Goal: Task Accomplishment & Management: Manage account settings

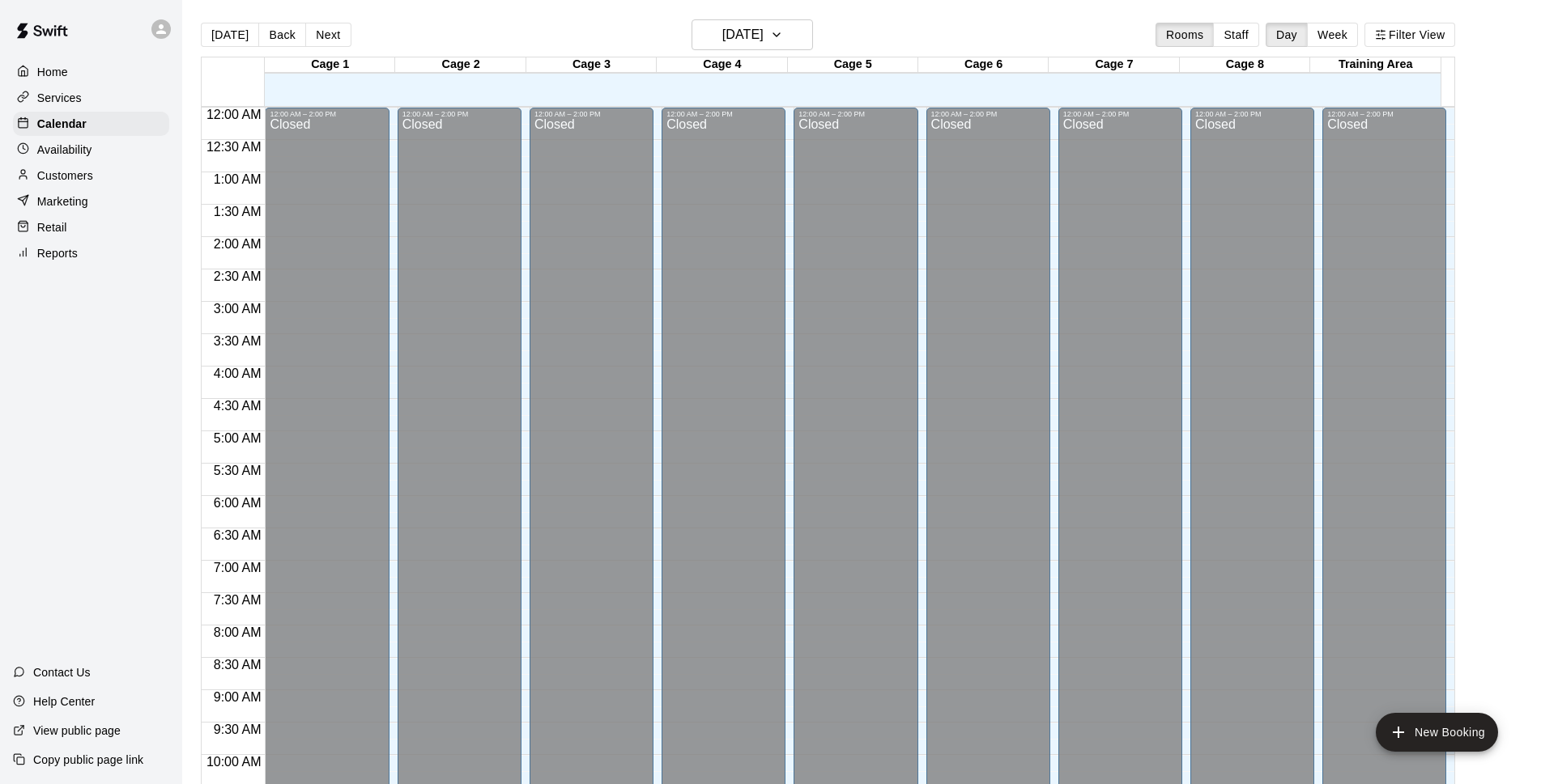
scroll to position [811, 0]
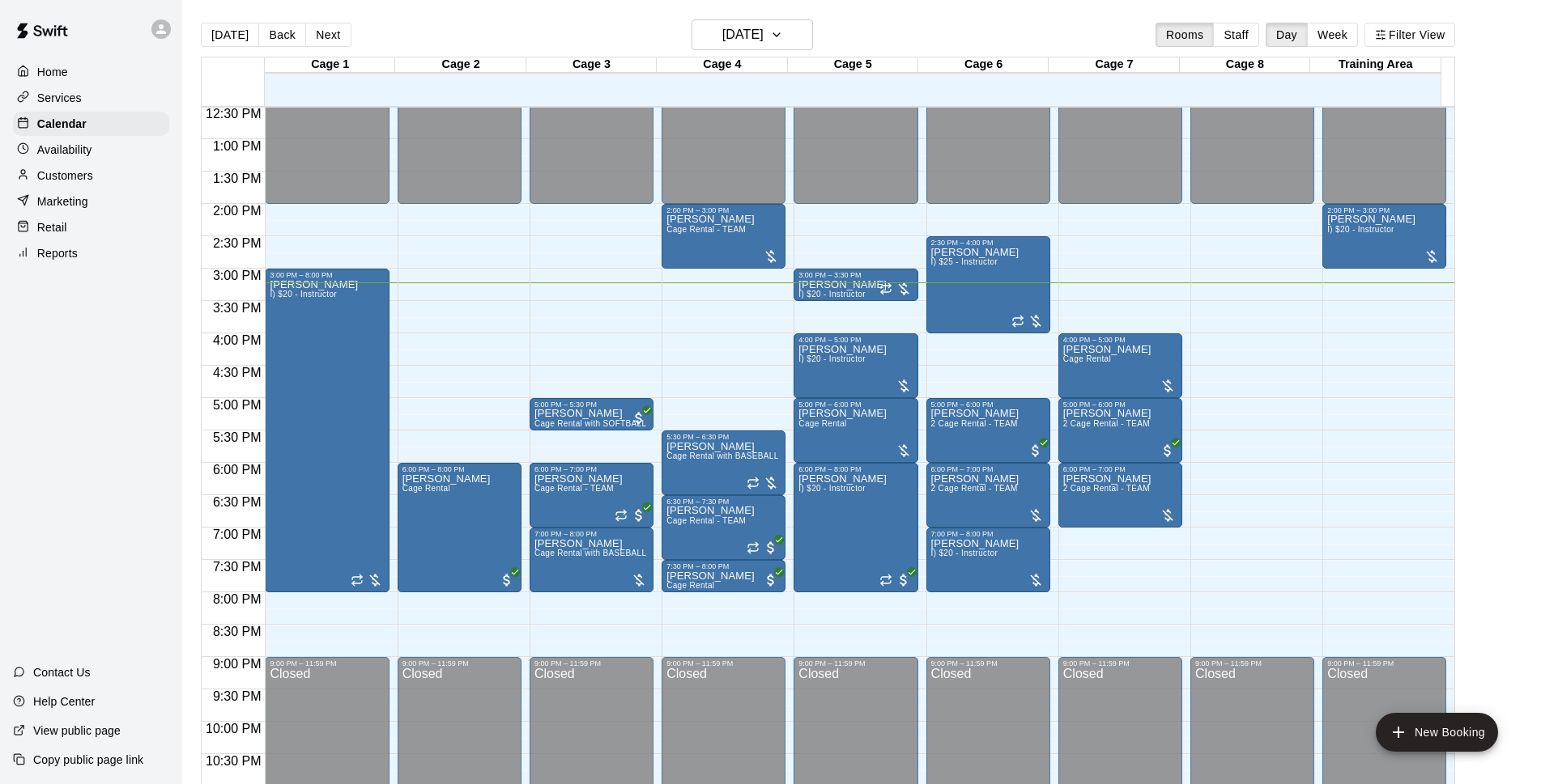
click at [1010, 17] on main "Today Back Next Wednesday Oct 15 Rooms Staff Day Week Filter View Cage 1 15 Wed…" at bounding box center [861, 405] width 1359 height 811
click at [690, 226] on div "David Kheel Cage Rental - TEAM" at bounding box center [710, 607] width 88 height 784
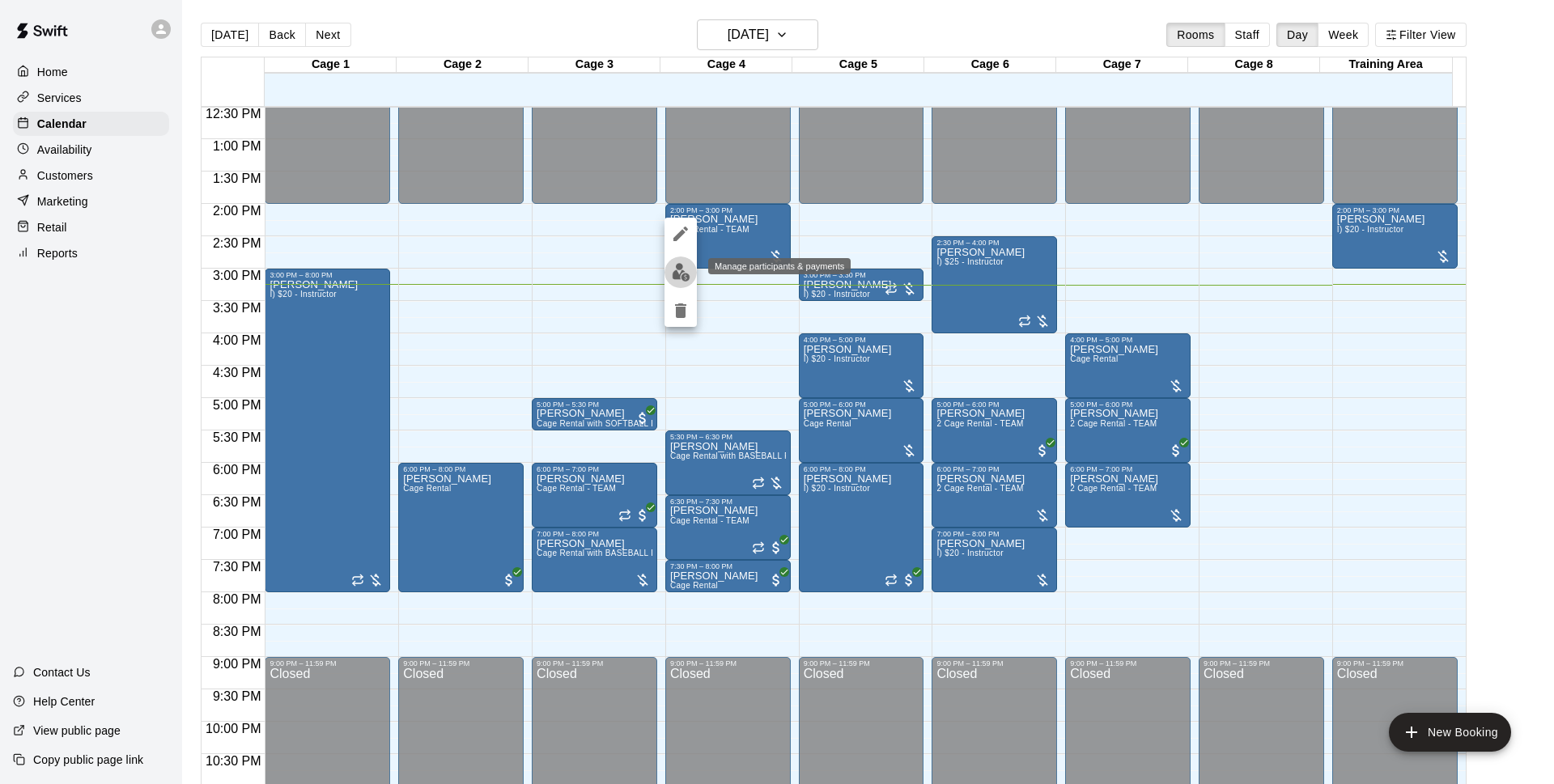
click at [682, 276] on img "edit" at bounding box center [681, 272] width 18 height 18
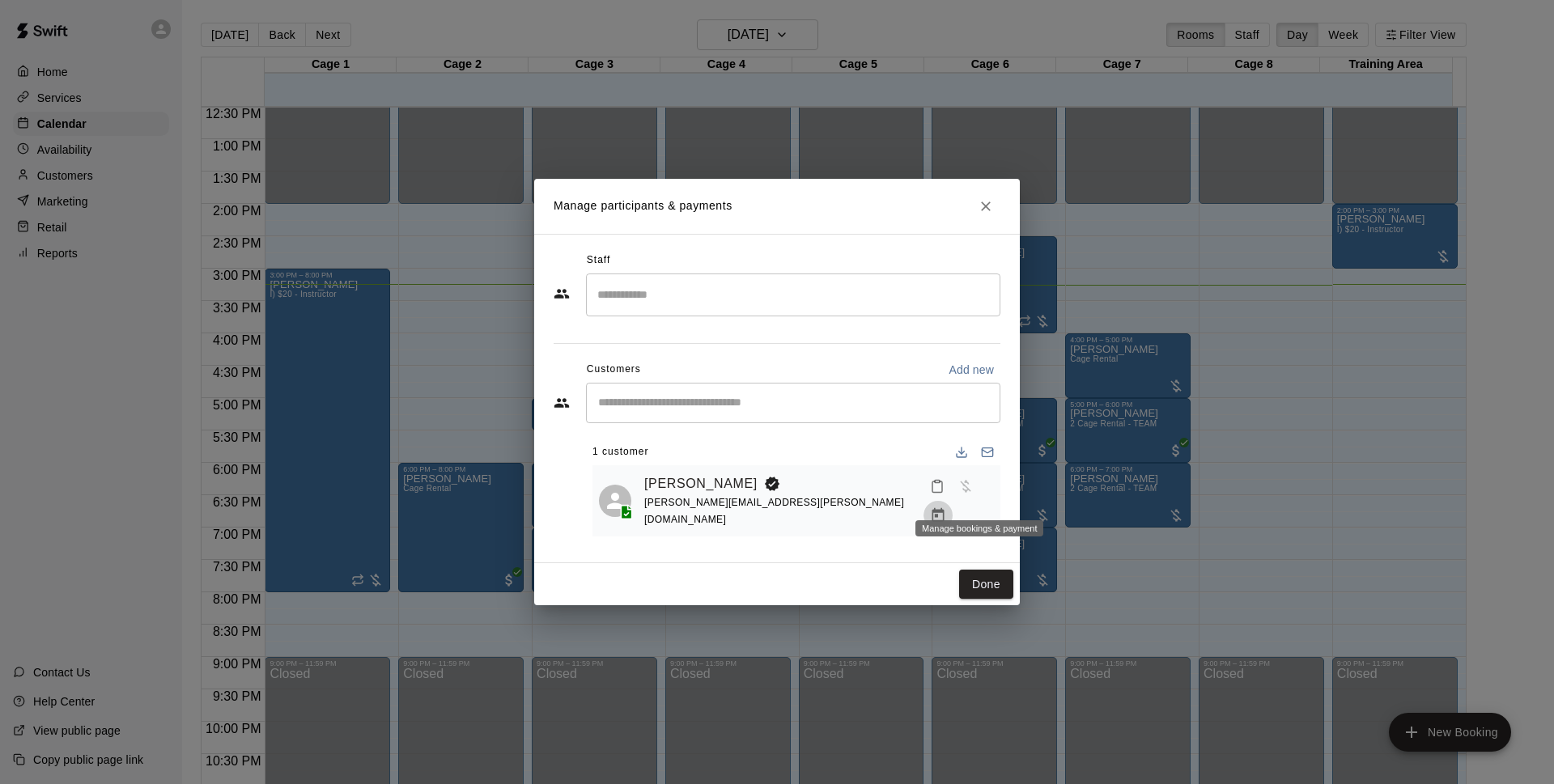
click at [953, 506] on button "Manage bookings & payment" at bounding box center [937, 515] width 29 height 29
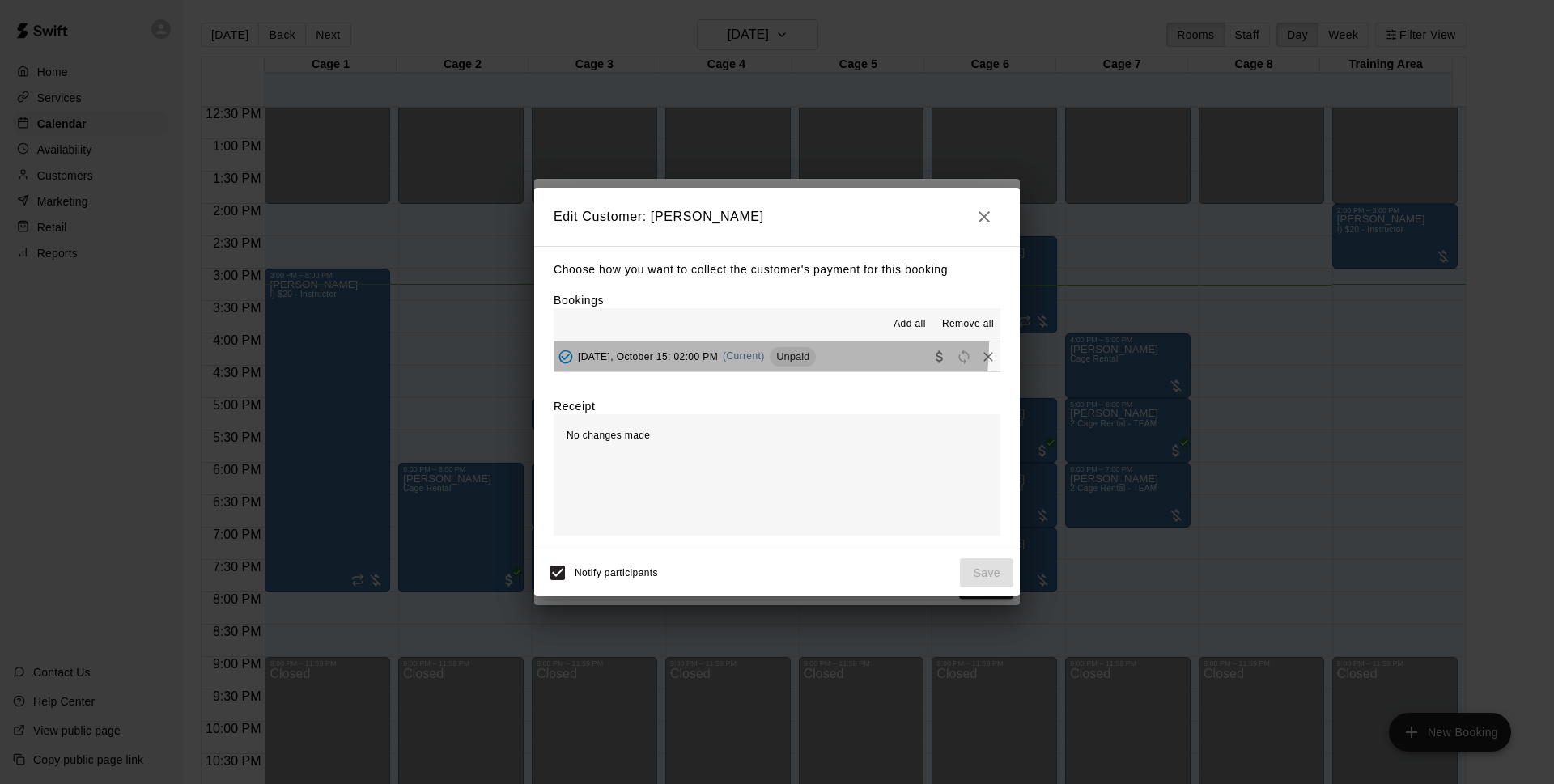
click at [732, 345] on div "Wednesday, October 15: 02:00 PM (Current) Unpaid" at bounding box center [685, 356] width 262 height 24
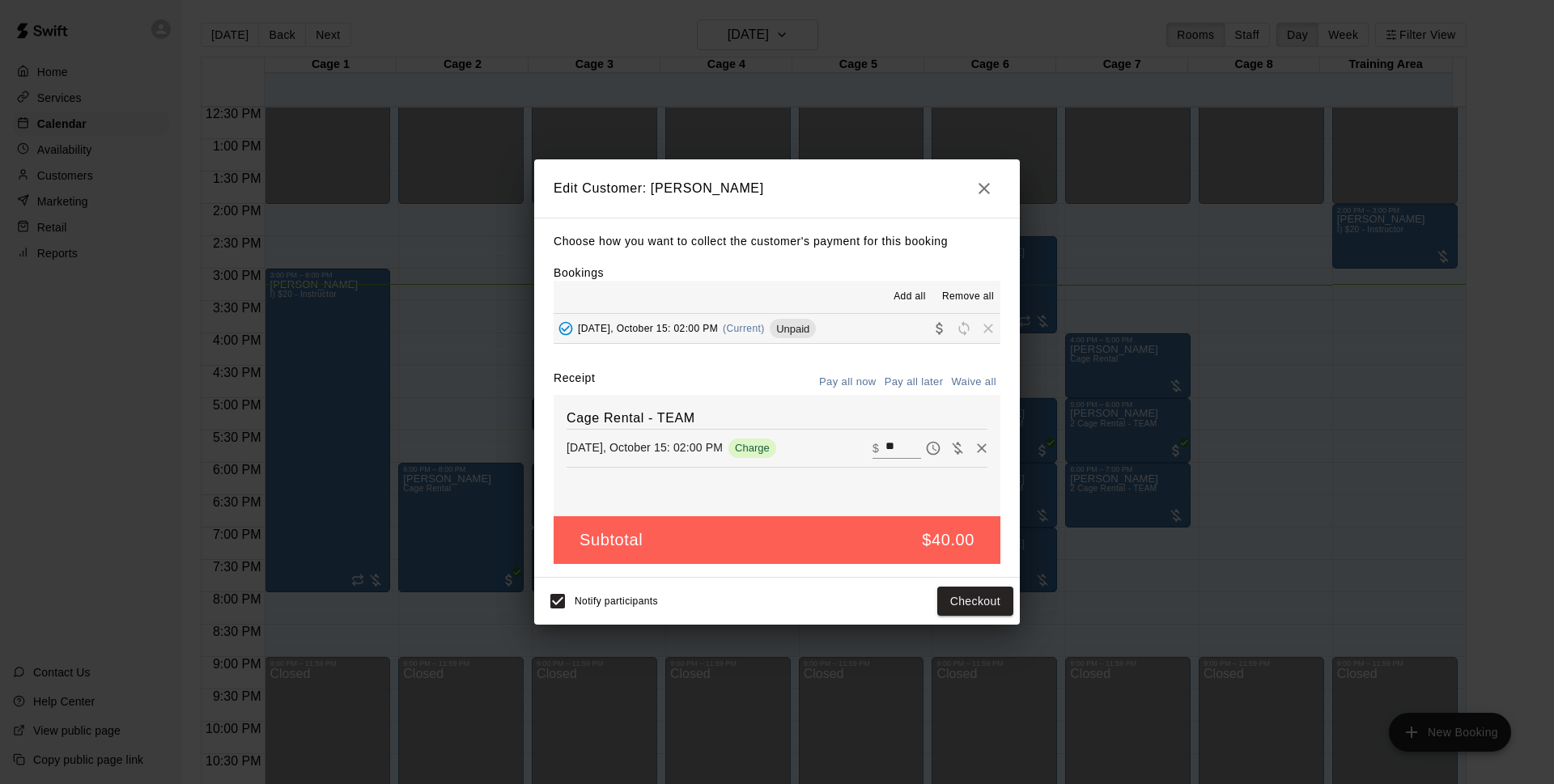
click at [576, 607] on span "Notify participants" at bounding box center [616, 602] width 84 height 12
click at [949, 605] on button "Checkout" at bounding box center [975, 602] width 76 height 30
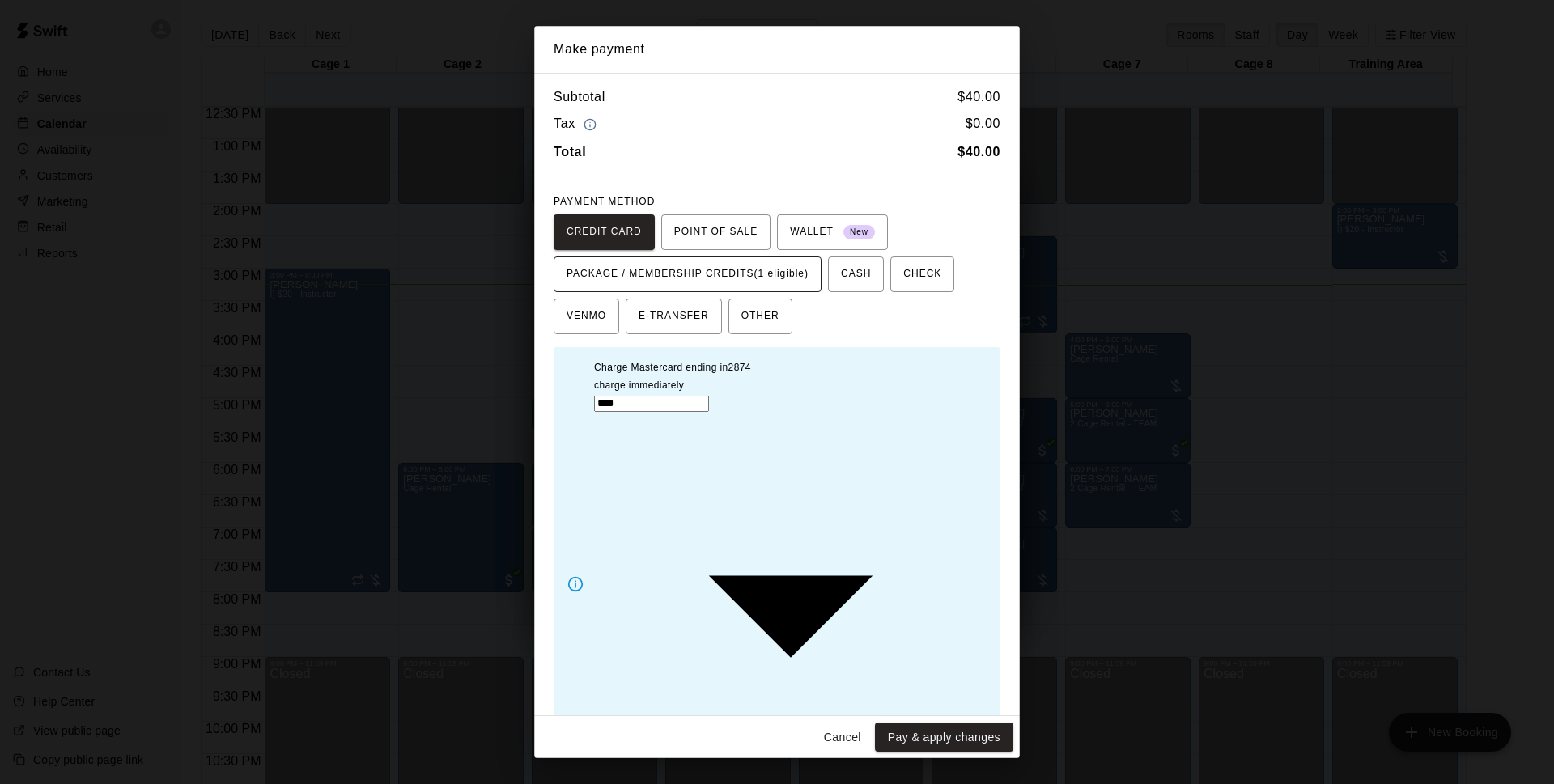
click at [772, 293] on button "PACKAGE / MEMBERSHIP CREDITS (1 eligible)" at bounding box center [687, 274] width 268 height 36
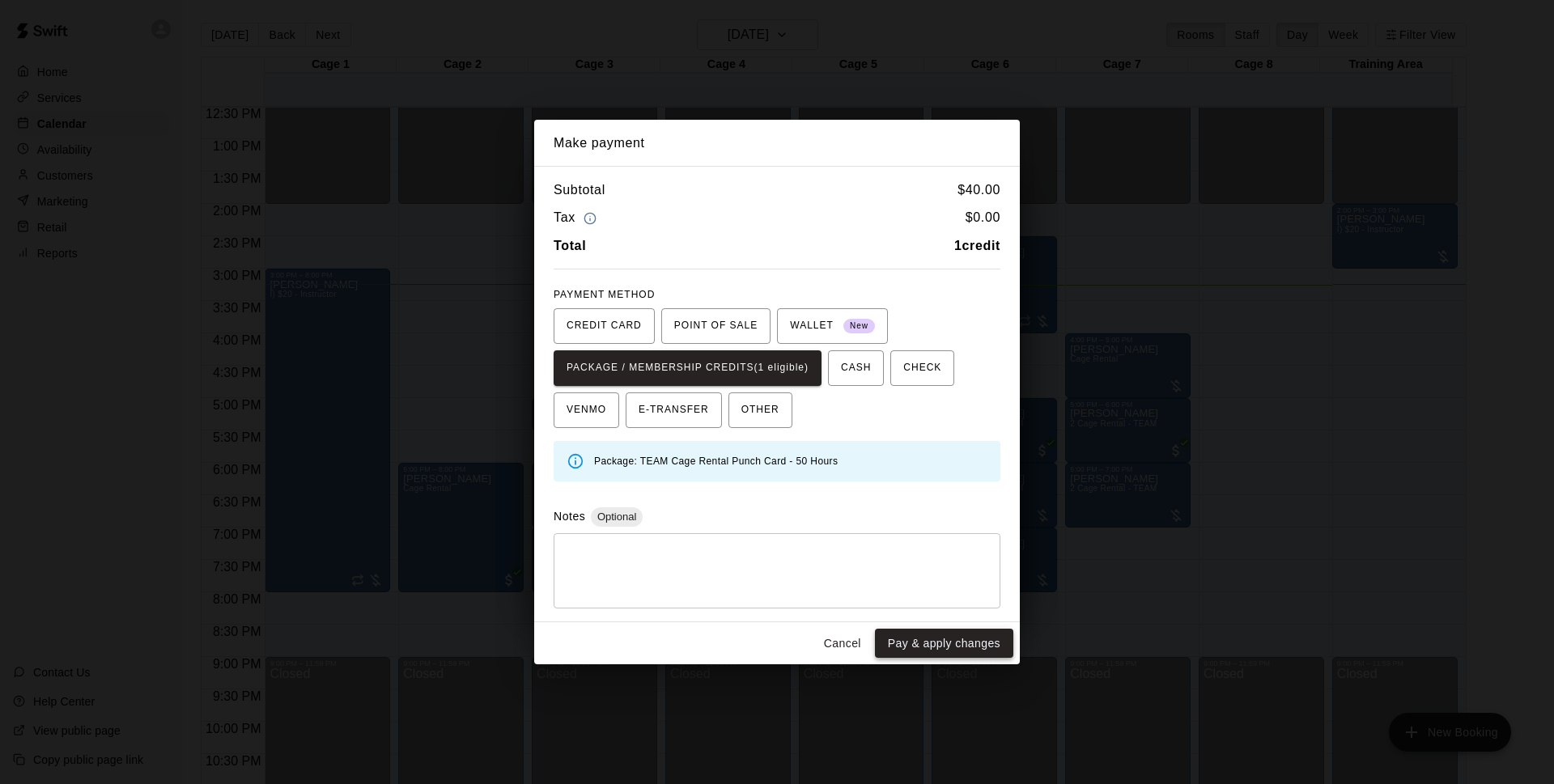
click at [913, 643] on button "Pay & apply changes" at bounding box center [944, 644] width 138 height 30
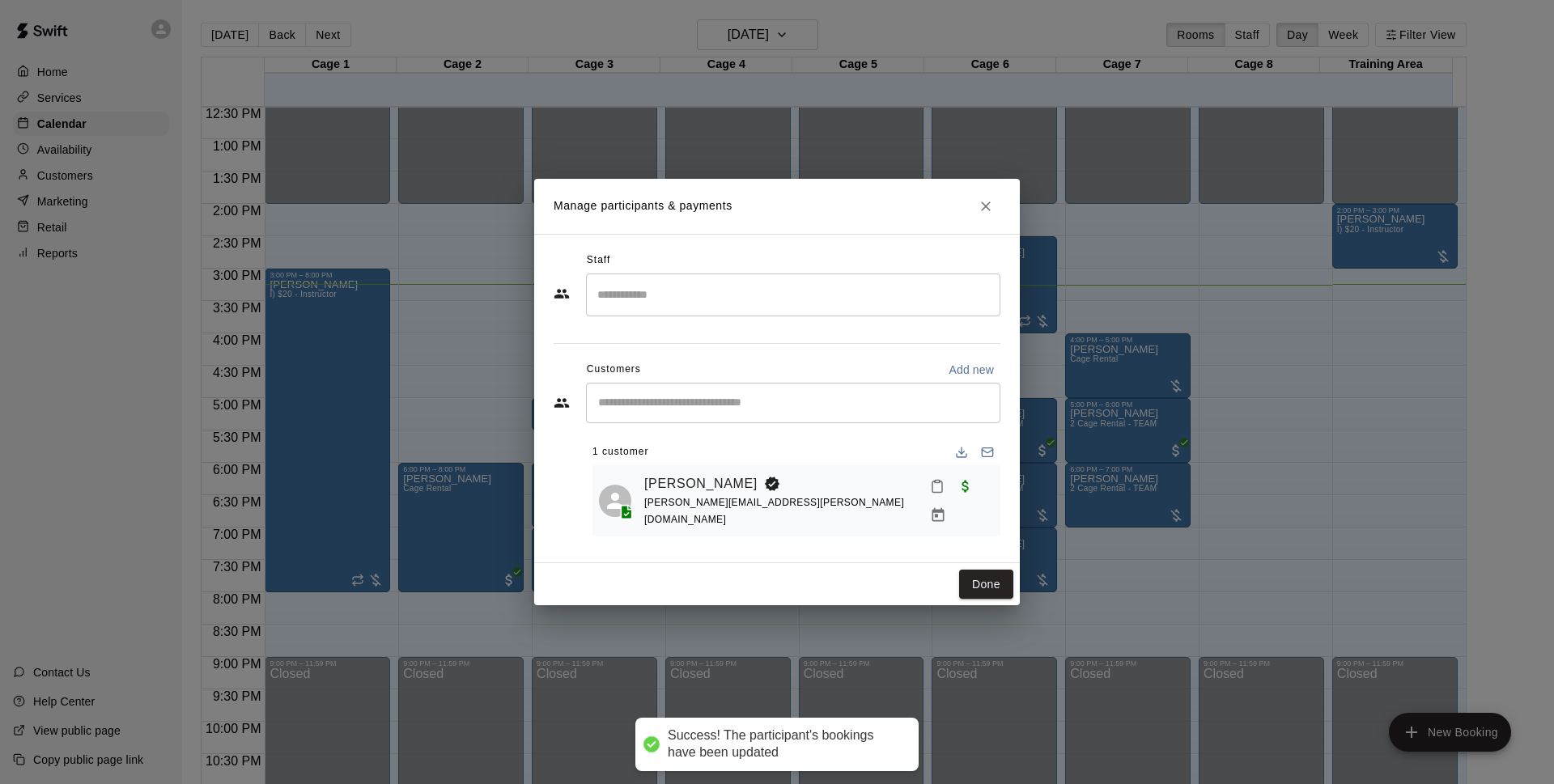
click at [998, 591] on button "Done" at bounding box center [985, 585] width 54 height 30
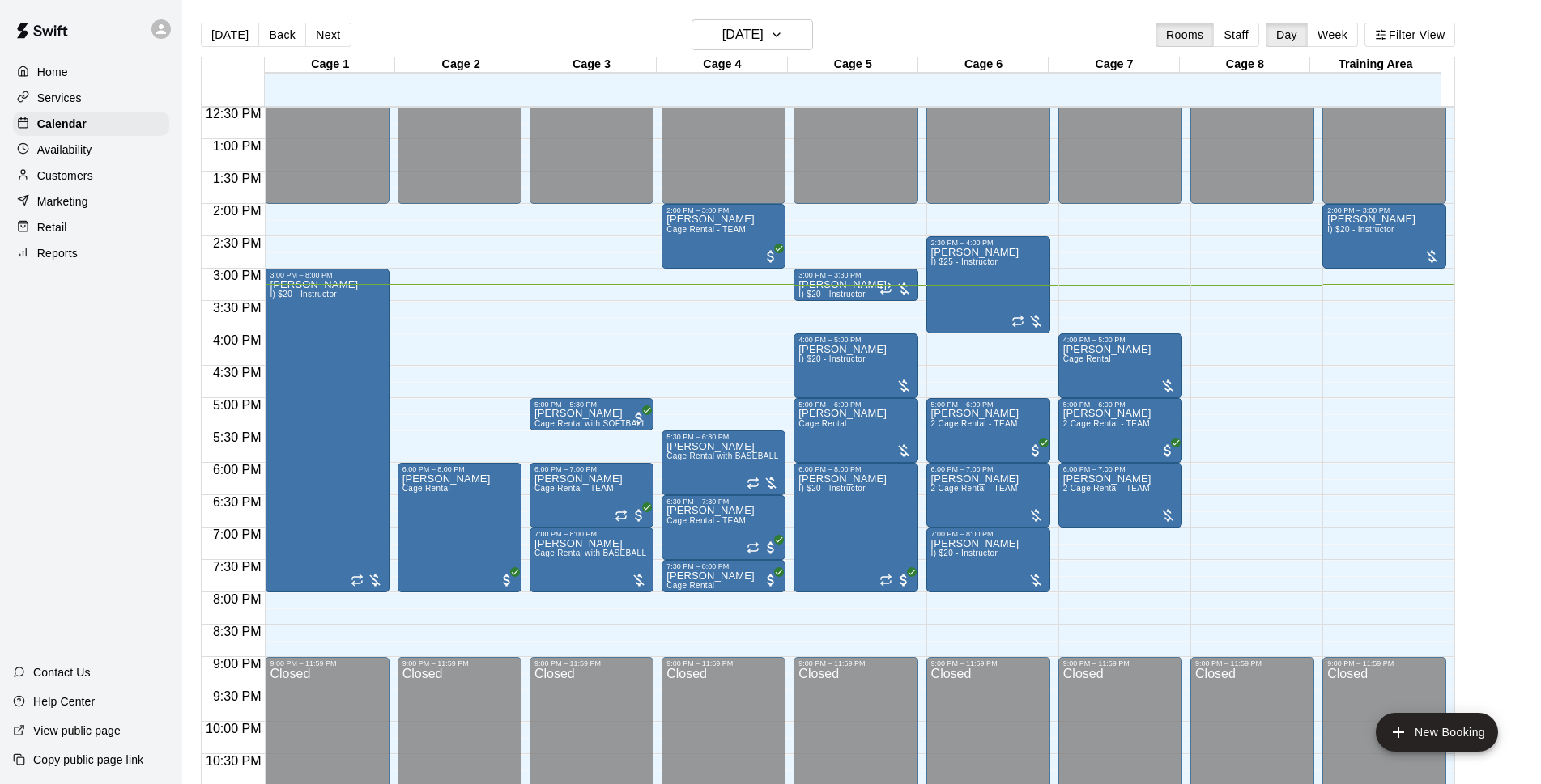
click at [1001, 33] on div "[DATE] Back [DATE][DATE] Rooms Staff Day Week Filter View" at bounding box center [827, 37] width 1254 height 37
drag, startPoint x: 783, startPoint y: 49, endPoint x: 800, endPoint y: 59, distance: 19.7
click at [800, 59] on div "Today Back Next Wednesday Oct 15 Rooms Staff Day Week Filter View Cage 1 15 Wed…" at bounding box center [827, 411] width 1254 height 784
click at [783, 26] on icon "button" at bounding box center [777, 34] width 13 height 19
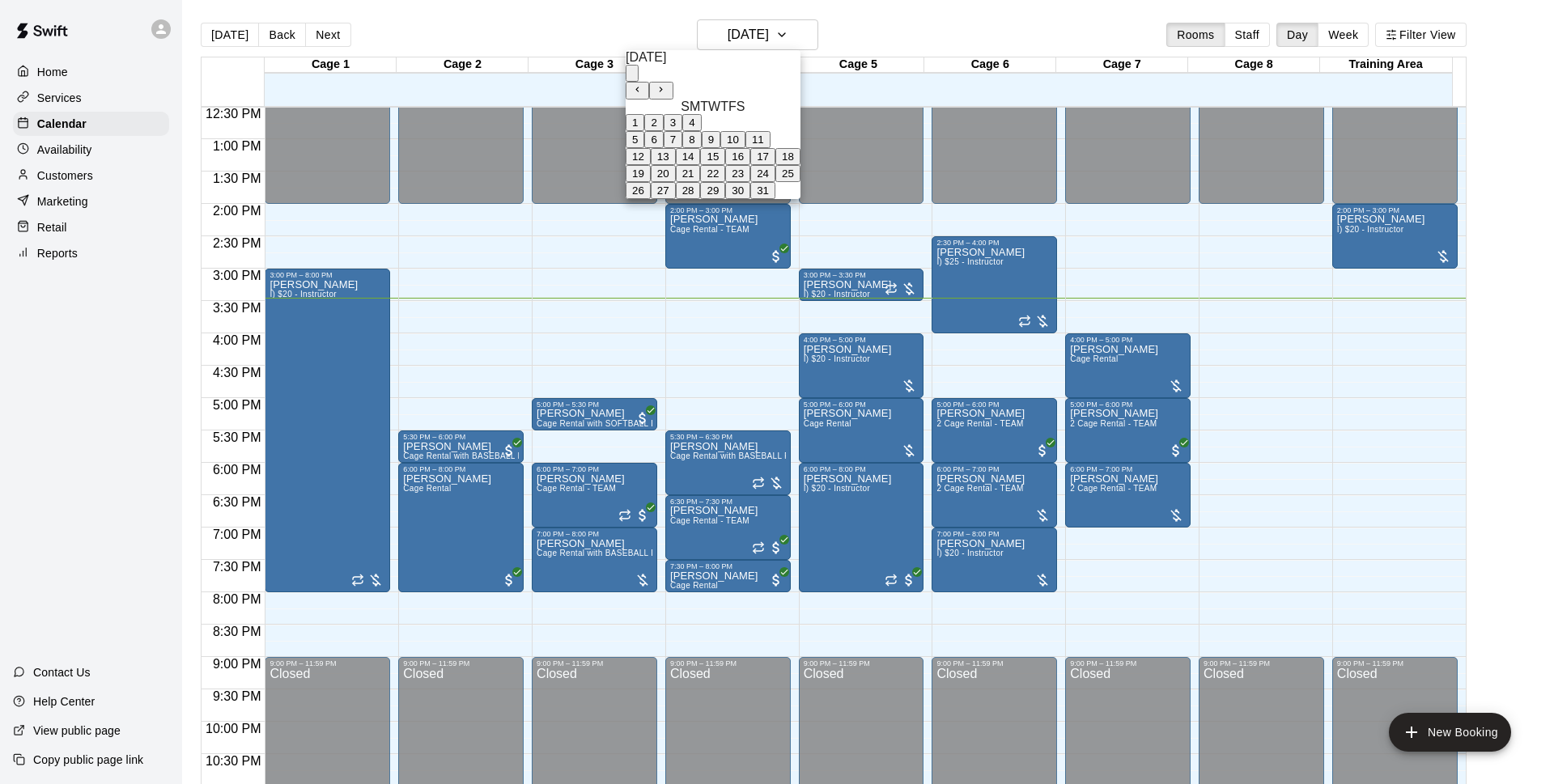
click at [801, 165] on button "18" at bounding box center [788, 157] width 25 height 17
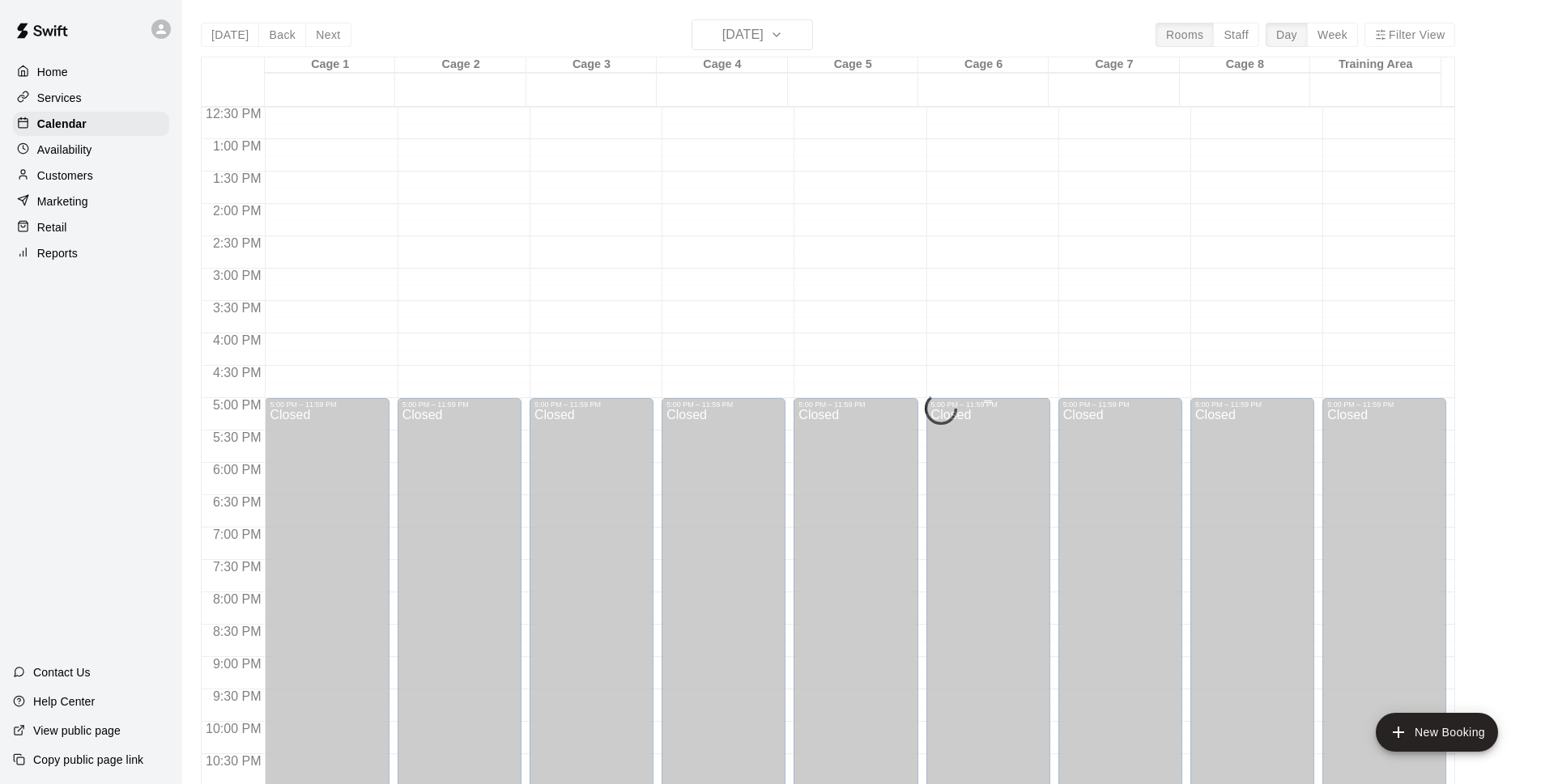
click at [950, 22] on div "Today Back Next Saturday Oct 18 Rooms Staff Day Week Filter View" at bounding box center [827, 37] width 1254 height 37
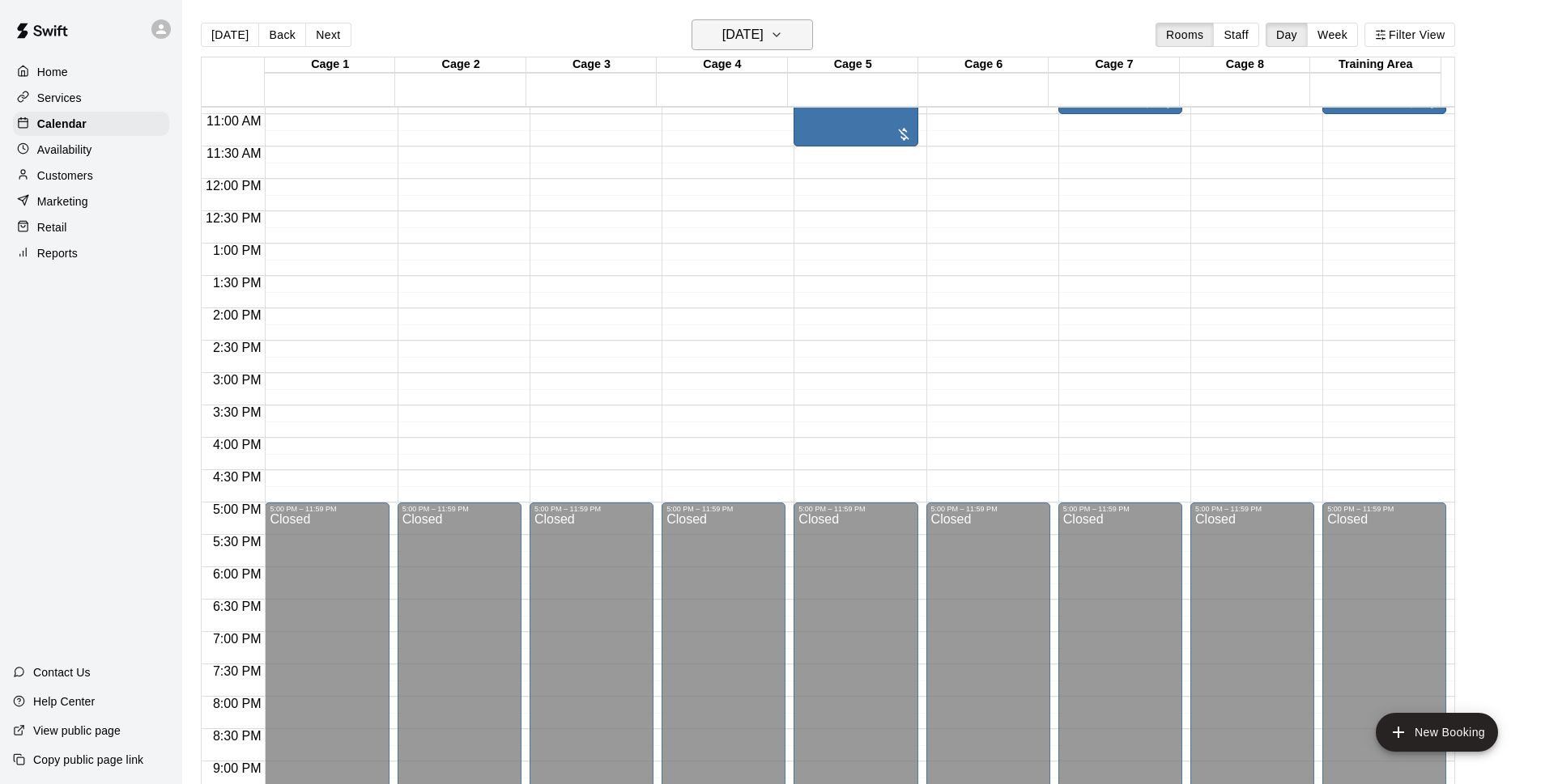
scroll to position [602, 0]
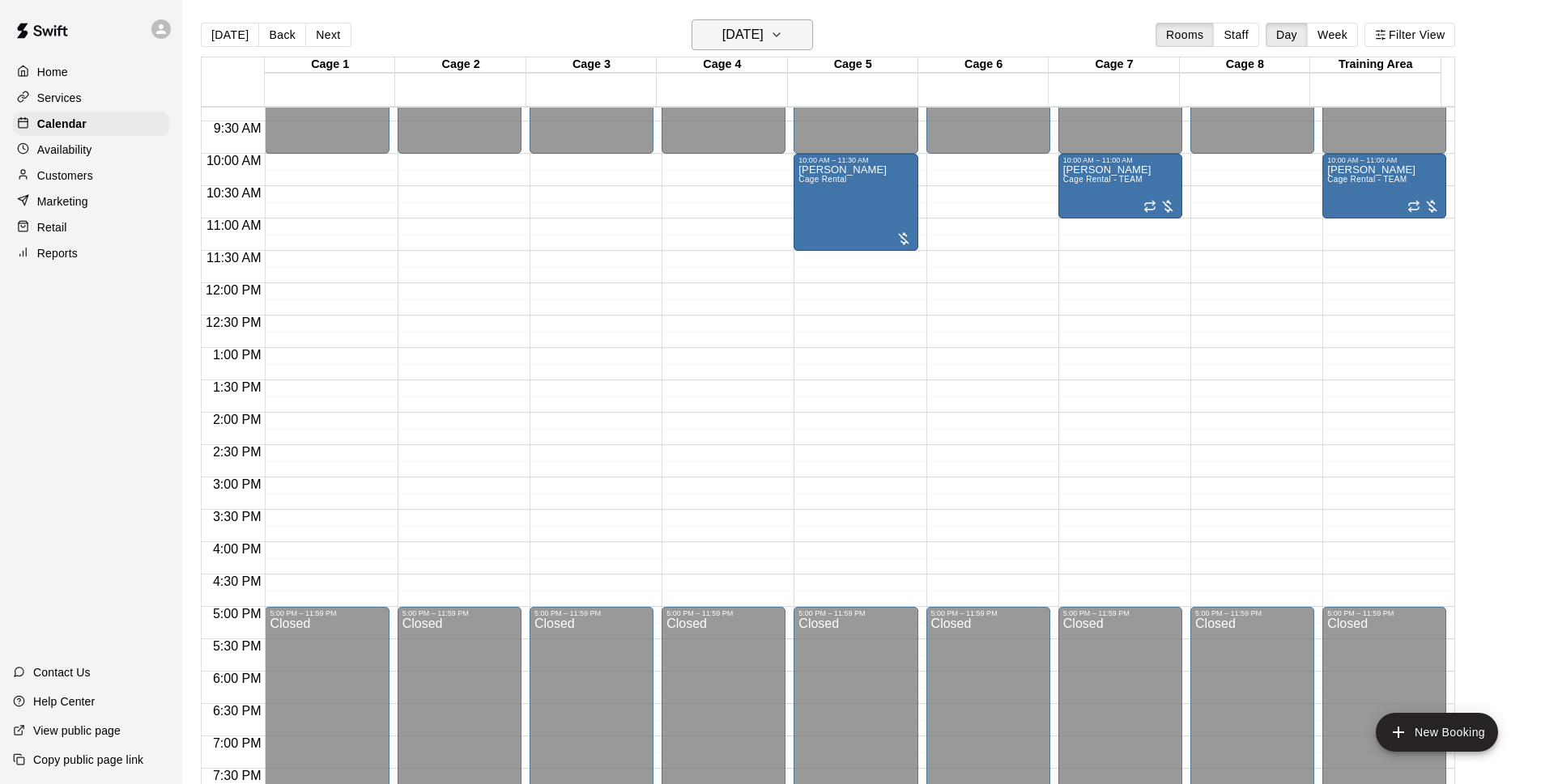
click at [763, 26] on h6 "Saturday Oct 18" at bounding box center [743, 34] width 41 height 22
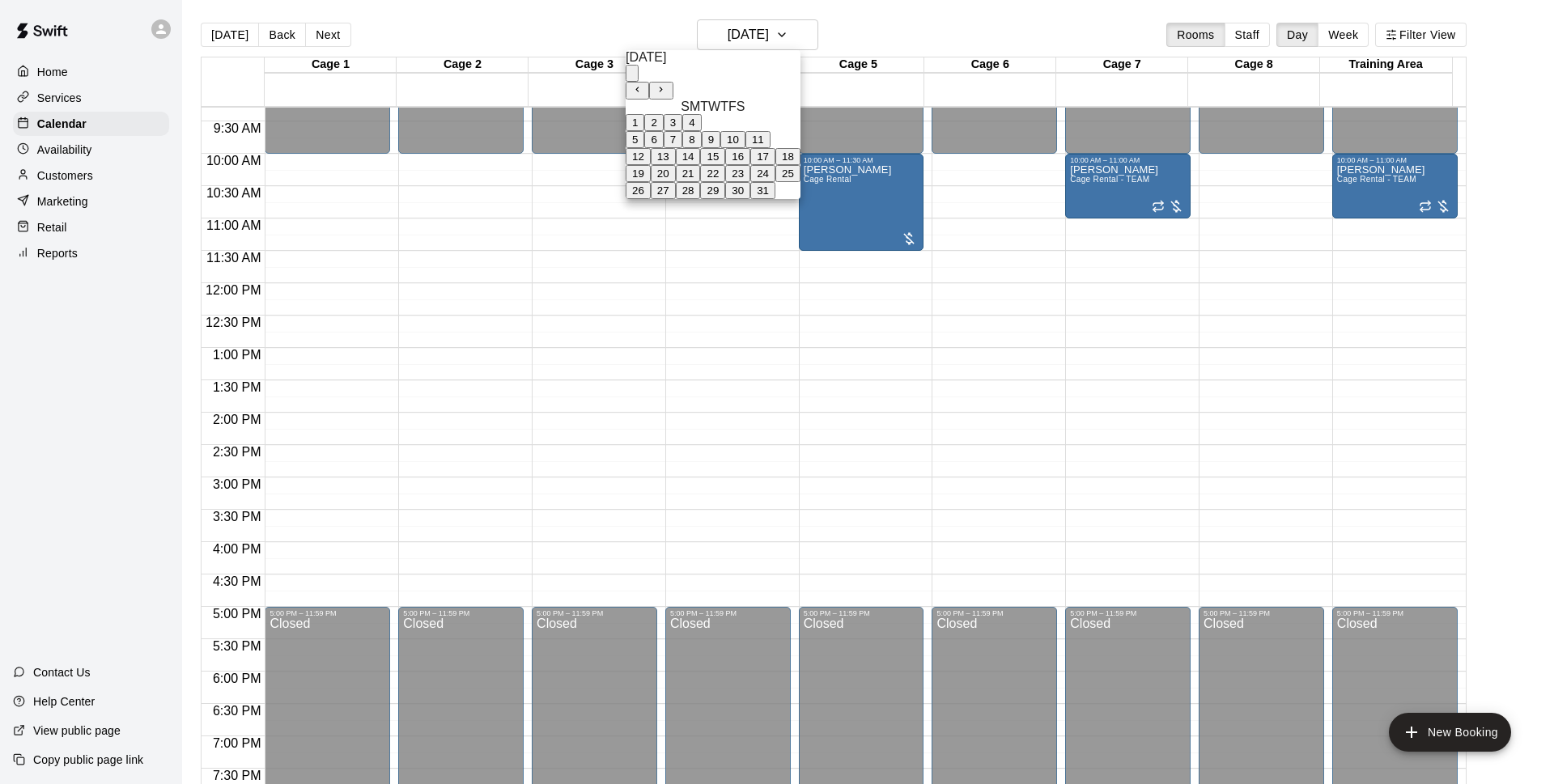
click at [725, 165] on button "15" at bounding box center [713, 157] width 25 height 17
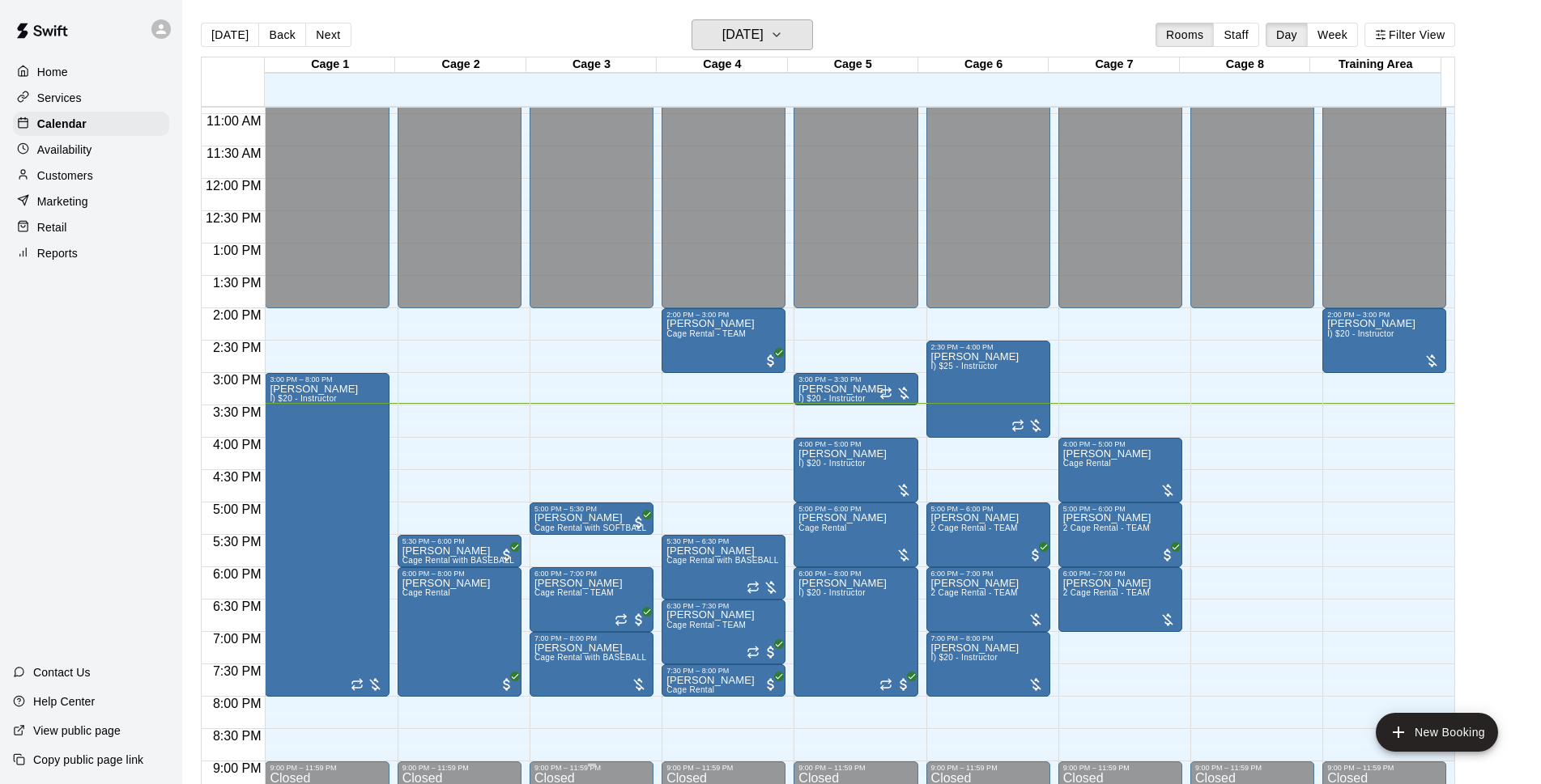
scroll to position [811, 0]
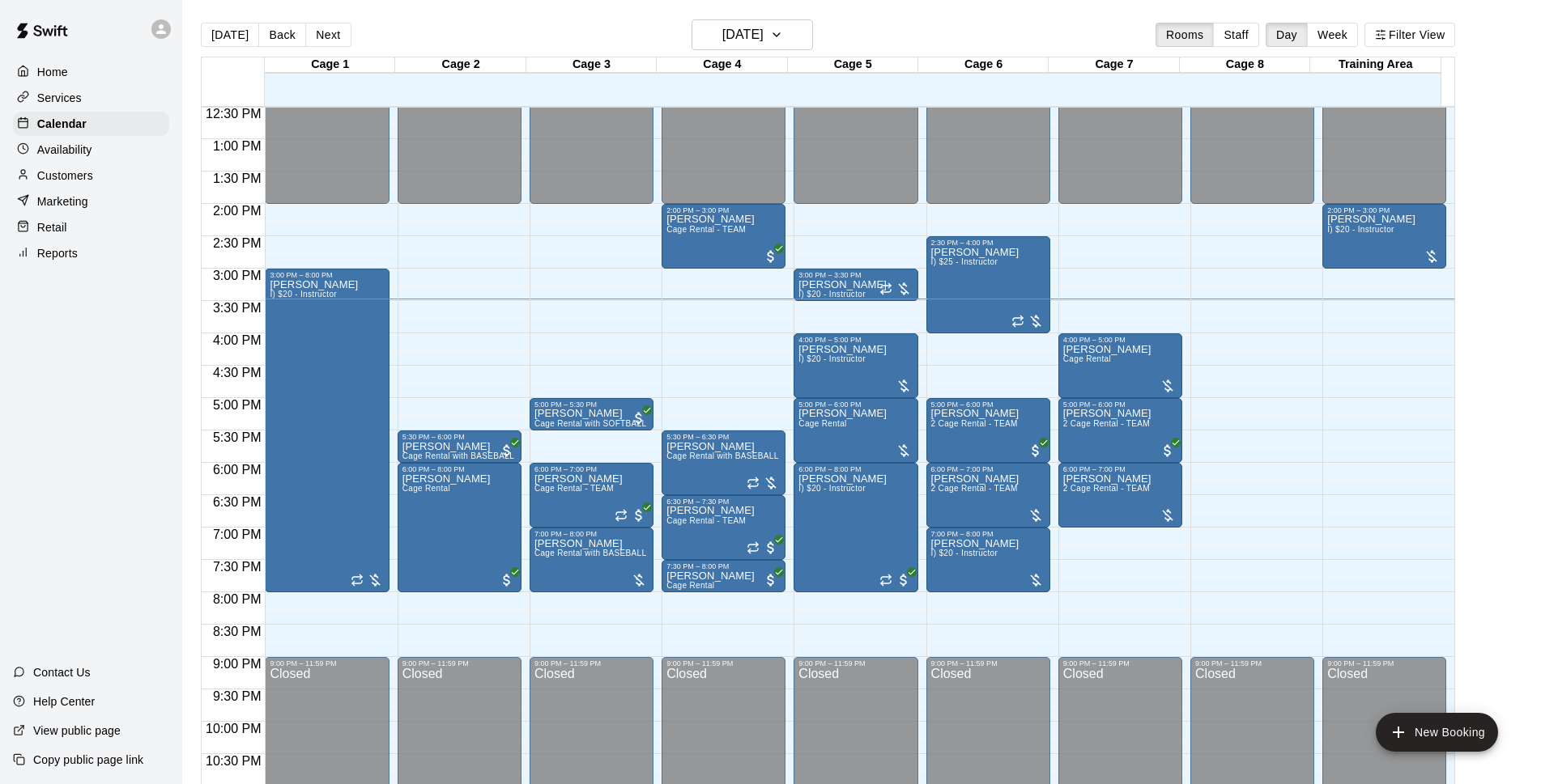
click at [997, 46] on div "[DATE] Back [DATE][DATE] Rooms Staff Day Week Filter View" at bounding box center [827, 37] width 1254 height 37
click at [1067, 28] on div "[DATE] Back [DATE][DATE] Rooms Staff Day Week Filter View" at bounding box center [827, 37] width 1254 height 37
click at [890, 31] on div "[DATE] Back [DATE][DATE] Rooms Staff Day Week Filter View" at bounding box center [827, 37] width 1254 height 37
click at [902, 33] on div "[DATE] Back [DATE][DATE] Rooms Staff Day Week Filter View" at bounding box center [827, 37] width 1254 height 37
click at [1000, 22] on div "[DATE] Back [DATE][DATE] Rooms Staff Day Week Filter View" at bounding box center [827, 37] width 1254 height 37
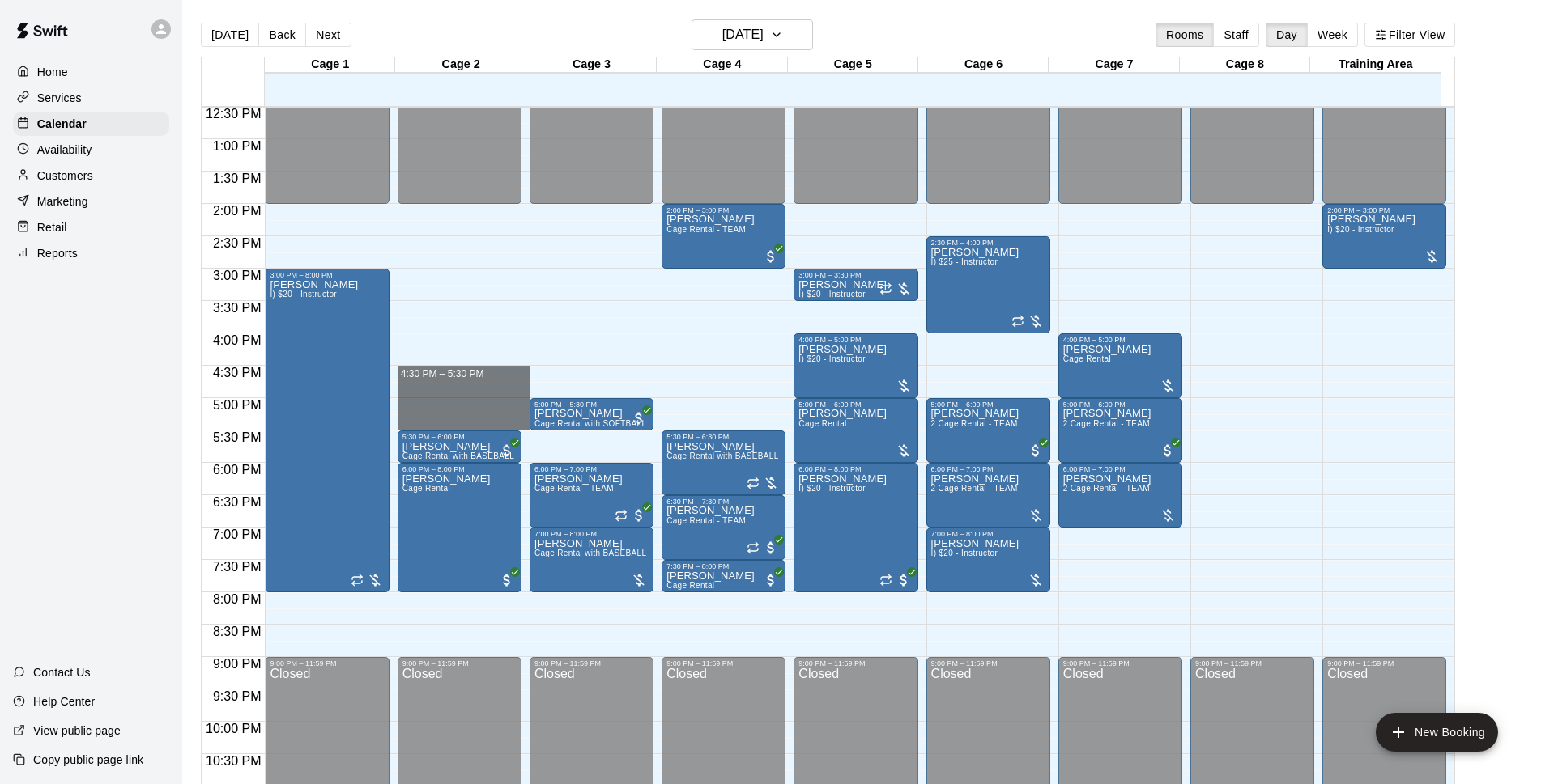
drag, startPoint x: 474, startPoint y: 369, endPoint x: 483, endPoint y: 422, distance: 53.8
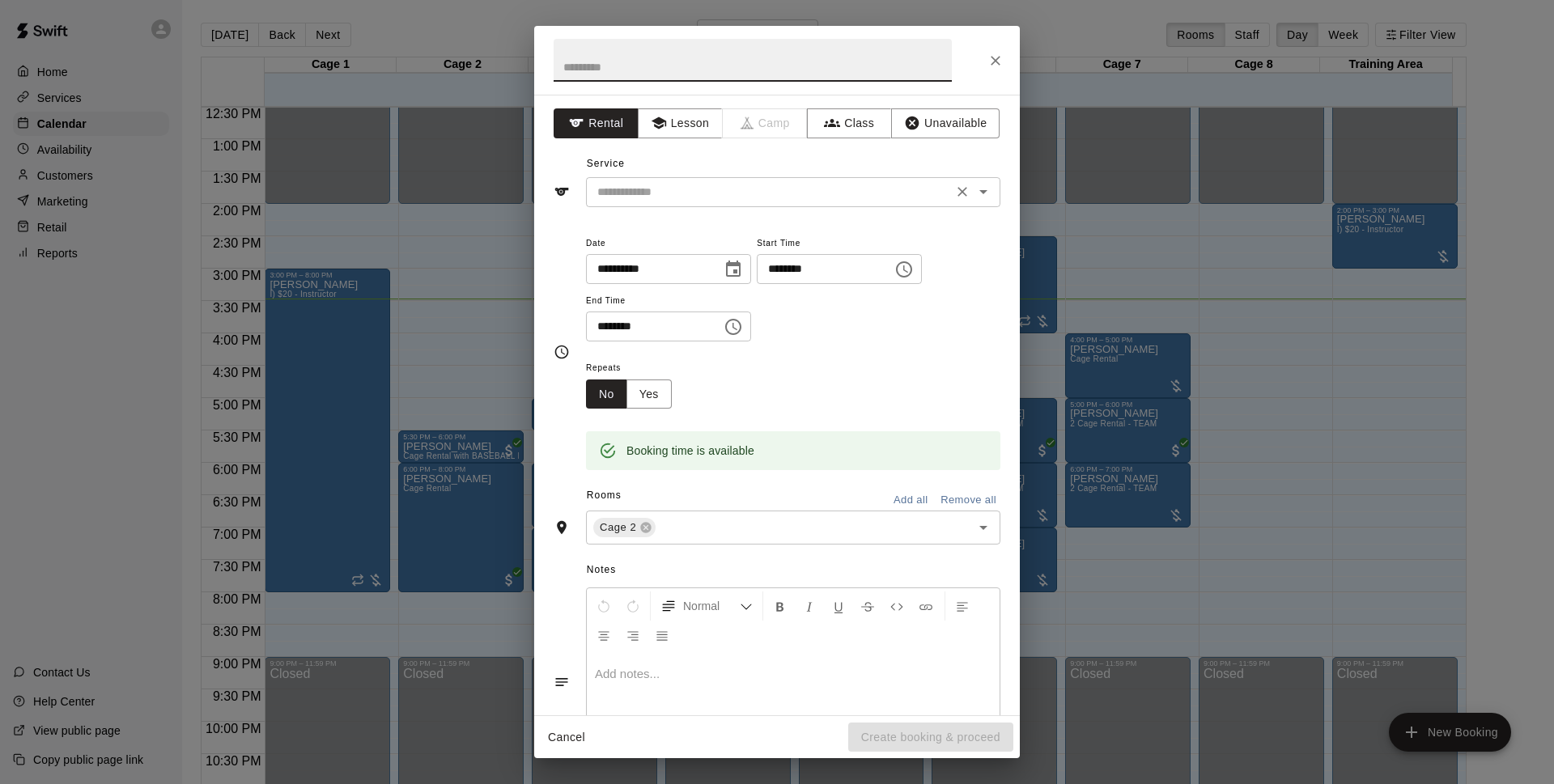
click at [745, 196] on input "text" at bounding box center [769, 192] width 357 height 20
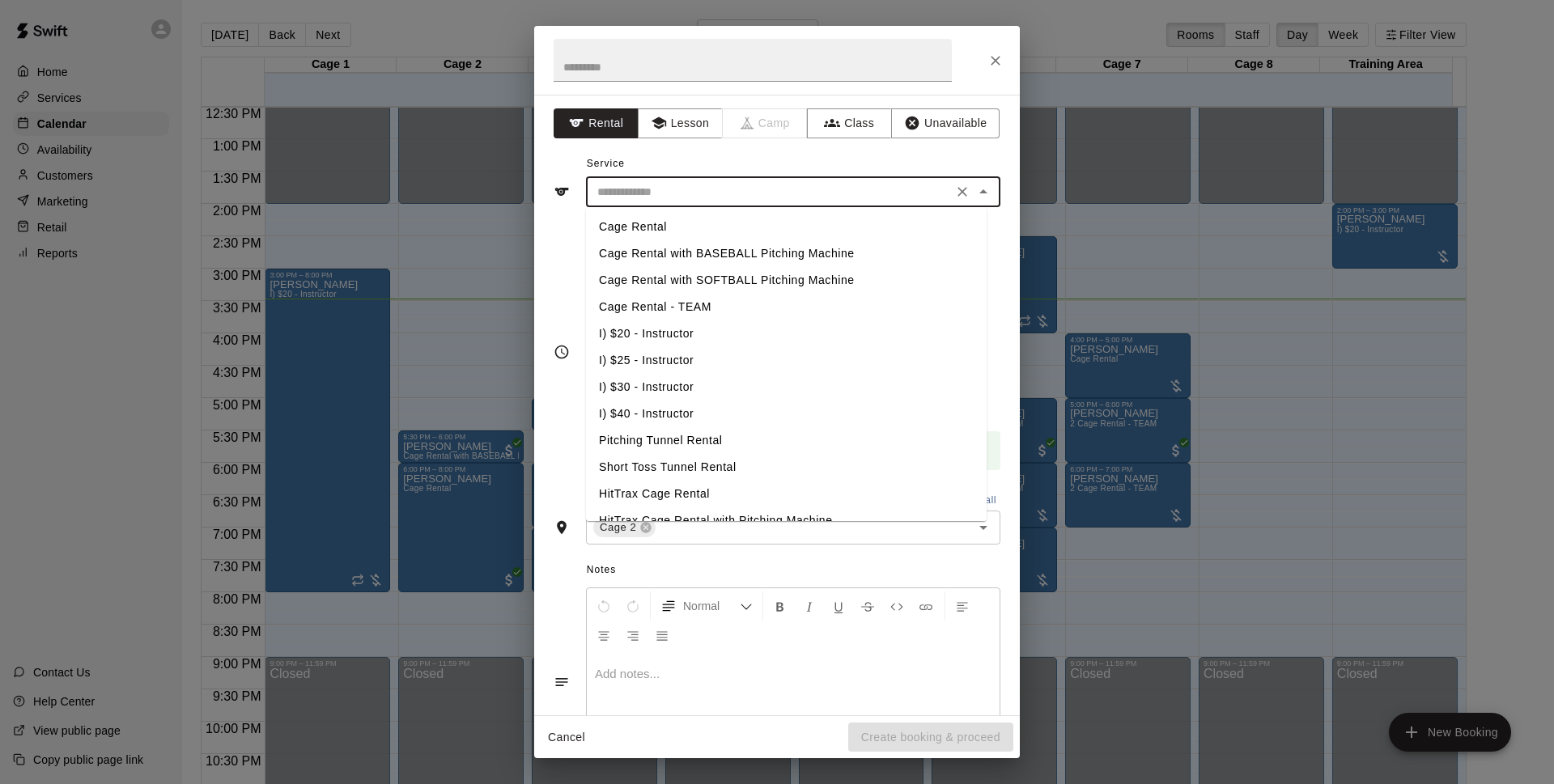
click at [675, 219] on li "Cage Rental" at bounding box center [786, 227] width 400 height 27
type input "**********"
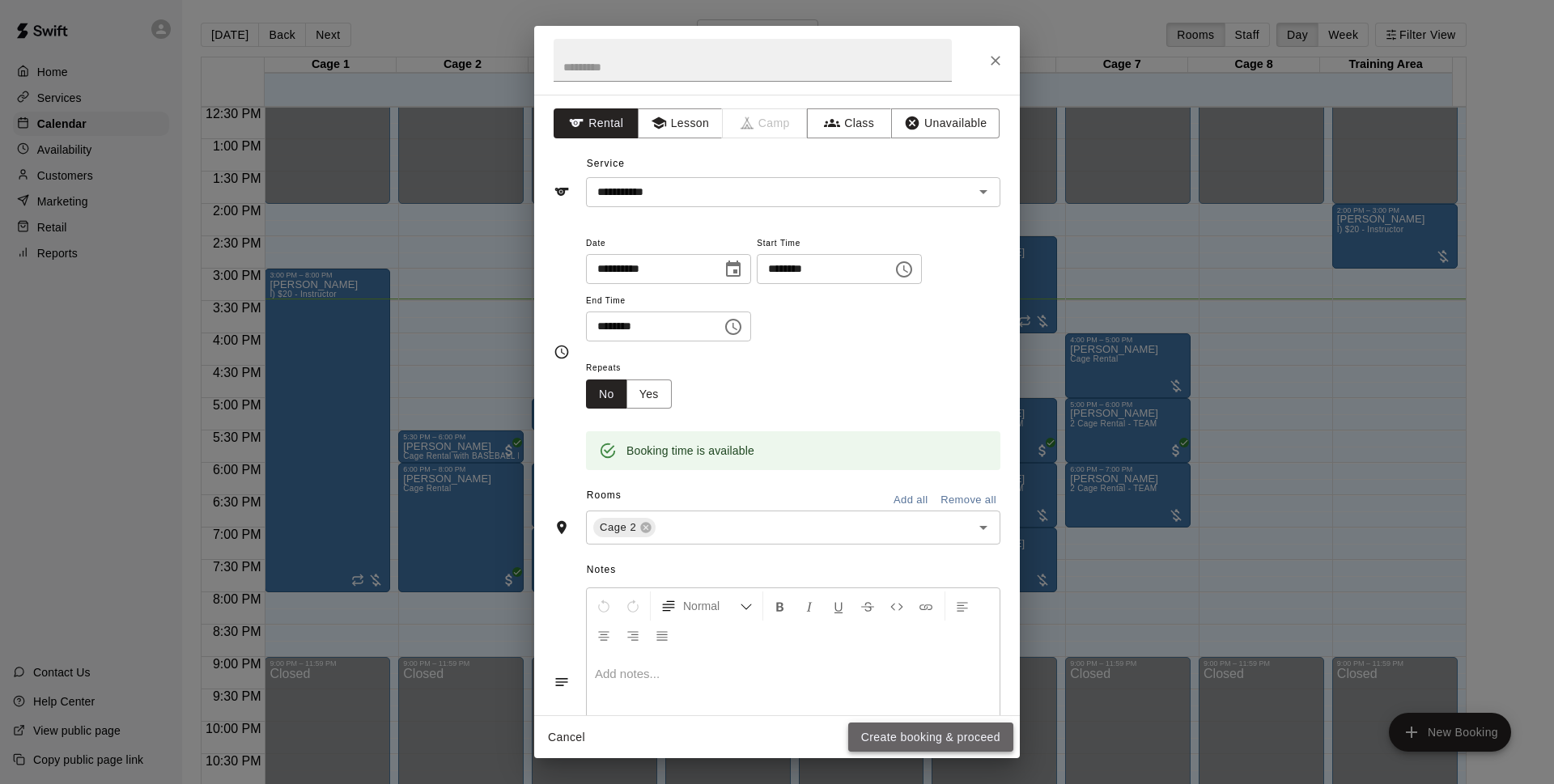
click at [920, 733] on button "Create booking & proceed" at bounding box center [931, 738] width 165 height 30
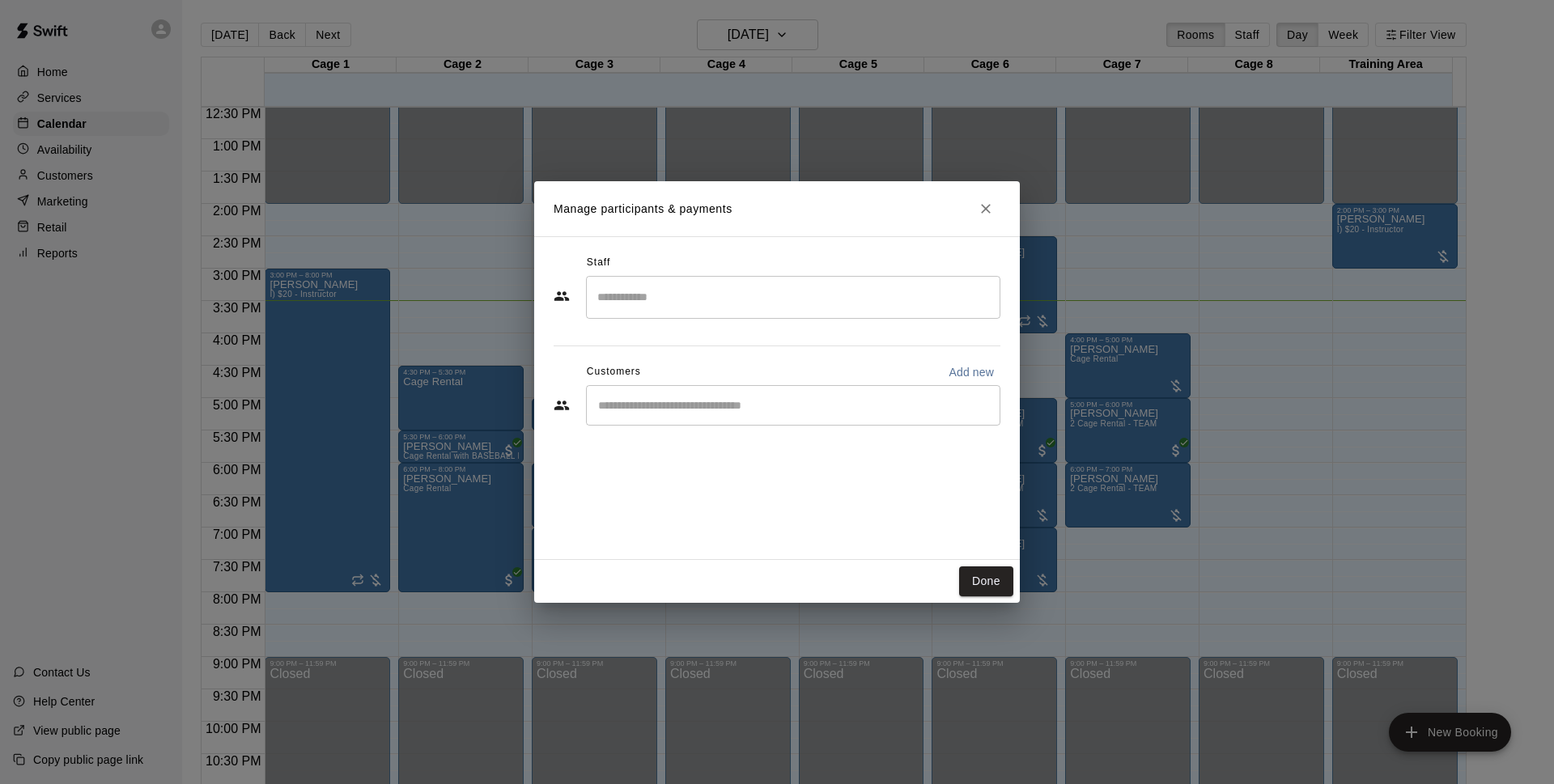
click at [737, 401] on input "Start typing to search customers..." at bounding box center [793, 406] width 399 height 17
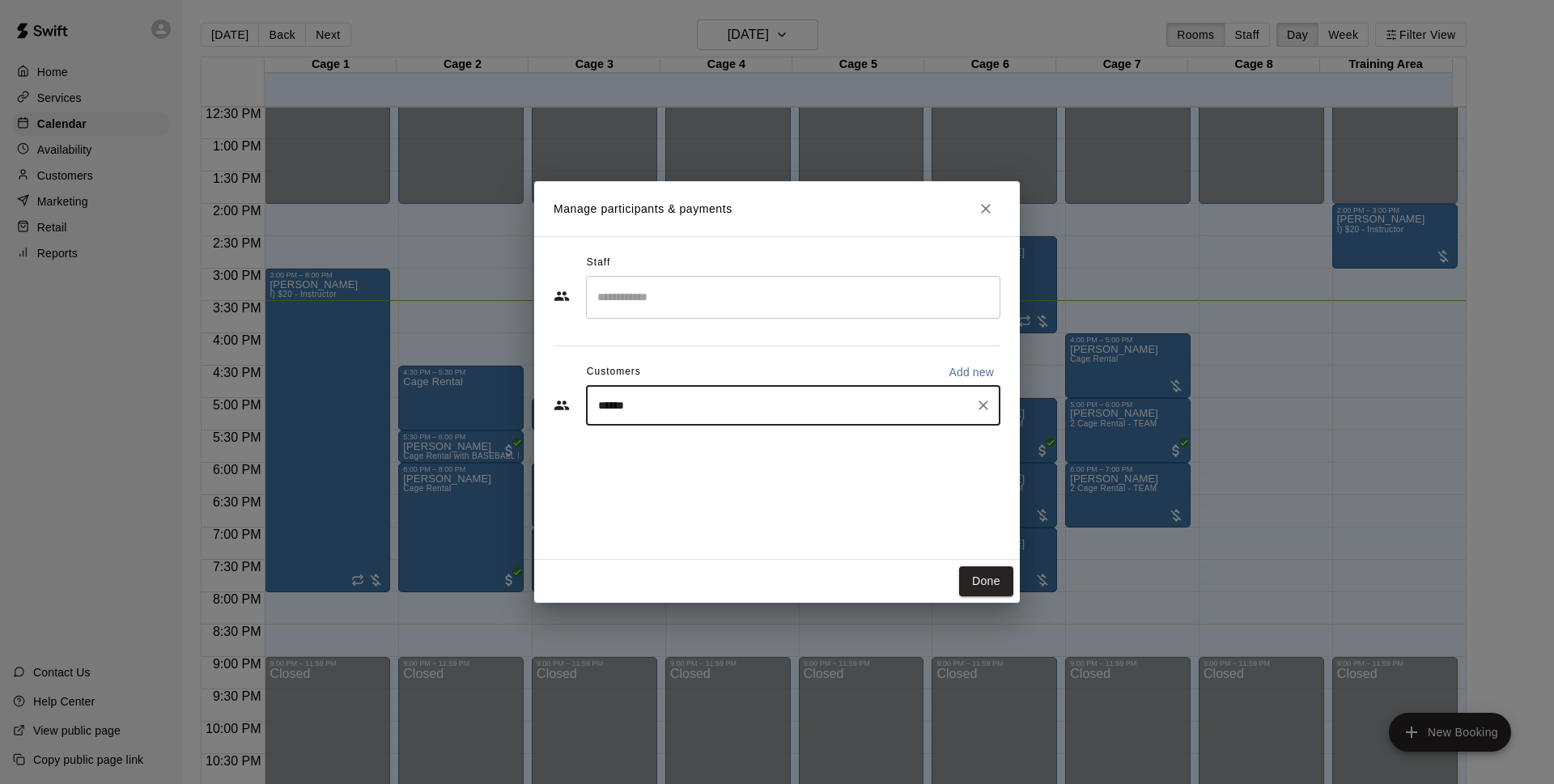
type input "*******"
click at [781, 444] on div "Walk In [EMAIL_ADDRESS][DOMAIN_NAME]" at bounding box center [810, 452] width 356 height 35
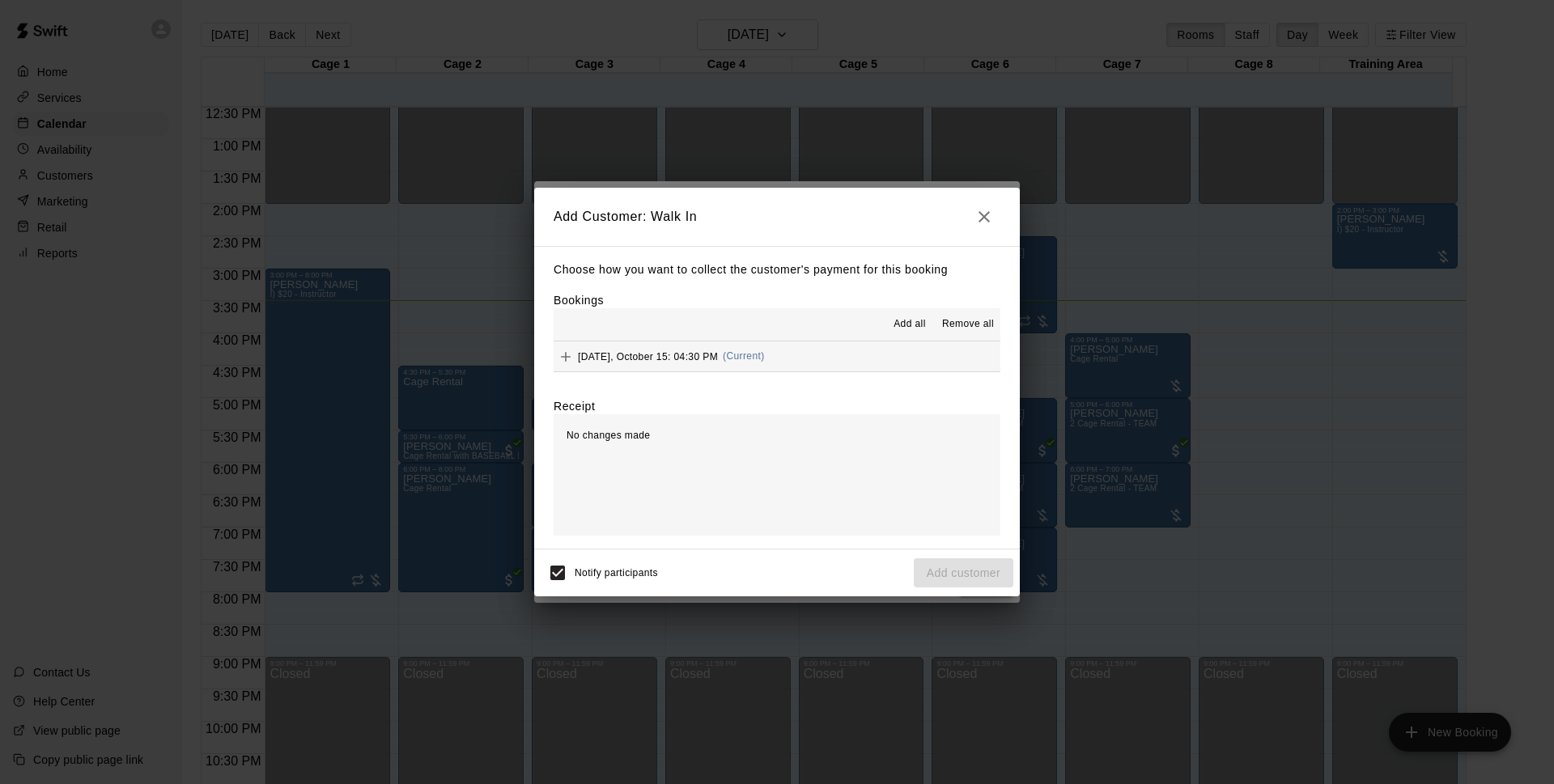
click at [902, 358] on button "Wednesday, October 15: 04:30 PM (Current)" at bounding box center [777, 356] width 447 height 30
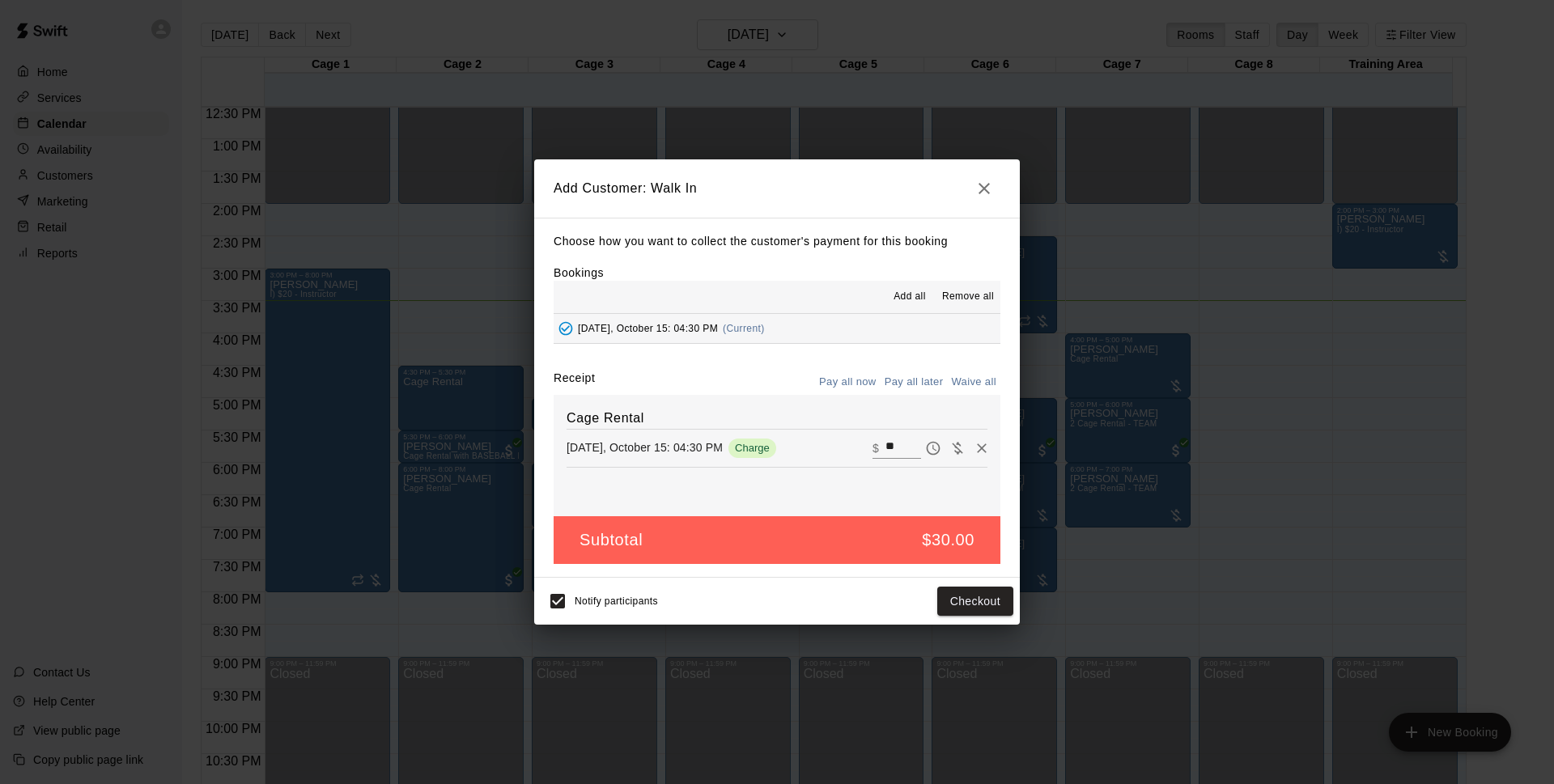
click at [916, 376] on button "Pay all later" at bounding box center [914, 382] width 67 height 25
click at [992, 608] on button "Add customer" at bounding box center [964, 602] width 99 height 30
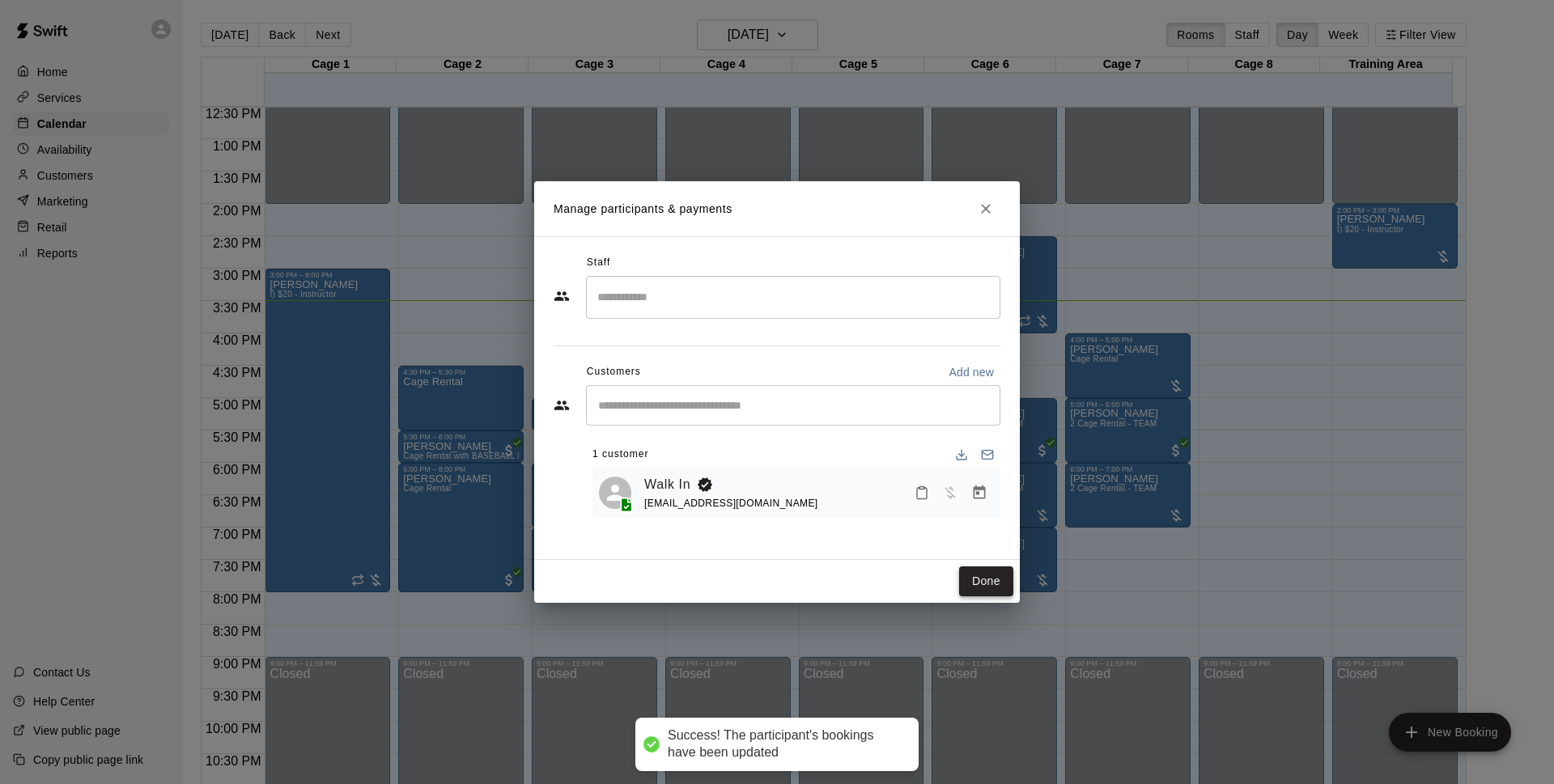
click at [980, 573] on button "Done" at bounding box center [985, 582] width 54 height 30
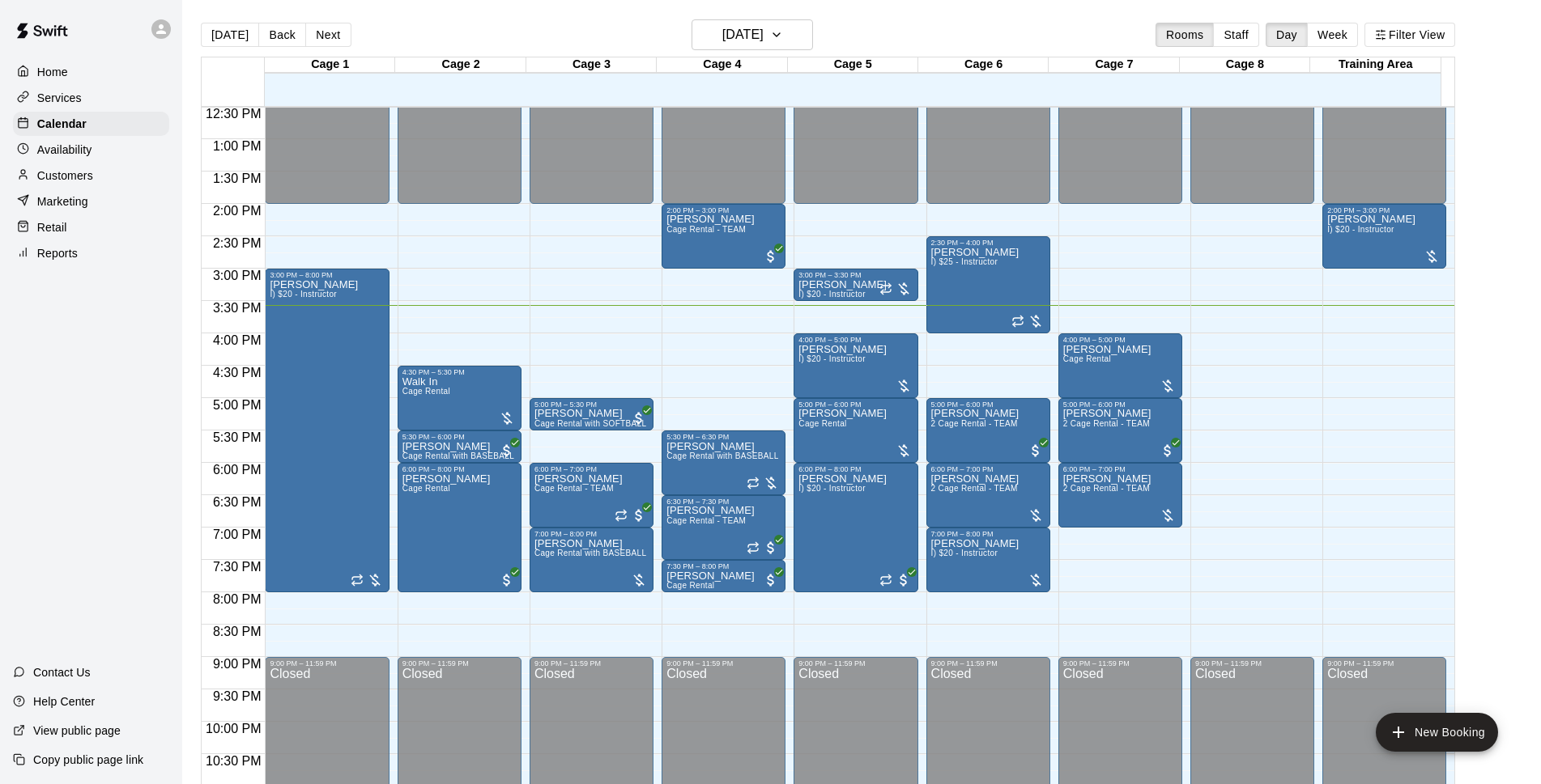
click at [900, 36] on div "[DATE] Back [DATE][DATE] Rooms Staff Day Week Filter View" at bounding box center [827, 37] width 1254 height 37
click at [900, 36] on div "[DATE] Back [DATE][DATE] Rooms Staff Day Week Filter View" at bounding box center [827, 37] width 1254 height 37
drag, startPoint x: 573, startPoint y: 342, endPoint x: 568, endPoint y: 390, distance: 48.3
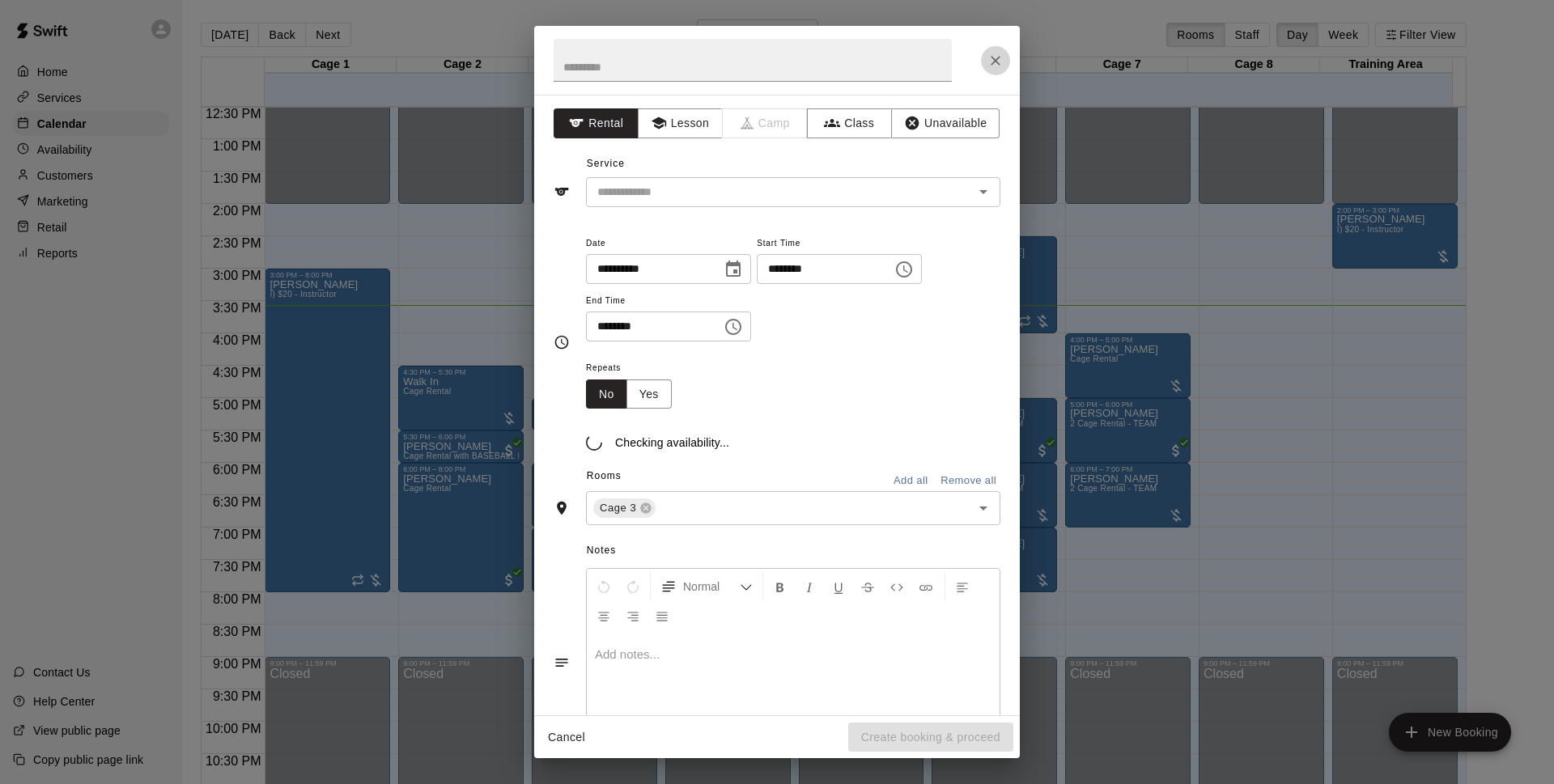
click at [987, 60] on button "Close" at bounding box center [995, 60] width 29 height 29
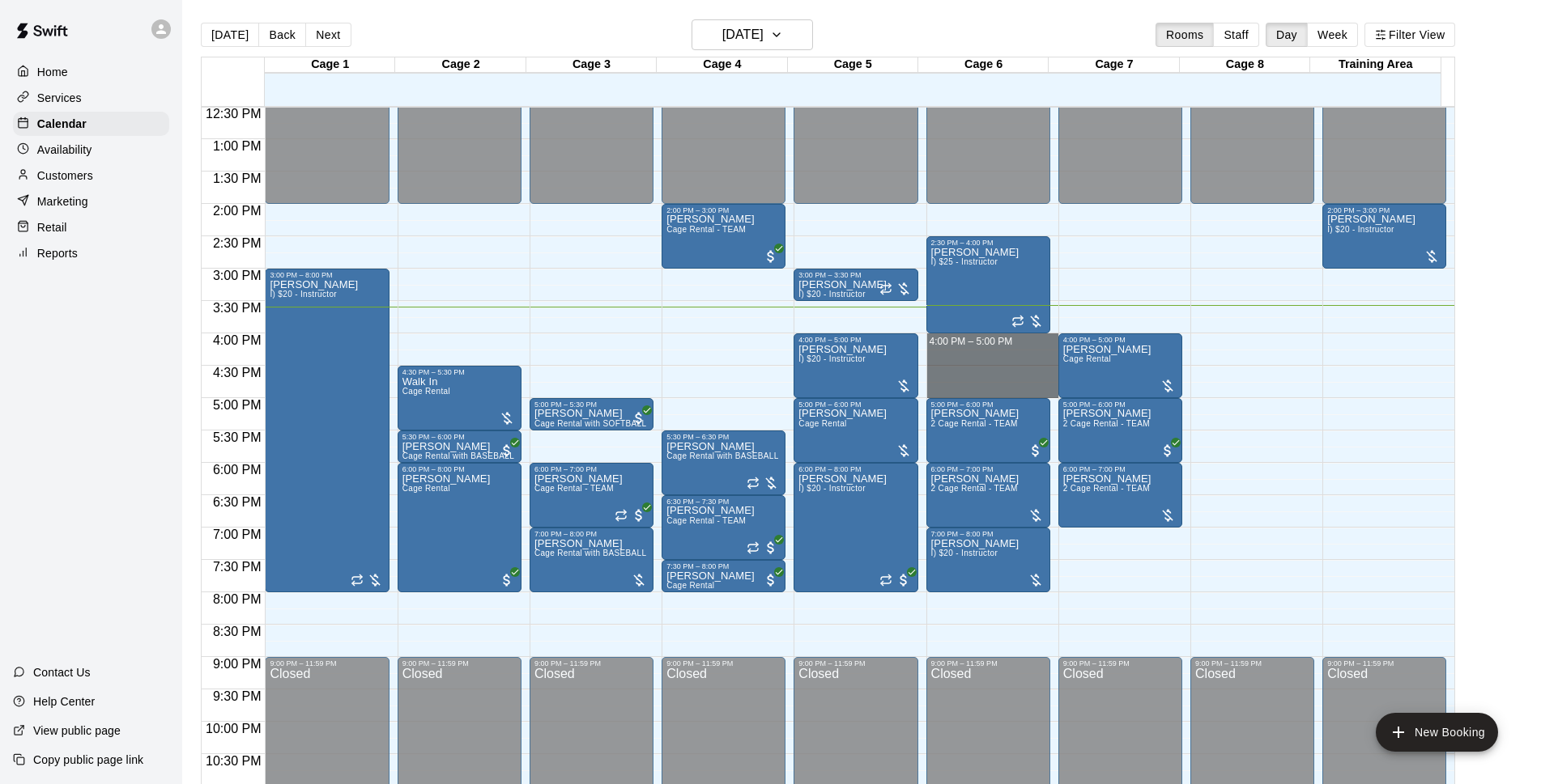
drag, startPoint x: 972, startPoint y: 338, endPoint x: 960, endPoint y: 393, distance: 56.3
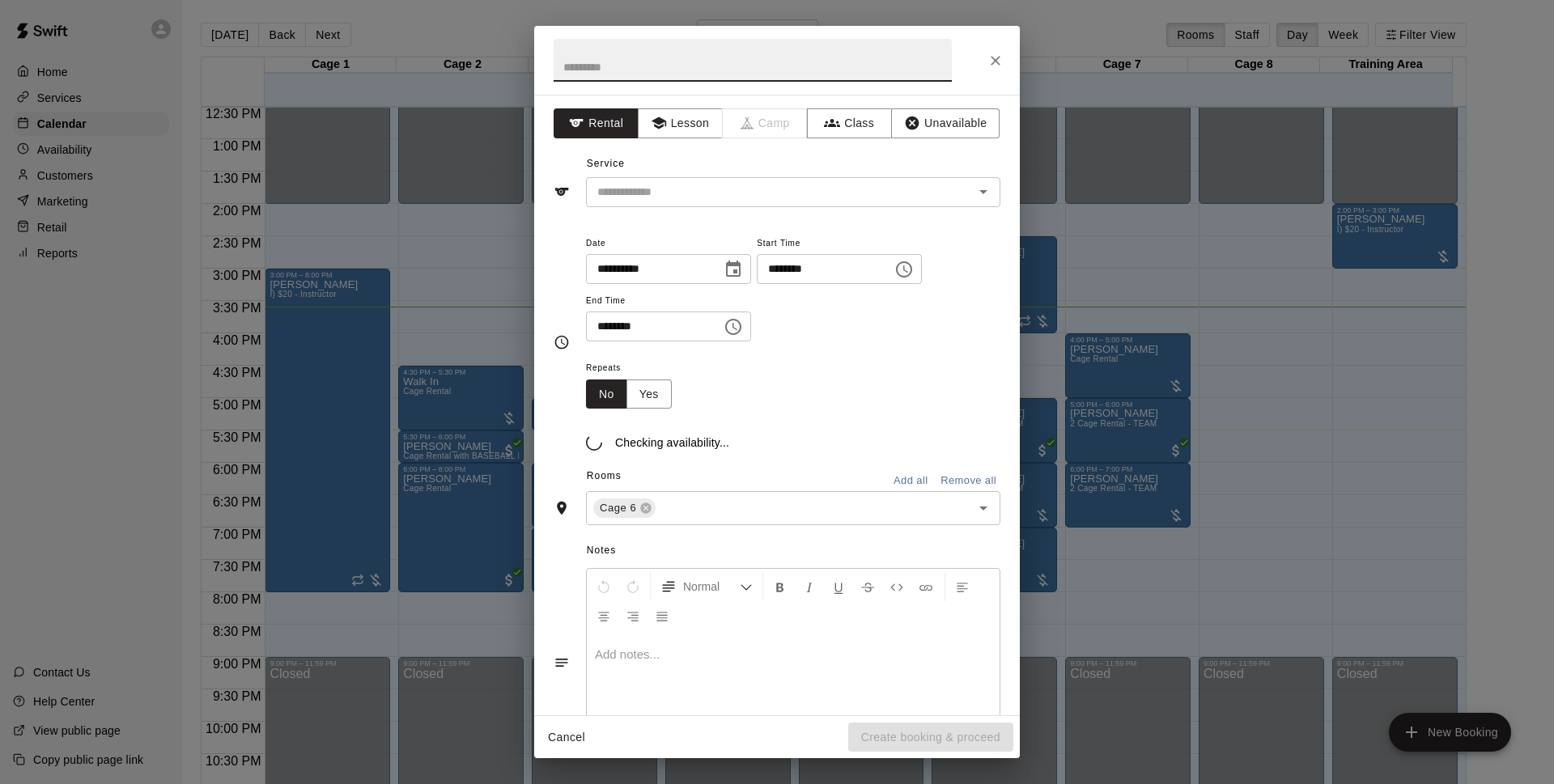
click at [758, 172] on div "Service ​" at bounding box center [777, 179] width 447 height 56
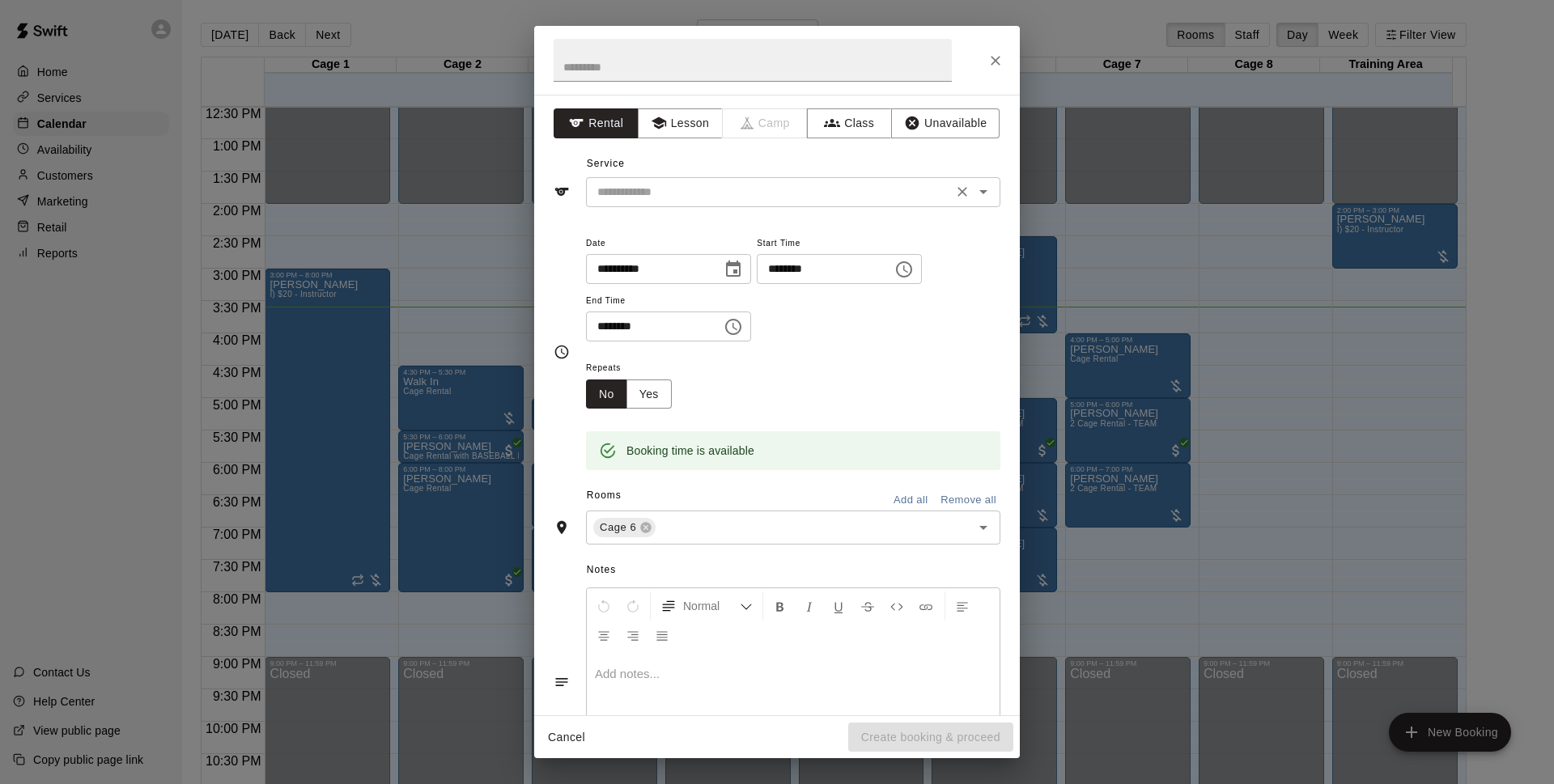
click at [758, 182] on input "text" at bounding box center [769, 192] width 357 height 20
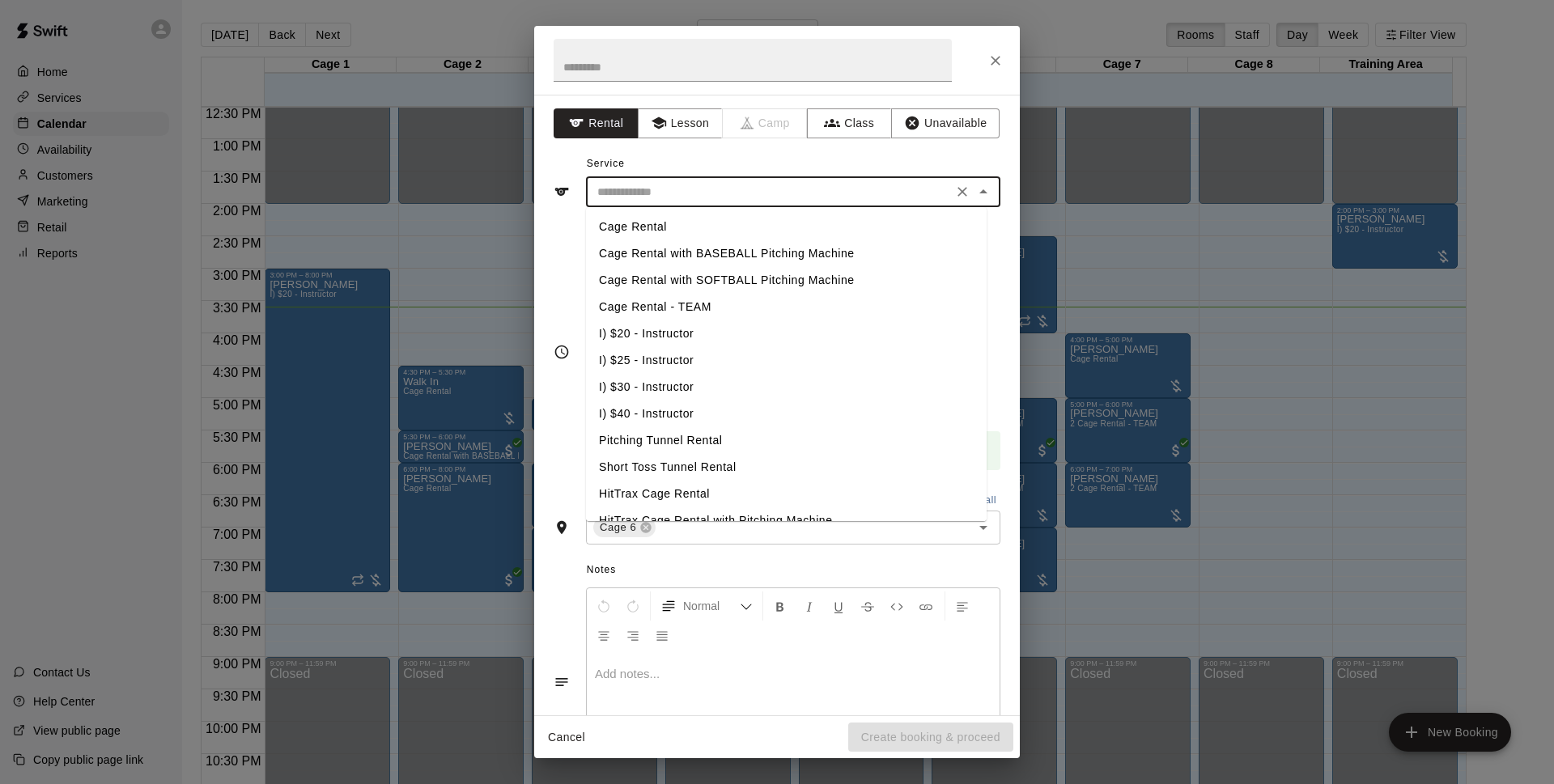
click at [642, 221] on li "Cage Rental" at bounding box center [786, 227] width 400 height 27
type input "**********"
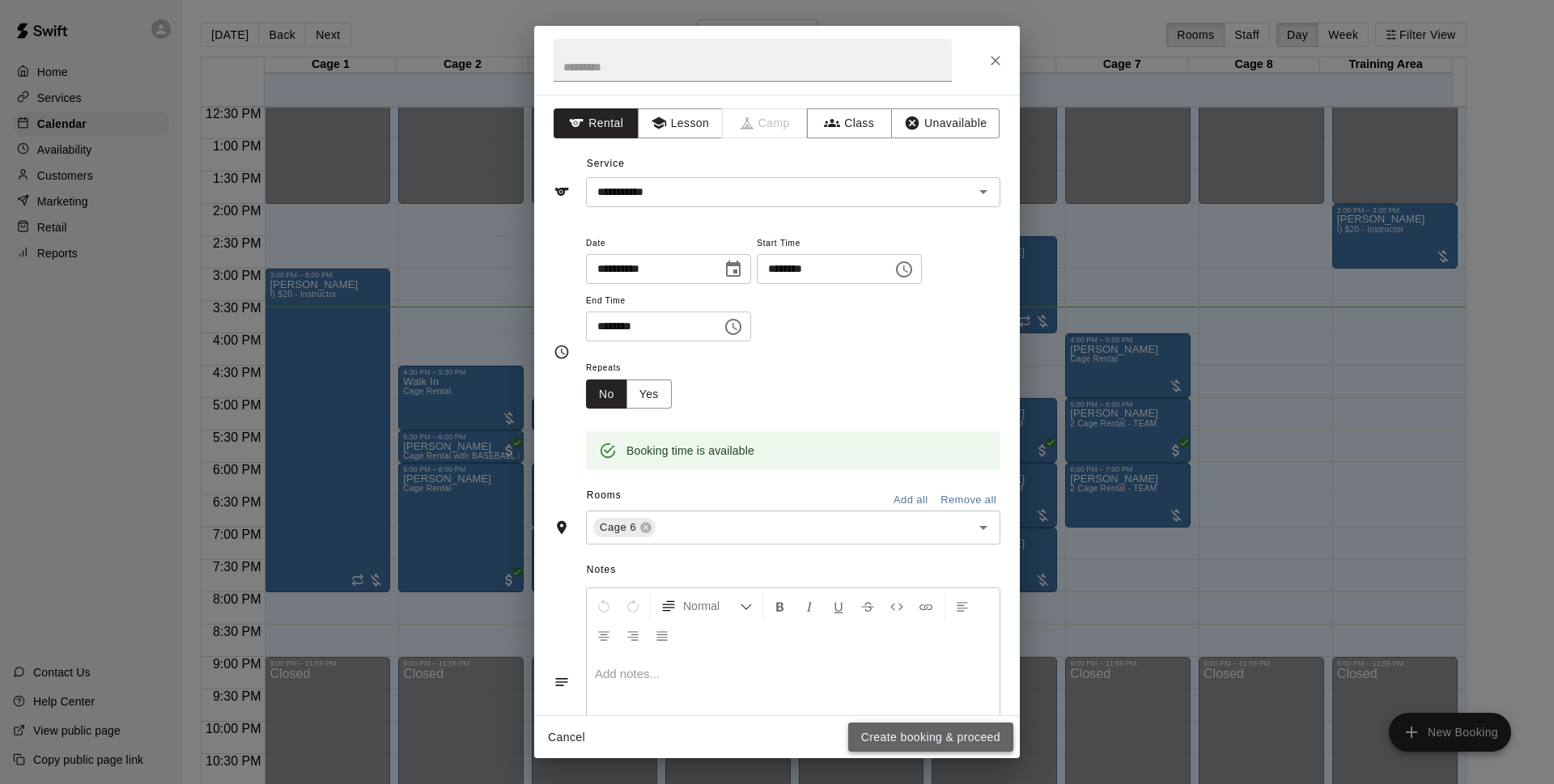
click at [905, 739] on button "Create booking & proceed" at bounding box center [931, 738] width 165 height 30
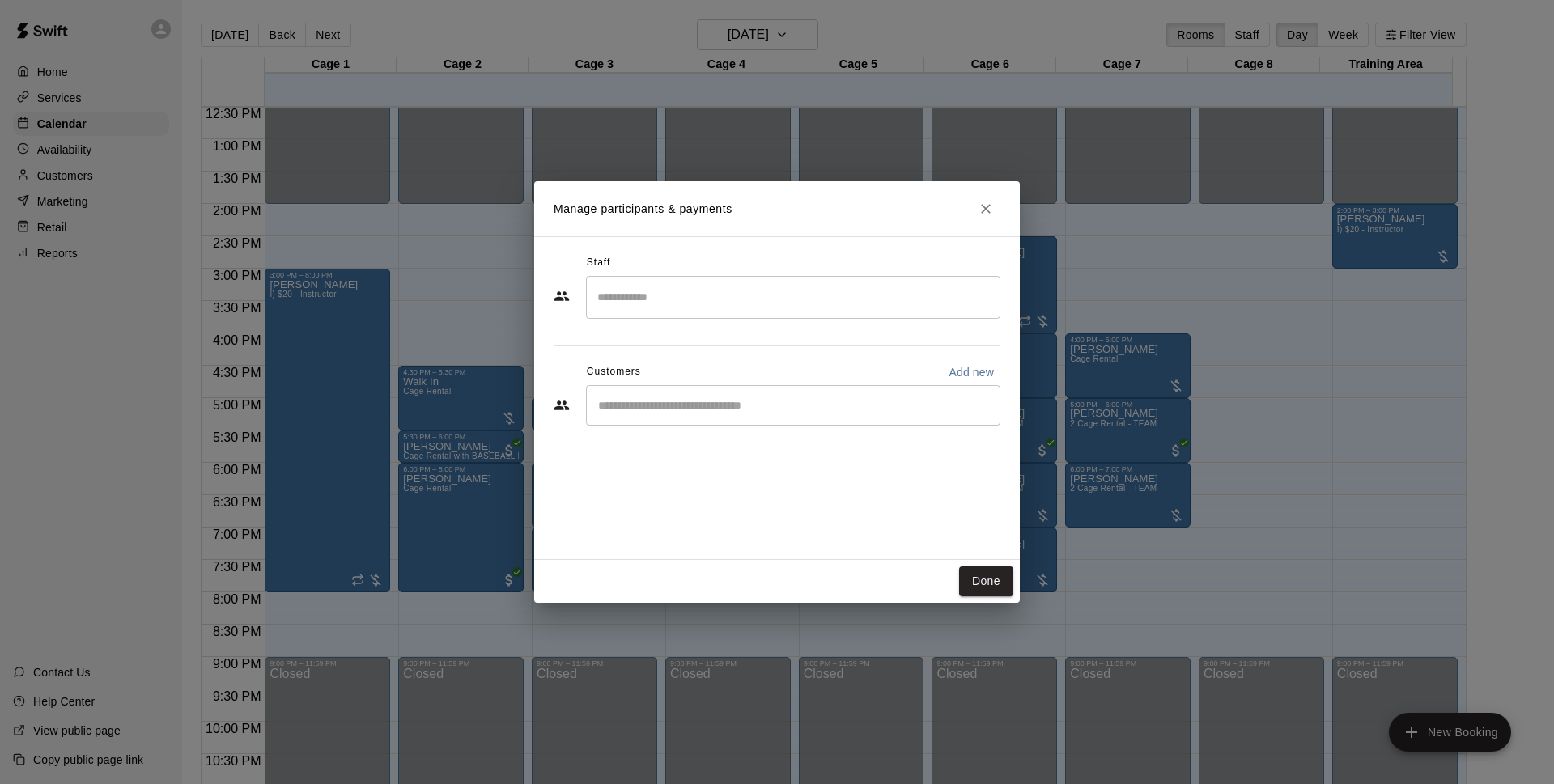
click at [727, 416] on div "​" at bounding box center [793, 405] width 414 height 41
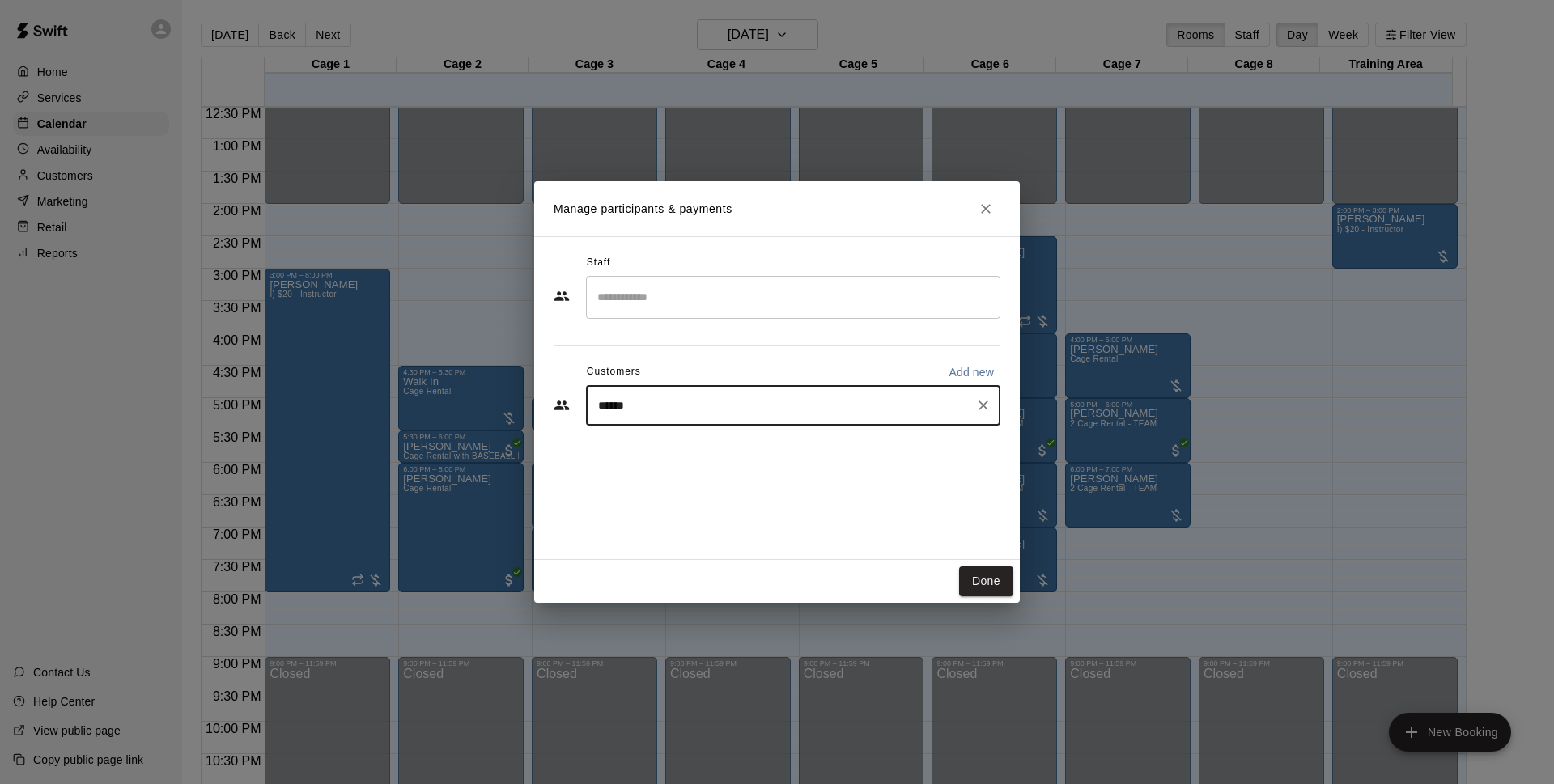
type input "*******"
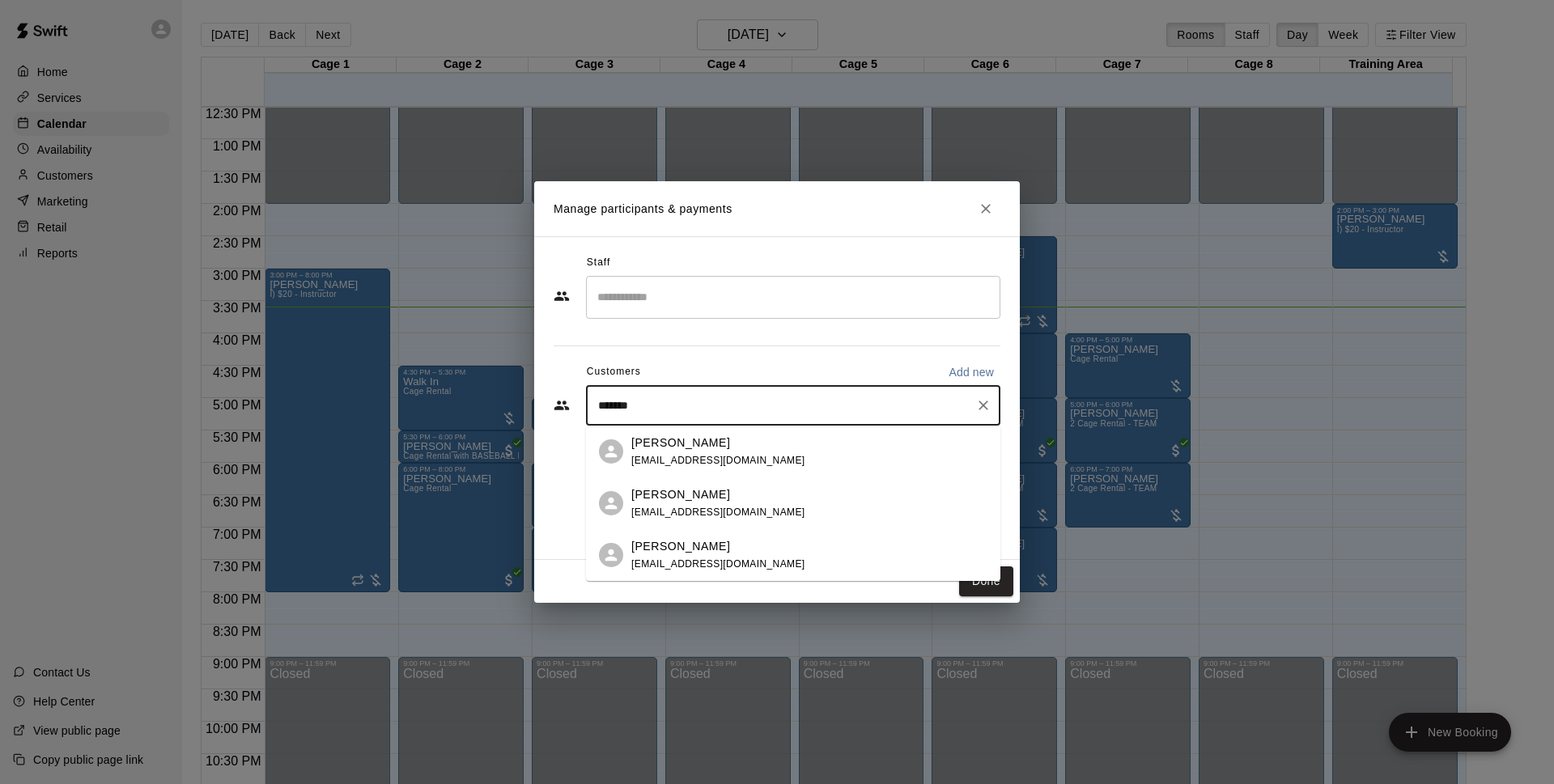
click at [767, 506] on div "Rylan Swanbeck rylanswanbeck@gmail.com" at bounding box center [810, 504] width 356 height 35
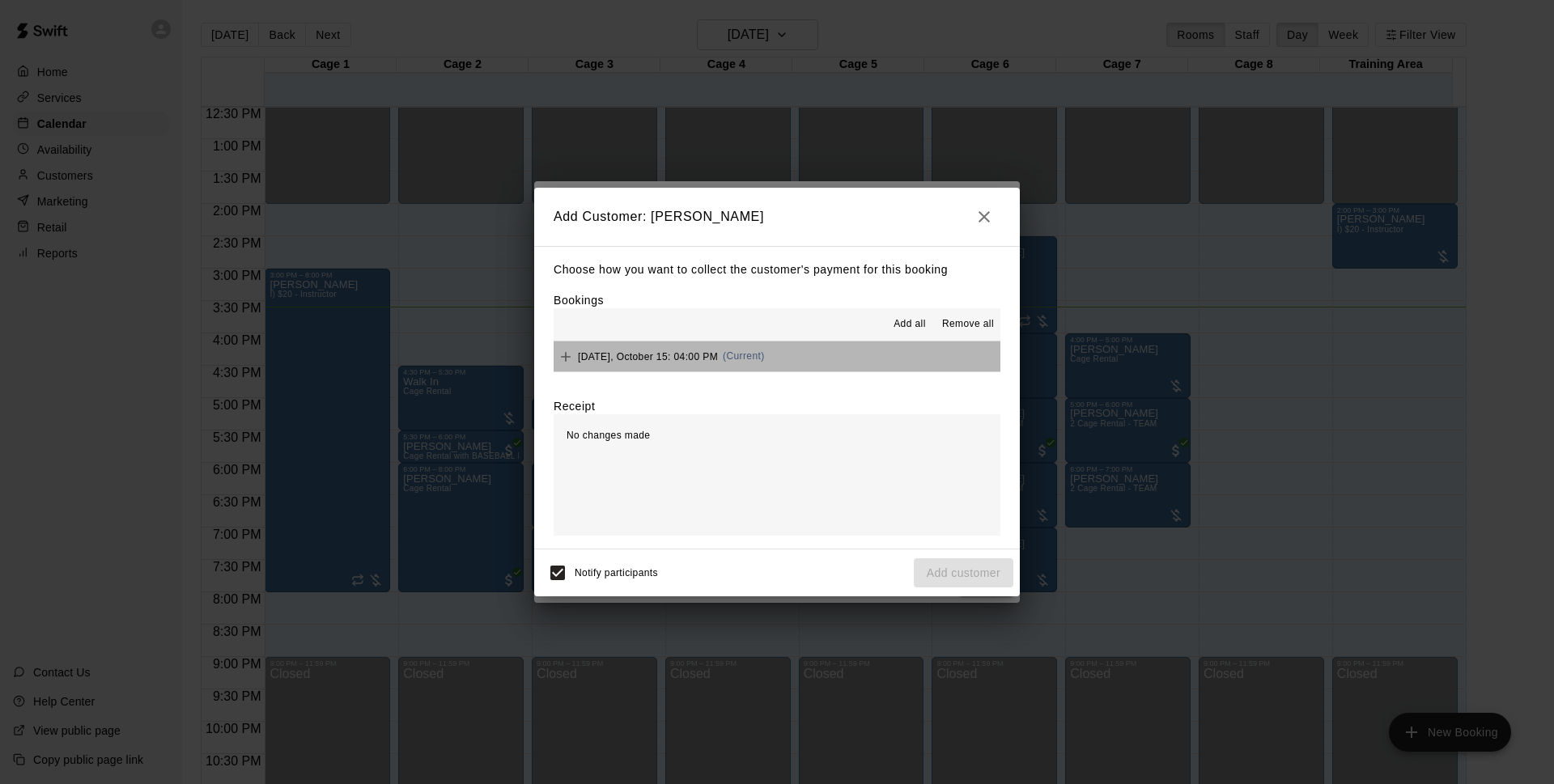
click at [819, 351] on button "Wednesday, October 15: 04:00 PM (Current)" at bounding box center [777, 356] width 447 height 30
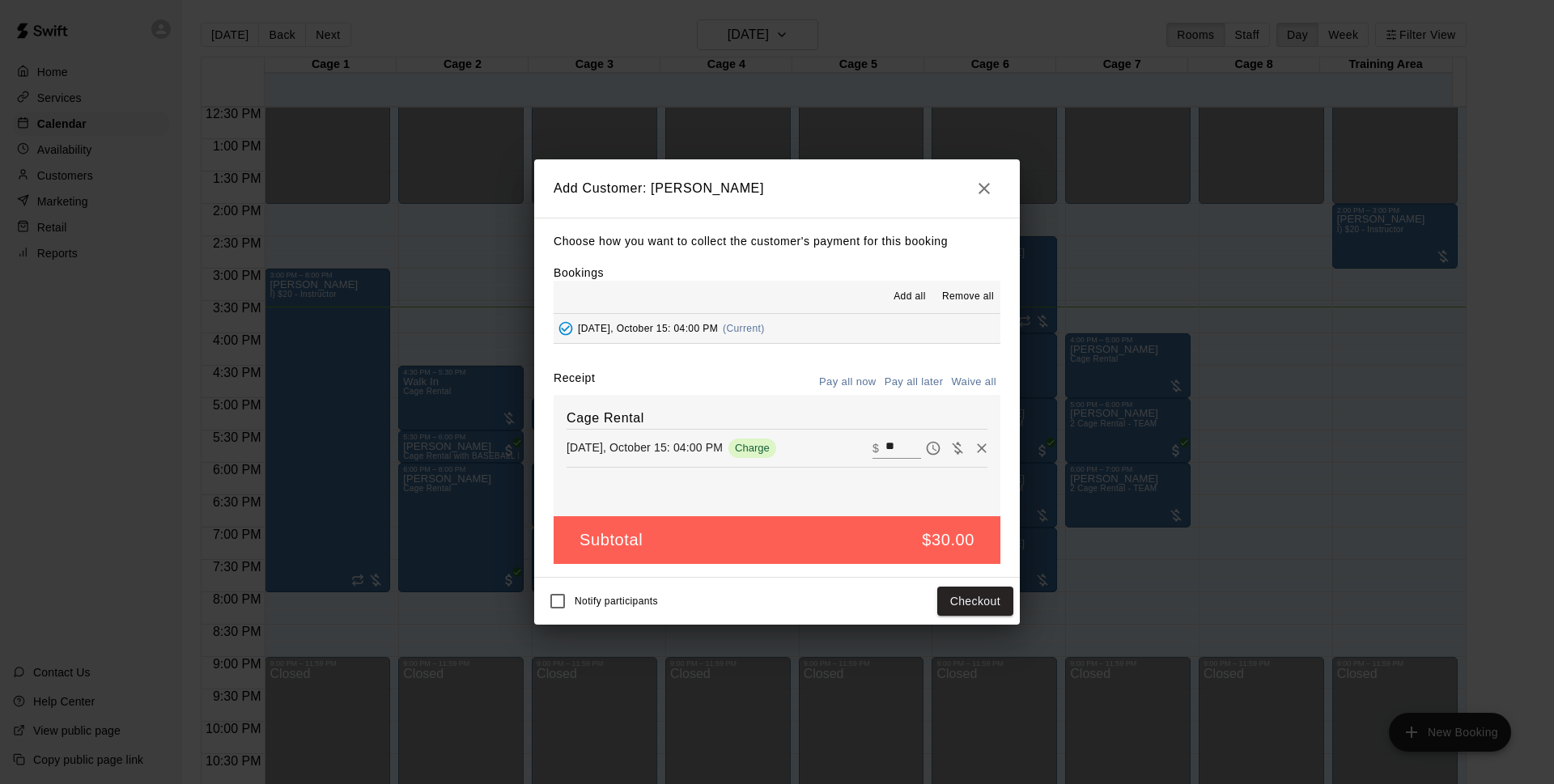
click at [980, 621] on div "Notify participants Checkout" at bounding box center [777, 601] width 486 height 47
click at [979, 612] on button "Checkout" at bounding box center [975, 602] width 76 height 30
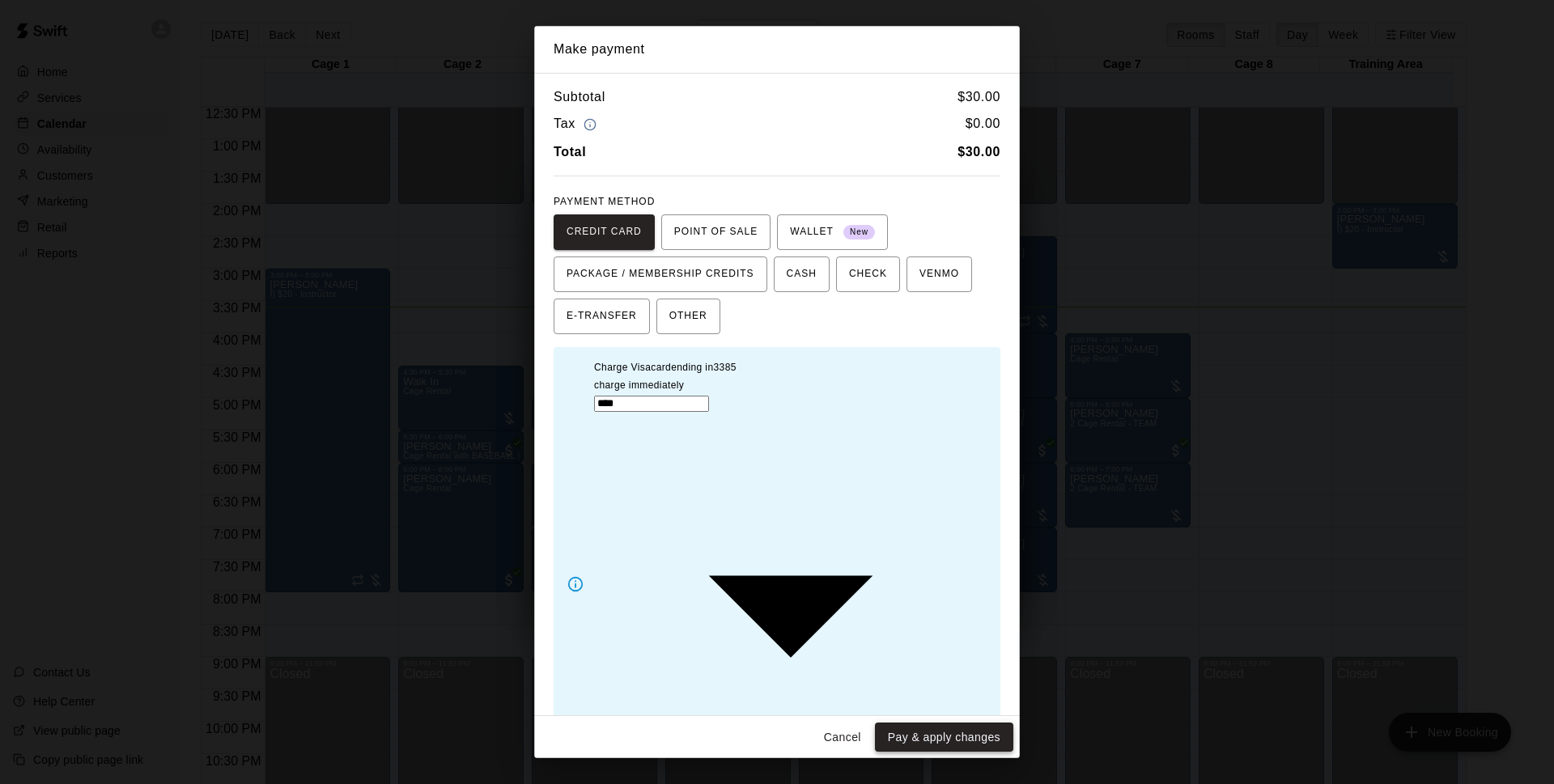
click at [953, 723] on button "Pay & apply changes" at bounding box center [944, 738] width 138 height 30
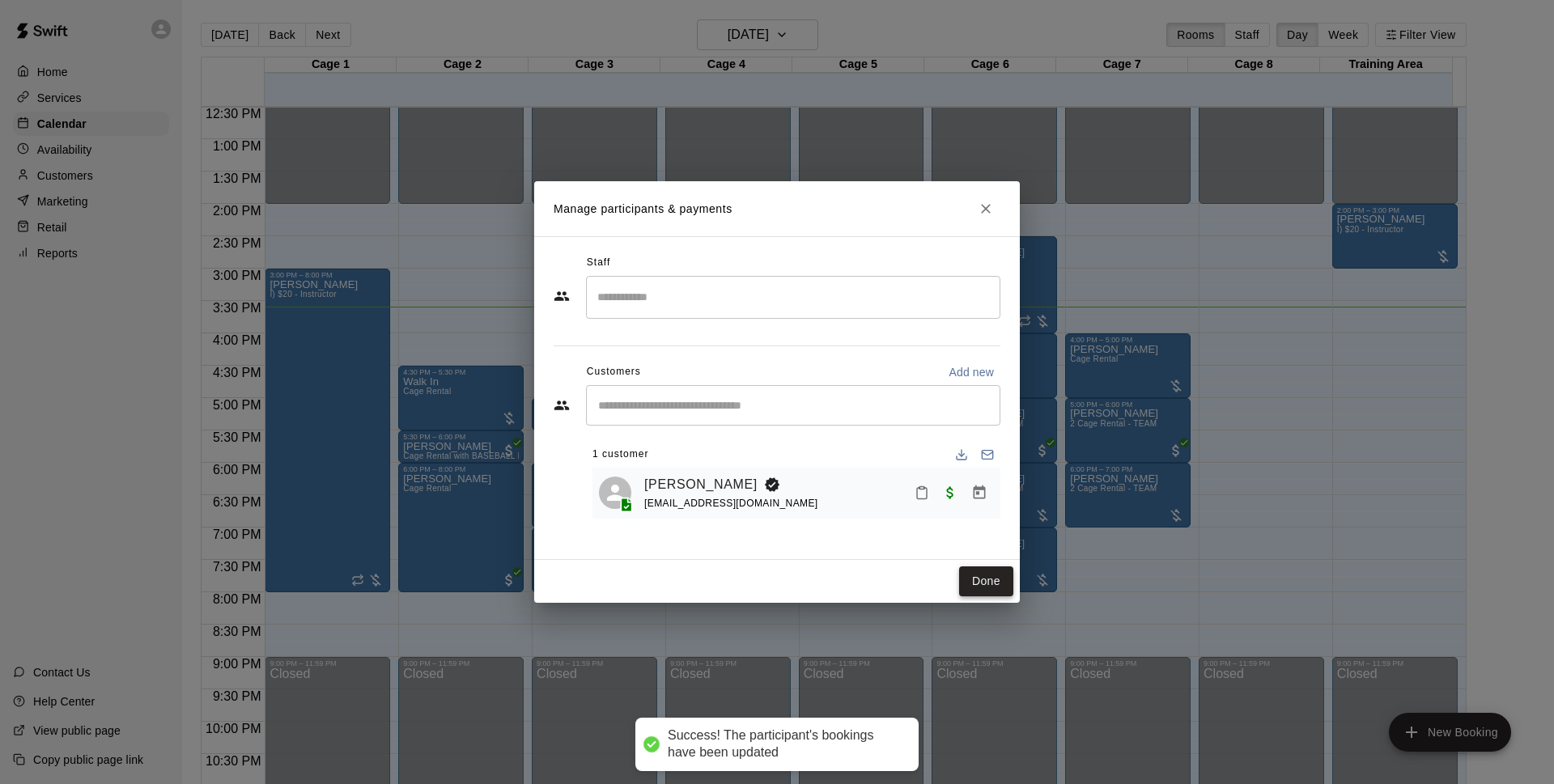
click at [983, 578] on button "Done" at bounding box center [985, 582] width 54 height 30
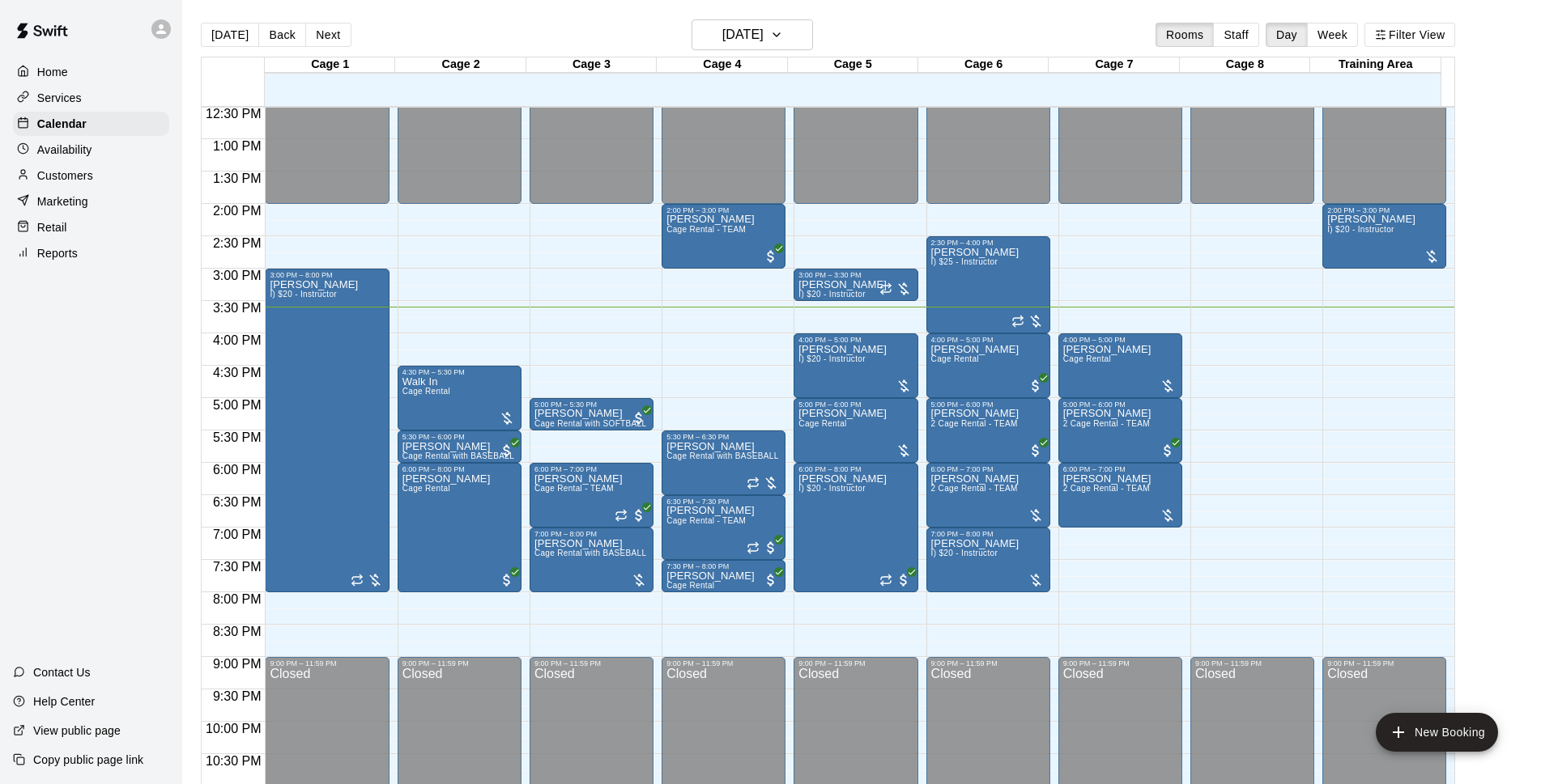
click at [119, 172] on div "Customers" at bounding box center [91, 175] width 156 height 24
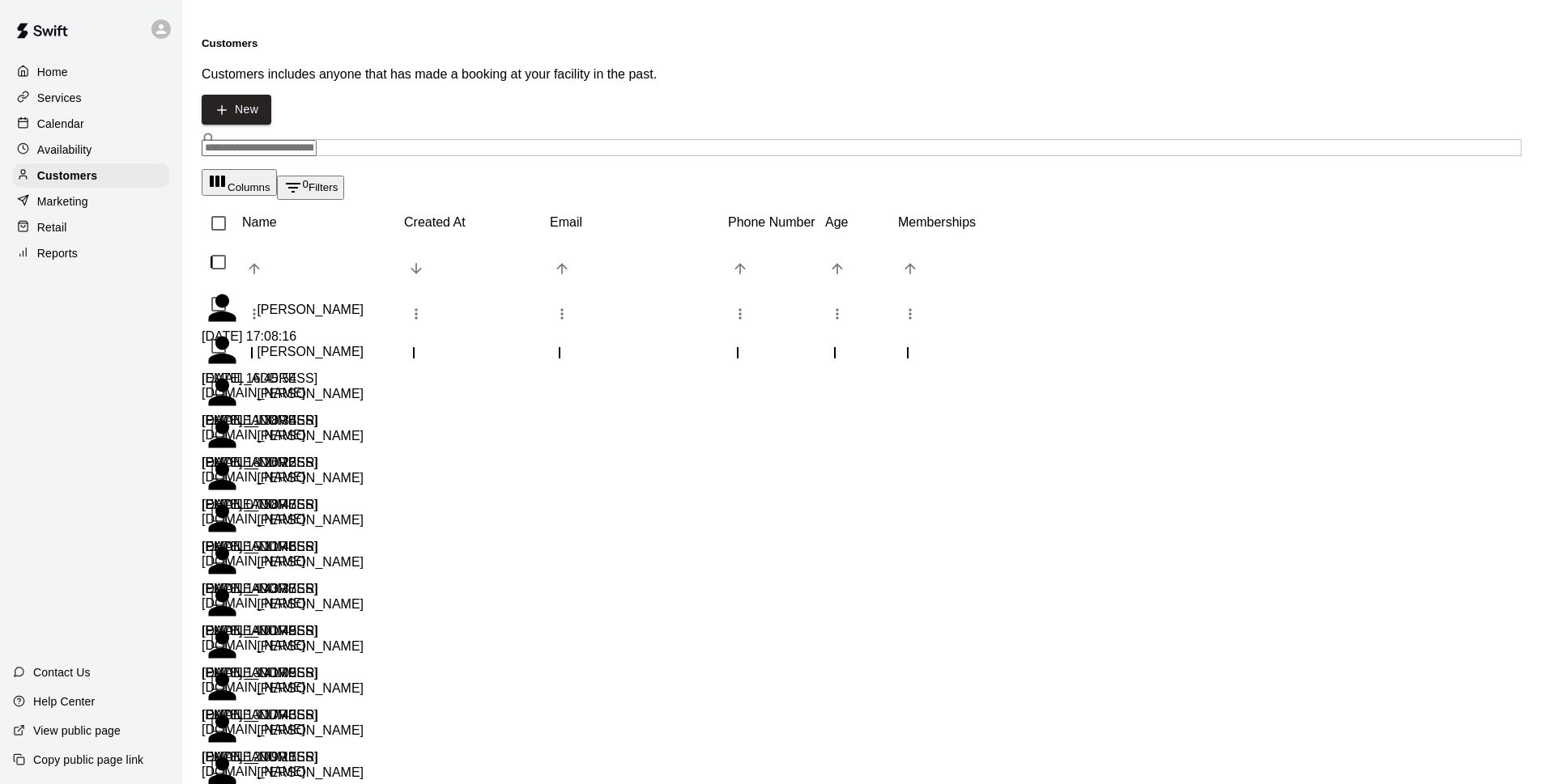
click at [279, 140] on input "Search customers by name or email" at bounding box center [259, 148] width 115 height 17
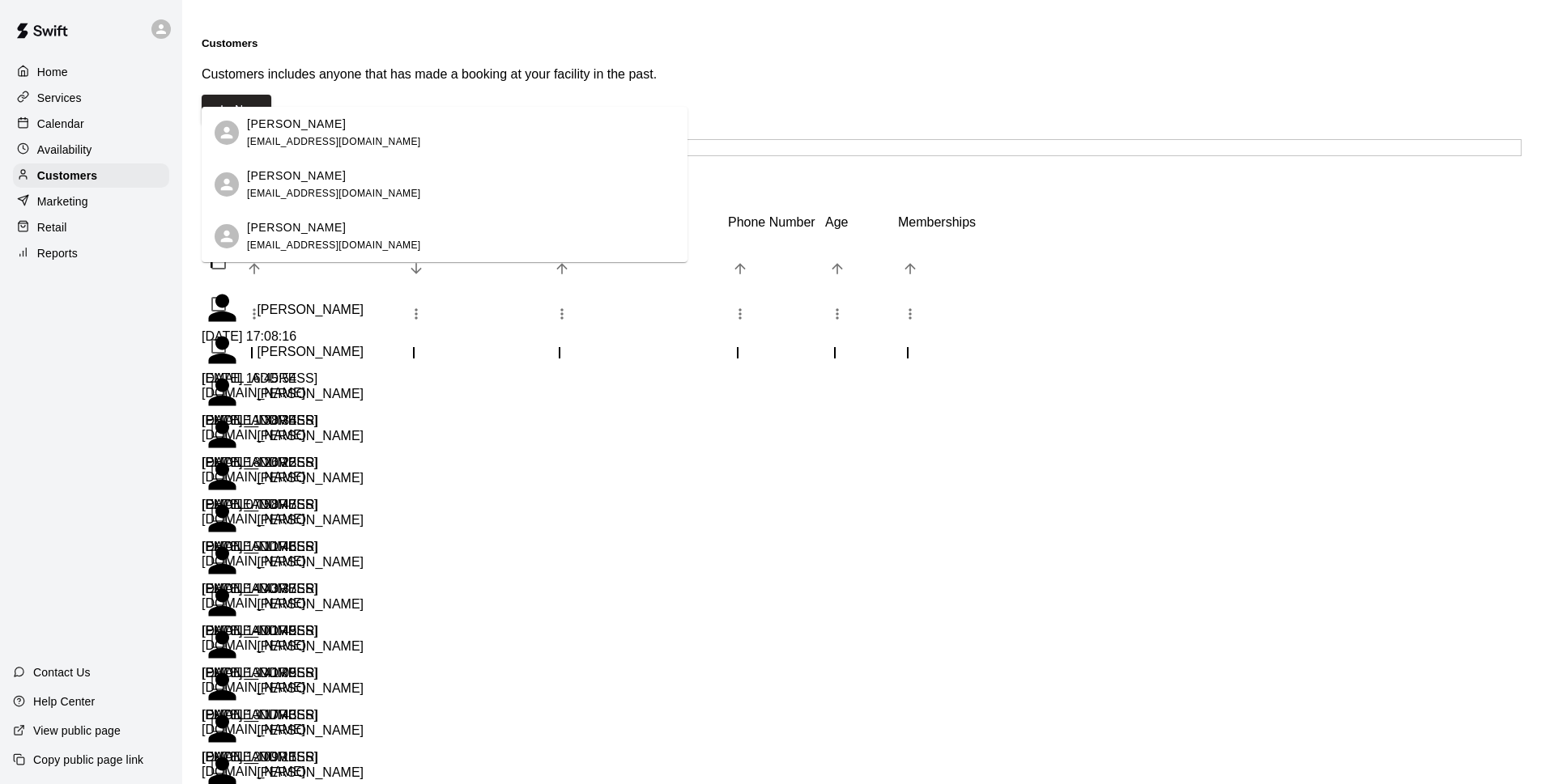
type input "*******"
click at [452, 233] on div "Rylan Swanbeck scraper76@hotmail.com" at bounding box center [461, 237] width 428 height 35
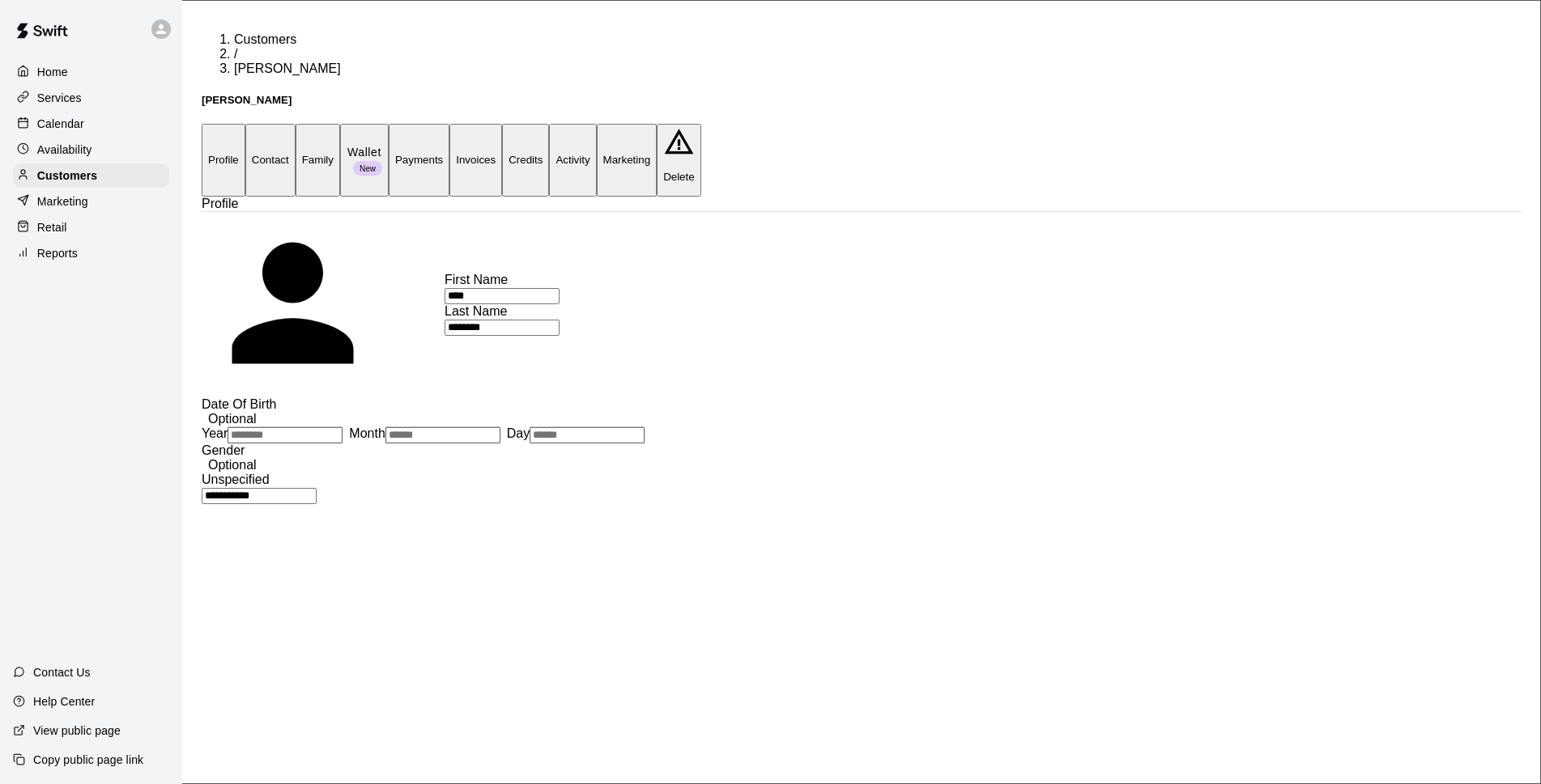
drag, startPoint x: 384, startPoint y: 92, endPoint x: 375, endPoint y: 90, distance: 9.2
click at [340, 123] on button "Family" at bounding box center [317, 159] width 45 height 72
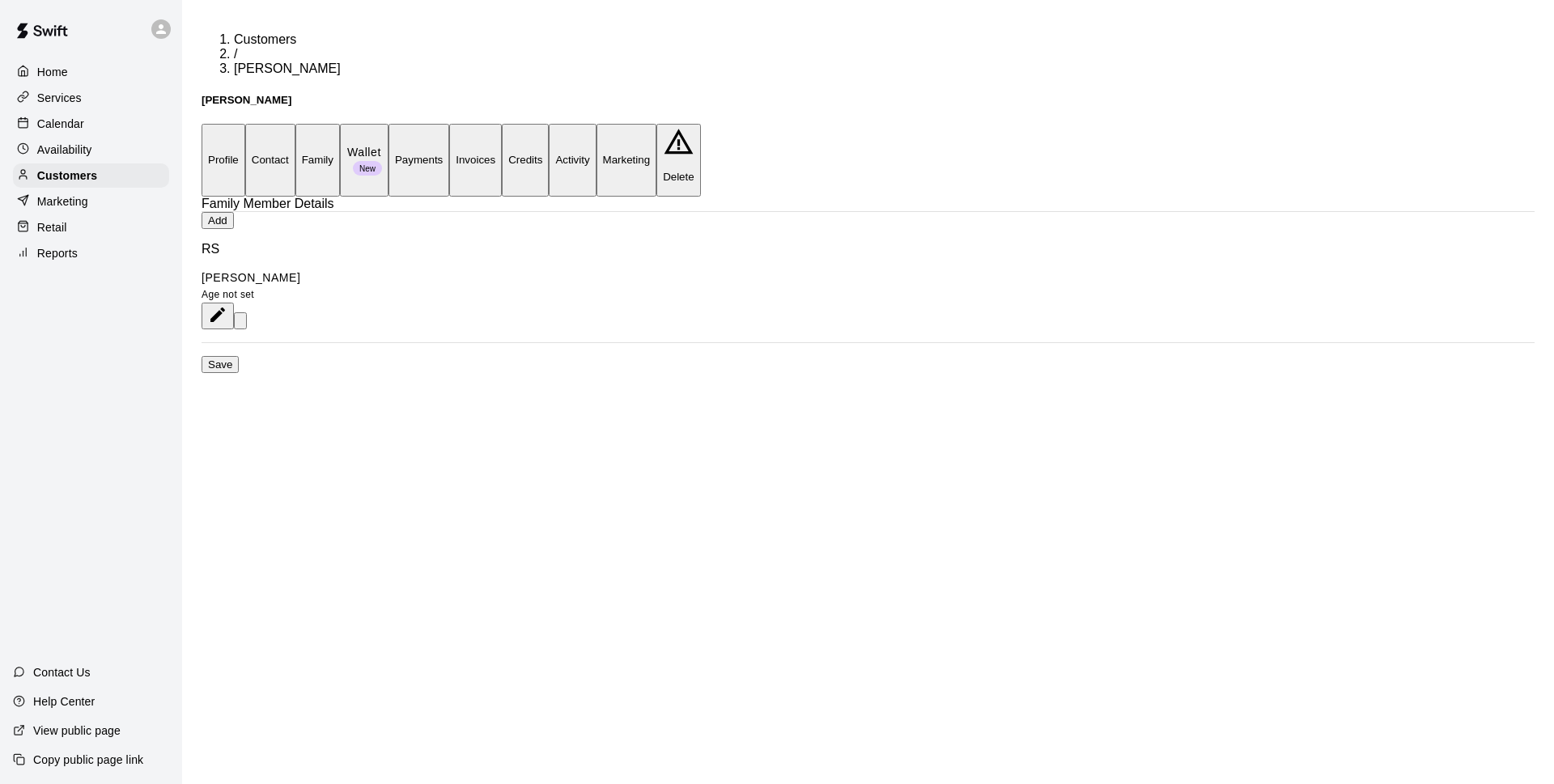
click at [262, 123] on div "Profile Contact Family Wallet New Payments Invoices Credits Activity Marketing …" at bounding box center [868, 159] width 1334 height 72
click at [244, 123] on button "Profile" at bounding box center [223, 159] width 44 height 72
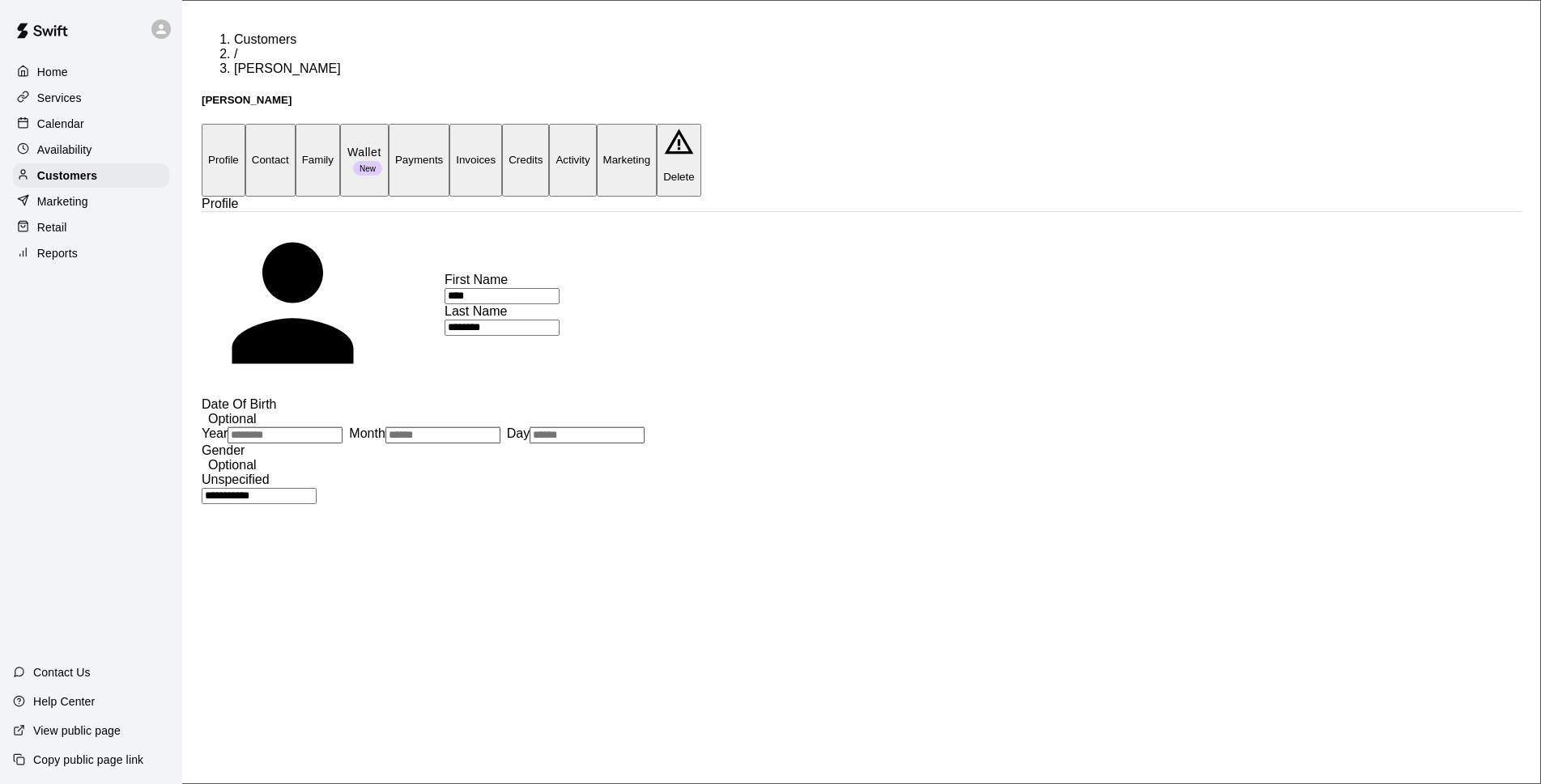
click at [449, 123] on button "Payments" at bounding box center [419, 159] width 61 height 72
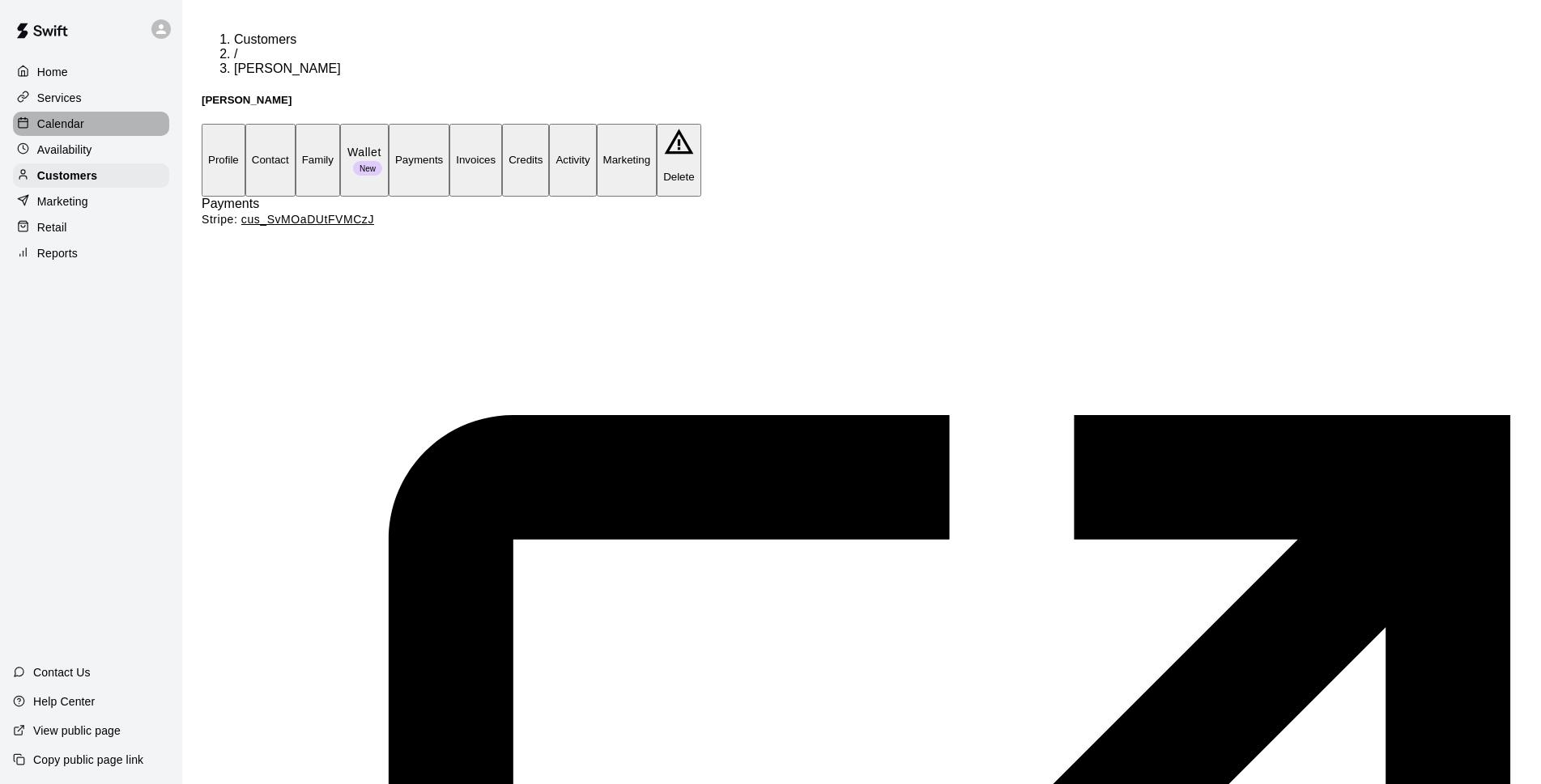
click at [105, 127] on div "Calendar" at bounding box center [91, 123] width 156 height 24
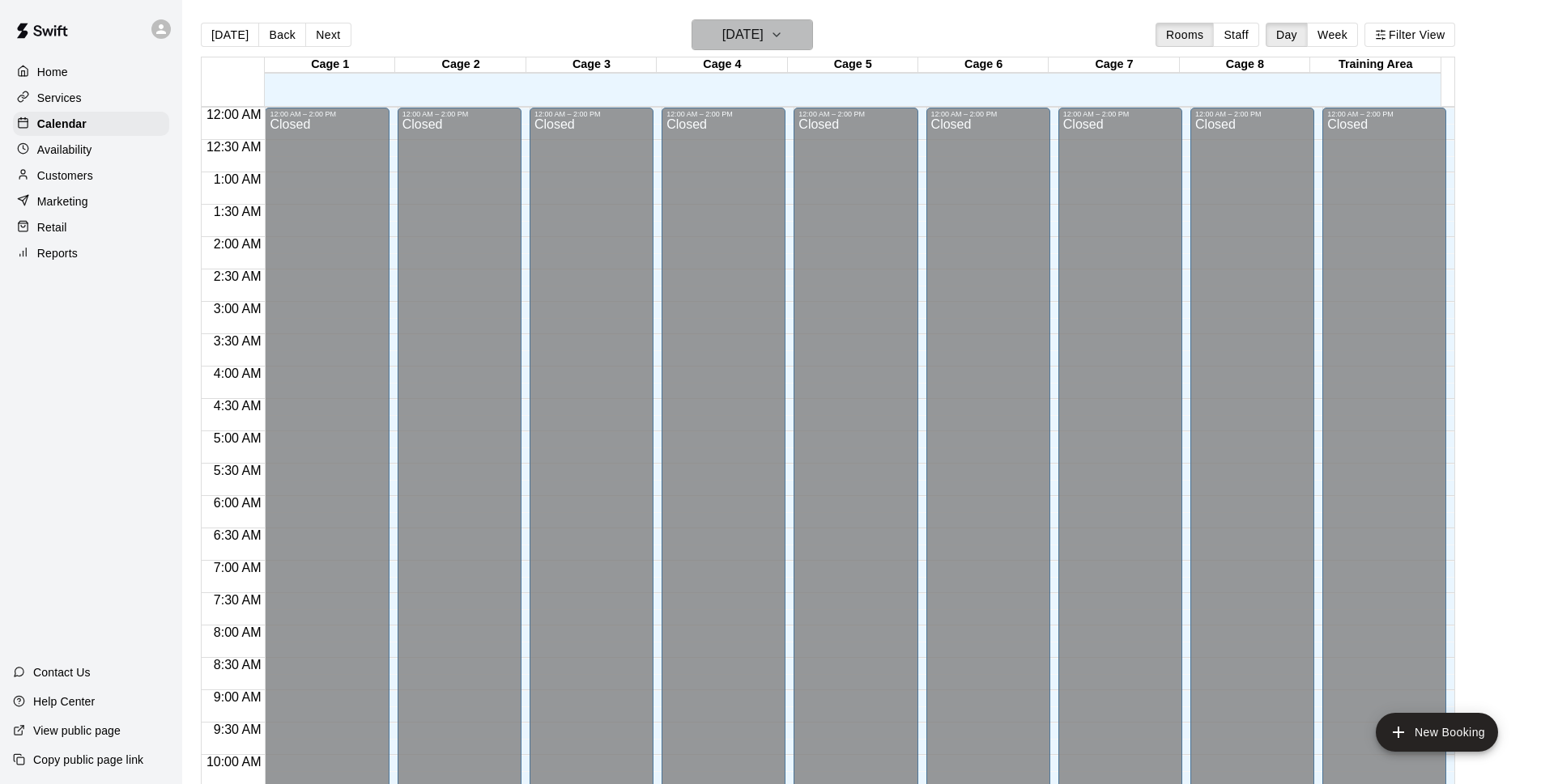
click at [755, 44] on h6 "[DATE]" at bounding box center [743, 34] width 41 height 22
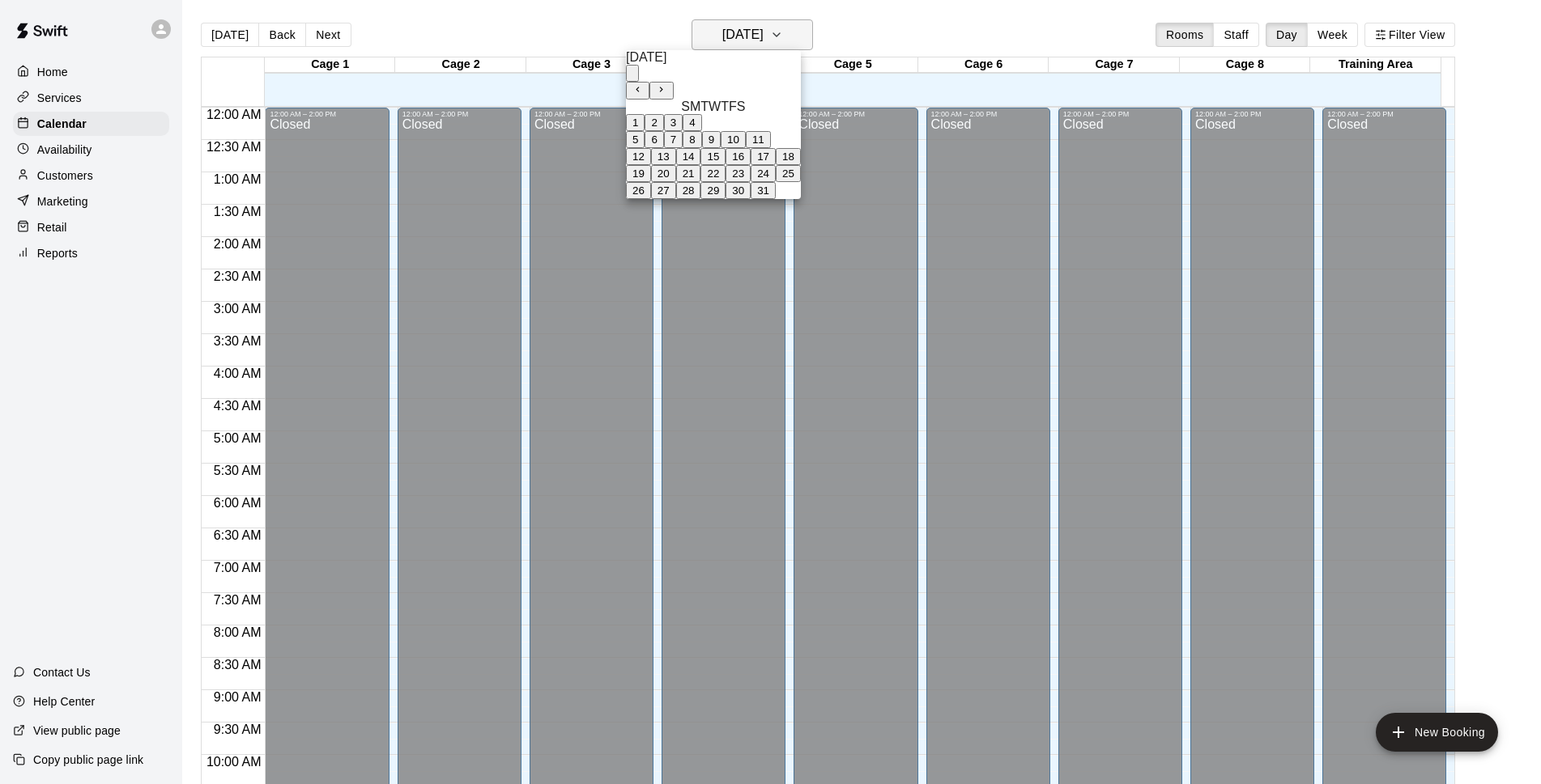
scroll to position [811, 0]
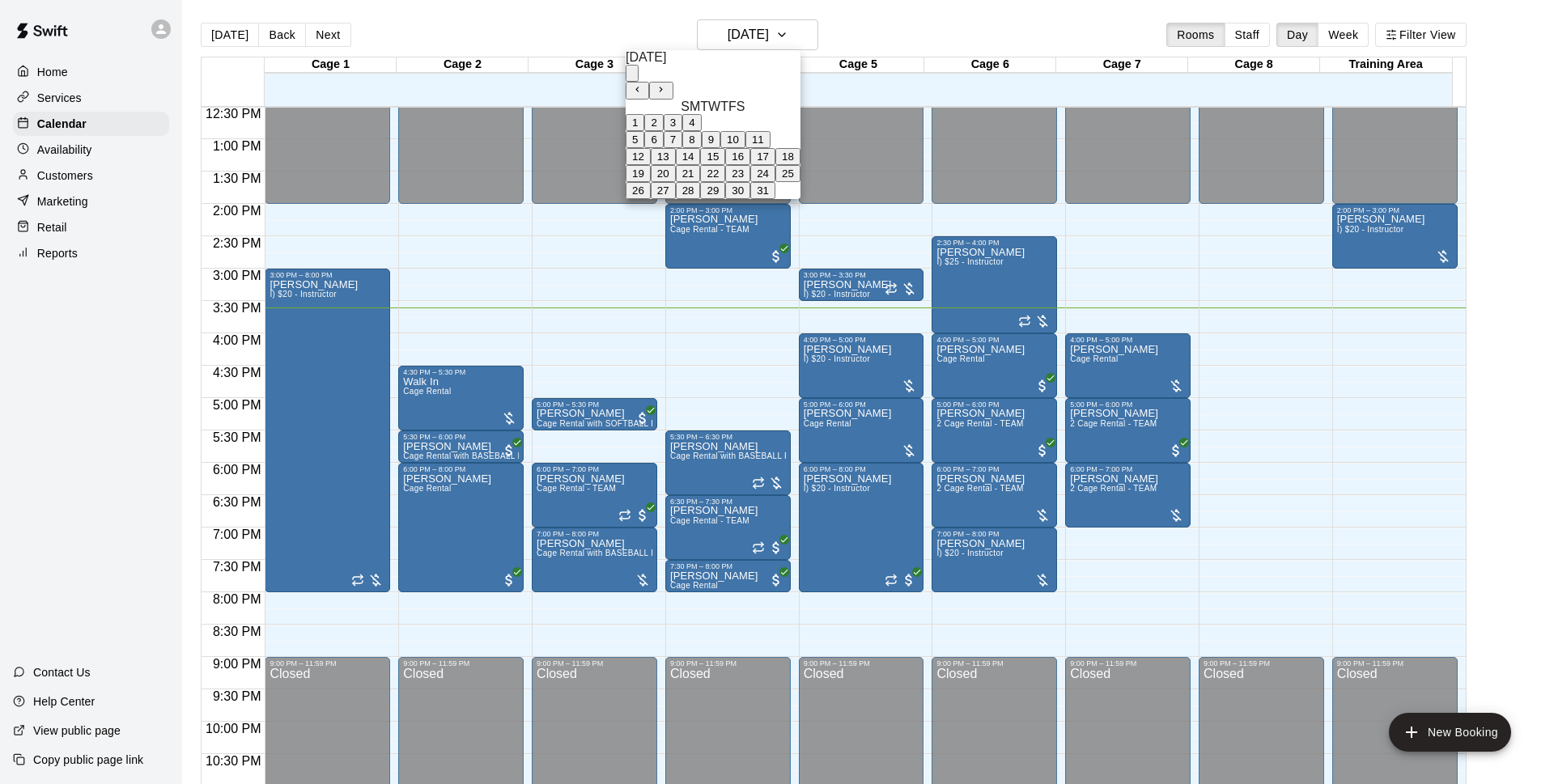
click at [644, 148] on button "5" at bounding box center [635, 139] width 18 height 17
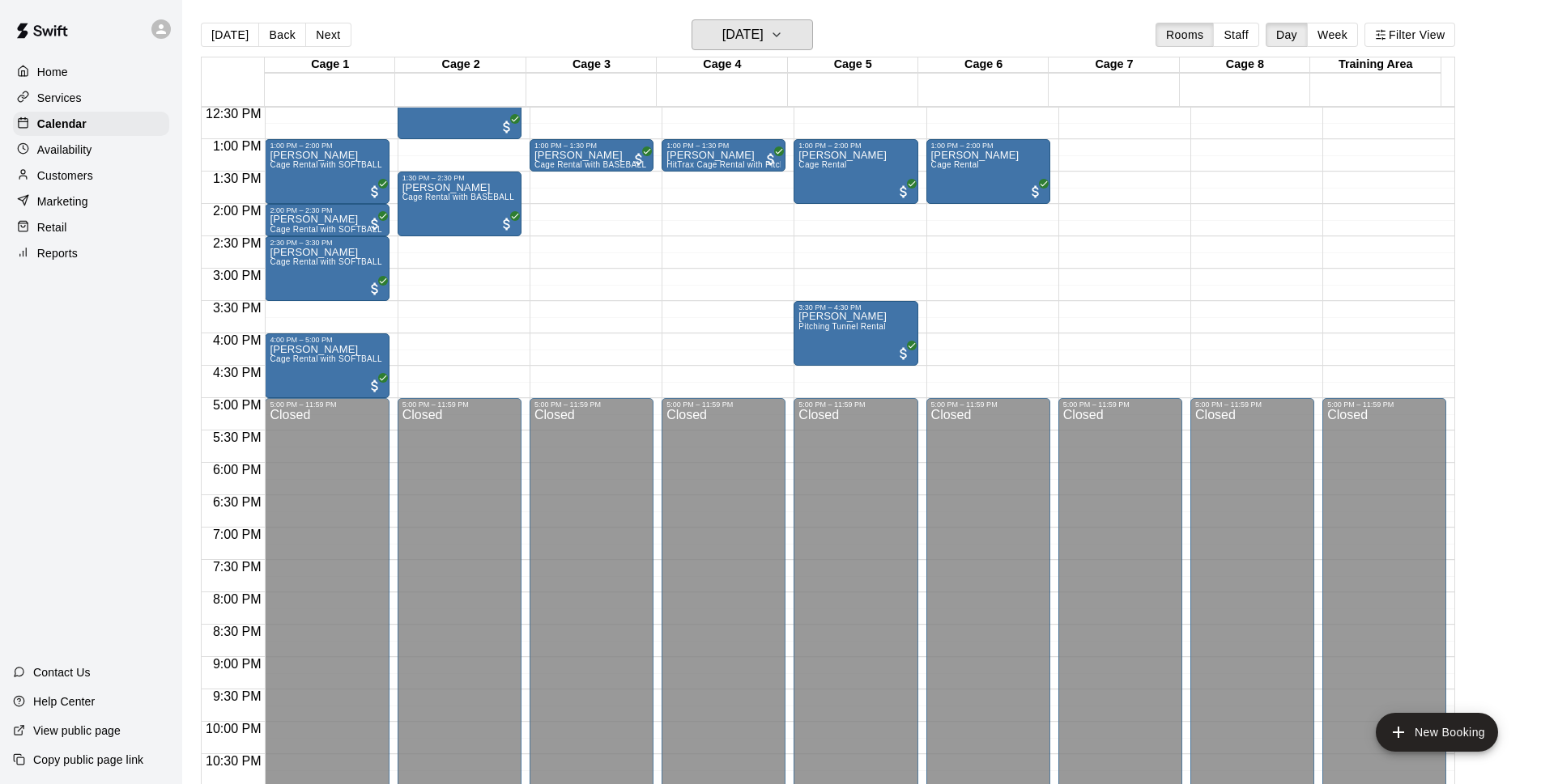
scroll to position [602, 0]
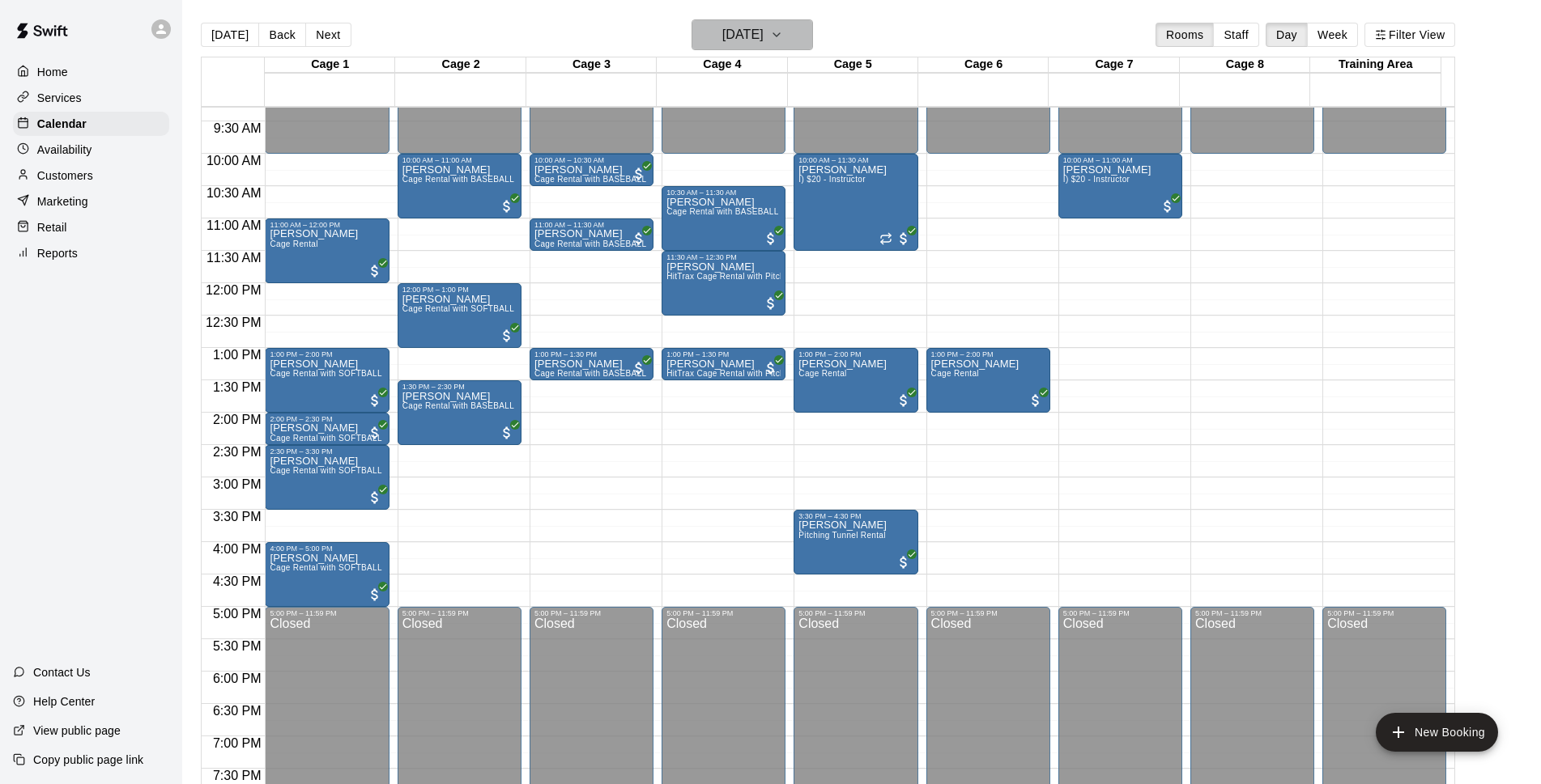
click at [763, 33] on h6 "Sunday Oct 05" at bounding box center [743, 34] width 41 height 22
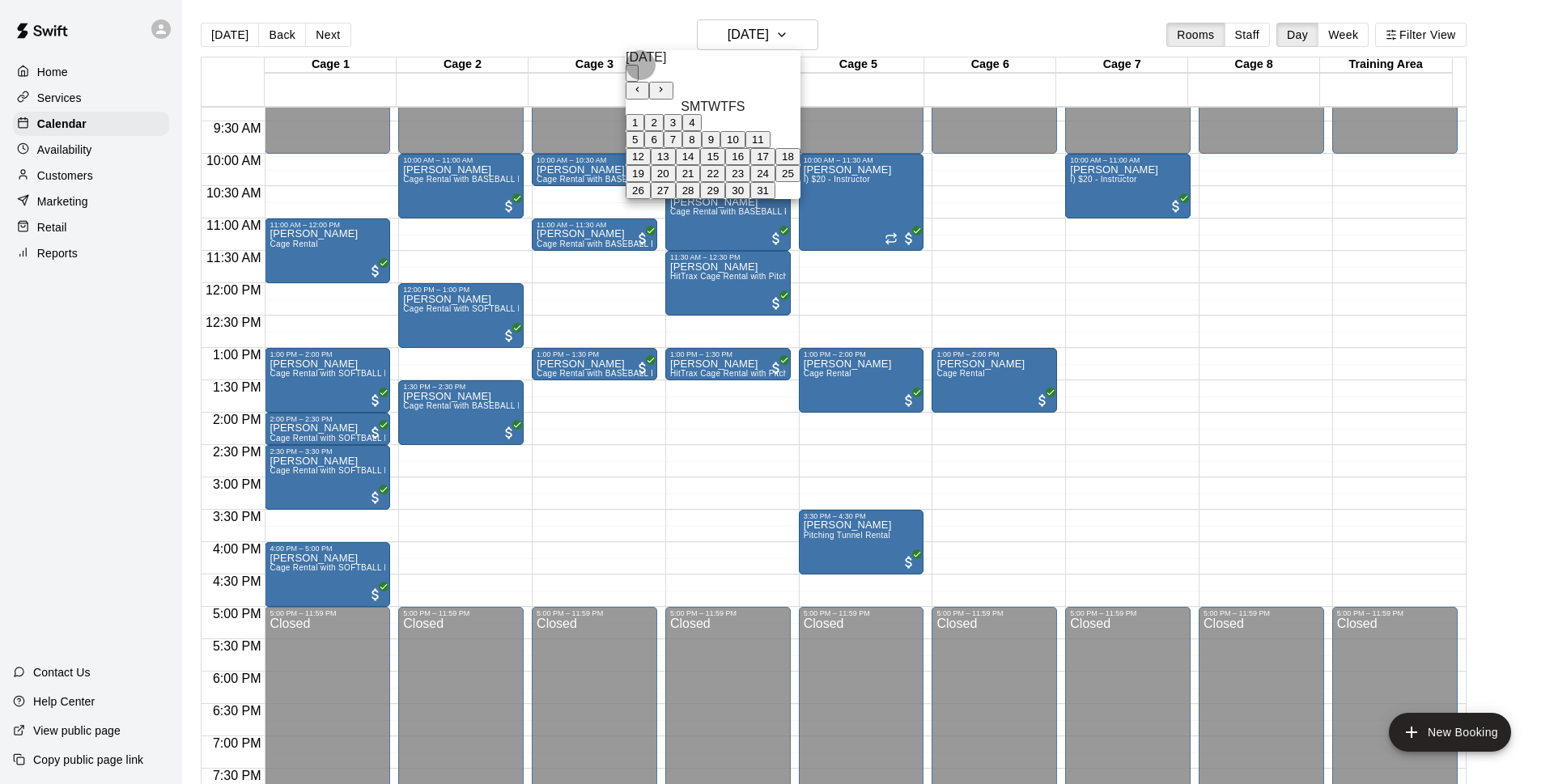
click at [663, 148] on button "6" at bounding box center [653, 139] width 18 height 17
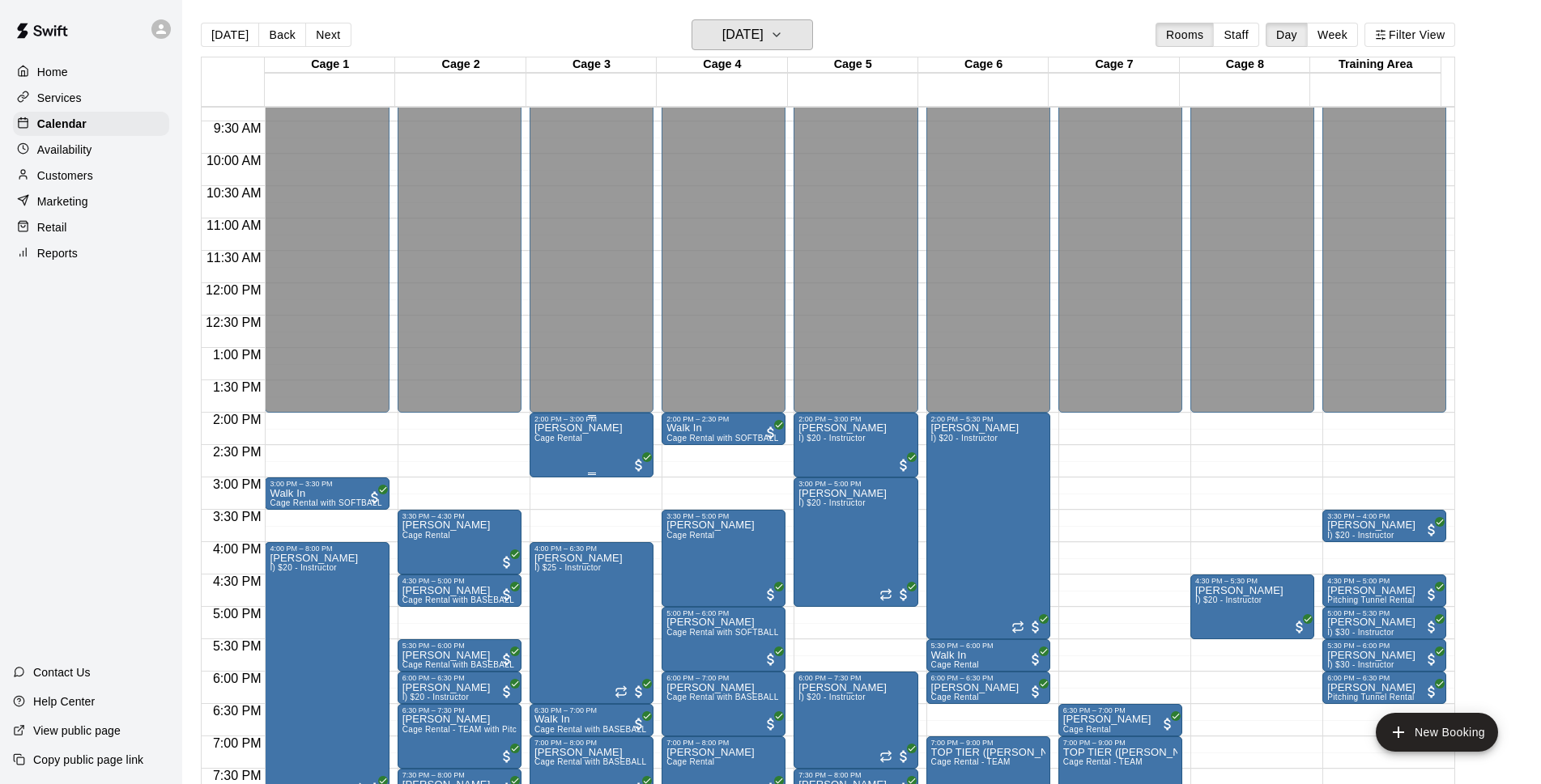
scroll to position [706, 0]
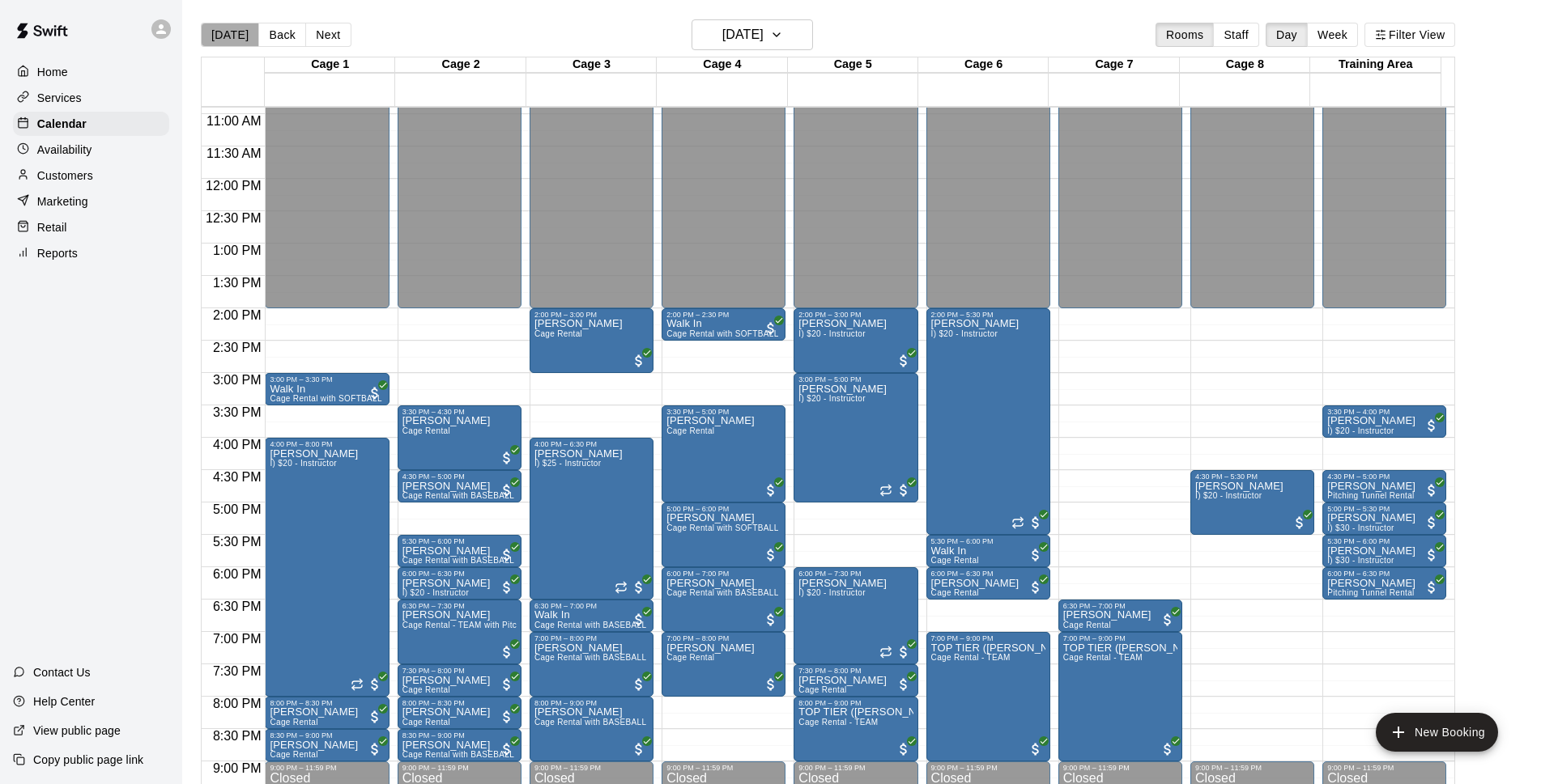
click at [235, 46] on button "[DATE]" at bounding box center [230, 34] width 58 height 24
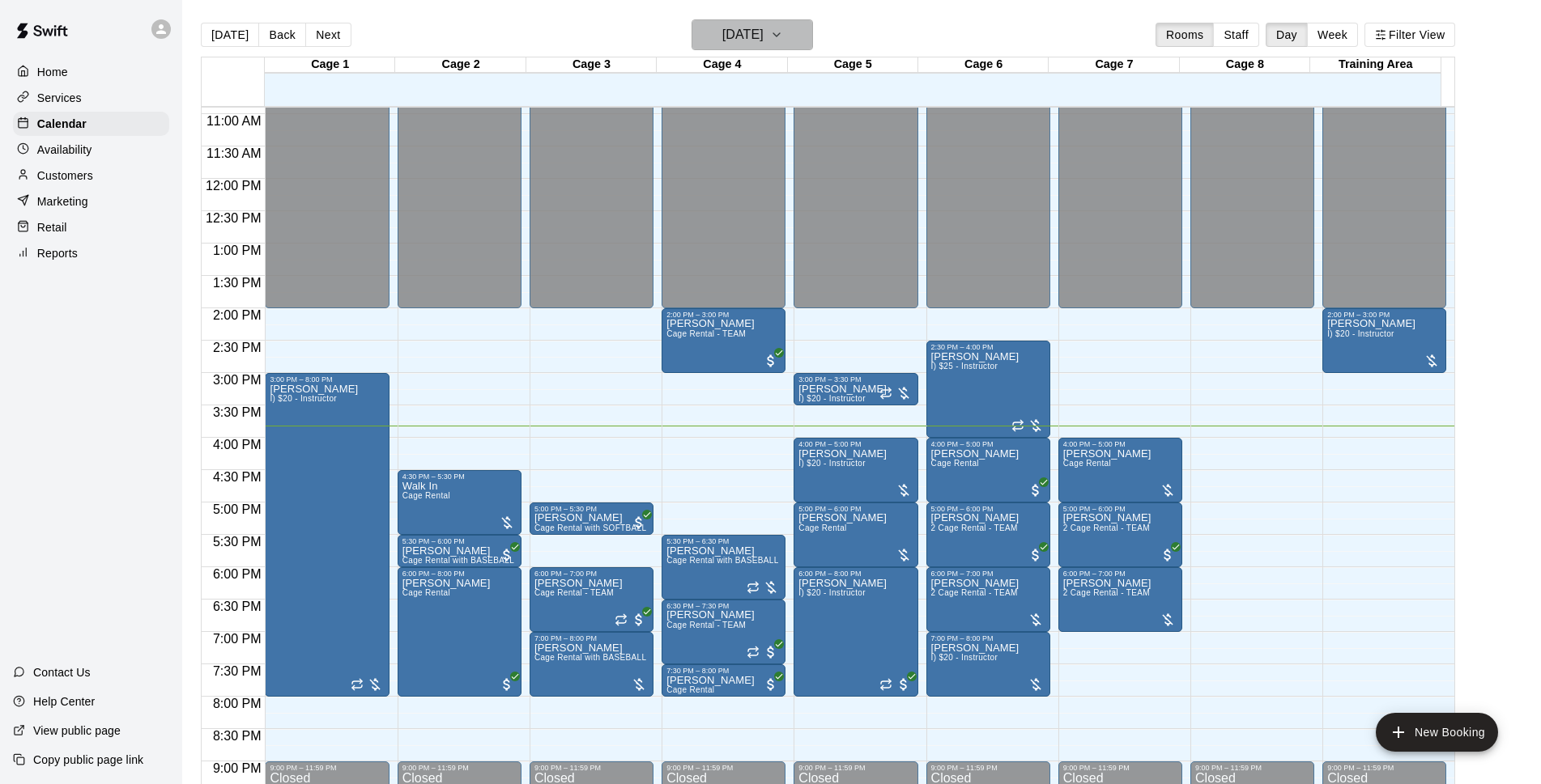
click at [763, 31] on h6 "[DATE]" at bounding box center [743, 34] width 41 height 22
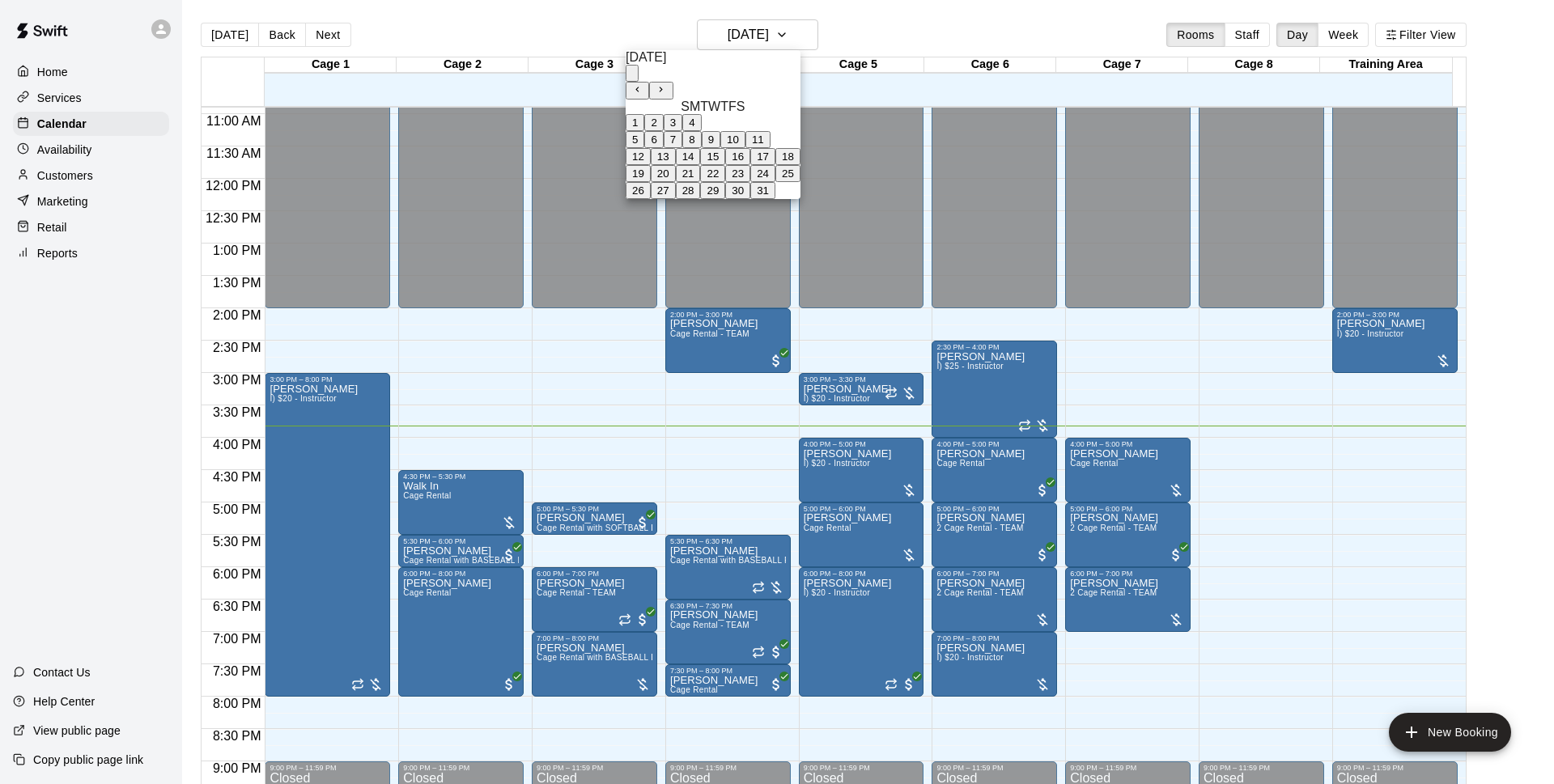
click at [750, 165] on button "16" at bounding box center [738, 157] width 25 height 17
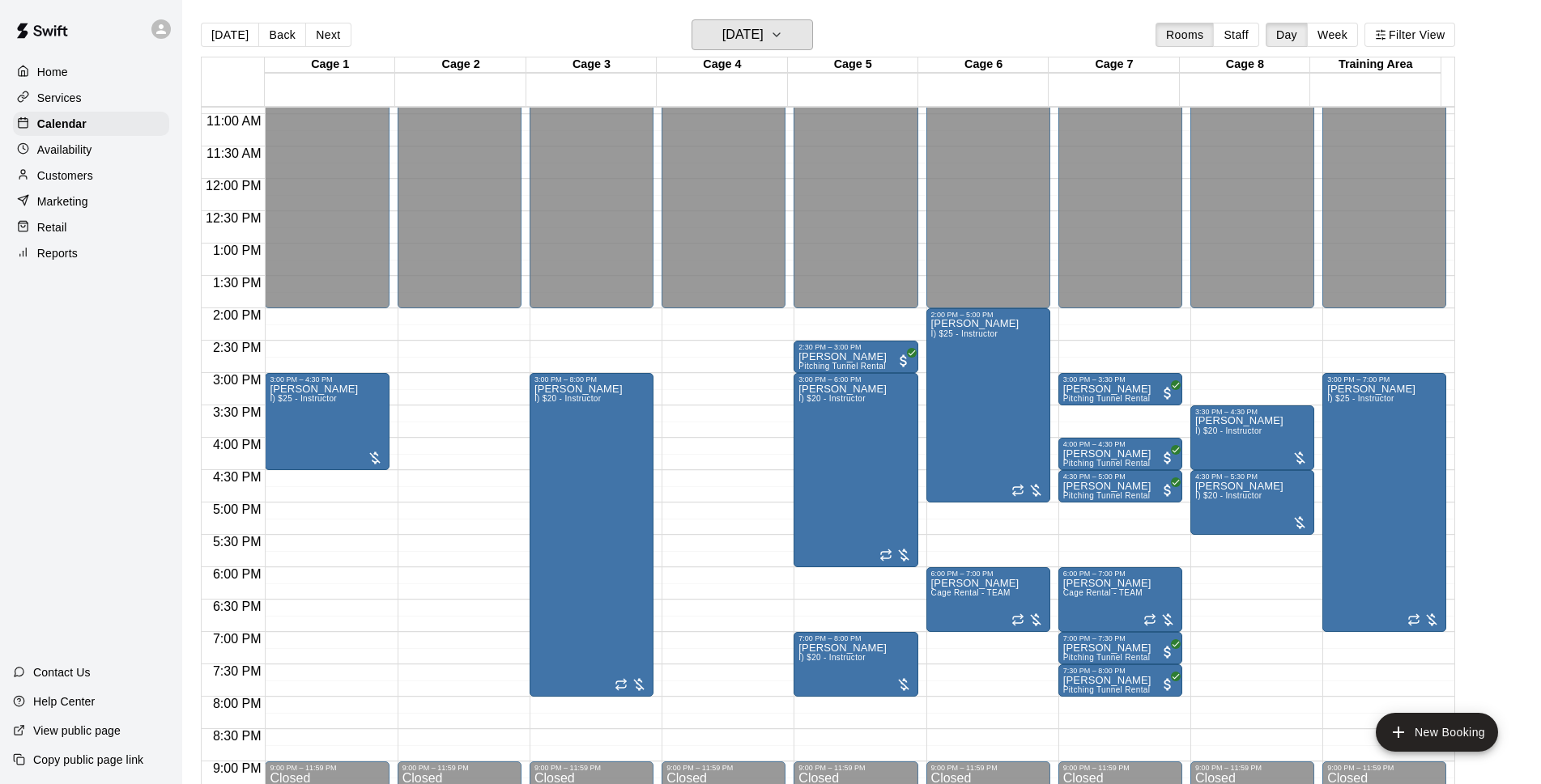
scroll to position [860, 0]
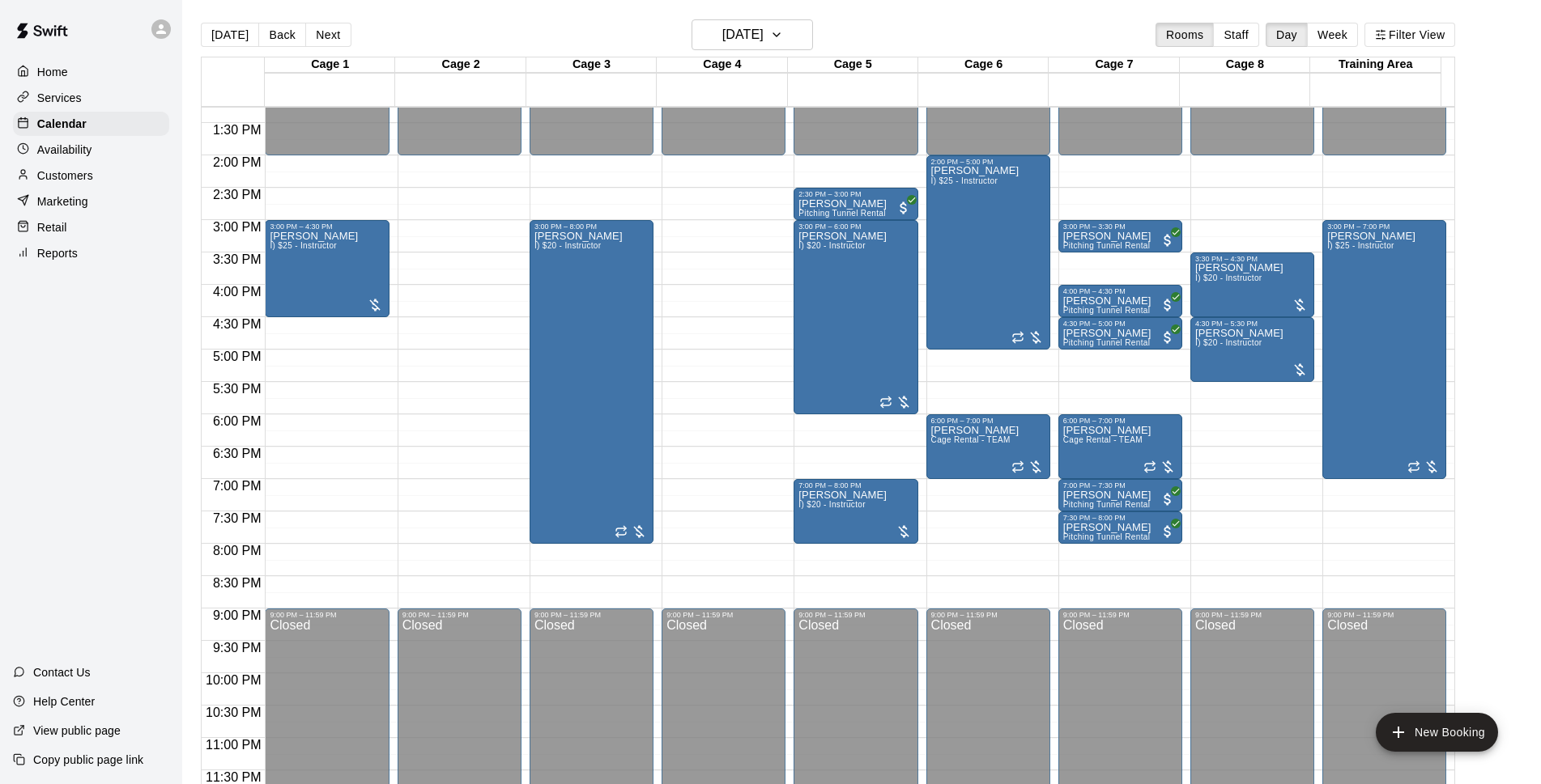
click at [951, 20] on div "Today Back Next Thursday Oct 16 Rooms Staff Day Week Filter View" at bounding box center [827, 37] width 1254 height 37
click at [1510, 245] on main "Today Back Next Thursday Oct 16 Rooms Staff Day Week Filter View Cage 1 16 Thu …" at bounding box center [861, 411] width 1345 height 784
click at [1506, 389] on main "Today Back Next Thursday Oct 16 Rooms Staff Day Week Filter View Cage 1 16 Thu …" at bounding box center [861, 411] width 1345 height 784
click at [748, 20] on button "[DATE]" at bounding box center [752, 34] width 121 height 31
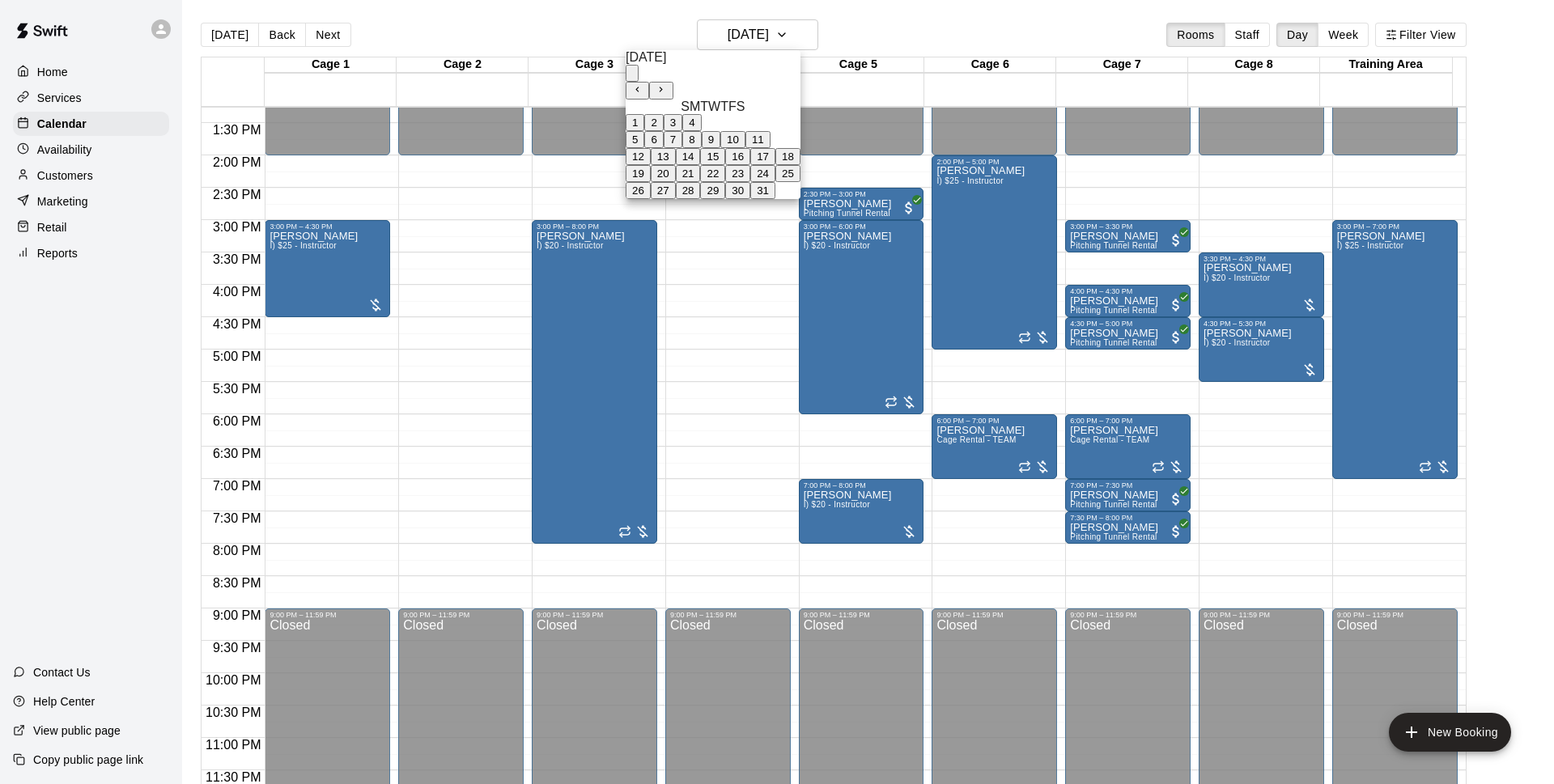
click at [676, 182] on button "20" at bounding box center [663, 173] width 25 height 17
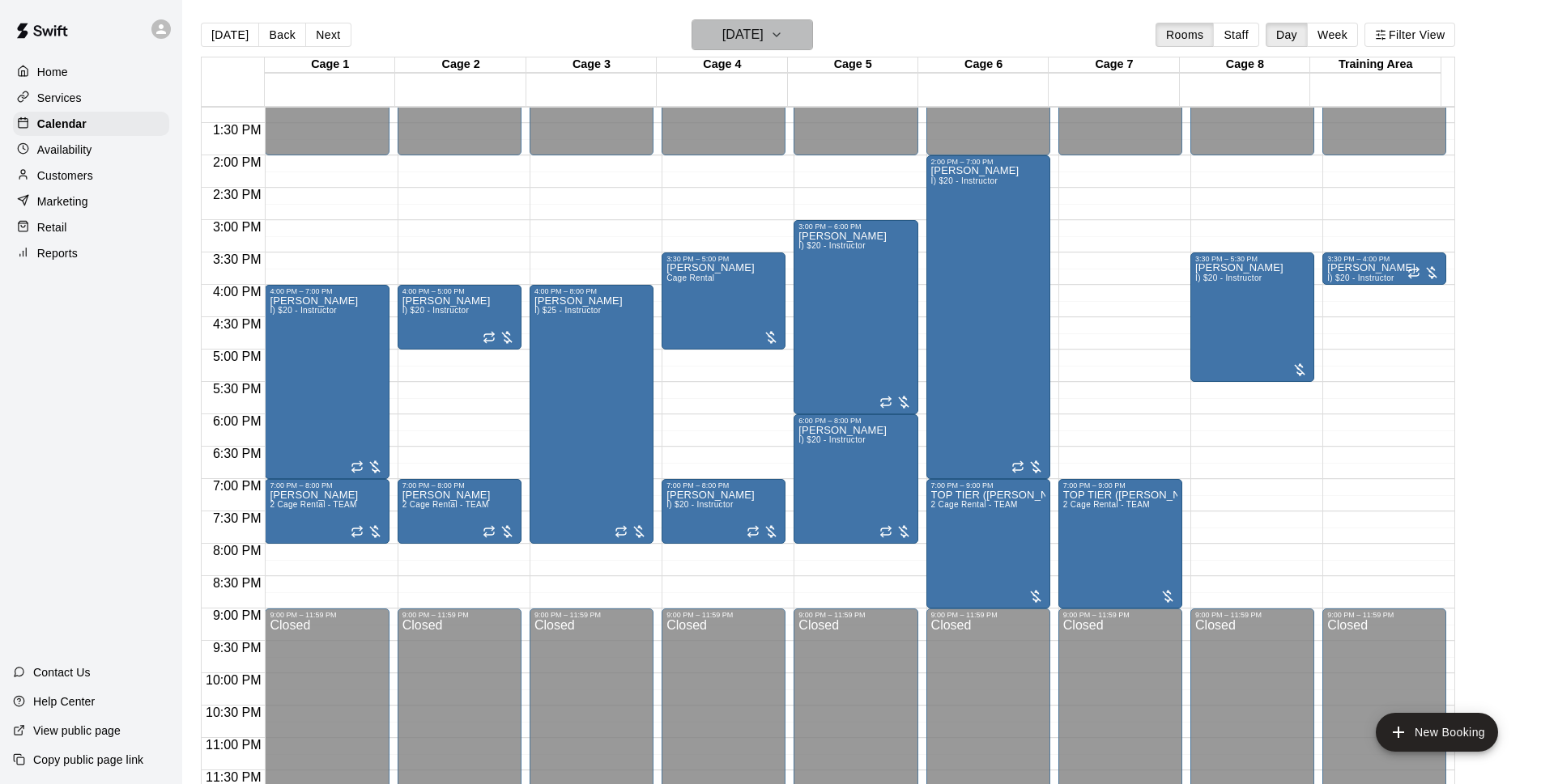
click at [794, 41] on button "Monday Oct 20" at bounding box center [752, 34] width 121 height 31
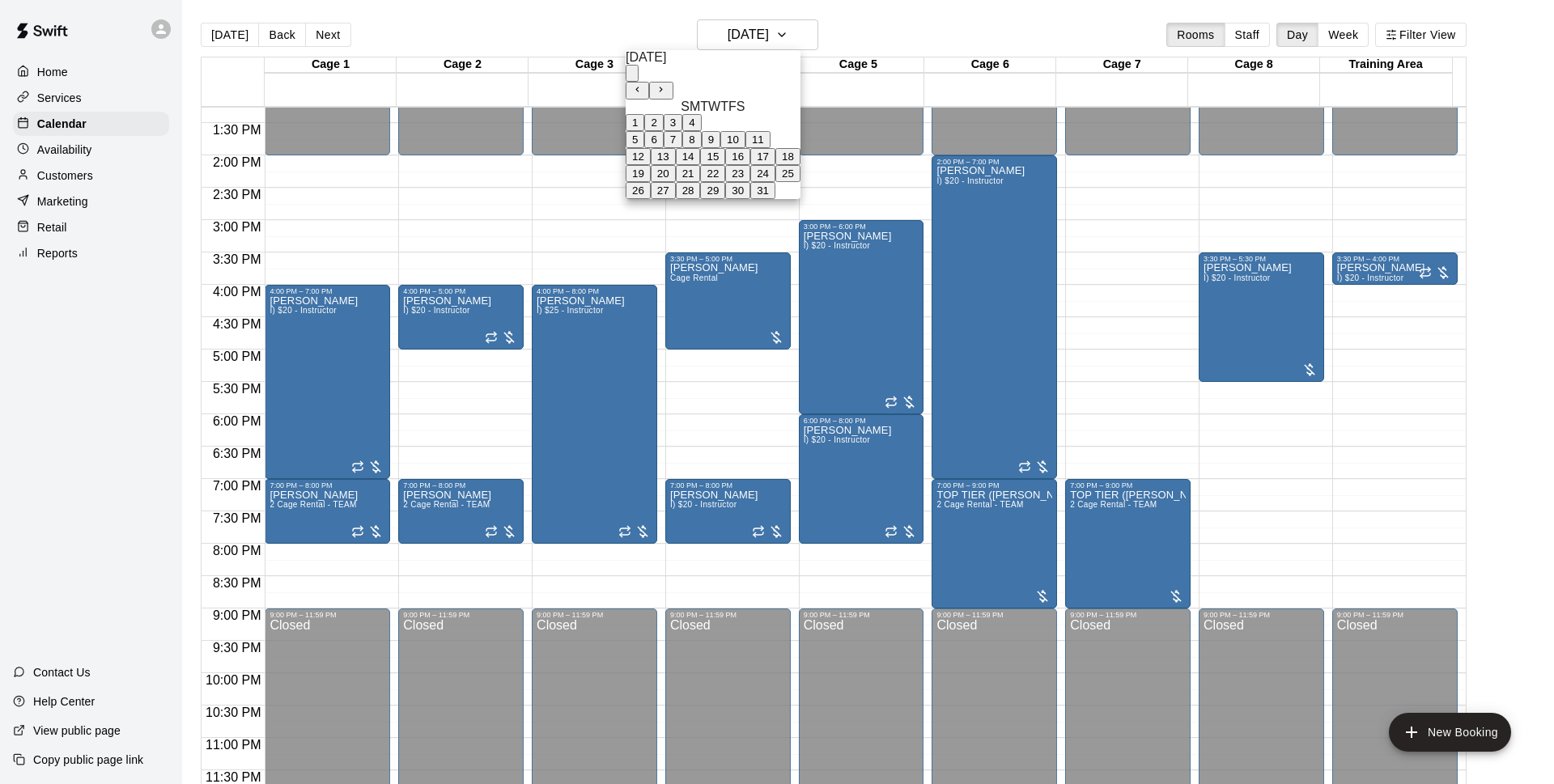
click at [750, 165] on button "16" at bounding box center [738, 157] width 25 height 17
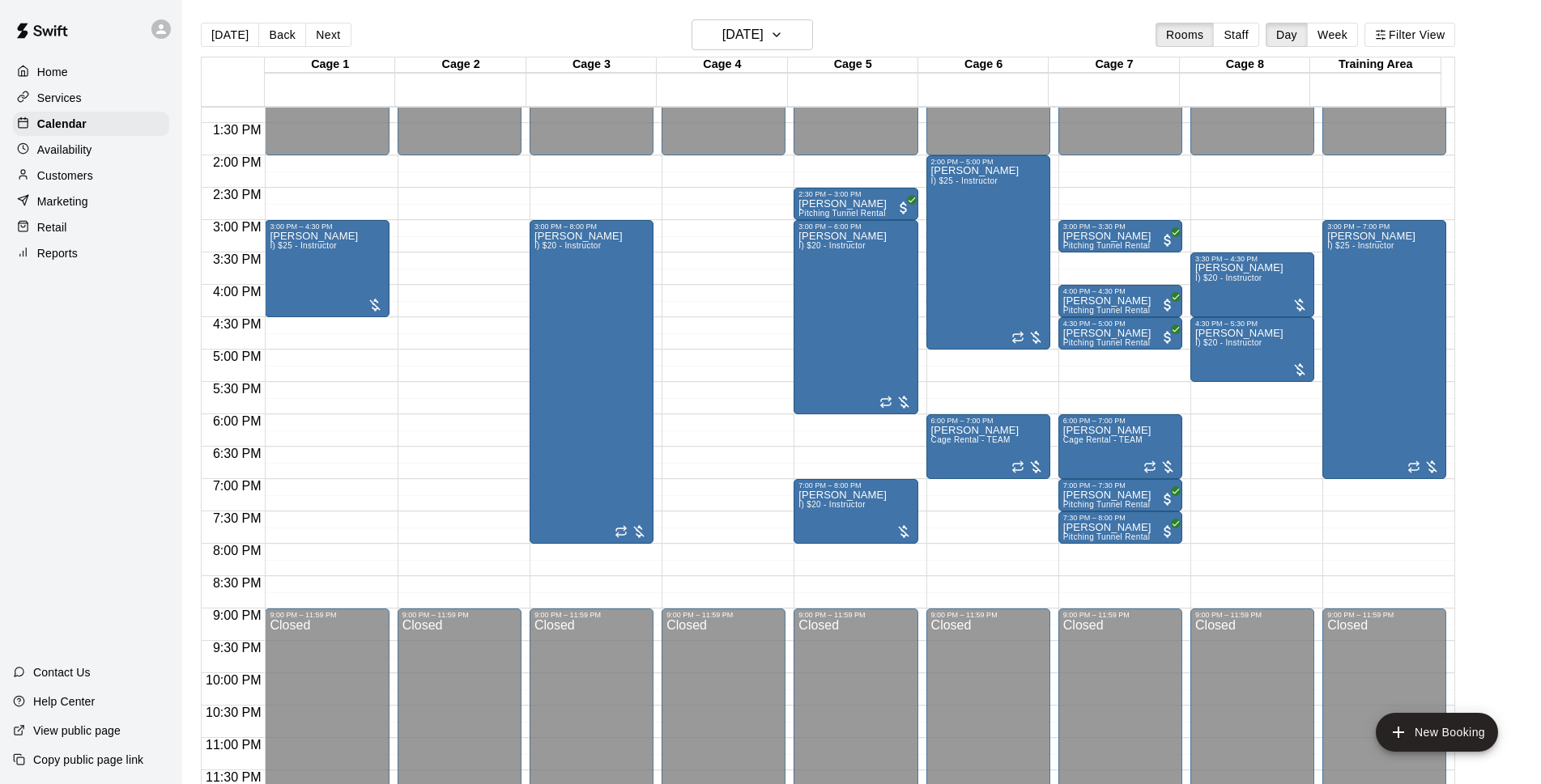
click at [1520, 208] on main "Today Back Next Thursday Oct 16 Rooms Staff Day Week Filter View Cage 1 16 Thu …" at bounding box center [861, 411] width 1345 height 784
click at [1523, 203] on main "Today Back Next Thursday Oct 16 Rooms Staff Day Week Filter View Cage 1 16 Thu …" at bounding box center [861, 411] width 1345 height 784
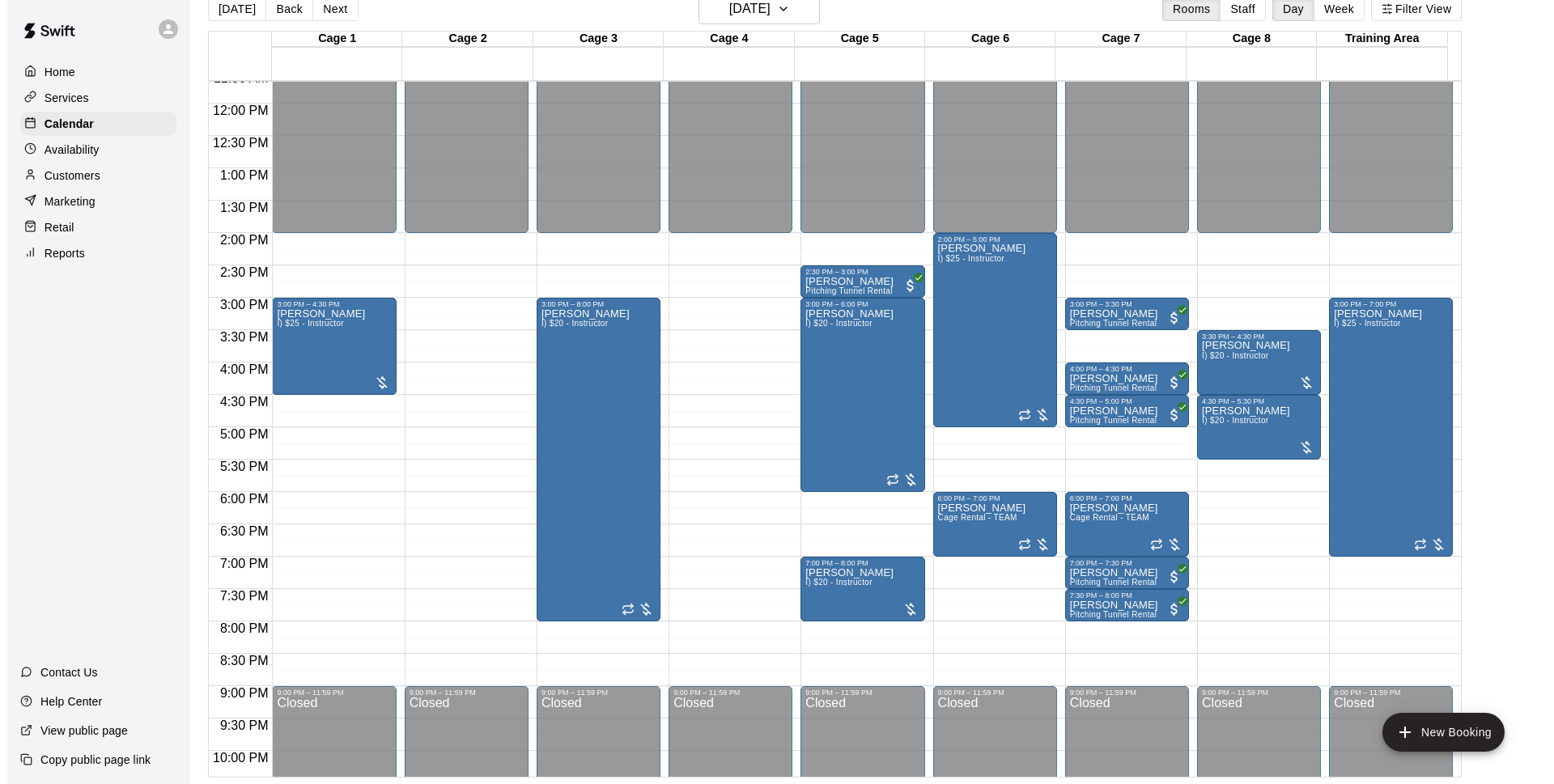
scroll to position [756, 0]
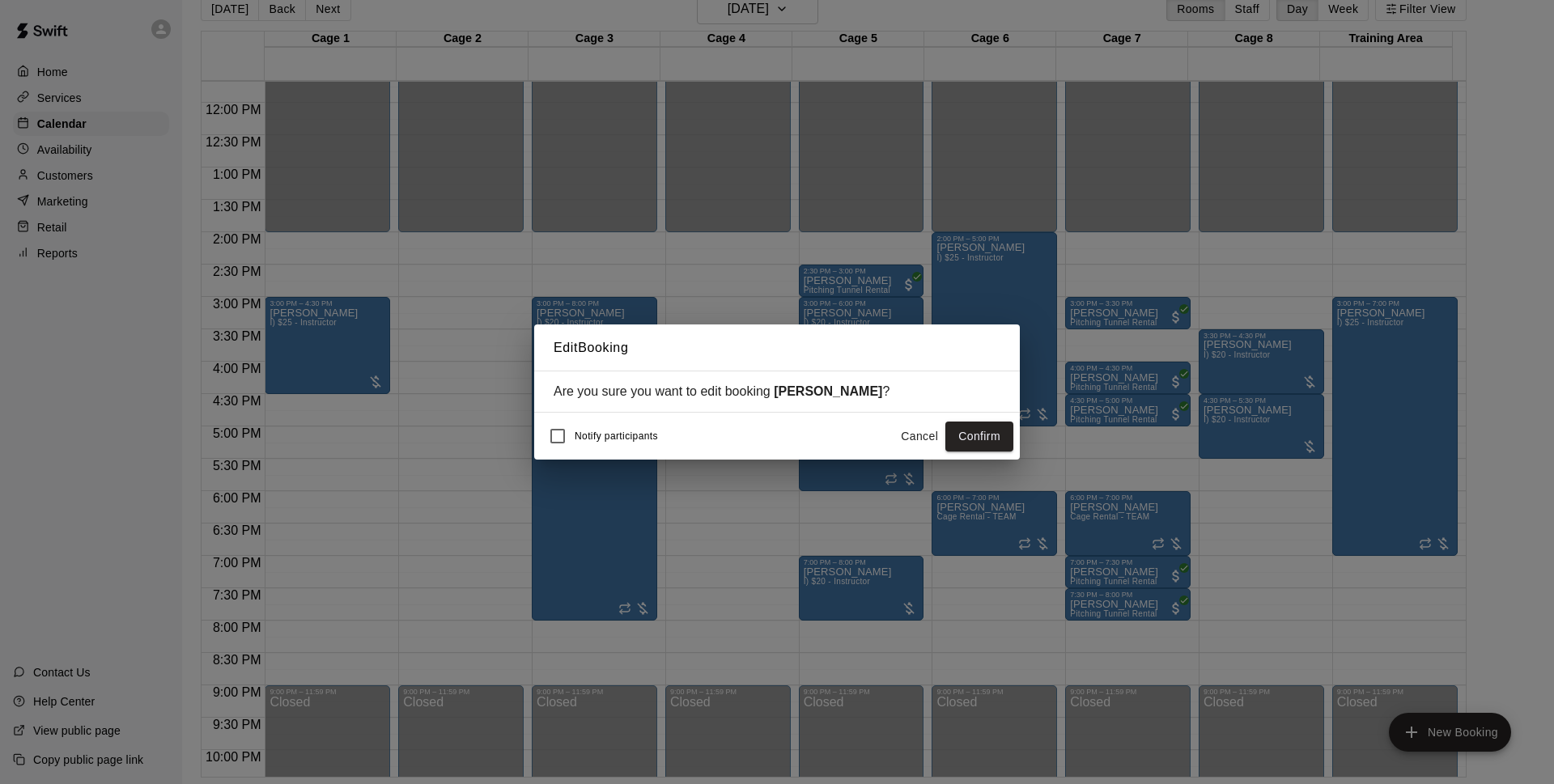
drag, startPoint x: 1005, startPoint y: 440, endPoint x: 1159, endPoint y: 438, distance: 154.0
click at [1014, 440] on div "Notify participants Cancel Confirm" at bounding box center [777, 436] width 486 height 47
click at [962, 437] on button "Confirm" at bounding box center [980, 437] width 68 height 30
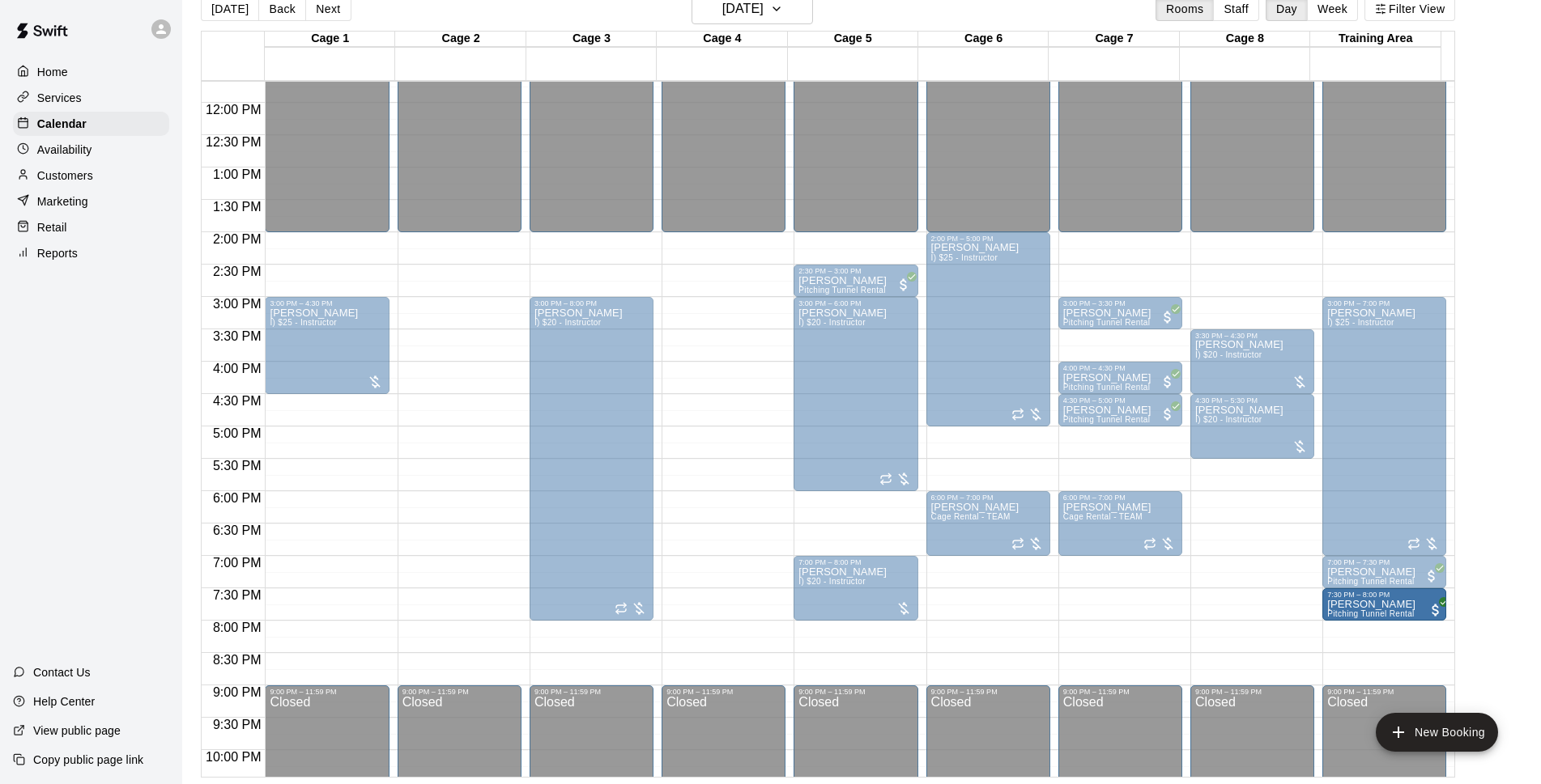
drag, startPoint x: 1116, startPoint y: 603, endPoint x: 1367, endPoint y: 604, distance: 251.0
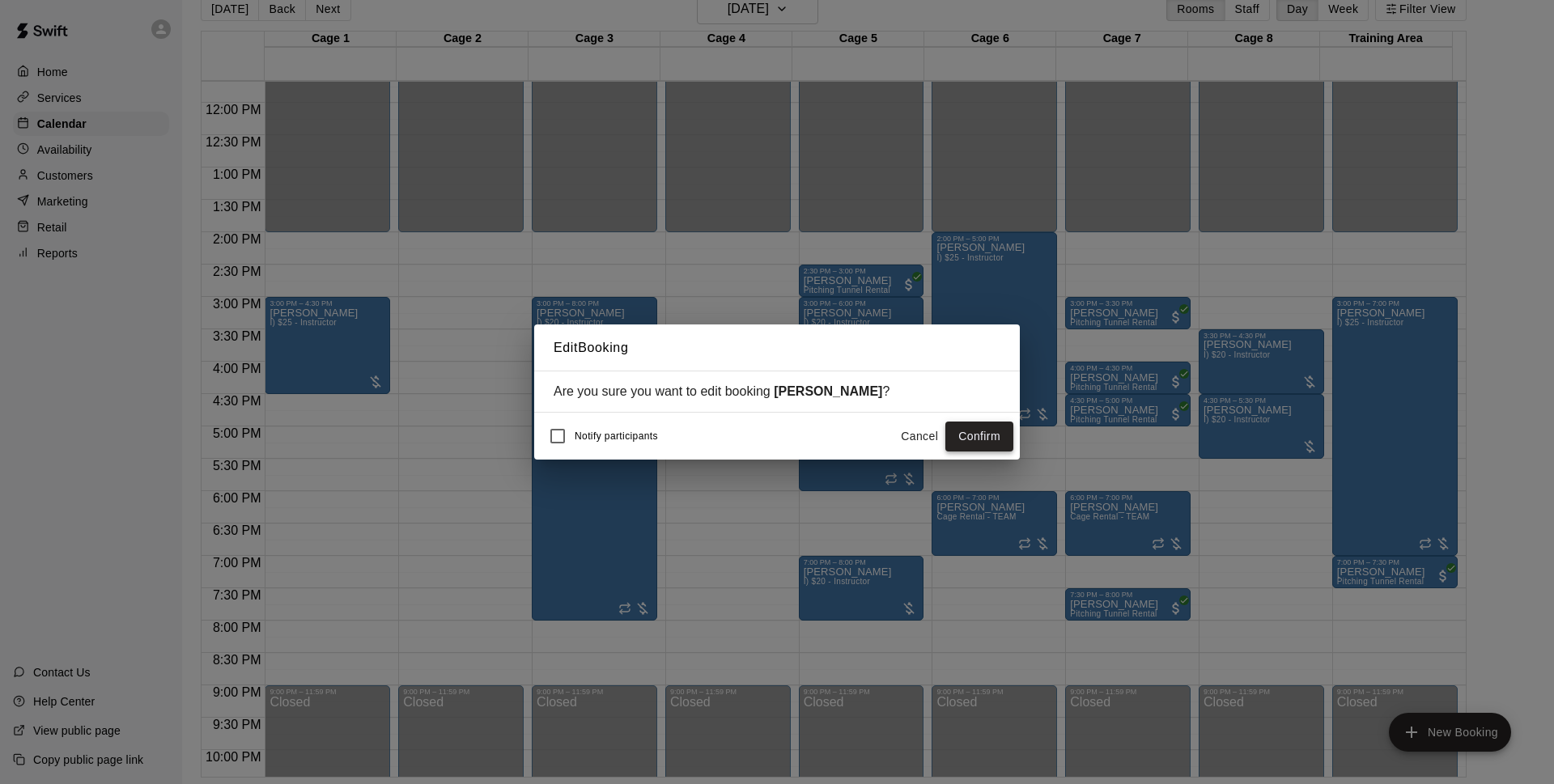
click at [962, 433] on button "Confirm" at bounding box center [980, 437] width 68 height 30
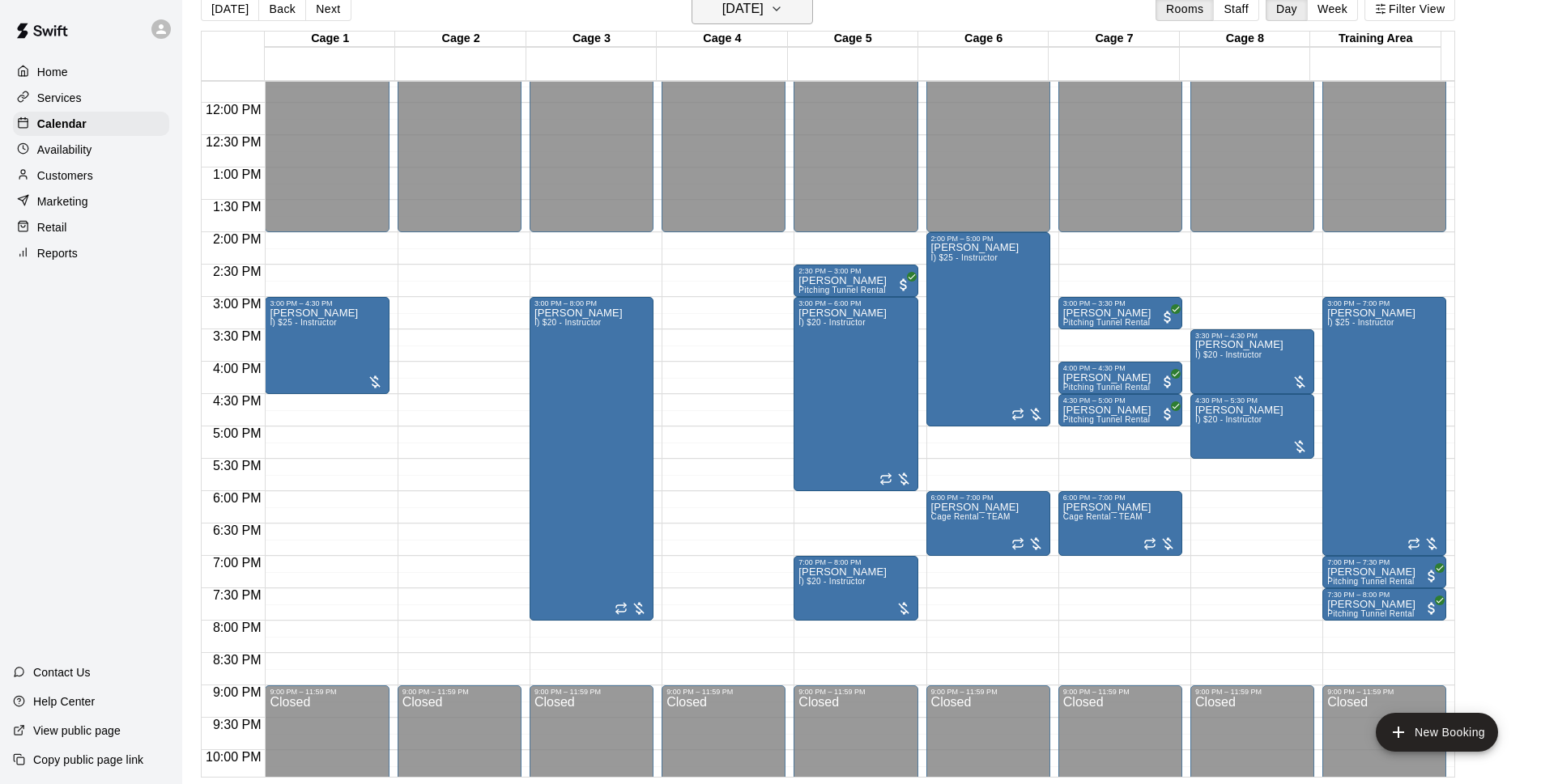
click at [758, 14] on h6 "[DATE]" at bounding box center [743, 8] width 41 height 22
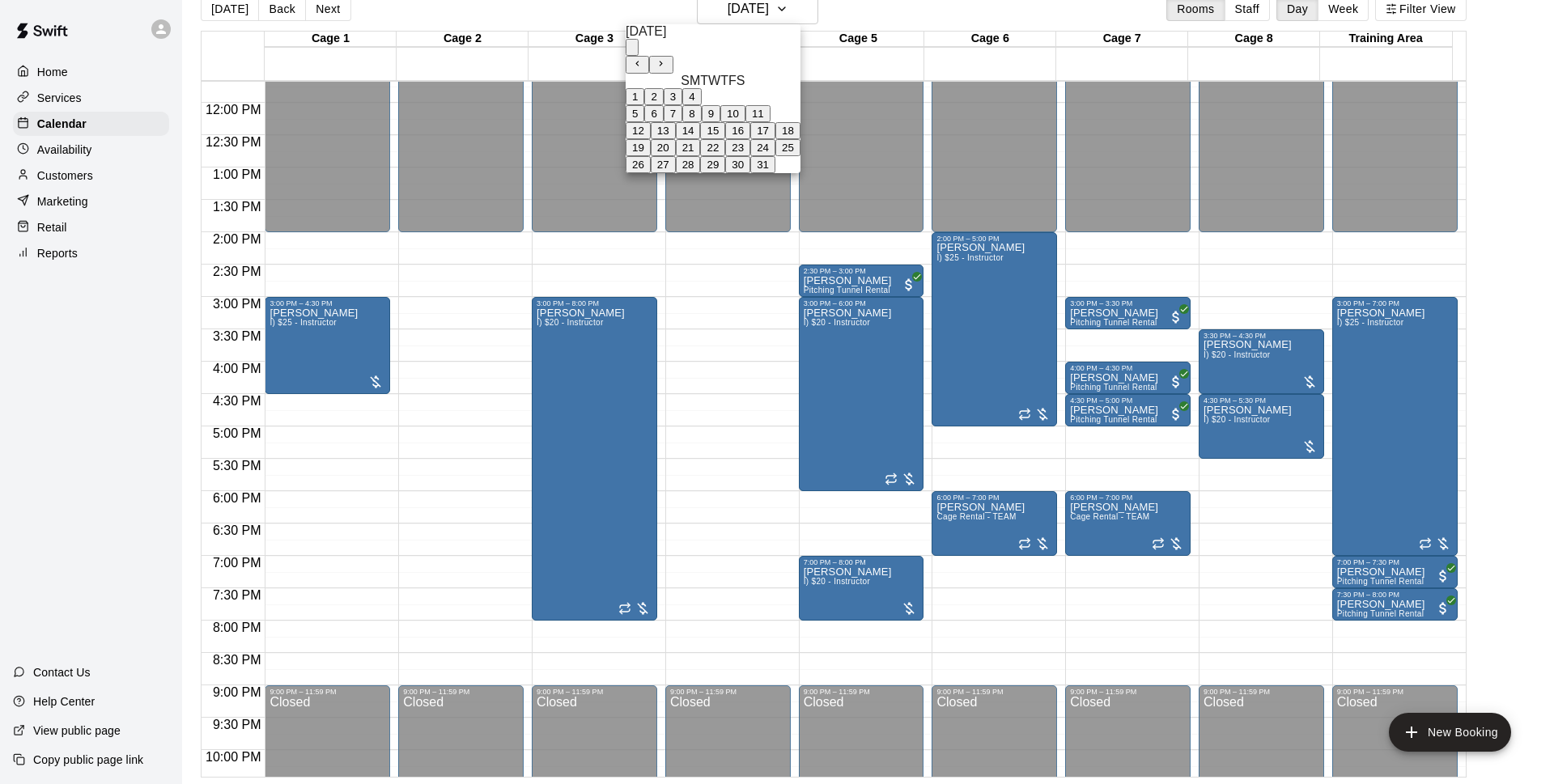
click at [725, 139] on button "15" at bounding box center [713, 130] width 25 height 17
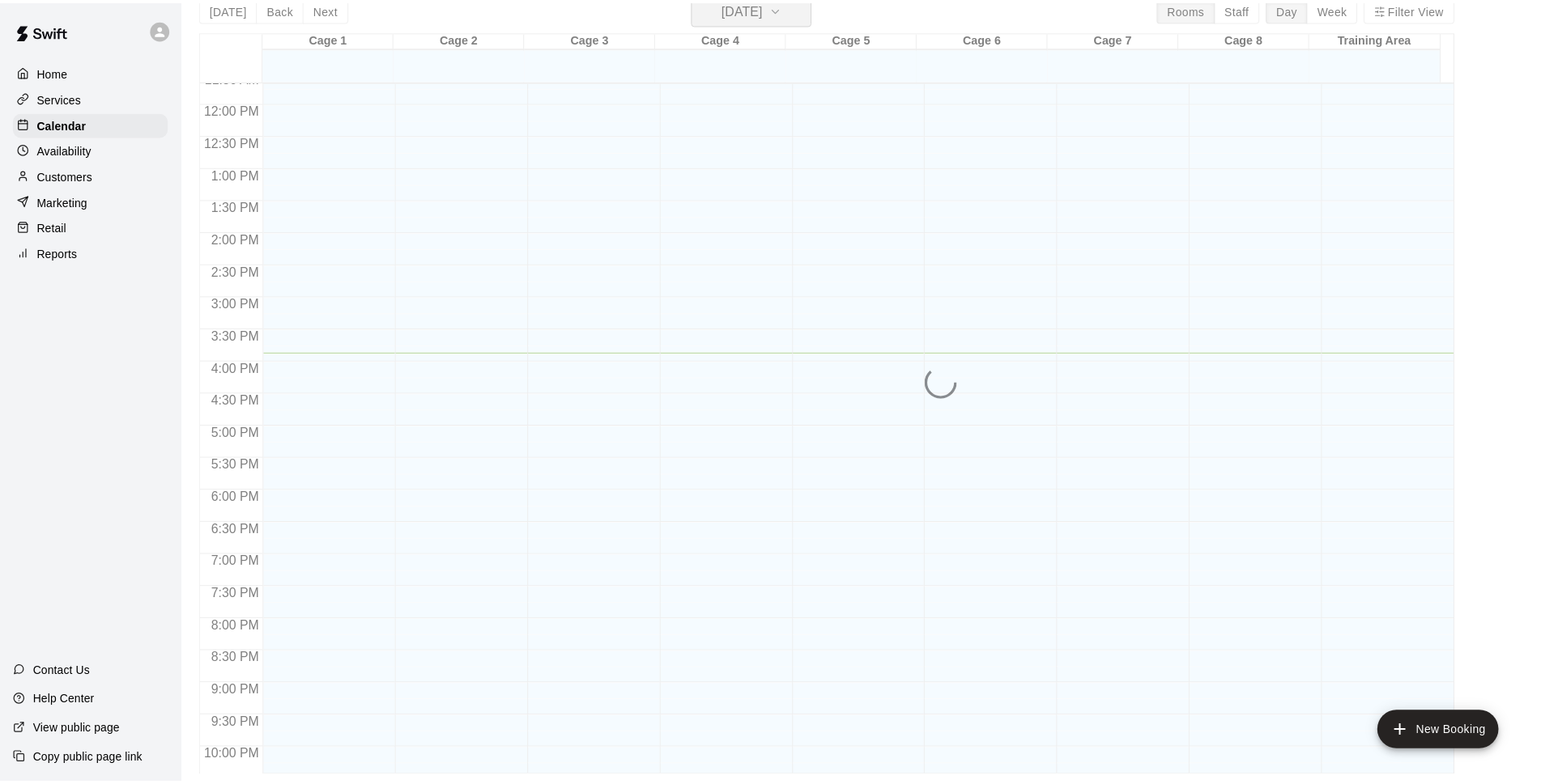
scroll to position [19, 0]
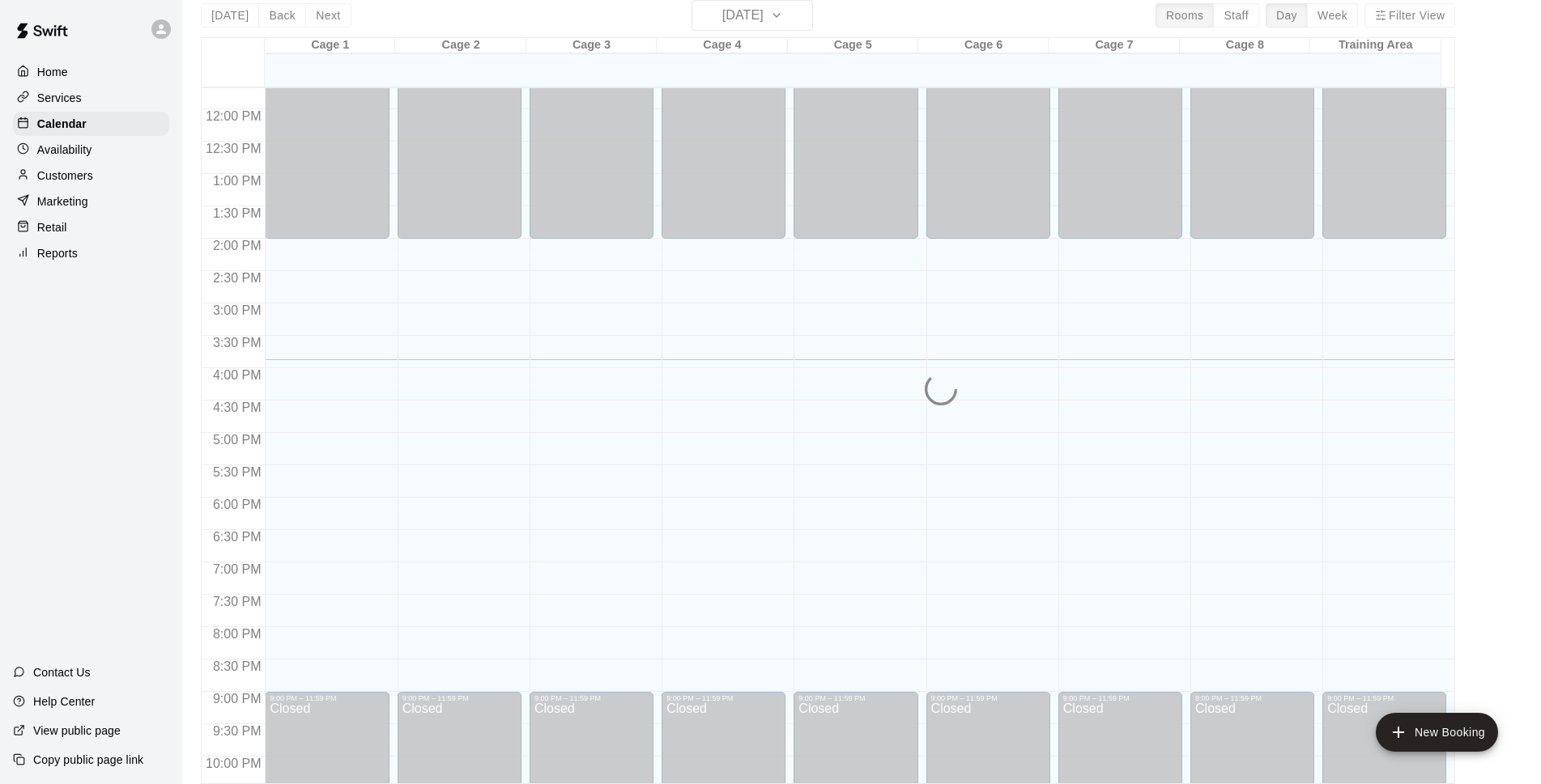
click at [929, 16] on div "[DATE] Back [DATE][DATE] Rooms Staff Day Week Filter View" at bounding box center [827, 18] width 1254 height 37
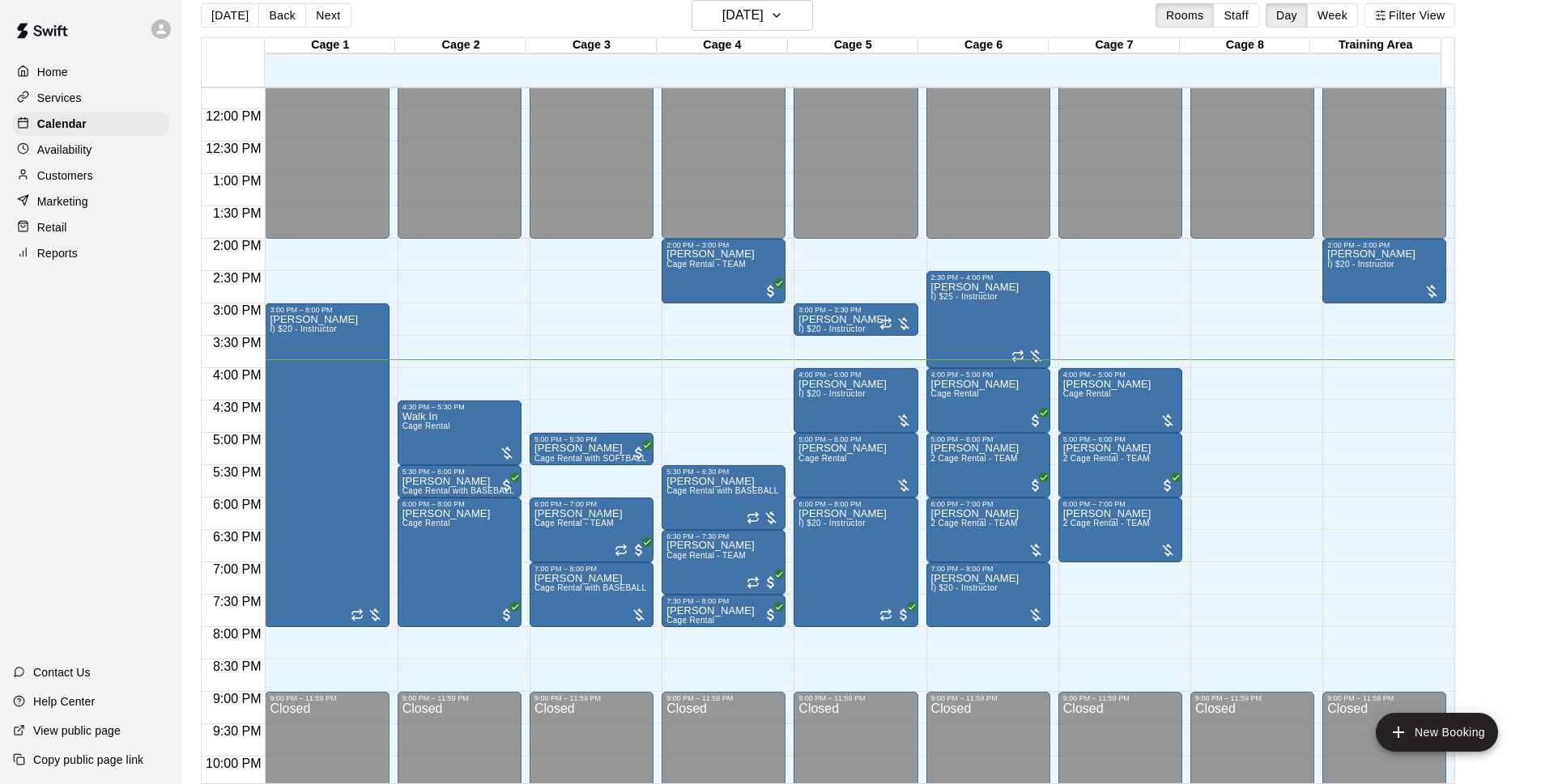
click at [1091, 26] on div "[DATE] Back [DATE][DATE] Rooms Staff Day Week Filter View" at bounding box center [827, 18] width 1254 height 37
click at [763, 12] on h6 "[DATE]" at bounding box center [743, 15] width 41 height 22
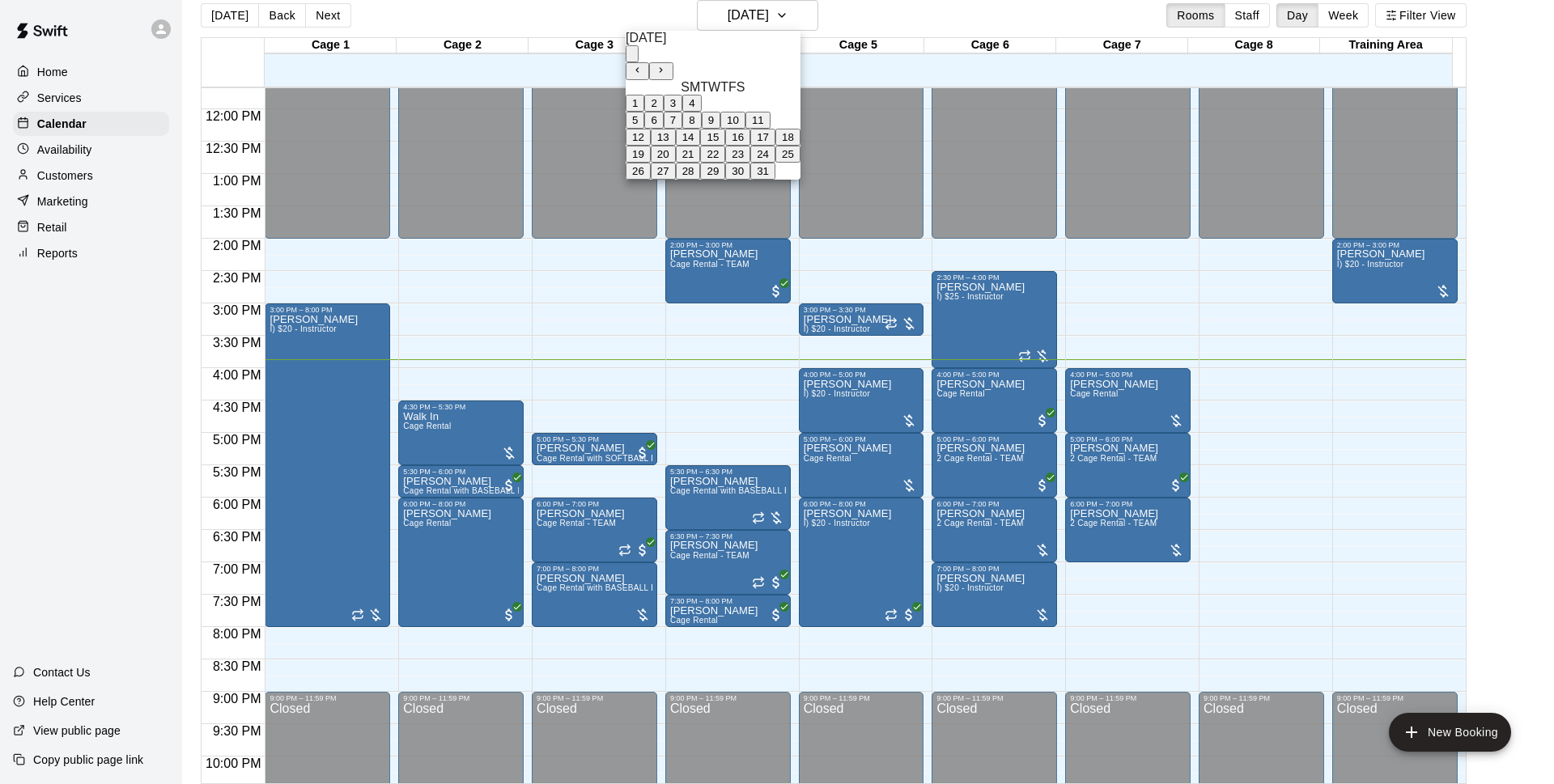
click at [750, 146] on button "16" at bounding box center [738, 137] width 25 height 17
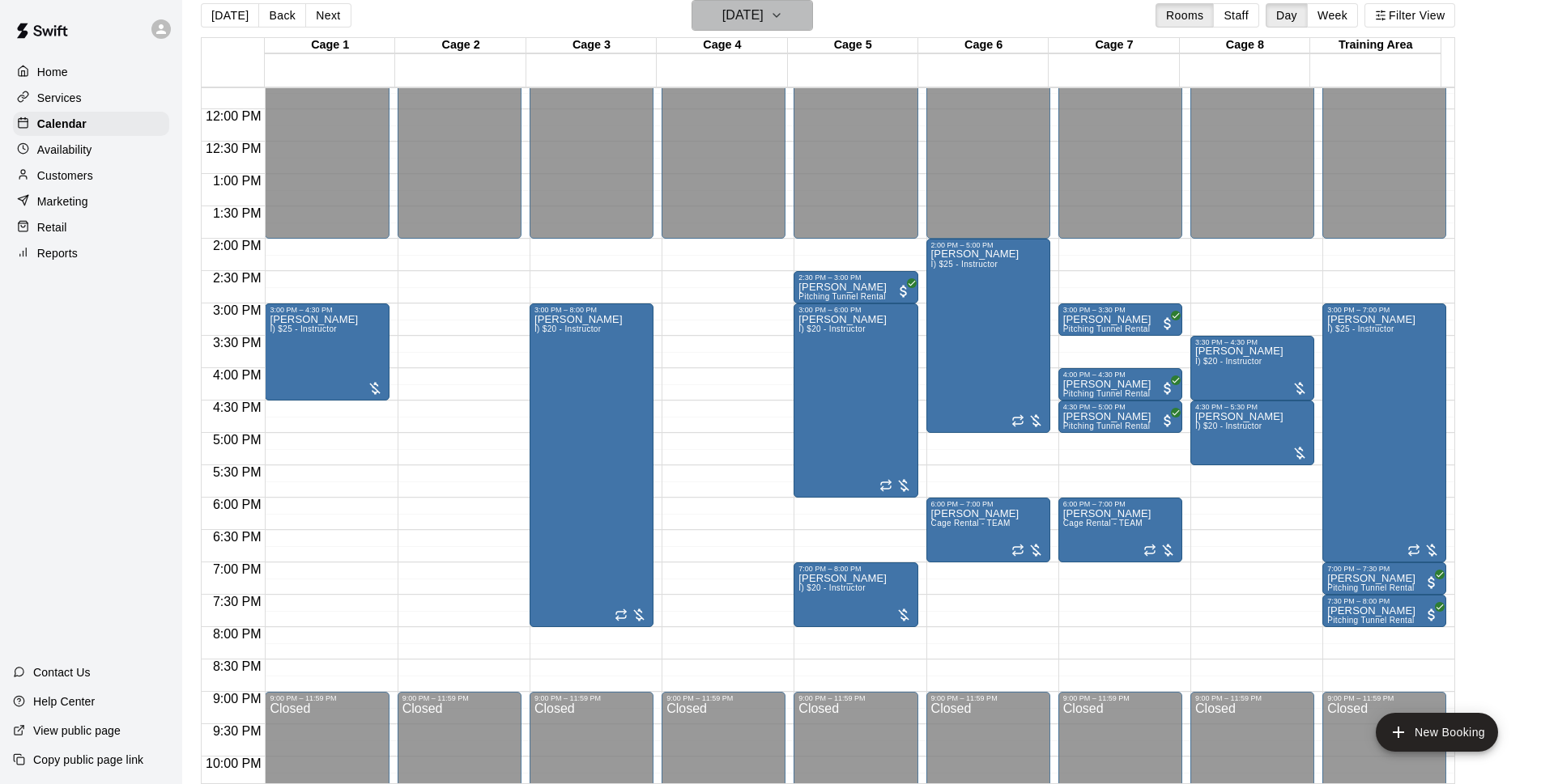
click at [805, 27] on button "[DATE]" at bounding box center [752, 15] width 121 height 31
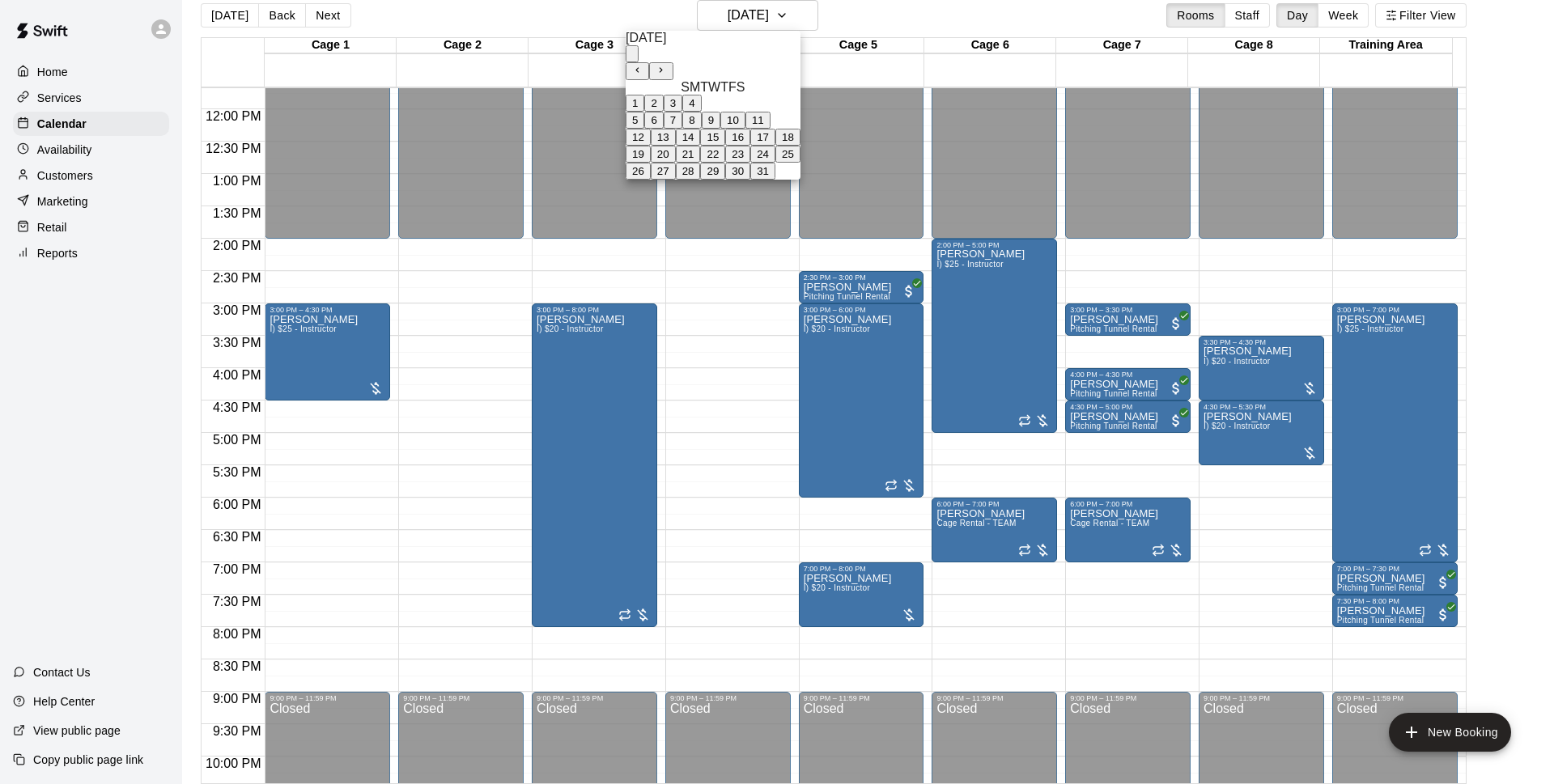
click at [725, 146] on button "15" at bounding box center [713, 137] width 25 height 17
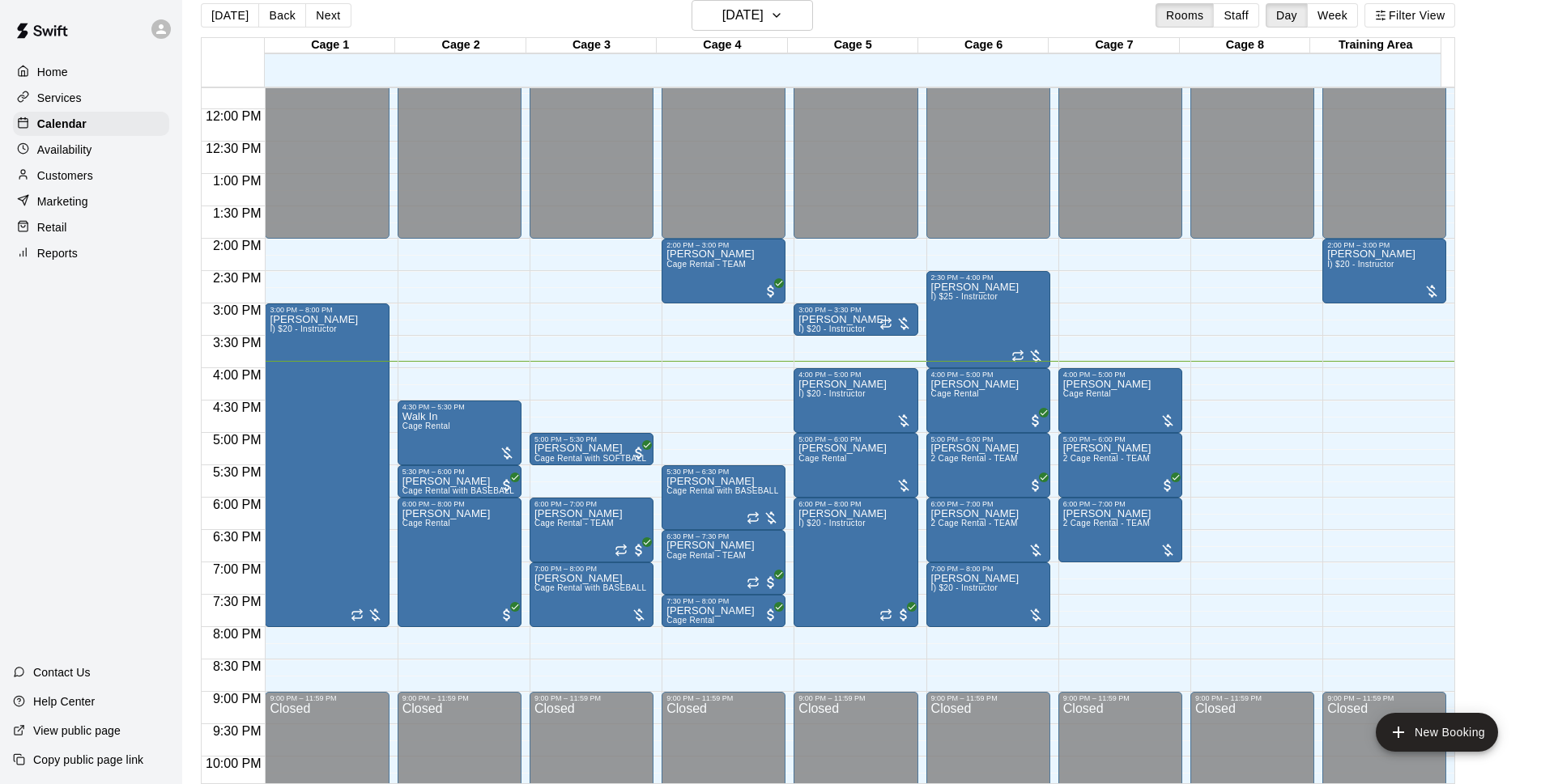
click at [901, 16] on div "[DATE] Back [DATE][DATE] Rooms Staff Day Week Filter View" at bounding box center [827, 18] width 1254 height 37
drag, startPoint x: 705, startPoint y: 376, endPoint x: 703, endPoint y: 404, distance: 28.1
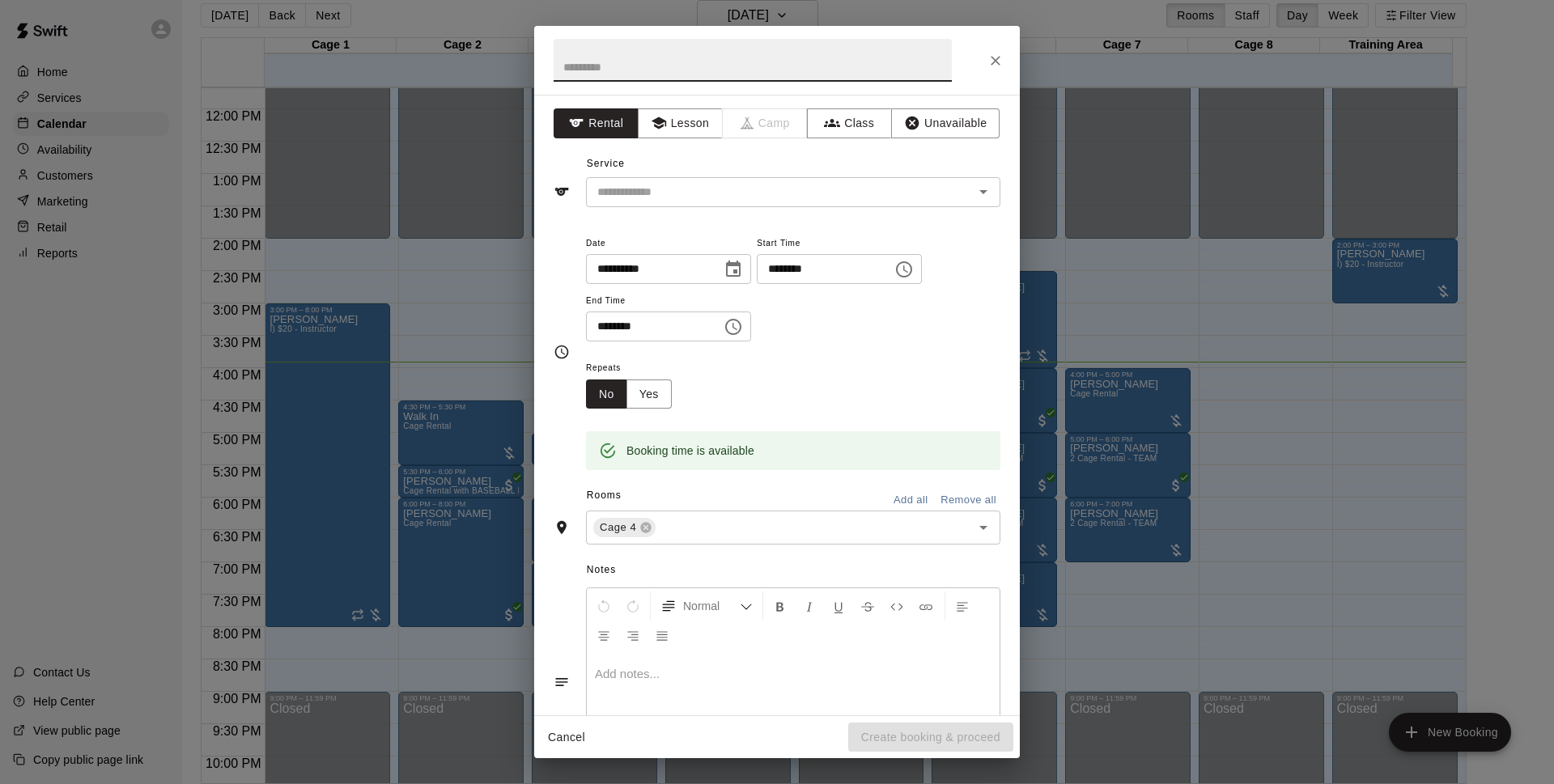
click at [551, 738] on button "Cancel" at bounding box center [566, 738] width 52 height 30
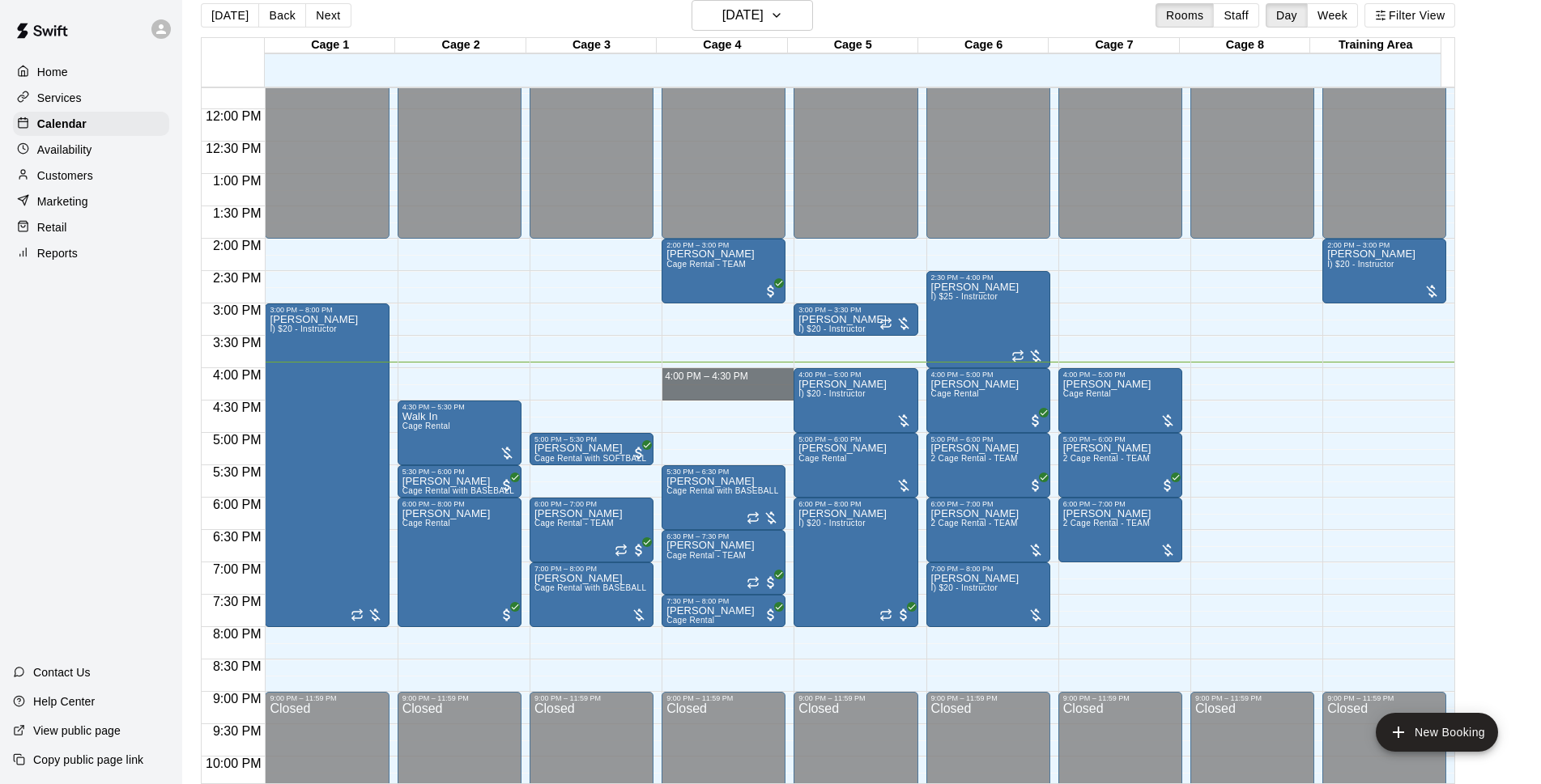
drag, startPoint x: 702, startPoint y: 371, endPoint x: 702, endPoint y: 394, distance: 23.0
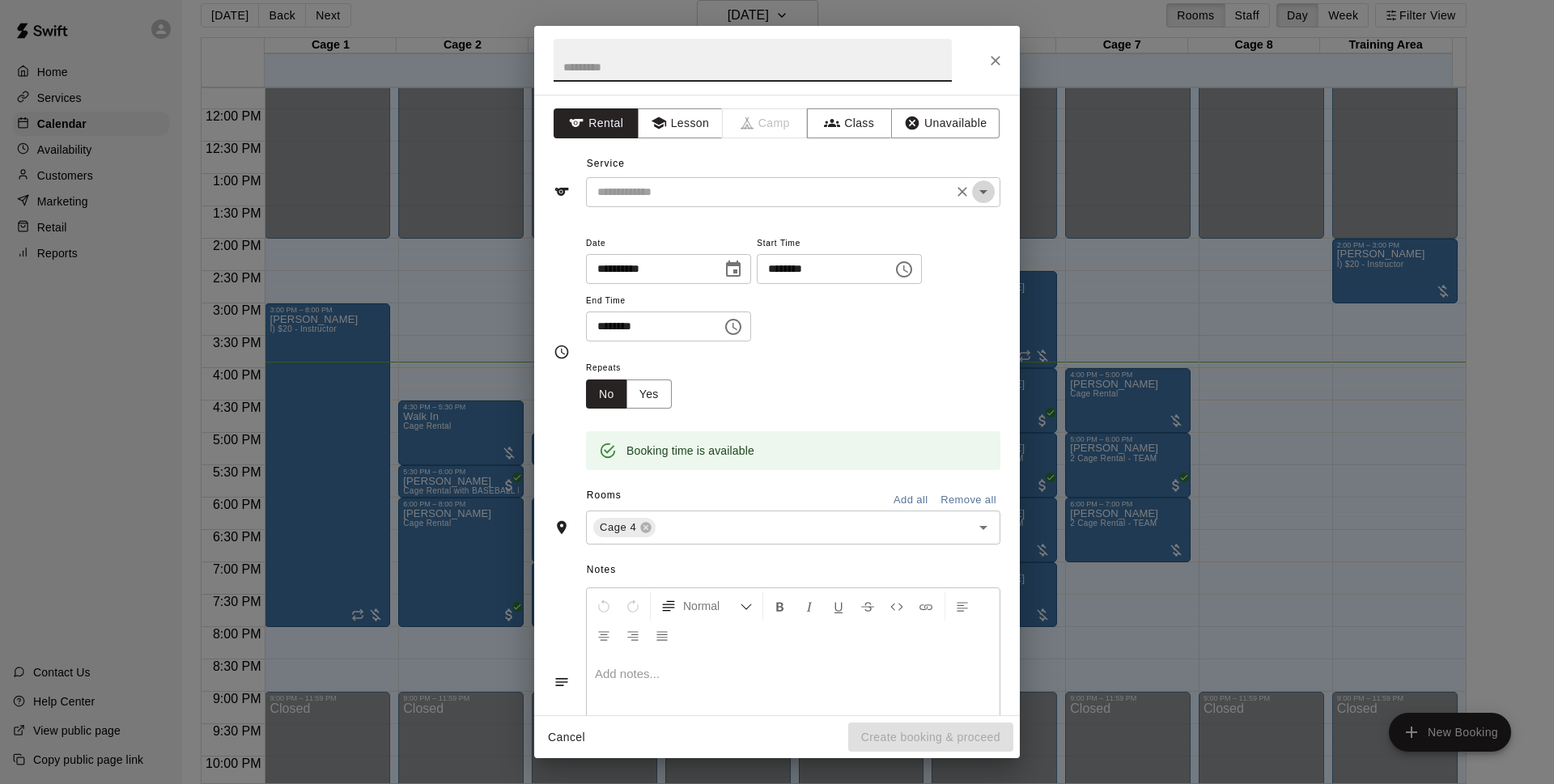
click at [980, 191] on icon "Open" at bounding box center [984, 192] width 8 height 4
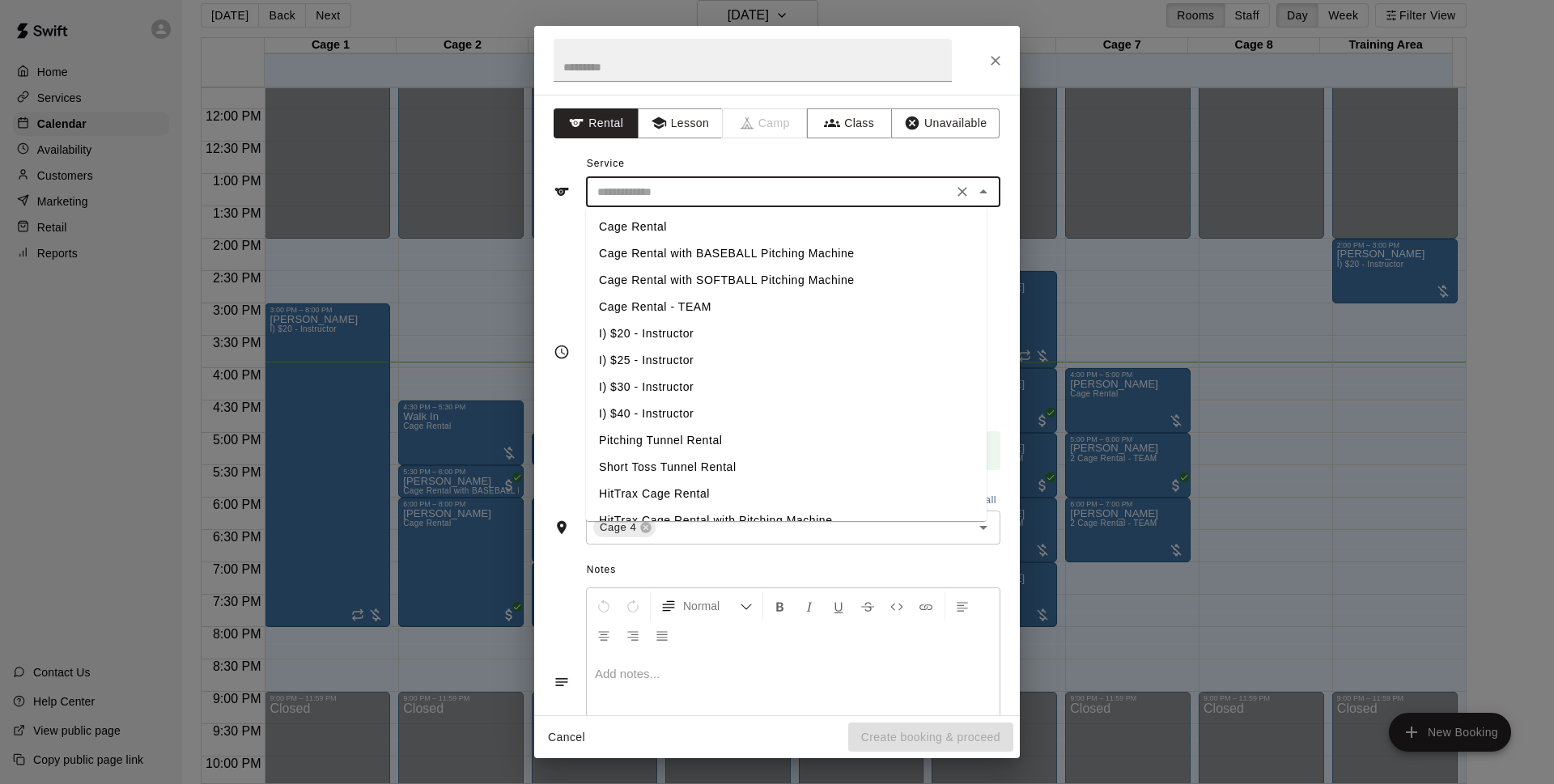
click at [646, 231] on li "Cage Rental" at bounding box center [786, 227] width 400 height 27
type input "**********"
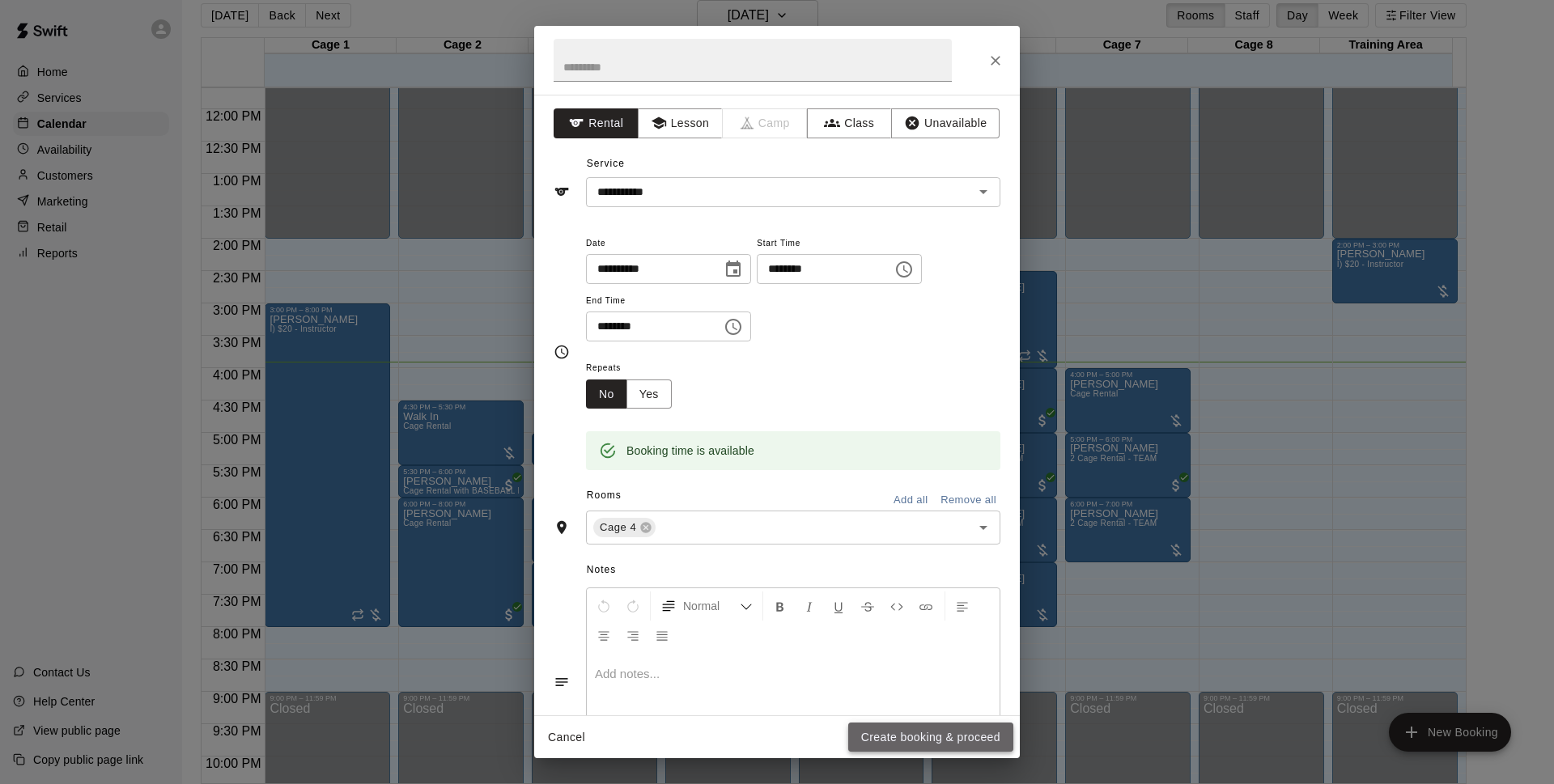
click at [951, 736] on button "Create booking & proceed" at bounding box center [931, 738] width 165 height 30
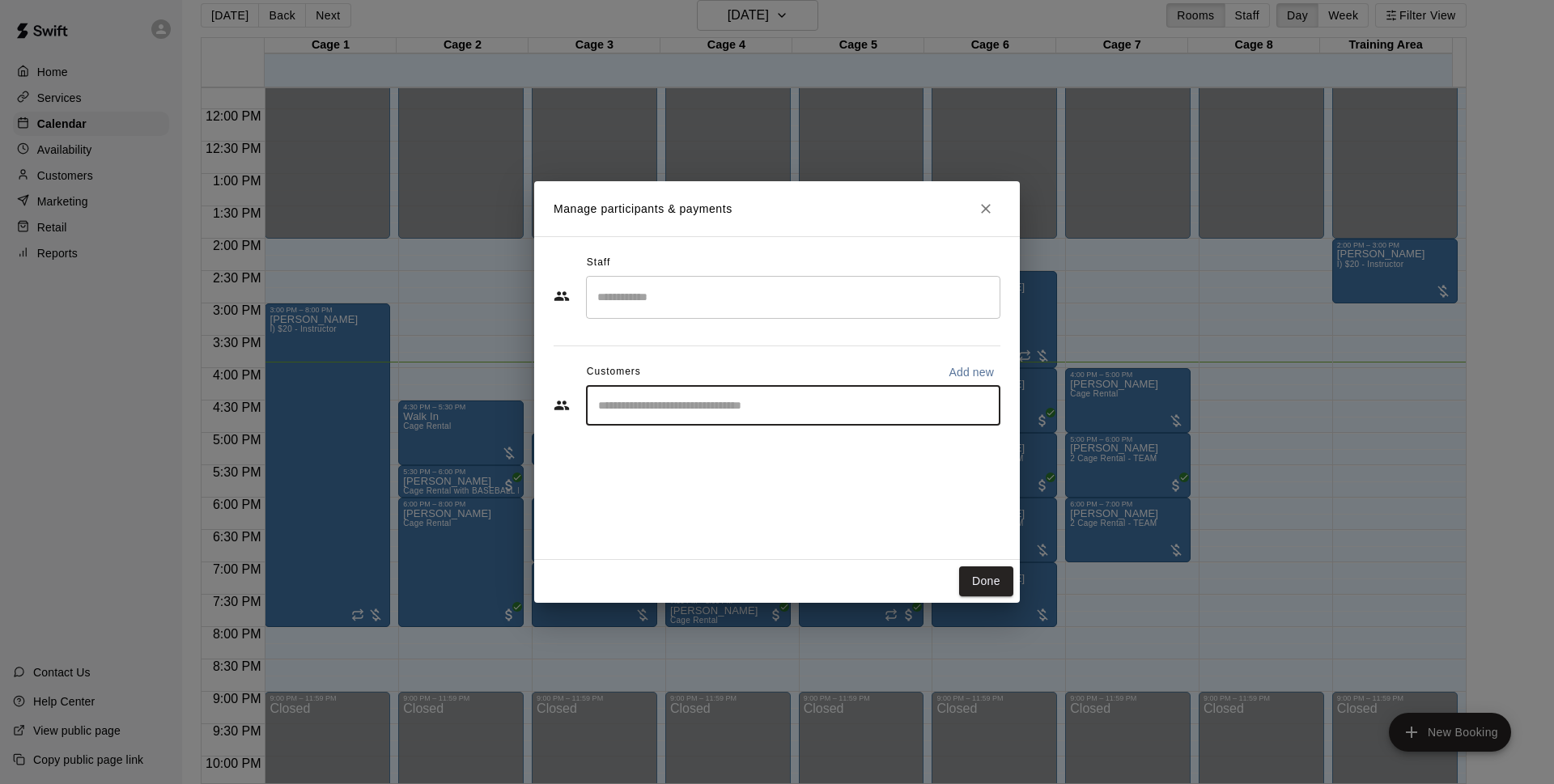
click at [643, 404] on input "Start typing to search customers..." at bounding box center [793, 406] width 399 height 17
type input "********"
click at [670, 455] on span "john@showballbaseball.com" at bounding box center [760, 461] width 258 height 12
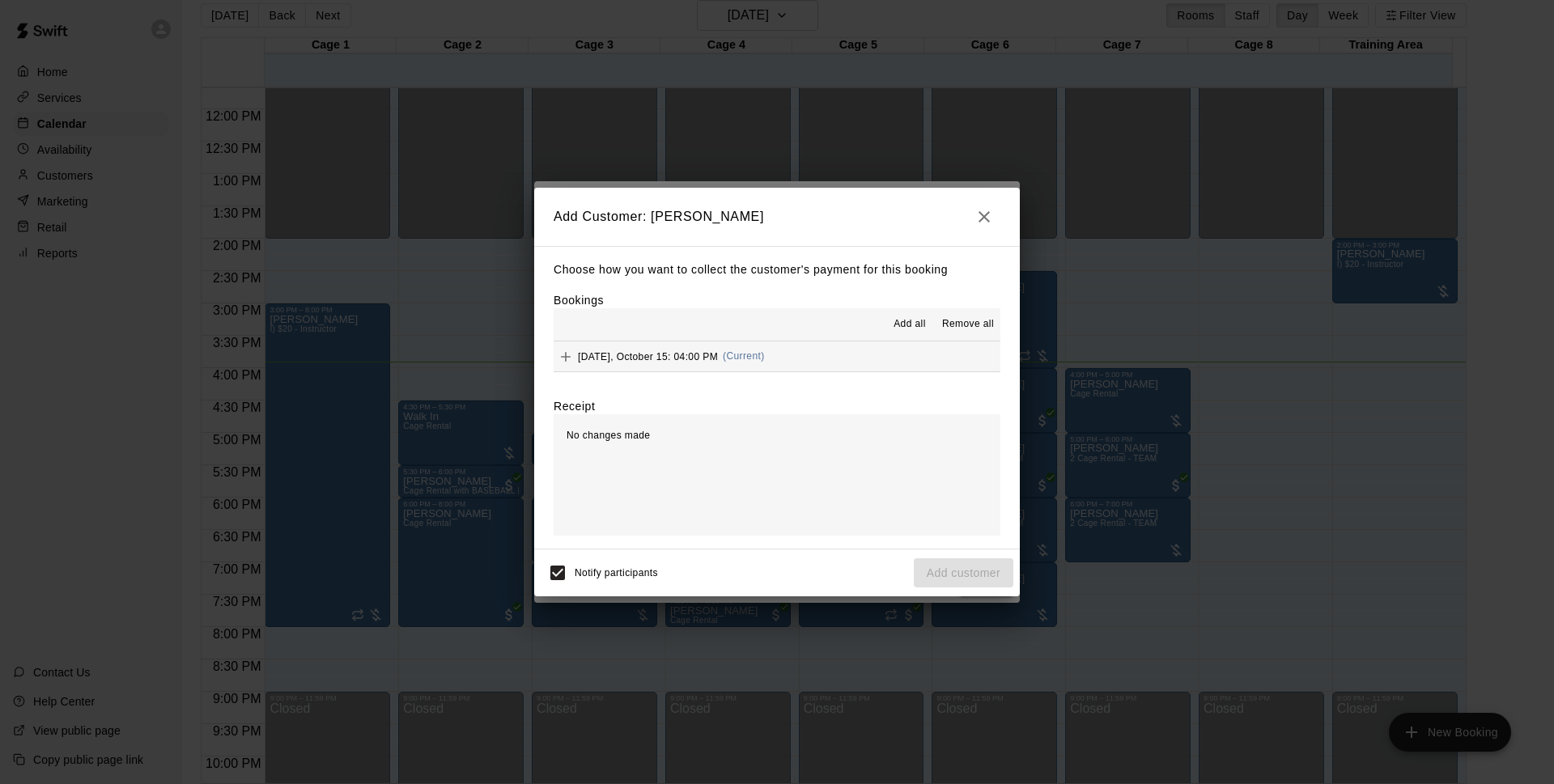
click at [920, 324] on span "Add all" at bounding box center [909, 325] width 32 height 17
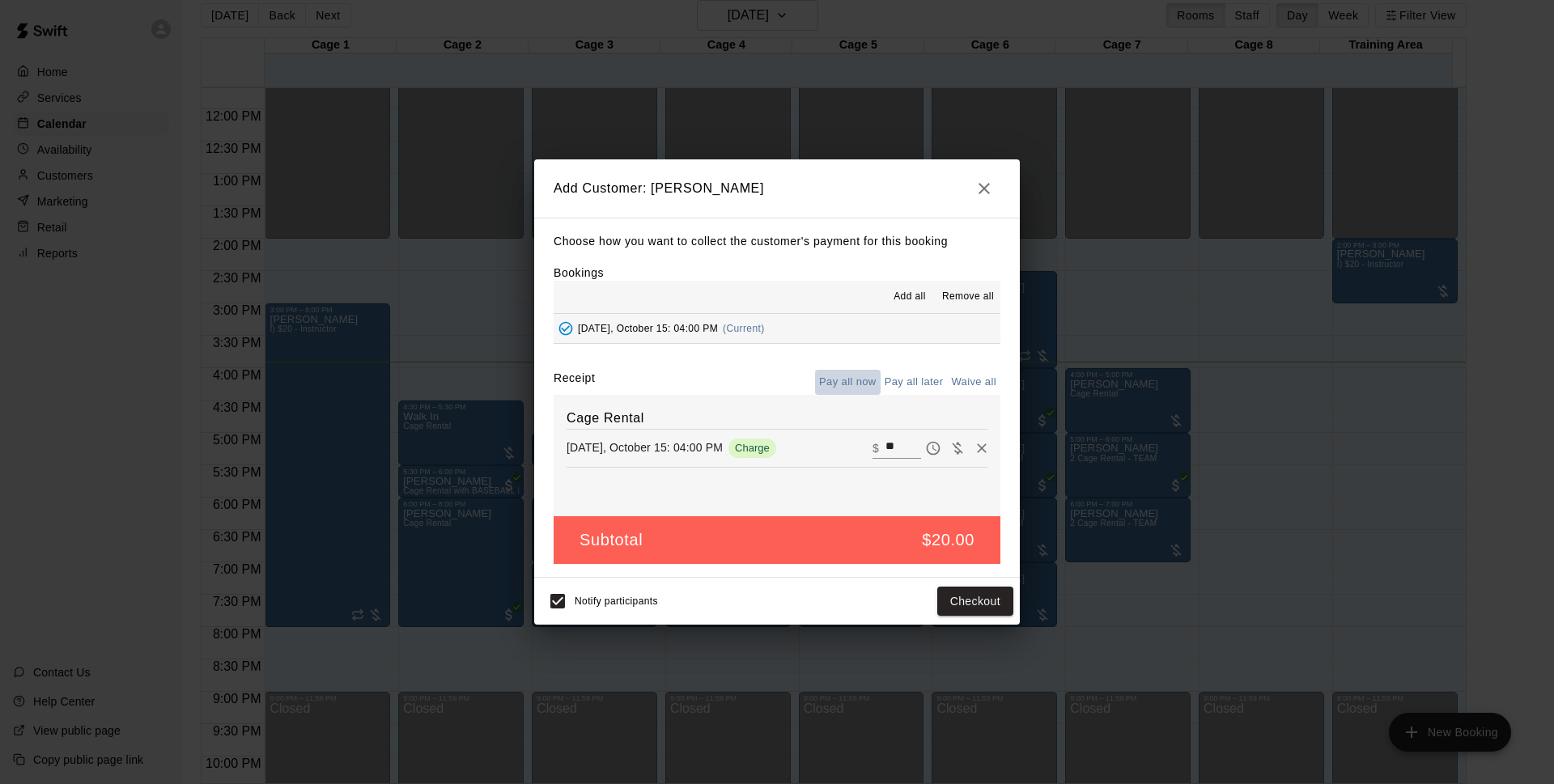
click at [863, 385] on button "Pay all now" at bounding box center [848, 382] width 65 height 25
click at [982, 598] on button "Checkout" at bounding box center [975, 602] width 76 height 30
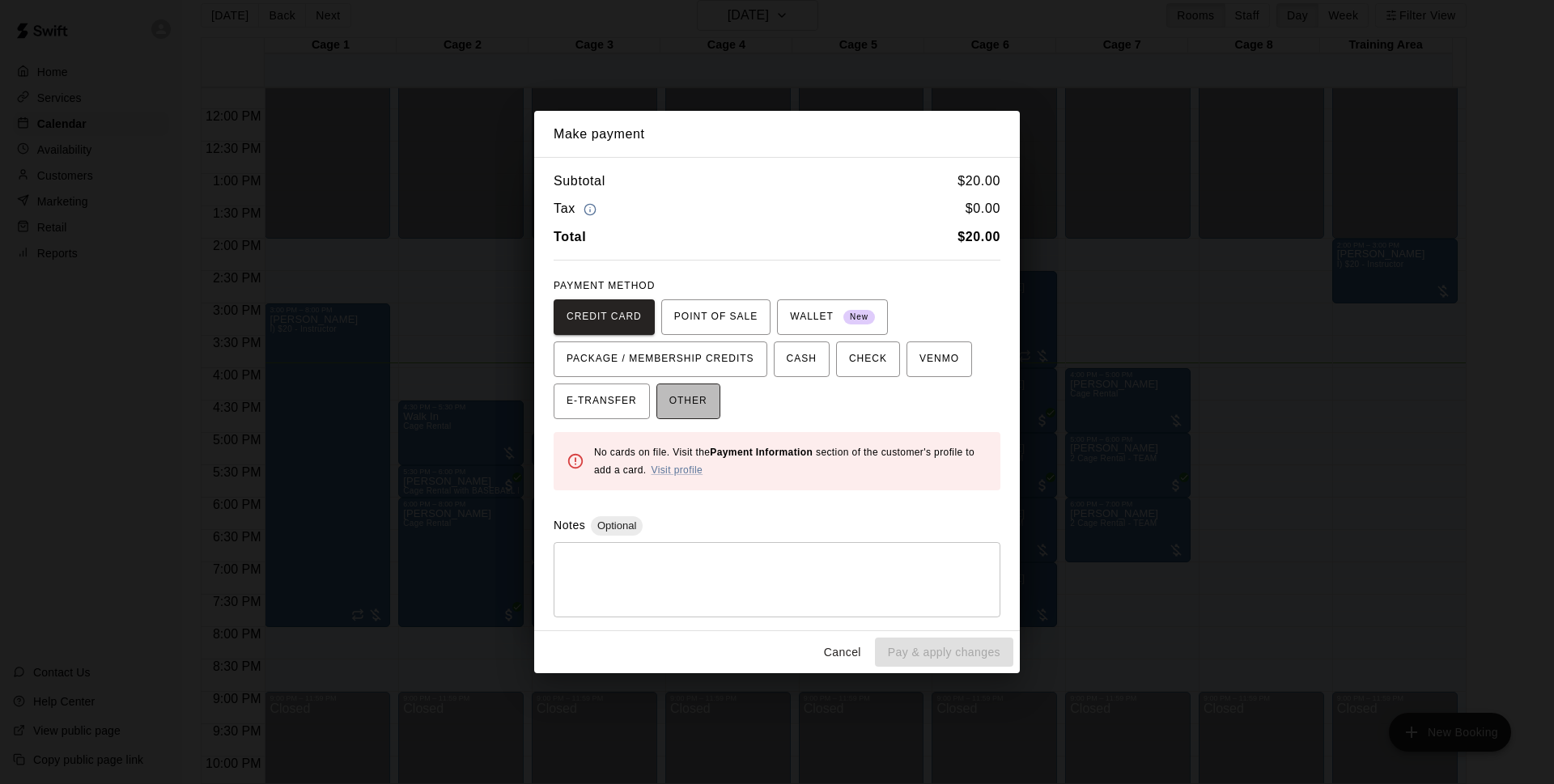
click at [702, 407] on span "OTHER" at bounding box center [689, 401] width 38 height 26
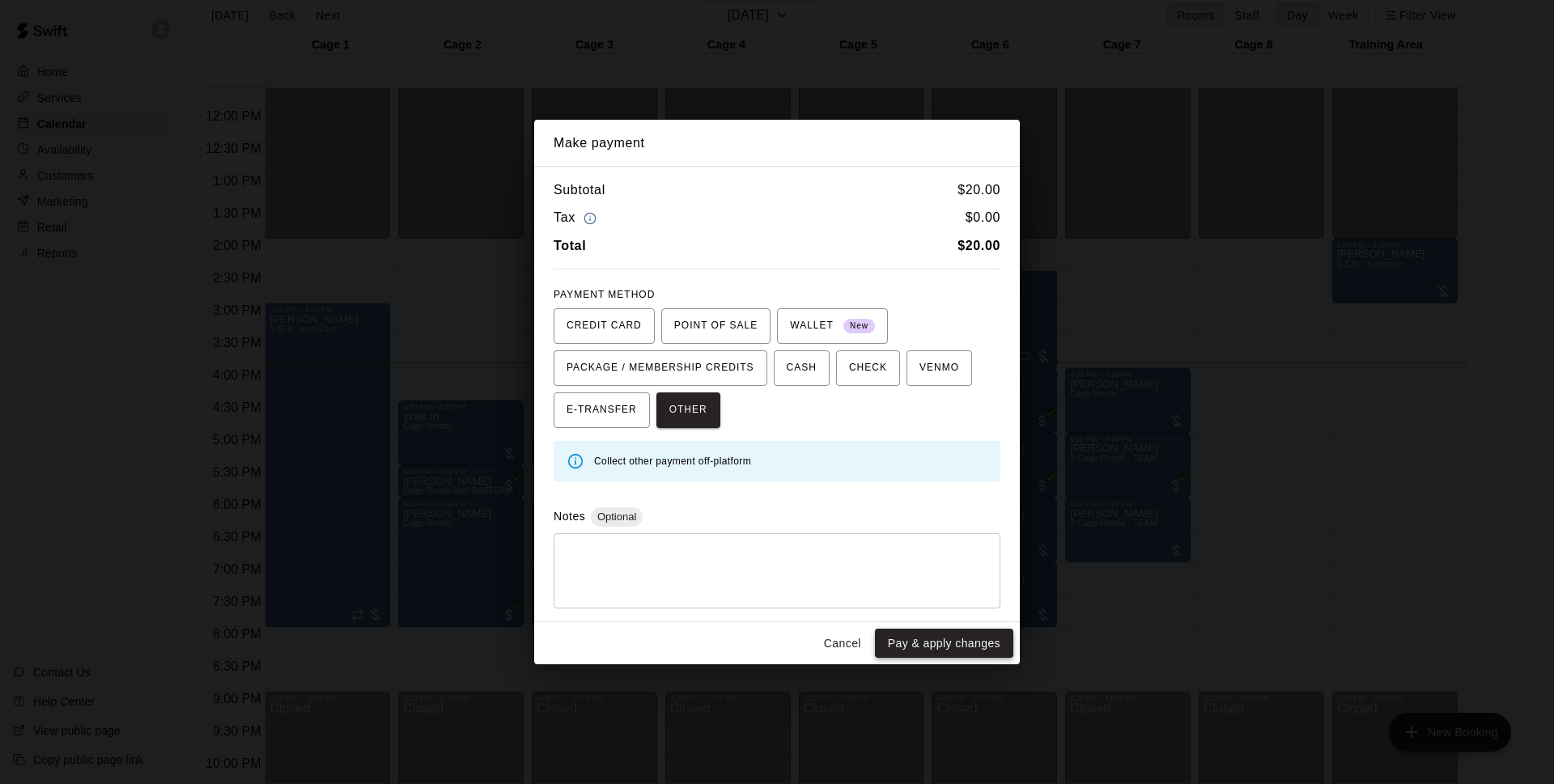
click at [926, 641] on button "Pay & apply changes" at bounding box center [944, 644] width 138 height 30
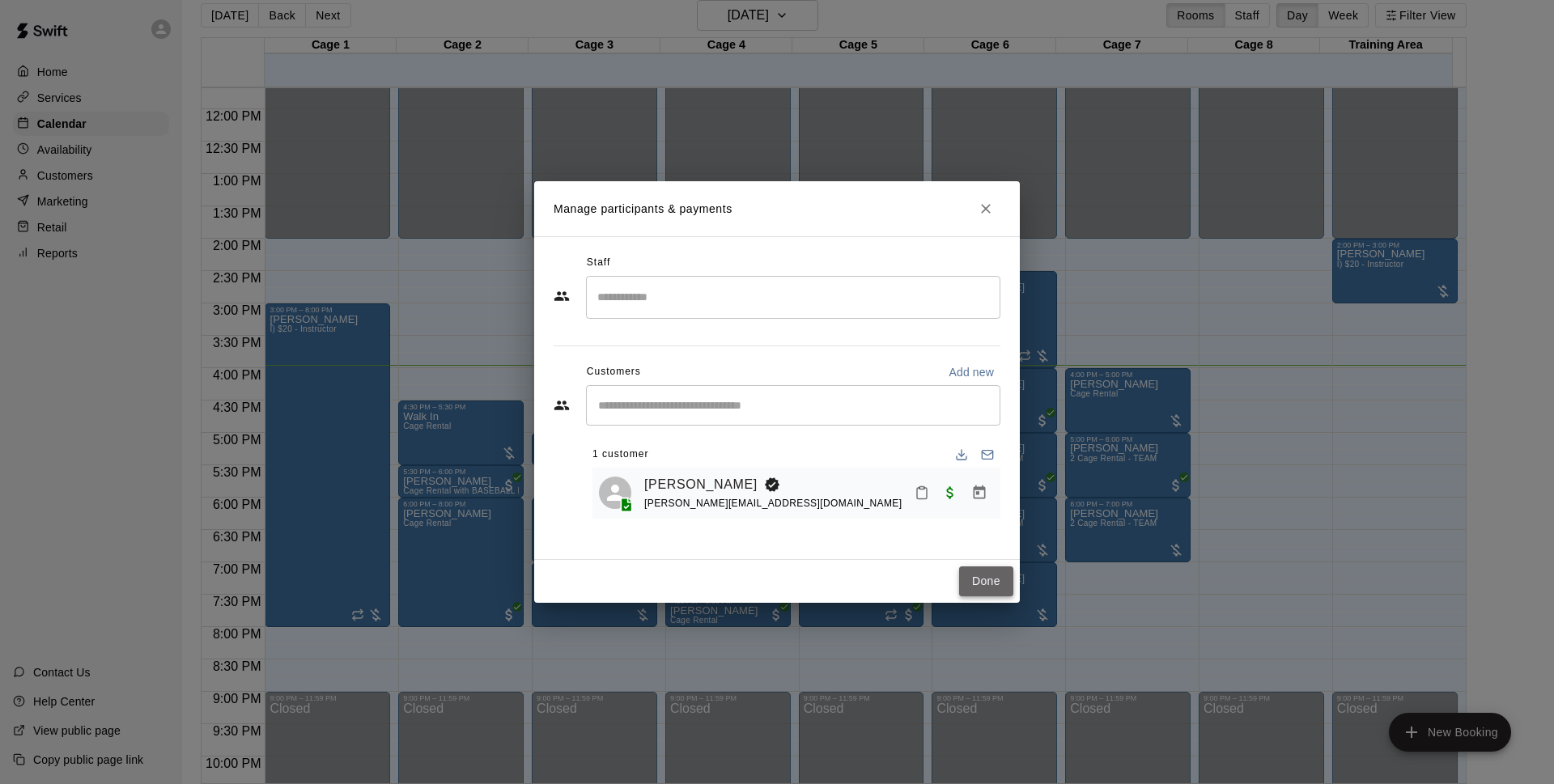
click at [999, 588] on button "Done" at bounding box center [985, 582] width 54 height 30
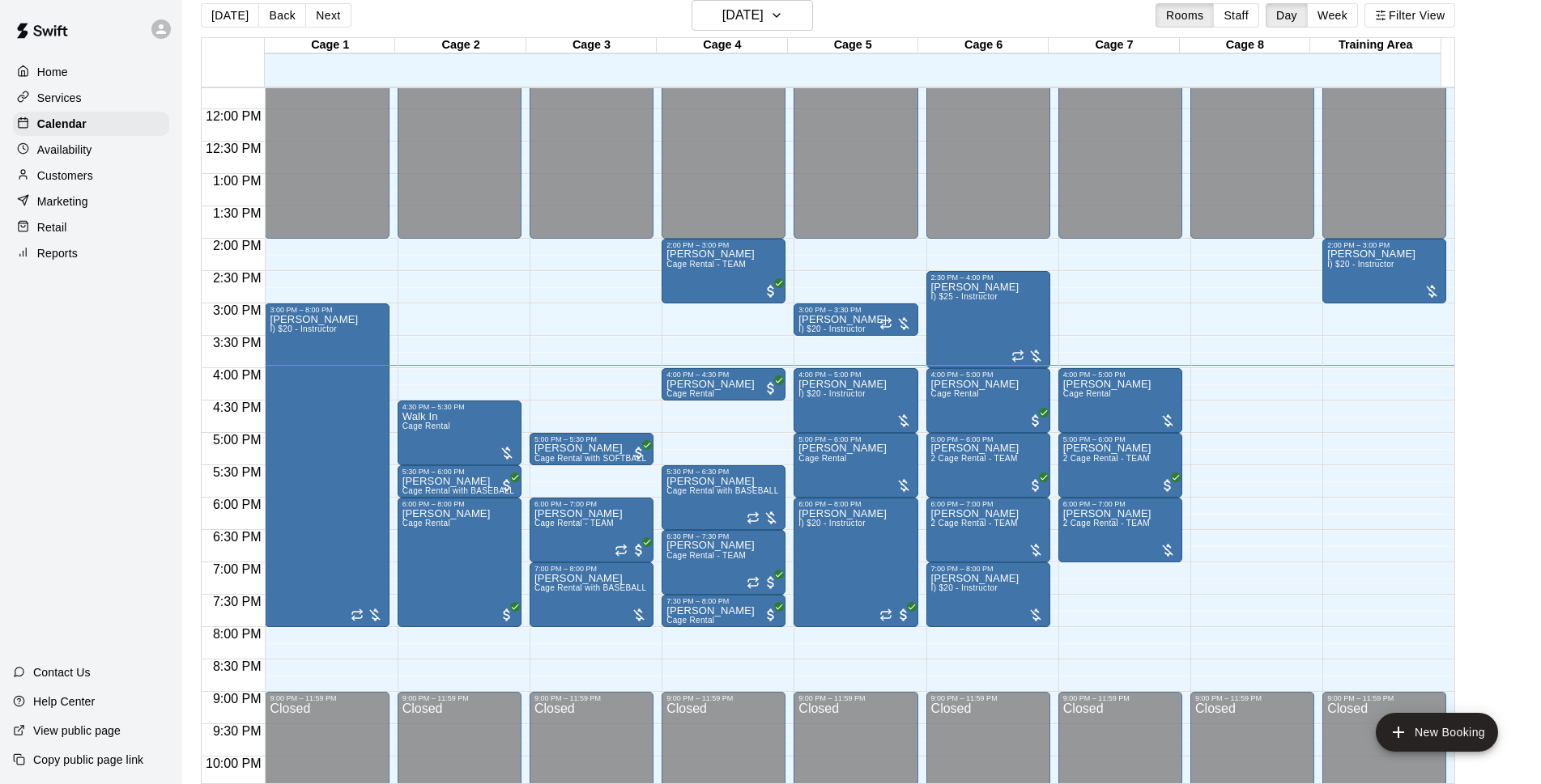
click at [1467, 341] on div "Today Back Next Wednesday Oct 15 Rooms Staff Day Week Filter View Cage 1 15 Wed…" at bounding box center [828, 392] width 1278 height 784
click at [1491, 327] on main "Today Back Next Wednesday Oct 15 Rooms Staff Day Week Filter View Cage 1 15 Wed…" at bounding box center [861, 392] width 1345 height 784
click at [1495, 336] on main "Today Back Next Wednesday Oct 15 Rooms Staff Day Week Filter View Cage 1 15 Wed…" at bounding box center [861, 392] width 1345 height 784
click at [1096, 399] on span "Cage Rental" at bounding box center [1087, 394] width 48 height 9
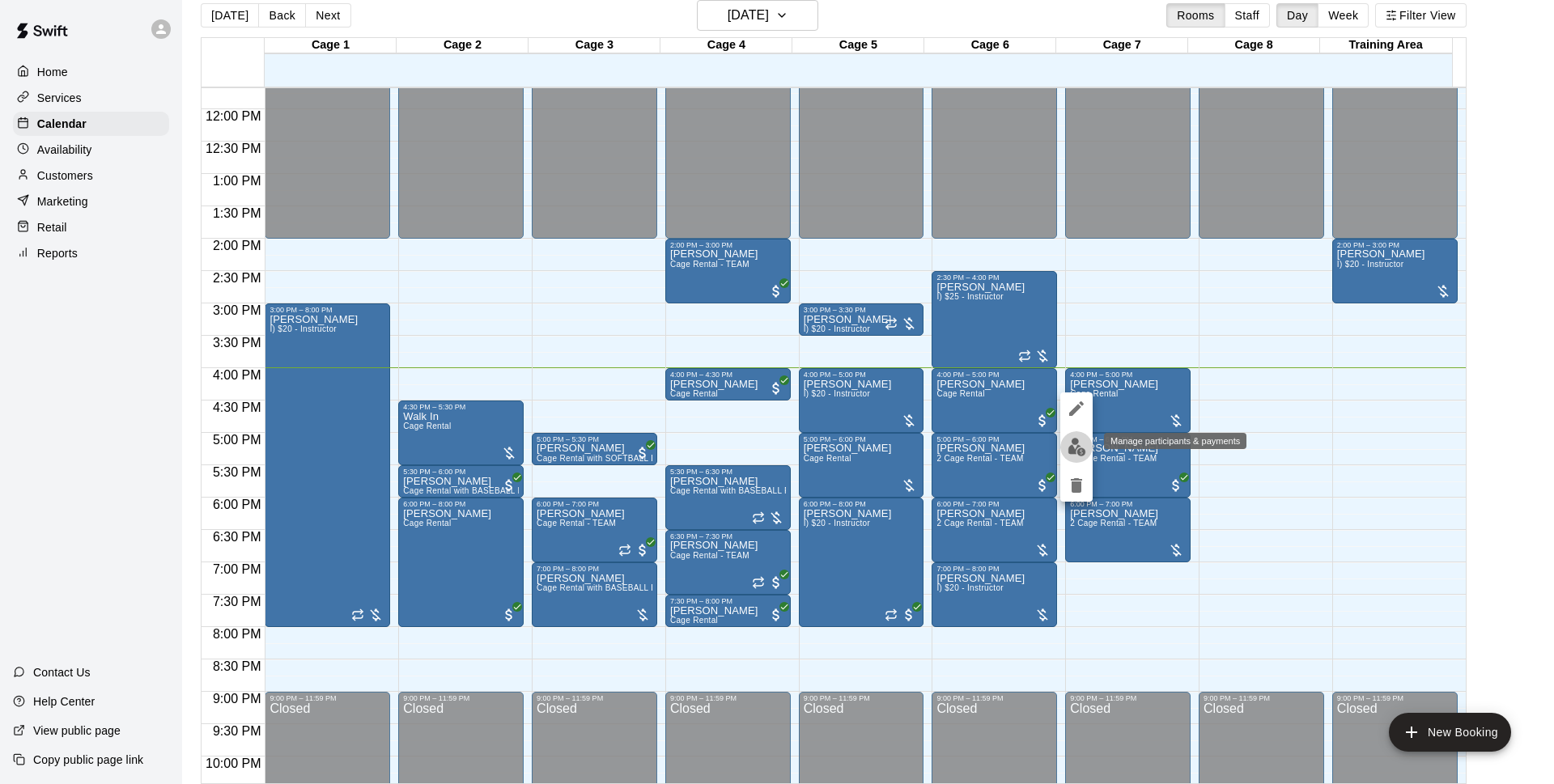
click at [1079, 461] on button "edit" at bounding box center [1076, 448] width 32 height 31
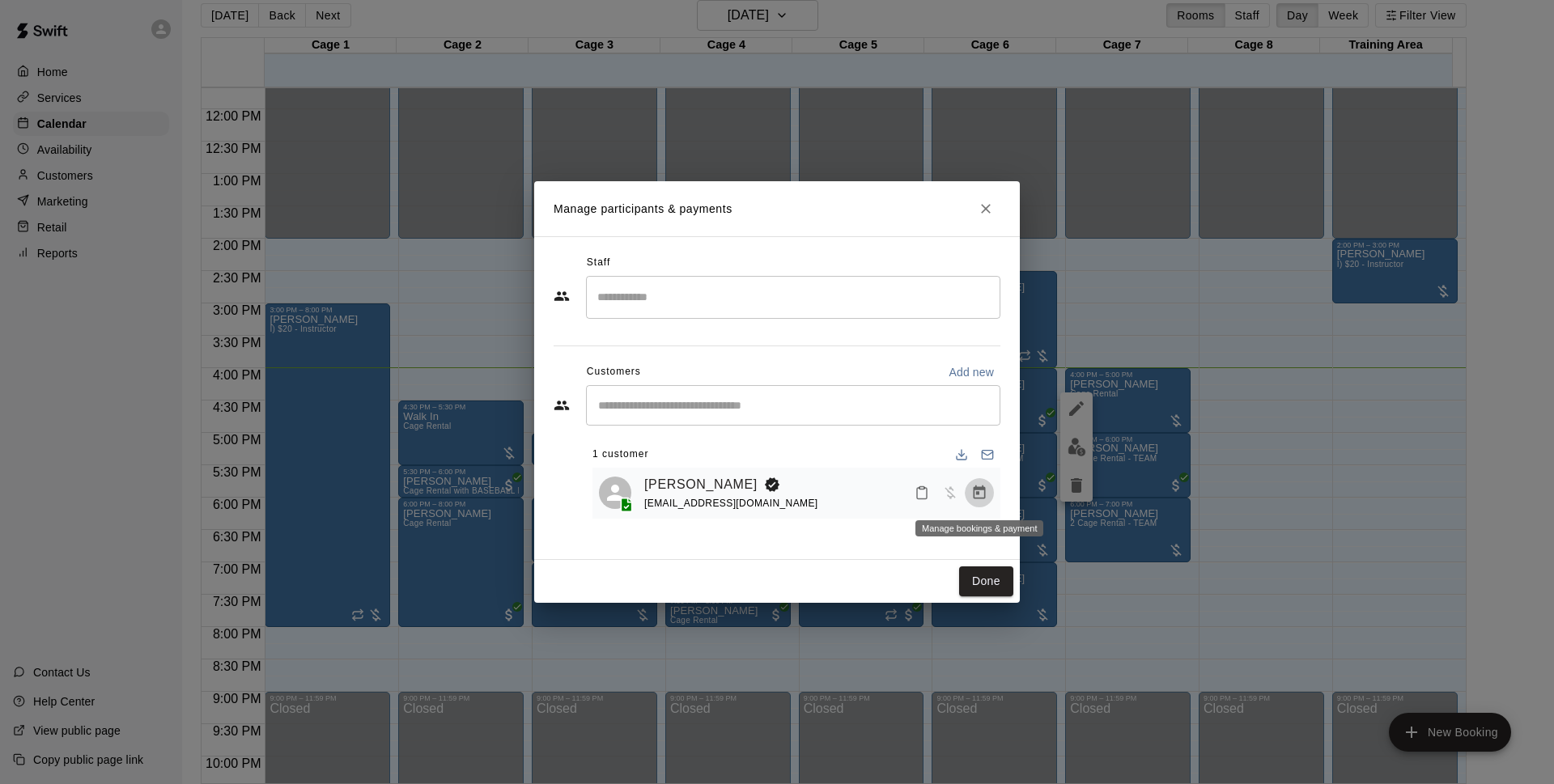
click at [985, 488] on icon "Manage bookings & payment" at bounding box center [980, 493] width 17 height 17
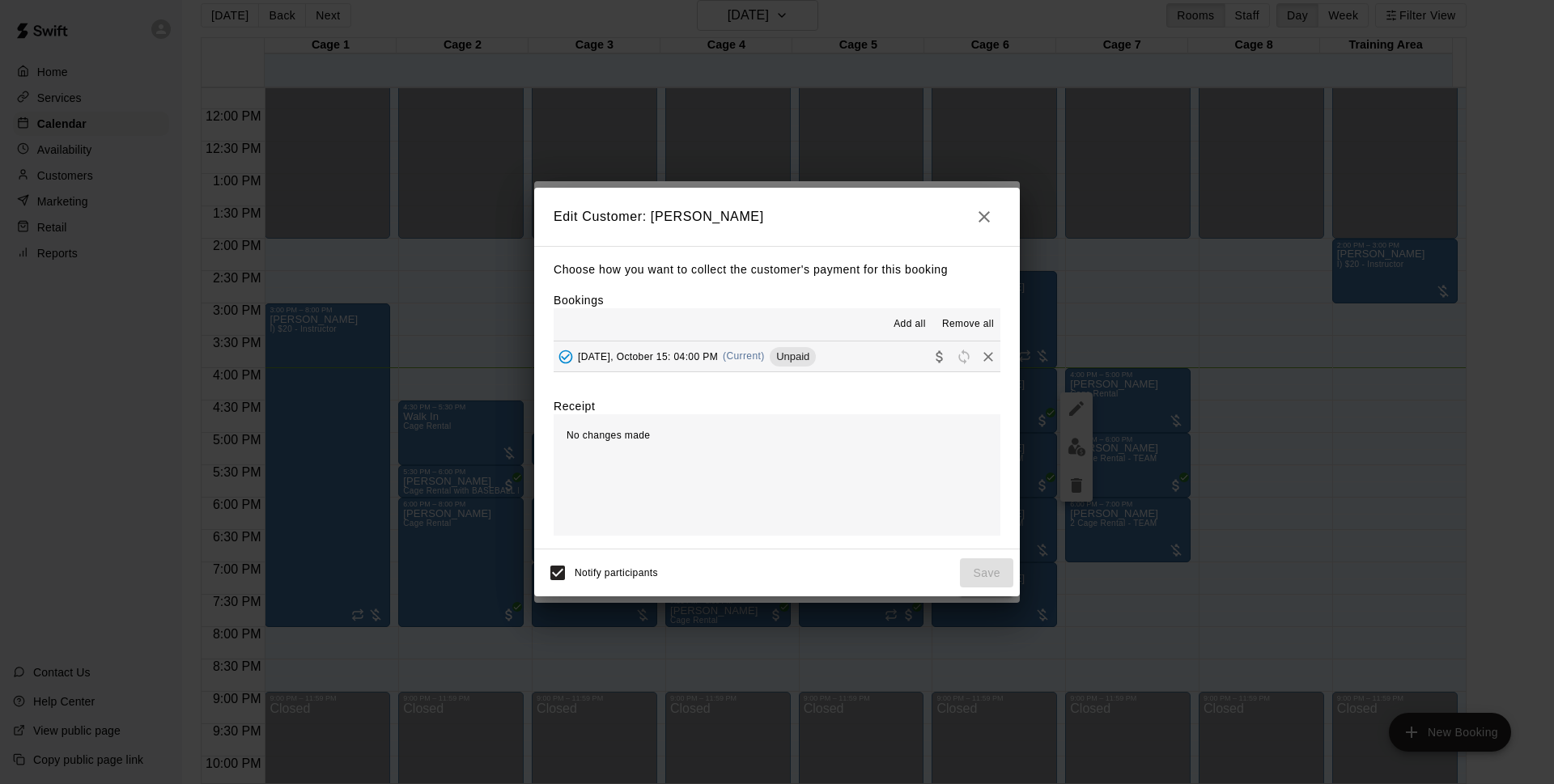
click at [862, 363] on button "[DATE], October 15: 04:00 PM (Current) Unpaid" at bounding box center [777, 356] width 447 height 30
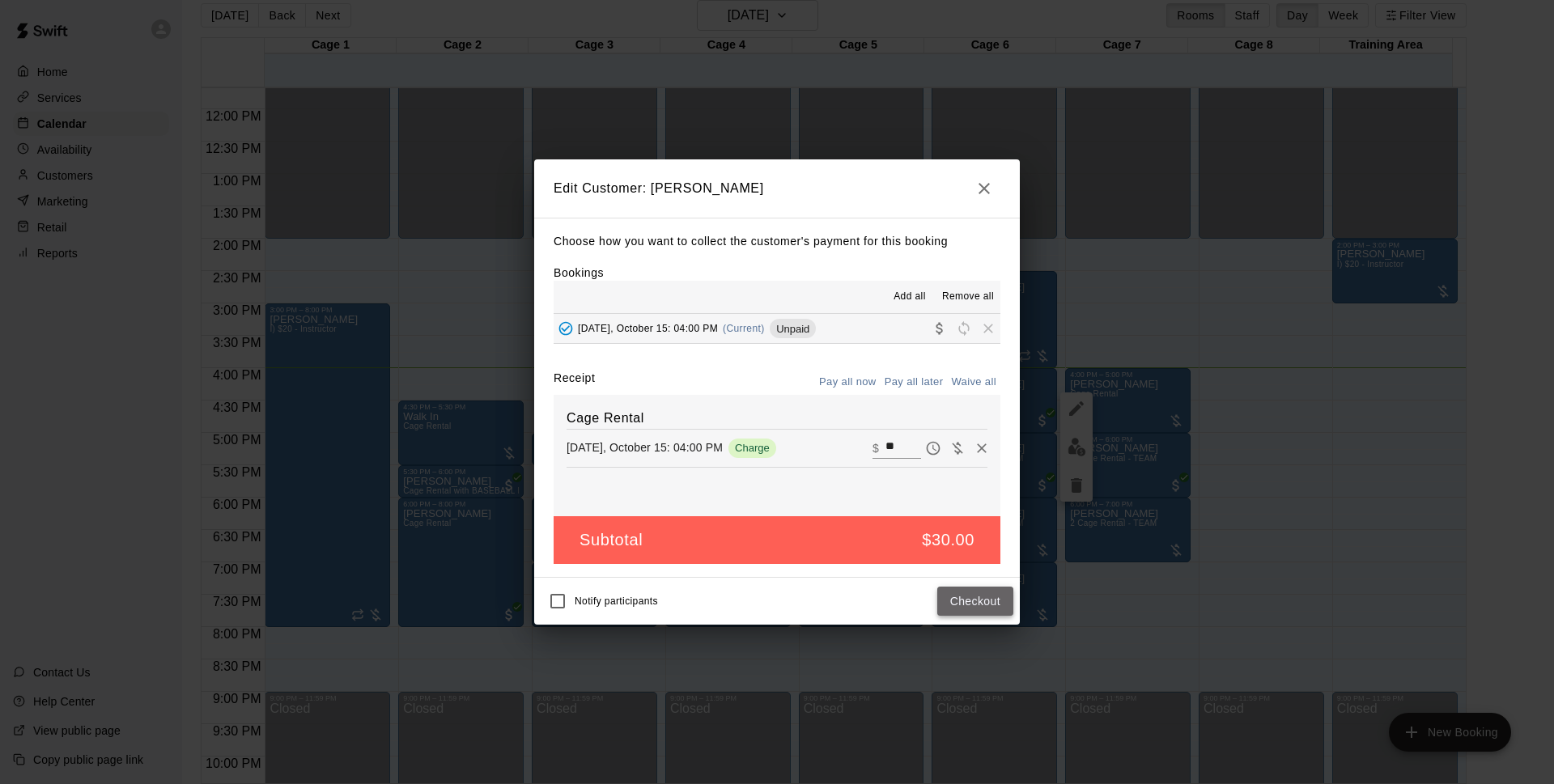
click at [973, 598] on button "Checkout" at bounding box center [975, 602] width 76 height 30
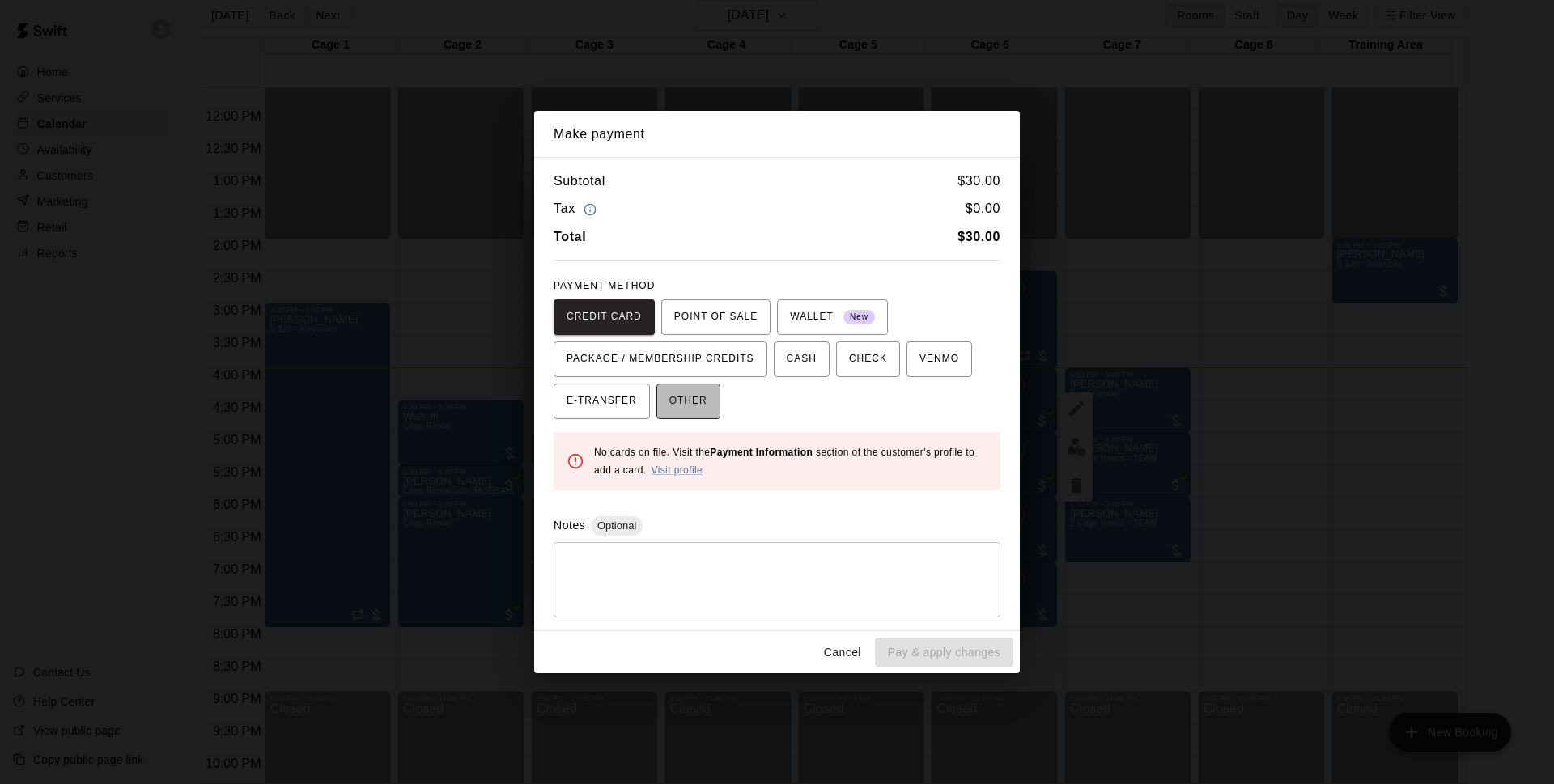
click at [703, 400] on span "OTHER" at bounding box center [689, 401] width 38 height 26
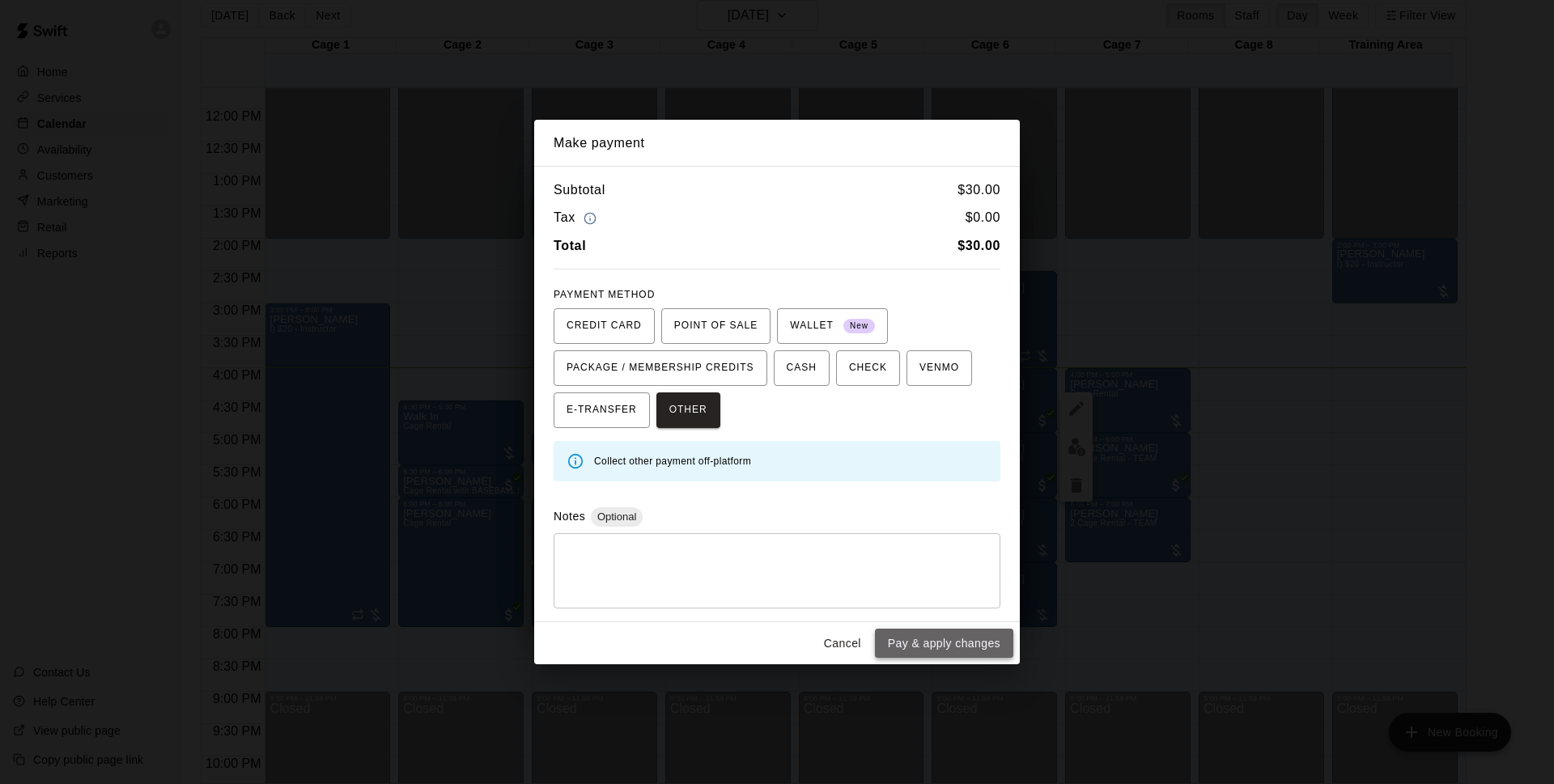
click at [912, 640] on button "Pay & apply changes" at bounding box center [944, 644] width 138 height 30
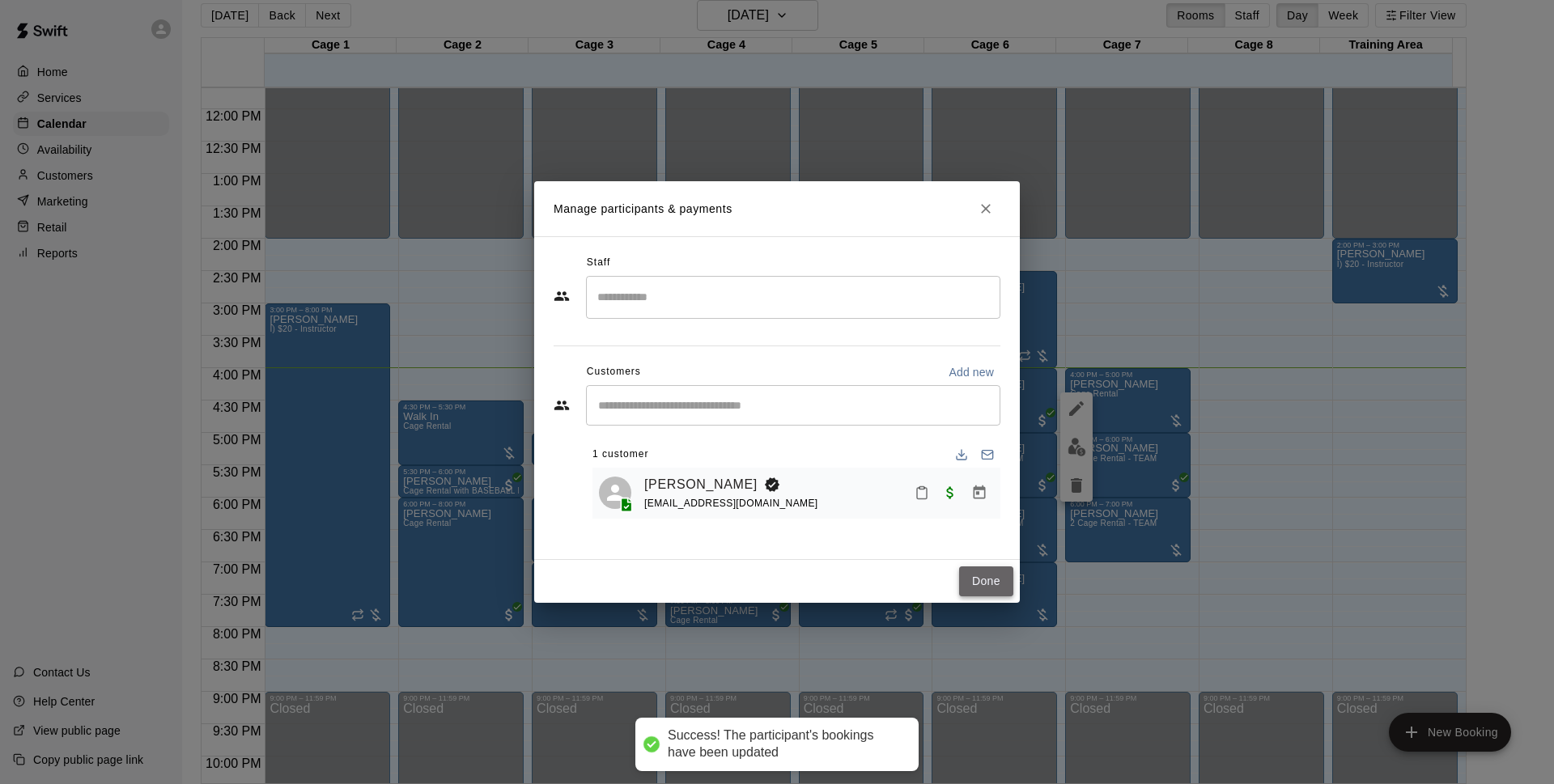
click at [988, 585] on button "Done" at bounding box center [985, 582] width 54 height 30
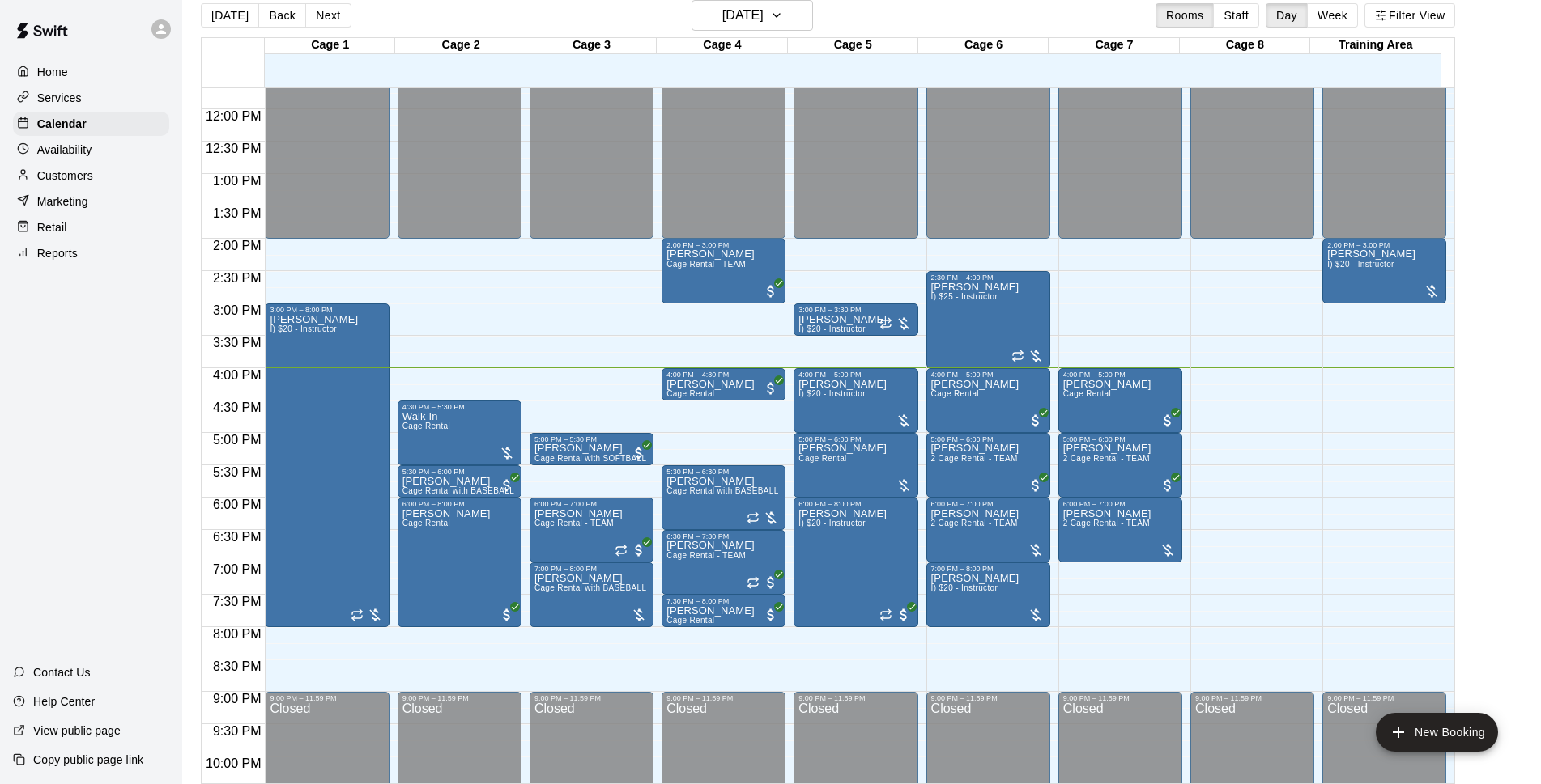
drag, startPoint x: 1534, startPoint y: 392, endPoint x: 1543, endPoint y: 392, distance: 9.0
click at [1536, 392] on main "Today Back Next Wednesday Oct 15 Rooms Staff Day Week Filter View Cage 1 15 Wed…" at bounding box center [861, 386] width 1359 height 811
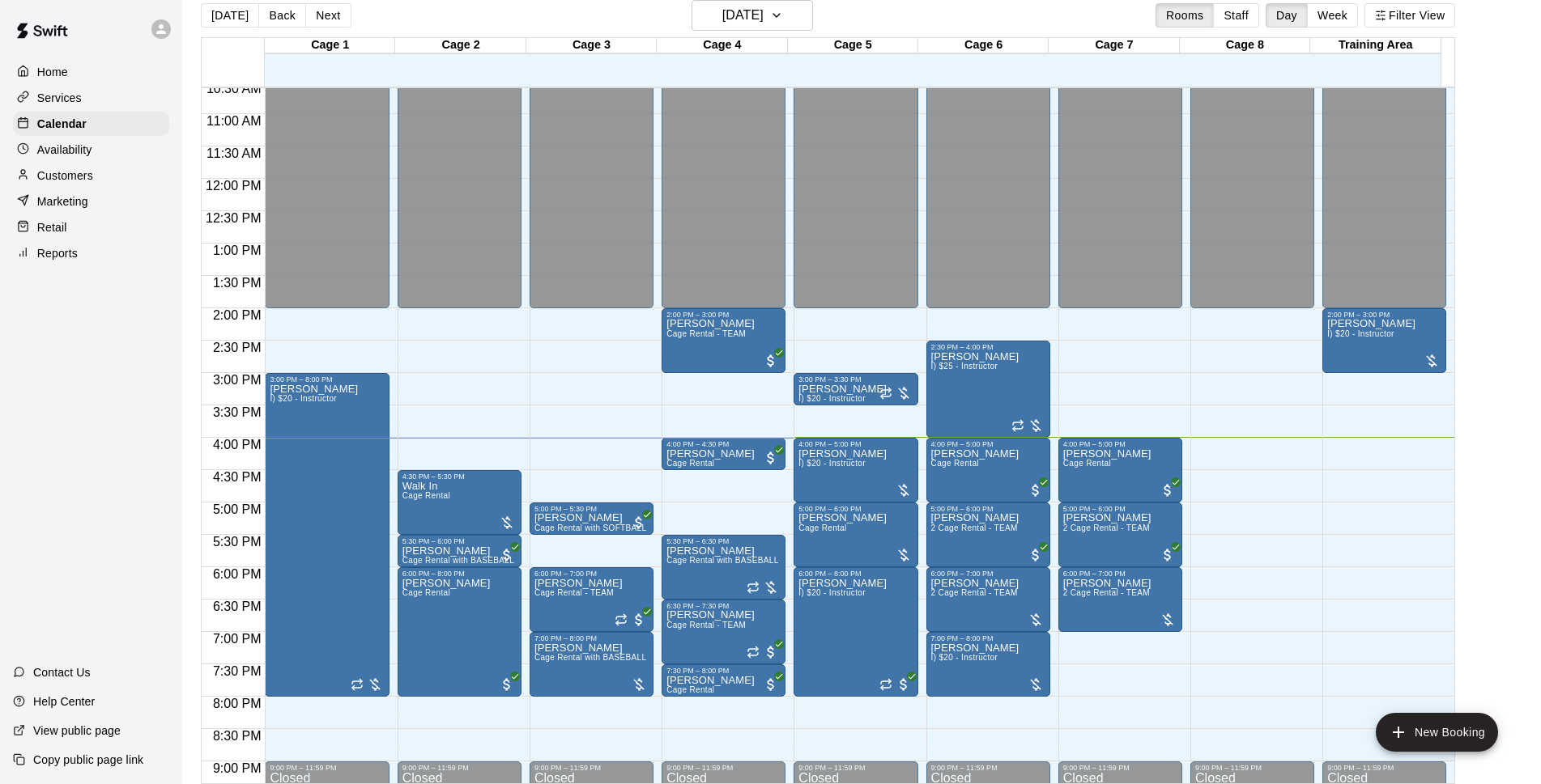
scroll to position [698, 0]
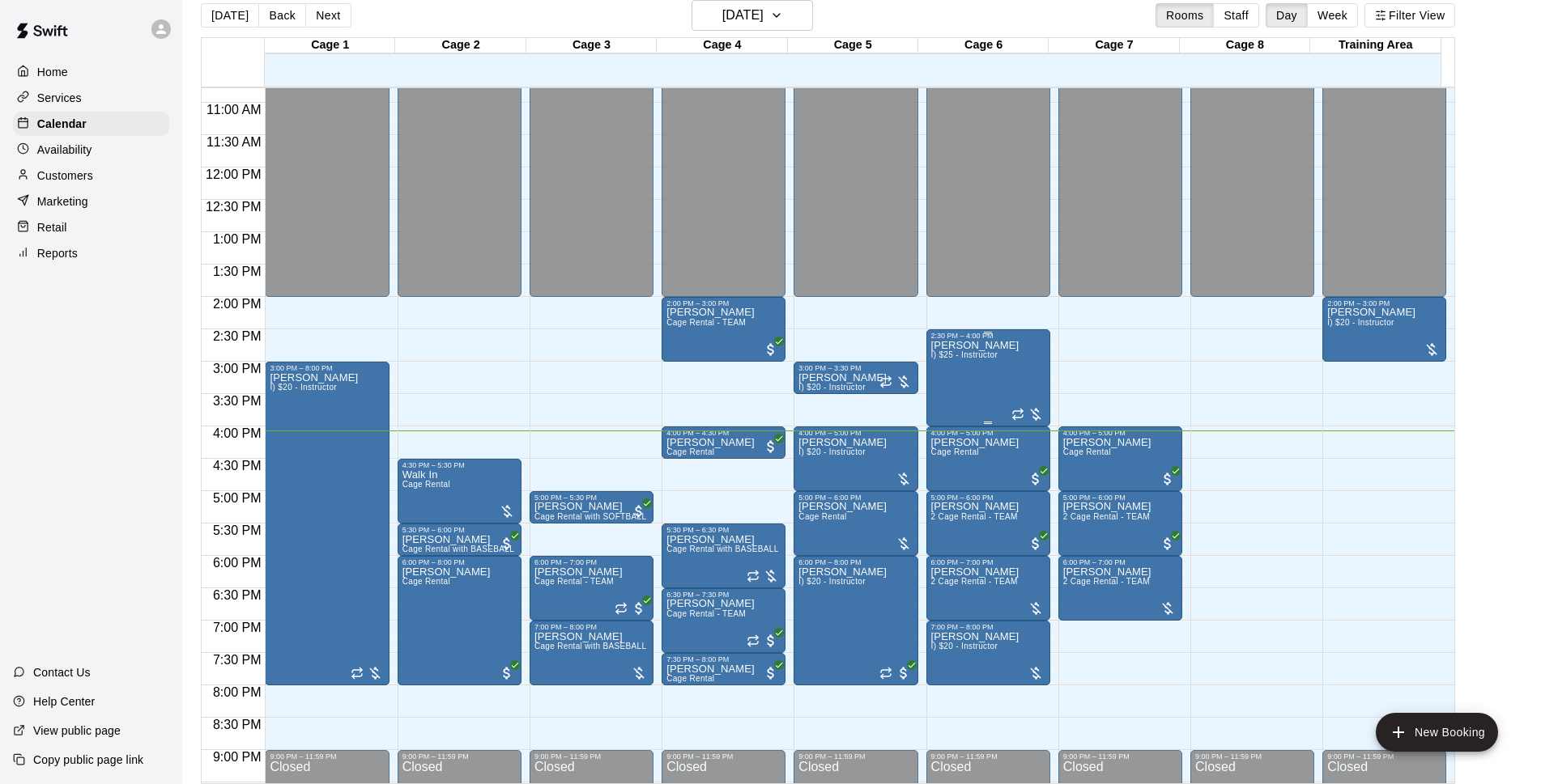
click at [1011, 371] on div "Bryce Massanari I) $25 - Instructor" at bounding box center [988, 732] width 114 height 784
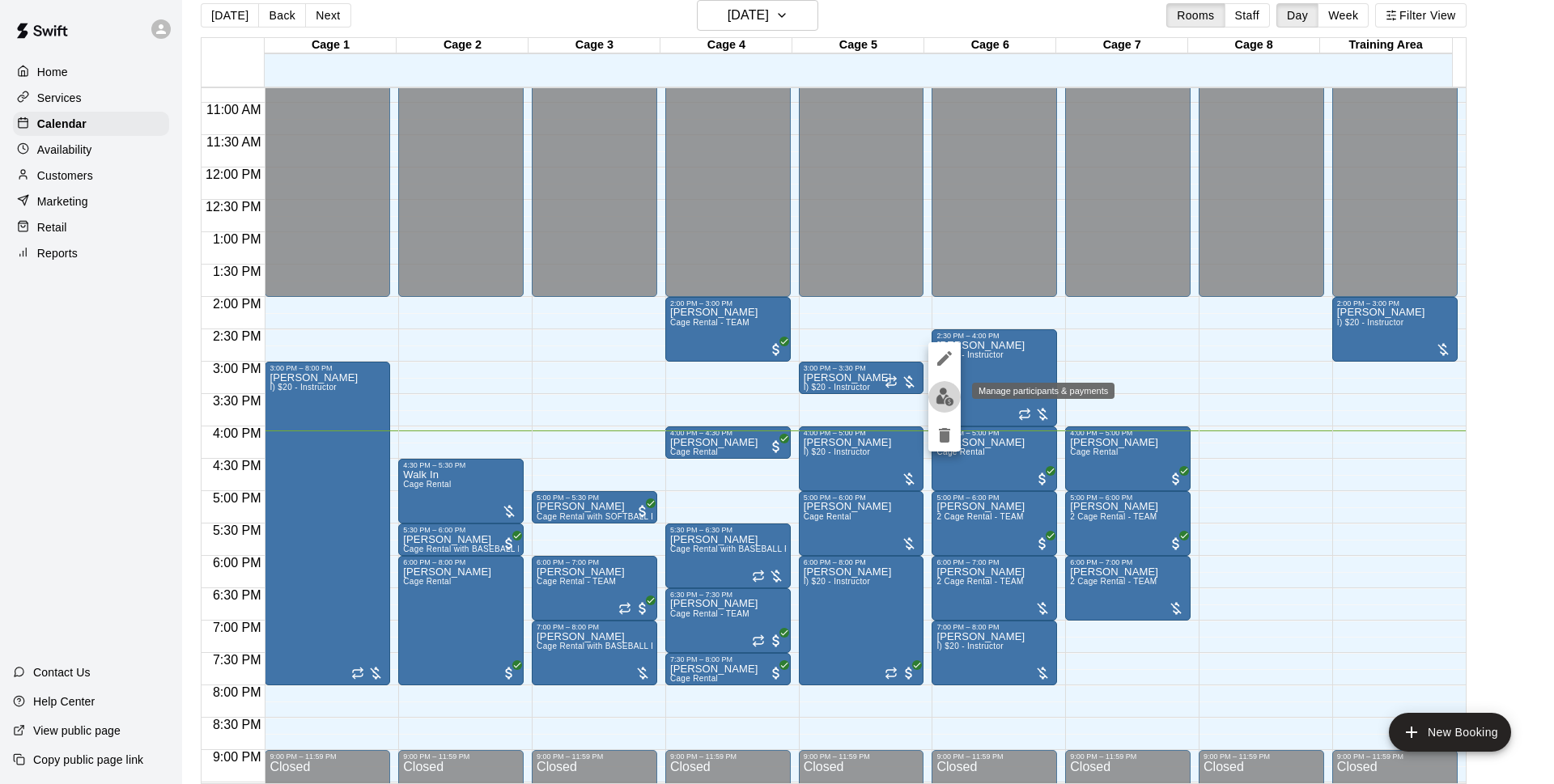
click at [937, 405] on img "edit" at bounding box center [945, 397] width 18 height 18
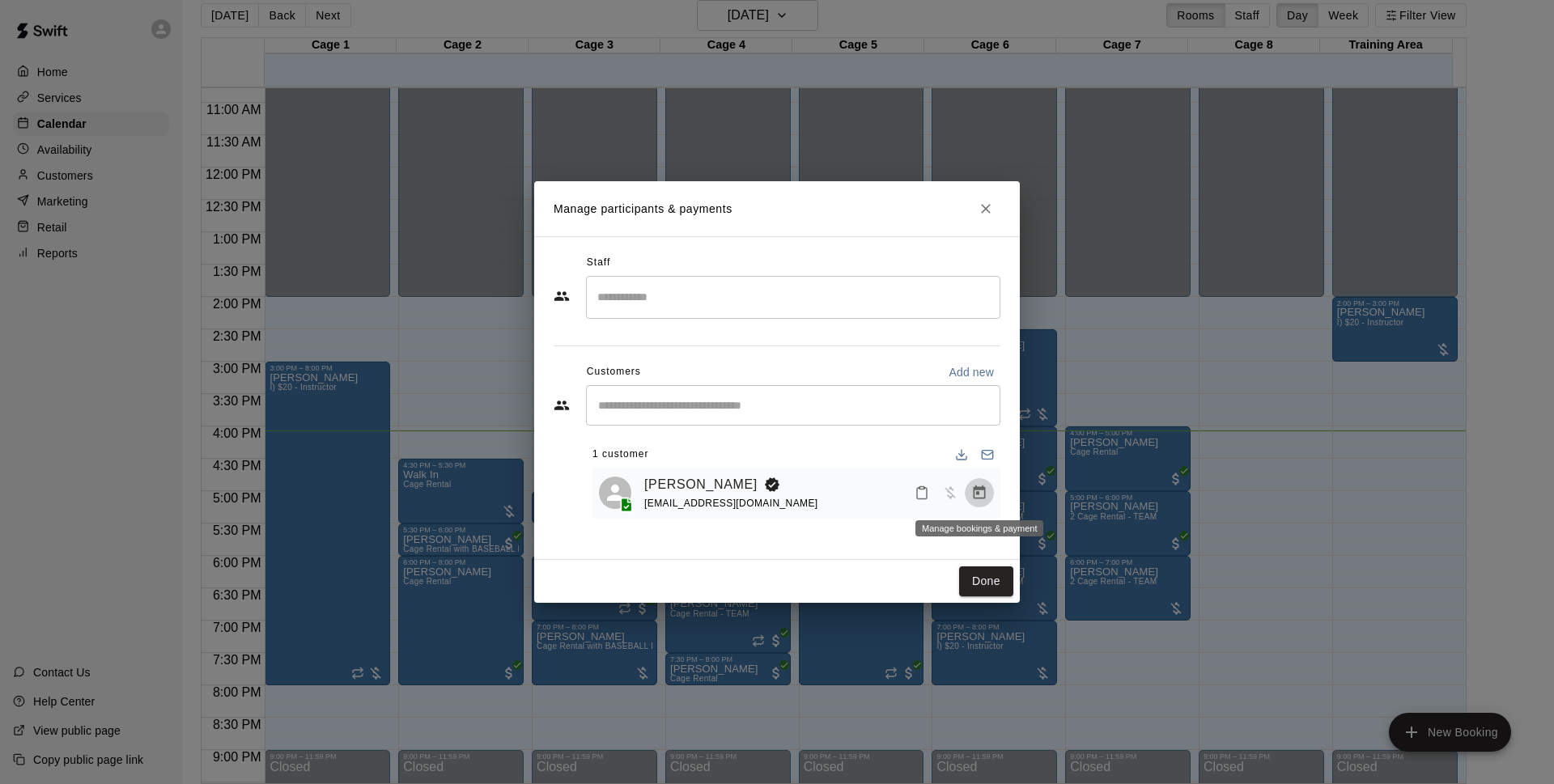
click at [975, 488] on icon "Manage bookings & payment" at bounding box center [980, 493] width 17 height 17
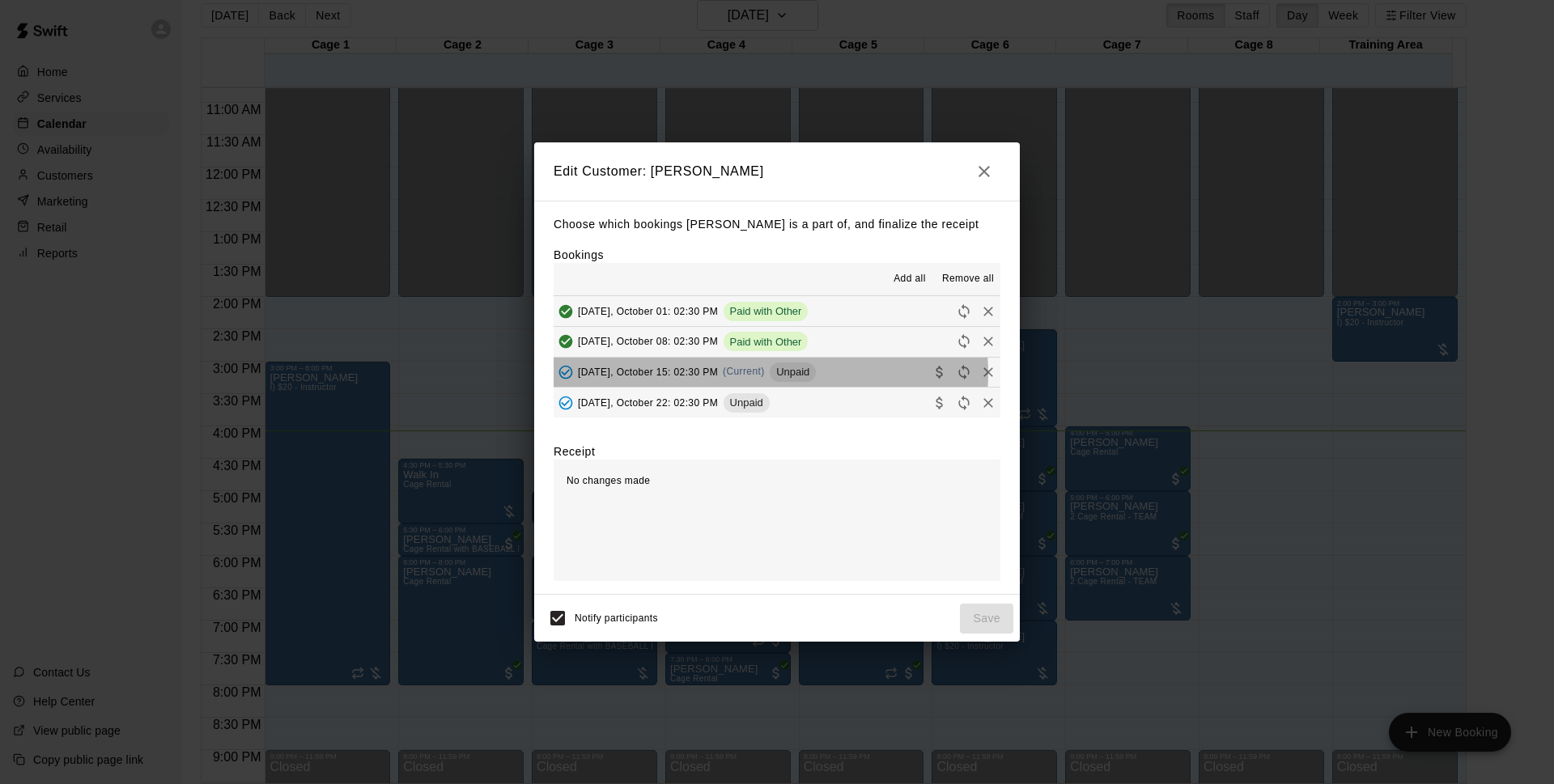
click at [765, 375] on span "(Current)" at bounding box center [743, 371] width 42 height 12
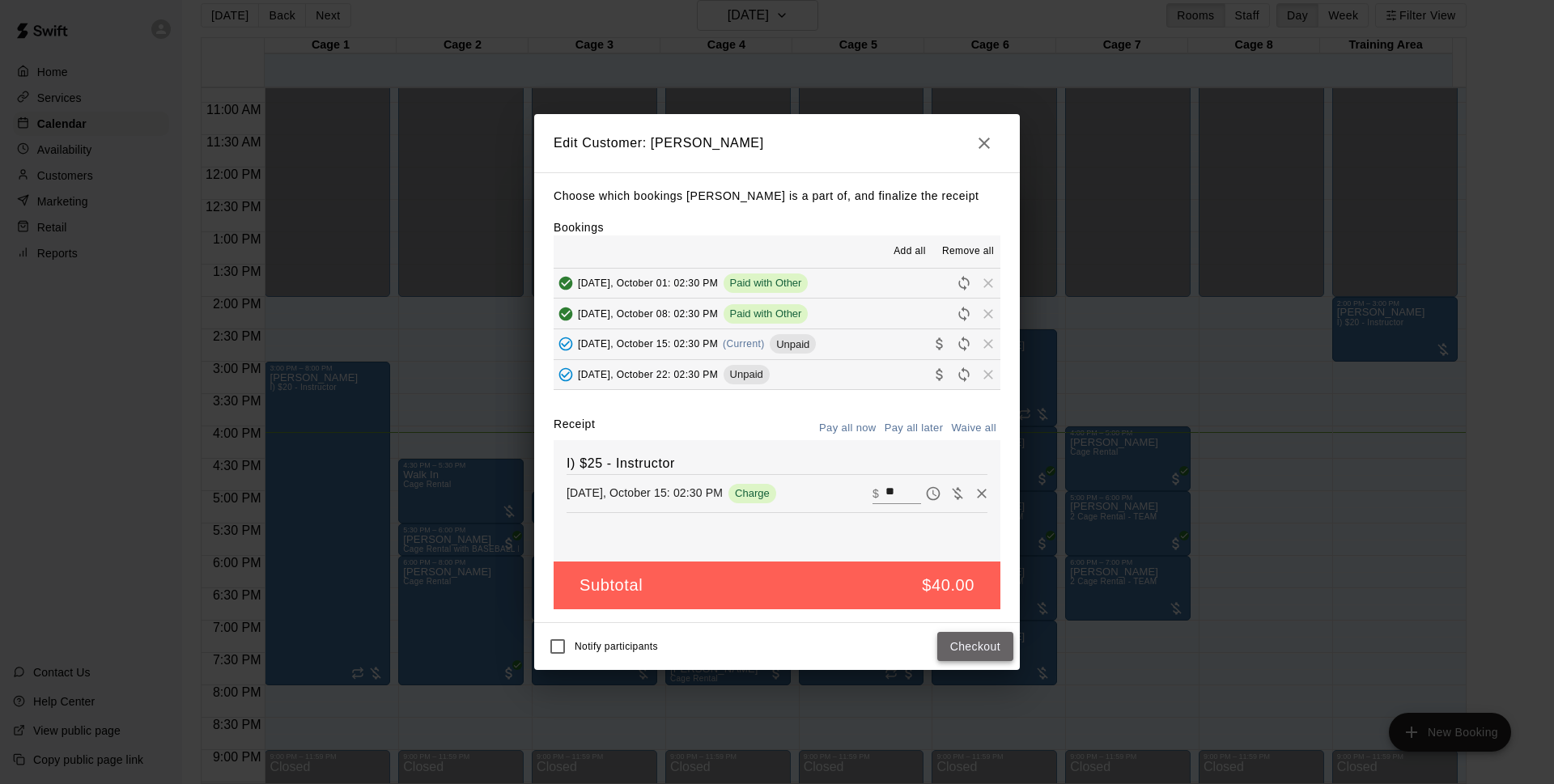
click at [989, 643] on button "Checkout" at bounding box center [975, 647] width 76 height 30
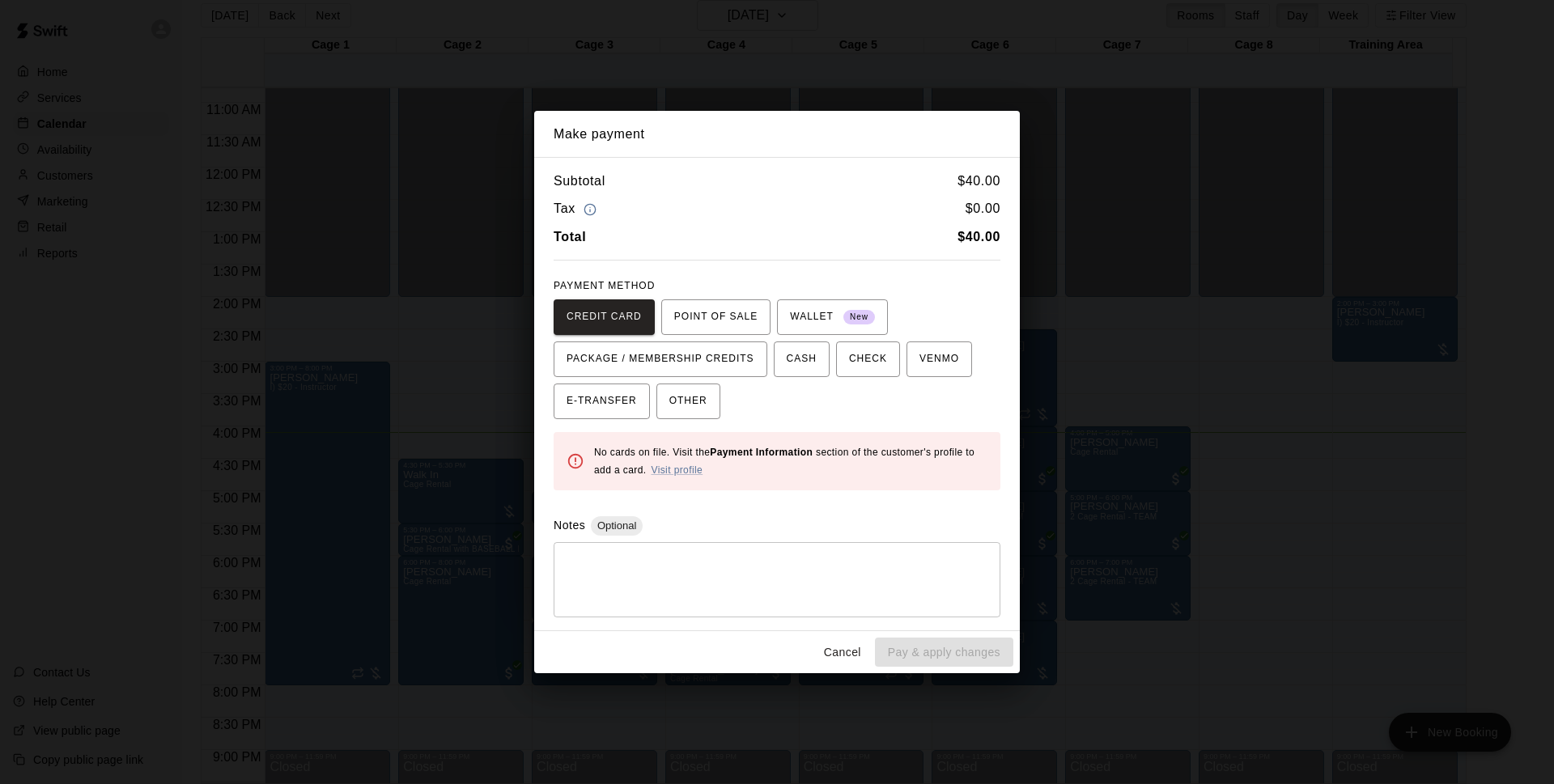
click at [707, 423] on div "Subtotal $ 40.00 Tax $ 0.00 Total $ 40.00 PAYMENT METHOD CREDIT CARD POINT OF S…" at bounding box center [777, 393] width 486 height 473
click at [708, 409] on button "OTHER" at bounding box center [688, 401] width 64 height 36
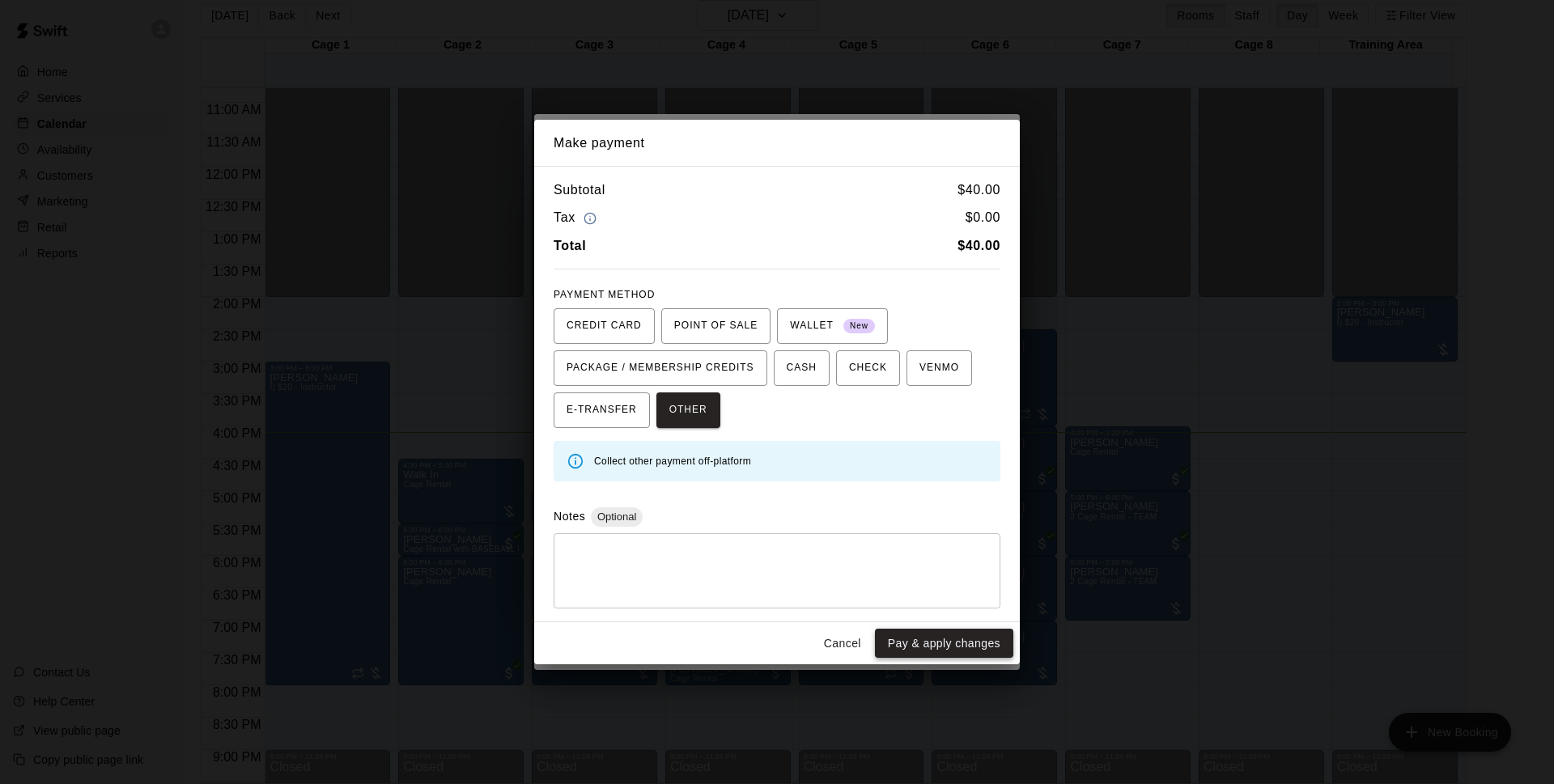
click at [989, 637] on button "Pay & apply changes" at bounding box center [944, 644] width 138 height 30
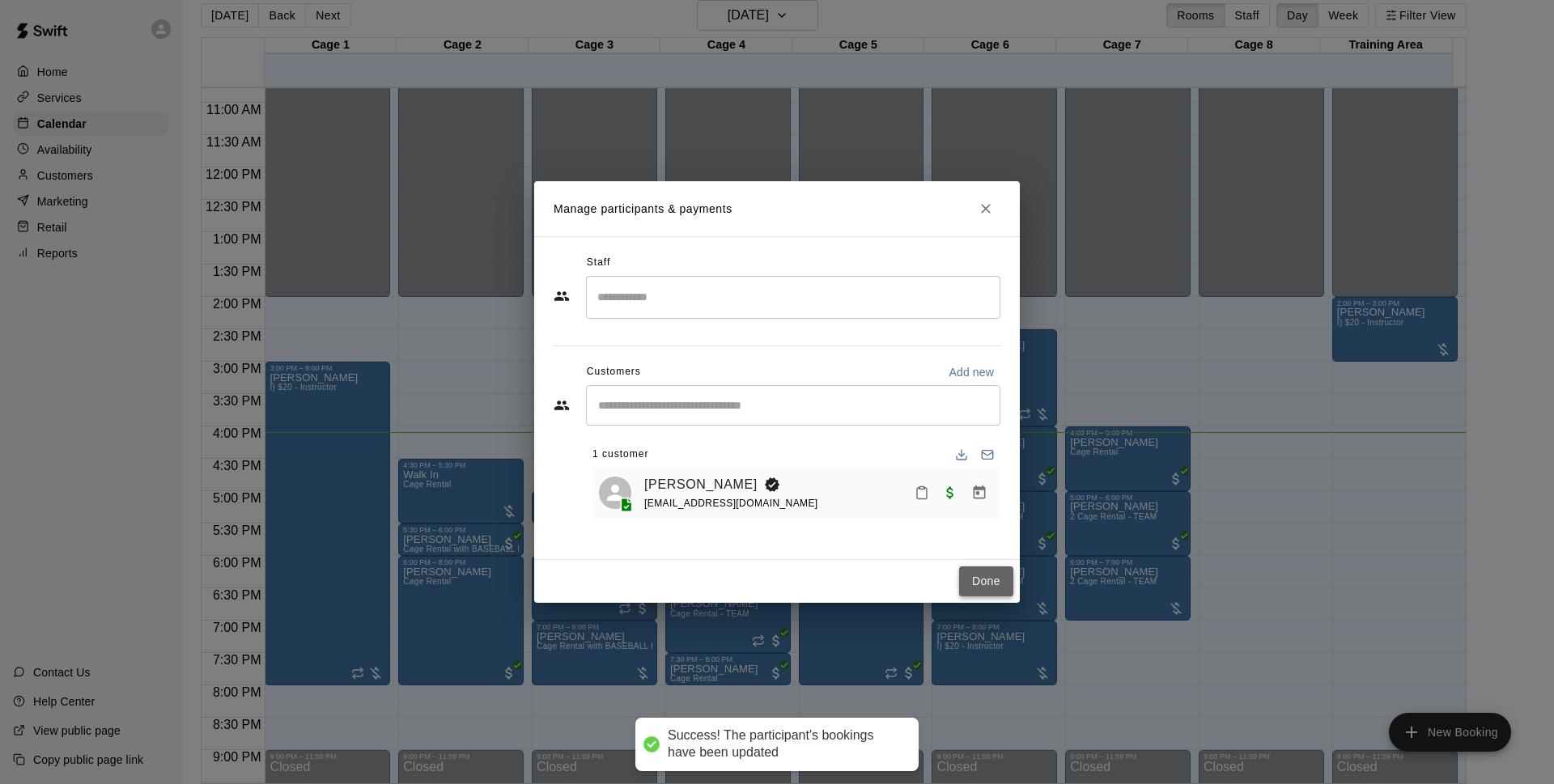
click at [990, 591] on button "Done" at bounding box center [985, 582] width 54 height 30
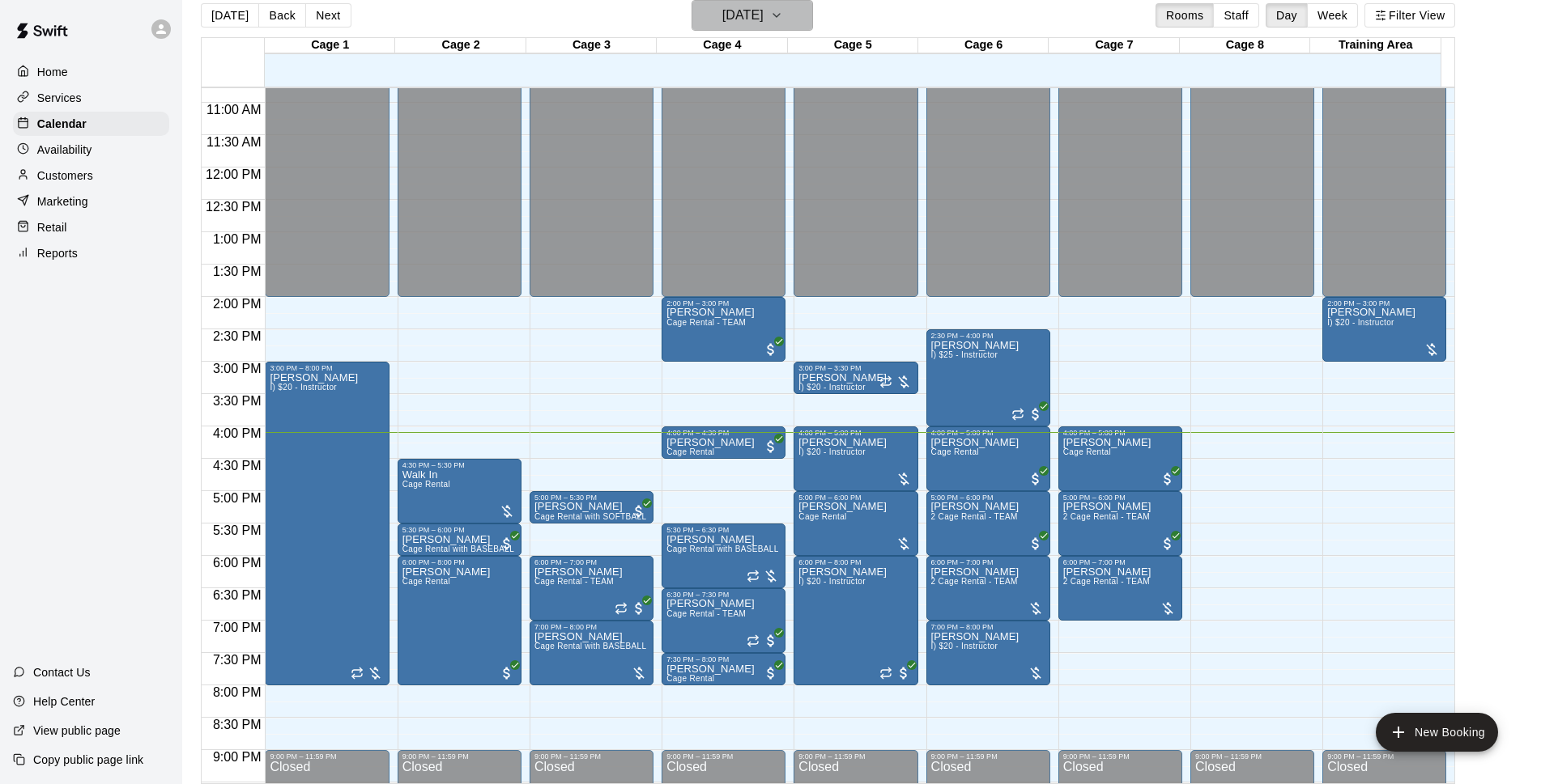
click at [726, 19] on h6 "[DATE]" at bounding box center [743, 15] width 41 height 22
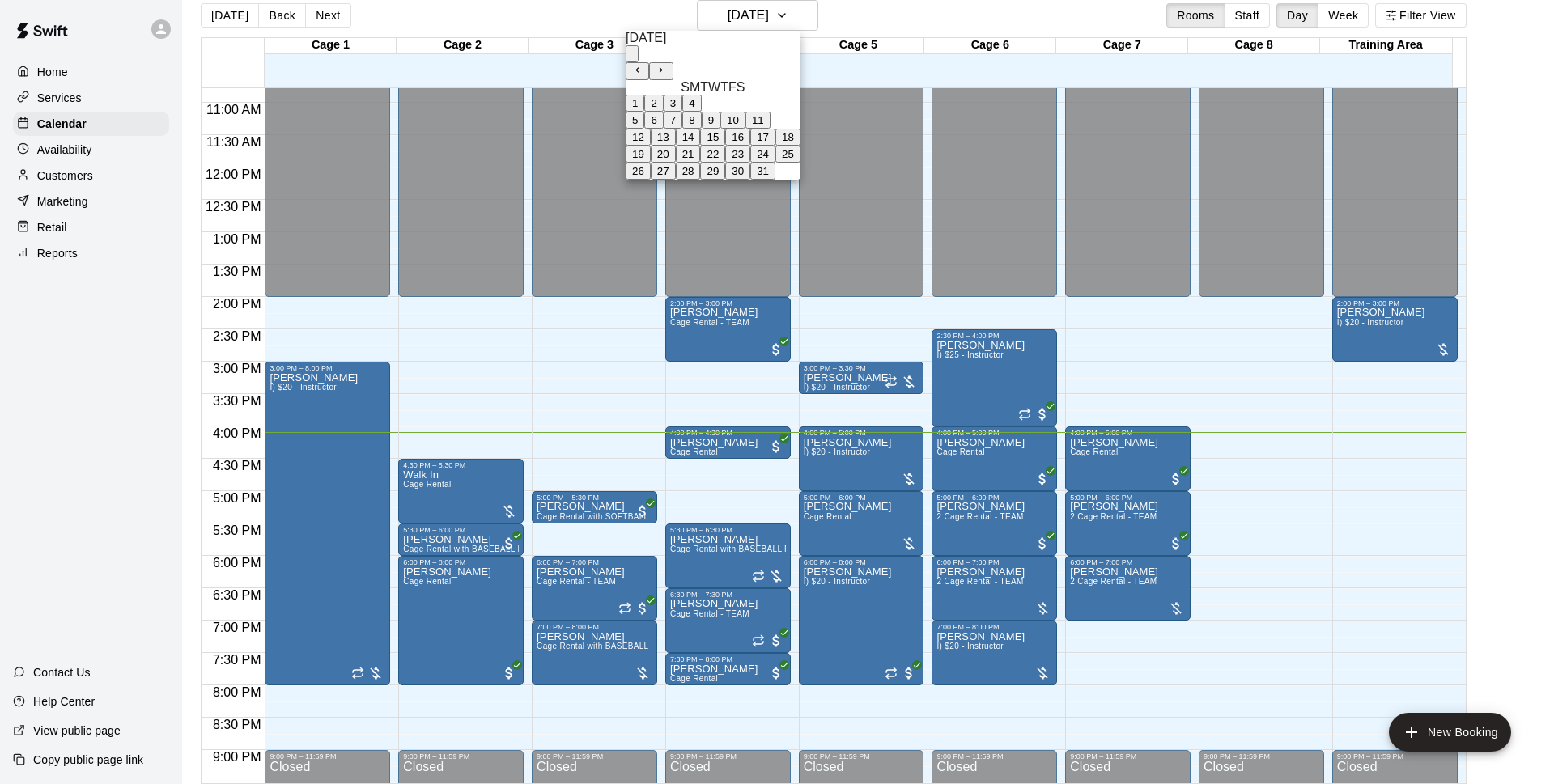
click at [897, 25] on div at bounding box center [777, 392] width 1554 height 784
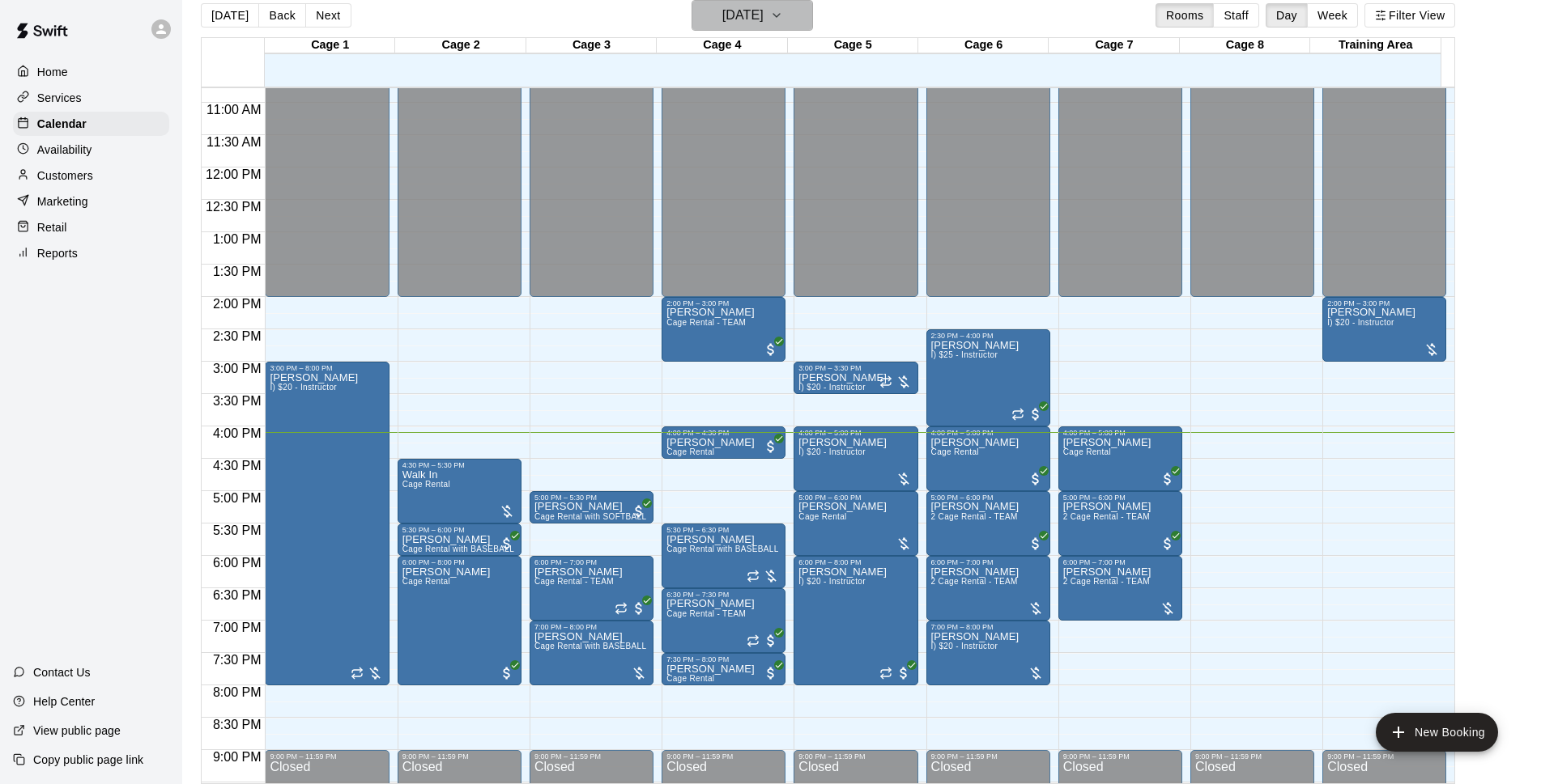
click at [747, 17] on h6 "[DATE]" at bounding box center [743, 15] width 41 height 22
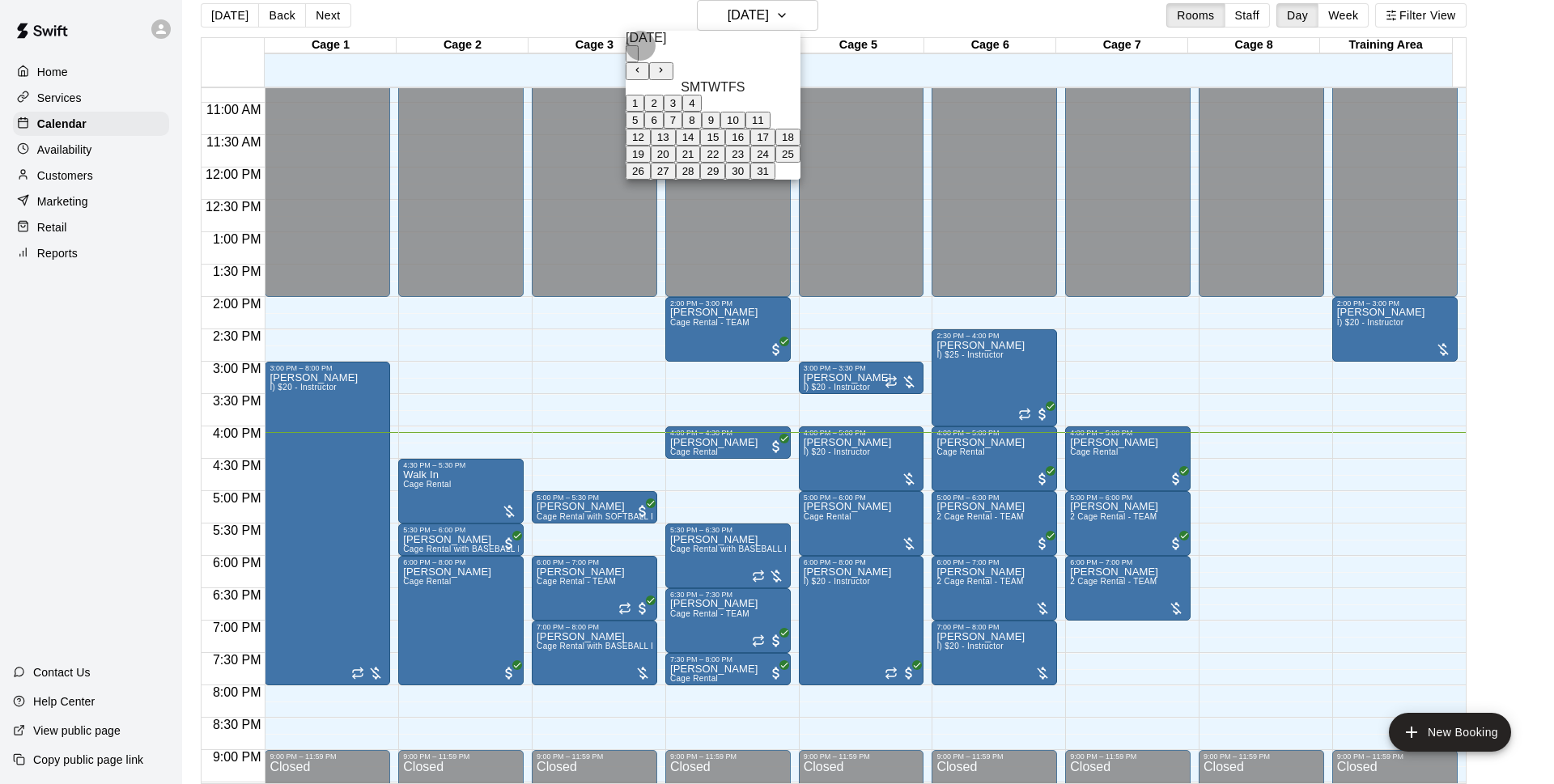
click at [750, 146] on button "16" at bounding box center [738, 137] width 25 height 17
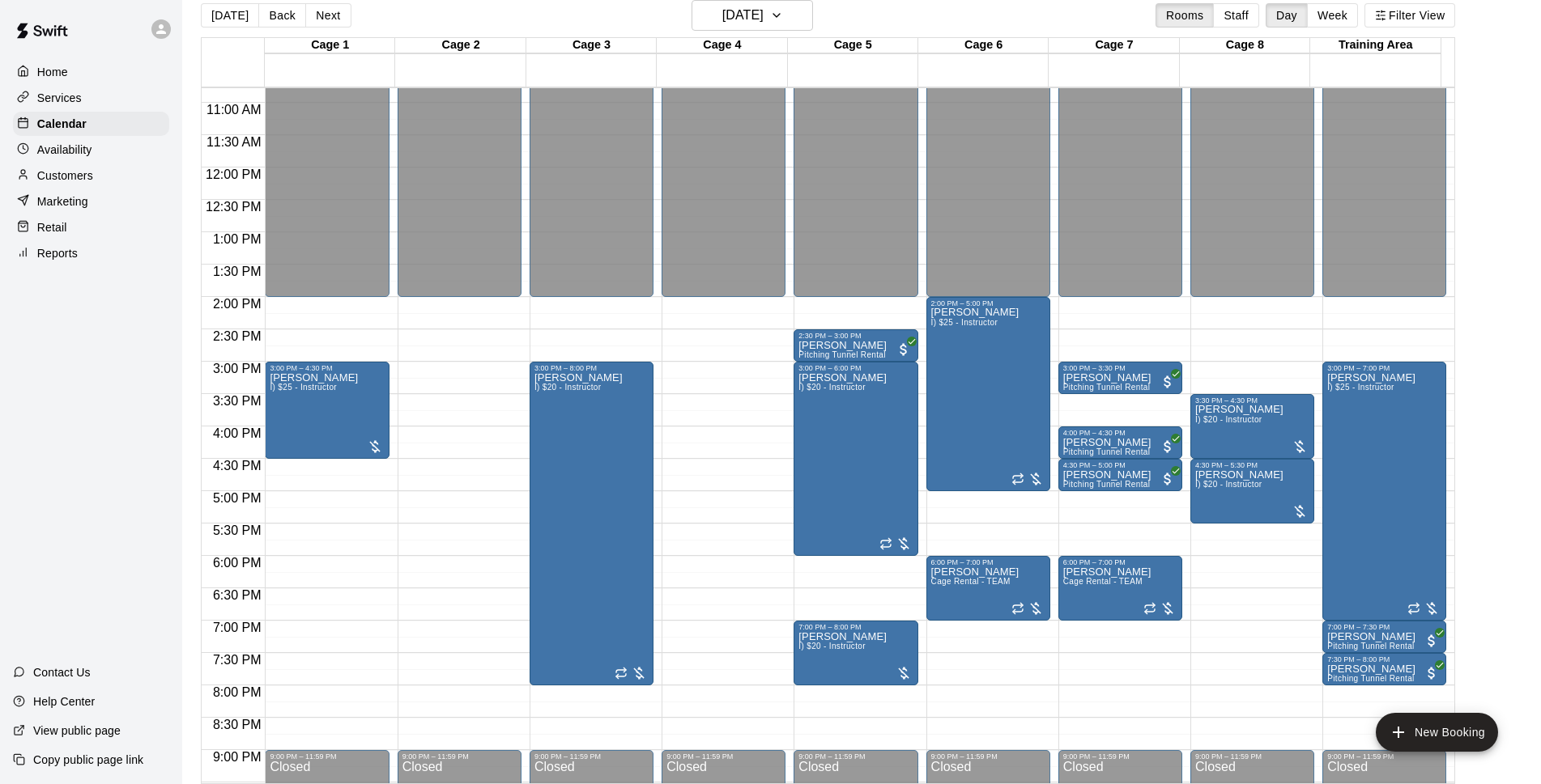
click at [1528, 322] on main "Today Back Next Thursday Oct 16 Rooms Staff Day Week Filter View Cage 1 16 Thu …" at bounding box center [861, 392] width 1345 height 784
click at [1485, 186] on main "Today Back Next Thursday Oct 16 Rooms Staff Day Week Filter View Cage 1 16 Thu …" at bounding box center [861, 392] width 1345 height 784
click at [225, 9] on button "[DATE]" at bounding box center [230, 15] width 58 height 24
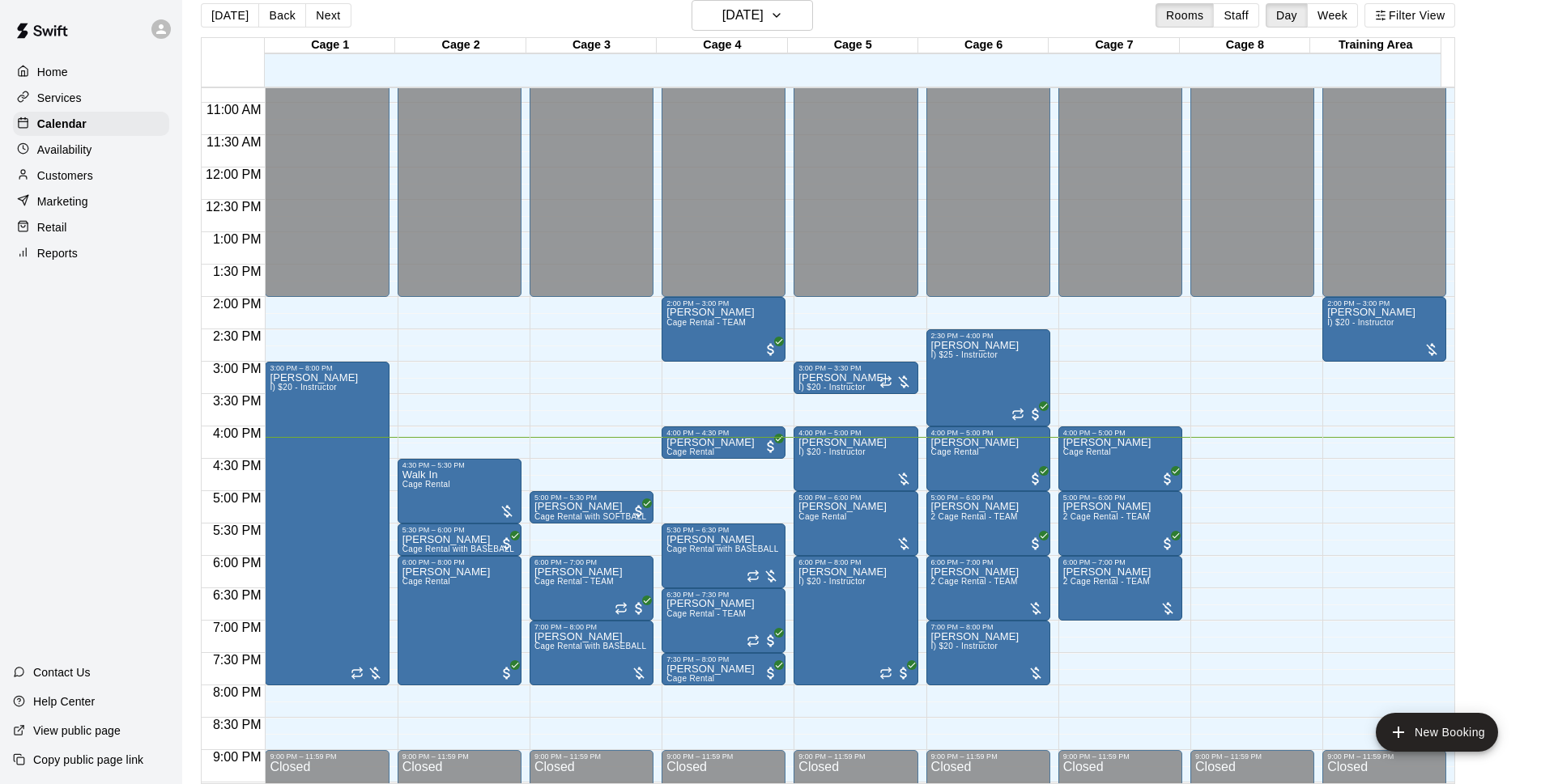
click at [648, 13] on div "[DATE] Back [DATE][DATE] Rooms Staff Day Week Filter View" at bounding box center [827, 18] width 1254 height 37
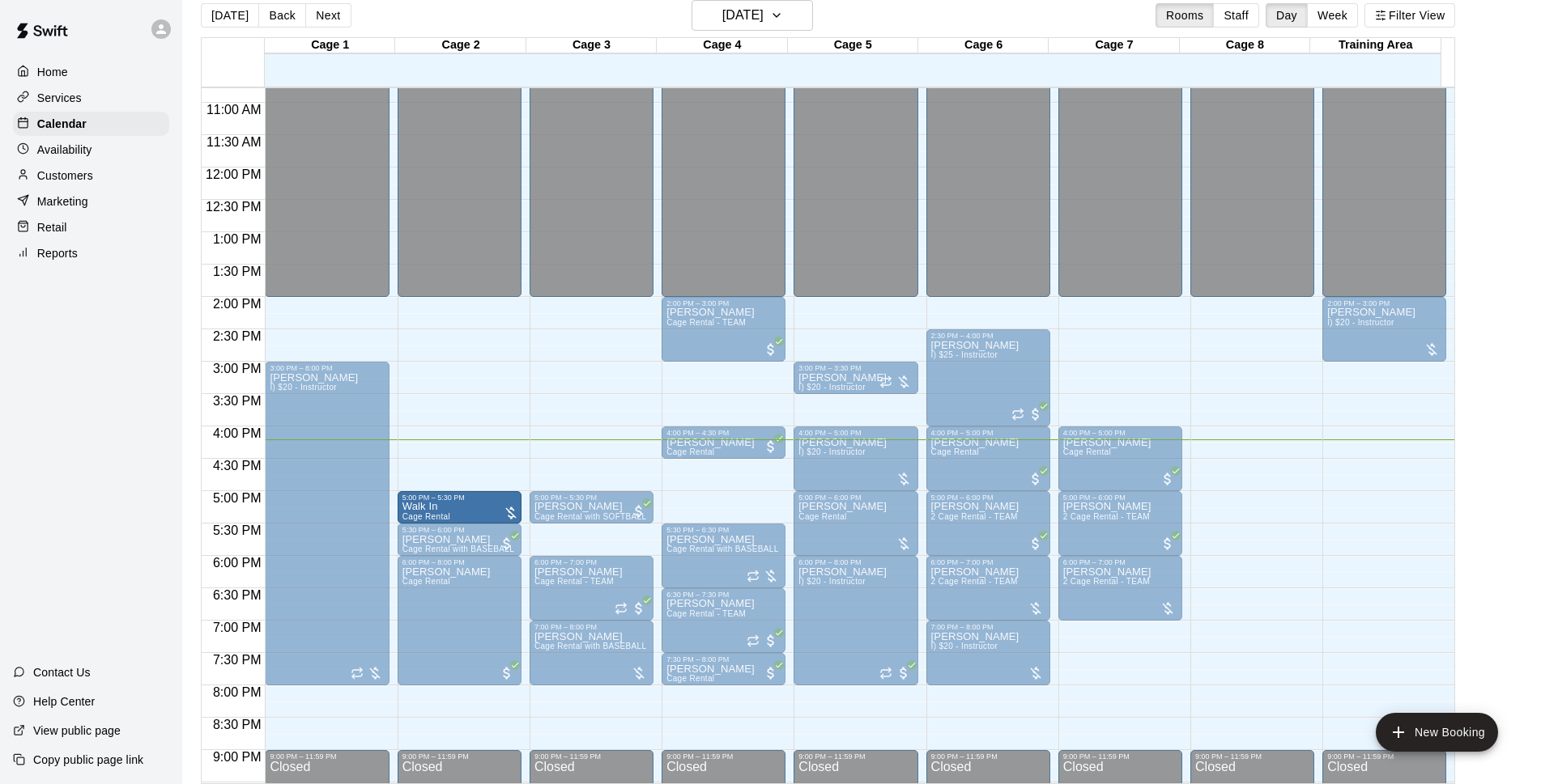
drag, startPoint x: 459, startPoint y: 462, endPoint x: 454, endPoint y: 497, distance: 35.4
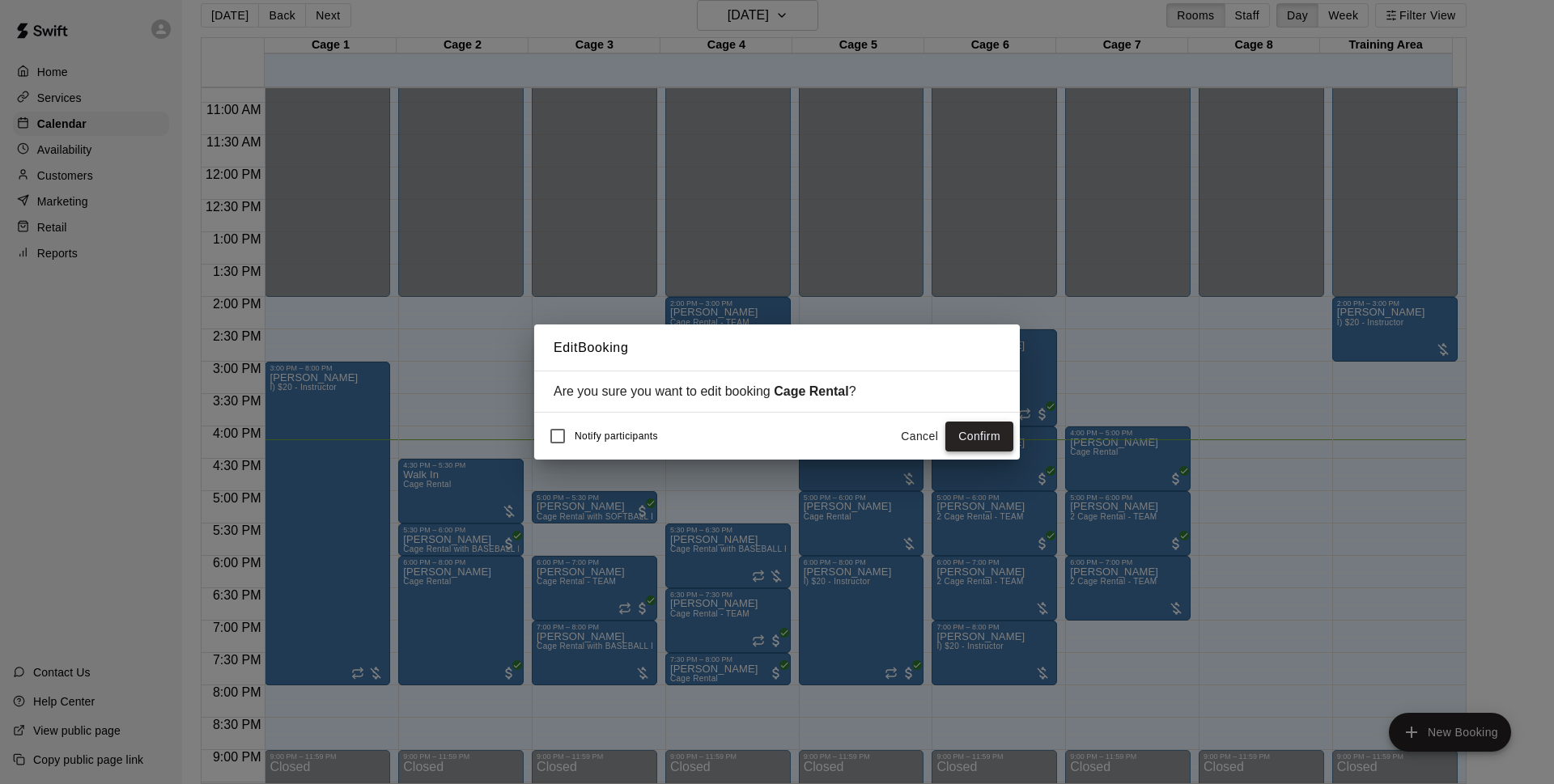
click at [958, 448] on button "Confirm" at bounding box center [980, 437] width 68 height 30
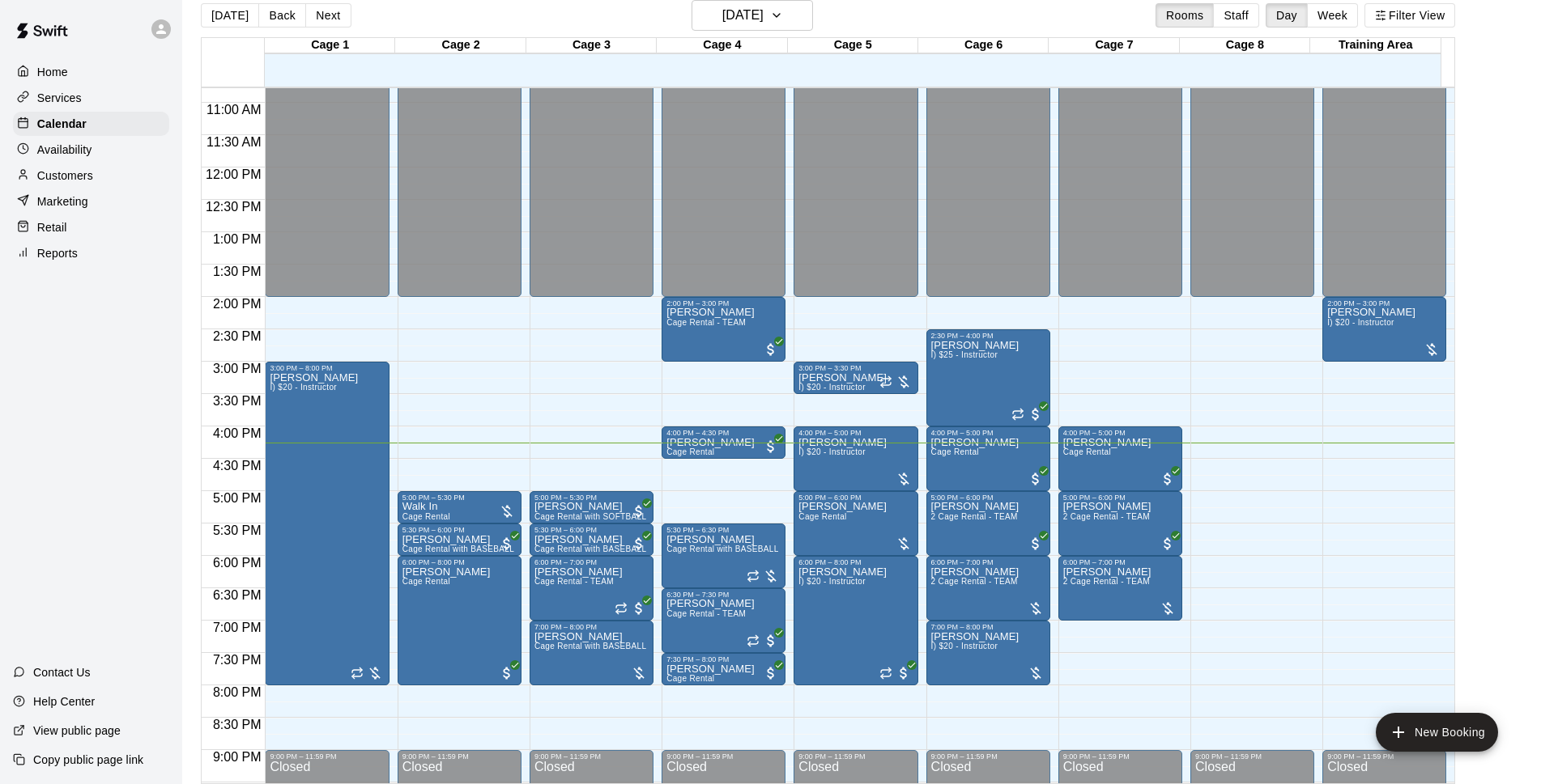
click at [1023, 17] on div "[DATE] Back [DATE][DATE] Rooms Staff Day Week Filter View" at bounding box center [827, 18] width 1254 height 37
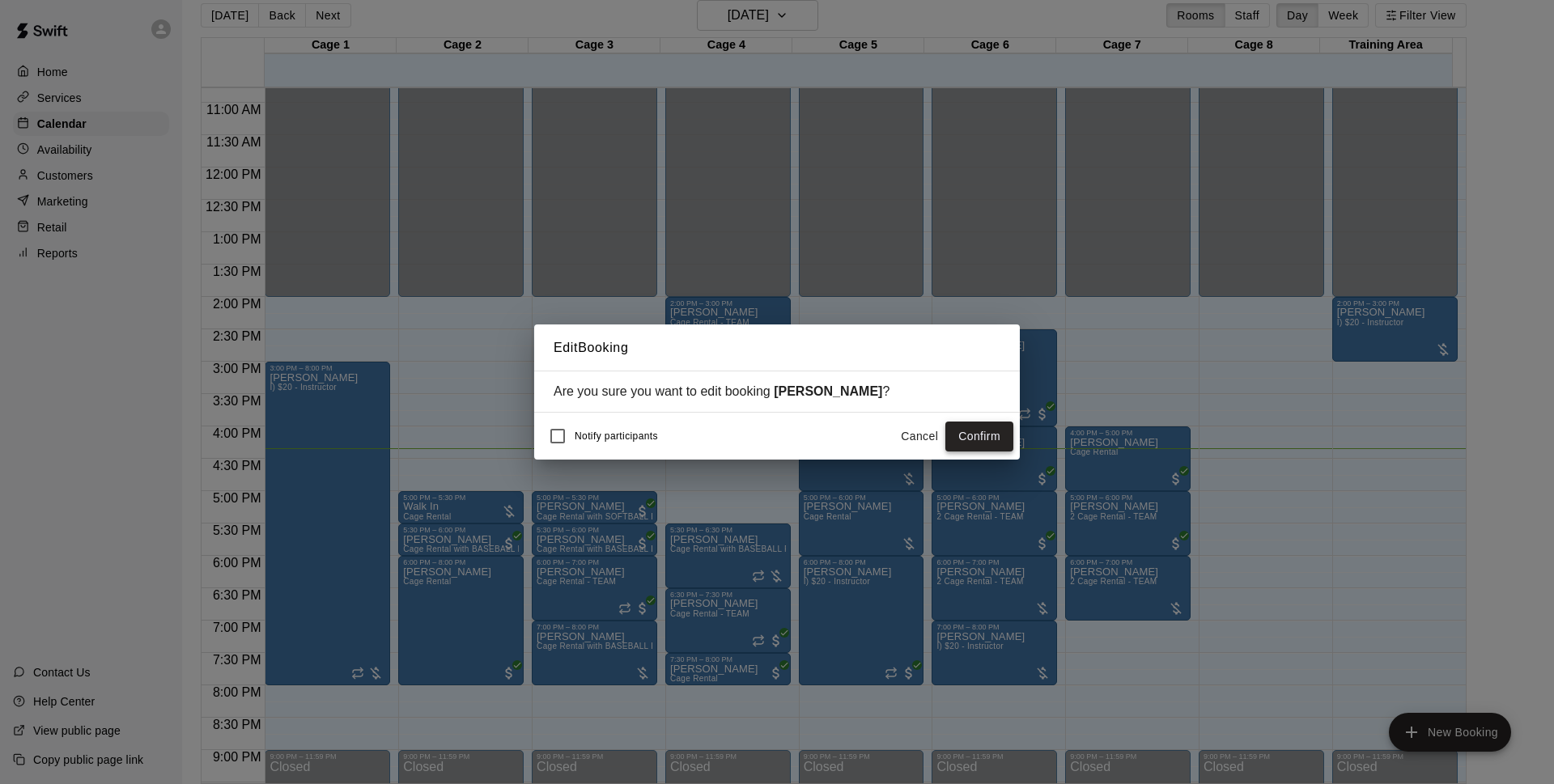
click at [954, 428] on button "Confirm" at bounding box center [980, 437] width 68 height 30
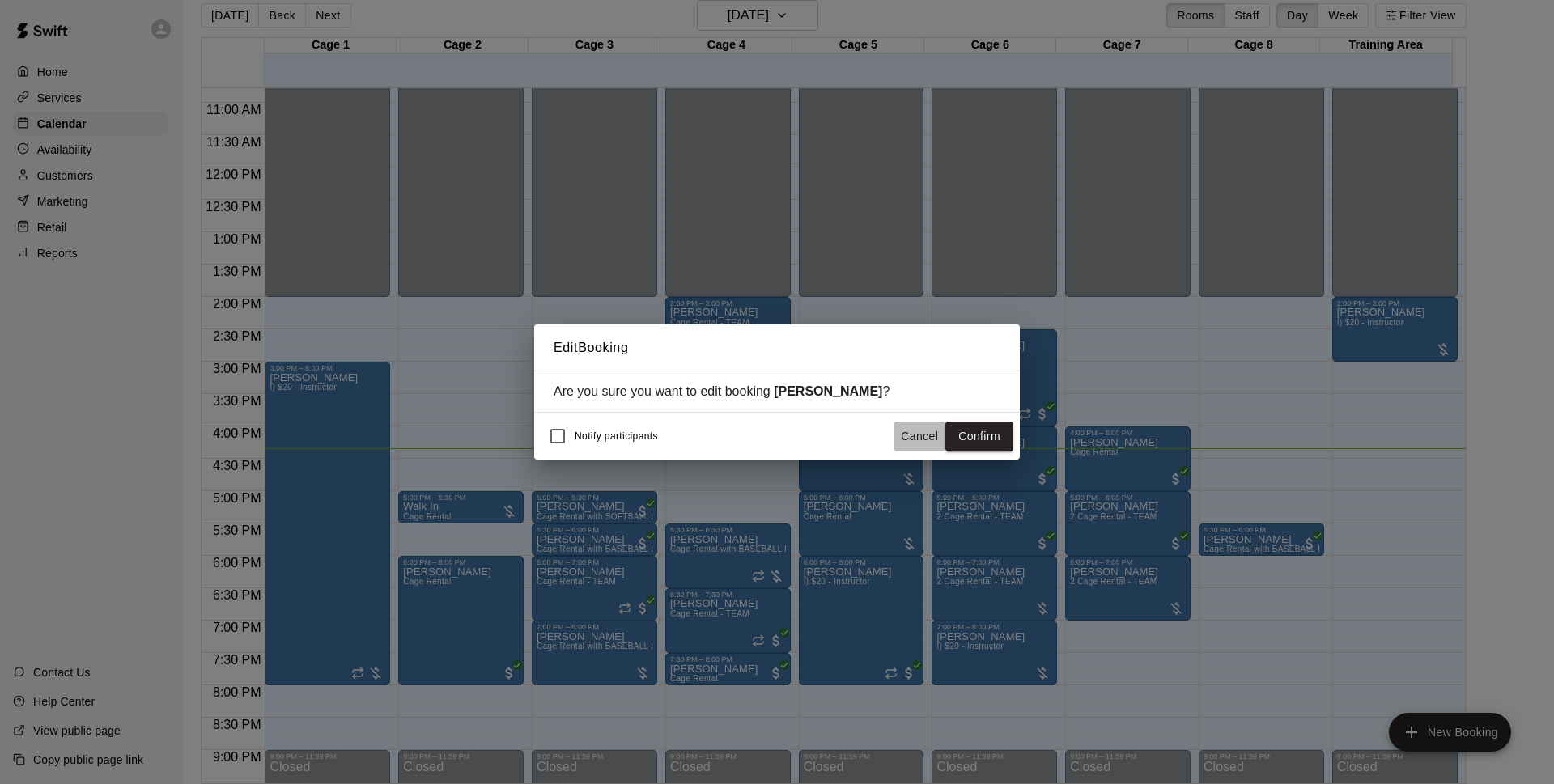
click at [944, 433] on button "Cancel" at bounding box center [919, 437] width 52 height 30
click at [969, 434] on button "Confirm" at bounding box center [980, 437] width 68 height 30
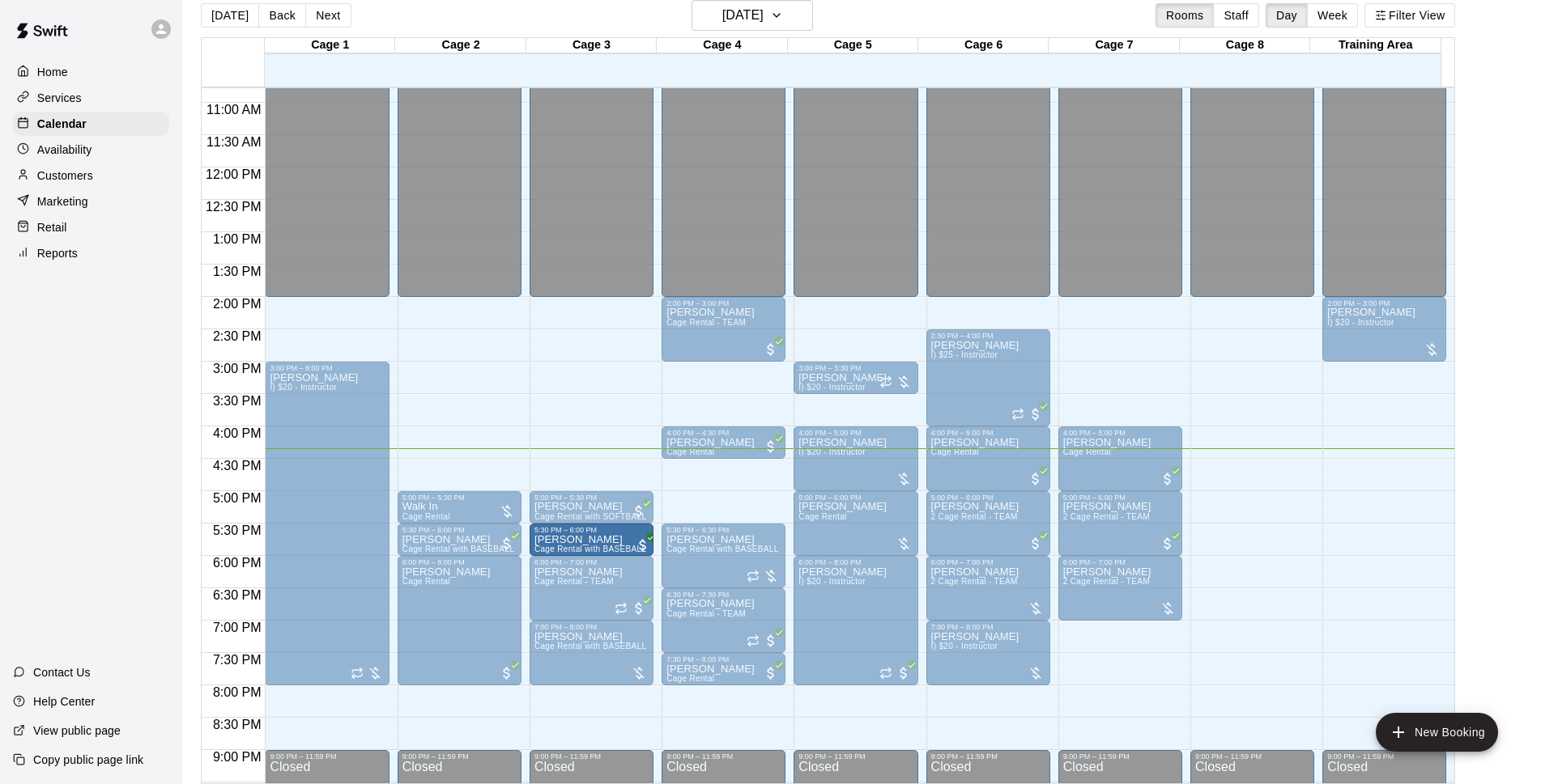
drag, startPoint x: 567, startPoint y: 535, endPoint x: 573, endPoint y: 550, distance: 16.2
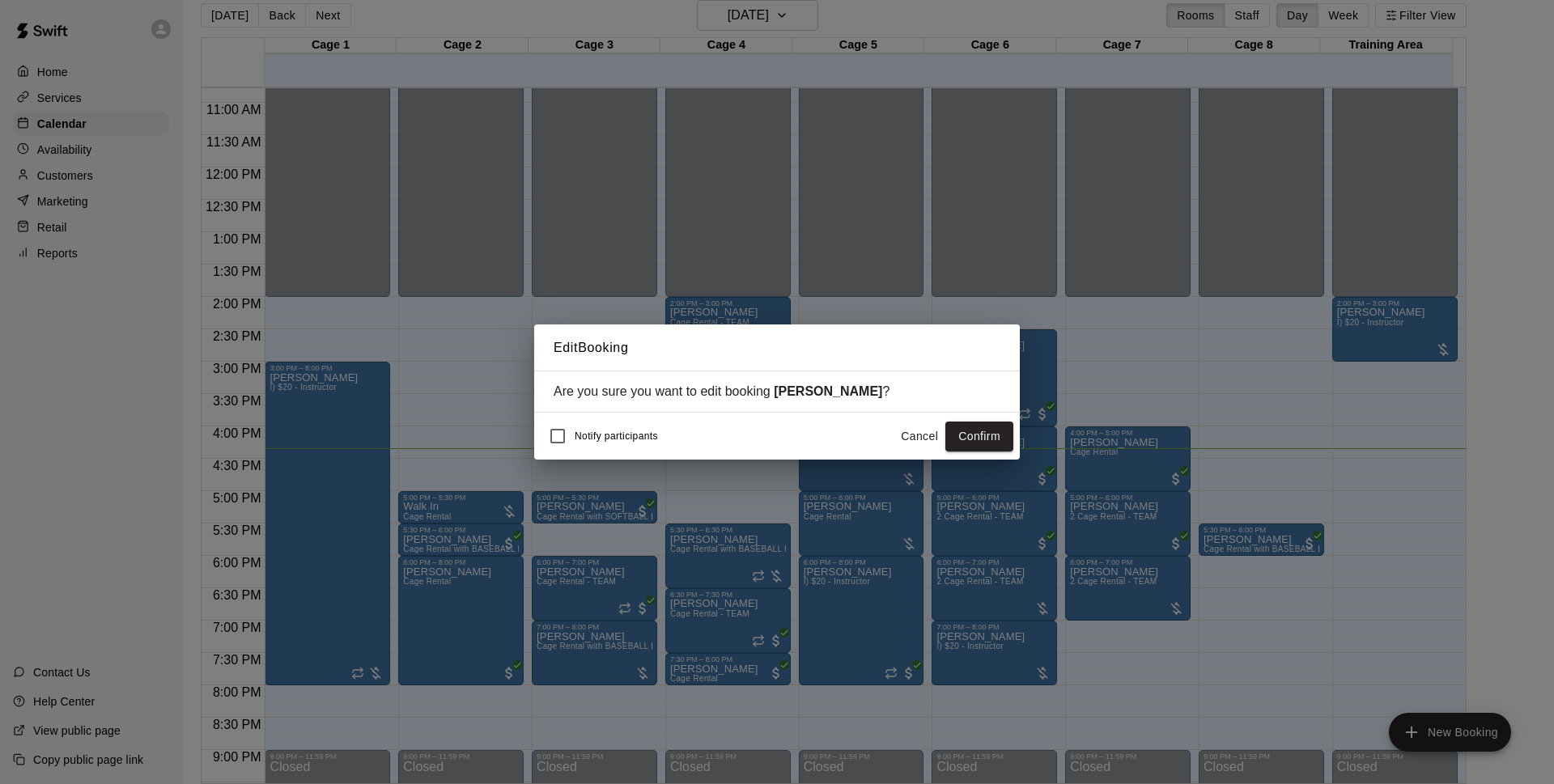
click at [997, 436] on button "Confirm" at bounding box center [980, 437] width 68 height 30
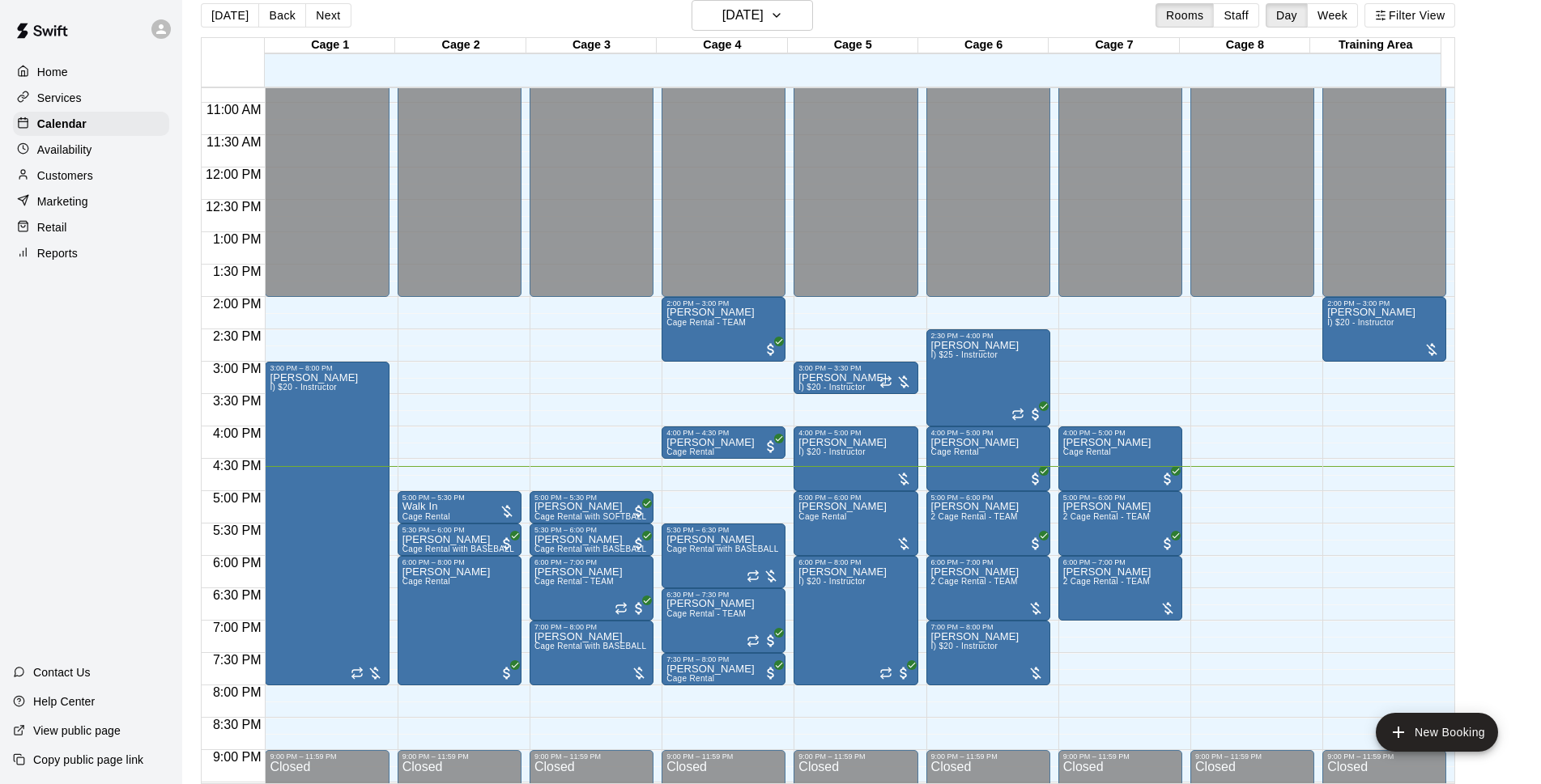
scroll to position [20, 0]
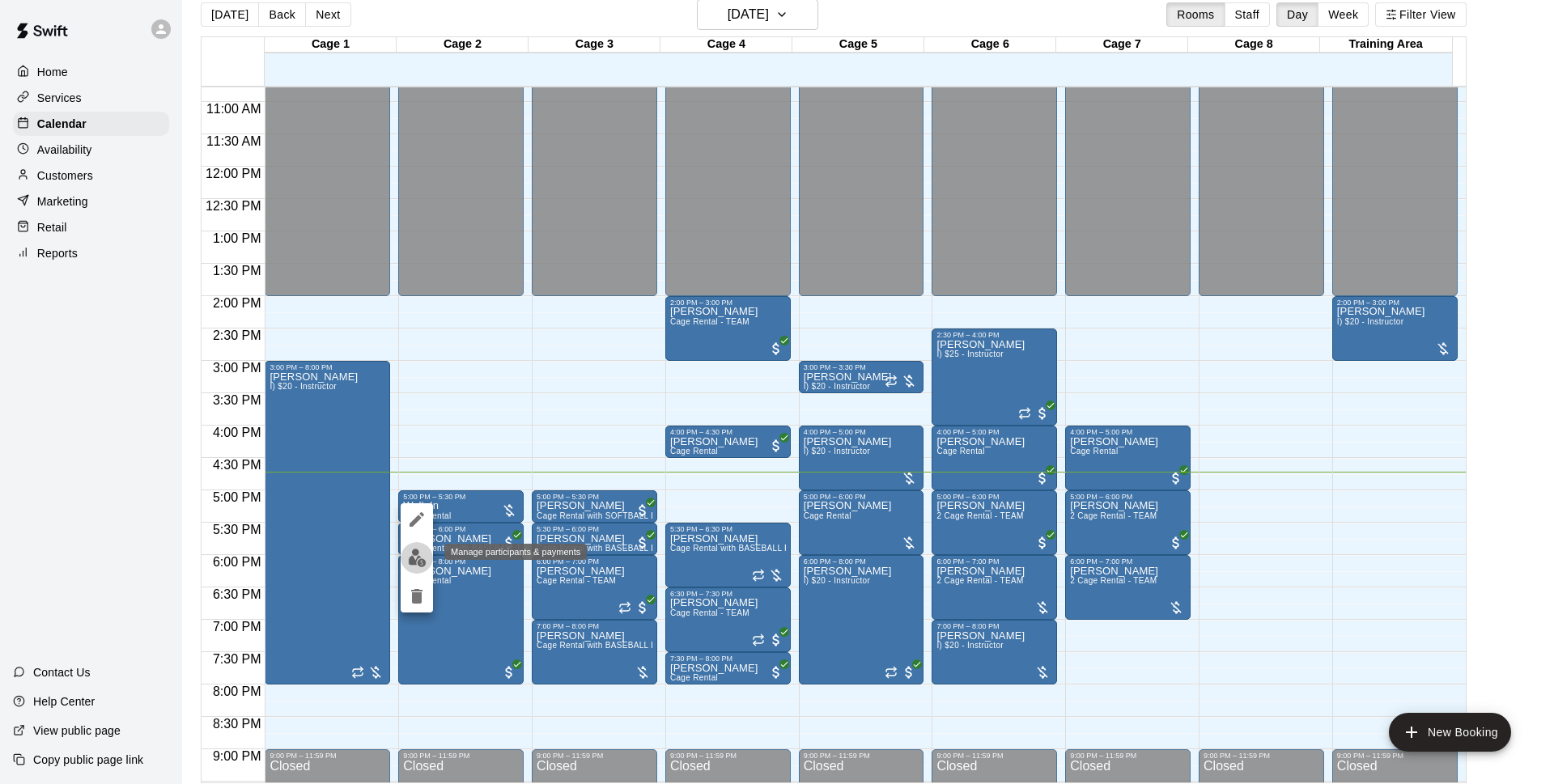
click at [424, 549] on img "edit" at bounding box center [417, 558] width 18 height 18
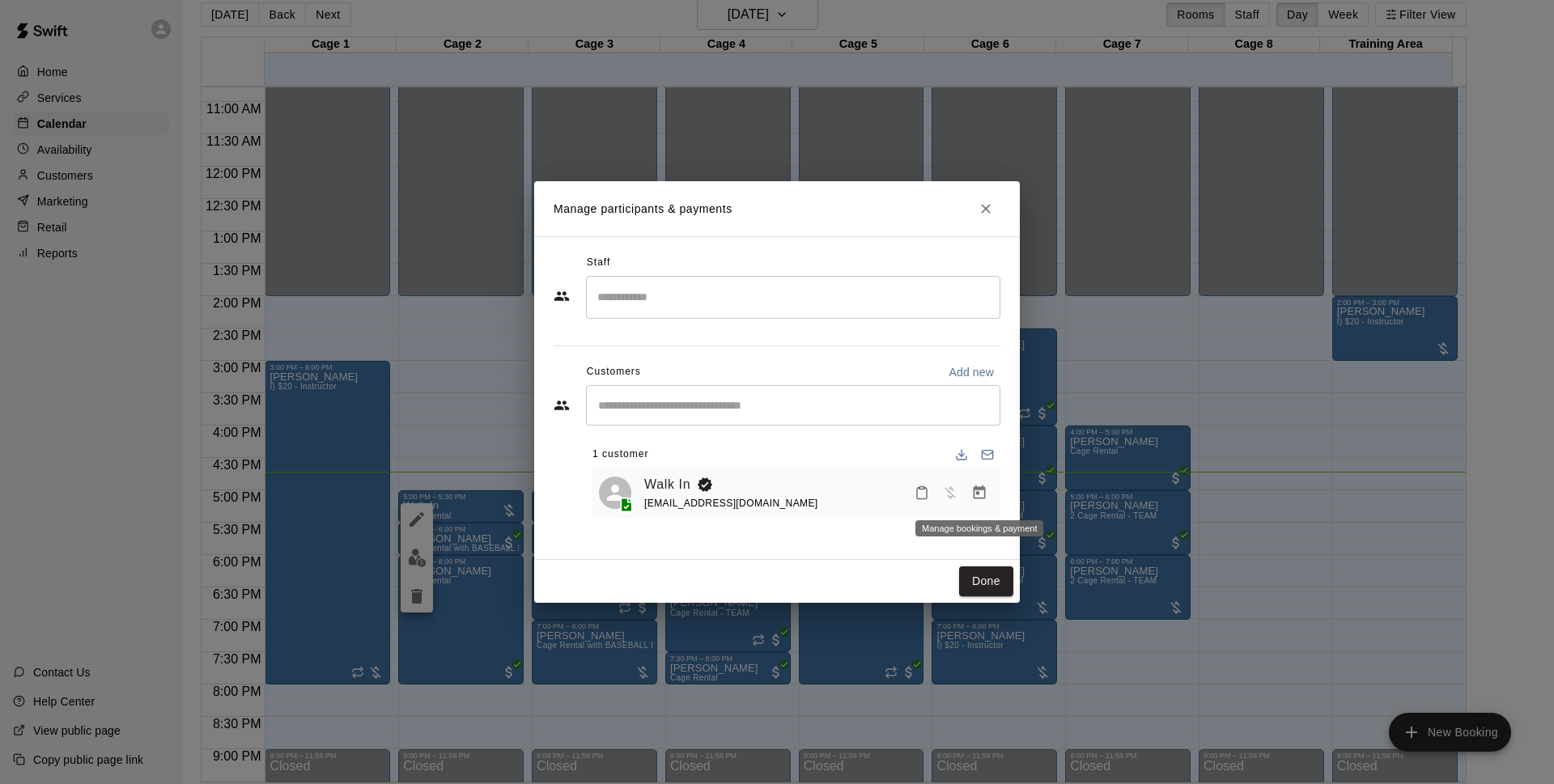
click at [983, 507] on button "Manage bookings & payment" at bounding box center [979, 492] width 29 height 29
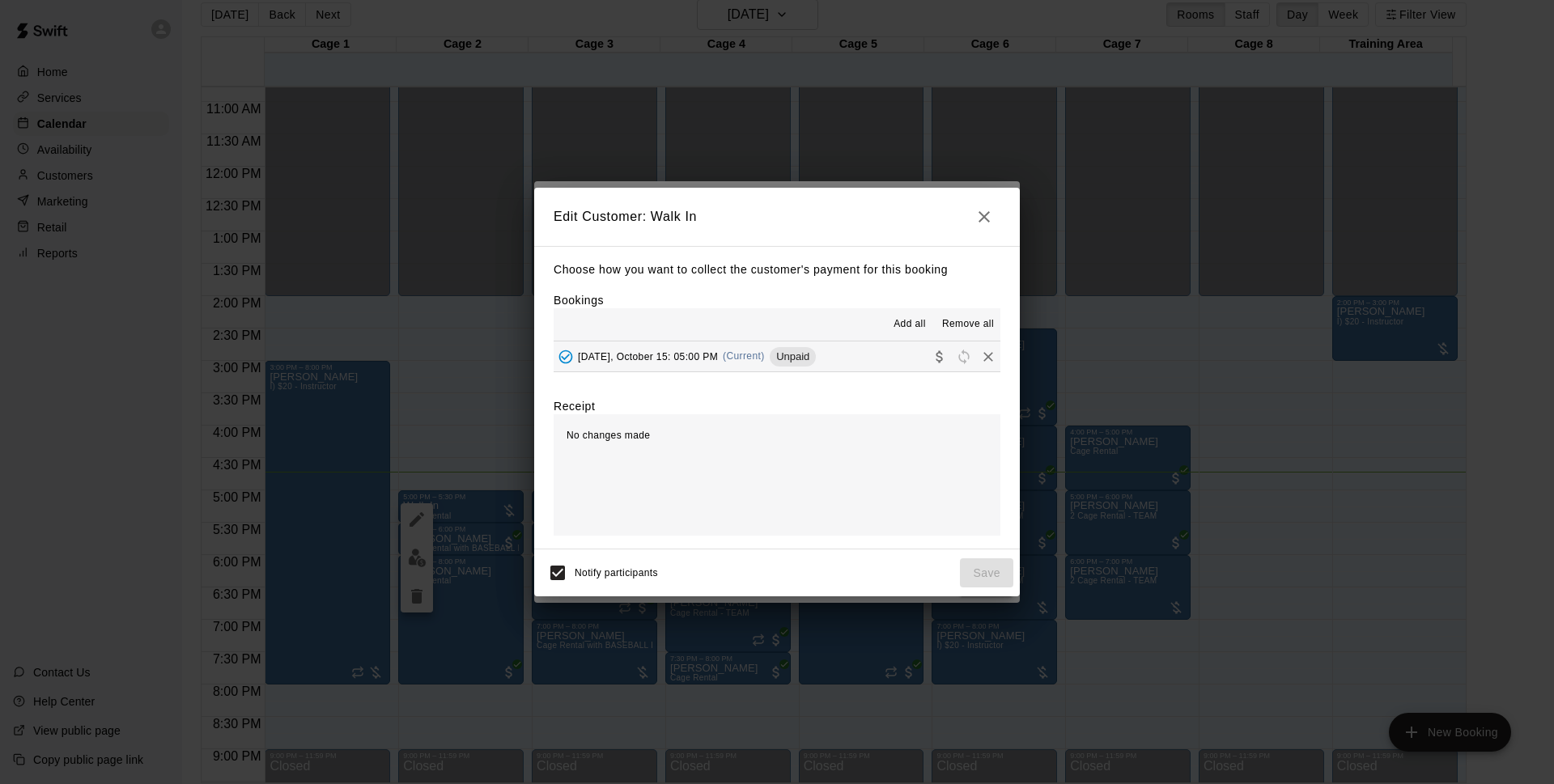
click at [845, 350] on button "[DATE], October 15: 05:00 PM (Current) Unpaid" at bounding box center [777, 356] width 447 height 30
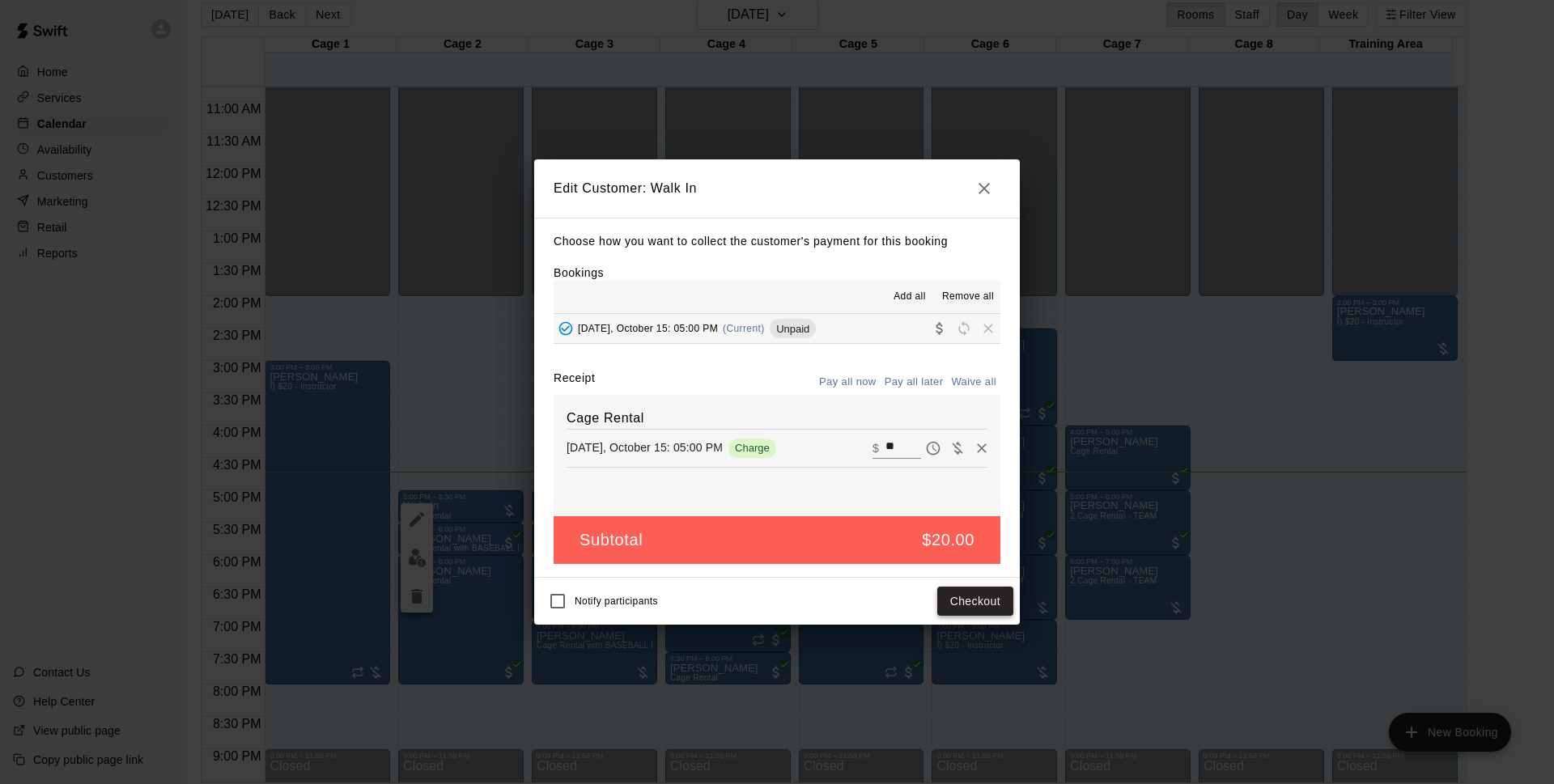
click at [995, 602] on button "Checkout" at bounding box center [975, 602] width 76 height 30
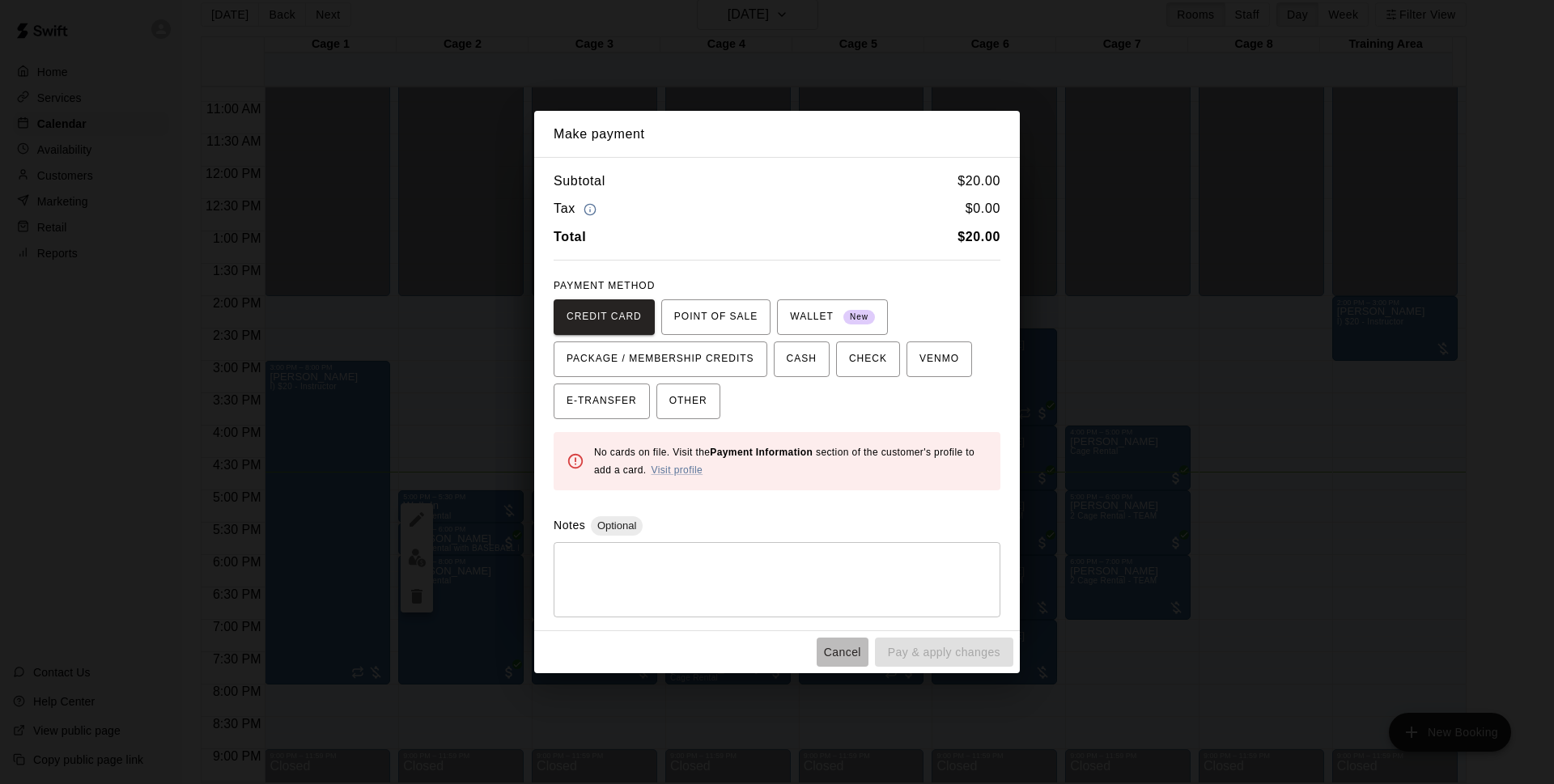
click at [839, 653] on button "Cancel" at bounding box center [842, 653] width 52 height 30
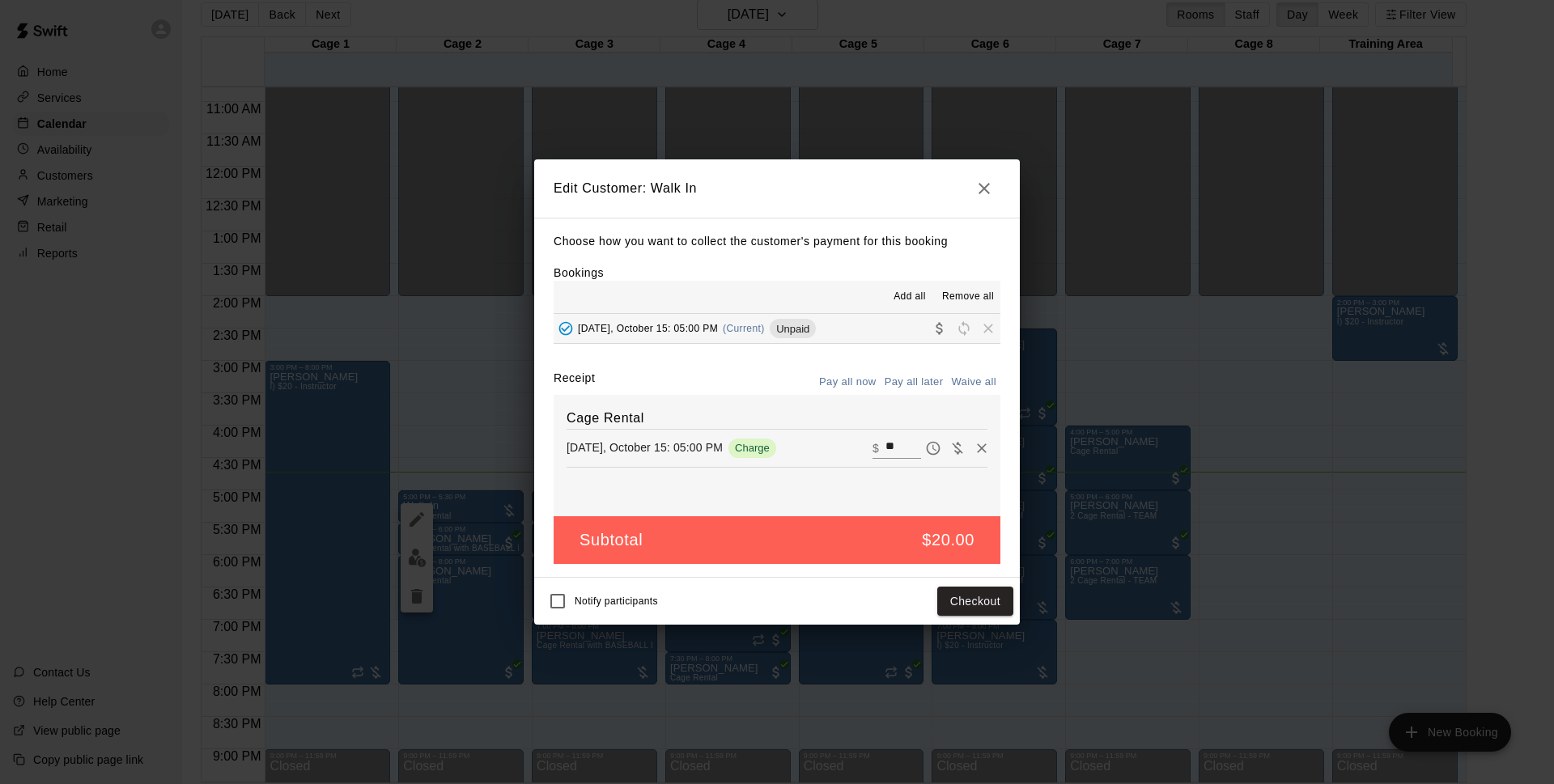
click at [972, 189] on button "button" at bounding box center [984, 188] width 32 height 32
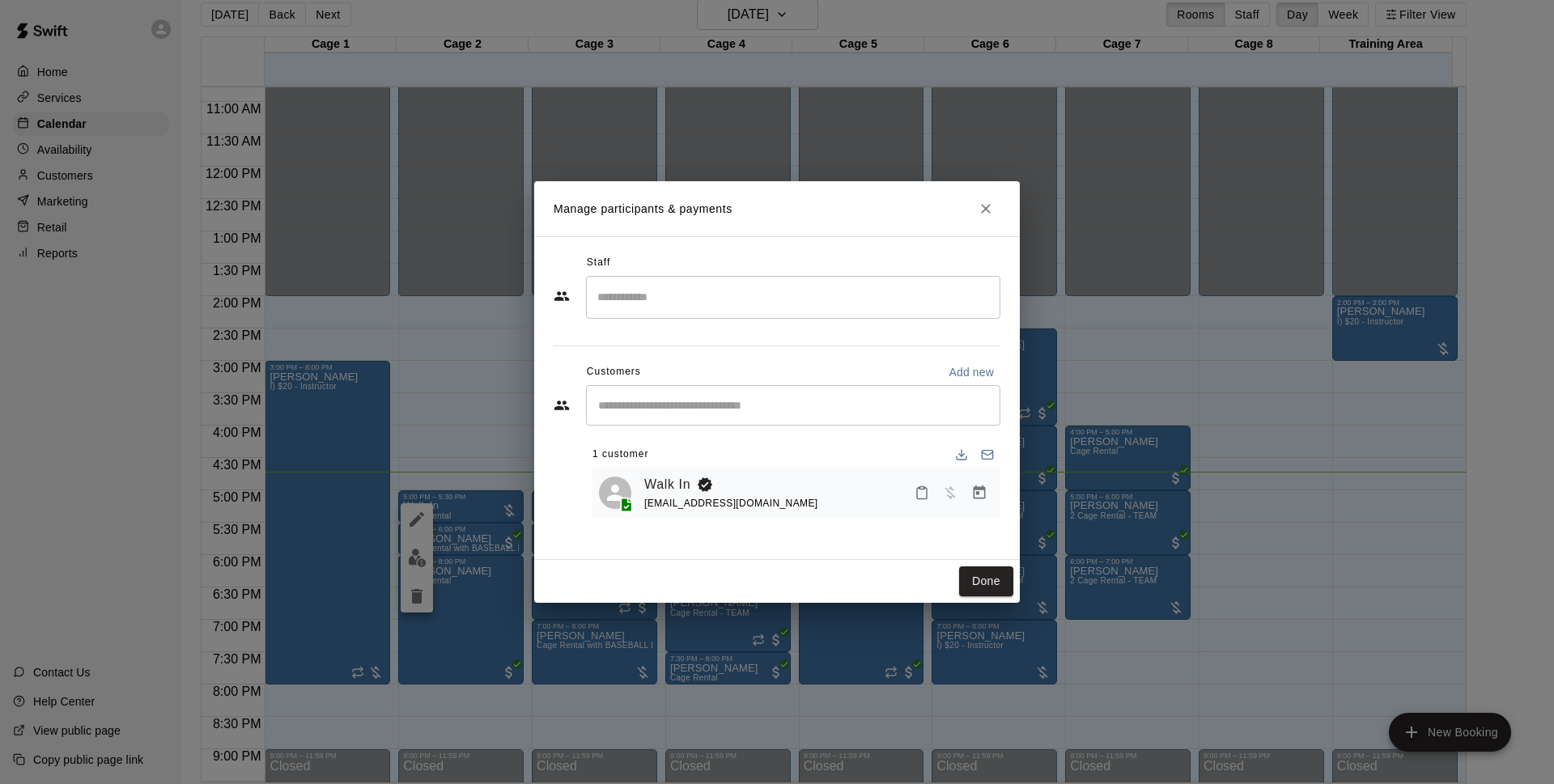
click at [994, 198] on button "Close" at bounding box center [985, 208] width 29 height 29
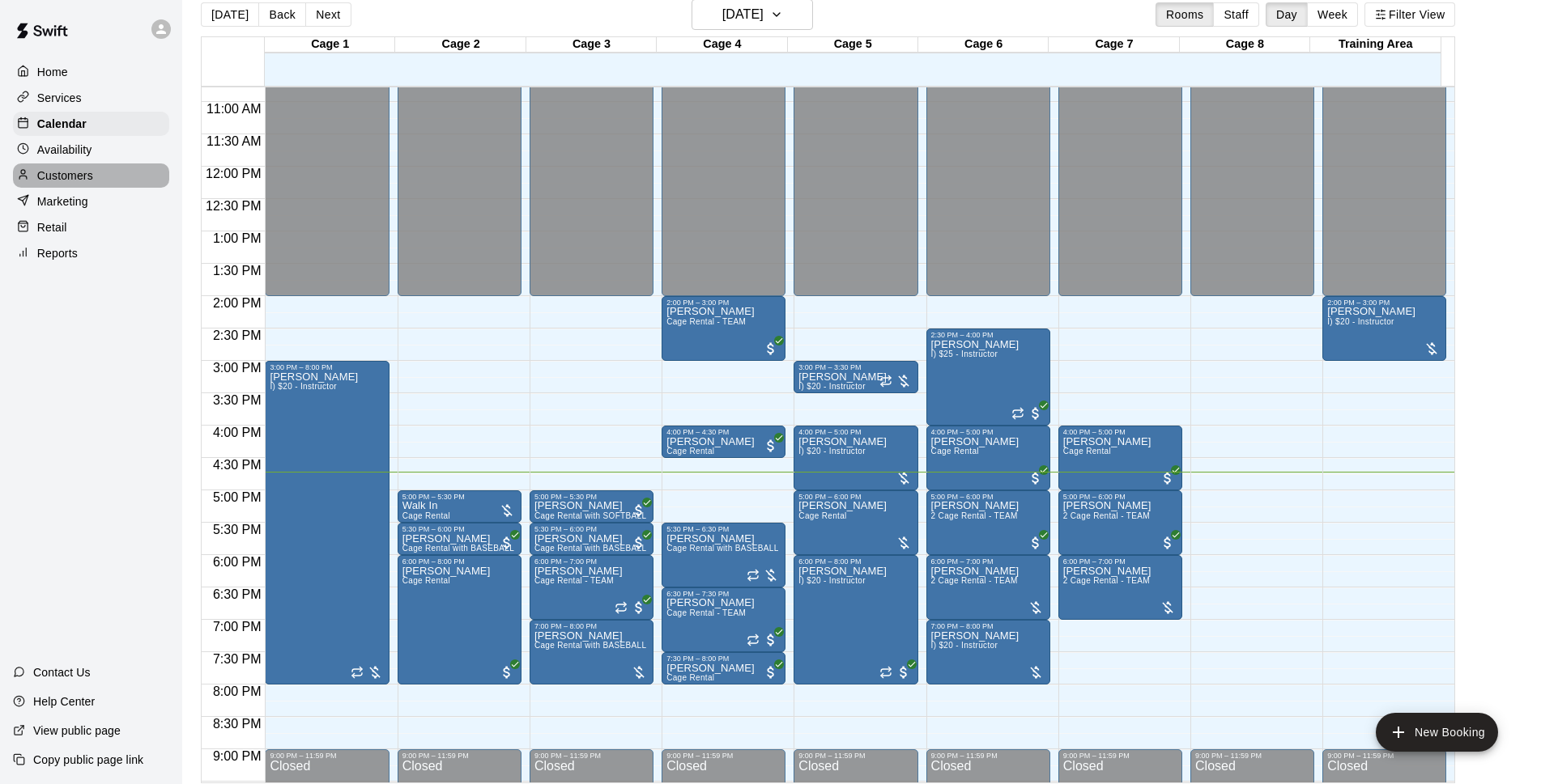
click at [127, 179] on div "Customers" at bounding box center [91, 175] width 156 height 24
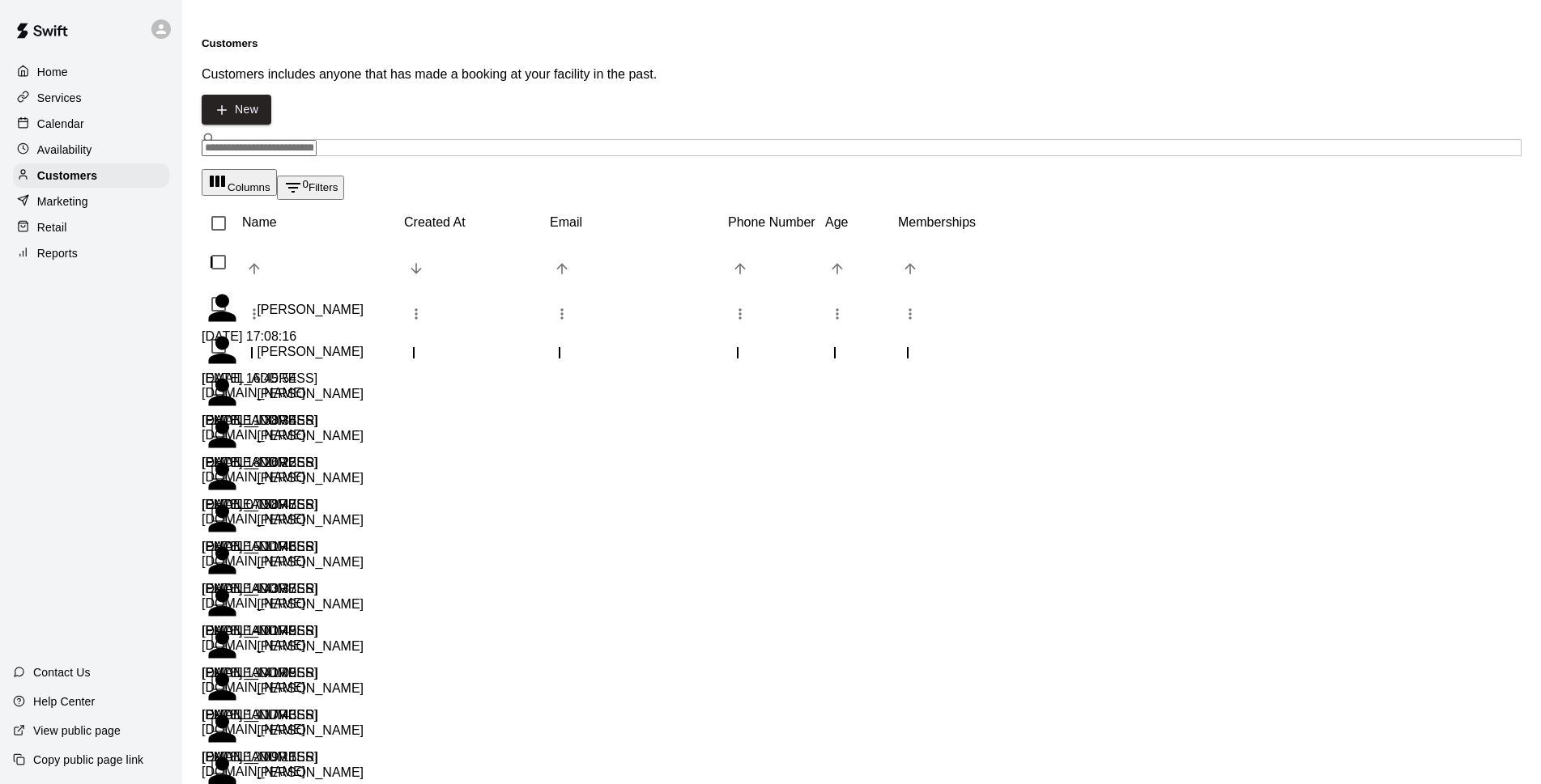
click at [254, 140] on input "Search customers by name or email" at bounding box center [259, 148] width 115 height 17
drag, startPoint x: 362, startPoint y: 90, endPoint x: 225, endPoint y: 90, distance: 137.0
click at [225, 139] on div "​ ****** ​" at bounding box center [861, 148] width 1320 height 17
type input "*"
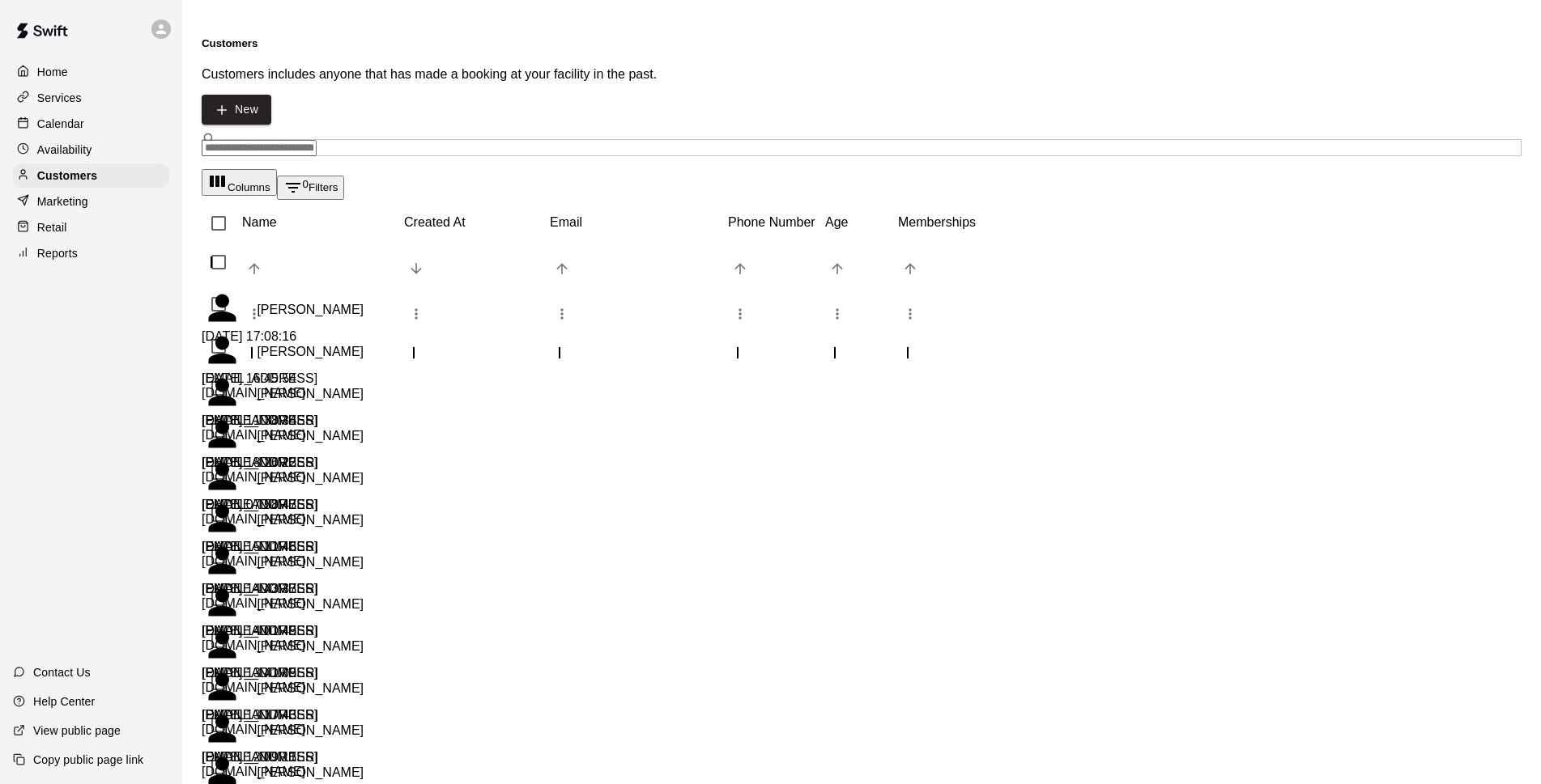
click at [86, 125] on div "Calendar" at bounding box center [91, 123] width 156 height 24
click at [60, 127] on p "Calendar" at bounding box center [61, 124] width 47 height 17
click at [33, 124] on div at bounding box center [27, 124] width 20 height 16
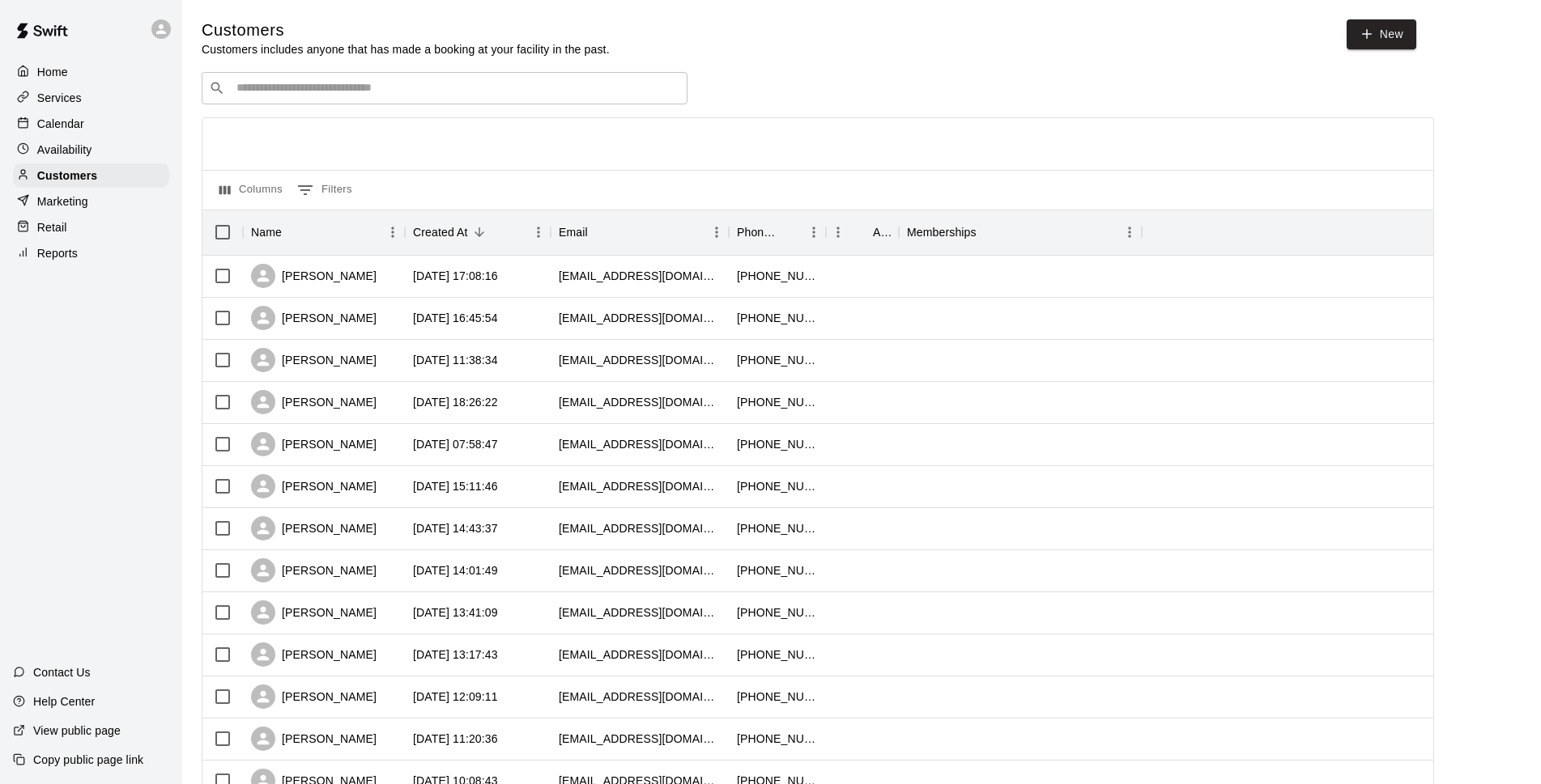
click at [88, 123] on div "Calendar" at bounding box center [91, 123] width 156 height 24
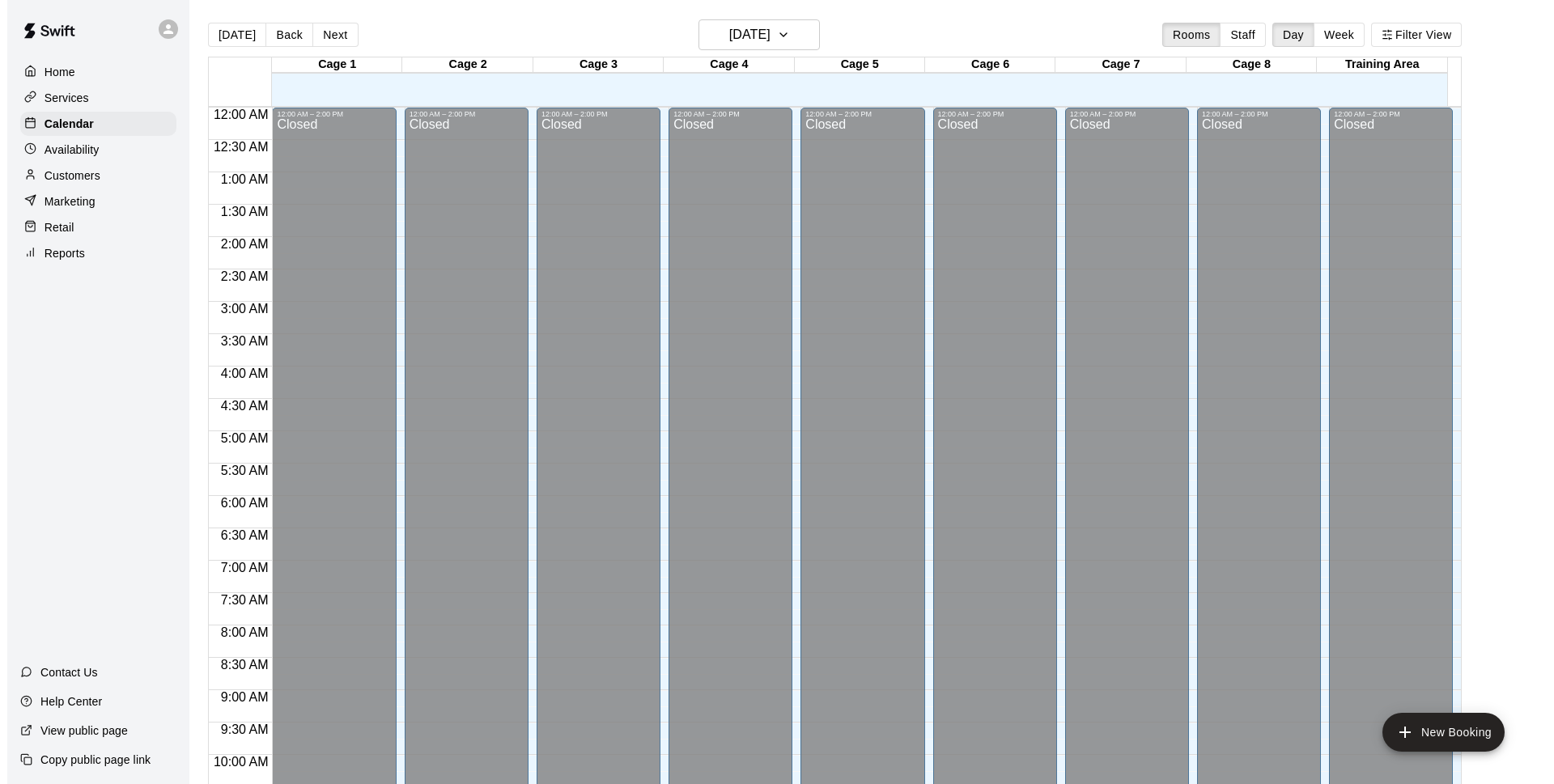
scroll to position [811, 0]
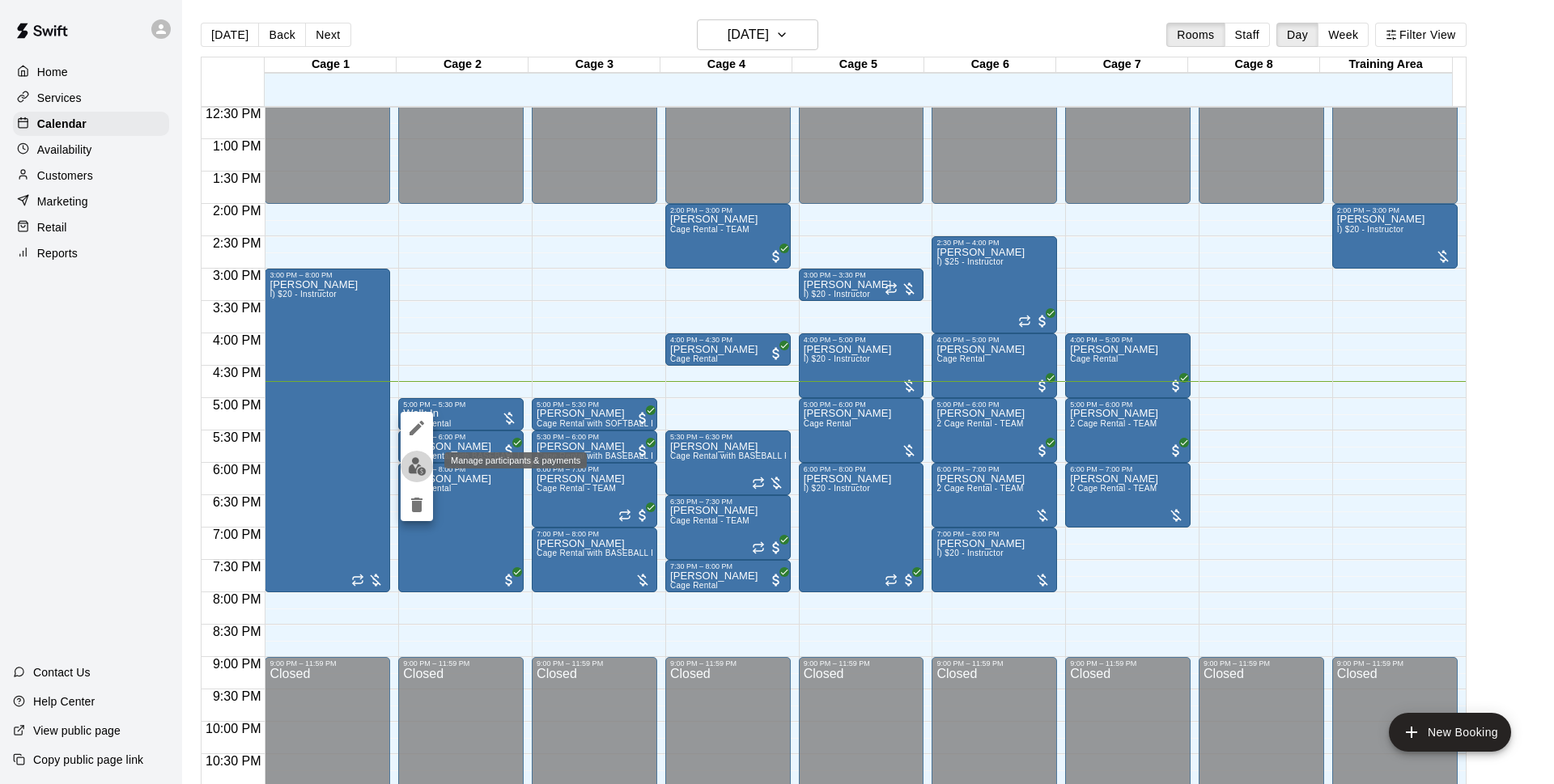
click at [419, 463] on img "edit" at bounding box center [417, 467] width 18 height 18
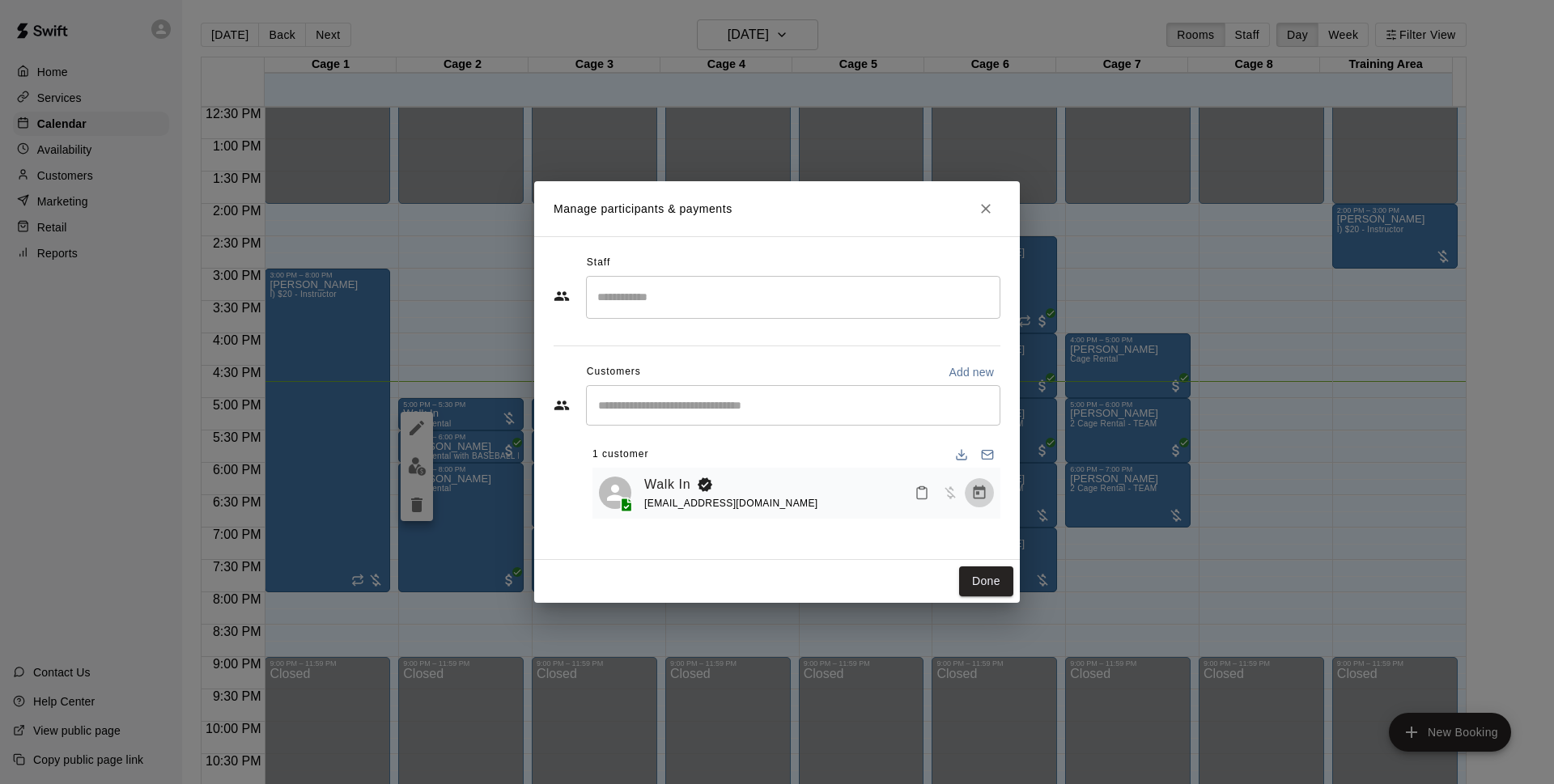
click at [985, 492] on icon "Manage bookings & payment" at bounding box center [980, 492] width 12 height 14
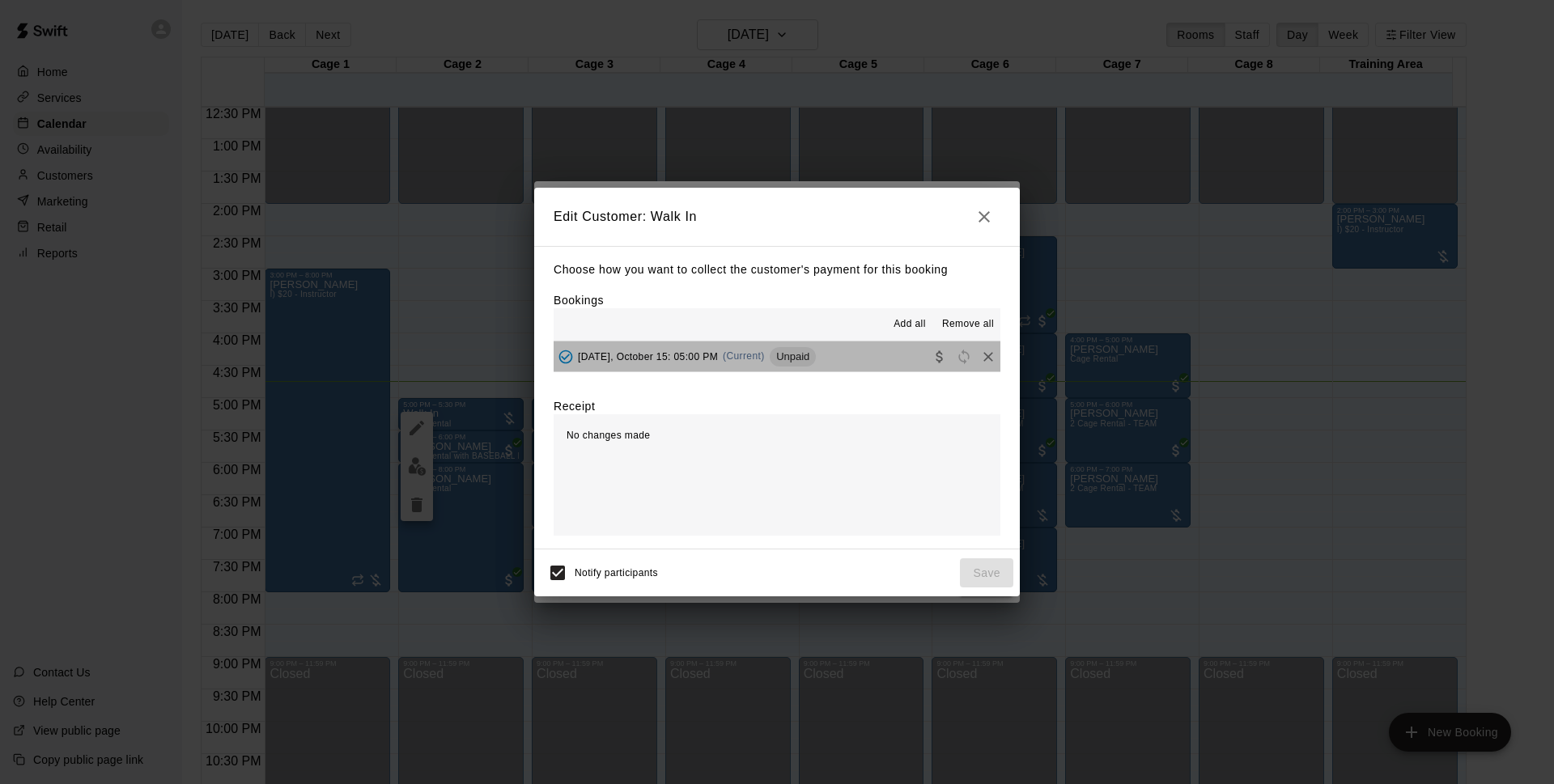
click at [806, 370] on button "[DATE], October 15: 05:00 PM (Current) Unpaid" at bounding box center [777, 356] width 447 height 30
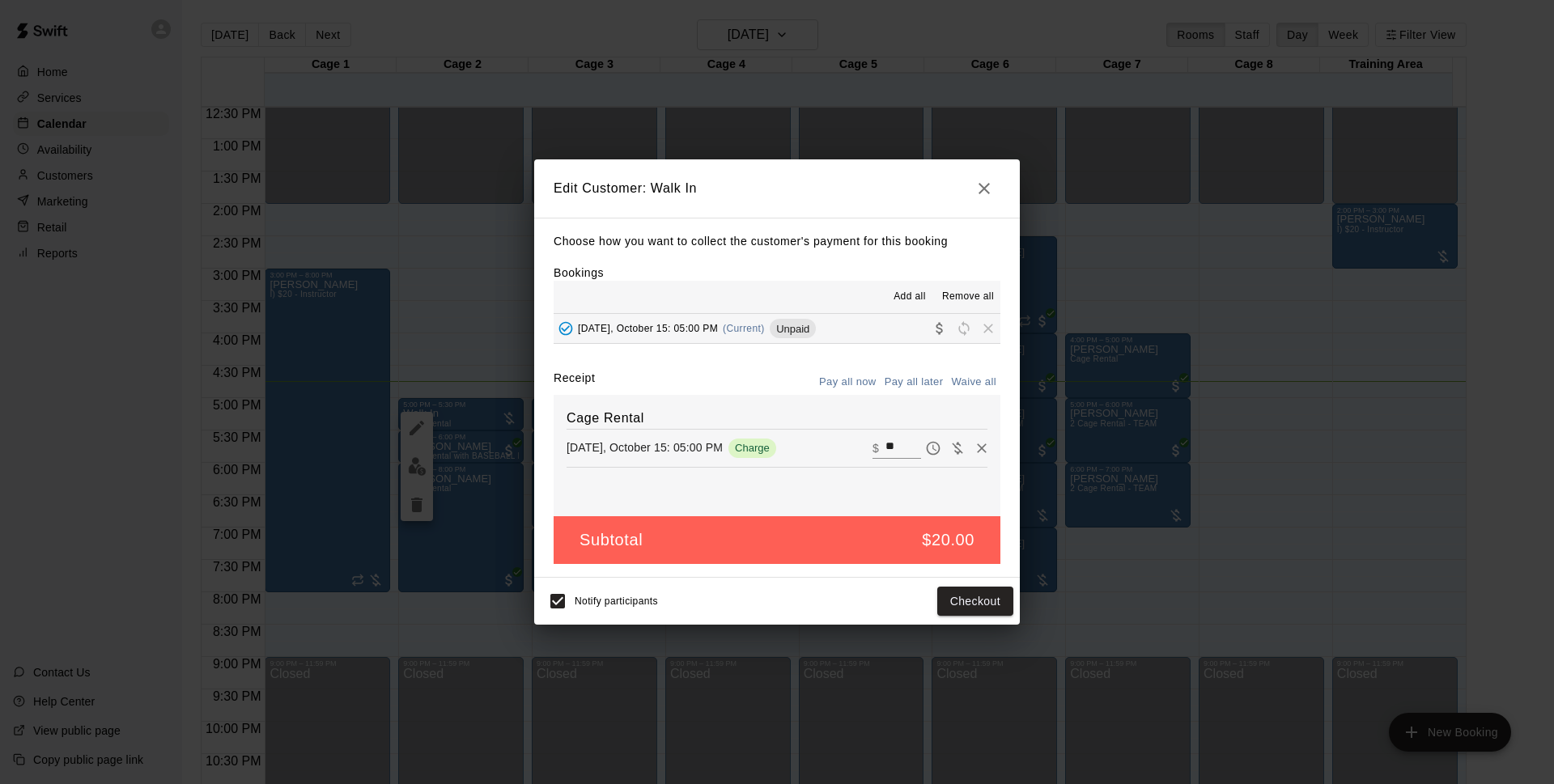
click at [773, 370] on div "Receipt Pay all now Pay all later Waive all" at bounding box center [777, 382] width 447 height 25
click at [771, 360] on div "Choose how you want to collect the customer's payment for this booking Bookings…" at bounding box center [777, 398] width 486 height 361
click at [758, 376] on div "Receipt Pay all now Pay all later Waive all" at bounding box center [777, 382] width 447 height 25
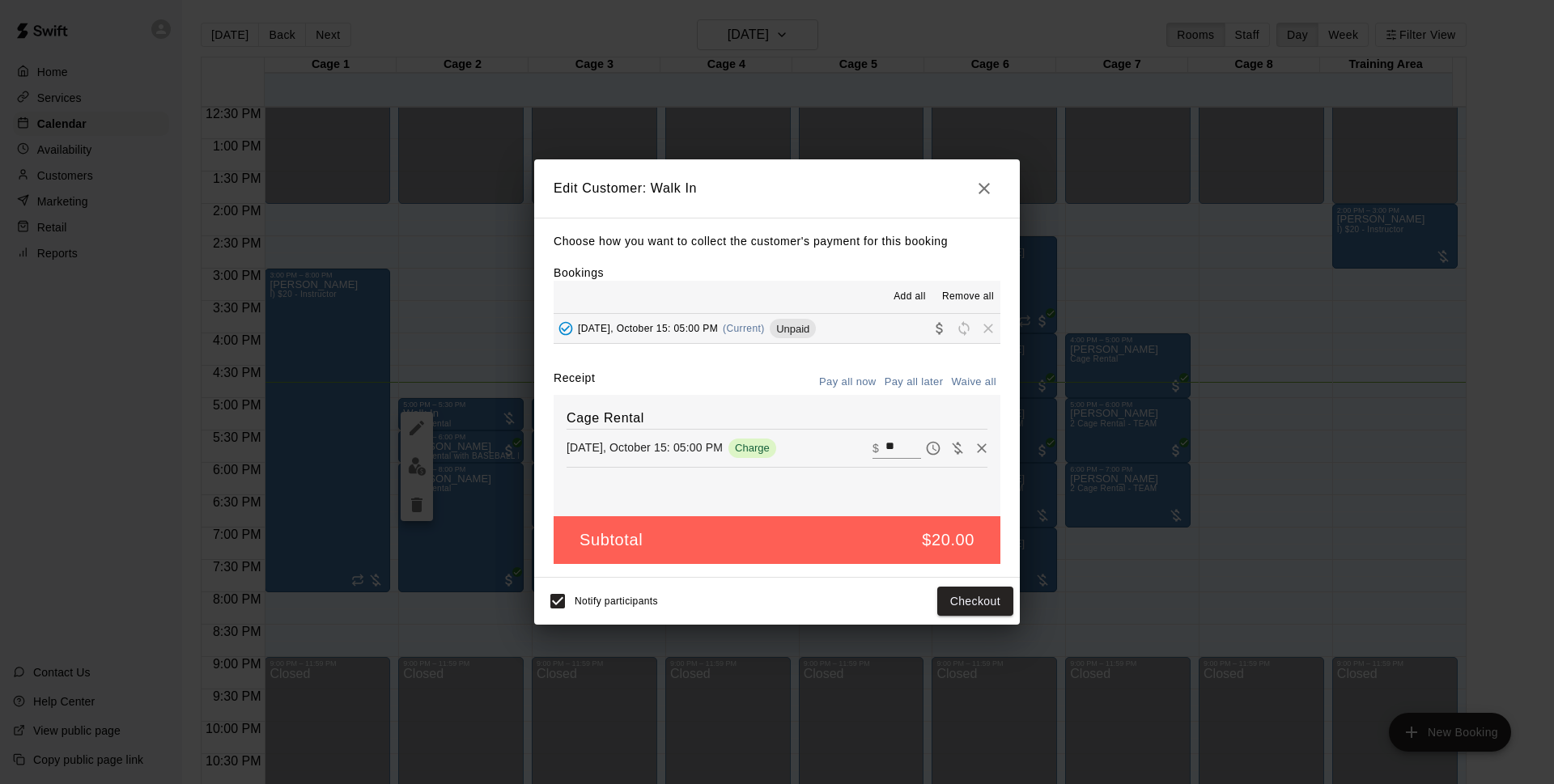
click at [758, 376] on div "Receipt Pay all now Pay all later Waive all" at bounding box center [777, 382] width 447 height 25
drag, startPoint x: 758, startPoint y: 376, endPoint x: 734, endPoint y: 368, distance: 25.3
click at [735, 368] on div "Choose how you want to collect the customer's payment for this booking Bookings…" at bounding box center [777, 398] width 486 height 361
click at [578, 603] on span "Notify participants" at bounding box center [616, 602] width 84 height 12
click at [998, 607] on button "Checkout" at bounding box center [975, 602] width 76 height 30
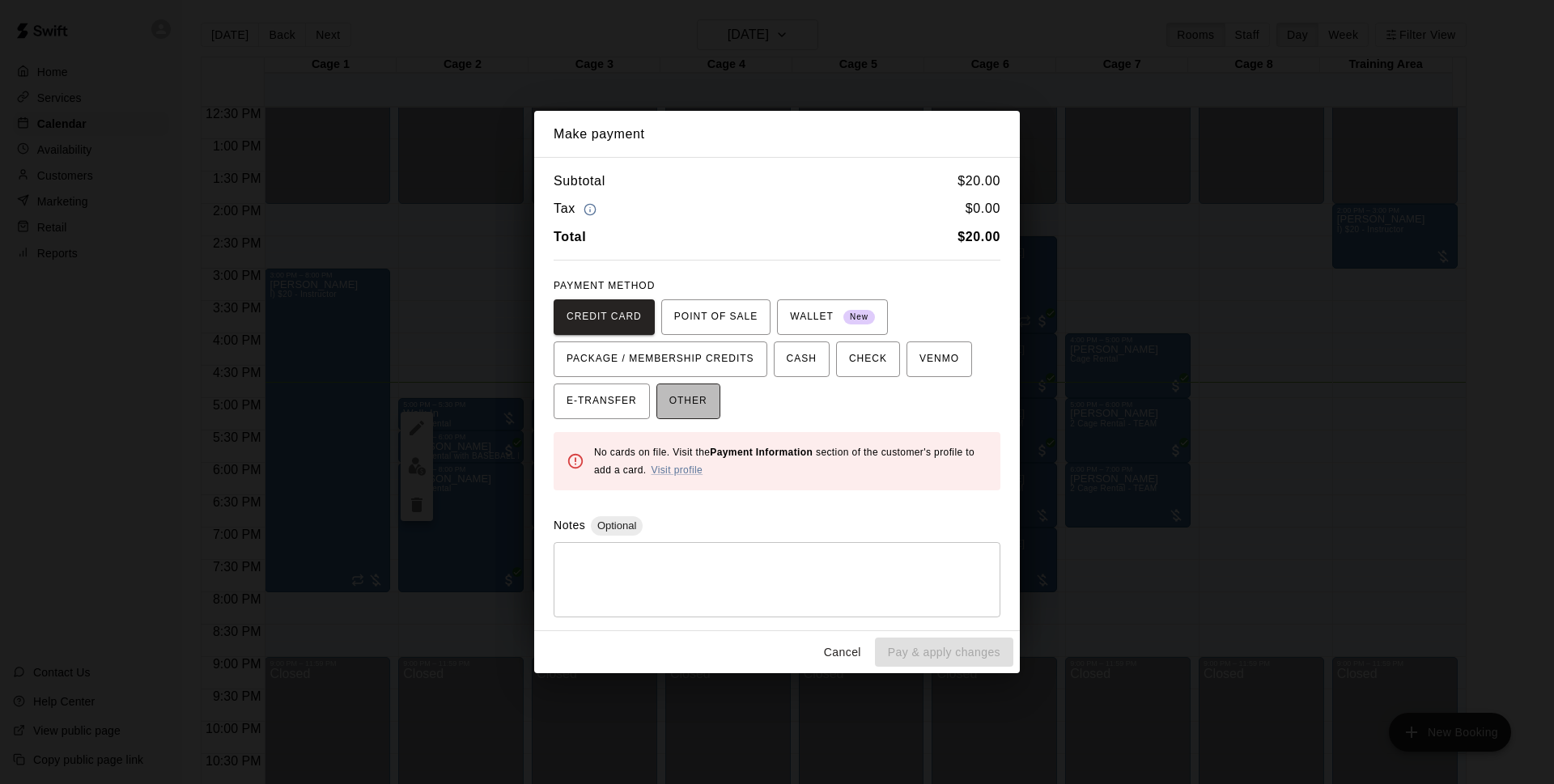
click at [696, 407] on span "OTHER" at bounding box center [689, 401] width 38 height 26
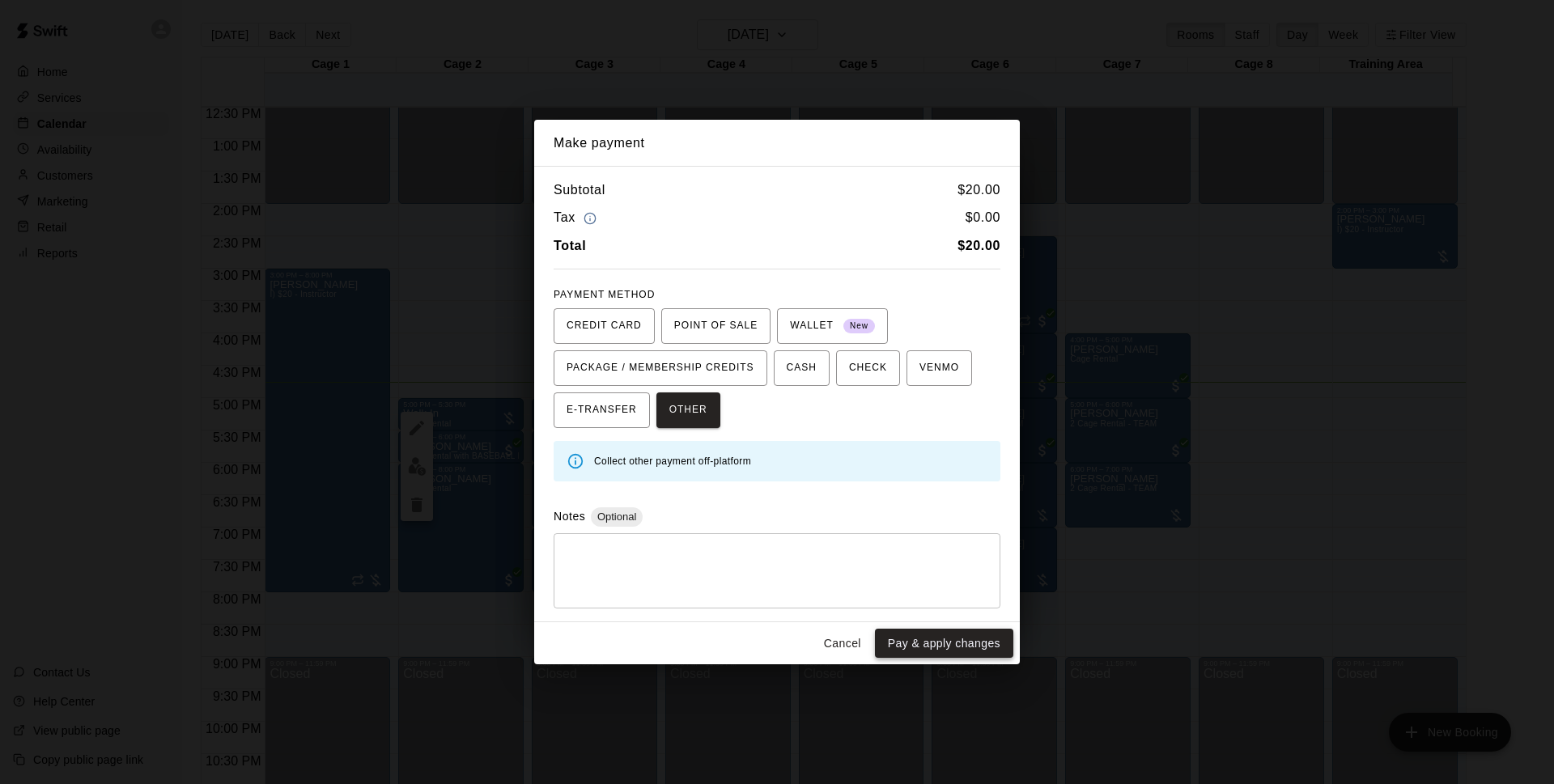
click at [946, 640] on button "Pay & apply changes" at bounding box center [944, 644] width 138 height 30
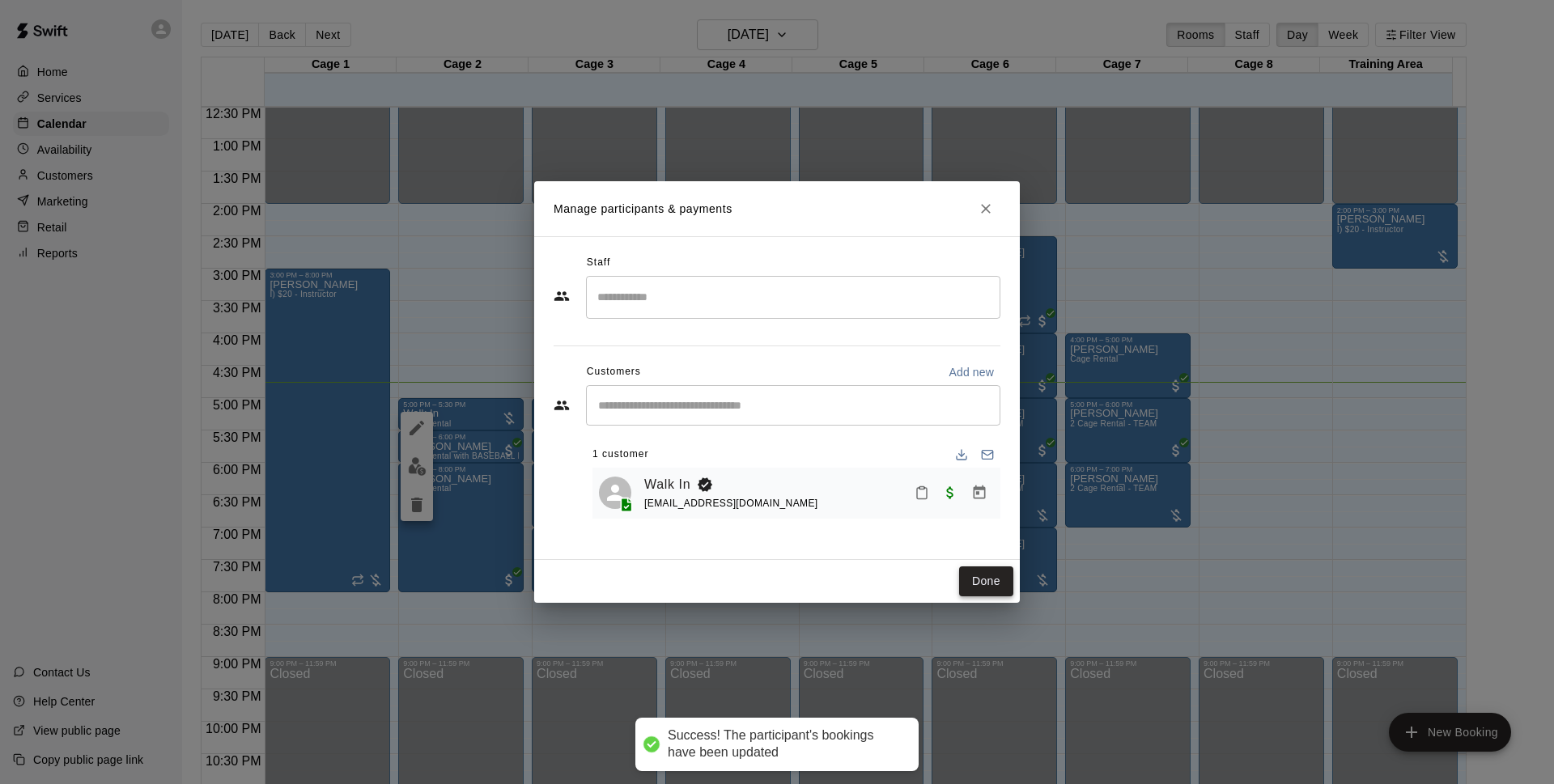
click at [988, 588] on button "Done" at bounding box center [985, 582] width 54 height 30
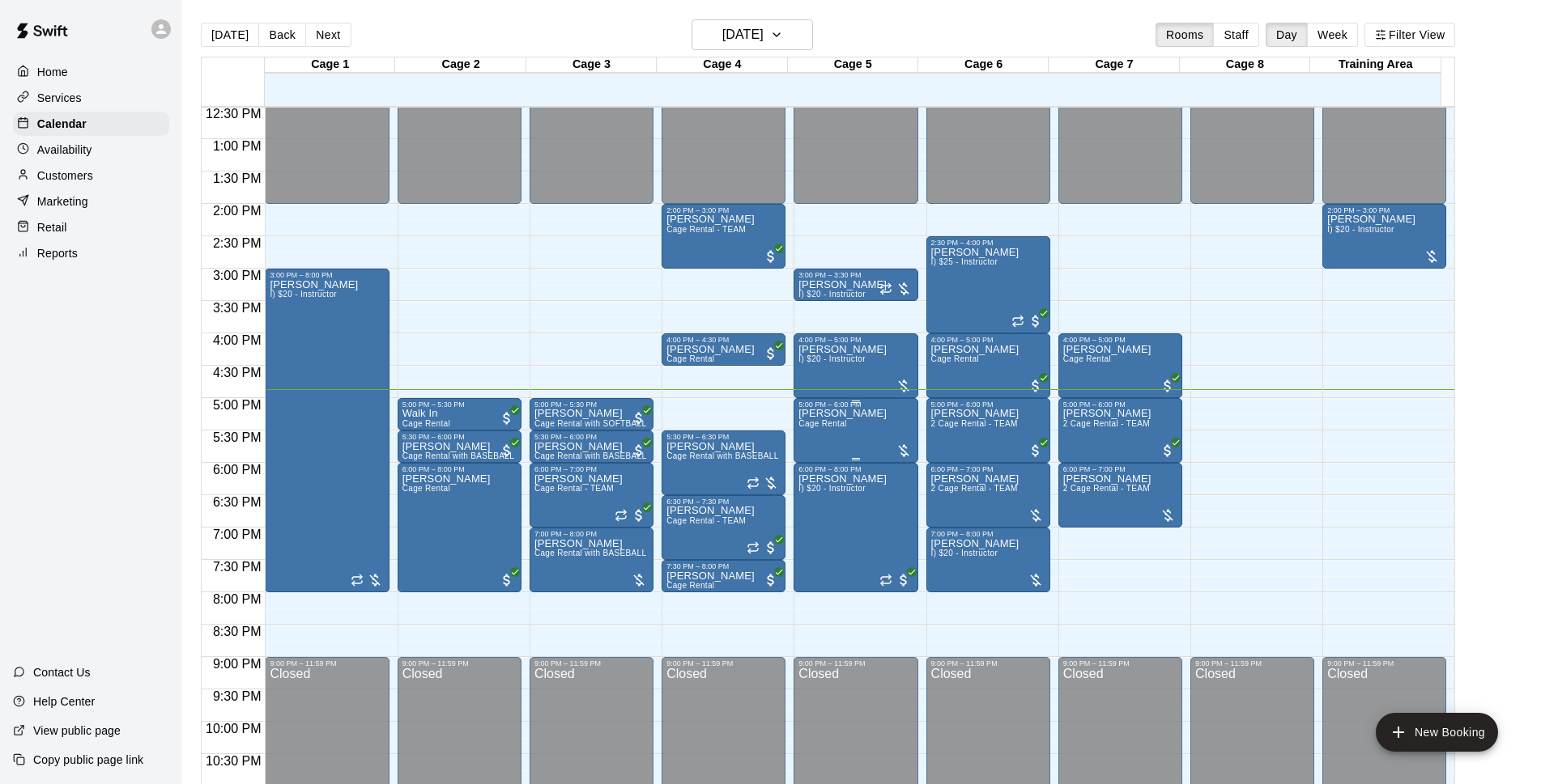
click at [821, 414] on p "[PERSON_NAME]" at bounding box center [842, 414] width 88 height 0
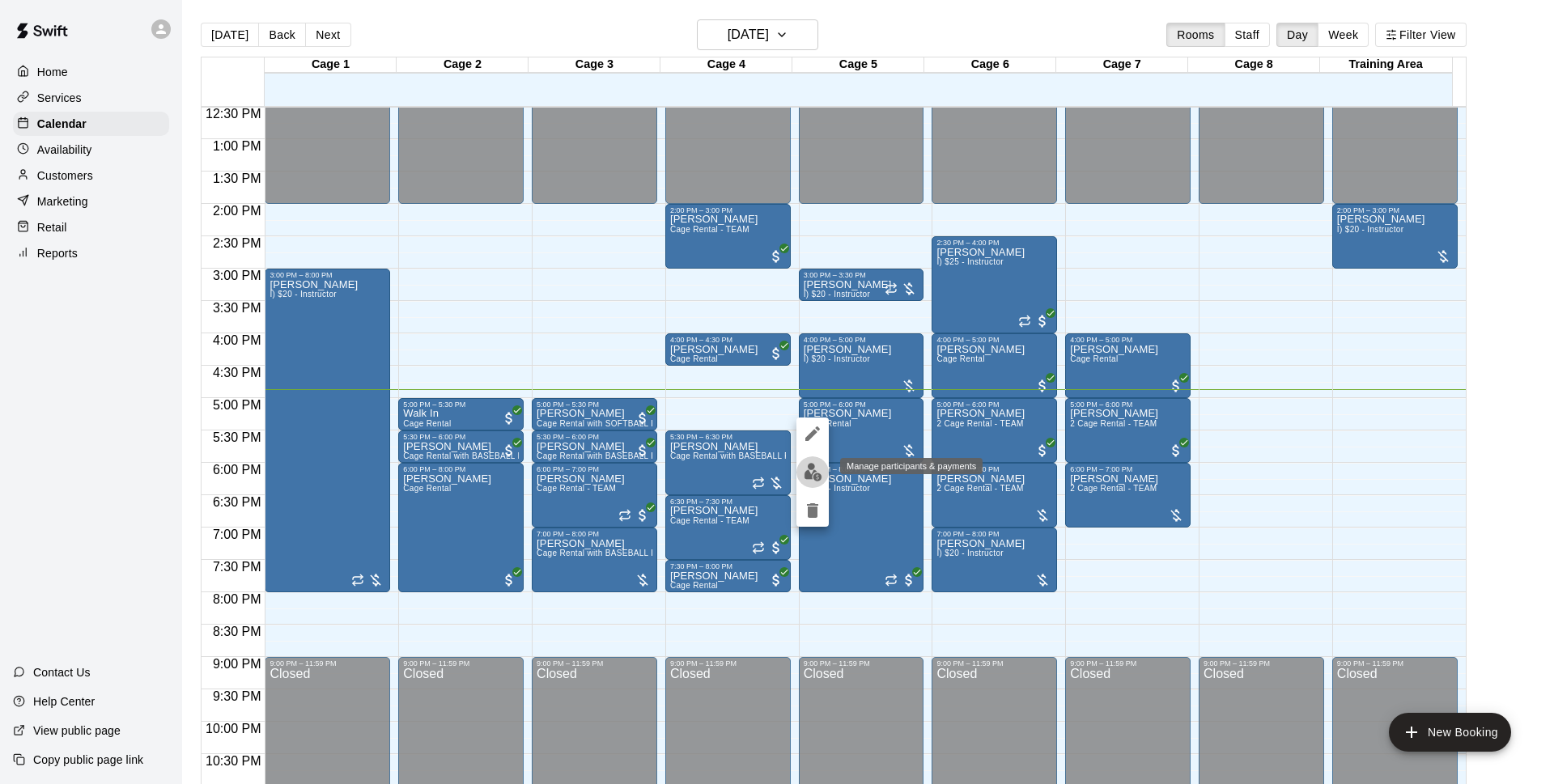
click at [812, 467] on img "edit" at bounding box center [813, 472] width 18 height 18
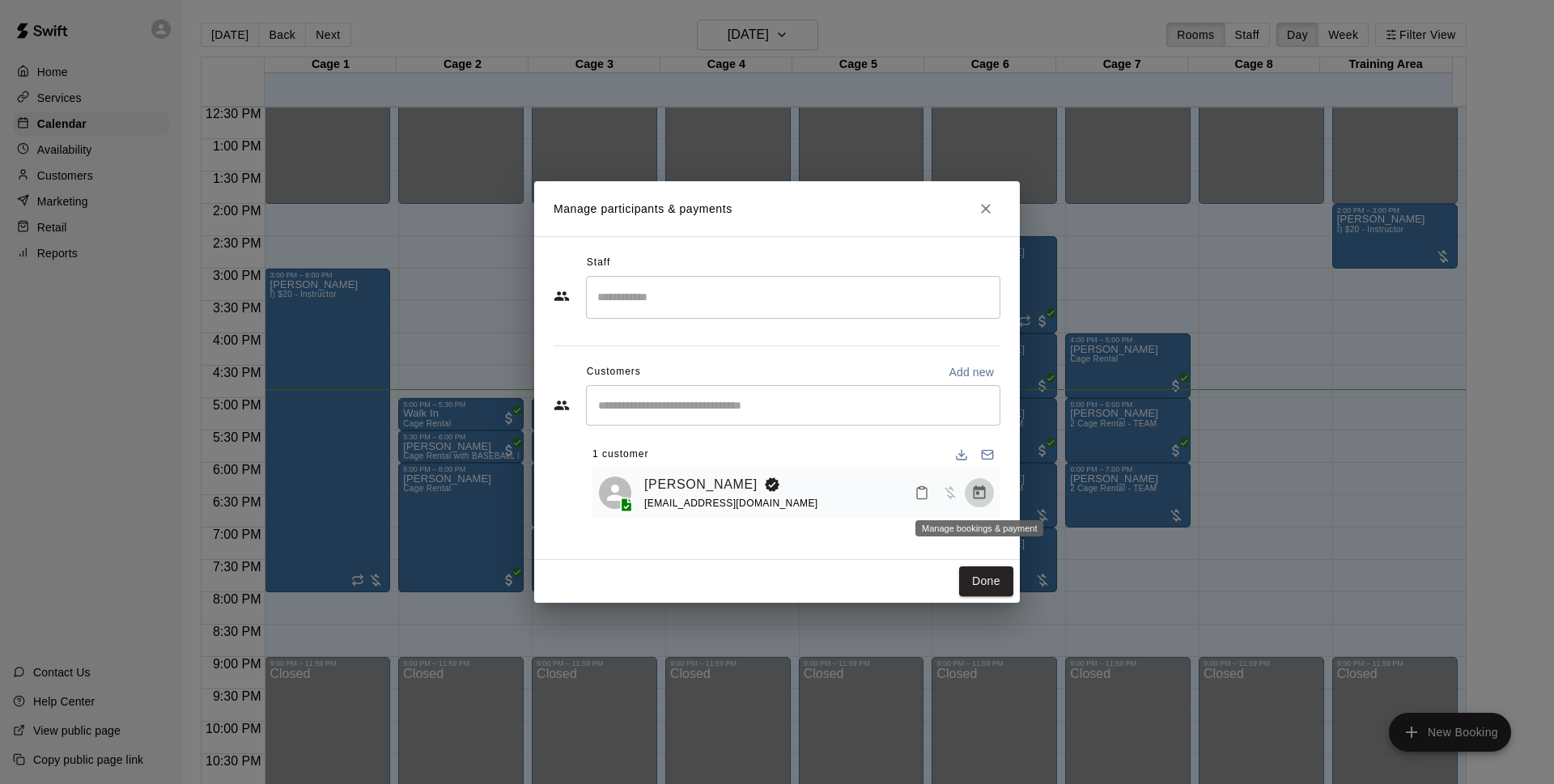
click at [980, 498] on icon "Manage bookings & payment" at bounding box center [980, 493] width 17 height 17
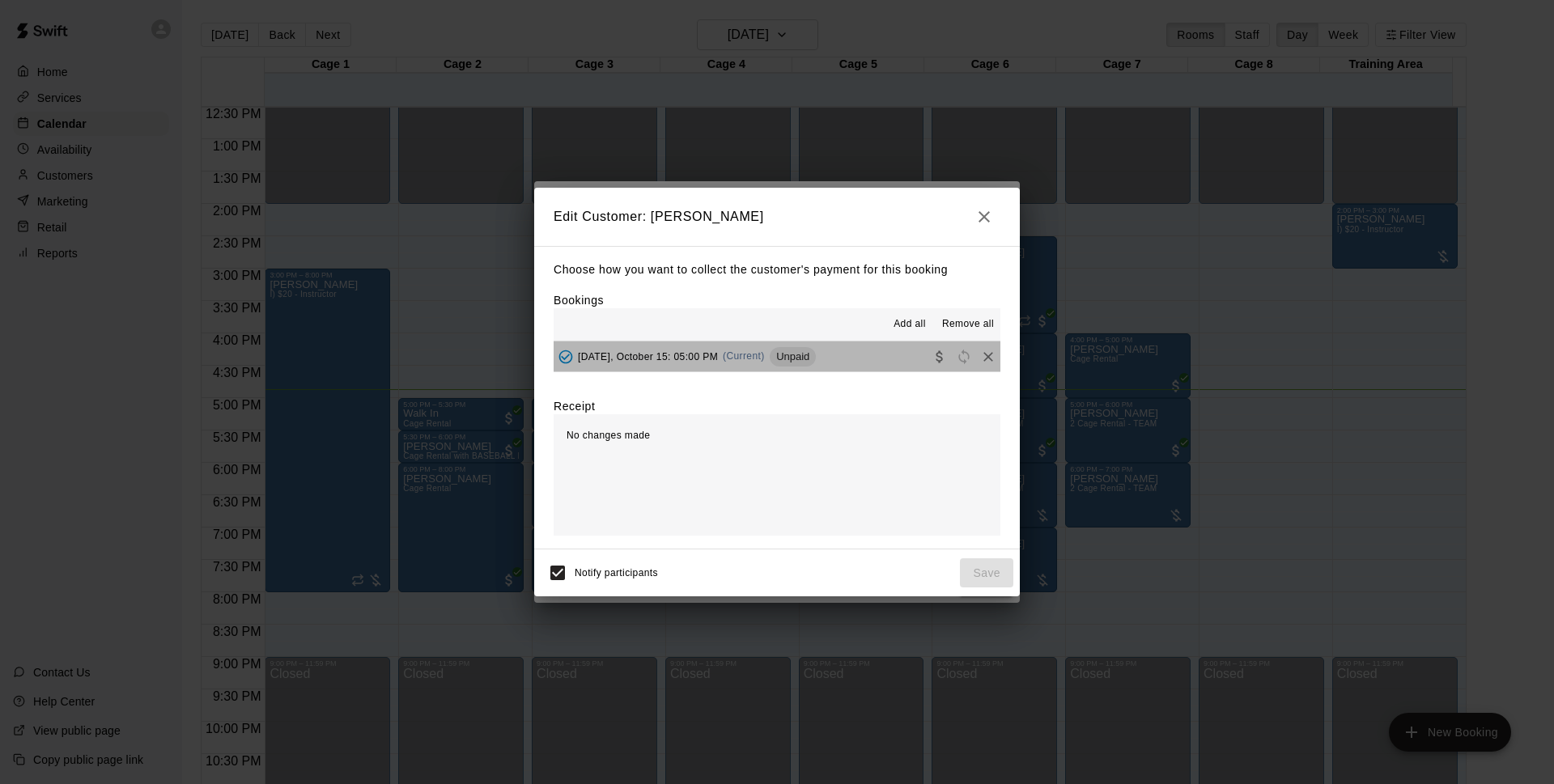
click at [858, 357] on button "[DATE], October 15: 05:00 PM (Current) Unpaid" at bounding box center [777, 356] width 447 height 30
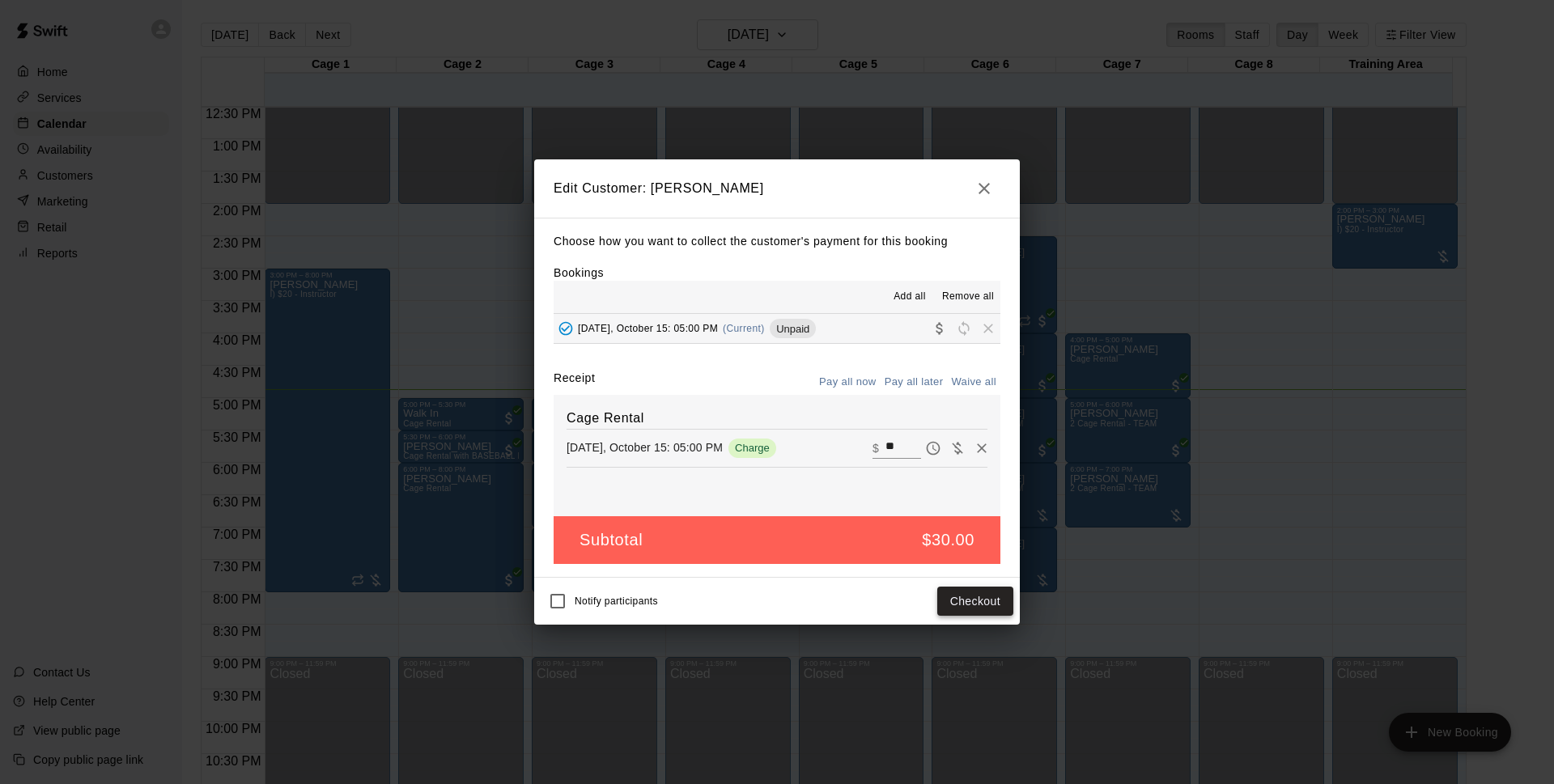
drag, startPoint x: 1004, startPoint y: 610, endPoint x: 979, endPoint y: 603, distance: 26.0
click at [979, 603] on button "Checkout" at bounding box center [975, 602] width 76 height 30
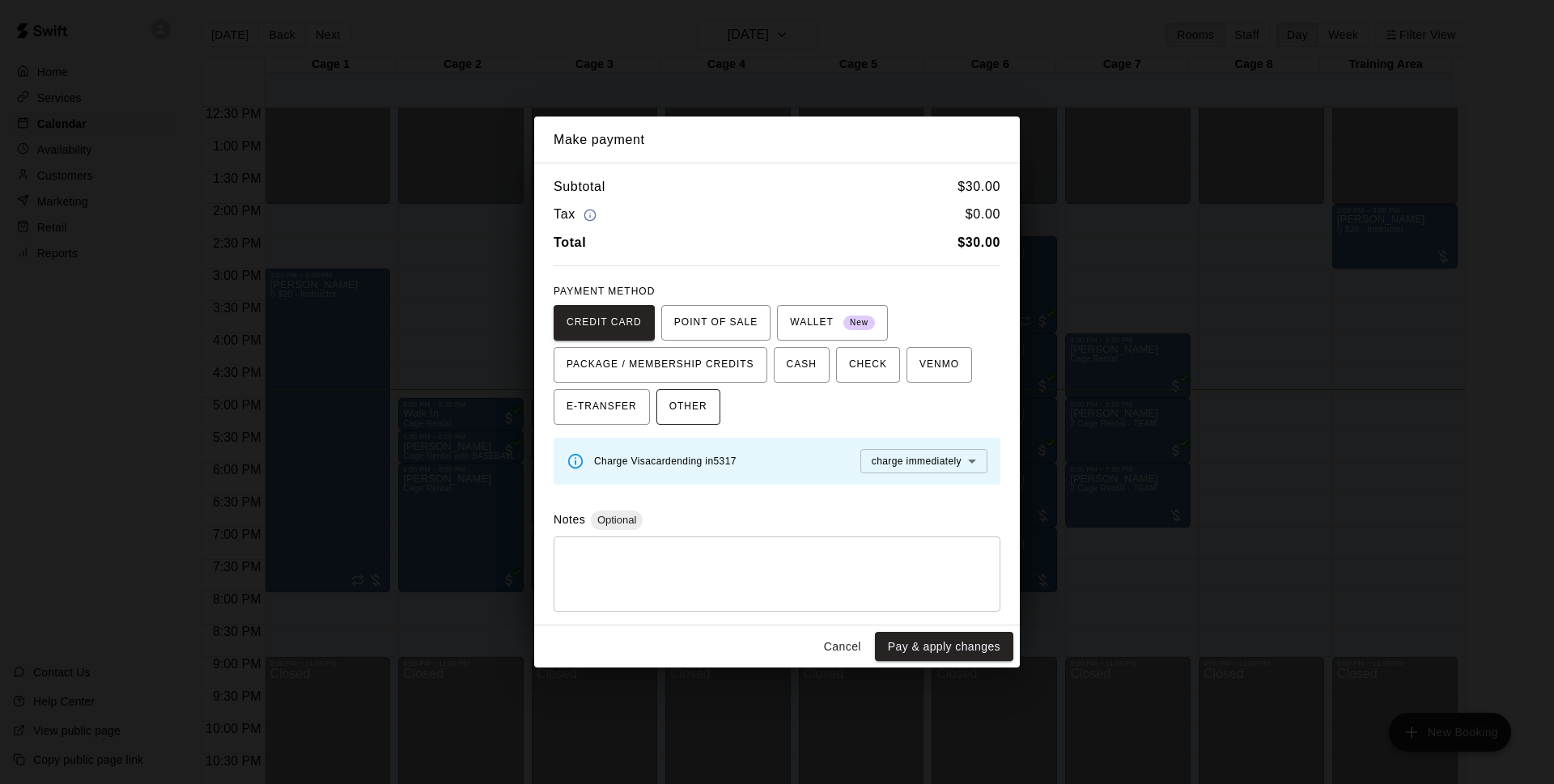
click at [713, 404] on button "OTHER" at bounding box center [688, 407] width 64 height 36
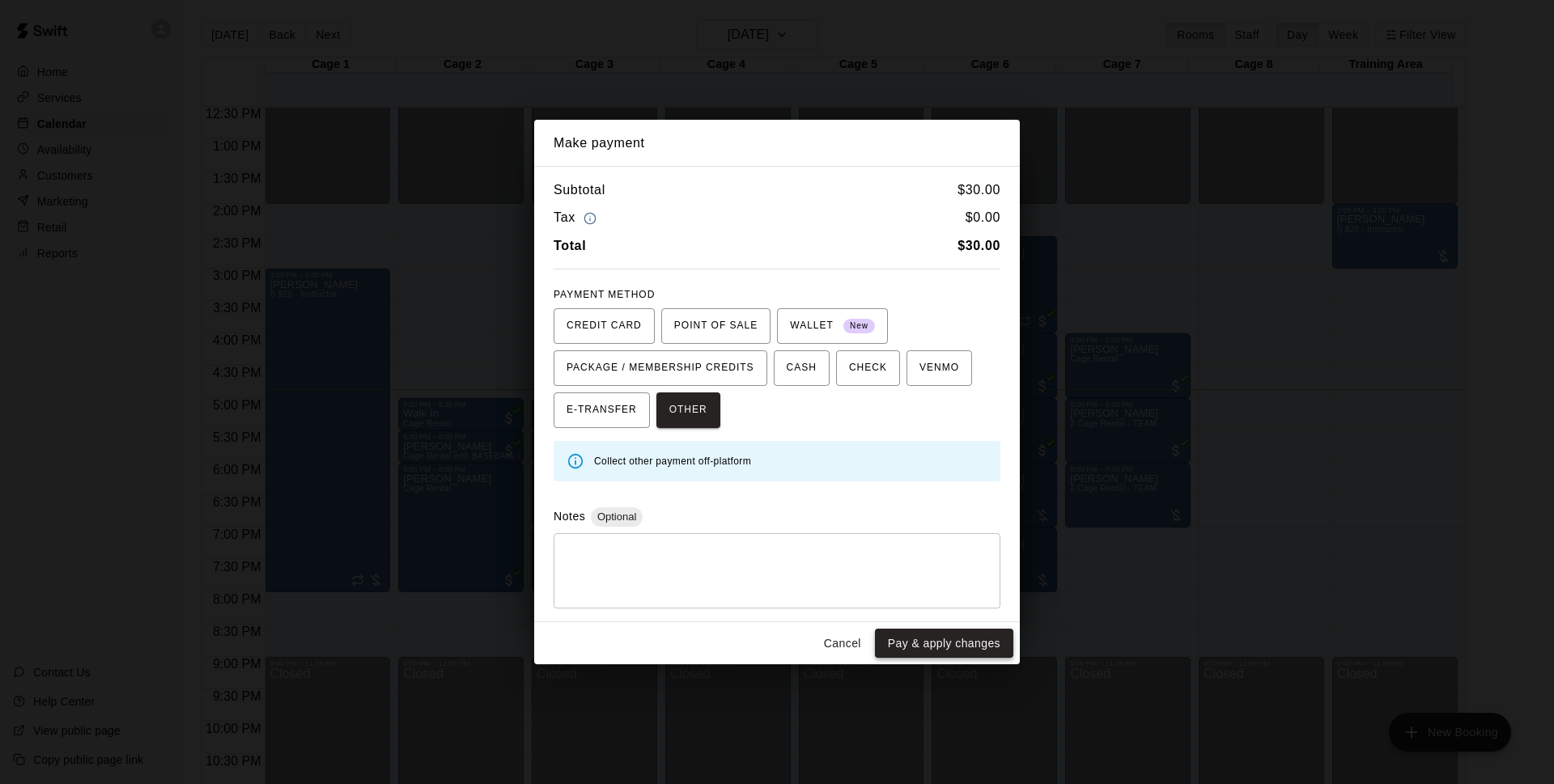
click at [983, 636] on button "Pay & apply changes" at bounding box center [944, 644] width 138 height 30
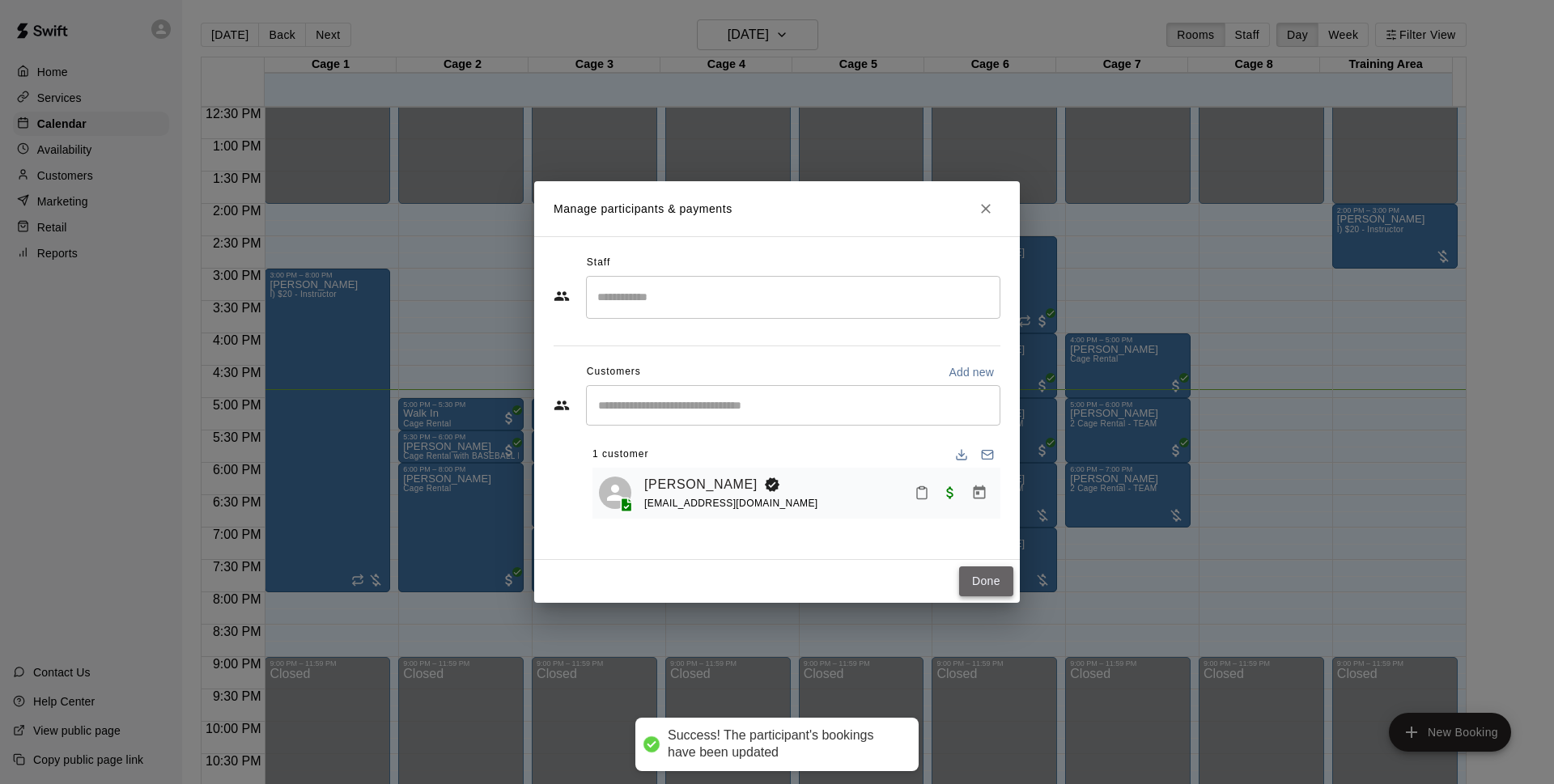
click at [1005, 574] on button "Done" at bounding box center [985, 582] width 54 height 30
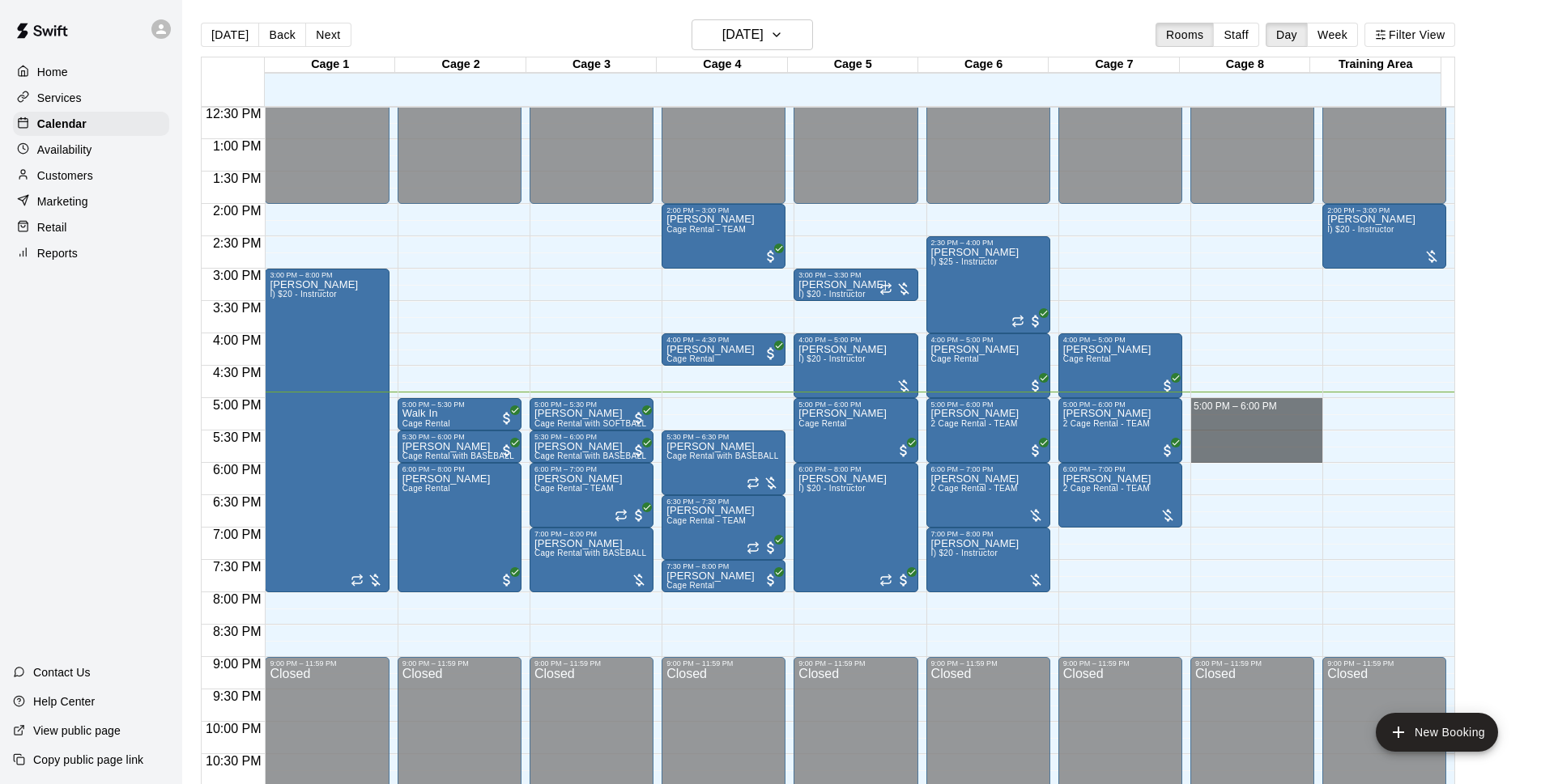
drag, startPoint x: 1243, startPoint y: 402, endPoint x: 1244, endPoint y: 450, distance: 48.0
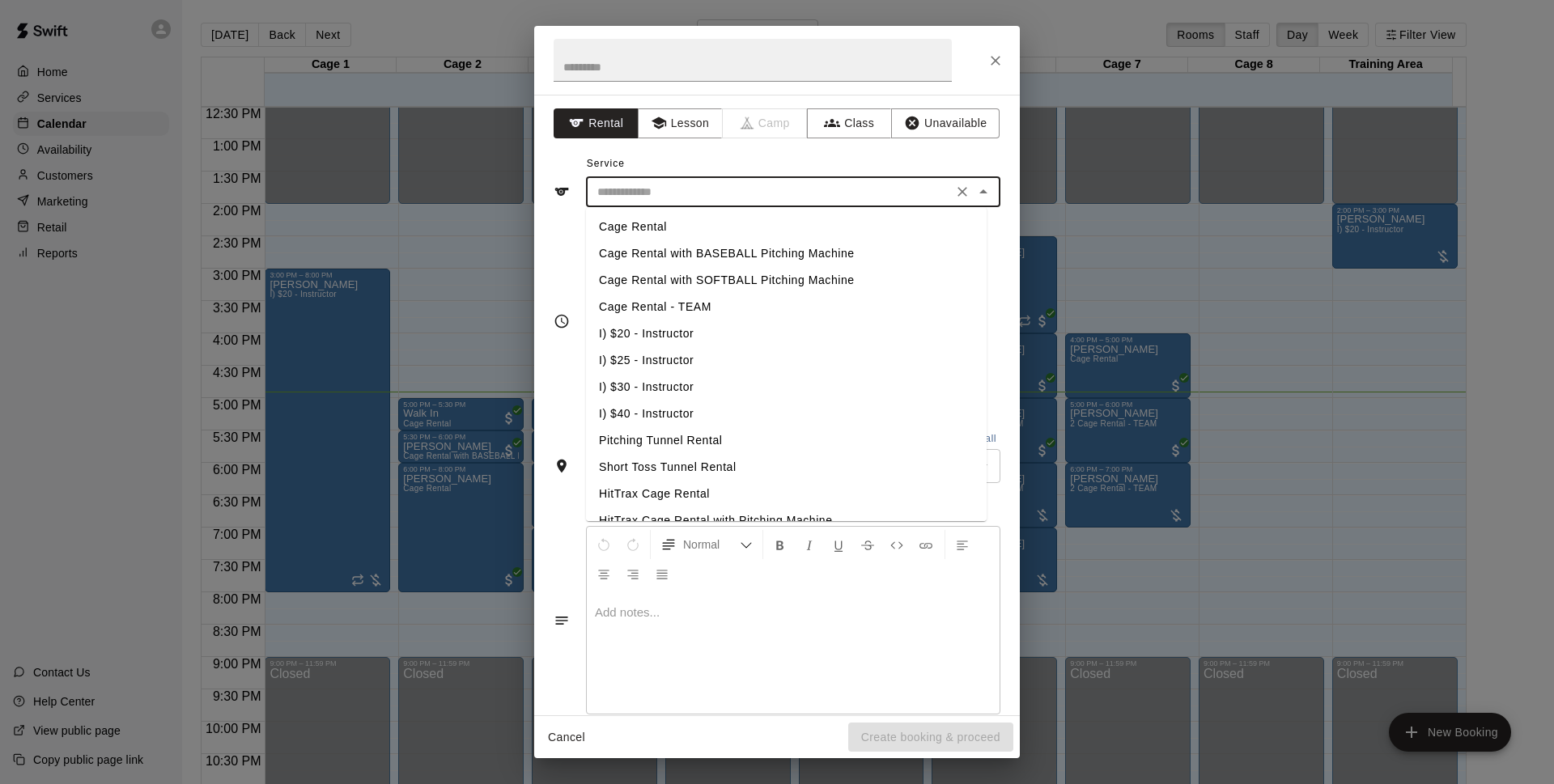
click at [762, 201] on input "text" at bounding box center [769, 192] width 357 height 20
click at [707, 330] on li "I) $20 - Instructor" at bounding box center [786, 334] width 400 height 27
type input "**********"
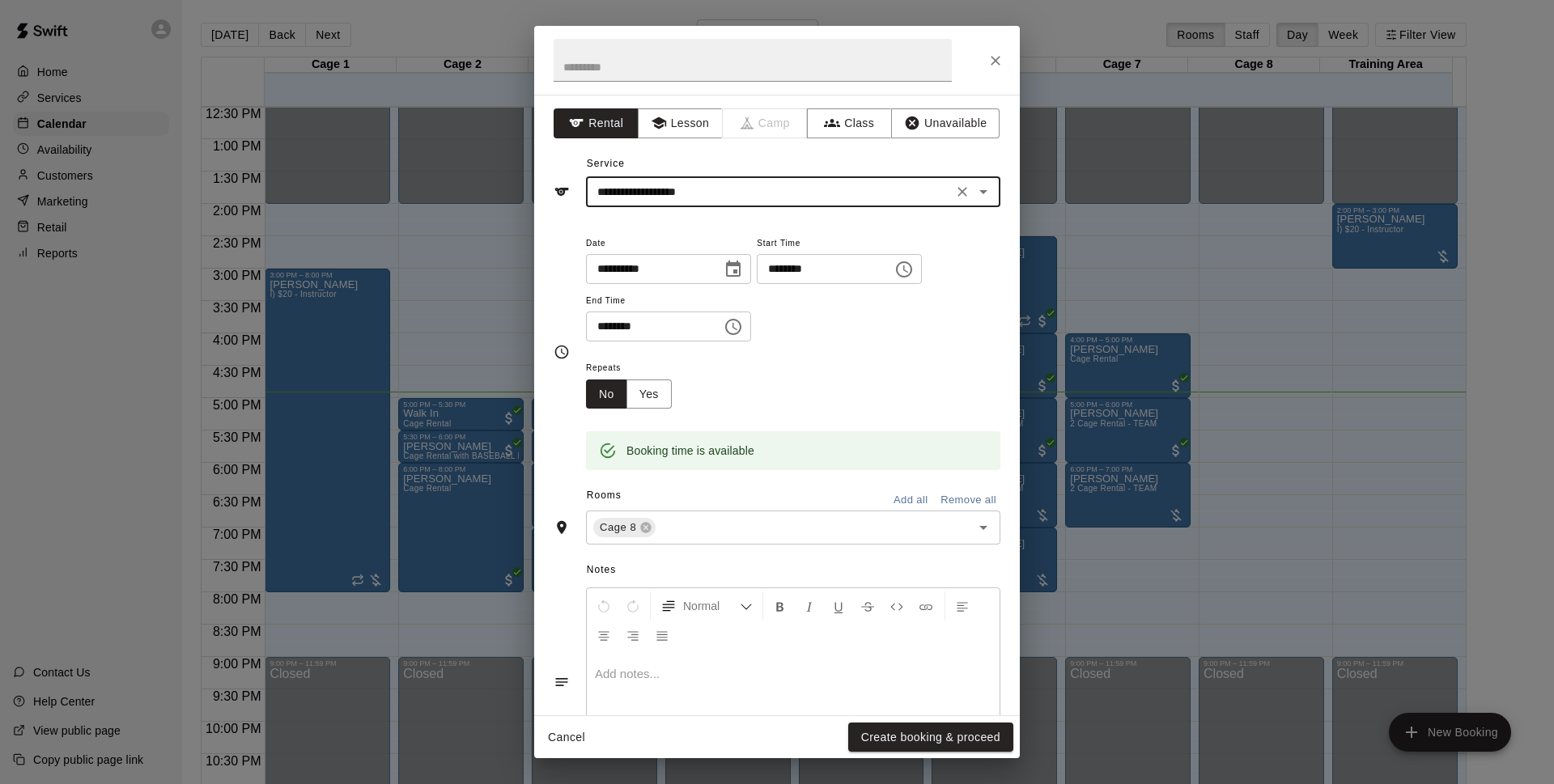
drag, startPoint x: 931, startPoint y: 724, endPoint x: 1290, endPoint y: 375, distance: 500.7
click at [932, 724] on button "Create booking & proceed" at bounding box center [931, 738] width 165 height 30
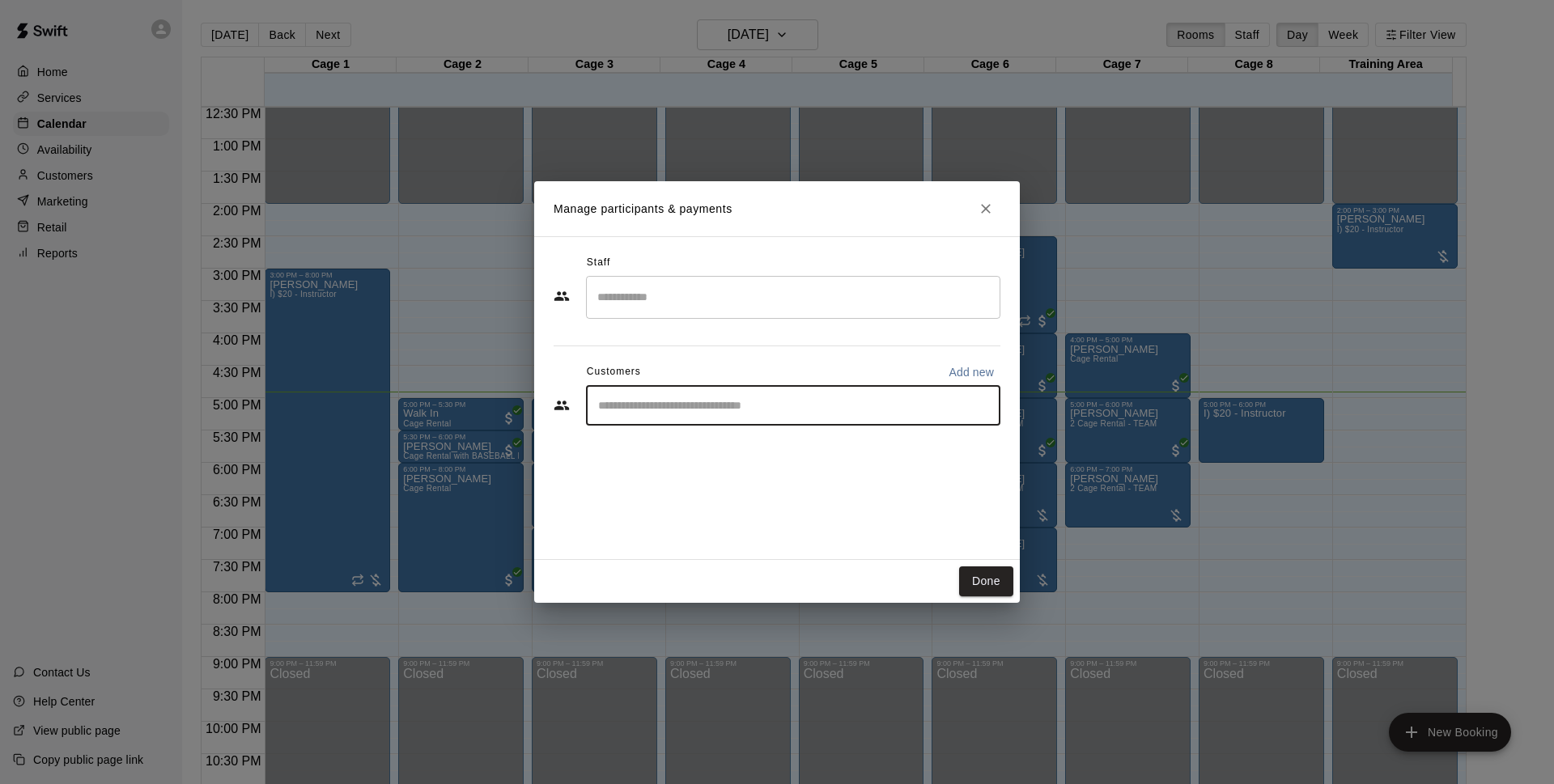
click at [656, 411] on input "Start typing to search customers..." at bounding box center [793, 406] width 399 height 17
type input "******"
click at [701, 441] on p "[PERSON_NAME]" at bounding box center [680, 443] width 99 height 17
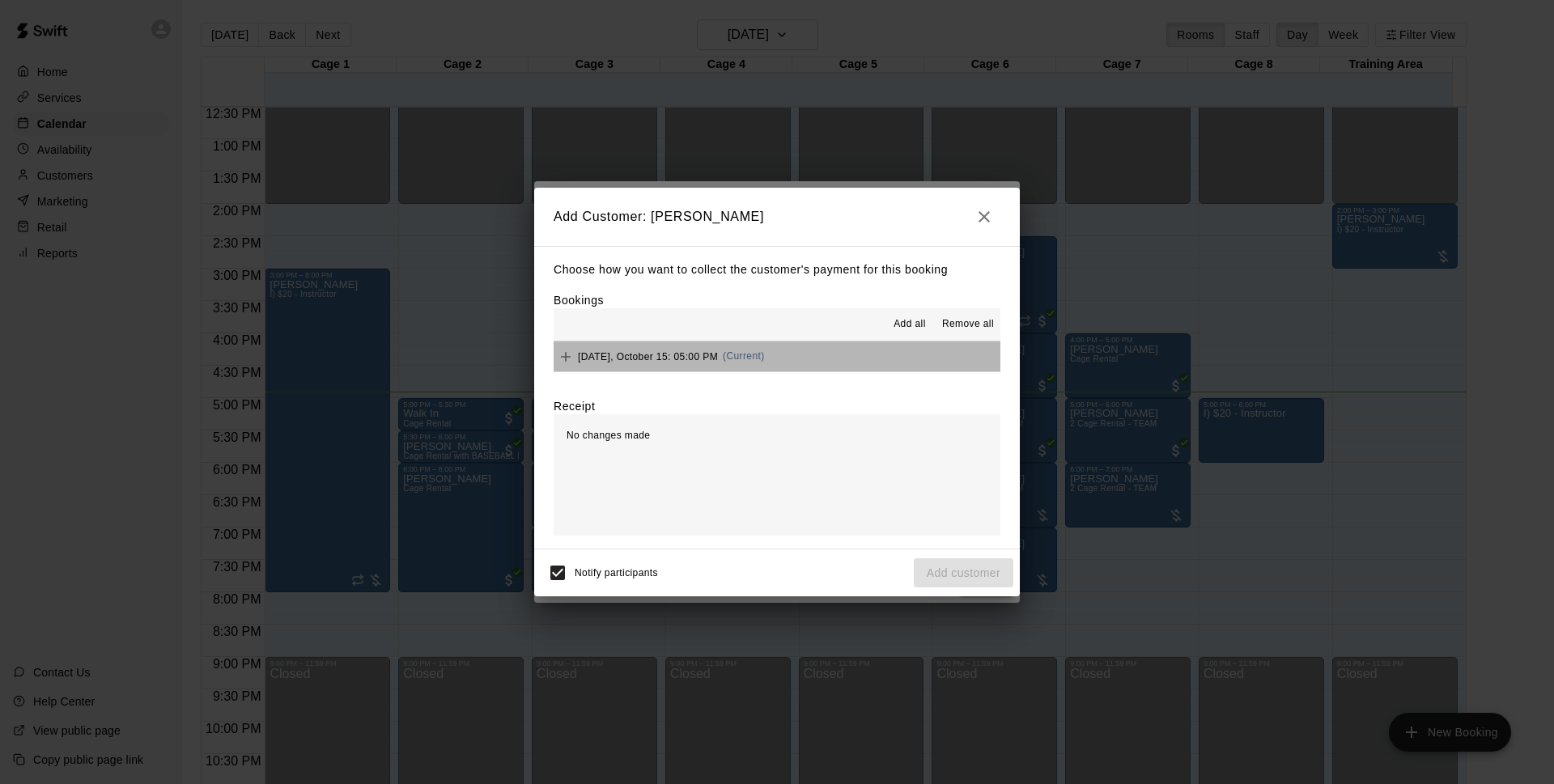
click at [793, 350] on button "[DATE], October 15: 05:00 PM (Current)" at bounding box center [777, 356] width 447 height 30
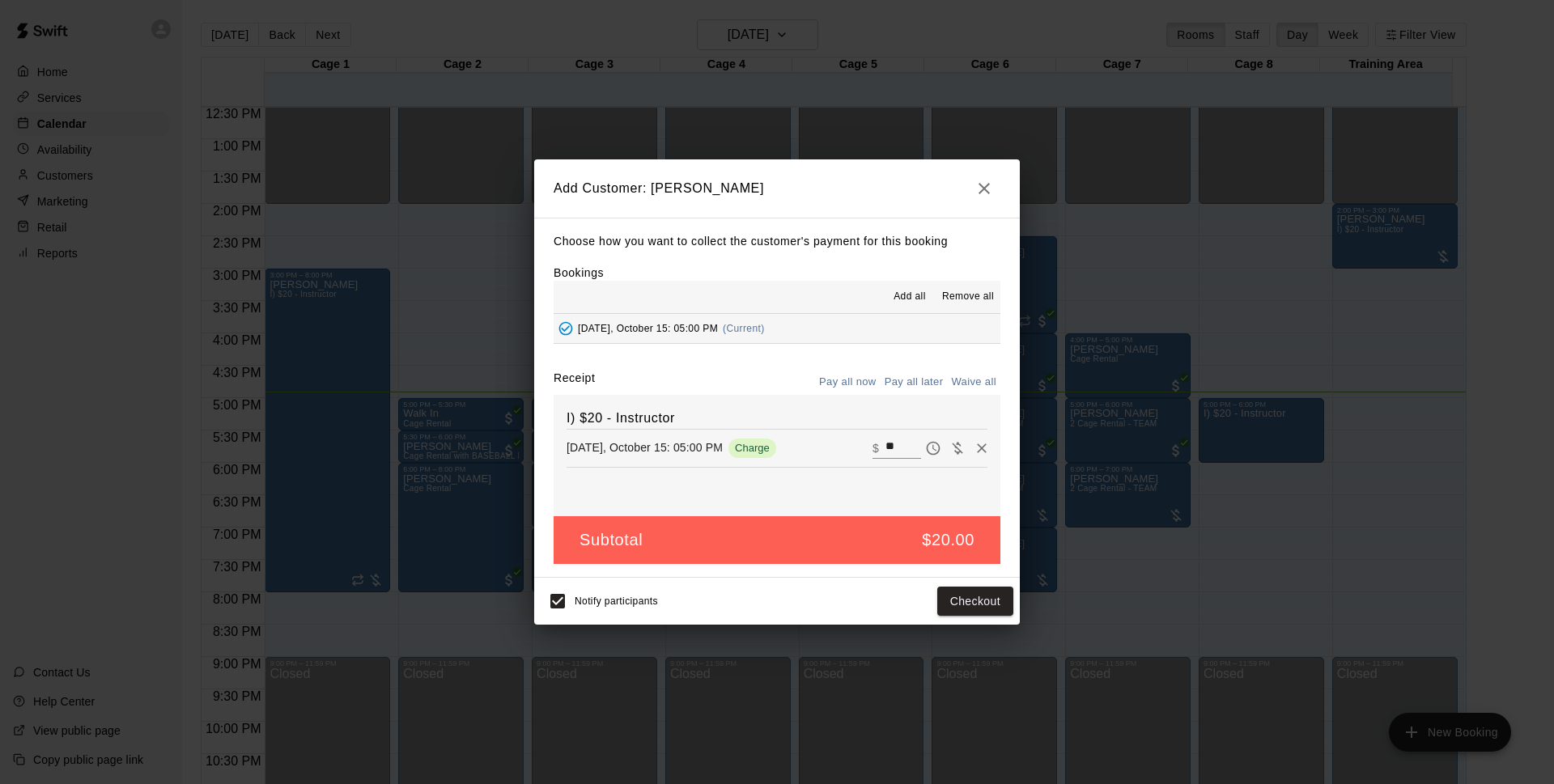
click at [926, 389] on button "Pay all later" at bounding box center [914, 382] width 67 height 25
click at [954, 597] on button "Add customer" at bounding box center [964, 602] width 99 height 30
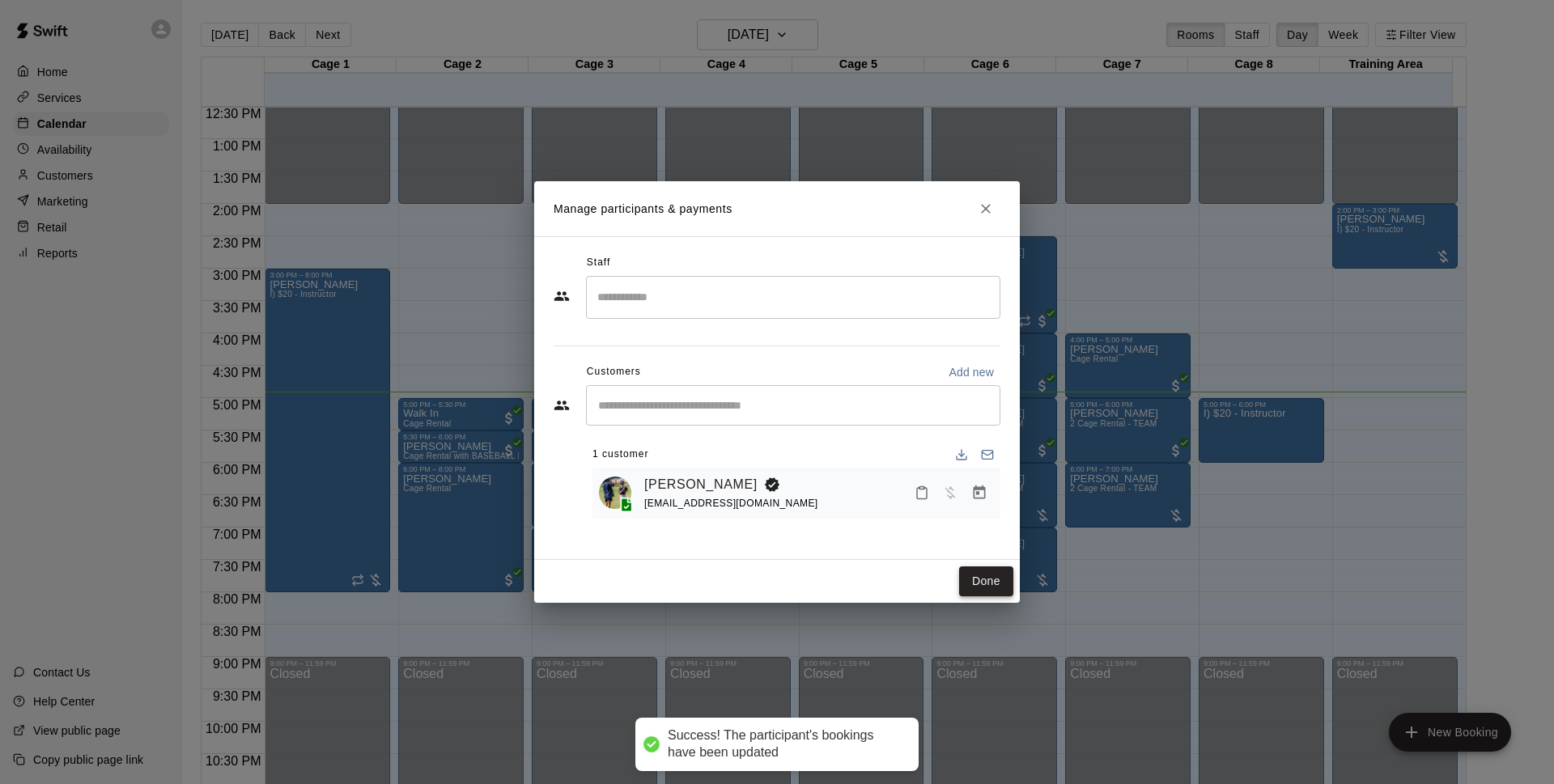
click at [989, 573] on button "Done" at bounding box center [985, 582] width 54 height 30
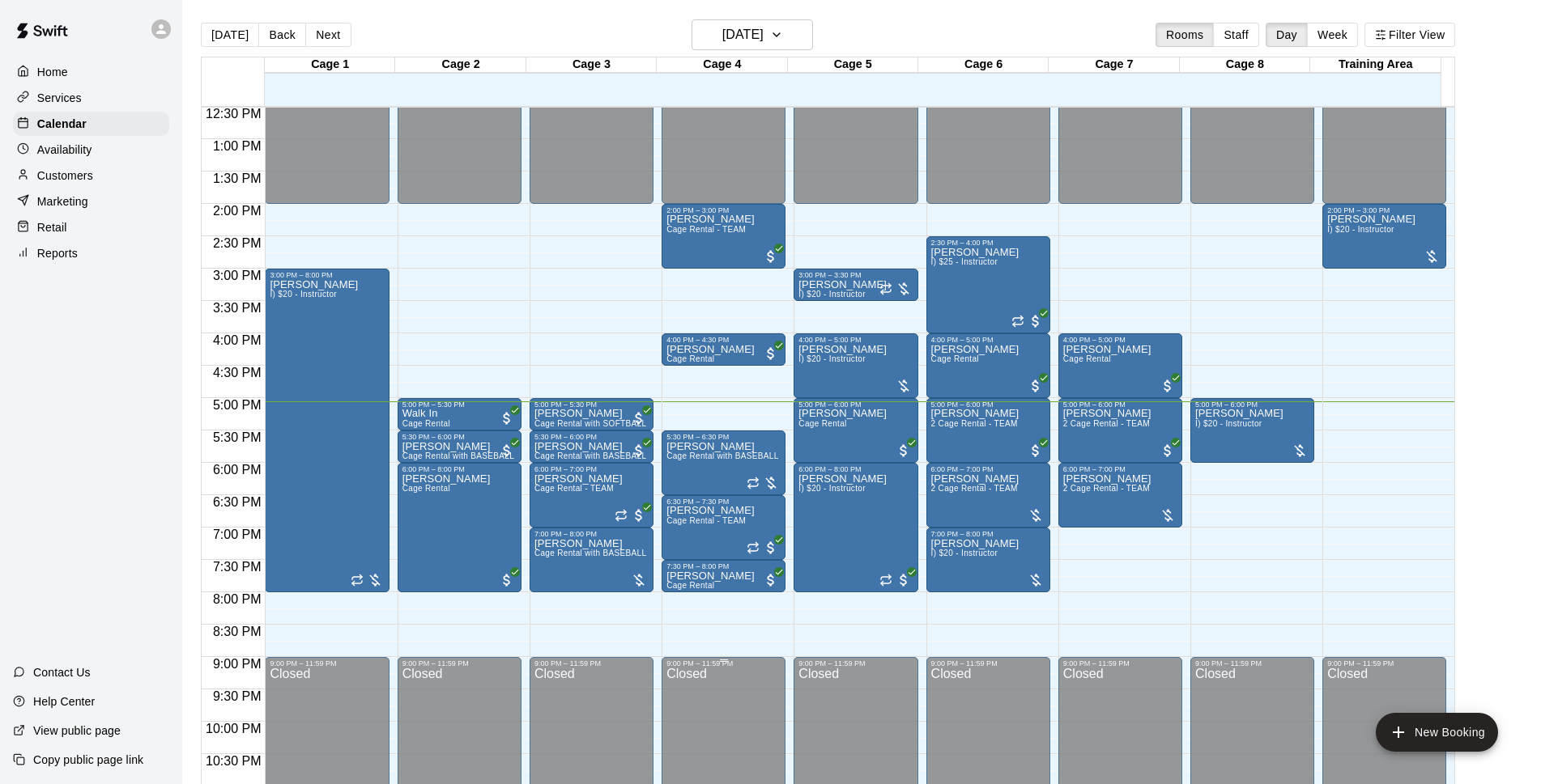
click at [724, 726] on div "Closed" at bounding box center [724, 762] width 114 height 189
click at [726, 711] on div "Closed" at bounding box center [724, 762] width 114 height 189
click at [855, 712] on div "Closed" at bounding box center [855, 762] width 114 height 189
click at [719, 703] on div "Closed" at bounding box center [724, 762] width 114 height 189
click at [720, 703] on div "Closed" at bounding box center [724, 762] width 114 height 189
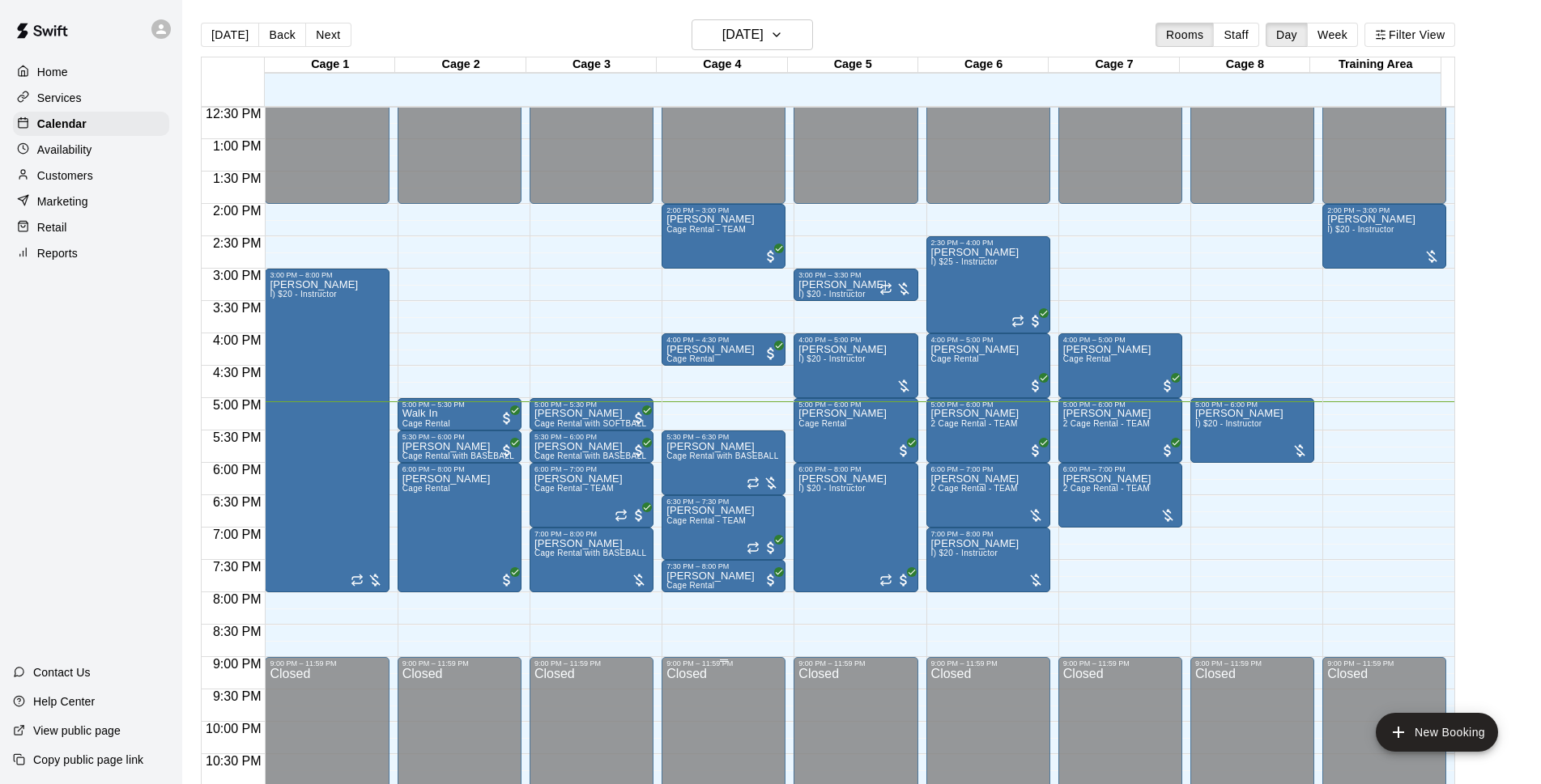
click at [725, 703] on div "Closed" at bounding box center [724, 762] width 114 height 189
click at [720, 705] on div "Closed" at bounding box center [724, 762] width 114 height 189
click at [719, 704] on div "Closed" at bounding box center [724, 762] width 114 height 189
click at [721, 704] on div "Closed" at bounding box center [724, 762] width 114 height 189
click at [720, 704] on div "Closed" at bounding box center [724, 762] width 114 height 189
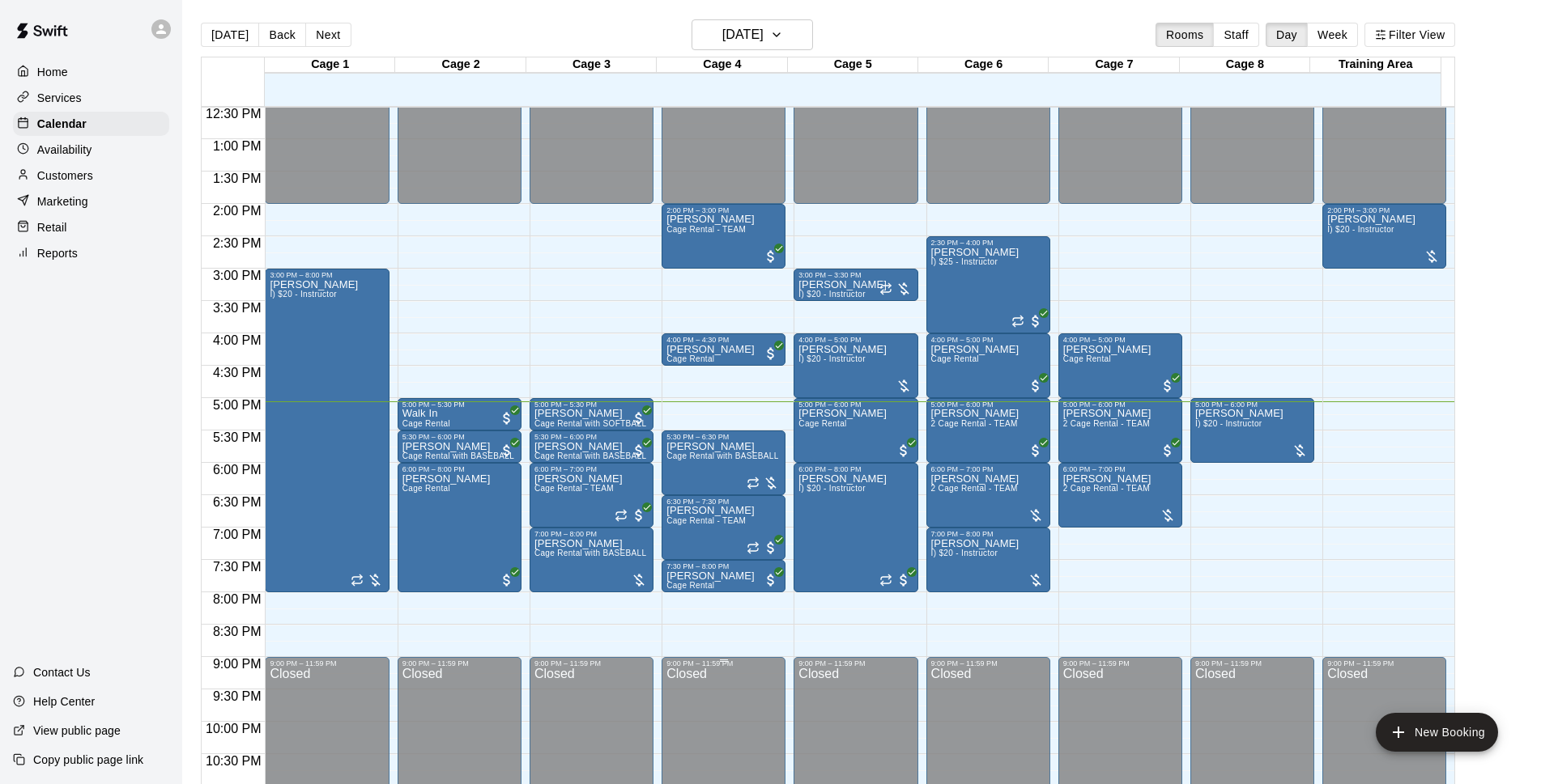
click at [720, 704] on div "Closed" at bounding box center [724, 762] width 114 height 189
click at [718, 702] on div "Closed" at bounding box center [724, 762] width 114 height 189
click at [726, 704] on div "Closed" at bounding box center [724, 762] width 114 height 189
click at [720, 704] on div "Closed" at bounding box center [724, 762] width 114 height 189
click at [714, 704] on div "Closed" at bounding box center [724, 762] width 114 height 189
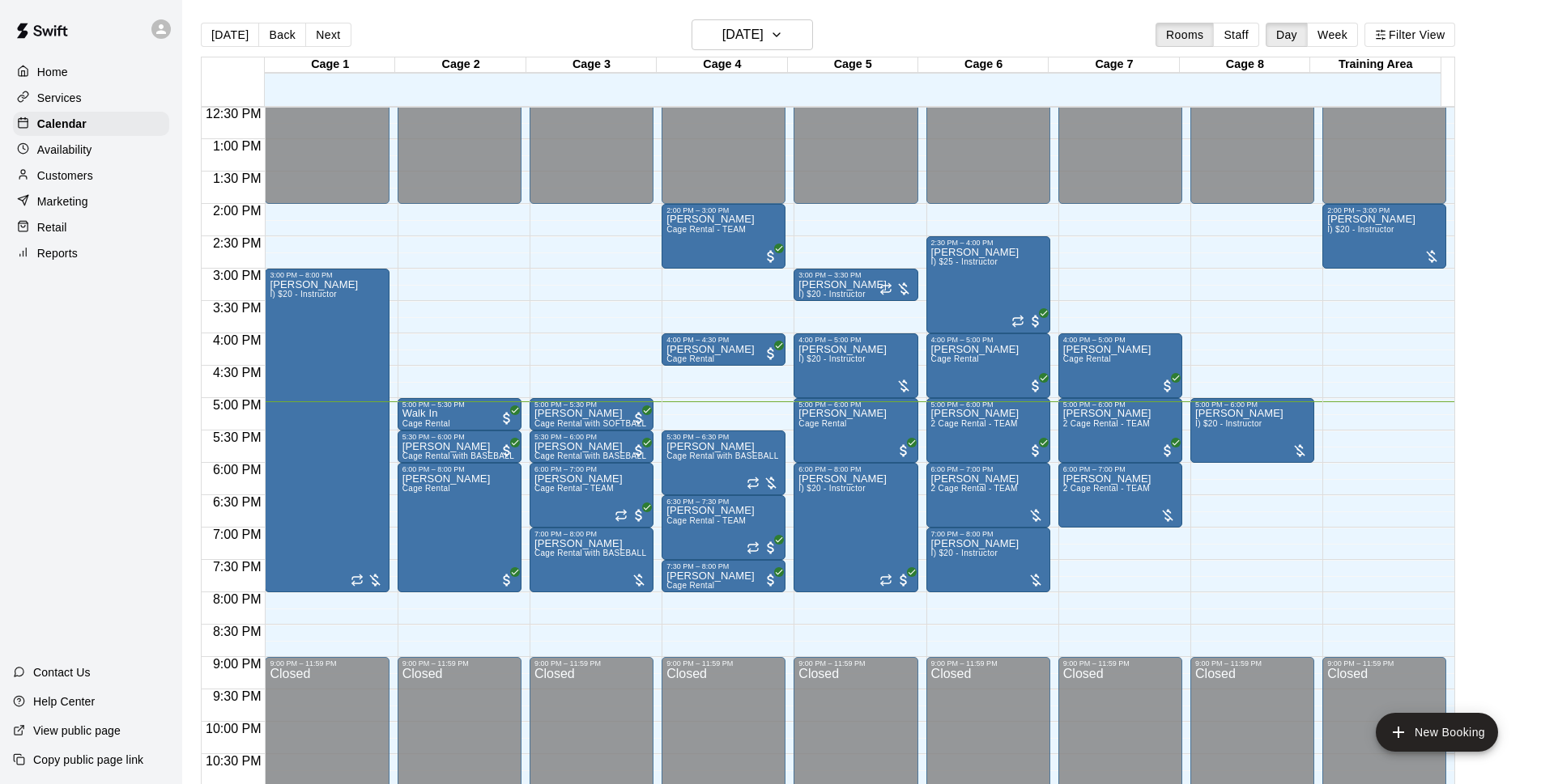
drag, startPoint x: 714, startPoint y: 704, endPoint x: 976, endPoint y: 24, distance: 728.7
click at [976, 24] on div "[DATE] Back [DATE][DATE] Rooms Staff Day Week Filter View" at bounding box center [827, 37] width 1254 height 37
drag, startPoint x: 1244, startPoint y: 468, endPoint x: 1248, endPoint y: 487, distance: 19.4
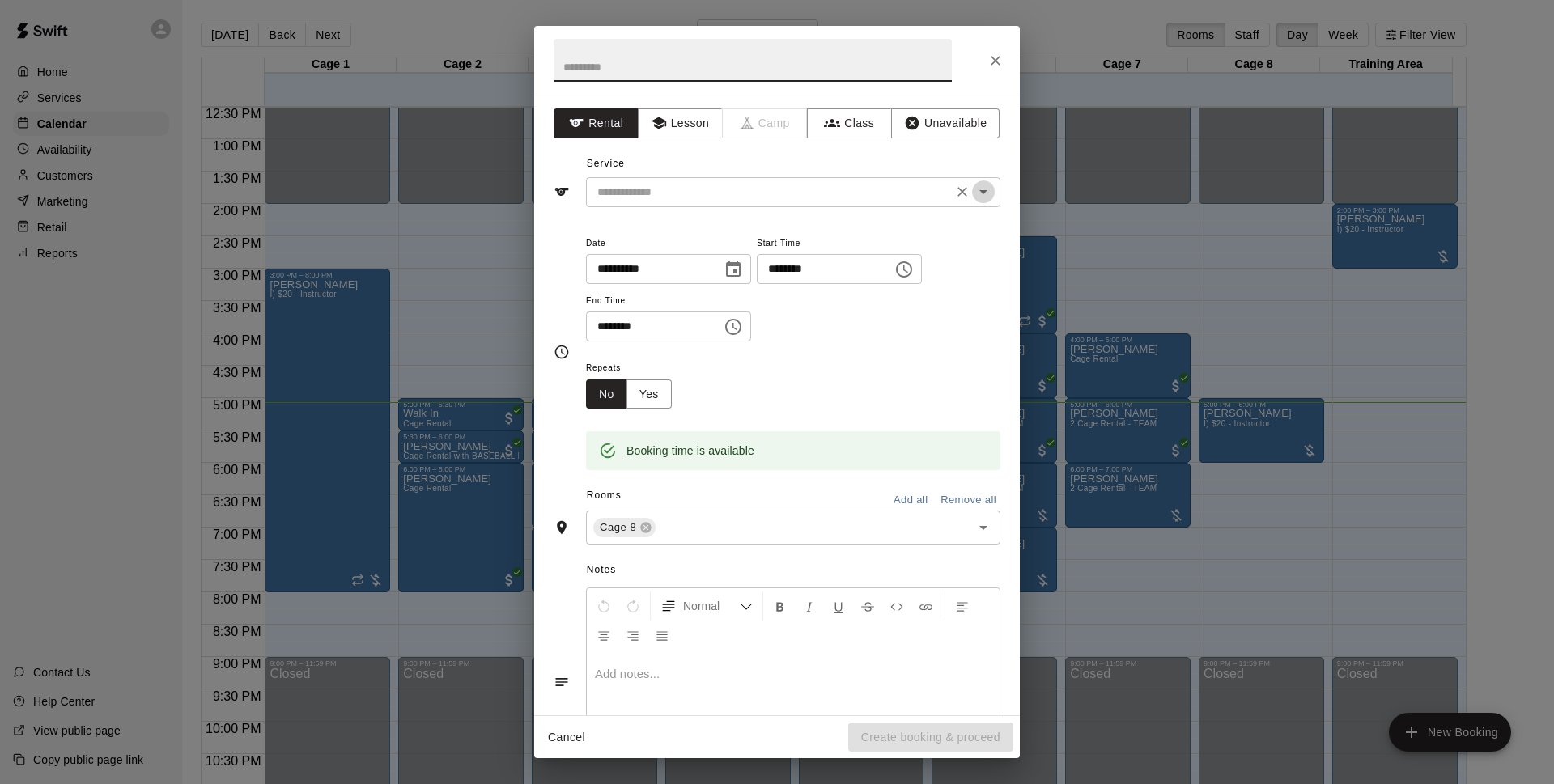
click at [974, 188] on icon "Open" at bounding box center [983, 191] width 19 height 19
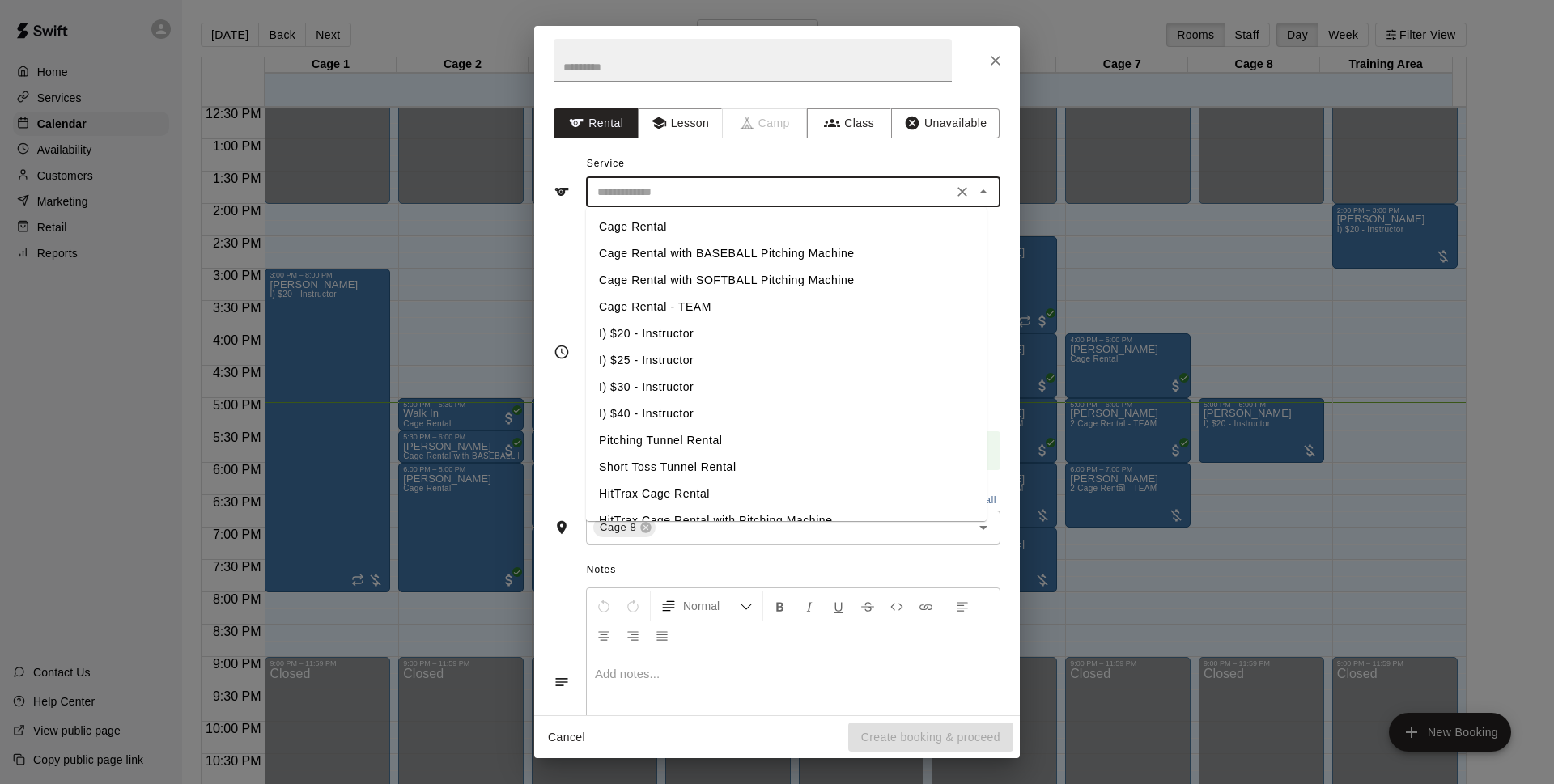
click at [781, 226] on li "Cage Rental" at bounding box center [786, 227] width 400 height 27
type input "**********"
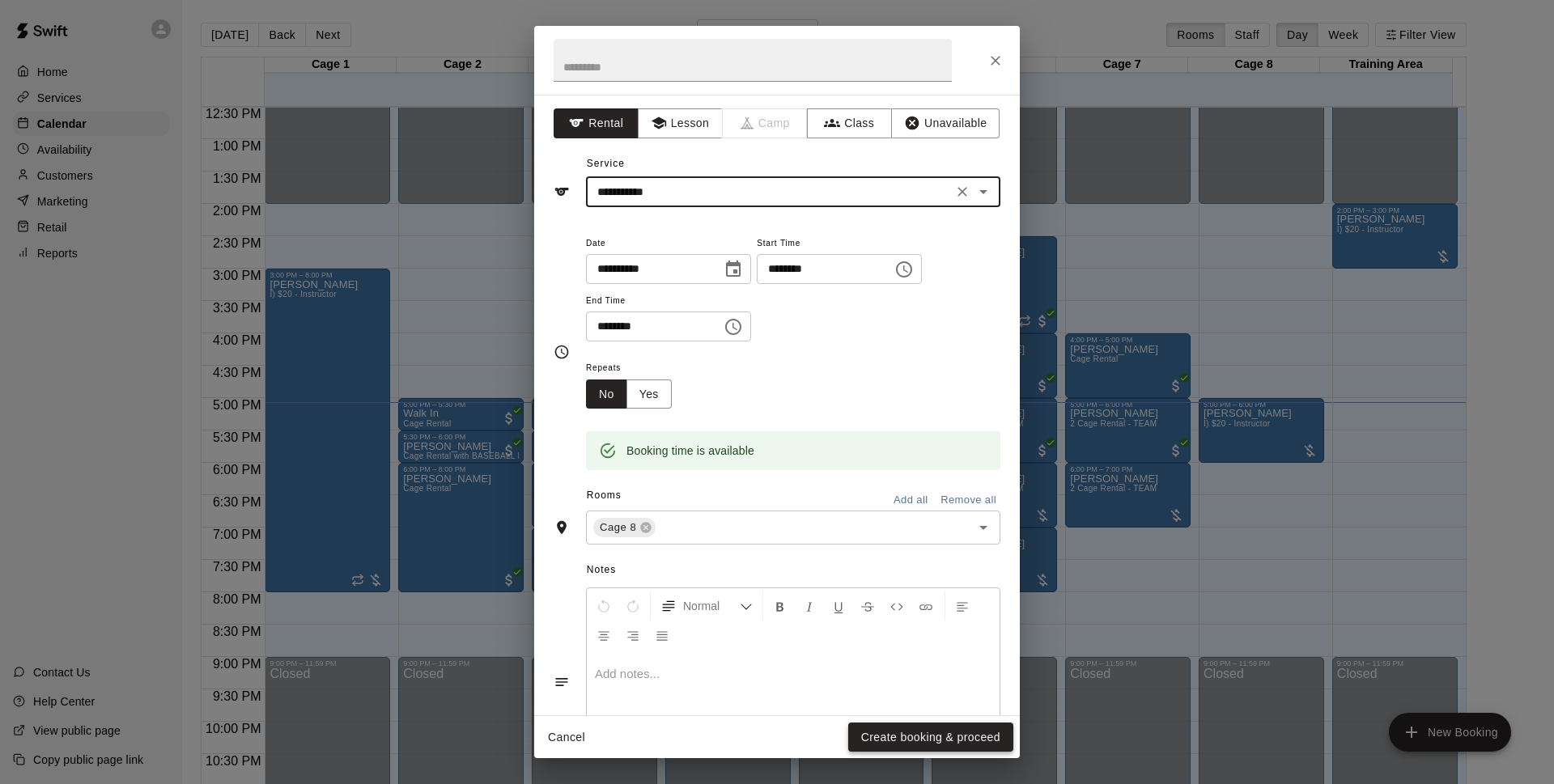
click at [892, 740] on button "Create booking & proceed" at bounding box center [931, 738] width 165 height 30
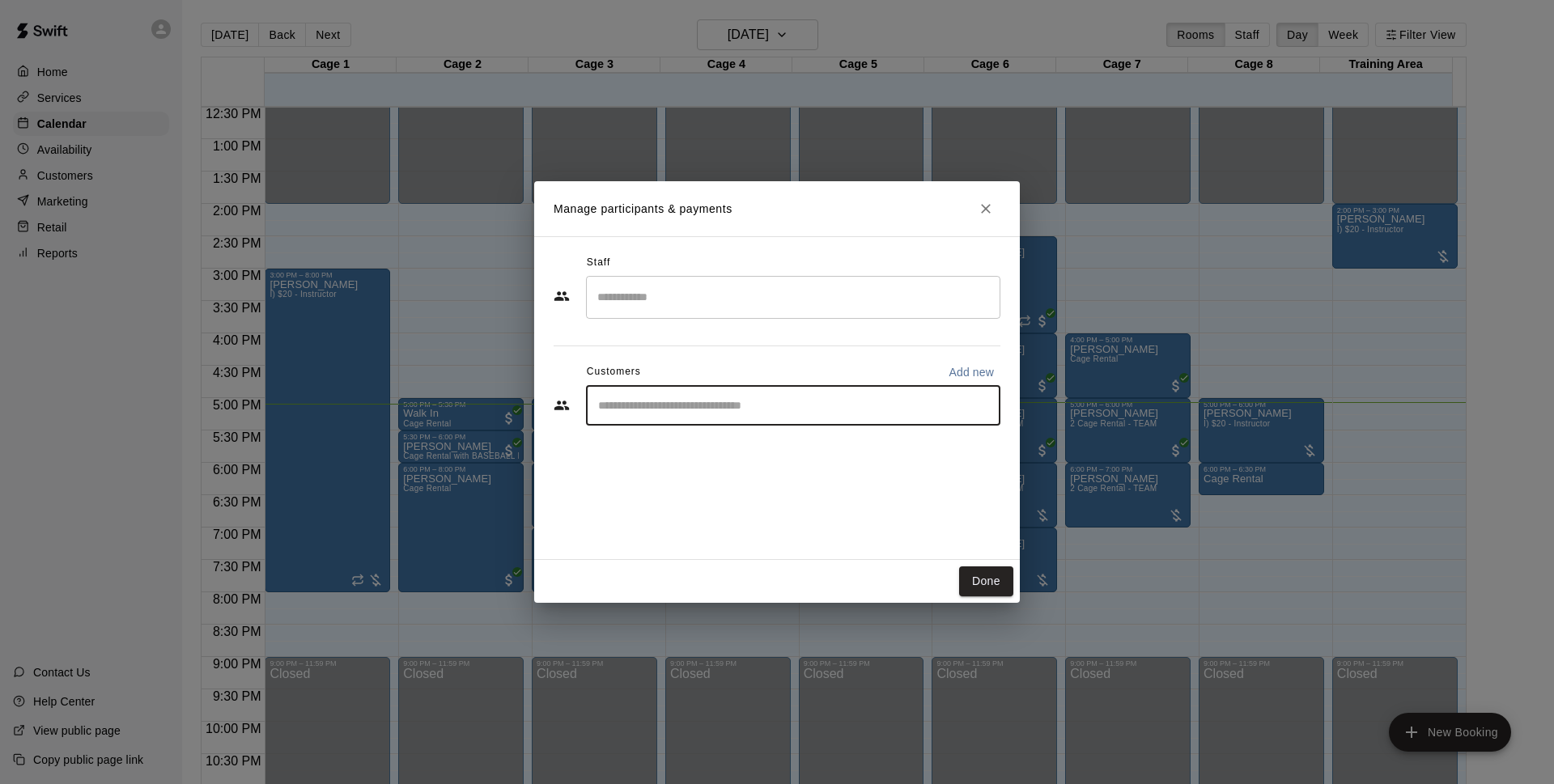
click at [737, 405] on input "Start typing to search customers..." at bounding box center [793, 406] width 399 height 17
type input "****"
click at [746, 446] on div "Walk In" at bounding box center [719, 443] width 174 height 17
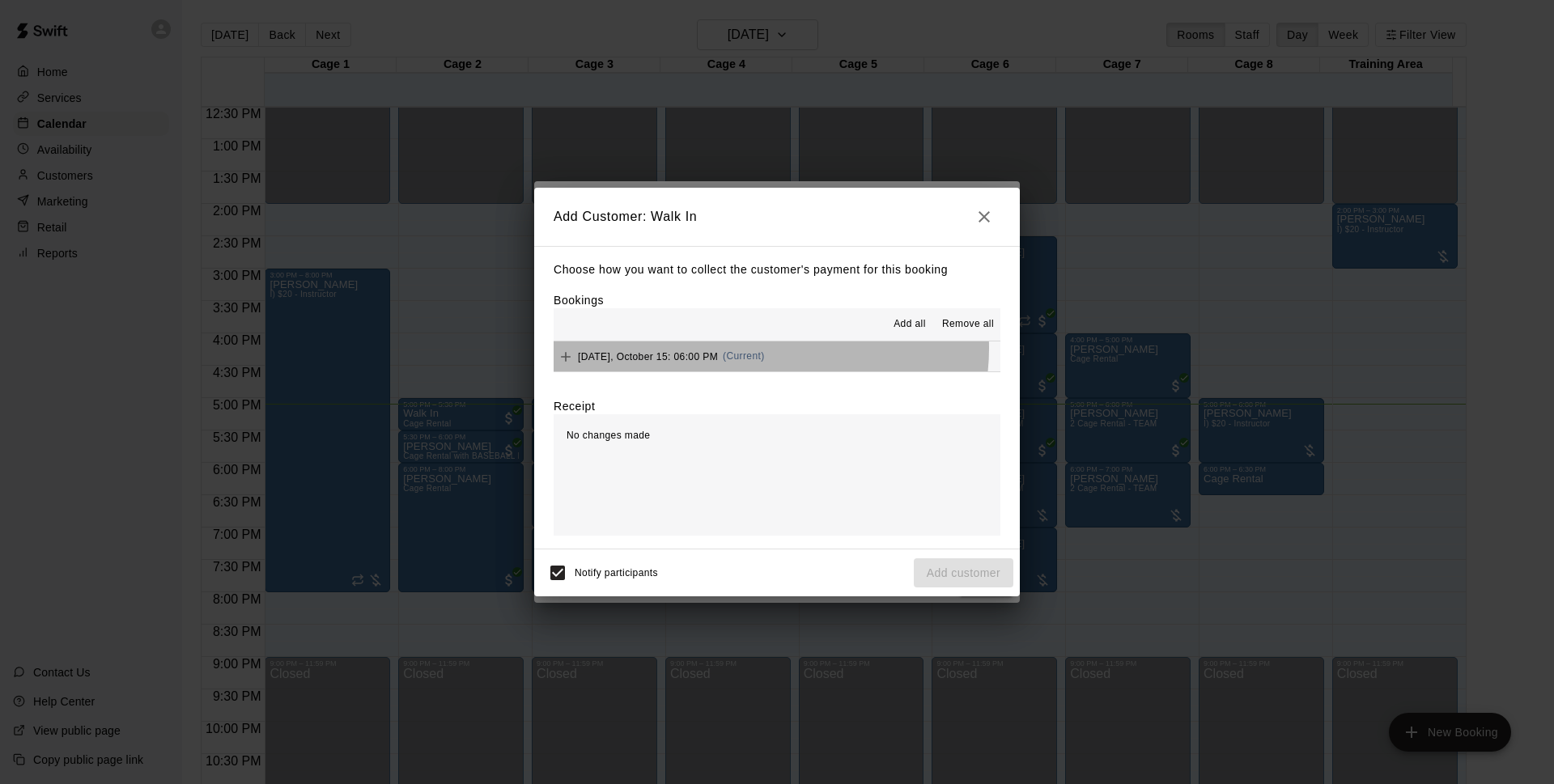
click at [765, 349] on div "[DATE], October 15: 06:00 PM (Current)" at bounding box center [659, 356] width 211 height 24
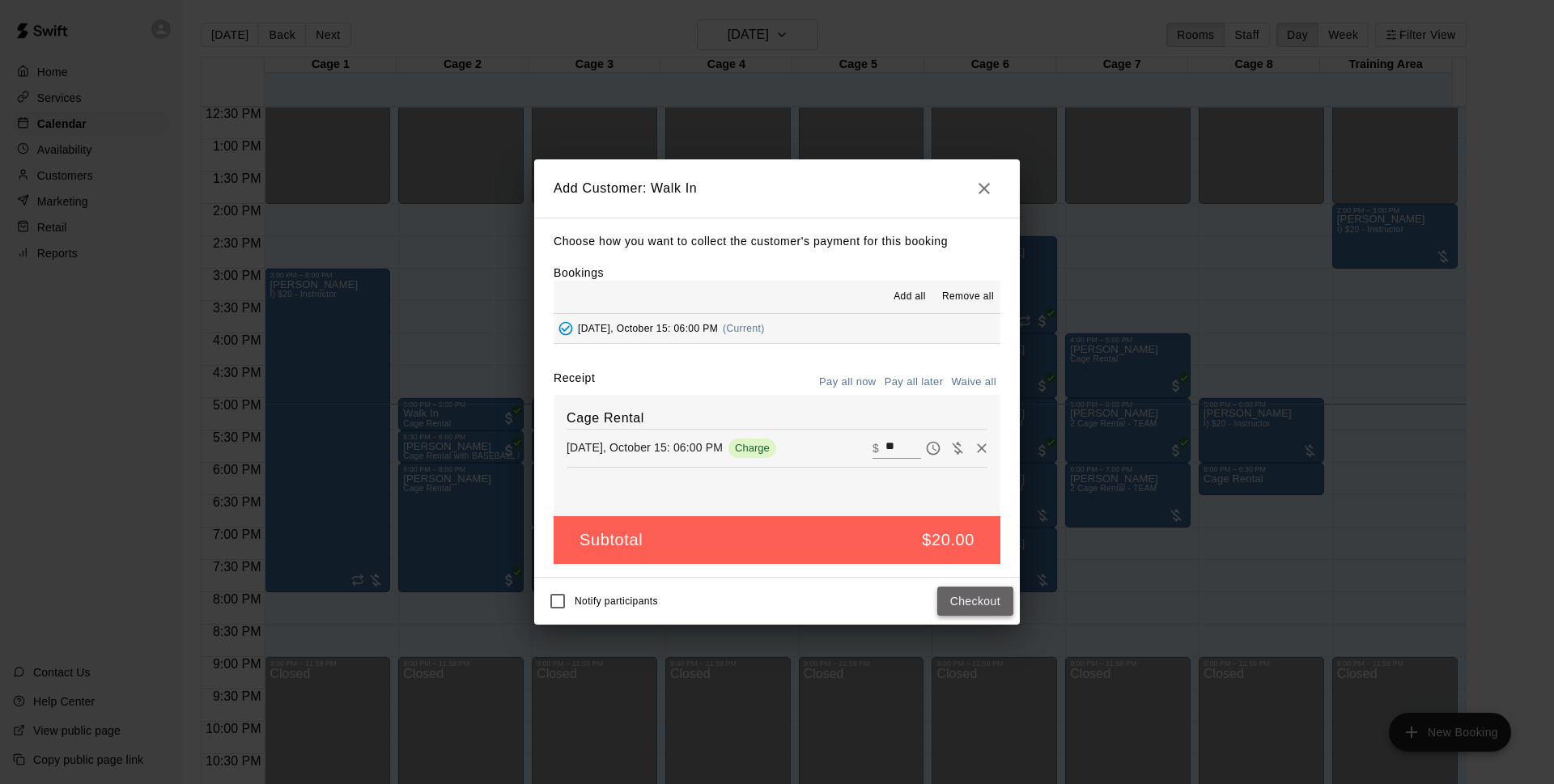
click at [952, 605] on button "Checkout" at bounding box center [975, 602] width 76 height 30
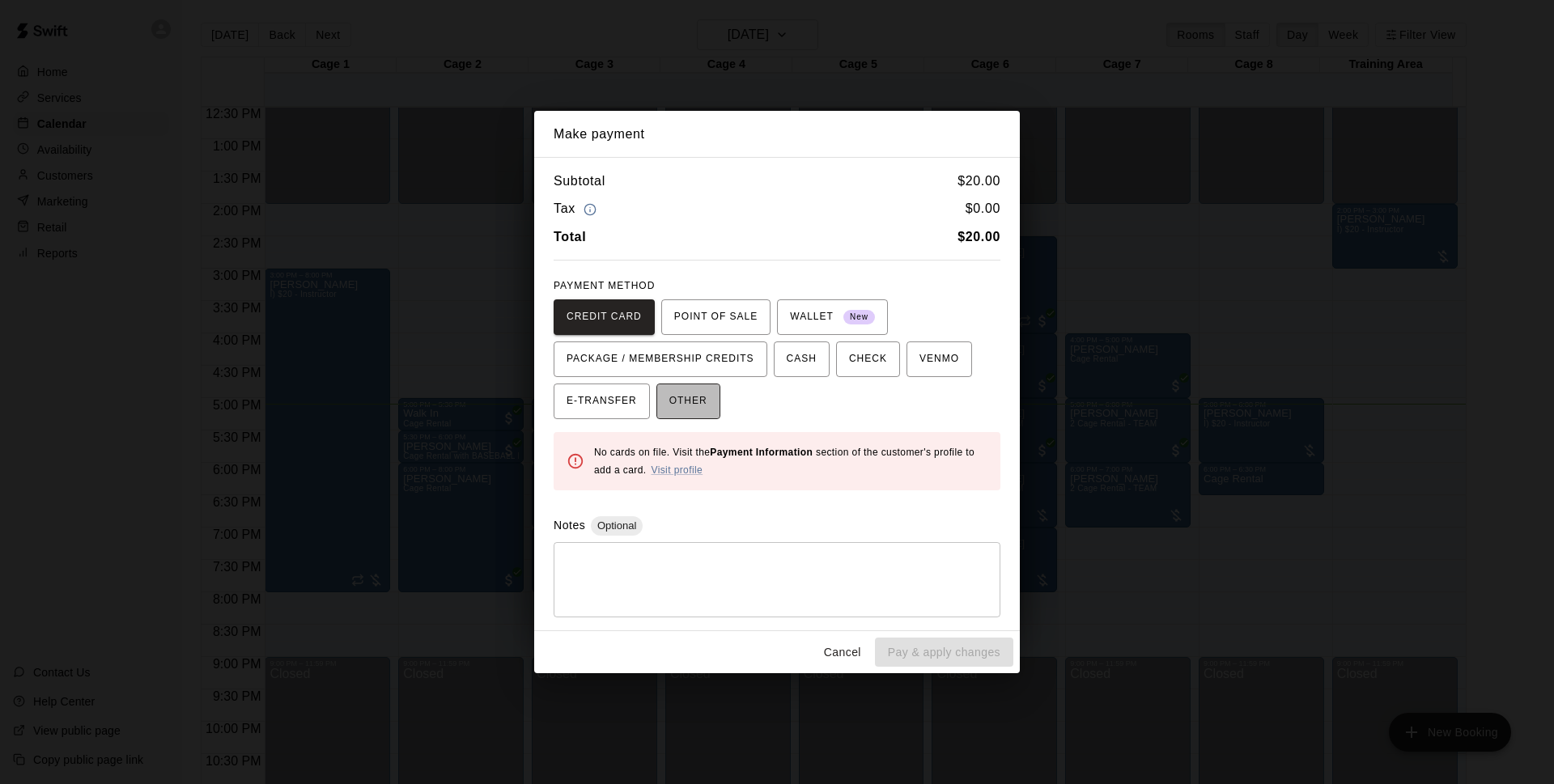
click at [697, 409] on span "OTHER" at bounding box center [689, 401] width 38 height 26
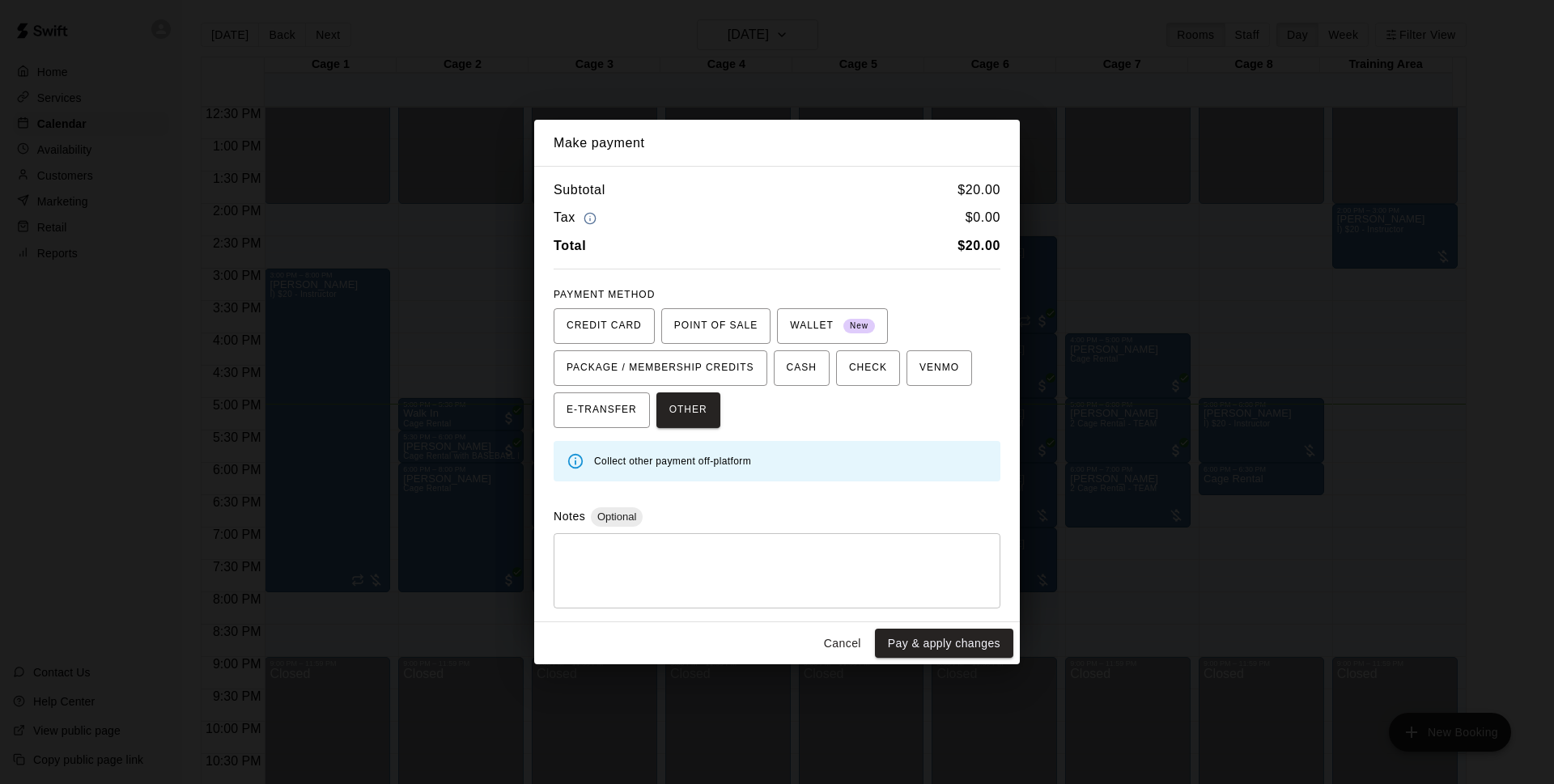
click at [847, 645] on button "Cancel" at bounding box center [842, 644] width 52 height 30
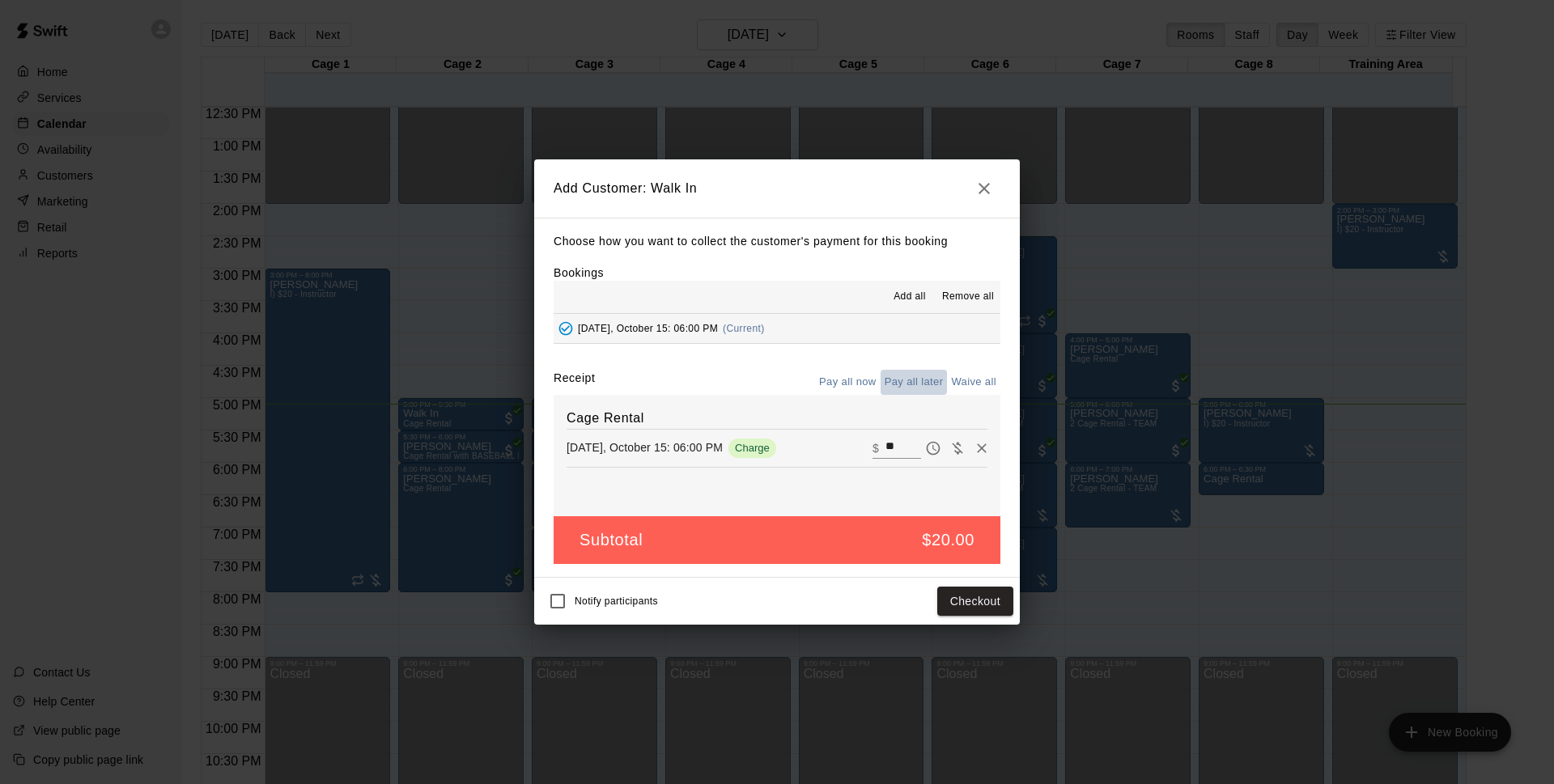
click at [920, 381] on button "Pay all later" at bounding box center [914, 382] width 67 height 25
click at [988, 606] on button "Add customer" at bounding box center [964, 602] width 99 height 30
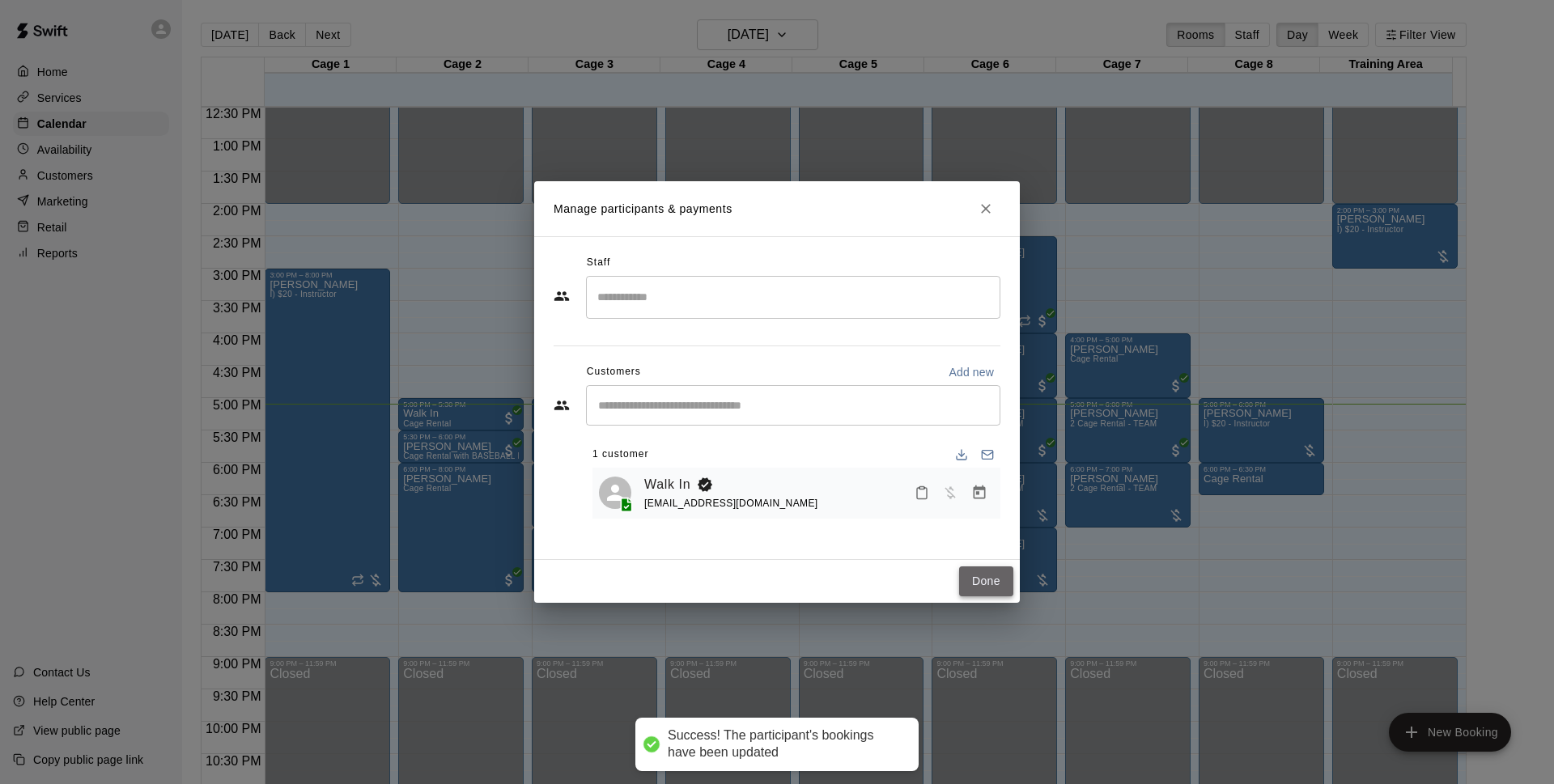
click at [983, 589] on button "Done" at bounding box center [985, 582] width 54 height 30
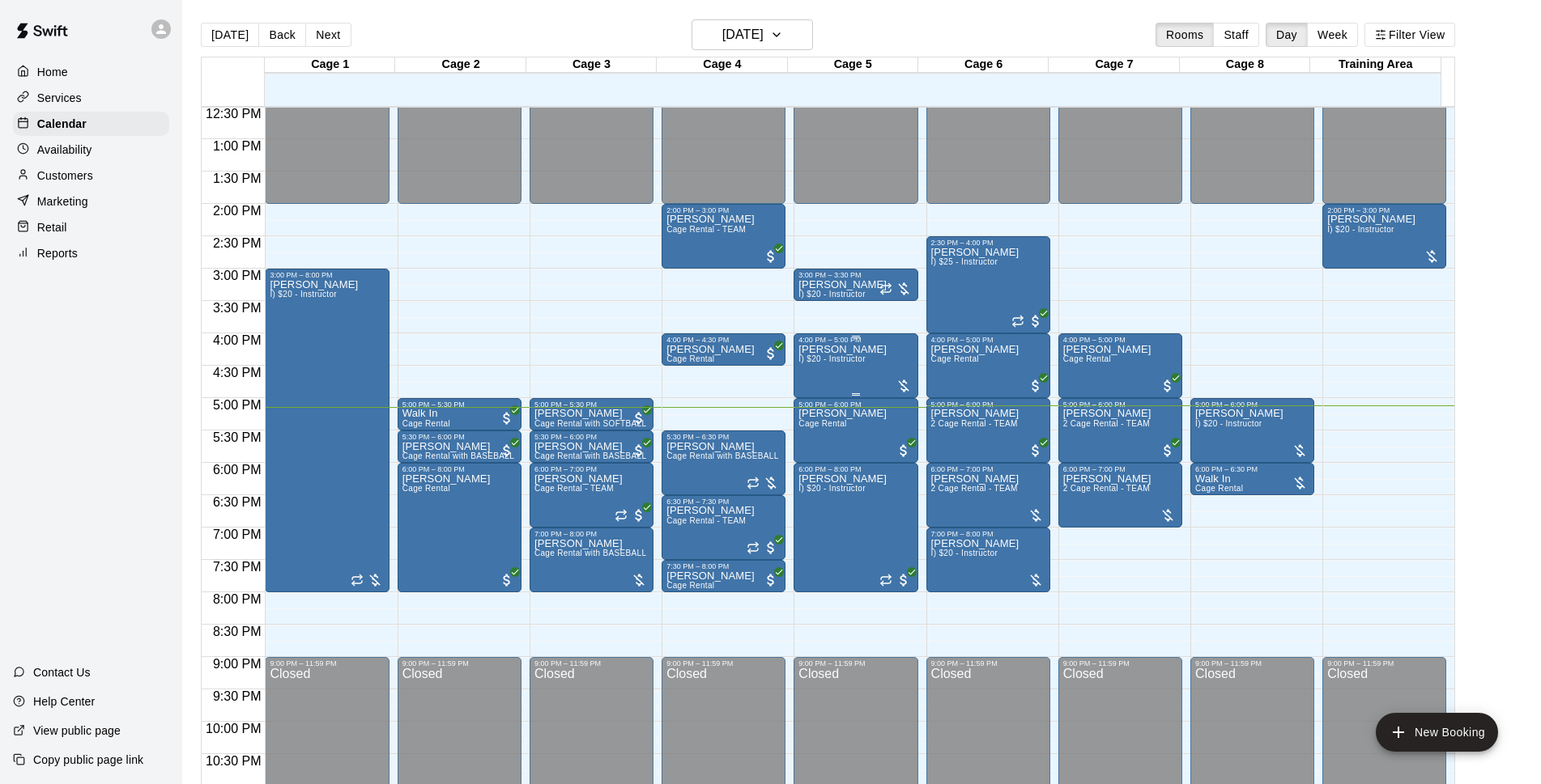
click at [859, 370] on div "[PERSON_NAME] I) $20 - Instructor" at bounding box center [842, 736] width 88 height 784
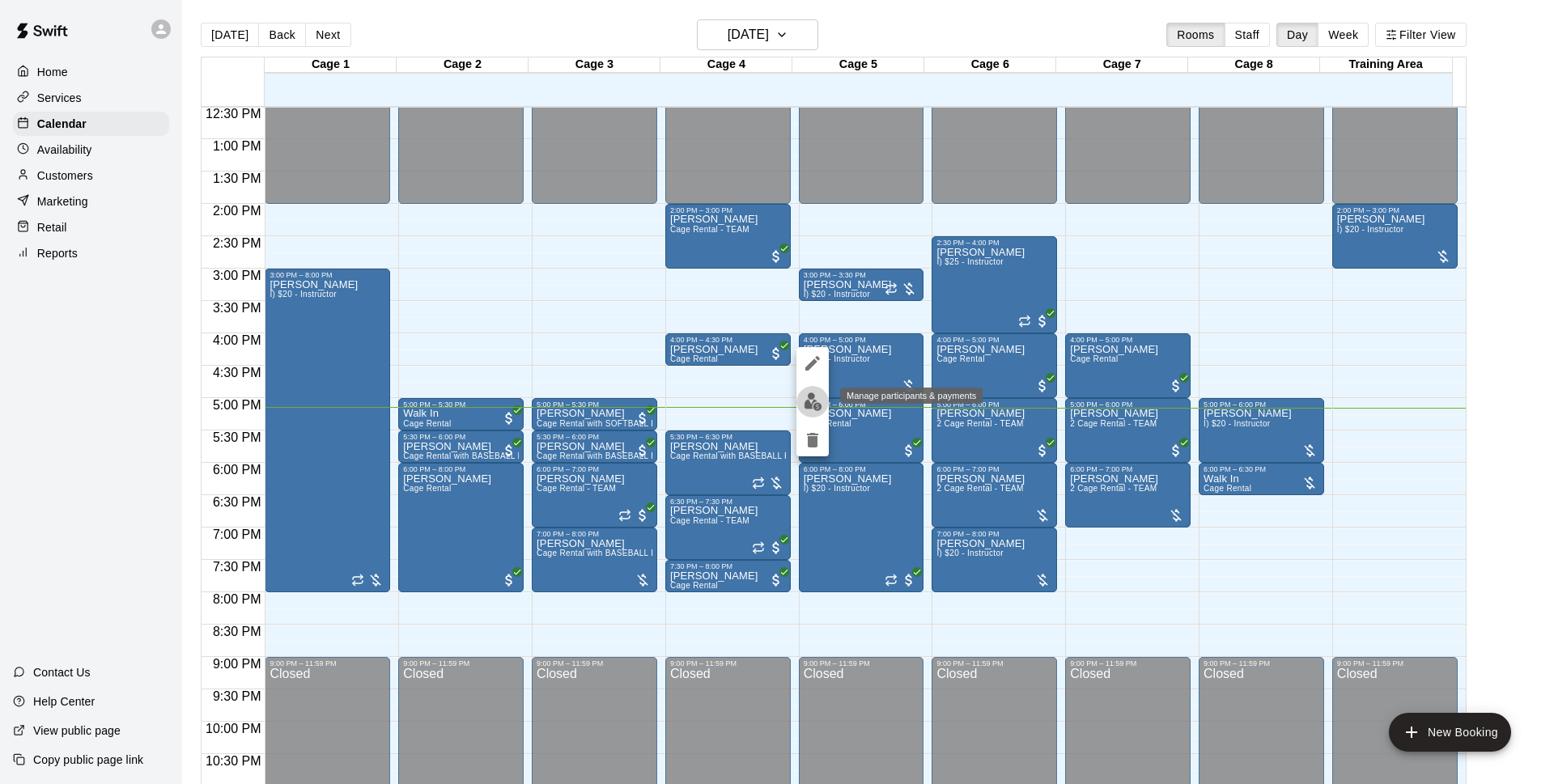
click at [815, 404] on img "edit" at bounding box center [813, 402] width 18 height 18
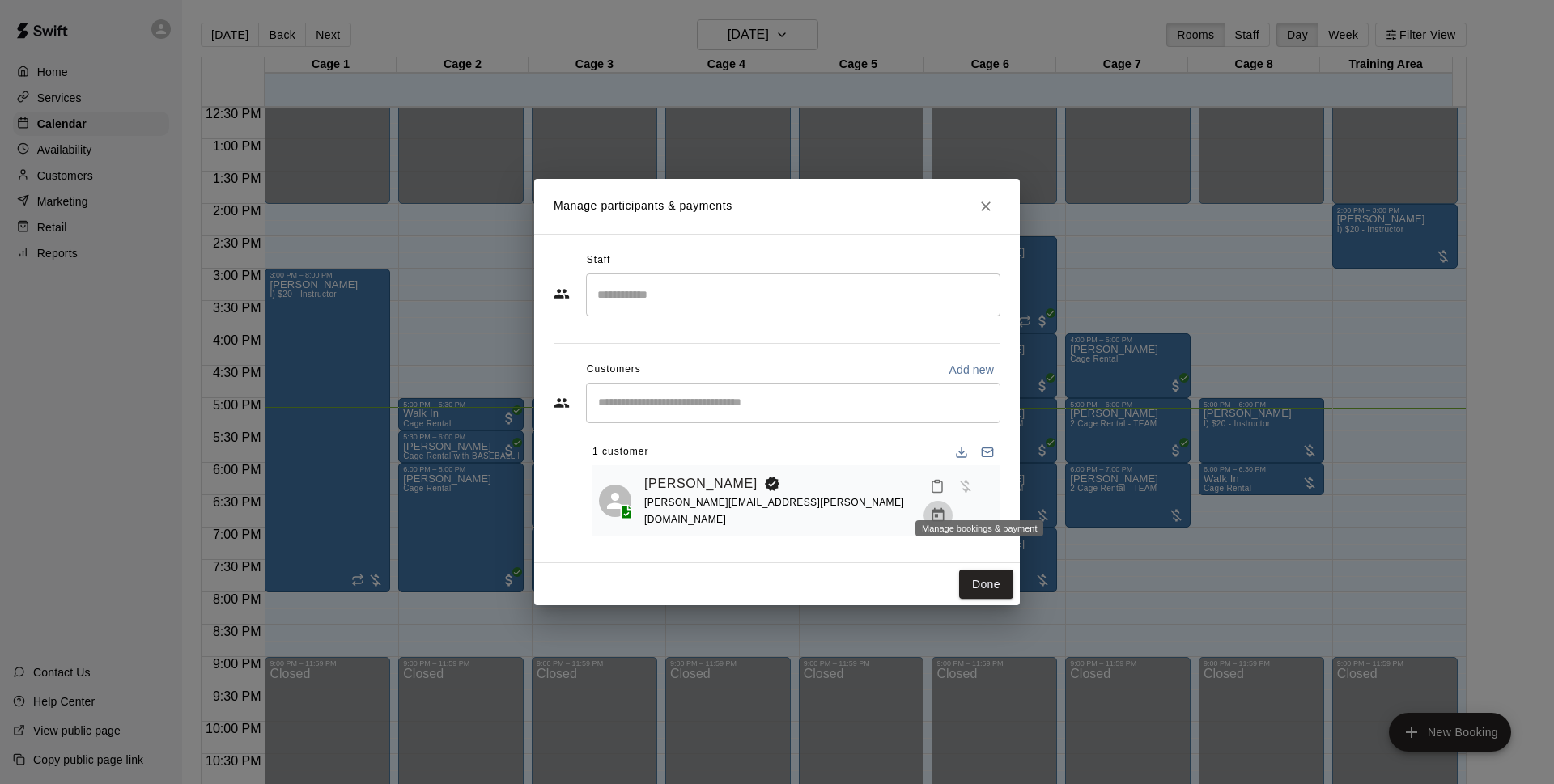
click at [946, 507] on icon "Manage bookings & payment" at bounding box center [938, 515] width 17 height 17
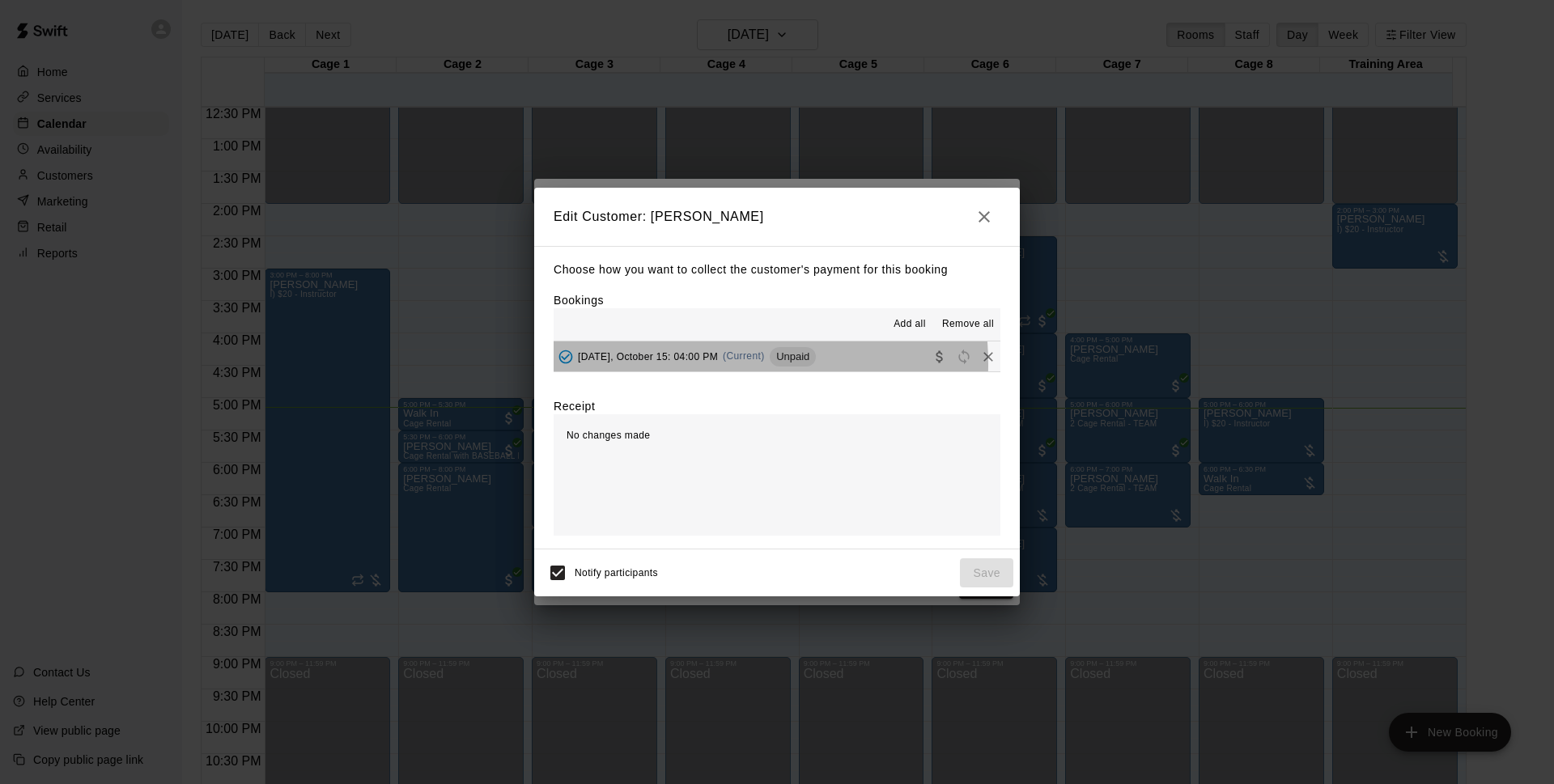
click at [711, 364] on div "[DATE], October 15: 04:00 PM (Current) Unpaid" at bounding box center [685, 356] width 262 height 24
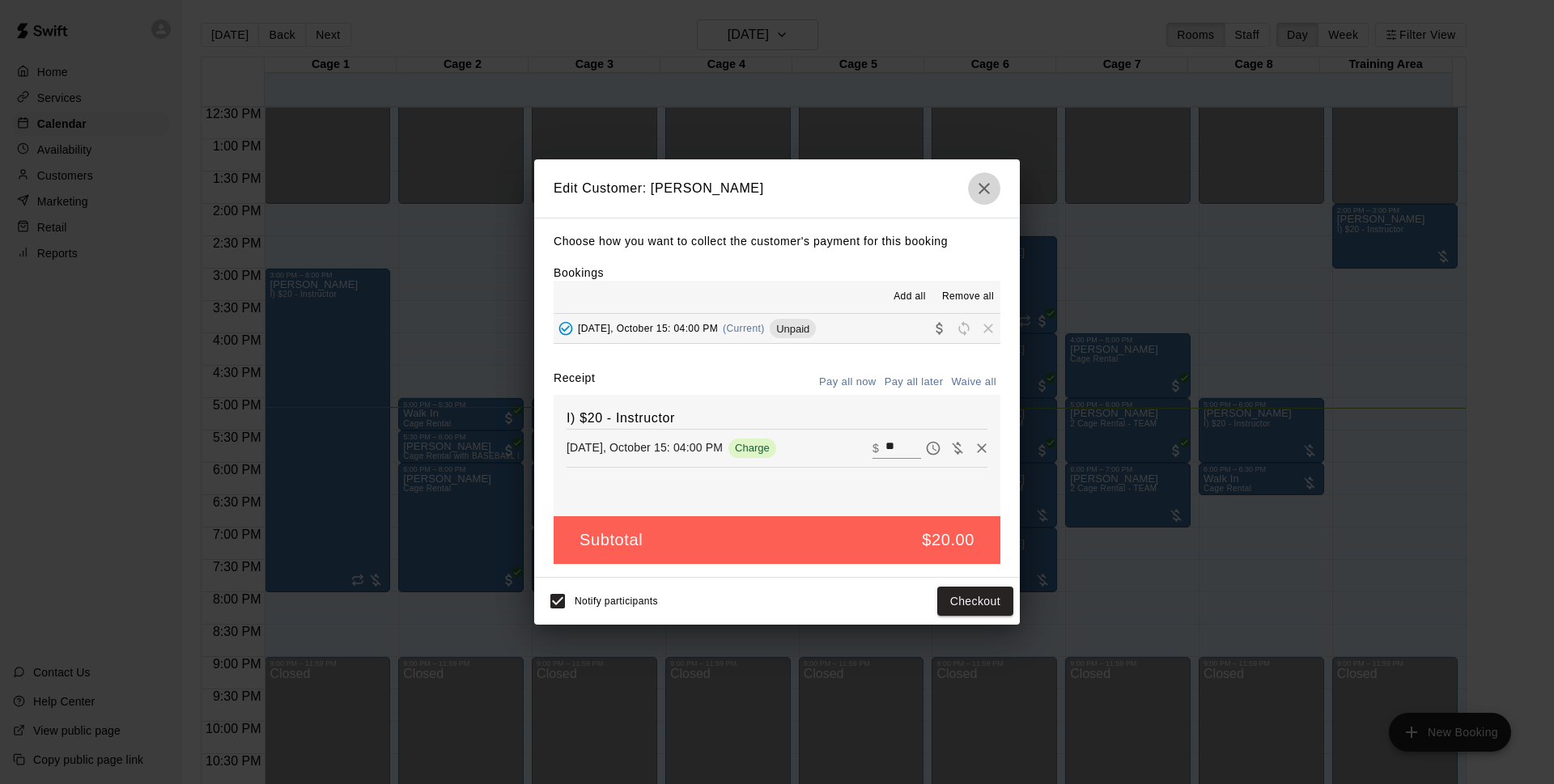
click at [985, 179] on icon "button" at bounding box center [984, 188] width 19 height 19
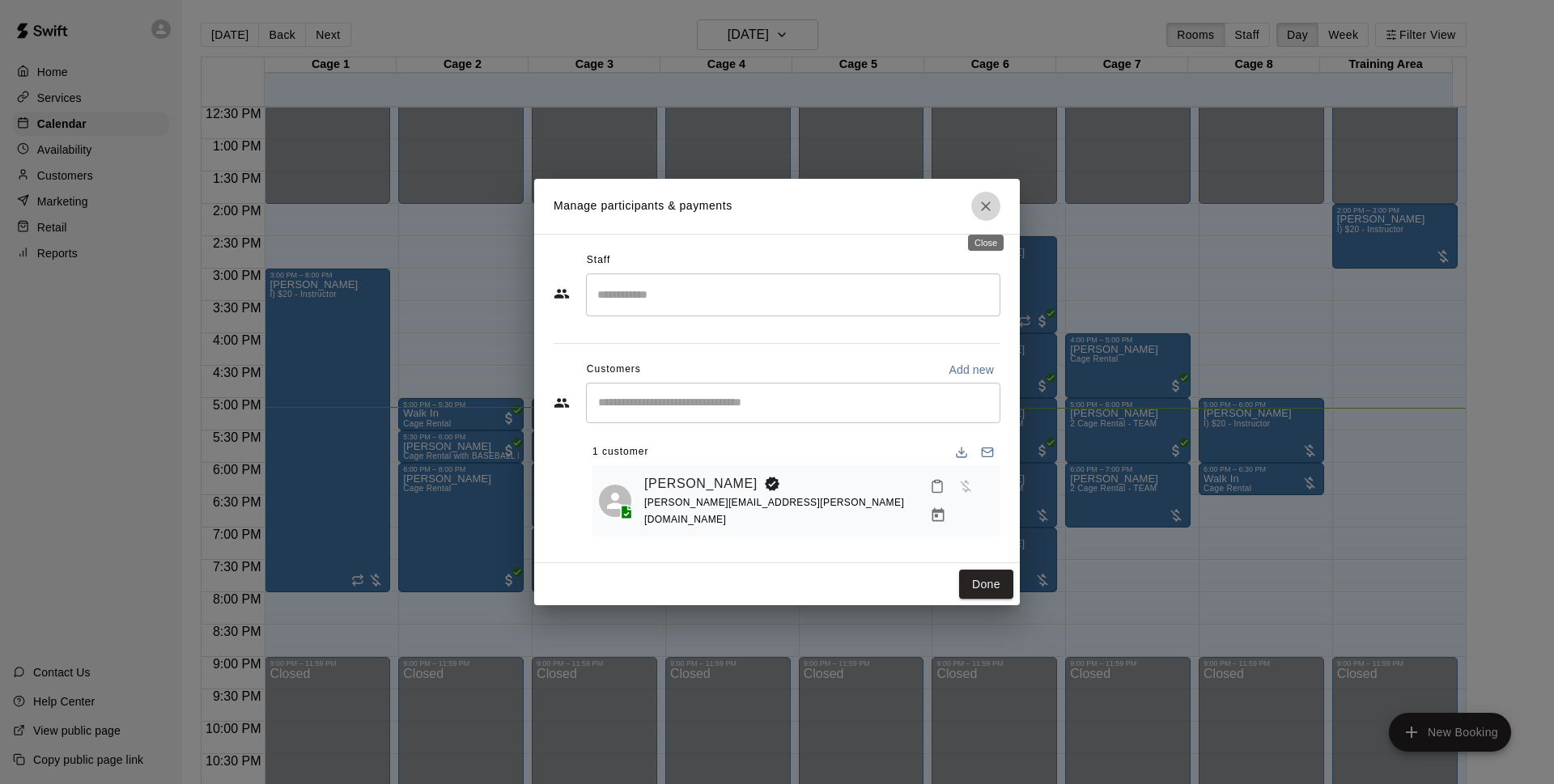
click at [990, 206] on icon "Close" at bounding box center [986, 206] width 17 height 17
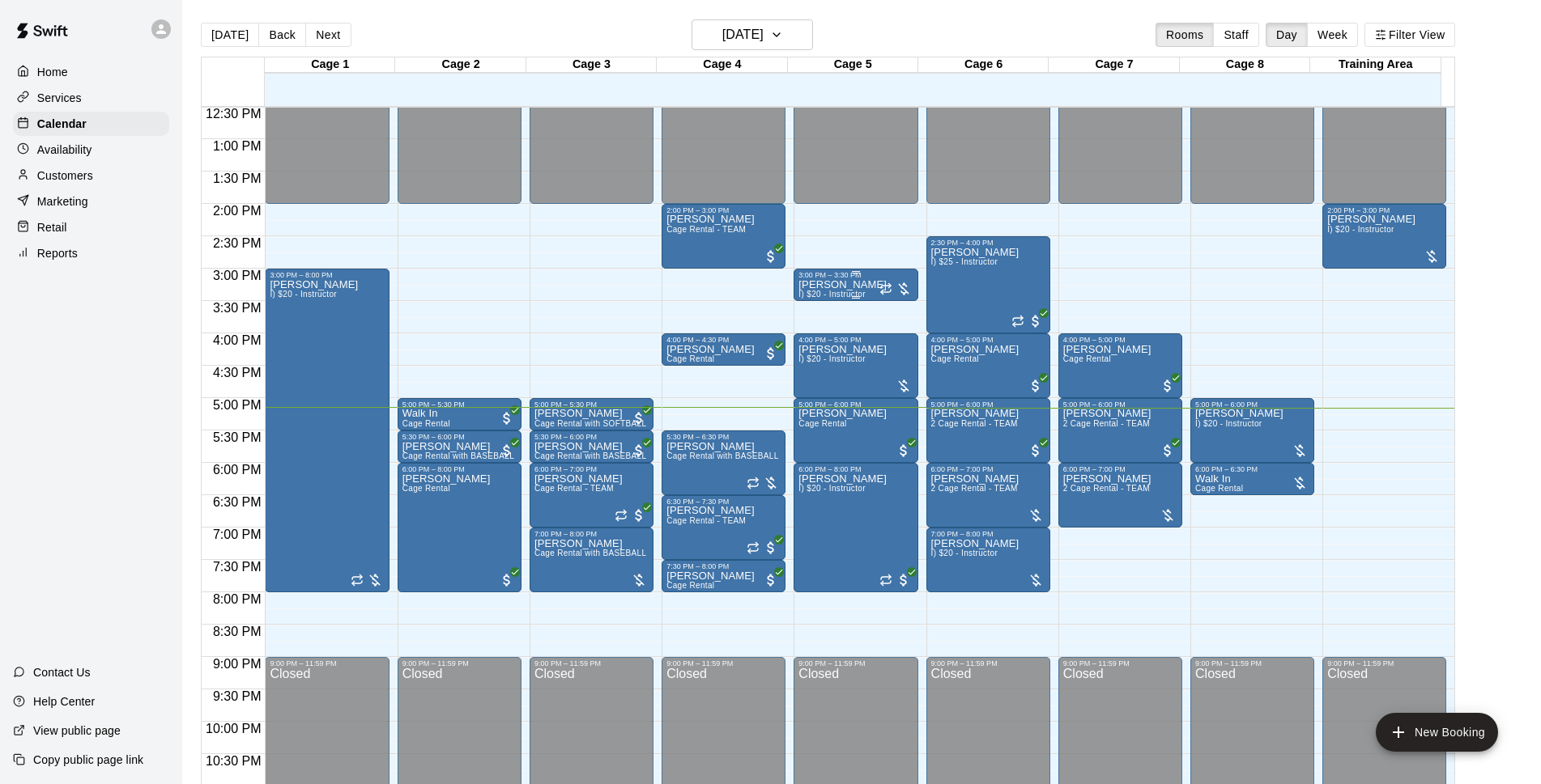
click at [854, 285] on p "[PERSON_NAME]" at bounding box center [842, 285] width 88 height 0
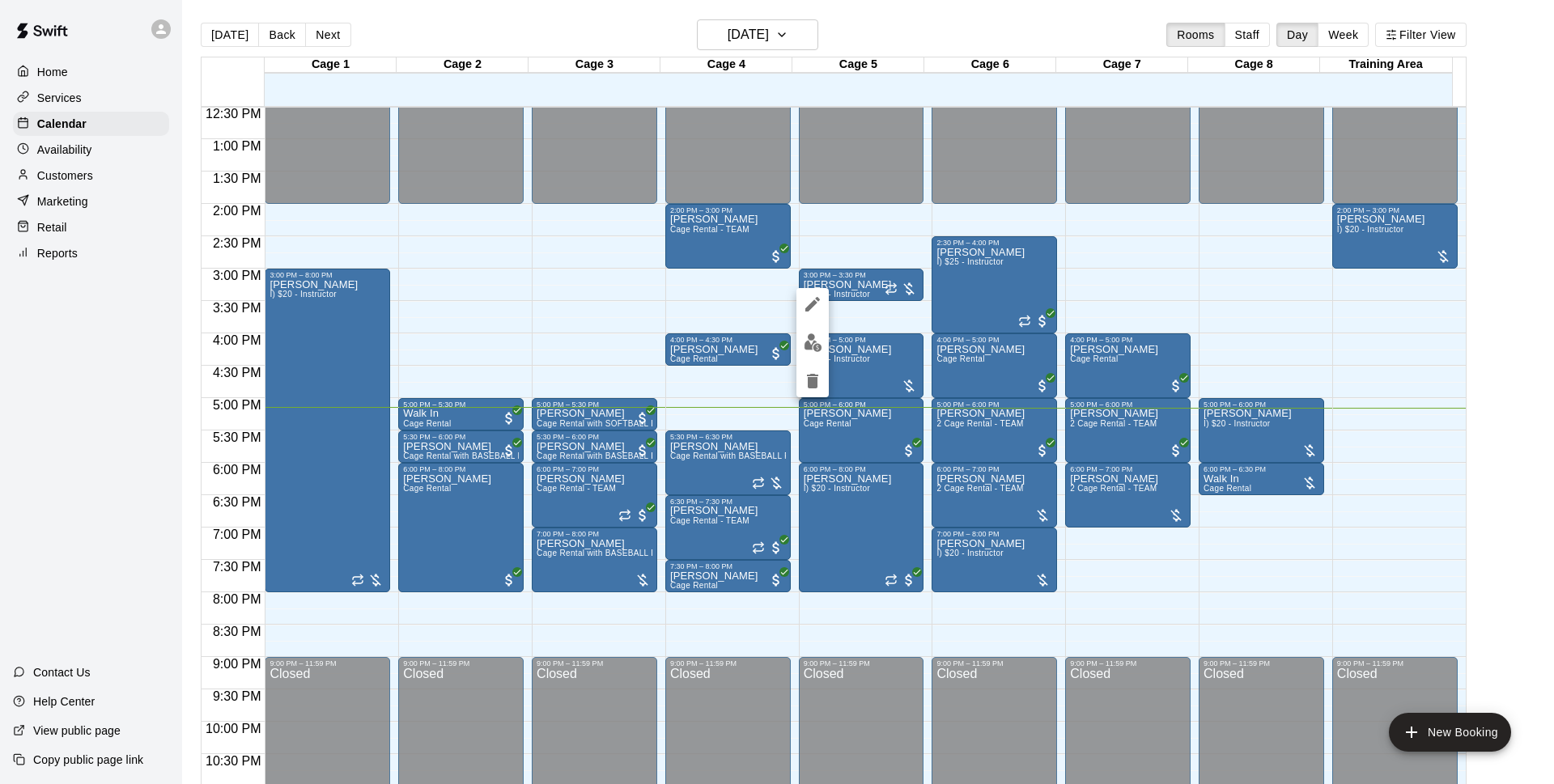
click at [822, 339] on button "edit" at bounding box center [812, 343] width 32 height 31
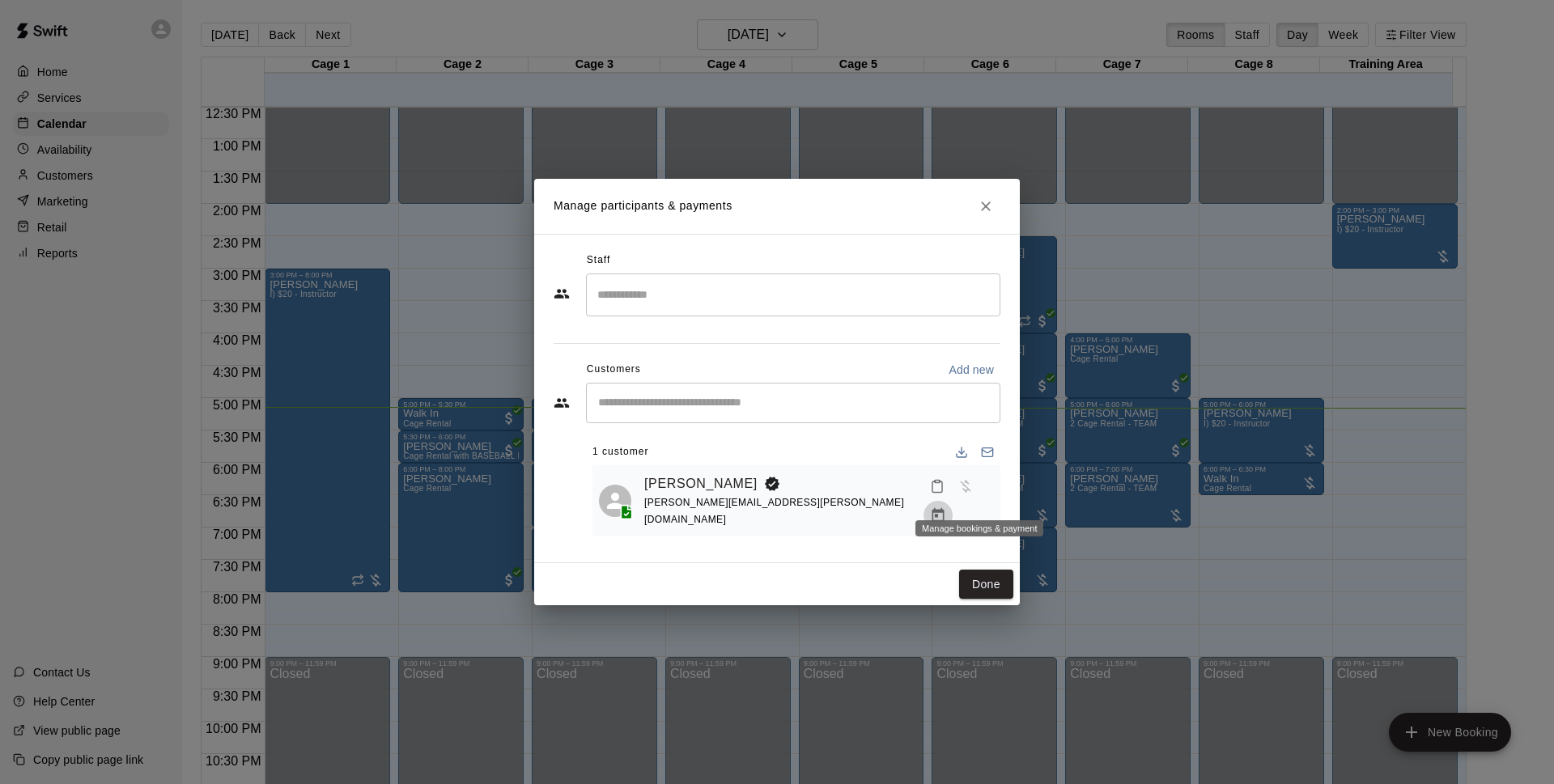
click at [946, 507] on icon "Manage bookings & payment" at bounding box center [938, 515] width 17 height 17
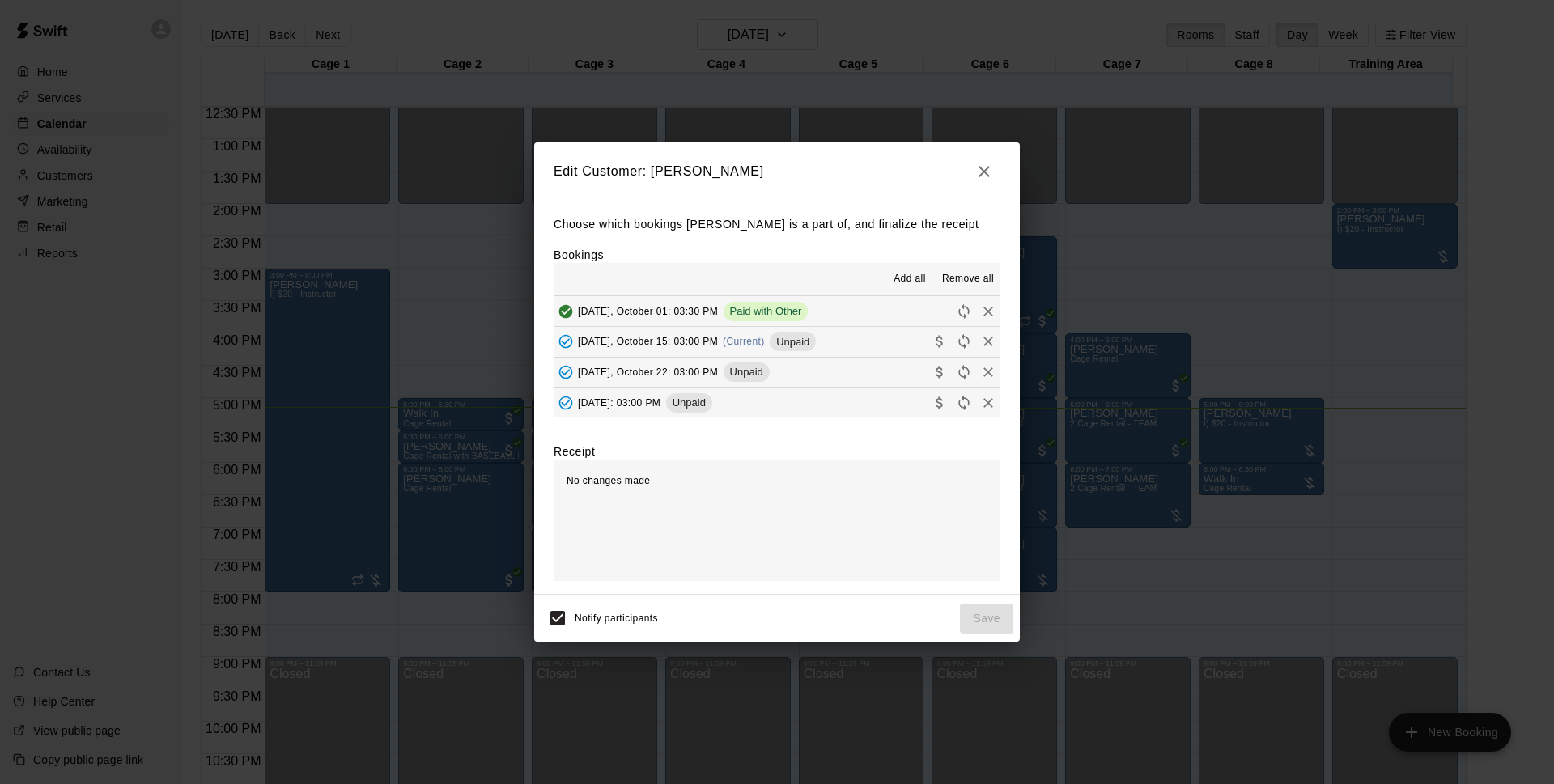
click at [853, 347] on button "[DATE], October 15: 03:00 PM (Current) Unpaid" at bounding box center [777, 342] width 447 height 30
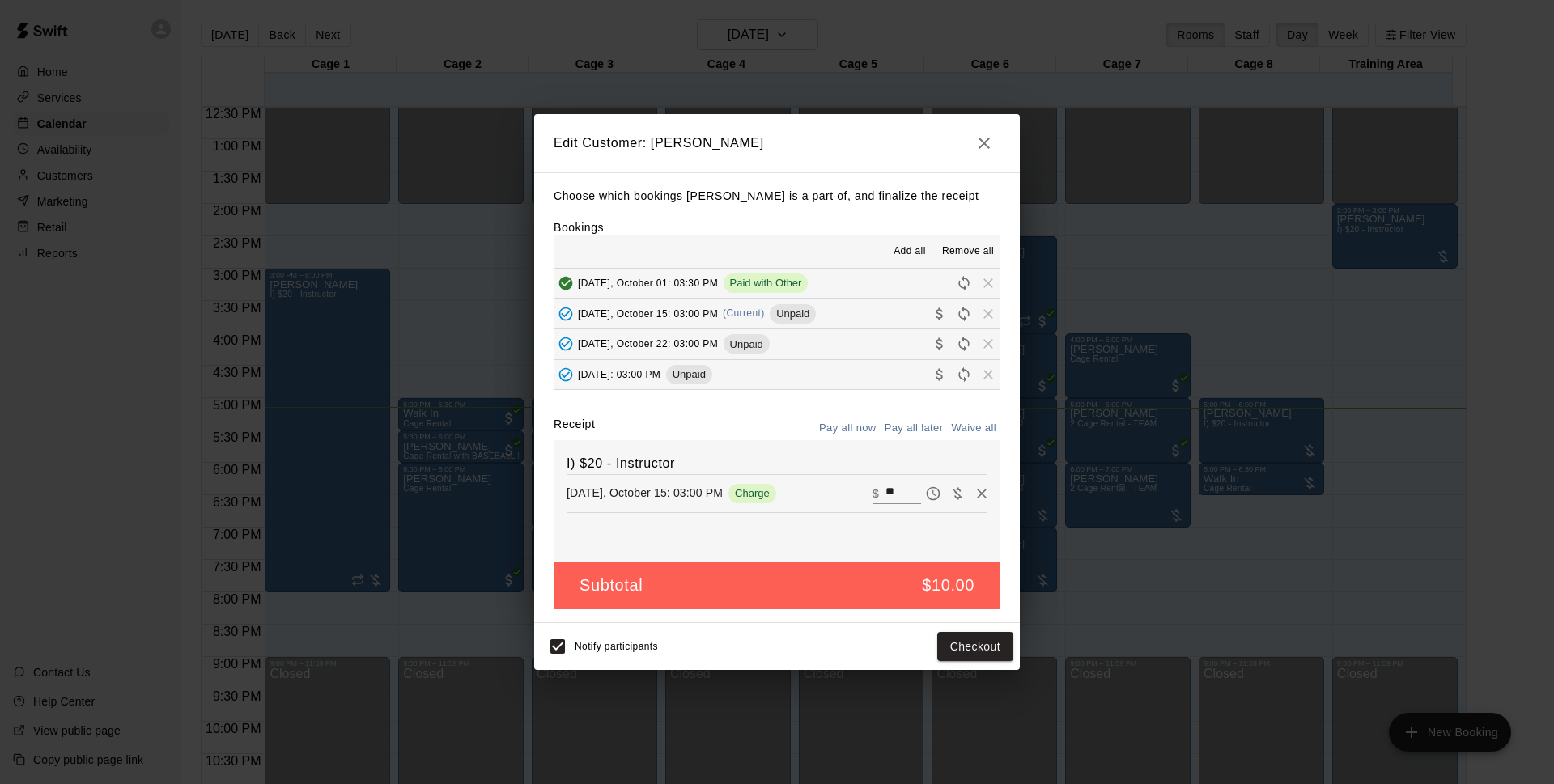
drag, startPoint x: 985, startPoint y: 149, endPoint x: 985, endPoint y: 167, distance: 18.0
click at [985, 157] on button "button" at bounding box center [984, 143] width 32 height 32
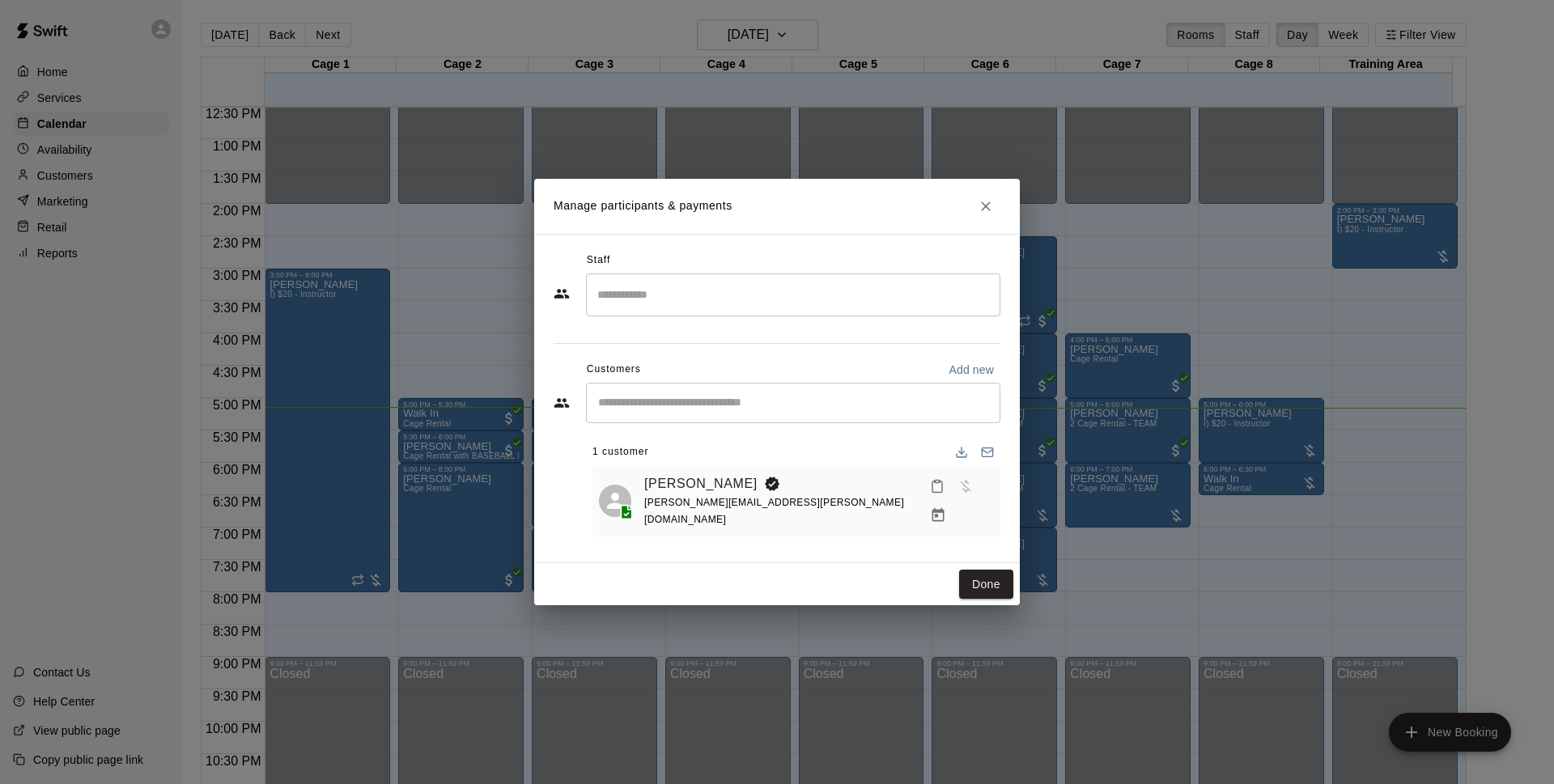
drag, startPoint x: 985, startPoint y: 167, endPoint x: 904, endPoint y: 445, distance: 289.6
click at [904, 445] on div "1 customer" at bounding box center [796, 452] width 408 height 26
click at [953, 501] on button "Manage bookings & payment" at bounding box center [937, 515] width 29 height 29
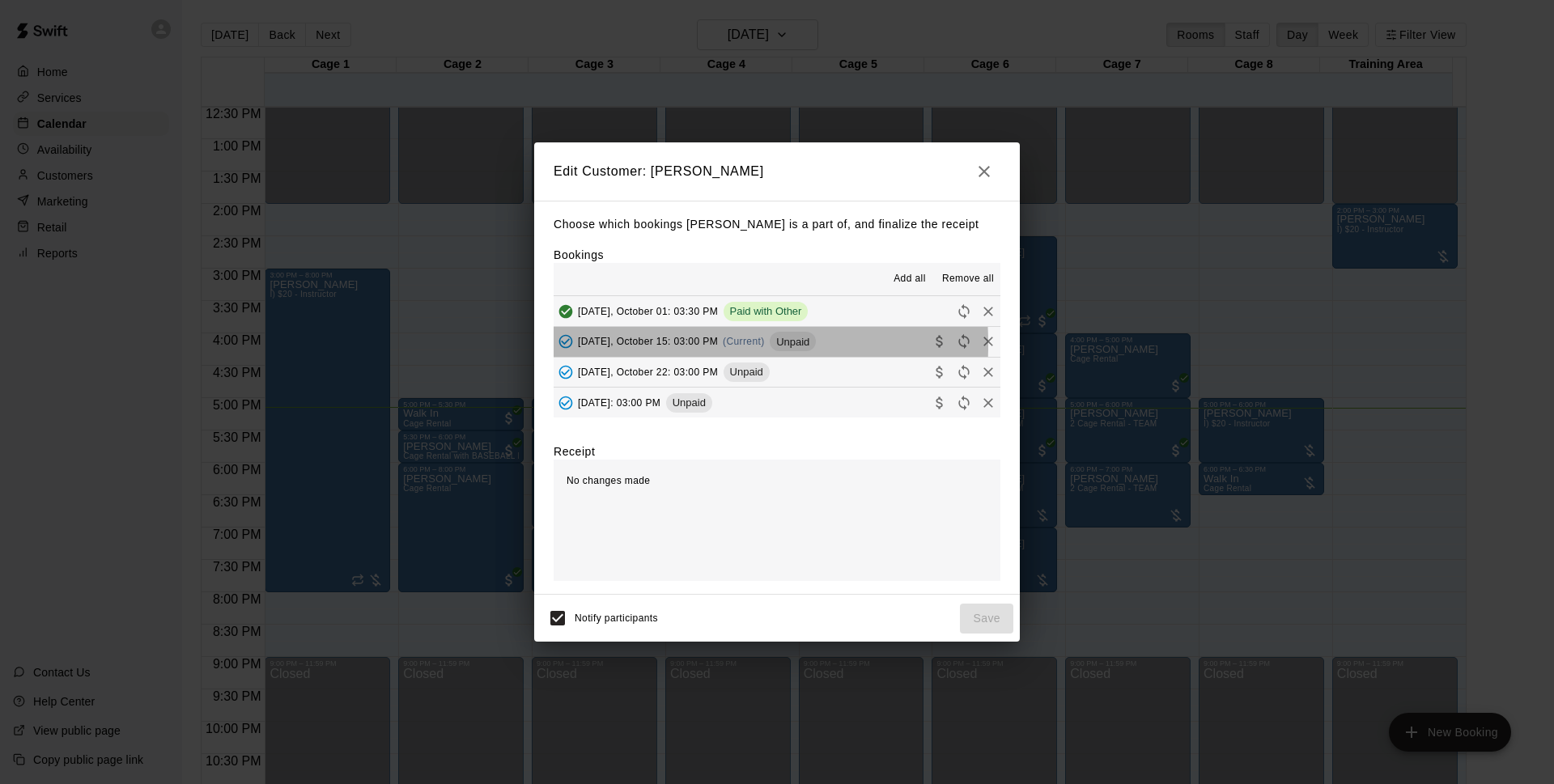
click at [622, 346] on span "[DATE], October 15: 03:00 PM" at bounding box center [647, 341] width 140 height 12
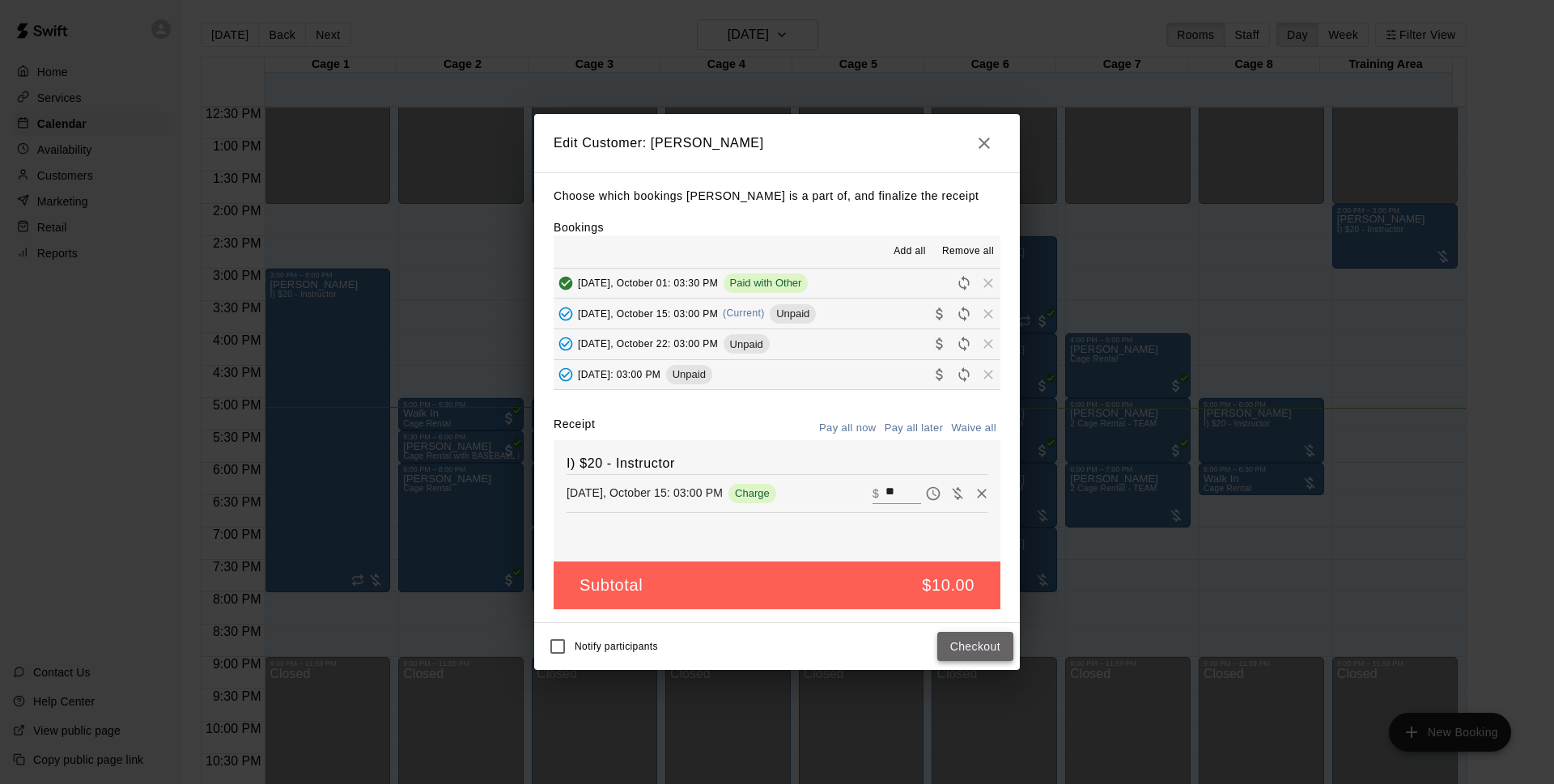
click at [981, 644] on button "Checkout" at bounding box center [975, 647] width 76 height 30
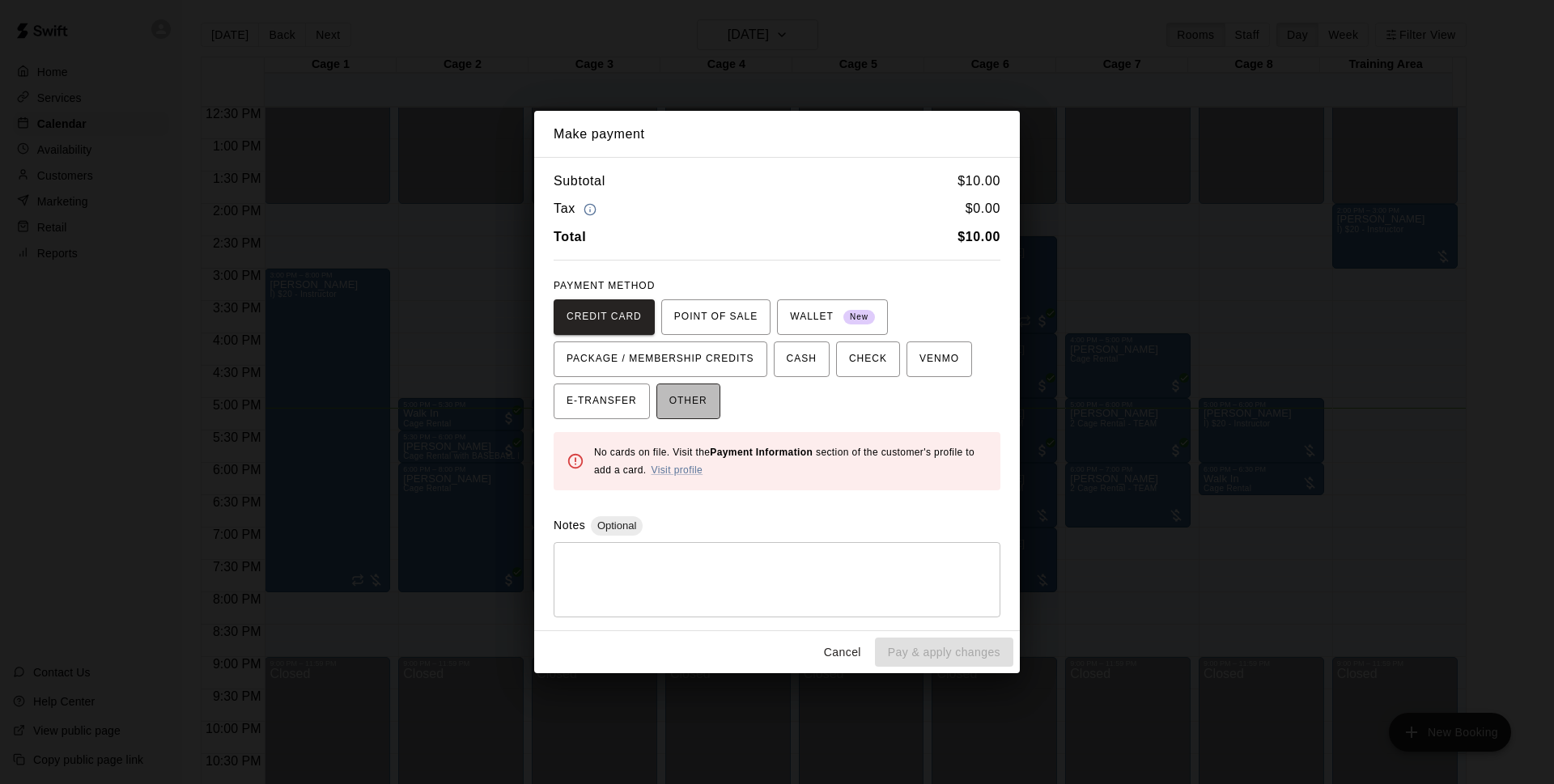
click at [683, 404] on span "OTHER" at bounding box center [689, 401] width 38 height 26
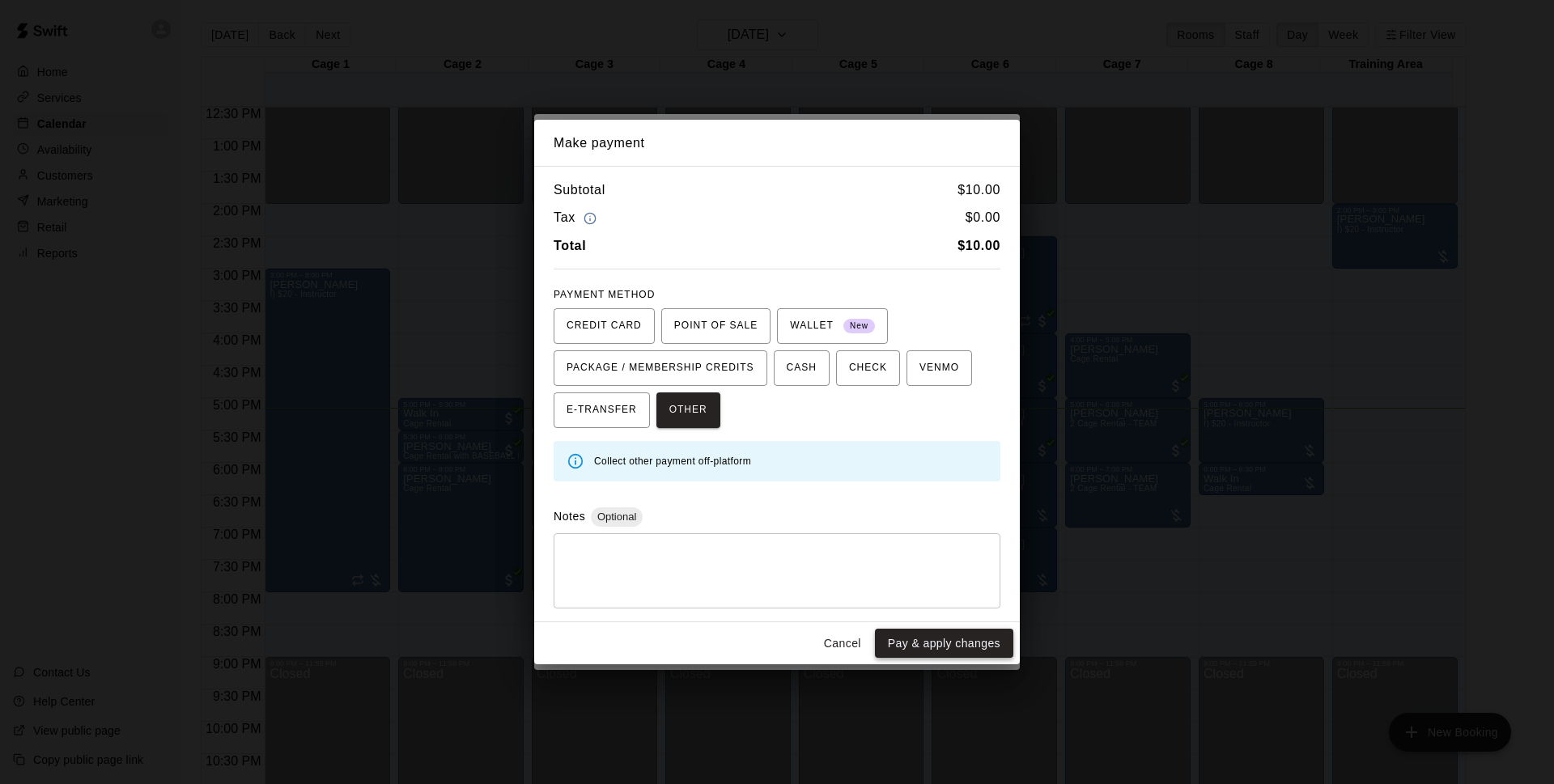
click at [962, 641] on button "Pay & apply changes" at bounding box center [944, 644] width 138 height 30
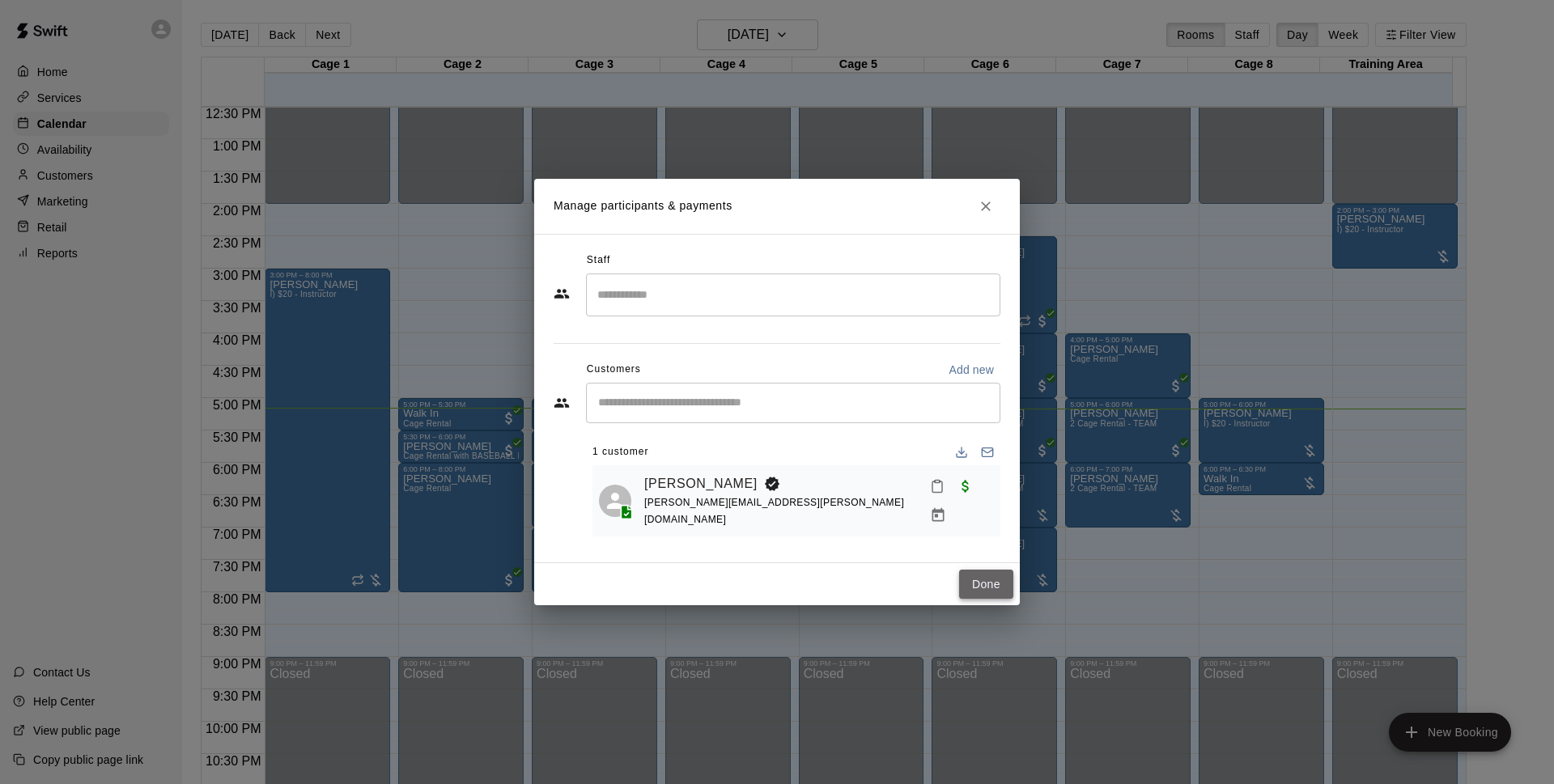
click at [979, 586] on button "Done" at bounding box center [985, 585] width 54 height 30
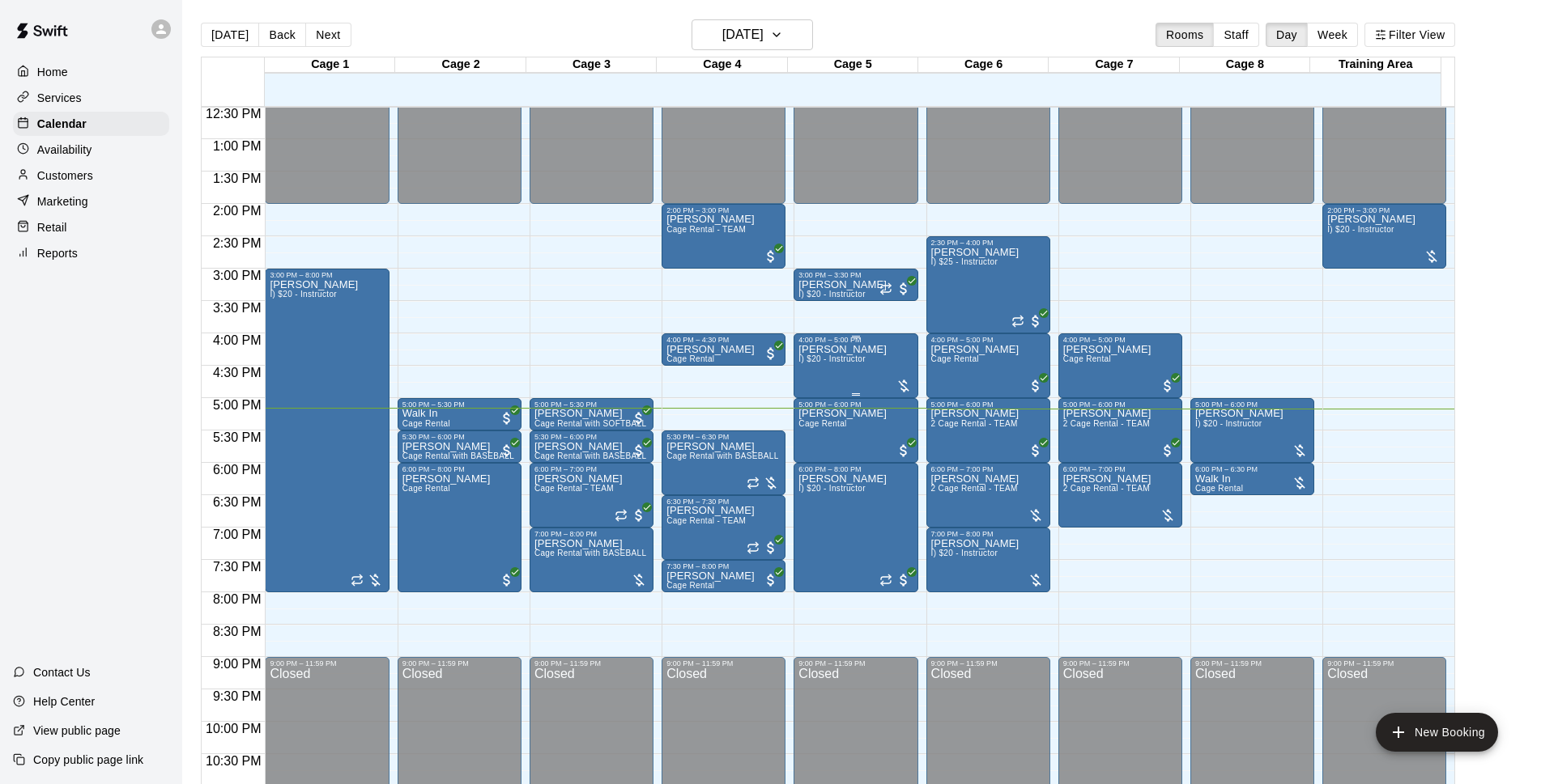
click at [836, 370] on div "[PERSON_NAME] I) $20 - Instructor" at bounding box center [842, 736] width 88 height 784
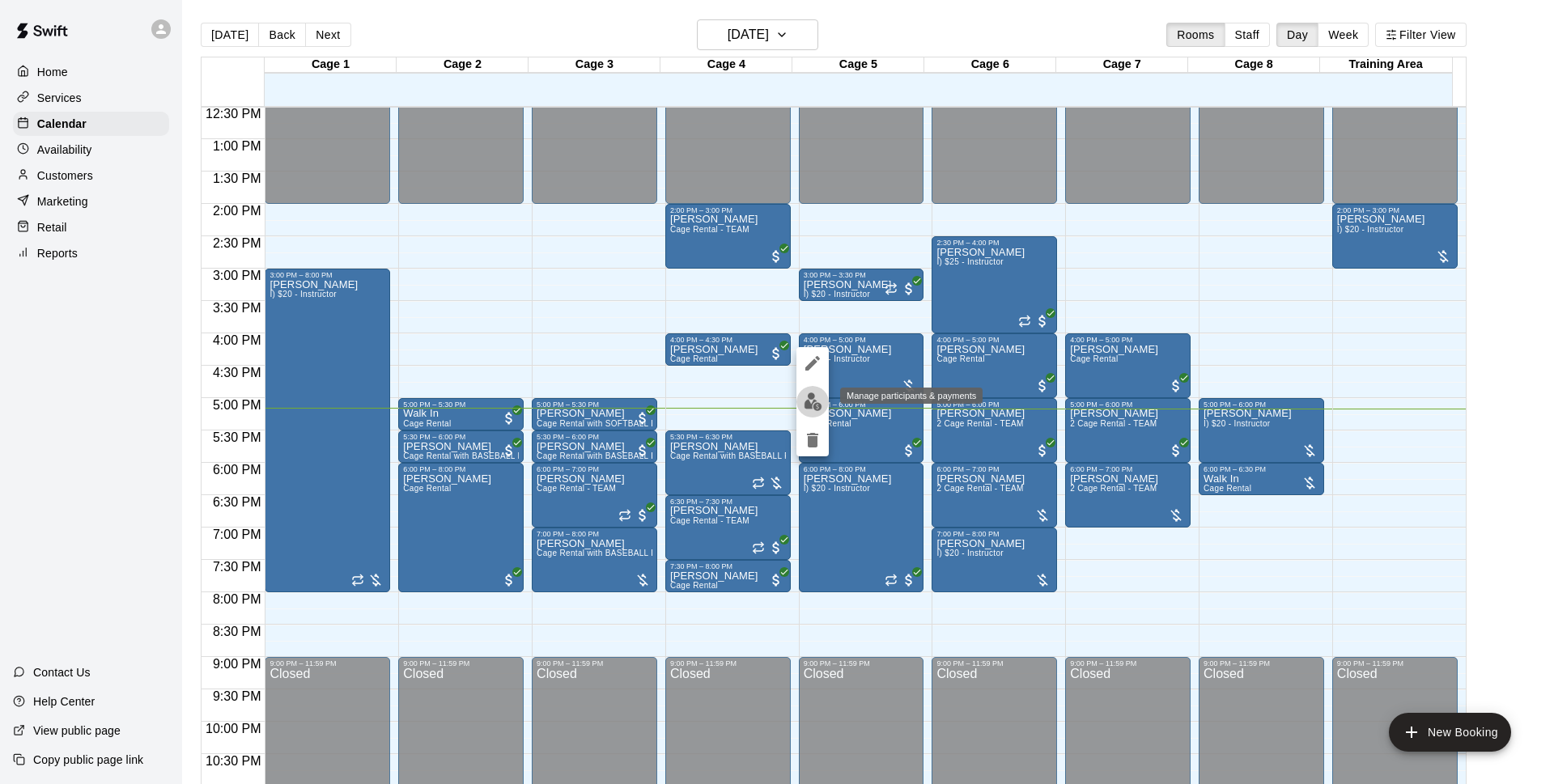
click at [817, 390] on button "edit" at bounding box center [812, 402] width 32 height 31
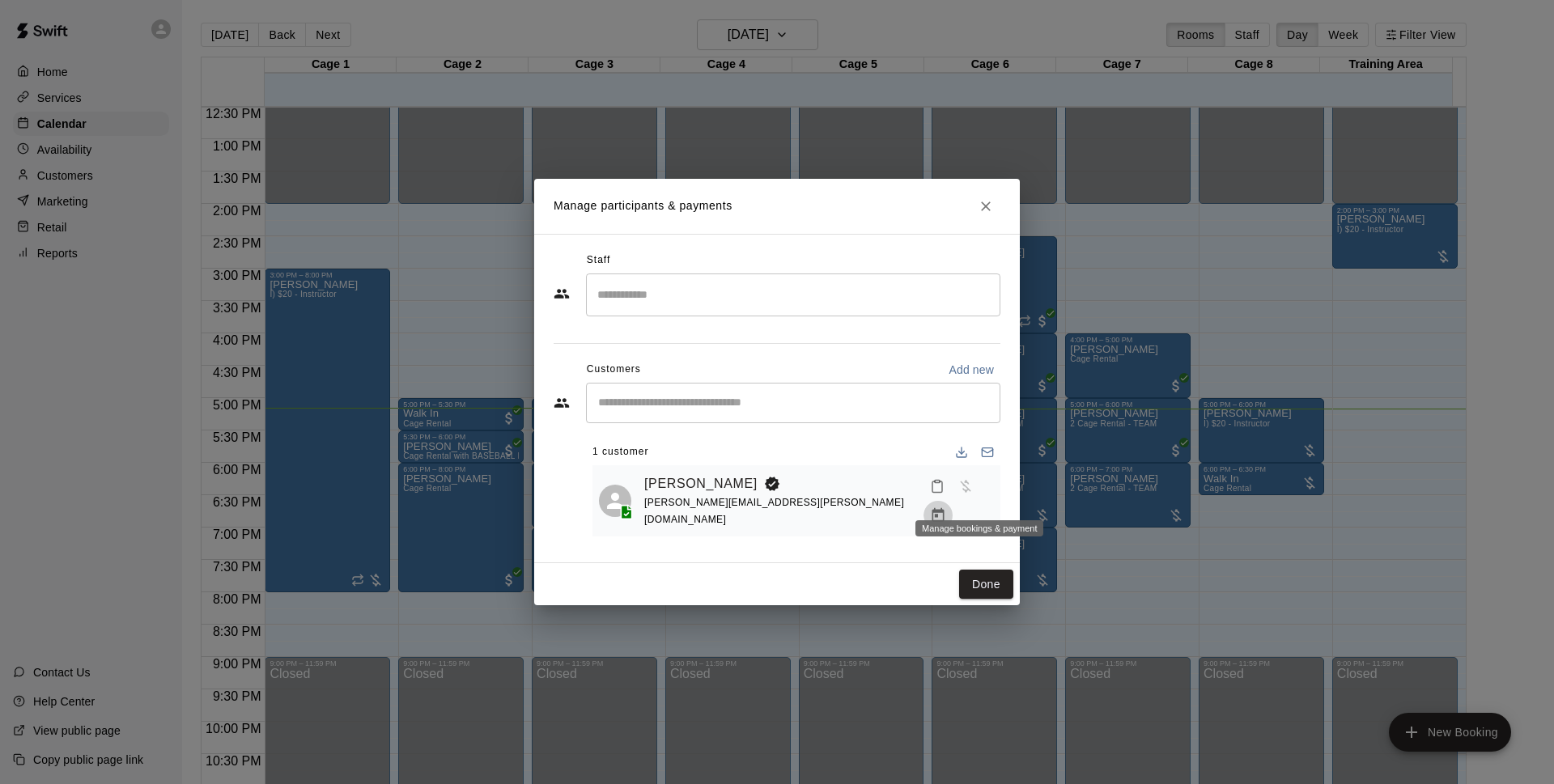
click at [946, 507] on icon "Manage bookings & payment" at bounding box center [938, 515] width 17 height 17
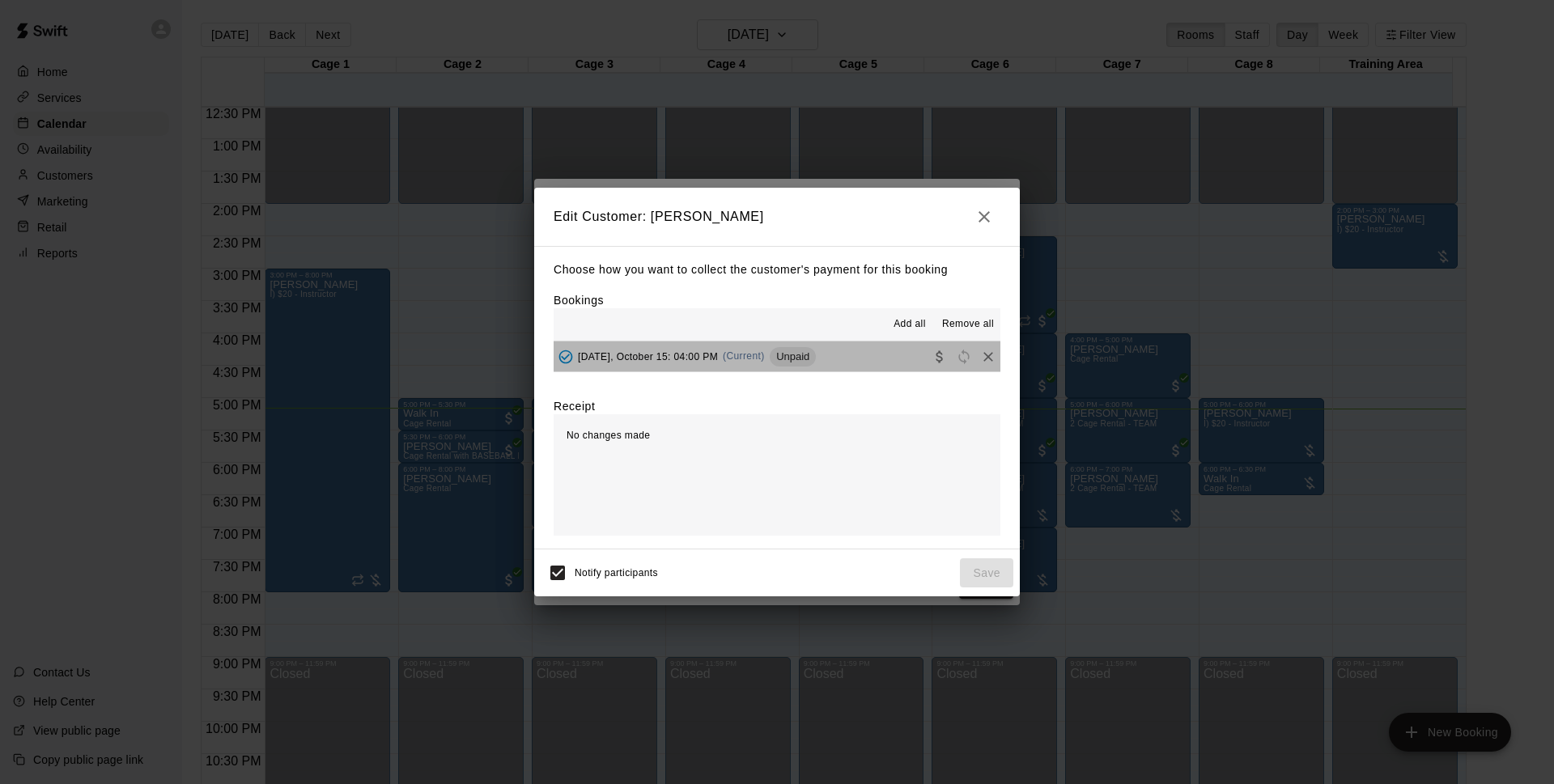
click at [816, 358] on span "Unpaid" at bounding box center [793, 356] width 46 height 12
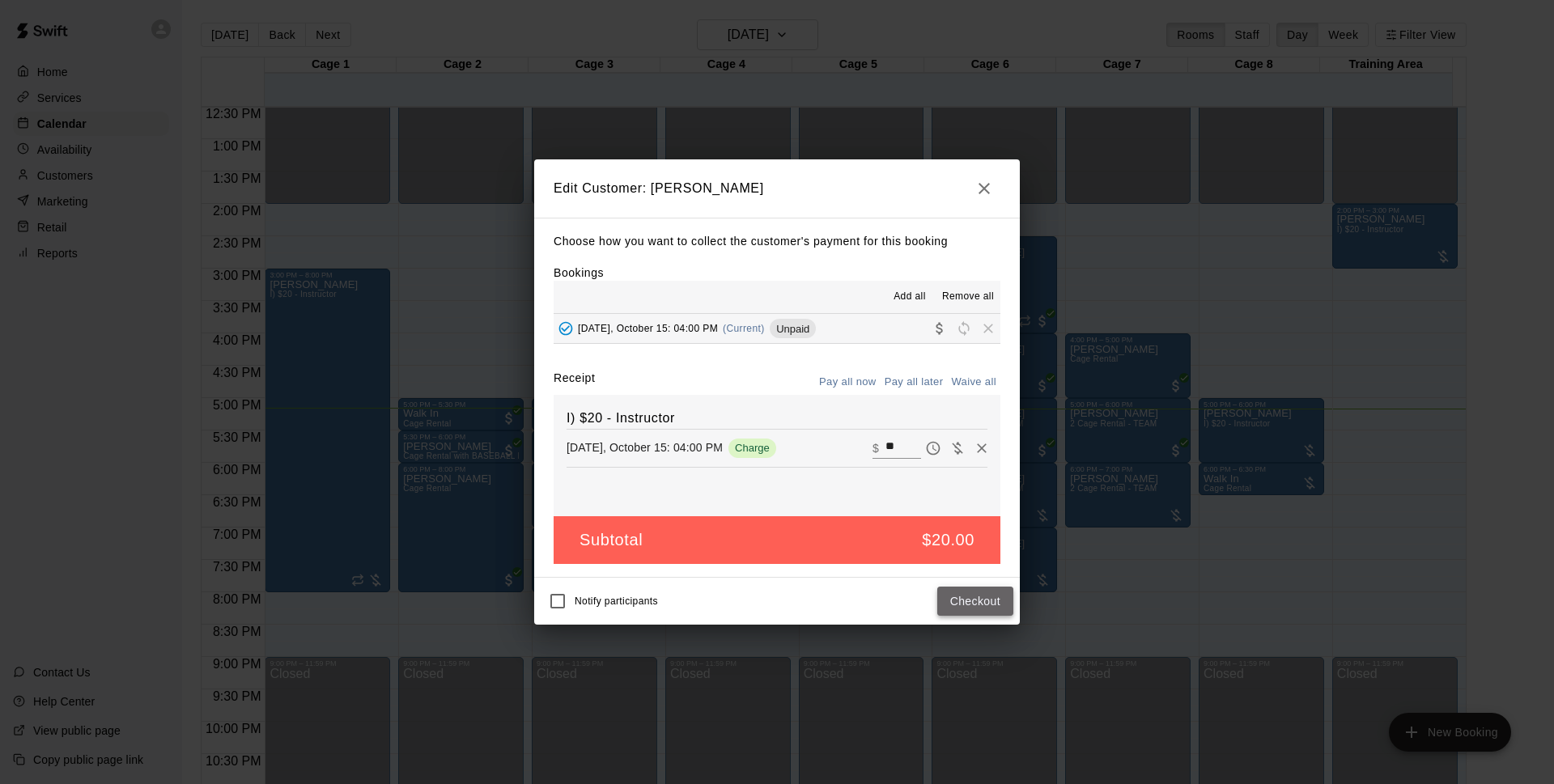
click at [981, 599] on button "Checkout" at bounding box center [975, 602] width 76 height 30
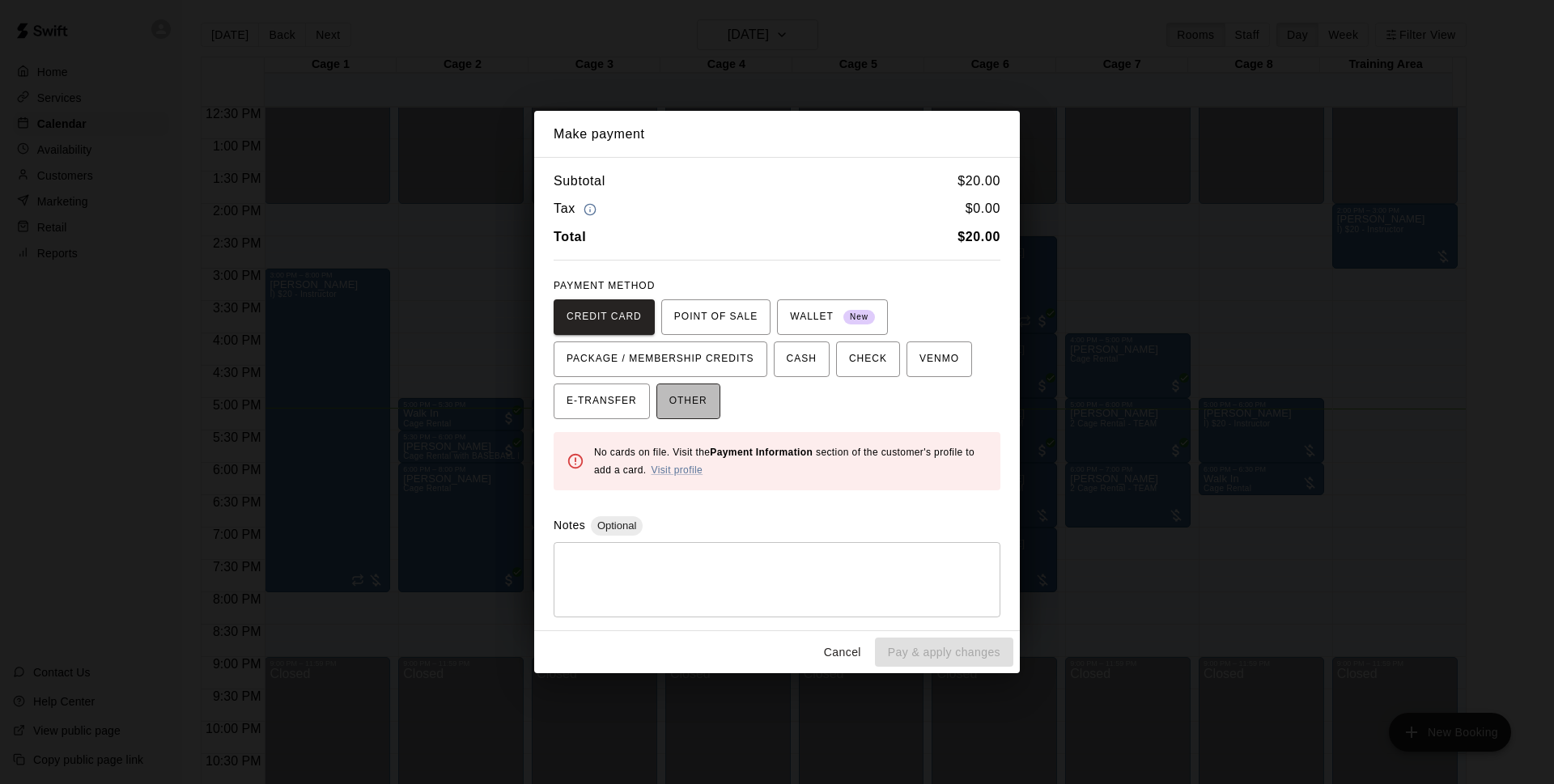
click at [703, 404] on span "OTHER" at bounding box center [689, 401] width 38 height 26
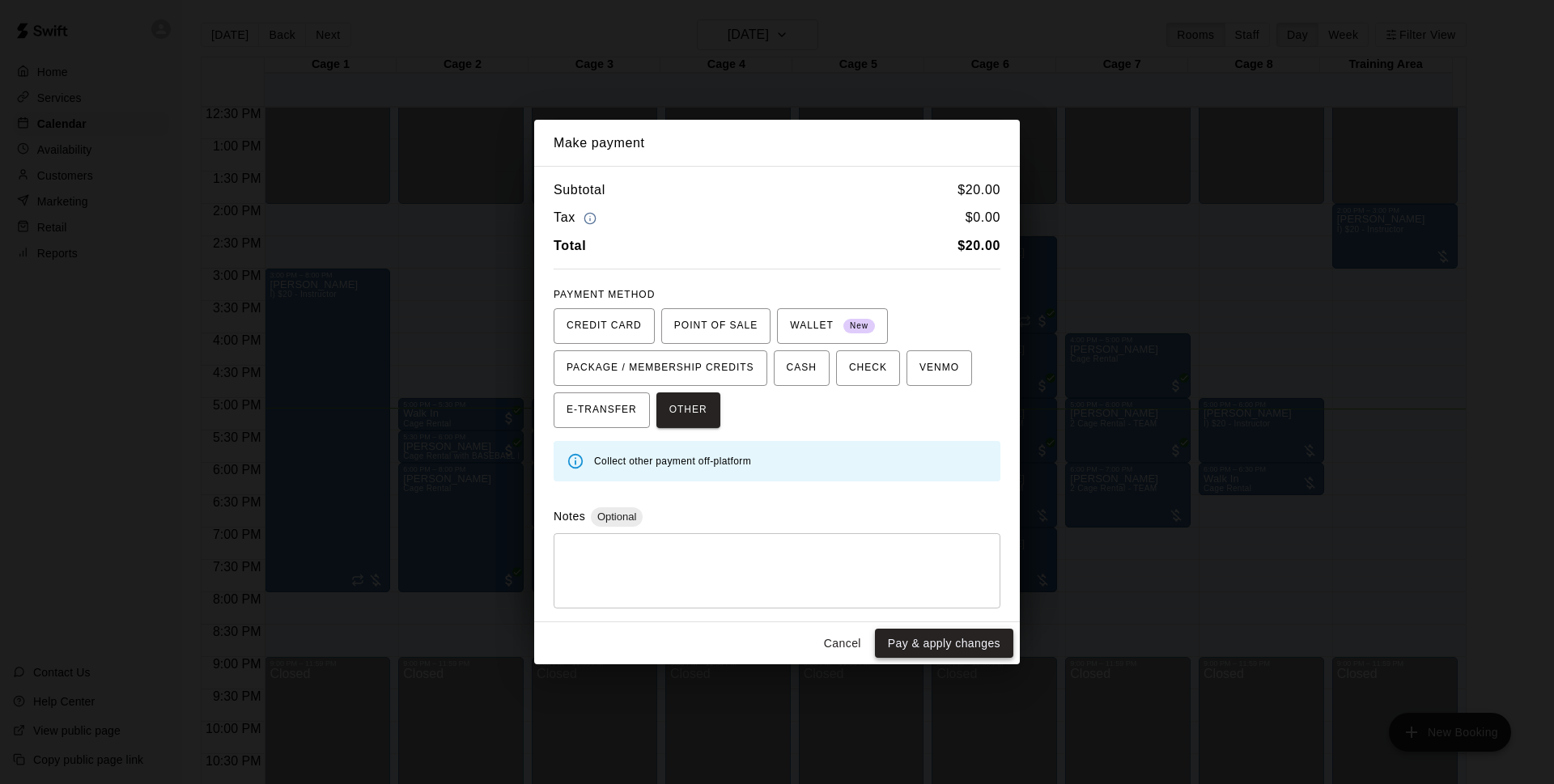
click at [948, 634] on button "Pay & apply changes" at bounding box center [944, 644] width 138 height 30
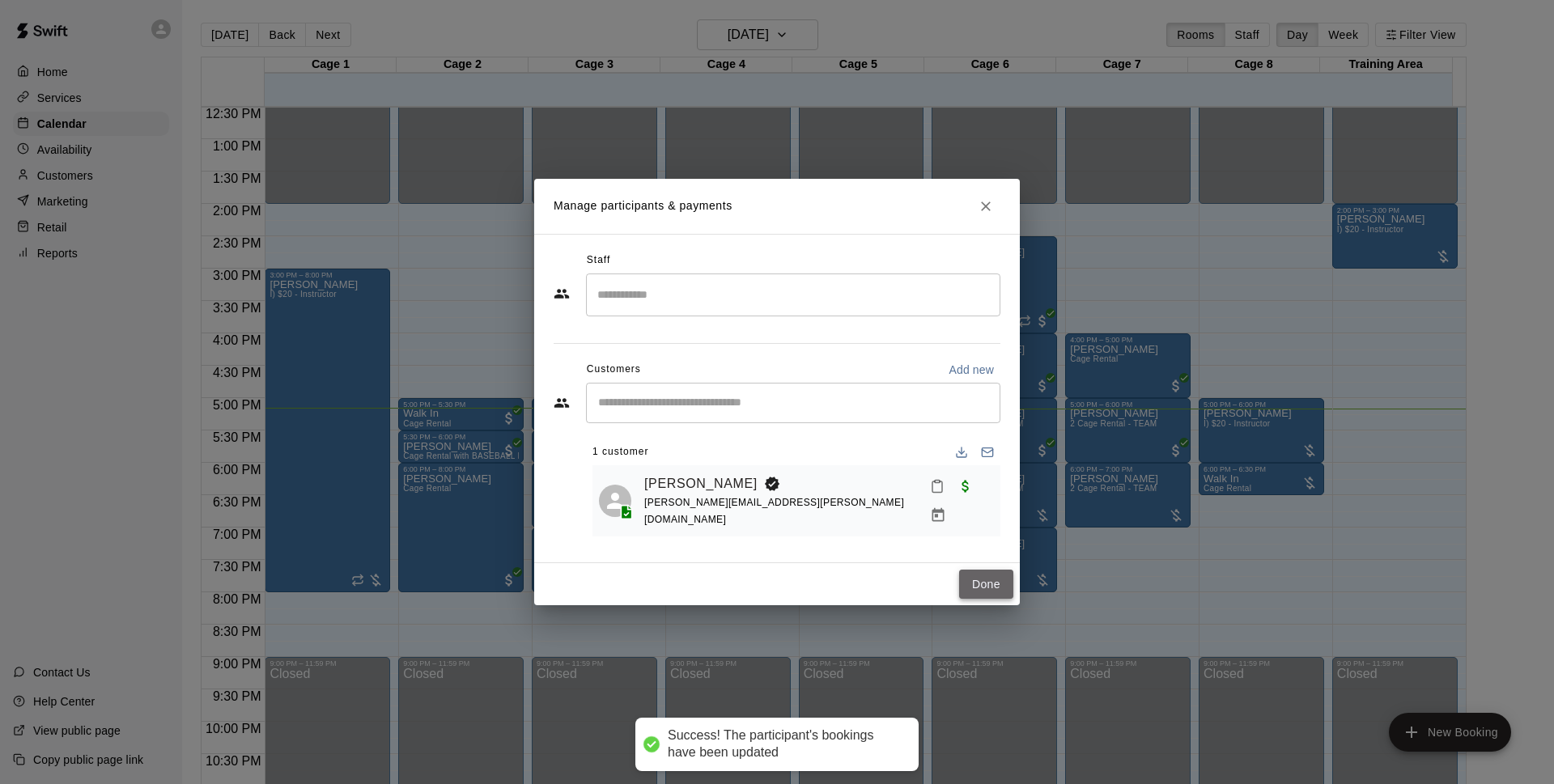
click at [985, 586] on button "Done" at bounding box center [985, 585] width 54 height 30
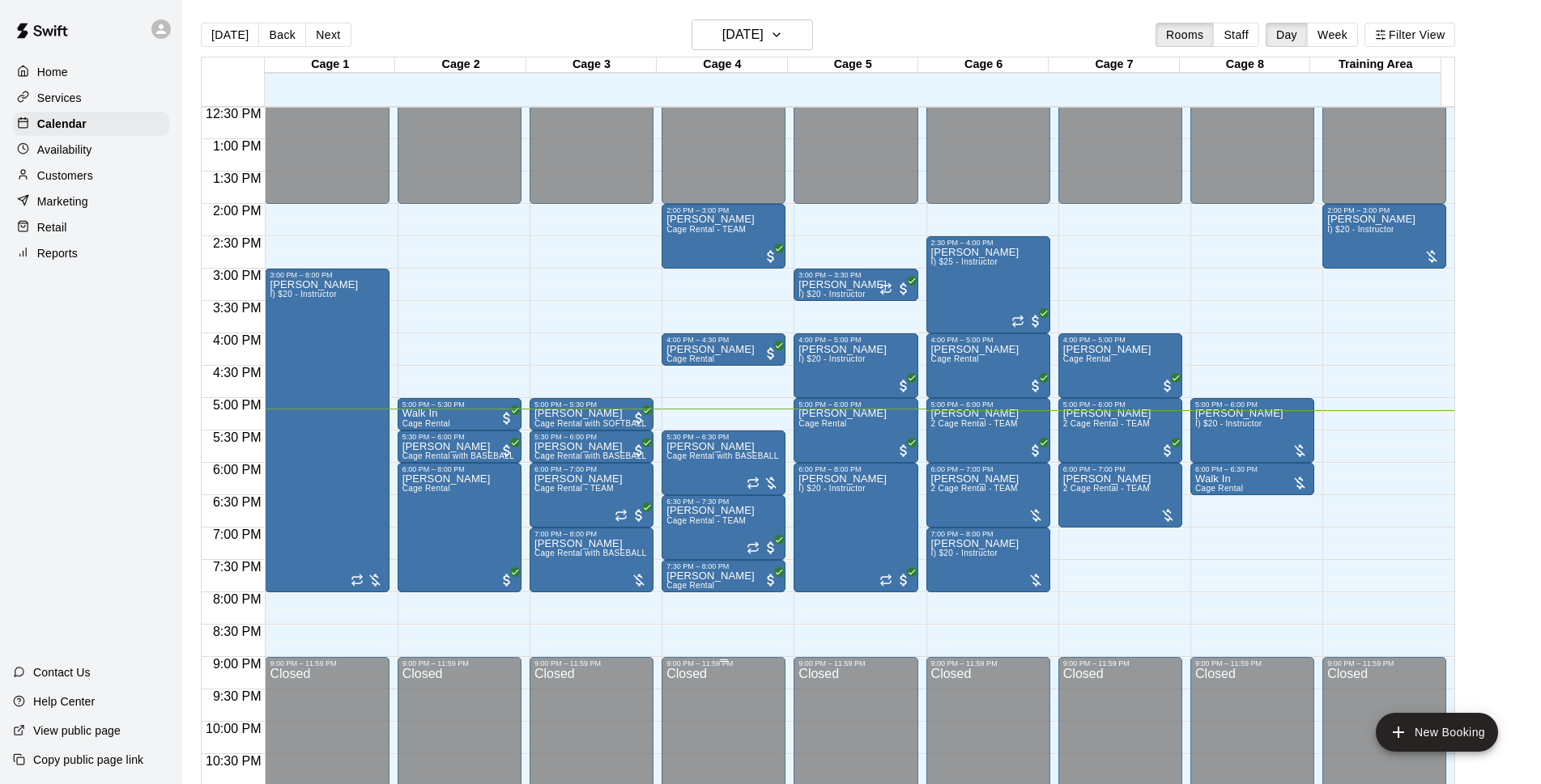
click at [801, 741] on div "Closed" at bounding box center [855, 762] width 114 height 189
click at [807, 693] on div "Closed" at bounding box center [855, 762] width 114 height 189
click at [793, 713] on div "9:00 PM – 11:59 PM Closed" at bounding box center [855, 753] width 124 height 193
click at [793, 724] on div "9:00 PM – 11:59 PM Closed" at bounding box center [855, 753] width 124 height 193
click at [794, 718] on div "9:00 PM – 11:59 PM Closed" at bounding box center [855, 753] width 124 height 193
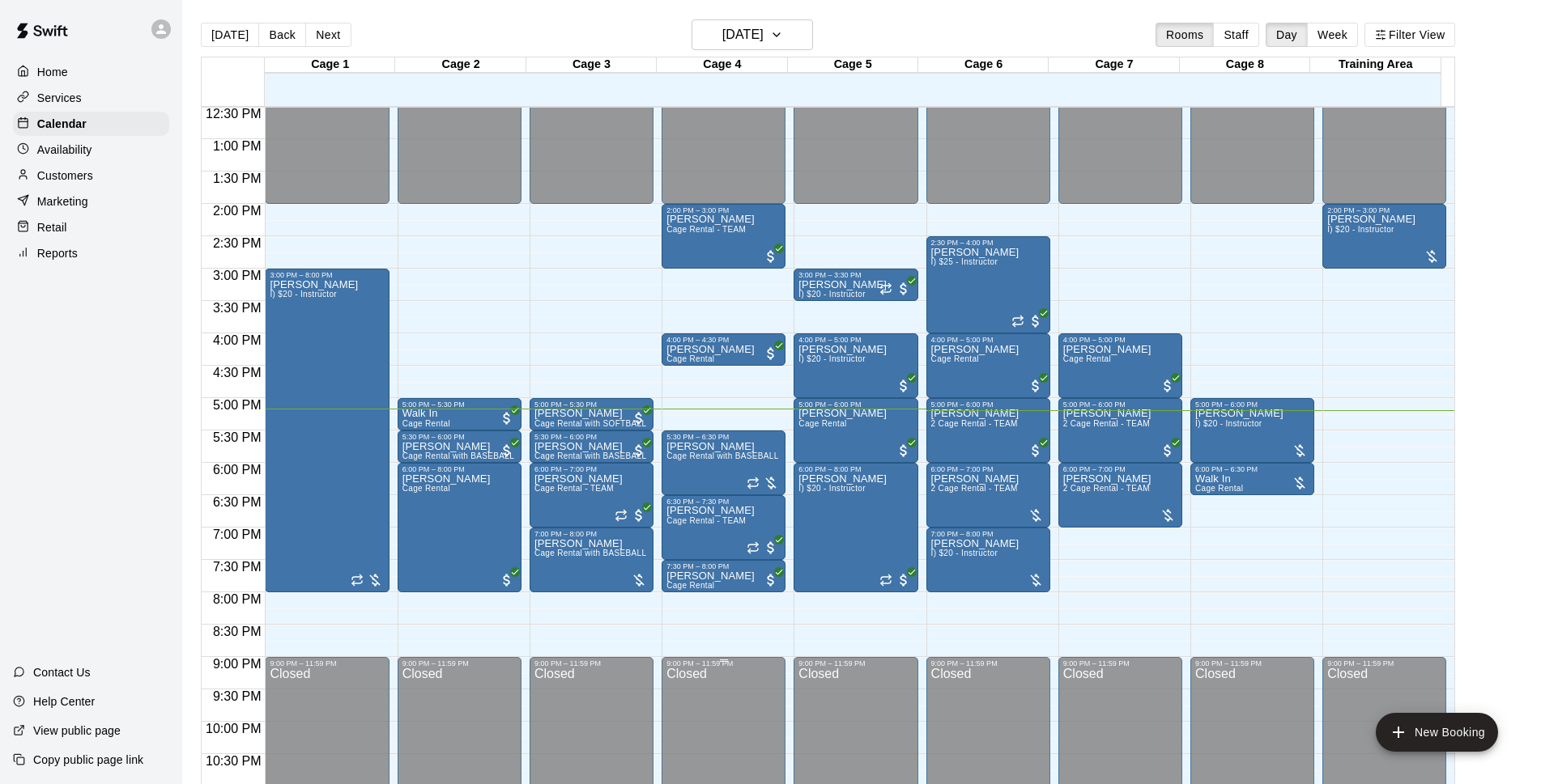
click at [795, 711] on div "9:00 PM – 11:59 PM Closed" at bounding box center [855, 753] width 124 height 193
click at [798, 705] on div "Closed" at bounding box center [855, 762] width 114 height 189
click at [783, 706] on div "9:00 PM – 11:59 PM Closed" at bounding box center [723, 753] width 124 height 193
click at [926, 713] on div "9:00 PM – 11:59 PM Closed" at bounding box center [987, 753] width 124 height 193
click at [793, 704] on div "9:00 PM – 11:59 PM Closed" at bounding box center [855, 753] width 124 height 193
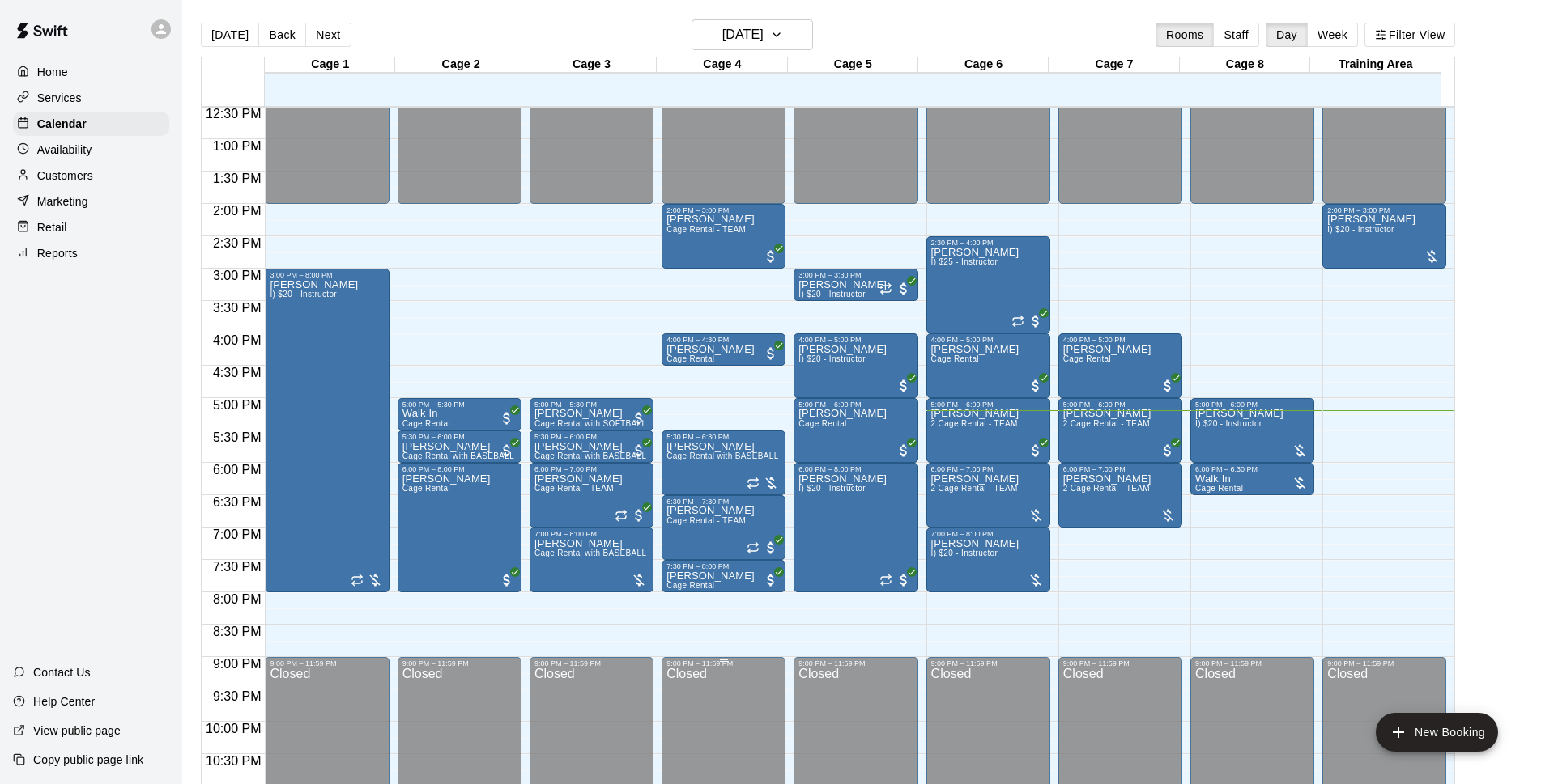
click at [926, 713] on div "9:00 PM – 11:59 PM Closed" at bounding box center [987, 753] width 124 height 193
click at [926, 712] on div "9:00 PM – 11:59 PM Closed" at bounding box center [987, 753] width 124 height 193
click at [778, 705] on div "Closed" at bounding box center [724, 762] width 114 height 189
click at [798, 705] on div "Closed" at bounding box center [855, 762] width 114 height 189
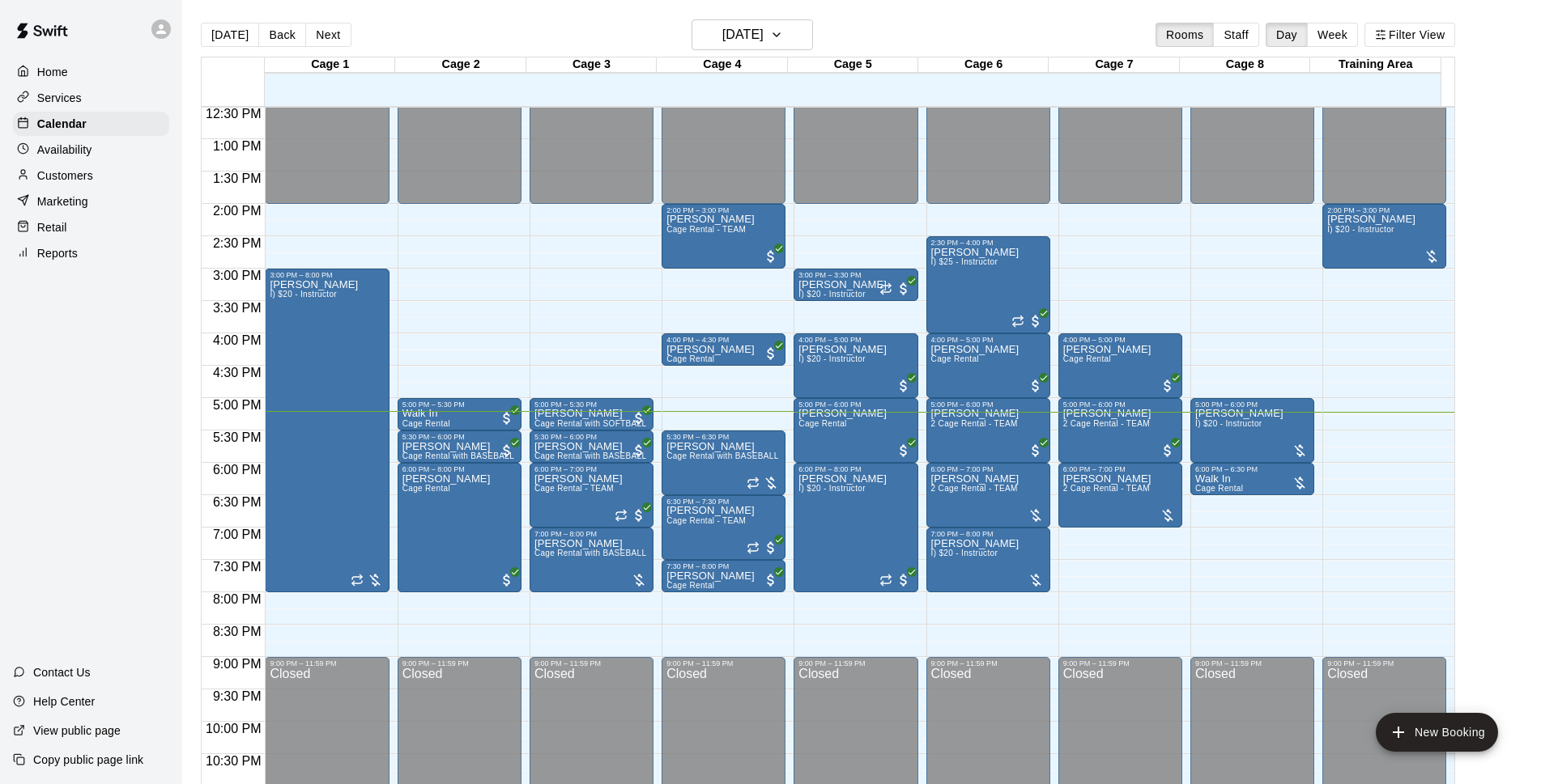
drag, startPoint x: 797, startPoint y: 705, endPoint x: 1070, endPoint y: 24, distance: 733.7
click at [1070, 24] on div "[DATE] Back [DATE][DATE] Rooms Staff Day Week Filter View" at bounding box center [827, 37] width 1254 height 37
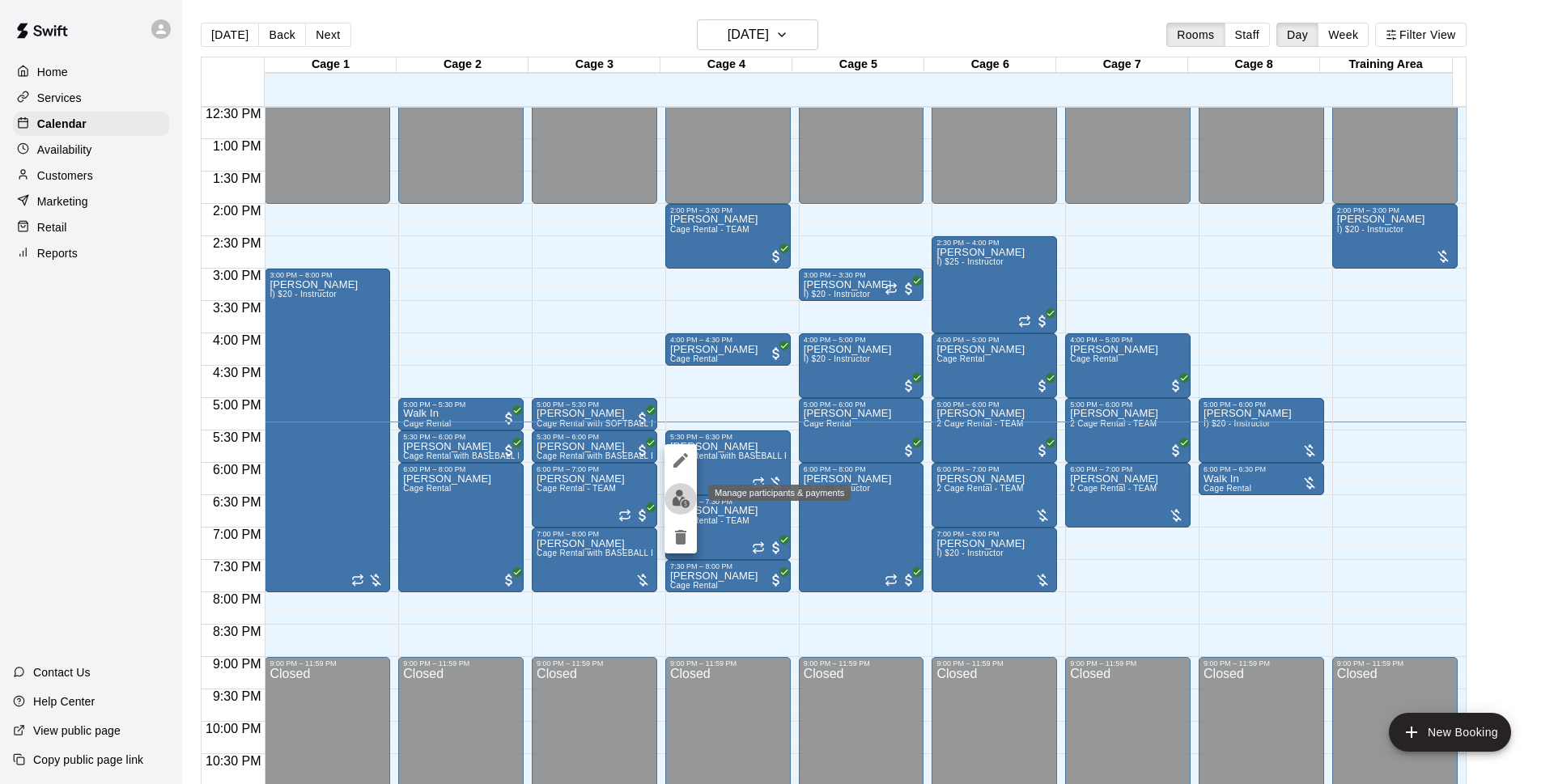
click at [690, 493] on button "edit" at bounding box center [680, 499] width 32 height 31
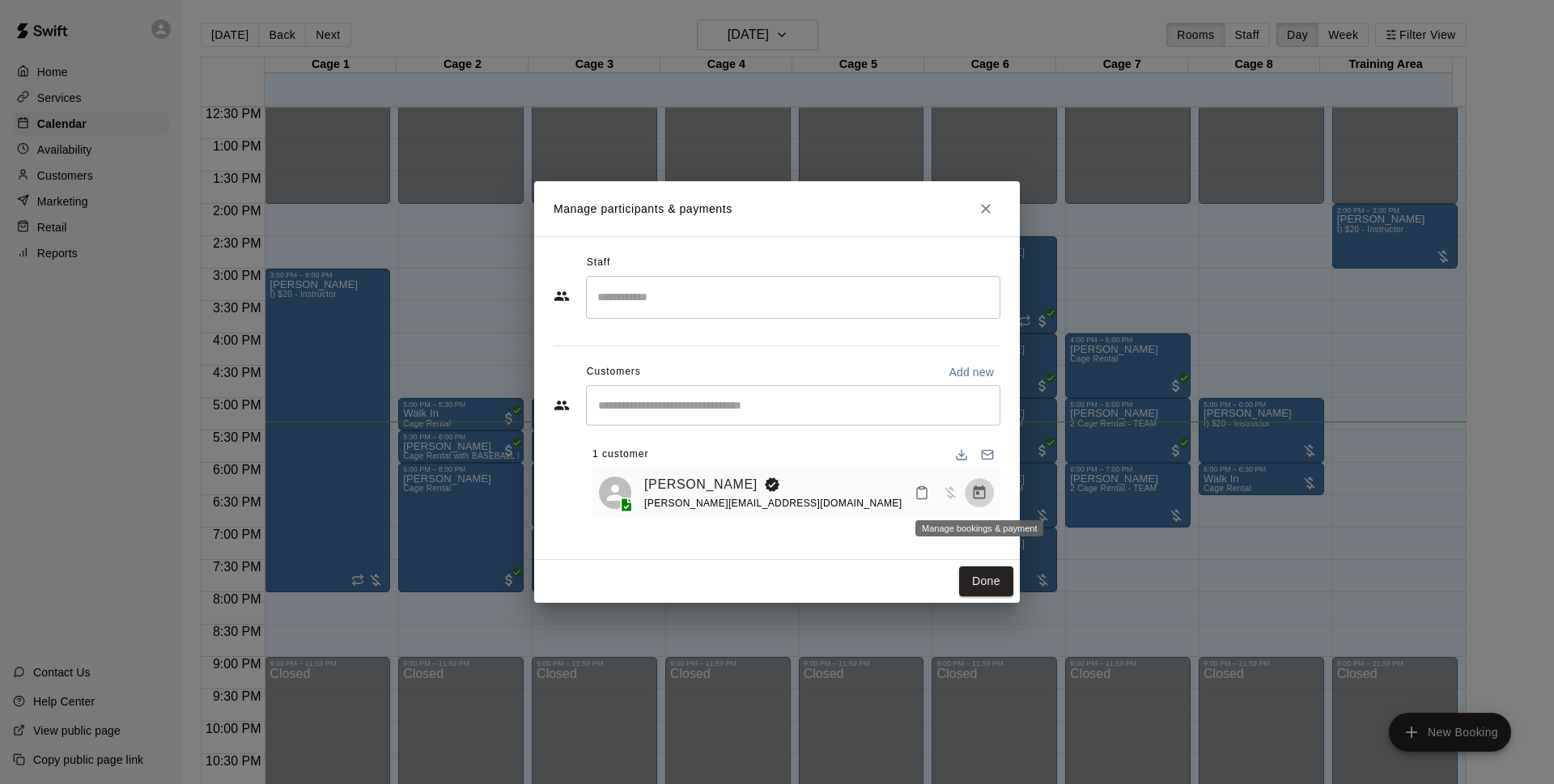
click at [987, 503] on button "Manage bookings & payment" at bounding box center [979, 492] width 29 height 29
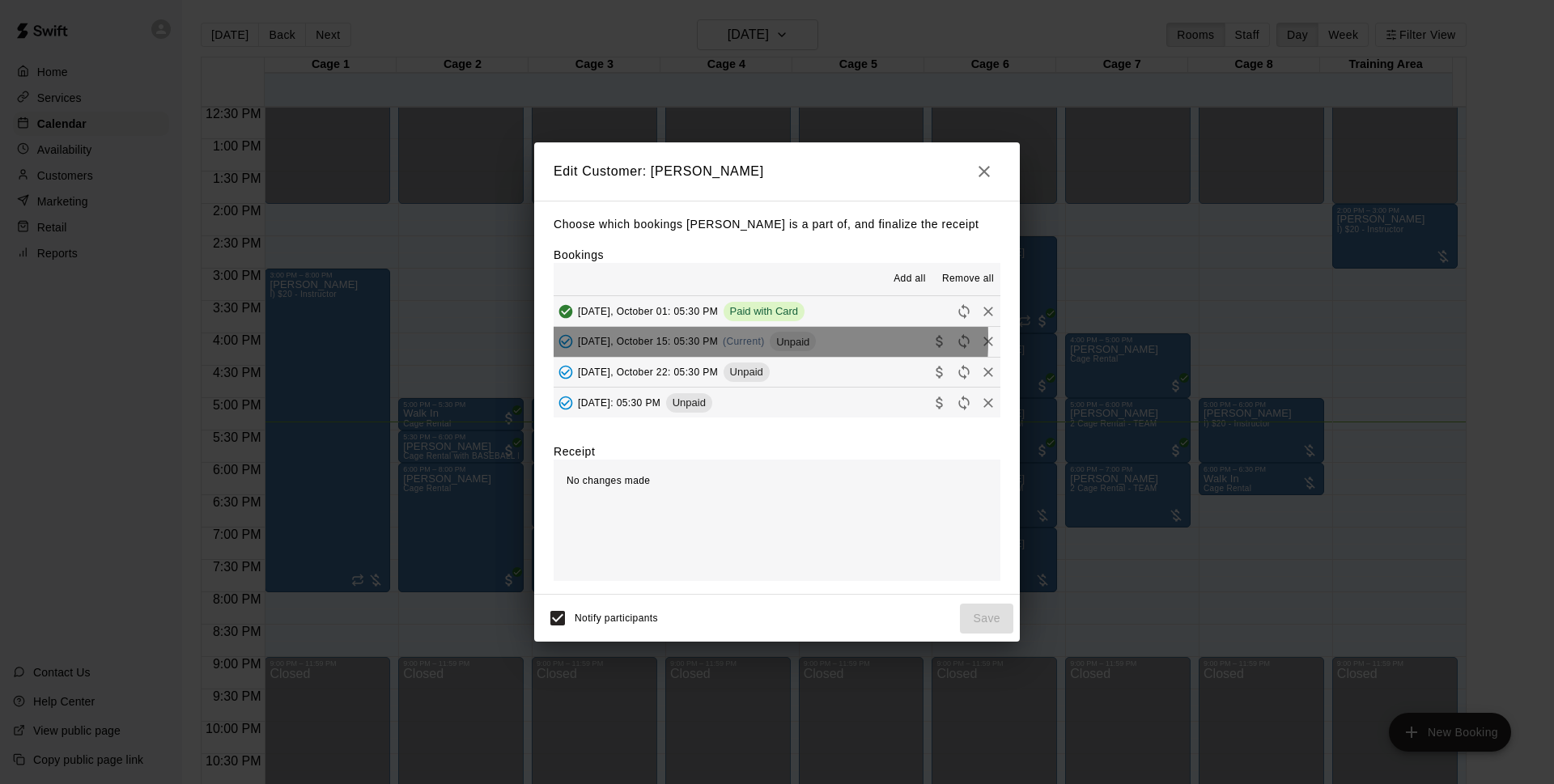
click at [640, 340] on span "[DATE], October 15: 05:30 PM" at bounding box center [647, 341] width 140 height 12
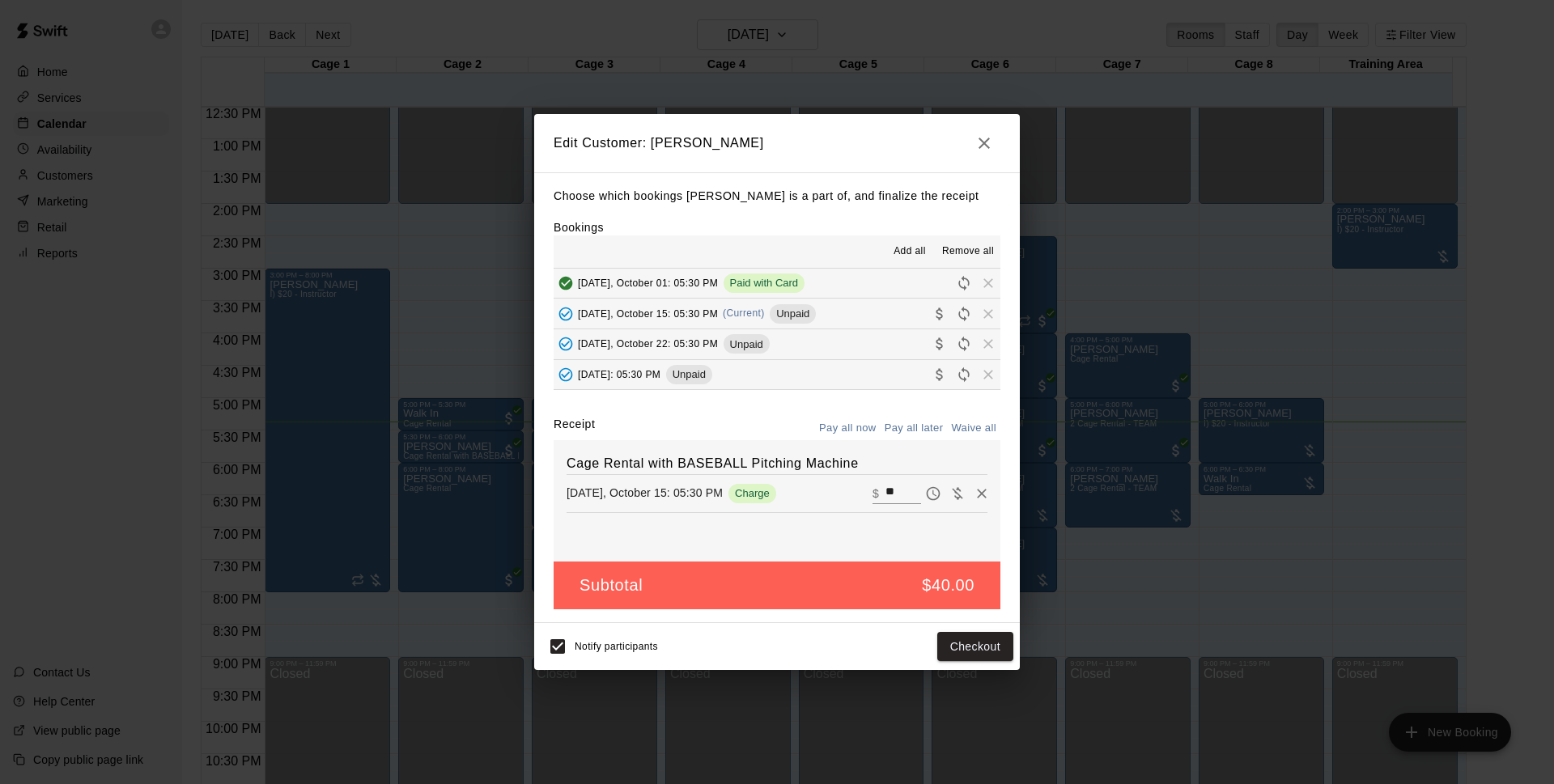
drag, startPoint x: 640, startPoint y: 340, endPoint x: 985, endPoint y: 148, distance: 394.8
click at [985, 148] on icon "button" at bounding box center [984, 143] width 19 height 19
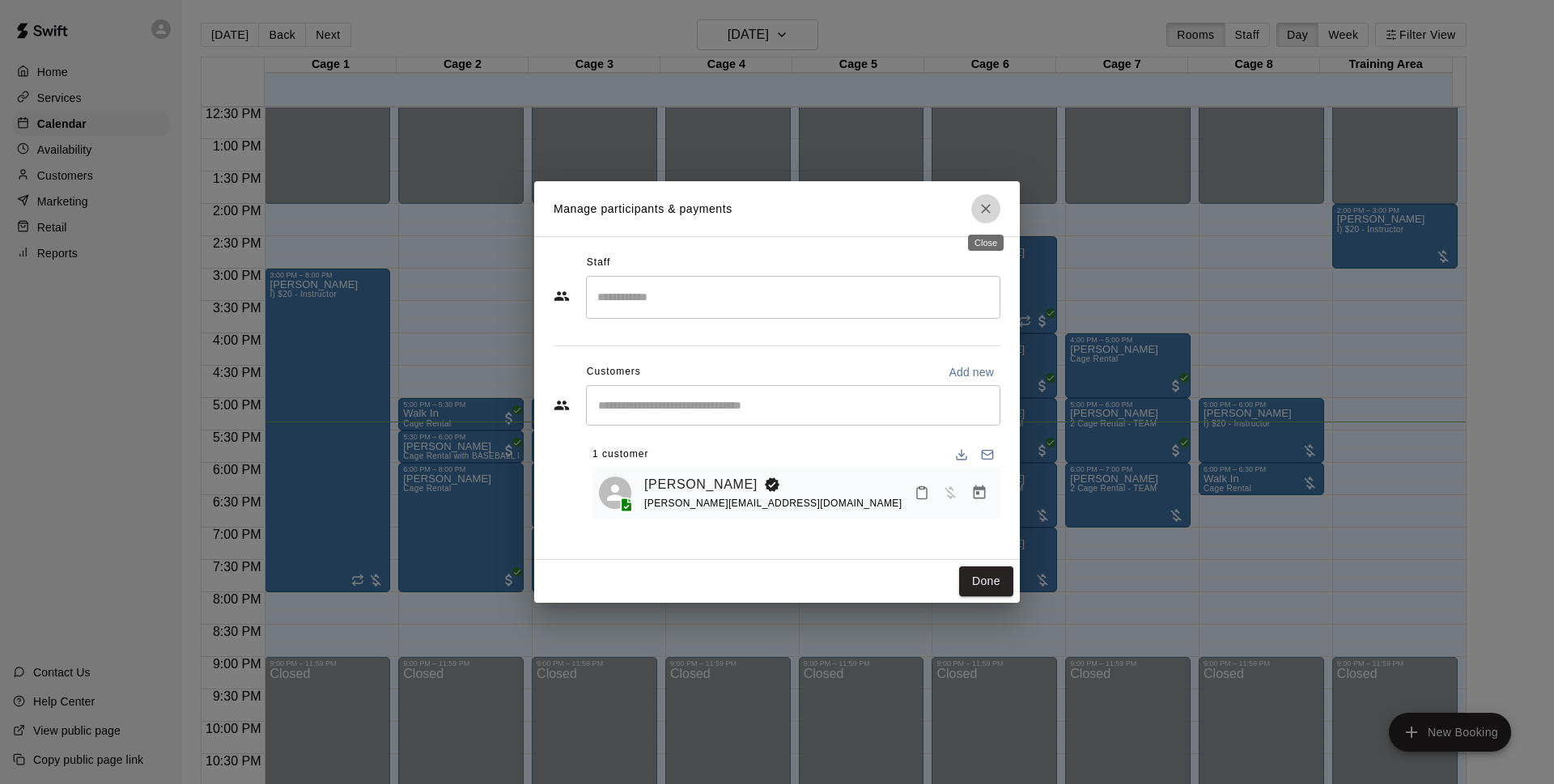
click at [994, 215] on button "Close" at bounding box center [985, 208] width 29 height 29
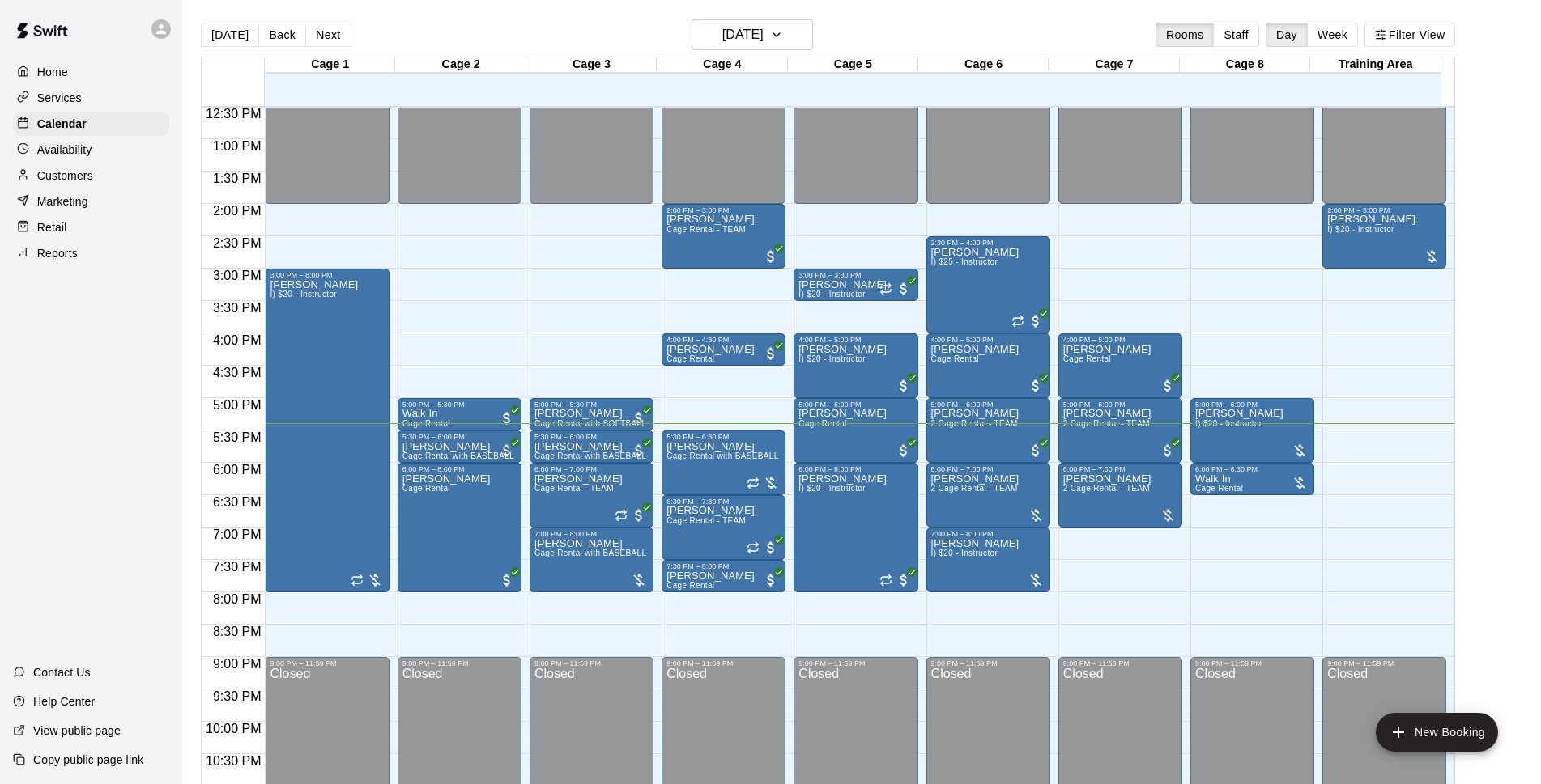
click at [588, 22] on div "[DATE] Back [DATE][DATE] Rooms Staff Day Week Filter View" at bounding box center [827, 37] width 1254 height 37
click at [754, 33] on h6 "[DATE]" at bounding box center [743, 34] width 41 height 22
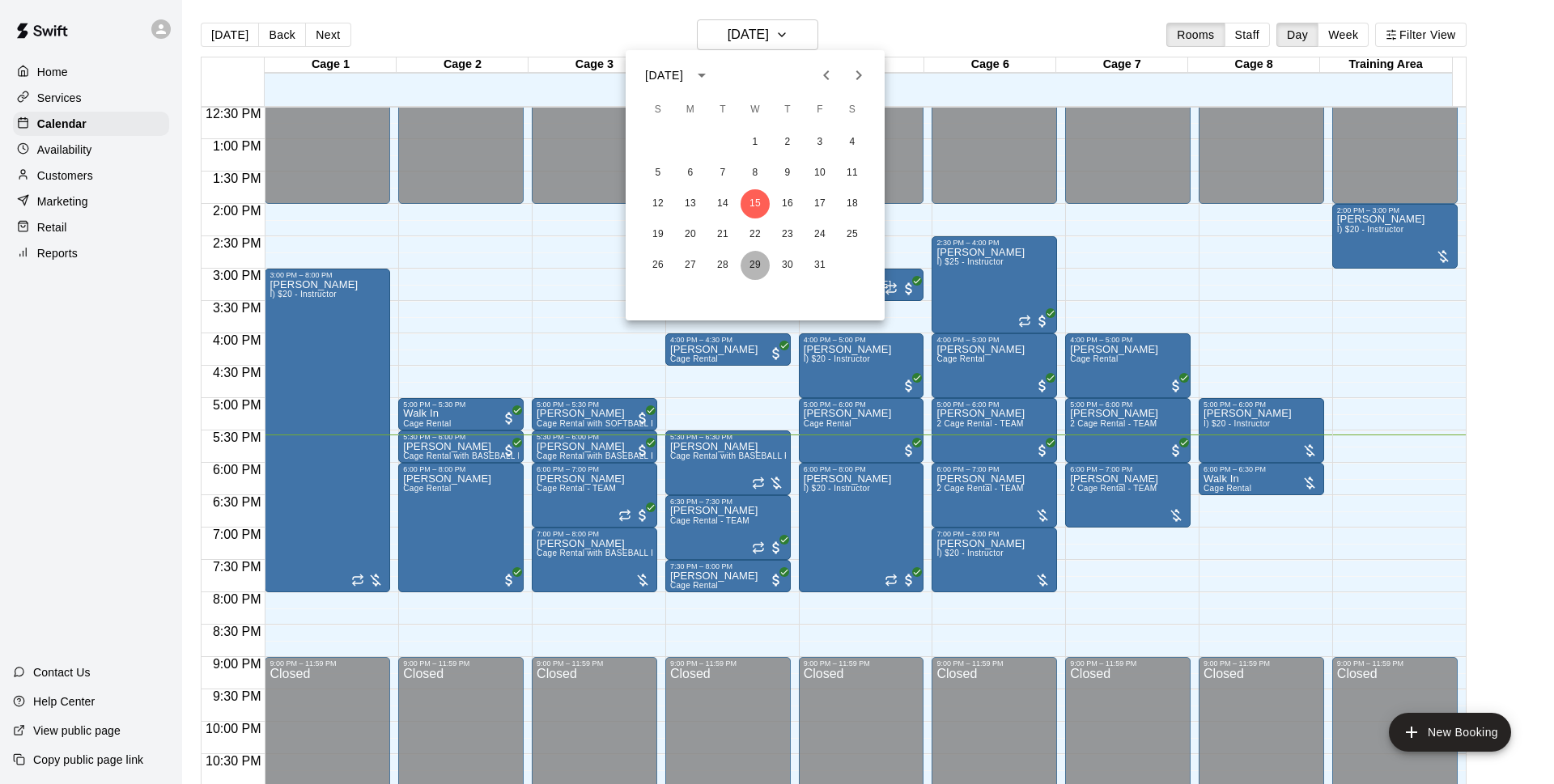
click at [755, 269] on button "29" at bounding box center [755, 265] width 29 height 29
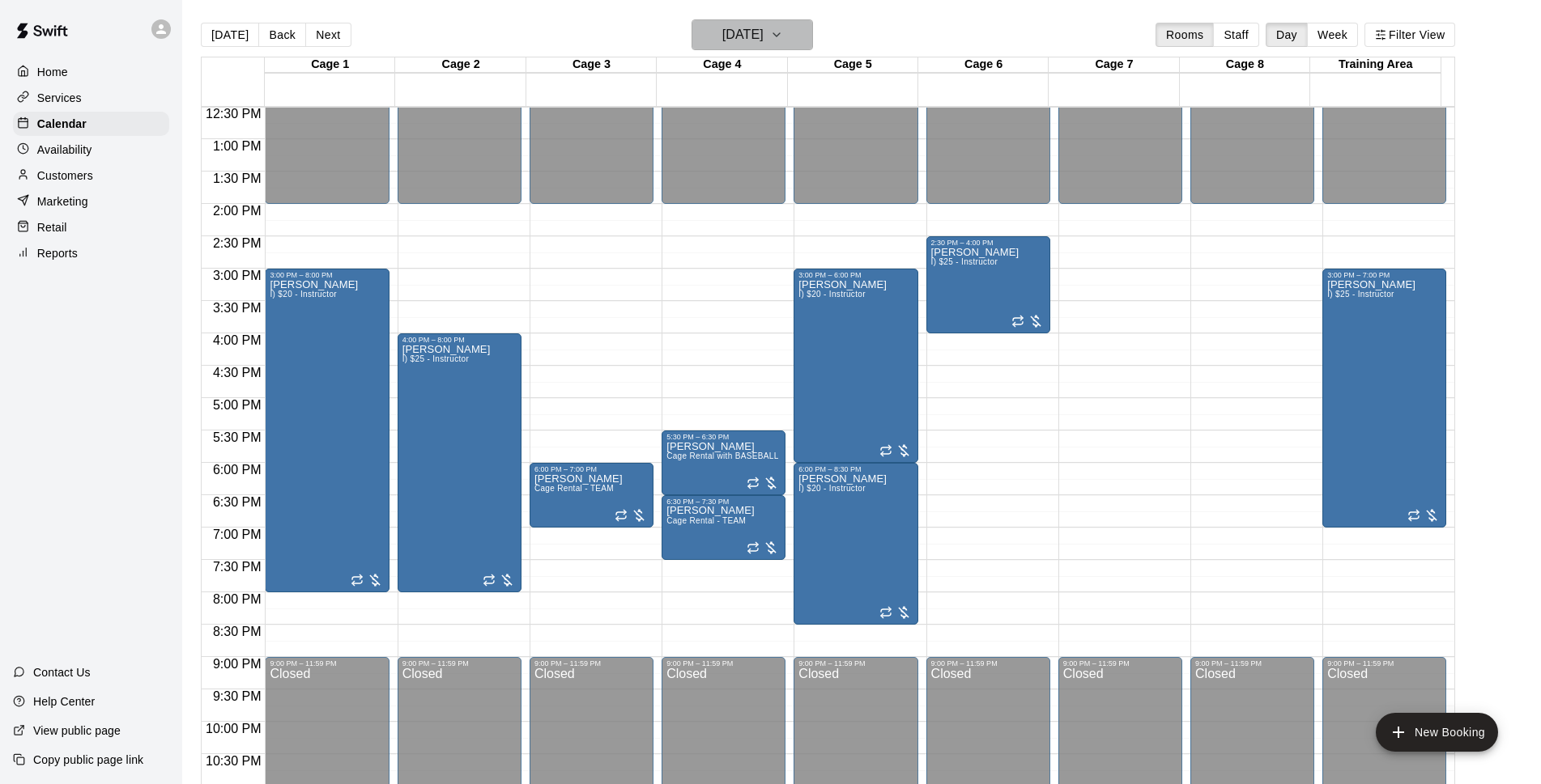
click at [805, 30] on button "[DATE]" at bounding box center [752, 34] width 121 height 31
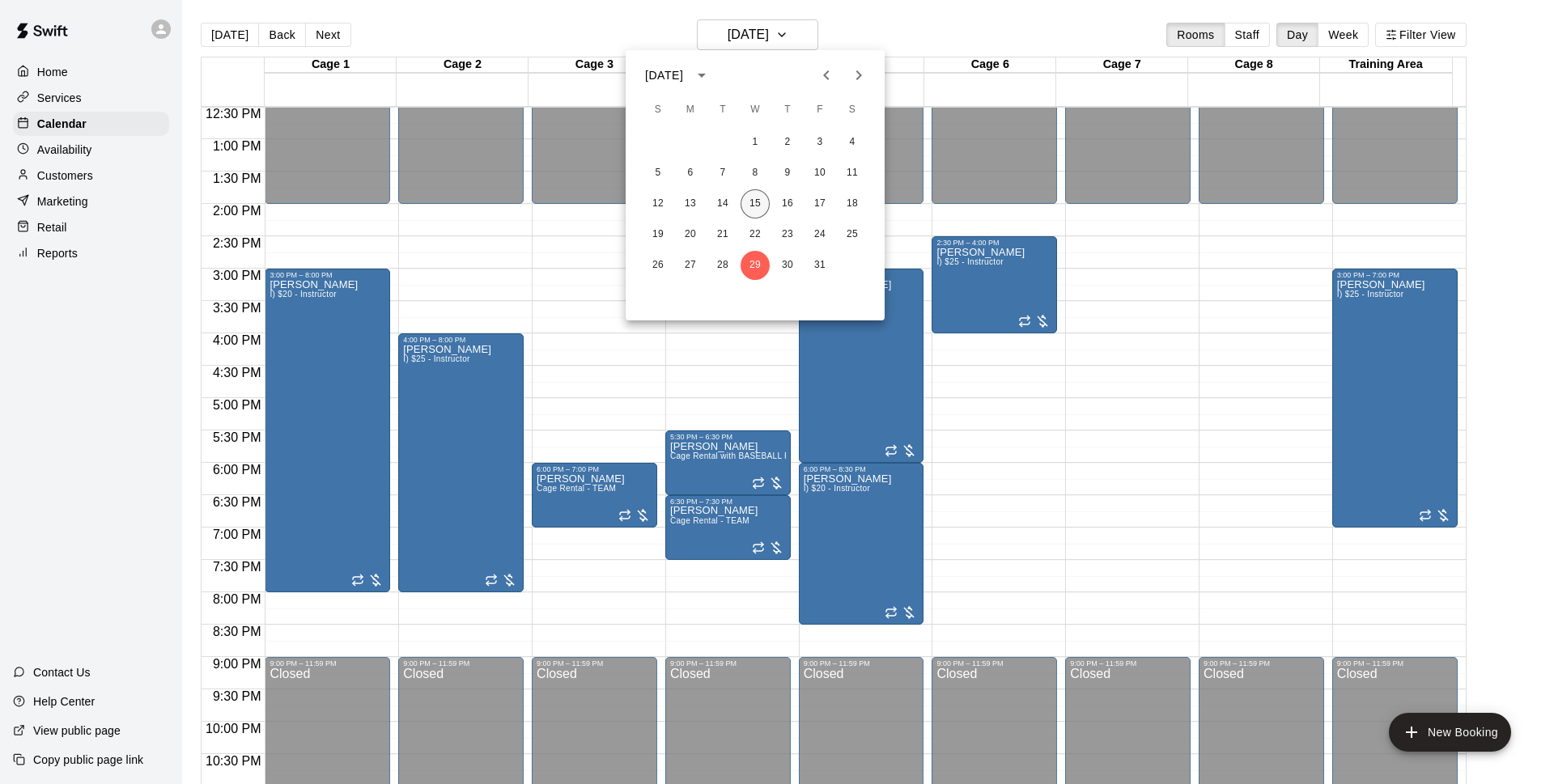
click at [753, 202] on button "15" at bounding box center [755, 204] width 29 height 29
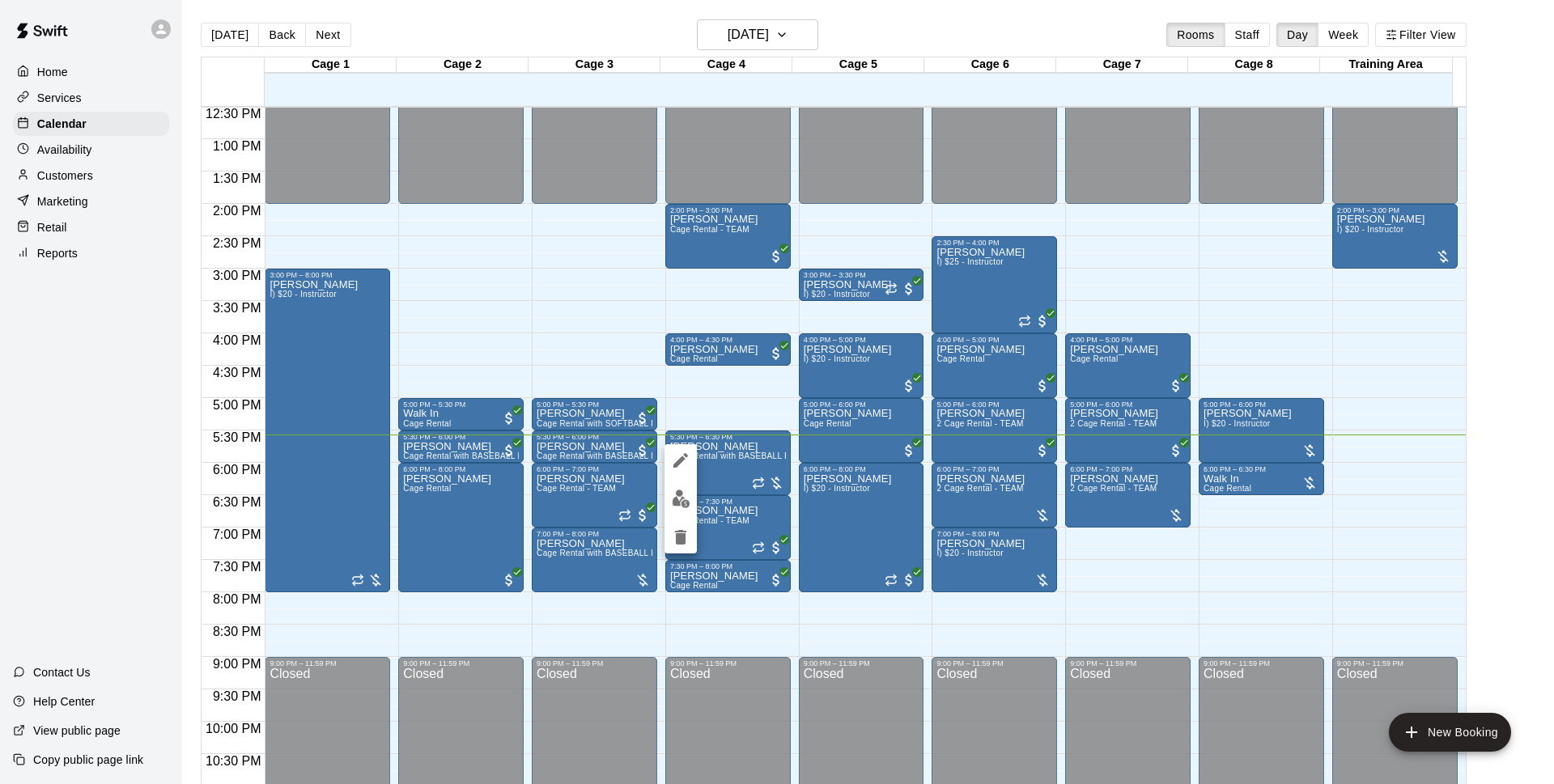
click at [777, 37] on div at bounding box center [777, 392] width 1554 height 784
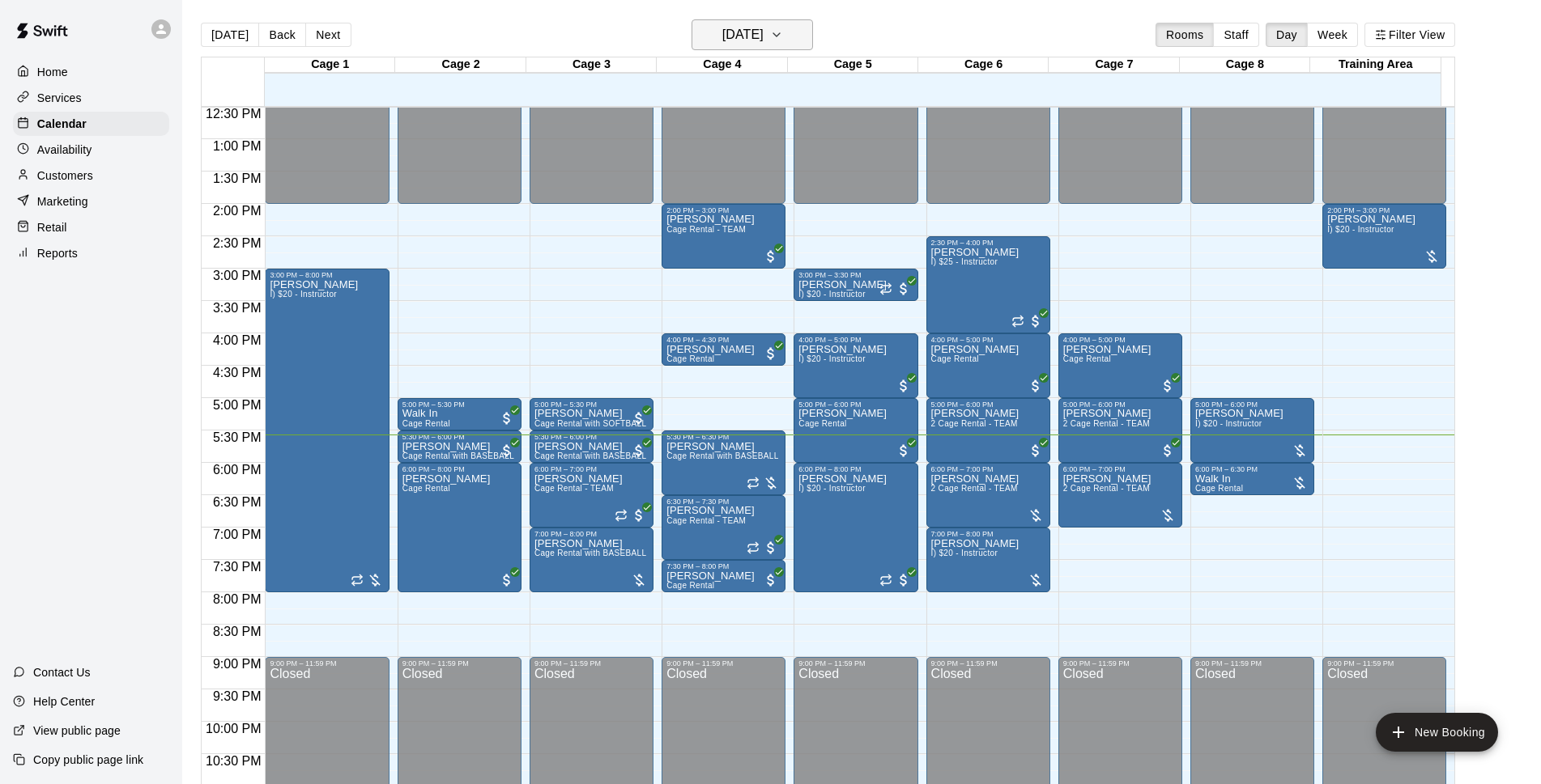
click at [763, 32] on h6 "[DATE]" at bounding box center [743, 34] width 41 height 22
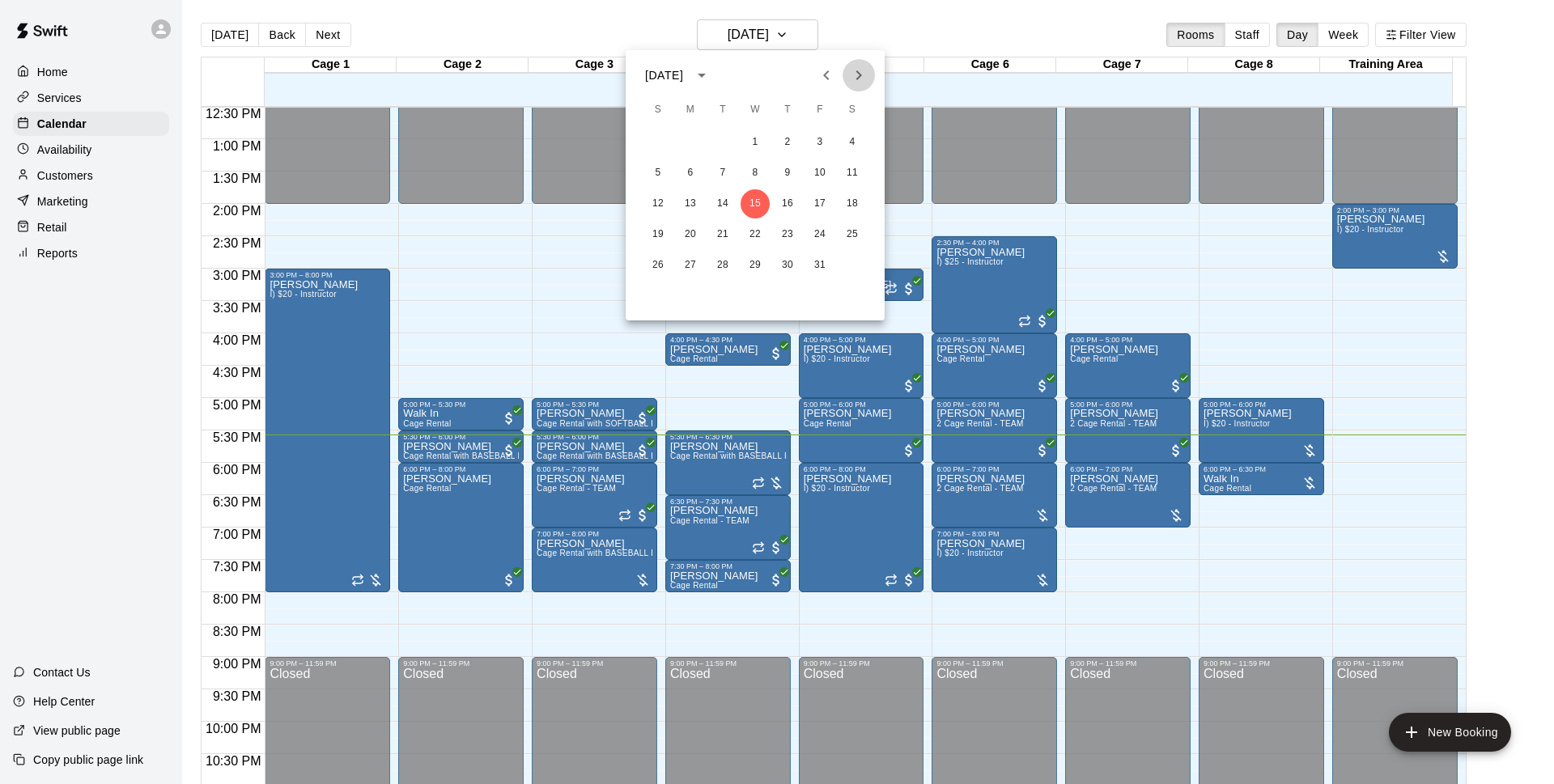
click at [862, 73] on icon "Next month" at bounding box center [859, 75] width 19 height 19
click at [756, 170] on button "5" at bounding box center [755, 172] width 29 height 29
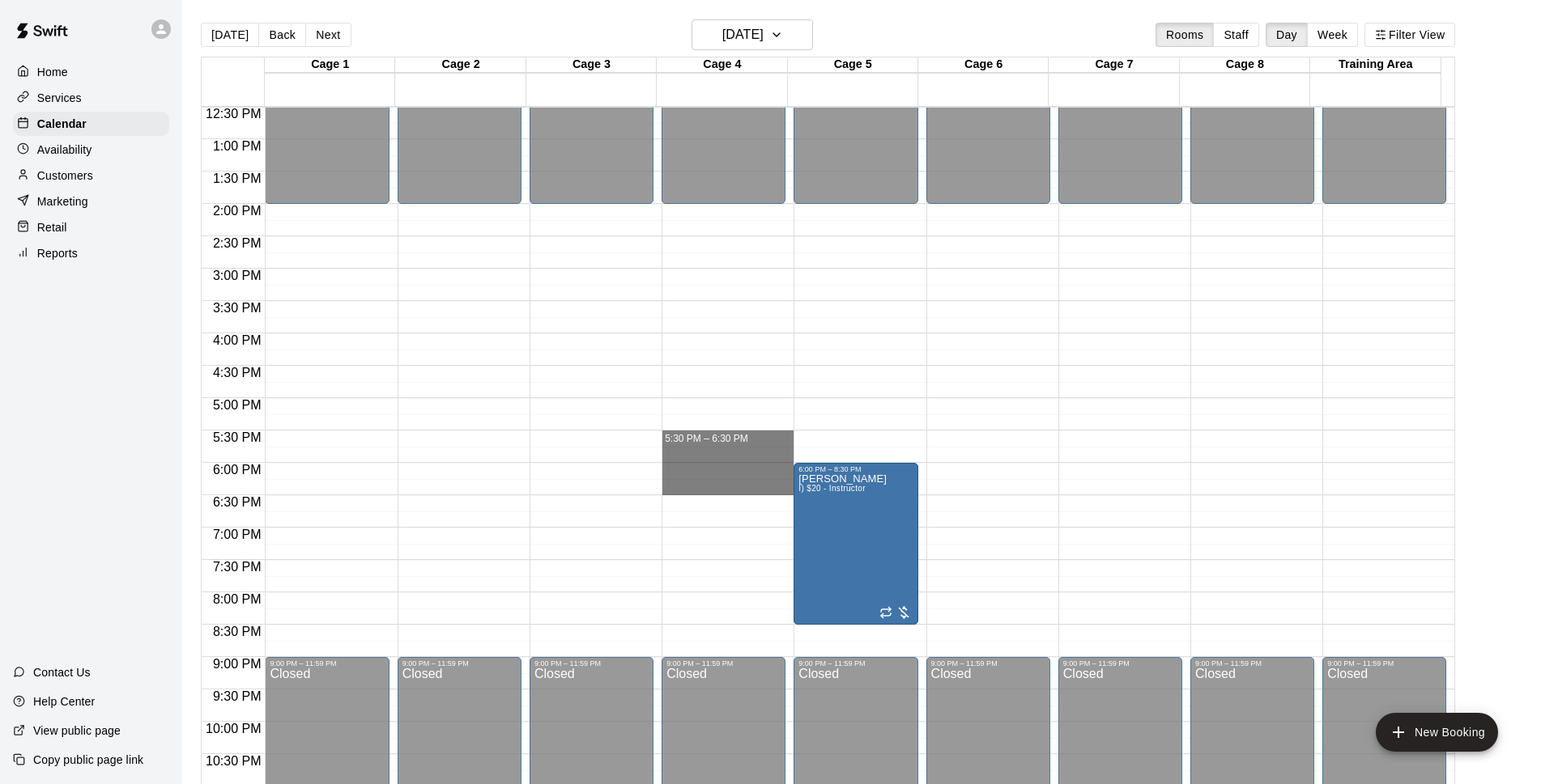
drag, startPoint x: 706, startPoint y: 437, endPoint x: 713, endPoint y: 484, distance: 47.5
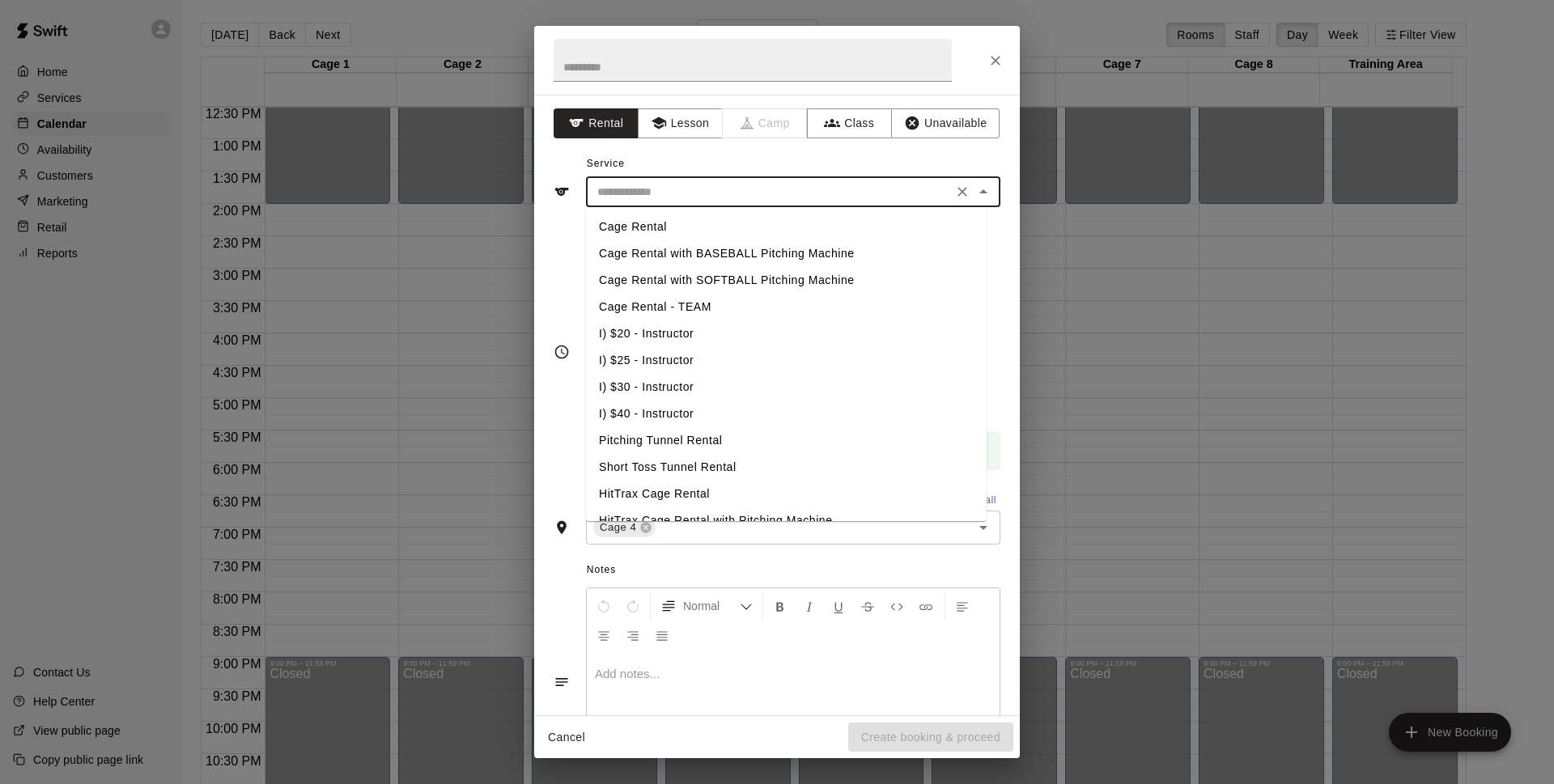
click at [702, 199] on input "text" at bounding box center [769, 192] width 357 height 20
click at [694, 250] on li "Cage Rental with BASEBALL Pitching Machine" at bounding box center [786, 254] width 400 height 27
type input "**********"
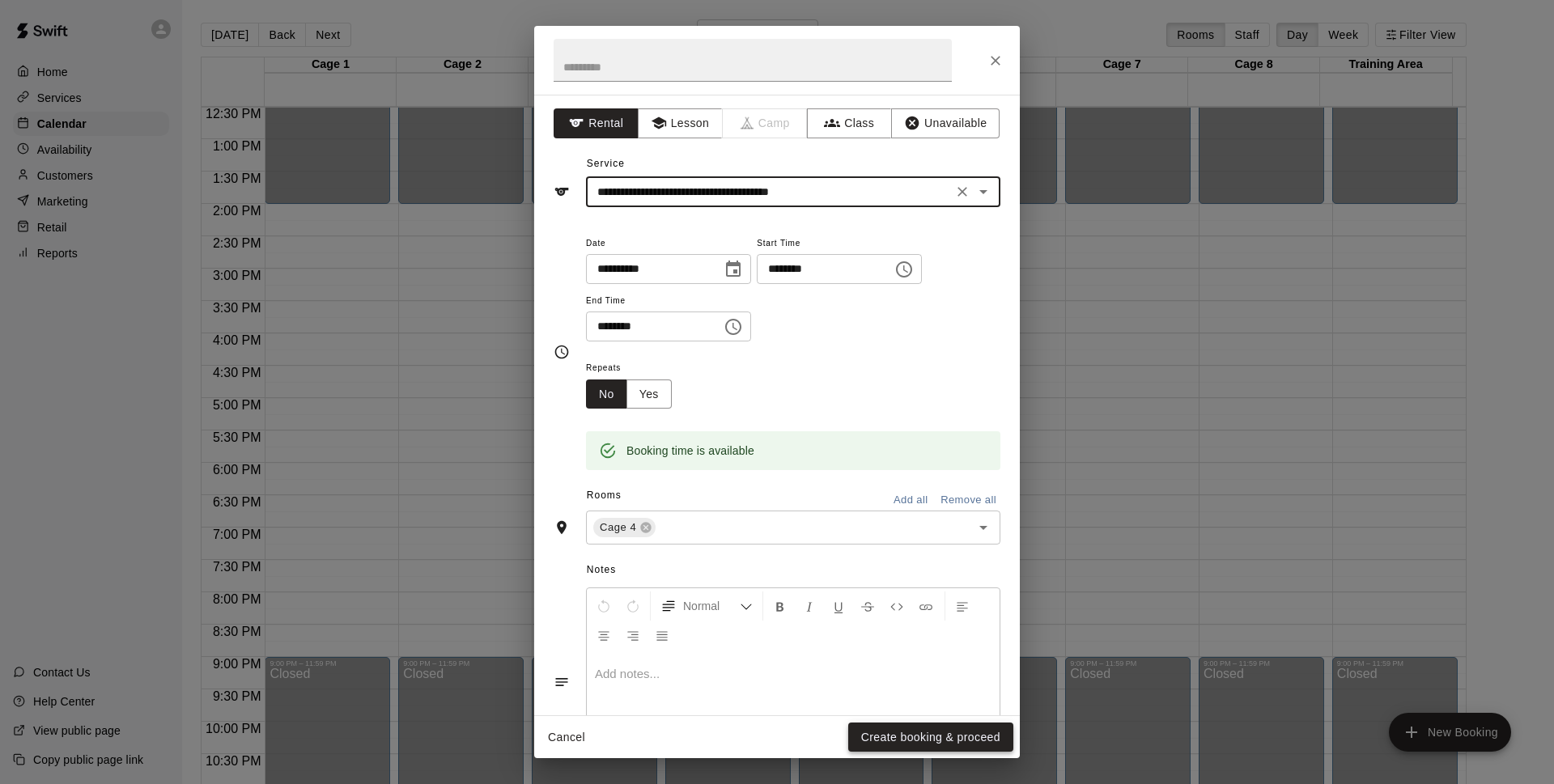
click at [906, 737] on button "Create booking & proceed" at bounding box center [931, 738] width 165 height 30
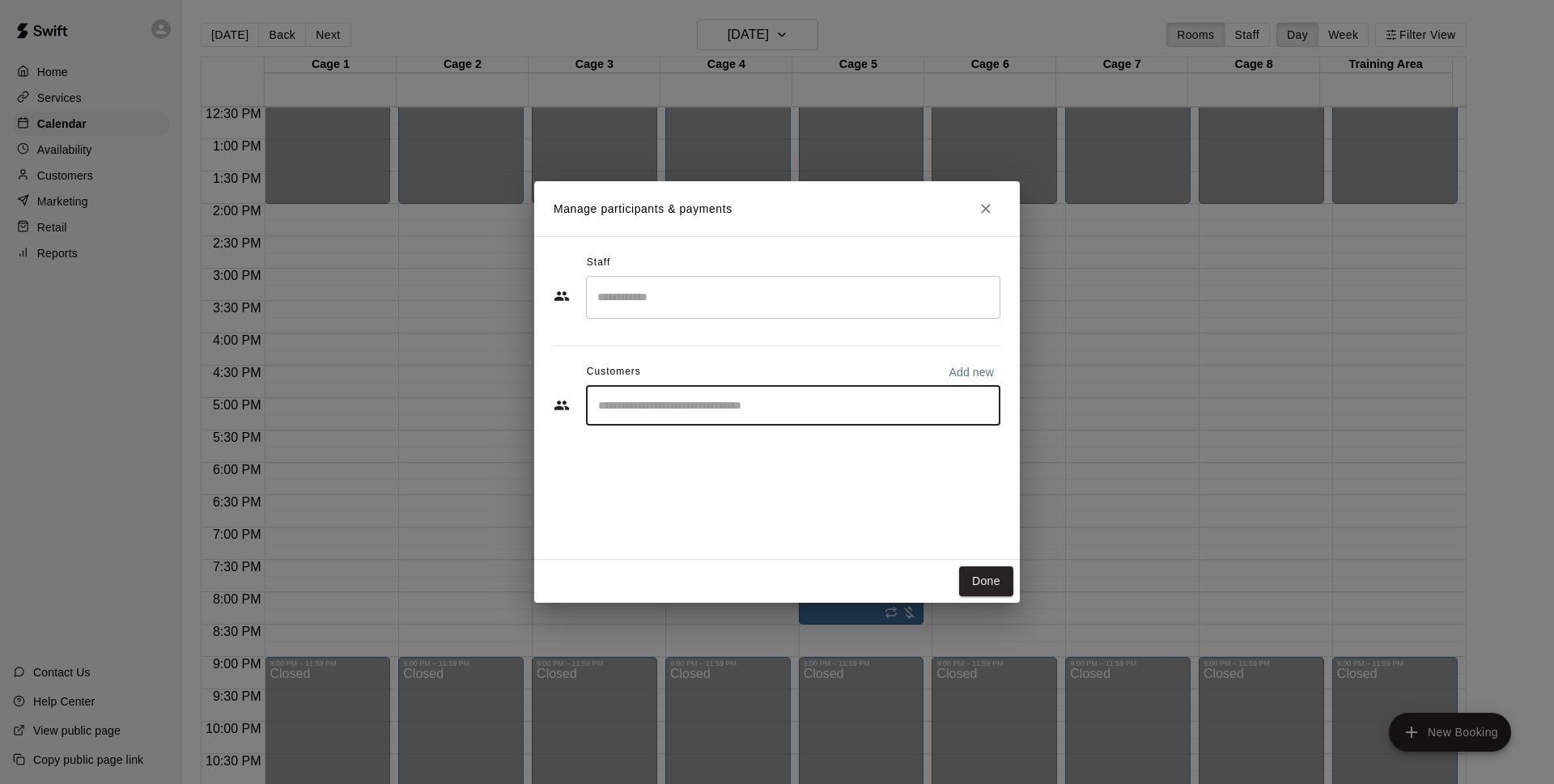
click at [719, 410] on input "Start typing to search customers..." at bounding box center [793, 406] width 399 height 17
type input "*******"
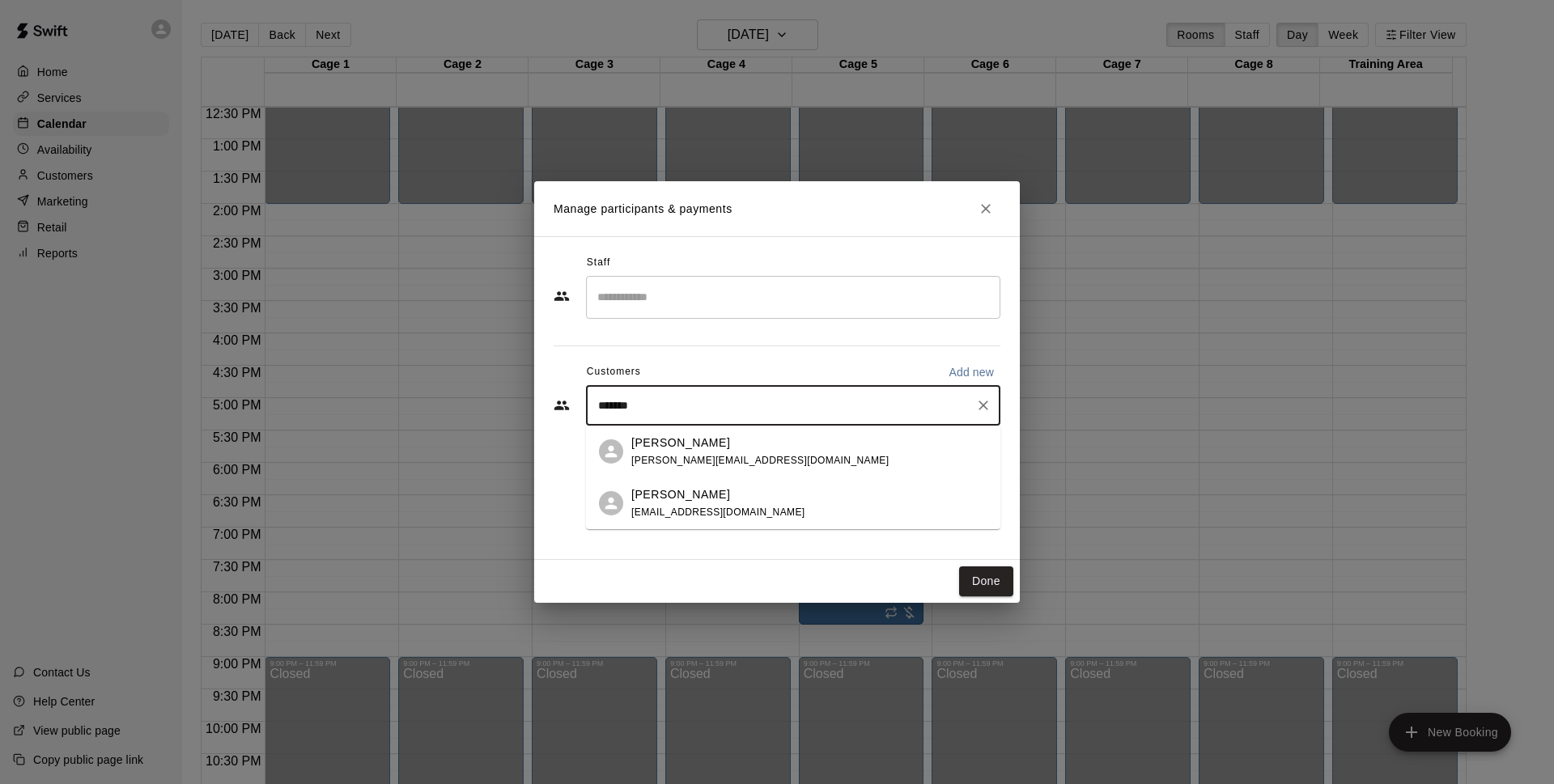
click at [747, 457] on div "[PERSON_NAME] [PERSON_NAME][EMAIL_ADDRESS][DOMAIN_NAME]" at bounding box center [810, 452] width 356 height 35
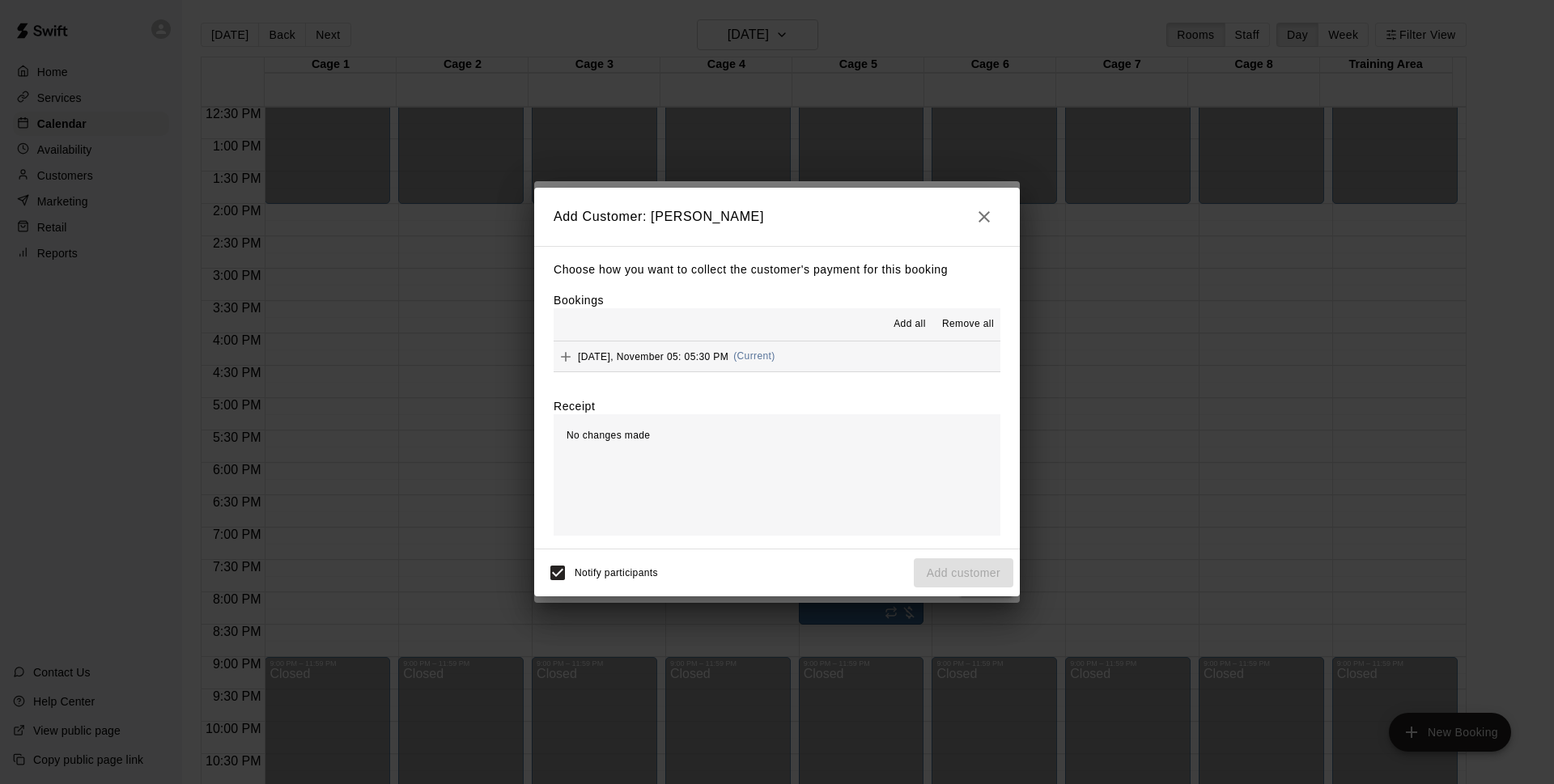
click at [704, 356] on span "[DATE], November 05: 05:30 PM" at bounding box center [653, 356] width 151 height 12
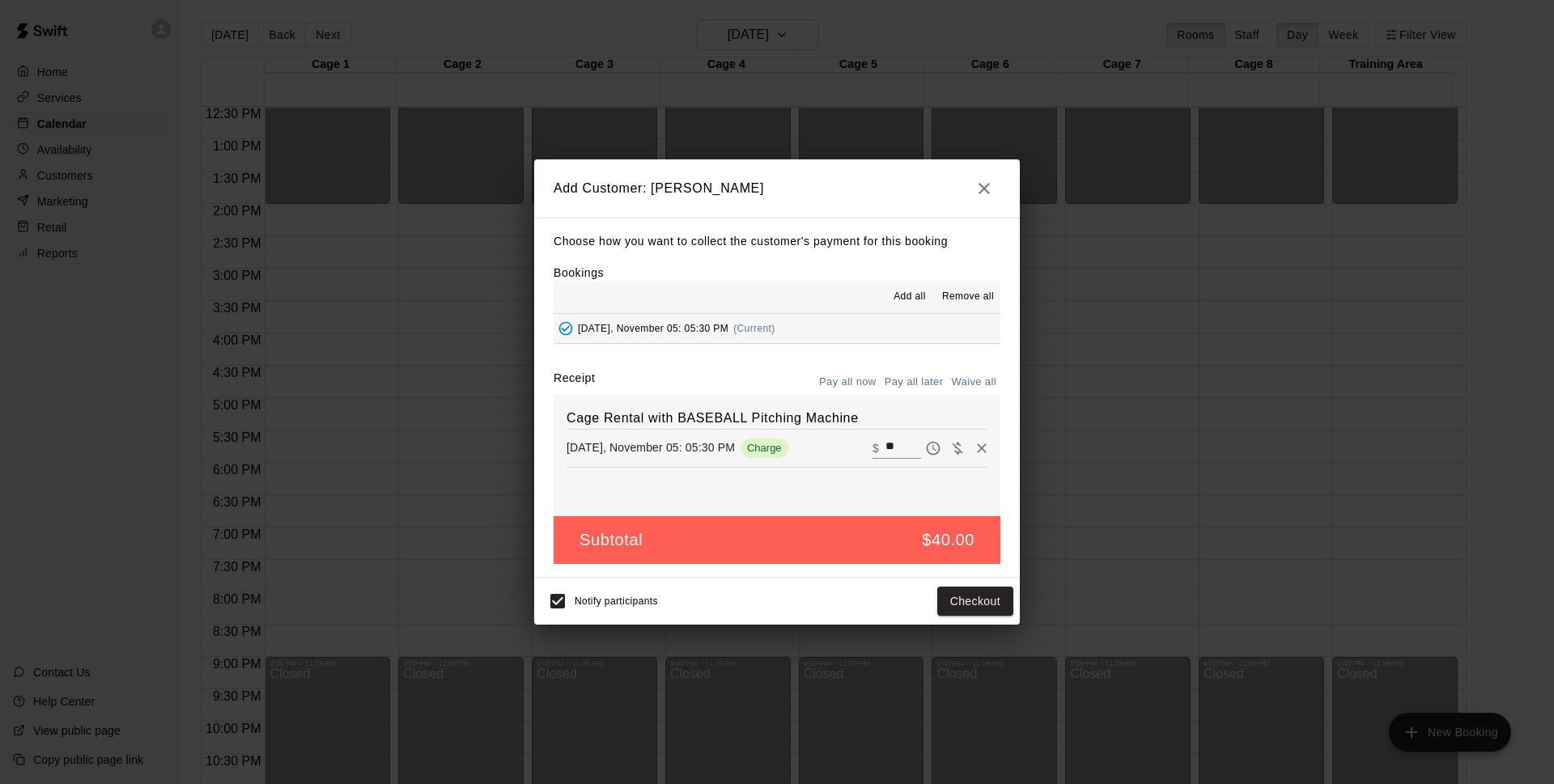
click at [922, 382] on button "Pay all later" at bounding box center [914, 382] width 67 height 25
click at [952, 605] on button "Add customer" at bounding box center [964, 602] width 99 height 30
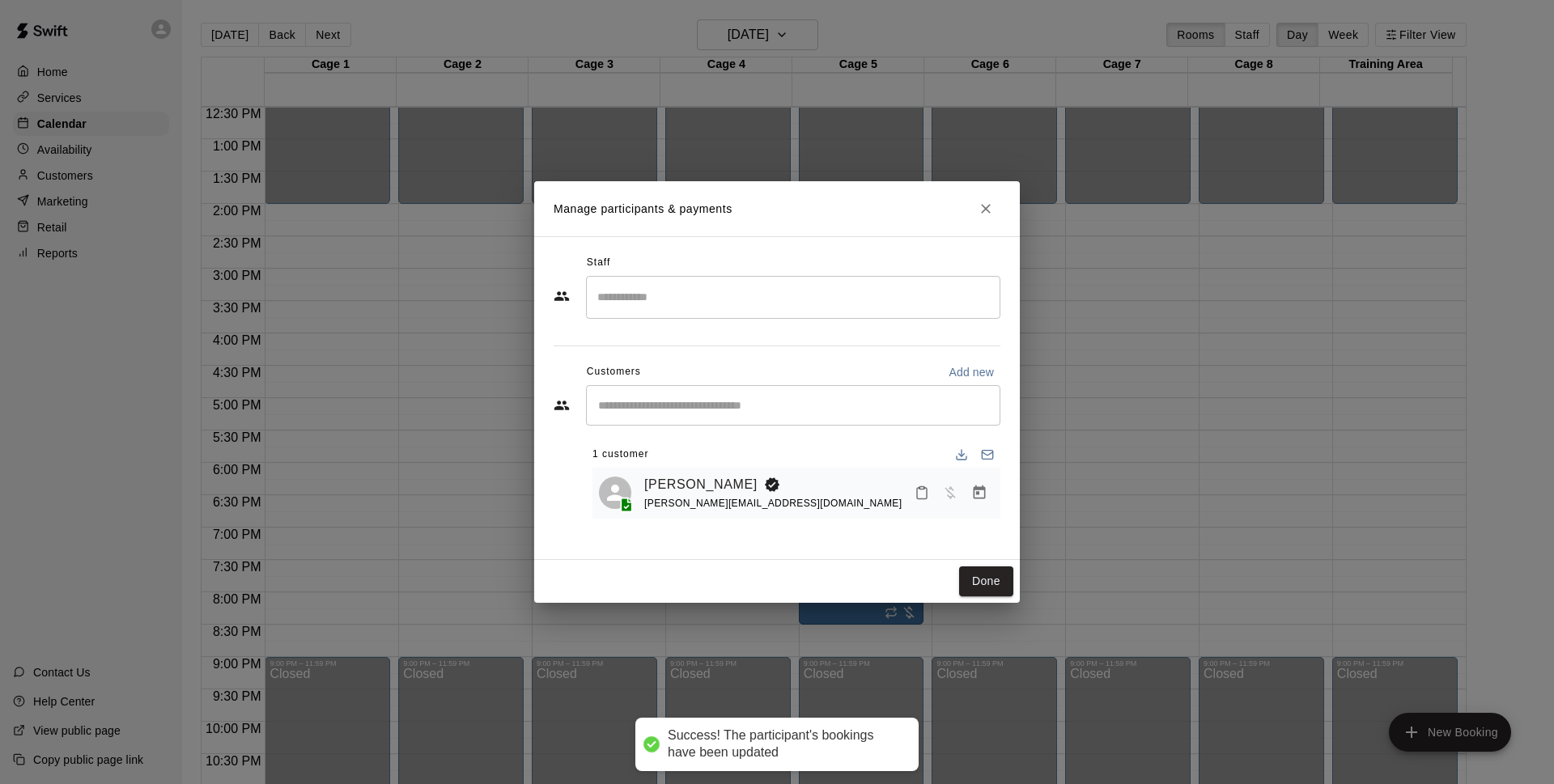
click at [794, 34] on div "Manage participants & payments Staff ​ Customers Add new ​ 1 customer [PERSON_N…" at bounding box center [777, 392] width 1554 height 784
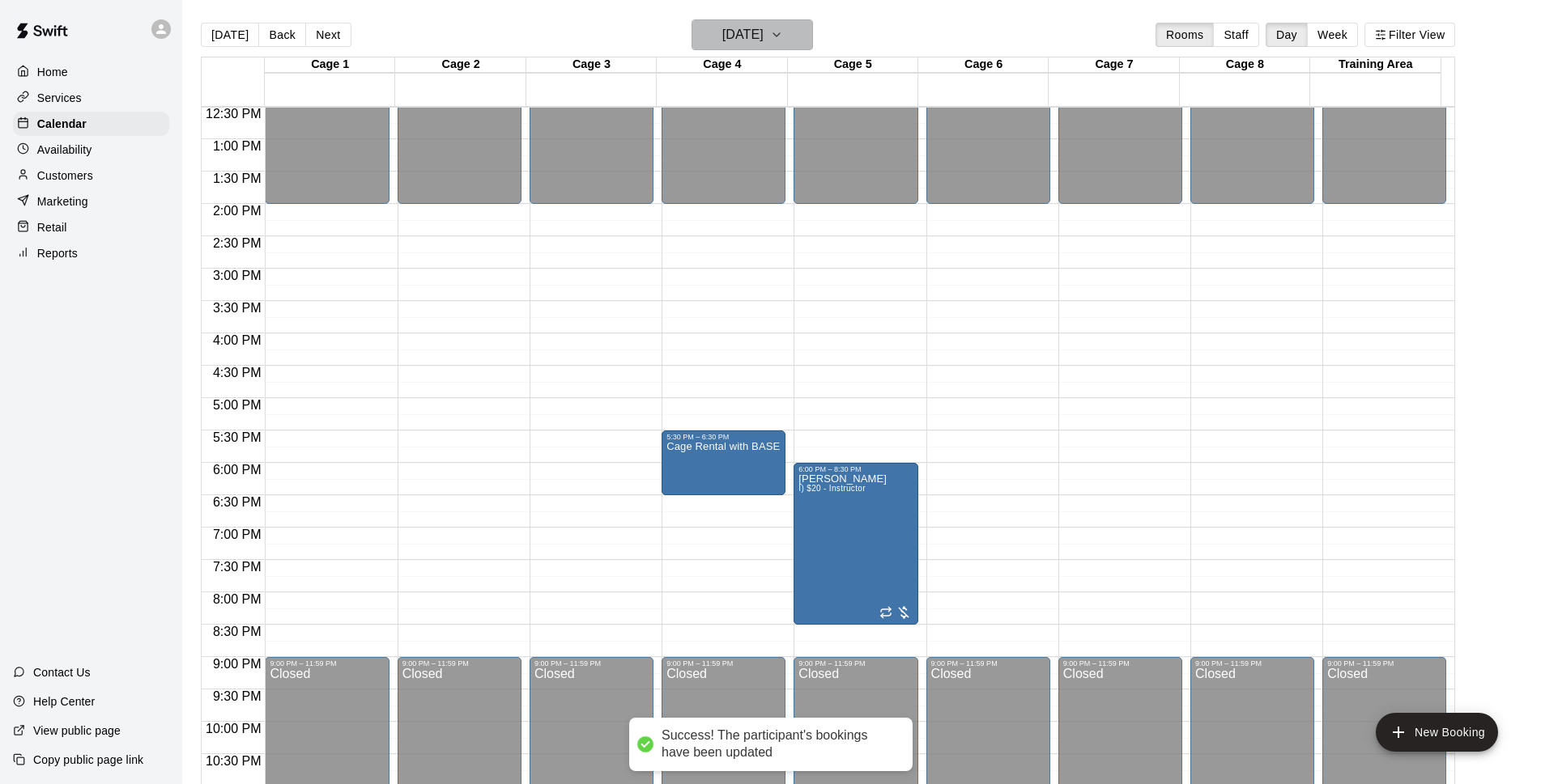
click at [722, 38] on h6 "[DATE]" at bounding box center [743, 34] width 41 height 22
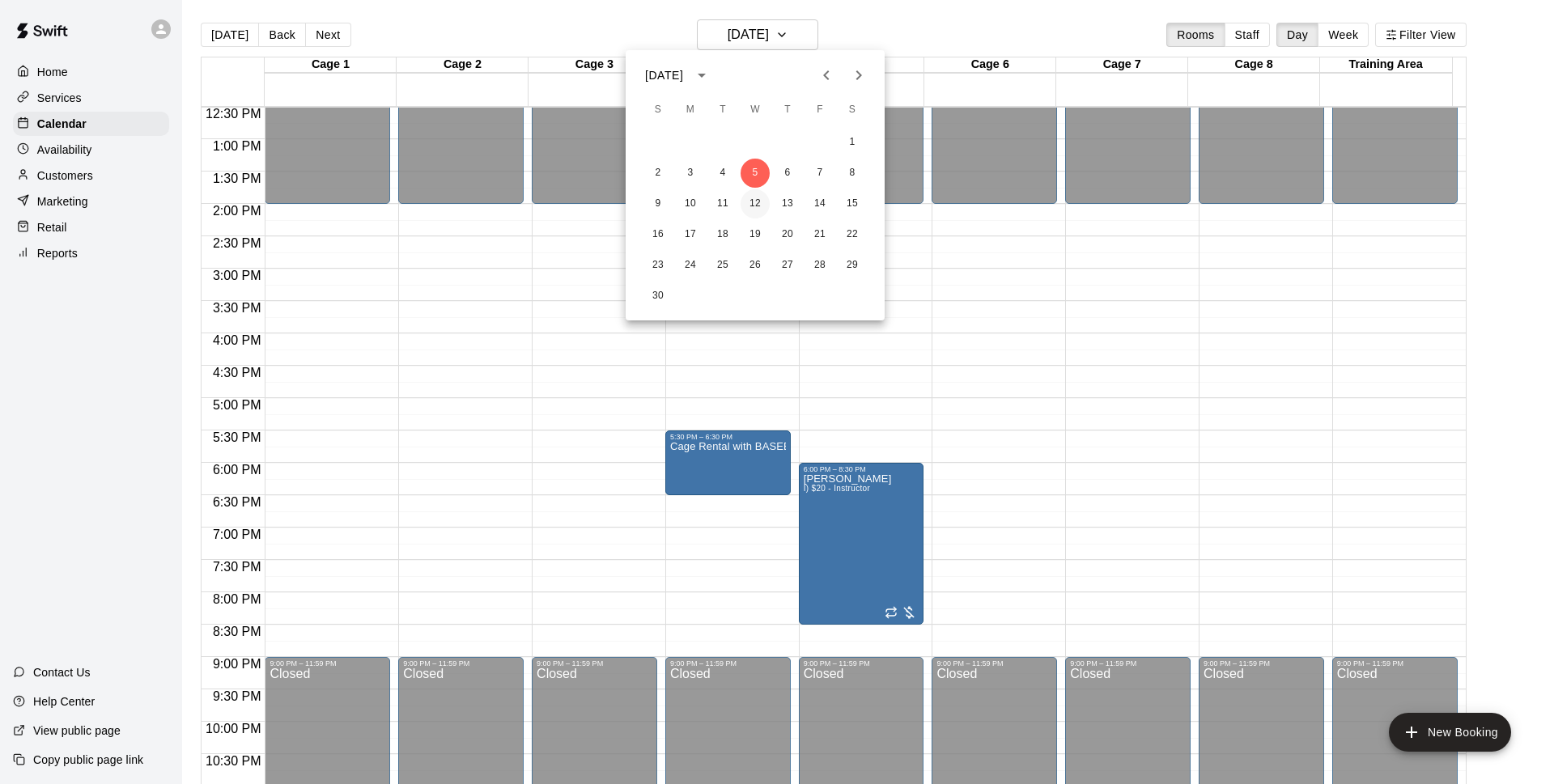
click at [763, 207] on button "12" at bounding box center [755, 204] width 29 height 29
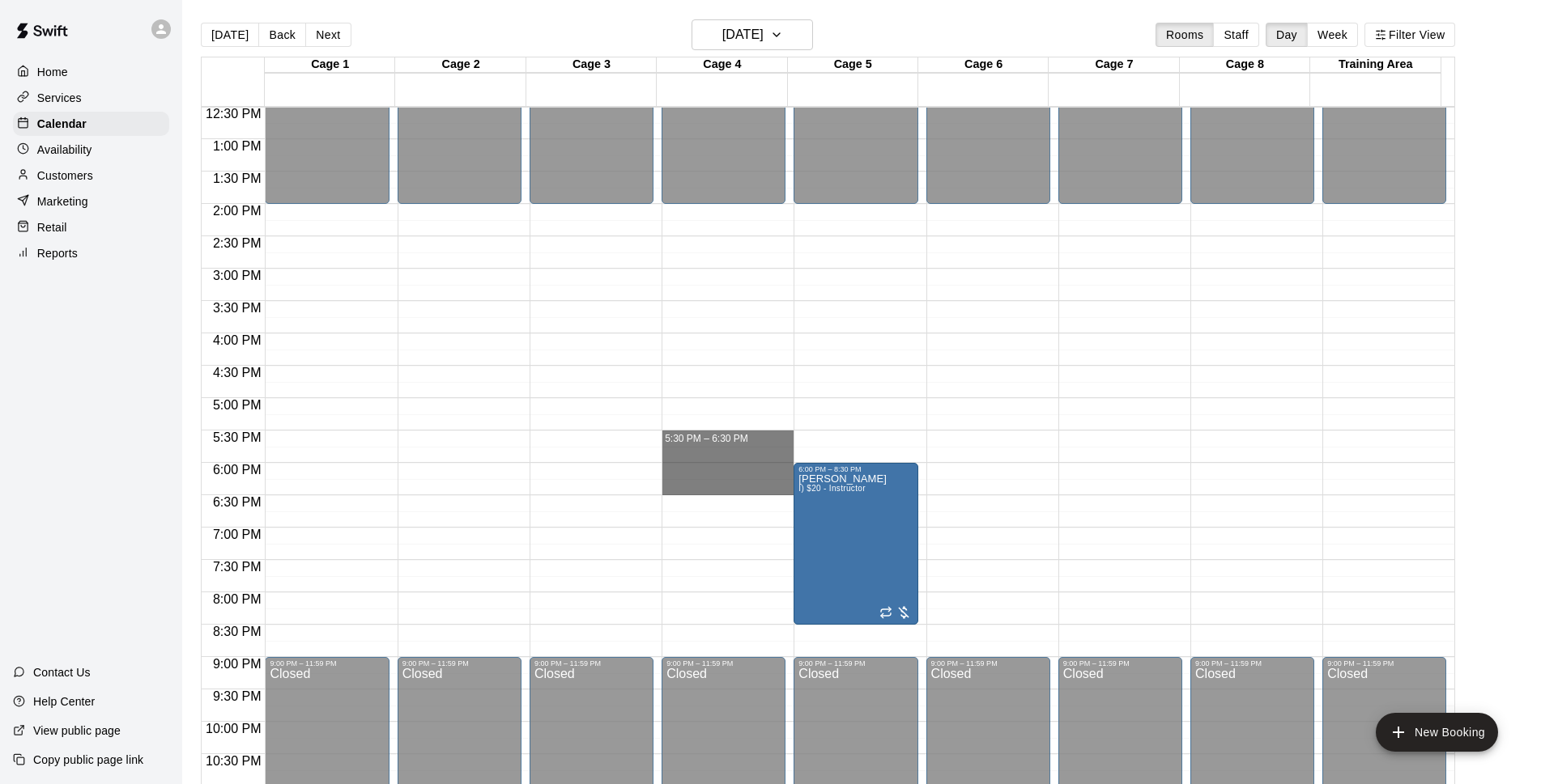
drag, startPoint x: 681, startPoint y: 434, endPoint x: 686, endPoint y: 487, distance: 53.2
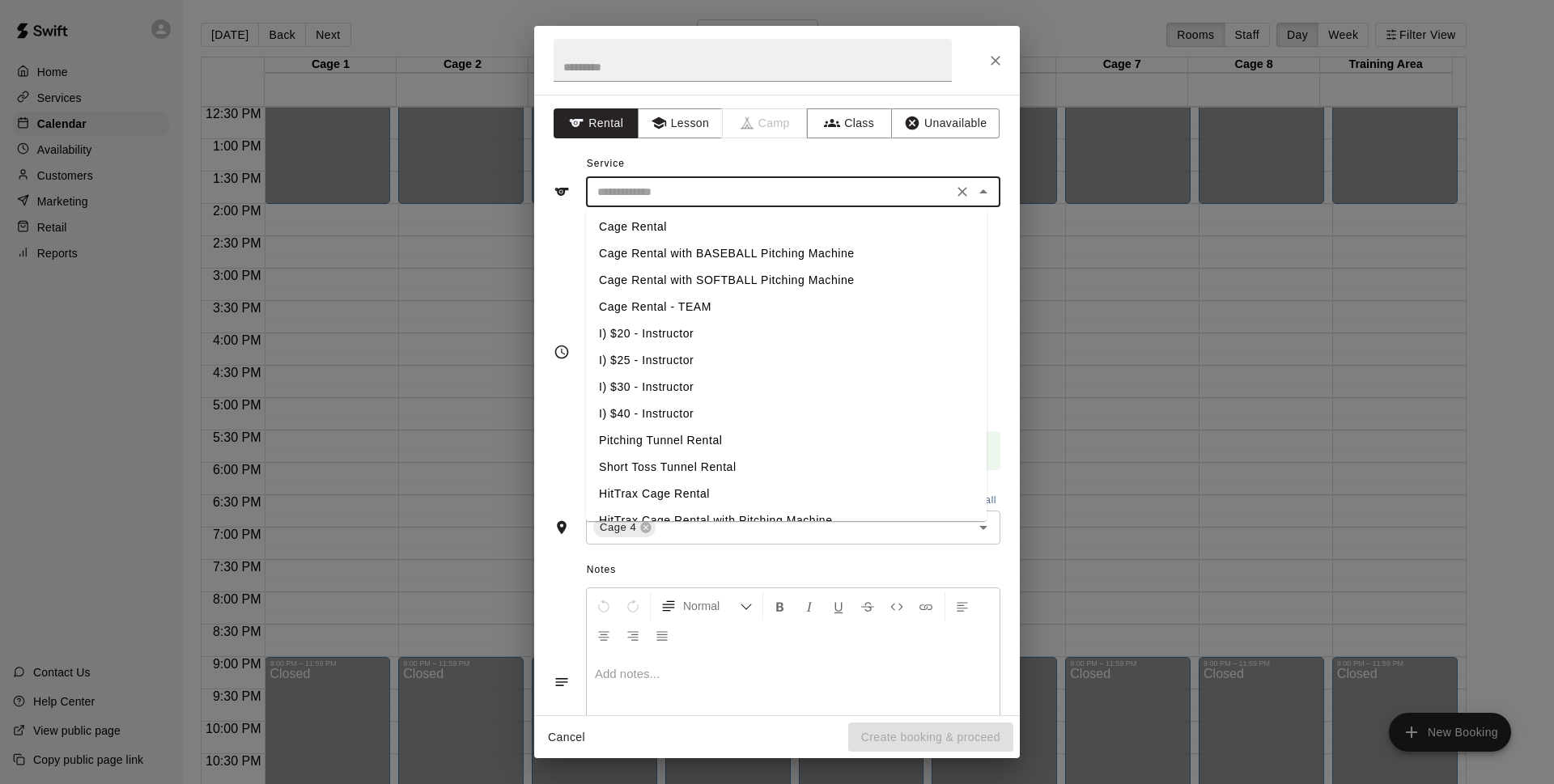
click at [757, 195] on input "text" at bounding box center [769, 192] width 357 height 20
click at [704, 249] on li "Cage Rental with BASEBALL Pitching Machine" at bounding box center [786, 254] width 400 height 27
type input "**********"
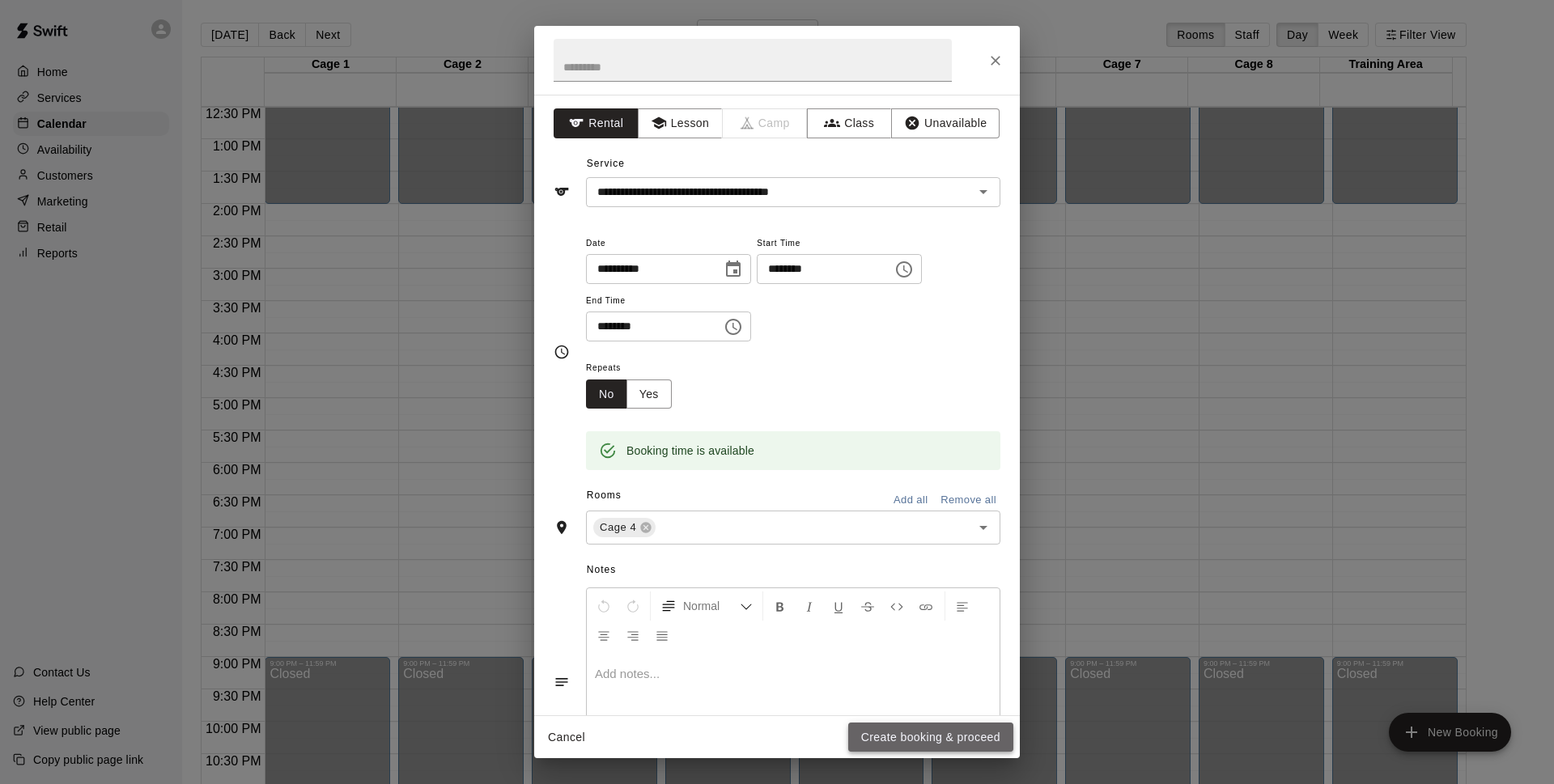
click at [926, 733] on button "Create booking & proceed" at bounding box center [931, 738] width 165 height 30
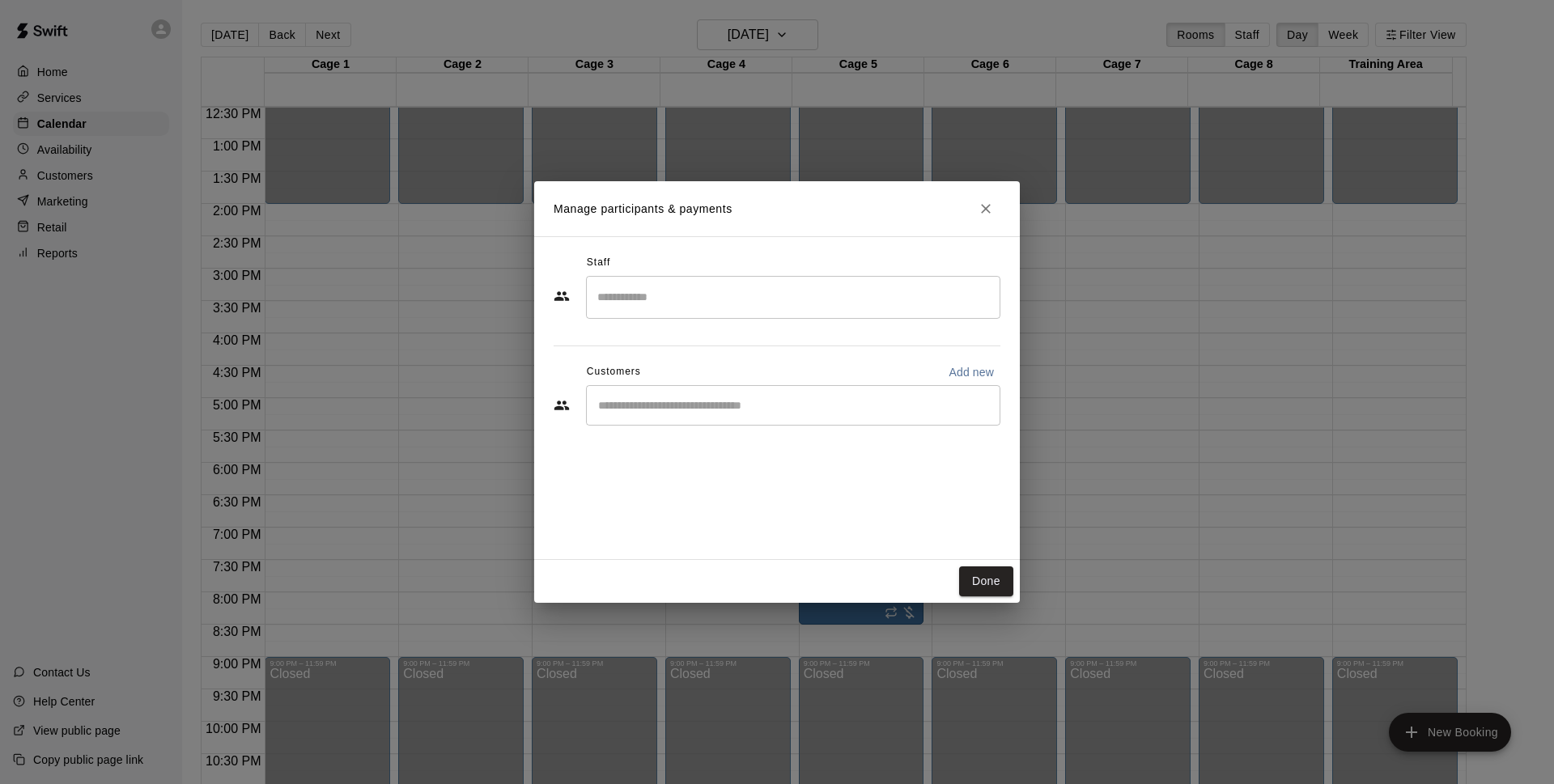
click at [692, 413] on input "Start typing to search customers..." at bounding box center [793, 406] width 399 height 17
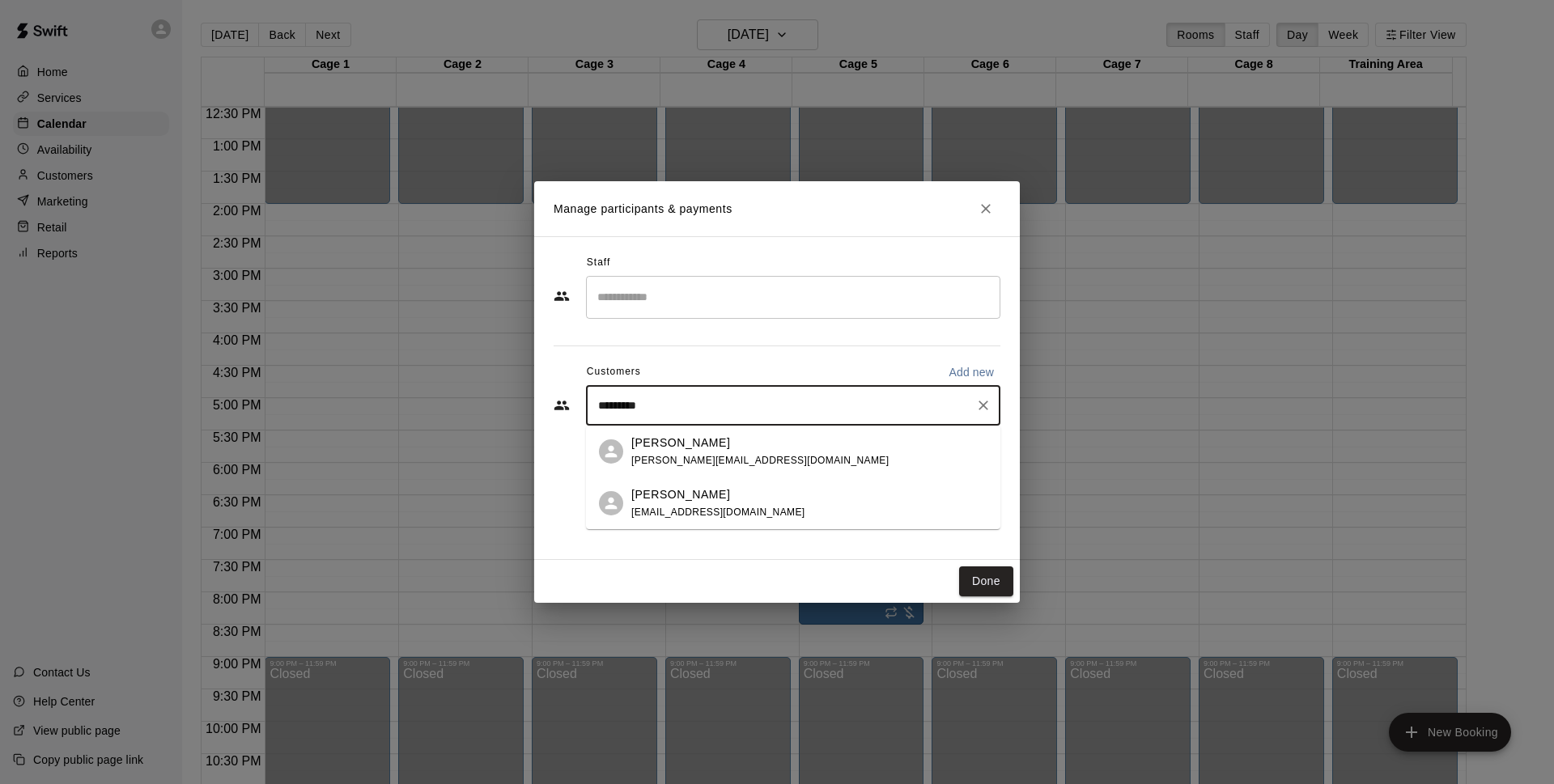
type input "**********"
click at [782, 452] on div "[PERSON_NAME] [PERSON_NAME][EMAIL_ADDRESS][DOMAIN_NAME]" at bounding box center [810, 452] width 356 height 35
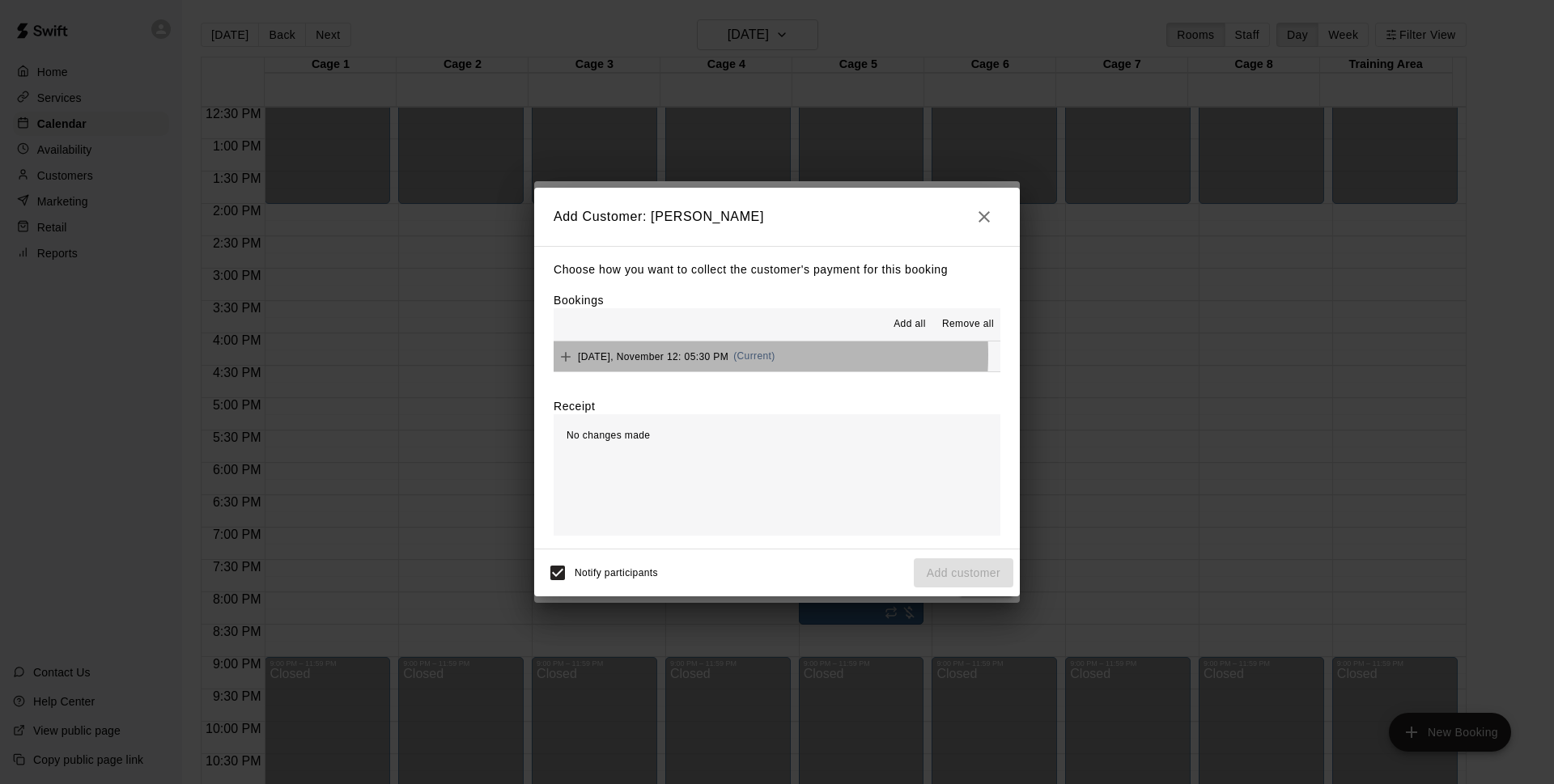
click at [682, 356] on span "[DATE], November 12: 05:30 PM" at bounding box center [653, 356] width 151 height 12
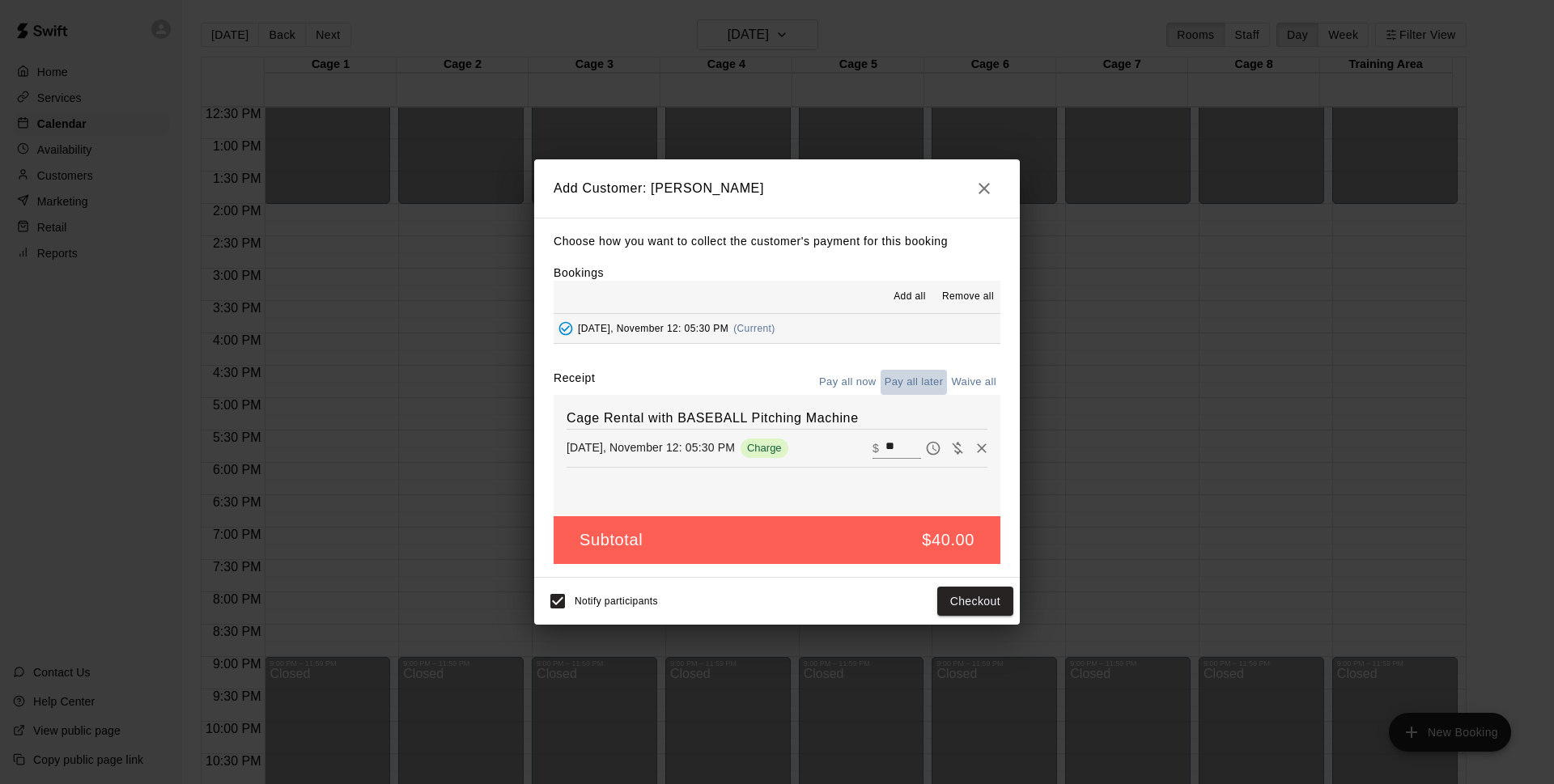
click at [897, 378] on button "Pay all later" at bounding box center [914, 382] width 67 height 25
click at [960, 597] on button "Add customer" at bounding box center [964, 602] width 99 height 30
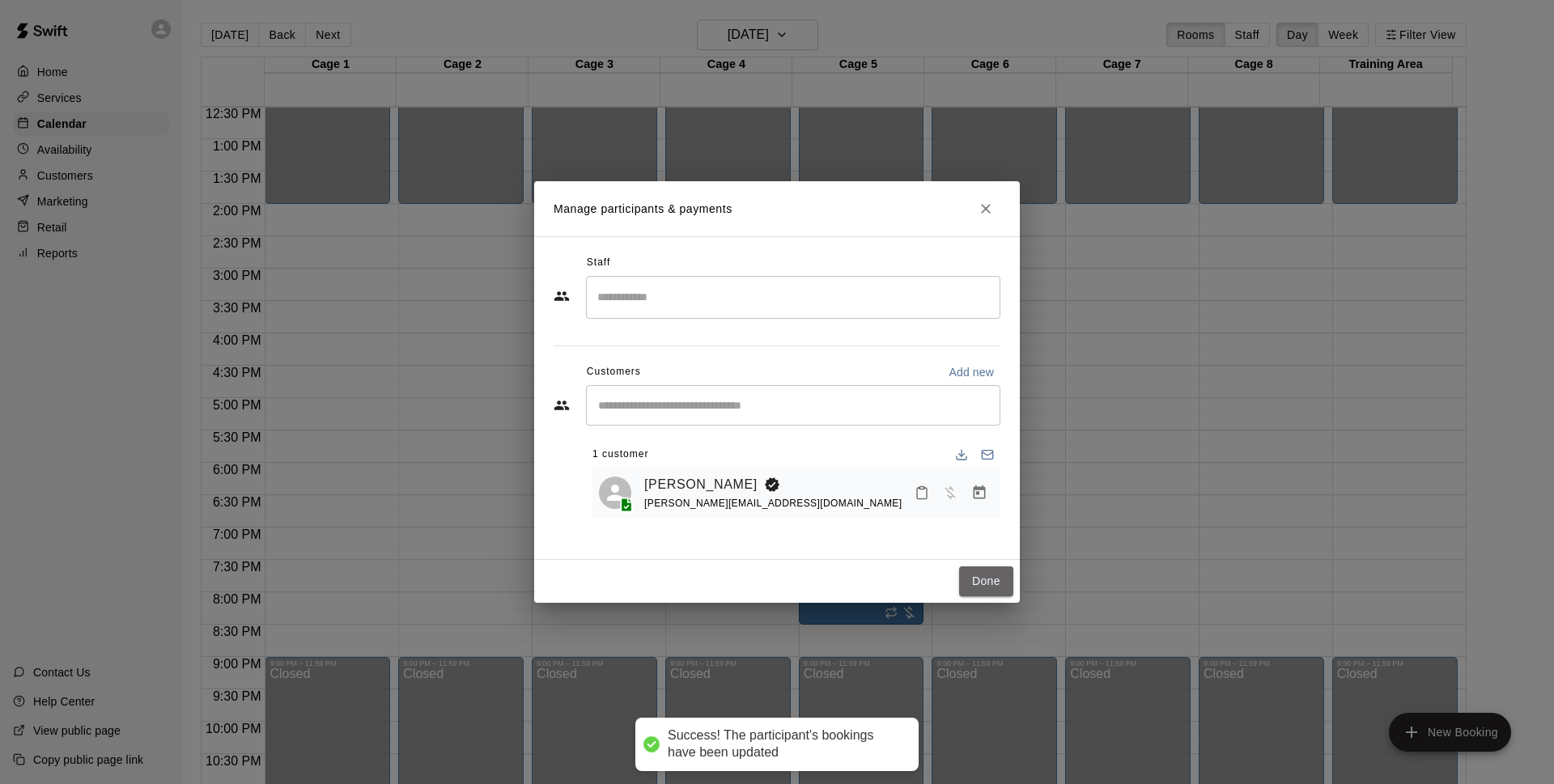
click at [967, 572] on button "Done" at bounding box center [985, 582] width 54 height 30
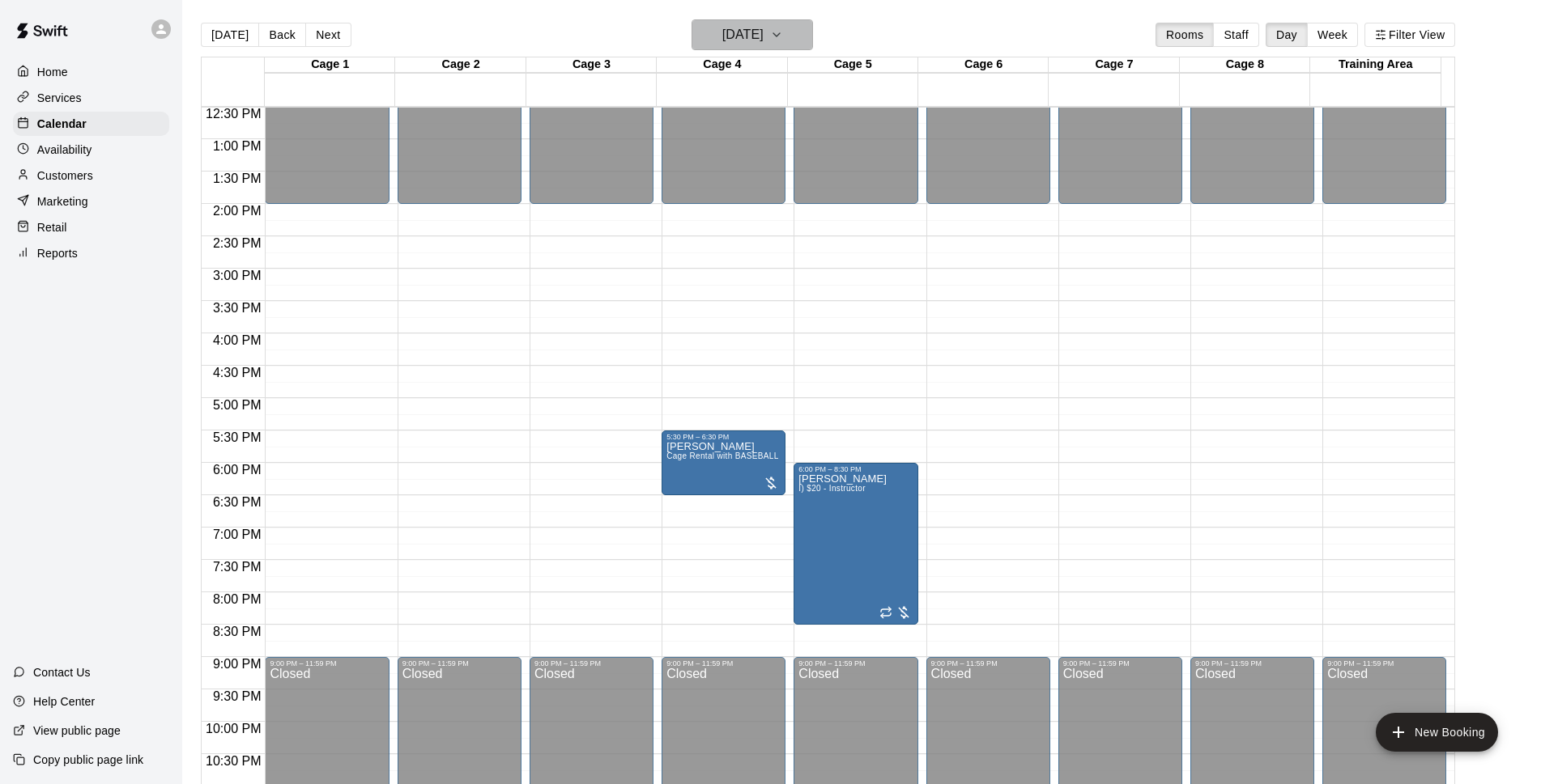
click at [739, 33] on h6 "[DATE]" at bounding box center [743, 34] width 41 height 22
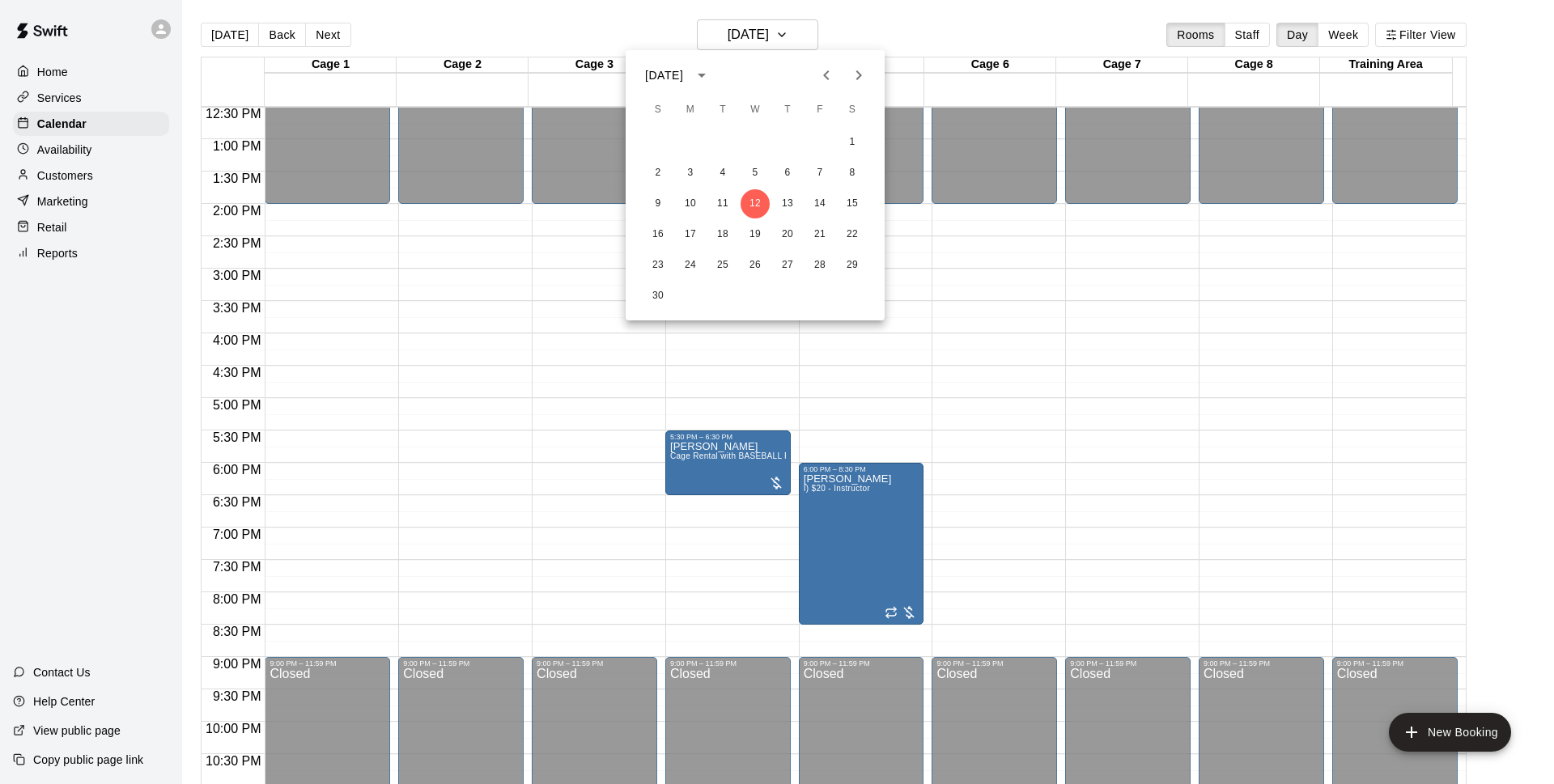
click at [235, 34] on div at bounding box center [777, 392] width 1554 height 784
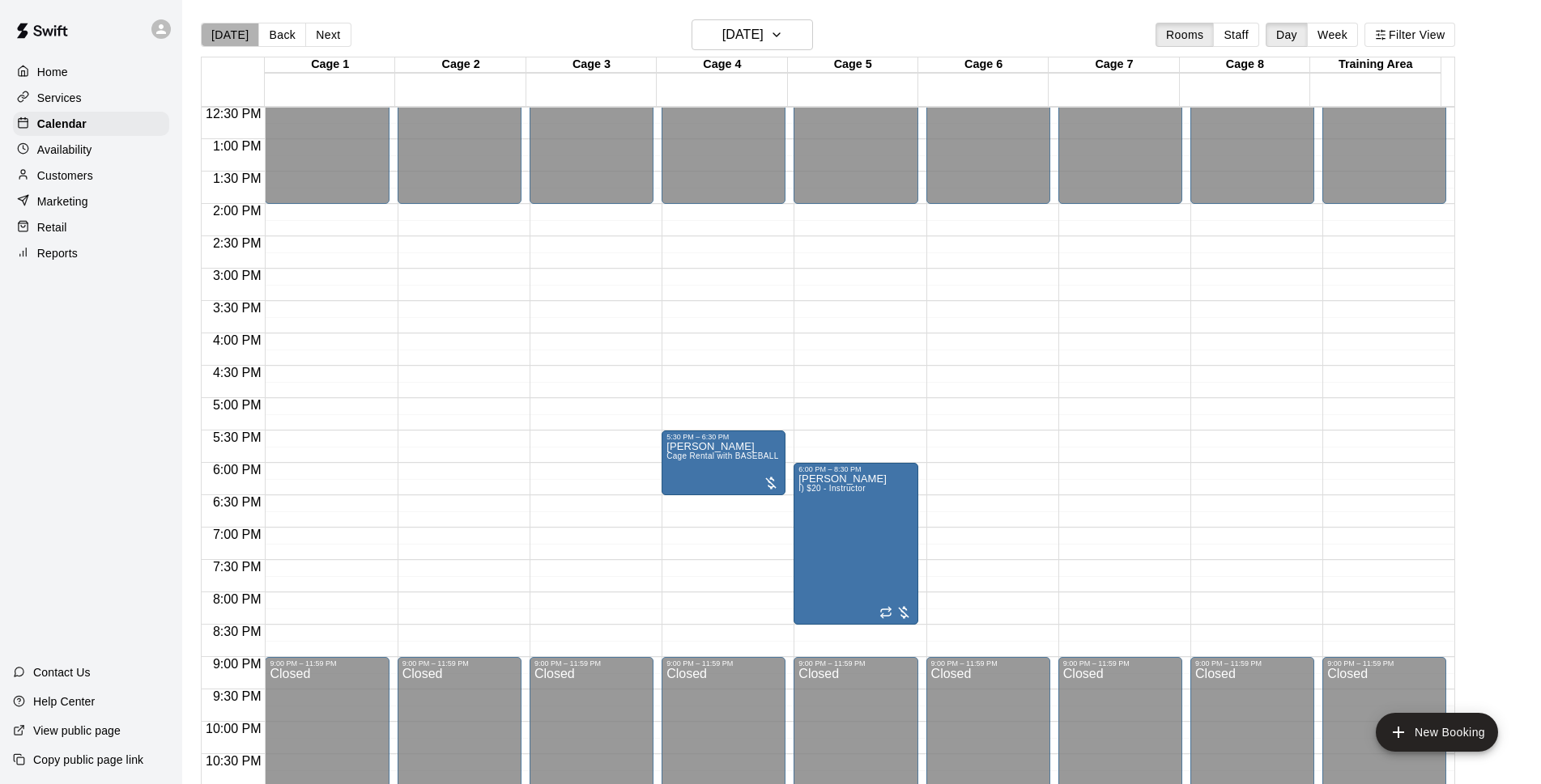
click at [235, 34] on button "[DATE]" at bounding box center [230, 34] width 58 height 24
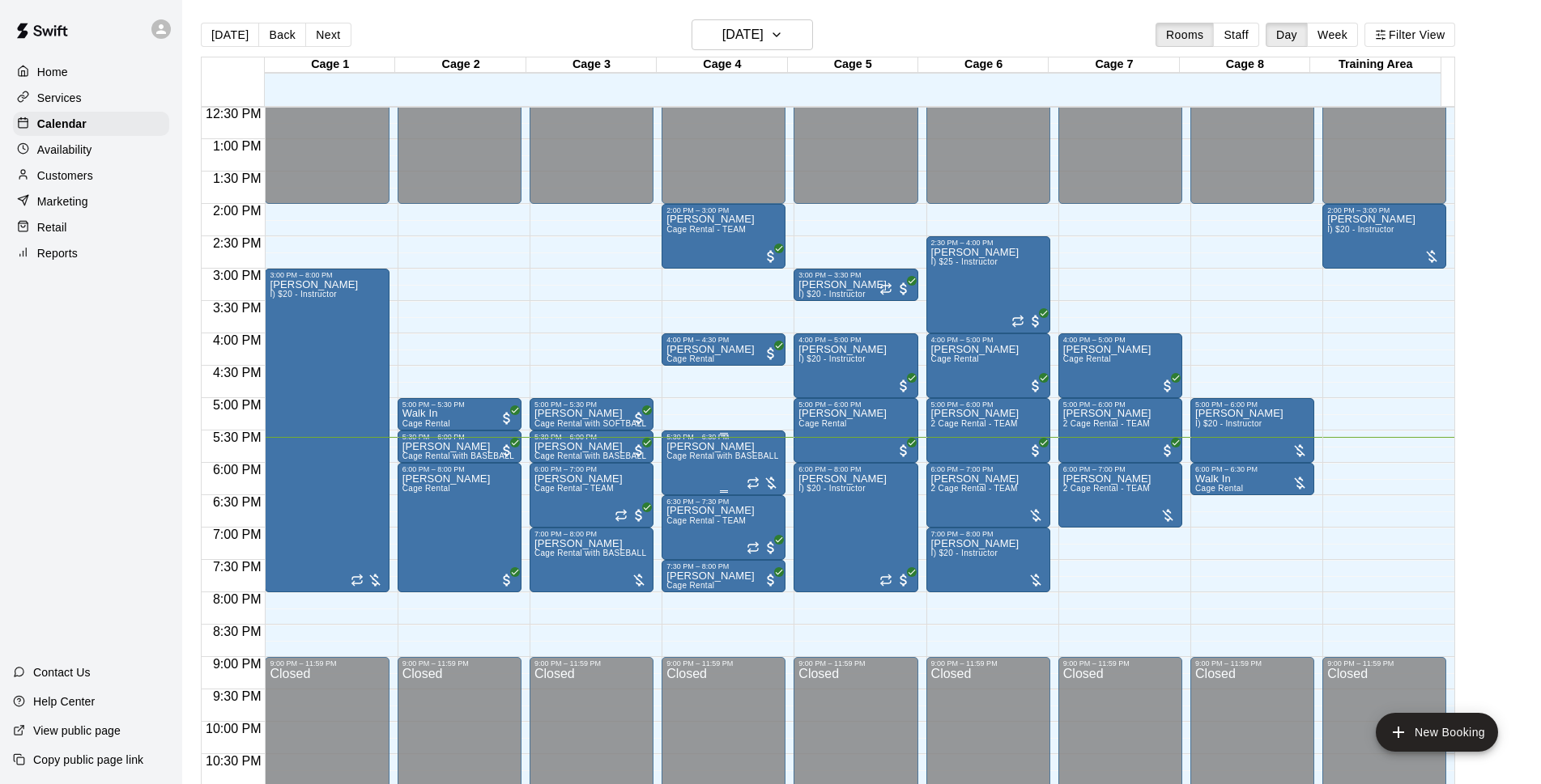
click at [748, 458] on span "Cage Rental with BASEBALL Pitching Machine" at bounding box center [757, 456] width 181 height 9
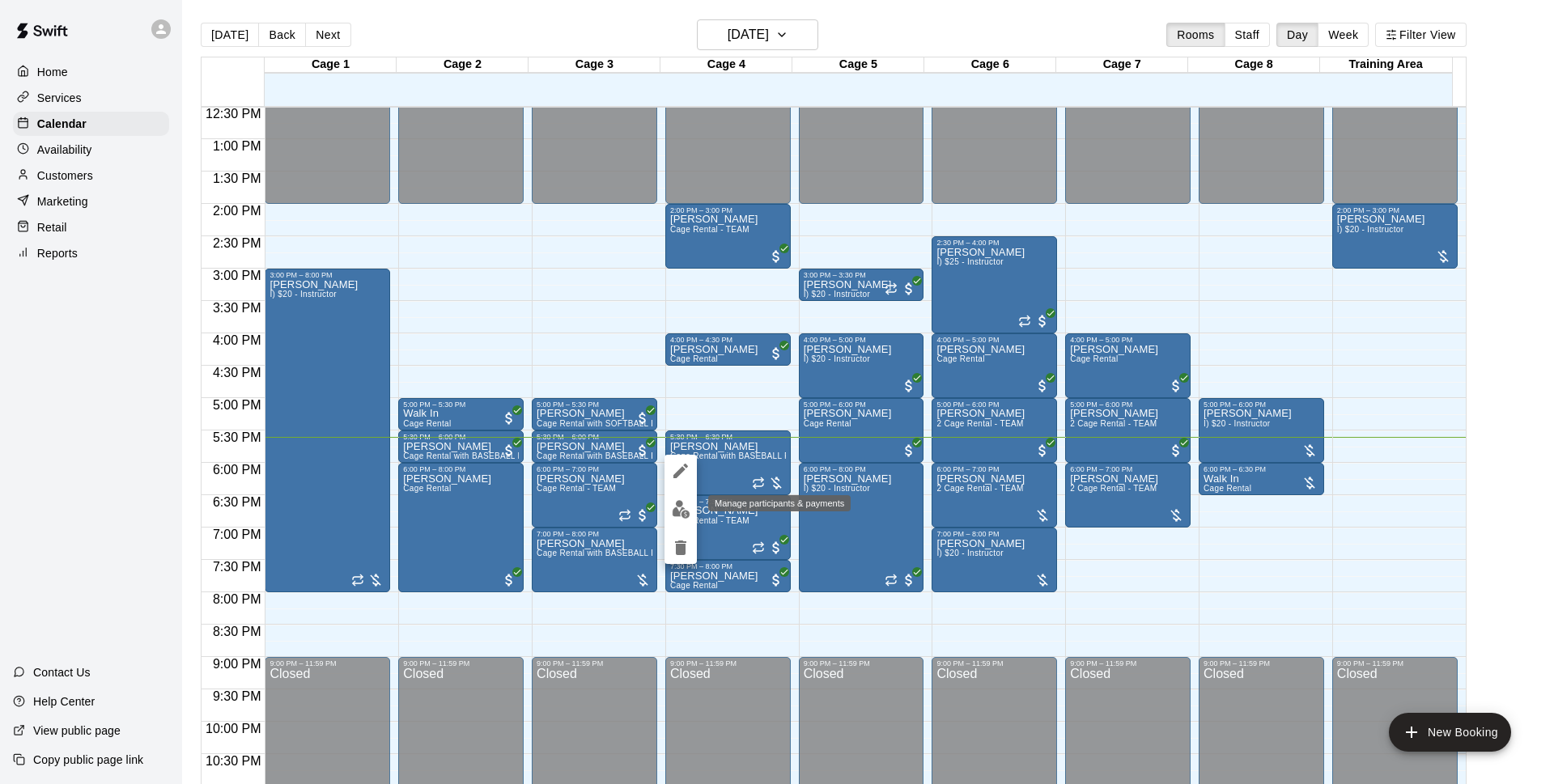
click at [672, 501] on img "edit" at bounding box center [681, 510] width 18 height 18
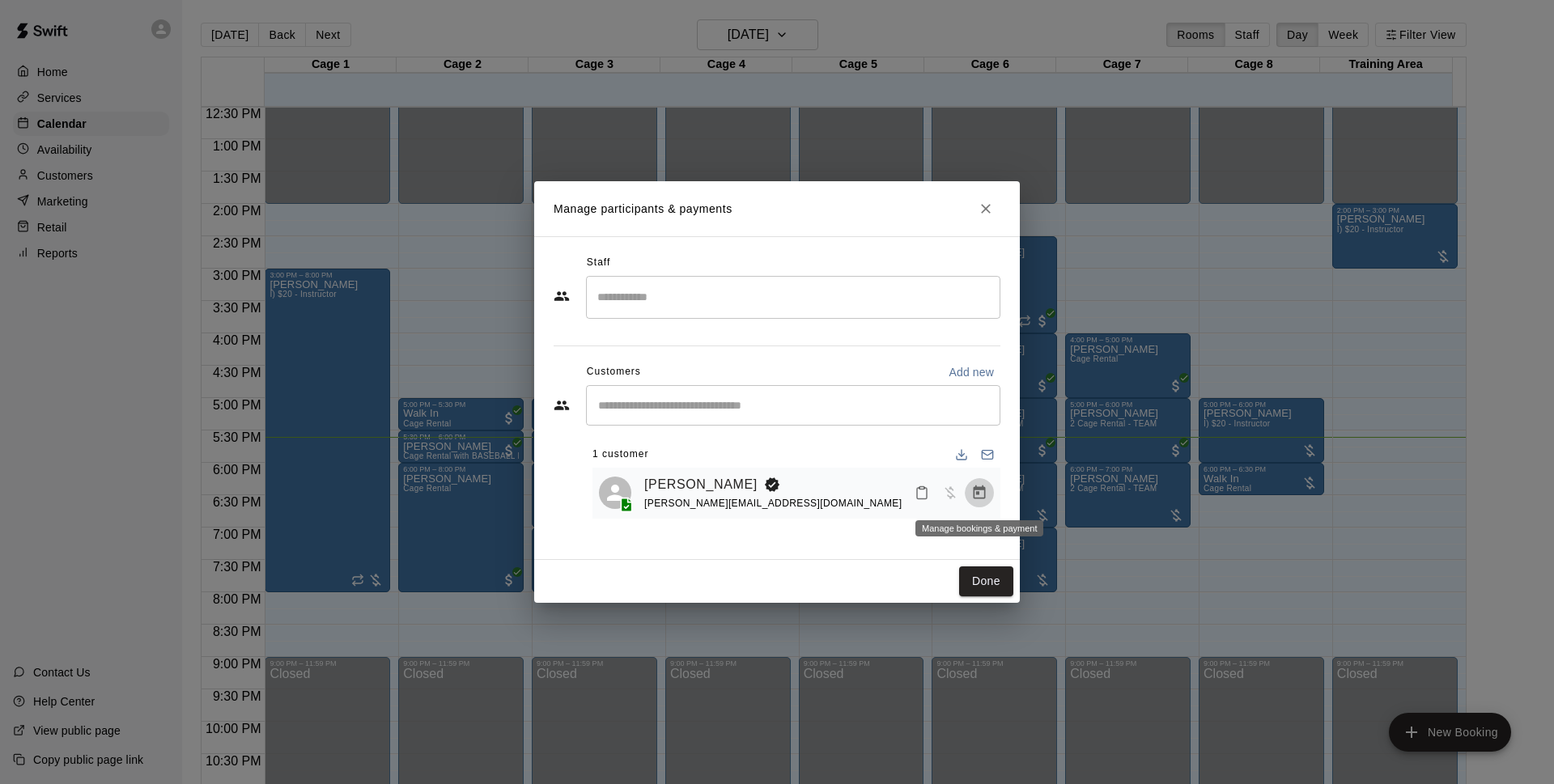
click at [974, 496] on icon "Manage bookings & payment" at bounding box center [980, 492] width 12 height 14
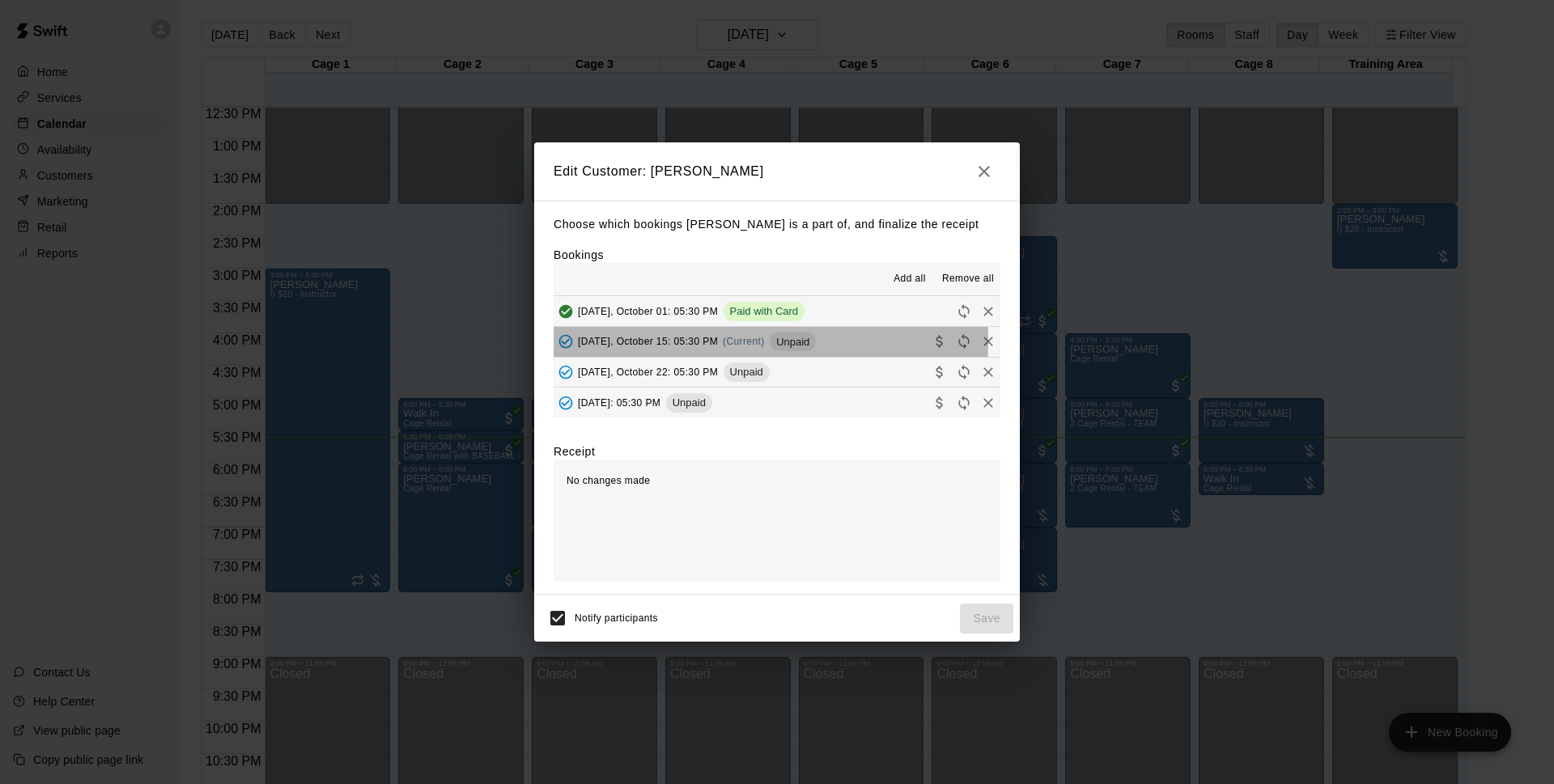
click at [666, 343] on span "[DATE], October 15: 05:30 PM" at bounding box center [647, 341] width 140 height 12
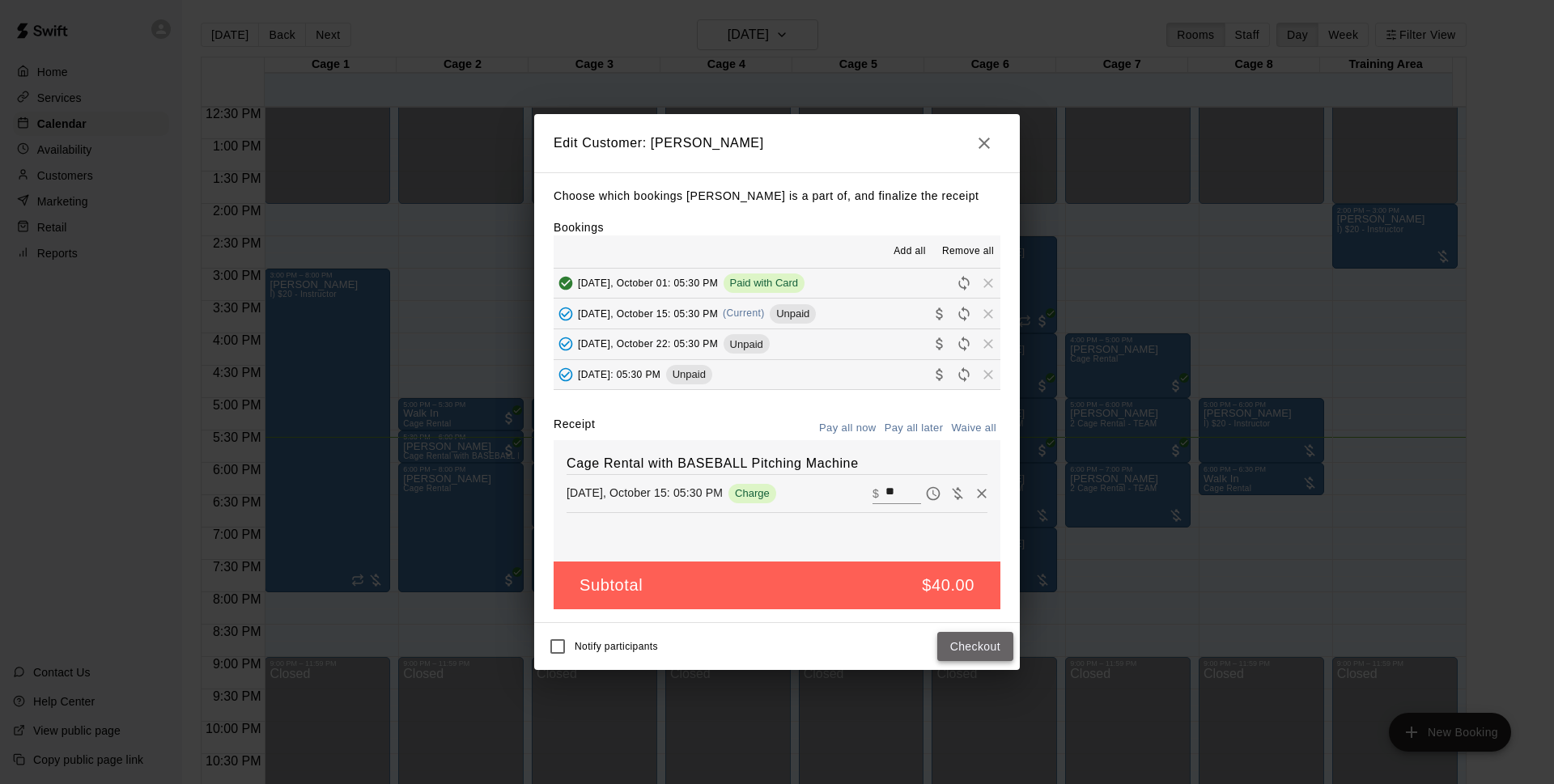
click at [1001, 656] on button "Checkout" at bounding box center [975, 647] width 76 height 30
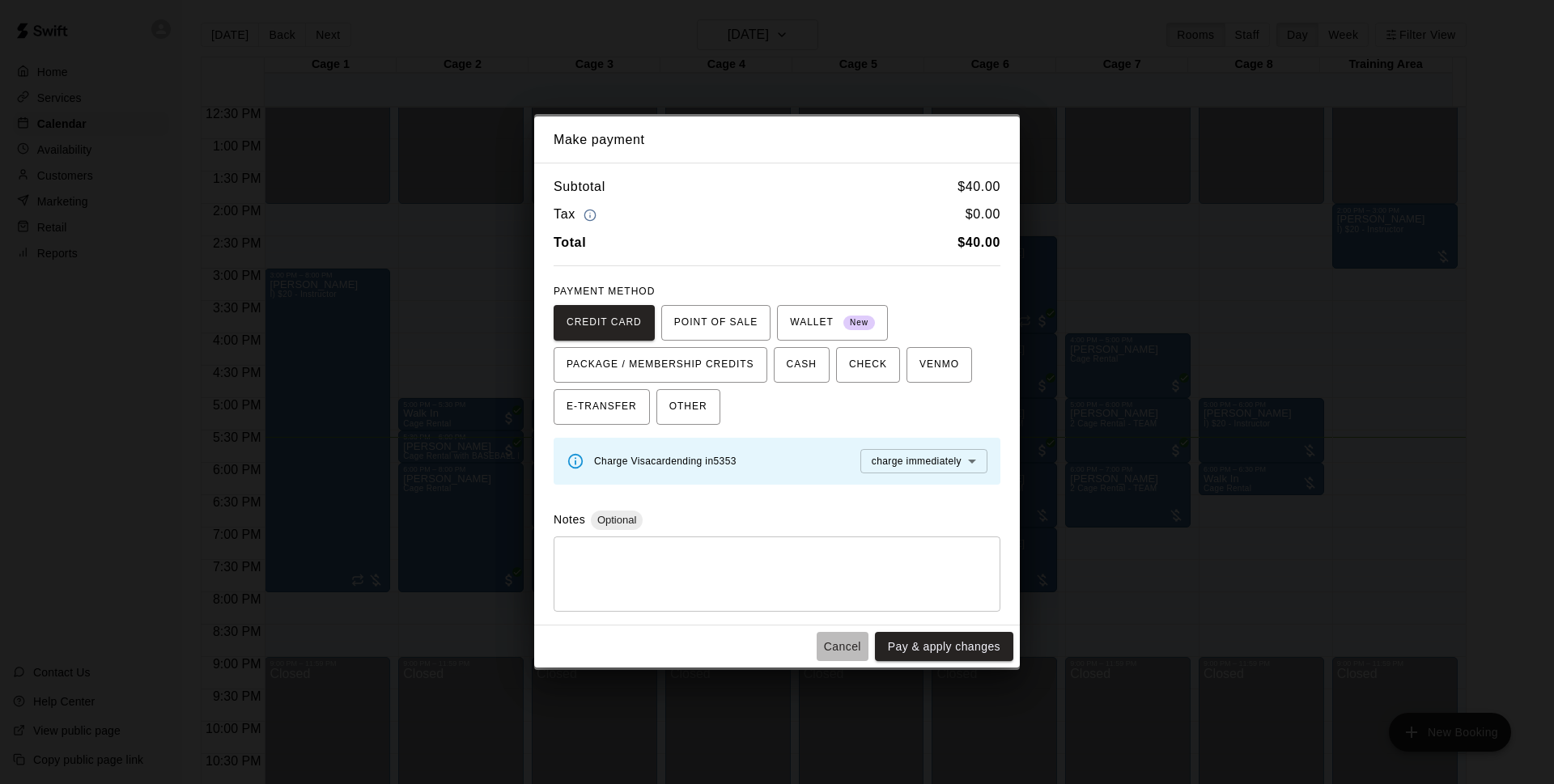
click at [845, 641] on button "Cancel" at bounding box center [842, 647] width 52 height 30
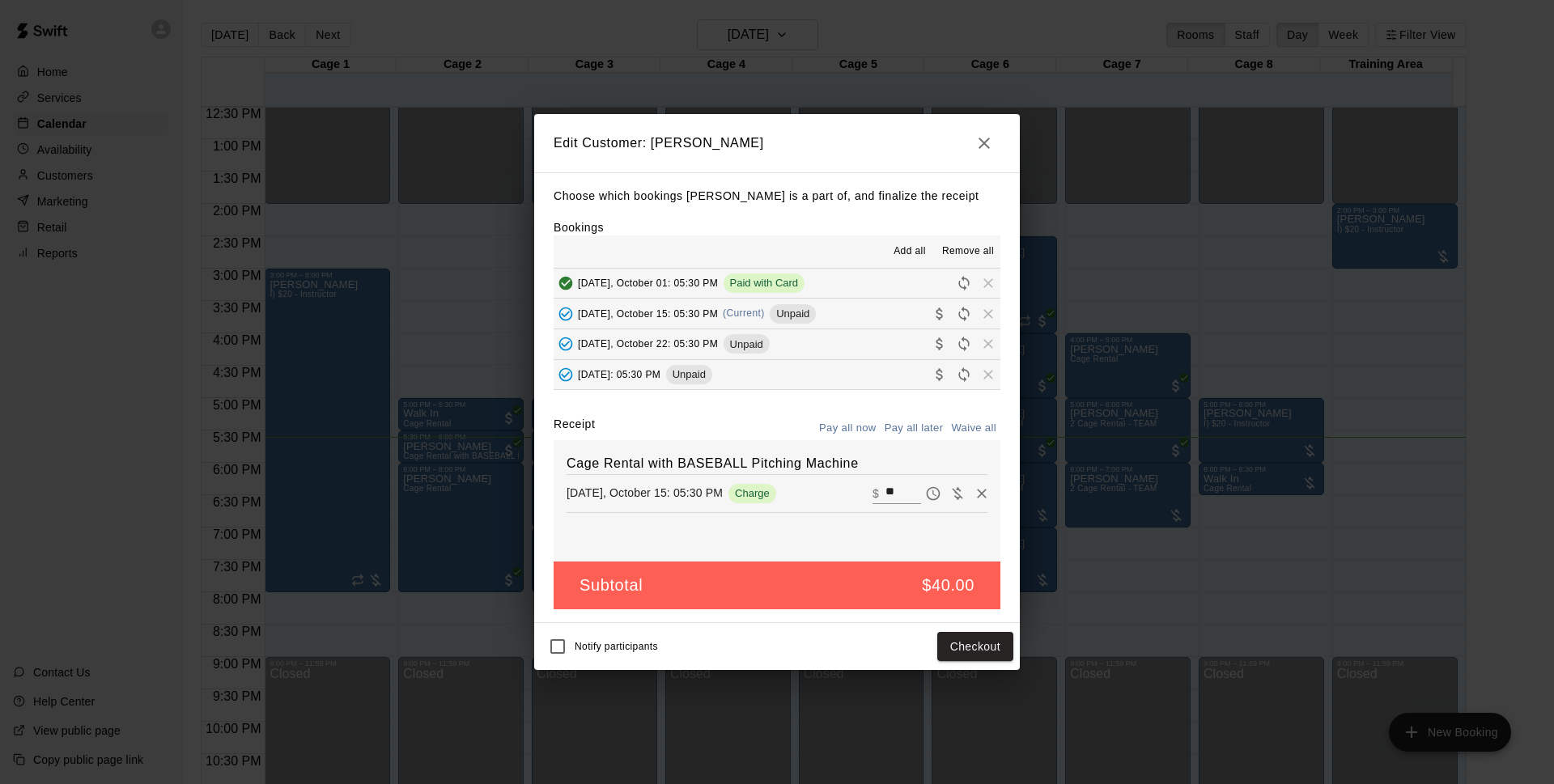
click at [998, 144] on button "button" at bounding box center [984, 143] width 32 height 32
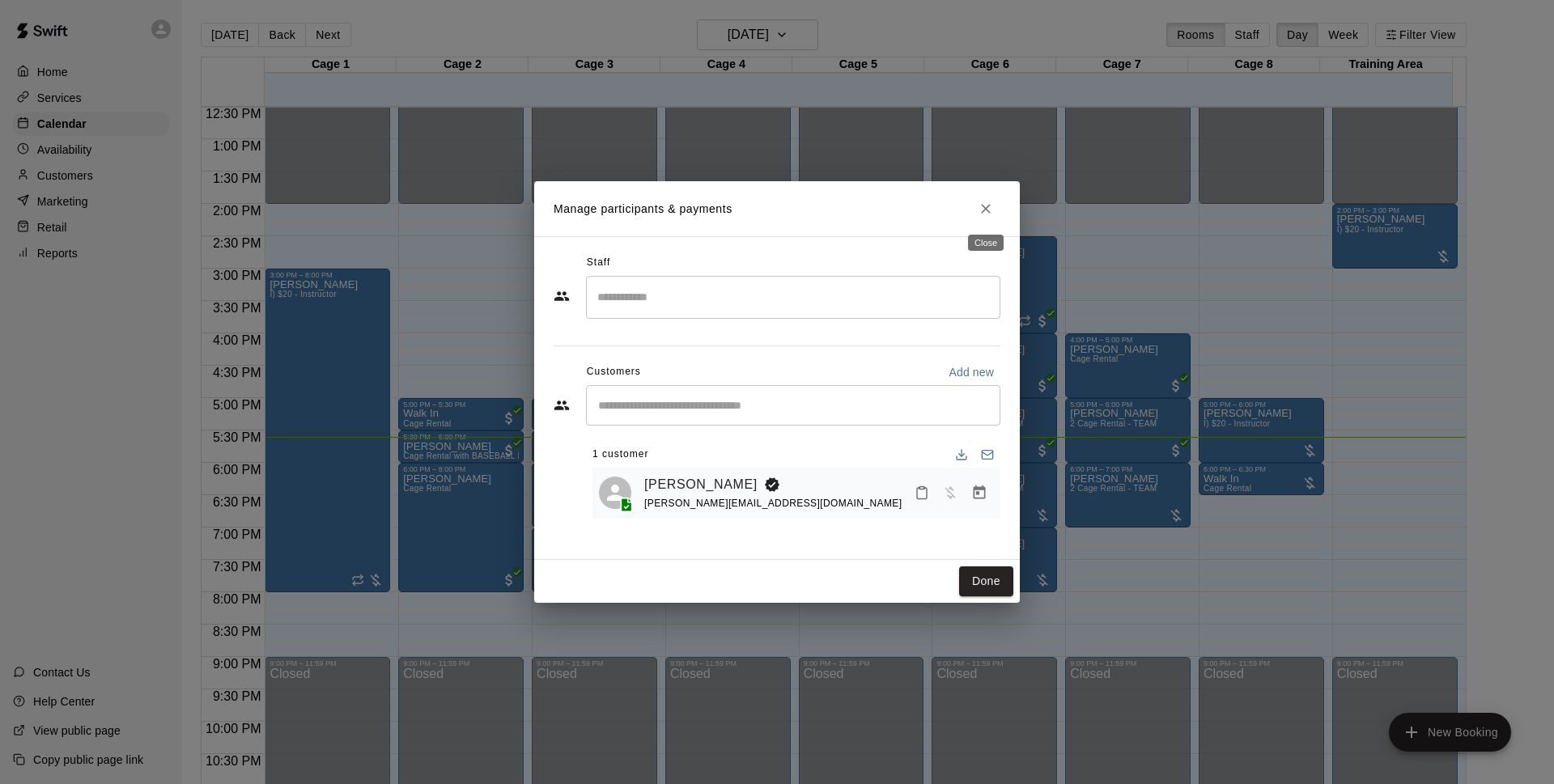
click at [984, 196] on button "Close" at bounding box center [985, 208] width 29 height 29
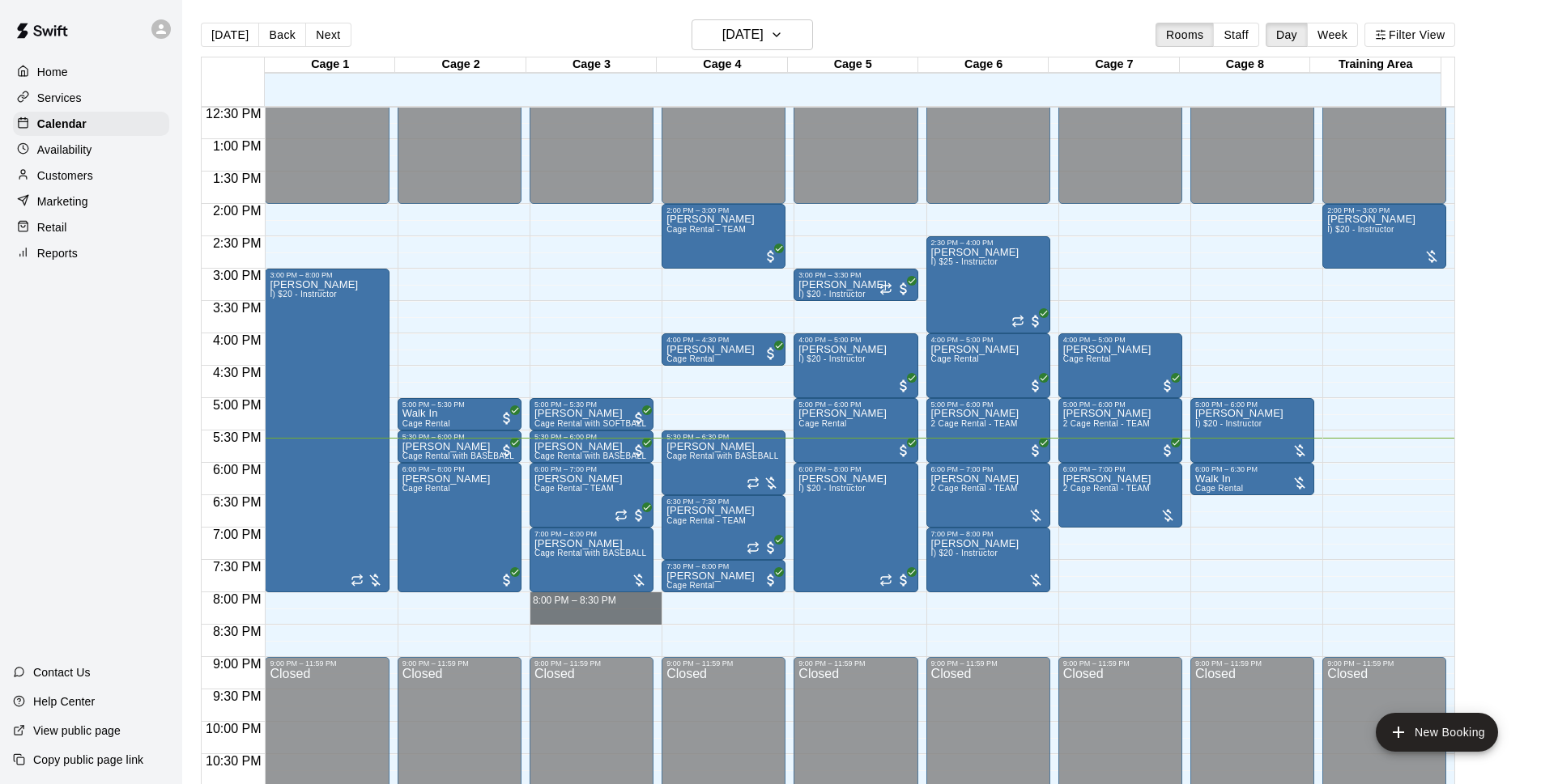
drag, startPoint x: 579, startPoint y: 595, endPoint x: 586, endPoint y: 613, distance: 19.3
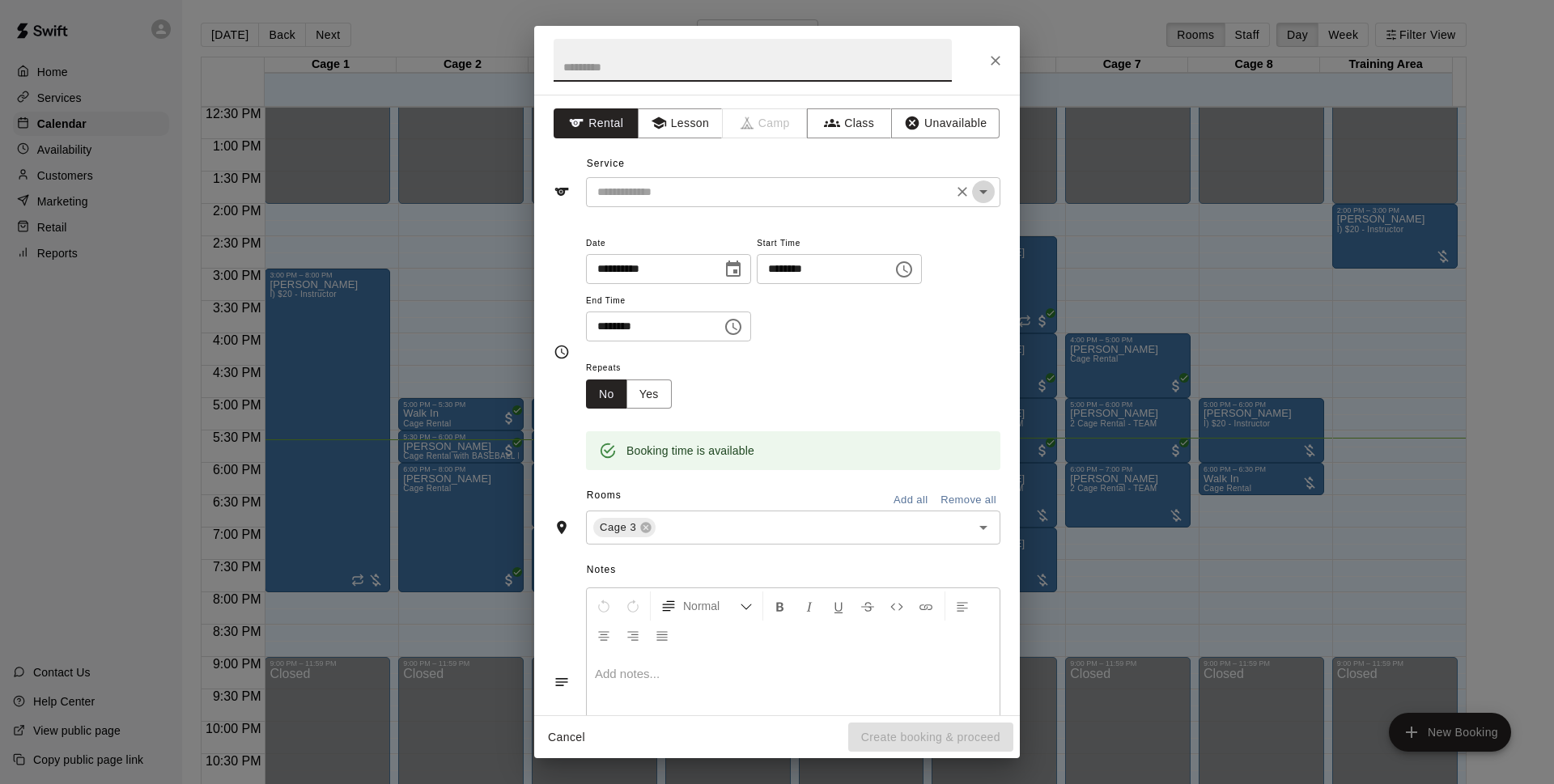
click at [980, 191] on icon "Open" at bounding box center [984, 192] width 8 height 4
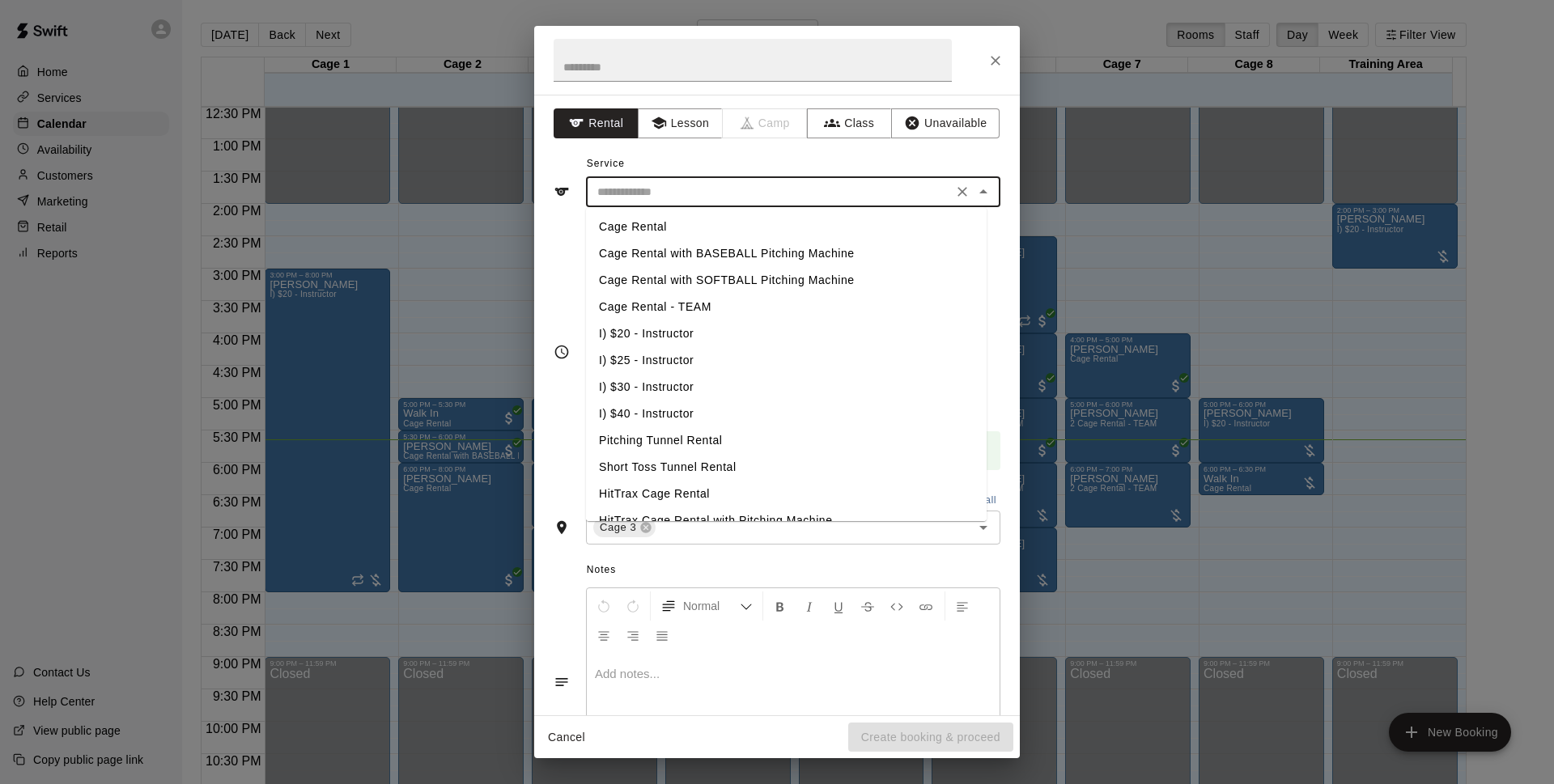
click at [765, 255] on li "Cage Rental with BASEBALL Pitching Machine" at bounding box center [786, 254] width 400 height 27
type input "**********"
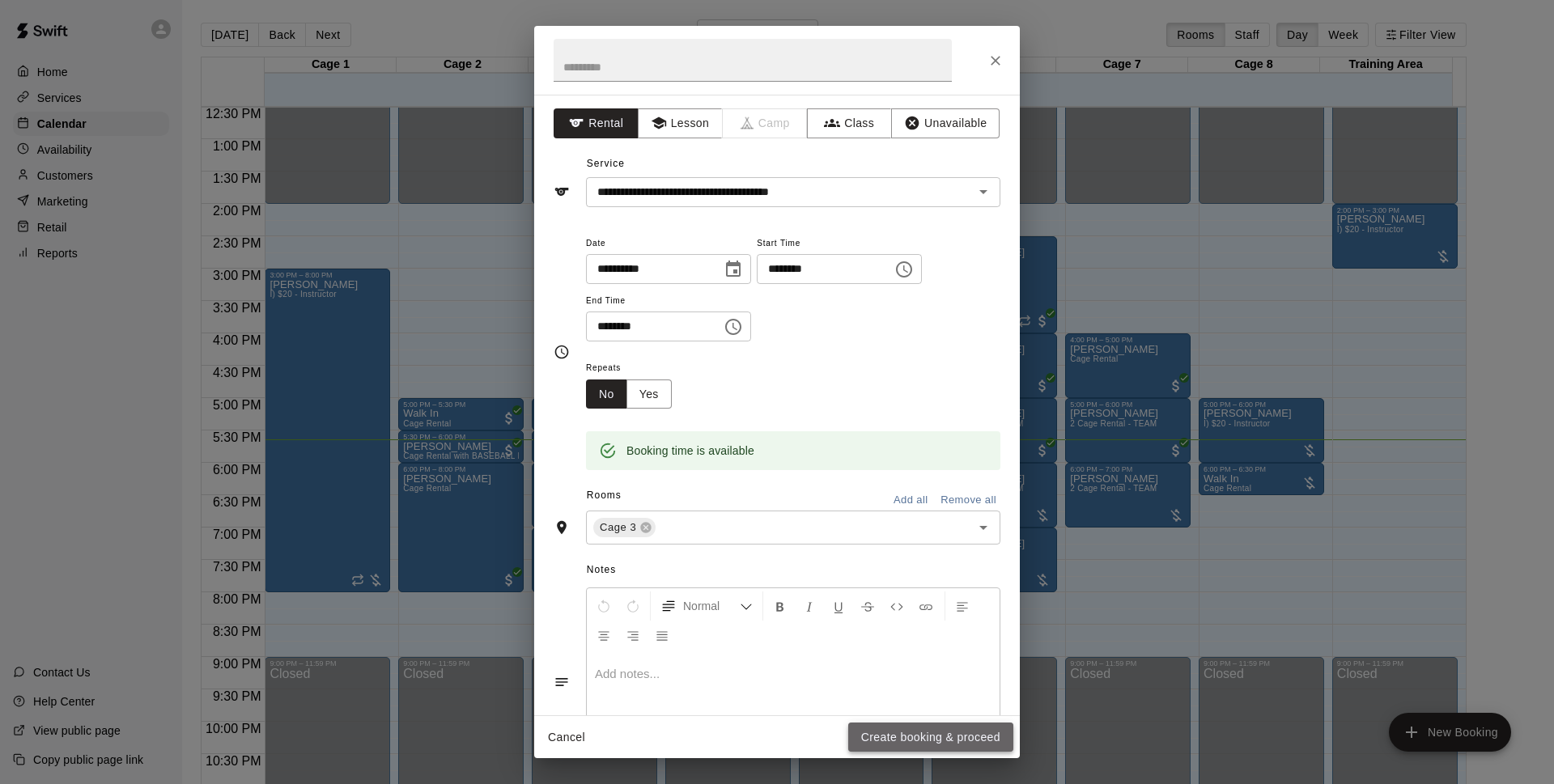
click at [907, 740] on button "Create booking & proceed" at bounding box center [931, 738] width 165 height 30
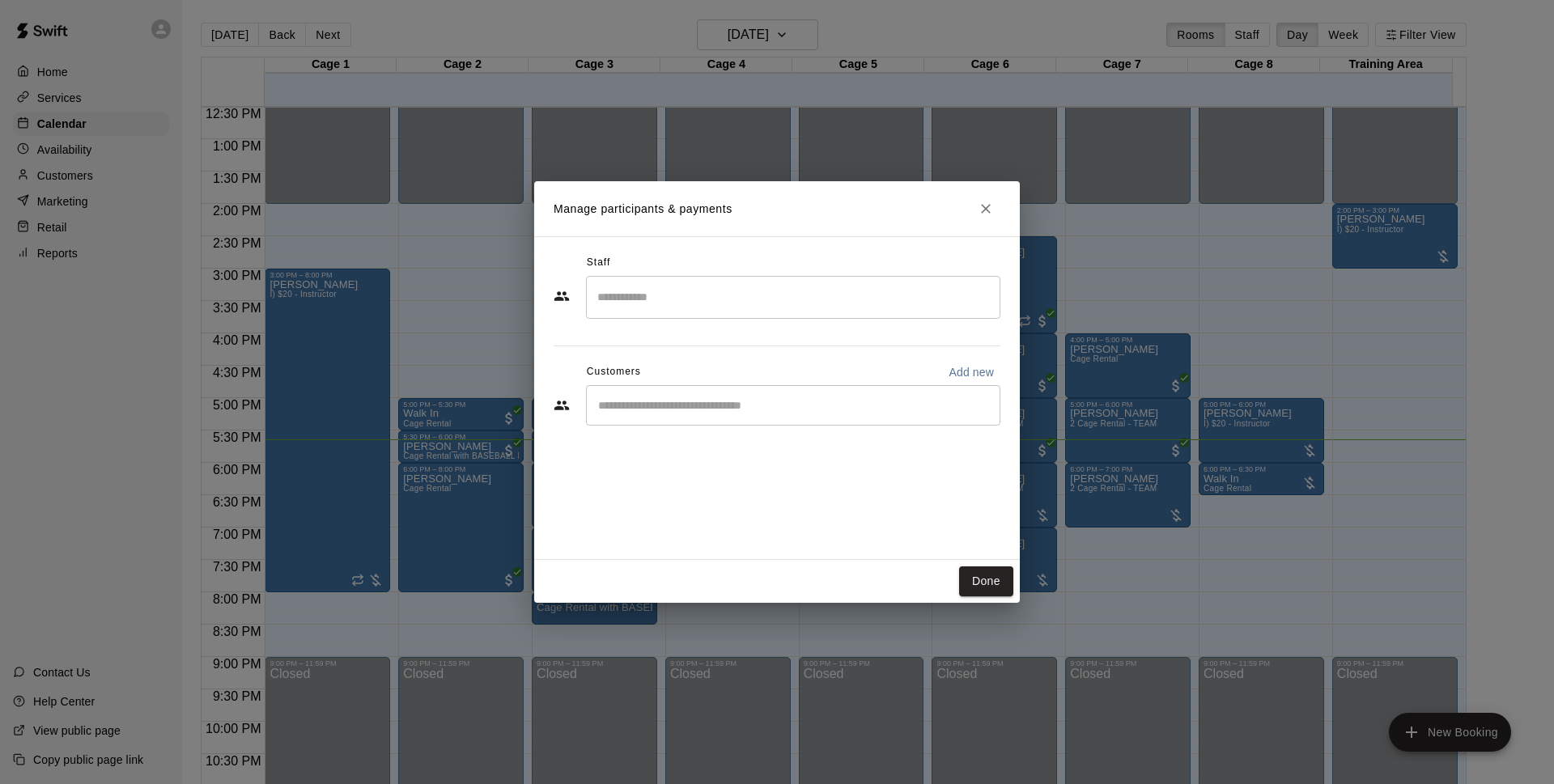
click at [687, 415] on div "​" at bounding box center [793, 405] width 414 height 41
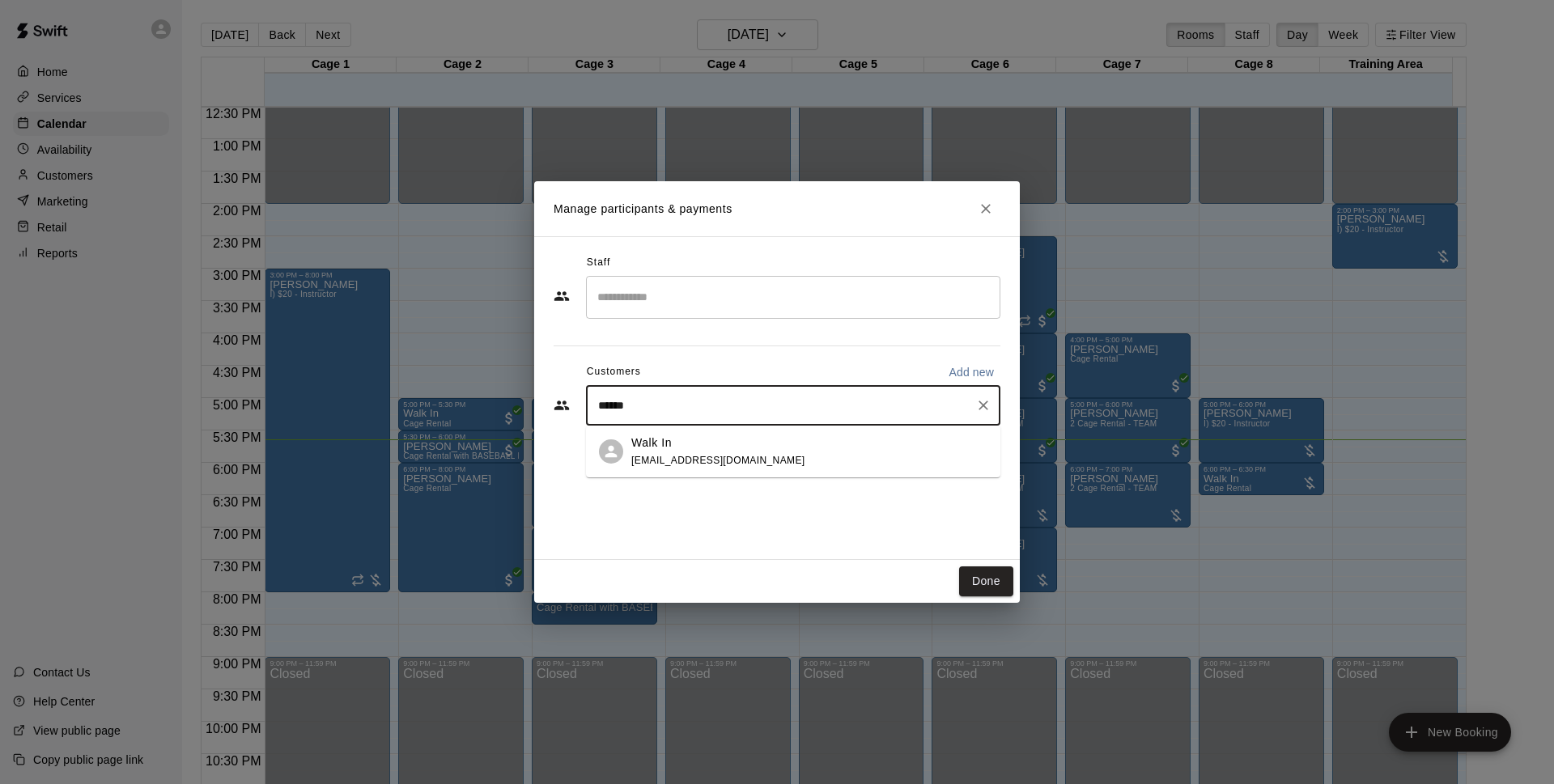
type input "*******"
click at [893, 448] on div "Walk In [EMAIL_ADDRESS][DOMAIN_NAME]" at bounding box center [810, 452] width 356 height 35
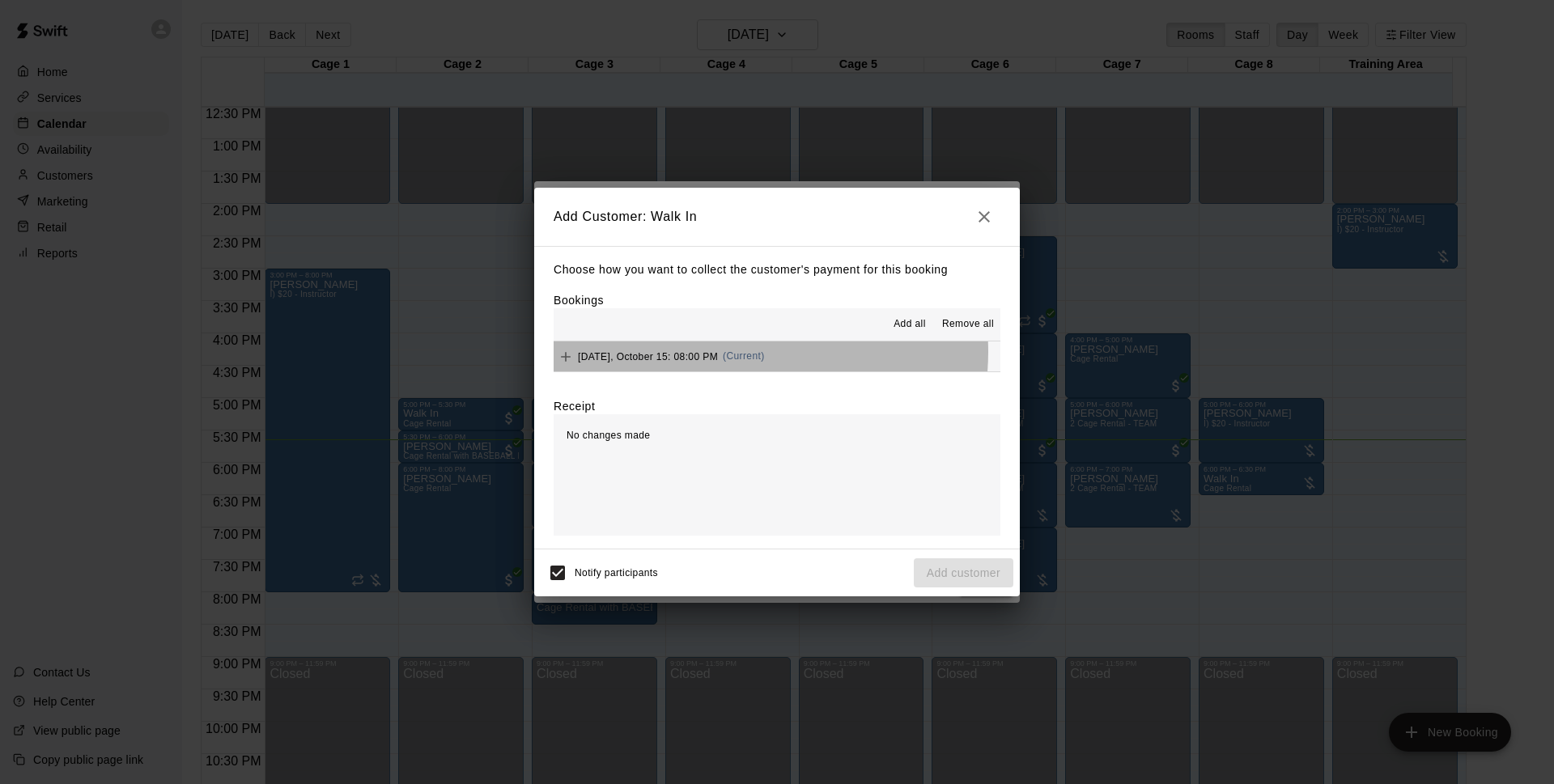
click at [740, 353] on div "[DATE], October 15: 08:00 PM (Current)" at bounding box center [659, 356] width 211 height 24
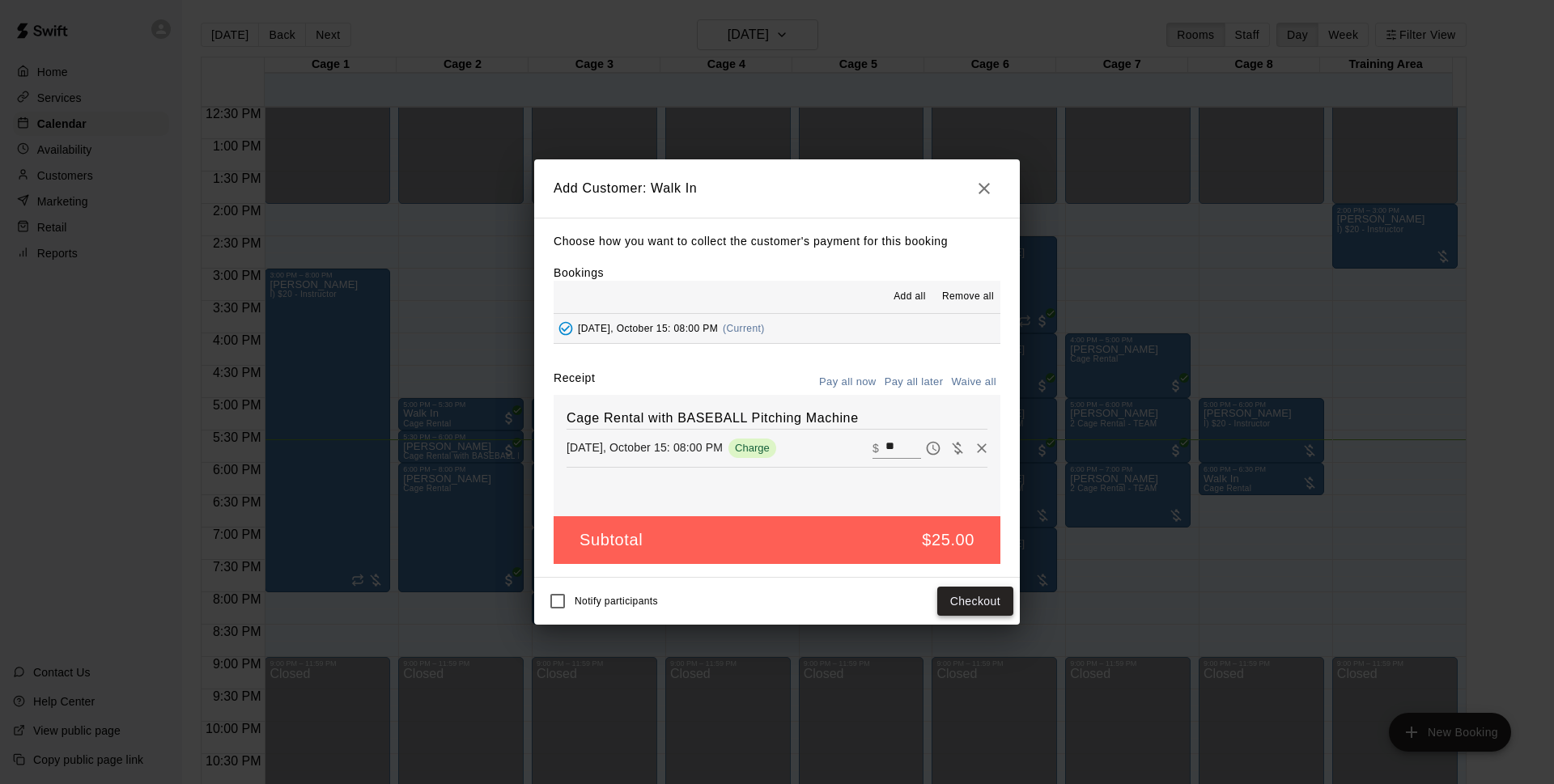
click at [989, 596] on button "Checkout" at bounding box center [975, 602] width 76 height 30
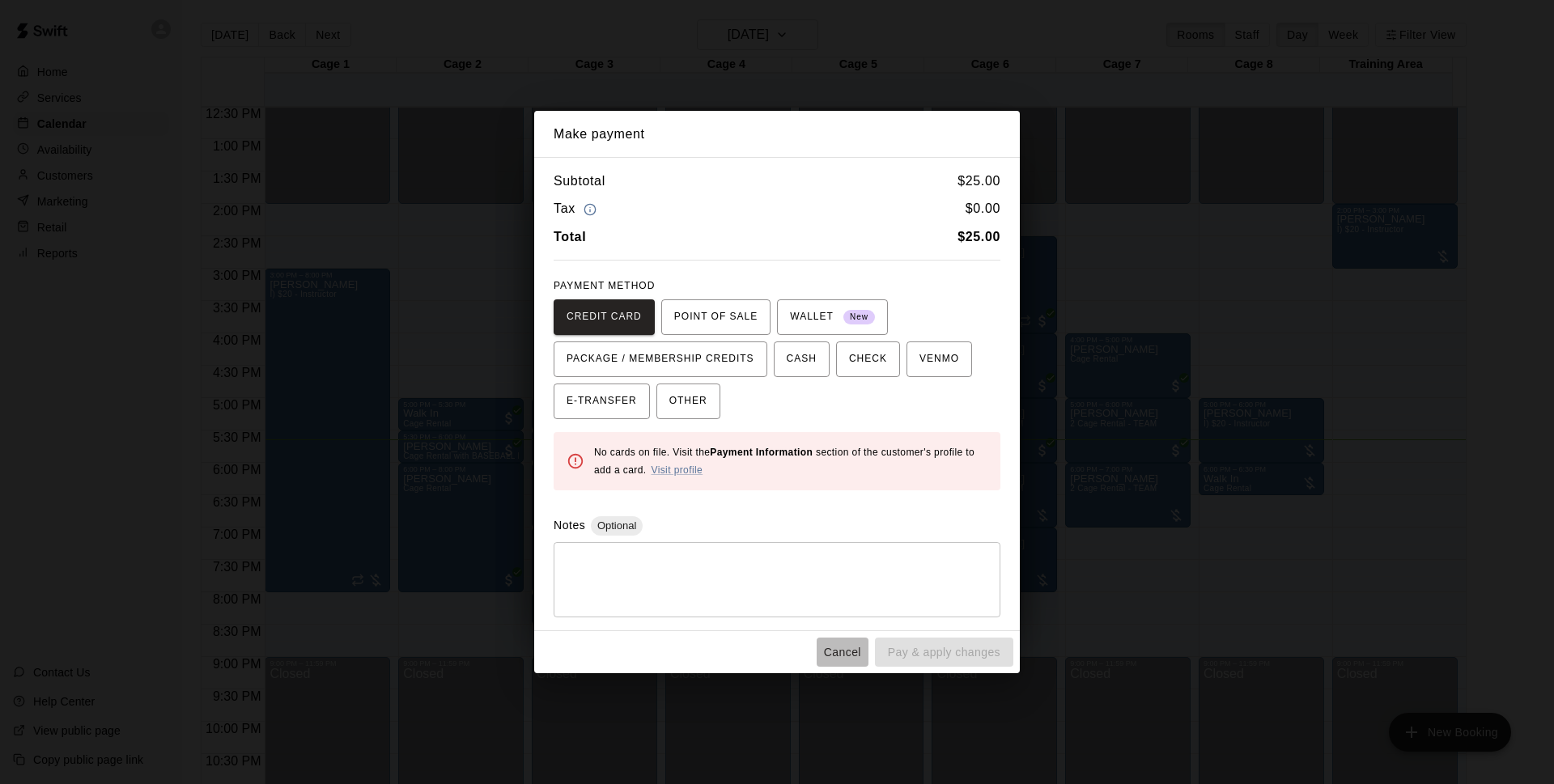
click at [844, 656] on button "Cancel" at bounding box center [842, 653] width 52 height 30
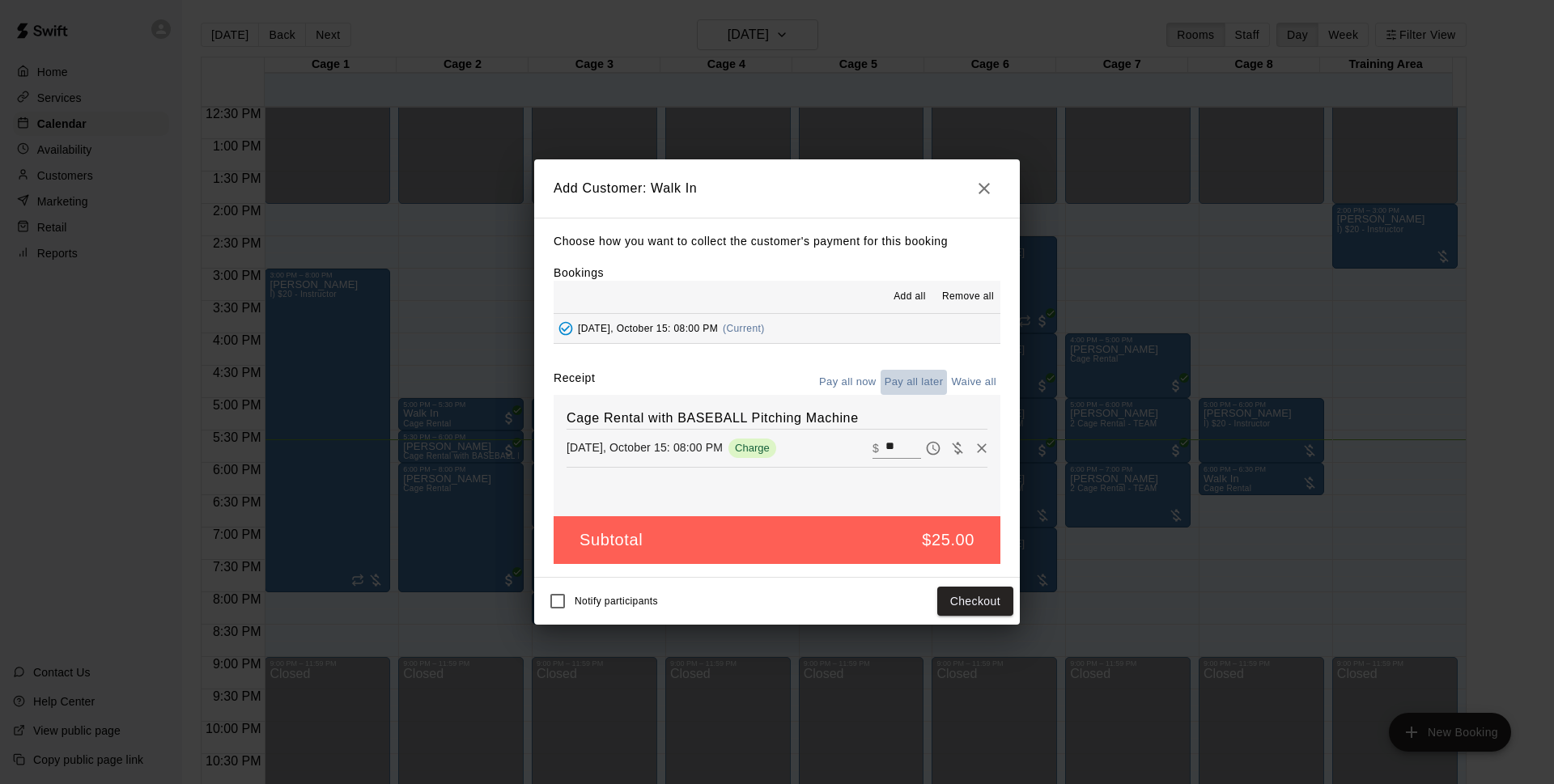
click at [903, 373] on button "Pay all later" at bounding box center [914, 382] width 67 height 25
click at [947, 594] on button "Add customer" at bounding box center [964, 602] width 99 height 30
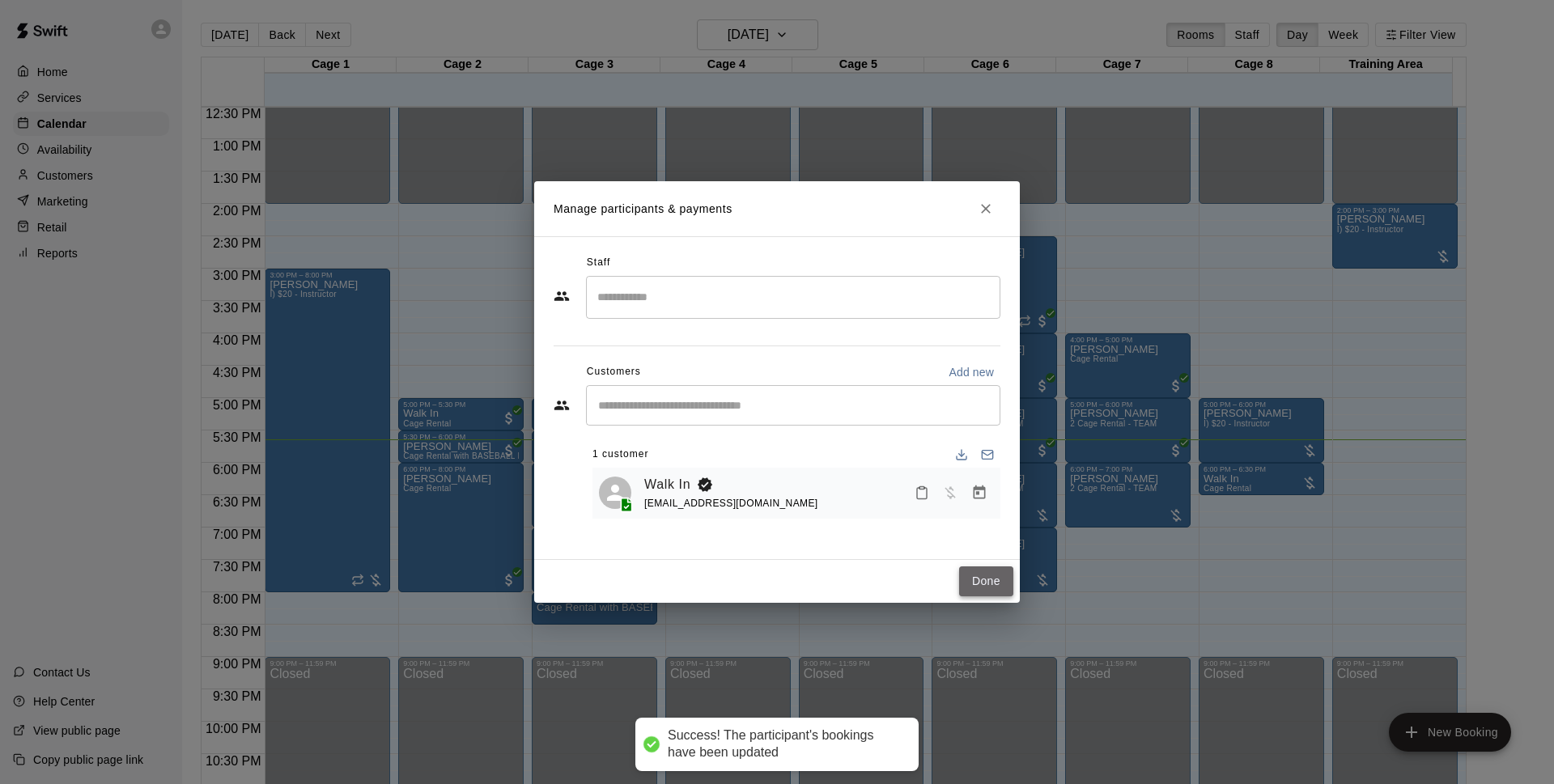
click at [973, 574] on button "Done" at bounding box center [985, 582] width 54 height 30
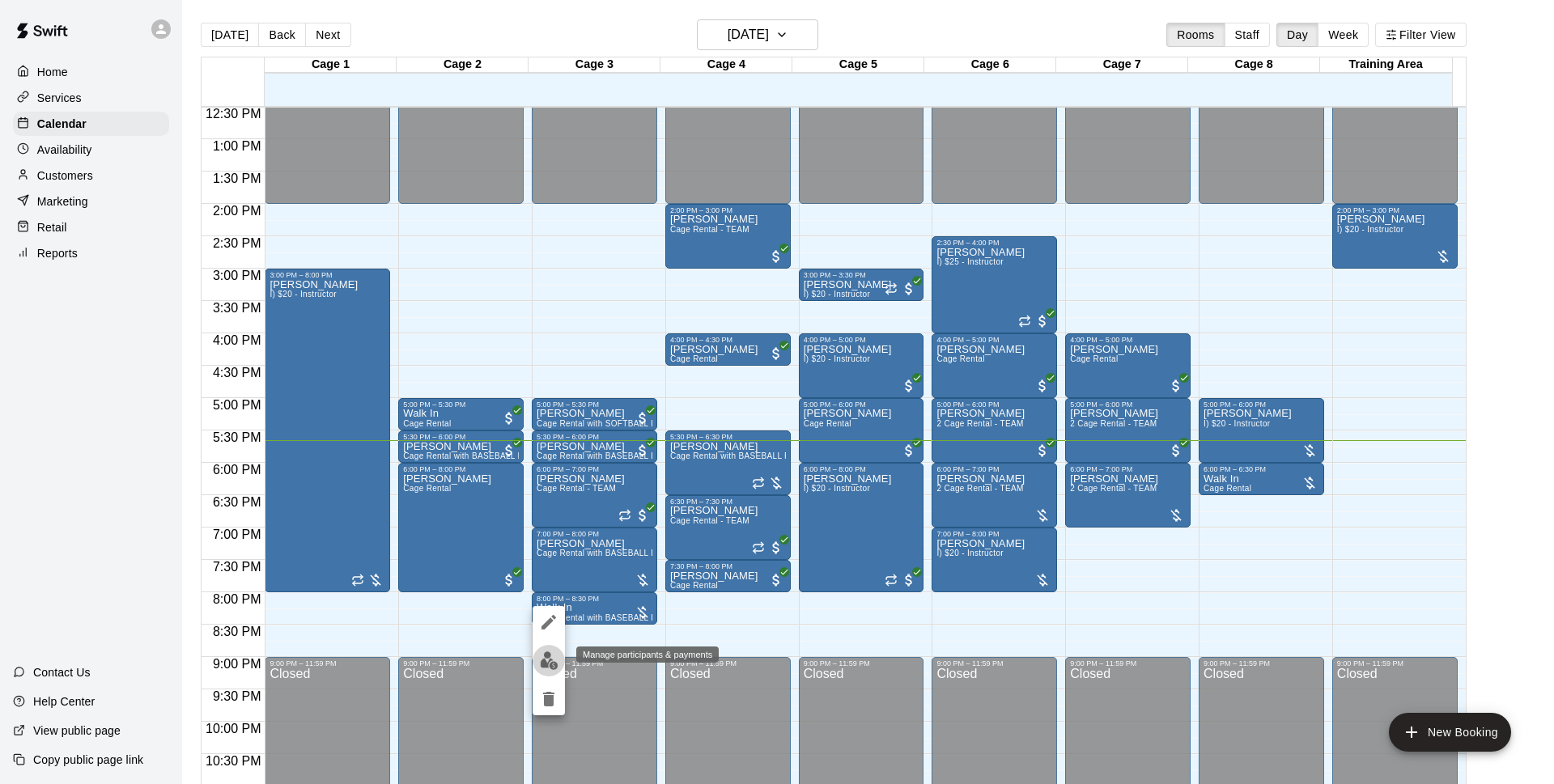
click at [548, 654] on img "edit" at bounding box center [549, 661] width 18 height 18
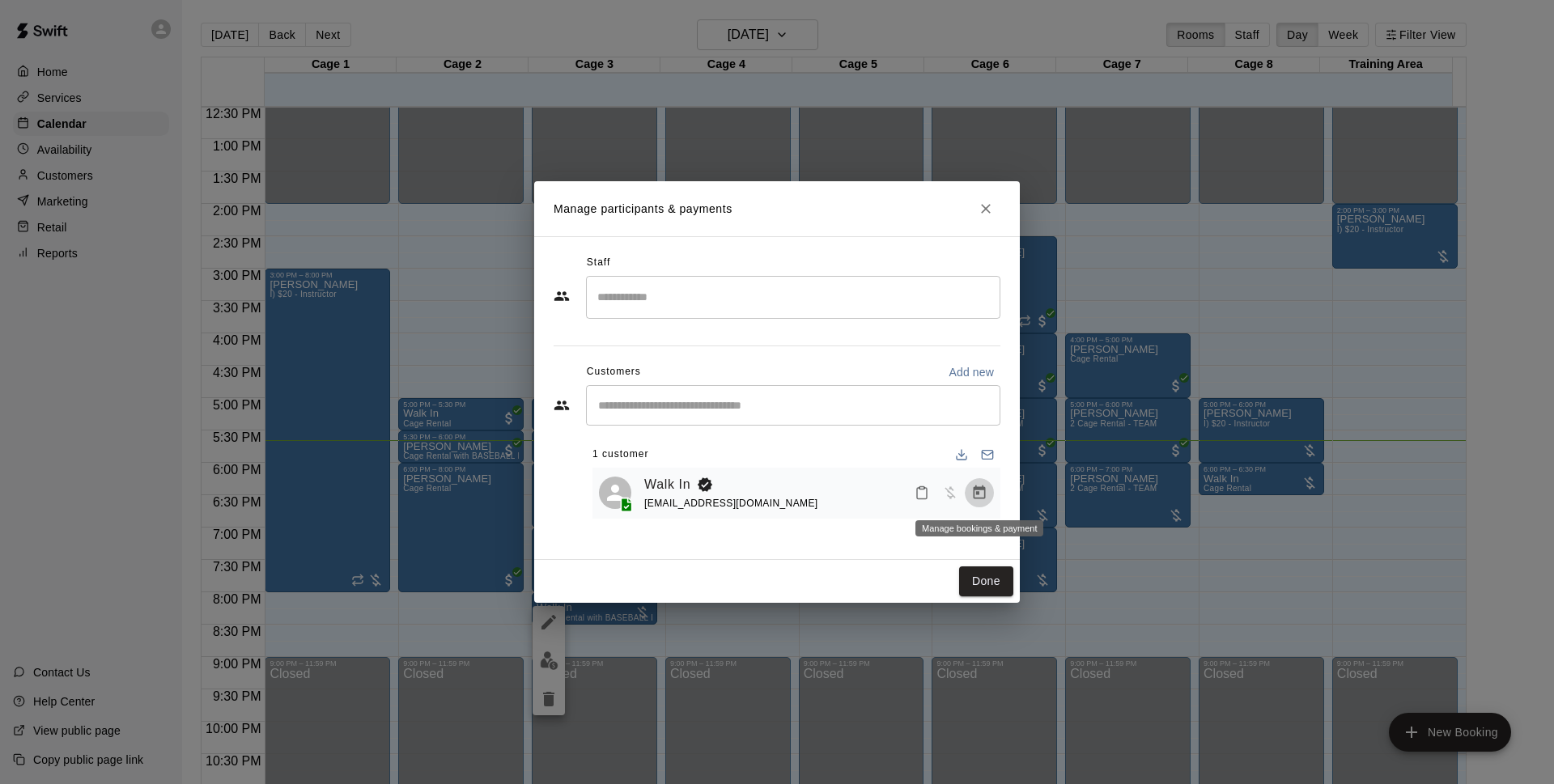
click at [978, 496] on icon "Manage bookings & payment" at bounding box center [980, 492] width 12 height 14
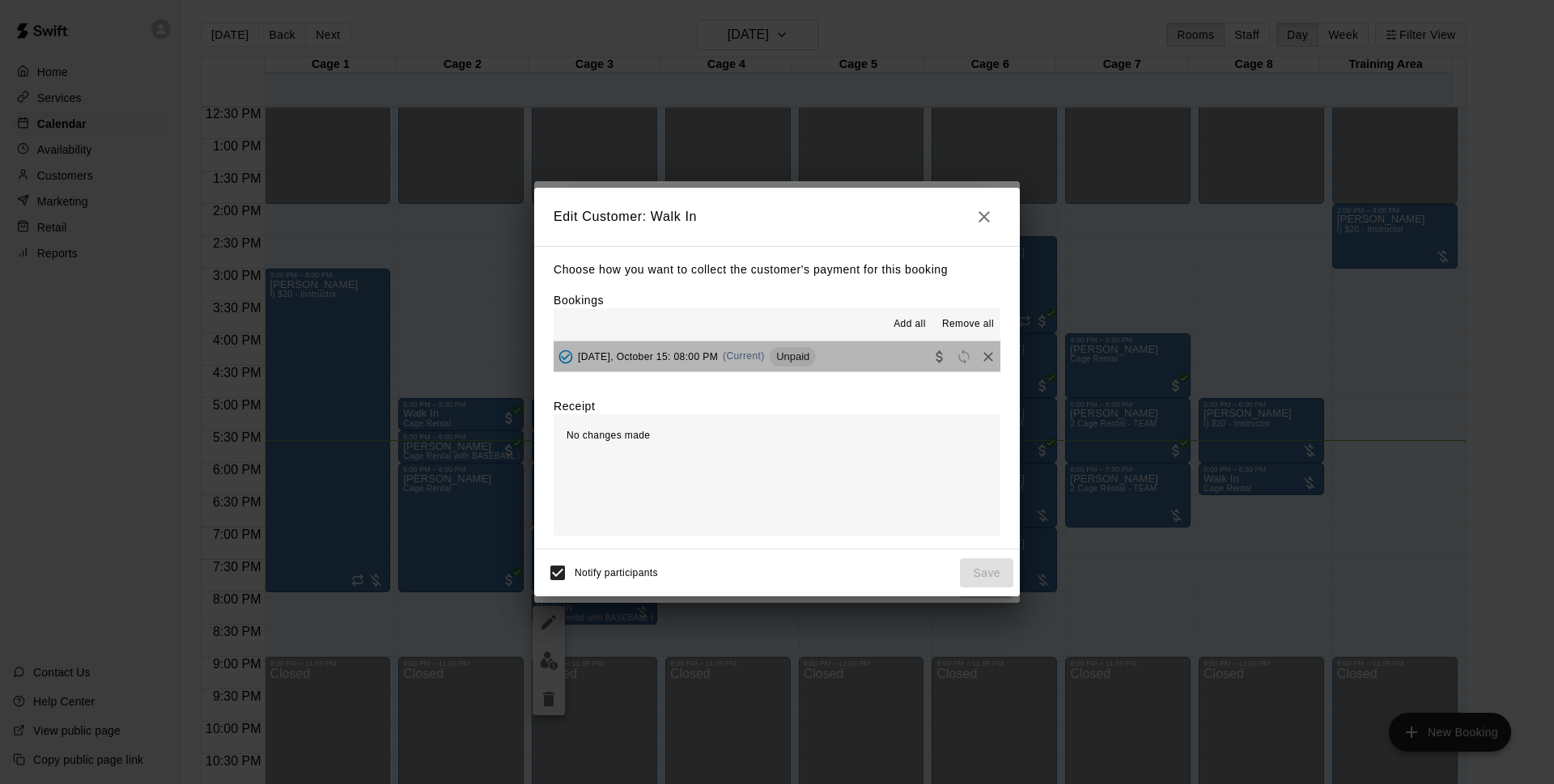
click at [858, 351] on button "[DATE], October 15: 08:00 PM (Current) Unpaid" at bounding box center [777, 356] width 447 height 30
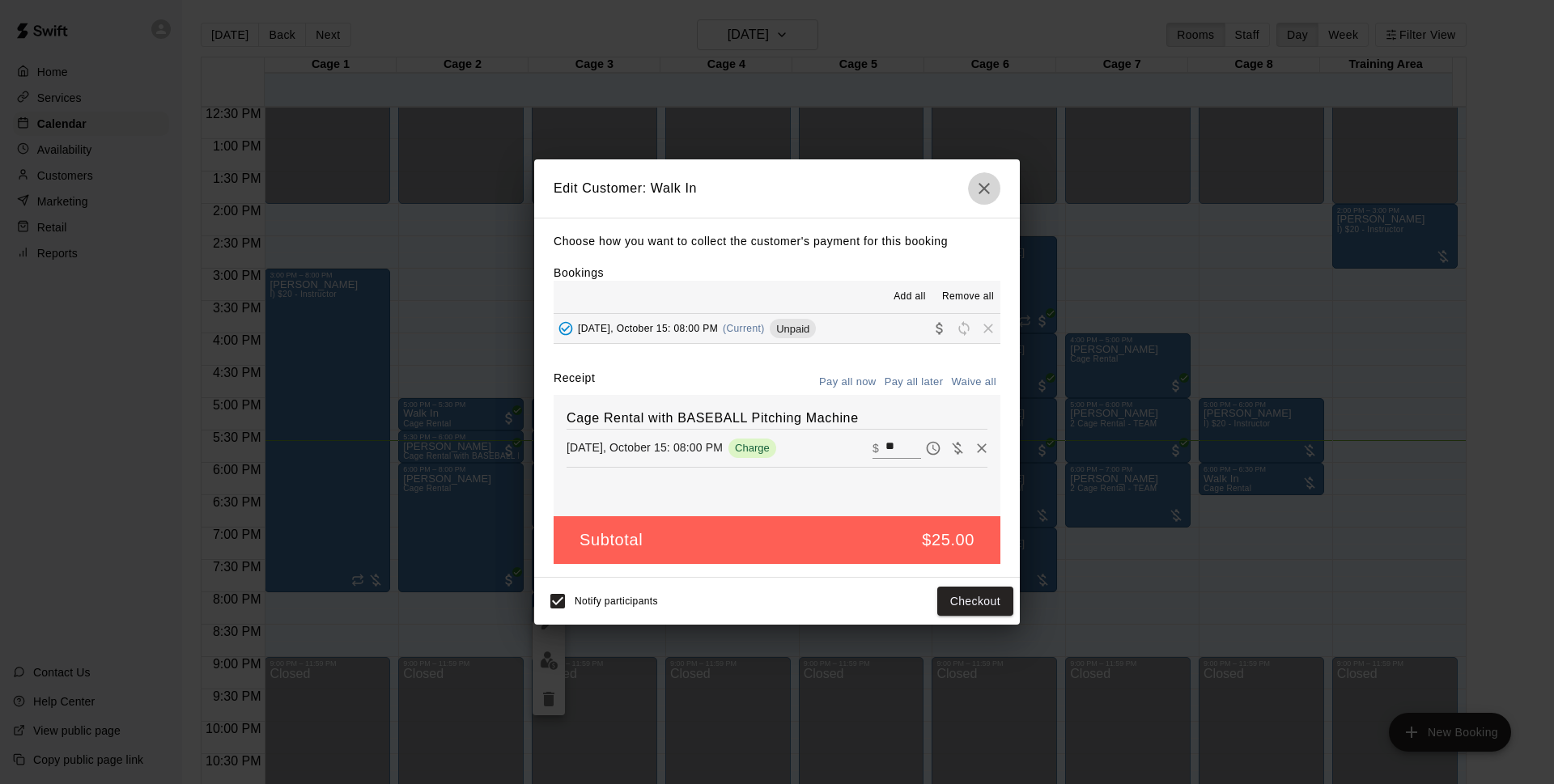
click at [982, 192] on icon "button" at bounding box center [984, 188] width 19 height 19
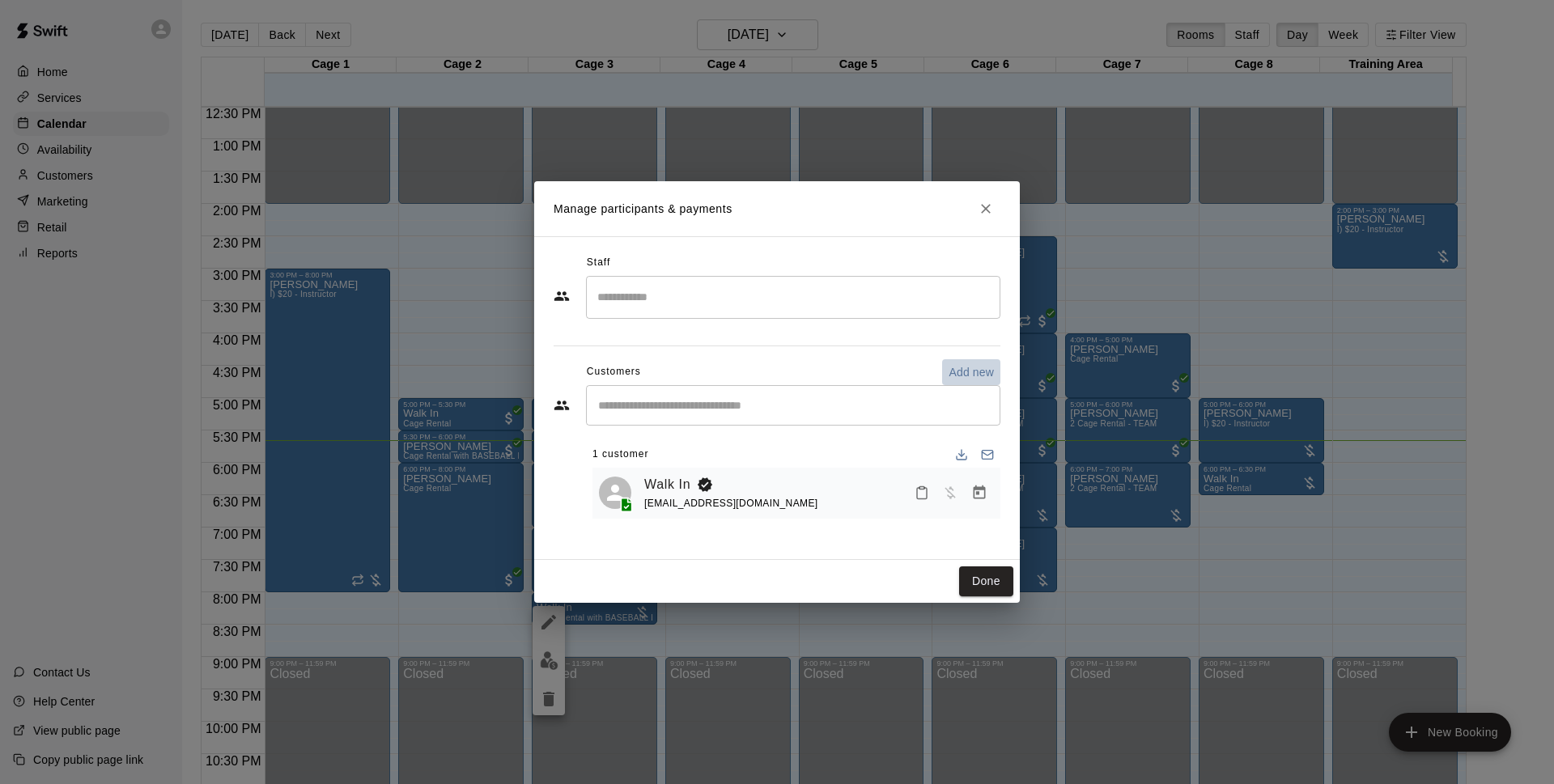
click at [957, 368] on p "Add new" at bounding box center [971, 372] width 46 height 17
select select "**"
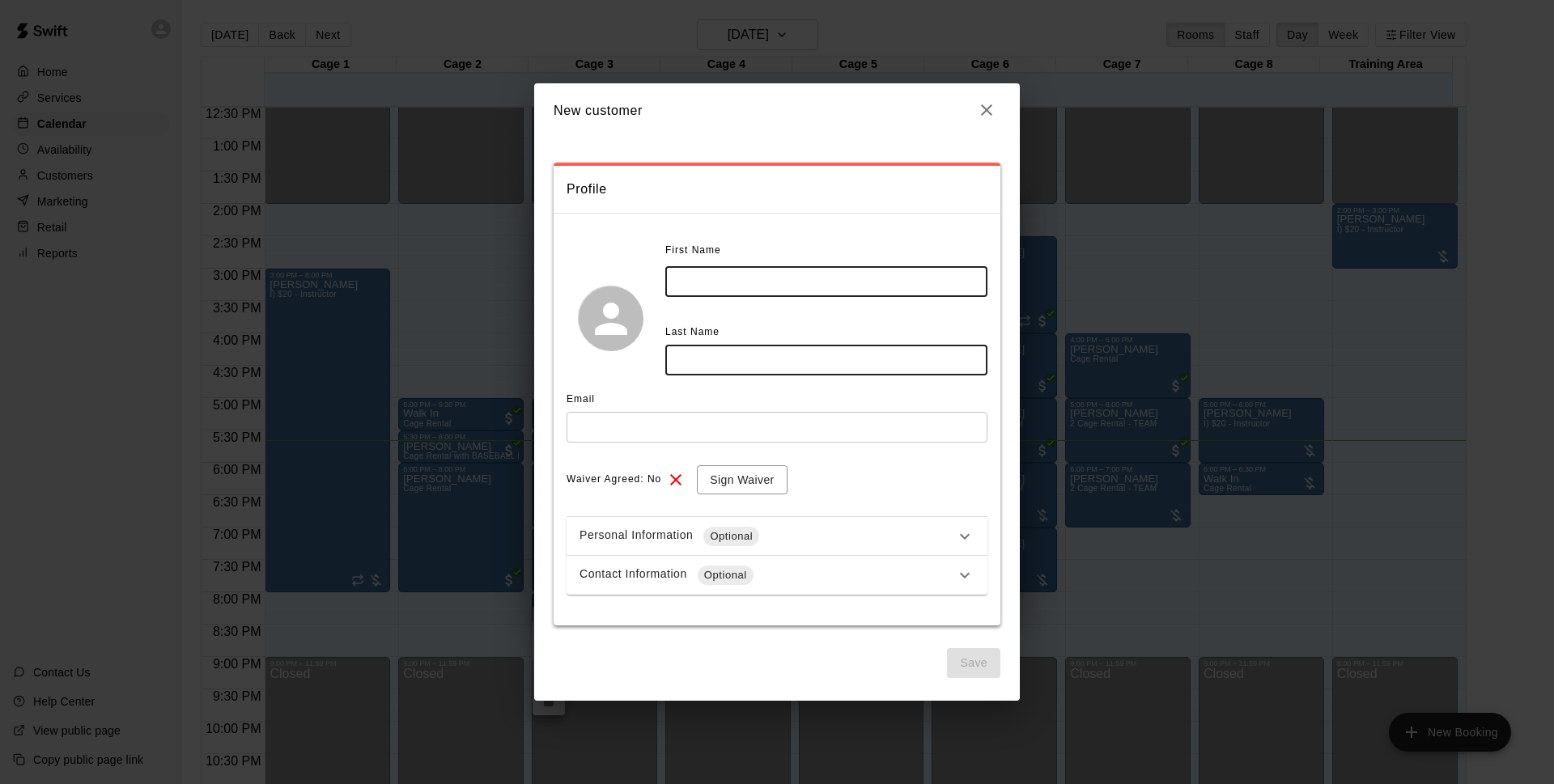
click at [748, 276] on input "text" at bounding box center [826, 281] width 322 height 30
type input "*****"
type input "****"
click at [603, 439] on input "text" at bounding box center [777, 427] width 421 height 30
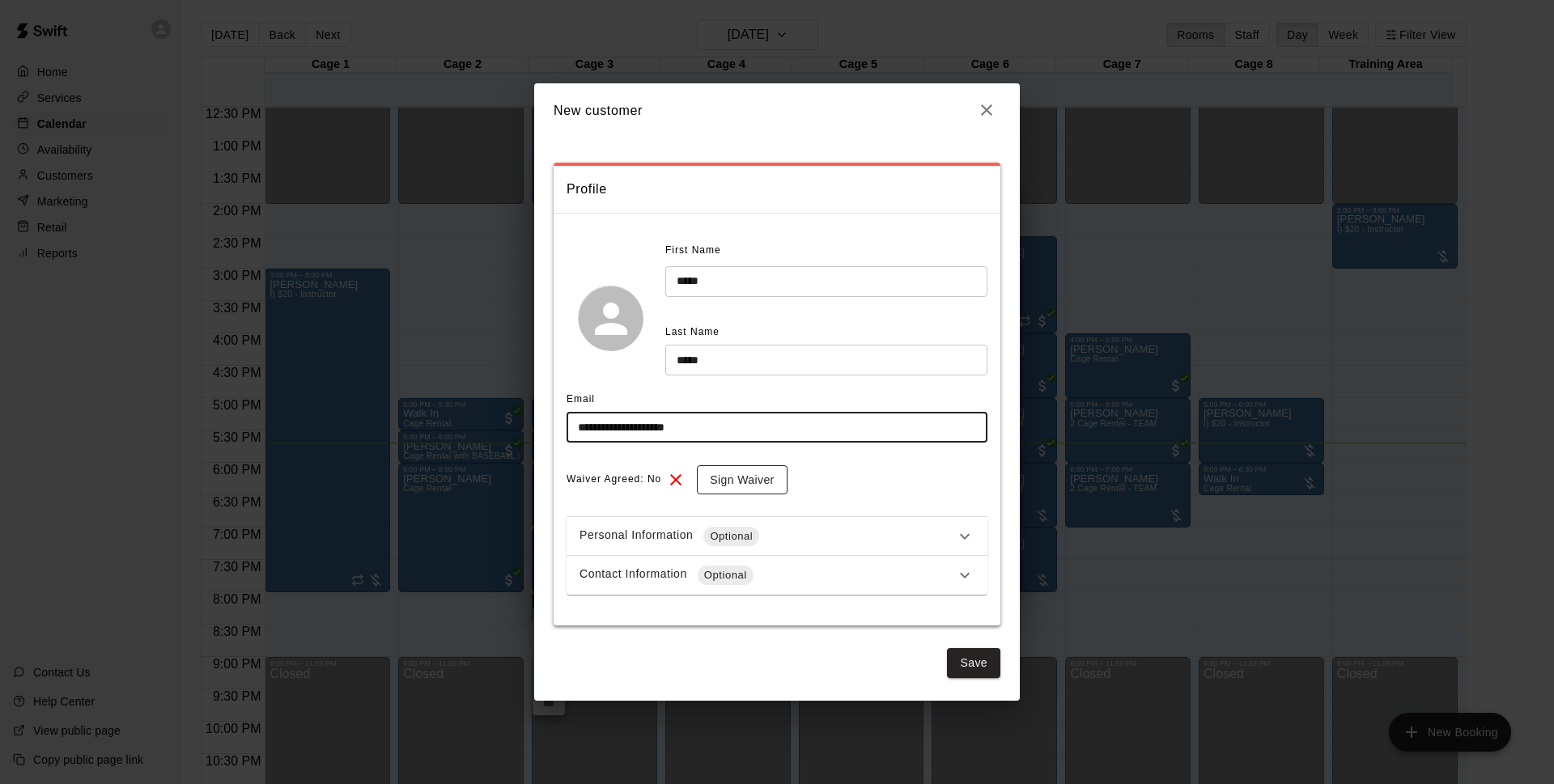
type input "**********"
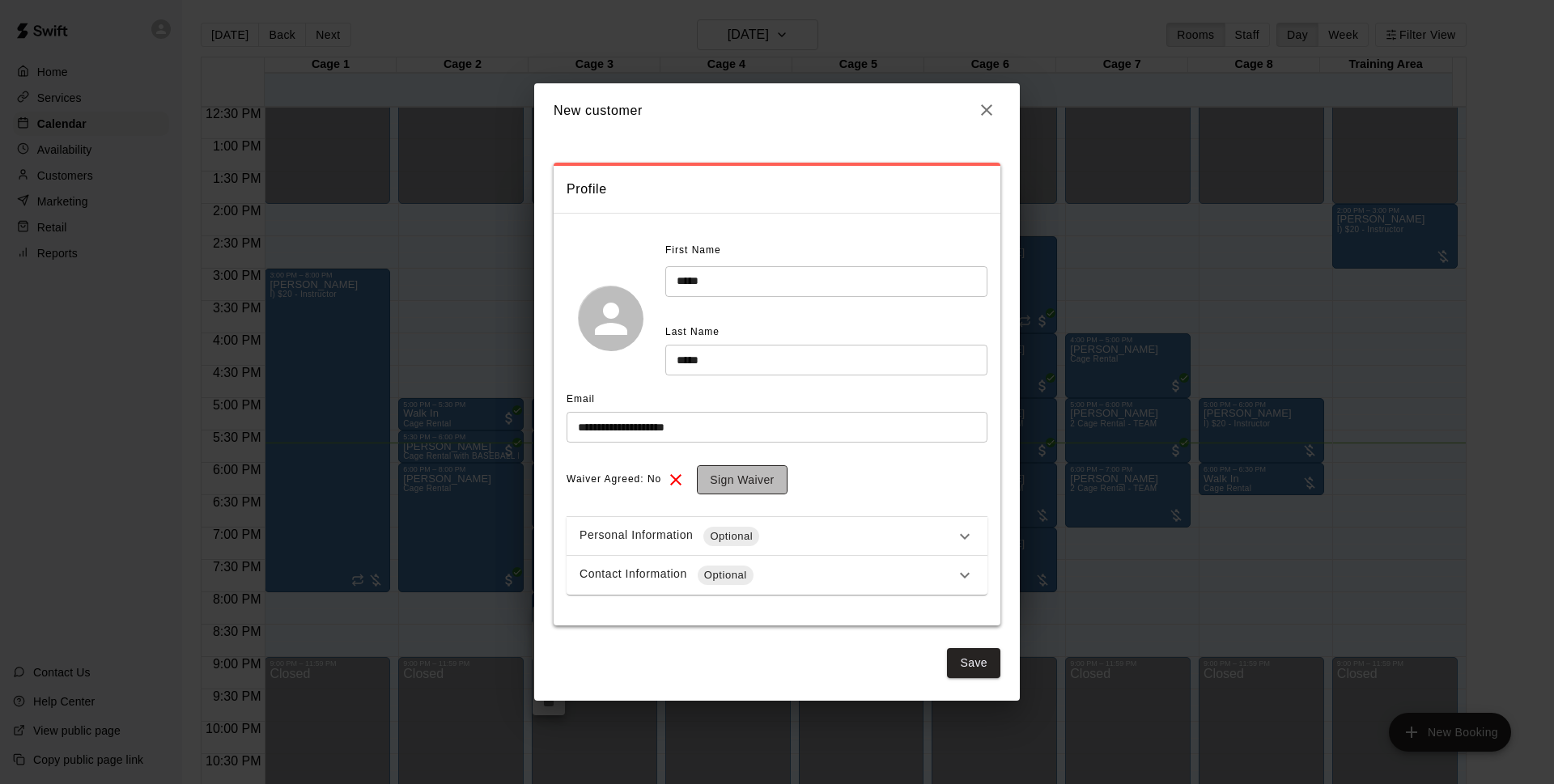
click at [764, 472] on button "Sign Waiver" at bounding box center [742, 481] width 90 height 30
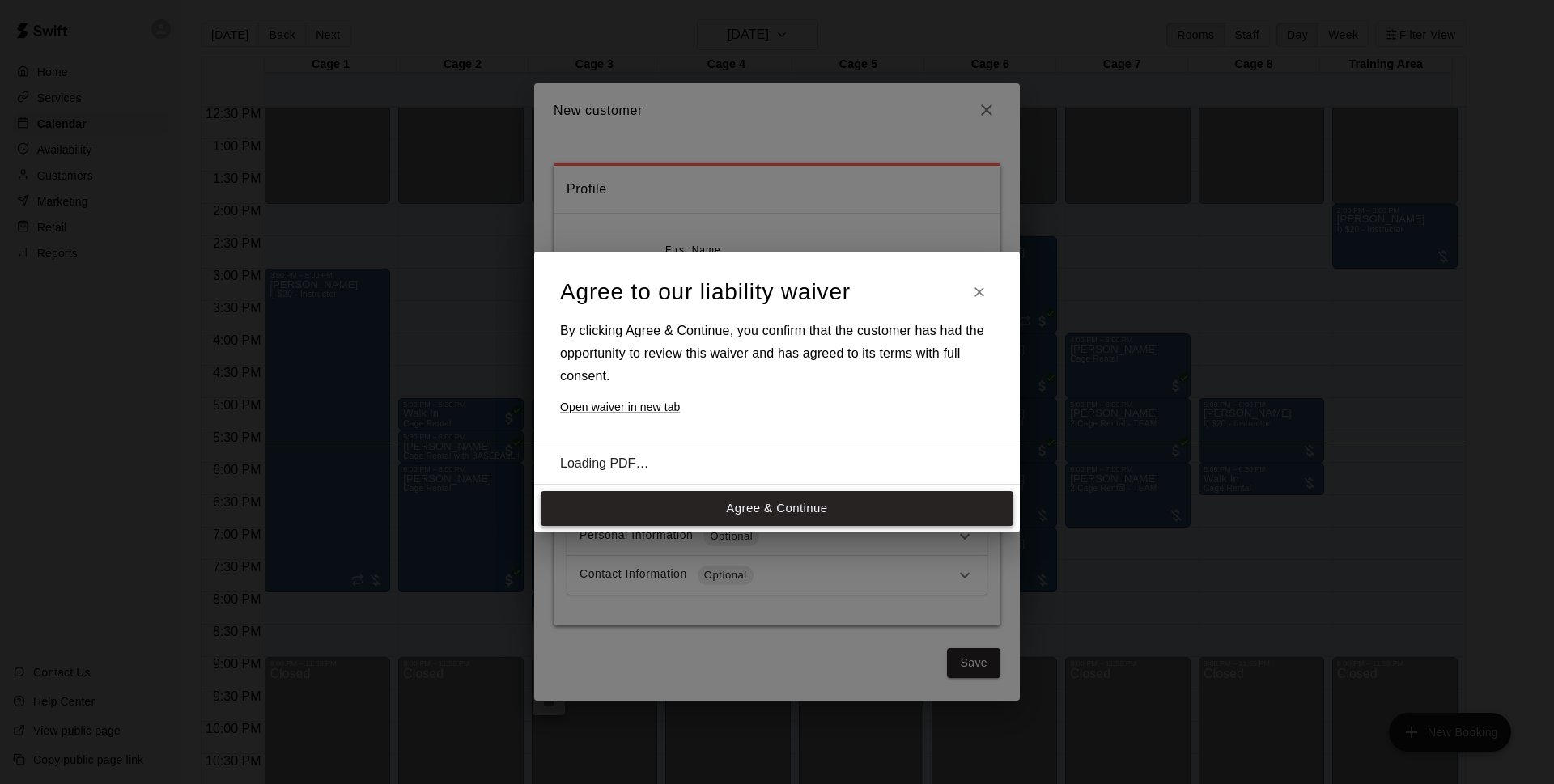
click at [764, 503] on button "Agree & Continue" at bounding box center [777, 508] width 472 height 34
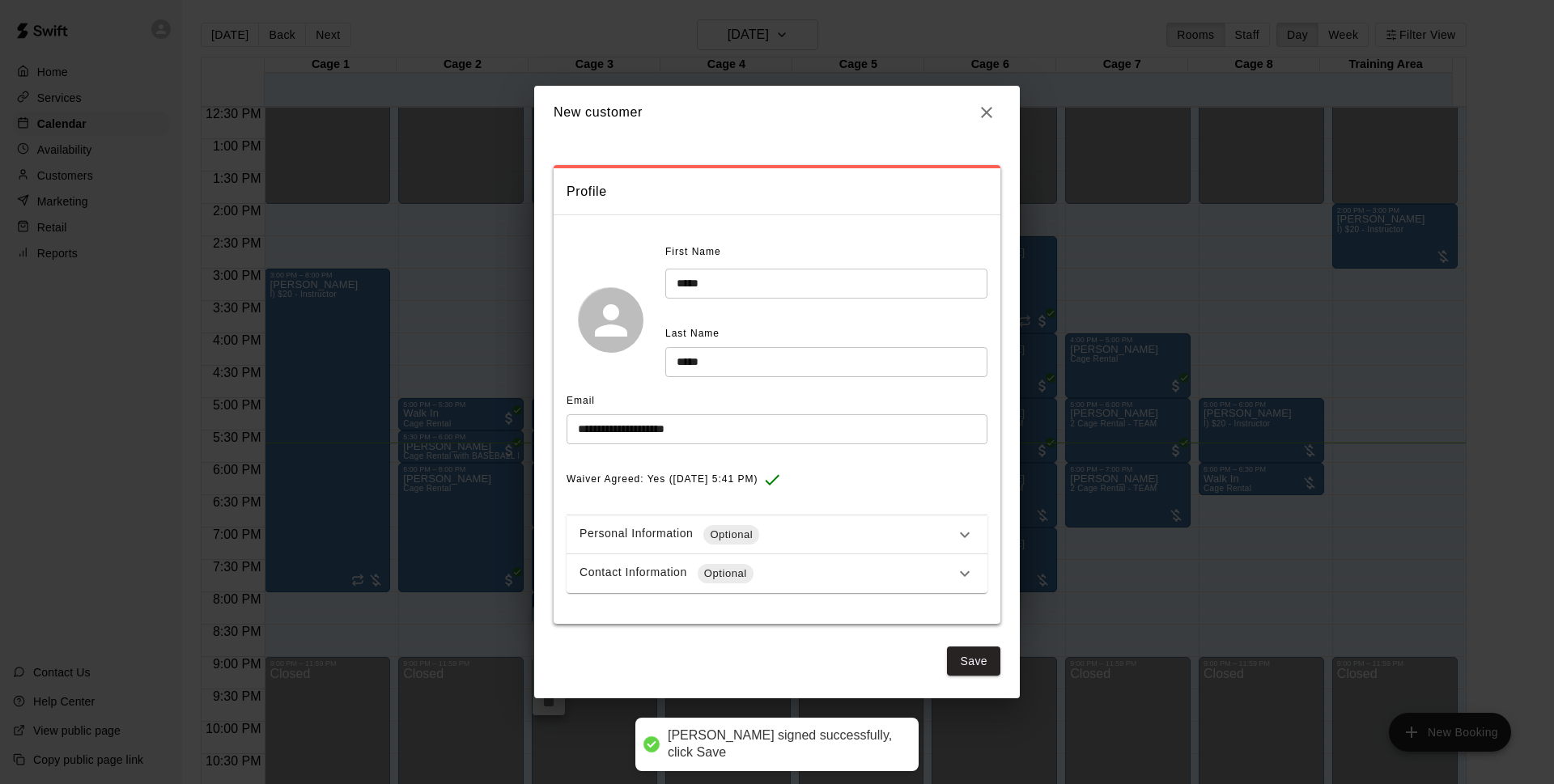
click at [767, 535] on div "Personal Information Optional" at bounding box center [767, 535] width 375 height 19
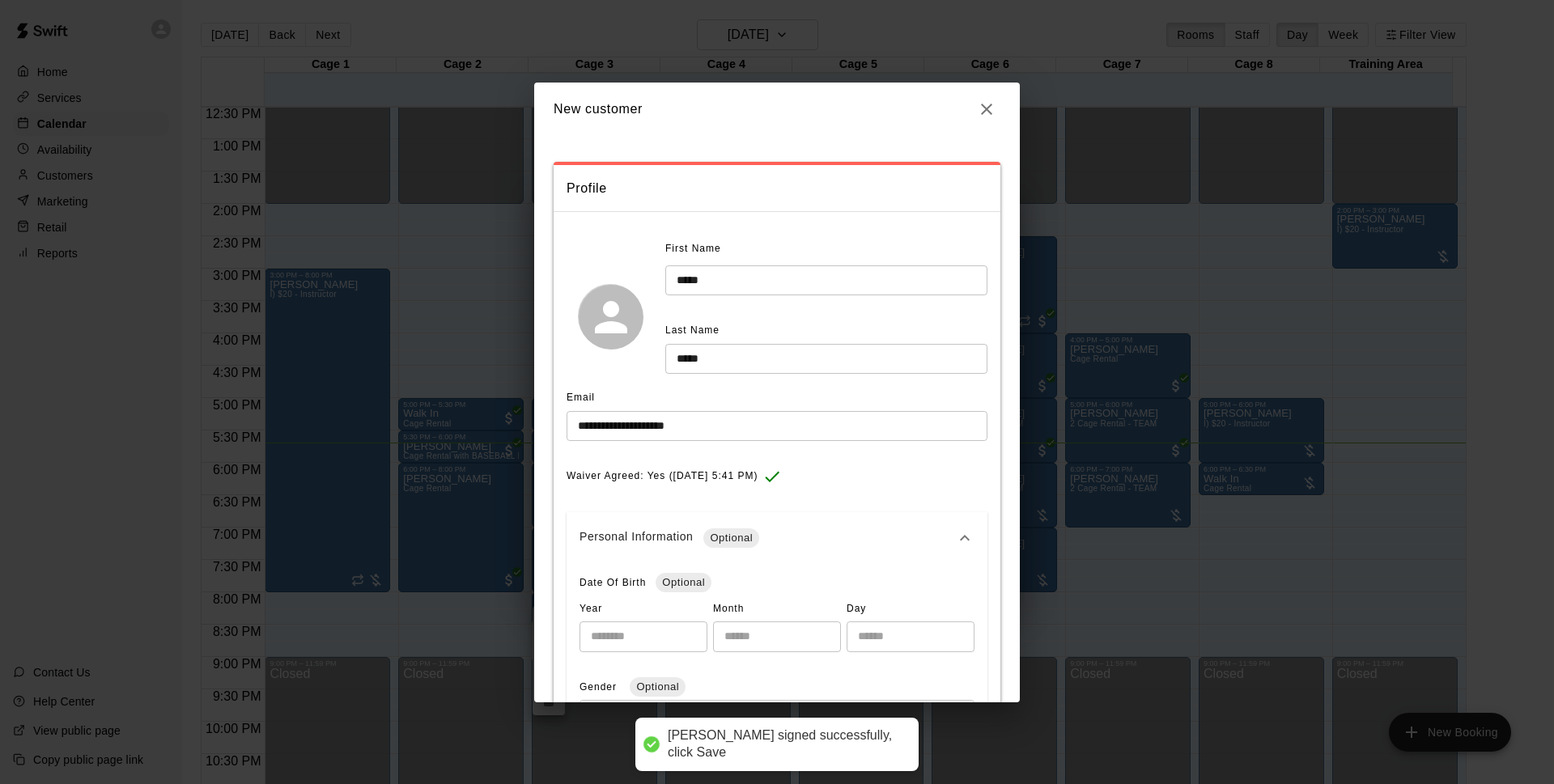
click at [798, 525] on div "Personal Information Optional" at bounding box center [777, 538] width 421 height 52
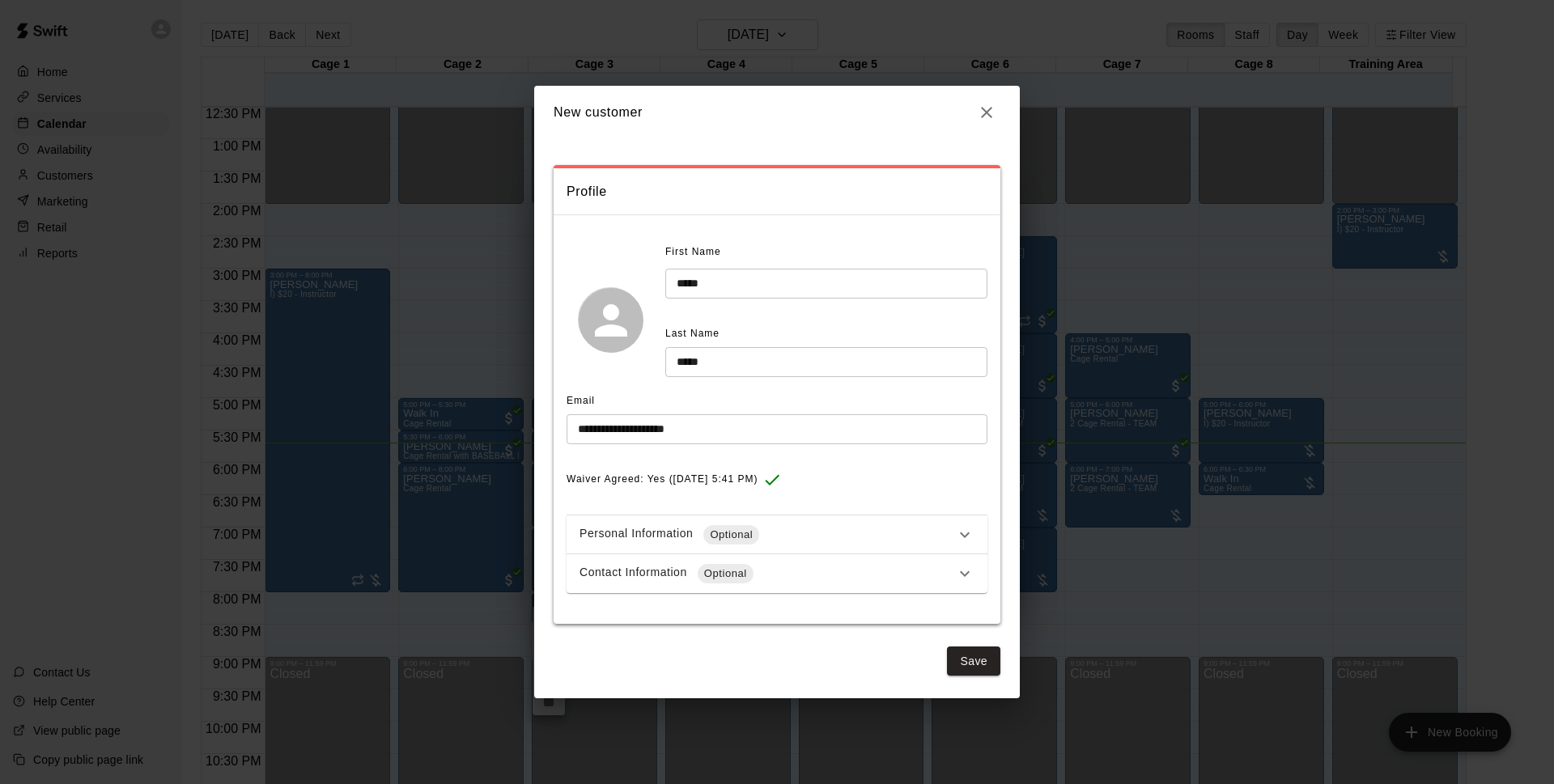
click at [769, 570] on div "Contact Information Optional" at bounding box center [767, 573] width 375 height 19
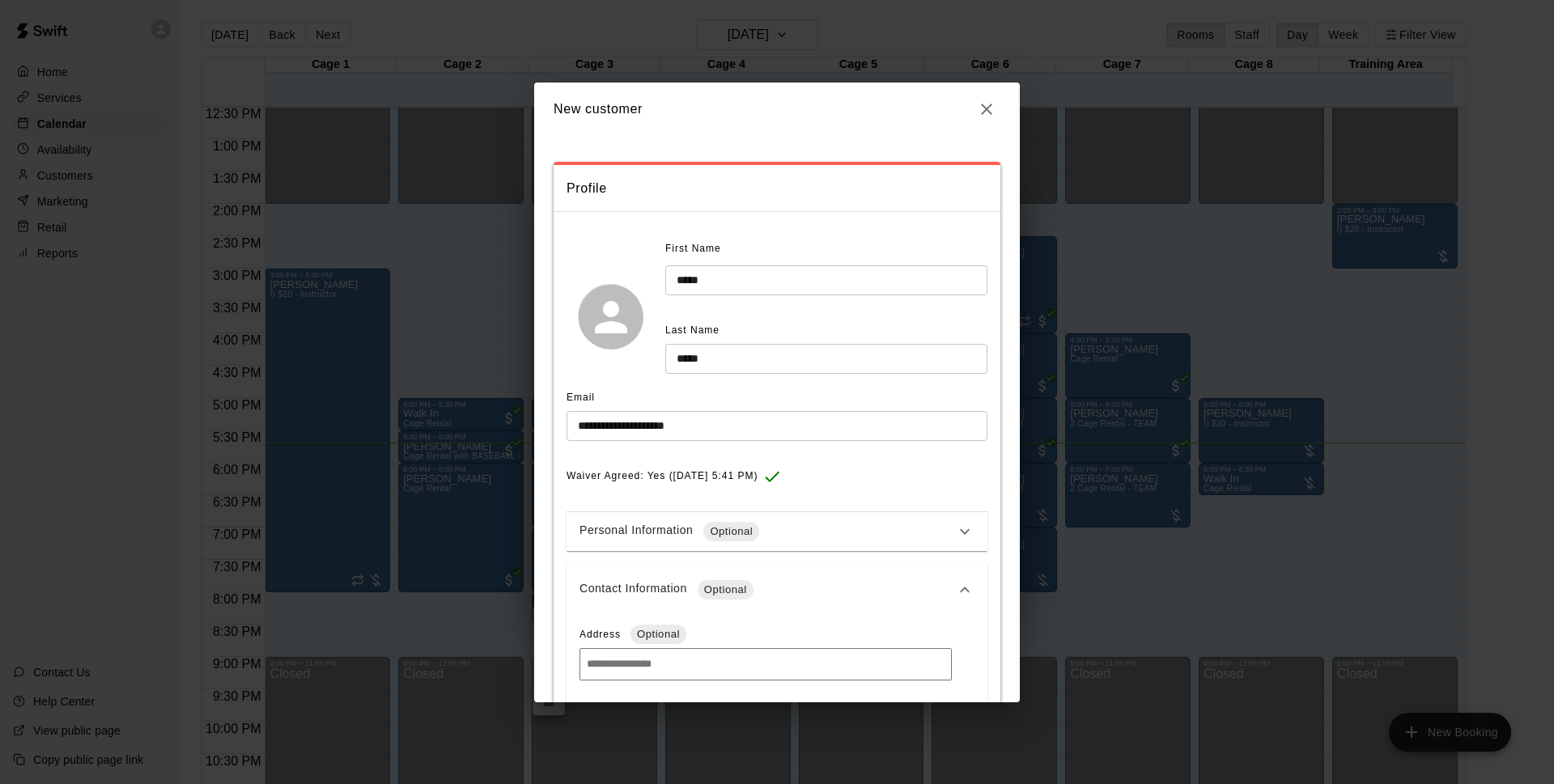
scroll to position [255, 0]
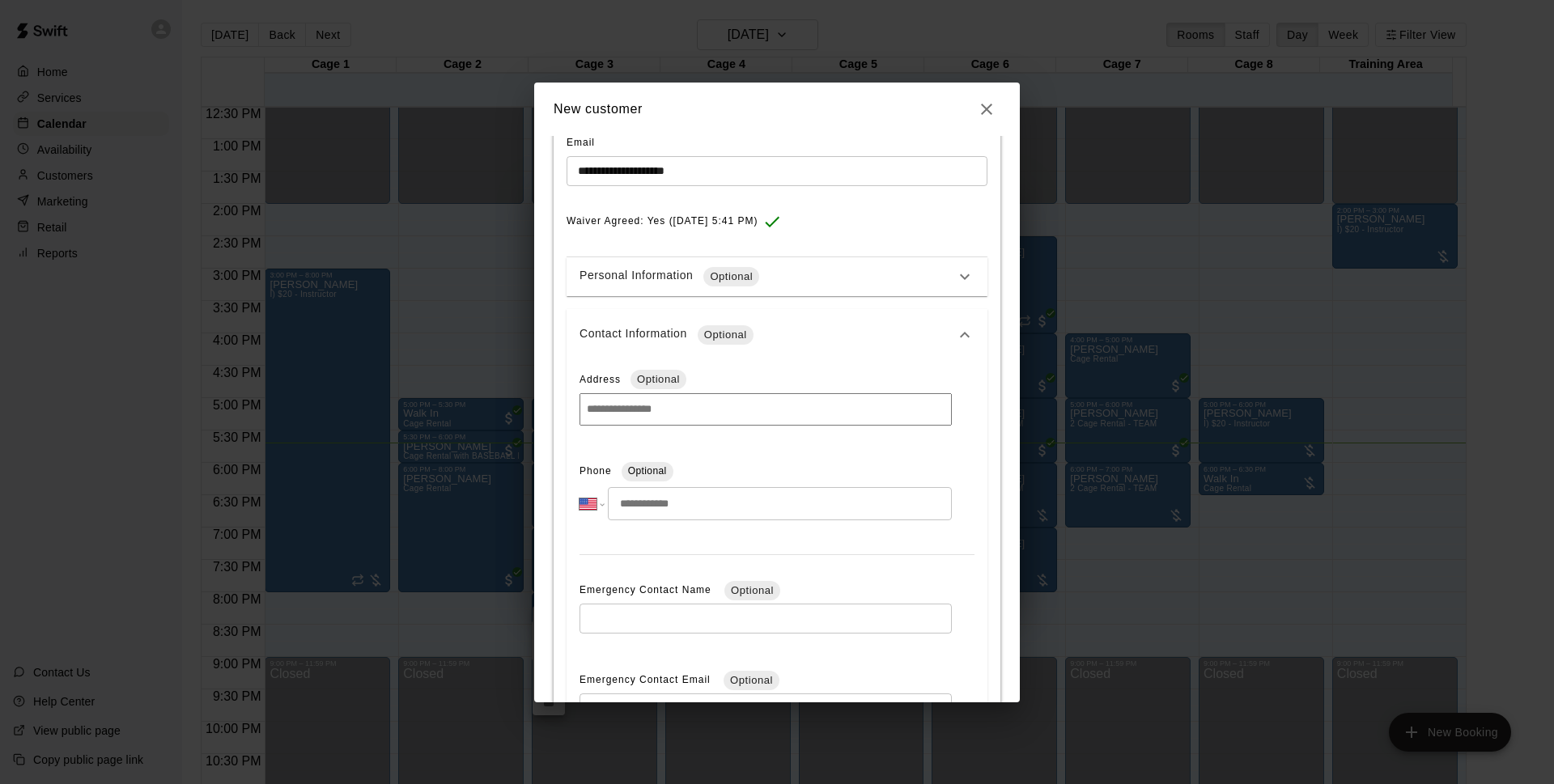
click at [709, 508] on input "tel" at bounding box center [779, 504] width 344 height 33
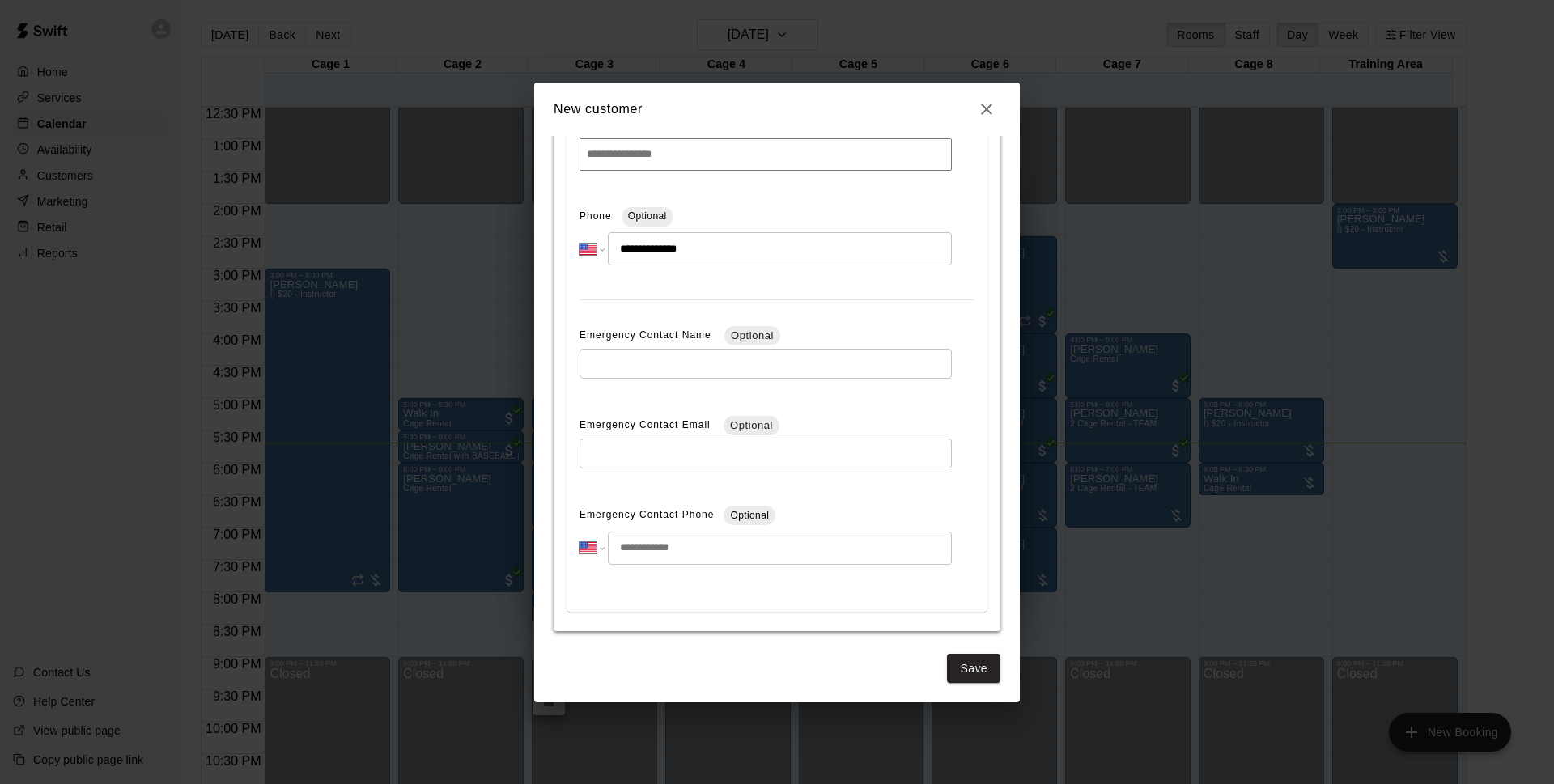
scroll to position [515, 0]
type input "**********"
click at [954, 666] on button "Save" at bounding box center [974, 665] width 53 height 30
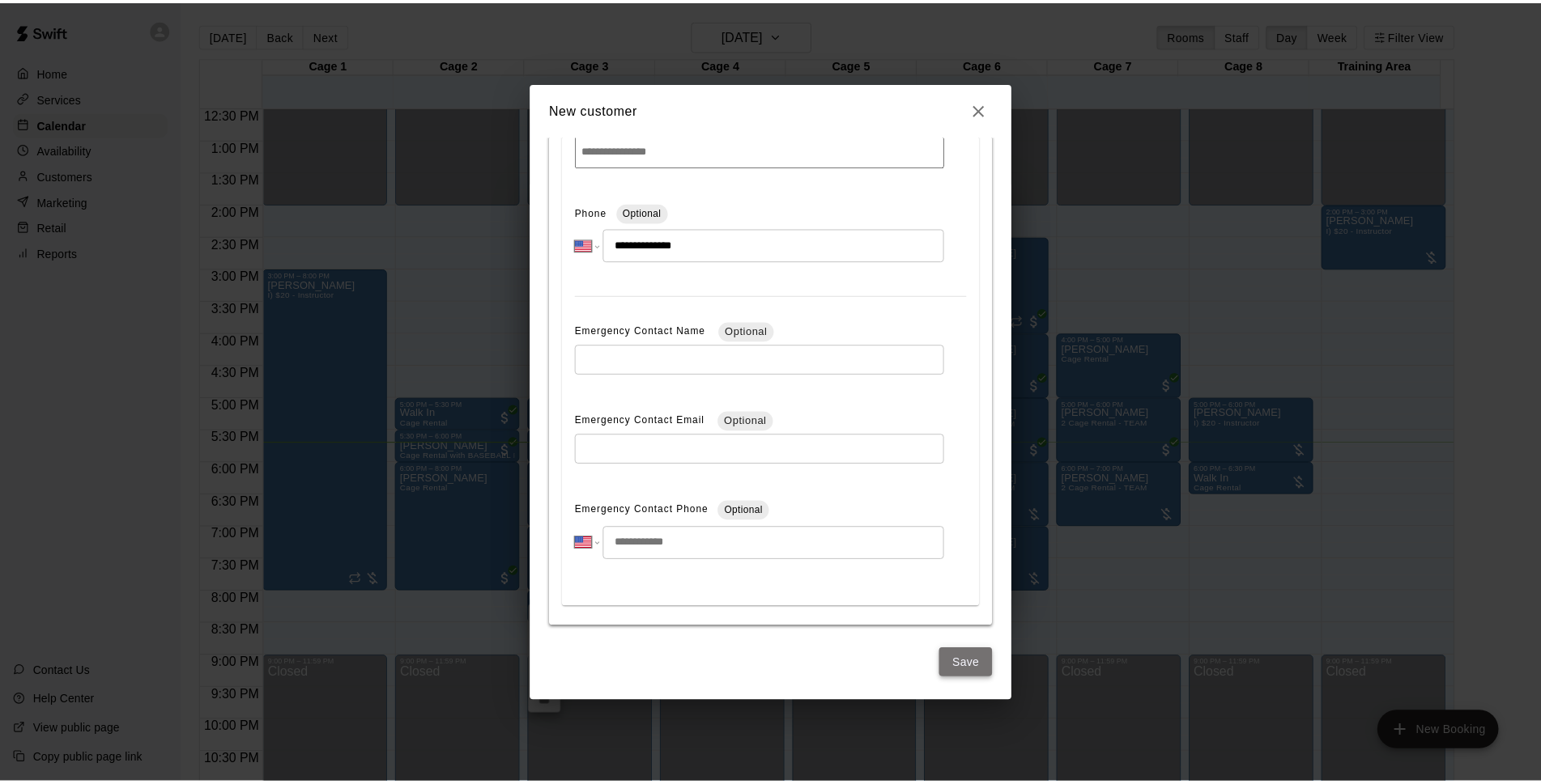
scroll to position [0, 0]
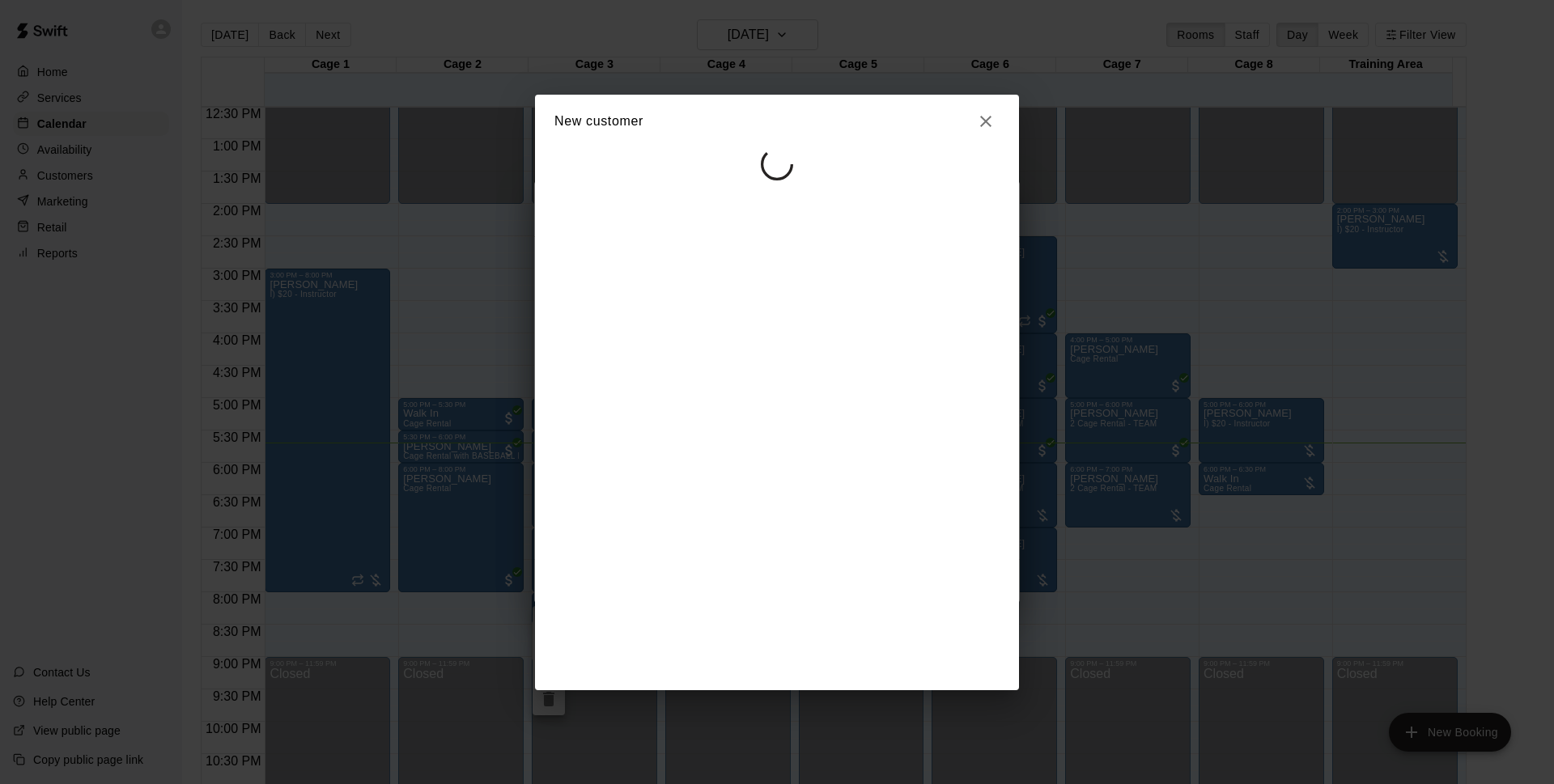
select select "**"
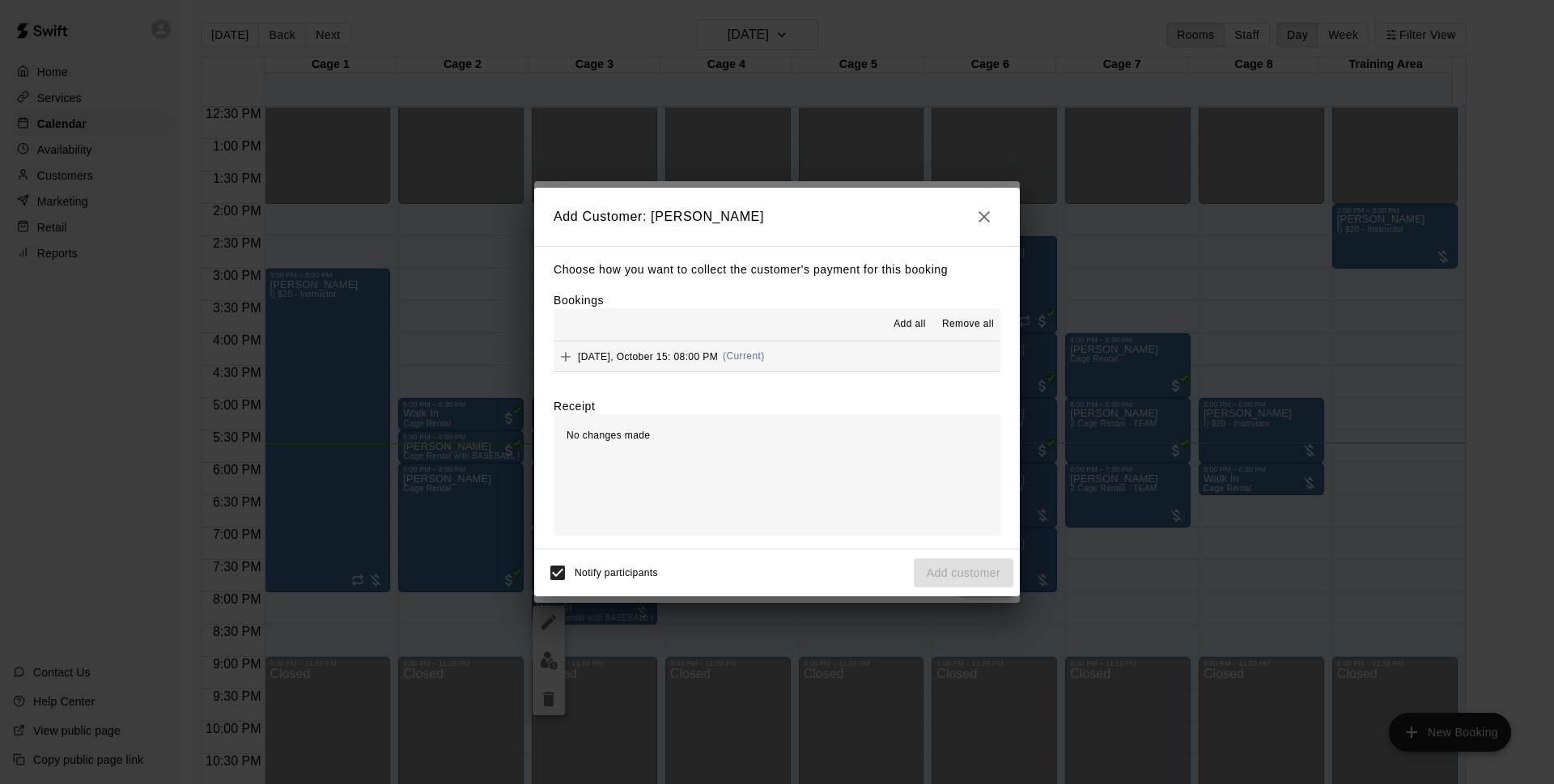
click at [864, 357] on button "[DATE], October 15: 08:00 PM (Current)" at bounding box center [777, 356] width 447 height 30
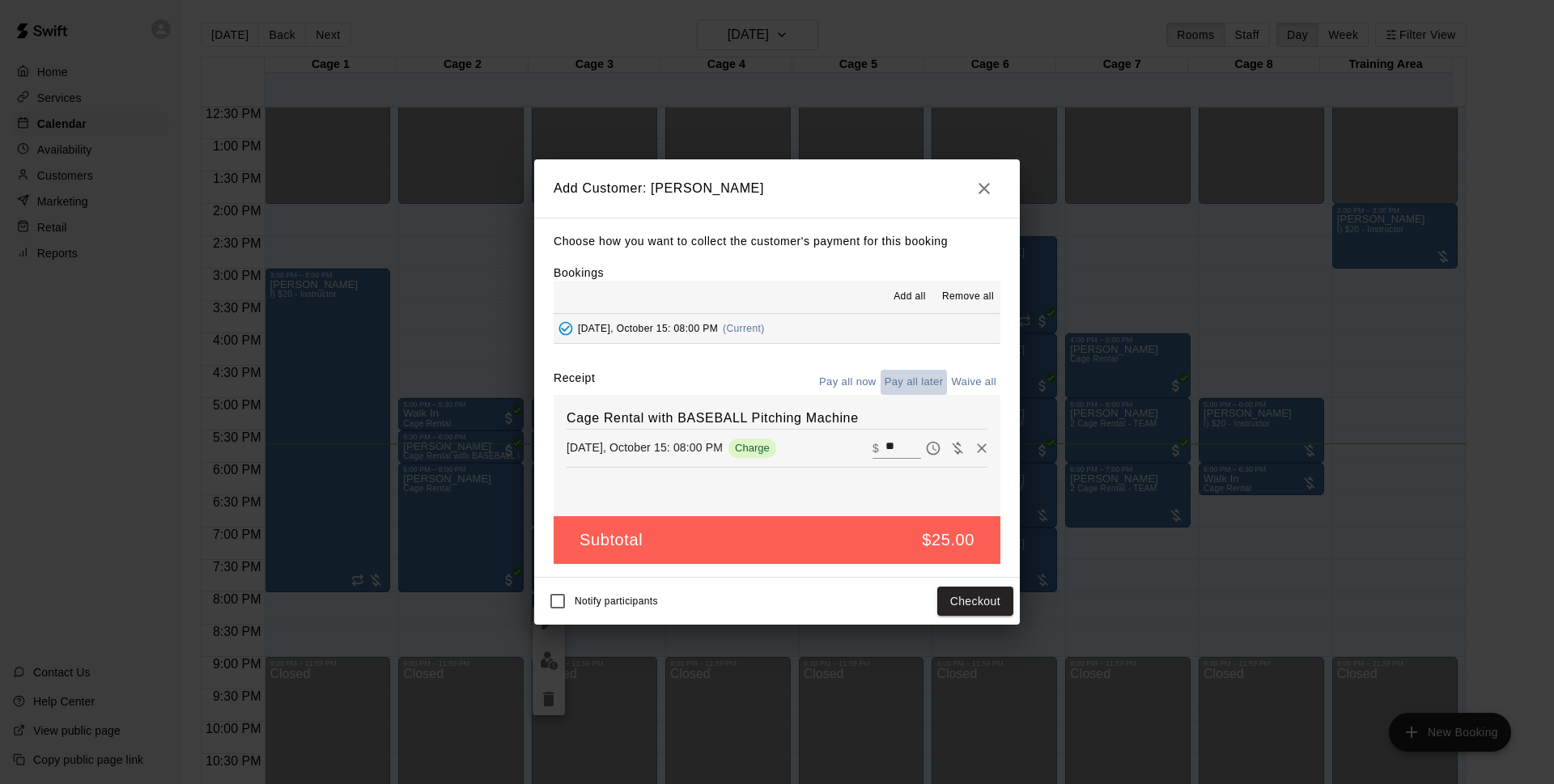
click at [893, 380] on button "Pay all later" at bounding box center [914, 382] width 67 height 25
click at [935, 607] on button "Add customer" at bounding box center [964, 602] width 99 height 30
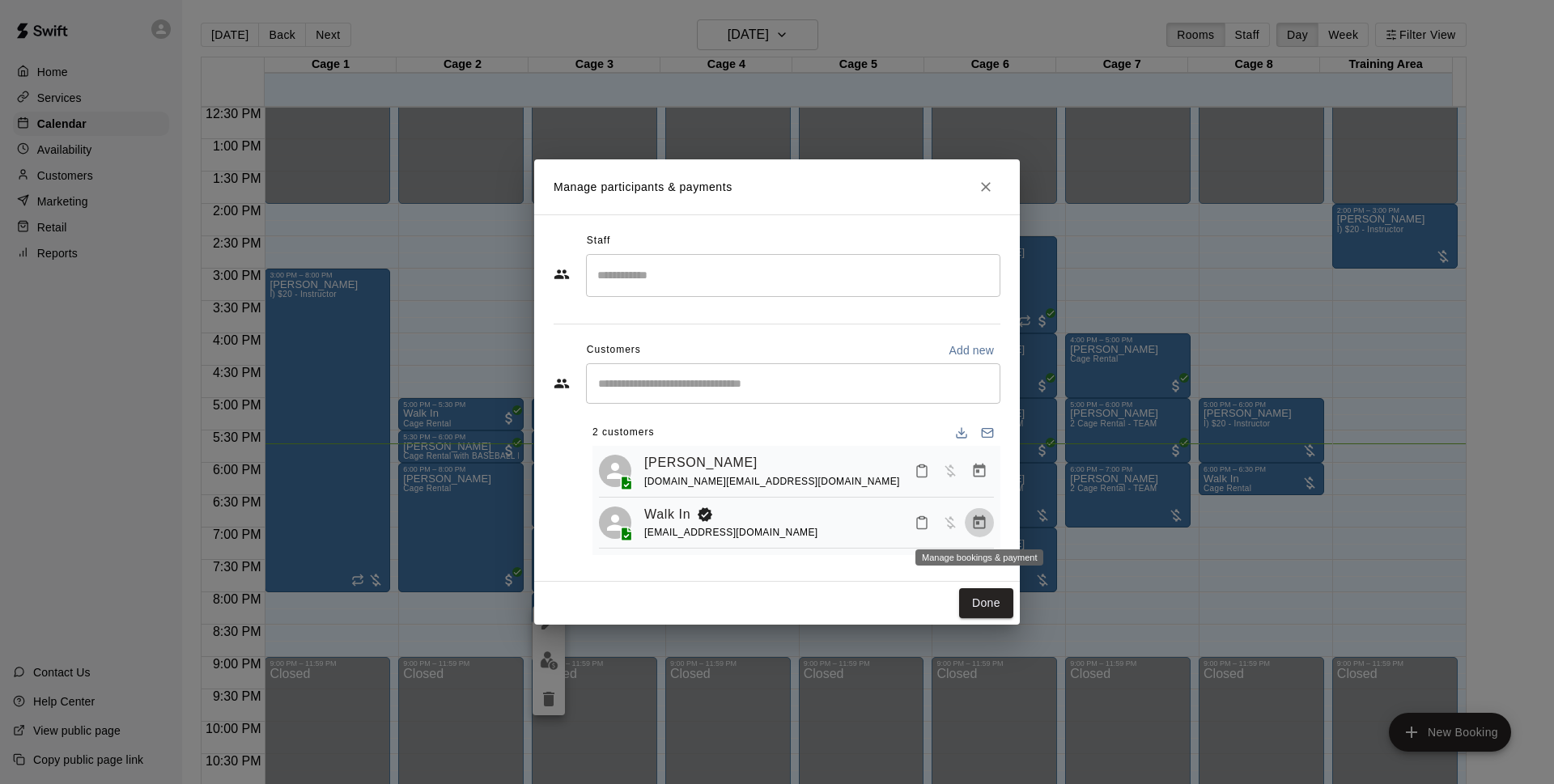
click at [975, 525] on icon "Manage bookings & payment" at bounding box center [980, 523] width 17 height 17
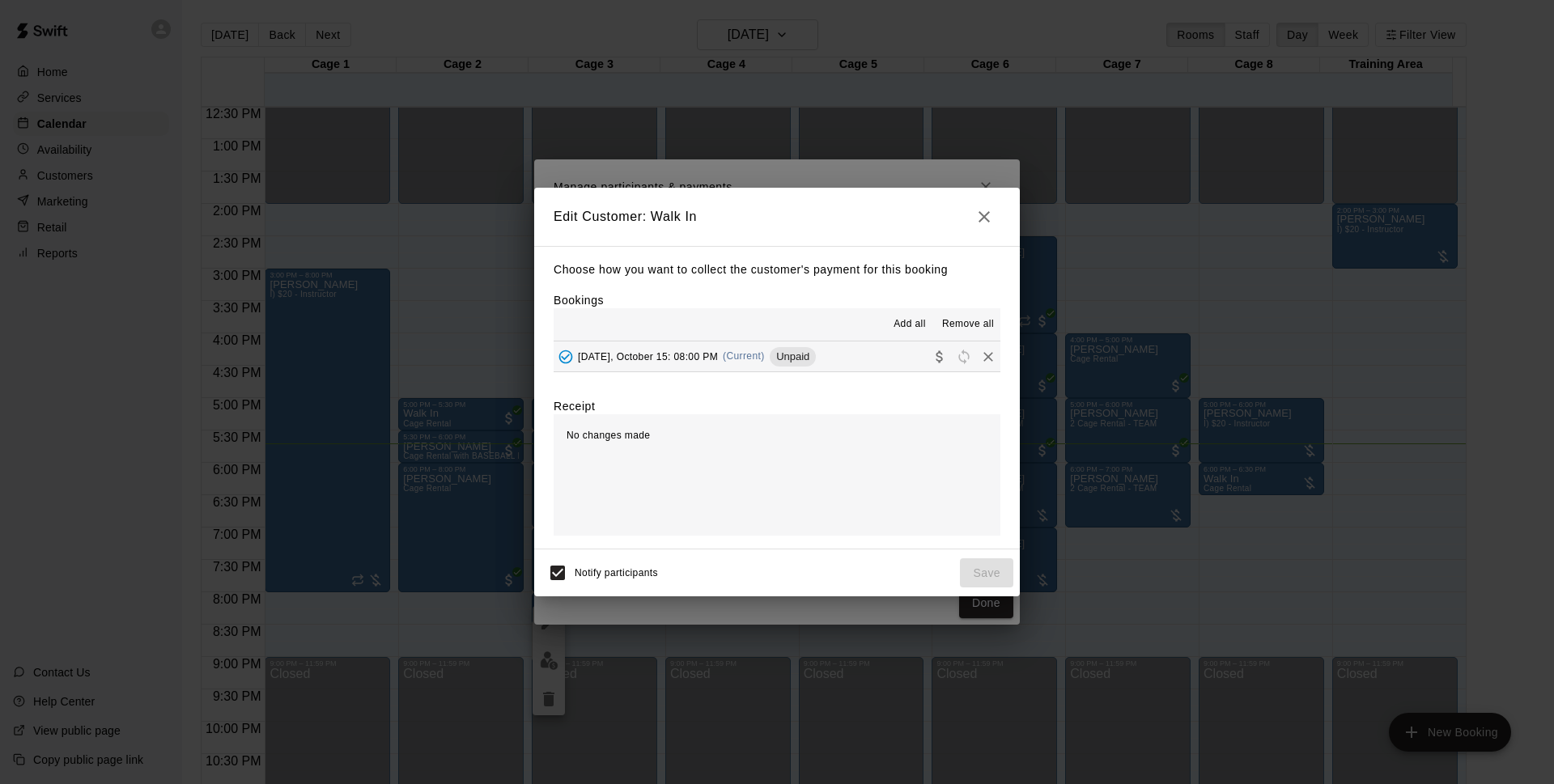
click at [906, 352] on button "[DATE], October 15: 08:00 PM (Current) Unpaid" at bounding box center [777, 356] width 447 height 30
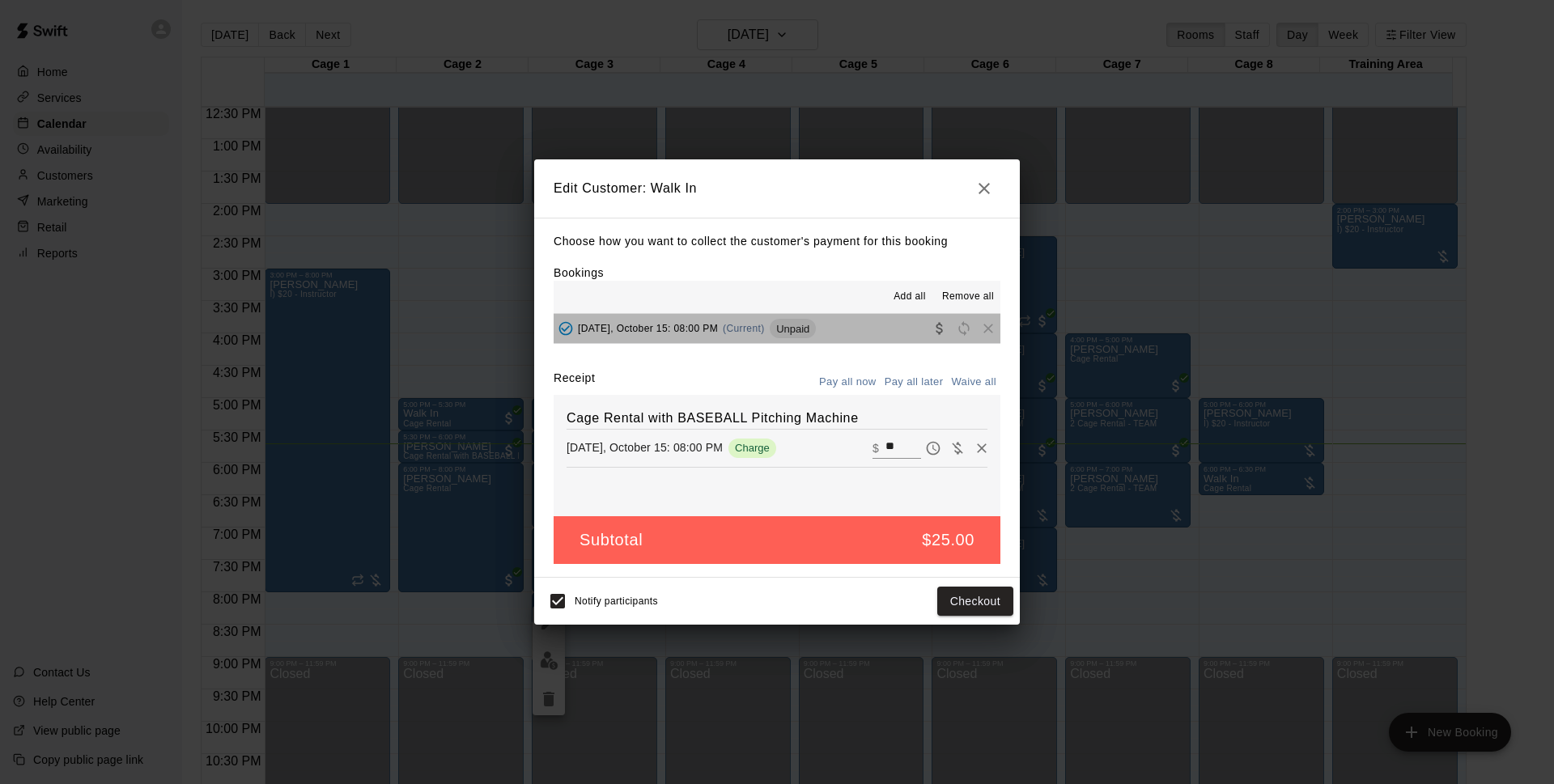
click at [852, 326] on button "[DATE], October 15: 08:00 PM (Current) Unpaid" at bounding box center [777, 329] width 447 height 30
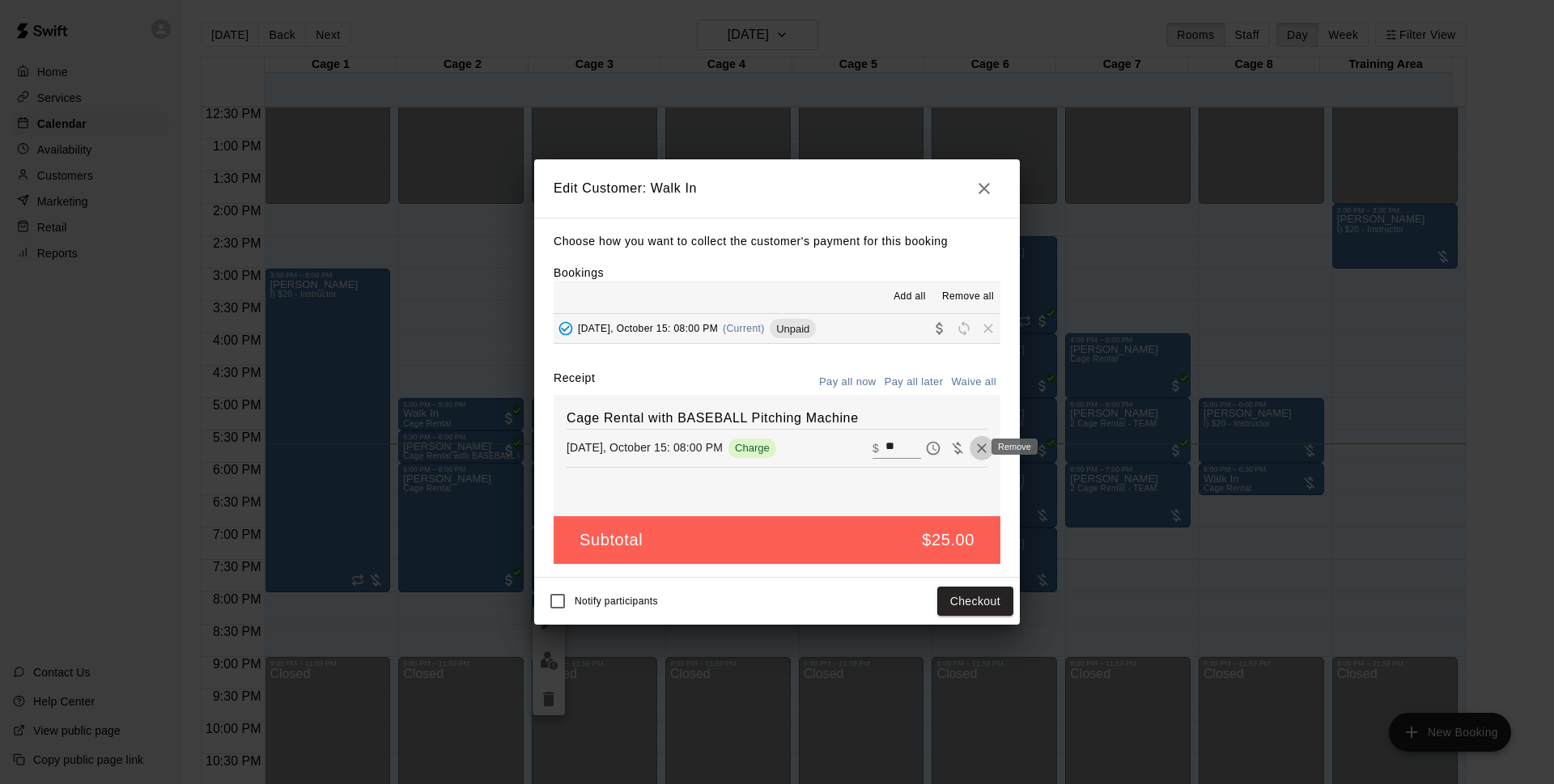
click at [974, 449] on icon "Remove" at bounding box center [982, 448] width 17 height 17
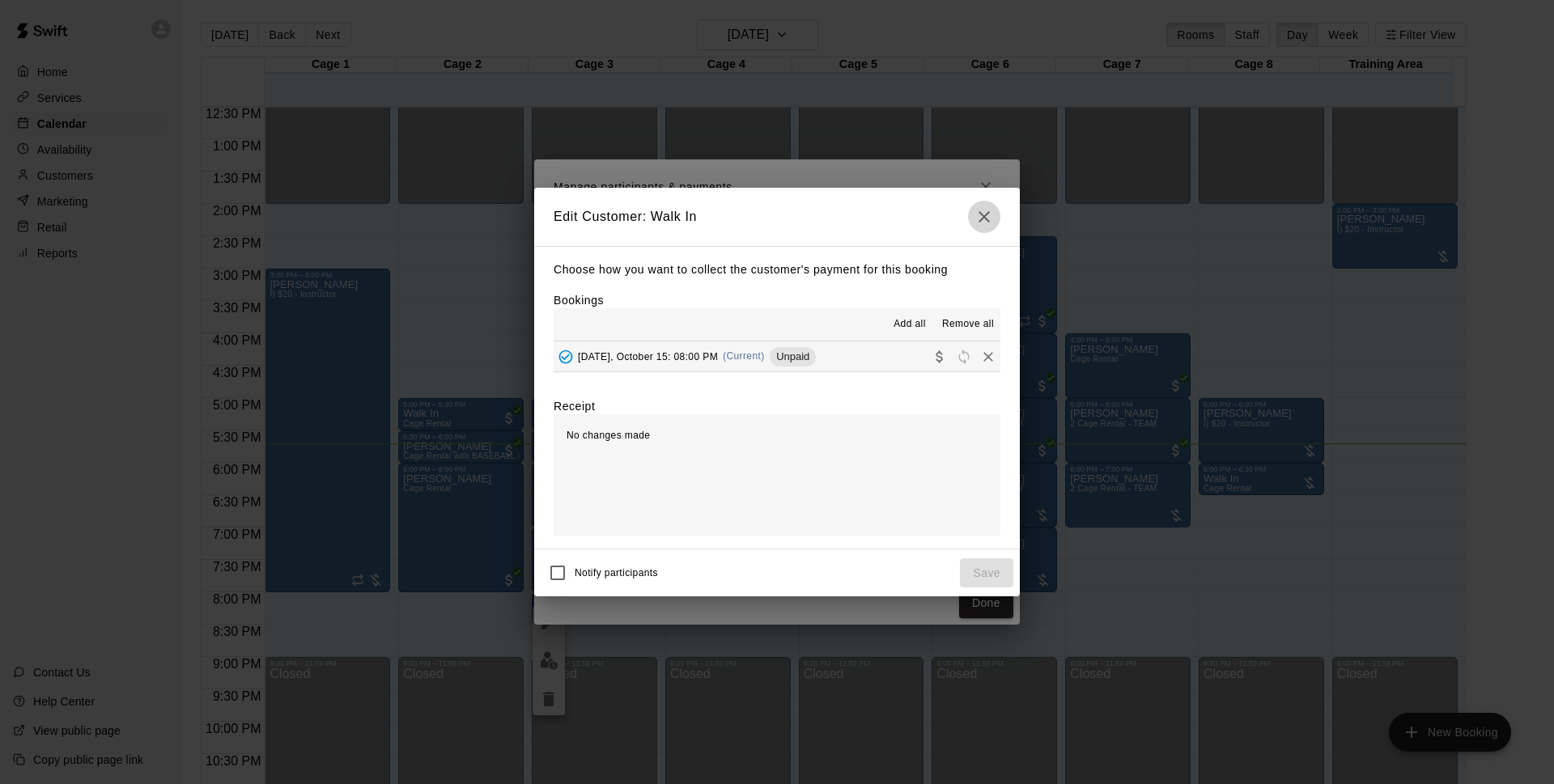
click at [983, 215] on icon "button" at bounding box center [985, 217] width 12 height 12
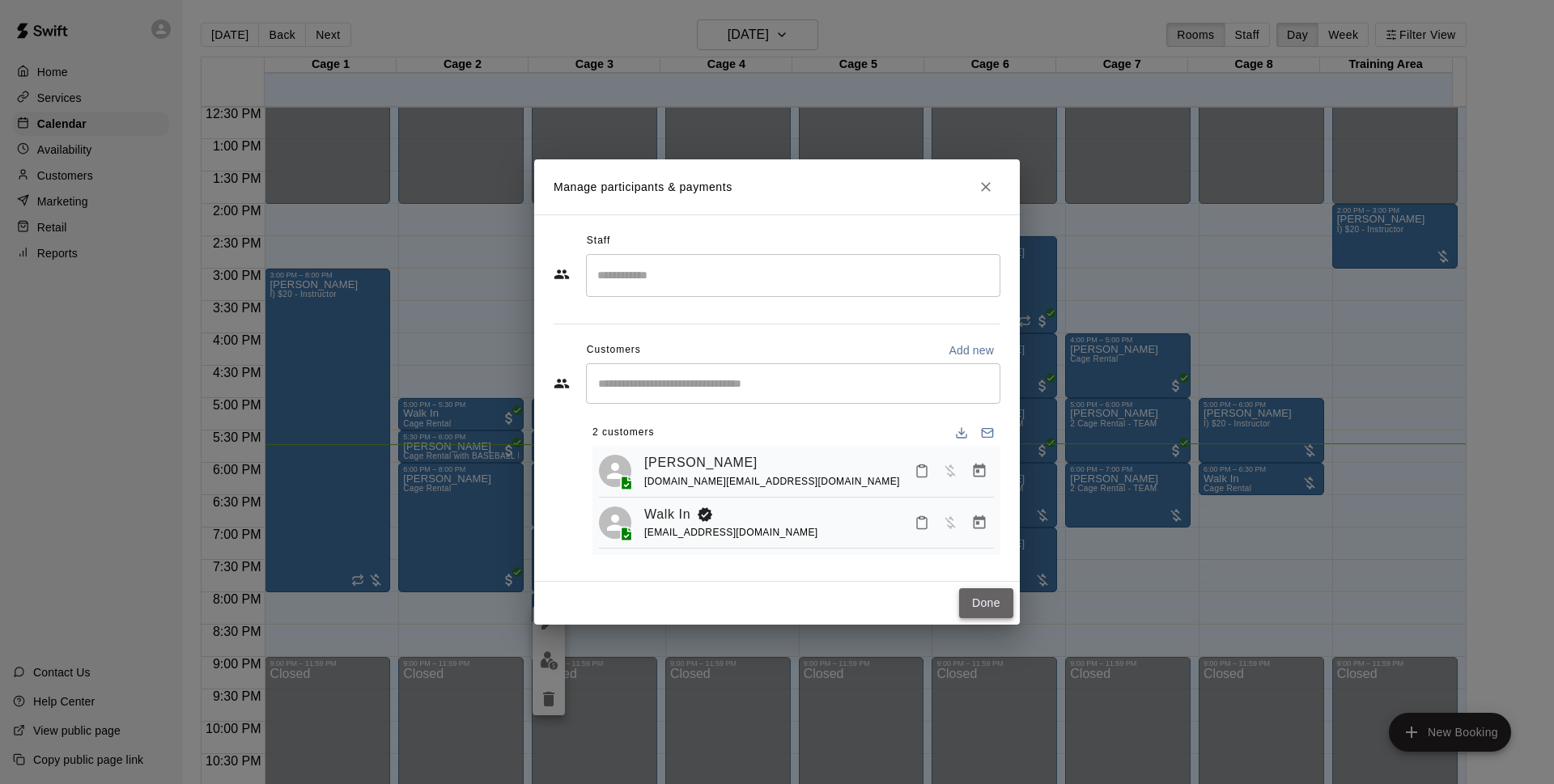
click at [994, 606] on button "Done" at bounding box center [985, 603] width 54 height 30
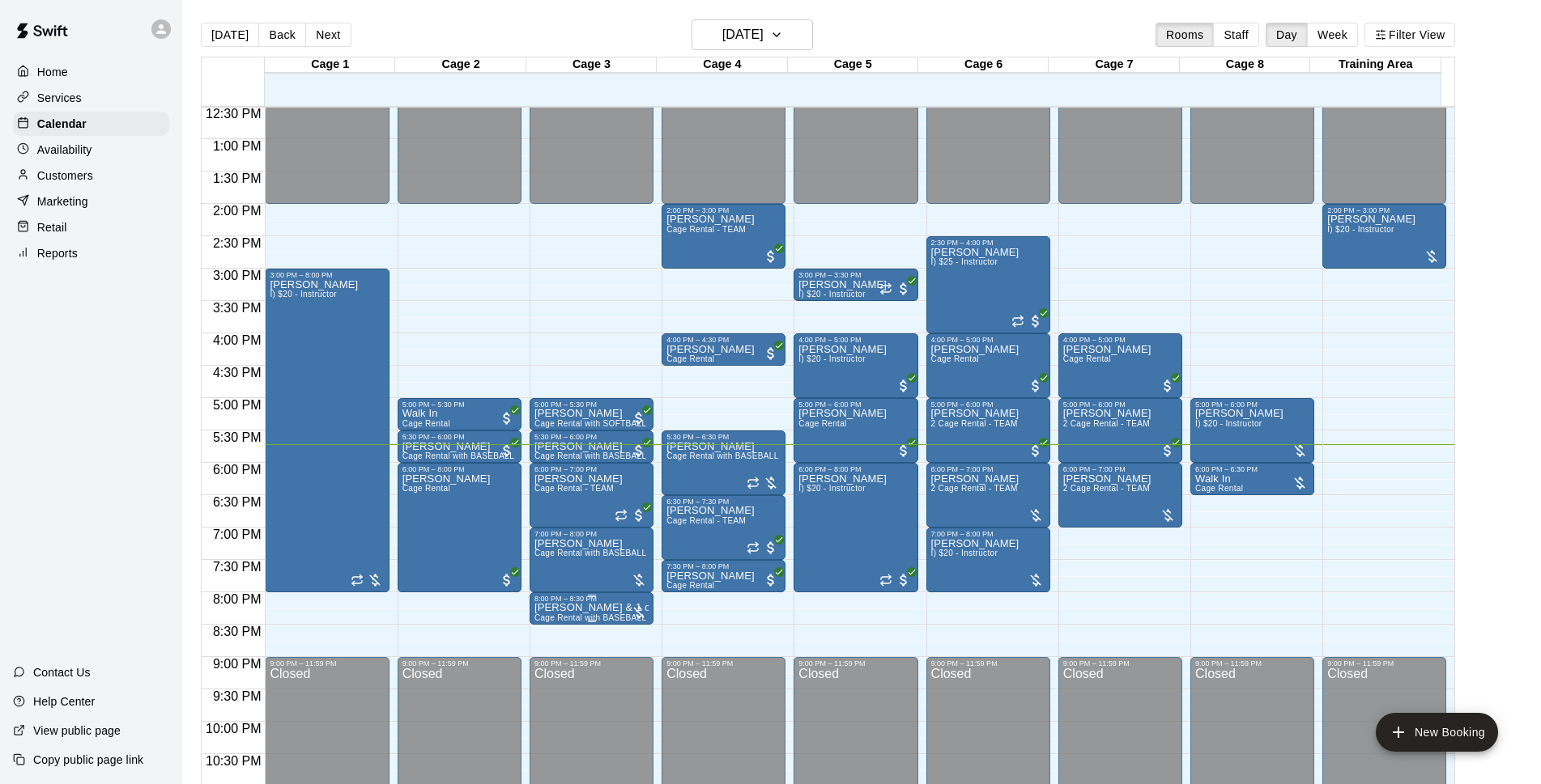
click at [577, 607] on p "[PERSON_NAME] & 1 other" at bounding box center [592, 607] width 114 height 0
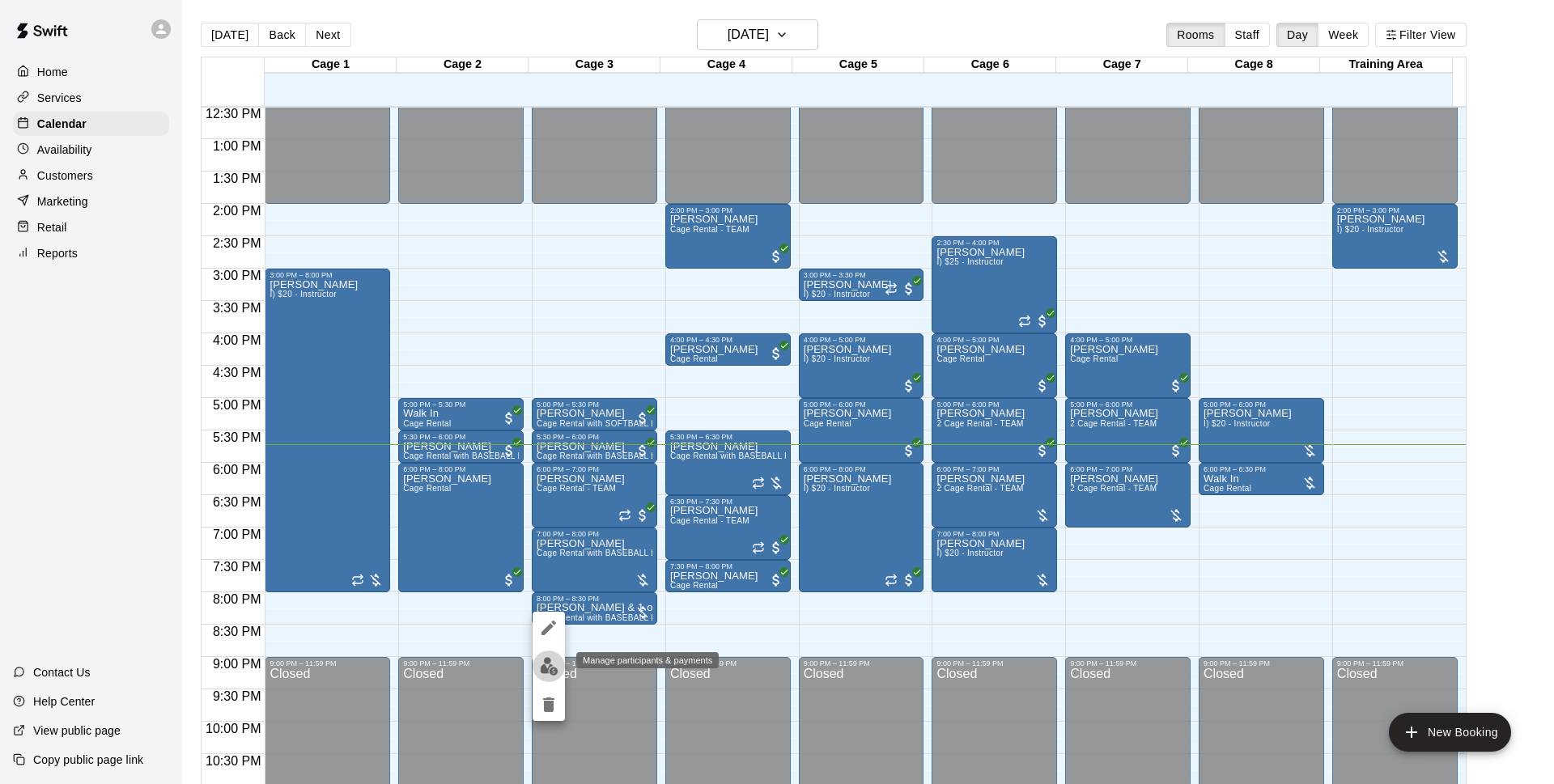
click at [551, 665] on img "edit" at bounding box center [549, 666] width 18 height 18
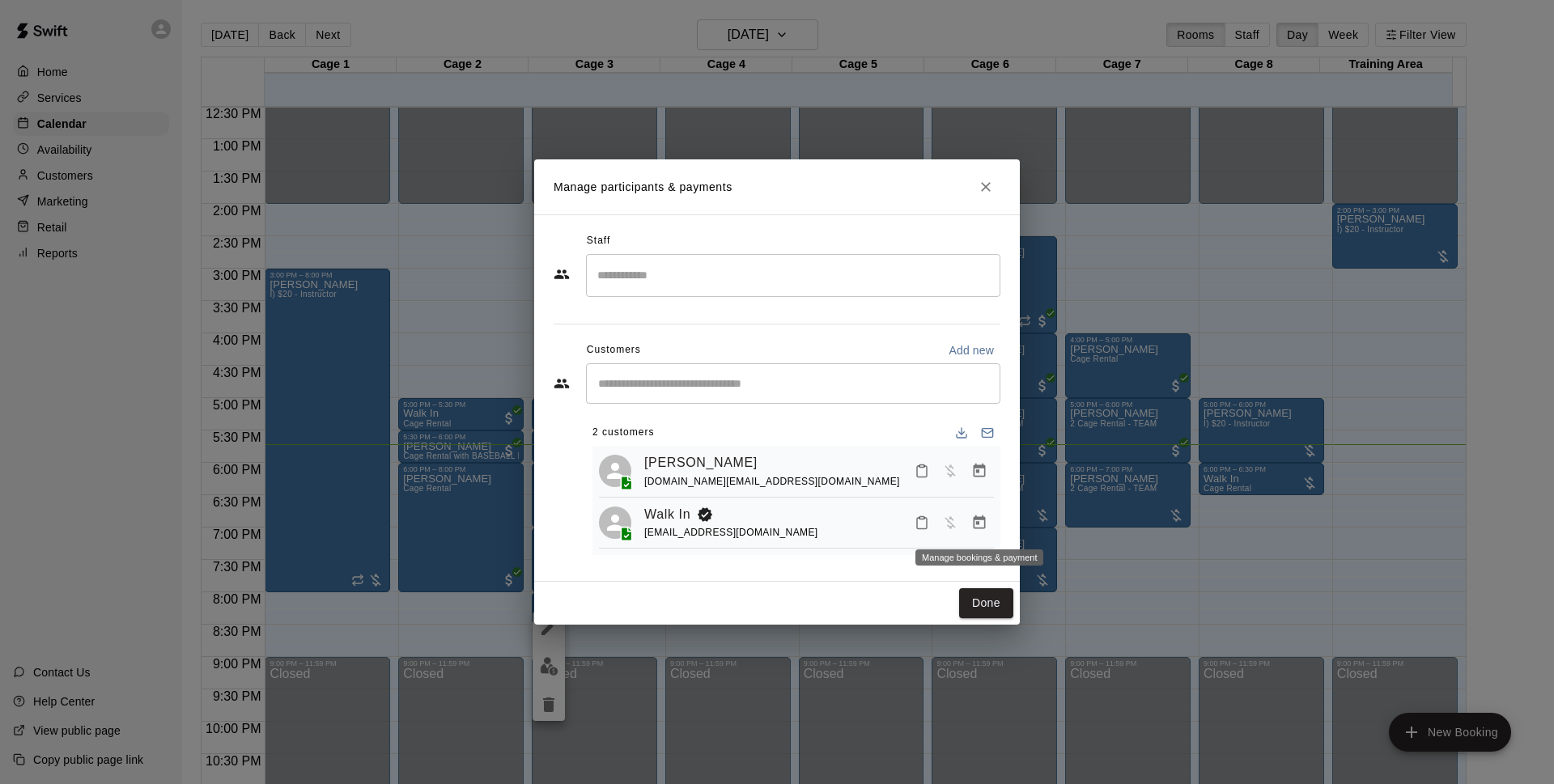
click at [978, 525] on icon "Manage bookings & payment" at bounding box center [980, 522] width 12 height 14
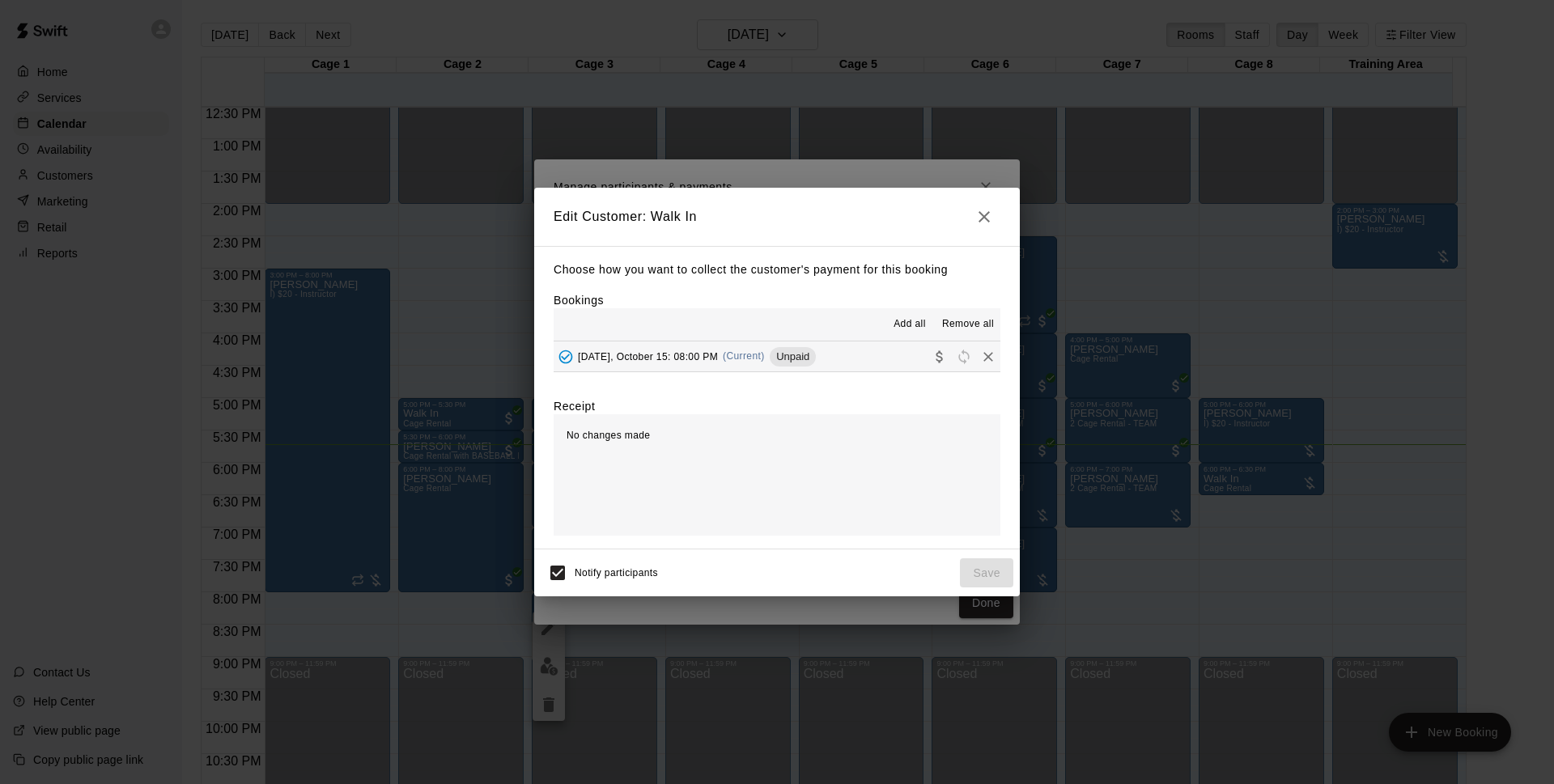
click at [898, 356] on button "[DATE], October 15: 08:00 PM (Current) Unpaid" at bounding box center [777, 356] width 447 height 30
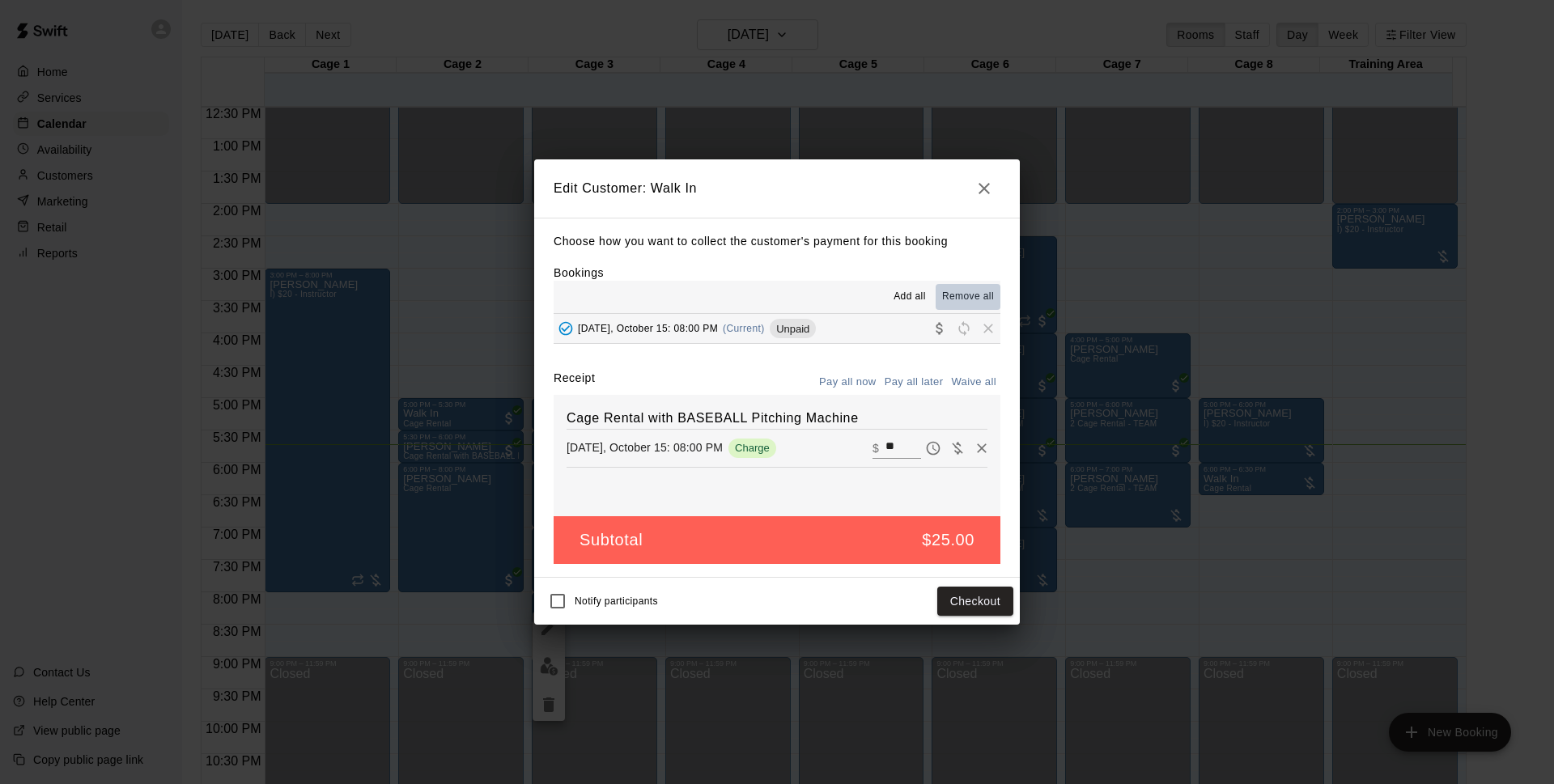
click at [975, 298] on span "Remove all" at bounding box center [968, 298] width 52 height 17
click at [978, 295] on span "Remove all" at bounding box center [968, 298] width 52 height 17
click at [975, 191] on icon "button" at bounding box center [984, 188] width 19 height 19
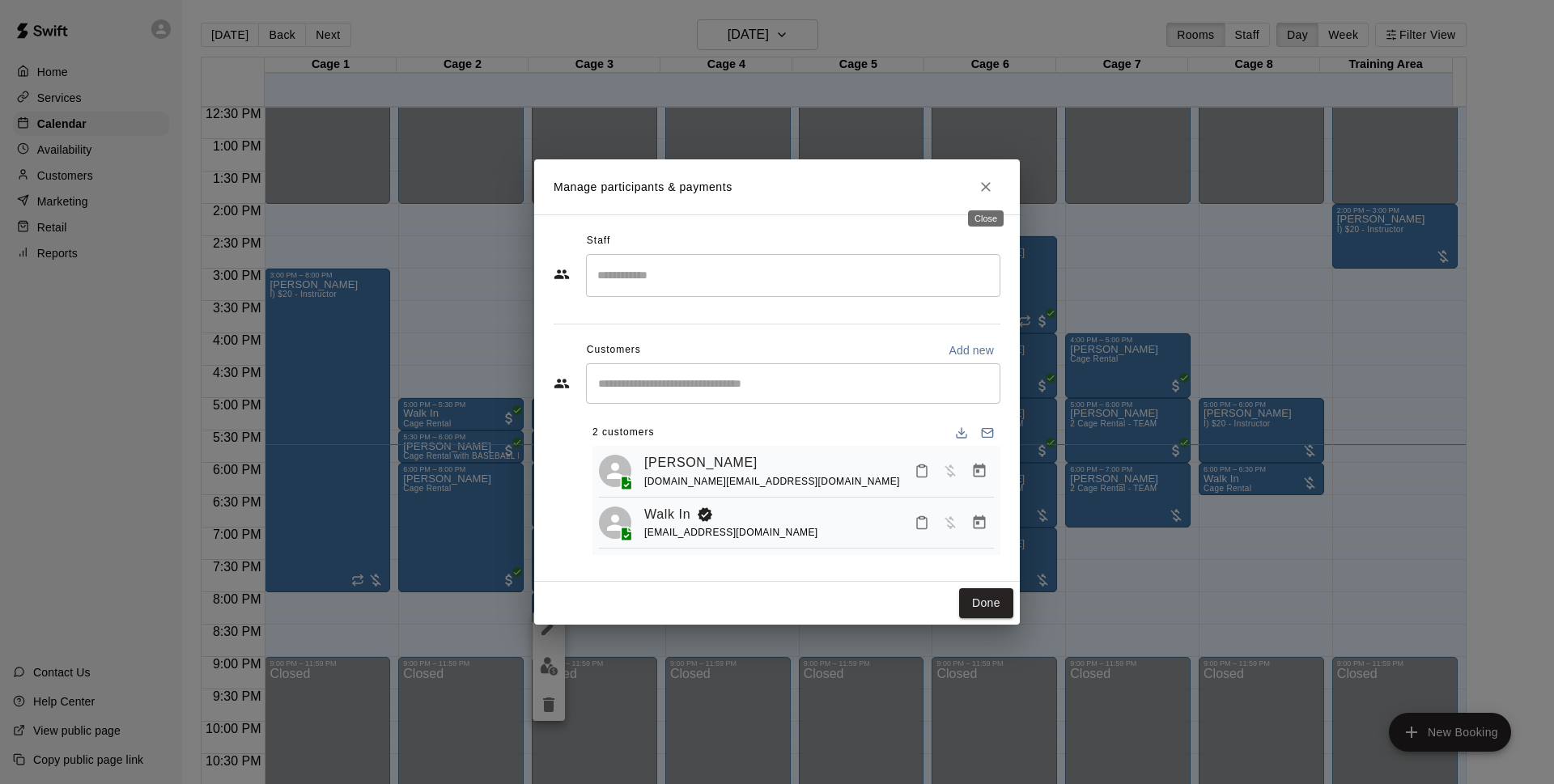
click at [984, 191] on icon "Close" at bounding box center [986, 187] width 17 height 17
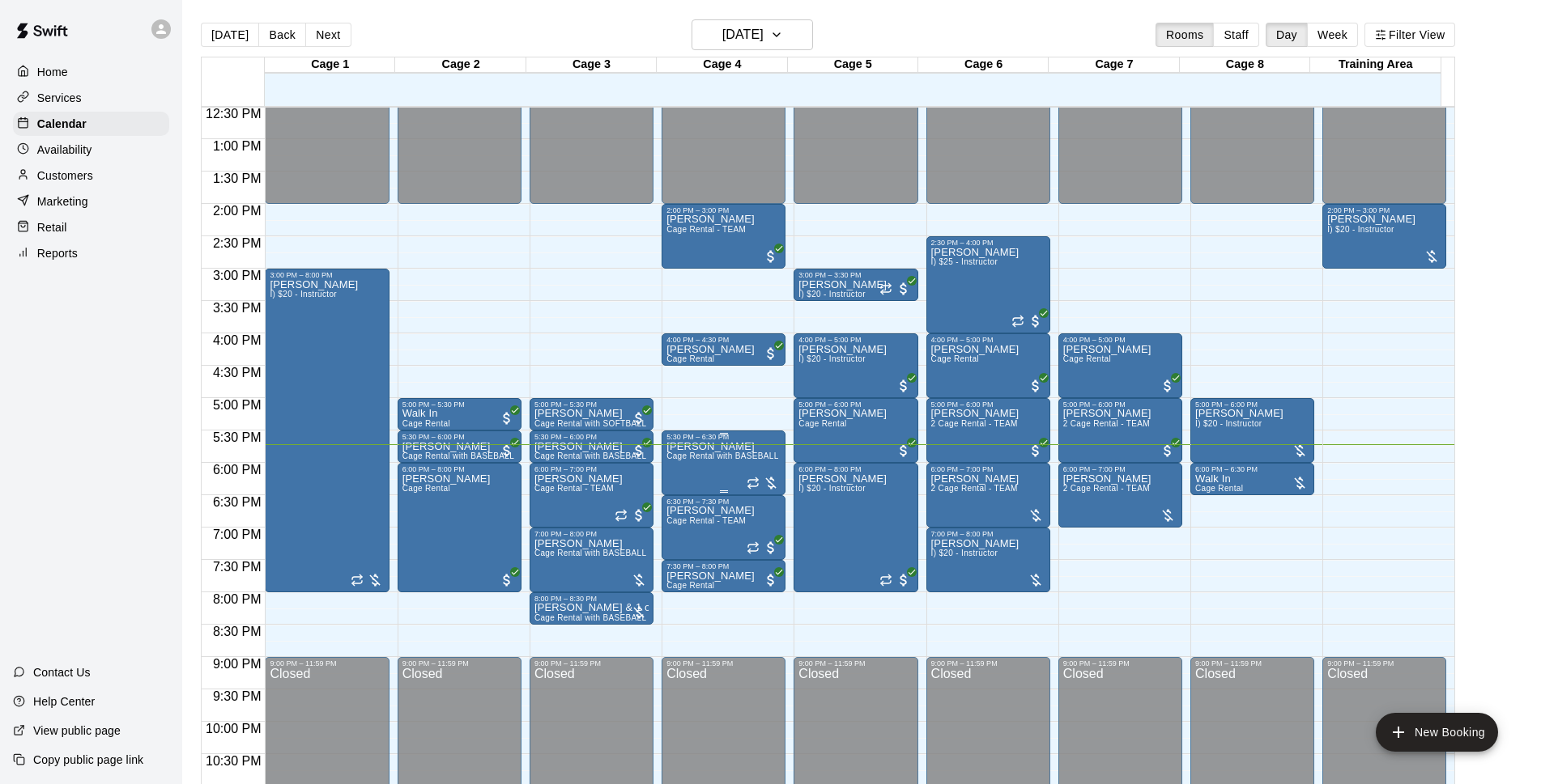
click at [705, 447] on p "[PERSON_NAME]" at bounding box center [724, 447] width 114 height 0
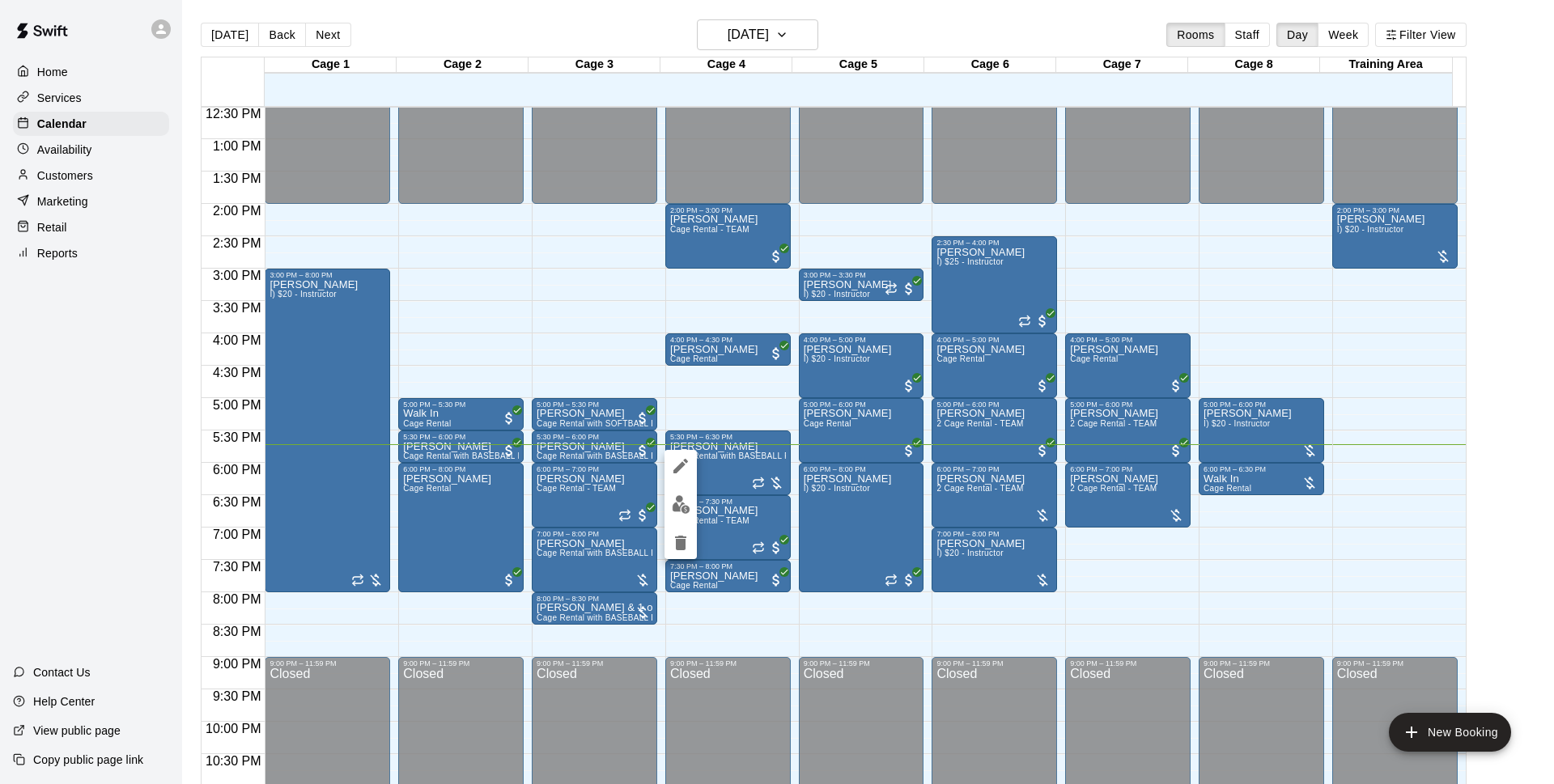
click at [92, 98] on div at bounding box center [777, 392] width 1554 height 784
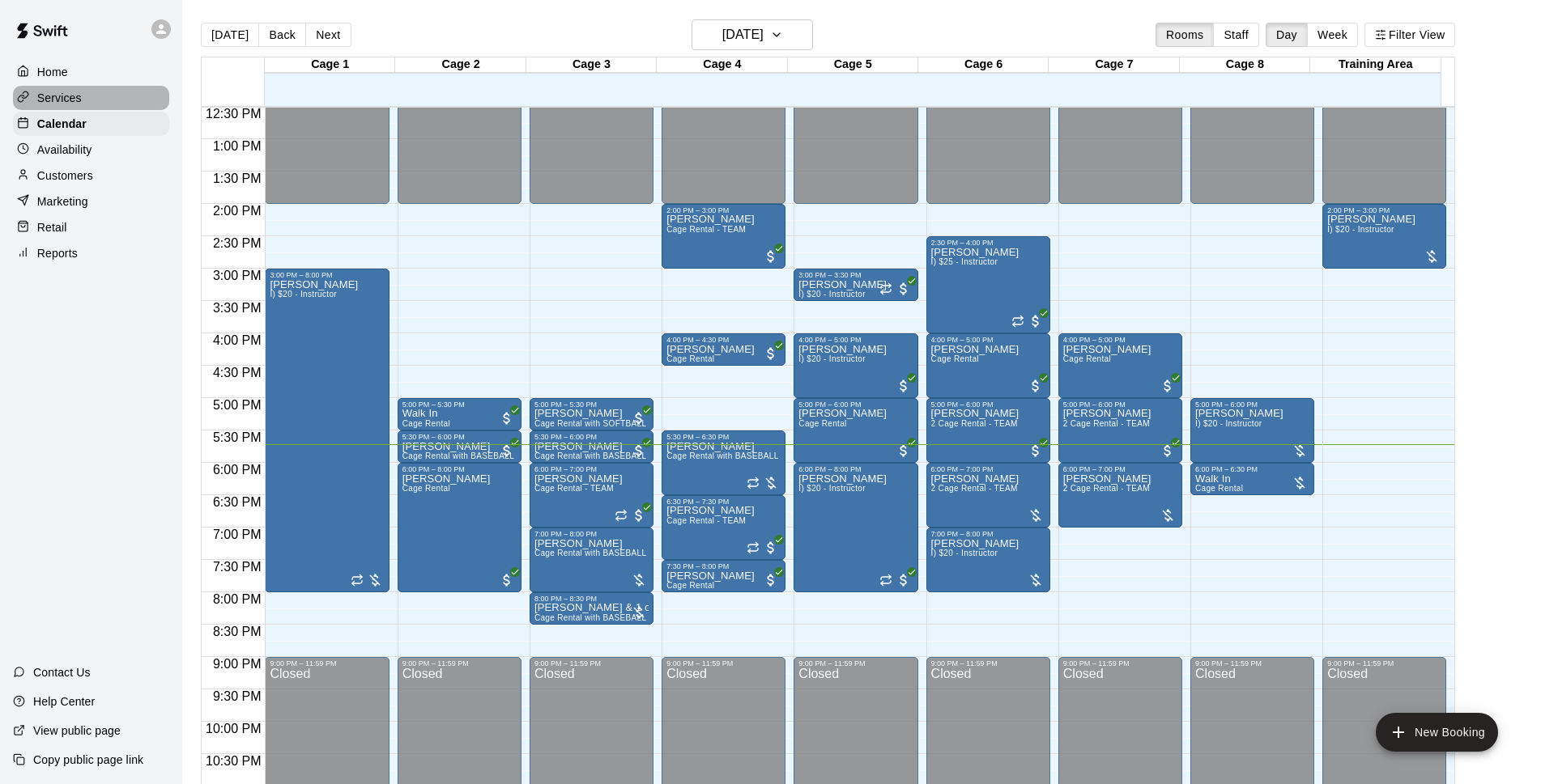
click at [80, 103] on p "Services" at bounding box center [60, 98] width 45 height 17
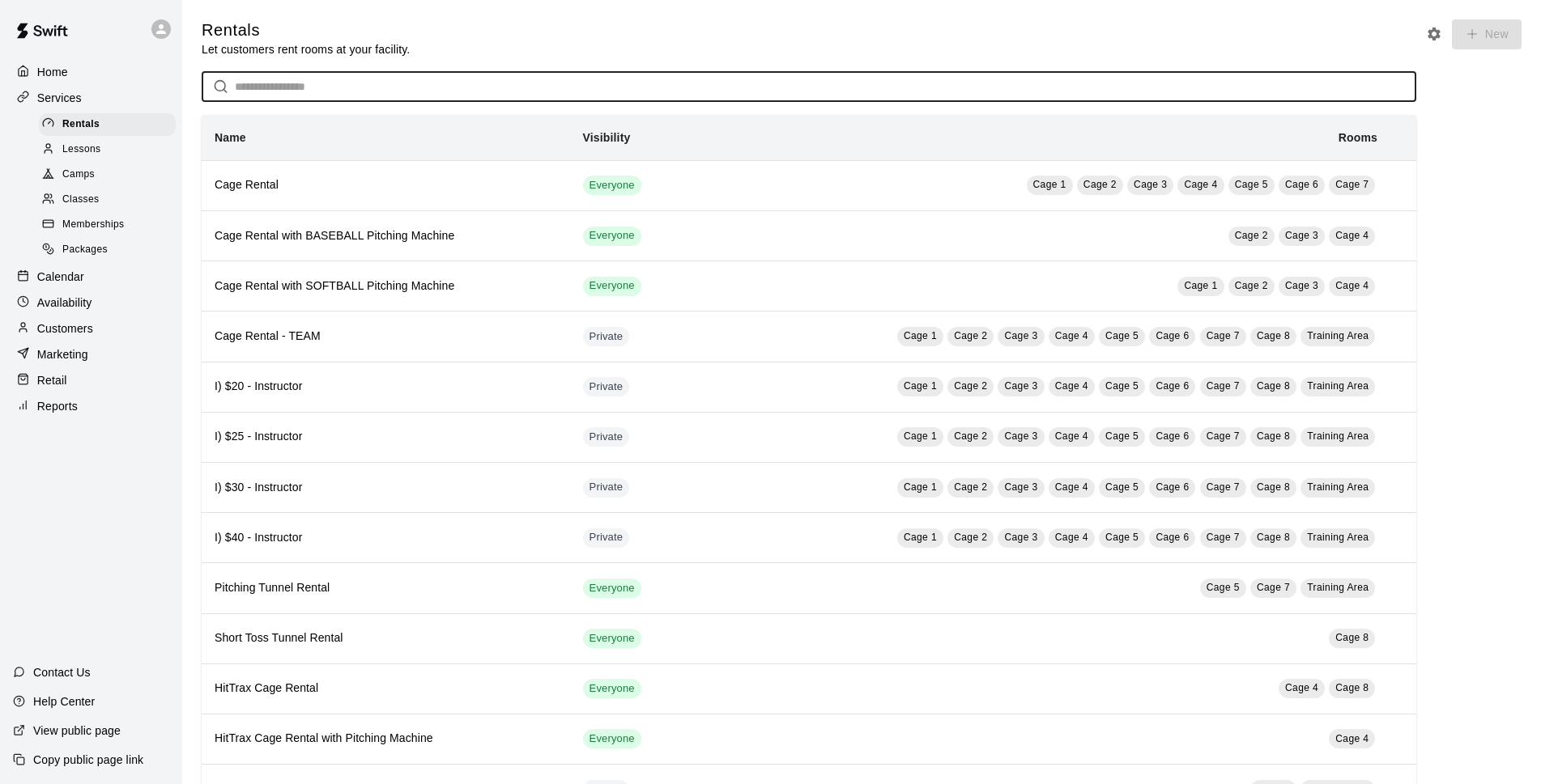
click at [253, 89] on input "text" at bounding box center [825, 87] width 1181 height 30
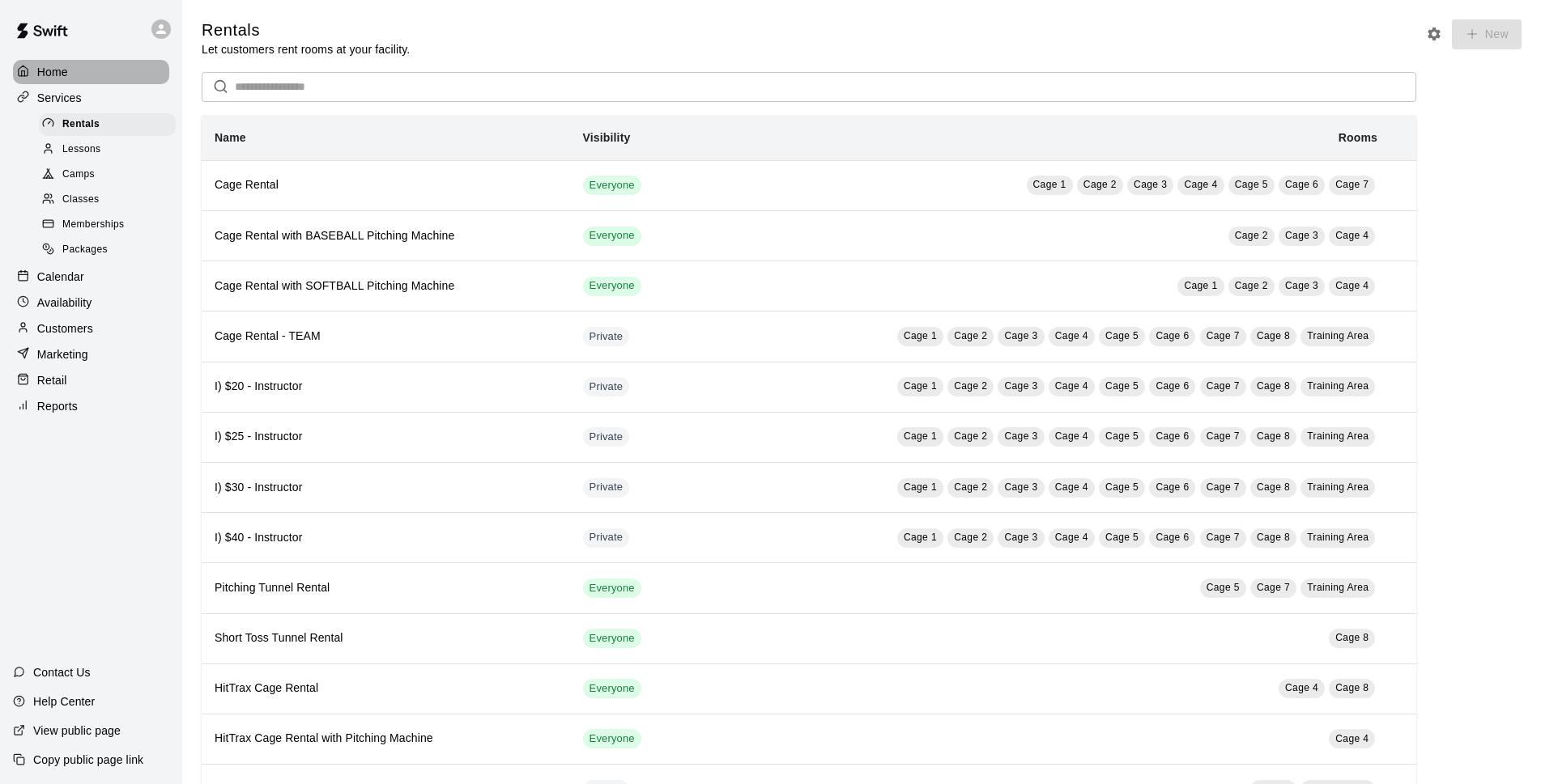
click at [80, 78] on div "Home" at bounding box center [91, 71] width 156 height 24
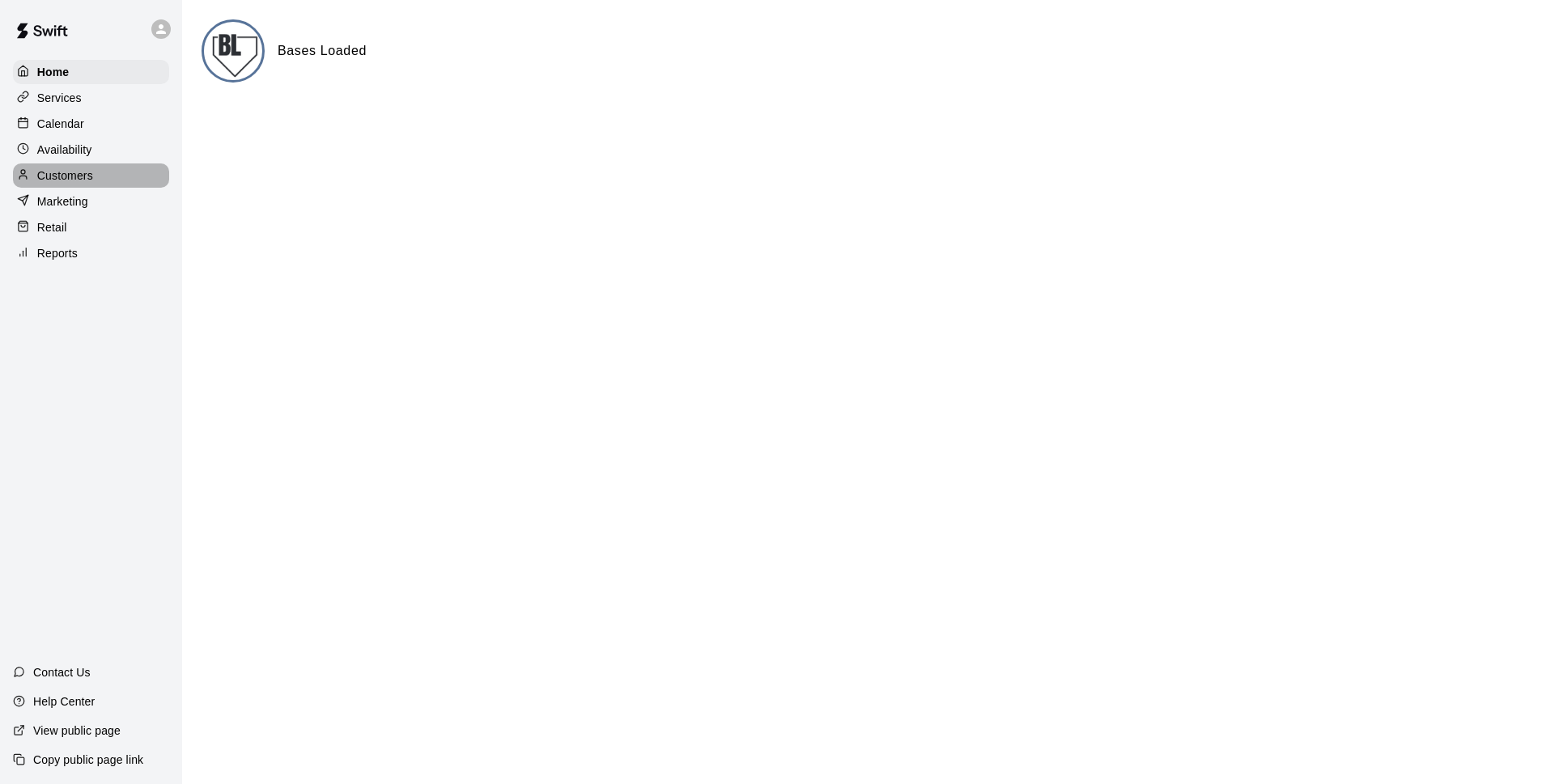
click at [75, 177] on p "Customers" at bounding box center [65, 176] width 56 height 17
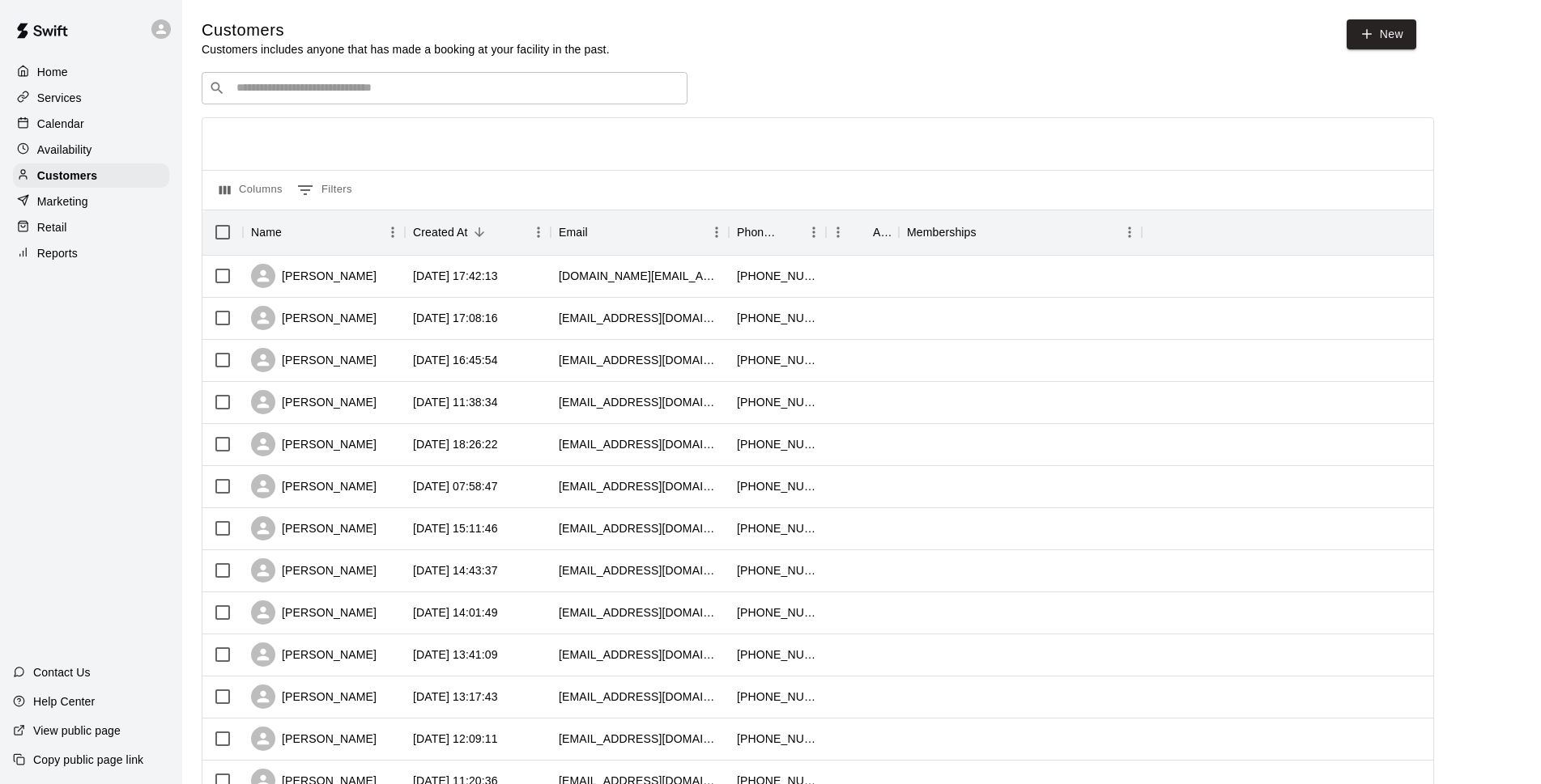
click at [303, 92] on input "Search customers by name or email" at bounding box center [455, 89] width 448 height 17
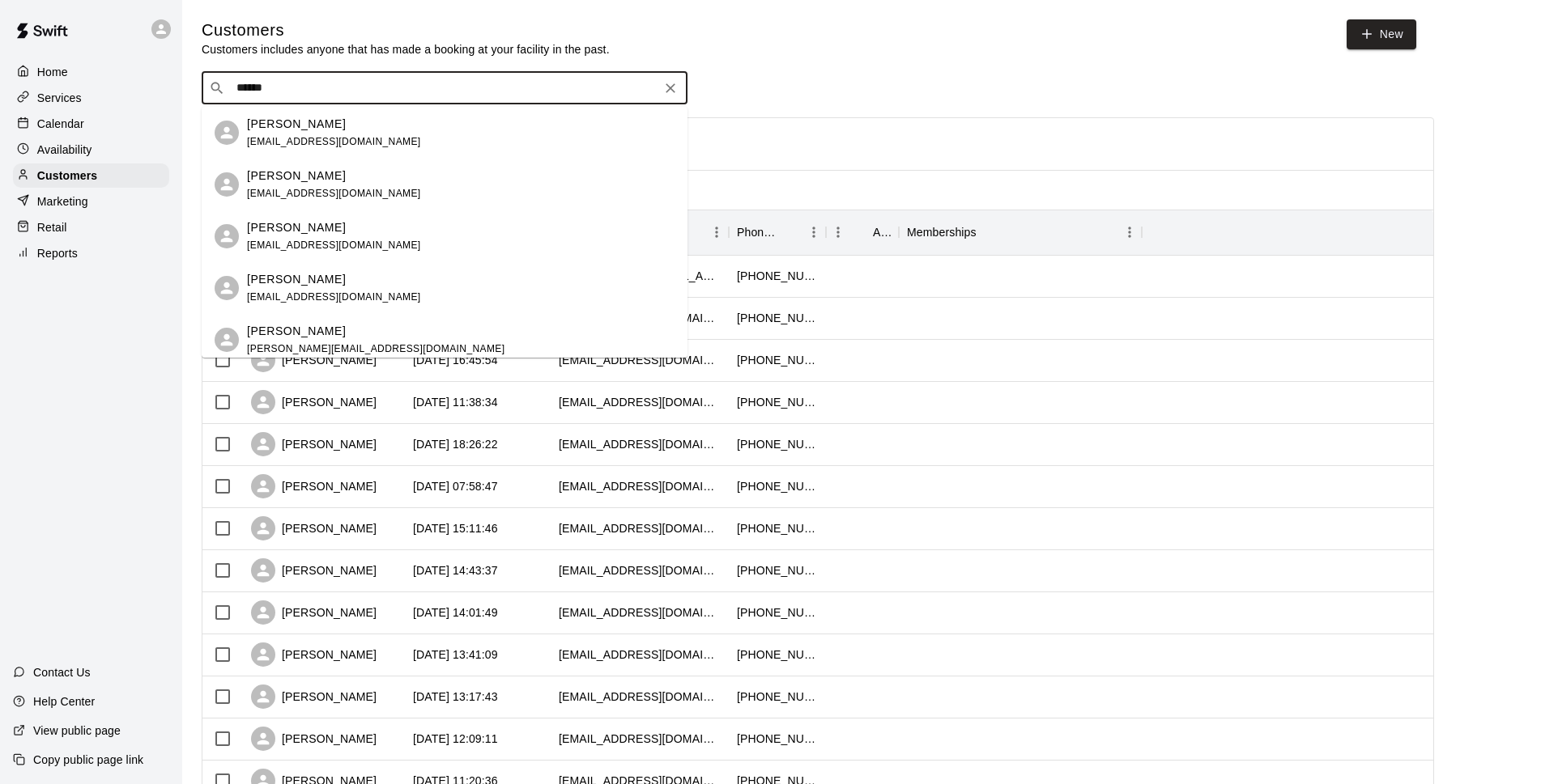
type input "*******"
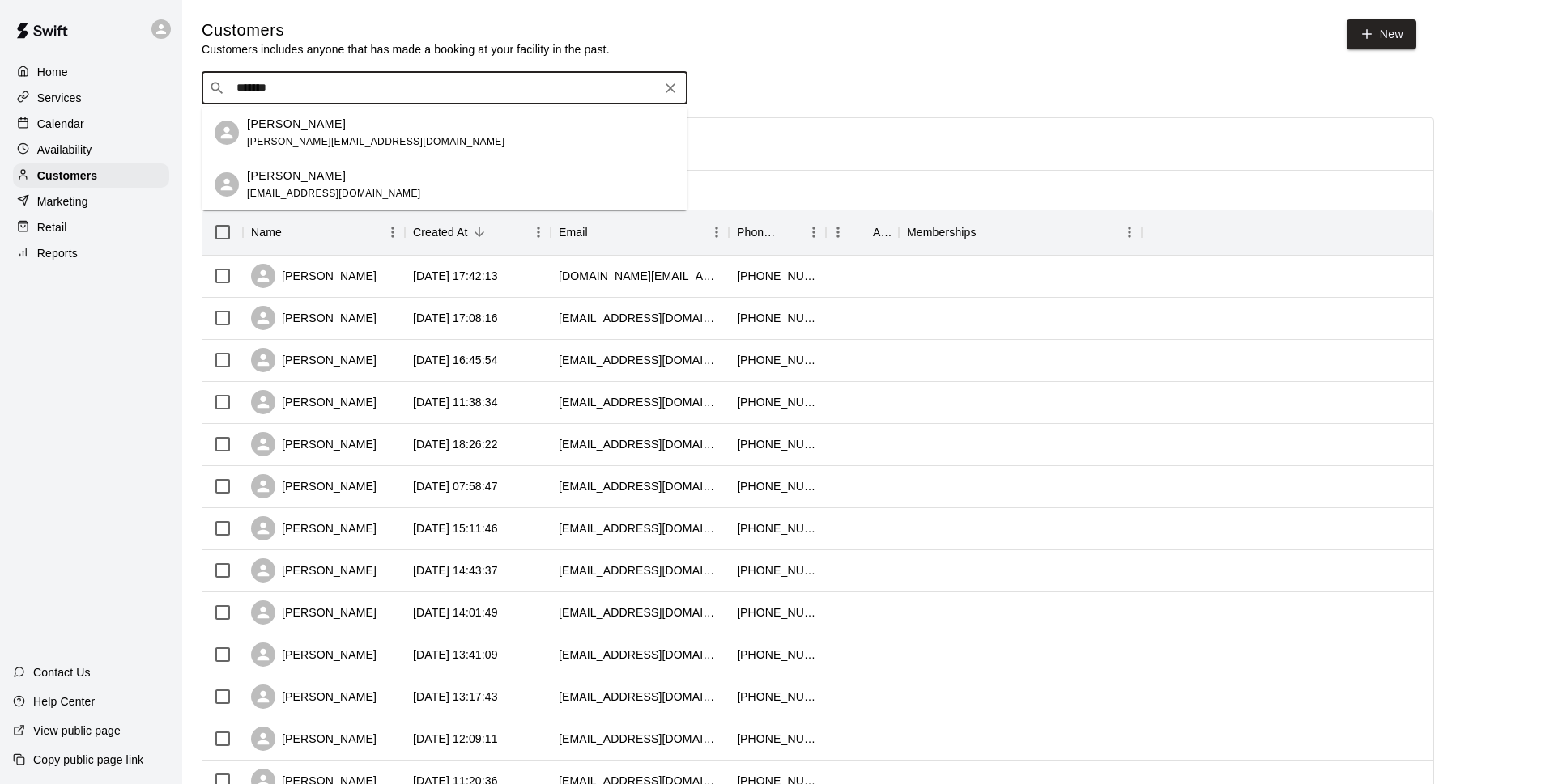
click at [380, 133] on div "[PERSON_NAME] [PERSON_NAME][EMAIL_ADDRESS][DOMAIN_NAME]" at bounding box center [461, 133] width 428 height 35
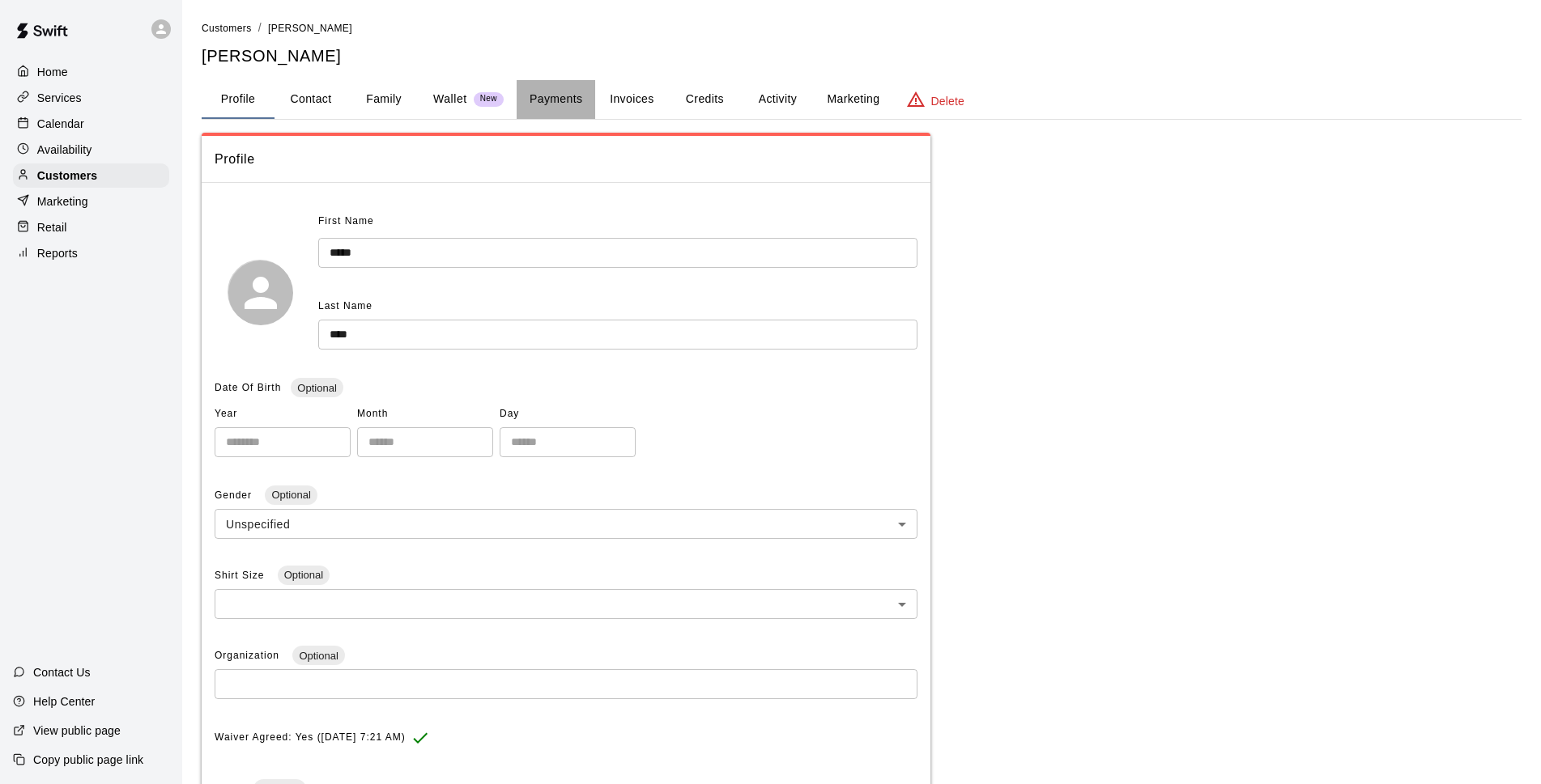
click at [540, 94] on button "Payments" at bounding box center [555, 99] width 79 height 39
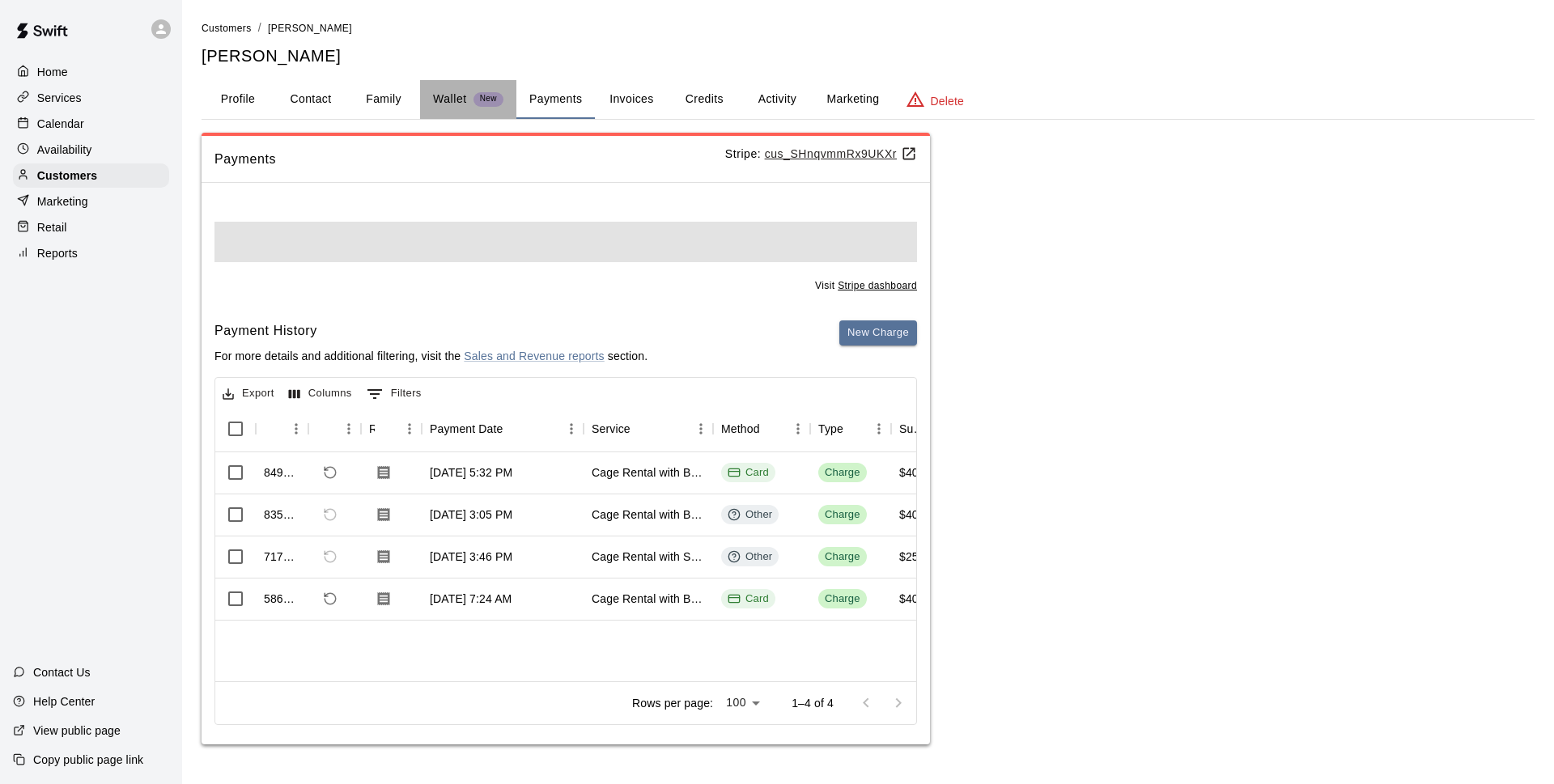
click at [466, 95] on p "Wallet" at bounding box center [450, 99] width 34 height 17
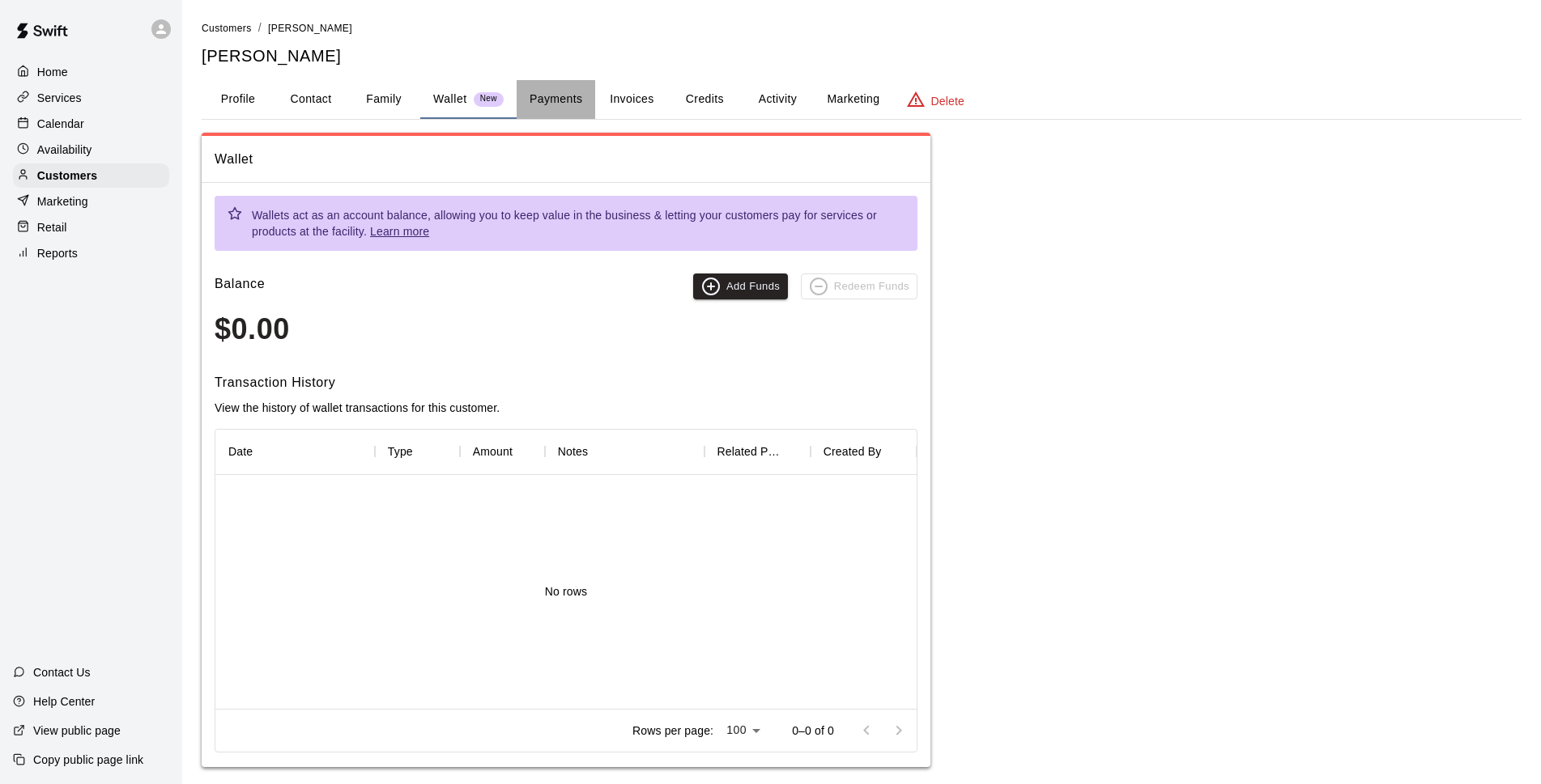
click at [554, 95] on button "Payments" at bounding box center [555, 99] width 79 height 39
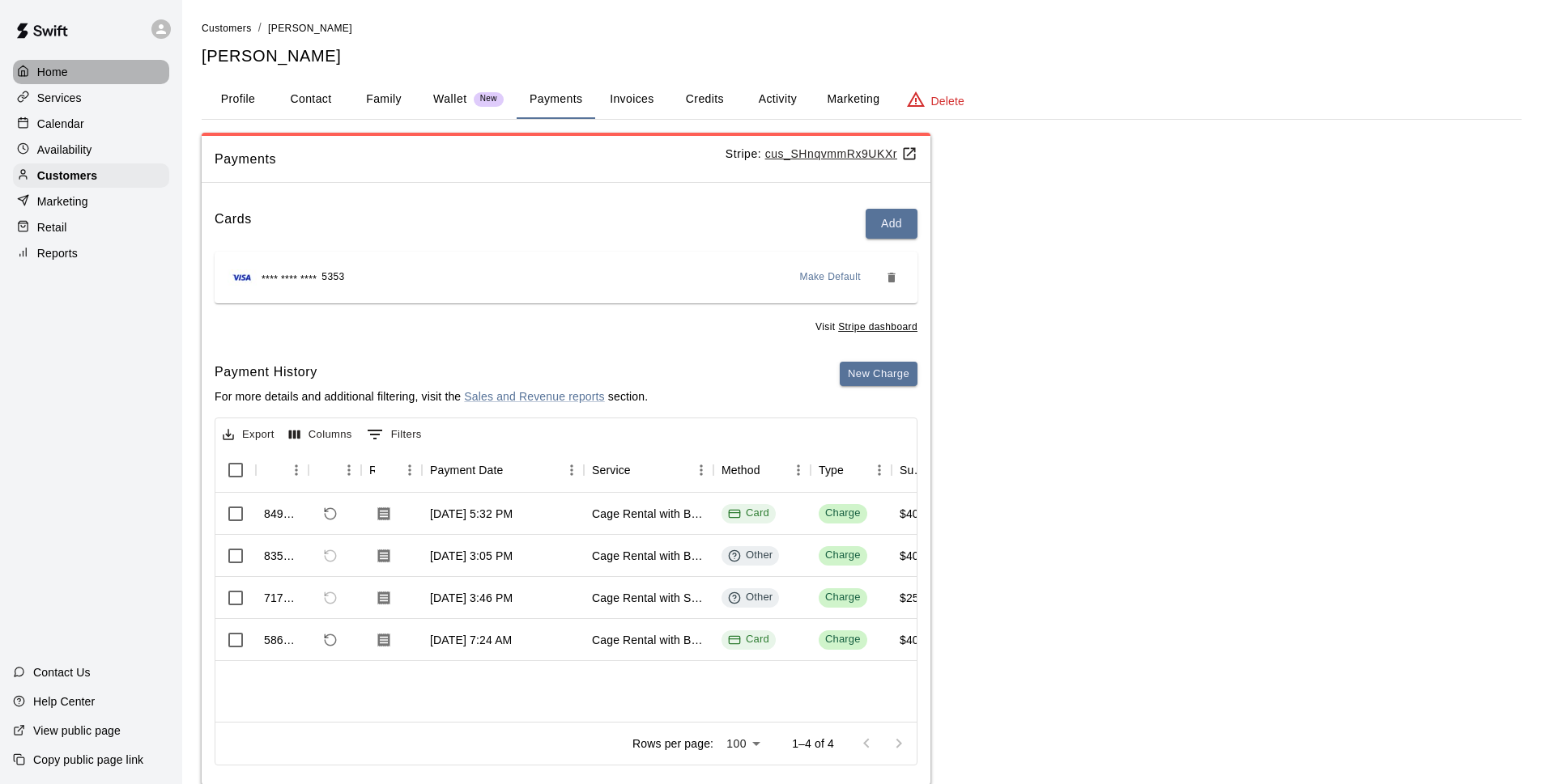
click at [111, 76] on div "Home" at bounding box center [91, 71] width 156 height 24
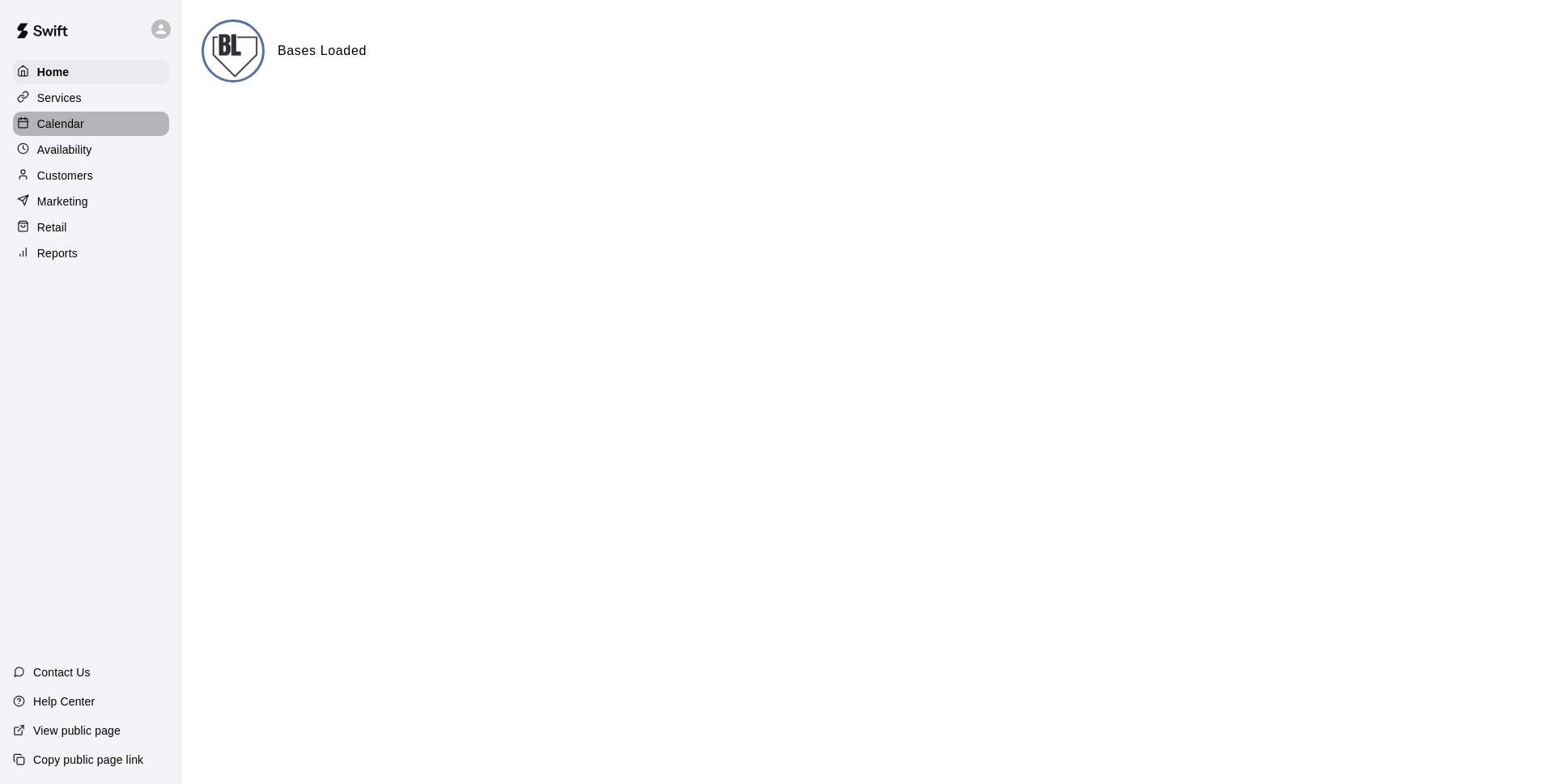
click at [66, 132] on p "Calendar" at bounding box center [61, 124] width 47 height 17
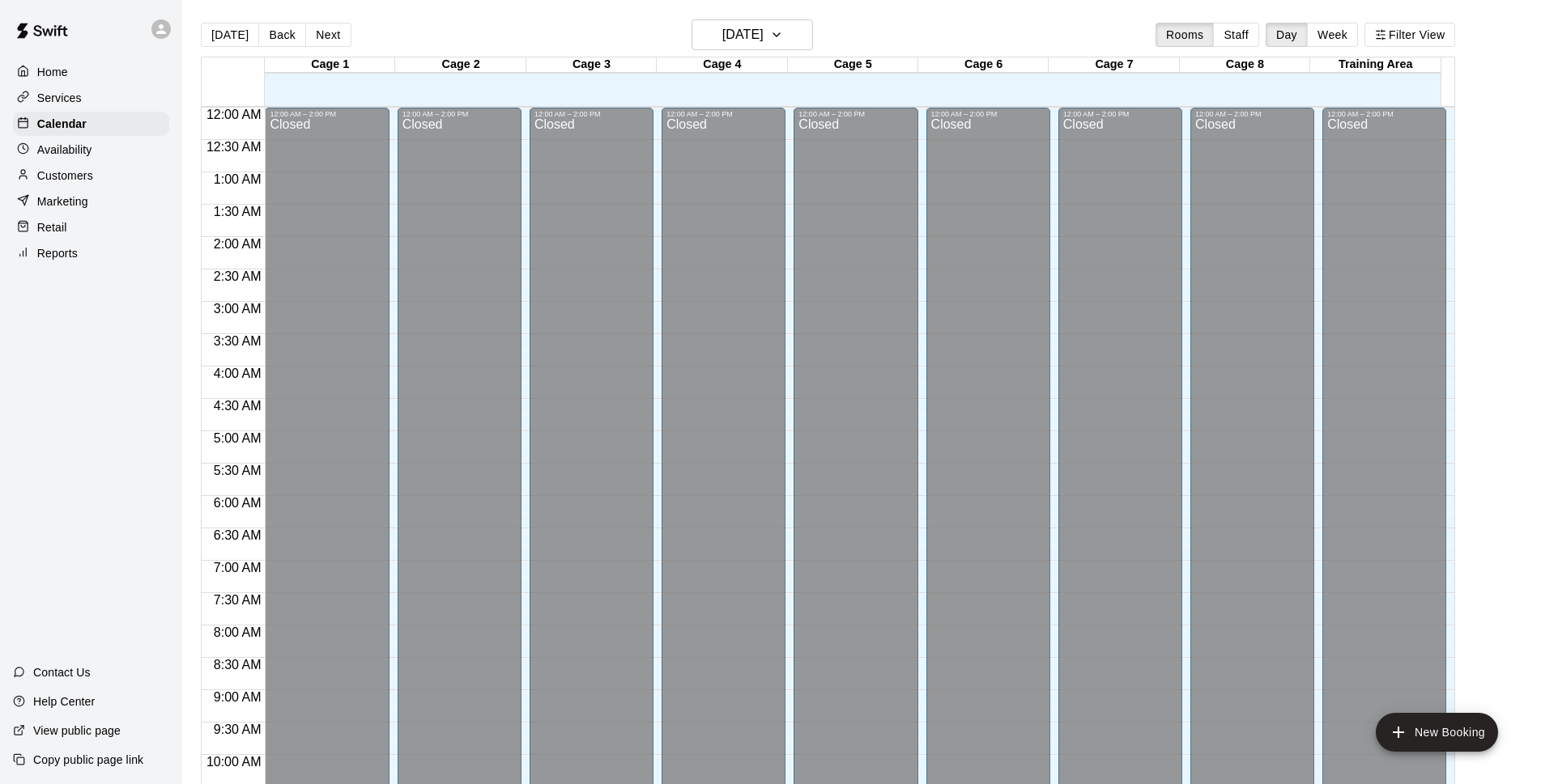
scroll to position [811, 0]
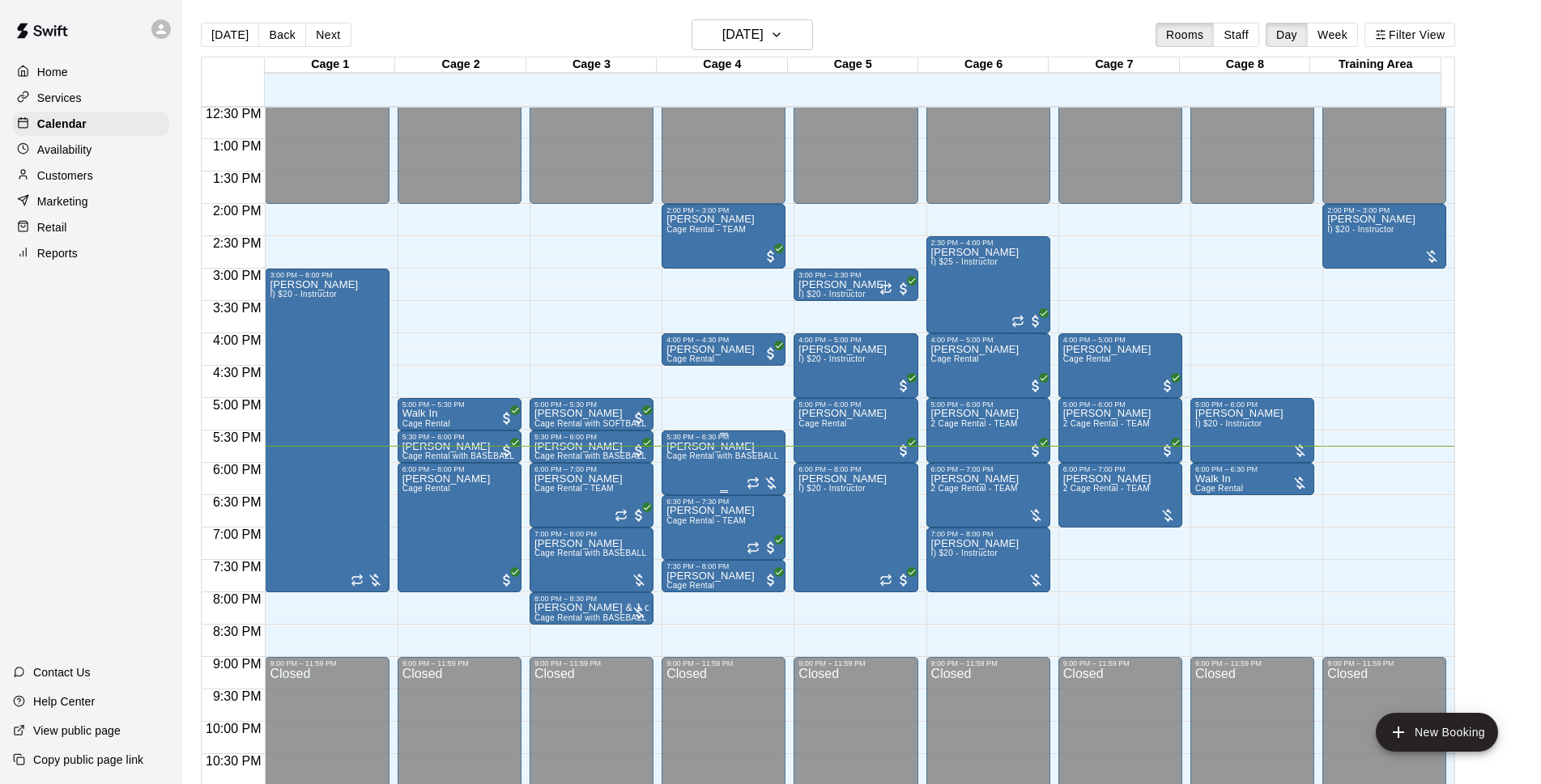
click at [728, 461] on span "Cage Rental with BASEBALL Pitching Machine" at bounding box center [757, 456] width 181 height 9
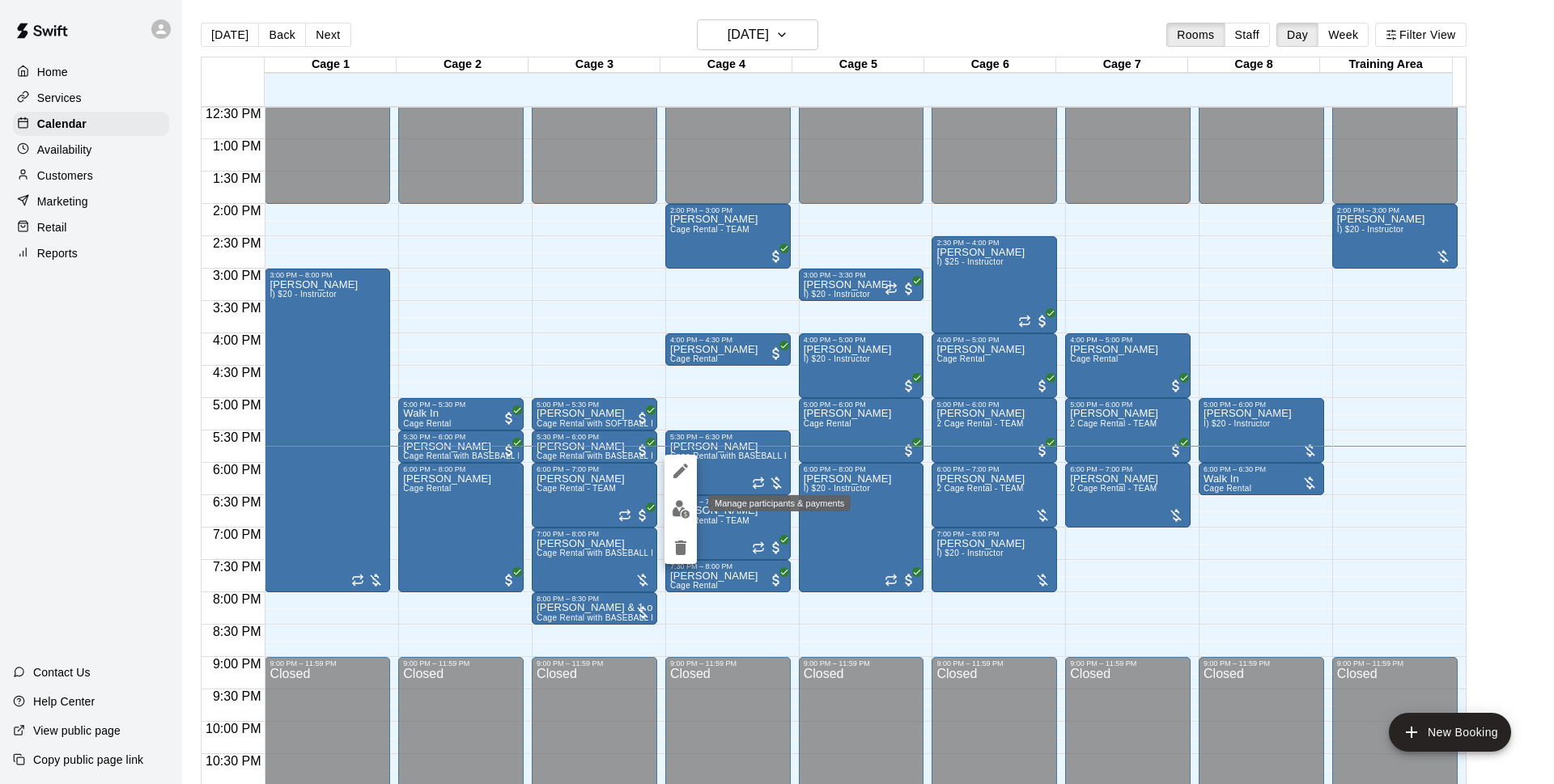
click at [679, 509] on img "edit" at bounding box center [681, 510] width 18 height 18
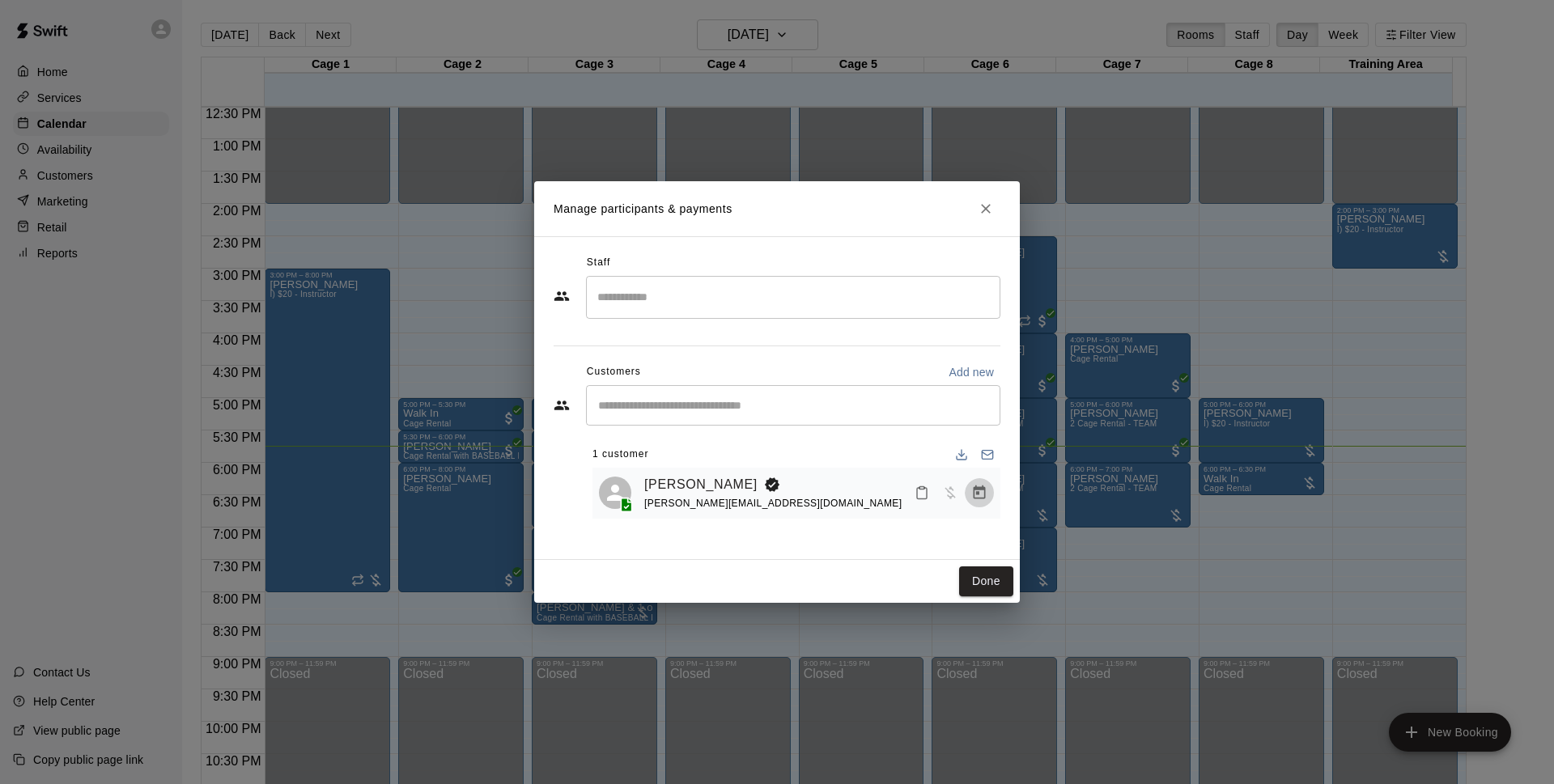
click at [980, 494] on icon "Manage bookings & payment" at bounding box center [980, 493] width 17 height 17
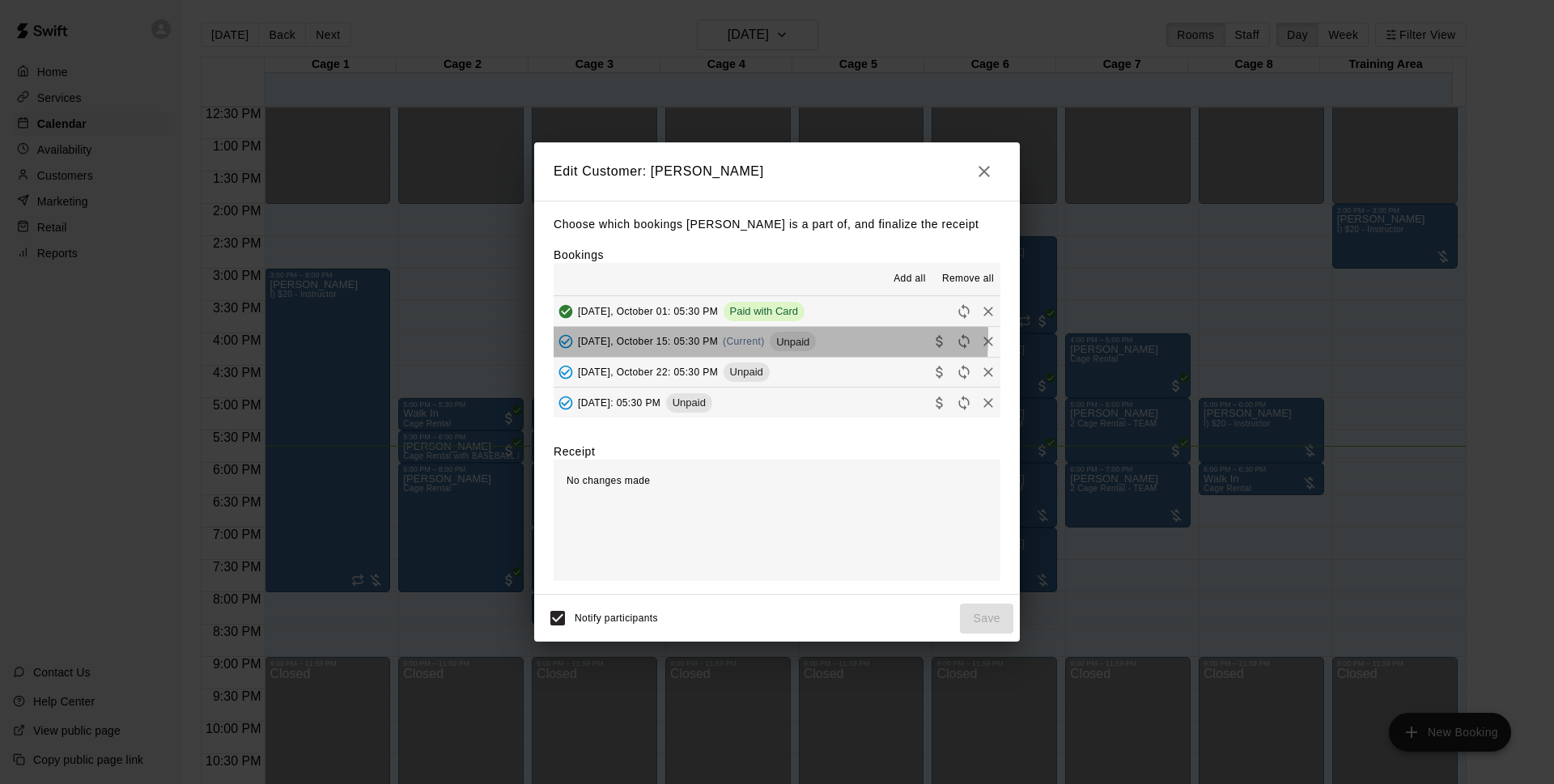
click at [675, 336] on span "[DATE], October 15: 05:30 PM" at bounding box center [647, 341] width 140 height 12
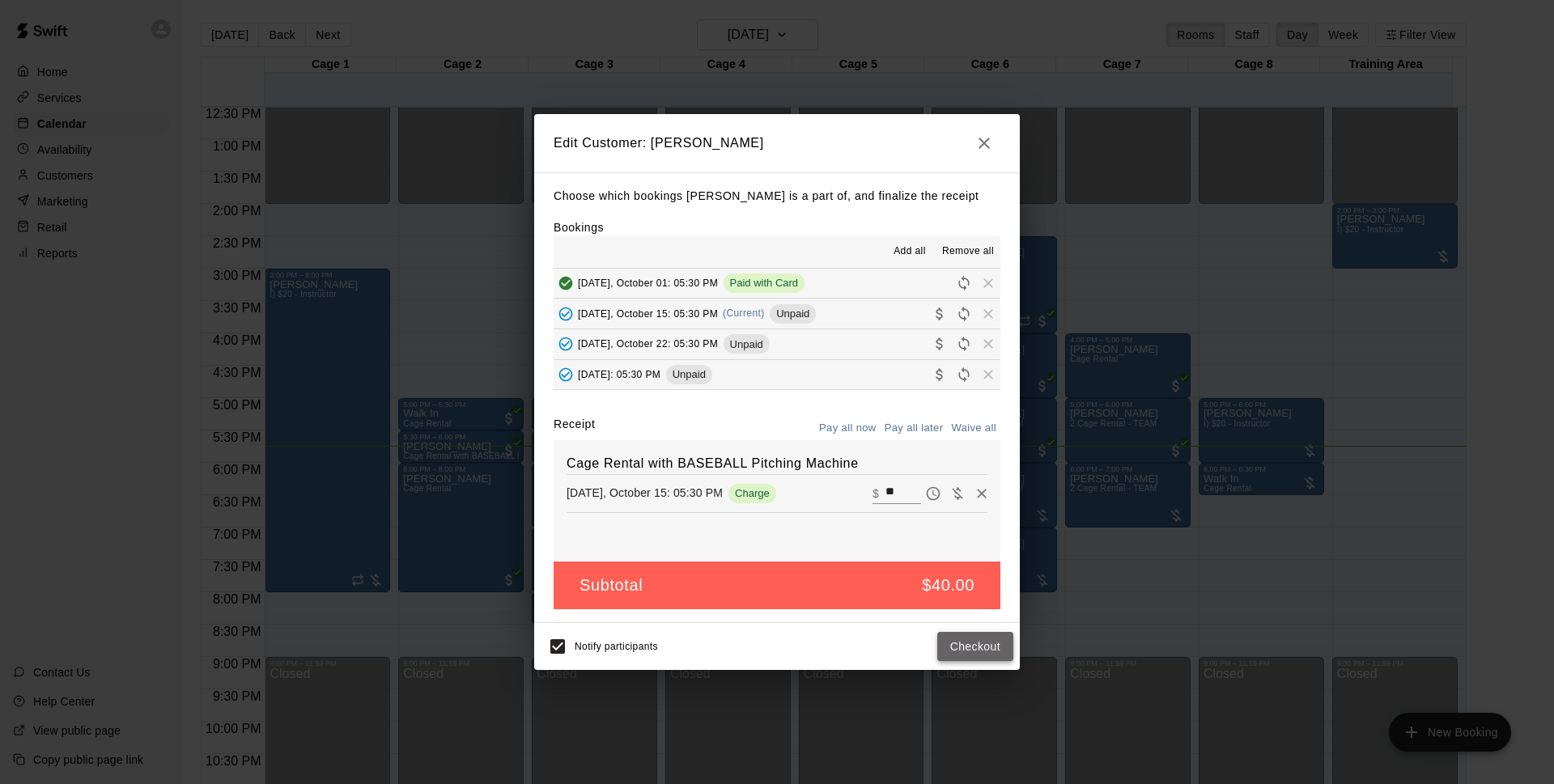
click at [963, 647] on button "Checkout" at bounding box center [975, 647] width 76 height 30
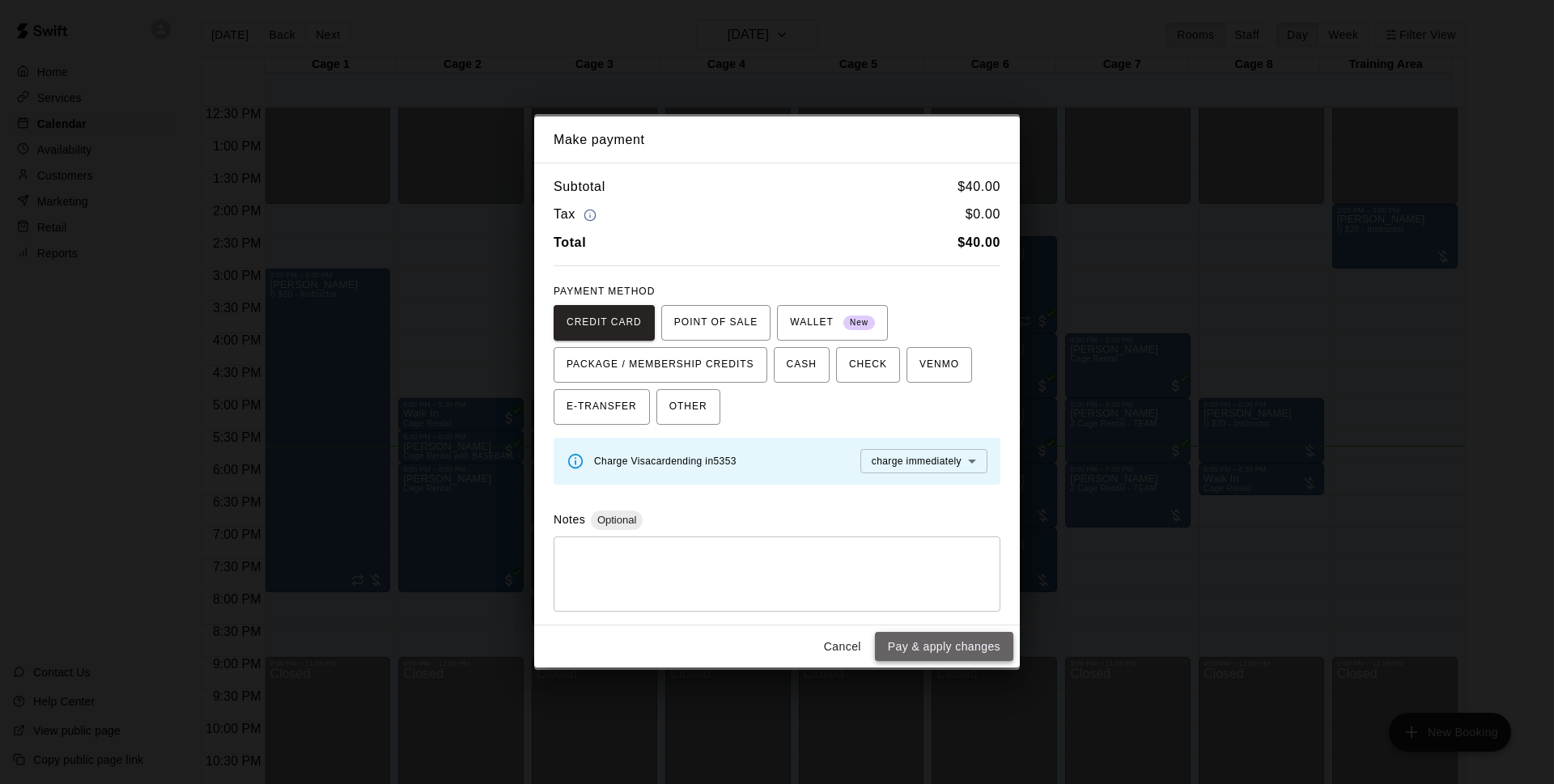
click at [973, 652] on button "Pay & apply changes" at bounding box center [944, 647] width 138 height 30
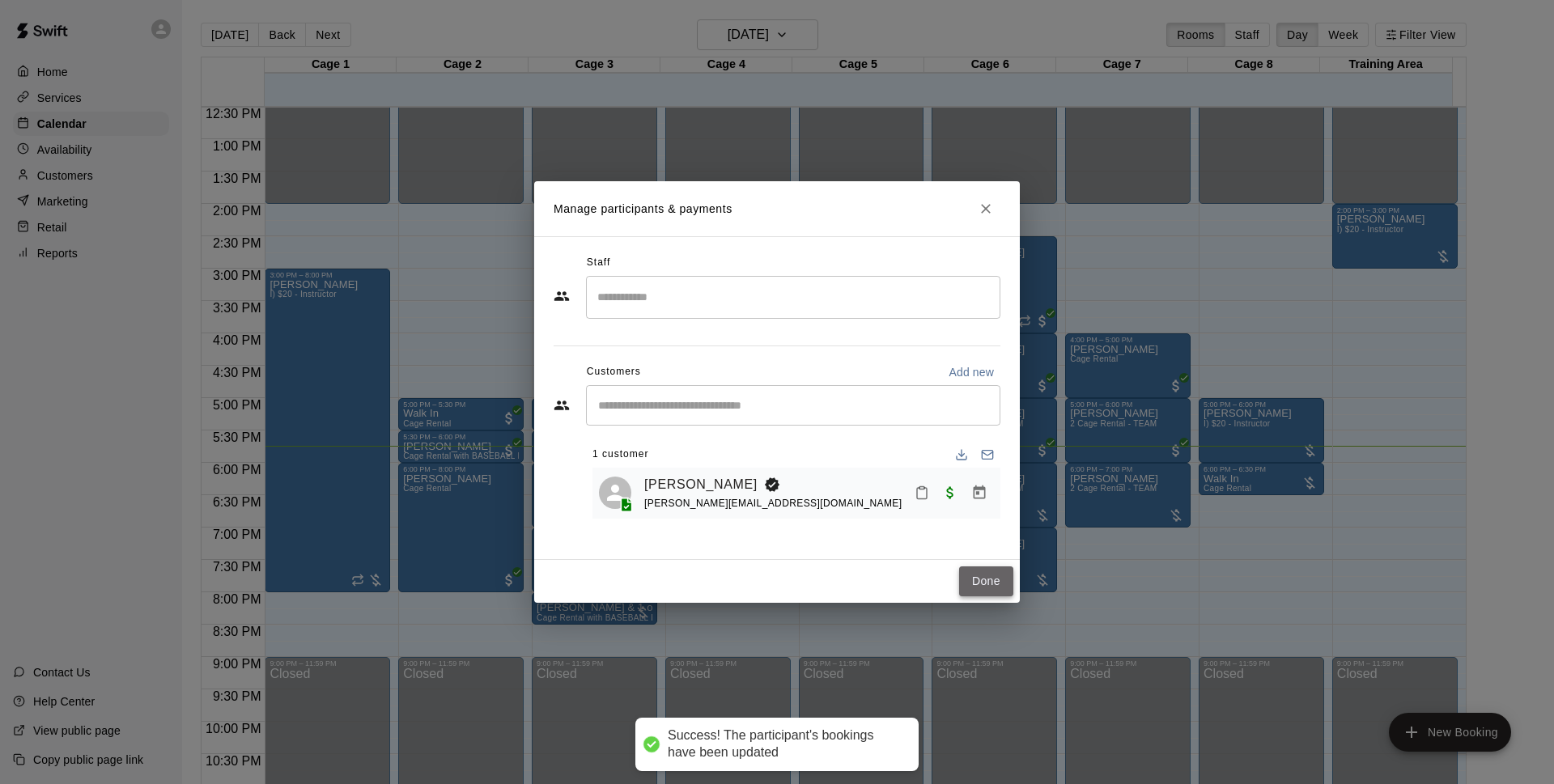
click at [985, 581] on button "Done" at bounding box center [985, 582] width 54 height 30
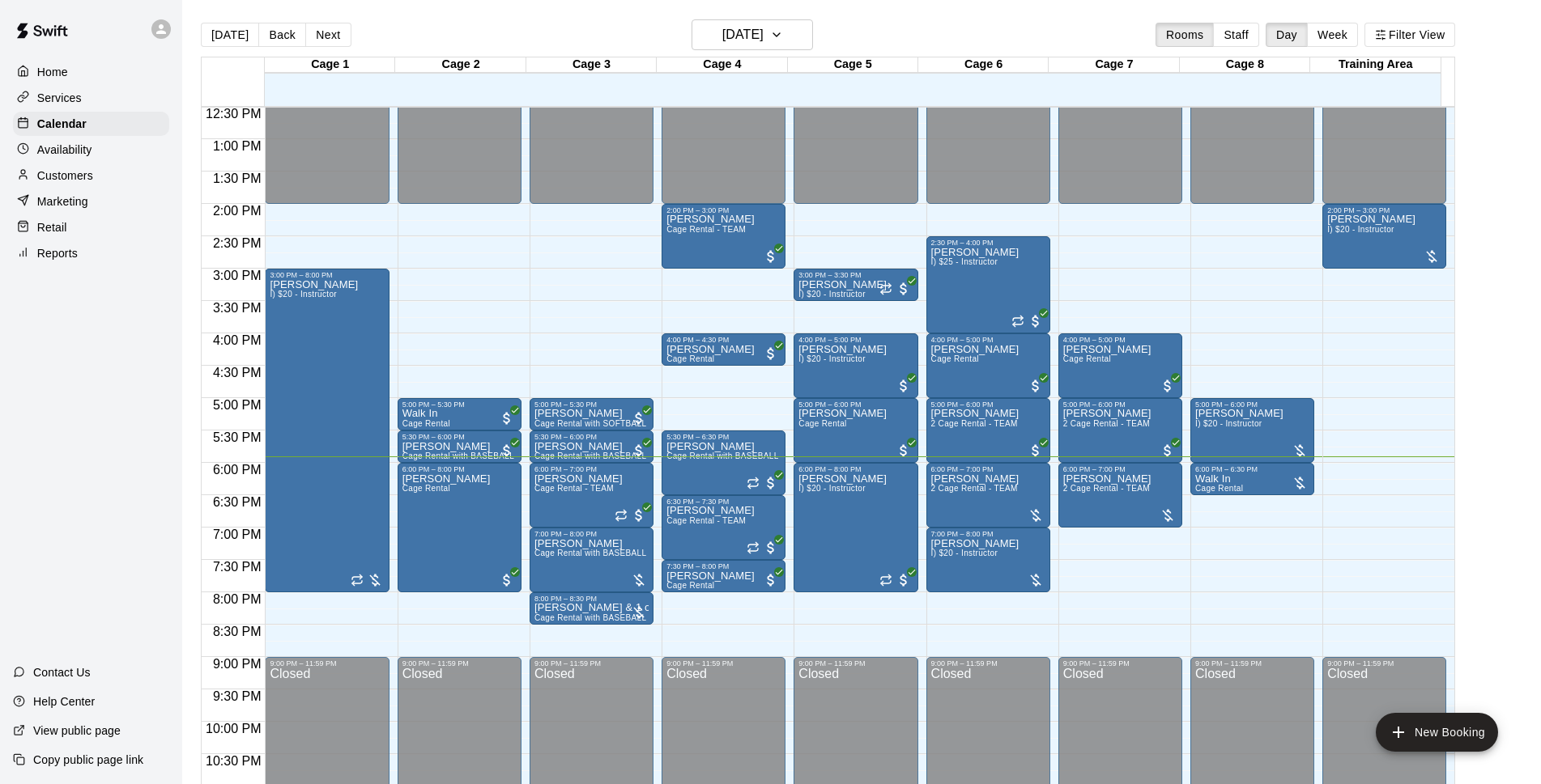
click at [709, 33] on div "[DATE] Back [DATE][DATE] Rooms Staff Day Week Filter View Cage 1 15 Wed Cage 2 …" at bounding box center [827, 411] width 1254 height 784
click at [722, 29] on h6 "[DATE]" at bounding box center [743, 34] width 41 height 22
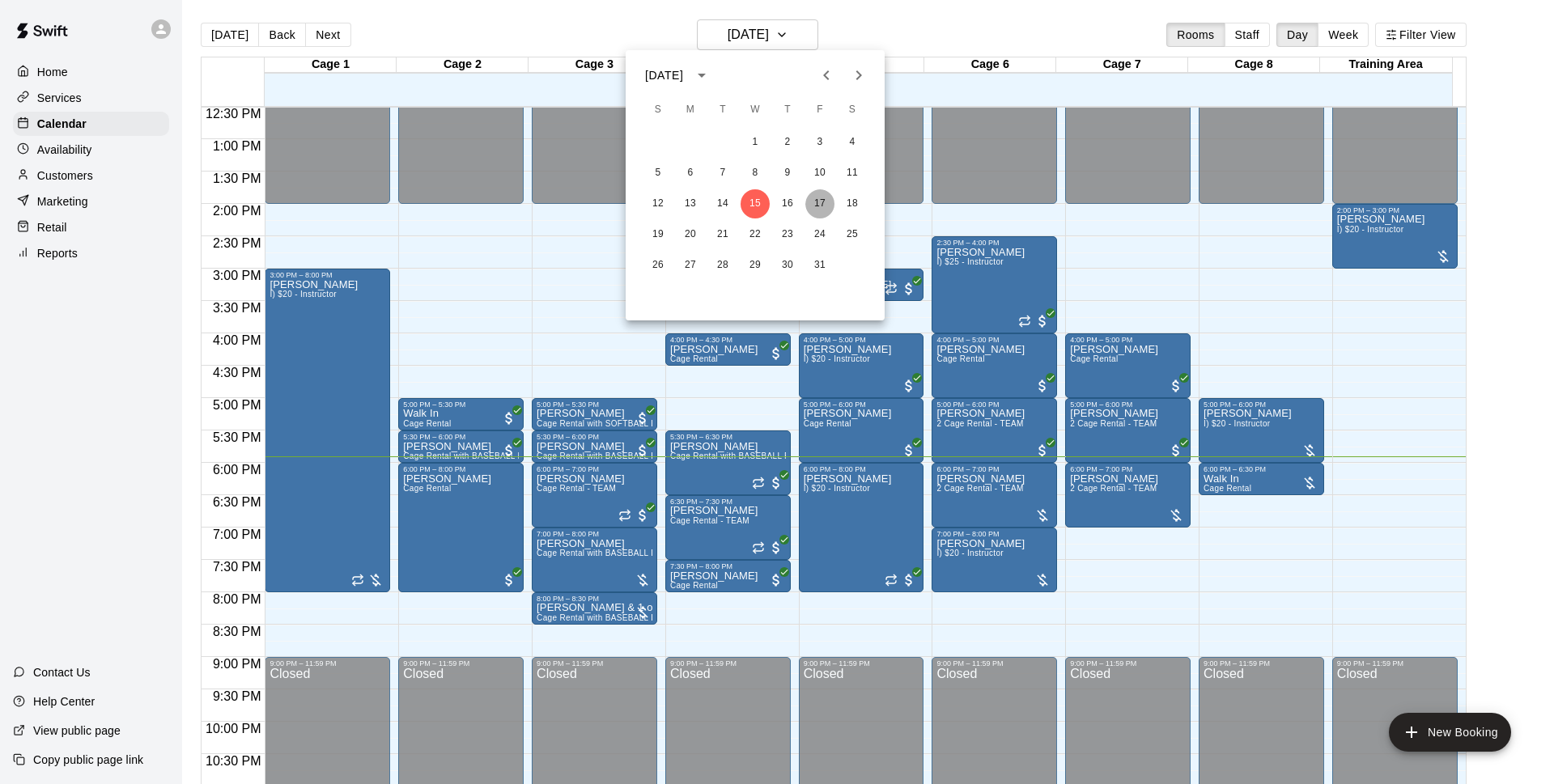
click at [825, 198] on button "17" at bounding box center [820, 204] width 29 height 29
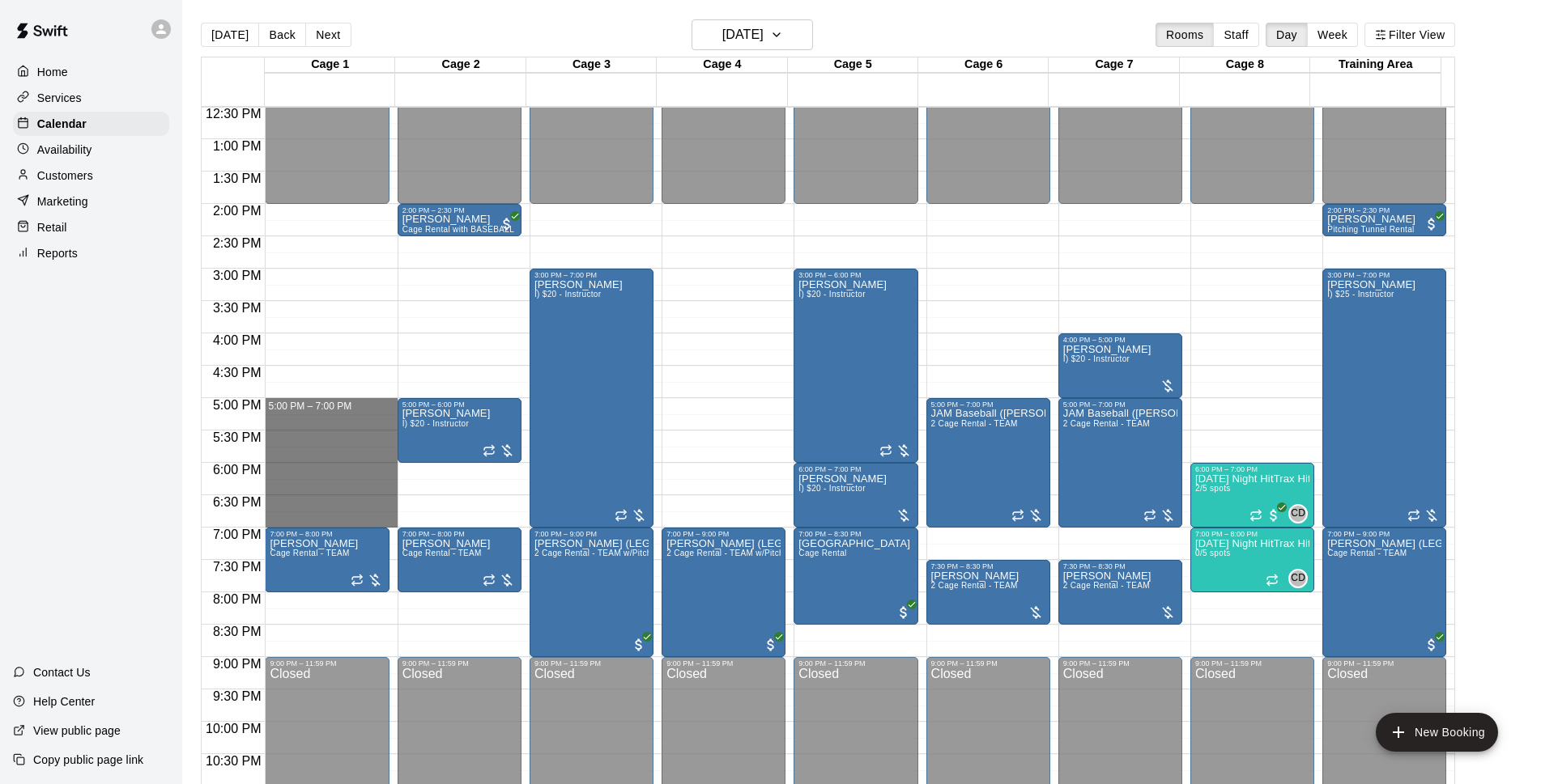
drag, startPoint x: 342, startPoint y: 409, endPoint x: 337, endPoint y: 525, distance: 116.1
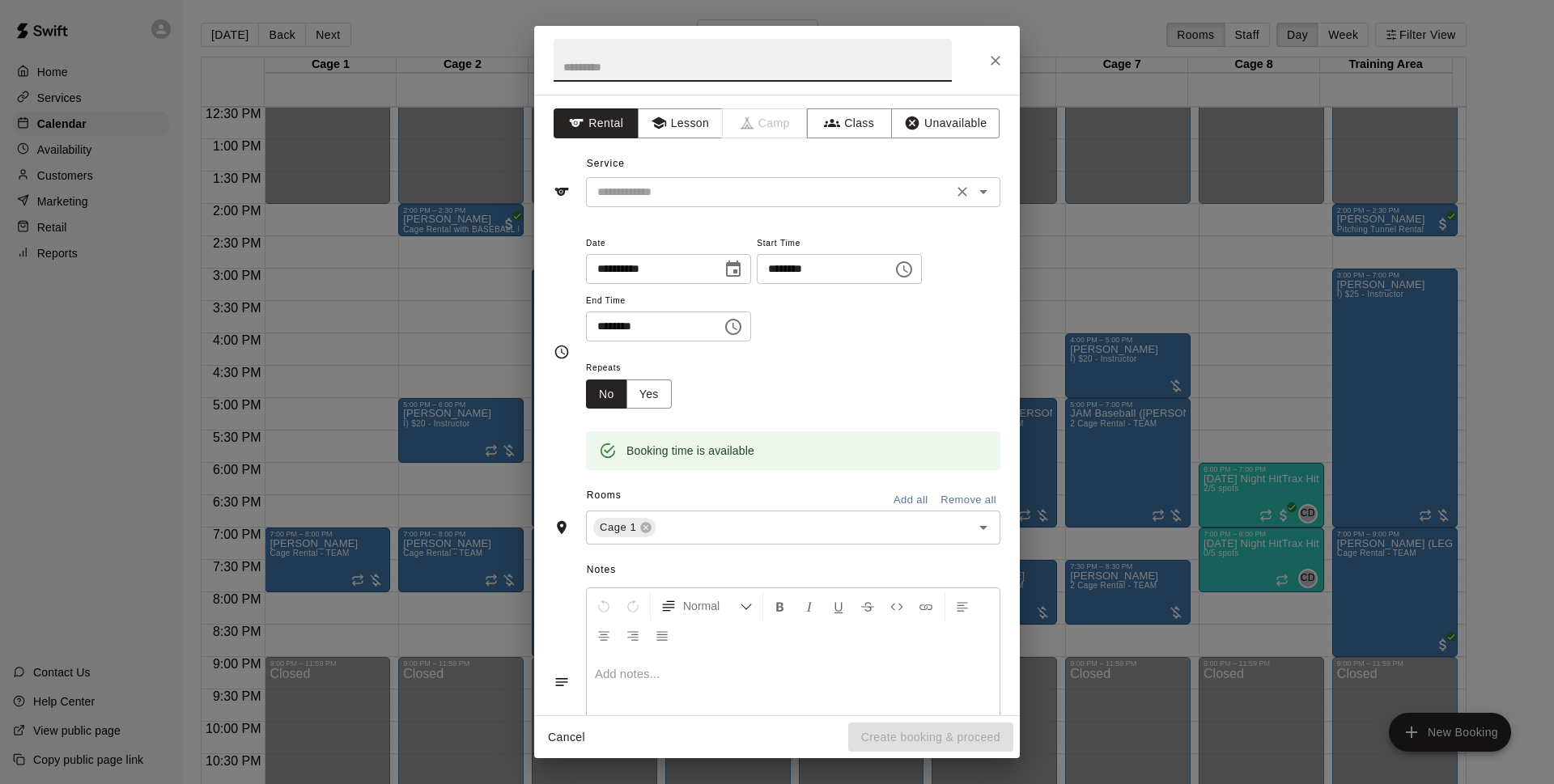
click at [736, 191] on input "text" at bounding box center [769, 192] width 357 height 20
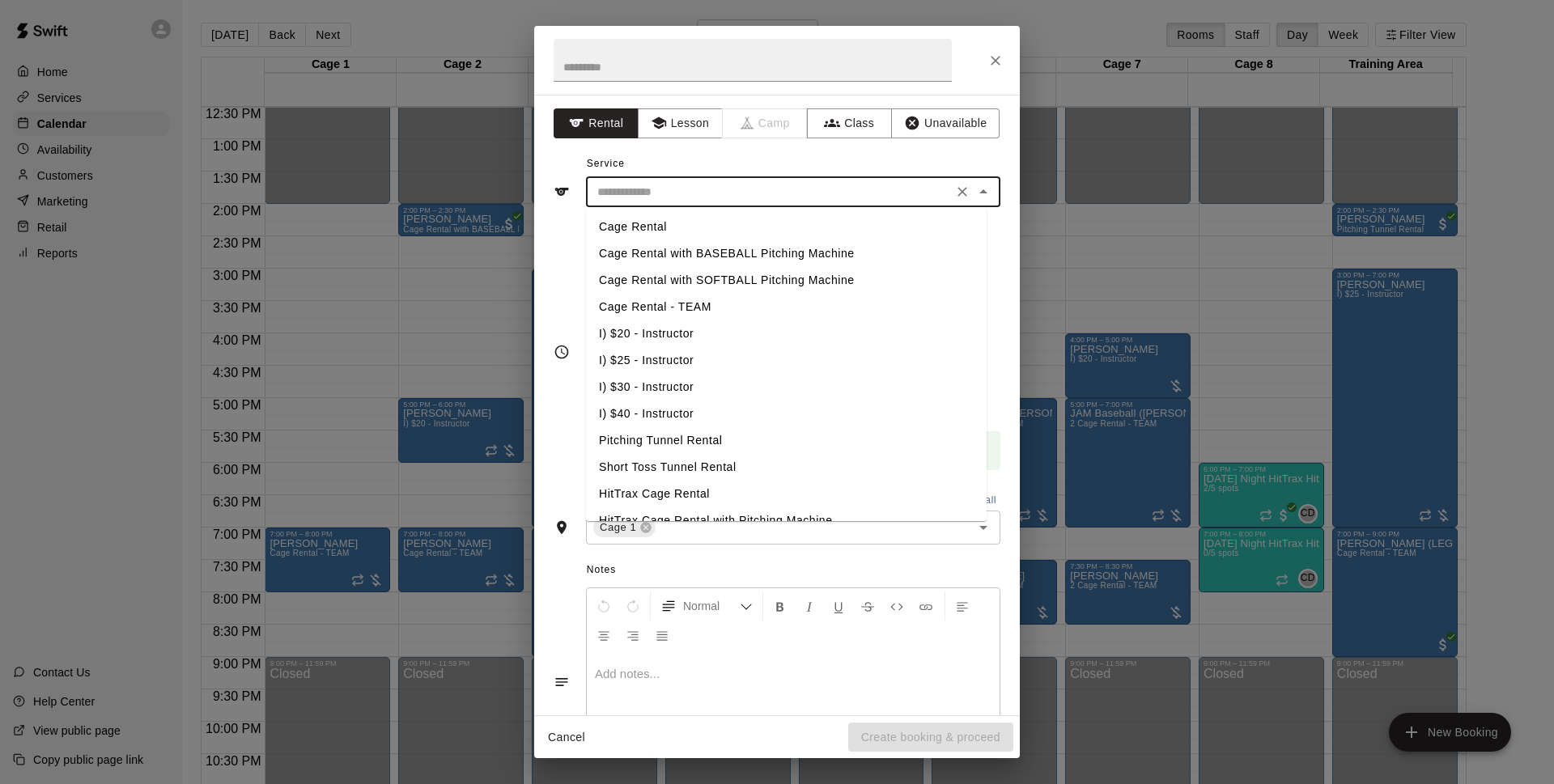
click at [714, 230] on li "Cage Rental" at bounding box center [786, 227] width 400 height 27
type input "**********"
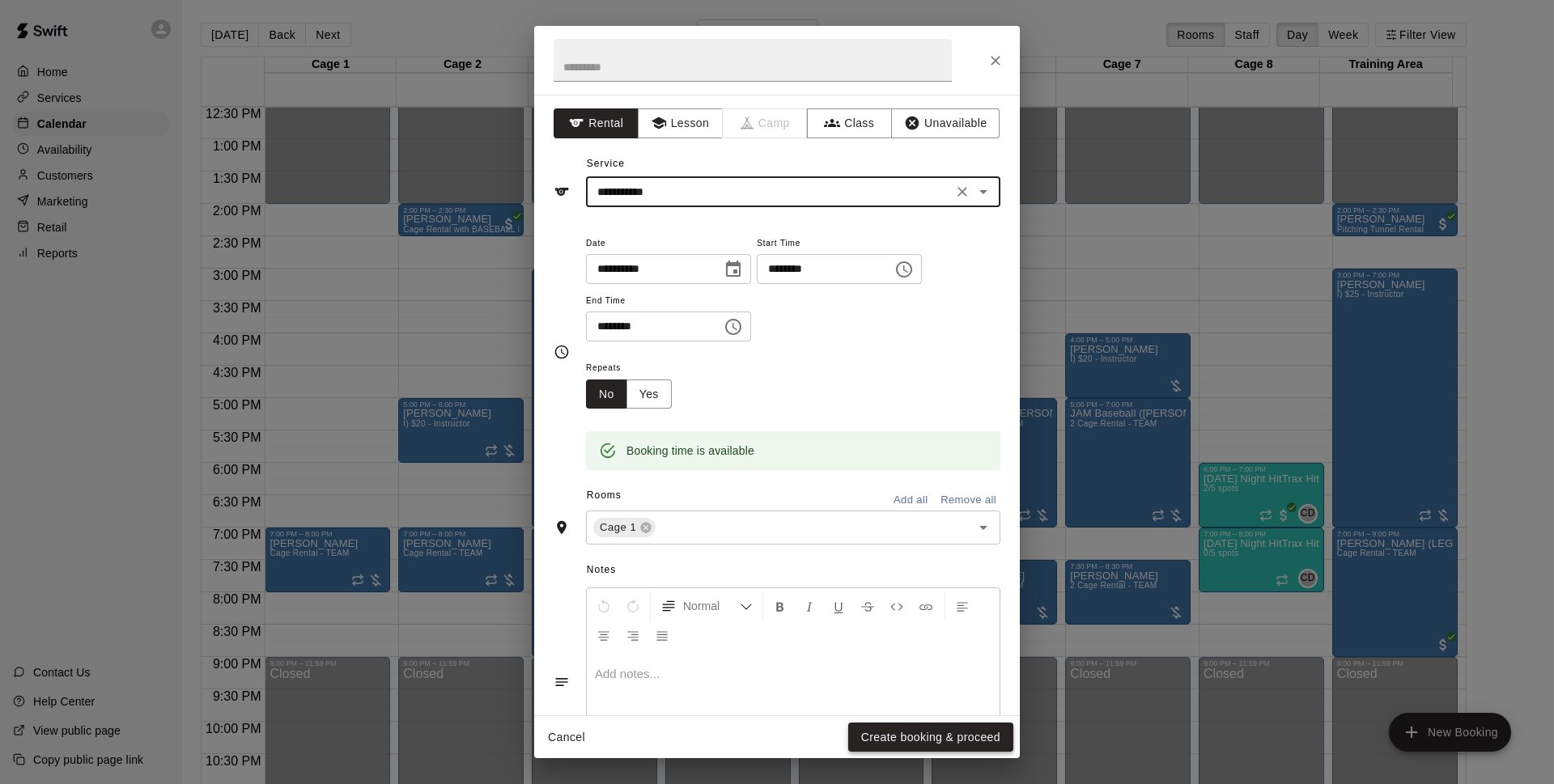
click at [893, 732] on button "Create booking & proceed" at bounding box center [931, 738] width 165 height 30
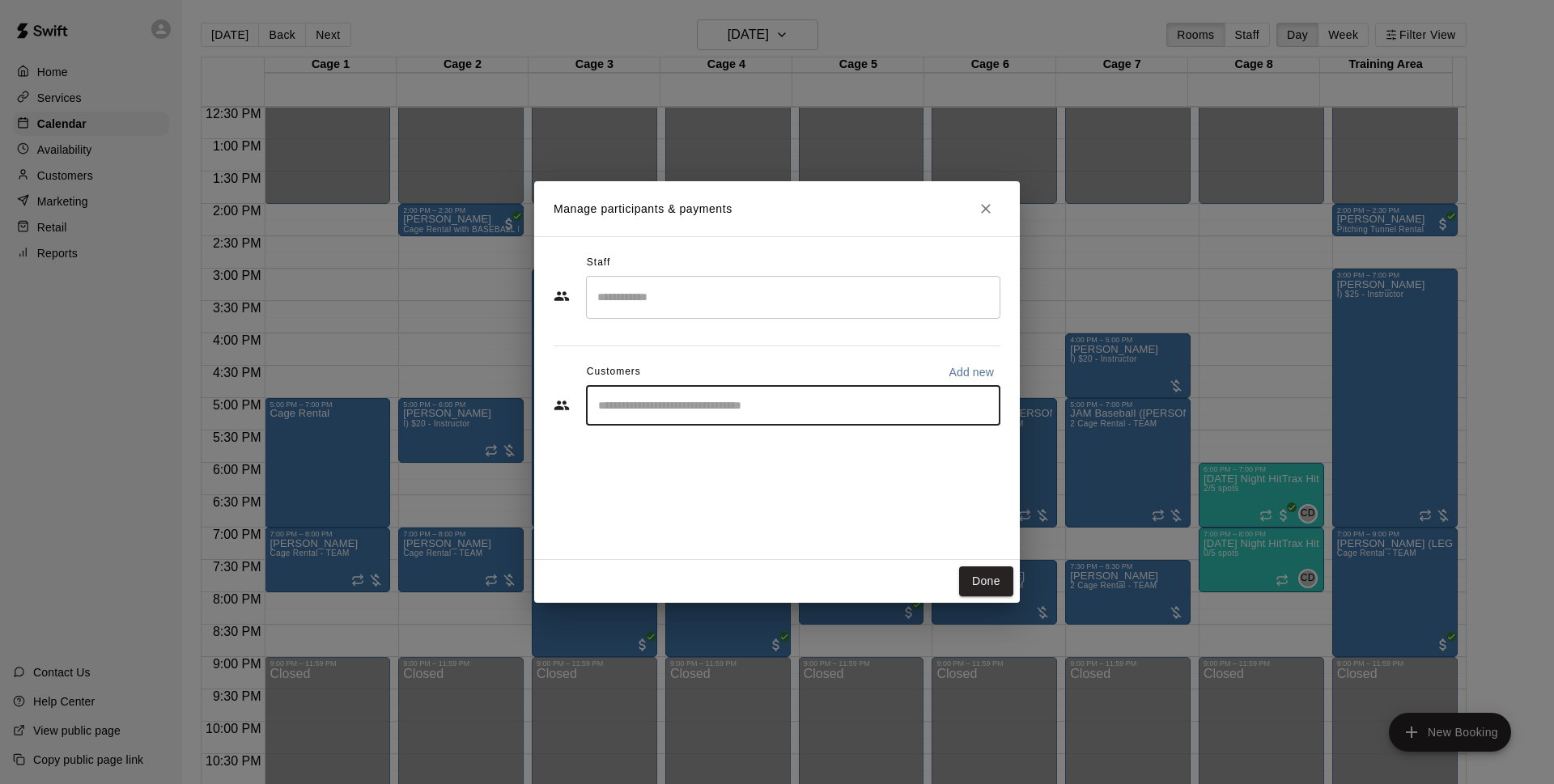
click at [758, 402] on input "Start typing to search customers..." at bounding box center [793, 406] width 399 height 17
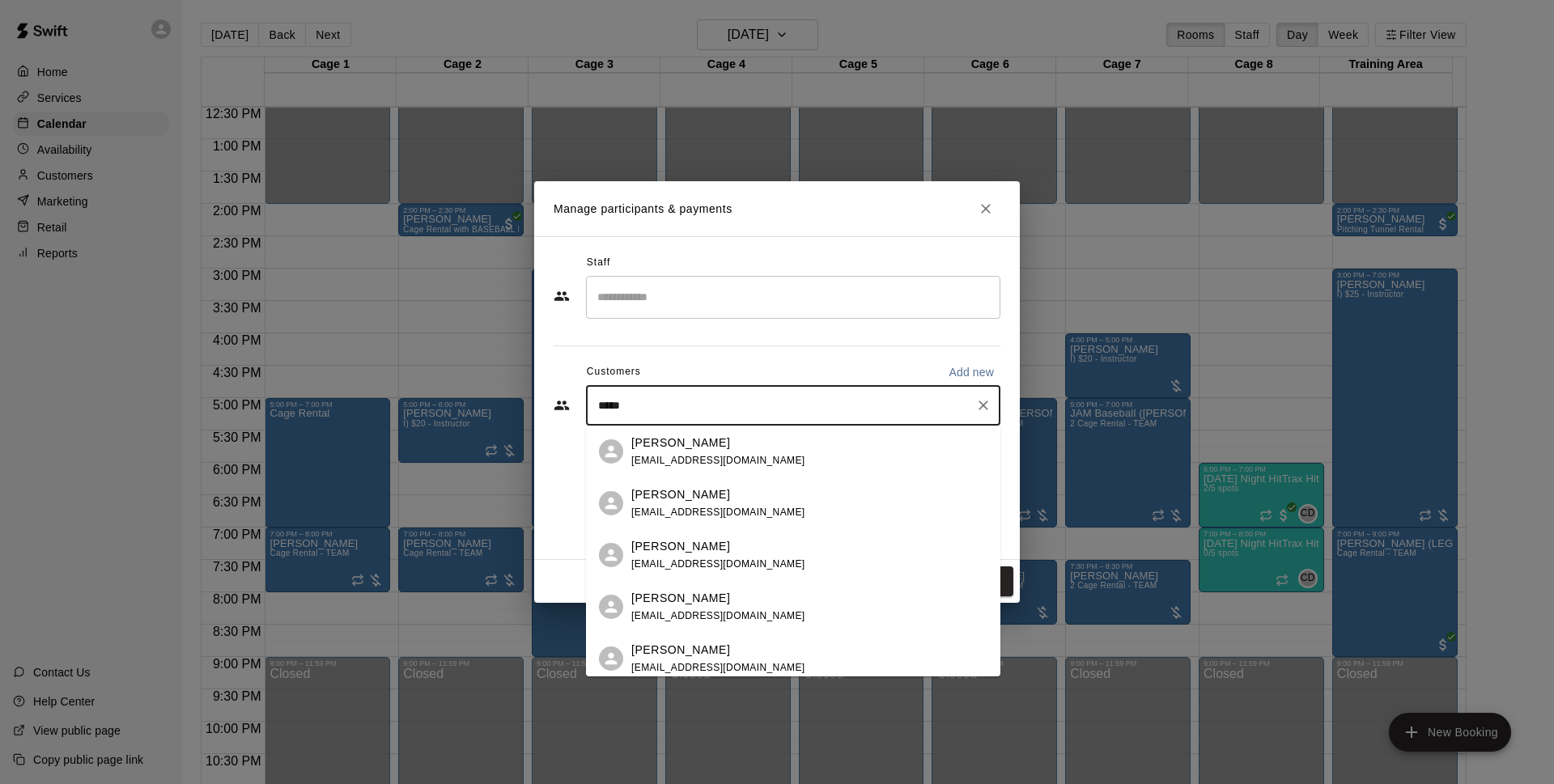
type input "******"
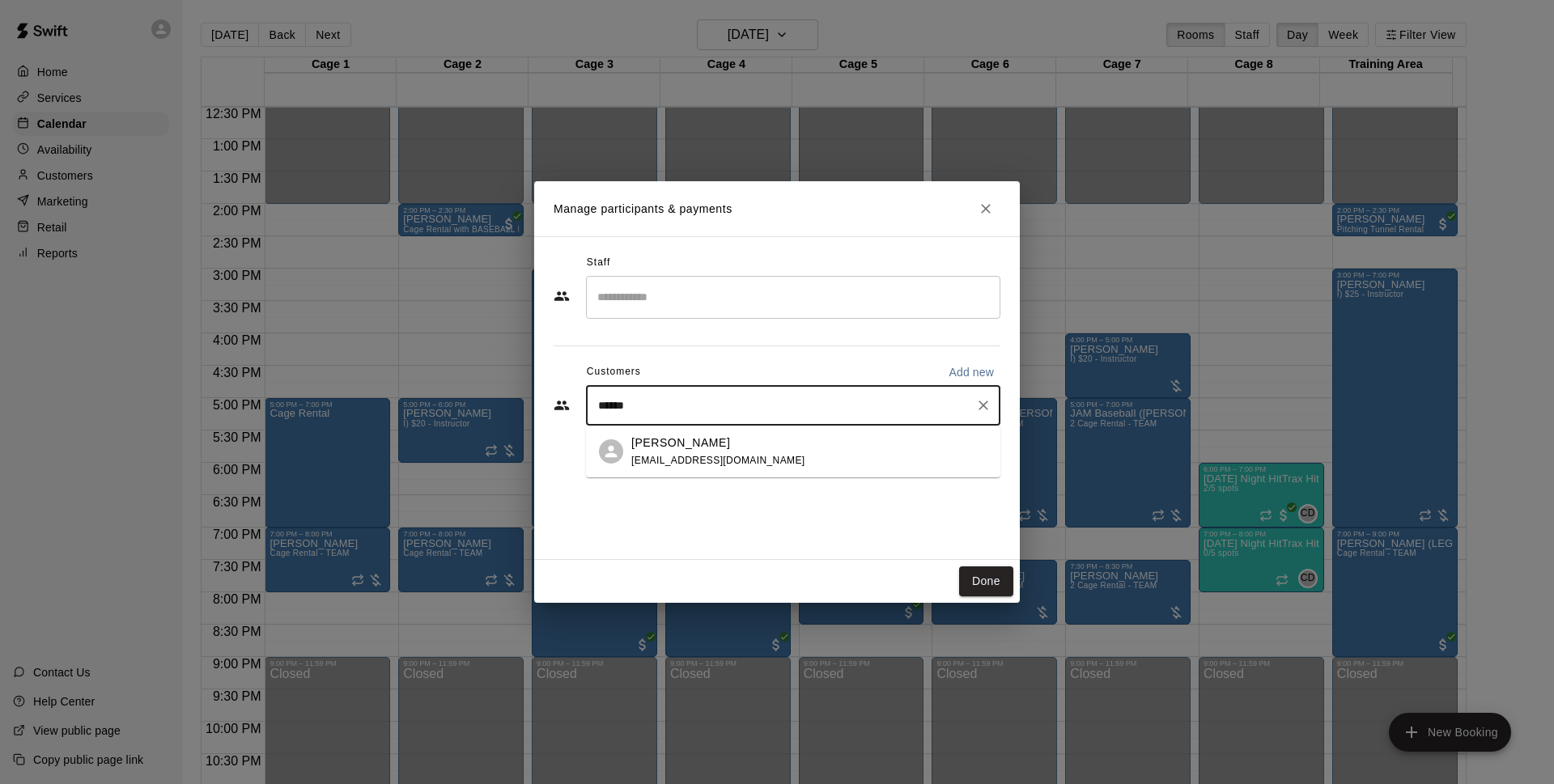
click at [730, 436] on p "[PERSON_NAME]" at bounding box center [680, 443] width 99 height 17
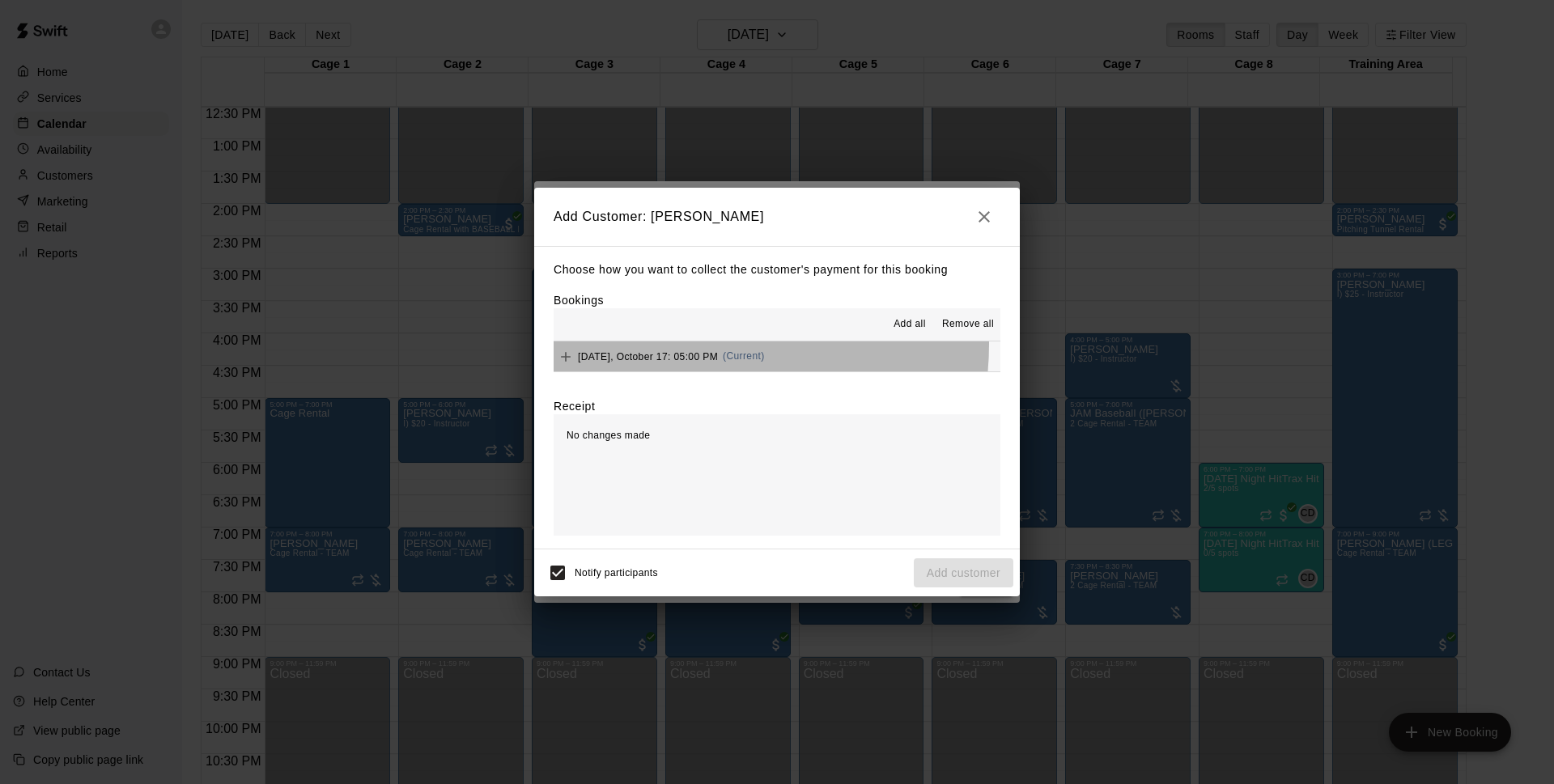
click at [689, 345] on div "[DATE], October 17: 05:00 PM (Current)" at bounding box center [659, 356] width 211 height 24
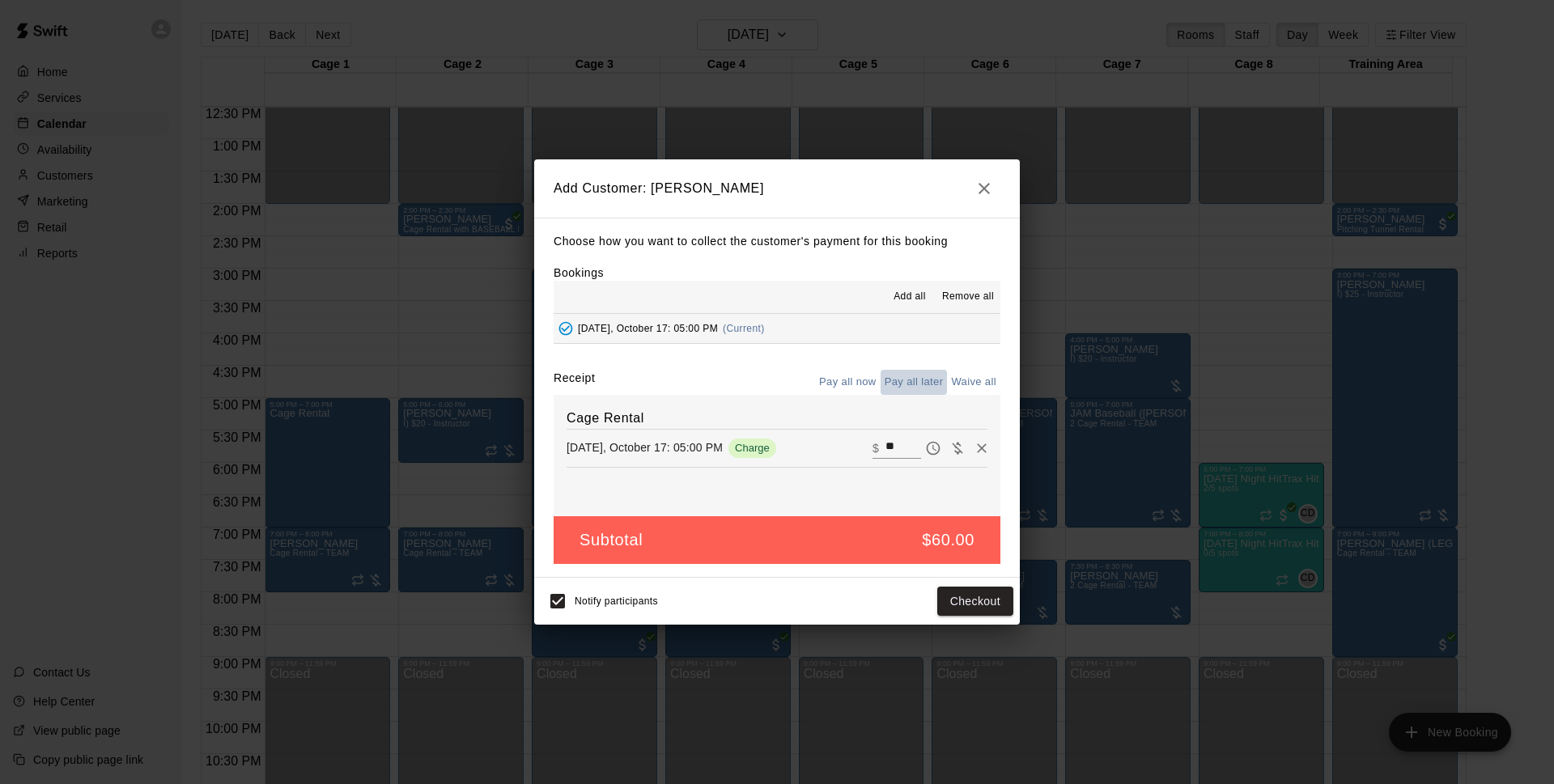
click at [922, 375] on button "Pay all later" at bounding box center [914, 382] width 67 height 25
click at [978, 599] on button "Add customer" at bounding box center [964, 602] width 99 height 30
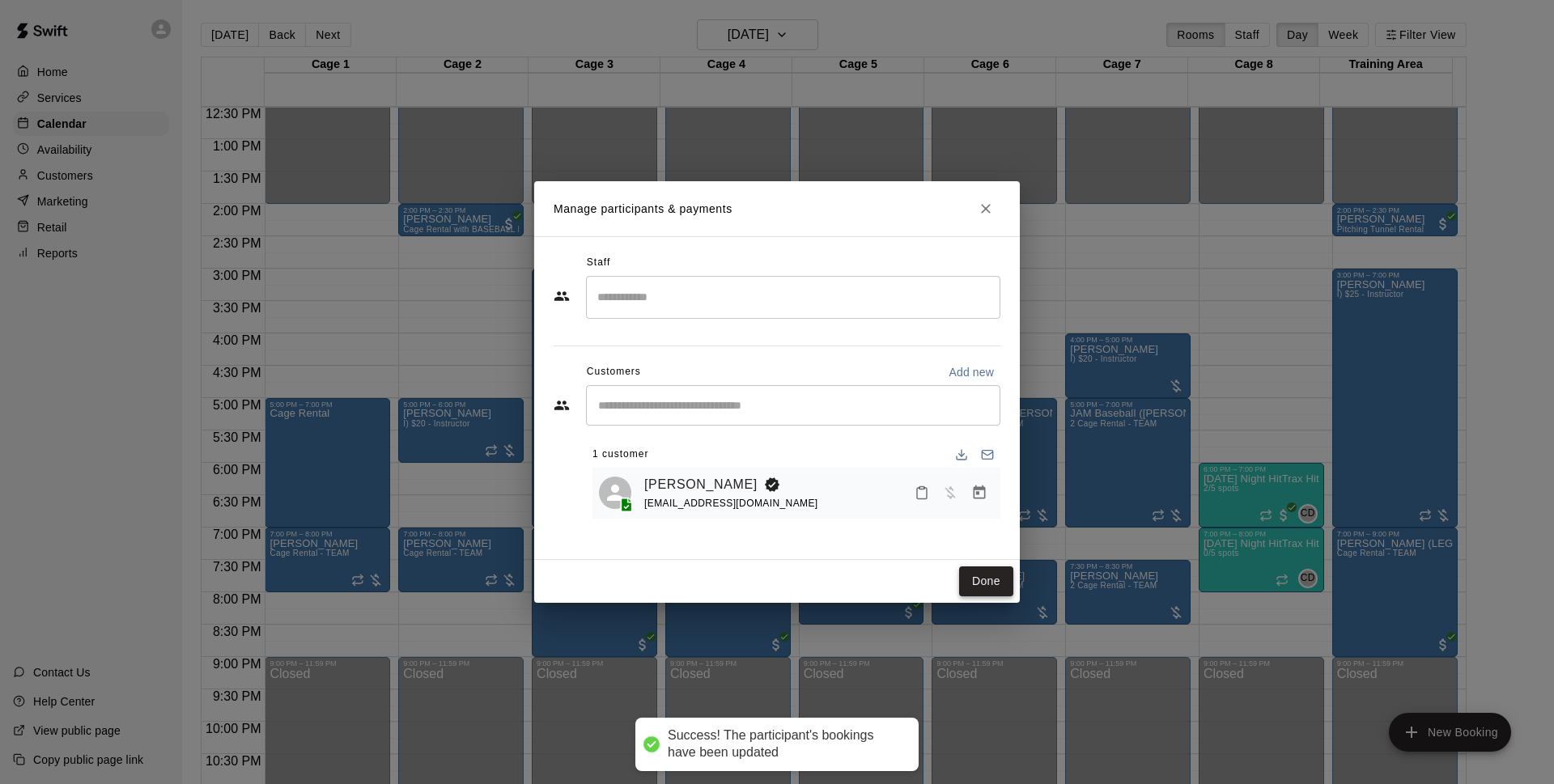
click at [990, 581] on button "Done" at bounding box center [985, 582] width 54 height 30
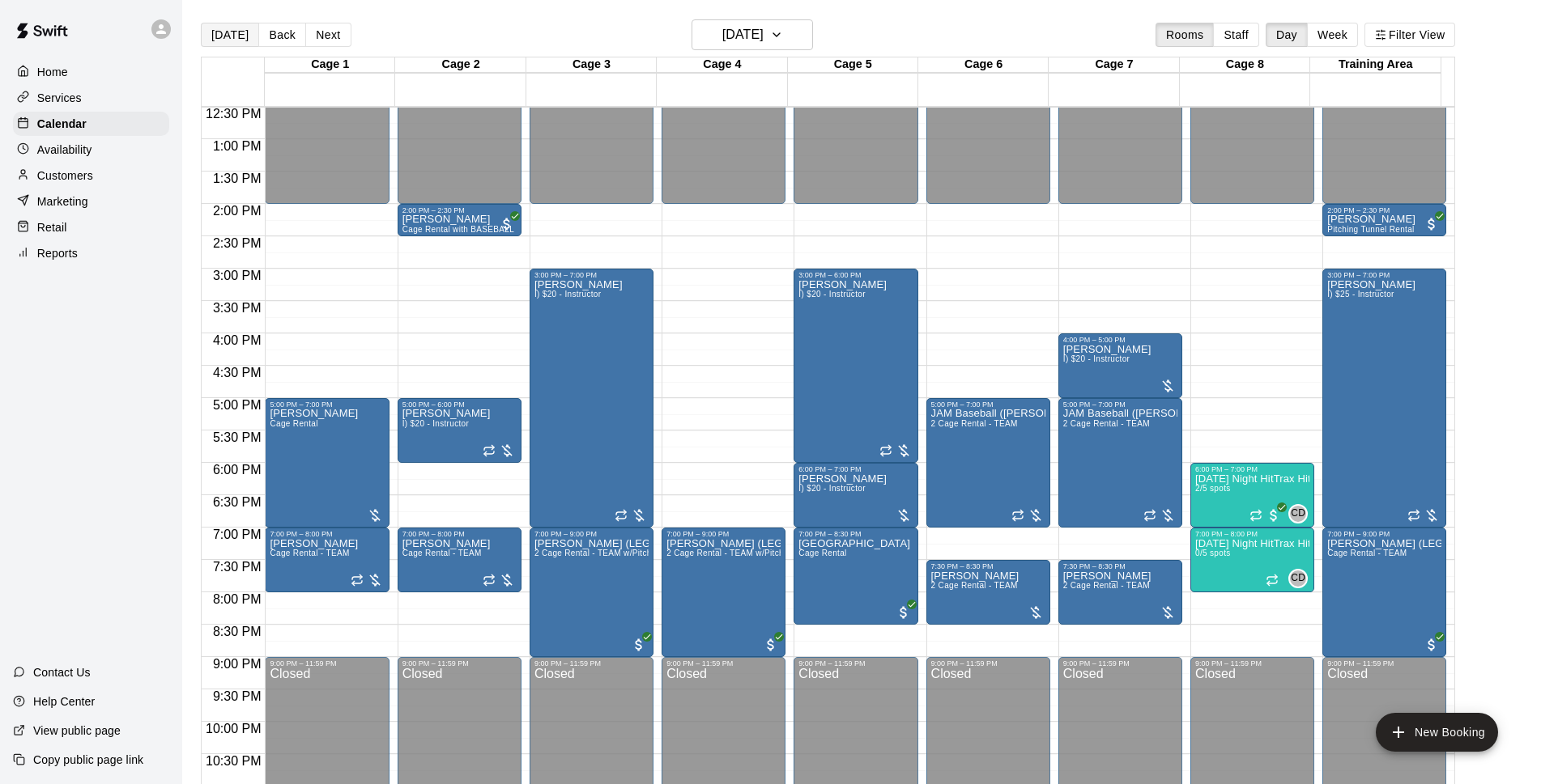
click at [227, 39] on button "[DATE]" at bounding box center [230, 34] width 58 height 24
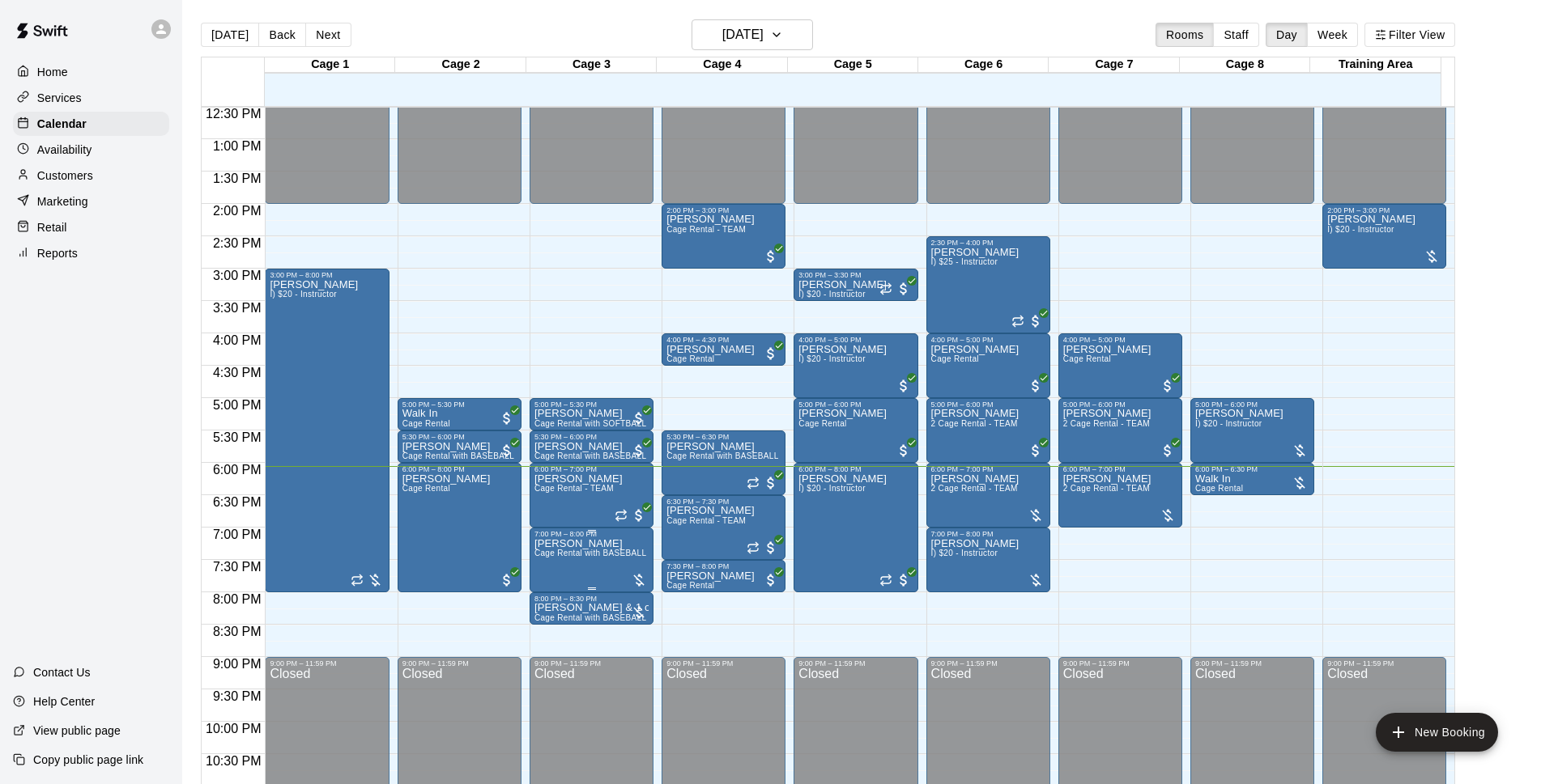
click at [590, 556] on span "Cage Rental with BASEBALL Pitching Machine" at bounding box center [625, 553] width 181 height 9
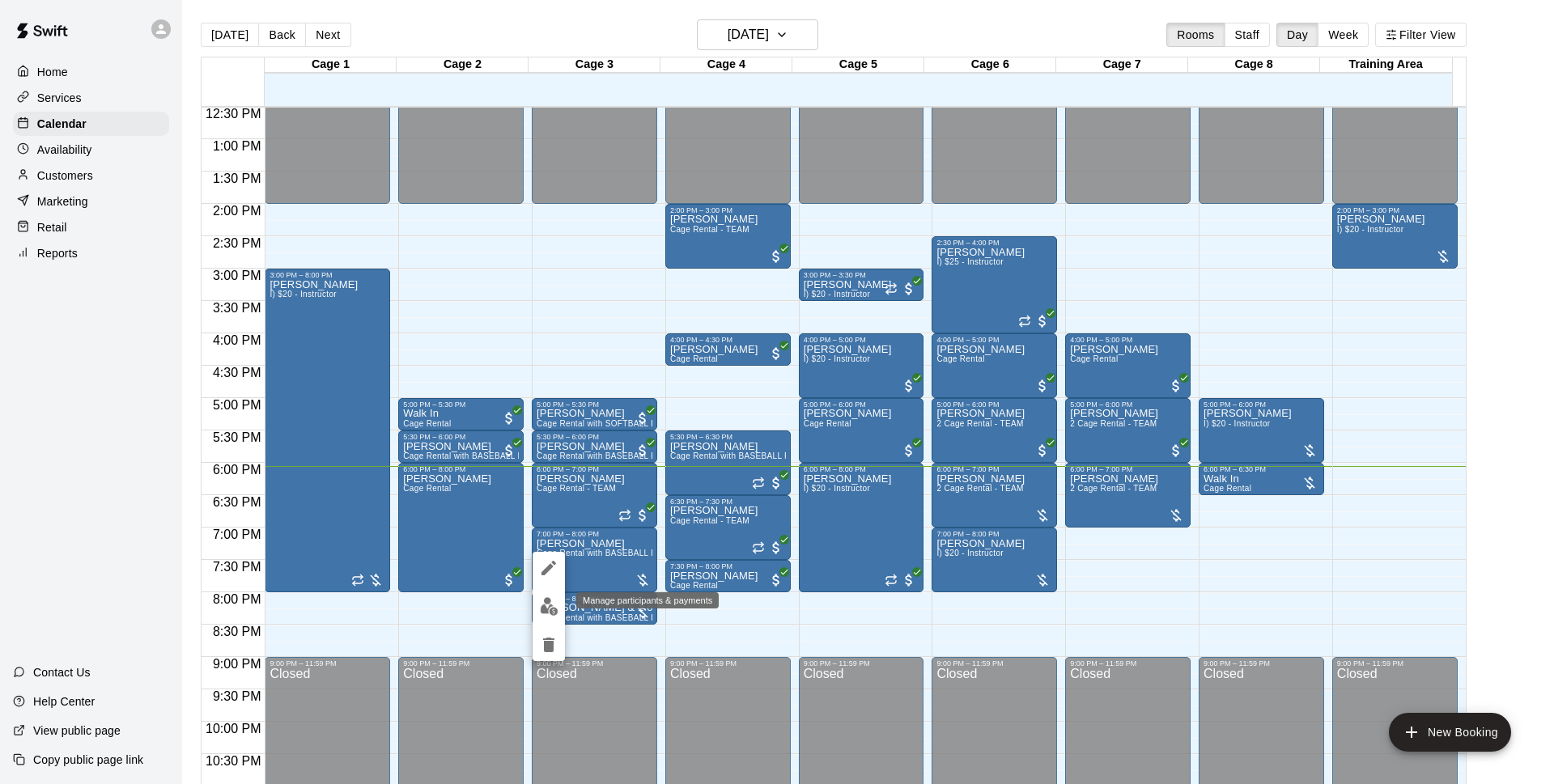
click at [551, 605] on img "edit" at bounding box center [549, 607] width 18 height 18
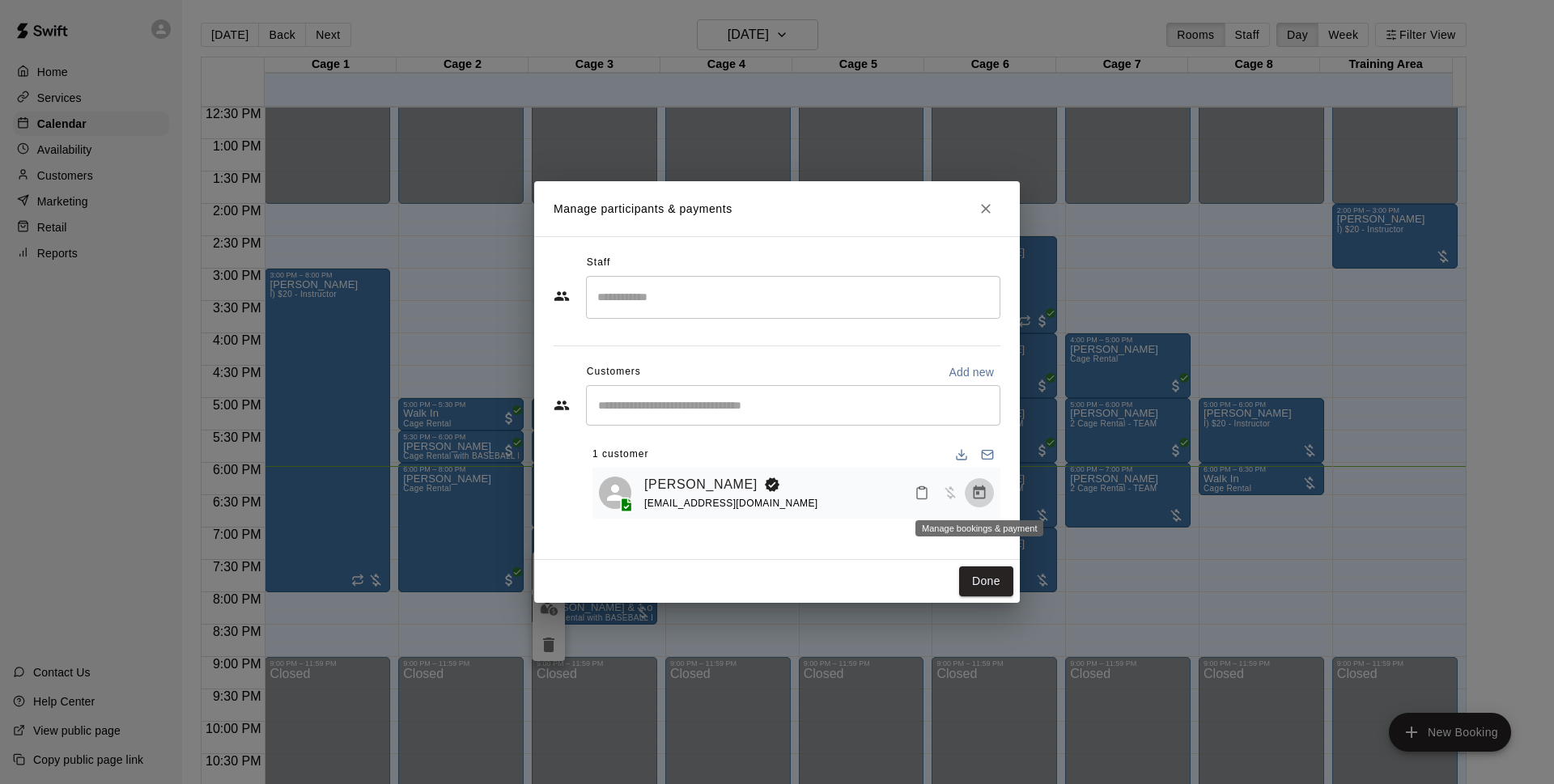
click at [977, 491] on icon "Manage bookings & payment" at bounding box center [980, 492] width 12 height 14
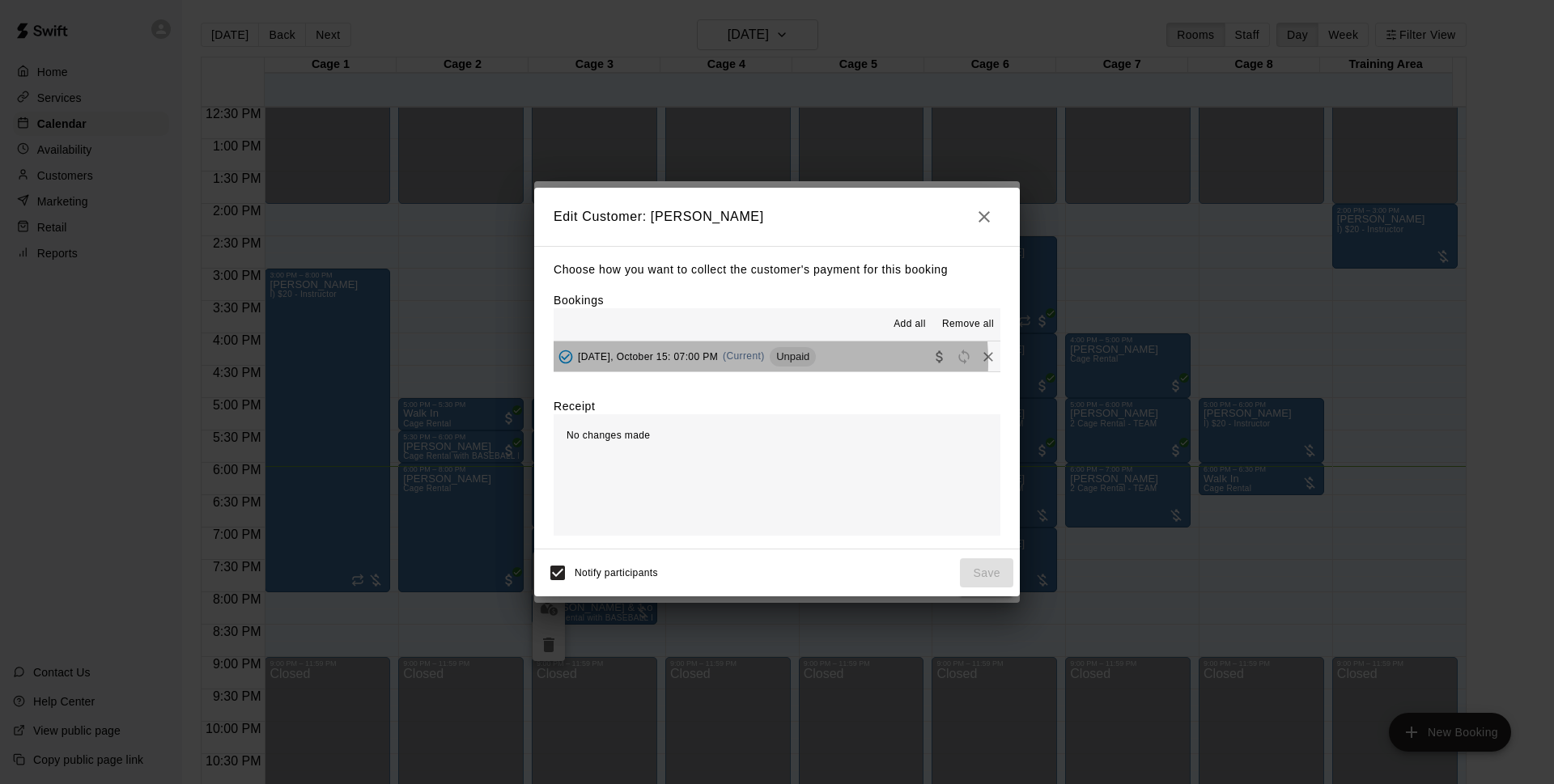
click at [718, 362] on span "[DATE], October 15: 07:00 PM" at bounding box center [647, 356] width 140 height 12
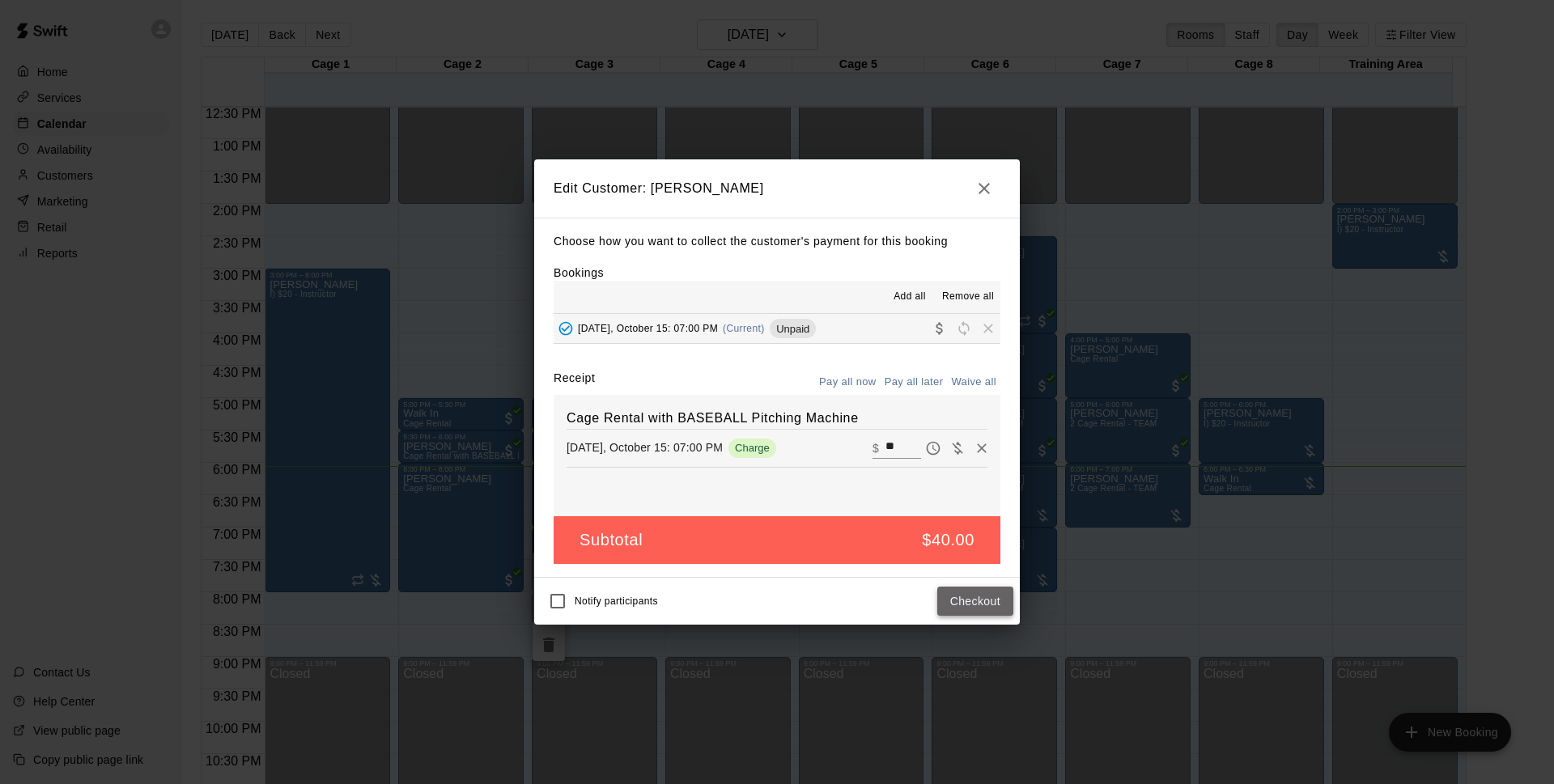
click at [988, 603] on button "Checkout" at bounding box center [975, 602] width 76 height 30
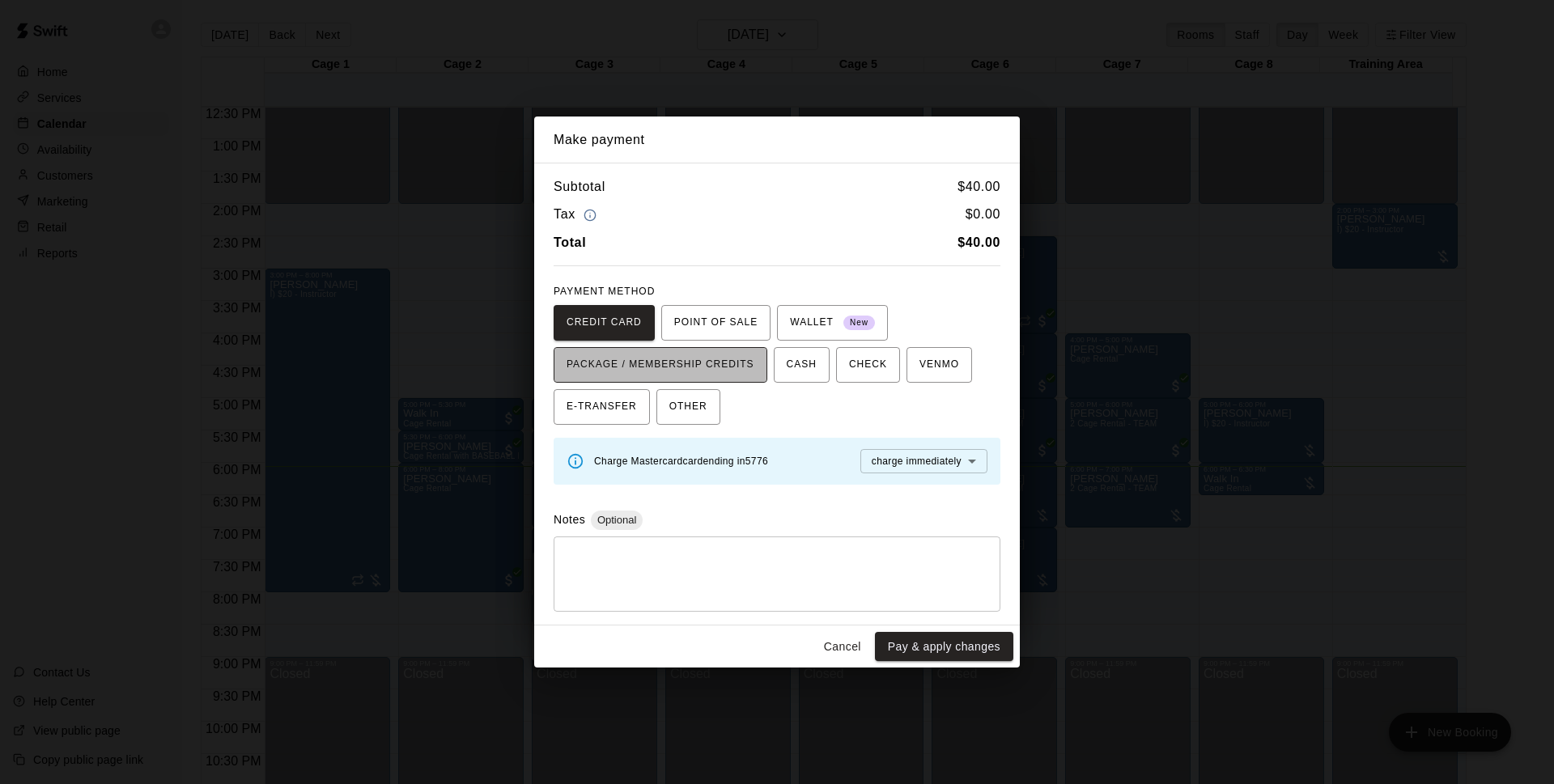
click at [704, 364] on span "PACKAGE / MEMBERSHIP CREDITS" at bounding box center [661, 365] width 188 height 26
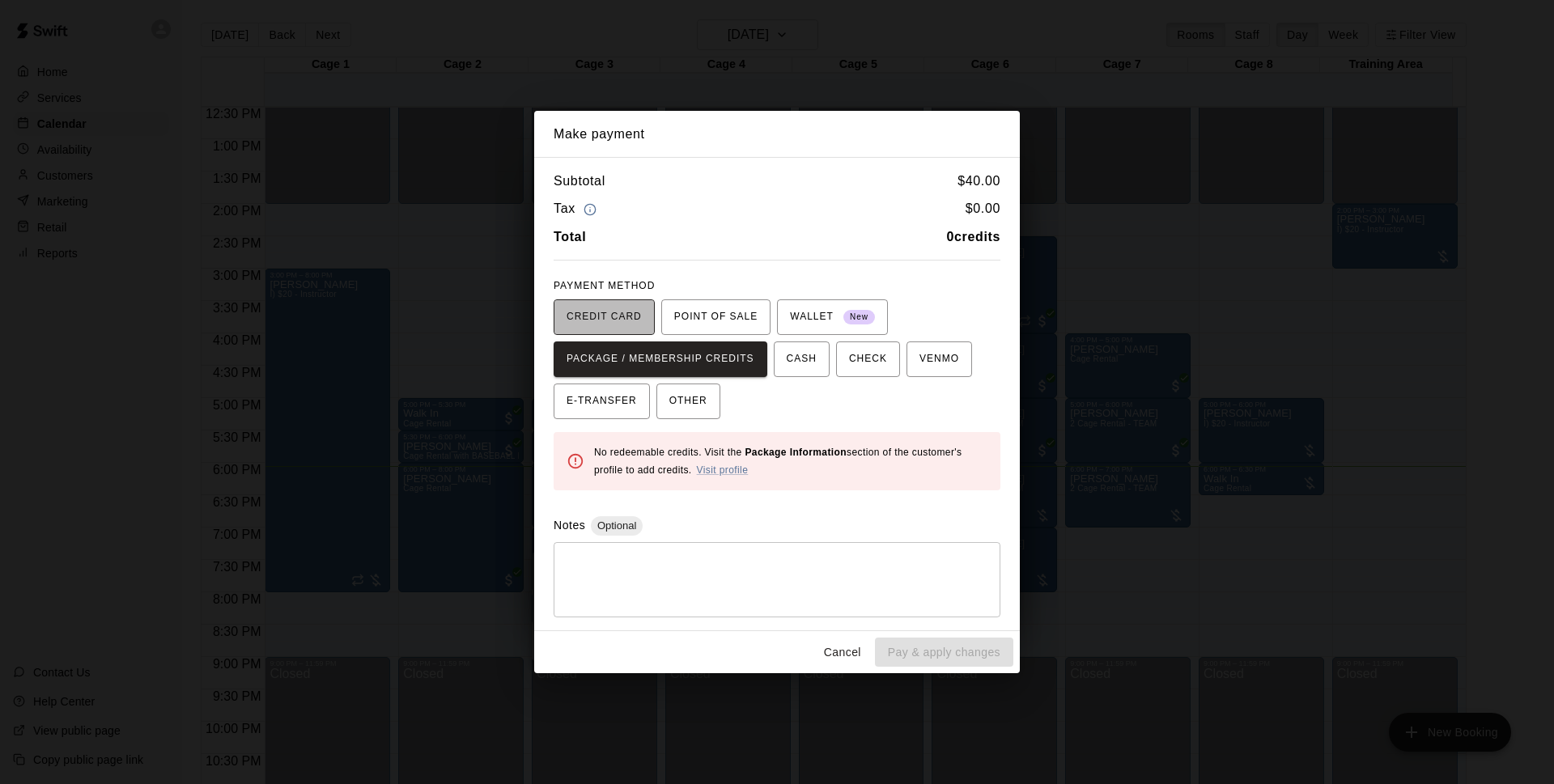
click at [613, 314] on span "CREDIT CARD" at bounding box center [604, 317] width 75 height 26
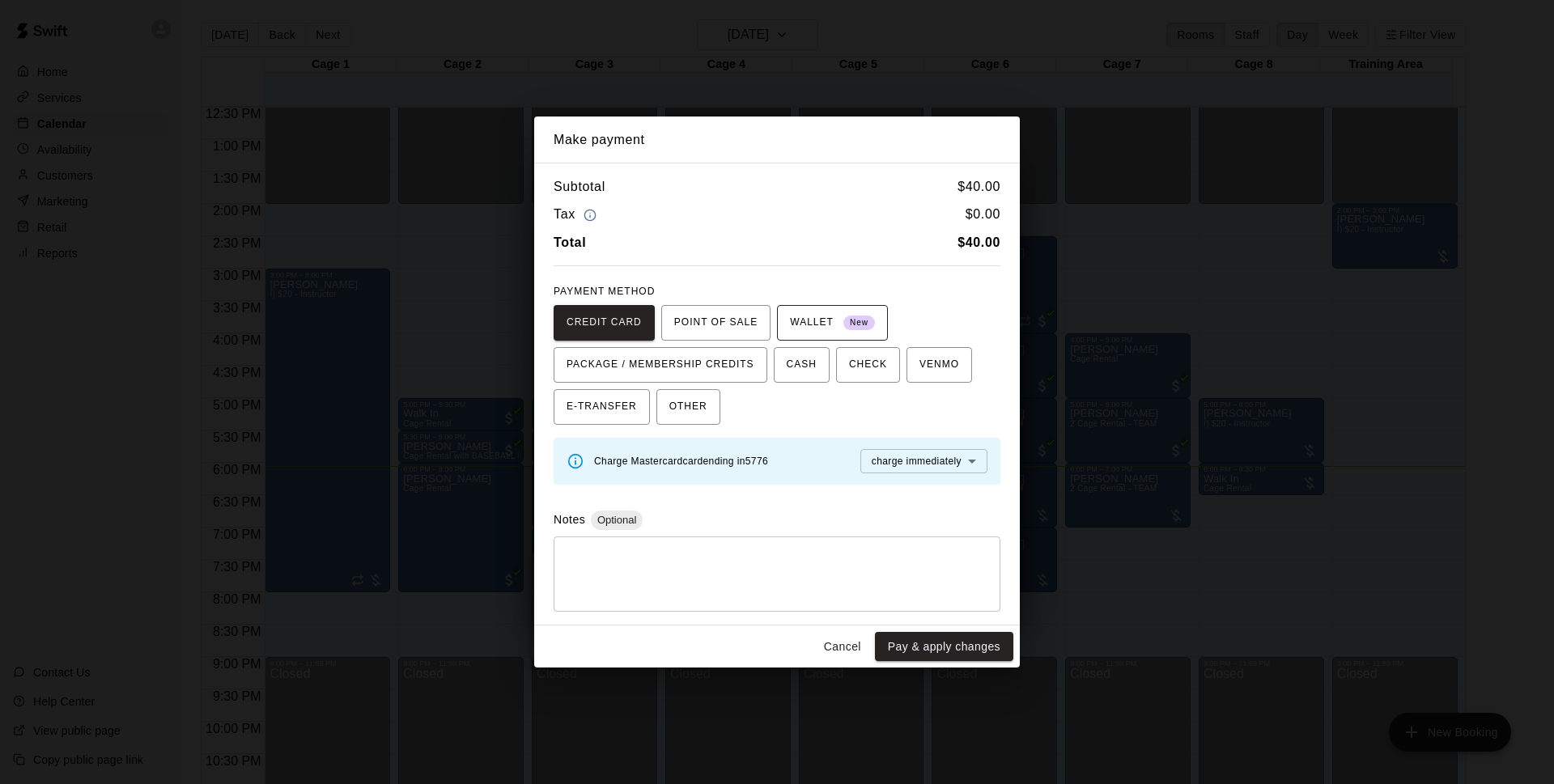
click at [812, 321] on span "WALLET New" at bounding box center [832, 322] width 85 height 26
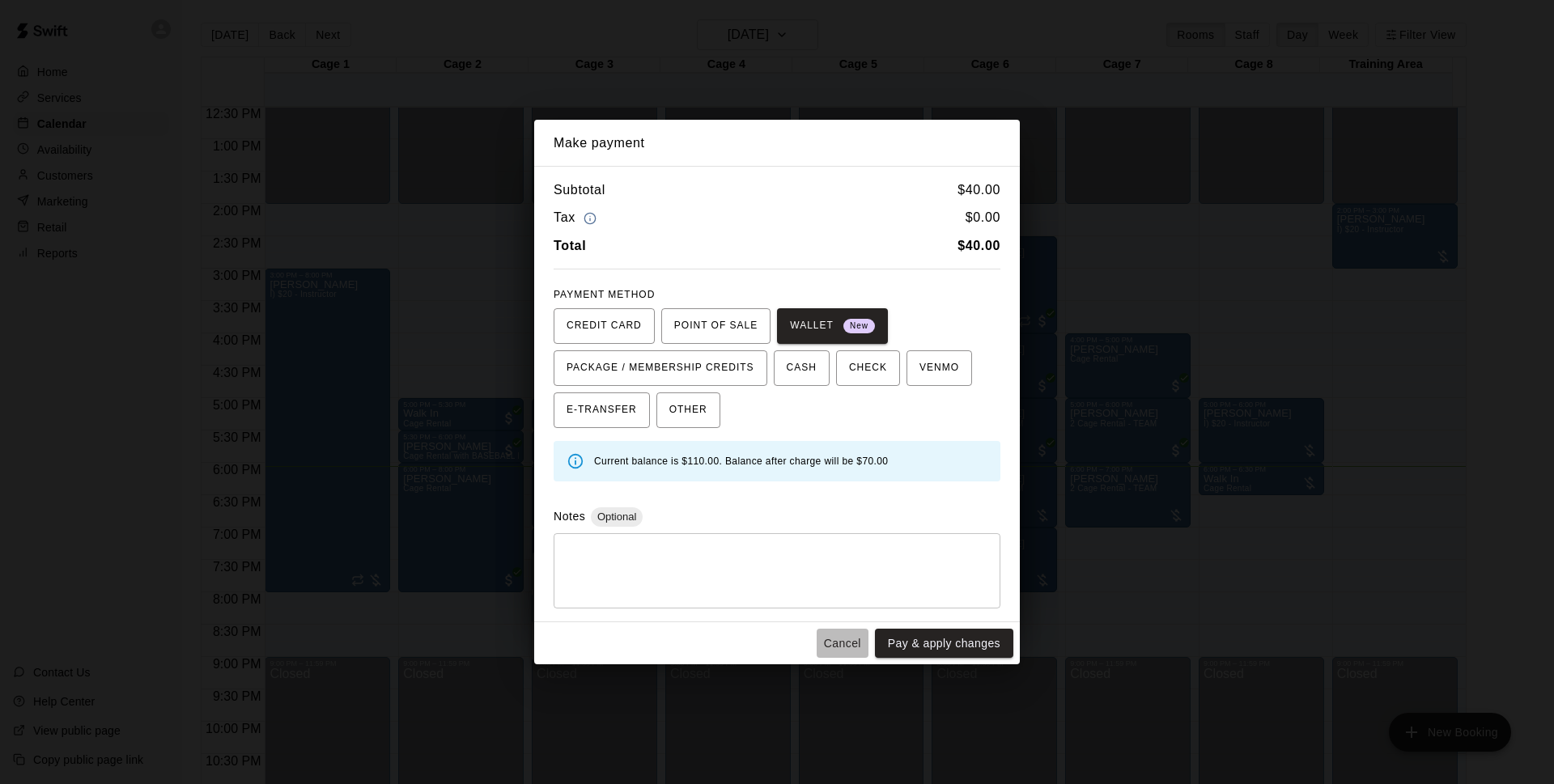
click at [826, 645] on button "Cancel" at bounding box center [842, 644] width 52 height 30
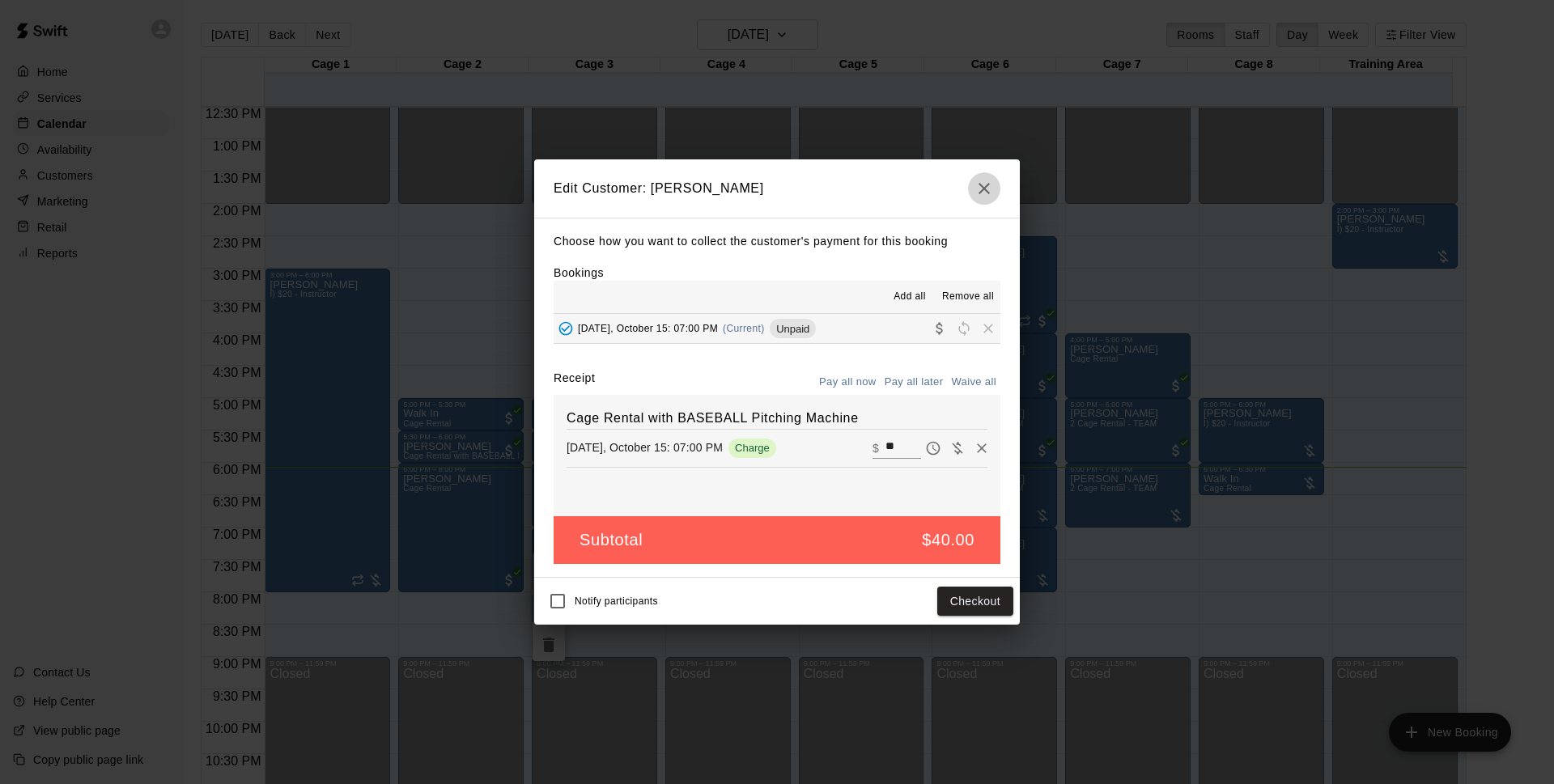
click at [985, 188] on icon "button" at bounding box center [985, 189] width 12 height 12
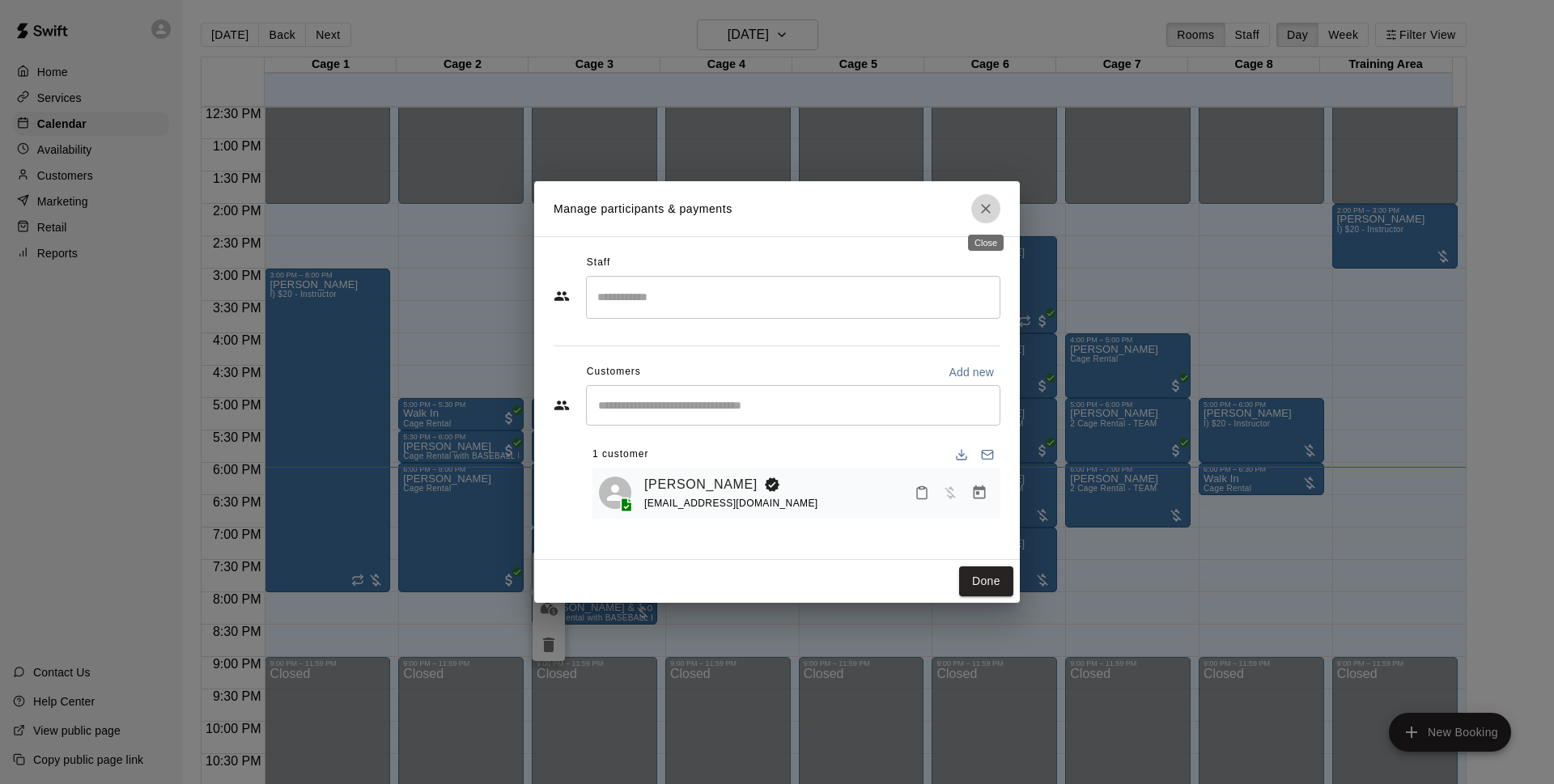
click at [986, 206] on icon "Close" at bounding box center [986, 209] width 17 height 17
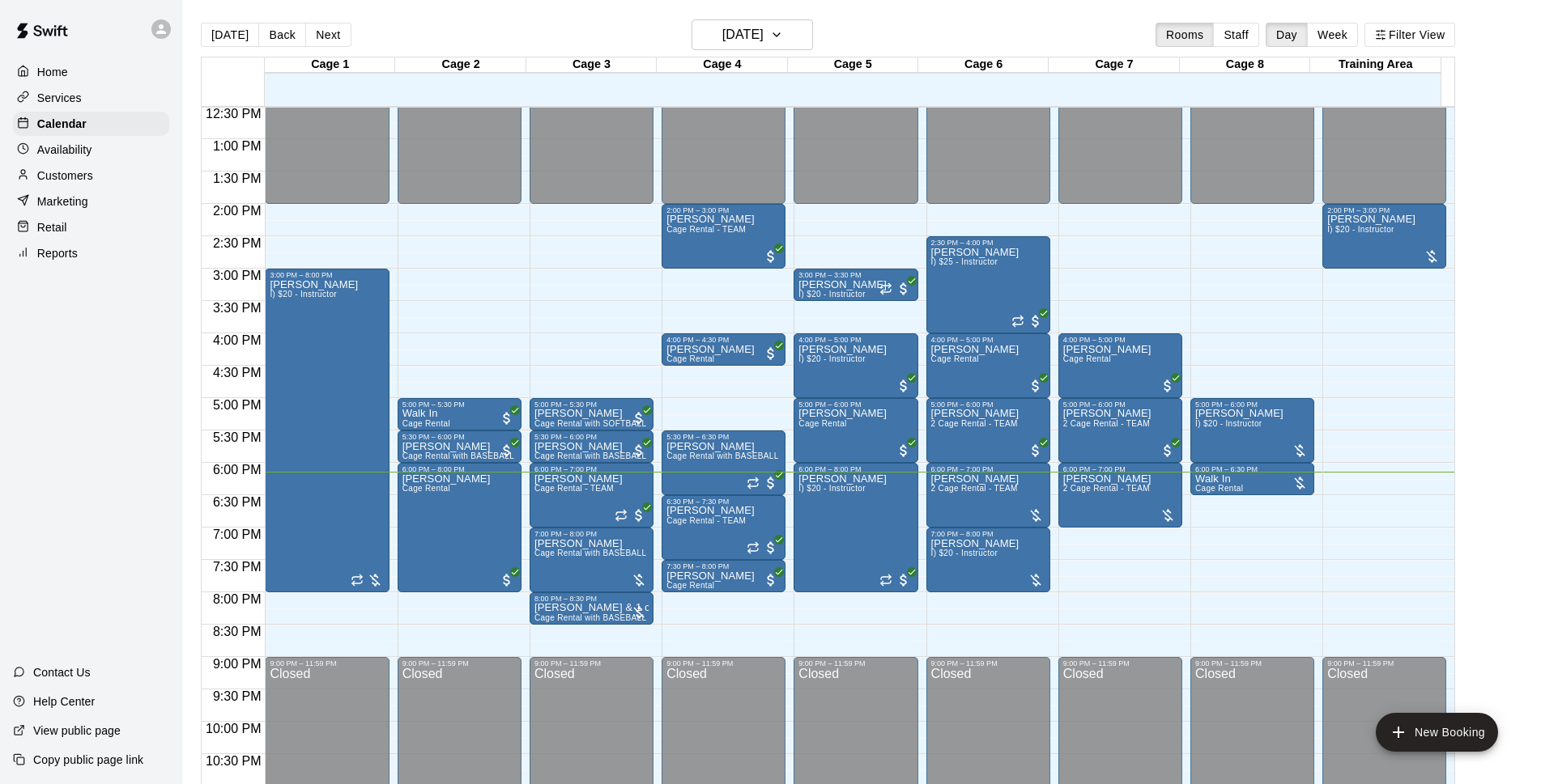
click at [76, 184] on p "Customers" at bounding box center [65, 176] width 56 height 17
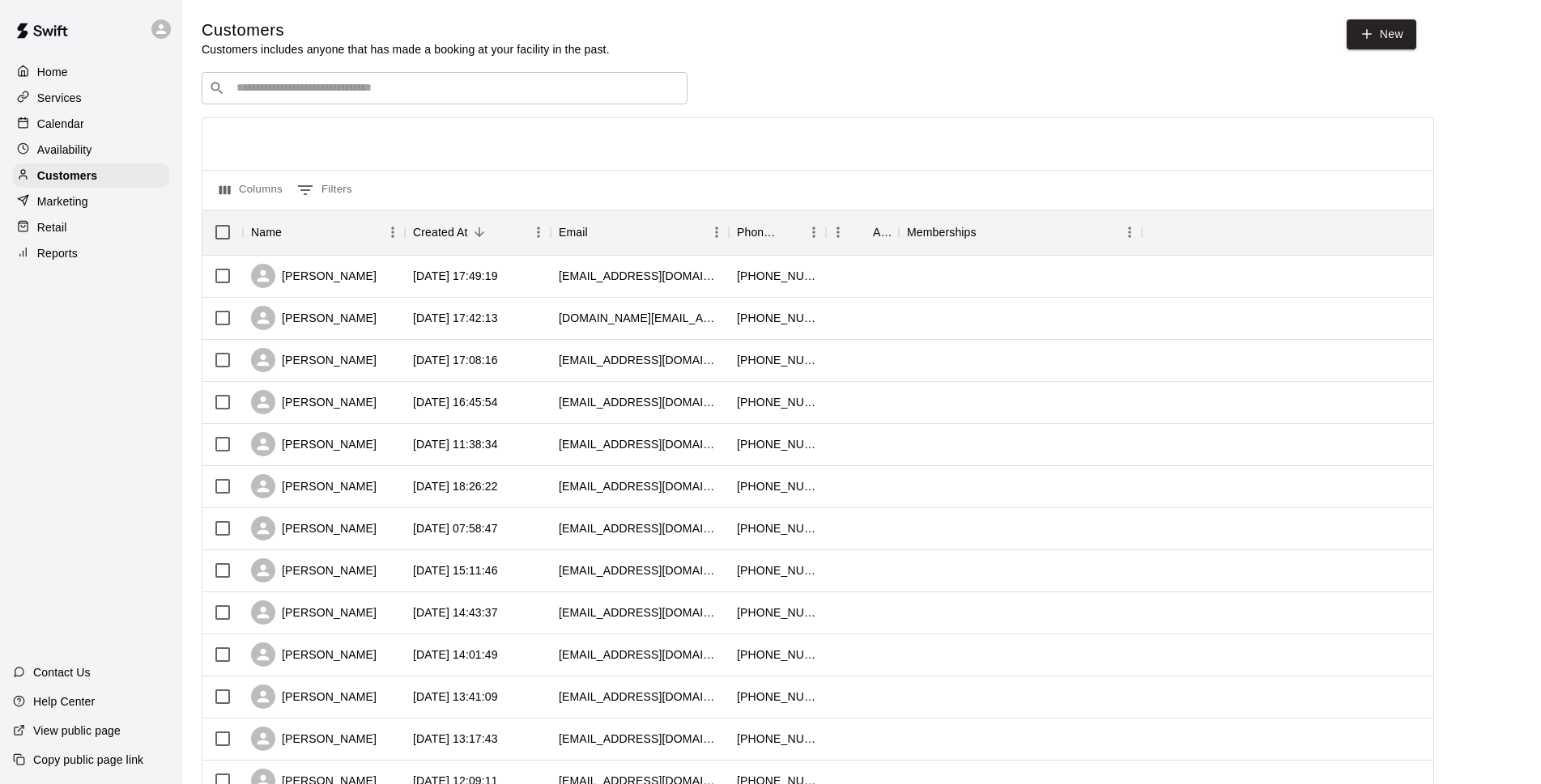
click at [271, 93] on input "Search customers by name or email" at bounding box center [455, 89] width 448 height 17
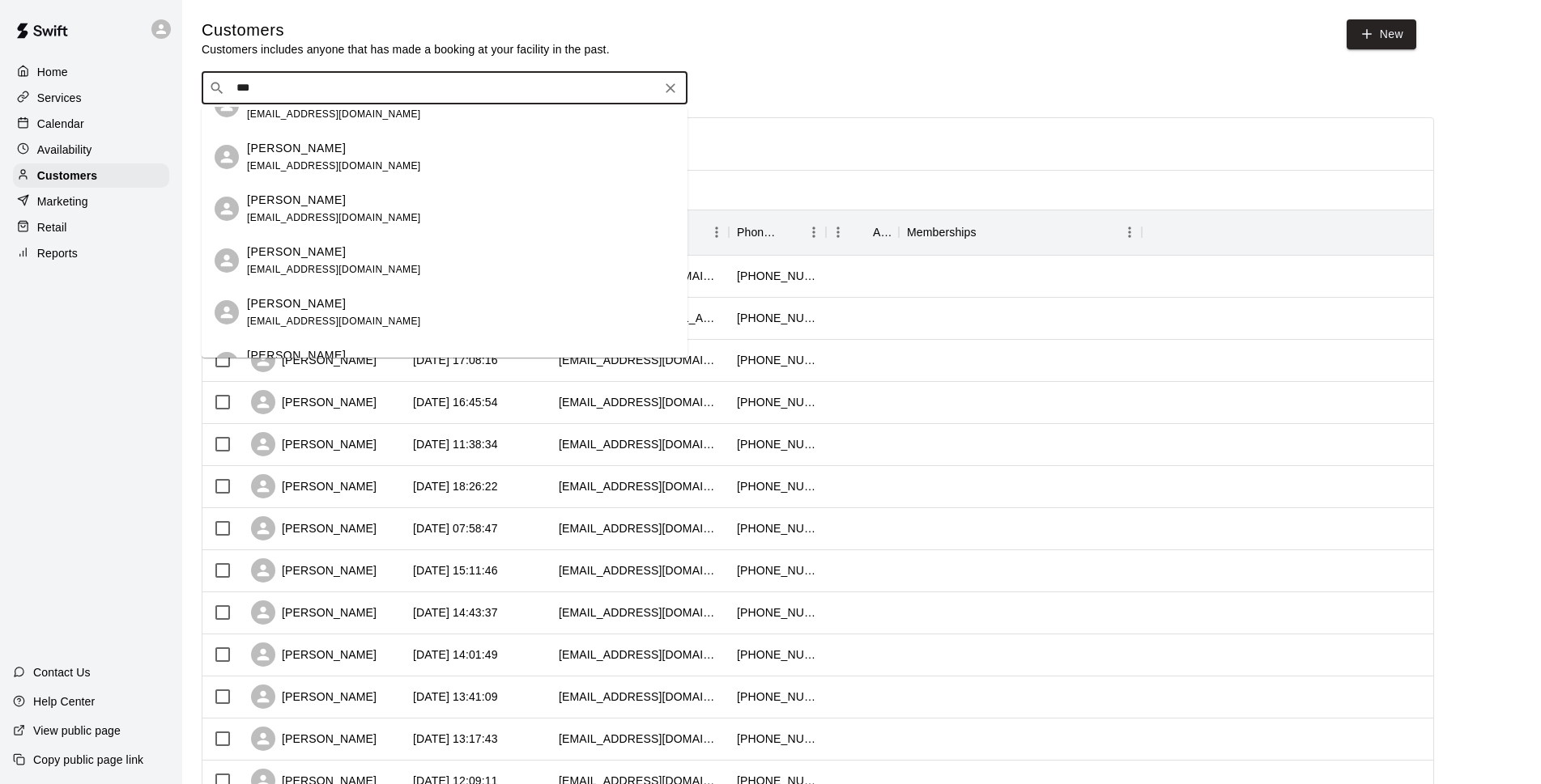
scroll to position [414, 0]
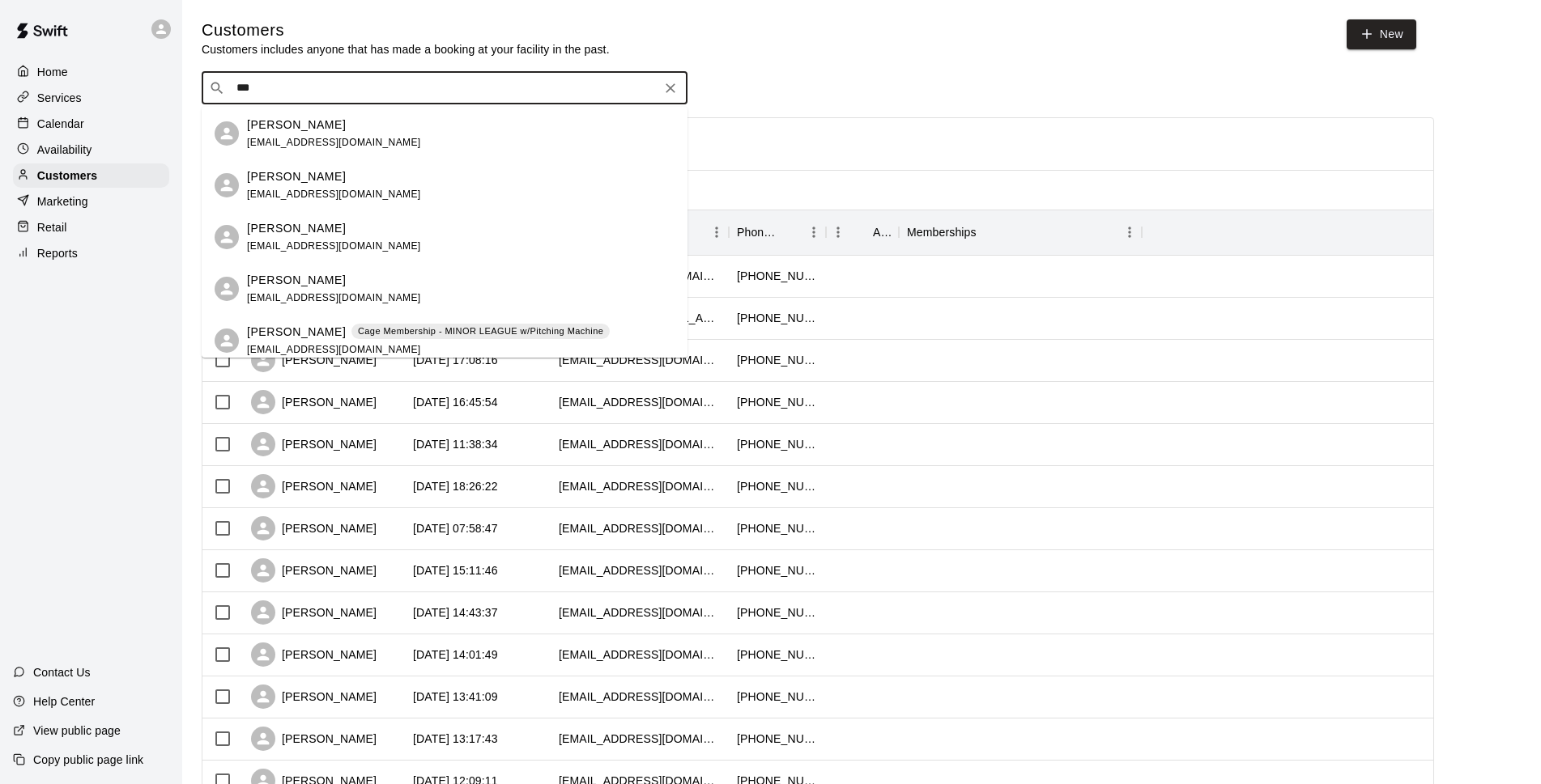
type input "***"
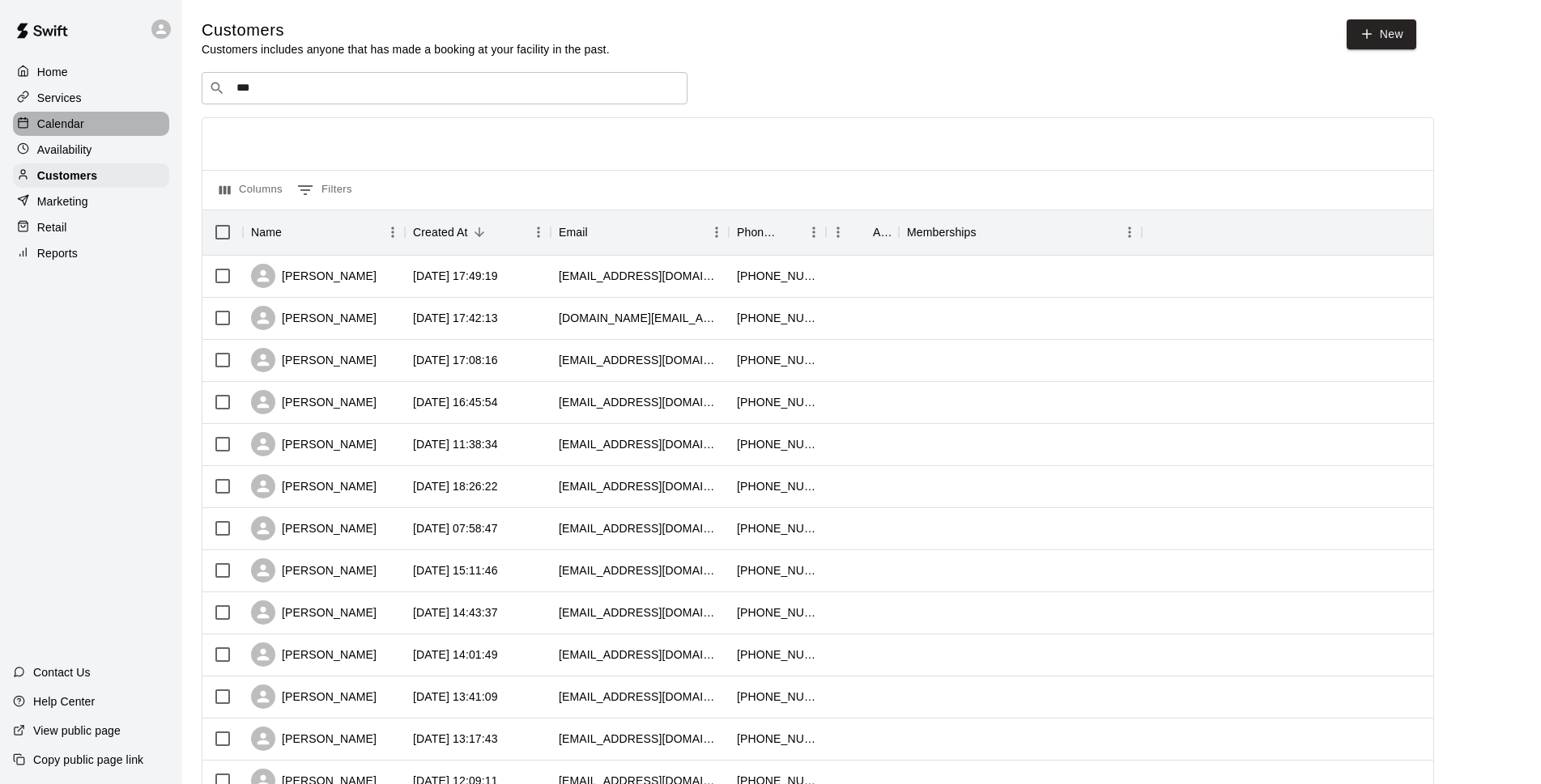
click at [68, 132] on p "Calendar" at bounding box center [61, 124] width 47 height 17
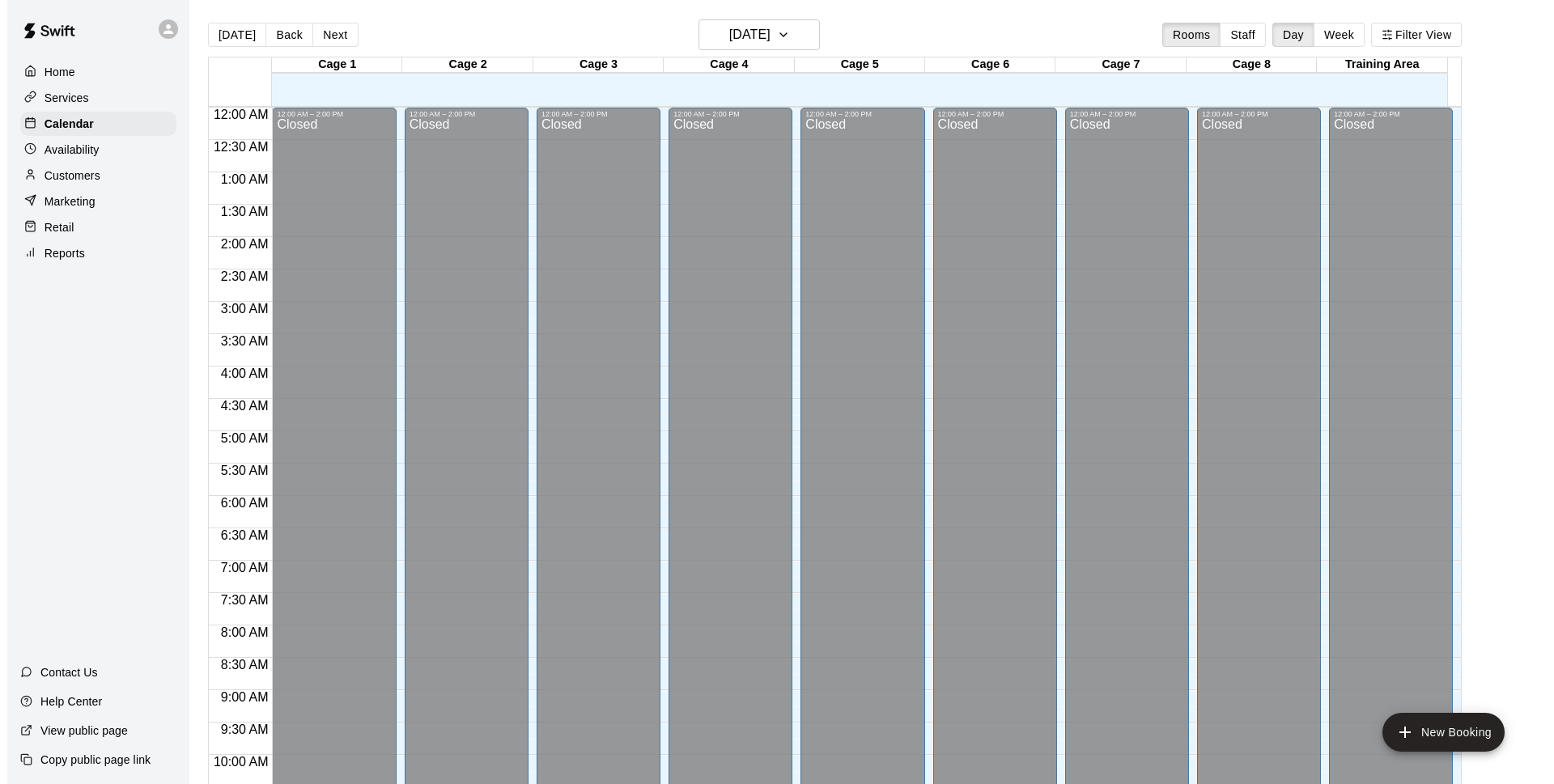
scroll to position [811, 0]
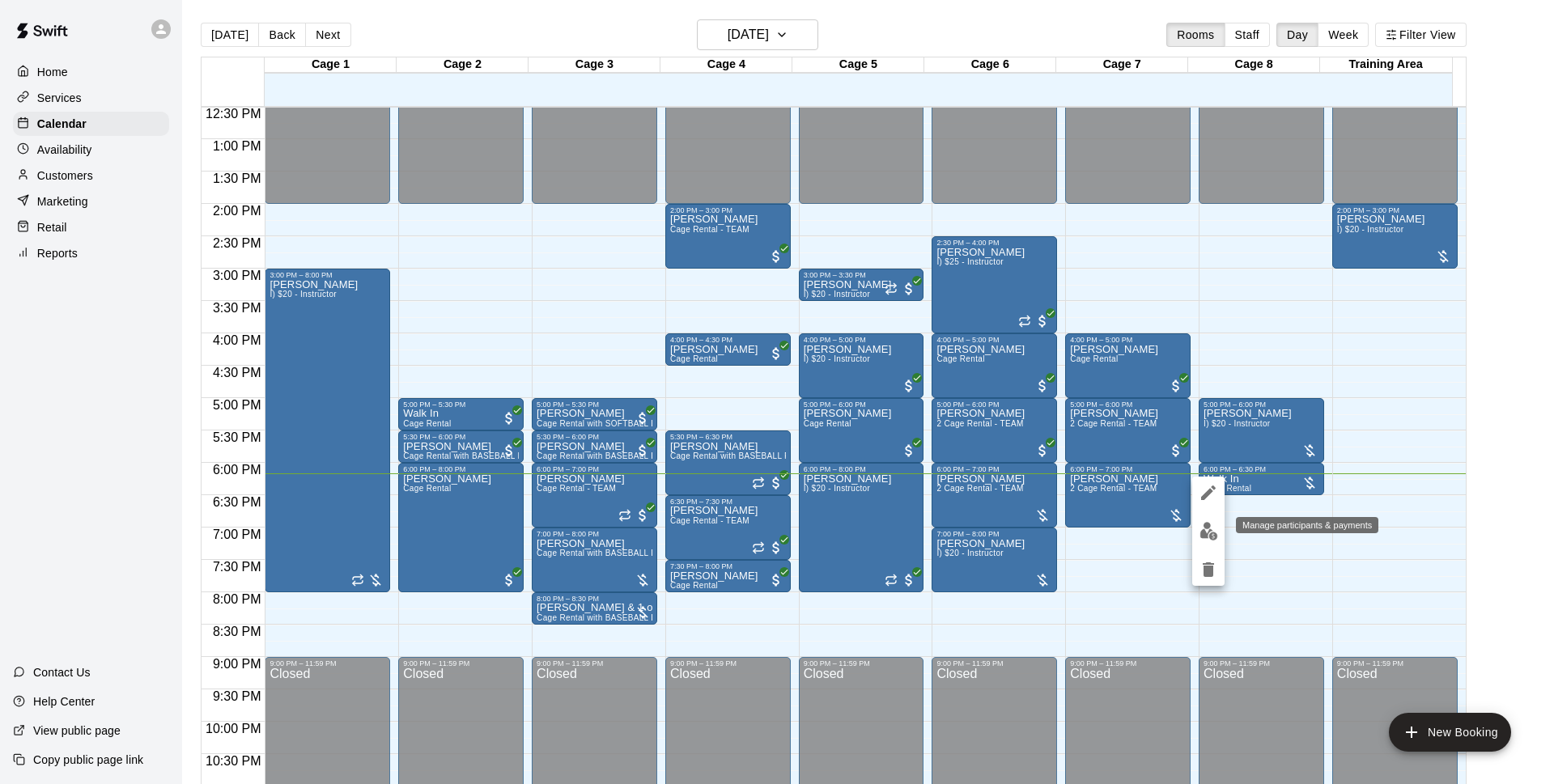
click at [1206, 534] on img "edit" at bounding box center [1208, 531] width 18 height 18
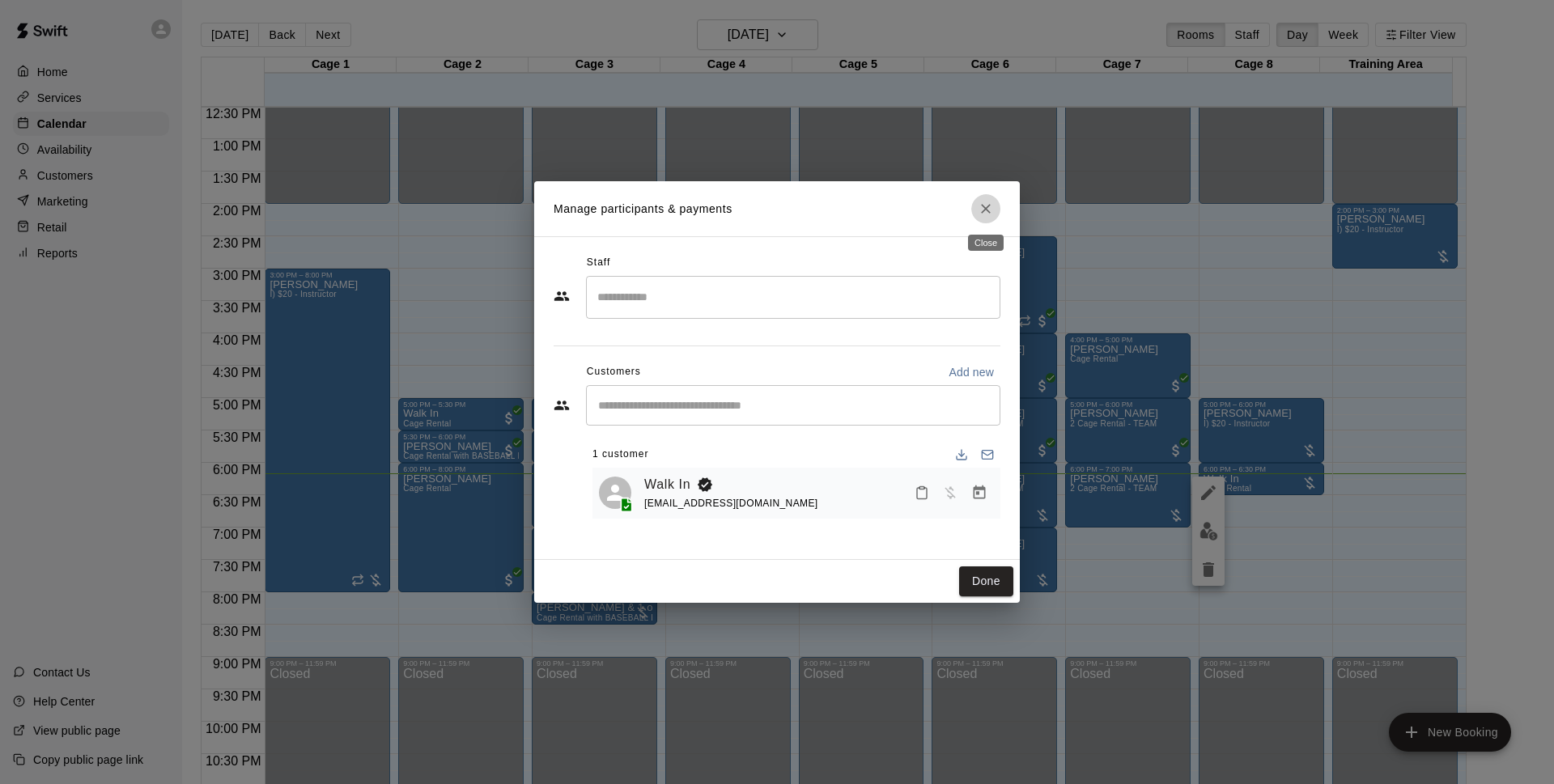
click at [988, 205] on icon "Close" at bounding box center [986, 209] width 17 height 17
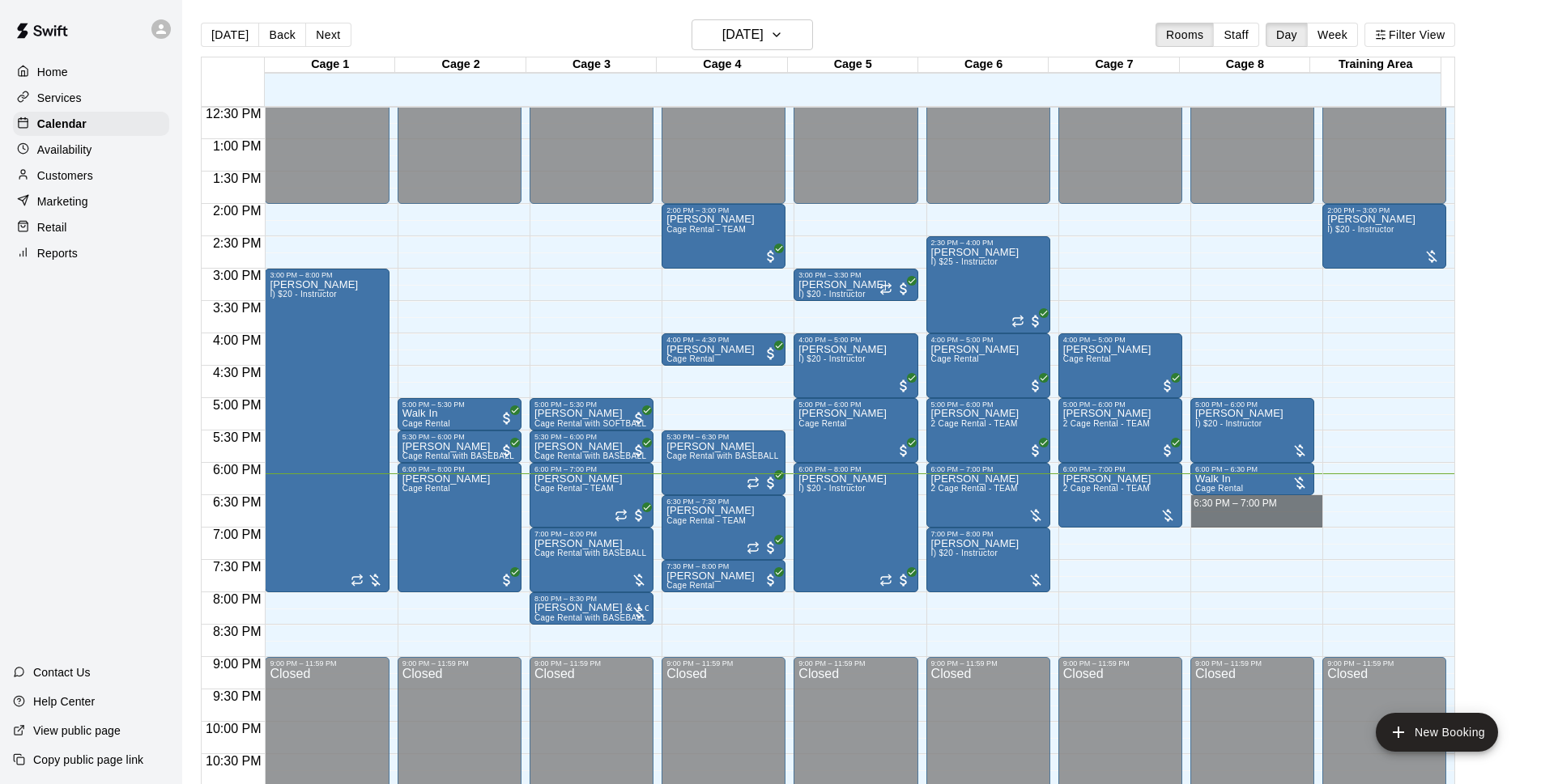
drag, startPoint x: 1267, startPoint y: 501, endPoint x: 1274, endPoint y: 520, distance: 20.2
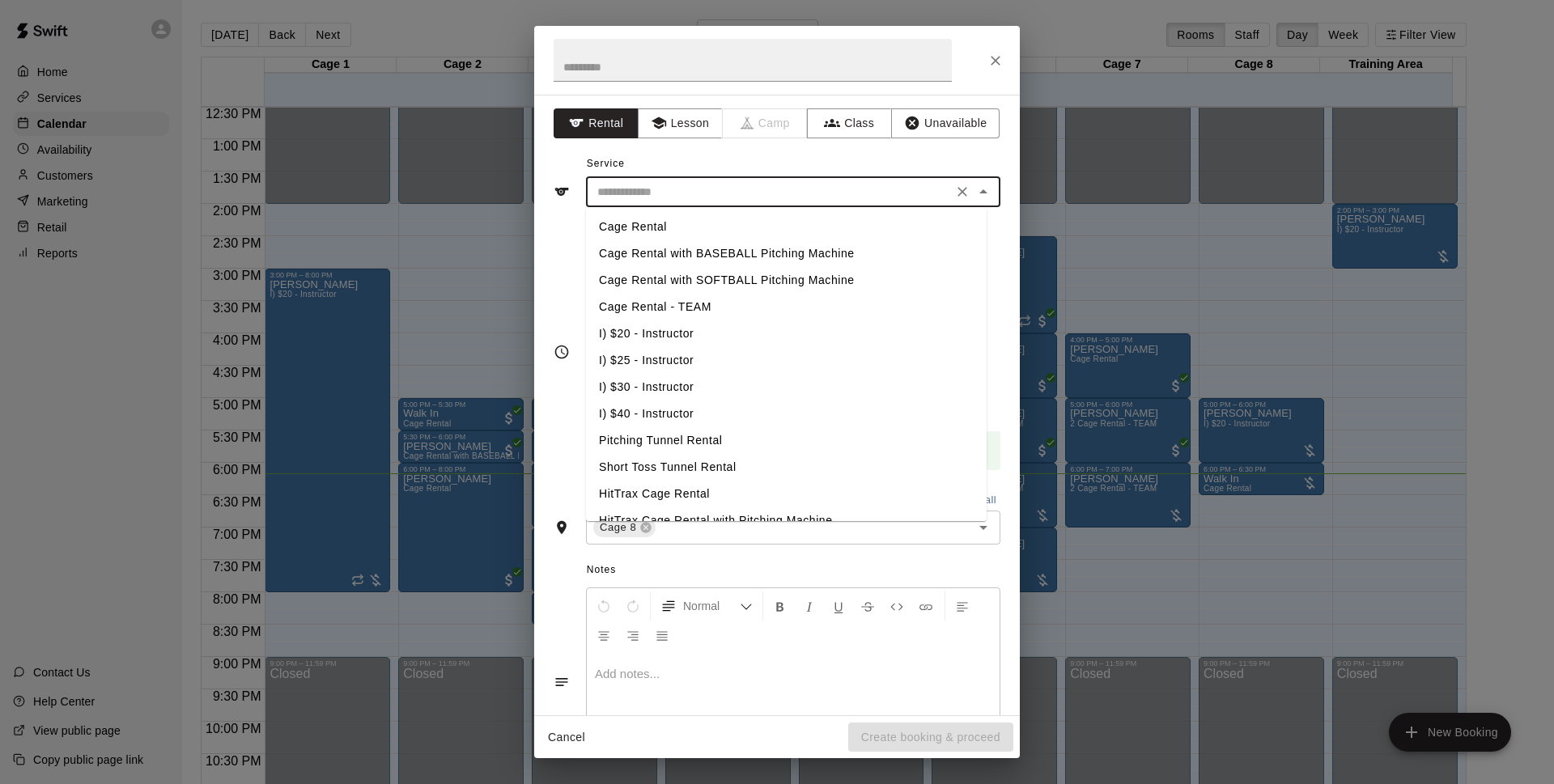
click at [720, 197] on input "text" at bounding box center [769, 192] width 357 height 20
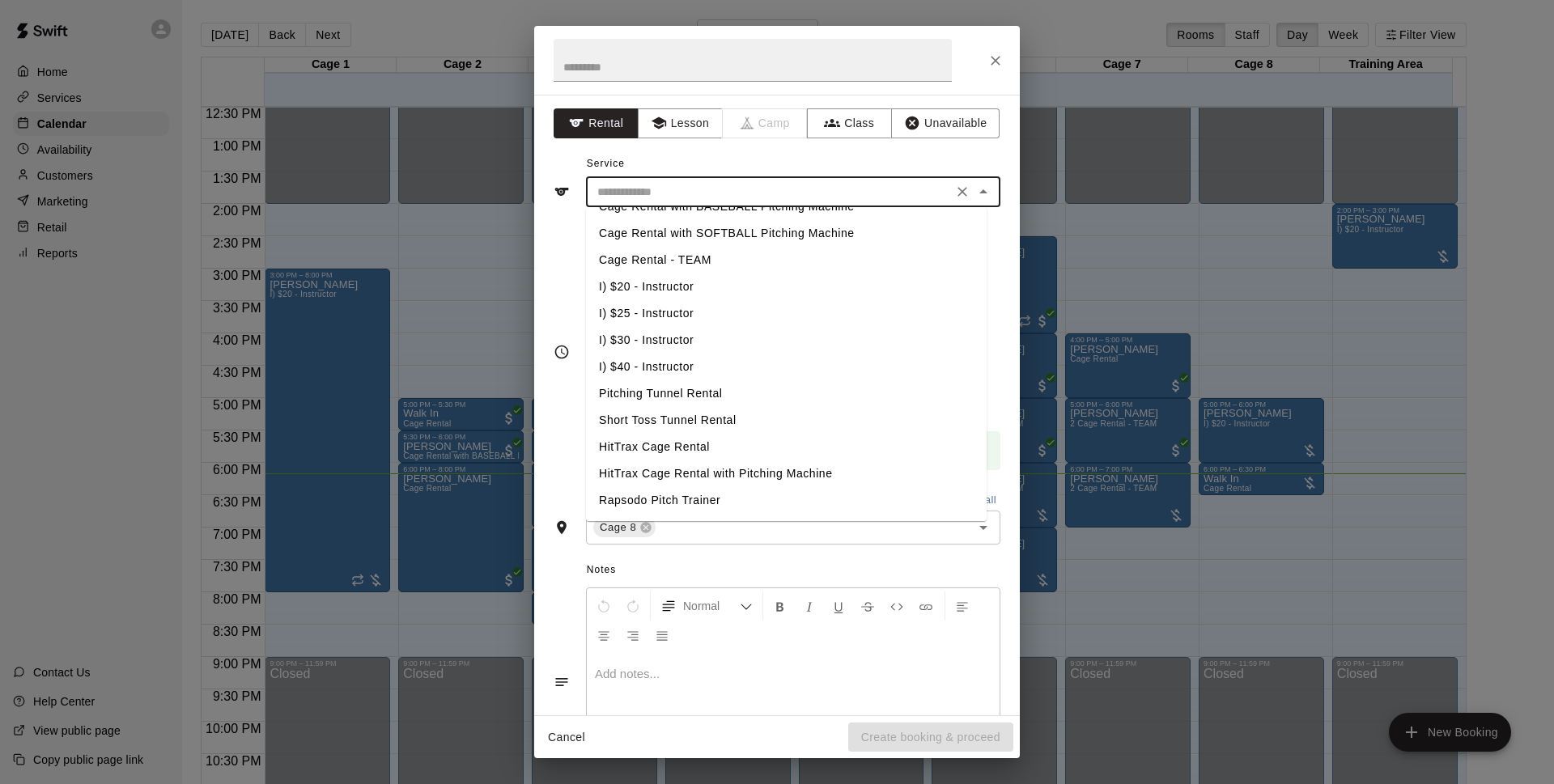
click at [987, 57] on button "Close" at bounding box center [995, 60] width 29 height 29
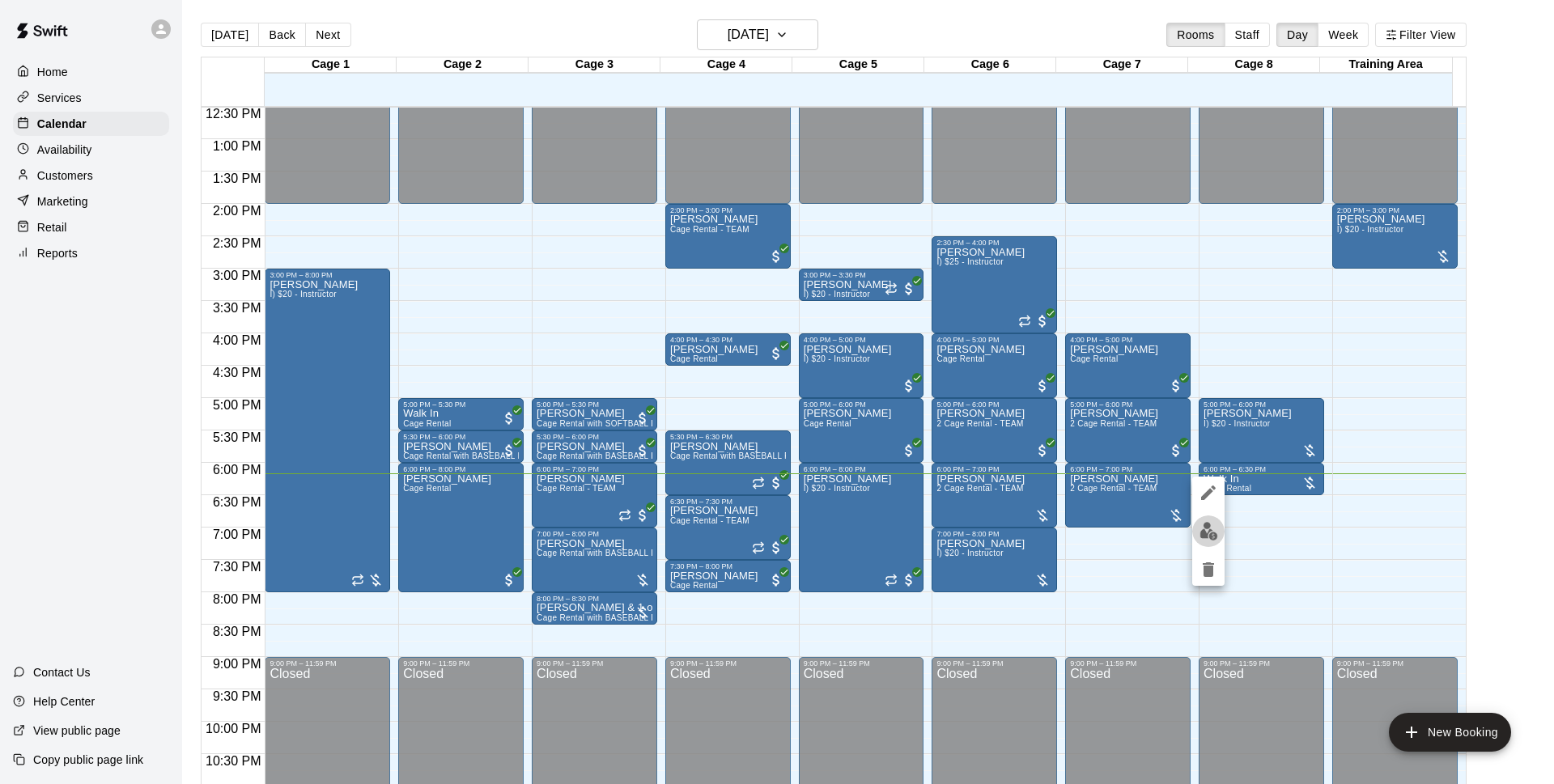
click at [1218, 529] on img "edit" at bounding box center [1208, 531] width 18 height 18
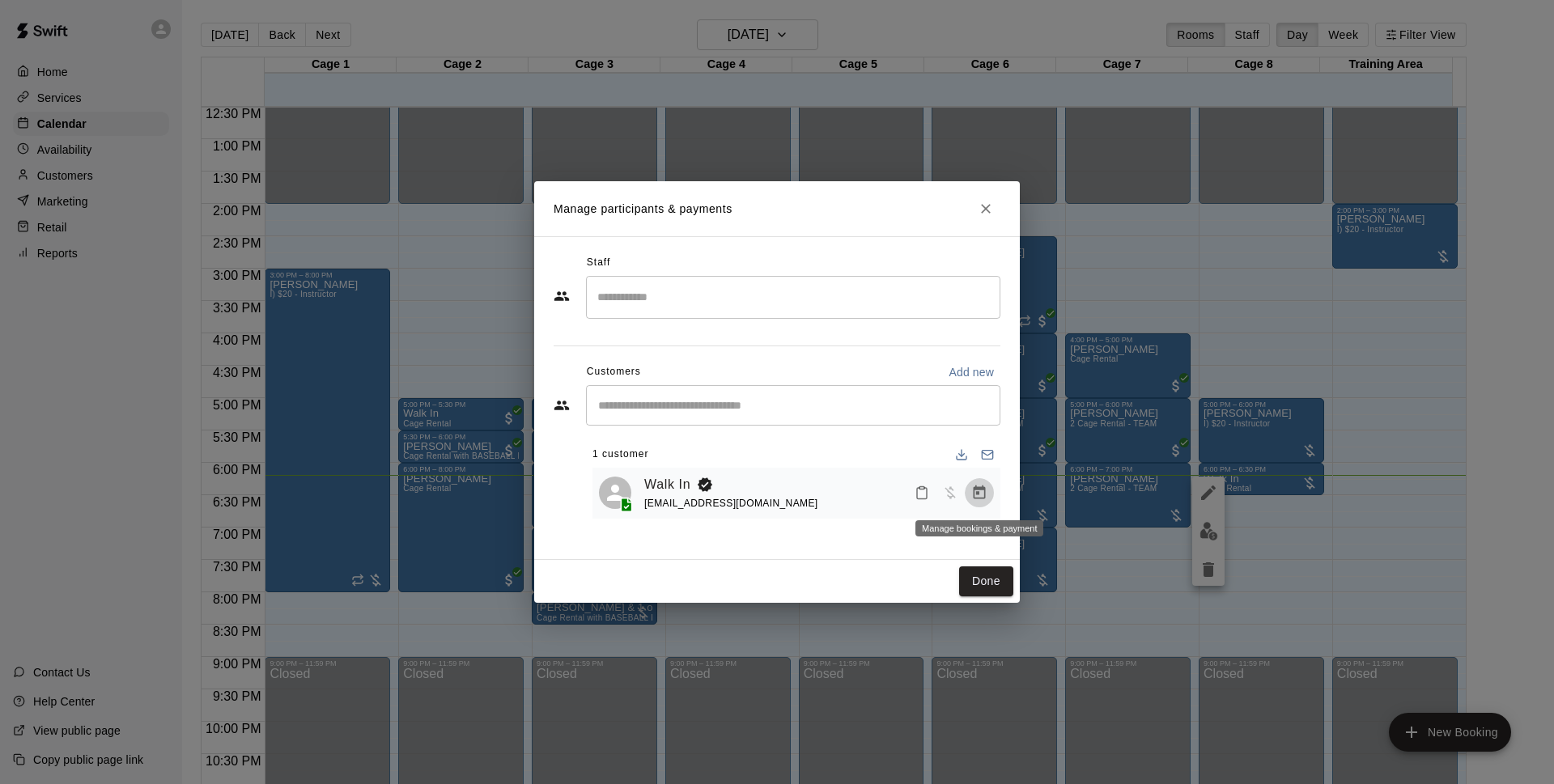
click at [980, 499] on icon "Manage bookings & payment" at bounding box center [980, 493] width 17 height 17
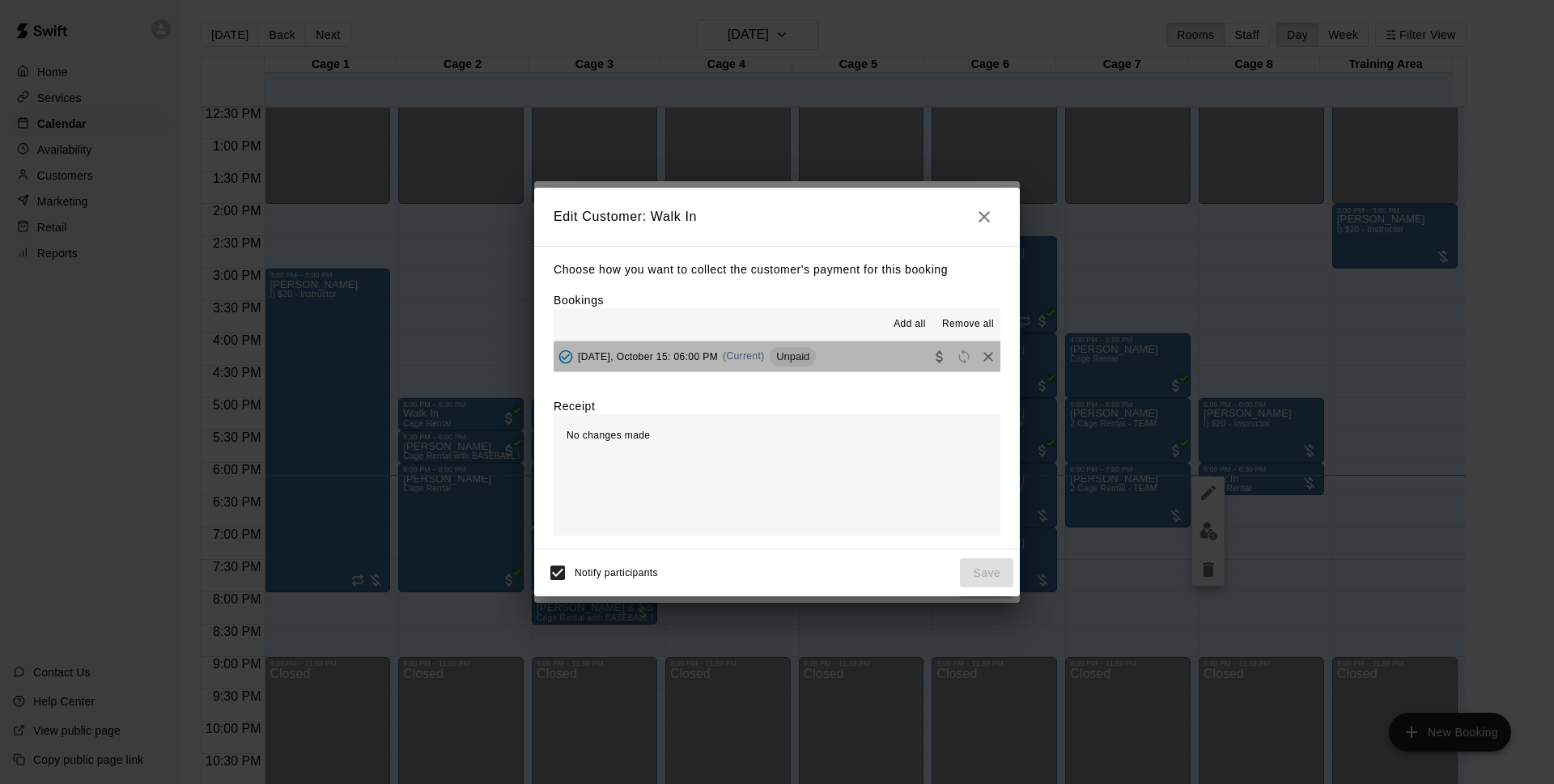
click at [816, 354] on span "Unpaid" at bounding box center [793, 356] width 46 height 12
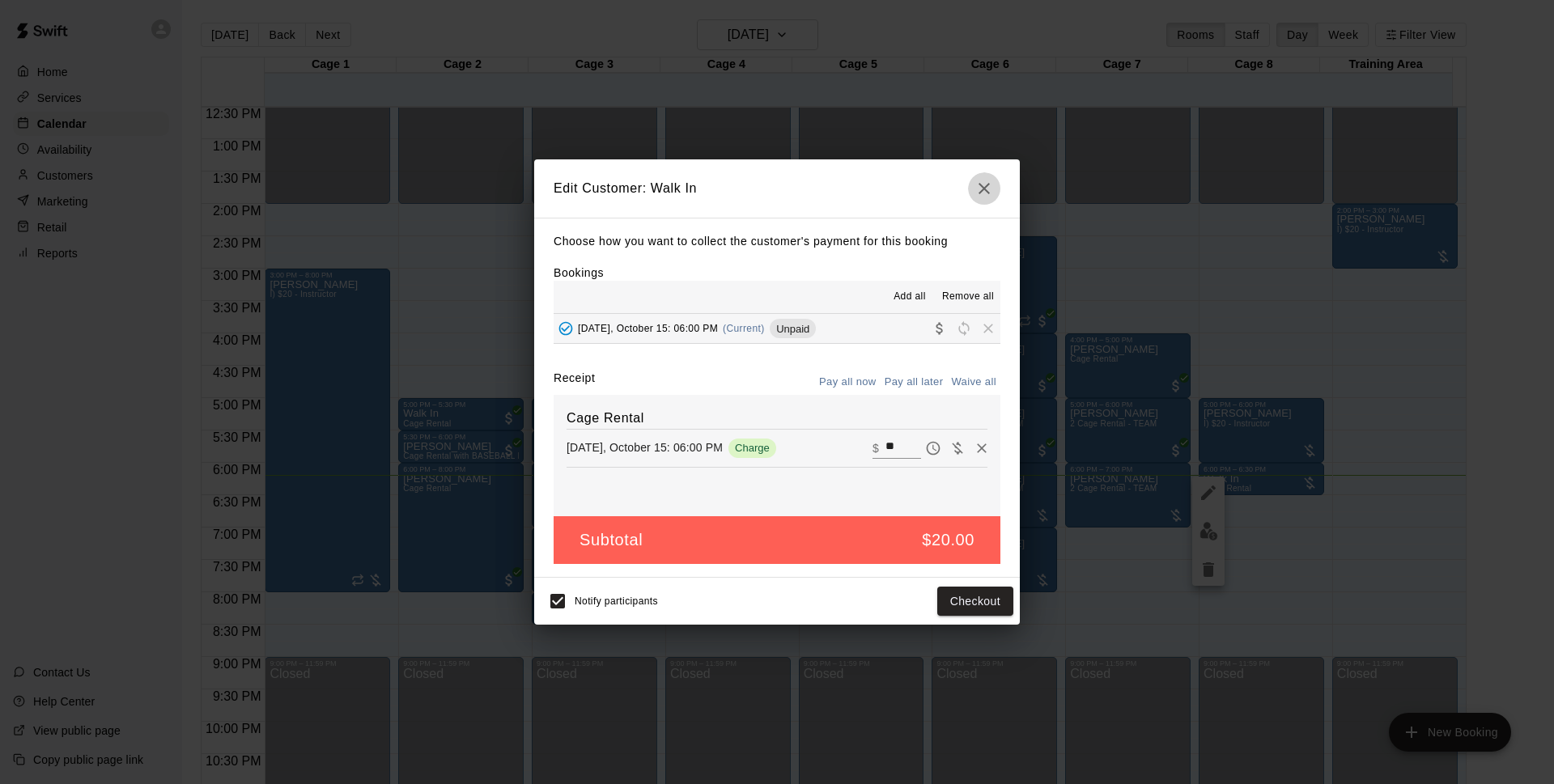
click at [990, 190] on icon "button" at bounding box center [984, 188] width 19 height 19
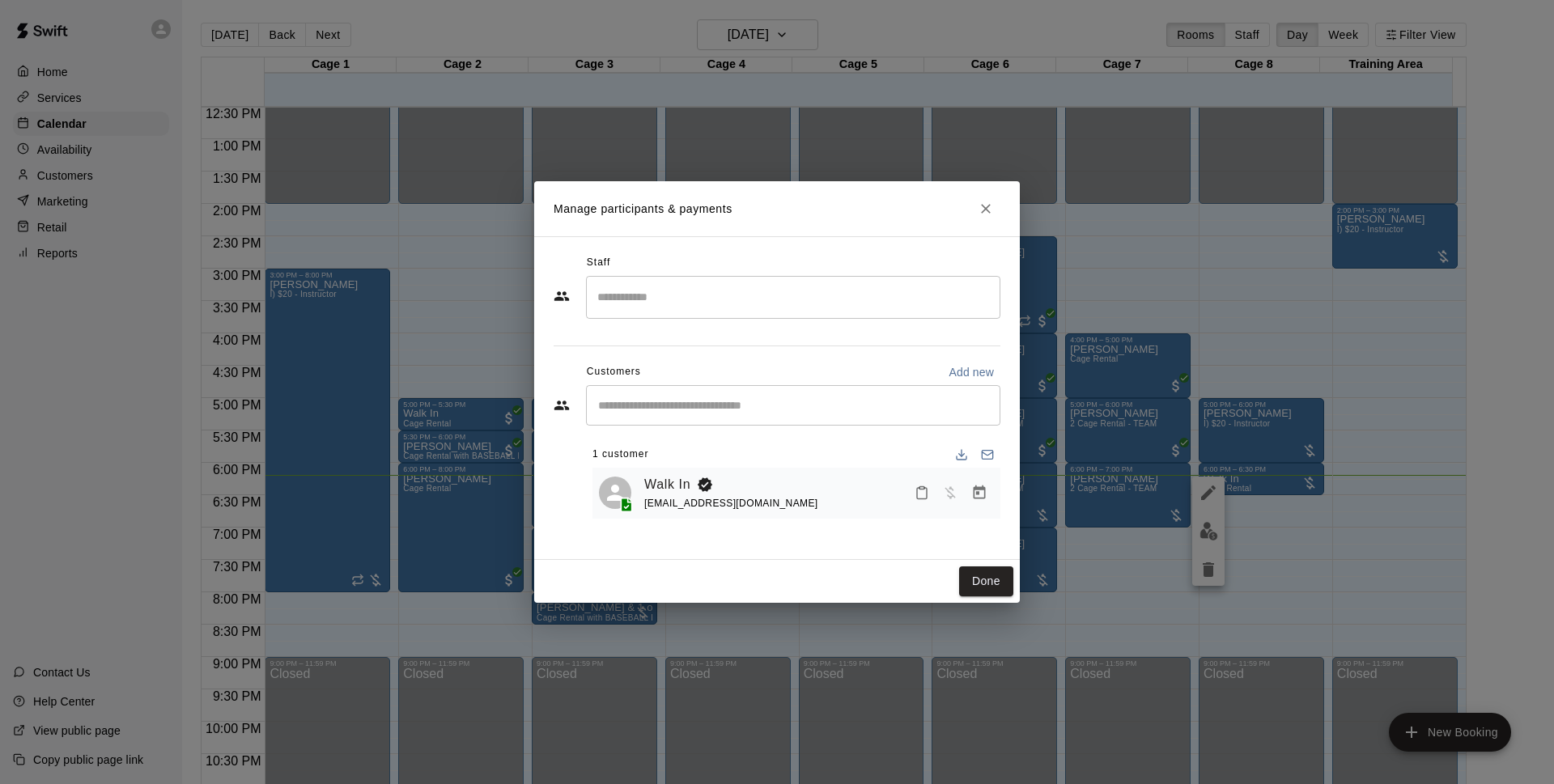
click at [981, 209] on icon "Close" at bounding box center [986, 209] width 17 height 17
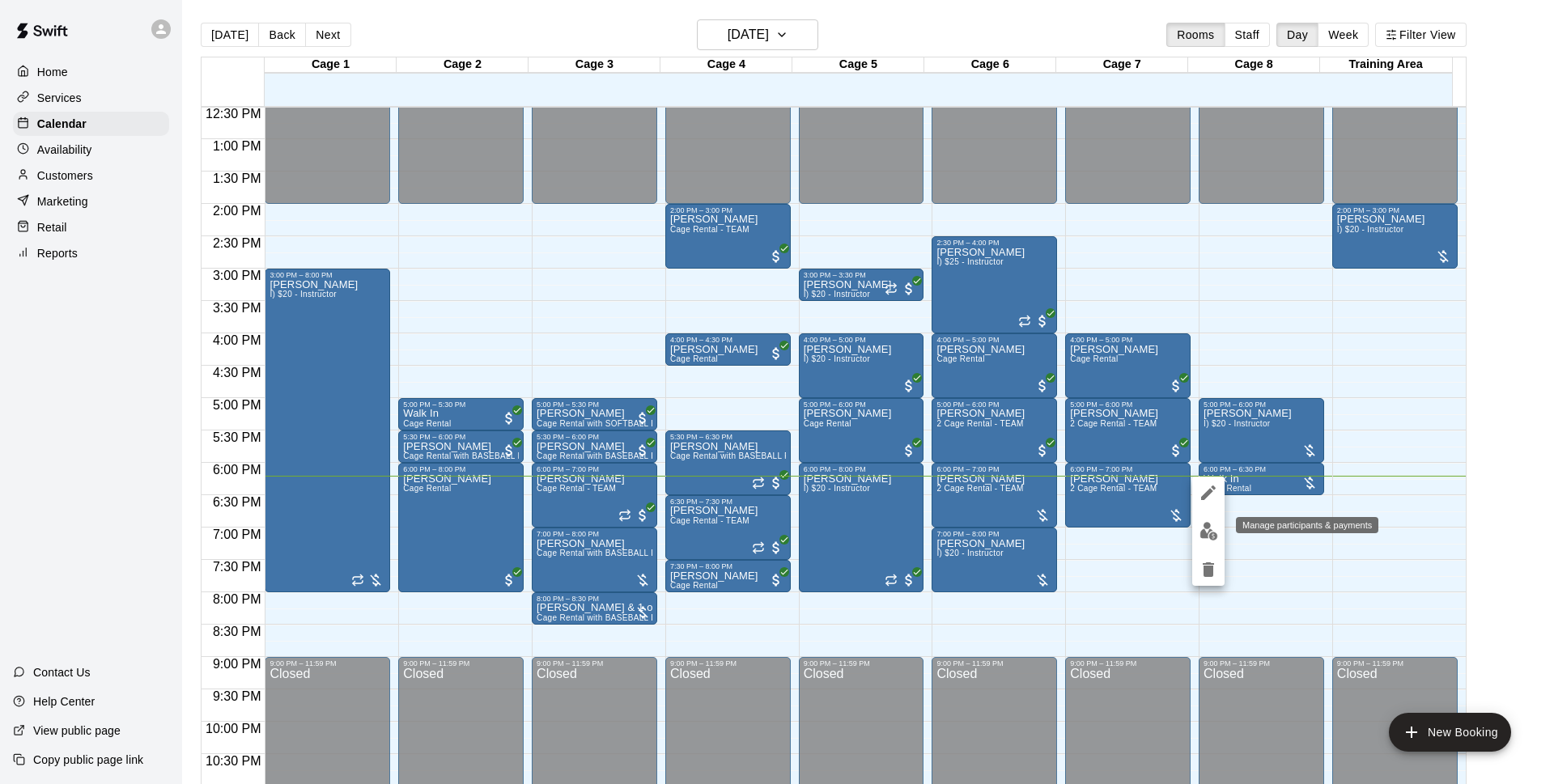
click at [1209, 534] on img "edit" at bounding box center [1208, 531] width 18 height 18
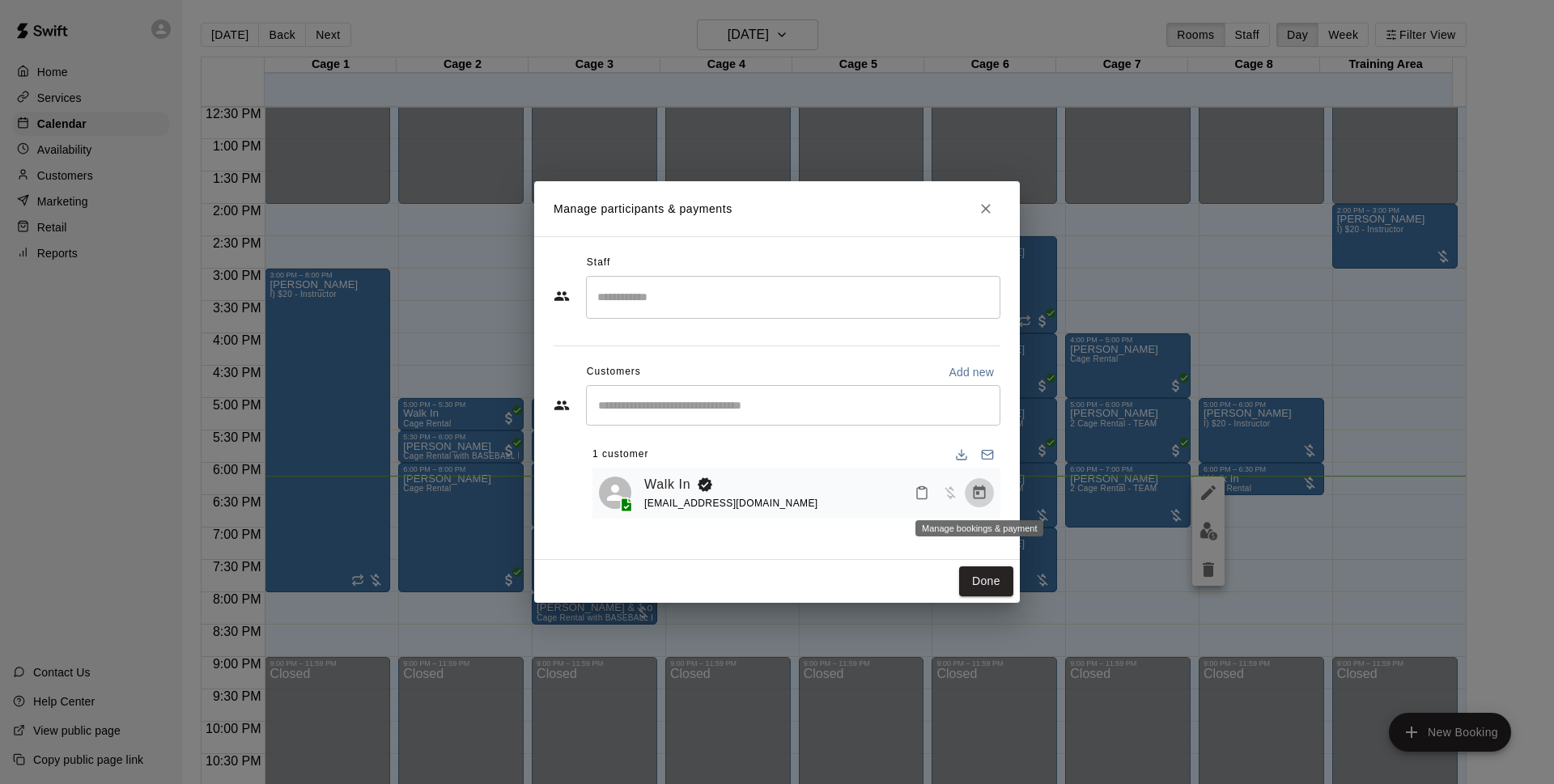
click at [980, 498] on icon "Manage bookings & payment" at bounding box center [980, 493] width 17 height 17
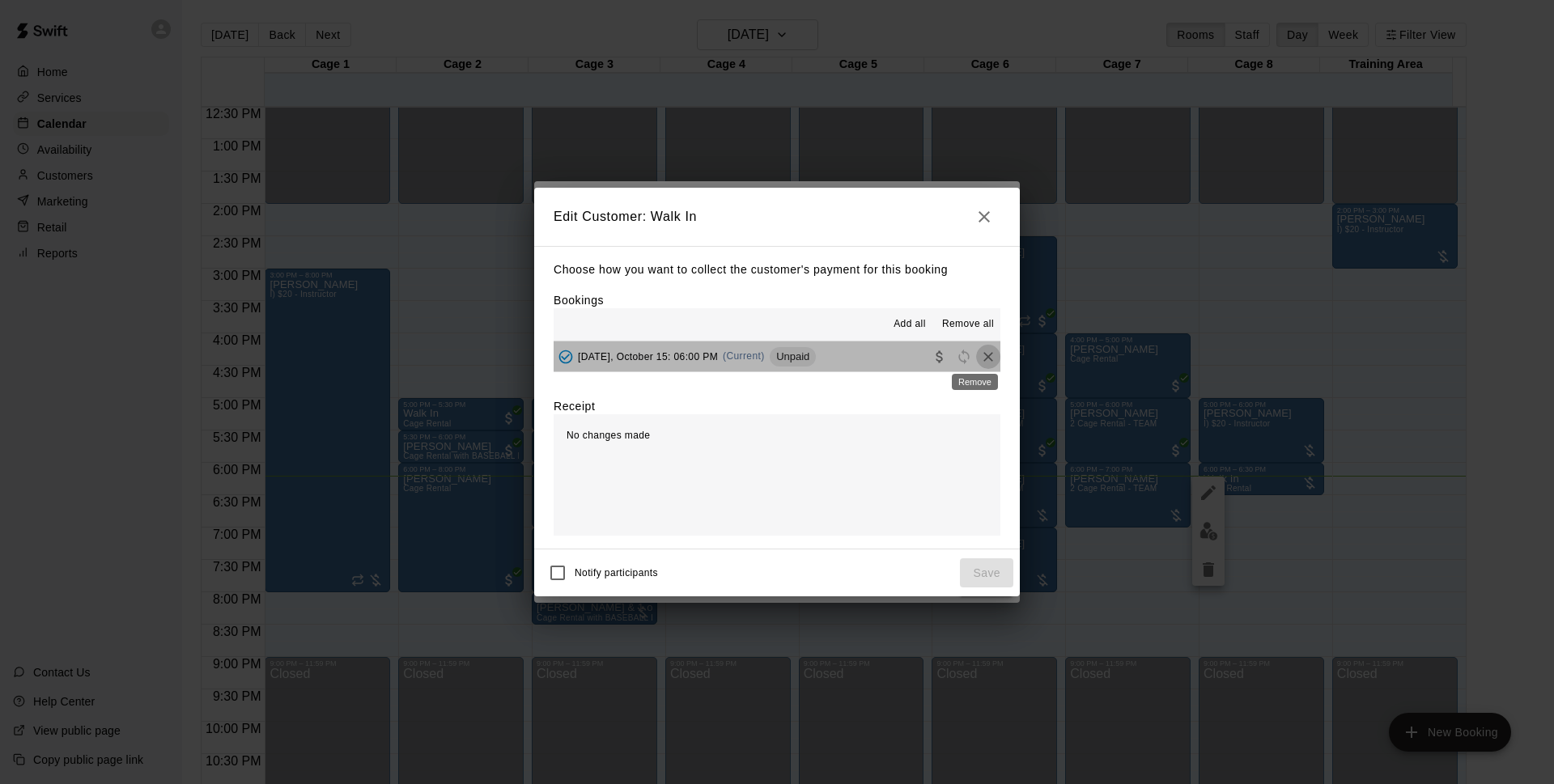
click at [980, 358] on icon "Remove" at bounding box center [989, 357] width 17 height 17
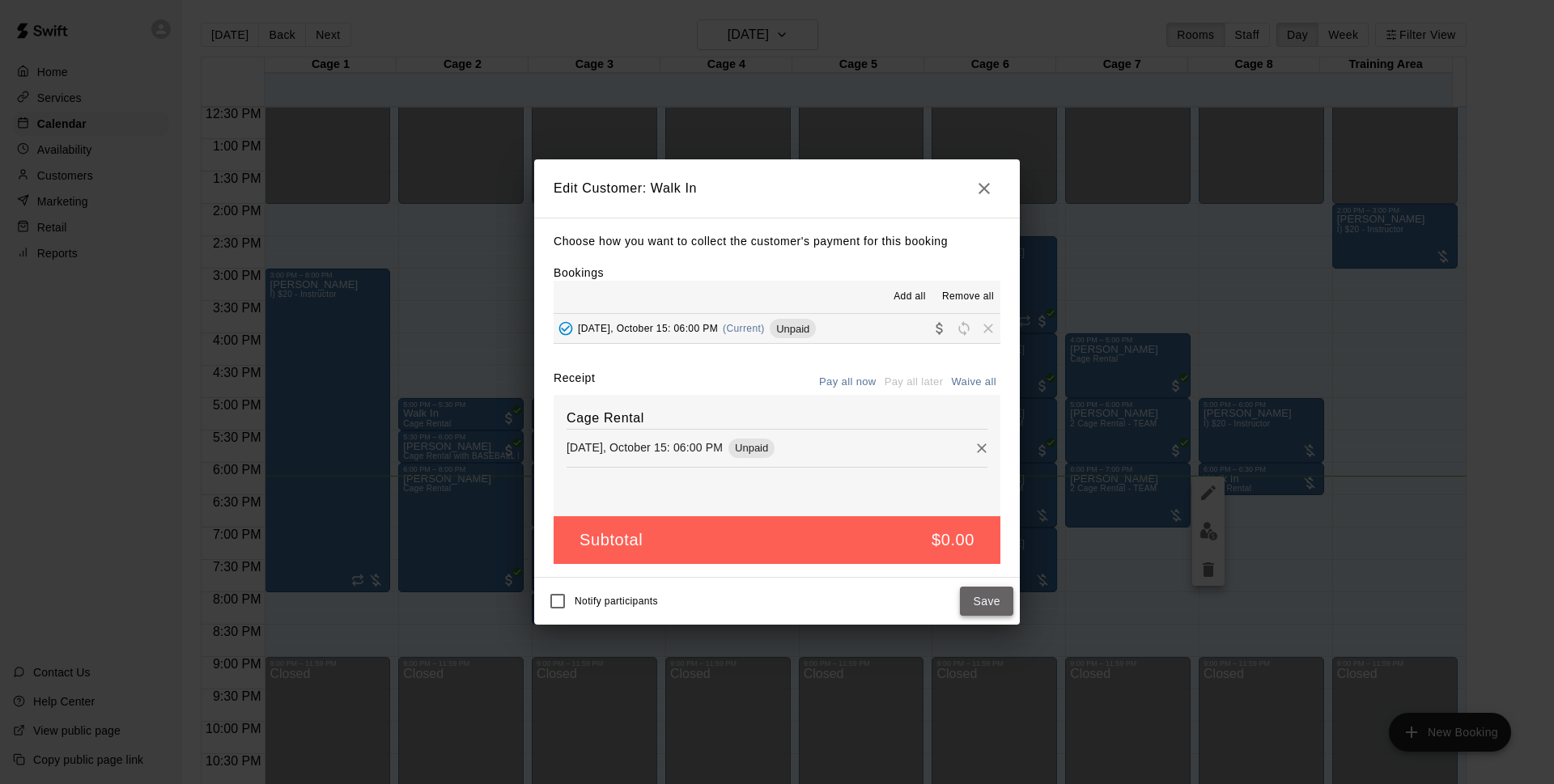
click at [994, 603] on button "Save" at bounding box center [986, 602] width 53 height 30
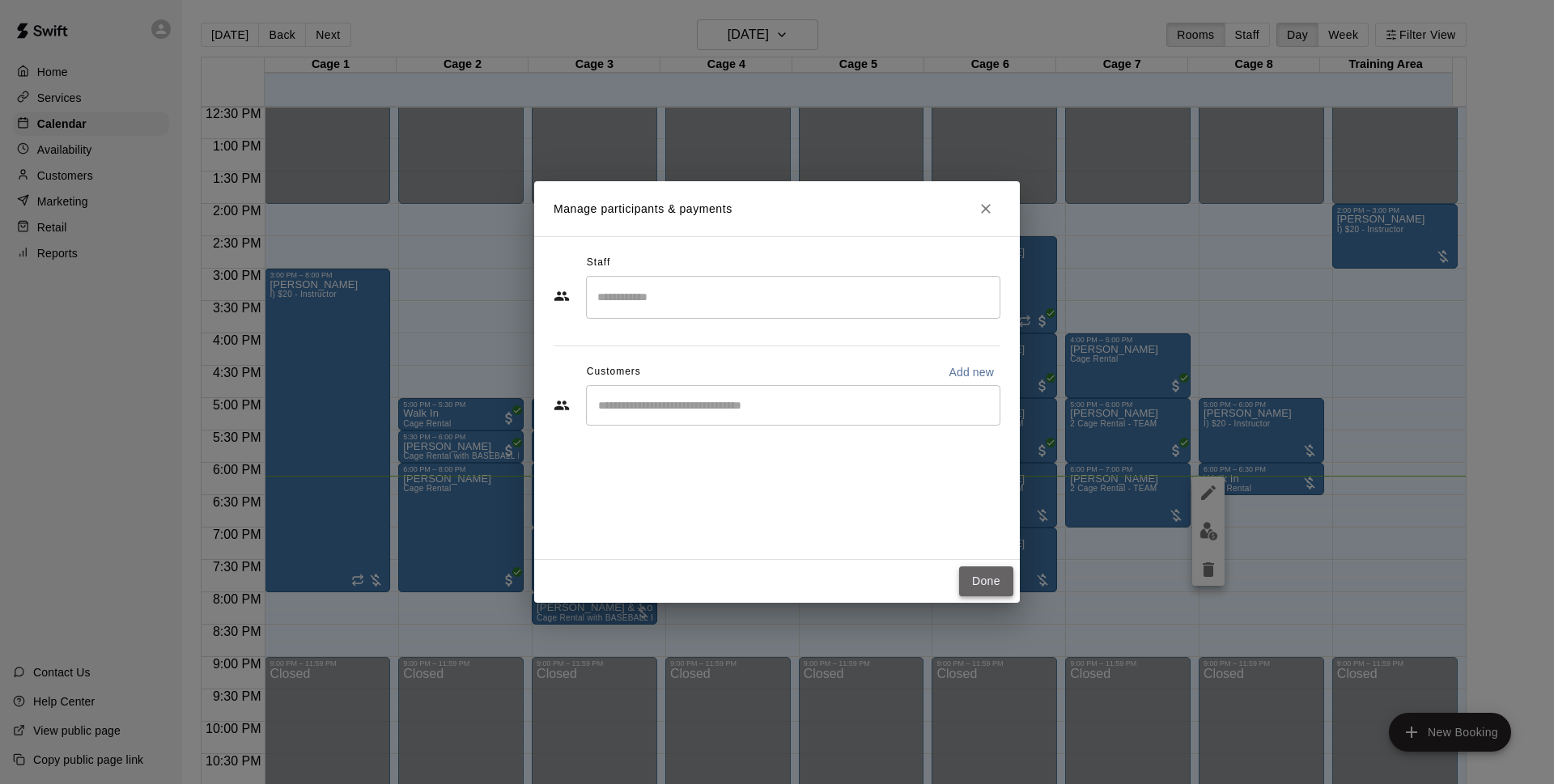
click at [989, 574] on button "Done" at bounding box center [985, 582] width 54 height 30
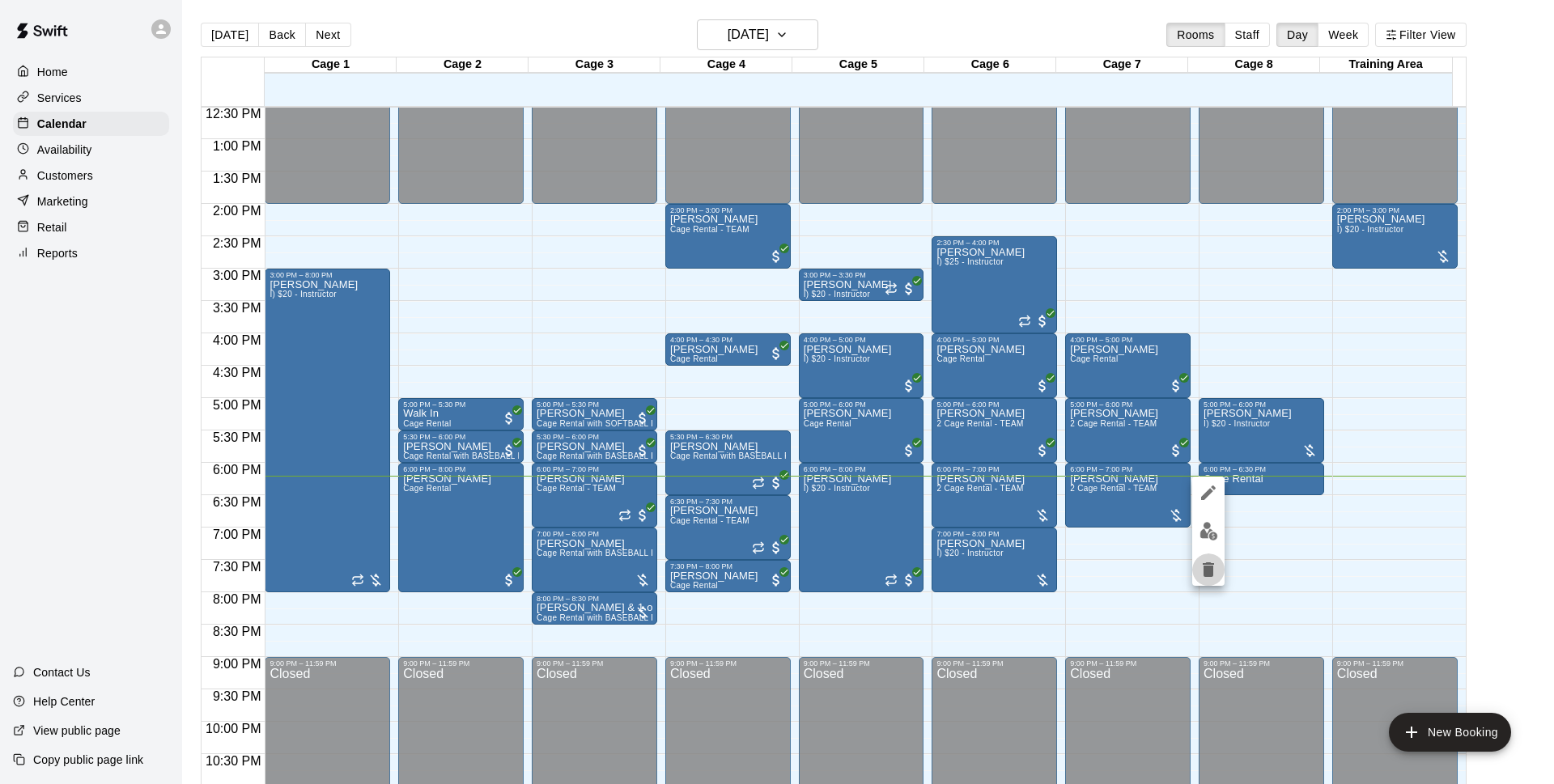
click at [1208, 576] on icon "delete" at bounding box center [1208, 570] width 12 height 15
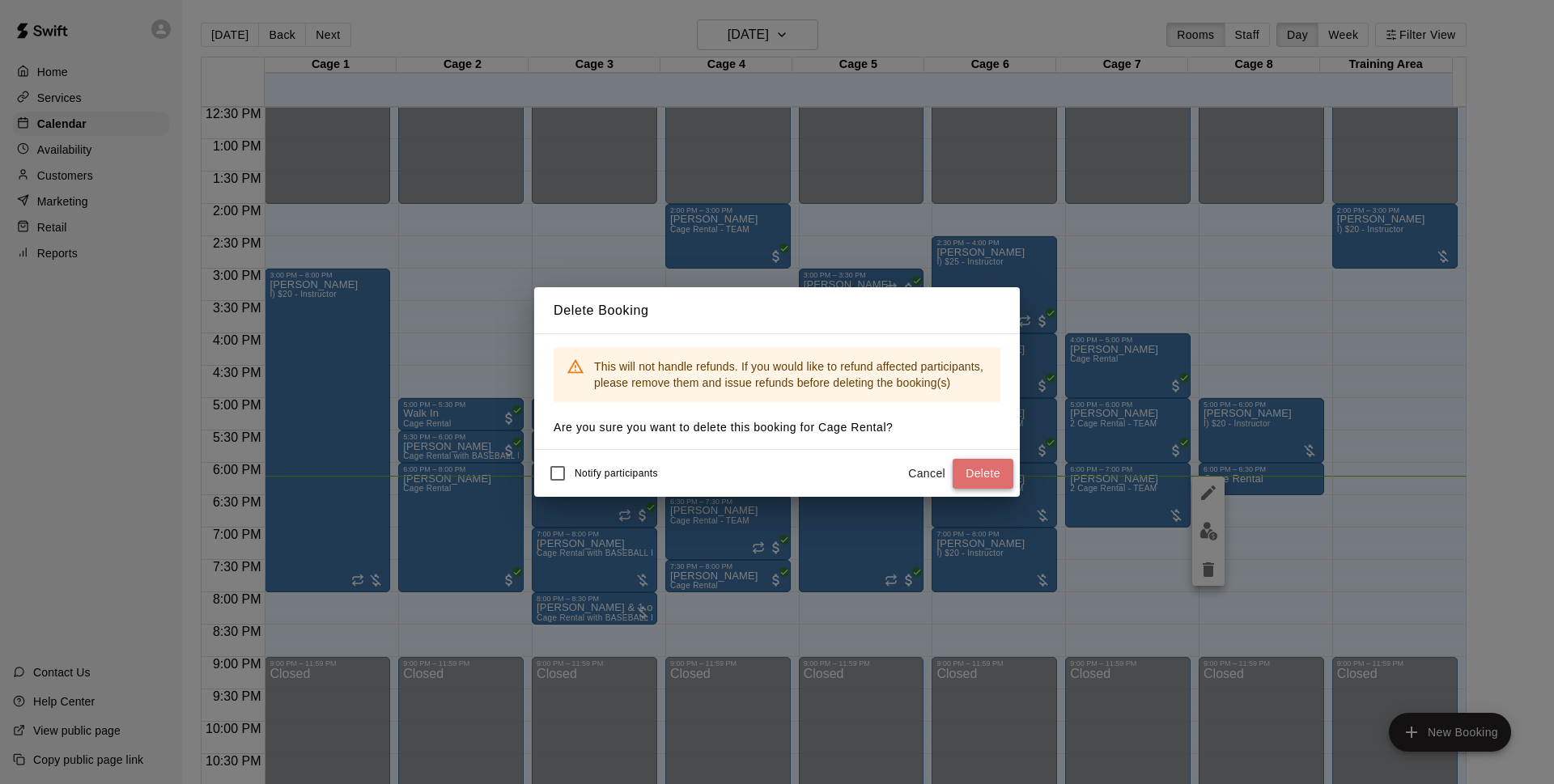
click at [995, 468] on button "Delete" at bounding box center [983, 474] width 61 height 30
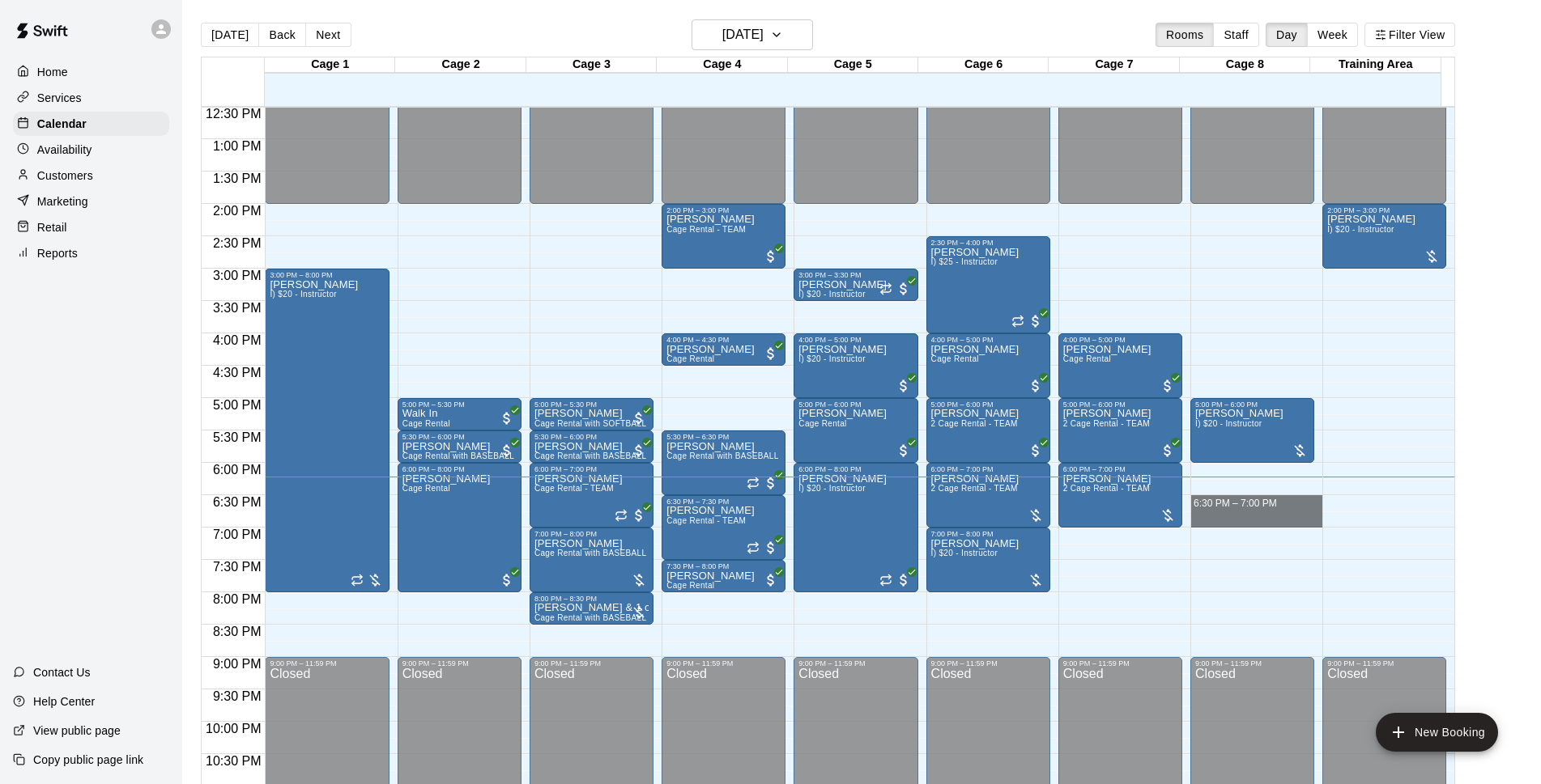
drag, startPoint x: 1269, startPoint y: 497, endPoint x: 1269, endPoint y: 525, distance: 28.0
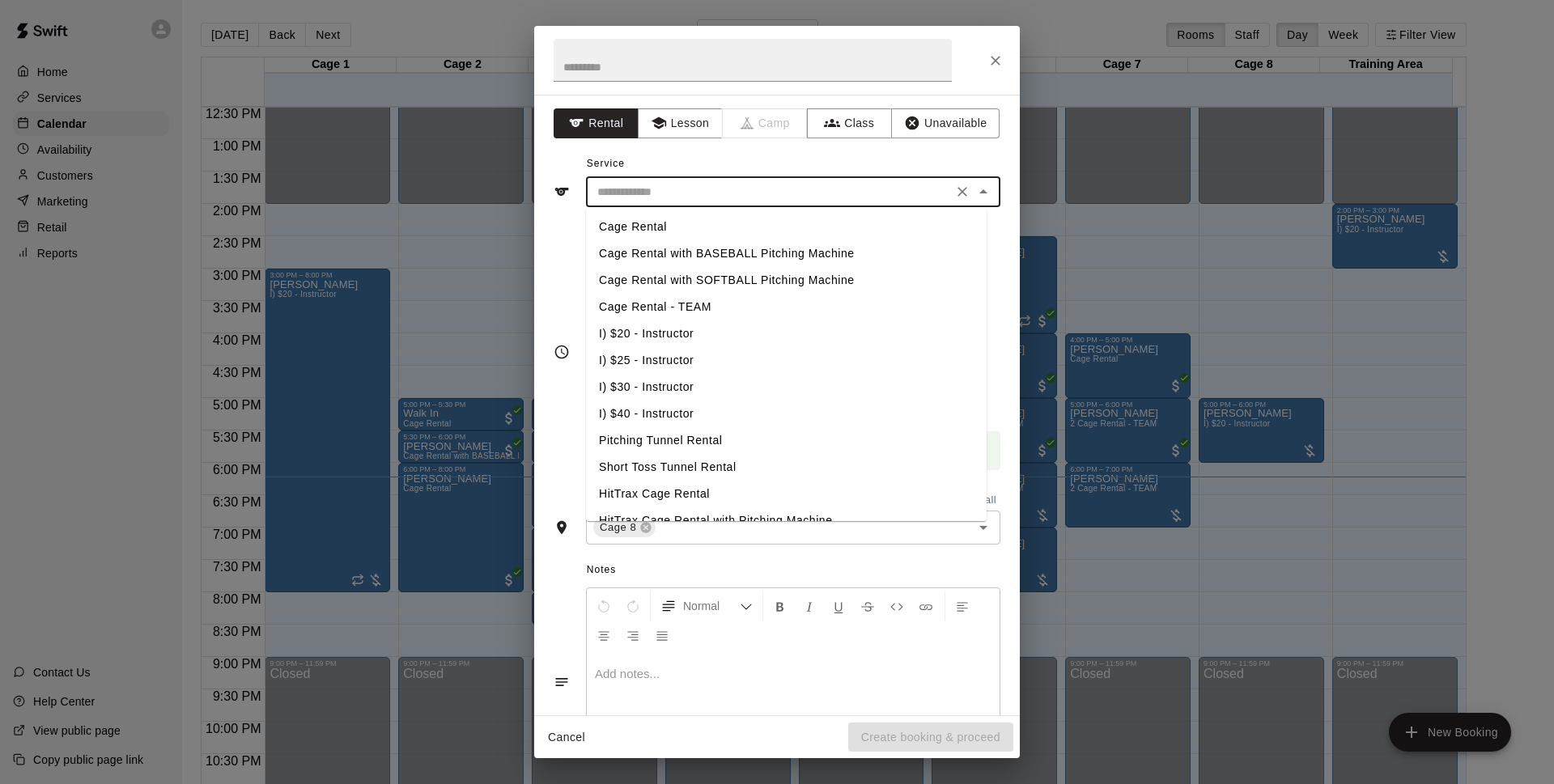
click at [852, 194] on input "text" at bounding box center [769, 192] width 357 height 20
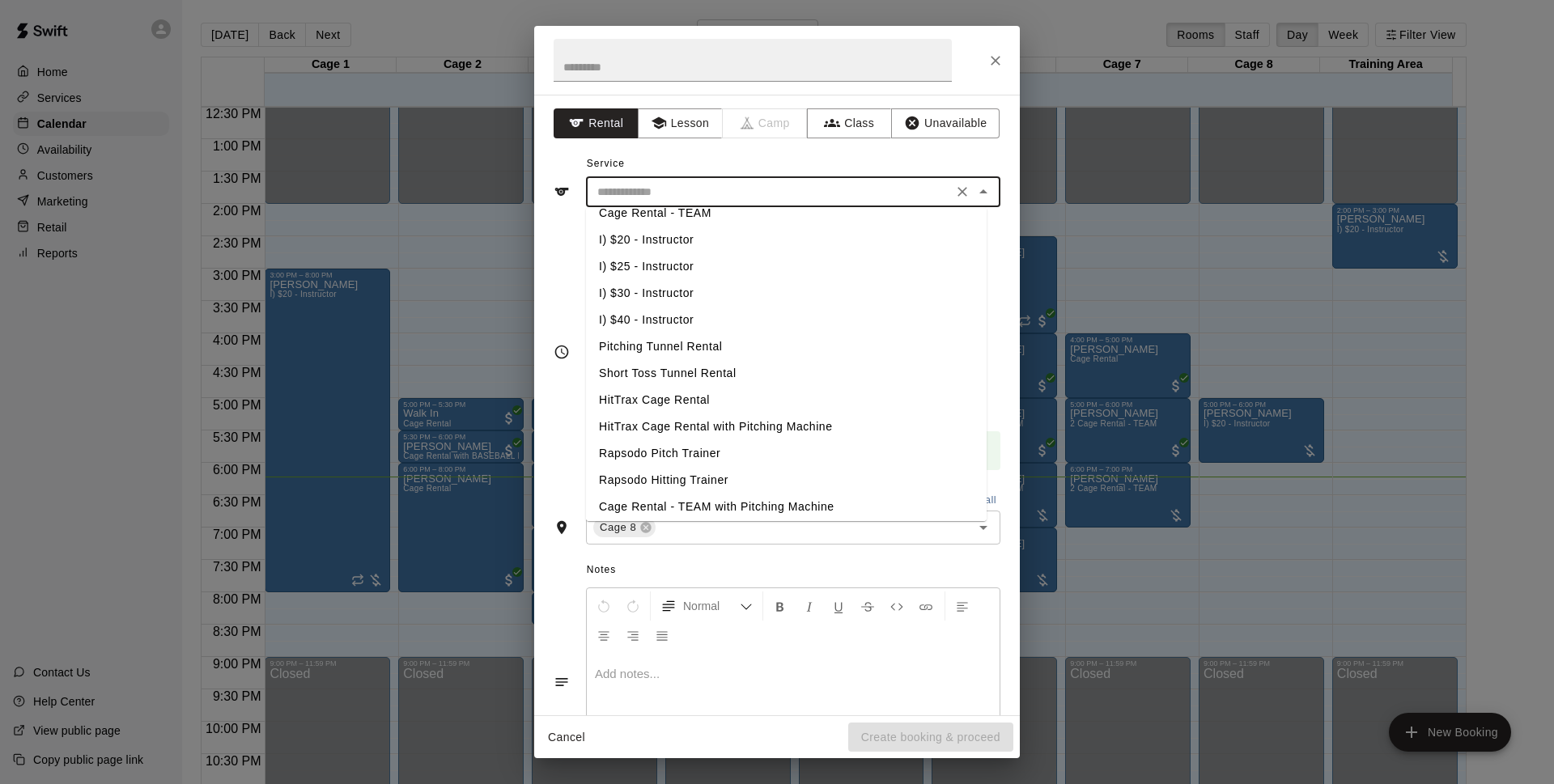
scroll to position [141, 0]
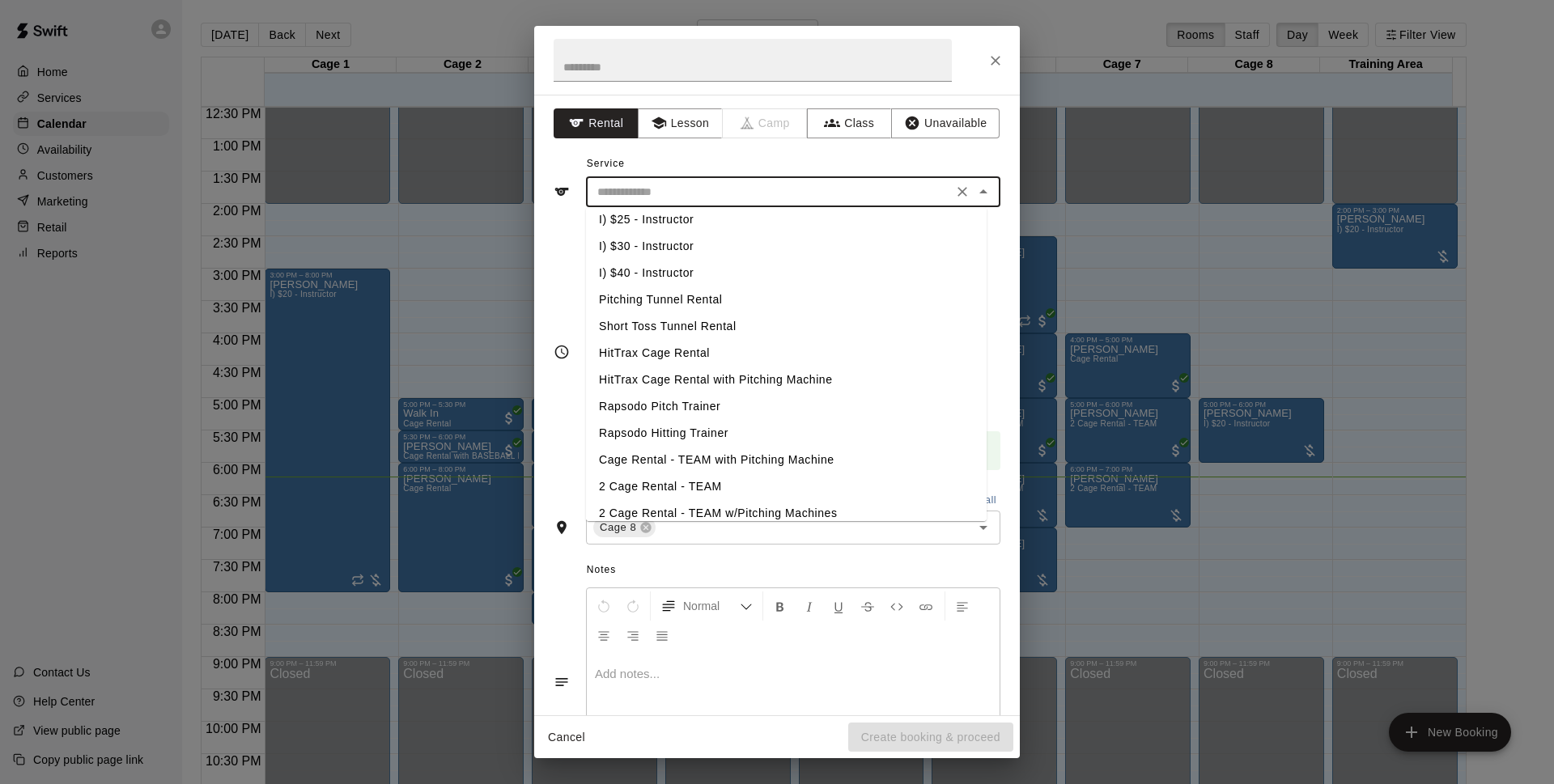
click at [712, 327] on li "Short Toss Tunnel Rental" at bounding box center [786, 327] width 400 height 27
type input "**********"
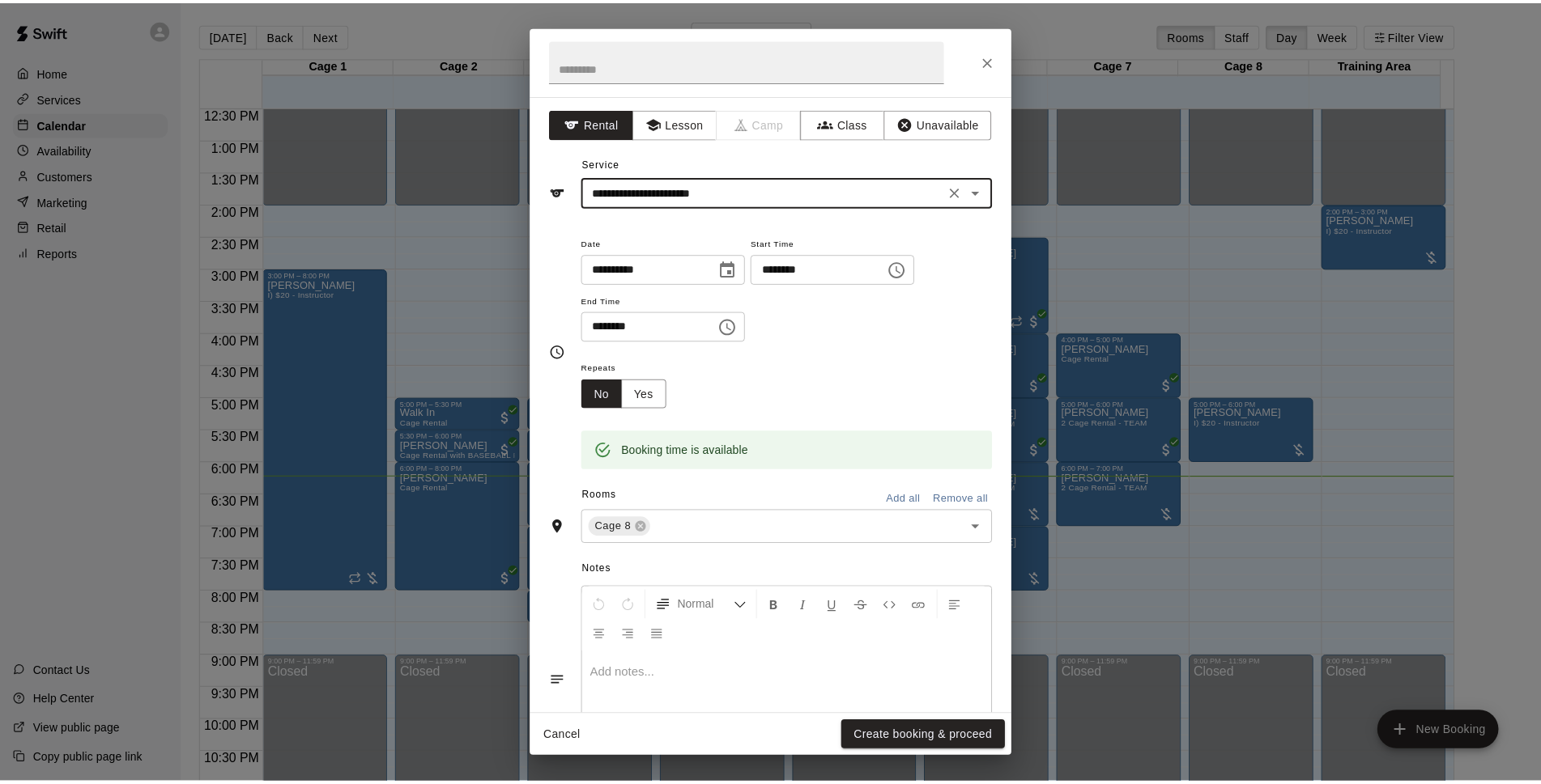
scroll to position [90, 0]
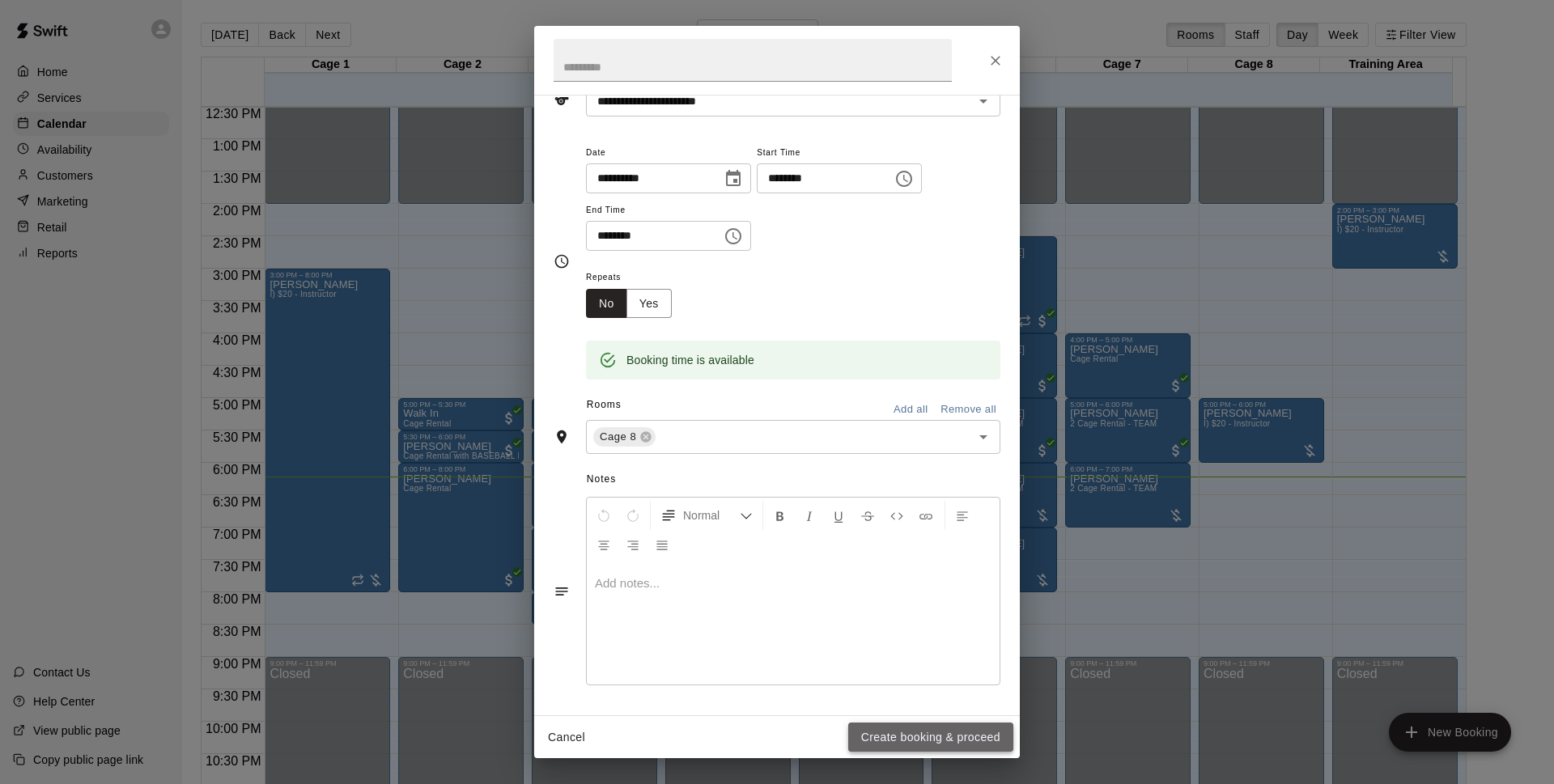
click at [958, 730] on button "Create booking & proceed" at bounding box center [931, 738] width 165 height 30
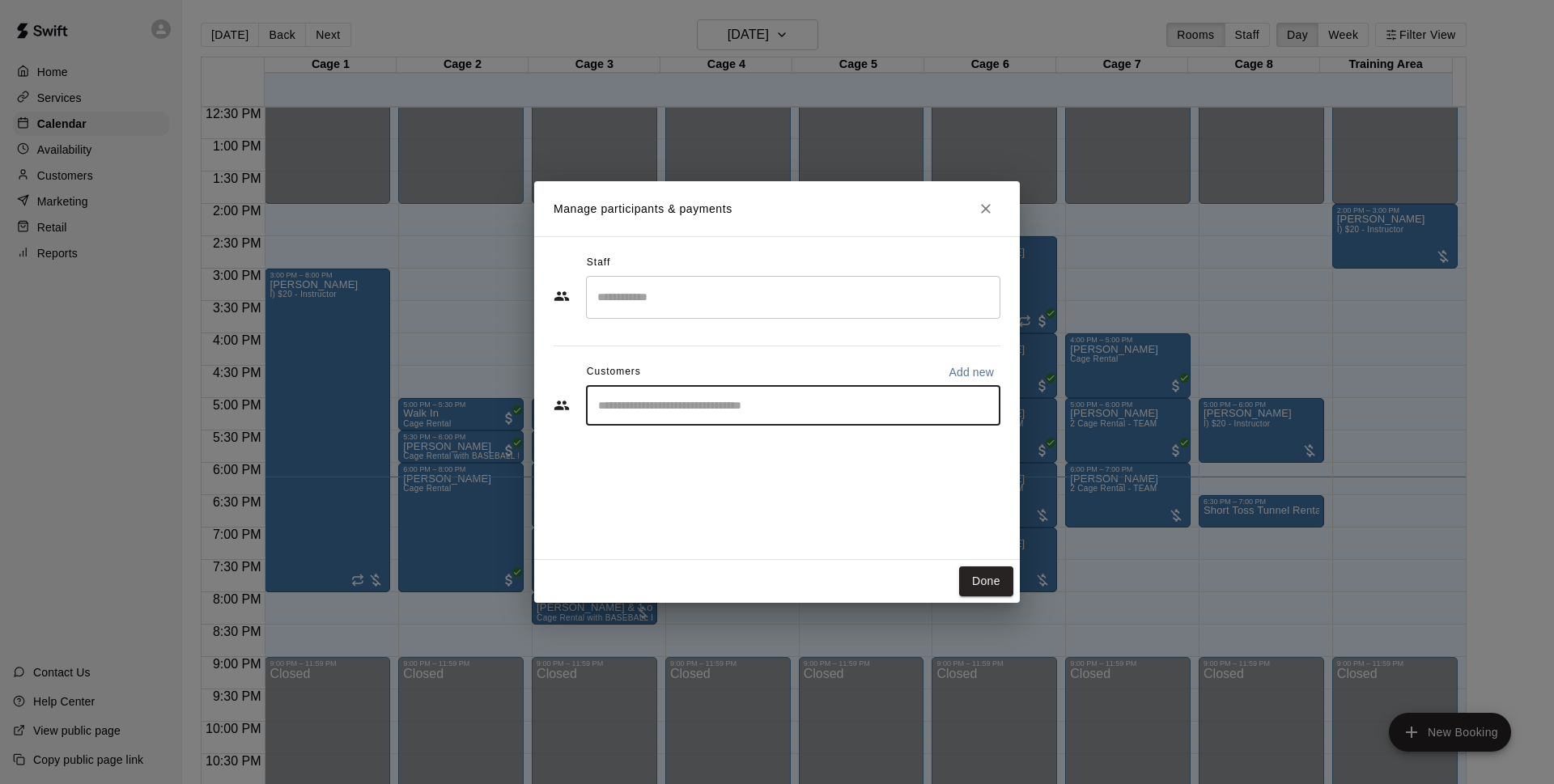
click at [854, 404] on input "Start typing to search customers..." at bounding box center [793, 406] width 399 height 17
type input "*******"
click at [832, 448] on div "Walk In [EMAIL_ADDRESS][DOMAIN_NAME]" at bounding box center [810, 452] width 356 height 35
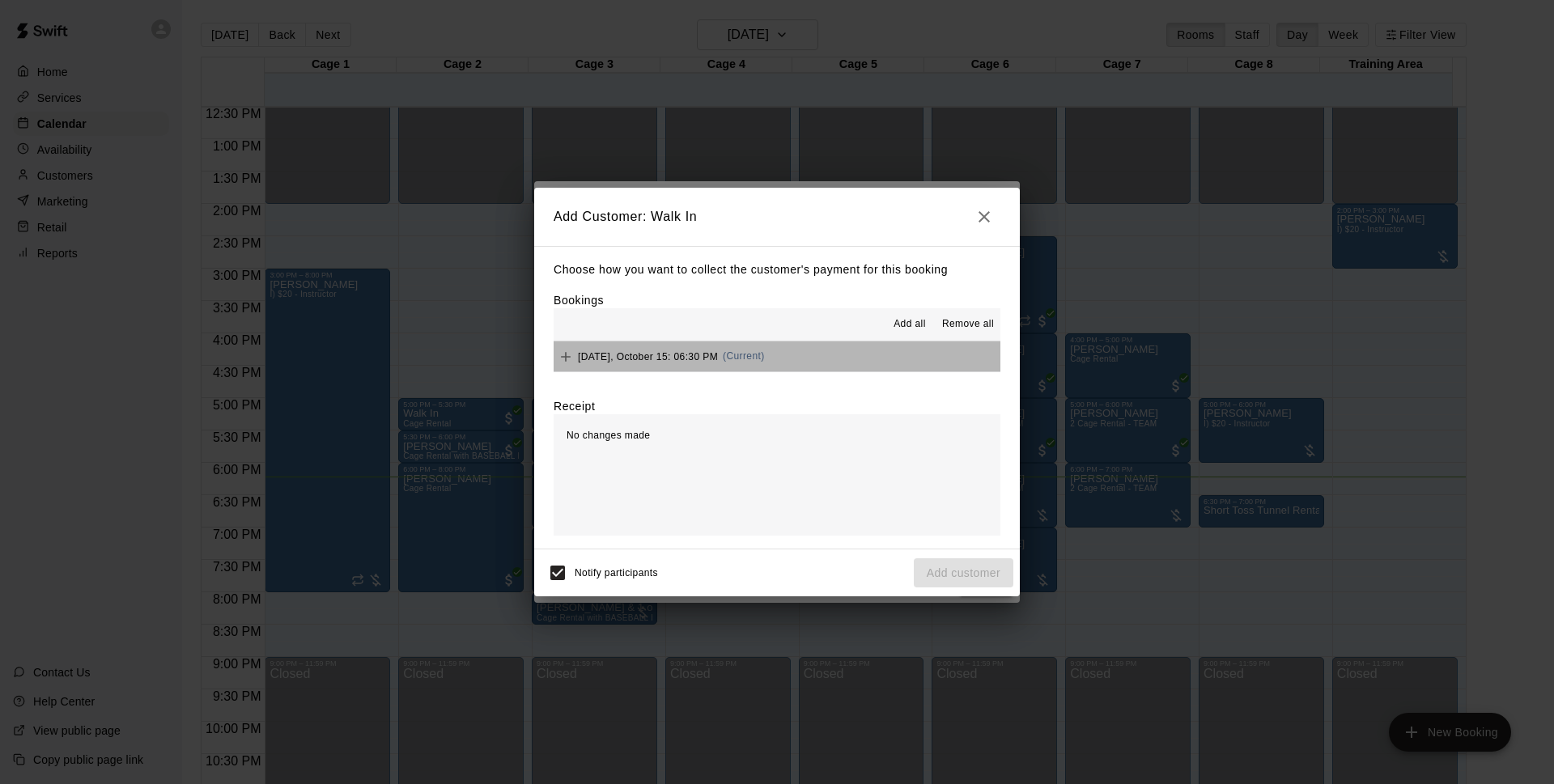
click at [786, 346] on button "[DATE], October 15: 06:30 PM (Current)" at bounding box center [777, 356] width 447 height 30
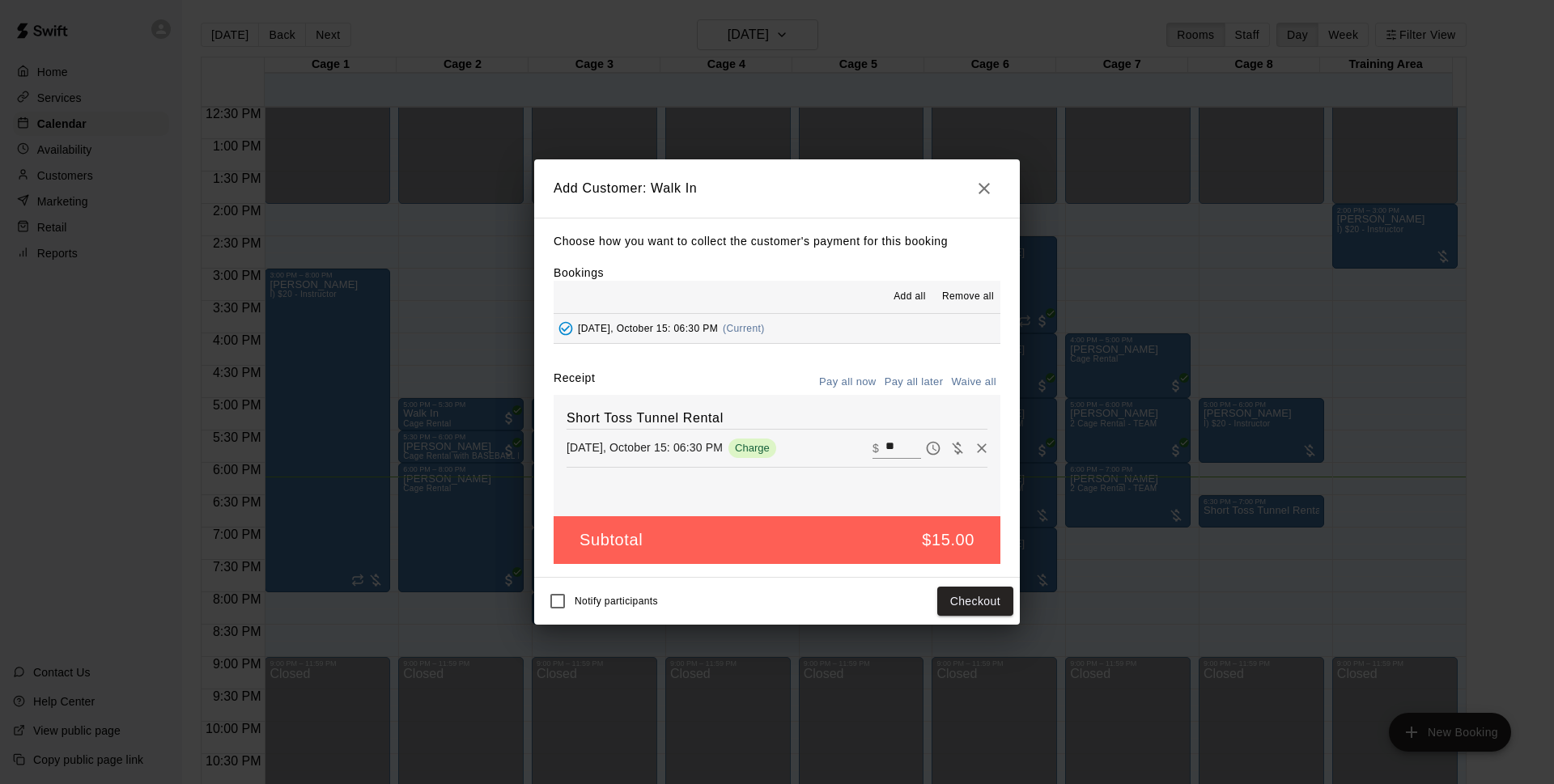
click at [942, 380] on button "Pay all later" at bounding box center [914, 382] width 67 height 25
click at [976, 603] on button "Add customer" at bounding box center [964, 602] width 99 height 30
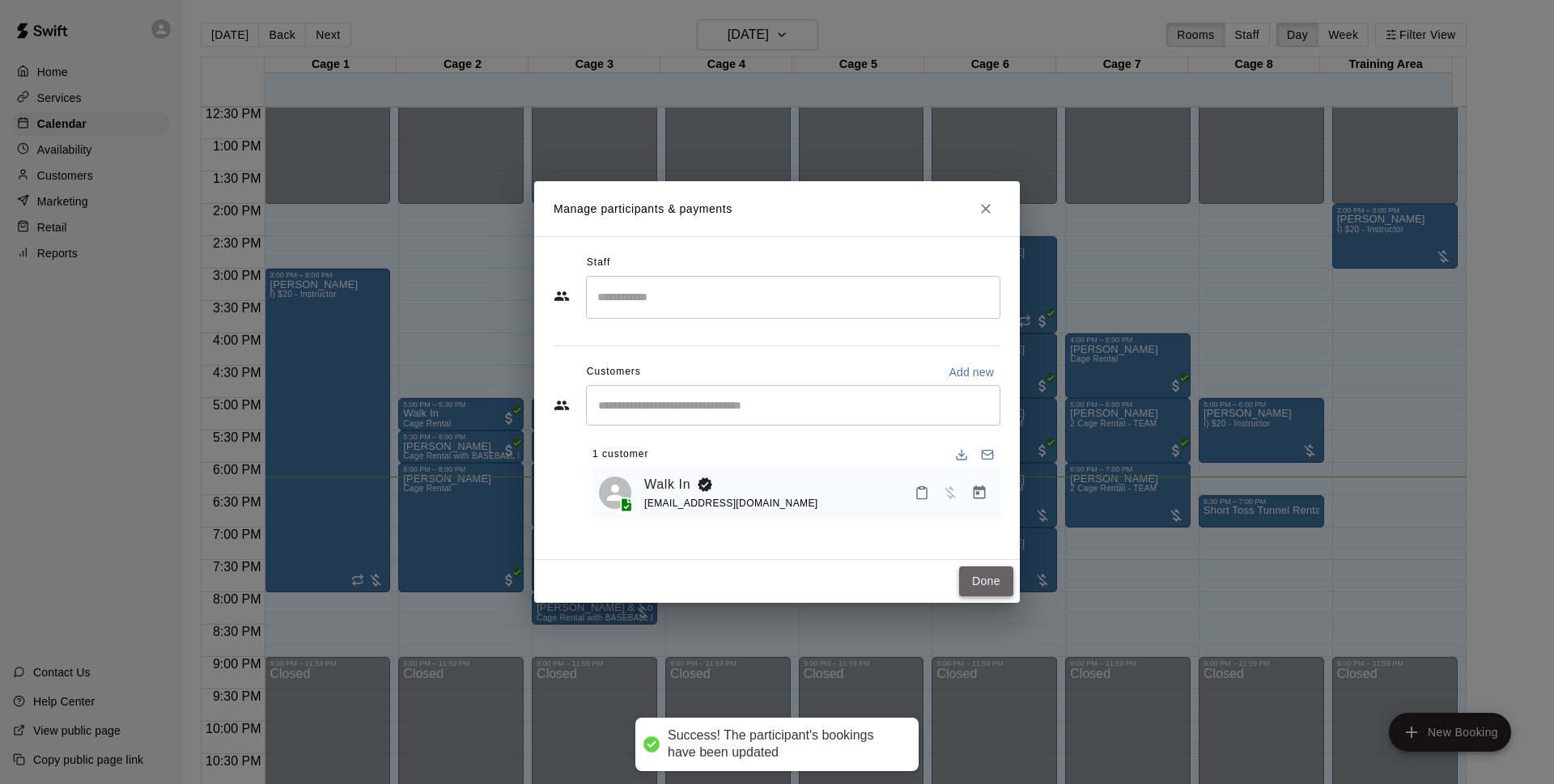
click at [978, 571] on button "Done" at bounding box center [985, 582] width 54 height 30
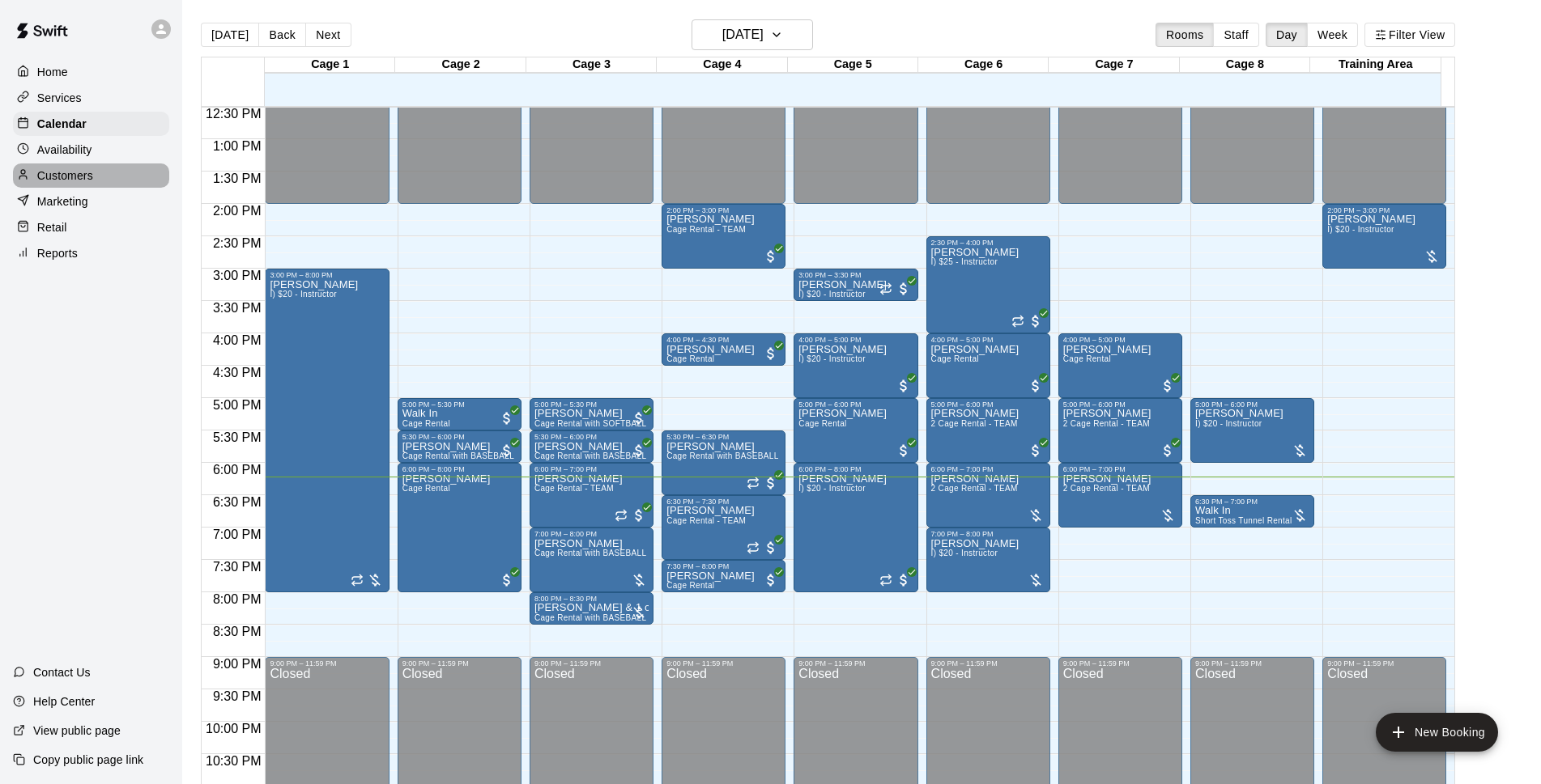
click at [80, 178] on p "Customers" at bounding box center [65, 176] width 56 height 17
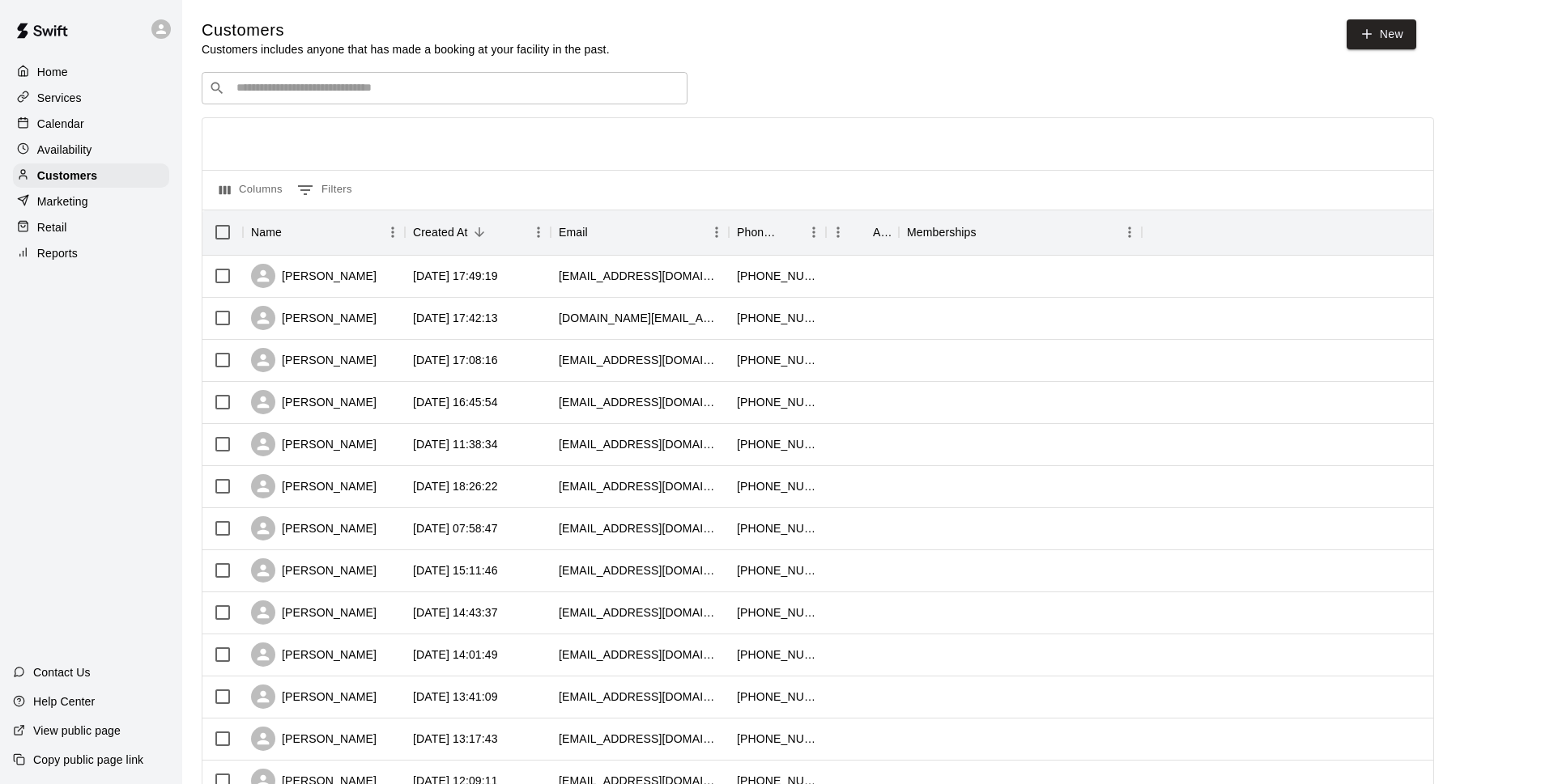
click at [491, 90] on input "Search customers by name or email" at bounding box center [455, 89] width 448 height 17
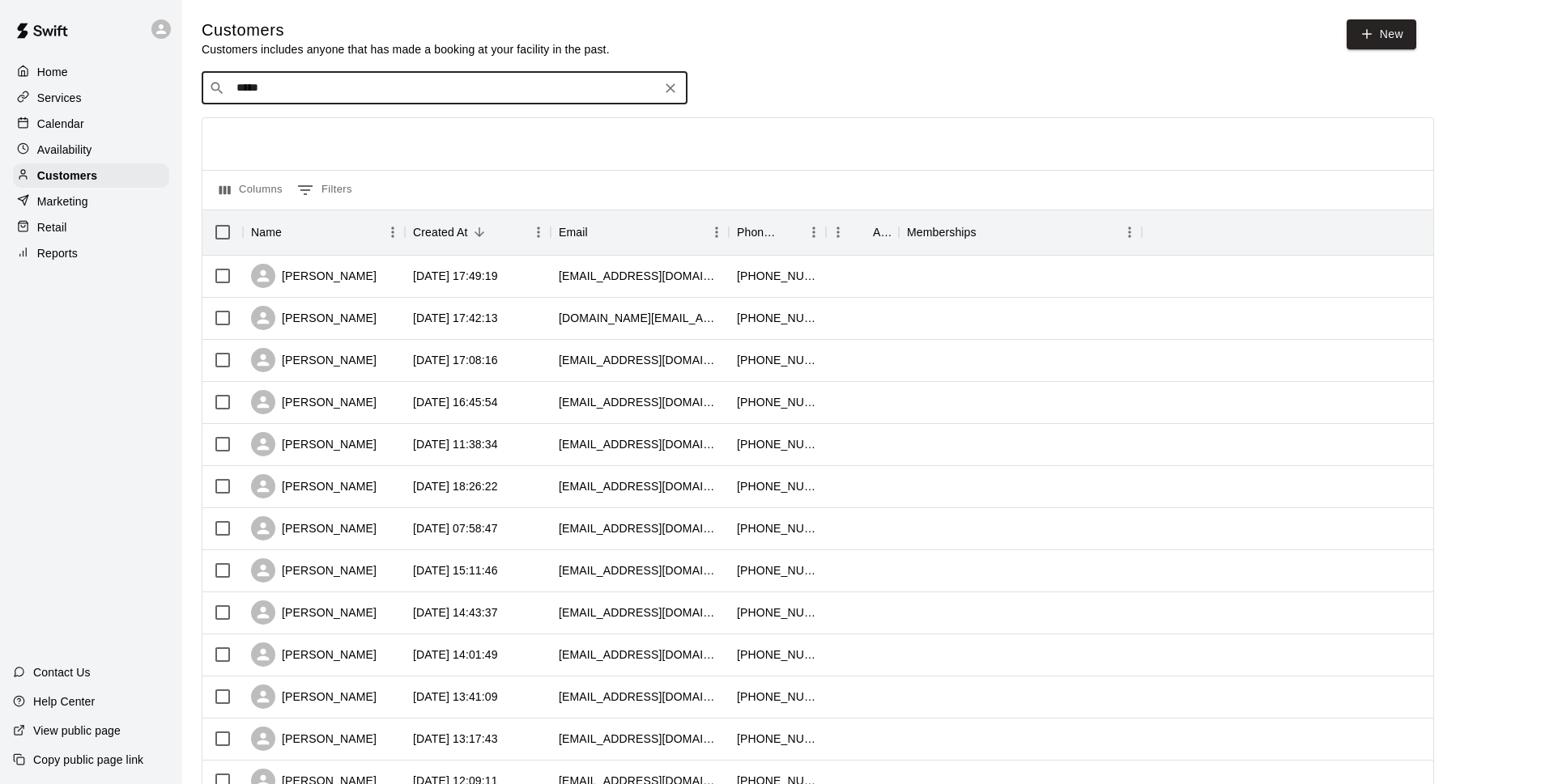
type input "*****"
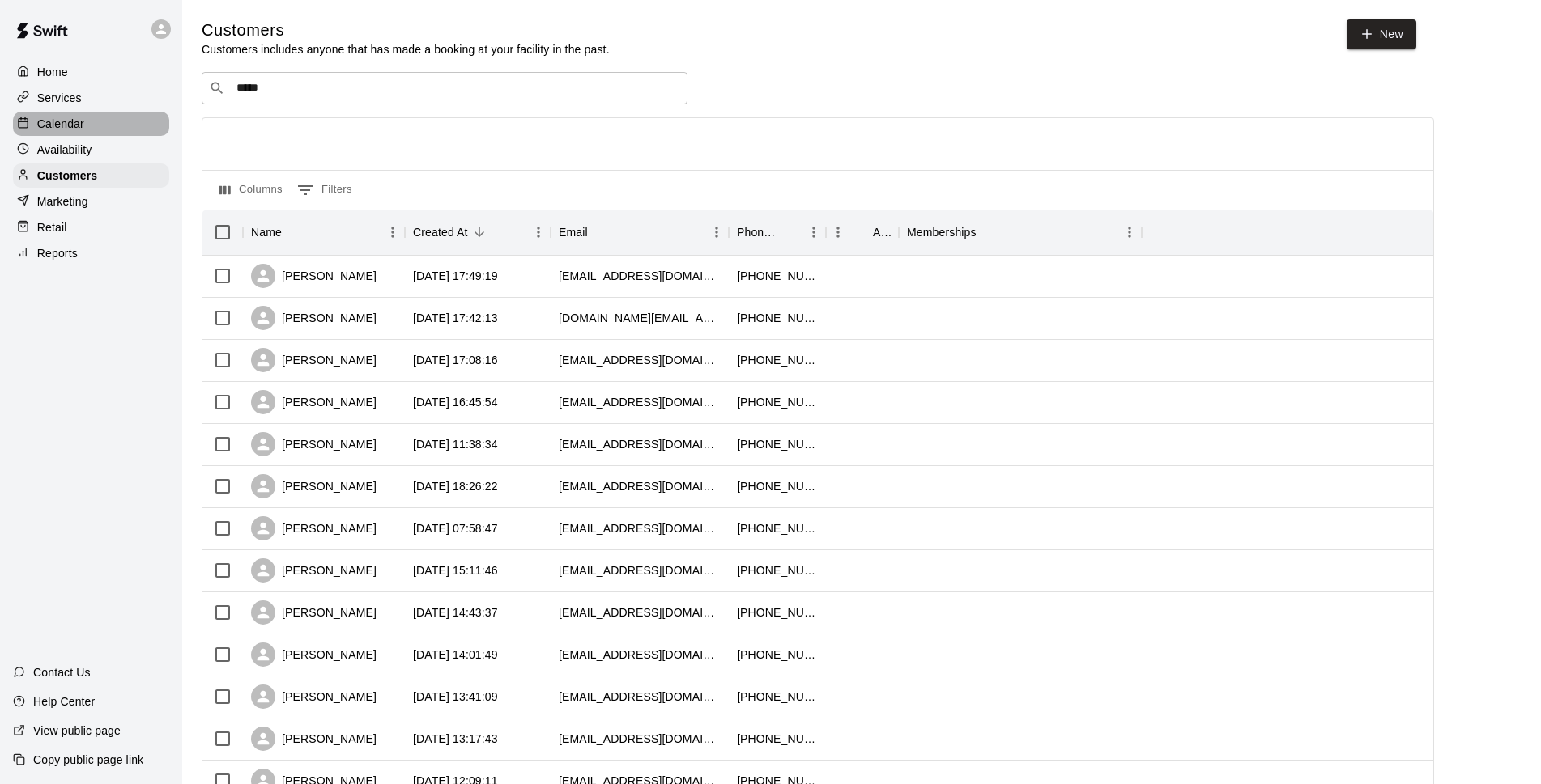
click at [131, 121] on div "Calendar" at bounding box center [91, 123] width 156 height 24
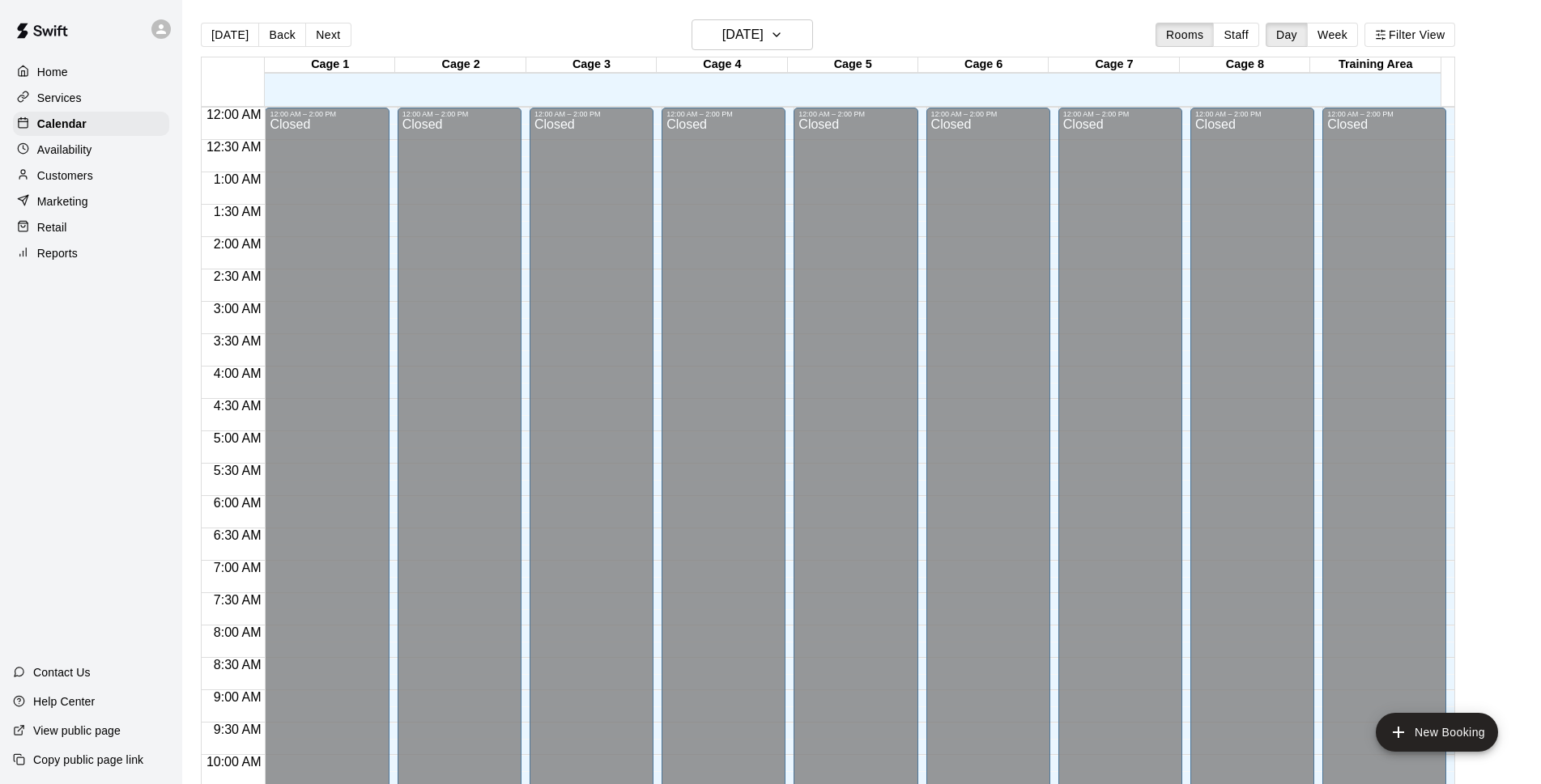
scroll to position [811, 0]
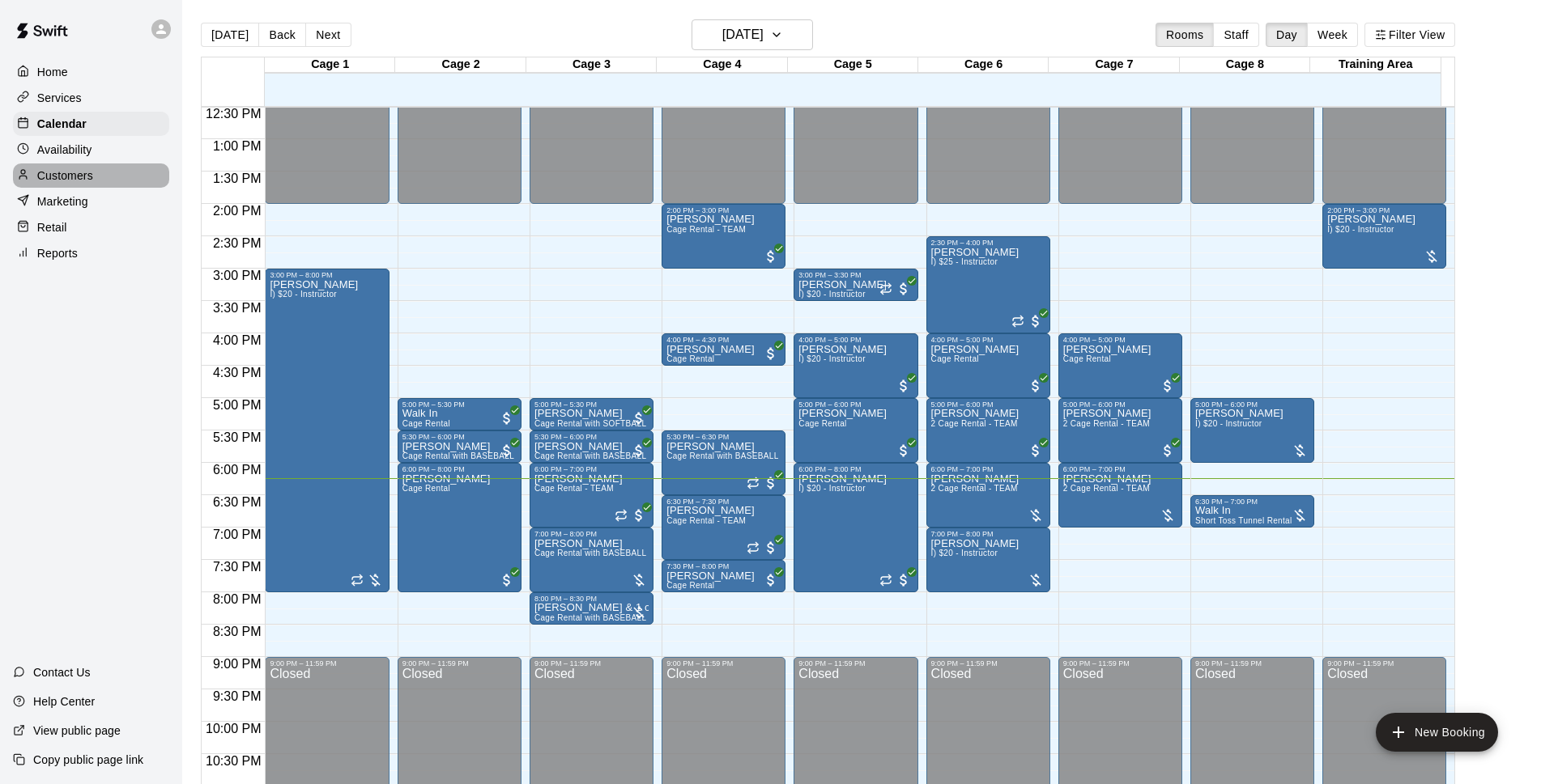
click at [94, 184] on div "Customers" at bounding box center [91, 175] width 156 height 24
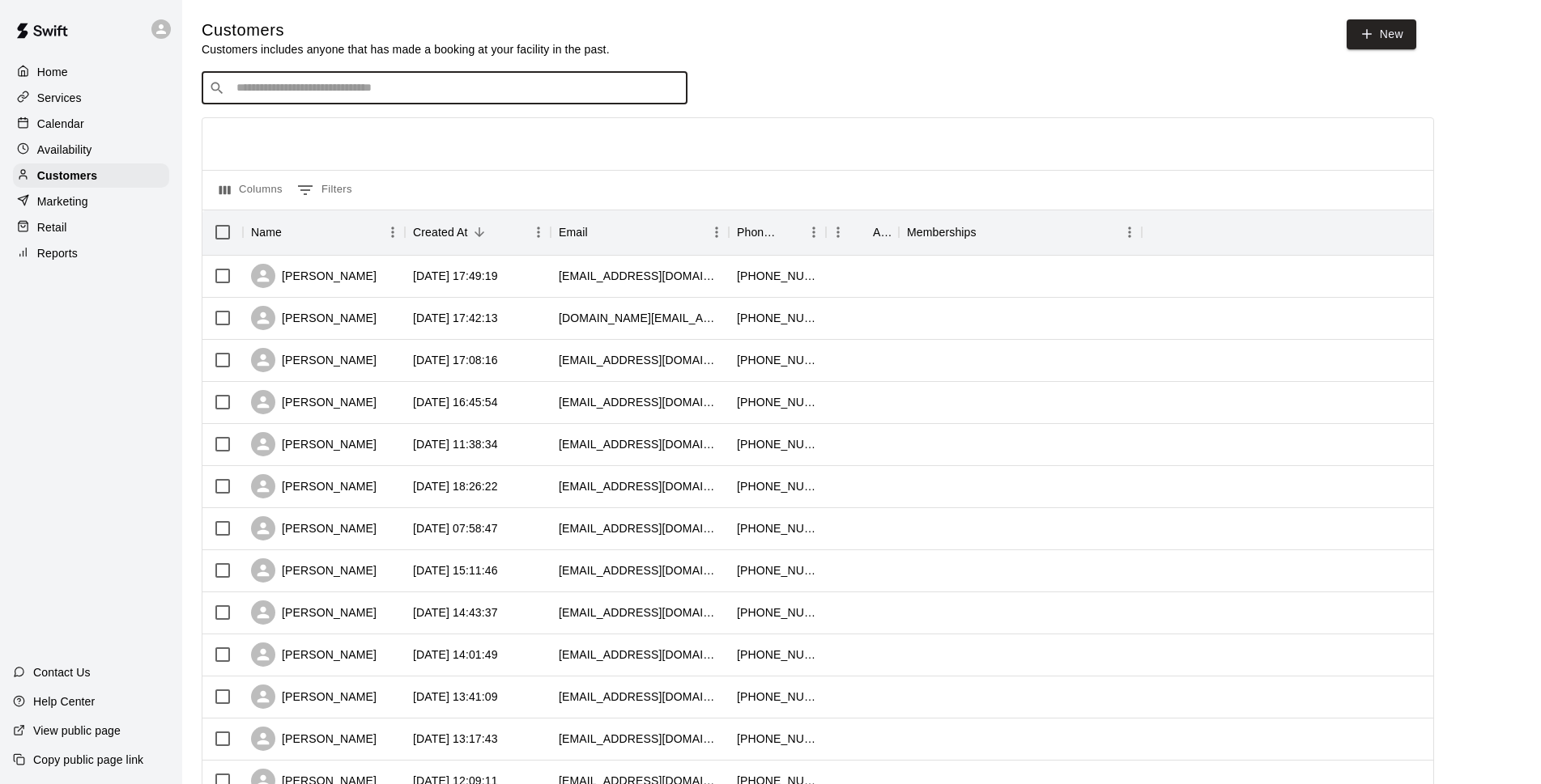
click at [274, 85] on input "Search customers by name or email" at bounding box center [455, 89] width 448 height 17
type input "***"
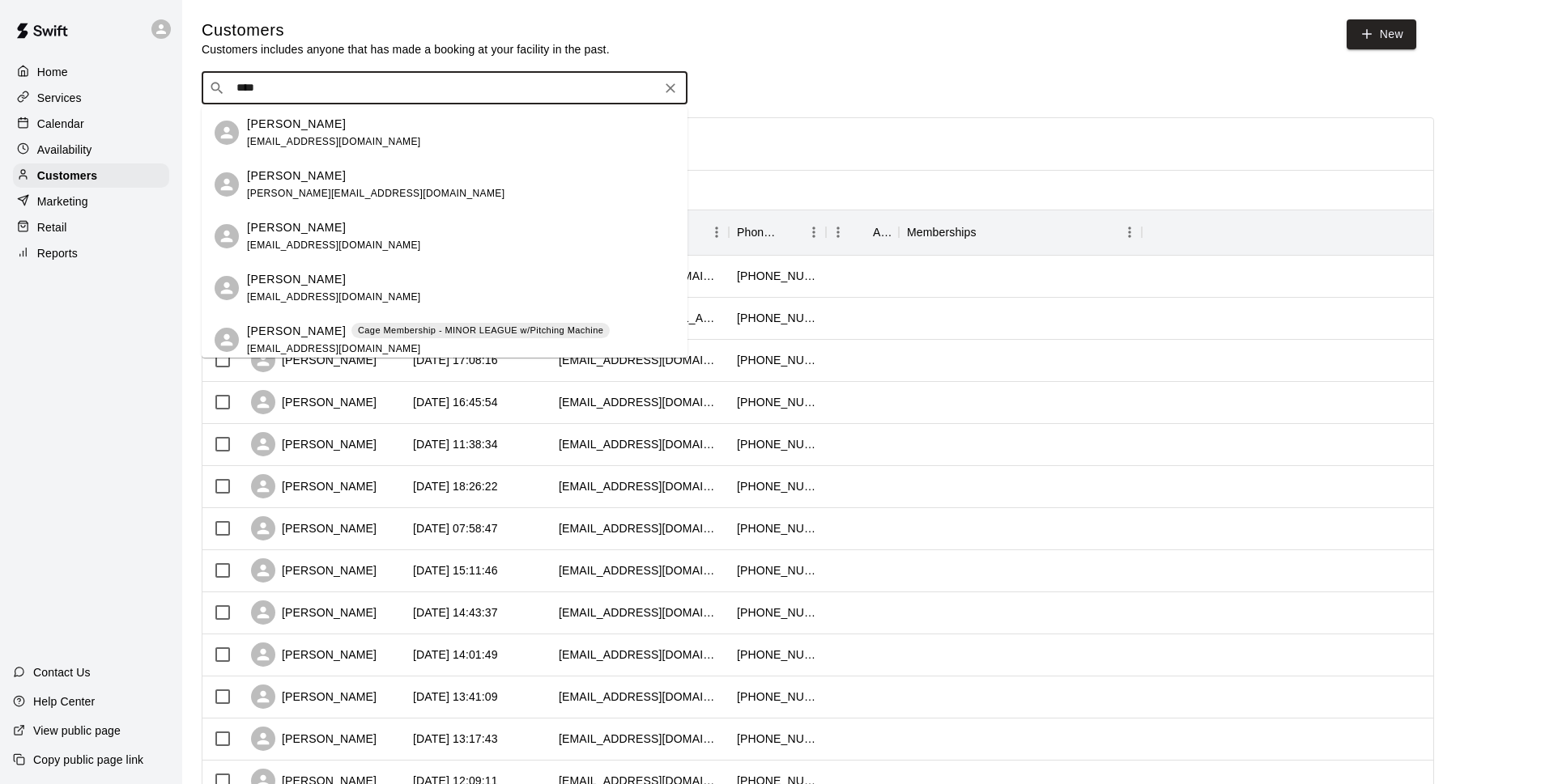
click at [371, 331] on p "Cage Membership - MINOR LEAGUE w/Pitching Machine" at bounding box center [481, 331] width 245 height 14
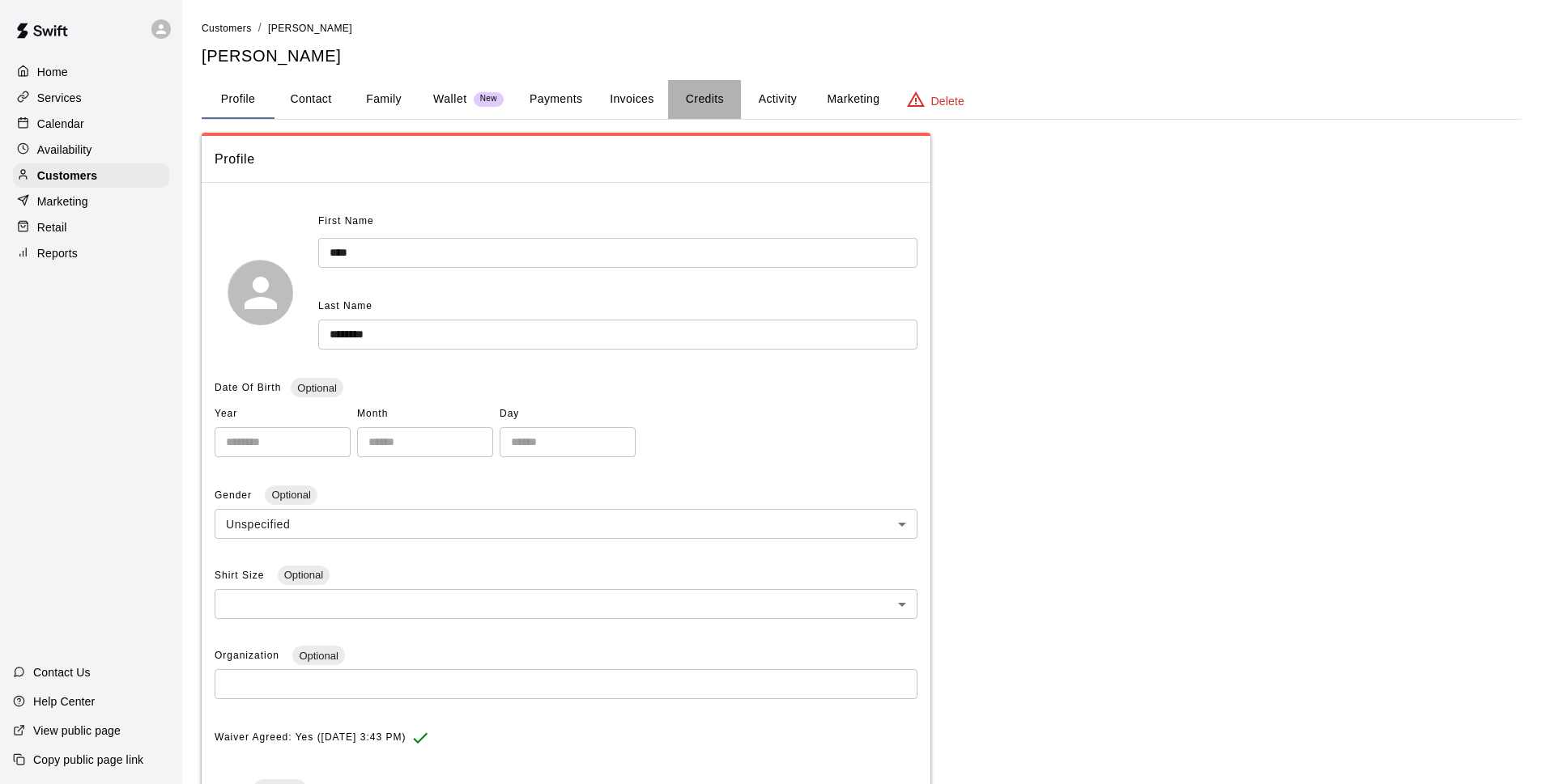
click at [720, 104] on button "Credits" at bounding box center [705, 99] width 73 height 39
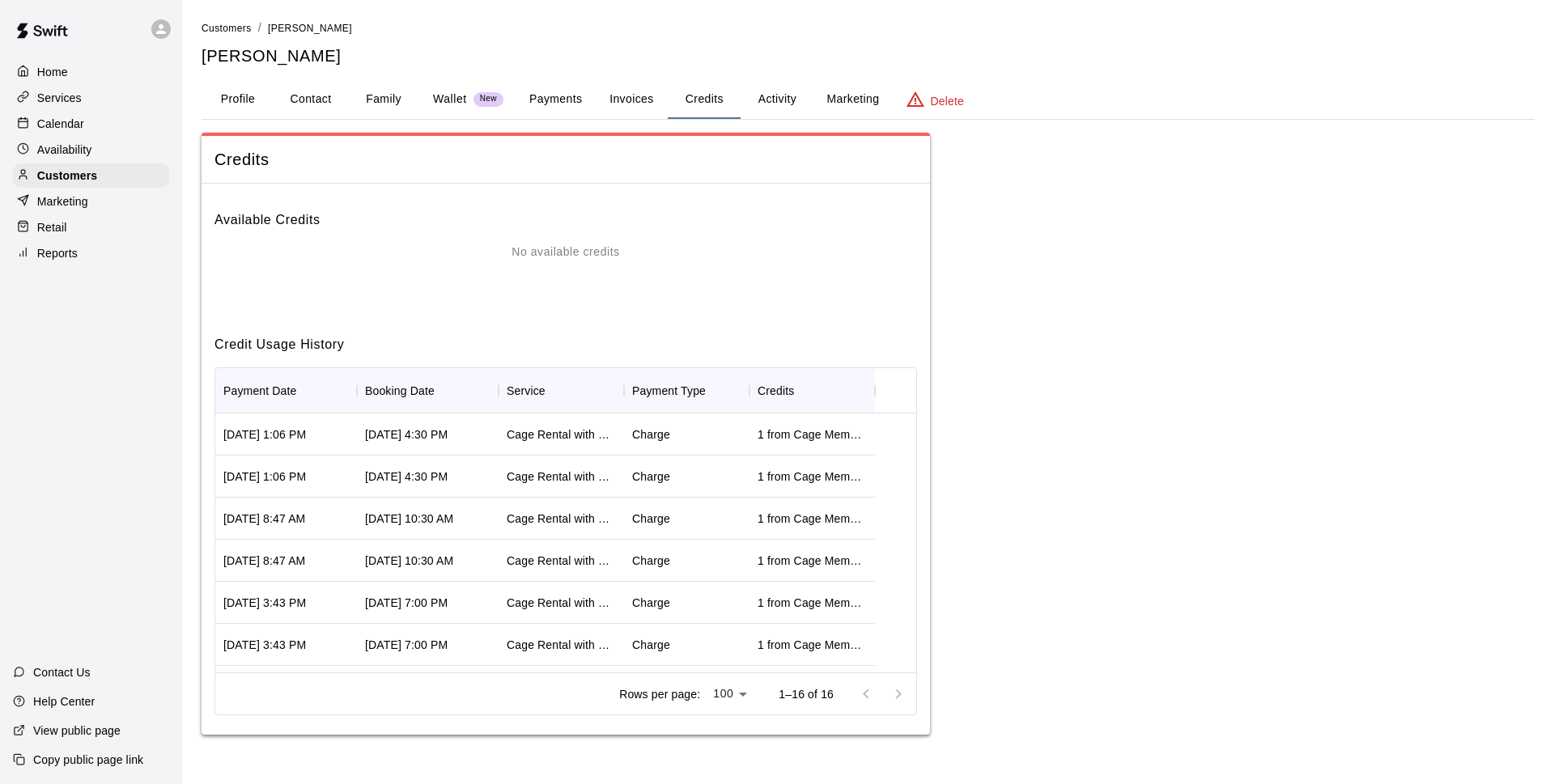
click at [542, 99] on button "Payments" at bounding box center [555, 99] width 79 height 39
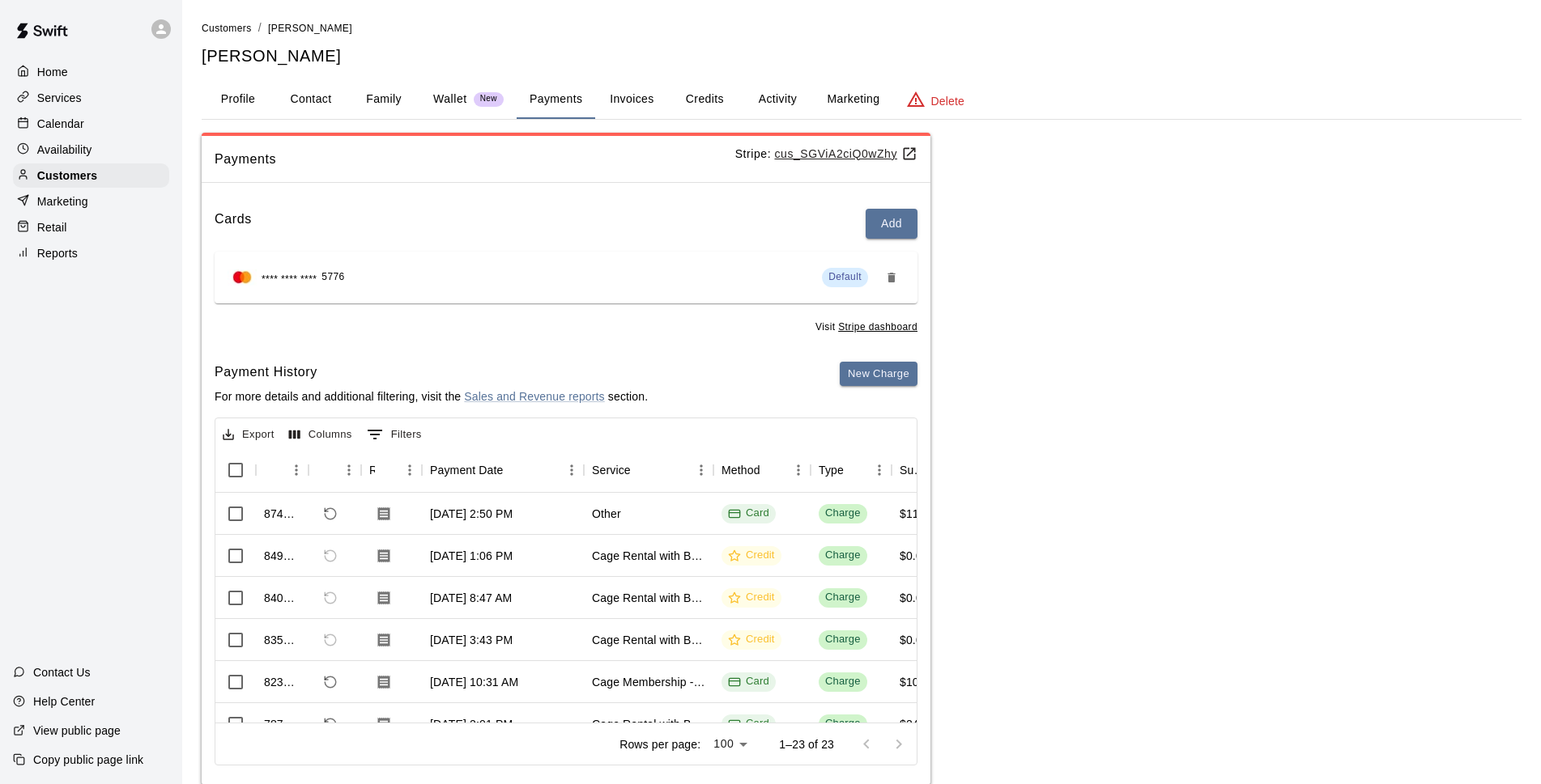
scroll to position [30, 0]
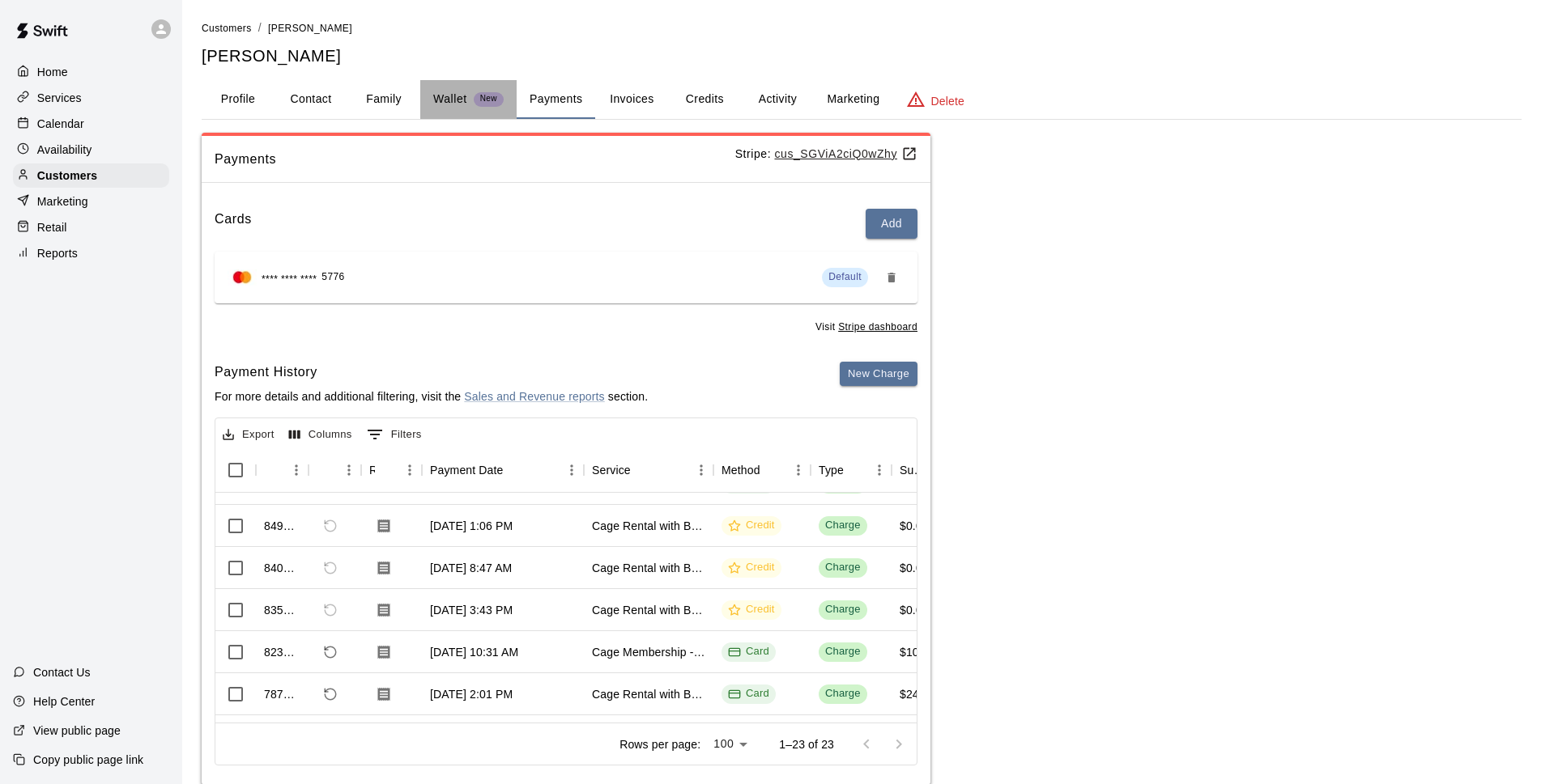
click at [442, 94] on p "Wallet" at bounding box center [450, 99] width 34 height 17
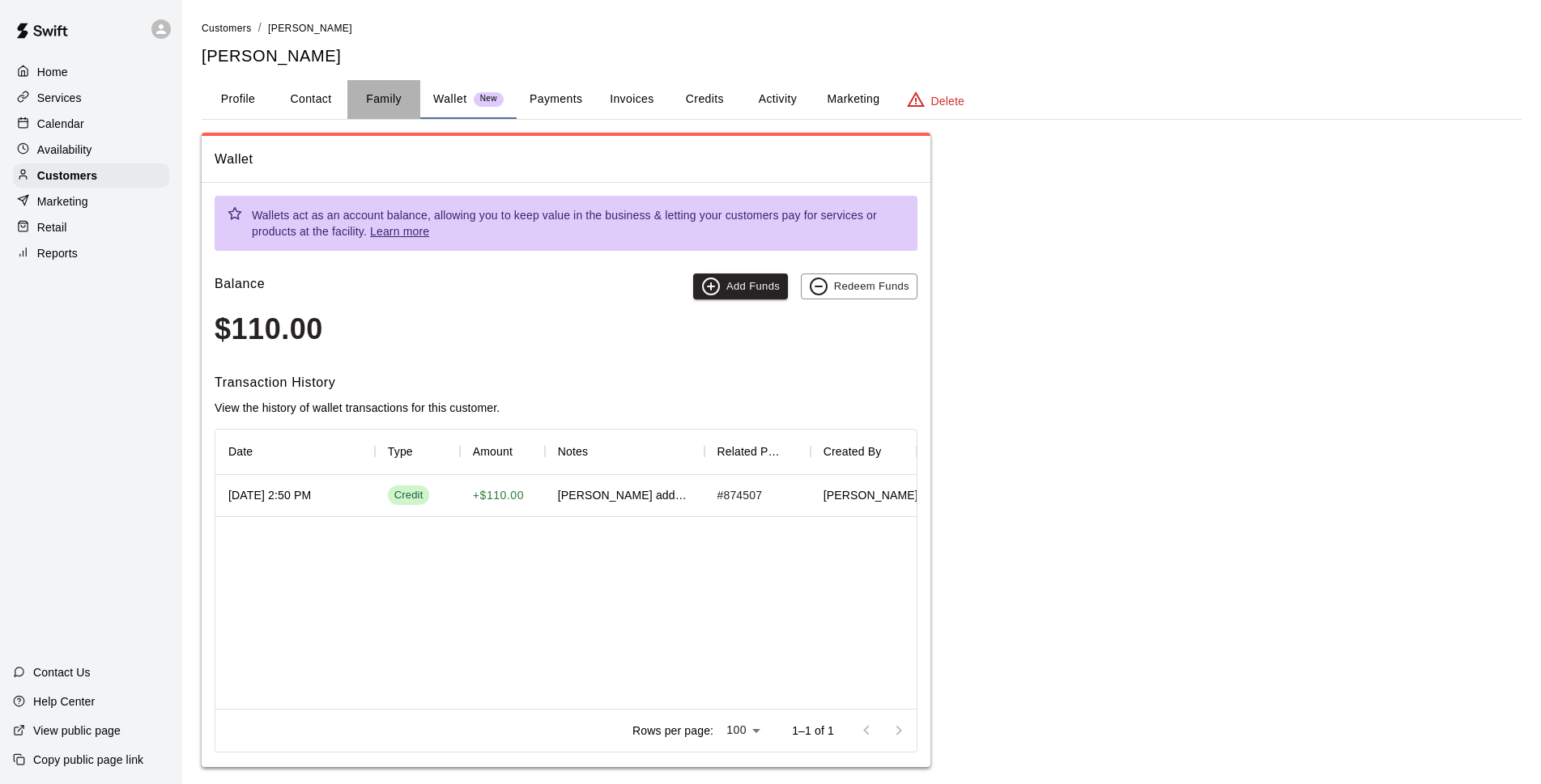
click at [385, 98] on button "Family" at bounding box center [384, 99] width 73 height 39
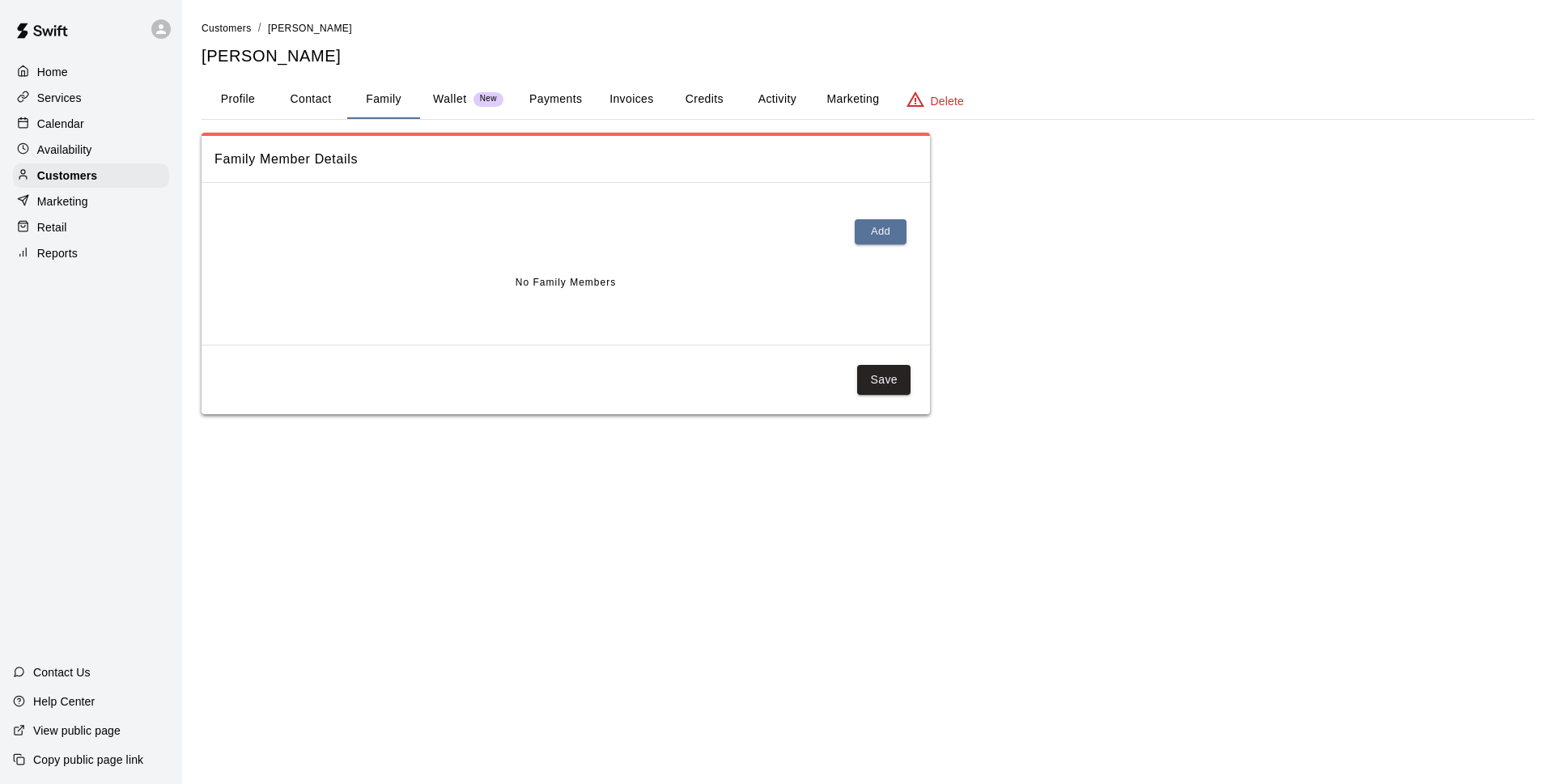
click at [286, 100] on button "Contact" at bounding box center [311, 99] width 73 height 39
select select "**"
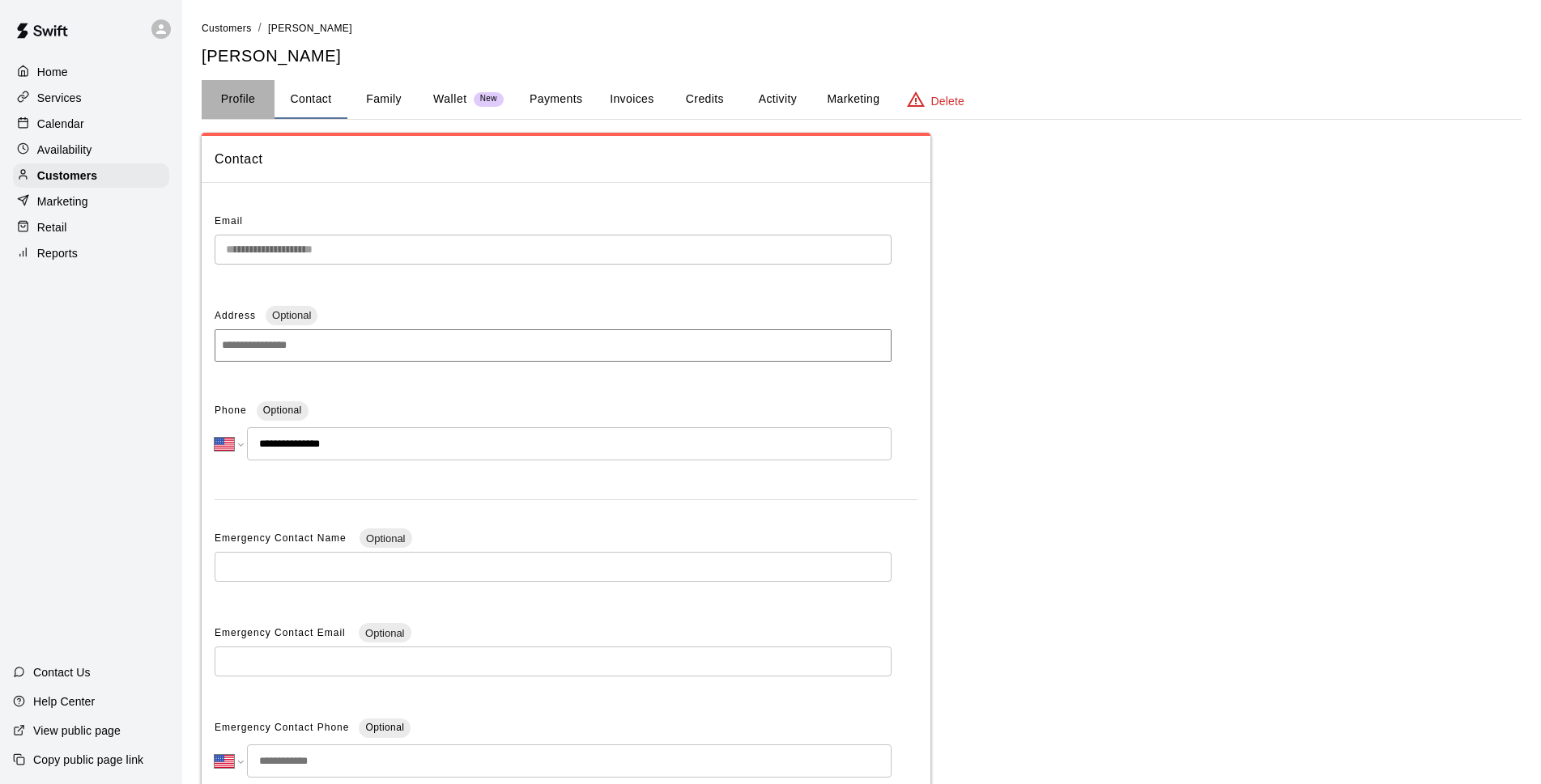
click at [258, 102] on button "Profile" at bounding box center [238, 99] width 73 height 39
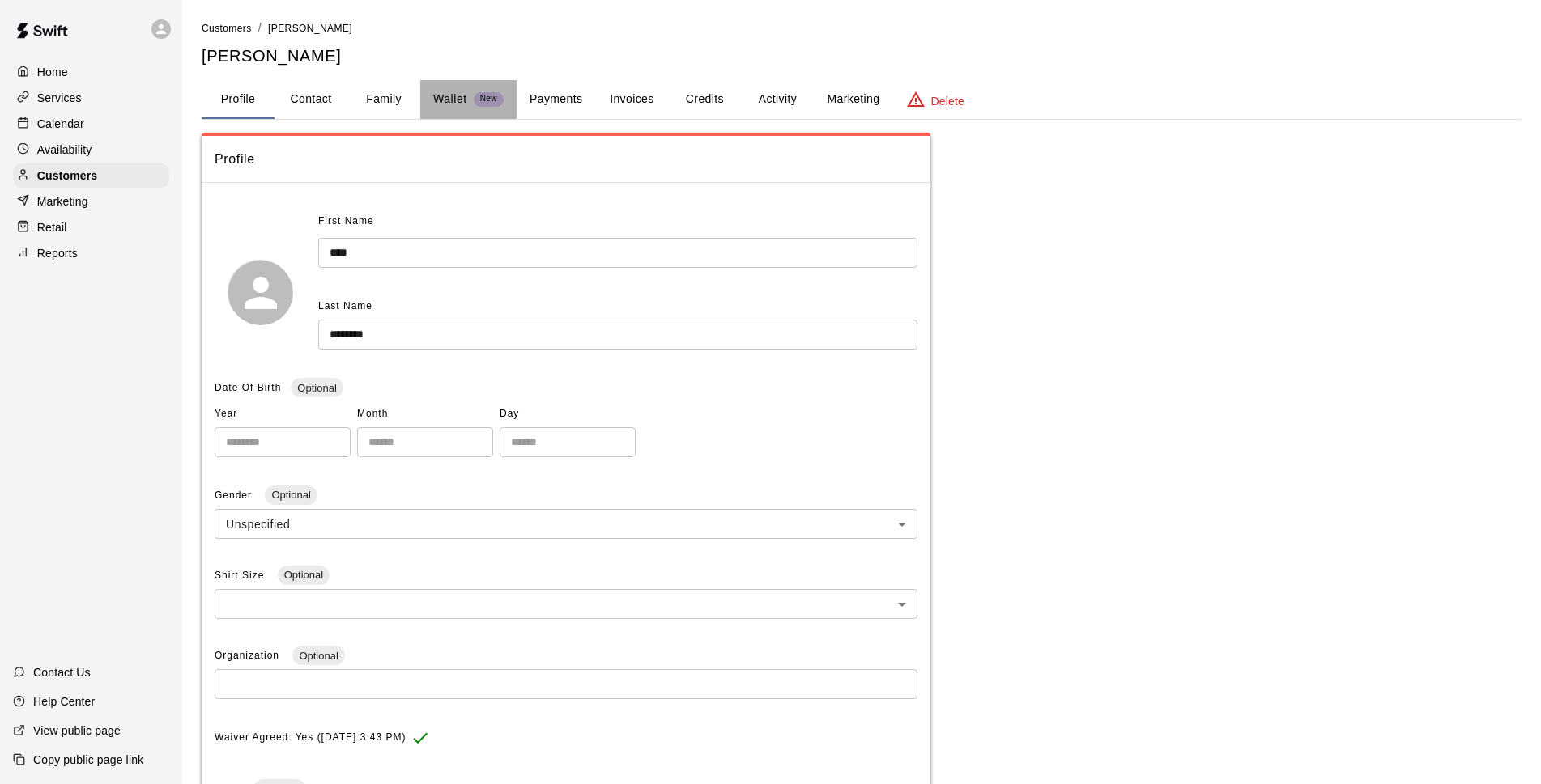
click at [434, 90] on p "Wallet" at bounding box center [450, 99] width 34 height 17
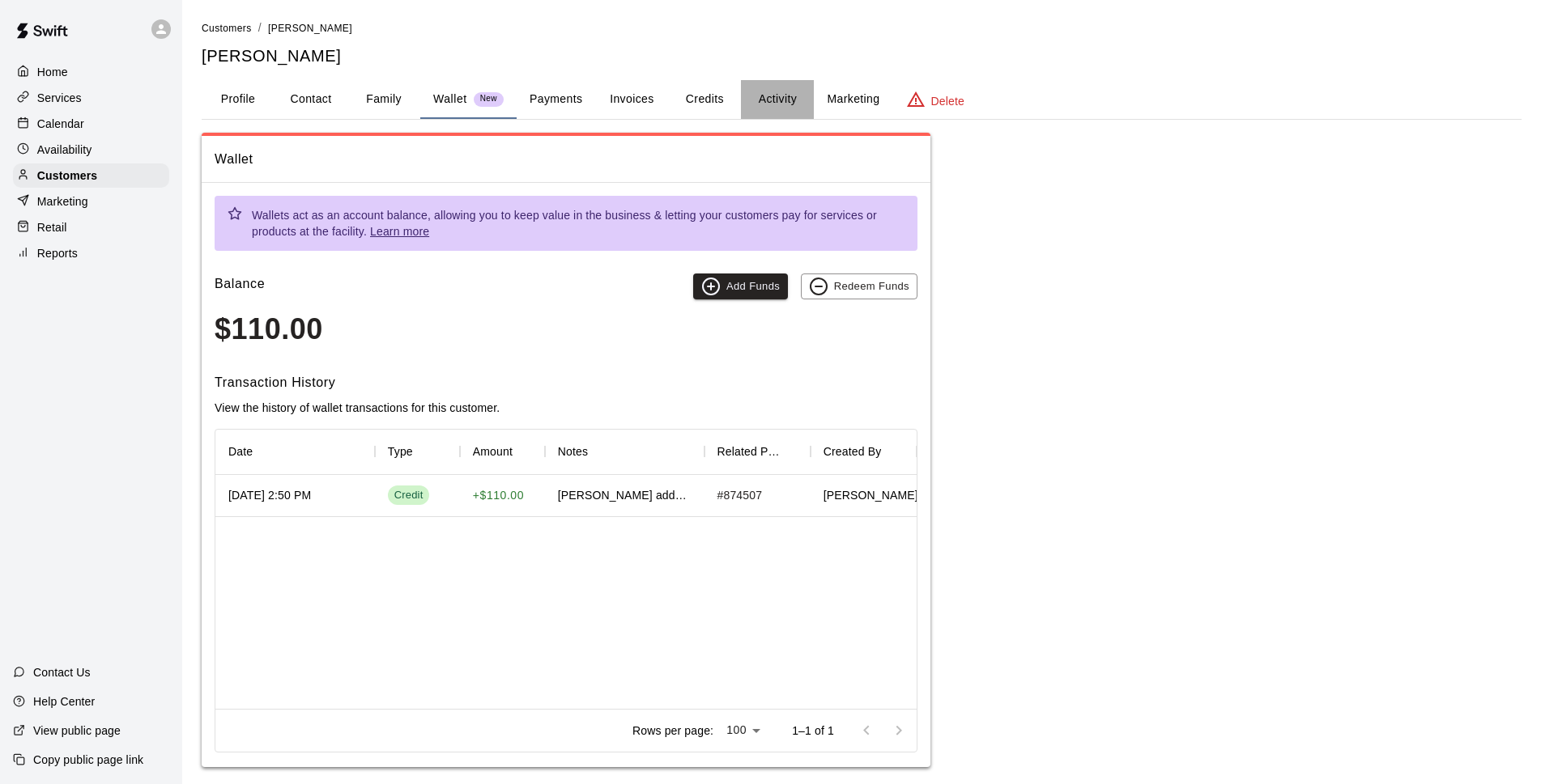
click at [775, 107] on button "Activity" at bounding box center [778, 99] width 73 height 39
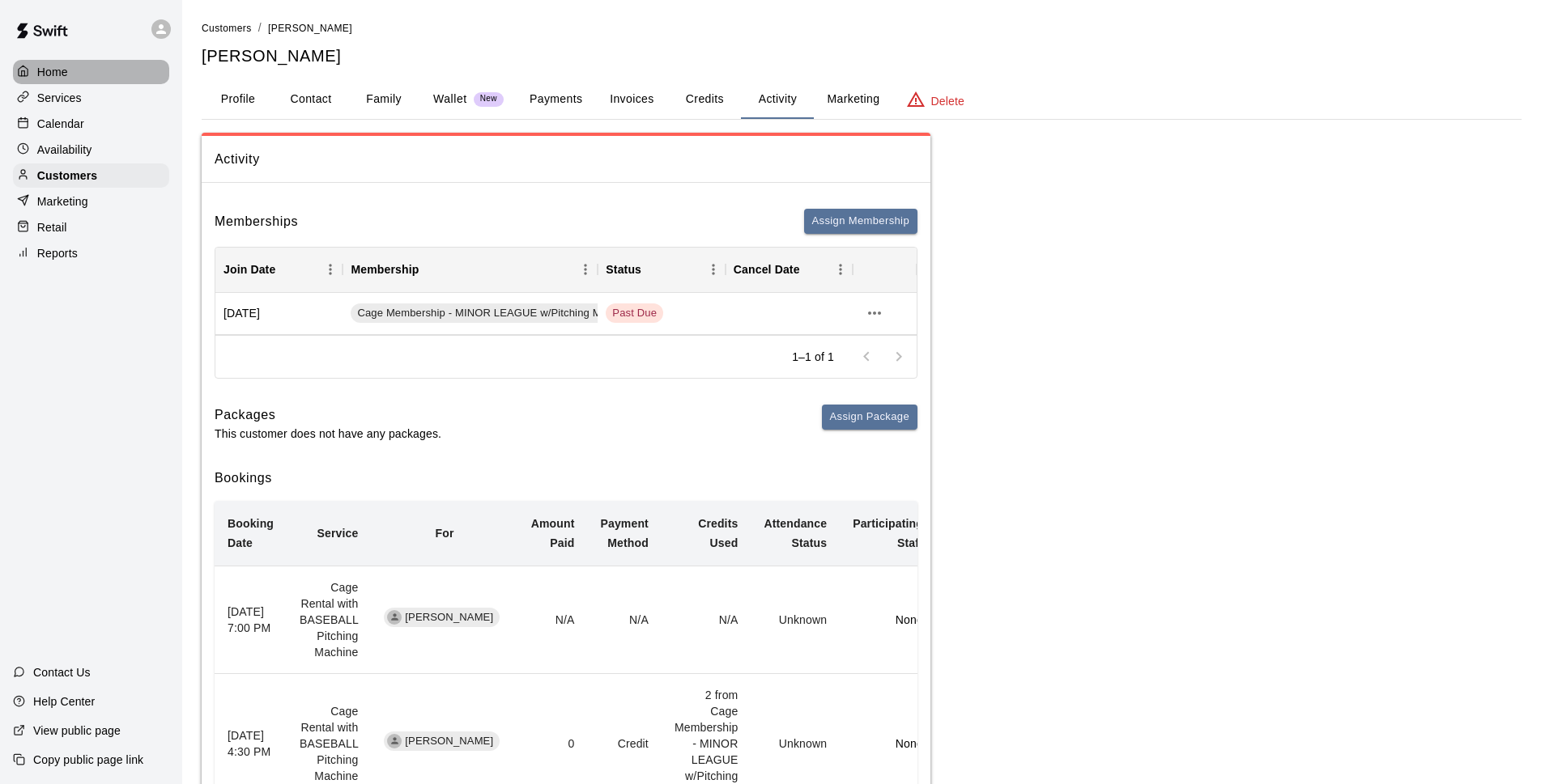
click at [90, 77] on div "Home" at bounding box center [91, 71] width 156 height 24
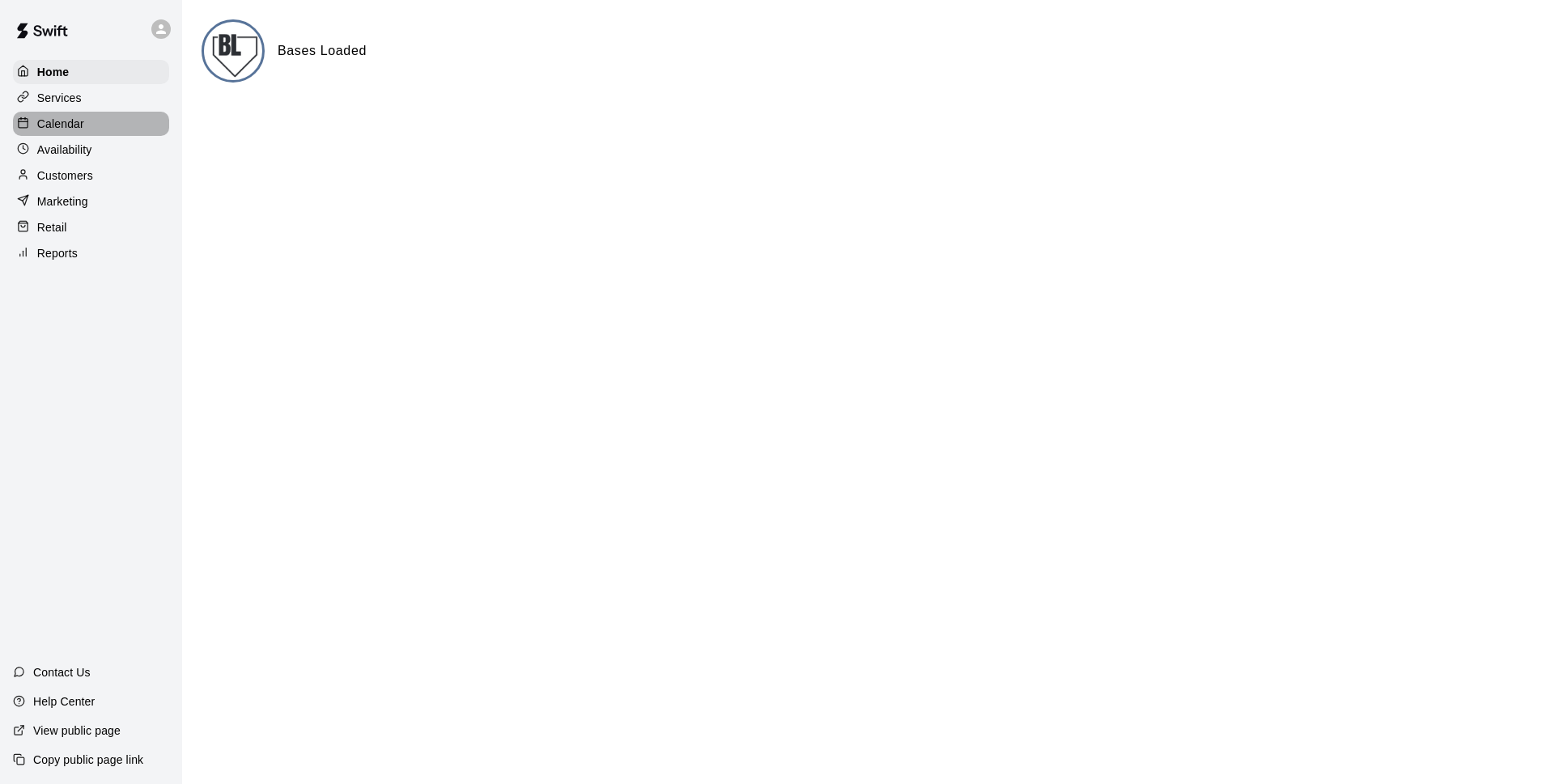
click at [99, 121] on div "Calendar" at bounding box center [91, 123] width 156 height 24
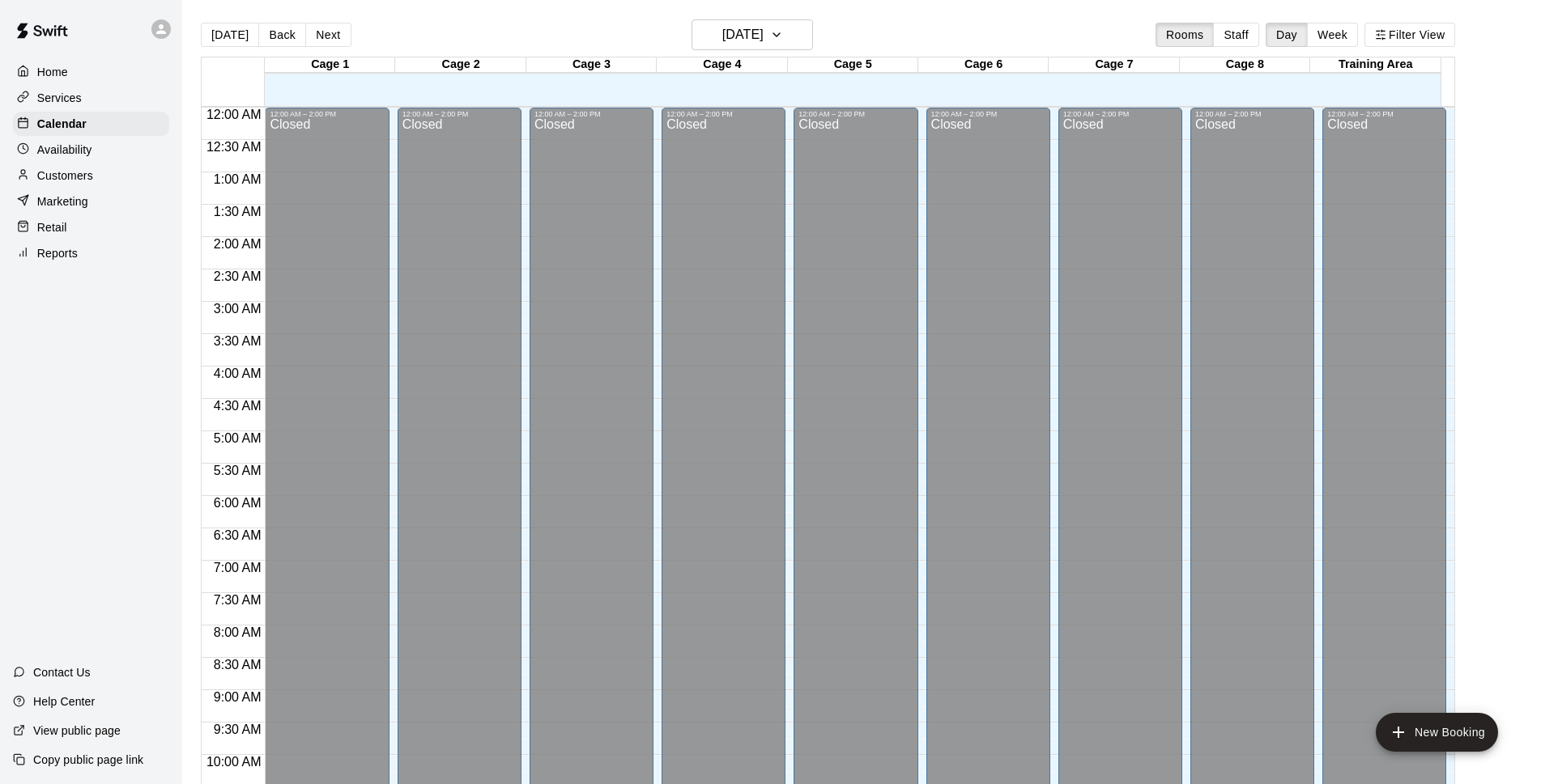
scroll to position [811, 0]
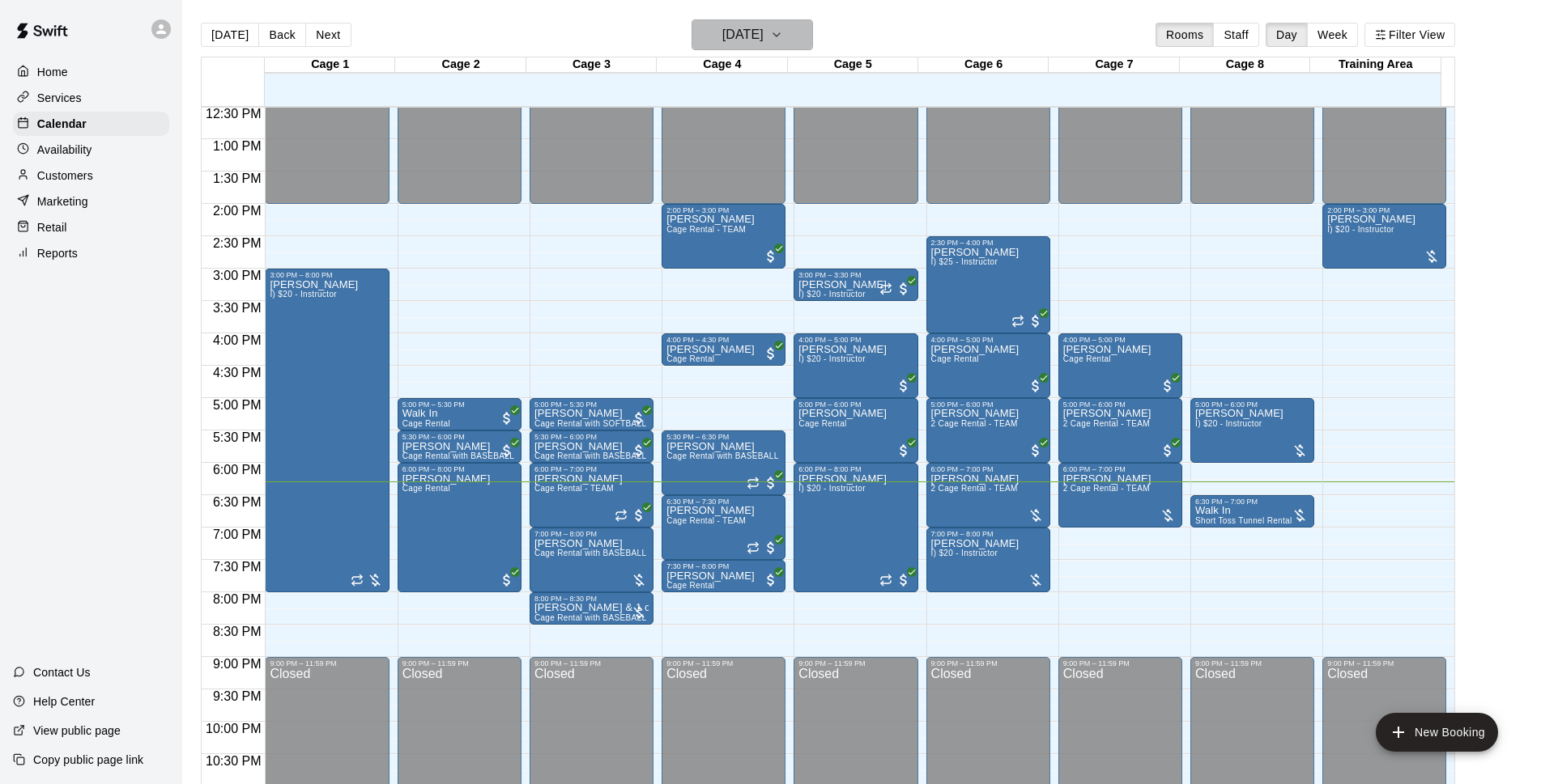
click at [763, 24] on h6 "[DATE]" at bounding box center [743, 34] width 41 height 22
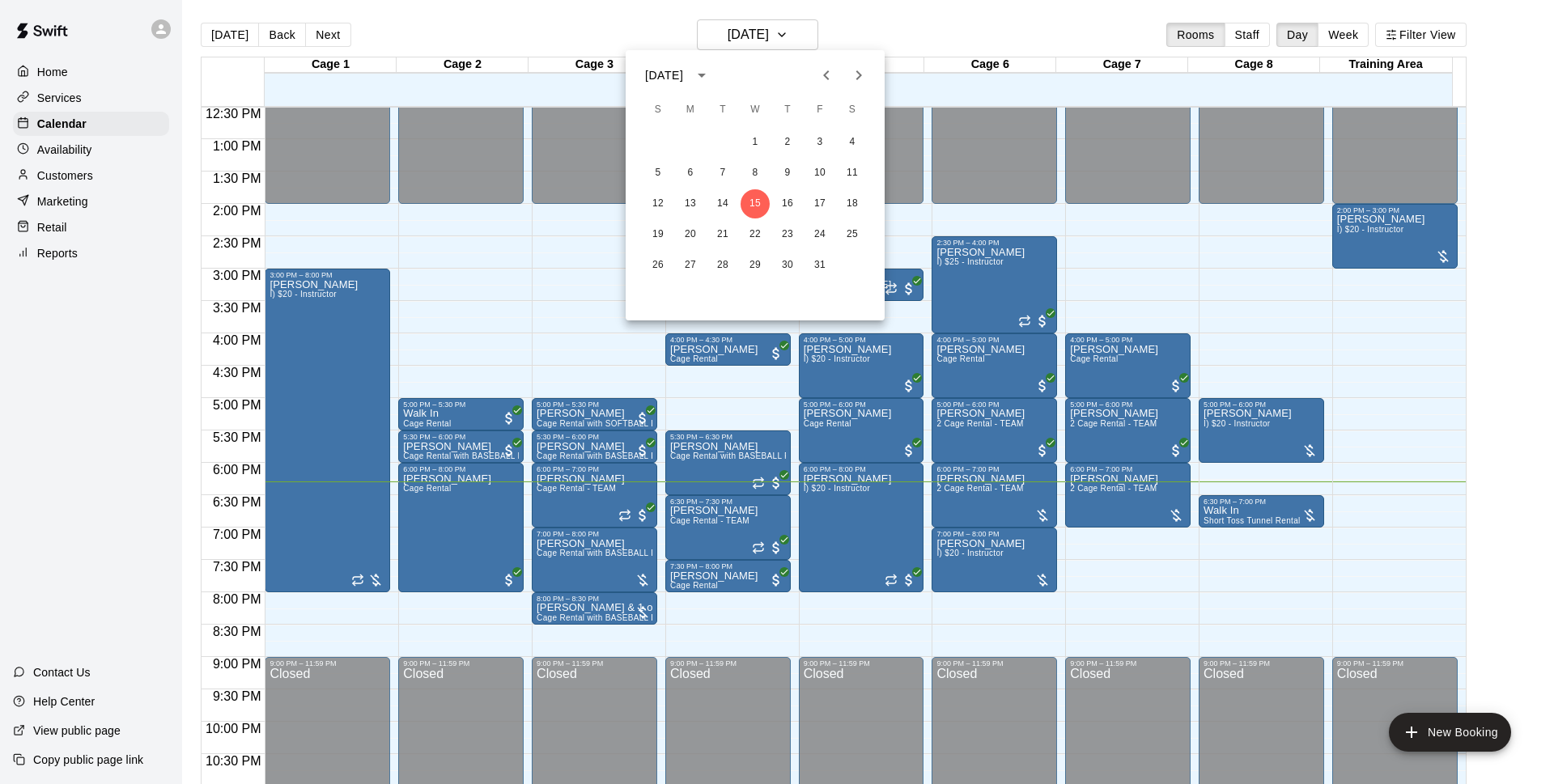
click at [895, 23] on div at bounding box center [777, 392] width 1554 height 784
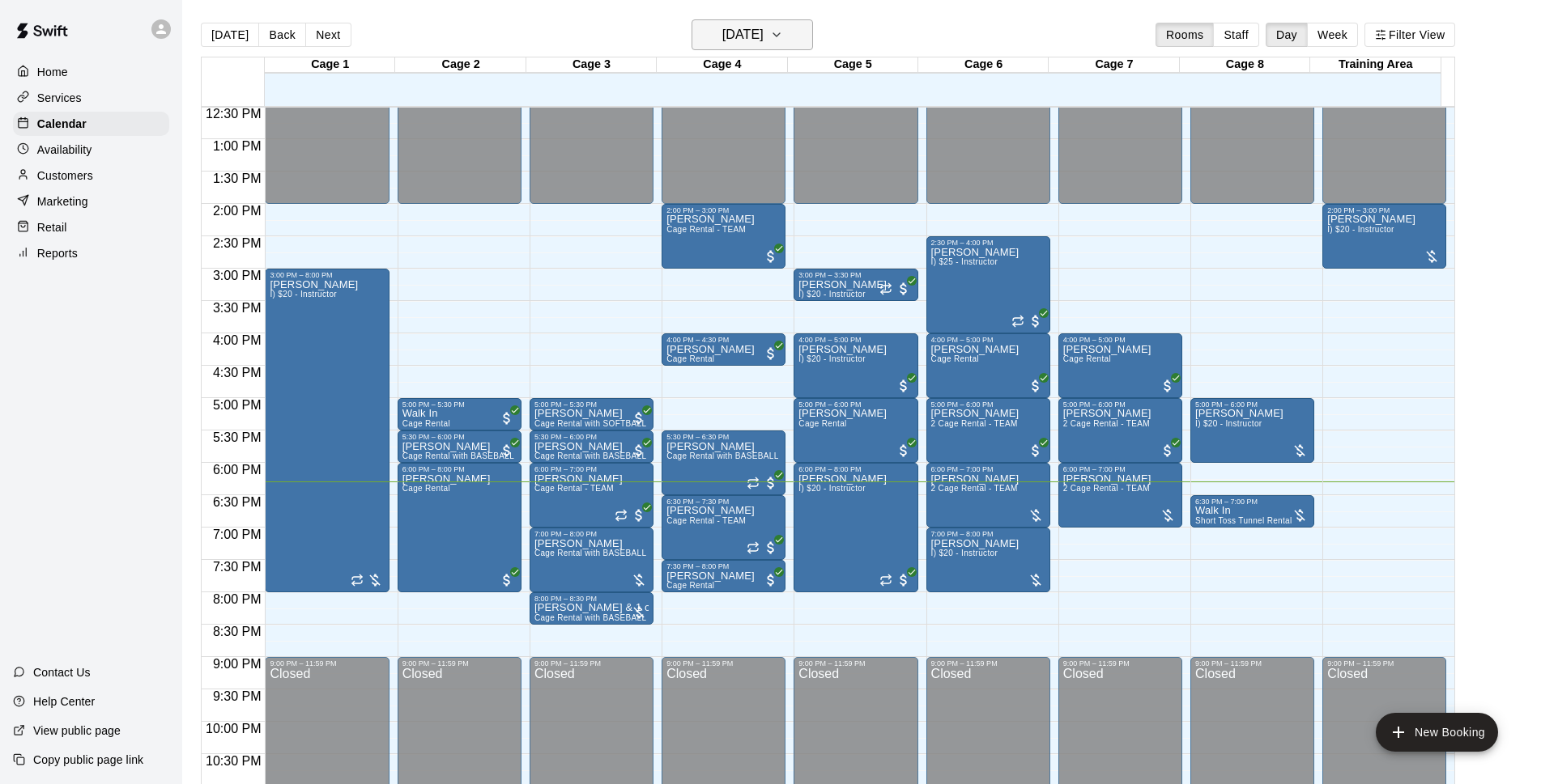
click at [783, 27] on icon "button" at bounding box center [777, 34] width 13 height 19
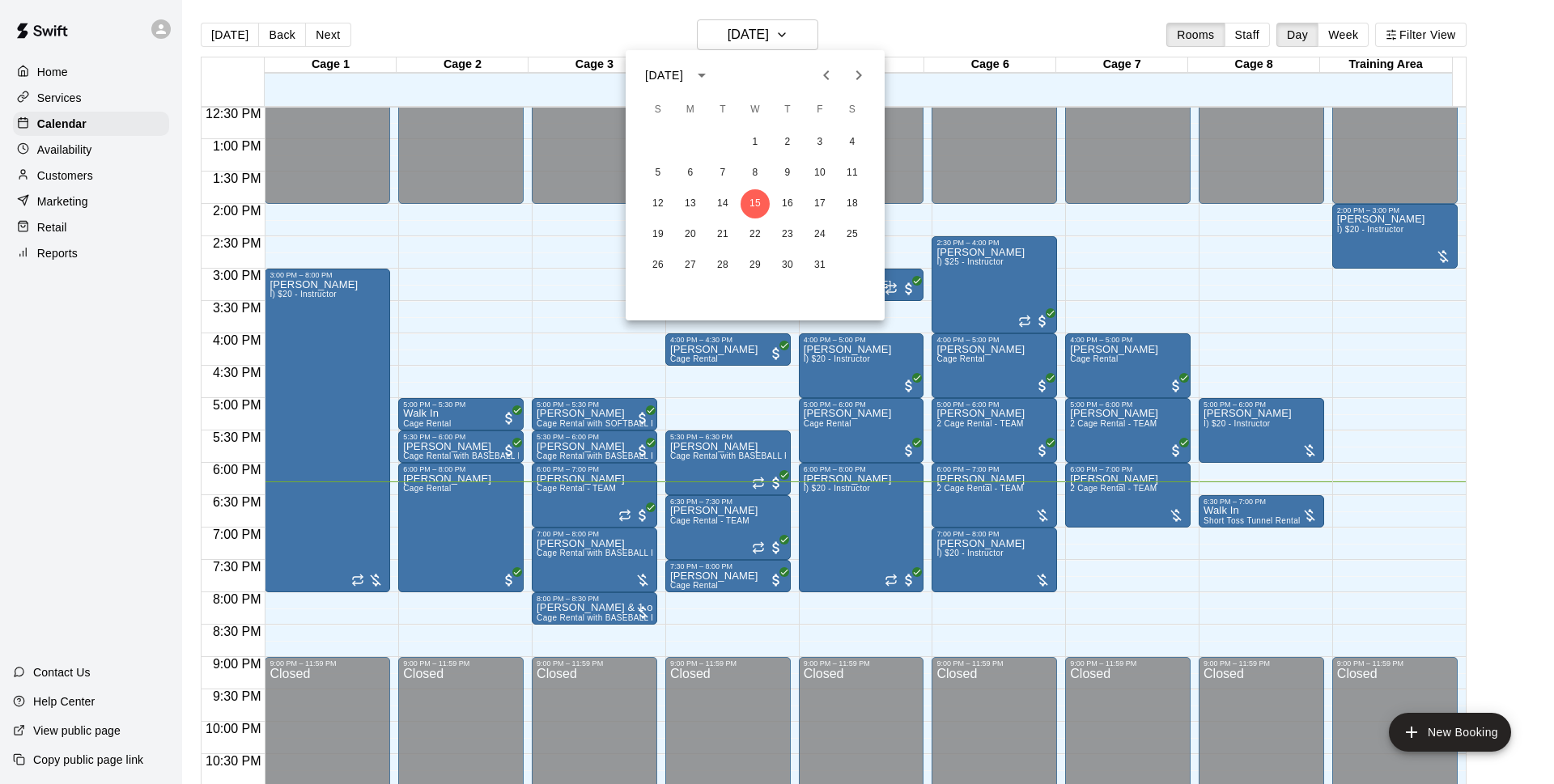
click at [864, 27] on div at bounding box center [777, 392] width 1554 height 784
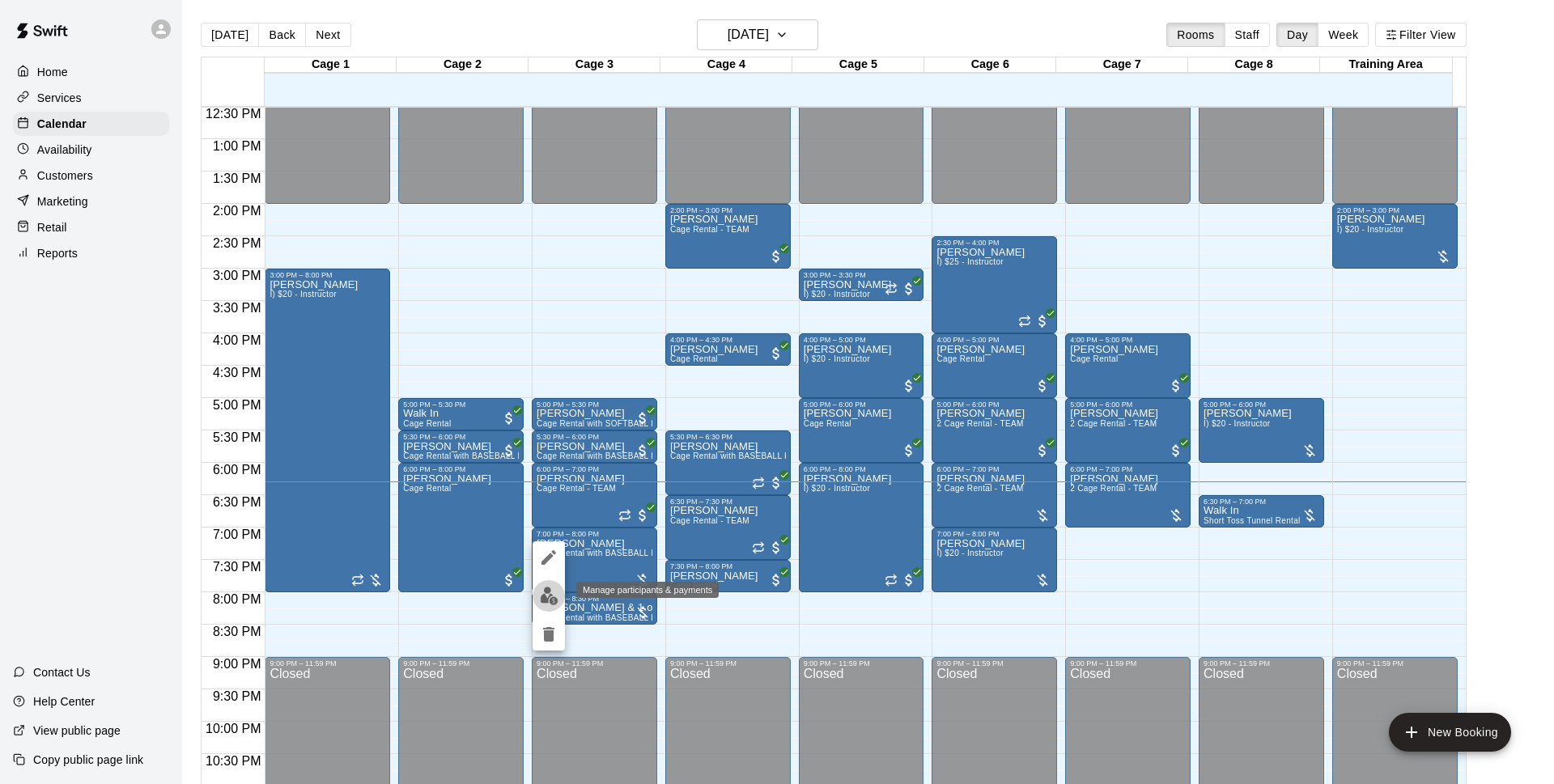
click at [549, 605] on img "edit" at bounding box center [549, 596] width 18 height 18
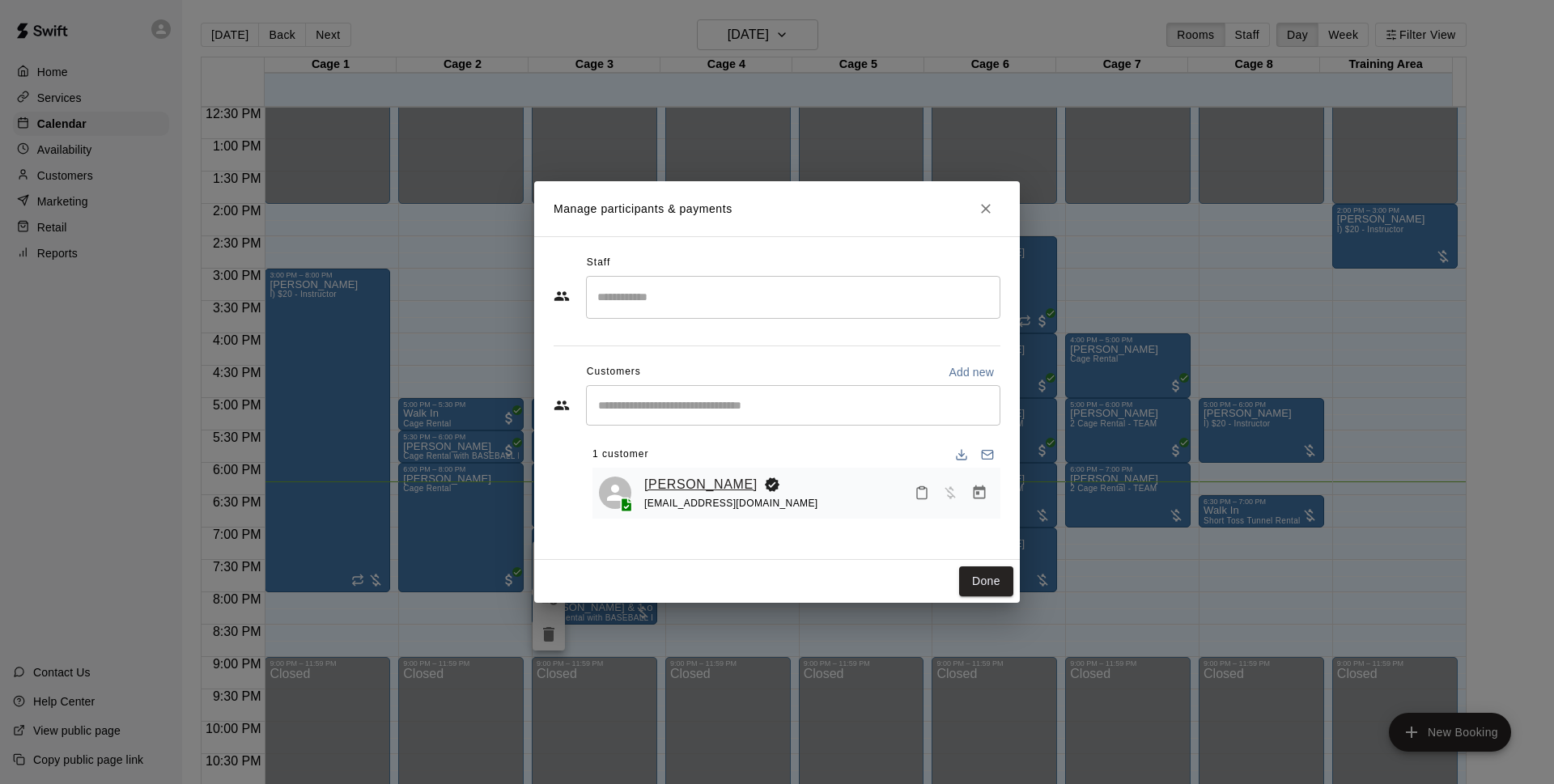
click at [719, 481] on link "[PERSON_NAME]" at bounding box center [700, 484] width 114 height 21
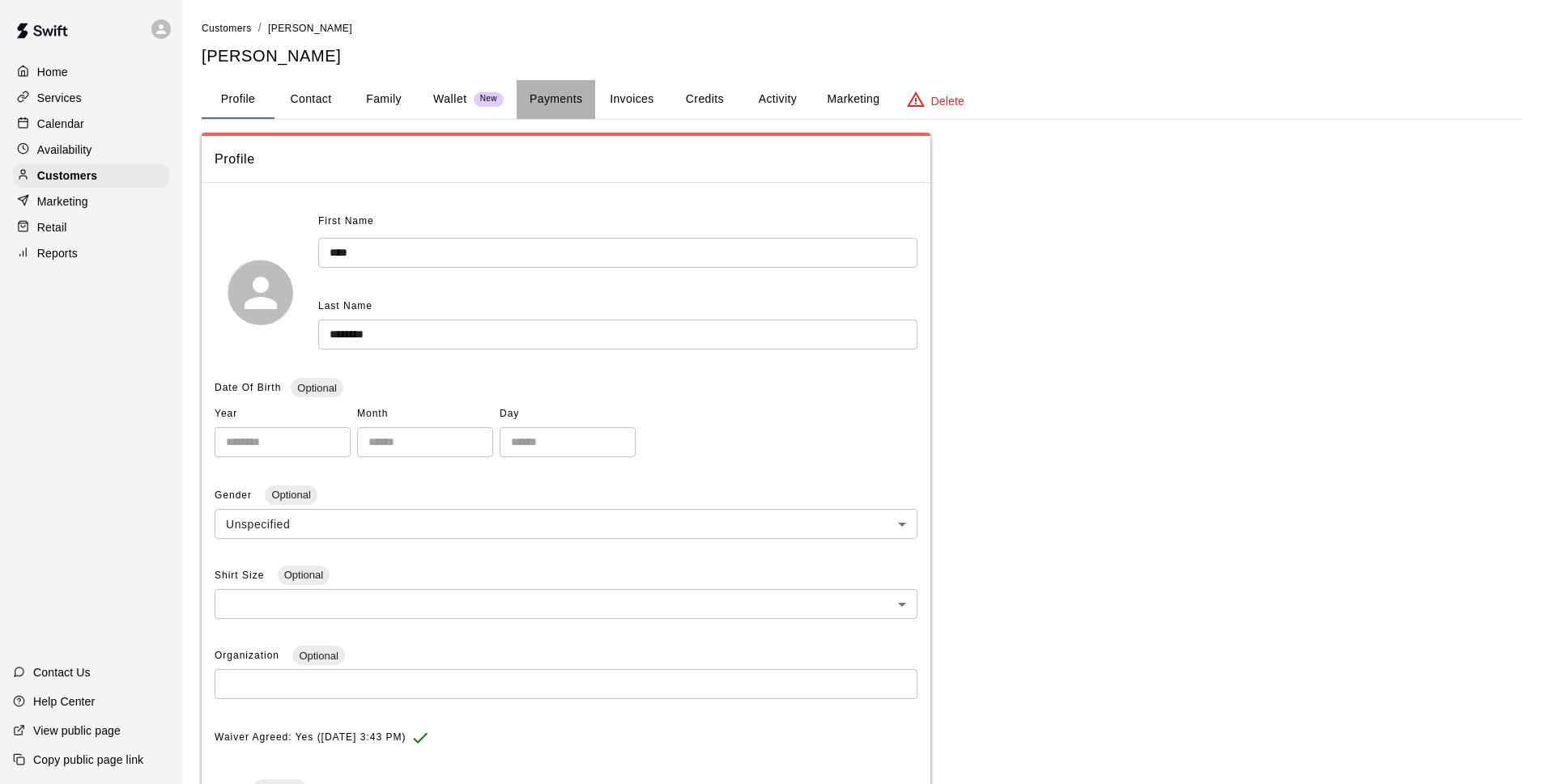
click at [578, 92] on button "Payments" at bounding box center [555, 99] width 79 height 39
click at [454, 95] on p "Wallet" at bounding box center [450, 99] width 34 height 17
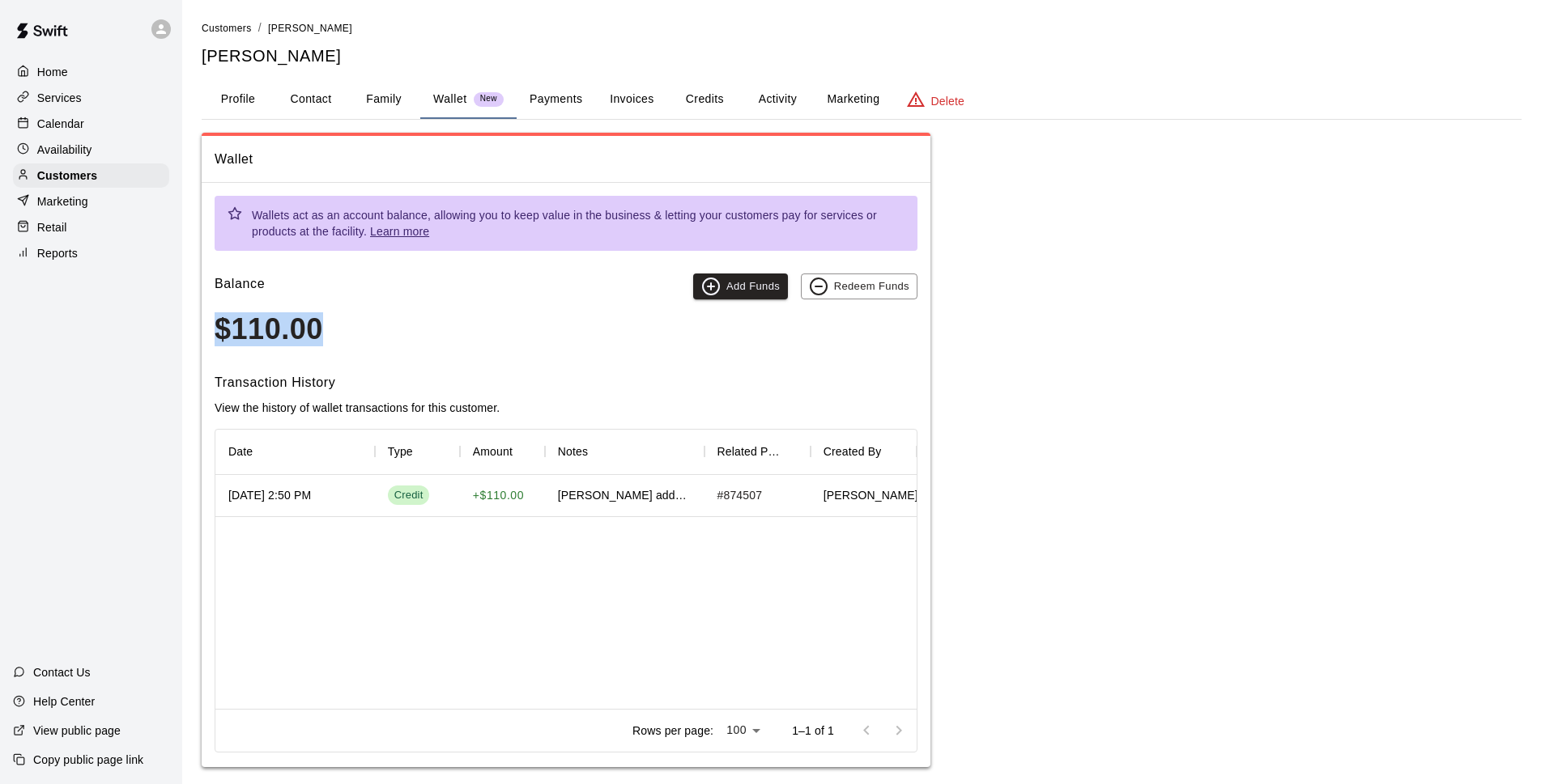
drag, startPoint x: 439, startPoint y: 343, endPoint x: 220, endPoint y: 338, distance: 219.1
click at [220, 338] on h3 "$110.00" at bounding box center [566, 329] width 703 height 34
click at [555, 112] on button "Payments" at bounding box center [555, 99] width 79 height 39
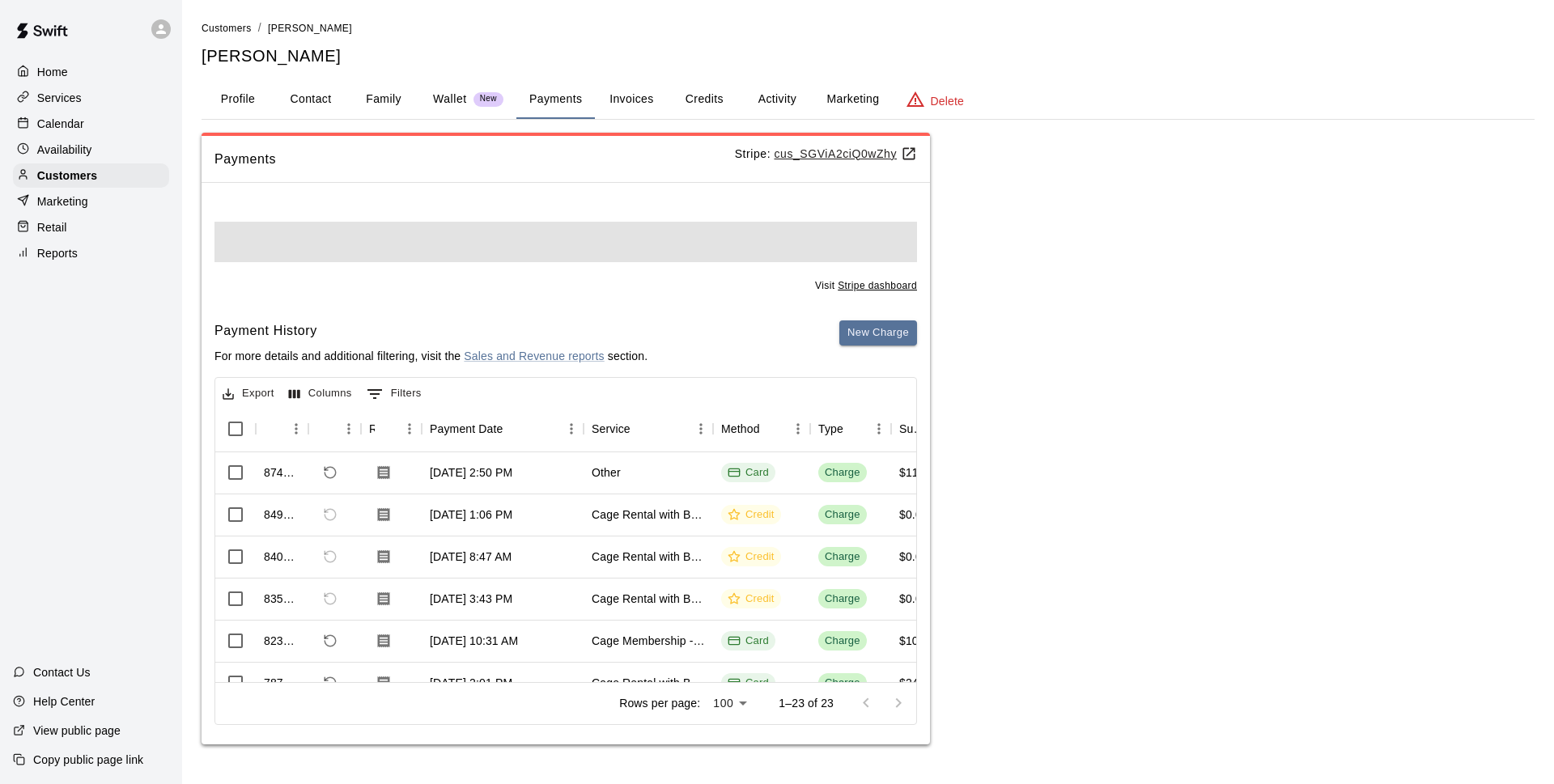
click at [621, 104] on button "Invoices" at bounding box center [632, 99] width 73 height 39
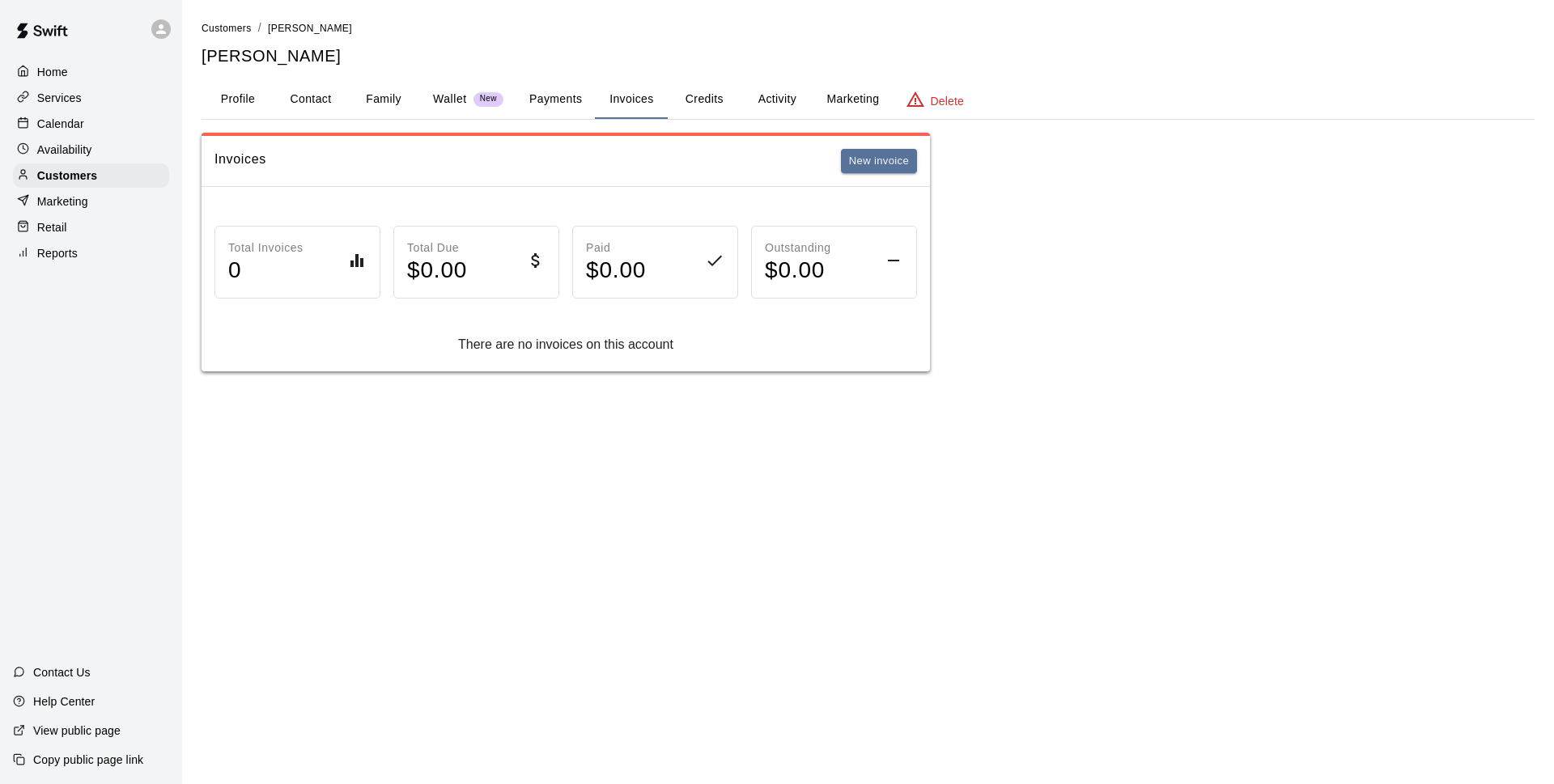
click at [674, 96] on button "Credits" at bounding box center [704, 99] width 73 height 39
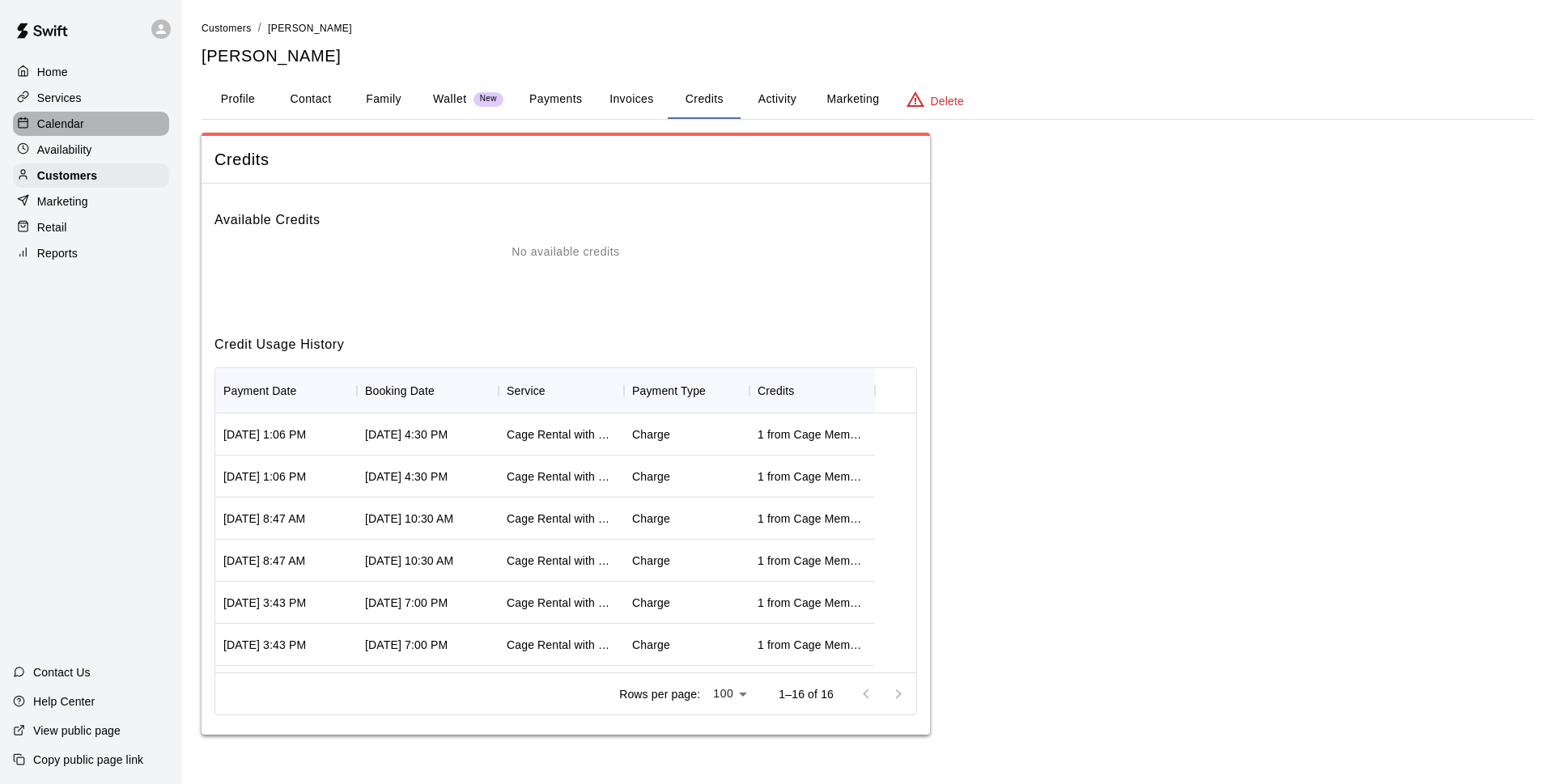
click at [47, 126] on p "Calendar" at bounding box center [61, 124] width 47 height 17
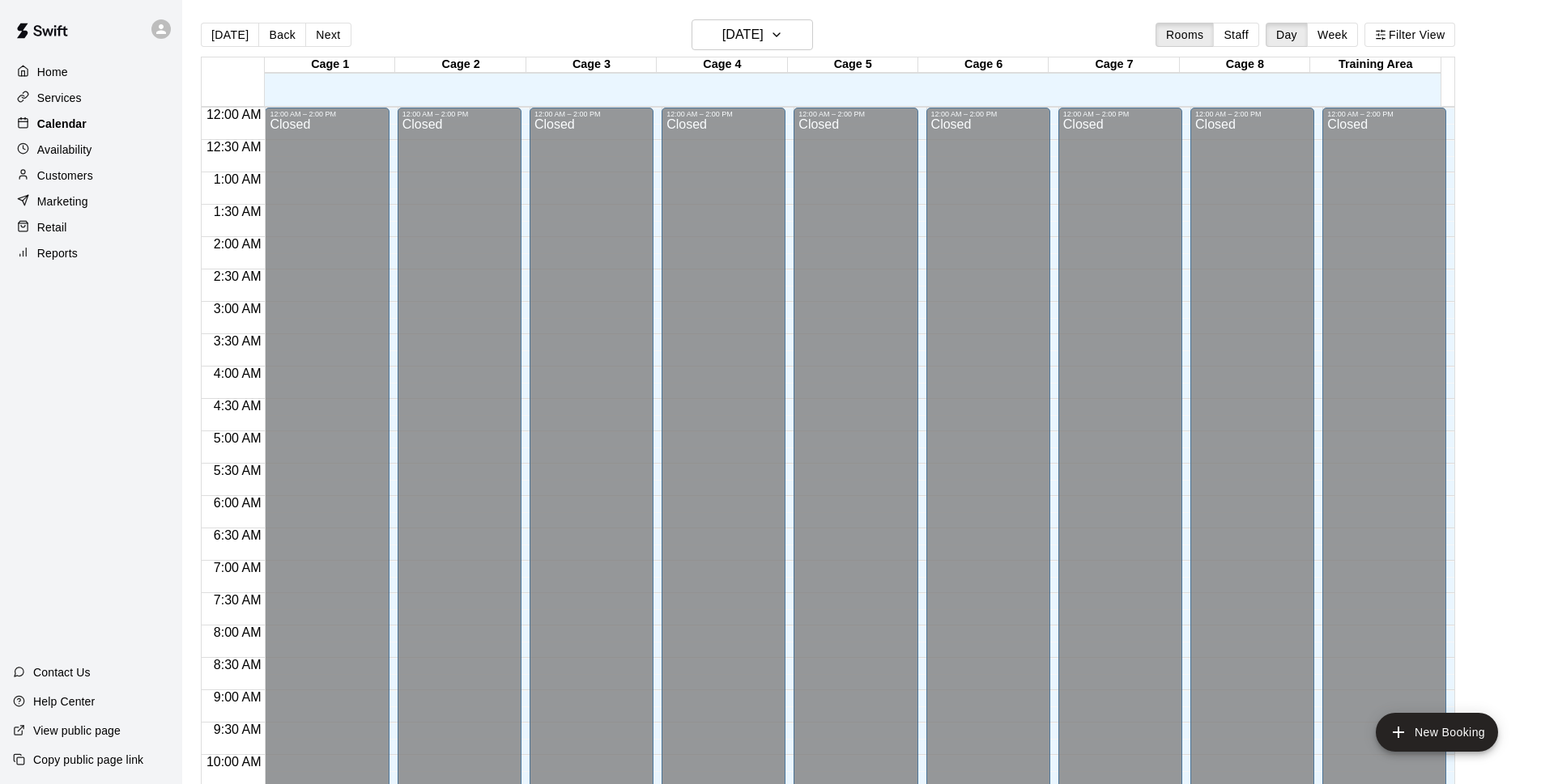
scroll to position [811, 0]
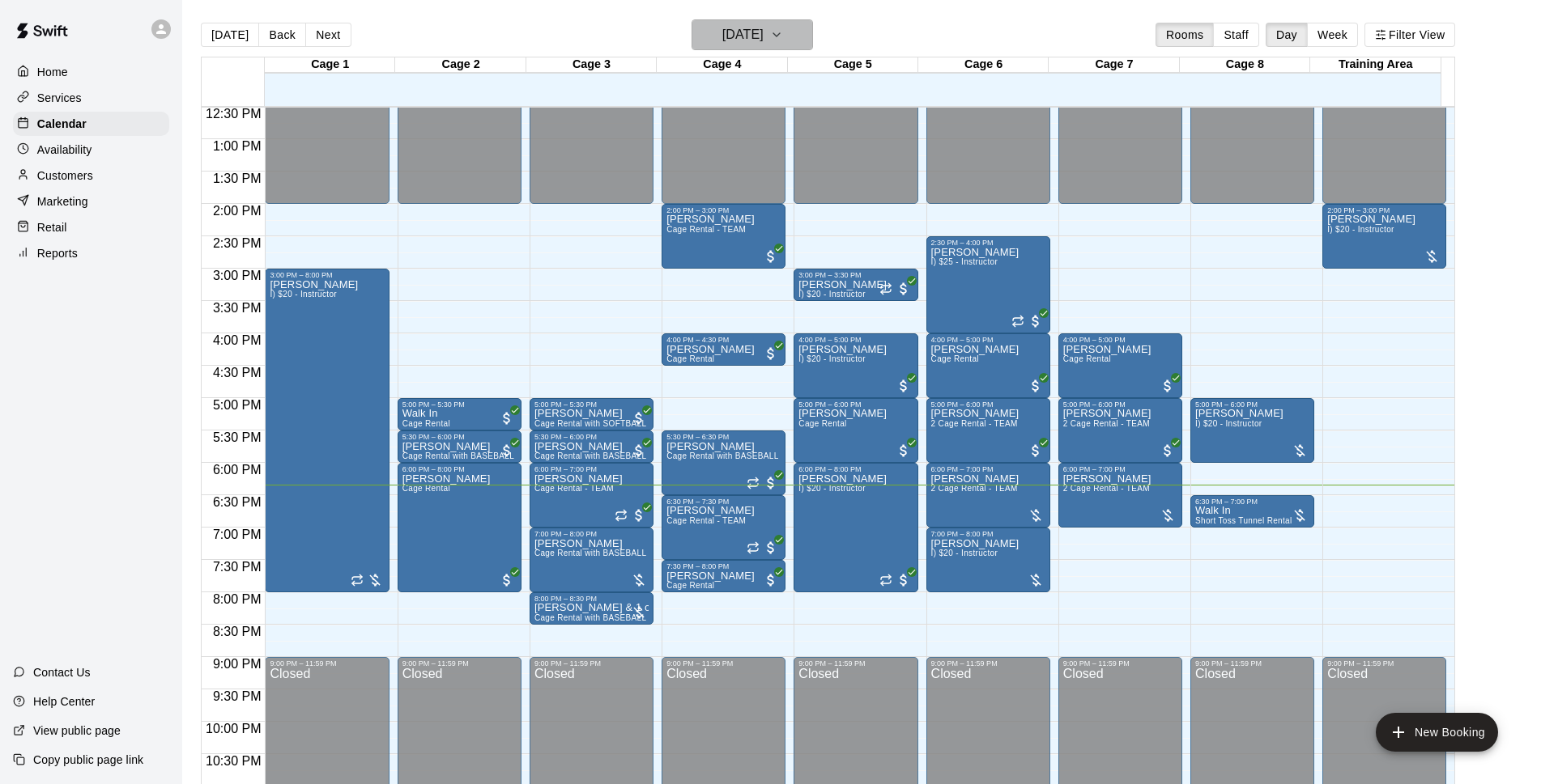
click at [722, 26] on h6 "[DATE]" at bounding box center [743, 34] width 41 height 22
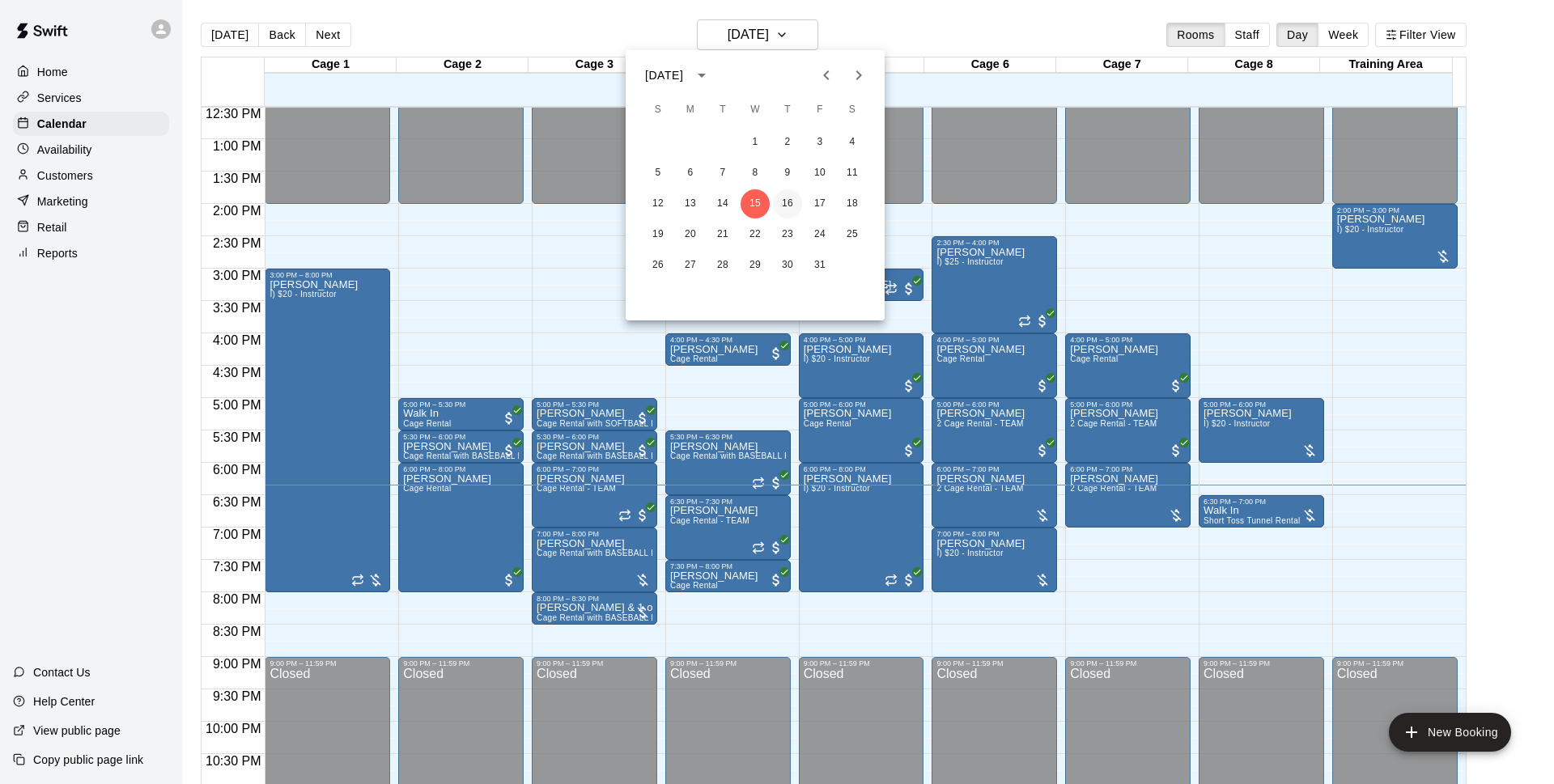
click at [789, 204] on button "16" at bounding box center [787, 204] width 29 height 29
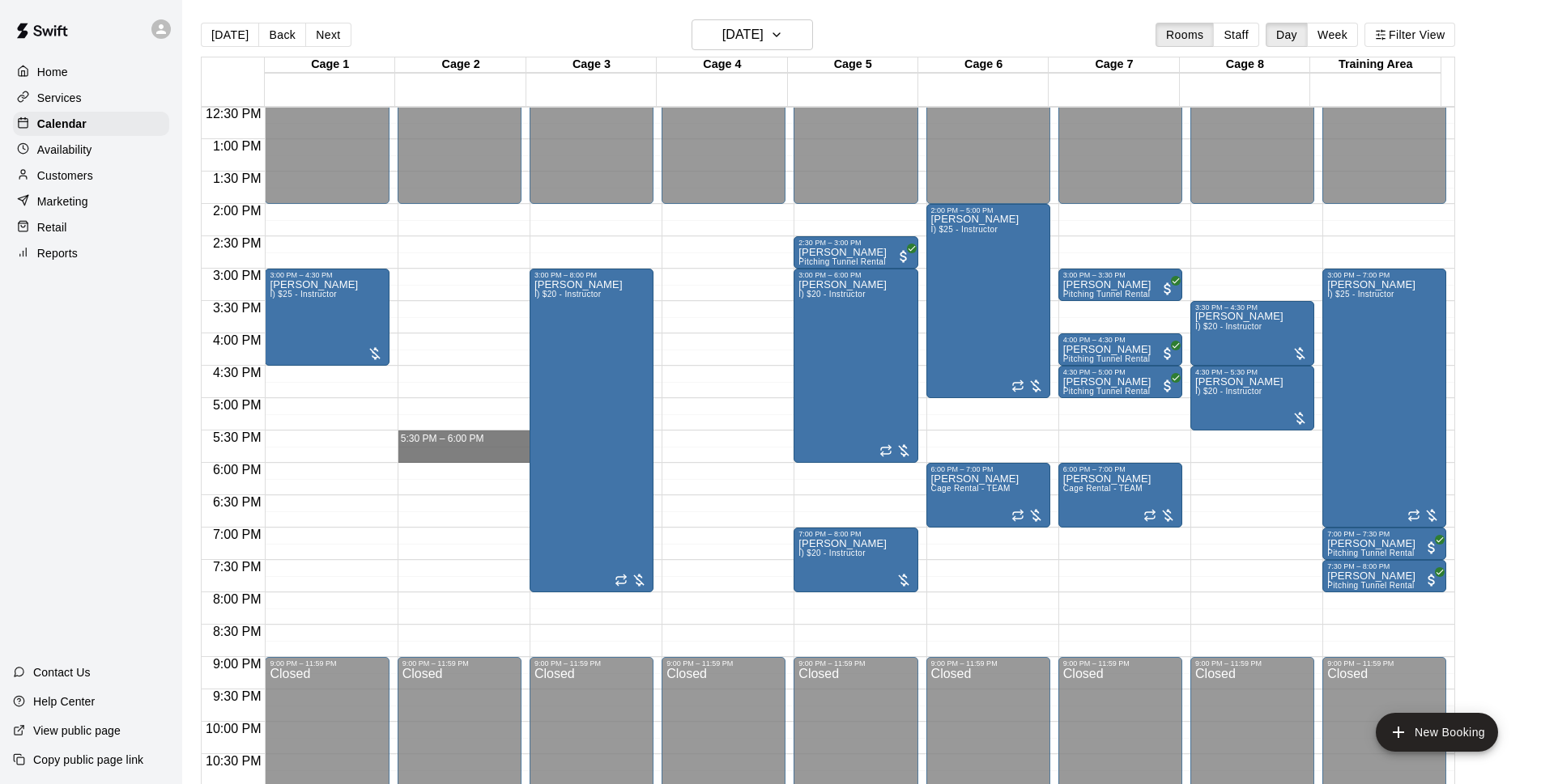
drag, startPoint x: 446, startPoint y: 436, endPoint x: 446, endPoint y: 452, distance: 16.0
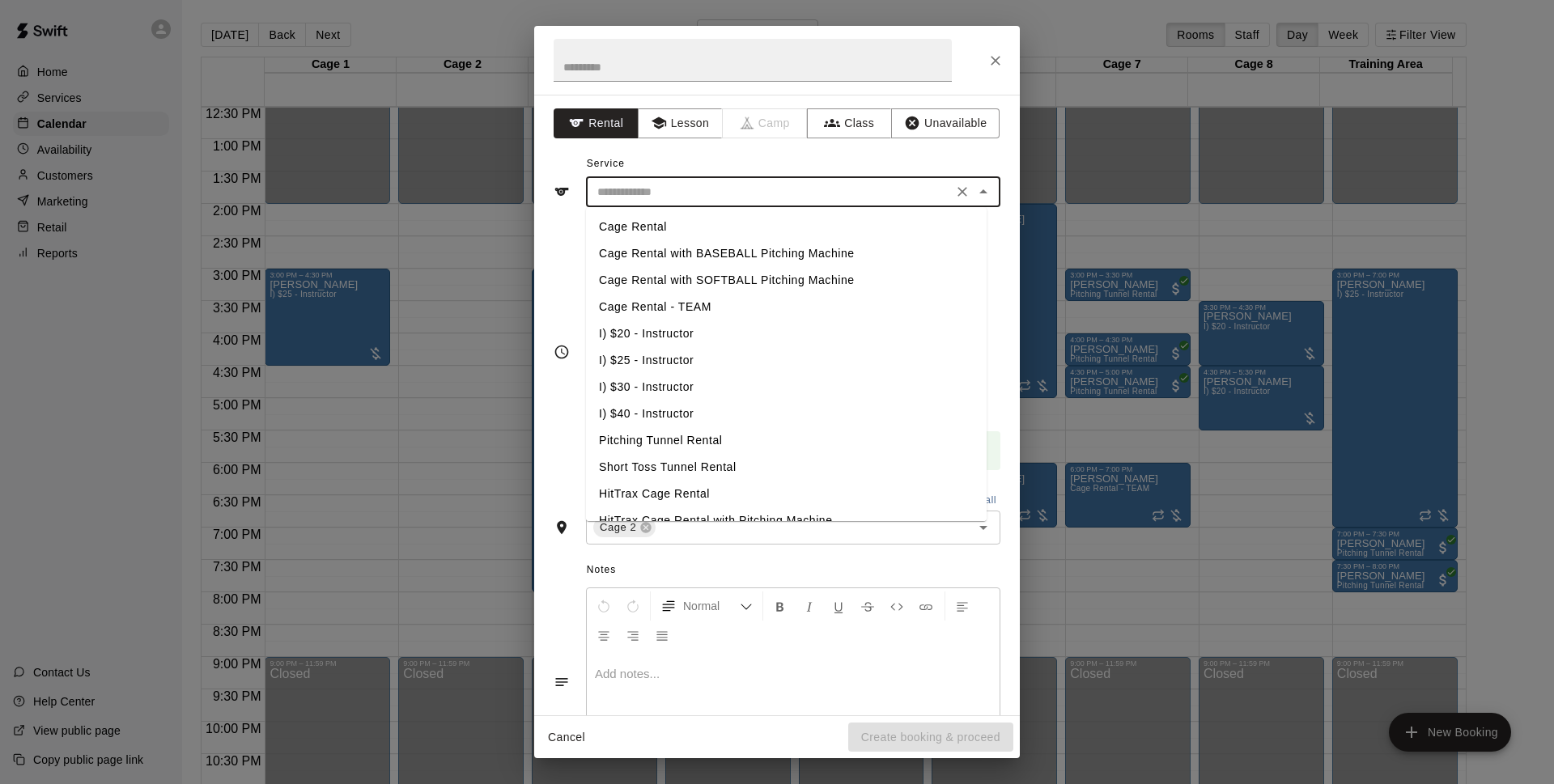
click at [717, 195] on input "text" at bounding box center [769, 192] width 357 height 20
click at [700, 222] on li "Cage Rental" at bounding box center [786, 227] width 400 height 27
type input "**********"
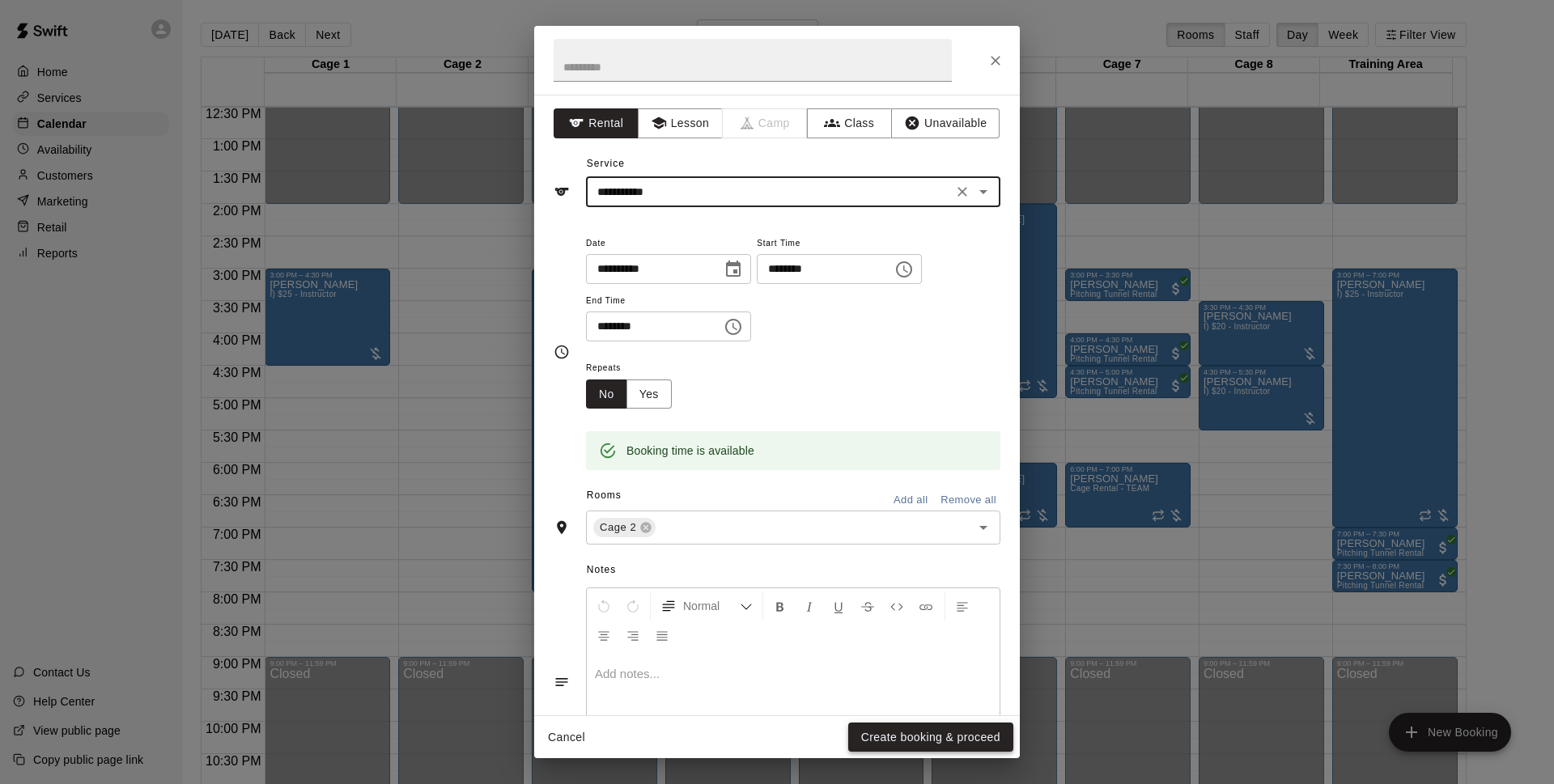
click at [870, 738] on button "Create booking & proceed" at bounding box center [931, 738] width 165 height 30
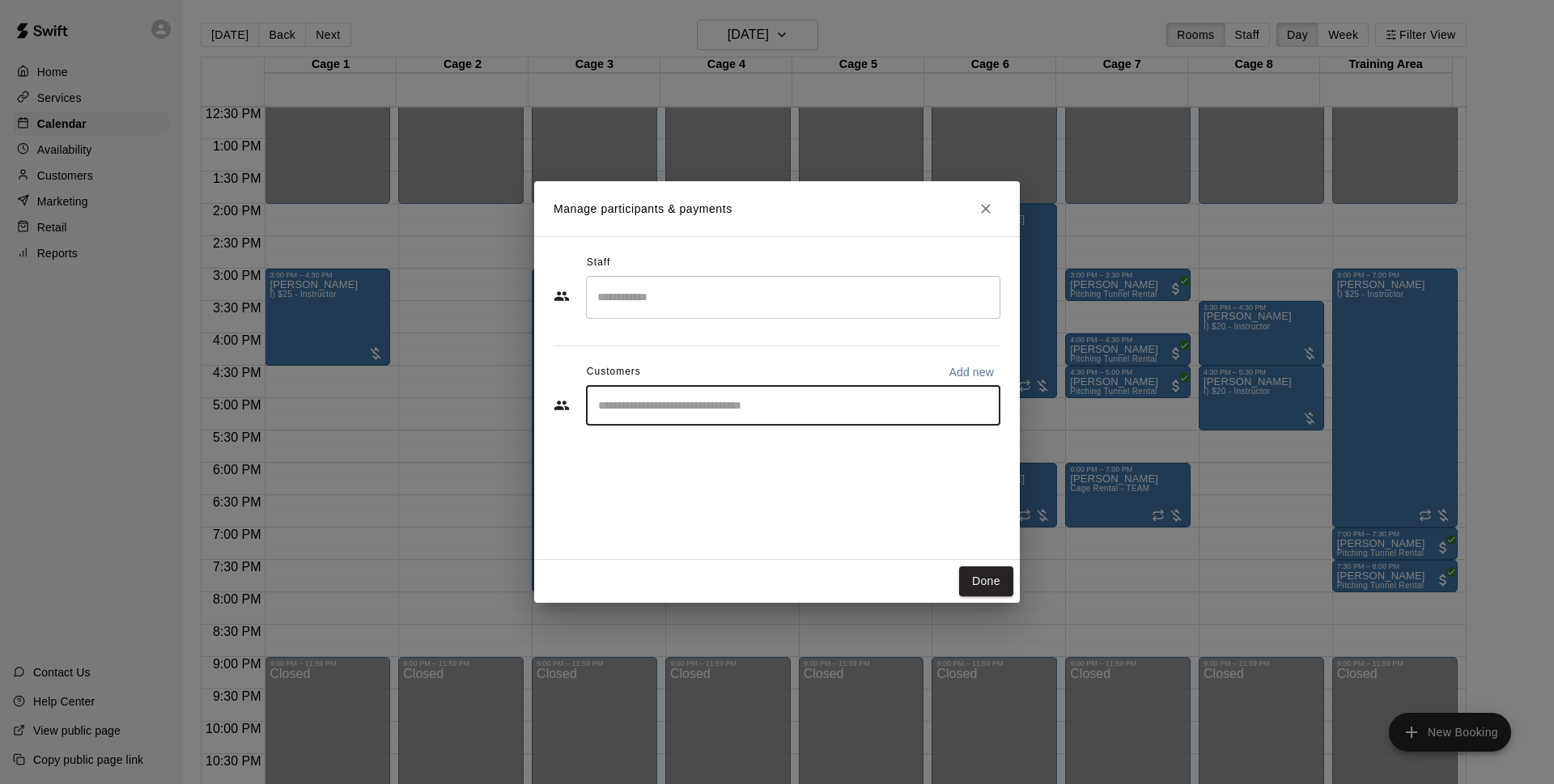
click at [691, 408] on input "Start typing to search customers..." at bounding box center [793, 406] width 399 height 17
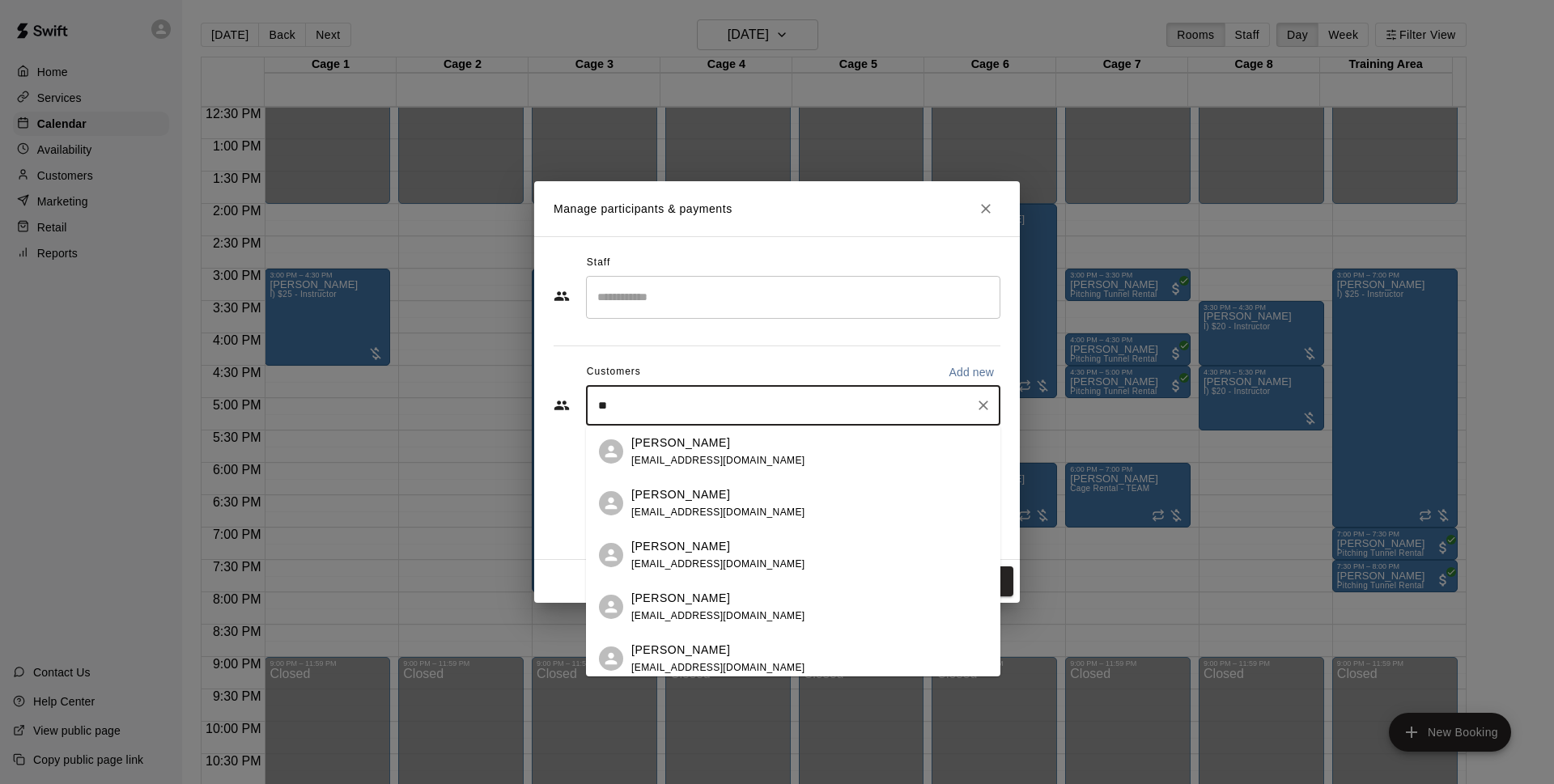
type input "*"
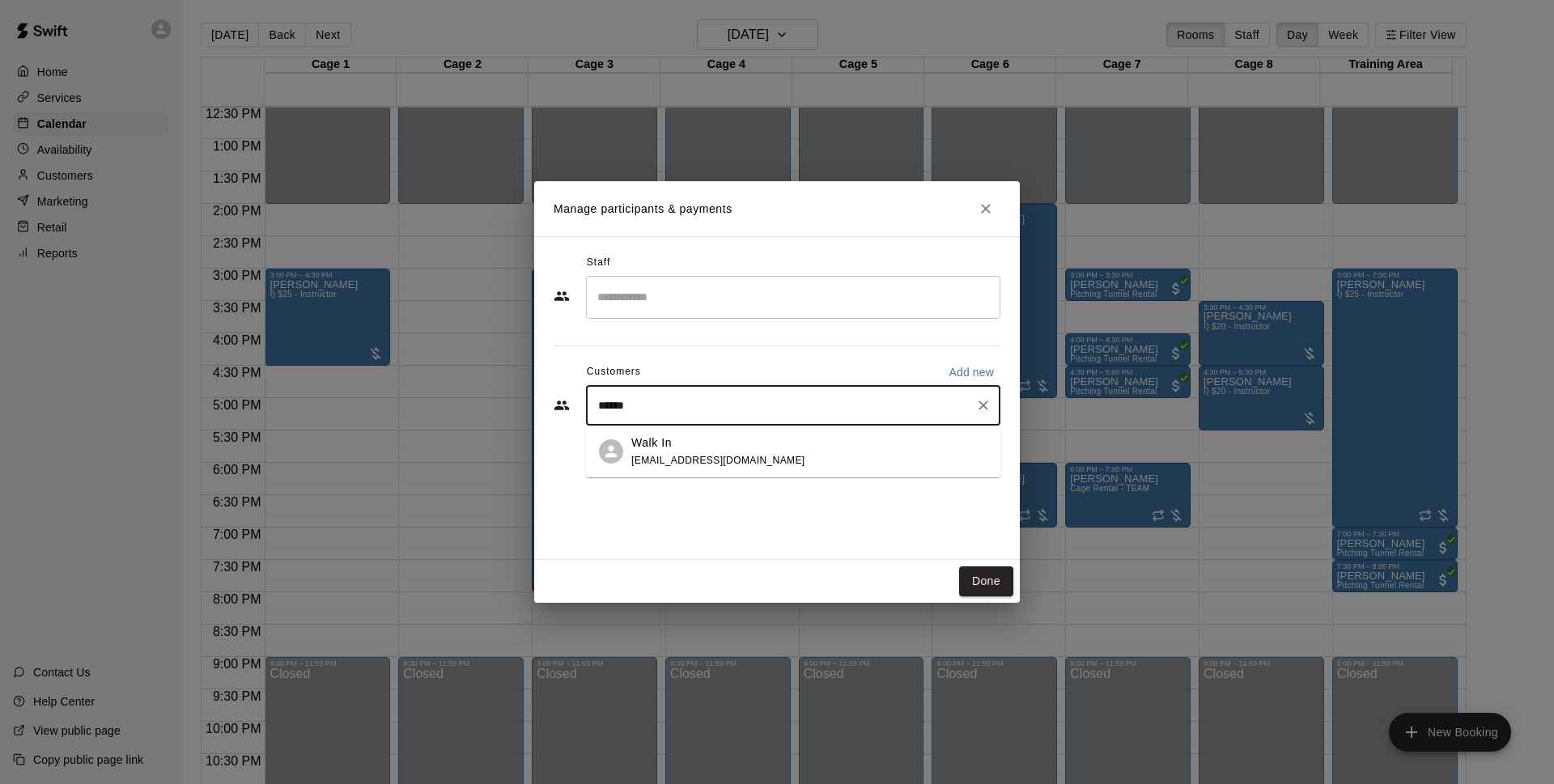
type input "*******"
click at [791, 464] on div "Walk In [EMAIL_ADDRESS][DOMAIN_NAME]" at bounding box center [810, 452] width 356 height 35
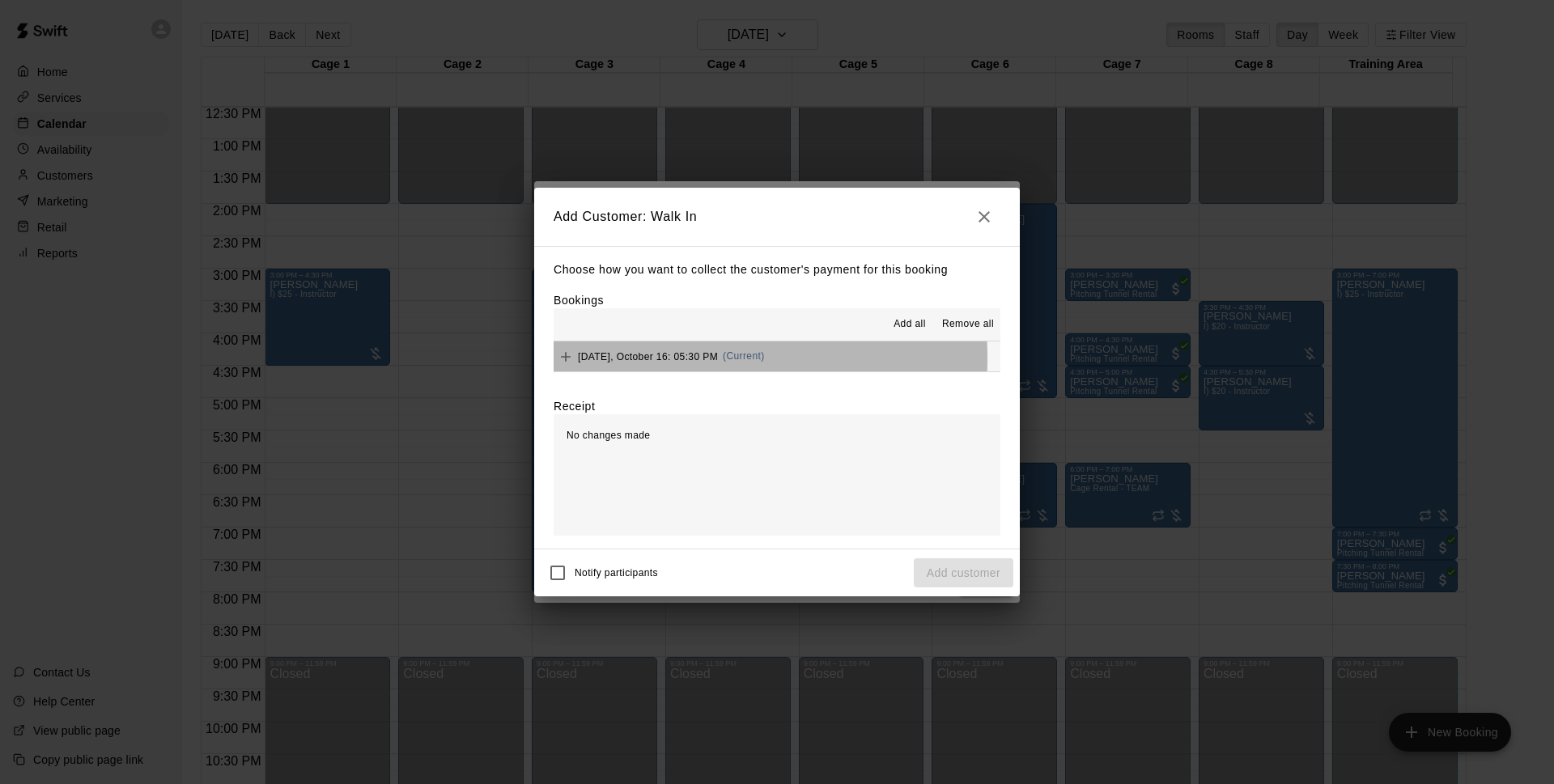
click at [637, 358] on span "[DATE], October 16: 05:30 PM" at bounding box center [647, 356] width 140 height 12
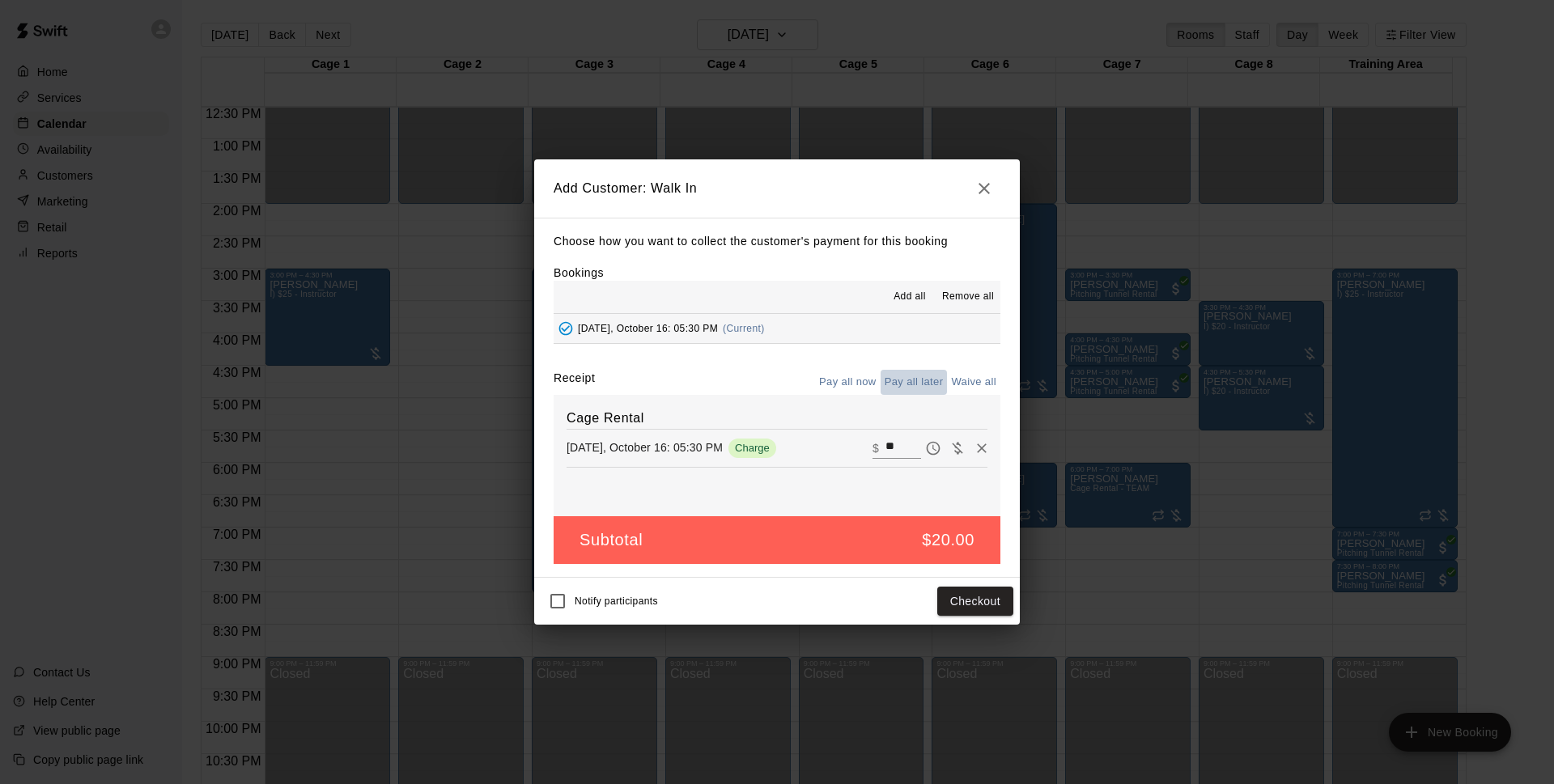
click at [927, 386] on button "Pay all later" at bounding box center [914, 382] width 67 height 25
click at [1005, 608] on button "Add customer" at bounding box center [964, 602] width 99 height 30
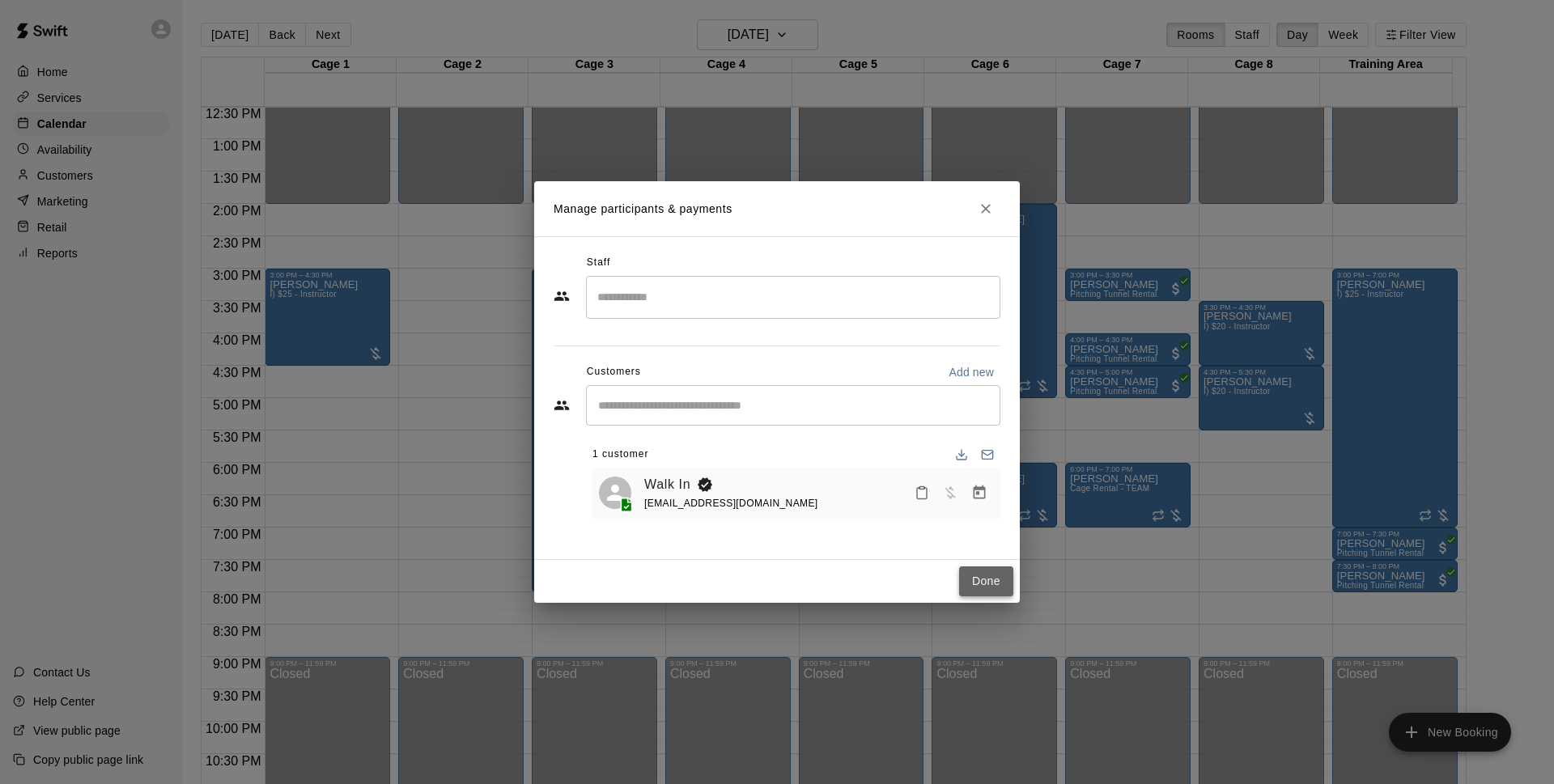
click at [973, 578] on button "Done" at bounding box center [985, 582] width 54 height 30
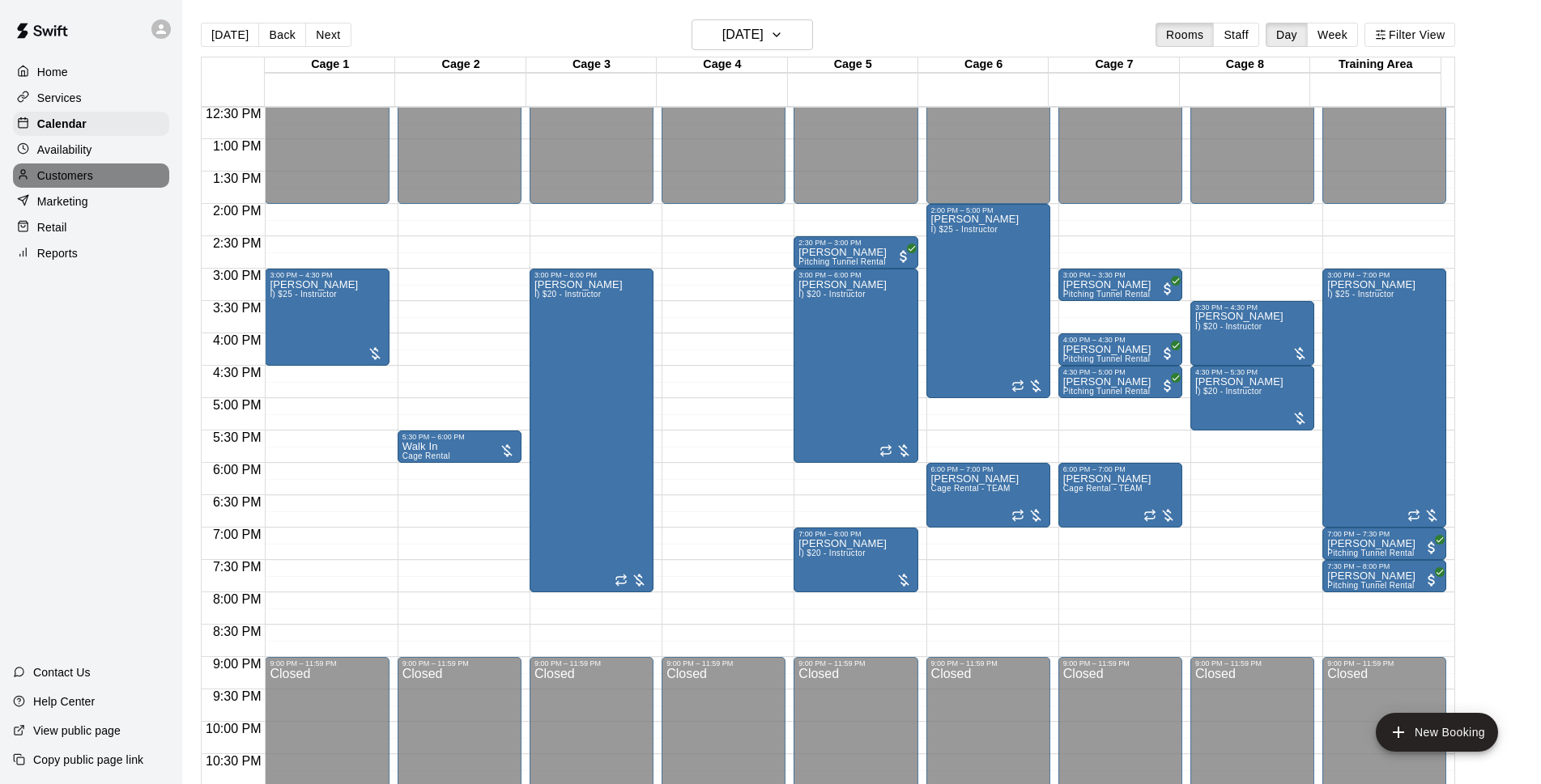
click at [123, 170] on div "Customers" at bounding box center [91, 175] width 156 height 24
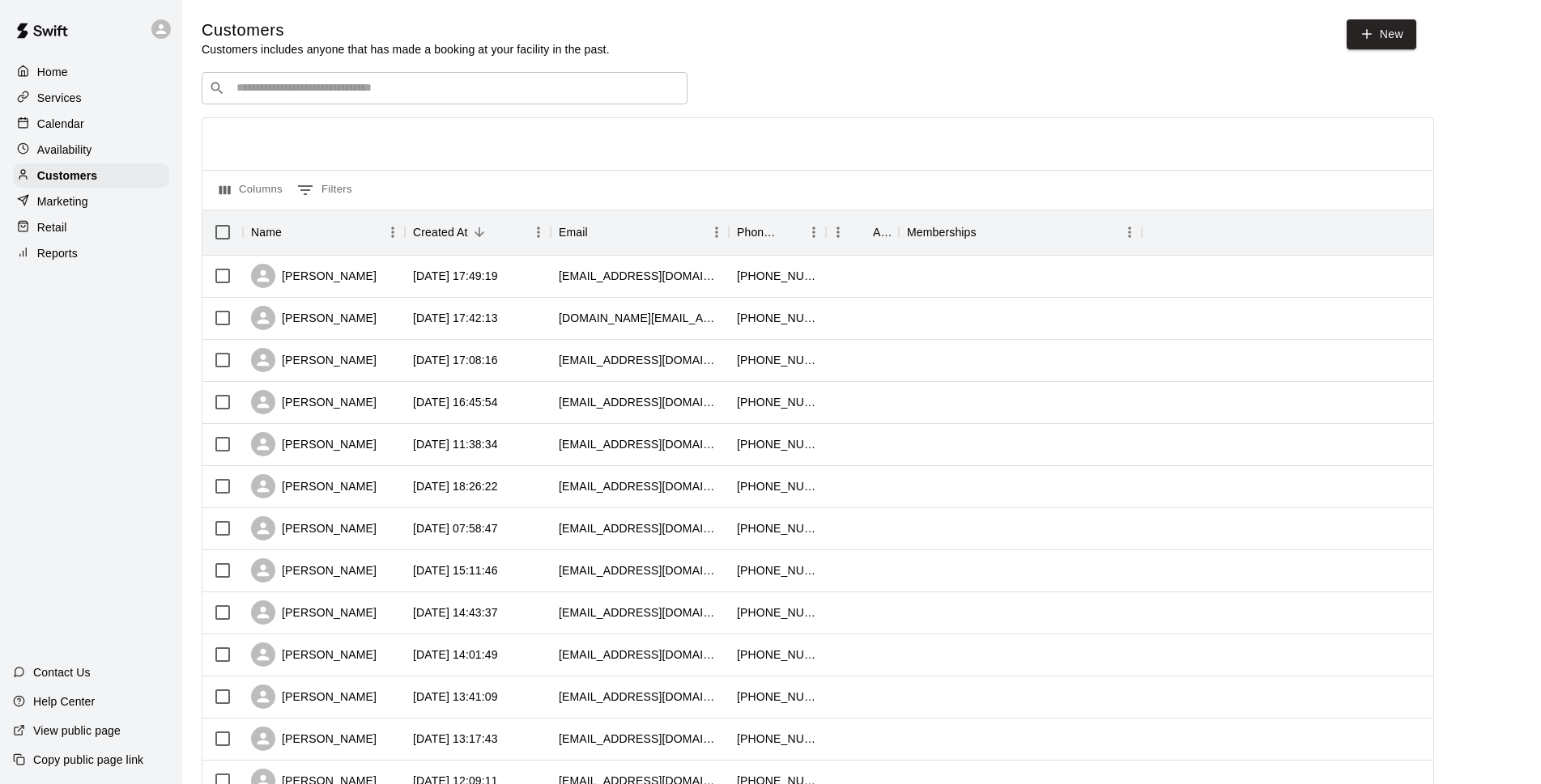
drag, startPoint x: 123, startPoint y: 170, endPoint x: 282, endPoint y: 80, distance: 182.7
click at [282, 80] on div "​ ​" at bounding box center [444, 88] width 486 height 32
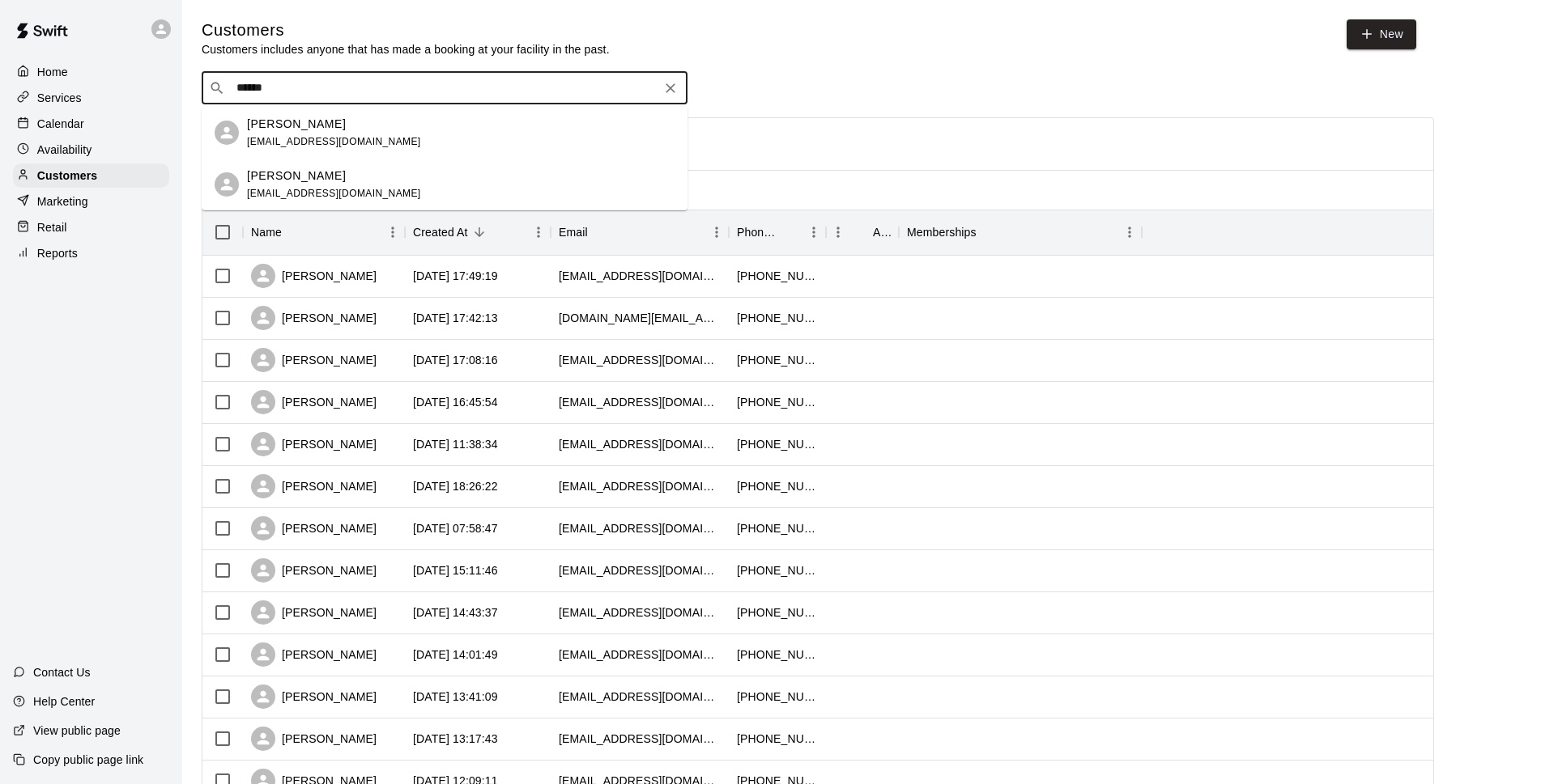
type input "******"
click at [37, 124] on p "Calendar" at bounding box center [61, 124] width 47 height 17
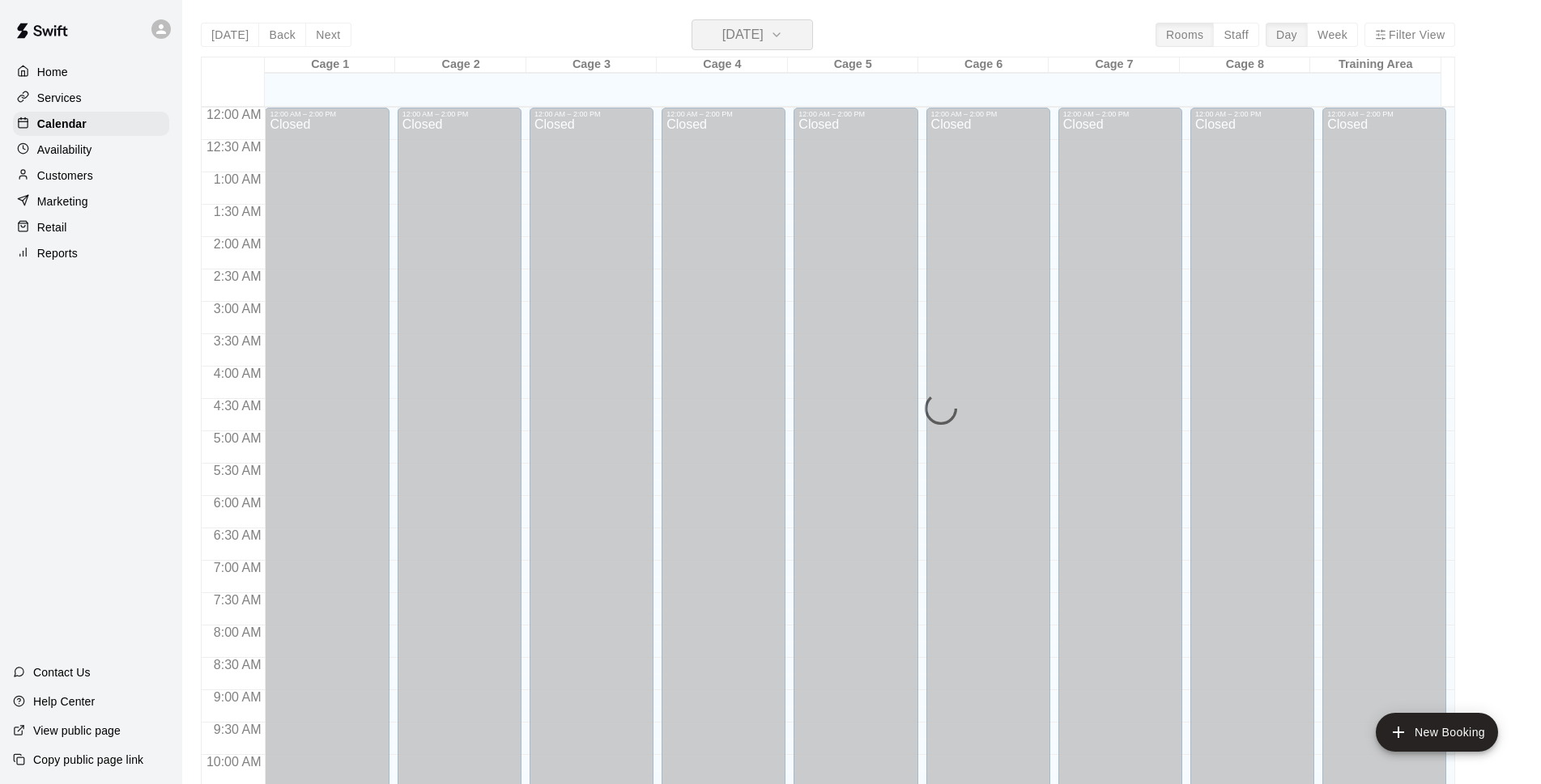
click at [763, 38] on h6 "[DATE]" at bounding box center [743, 34] width 41 height 22
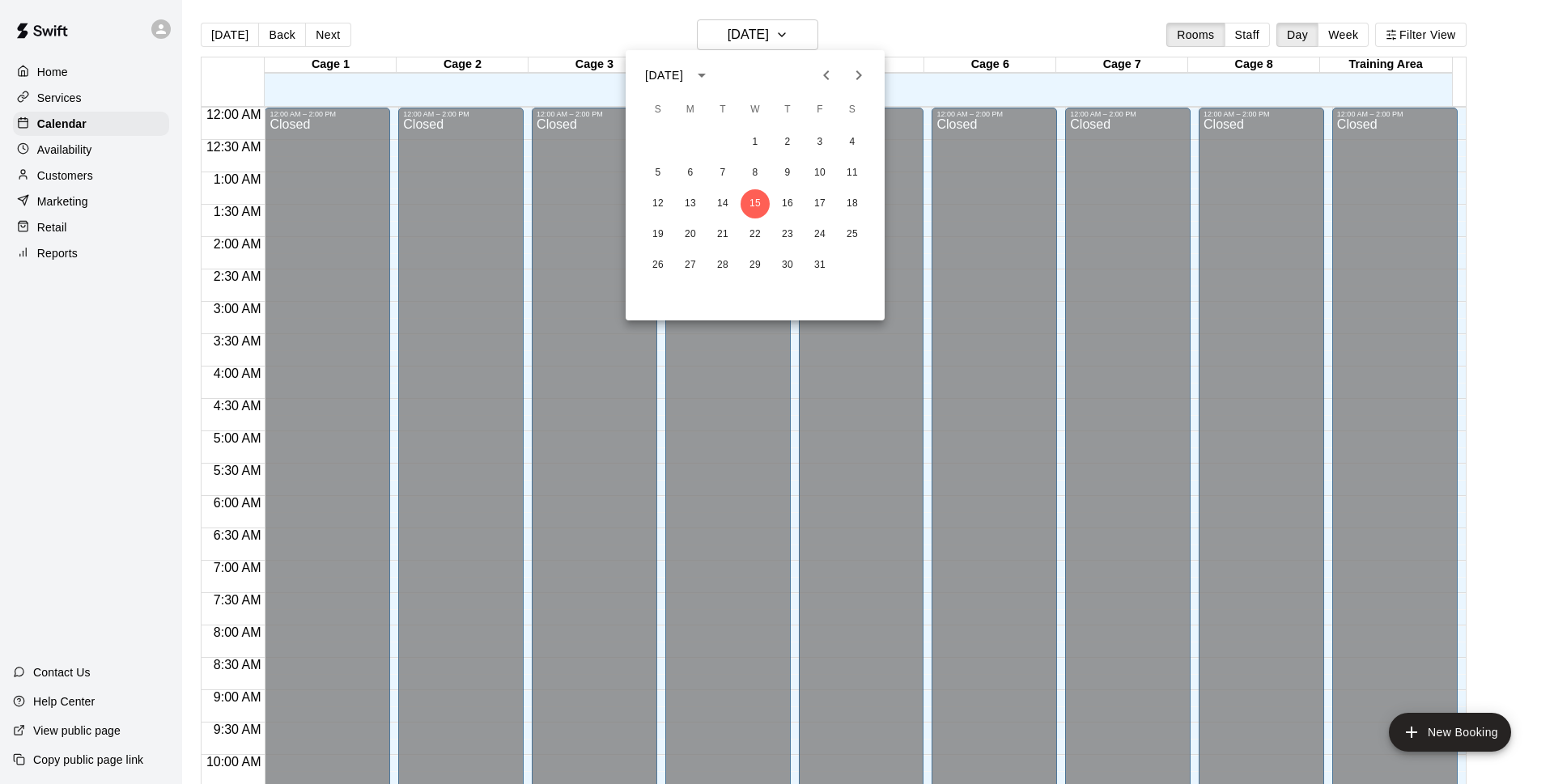
click at [764, 38] on div at bounding box center [777, 392] width 1554 height 784
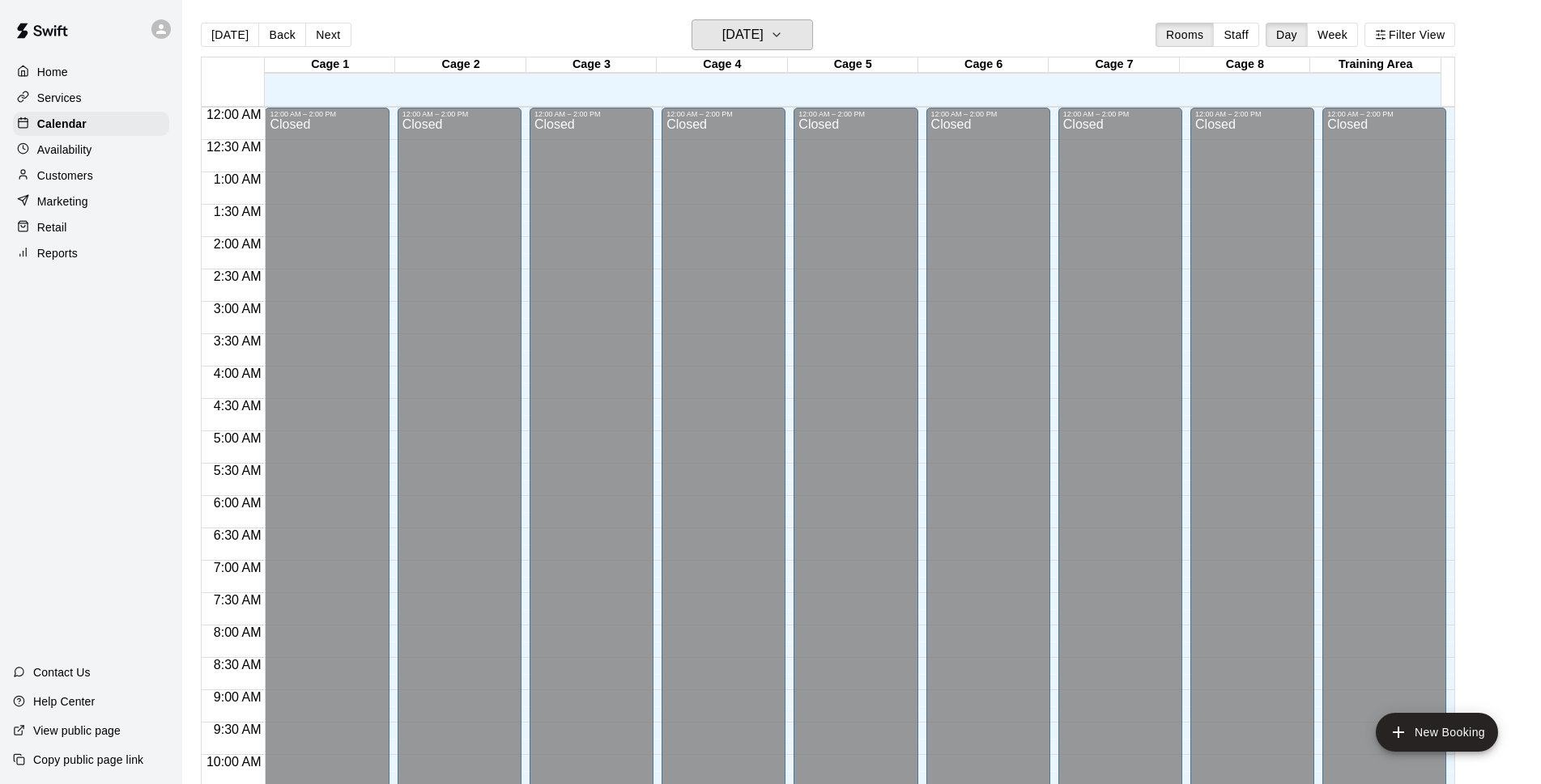
scroll to position [811, 0]
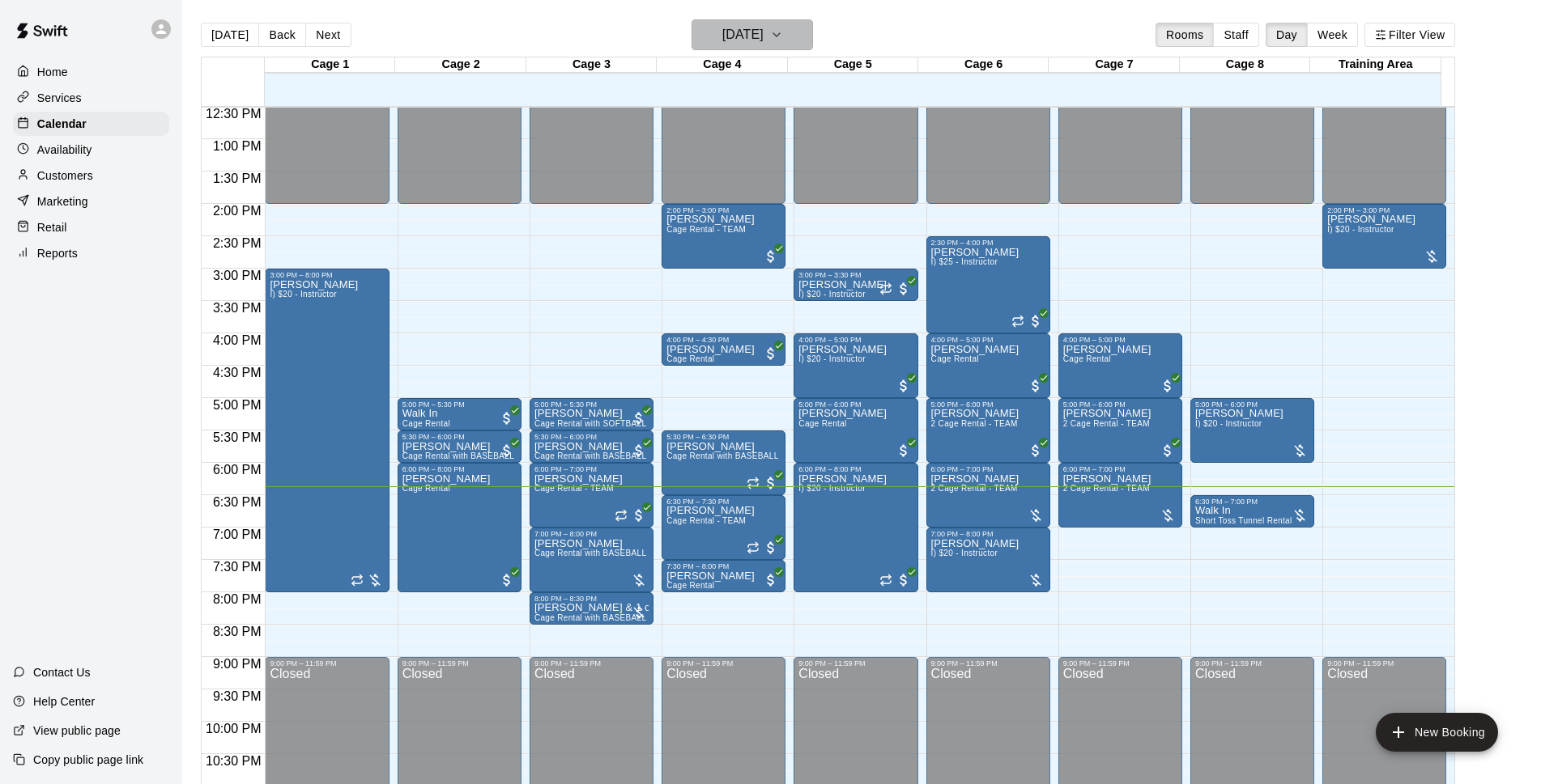
click at [763, 33] on h6 "[DATE]" at bounding box center [743, 34] width 41 height 22
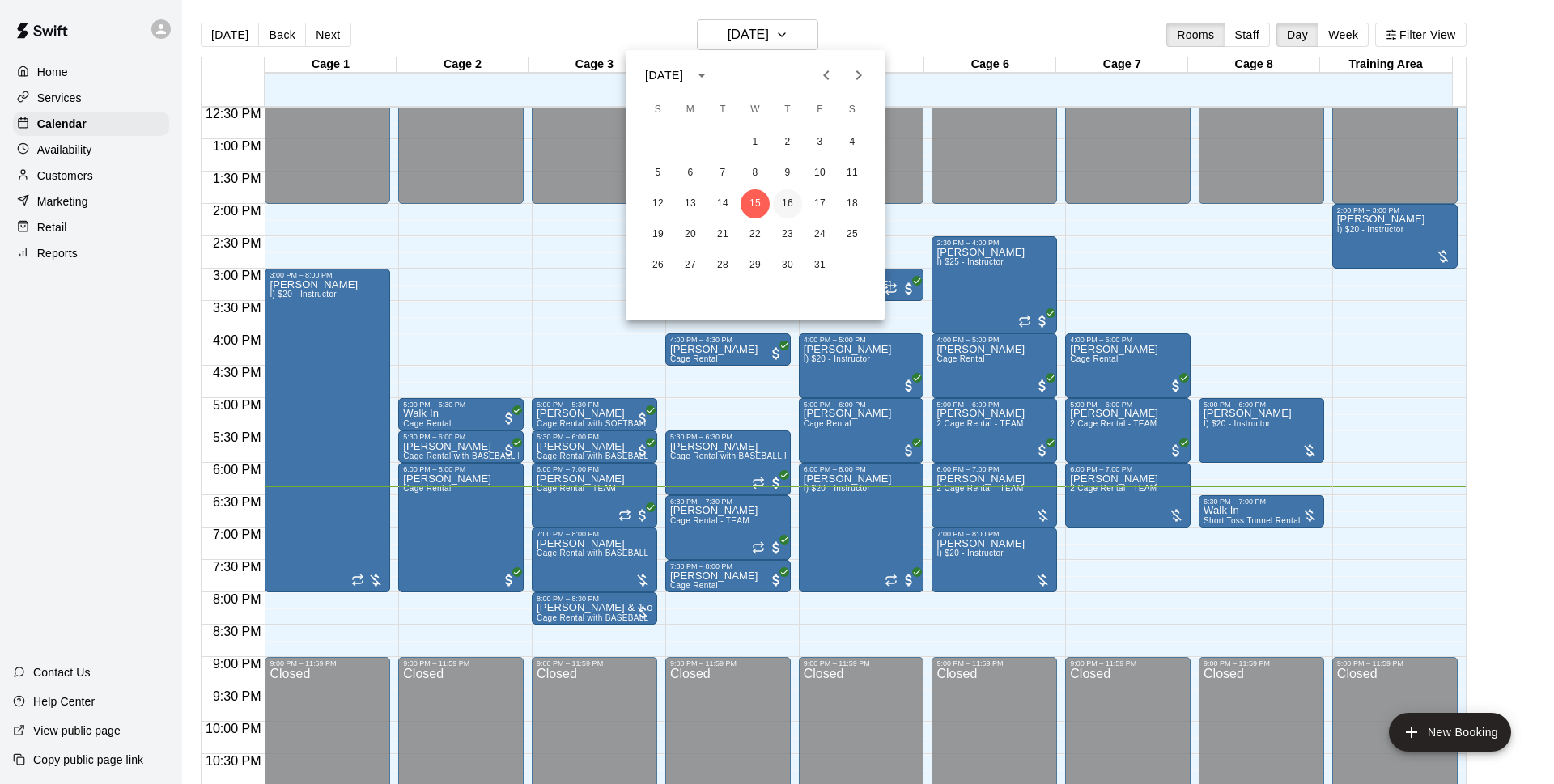
click at [785, 200] on button "16" at bounding box center [787, 204] width 29 height 29
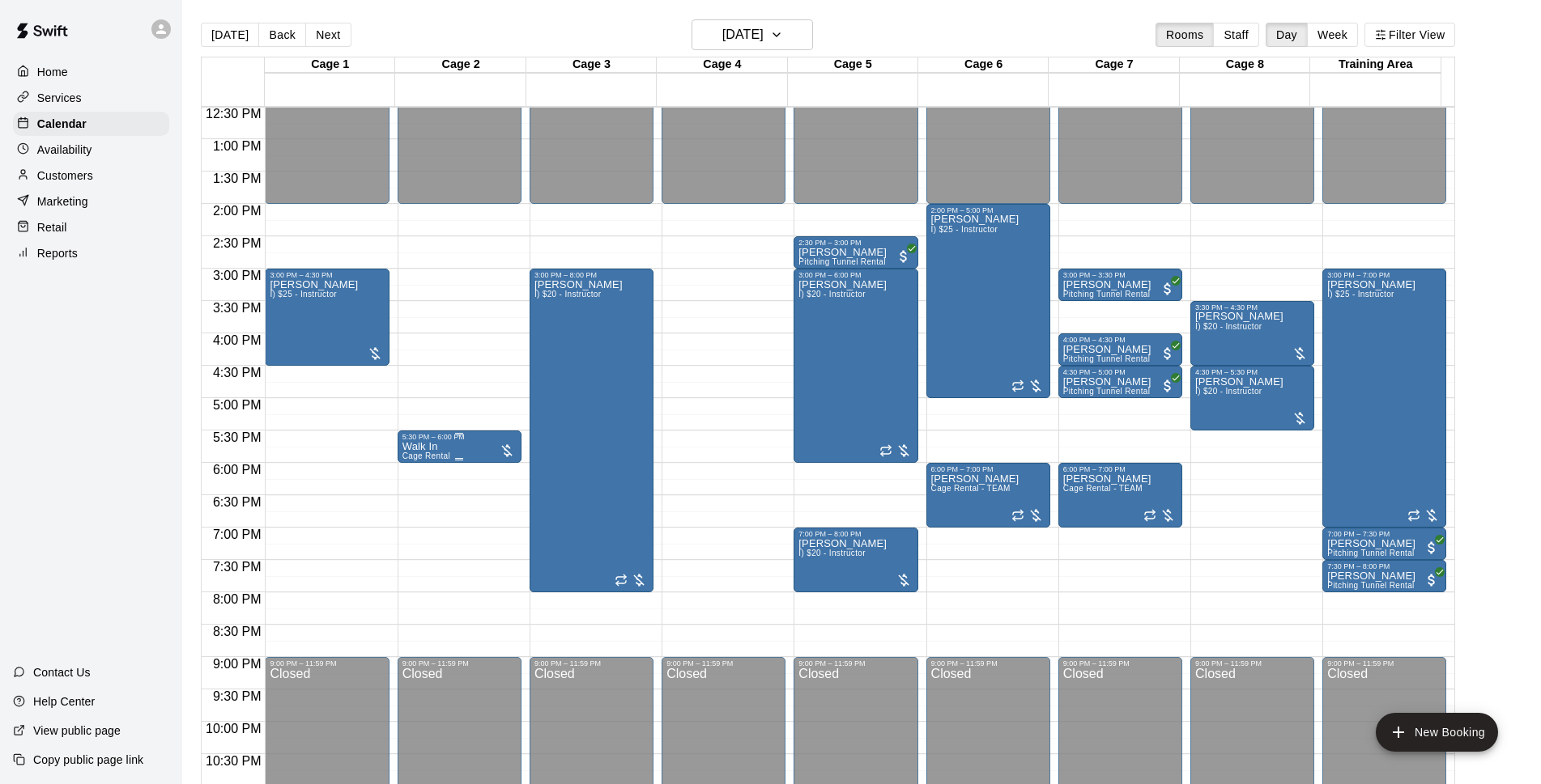
click at [424, 447] on p "Walk In" at bounding box center [426, 447] width 48 height 0
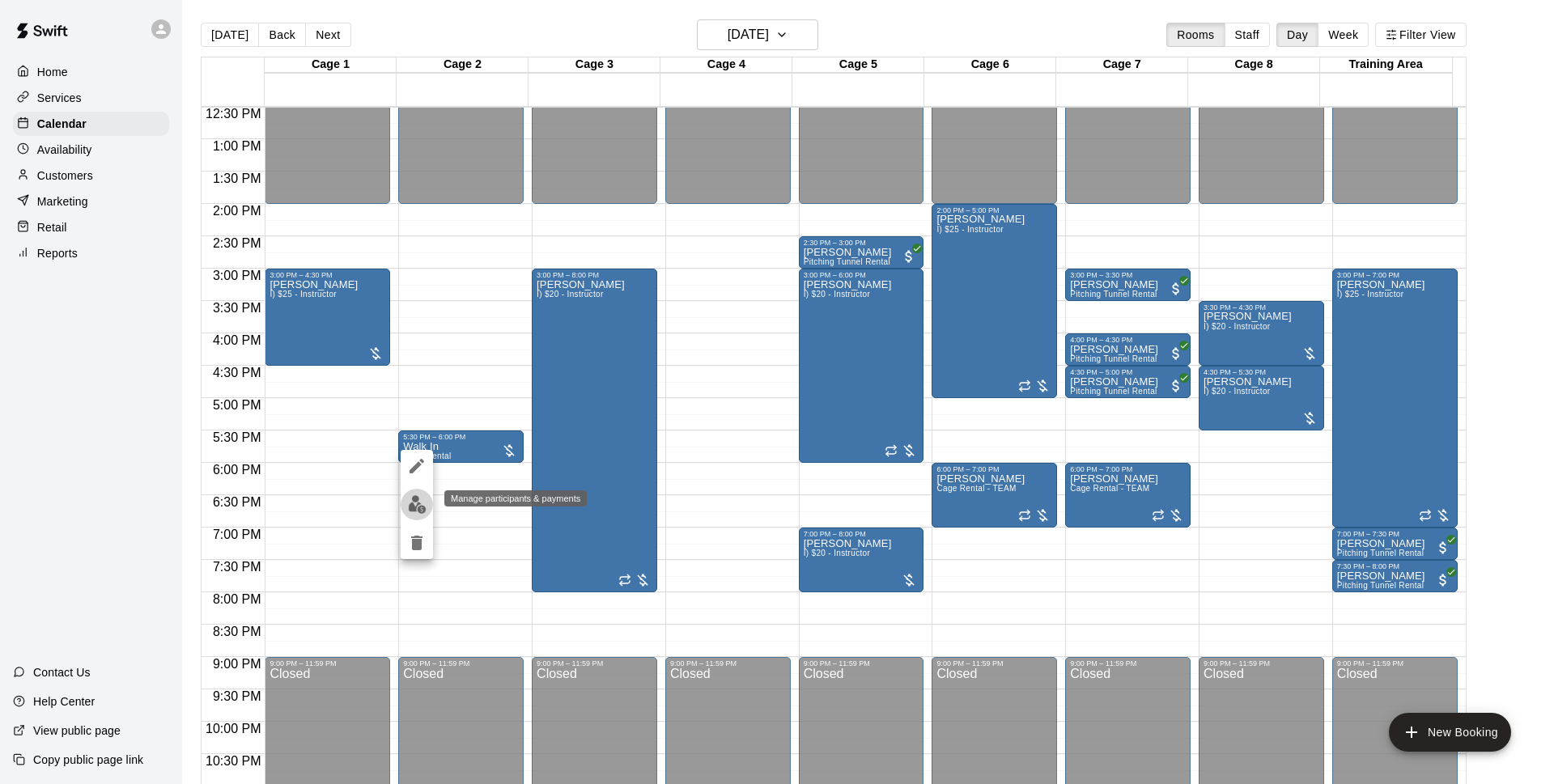
click at [423, 498] on img "edit" at bounding box center [417, 505] width 18 height 18
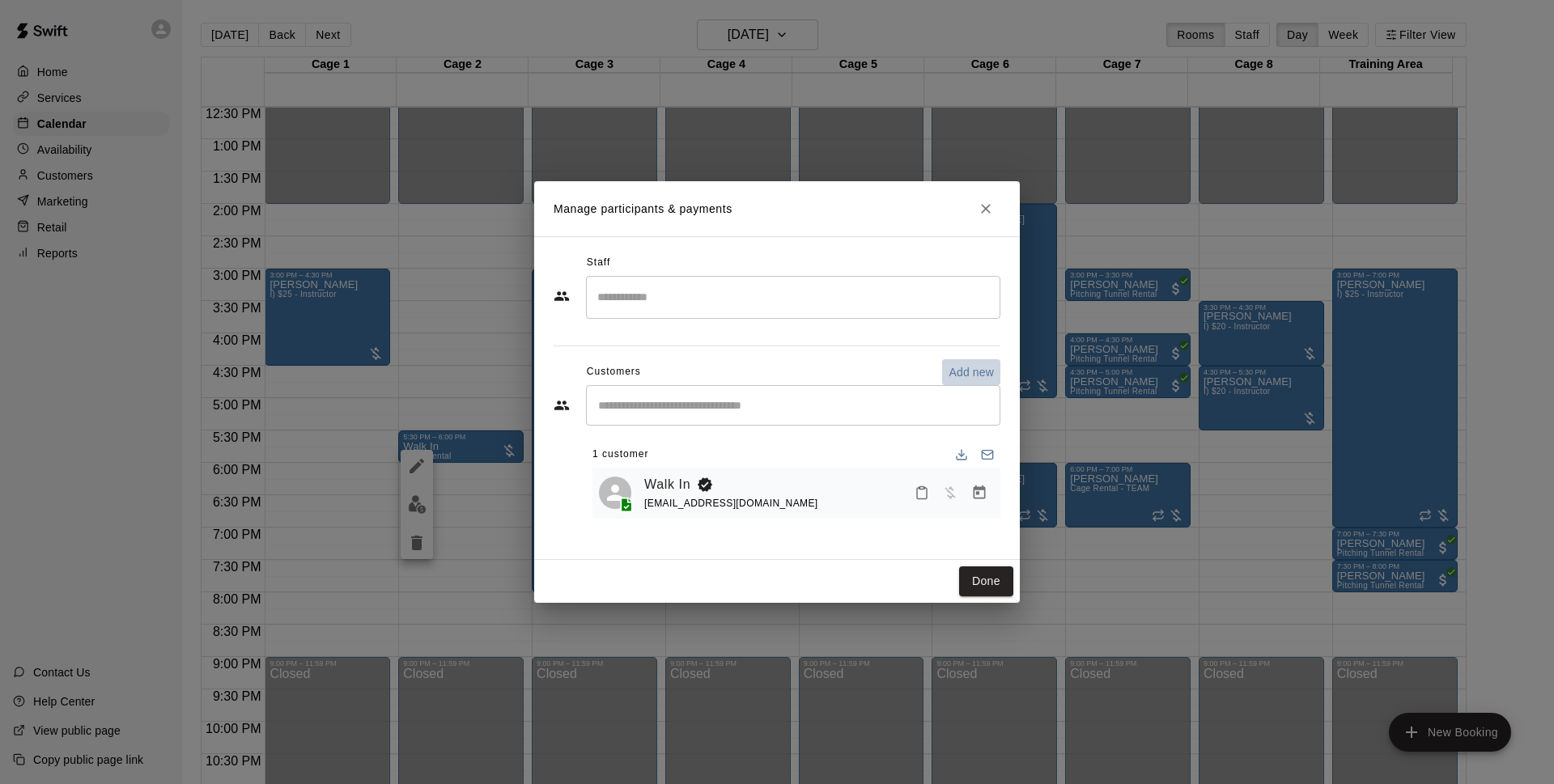
click at [974, 377] on p "Add new" at bounding box center [971, 372] width 46 height 17
select select "**"
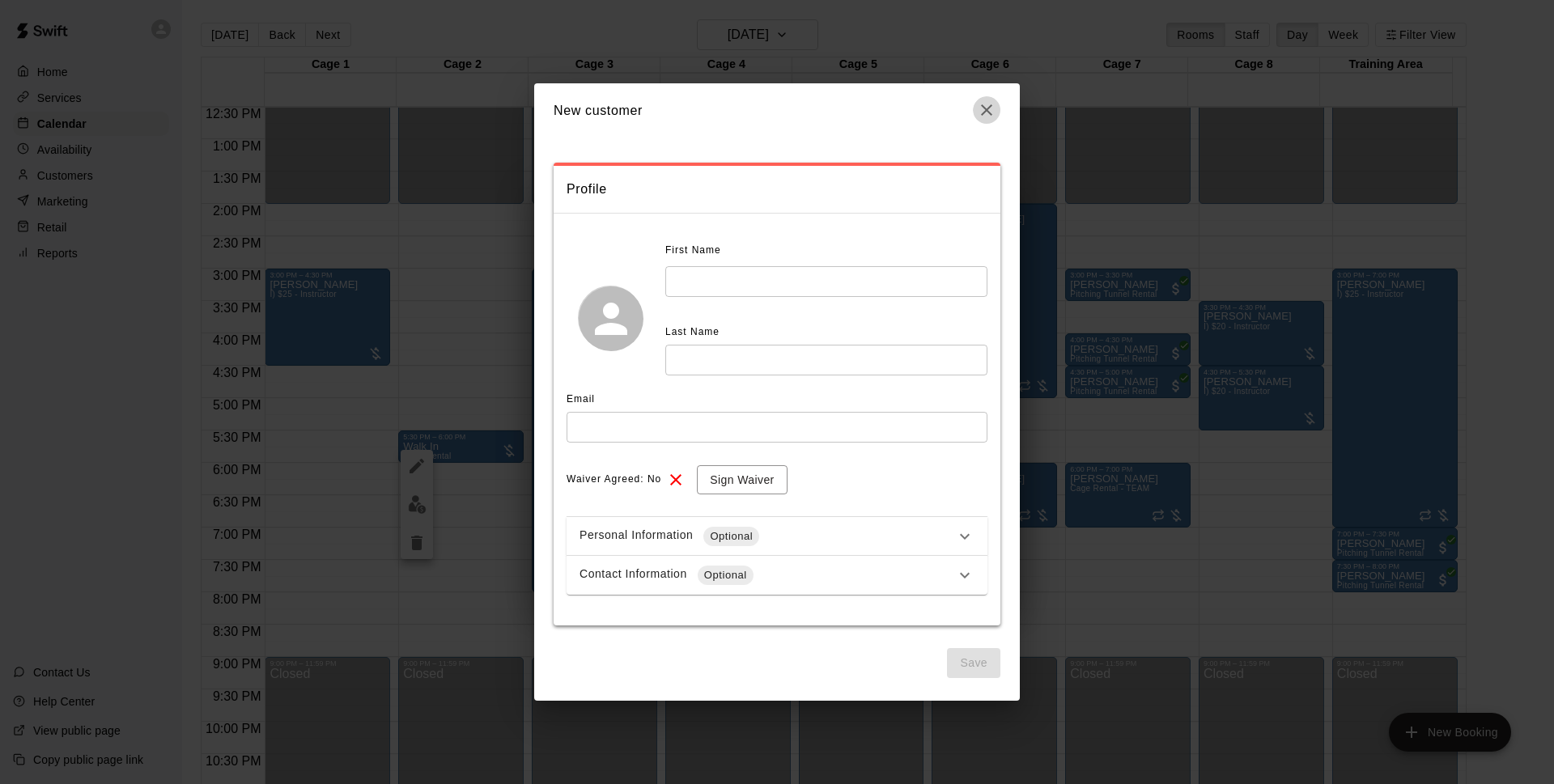
click at [990, 113] on icon "button" at bounding box center [986, 109] width 19 height 19
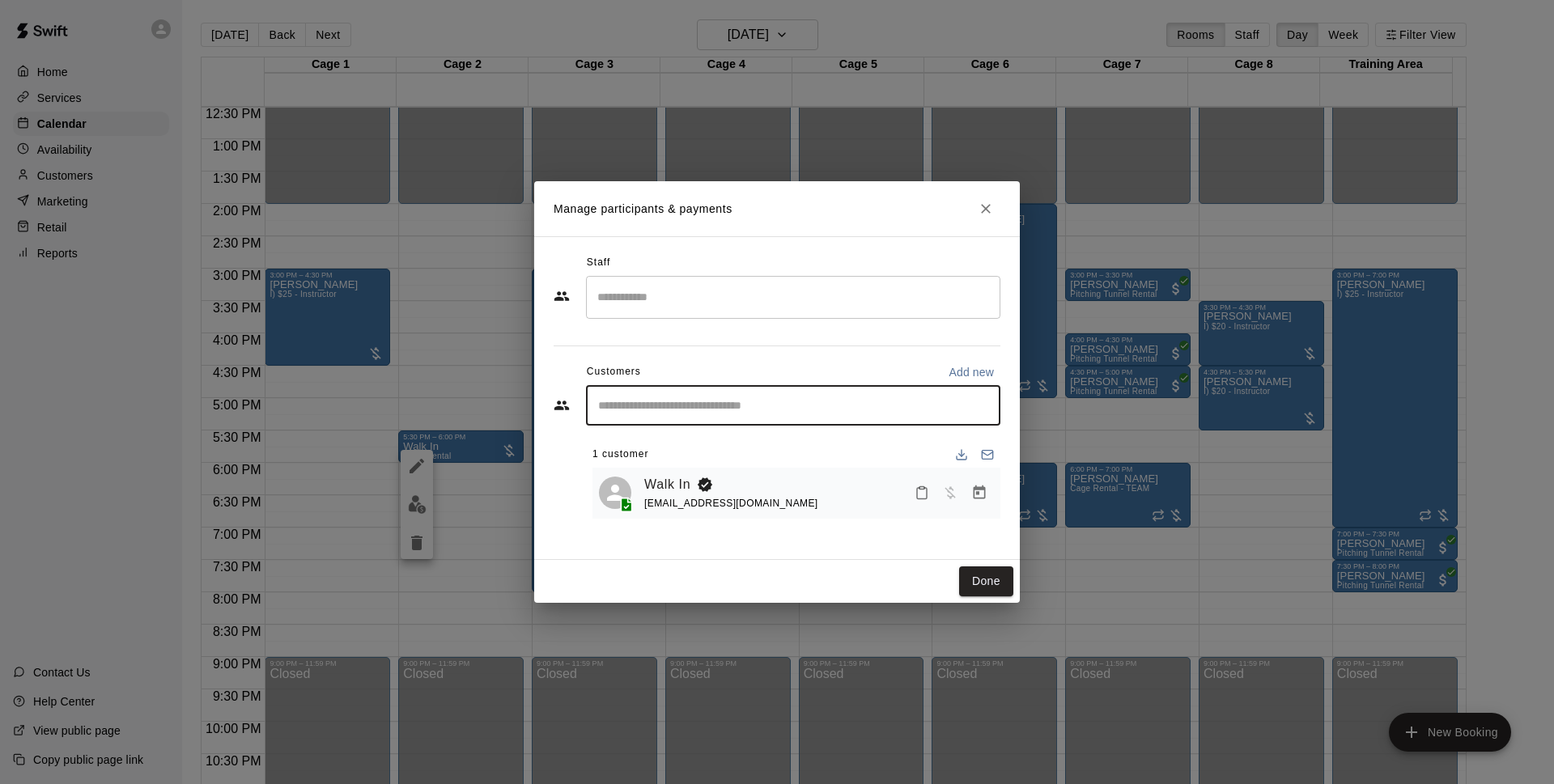
click at [866, 411] on input "Start typing to search customers..." at bounding box center [793, 406] width 399 height 17
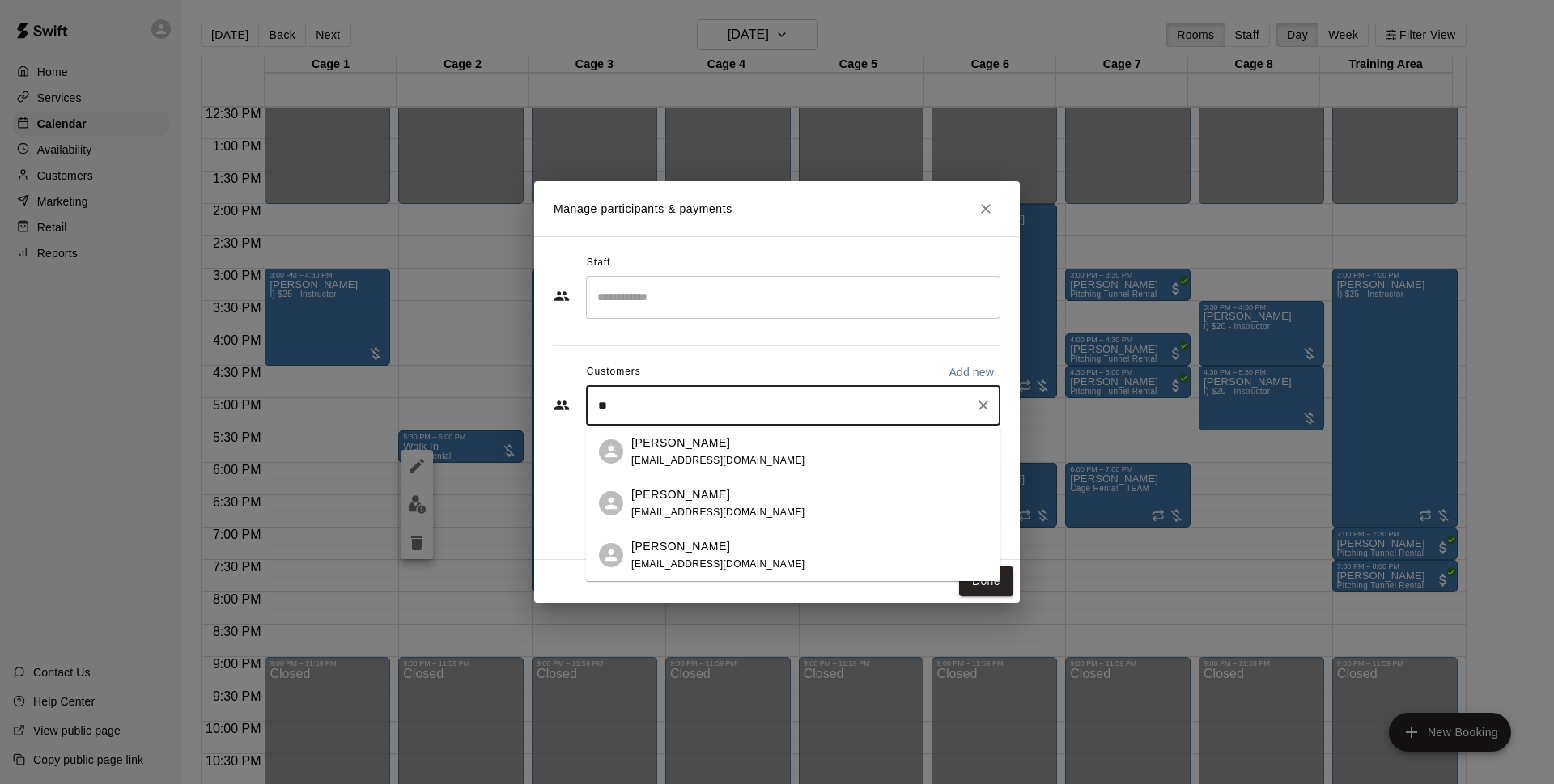
type input "*"
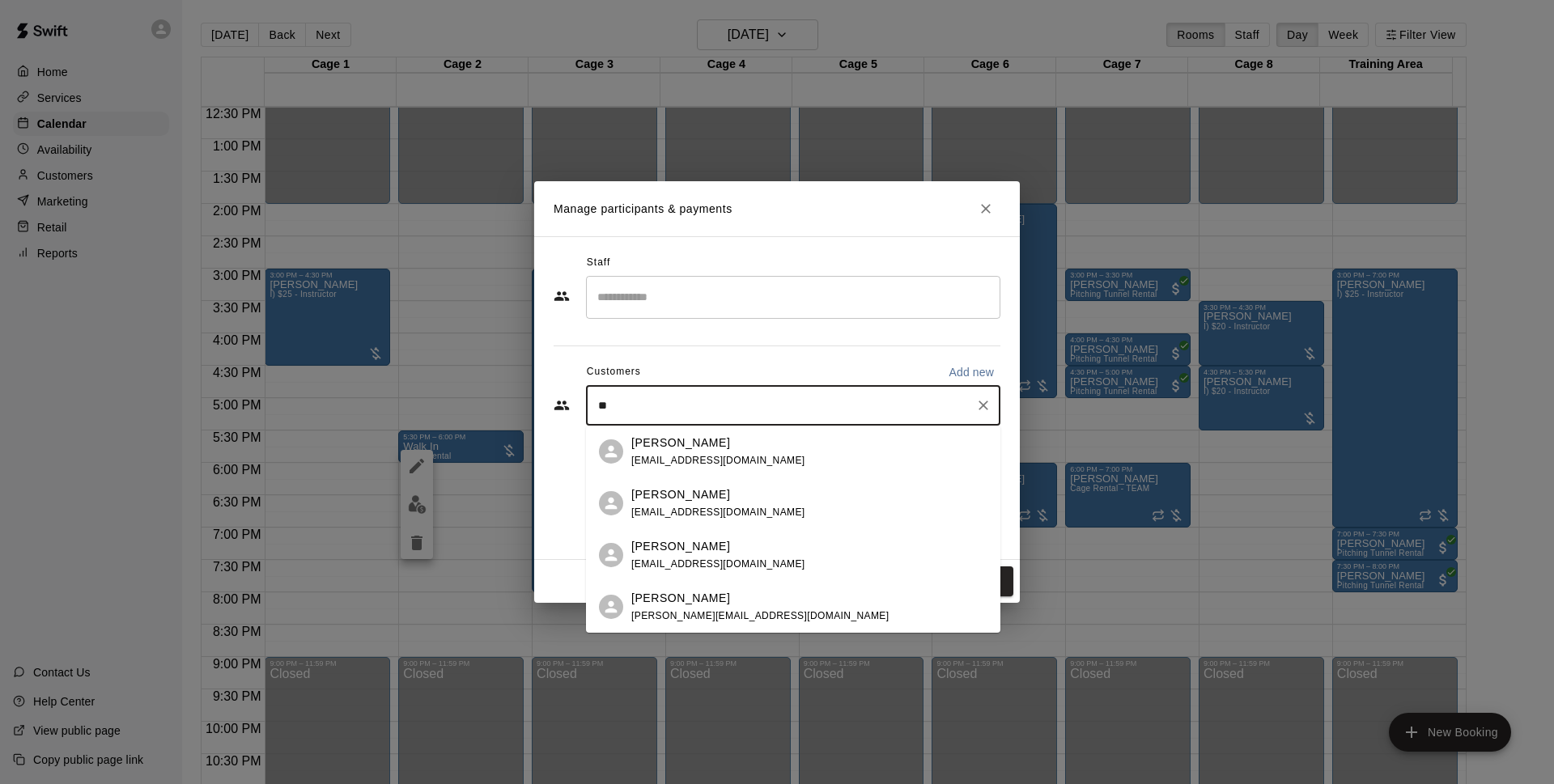
type input "*"
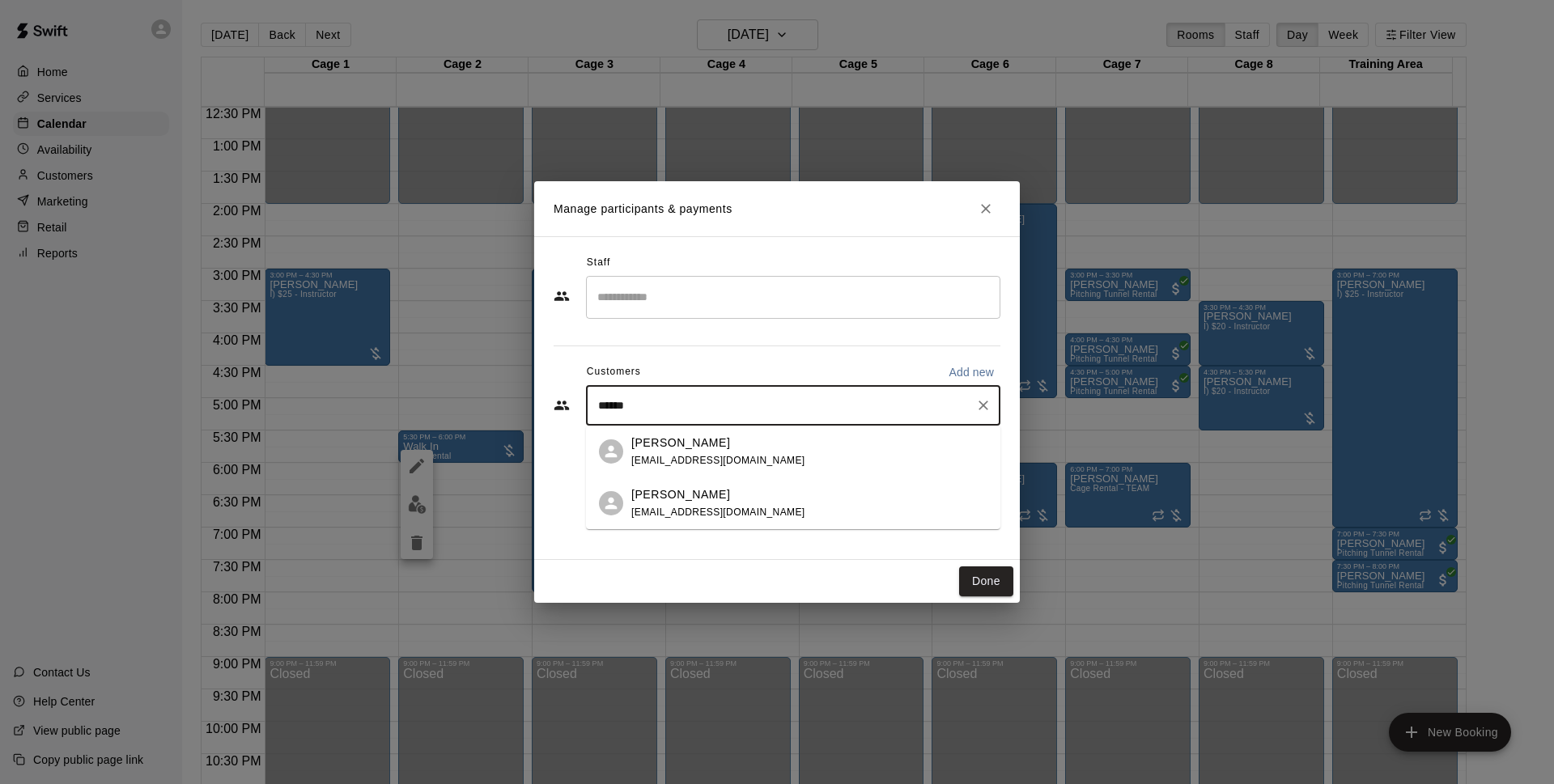
type input "*******"
click at [844, 452] on div "[PERSON_NAME] [EMAIL_ADDRESS][DOMAIN_NAME]" at bounding box center [810, 452] width 356 height 35
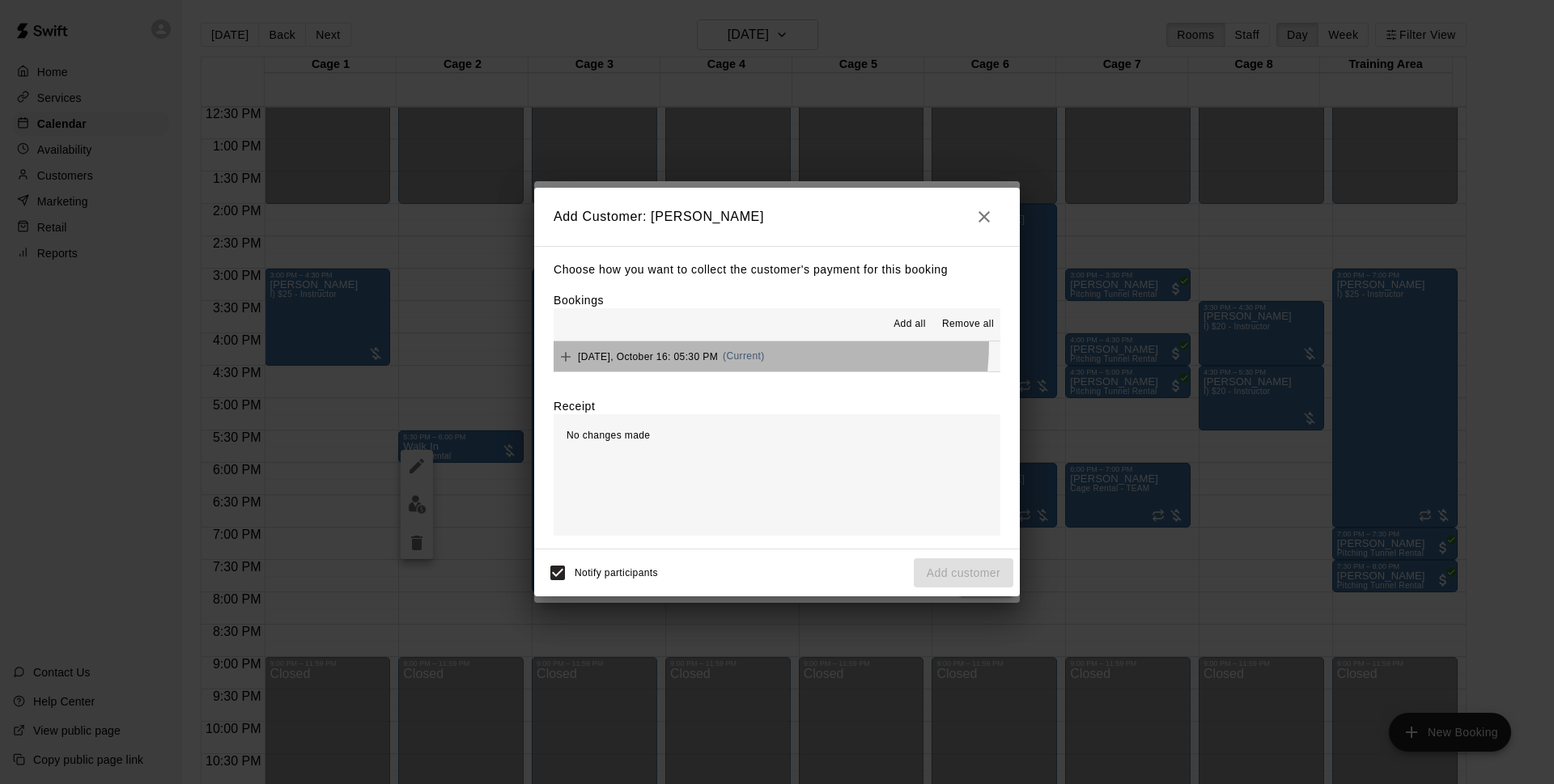
click at [719, 343] on button "[DATE], October 16: 05:30 PM (Current)" at bounding box center [777, 356] width 447 height 30
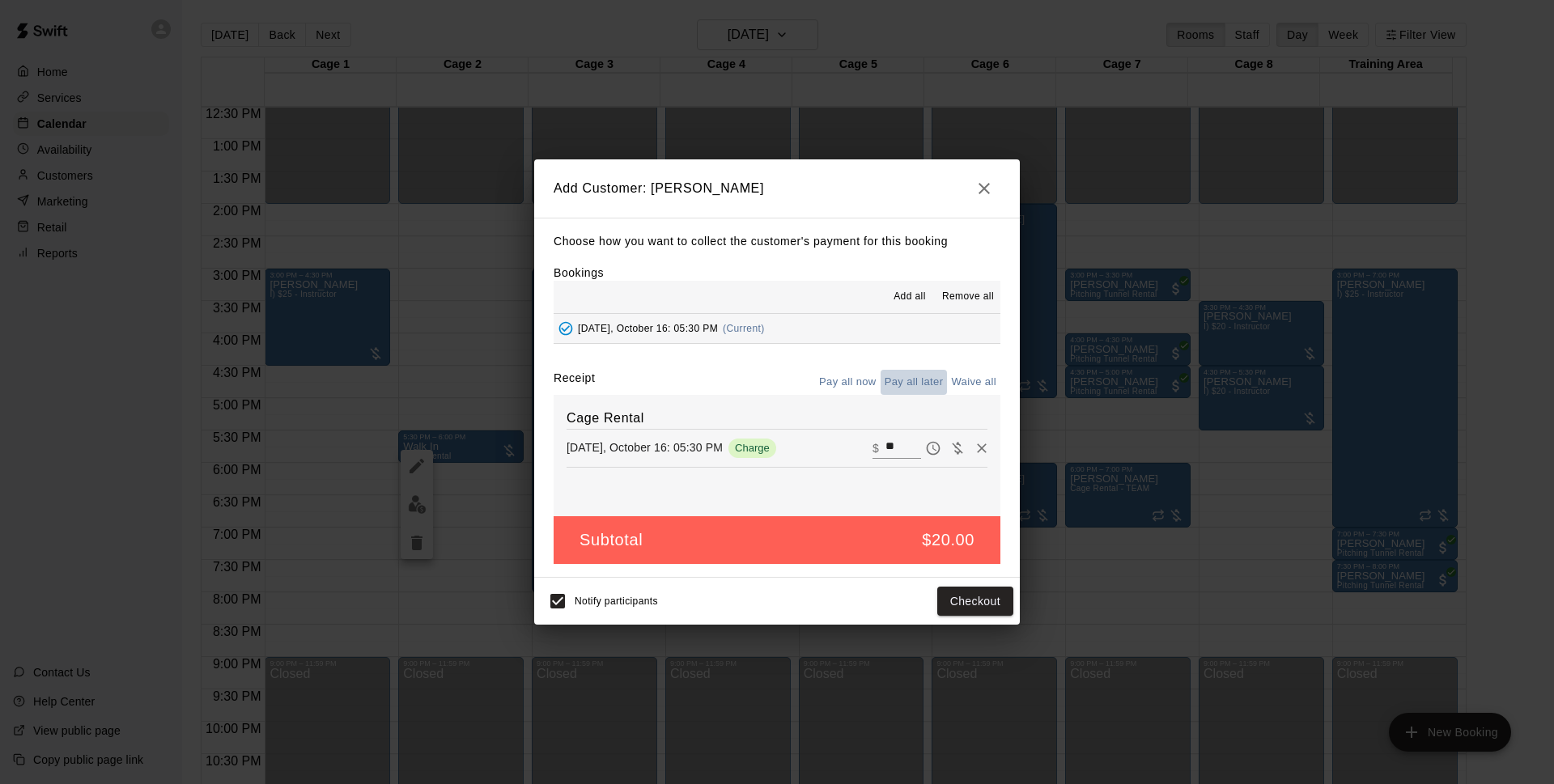
click at [907, 389] on button "Pay all later" at bounding box center [914, 382] width 67 height 25
click at [983, 610] on button "Add customer" at bounding box center [964, 602] width 99 height 30
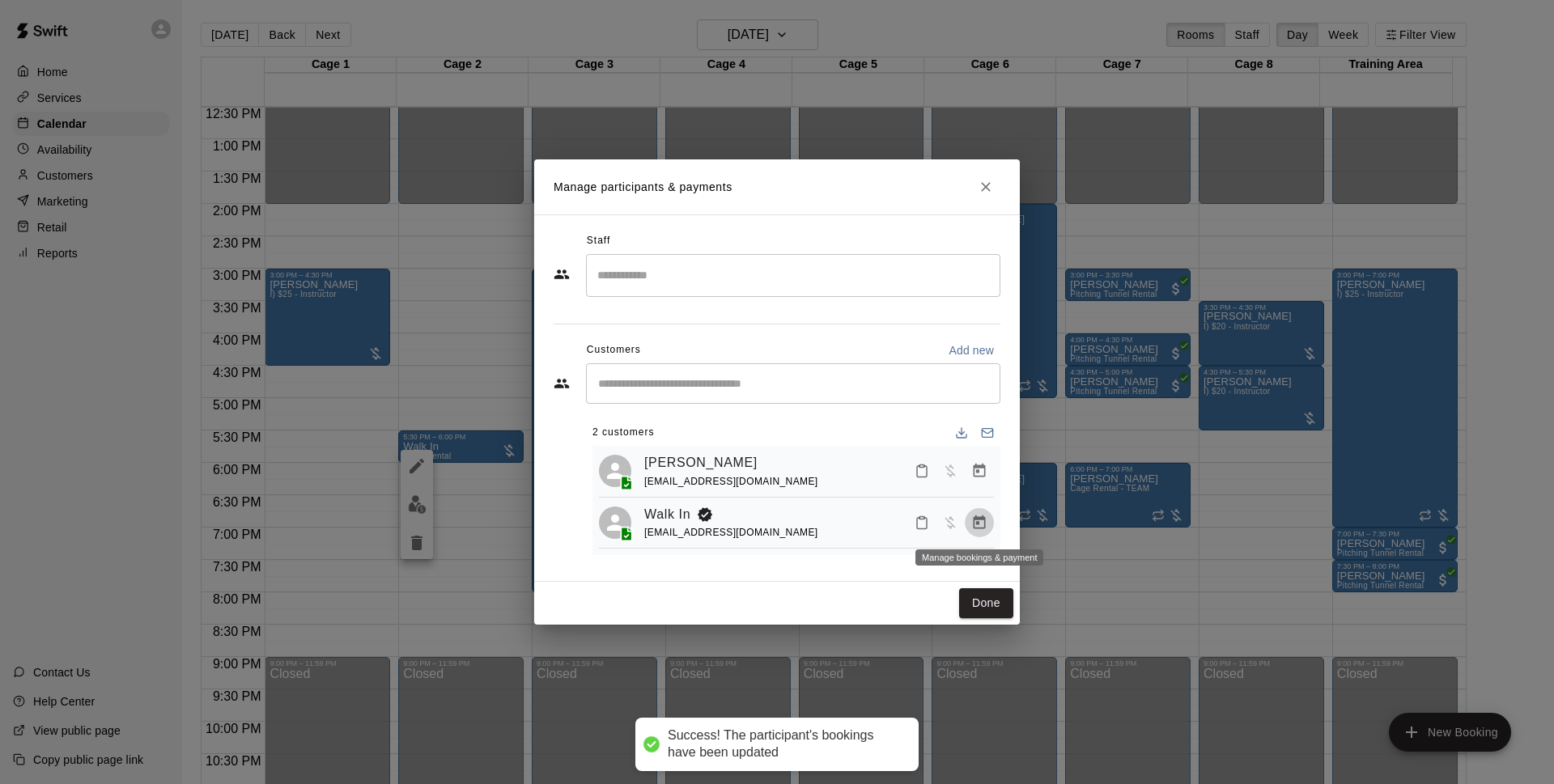
click at [981, 519] on icon "Manage bookings & payment" at bounding box center [980, 522] width 12 height 14
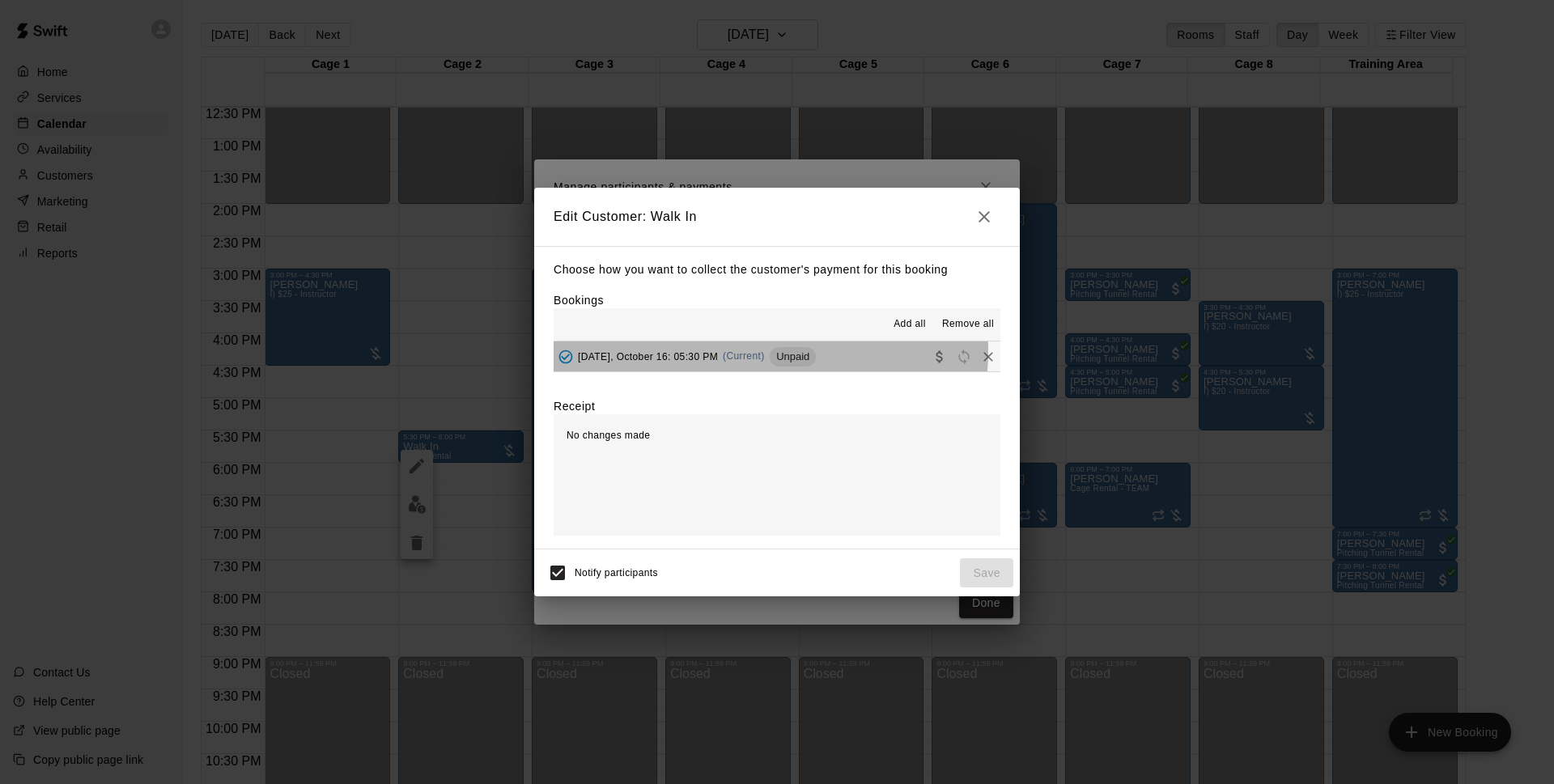
click at [743, 351] on span "(Current)" at bounding box center [743, 356] width 42 height 12
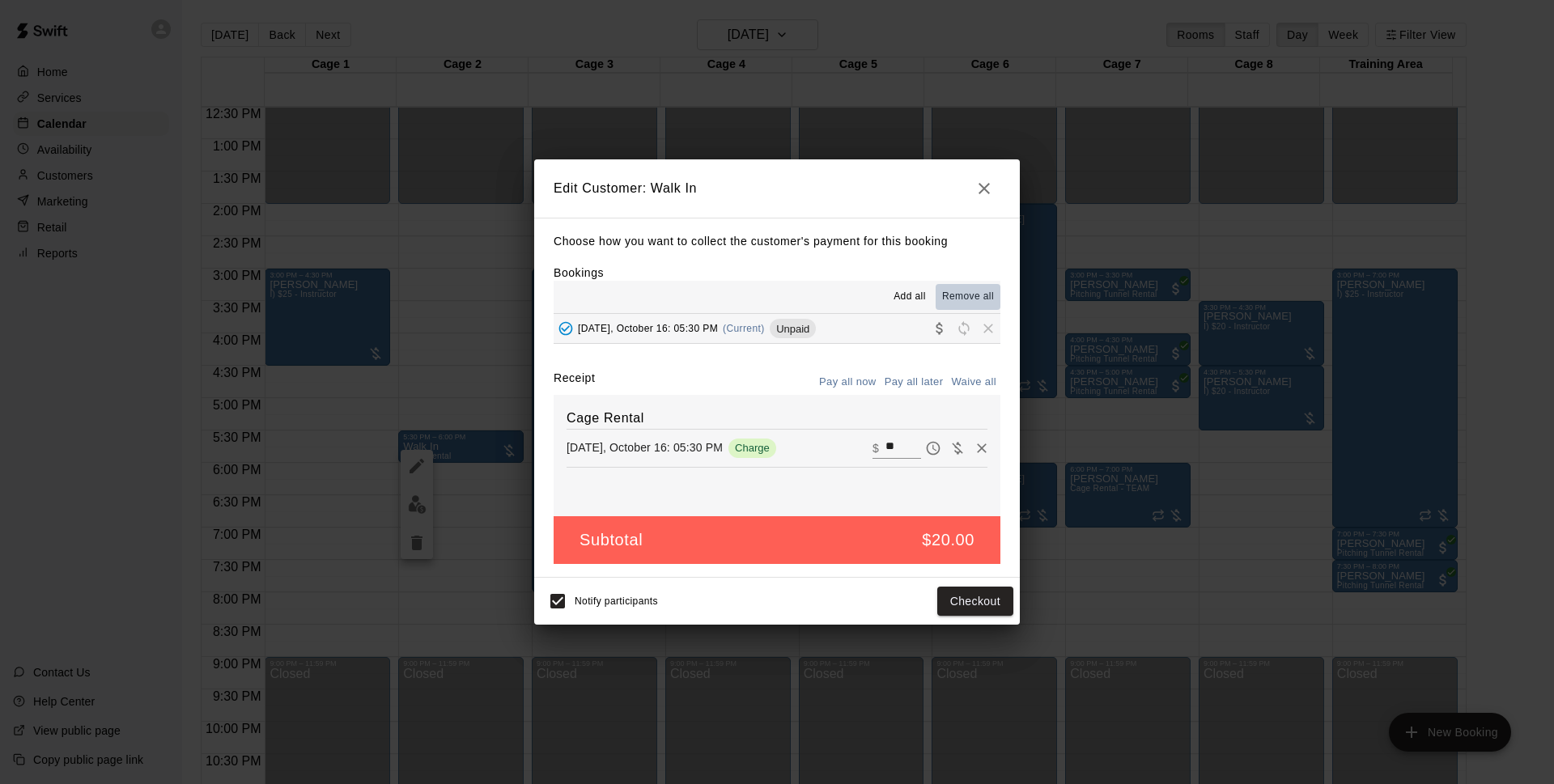
click at [951, 295] on span "Remove all" at bounding box center [968, 298] width 52 height 17
click at [1004, 612] on button "Save" at bounding box center [986, 602] width 53 height 30
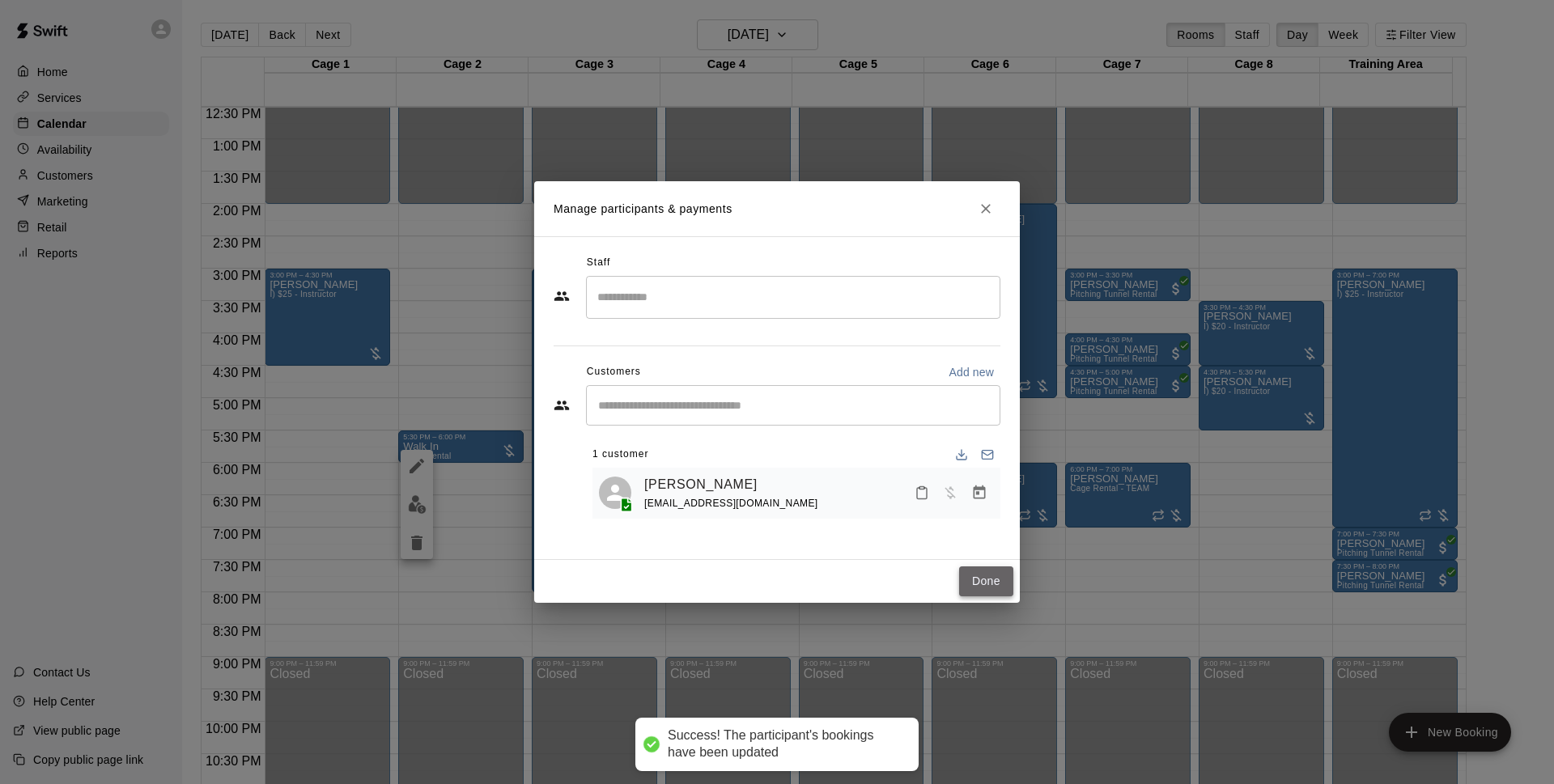
click at [989, 572] on button "Done" at bounding box center [985, 582] width 54 height 30
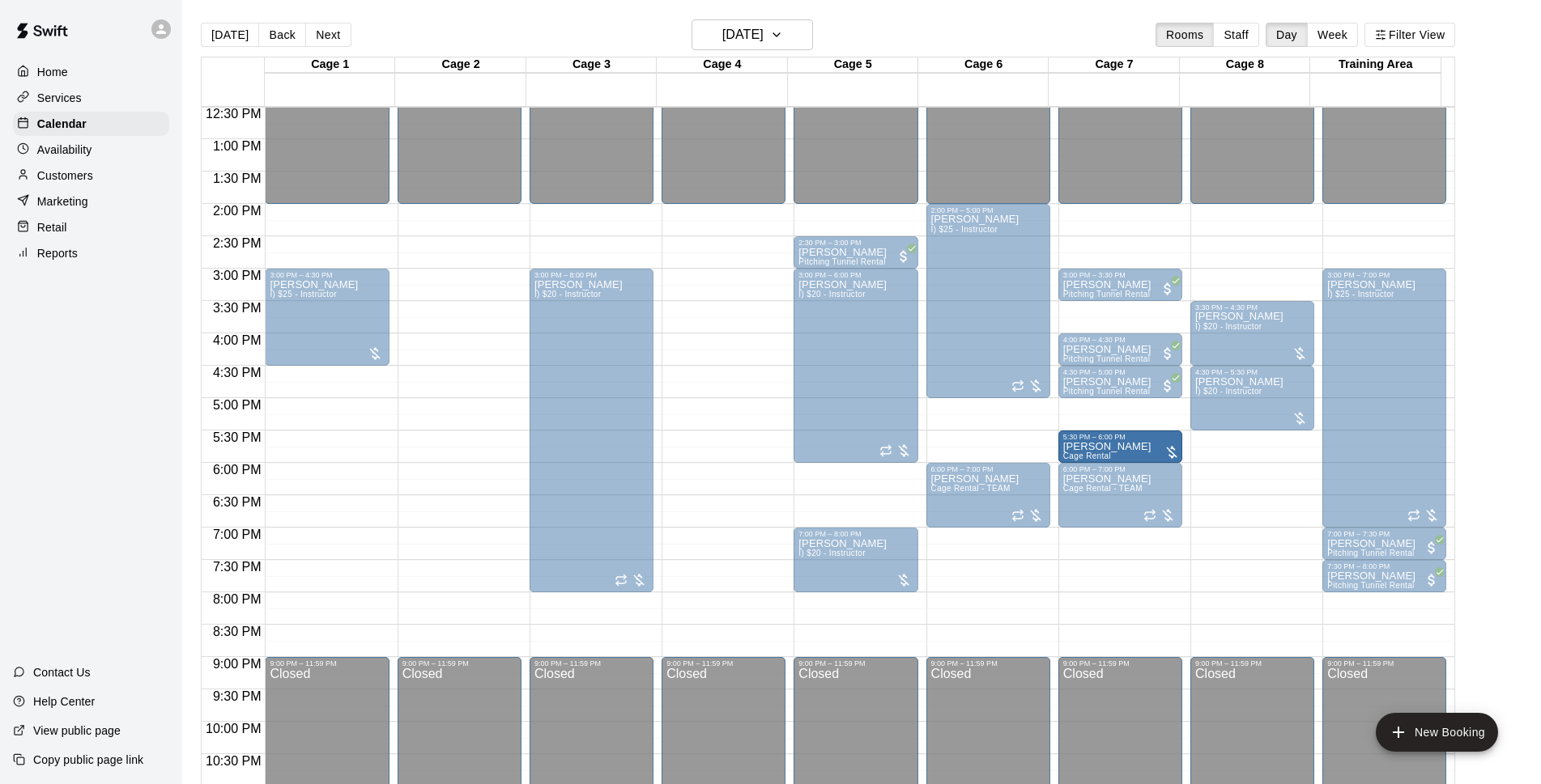
drag, startPoint x: 468, startPoint y: 453, endPoint x: 1112, endPoint y: 457, distance: 644.0
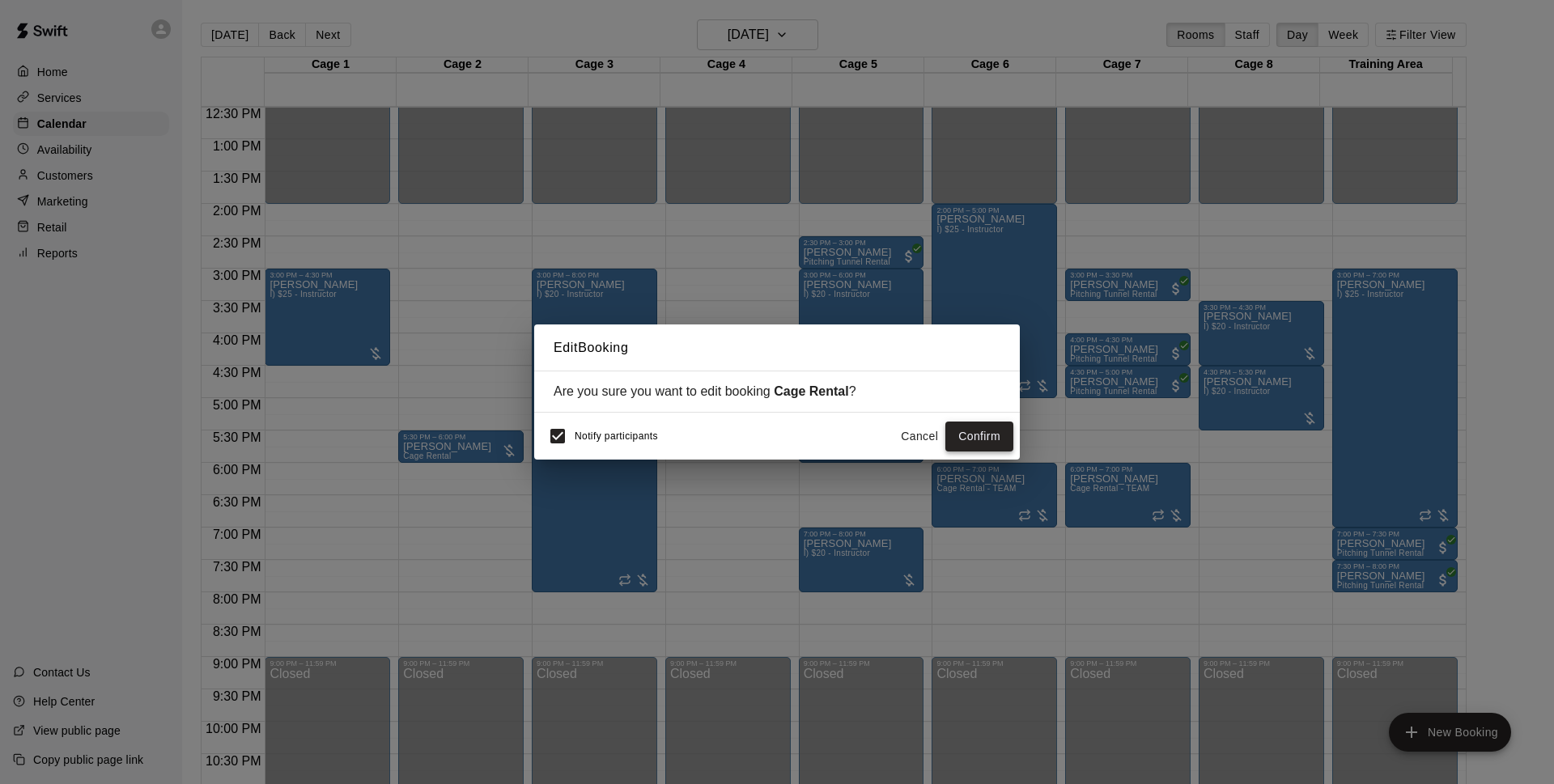
click at [986, 433] on button "Confirm" at bounding box center [980, 437] width 68 height 30
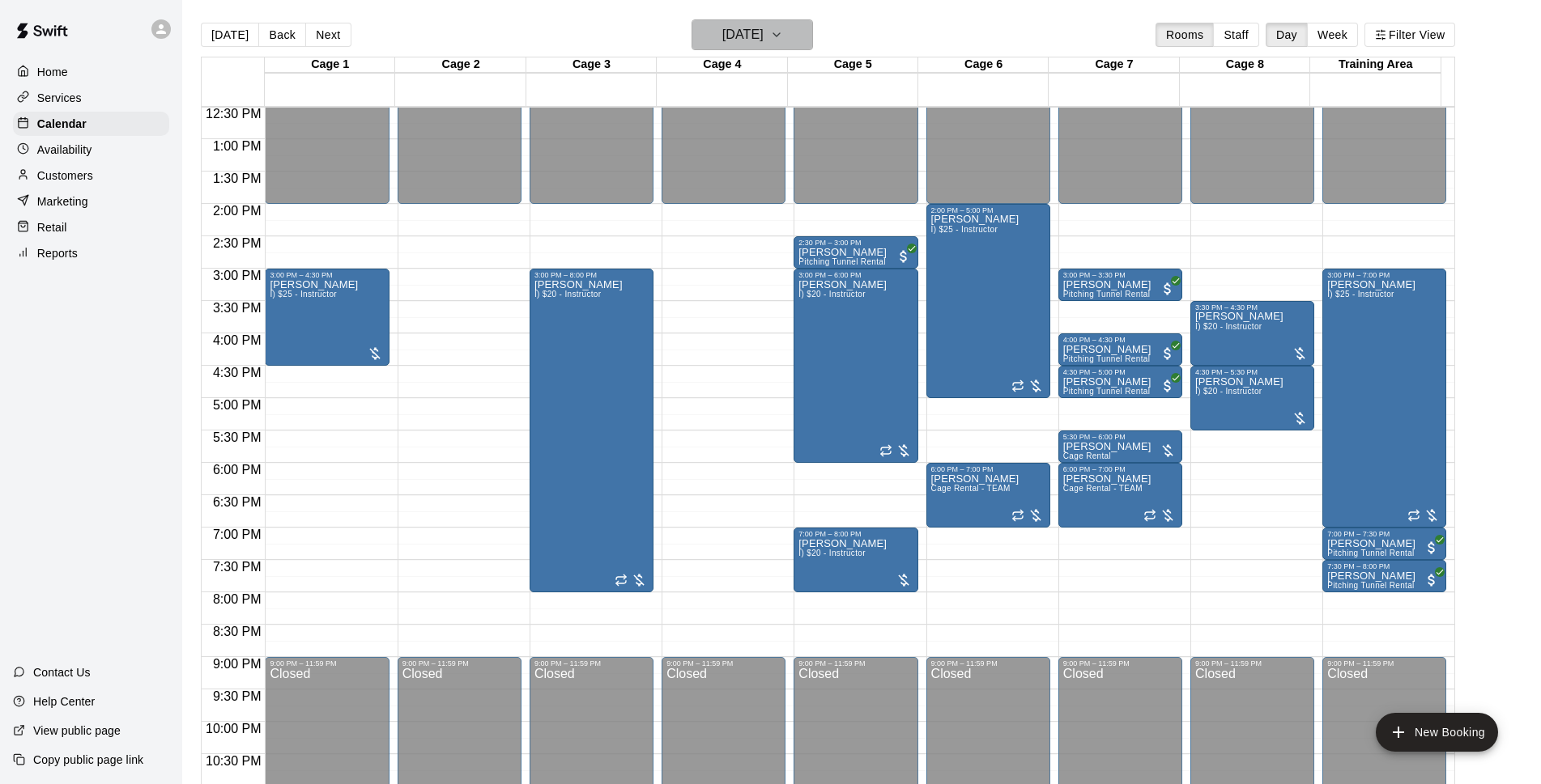
click at [695, 31] on button "[DATE]" at bounding box center [752, 34] width 121 height 31
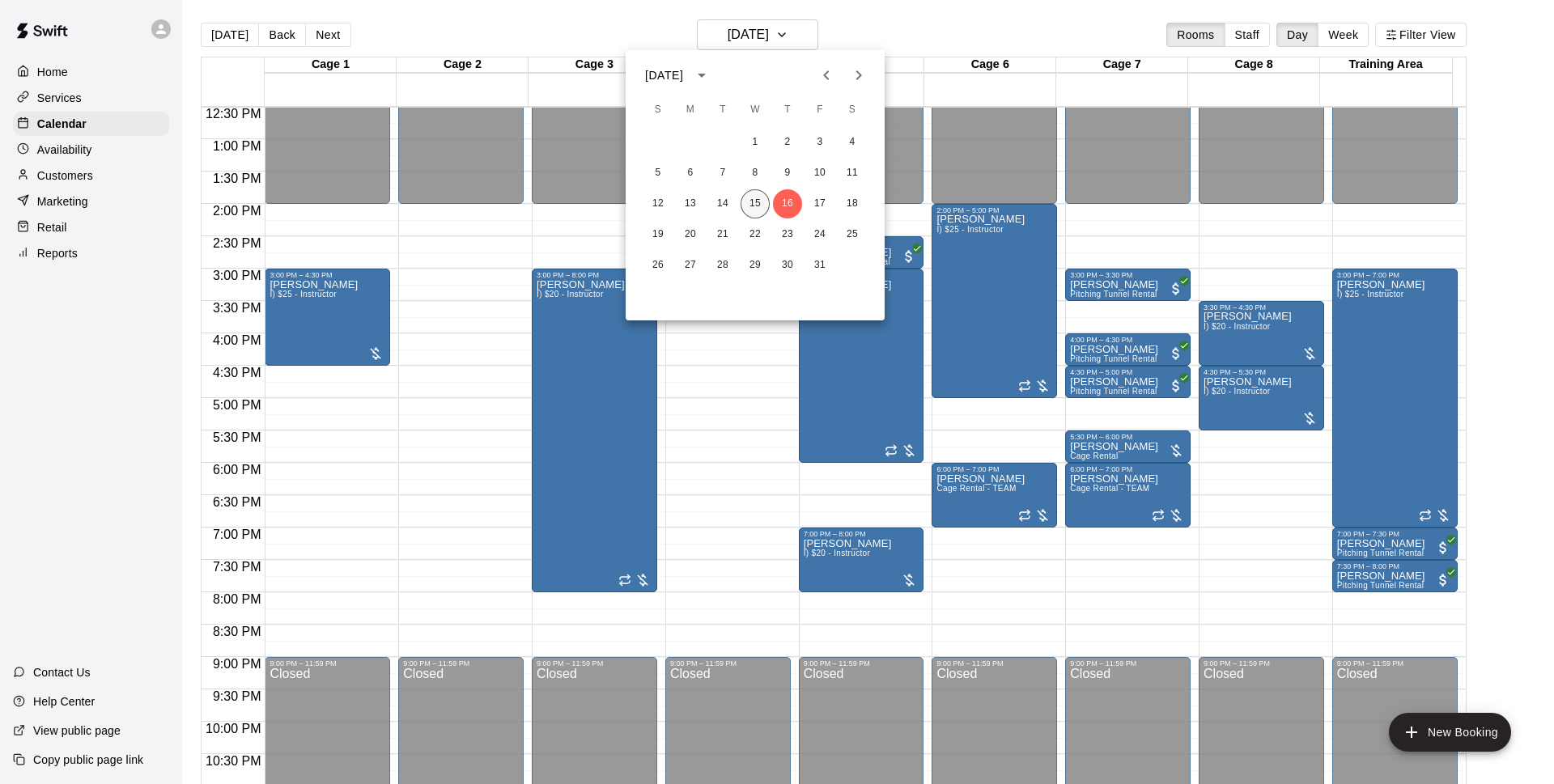
click at [756, 198] on button "15" at bounding box center [755, 204] width 29 height 29
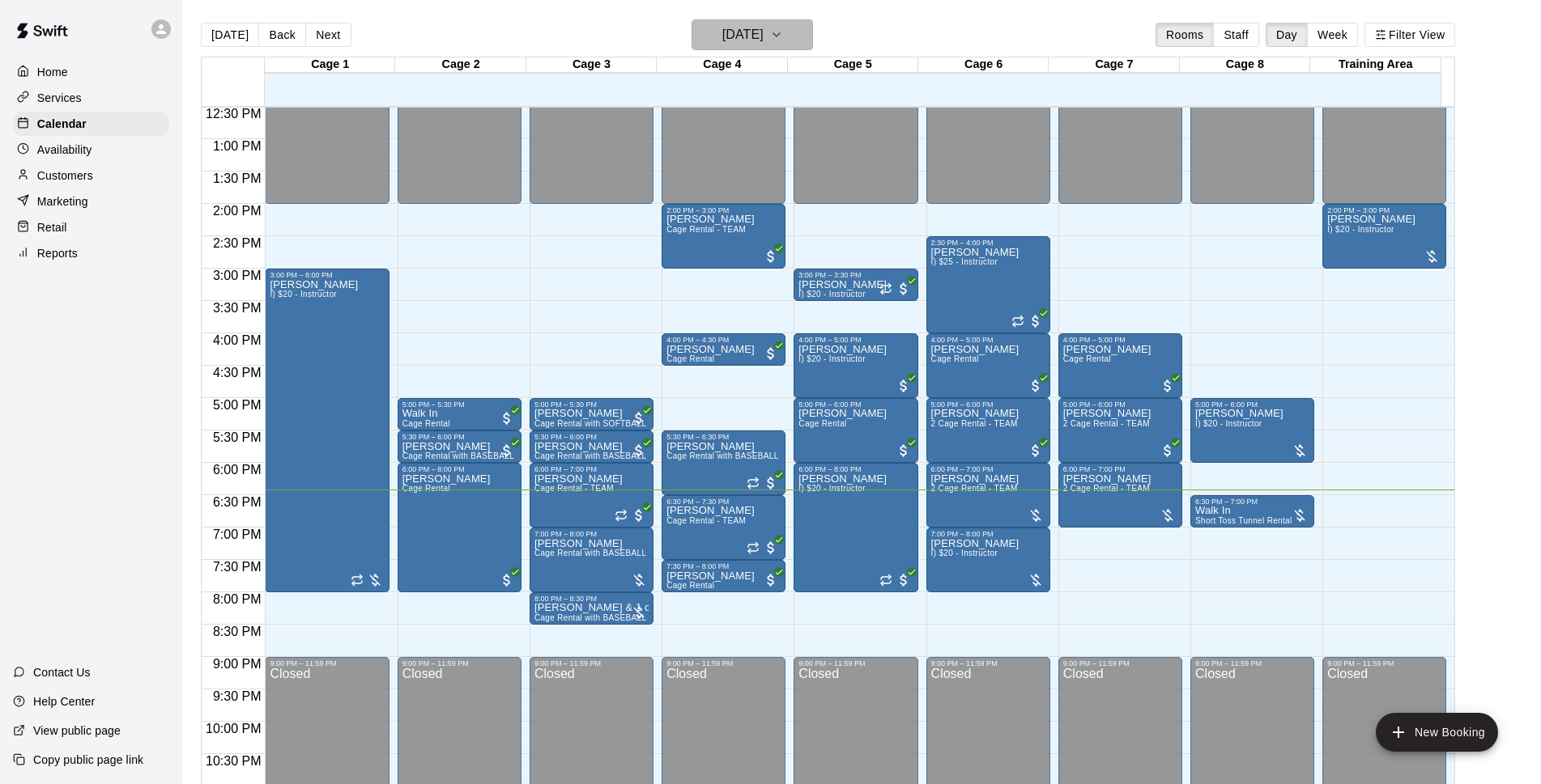
click at [813, 29] on button "[DATE]" at bounding box center [752, 34] width 121 height 31
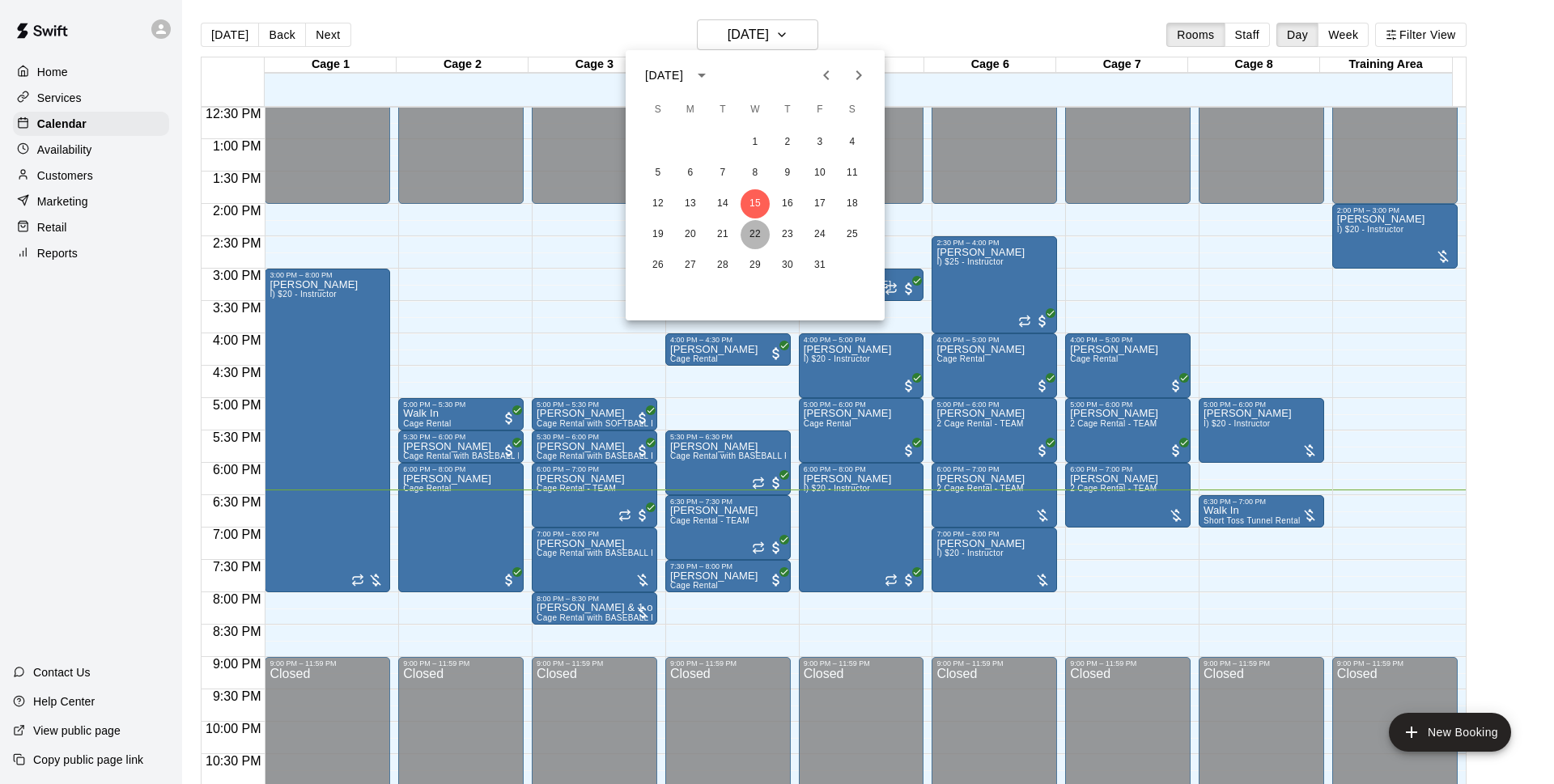
click at [759, 246] on button "22" at bounding box center [755, 235] width 29 height 29
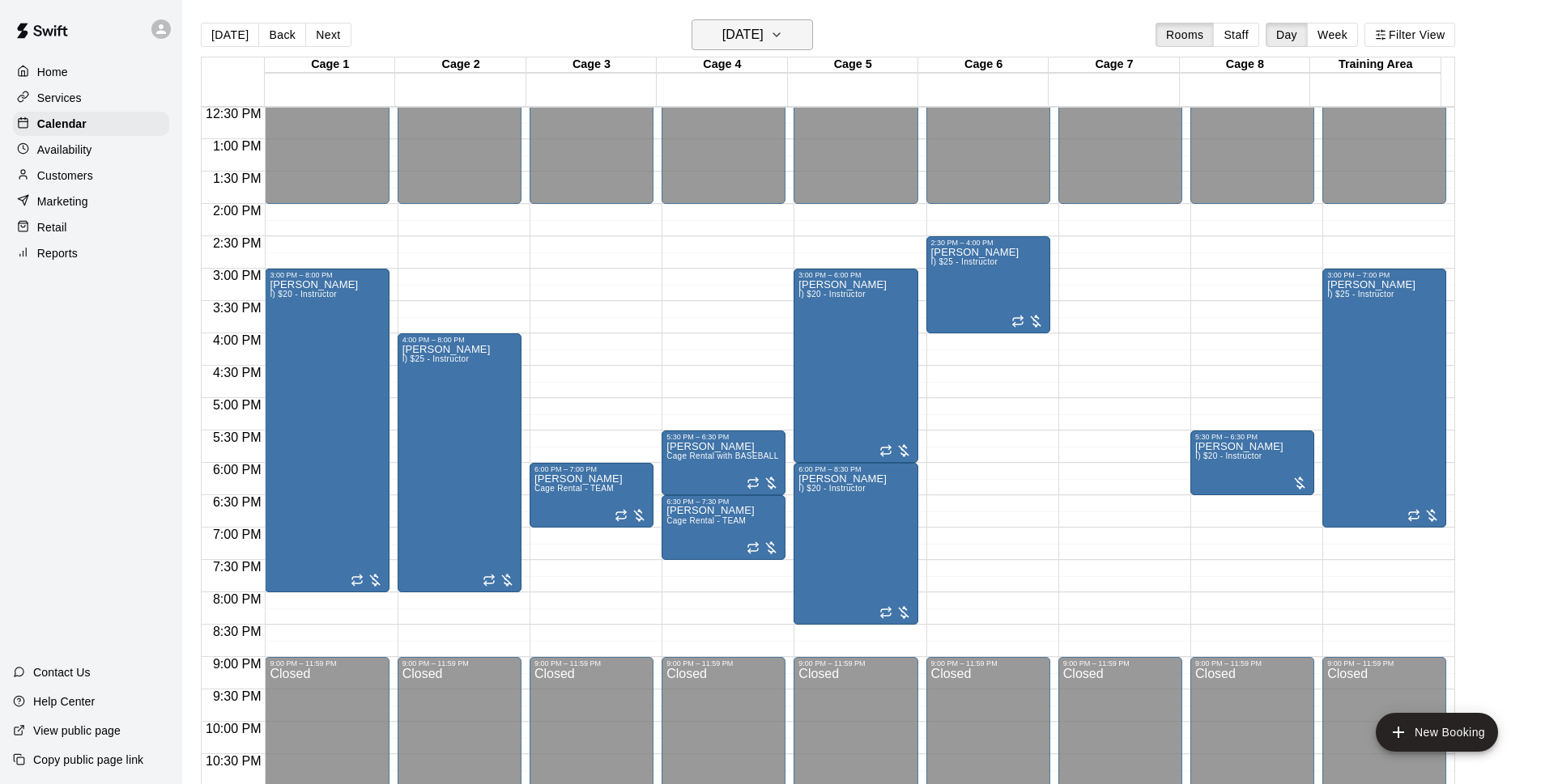
click at [763, 35] on h6 "[DATE]" at bounding box center [743, 34] width 41 height 22
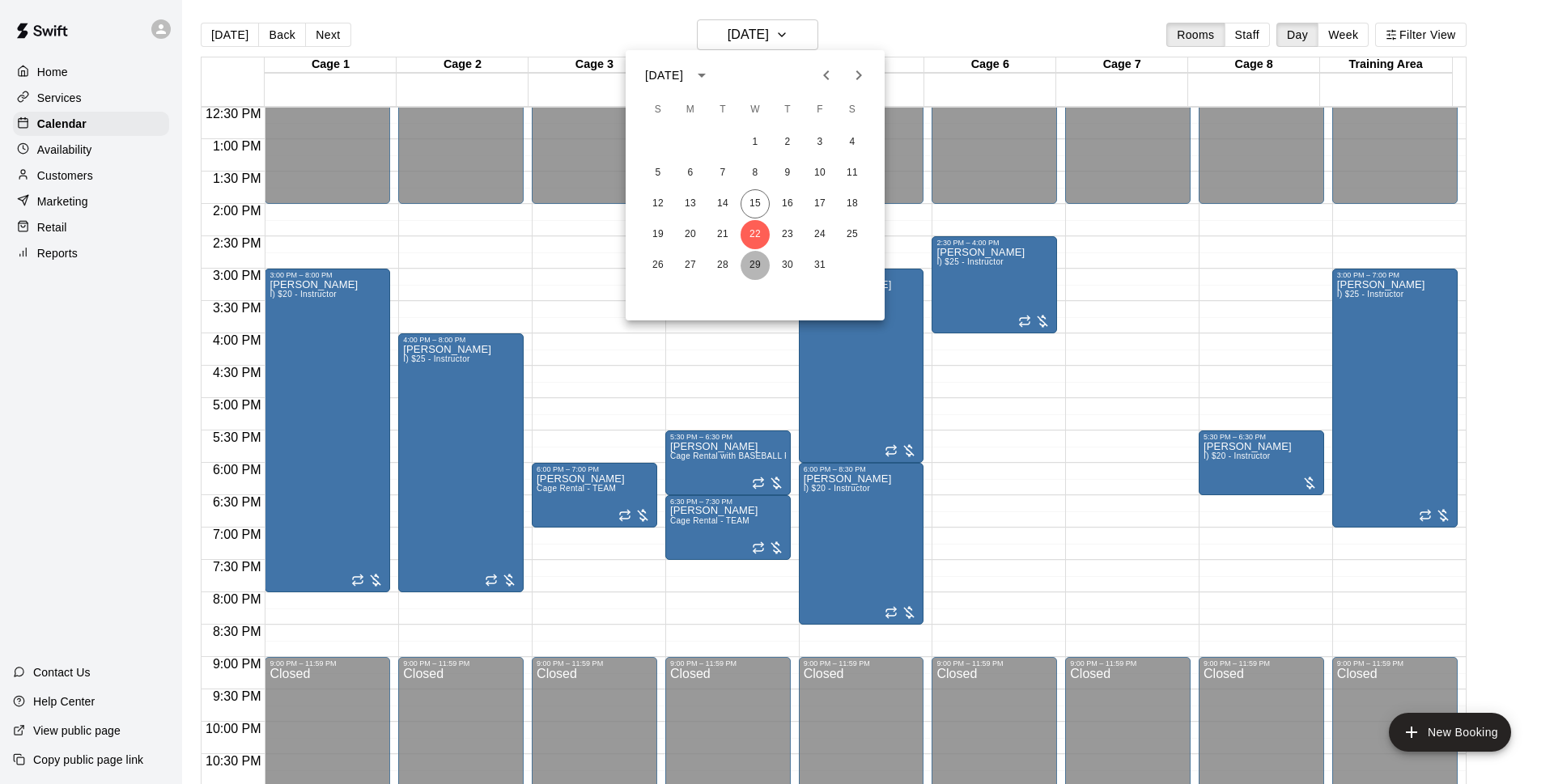
click at [761, 260] on button "29" at bounding box center [755, 265] width 29 height 29
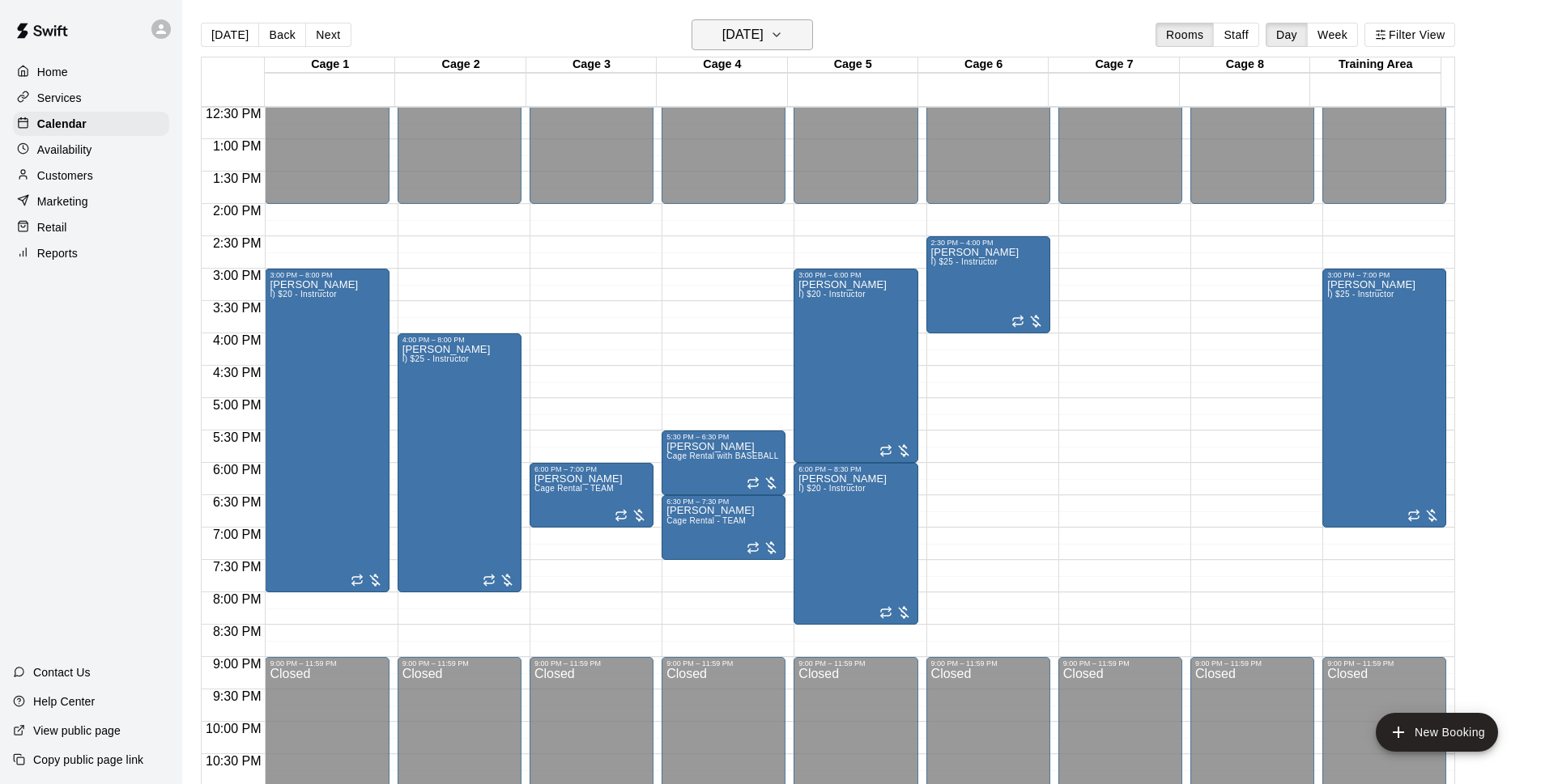
click at [737, 27] on h6 "[DATE]" at bounding box center [743, 34] width 41 height 22
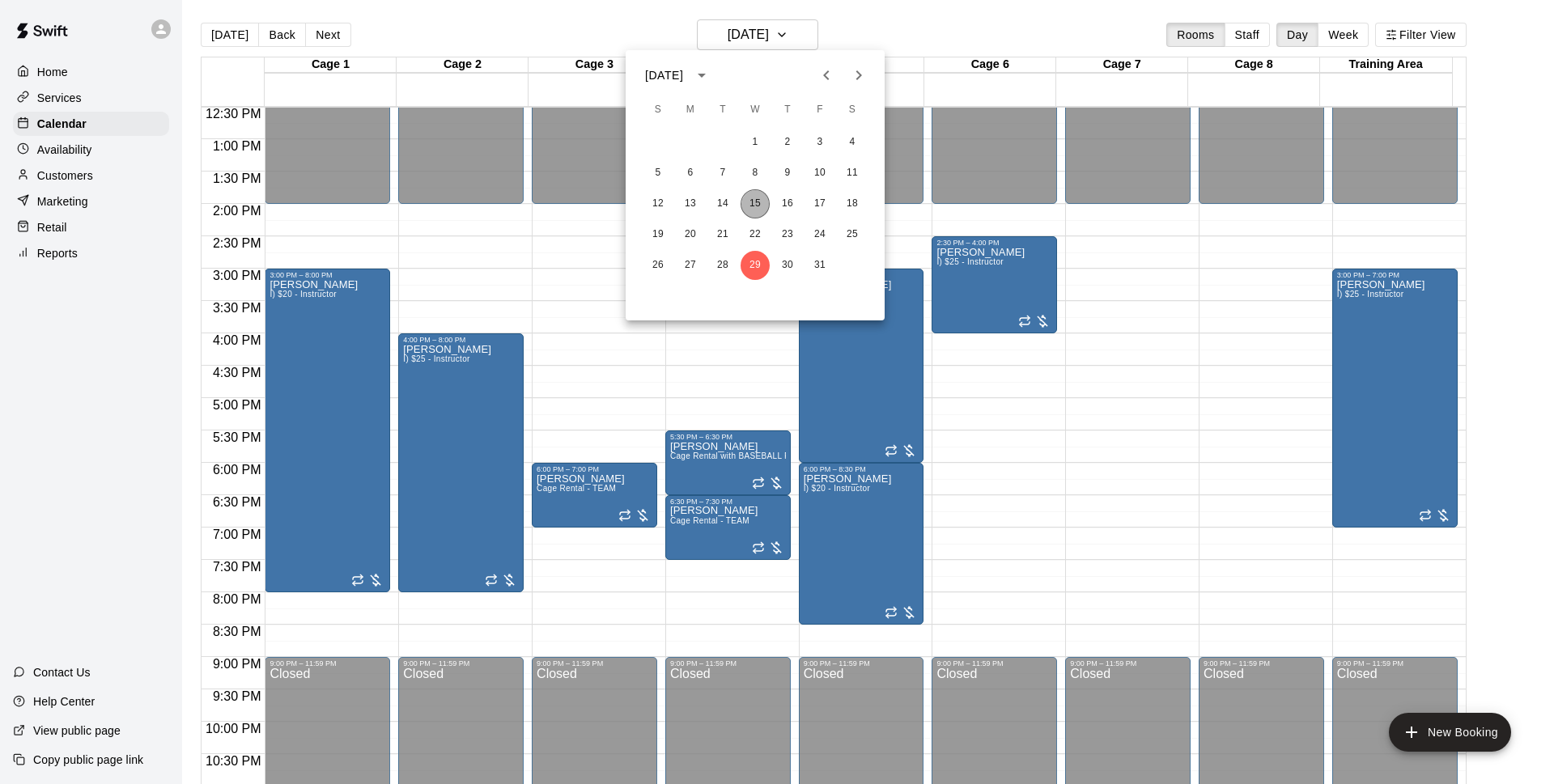
click at [746, 205] on button "15" at bounding box center [755, 204] width 29 height 29
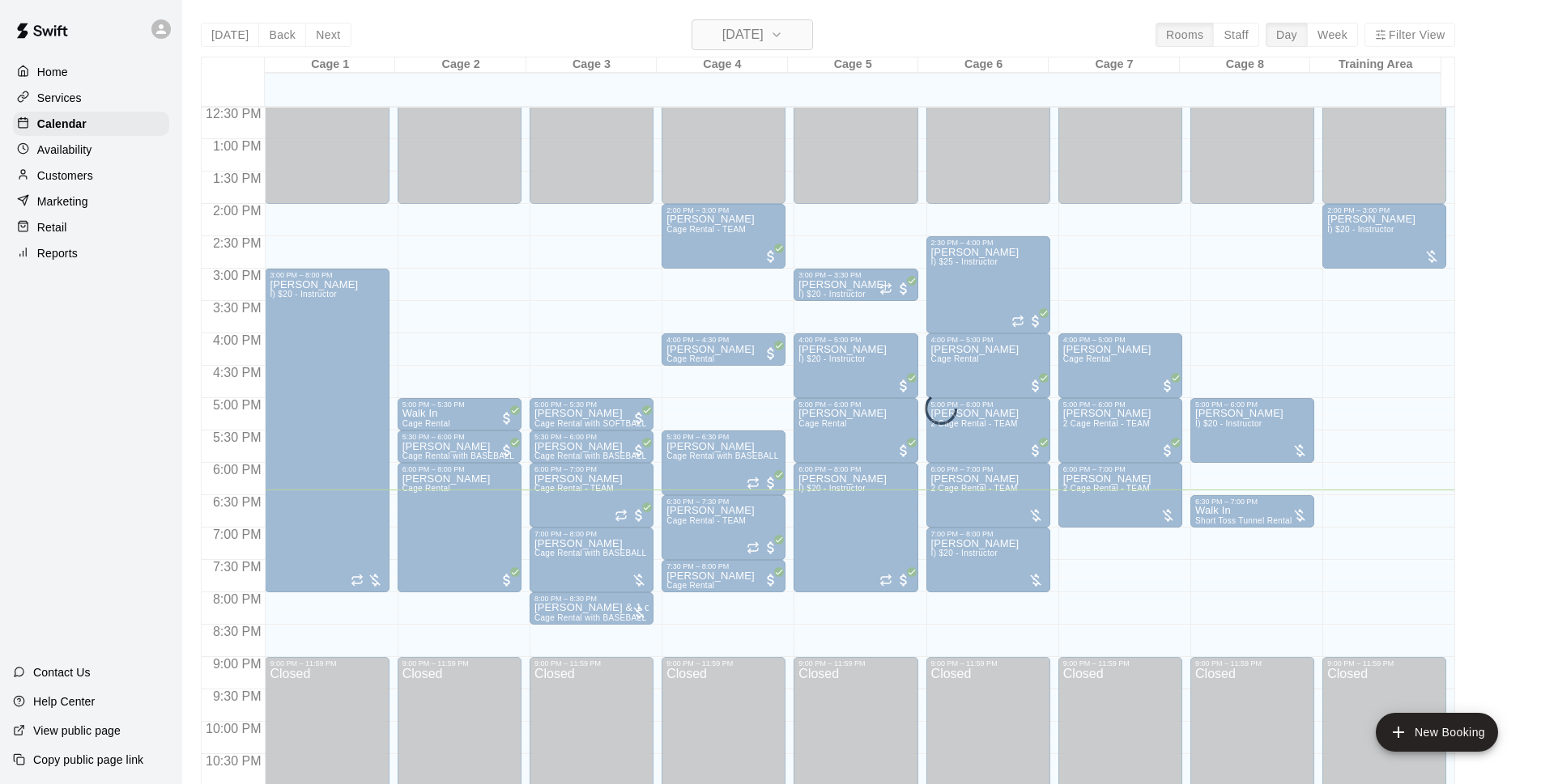
click at [783, 35] on icon "button" at bounding box center [777, 34] width 13 height 19
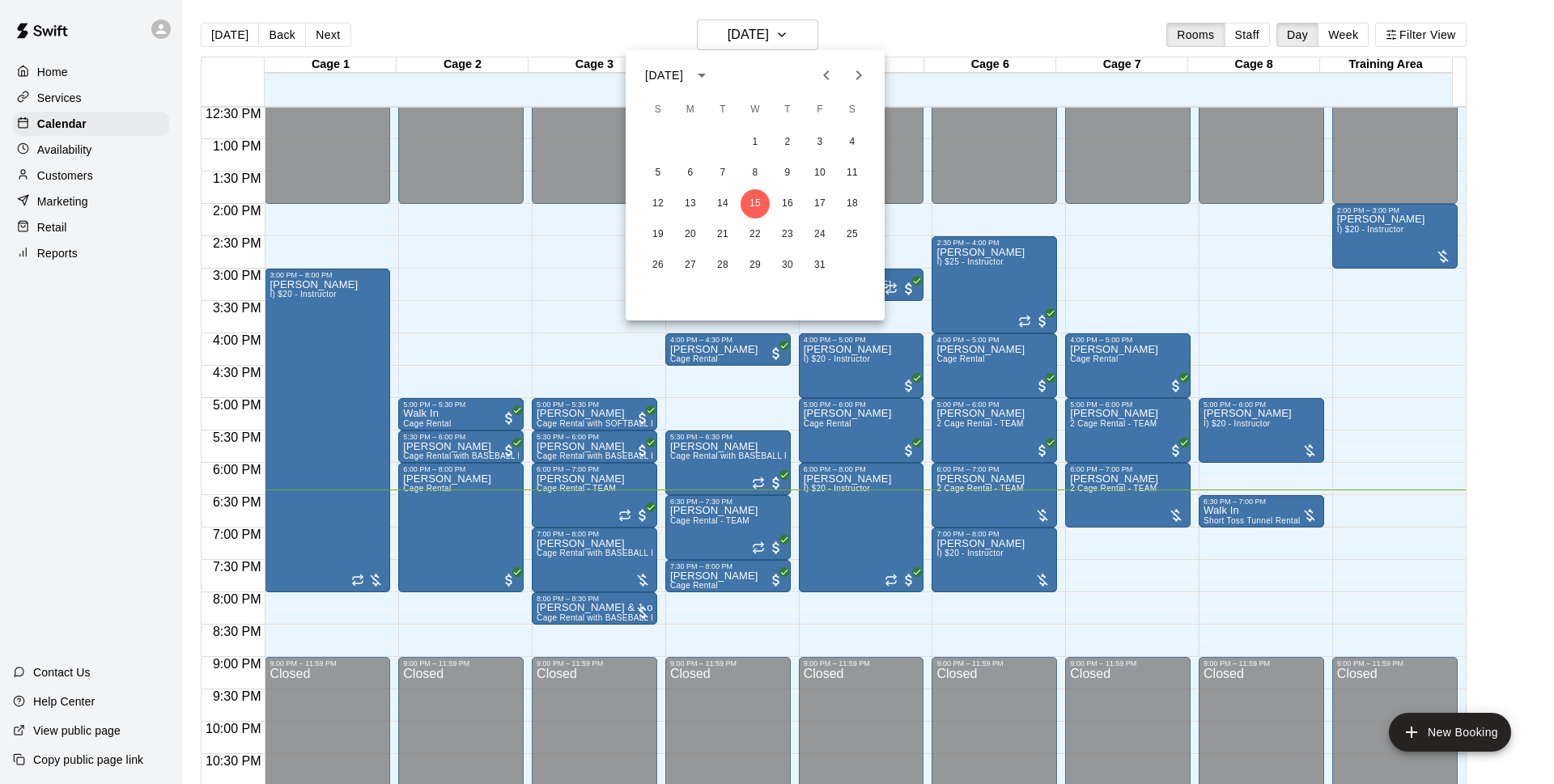
click at [850, 76] on icon "Next month" at bounding box center [859, 75] width 19 height 19
click at [759, 178] on button "5" at bounding box center [755, 172] width 29 height 29
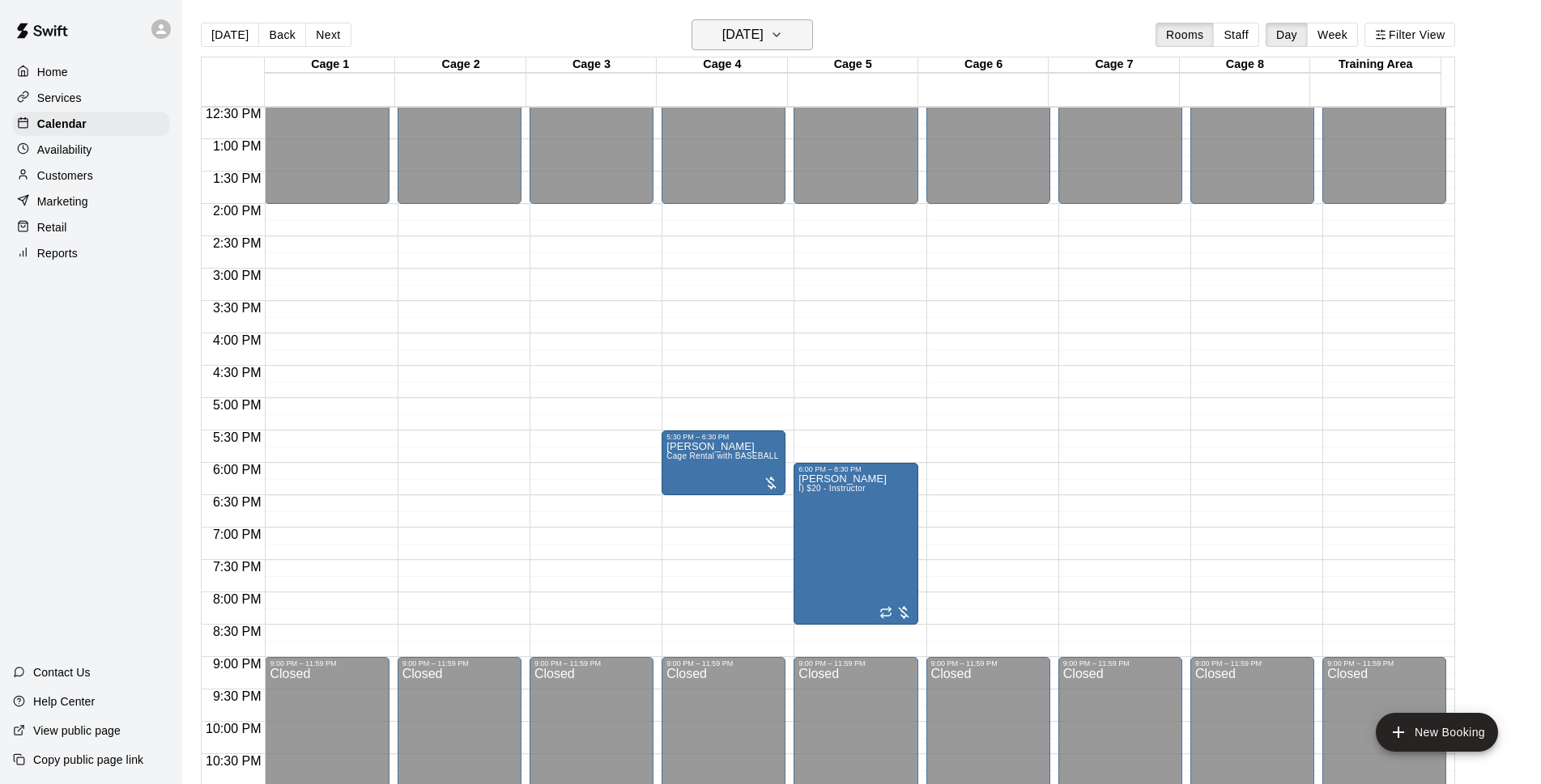
click at [763, 42] on h6 "[DATE]" at bounding box center [743, 34] width 41 height 22
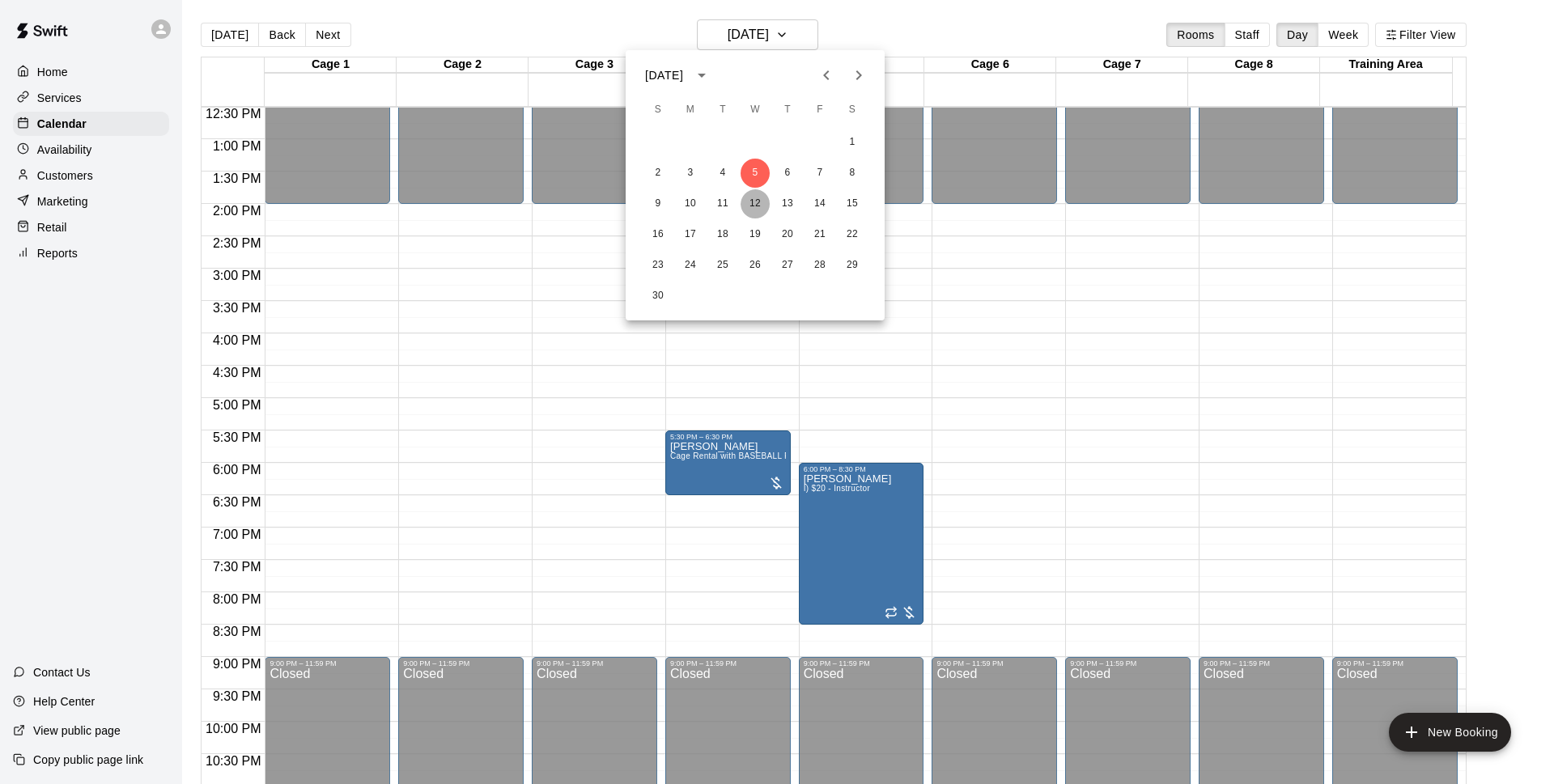
click at [756, 198] on button "12" at bounding box center [755, 204] width 29 height 29
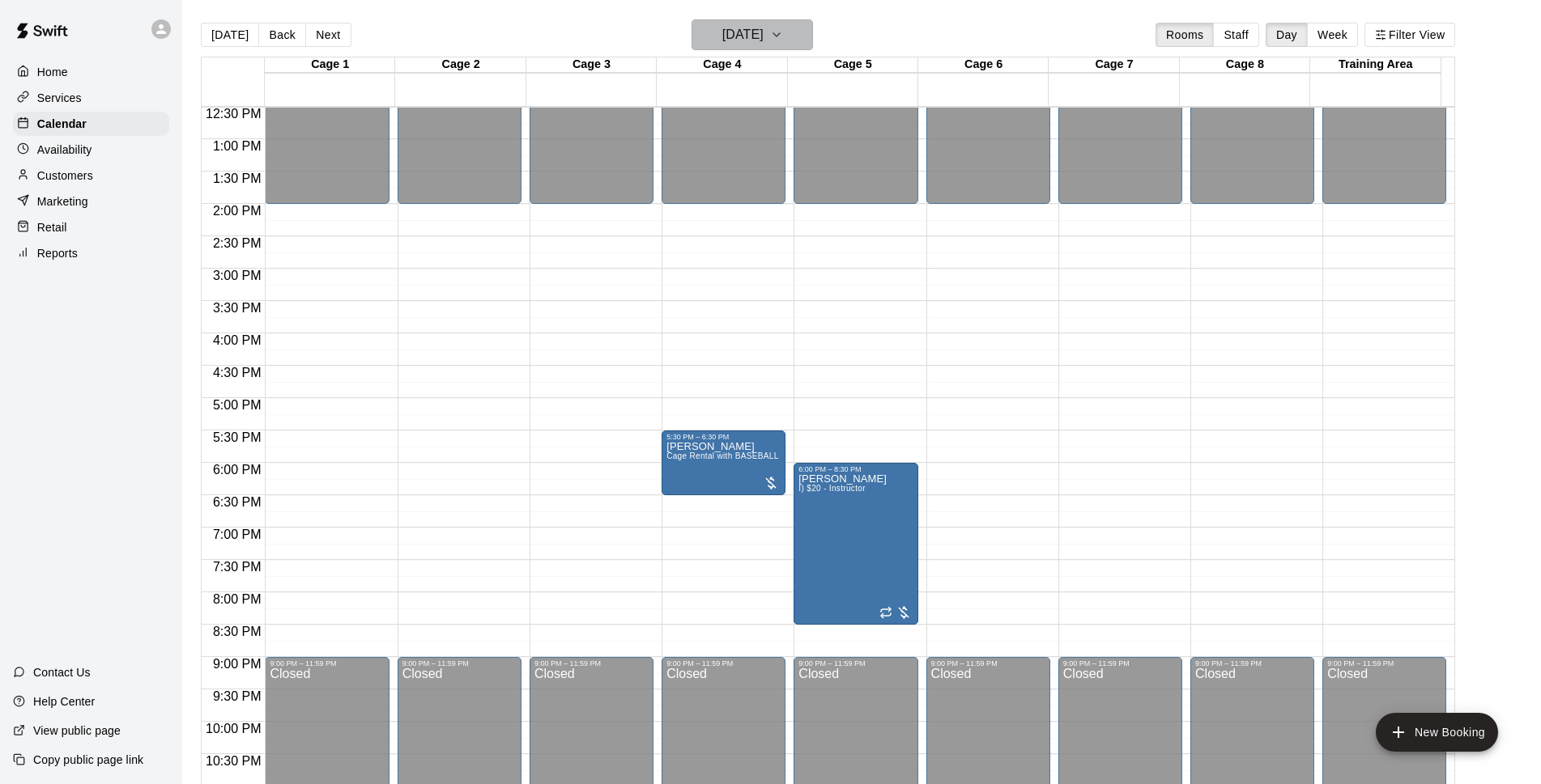
click at [747, 38] on h6 "[DATE]" at bounding box center [743, 34] width 41 height 22
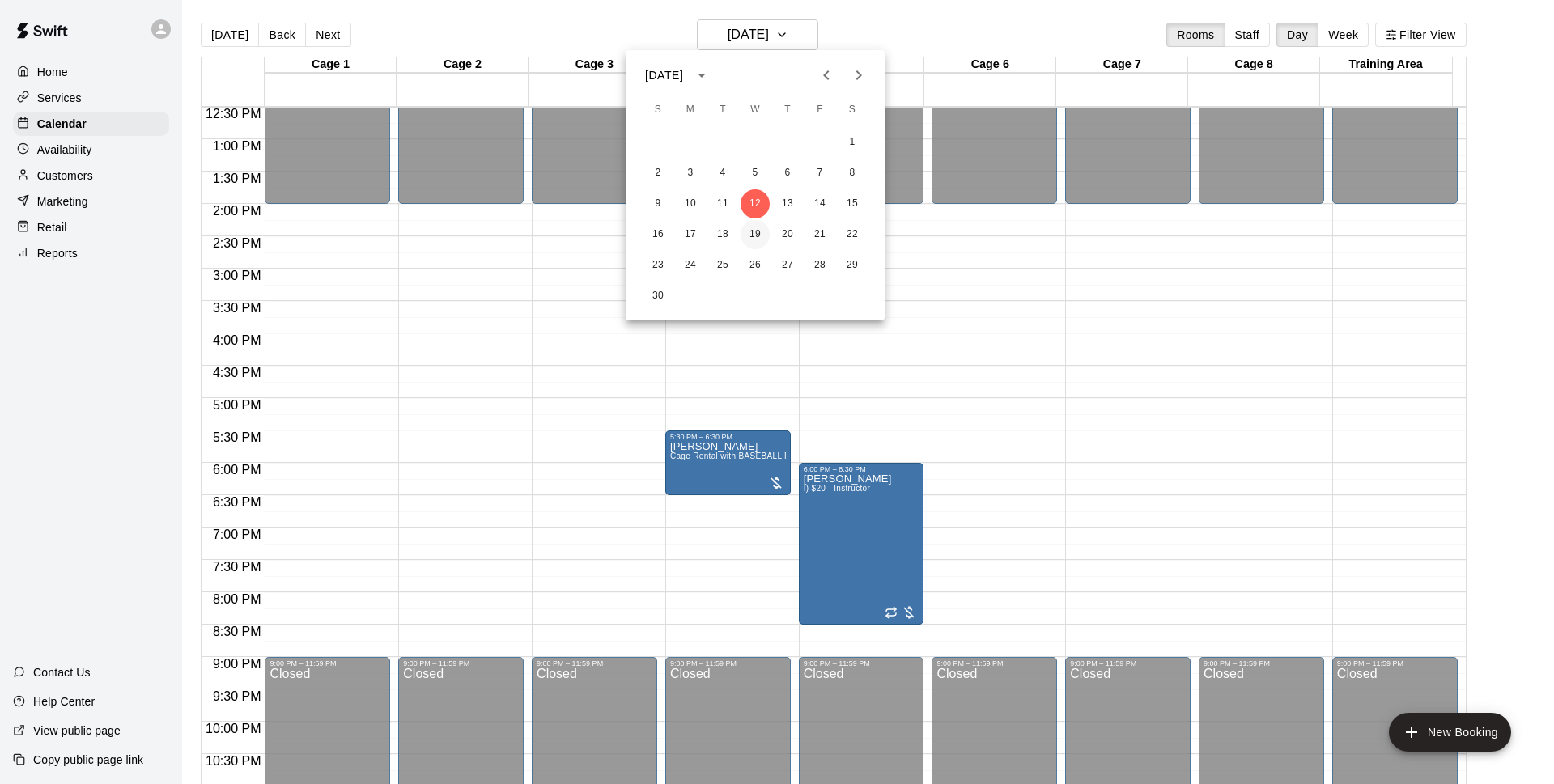
click at [759, 228] on button "19" at bounding box center [755, 235] width 29 height 29
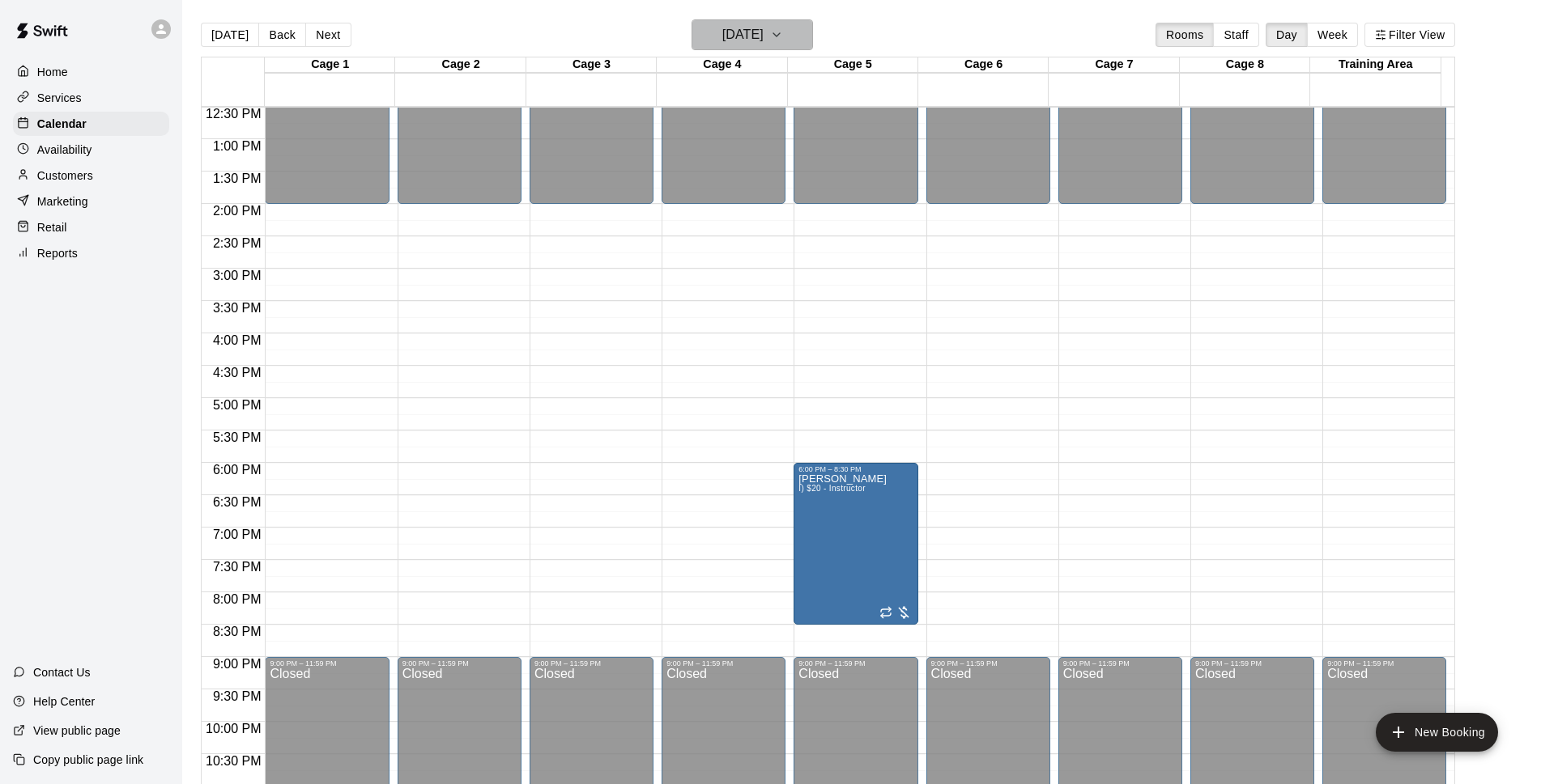
click at [813, 35] on button "[DATE]" at bounding box center [752, 34] width 121 height 31
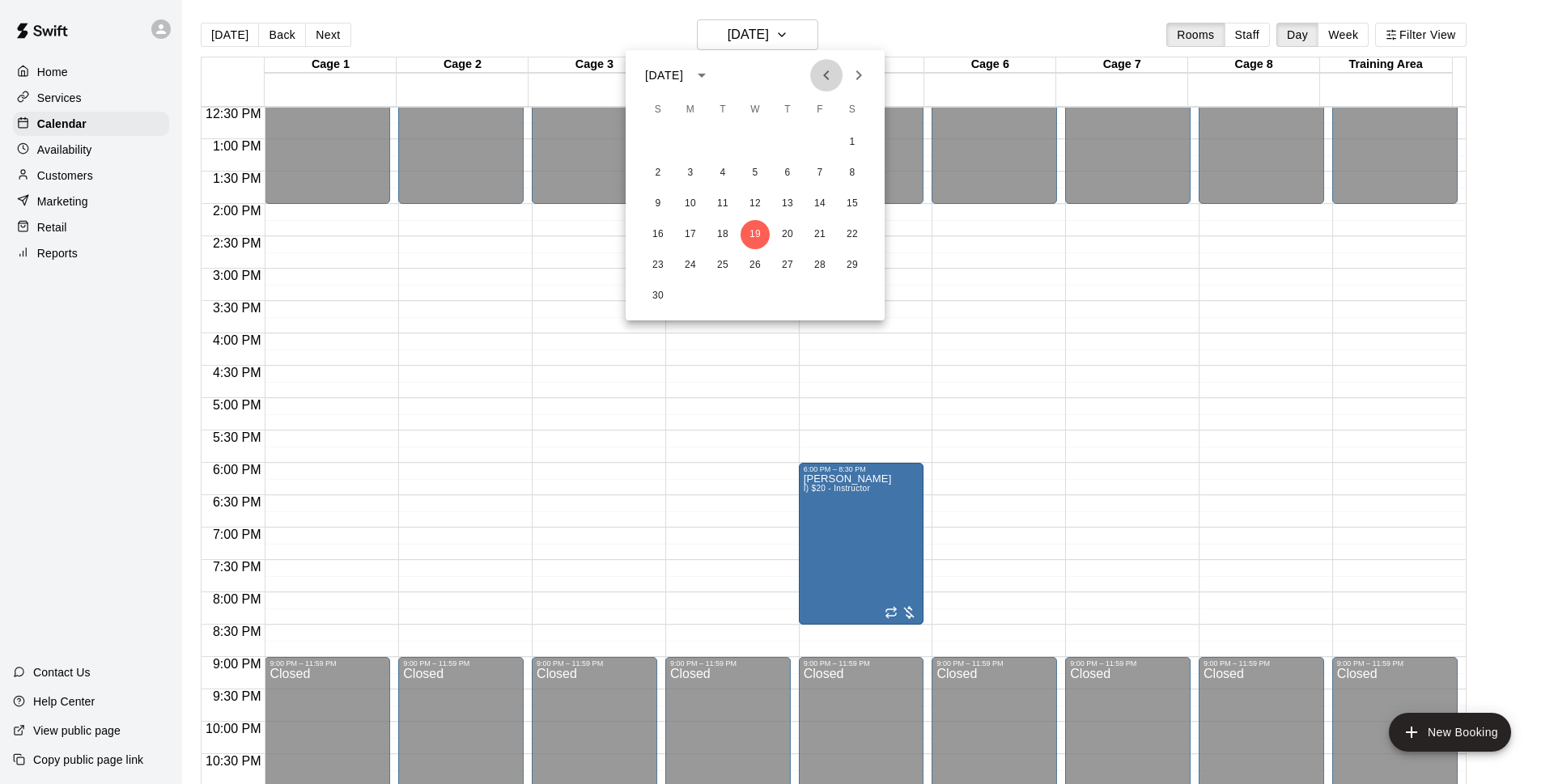
click at [823, 77] on icon "Previous month" at bounding box center [825, 75] width 19 height 19
click at [763, 211] on button "15" at bounding box center [755, 204] width 29 height 29
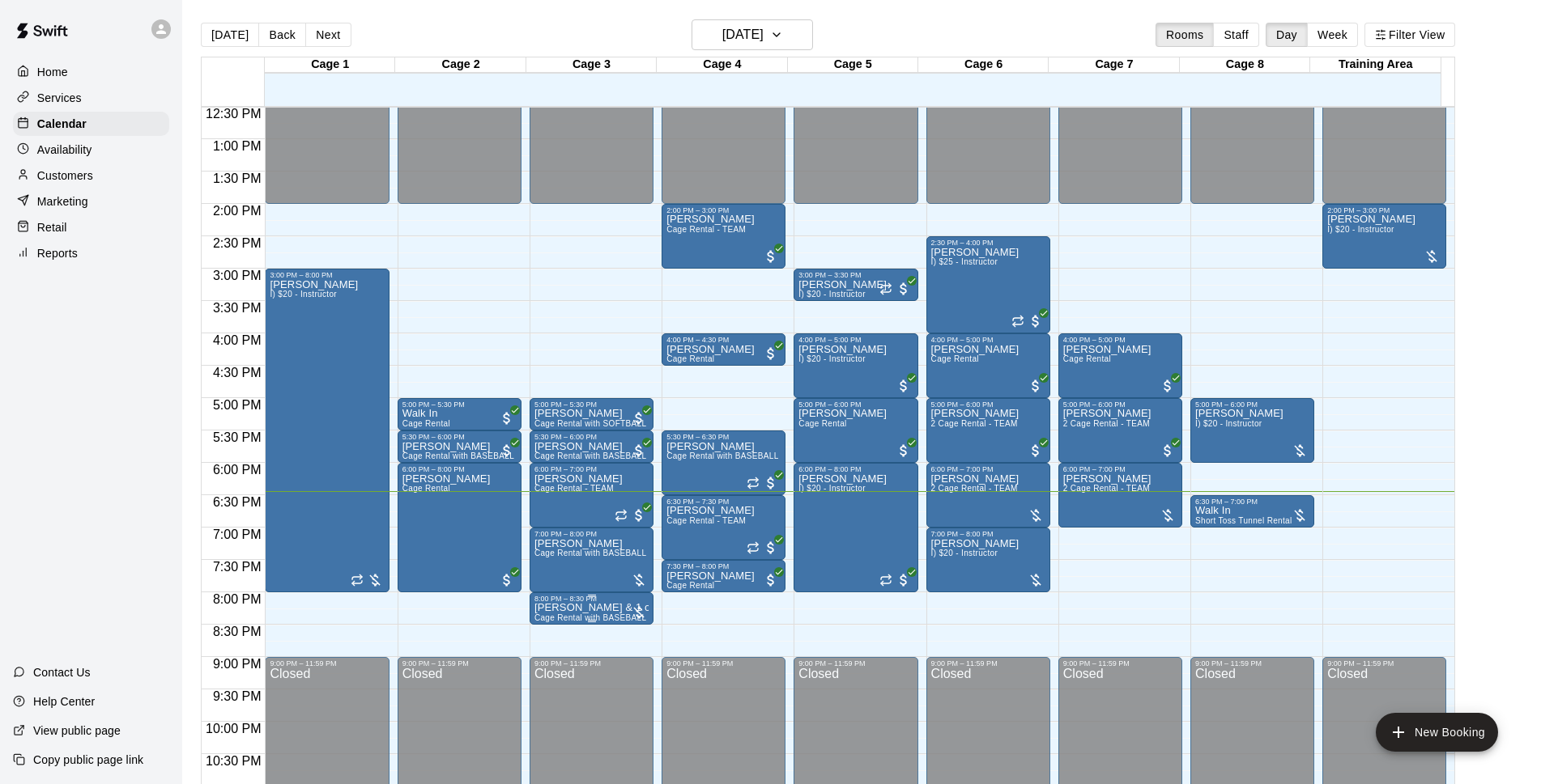
click at [608, 607] on p "[PERSON_NAME] & 1 other" at bounding box center [592, 607] width 114 height 0
click at [550, 665] on img "edit" at bounding box center [549, 666] width 18 height 18
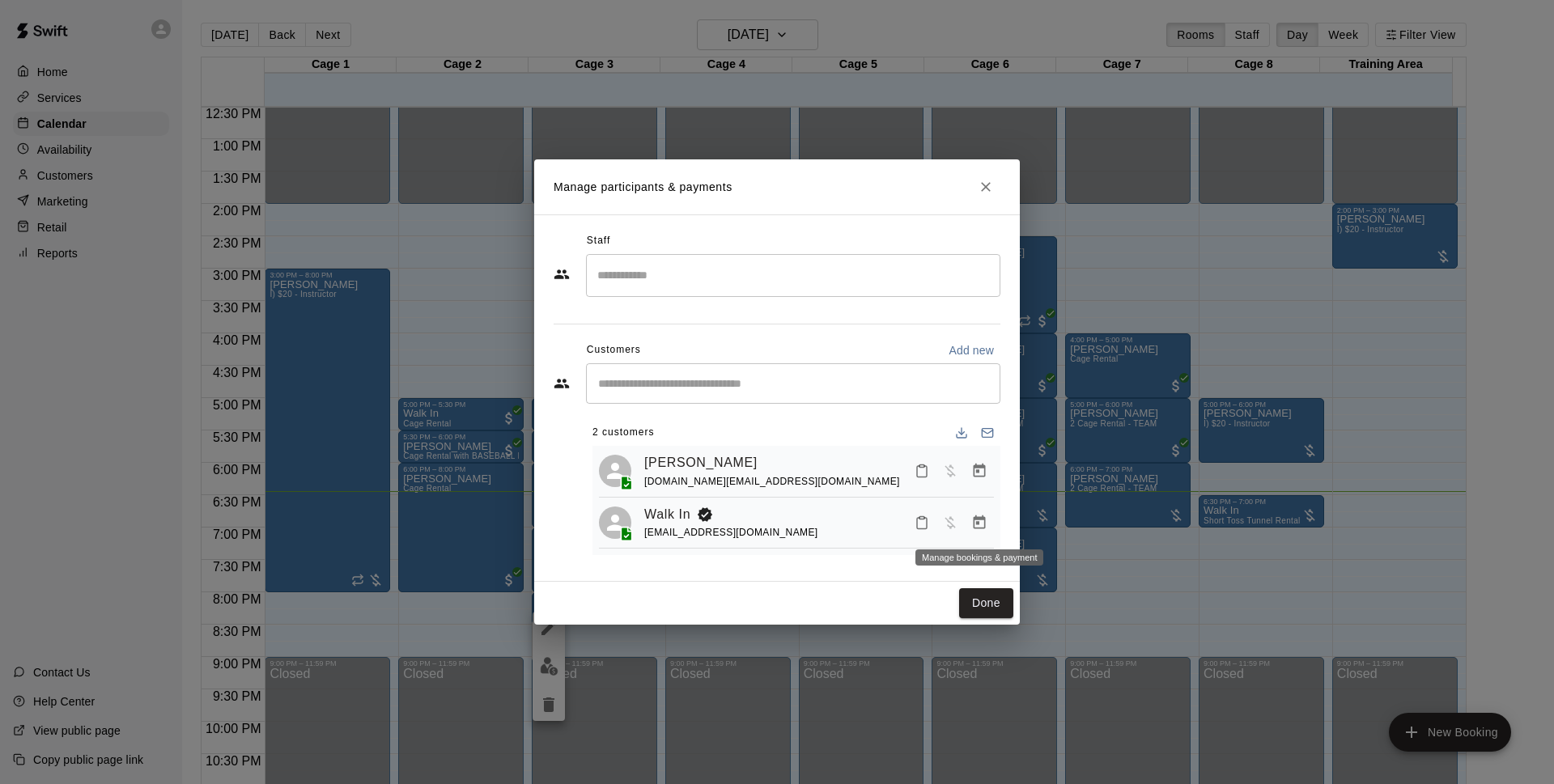
click at [970, 517] on button "Manage bookings & payment" at bounding box center [979, 522] width 29 height 29
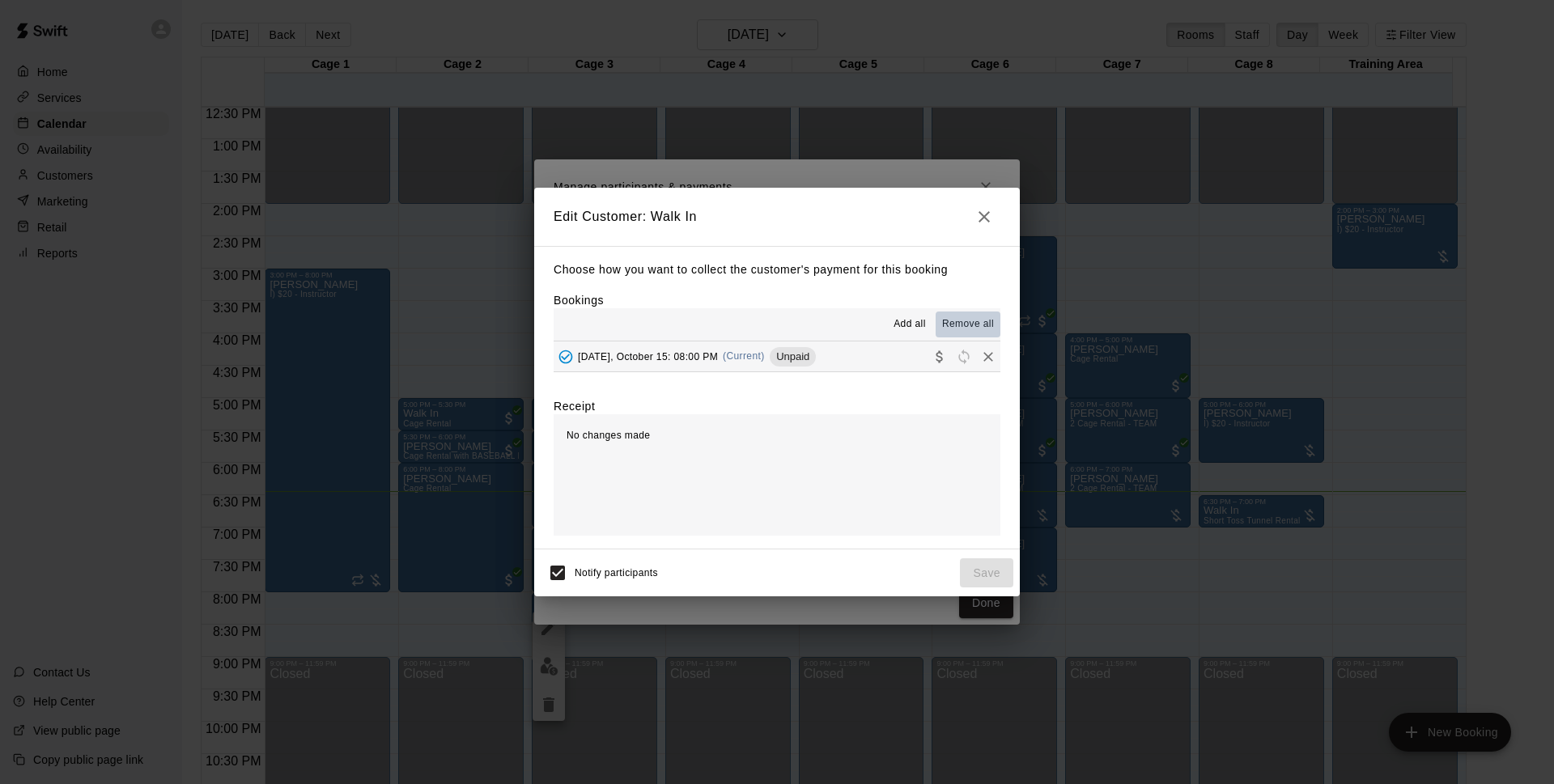
click at [980, 336] on button "Remove all" at bounding box center [968, 324] width 65 height 26
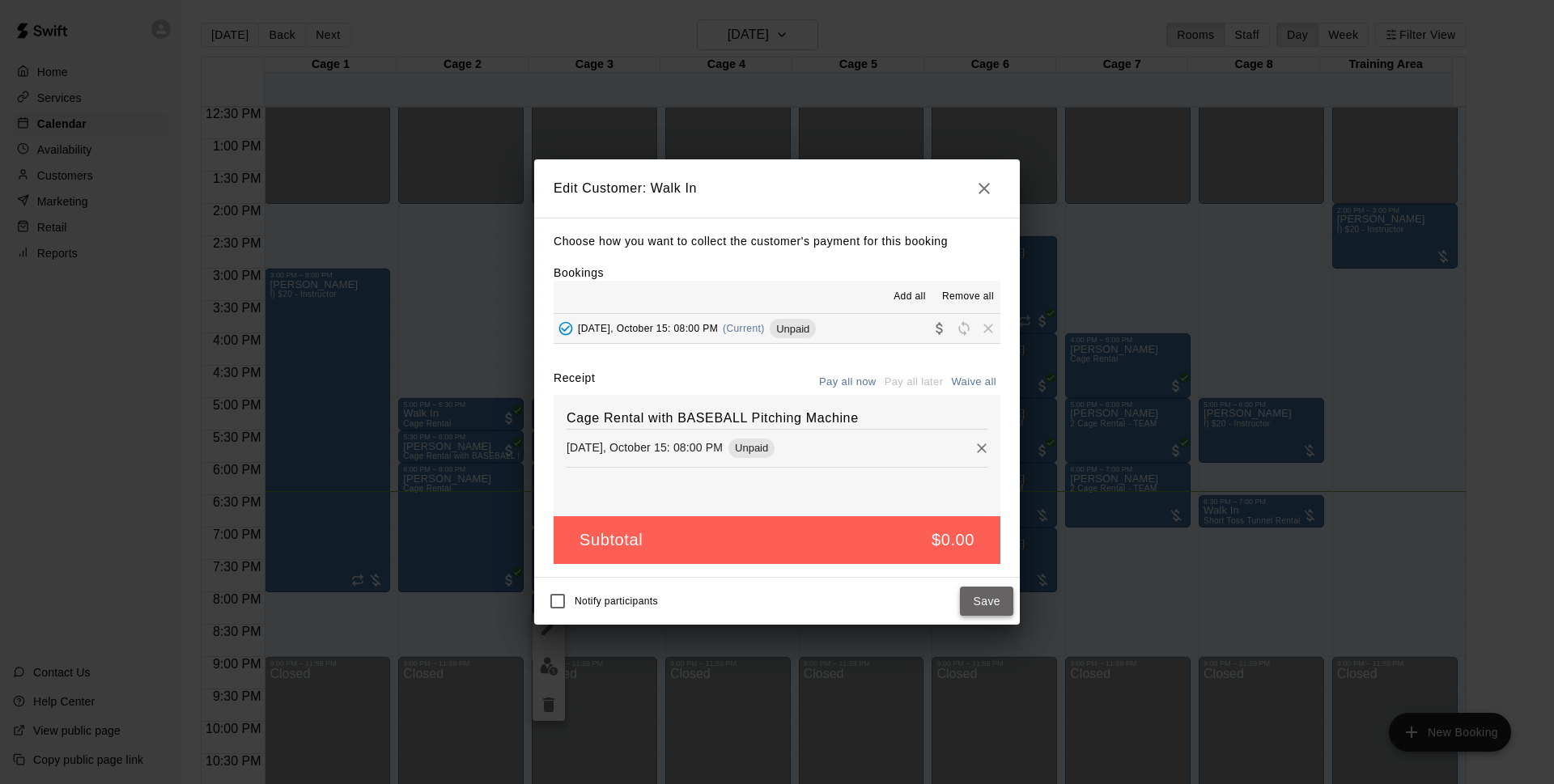
click at [989, 604] on button "Save" at bounding box center [986, 602] width 53 height 30
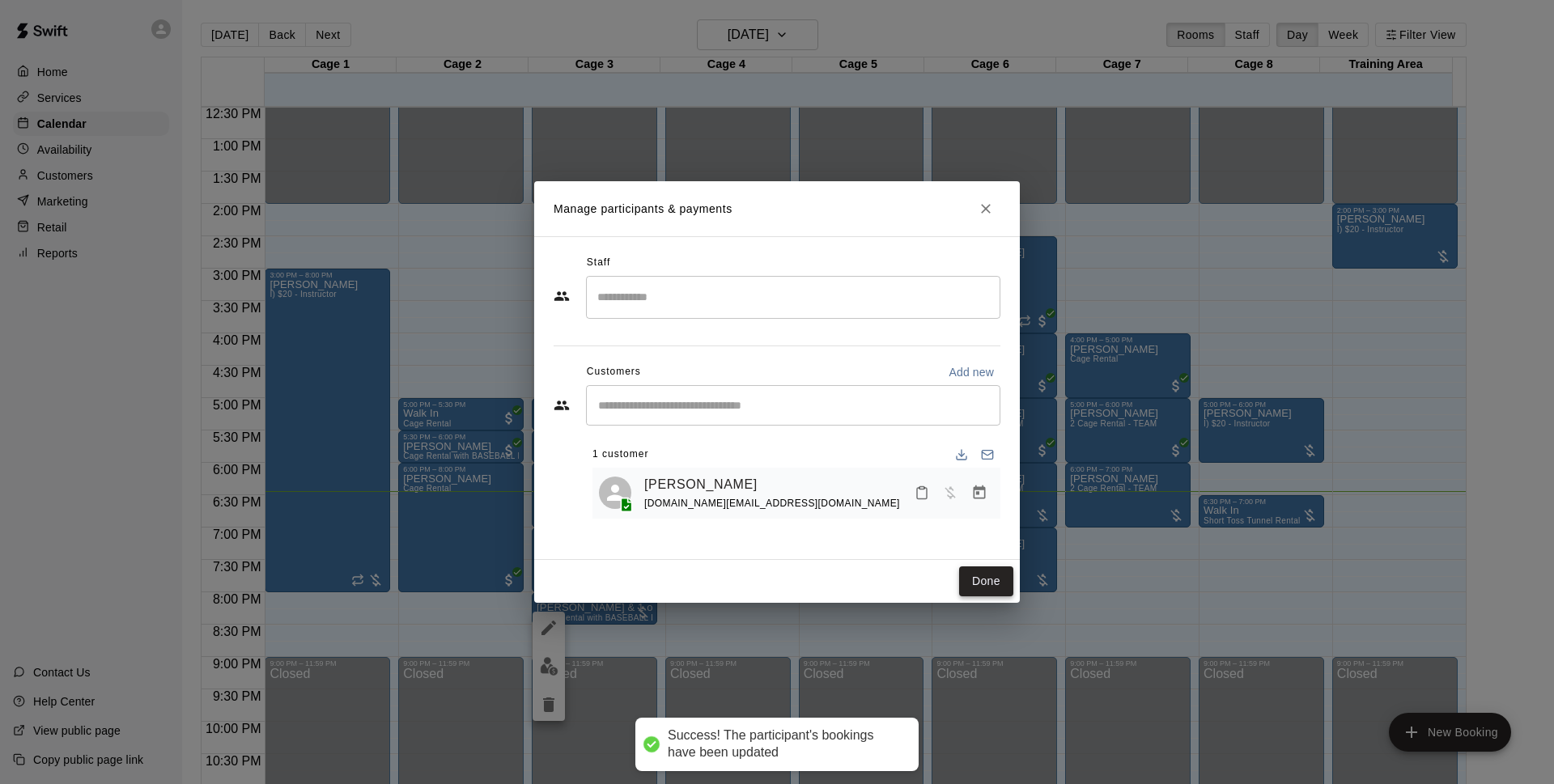
click at [989, 591] on button "Done" at bounding box center [985, 582] width 54 height 30
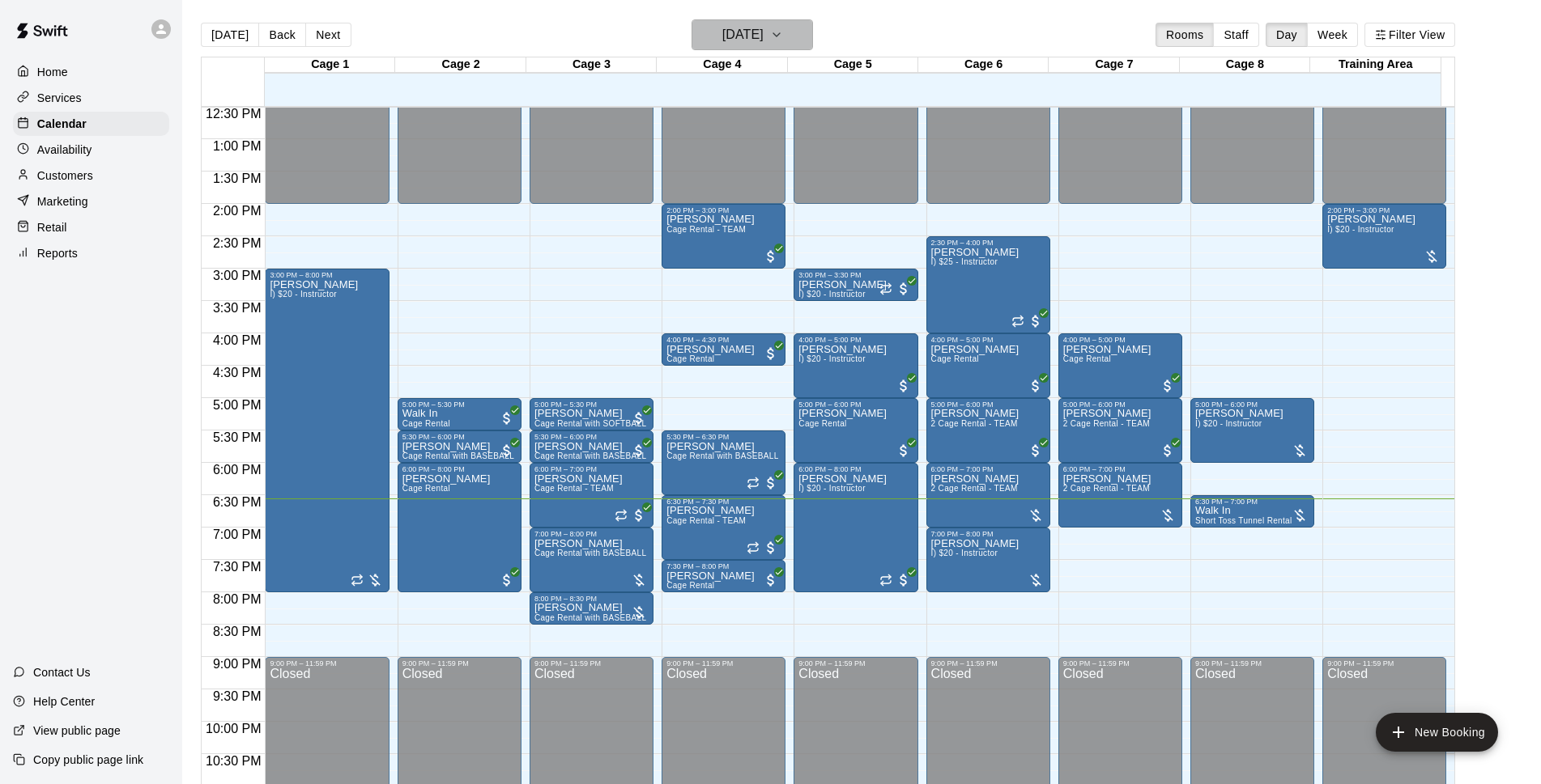
drag, startPoint x: 797, startPoint y: 42, endPoint x: 780, endPoint y: 27, distance: 22.7
click at [763, 27] on h6 "[DATE]" at bounding box center [743, 34] width 41 height 22
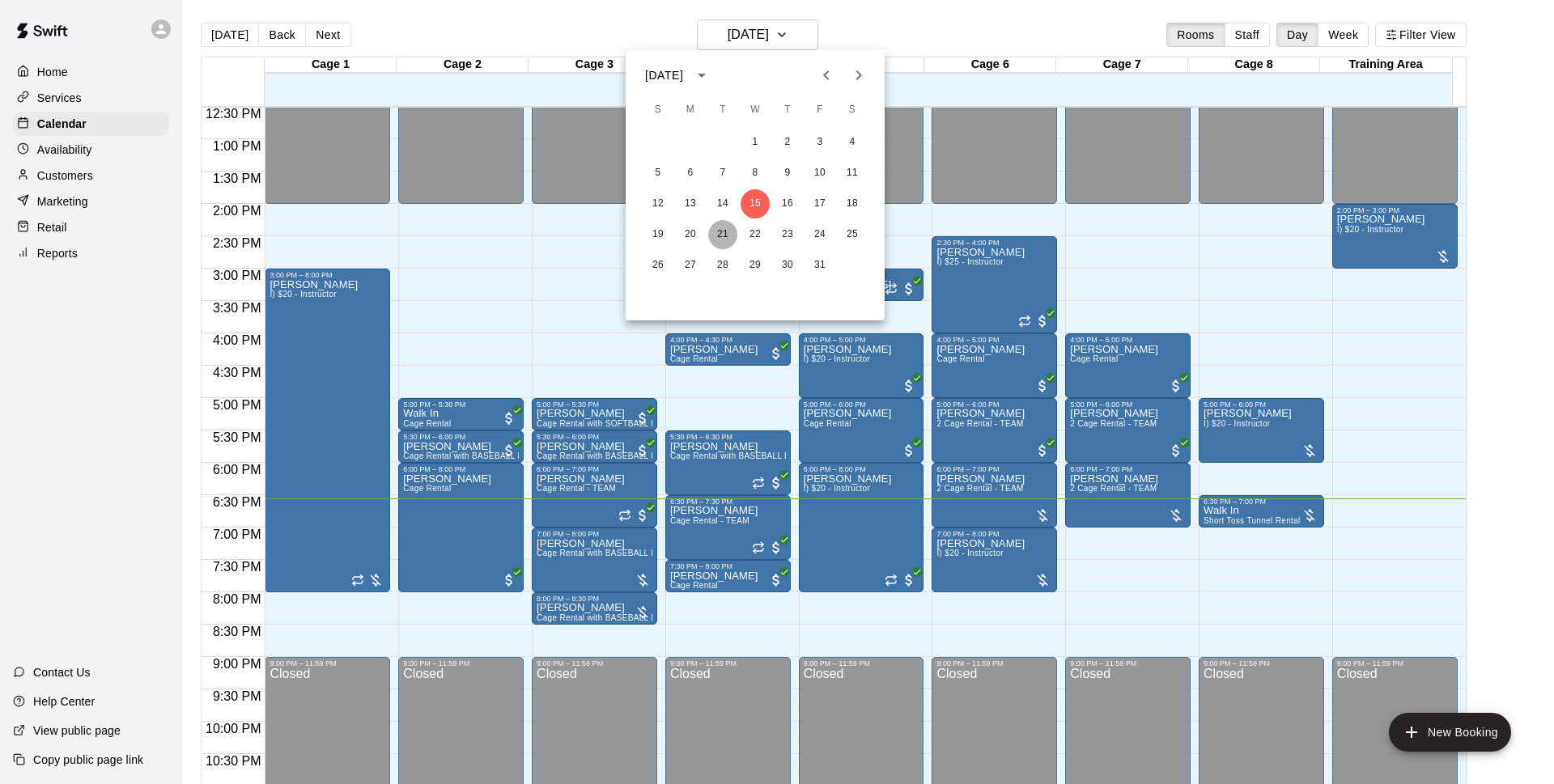
click at [733, 239] on button "21" at bounding box center [723, 235] width 29 height 29
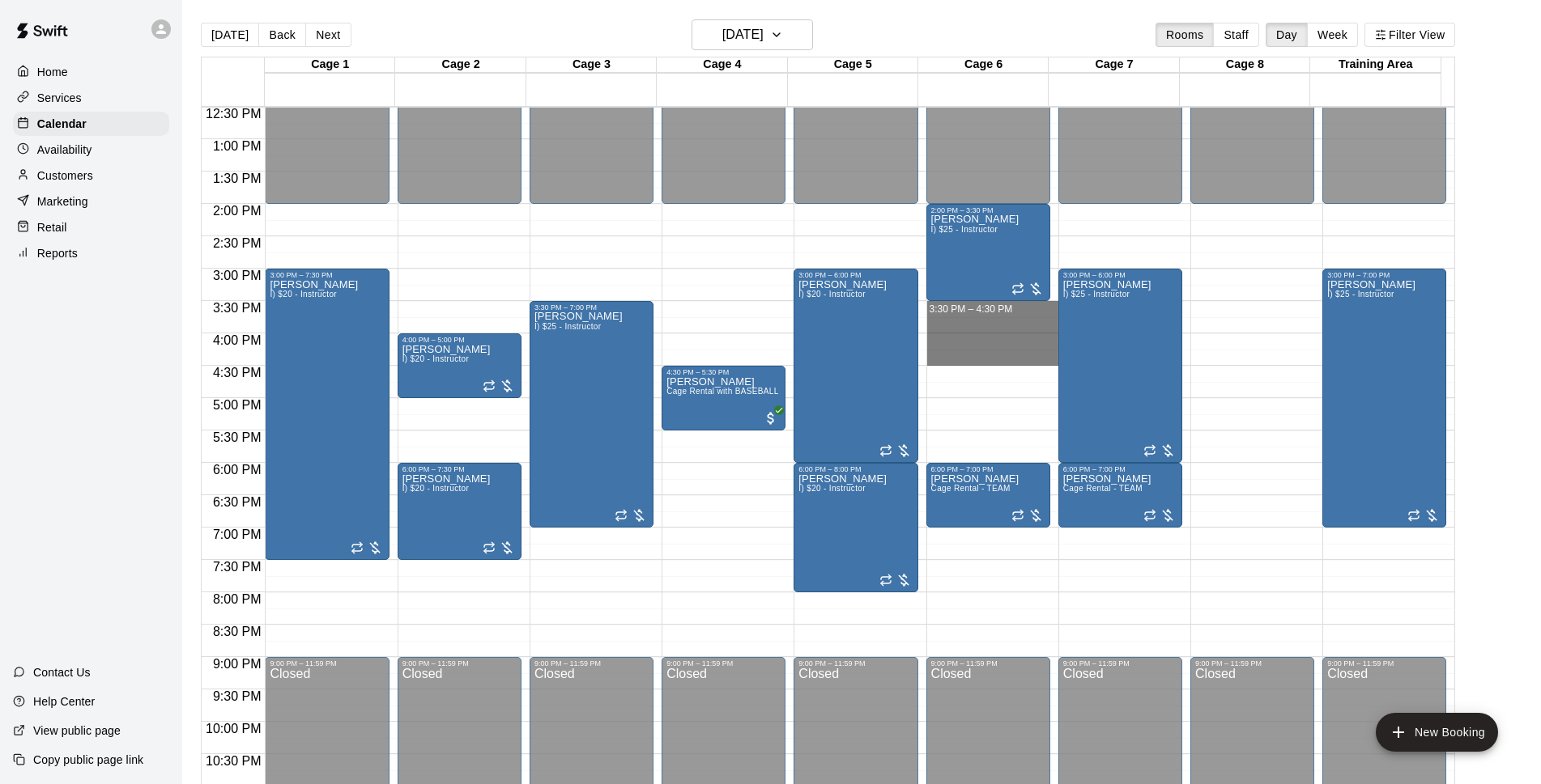
drag, startPoint x: 1039, startPoint y: 306, endPoint x: 1031, endPoint y: 353, distance: 47.7
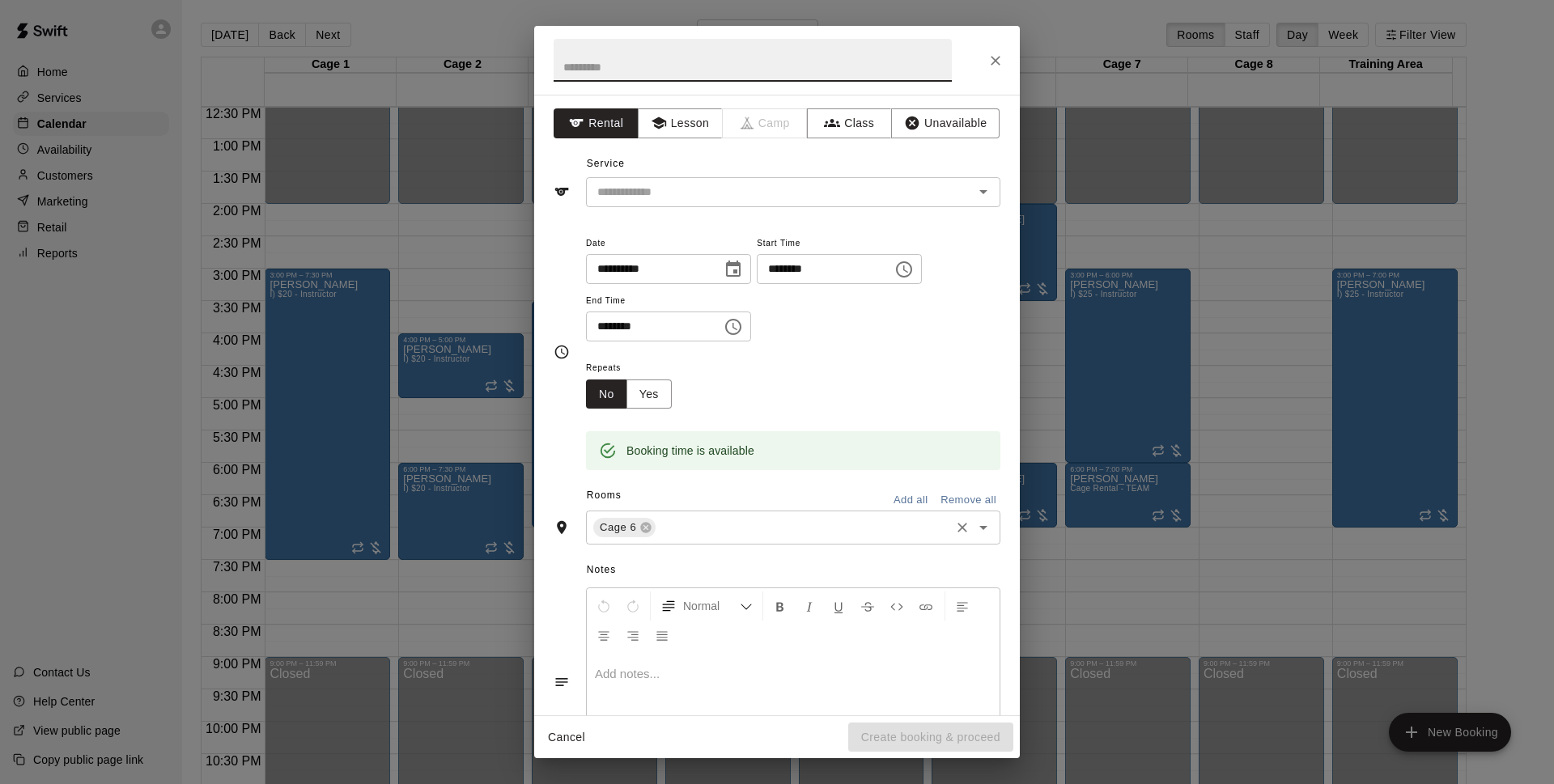
click at [665, 525] on input "text" at bounding box center [803, 528] width 290 height 20
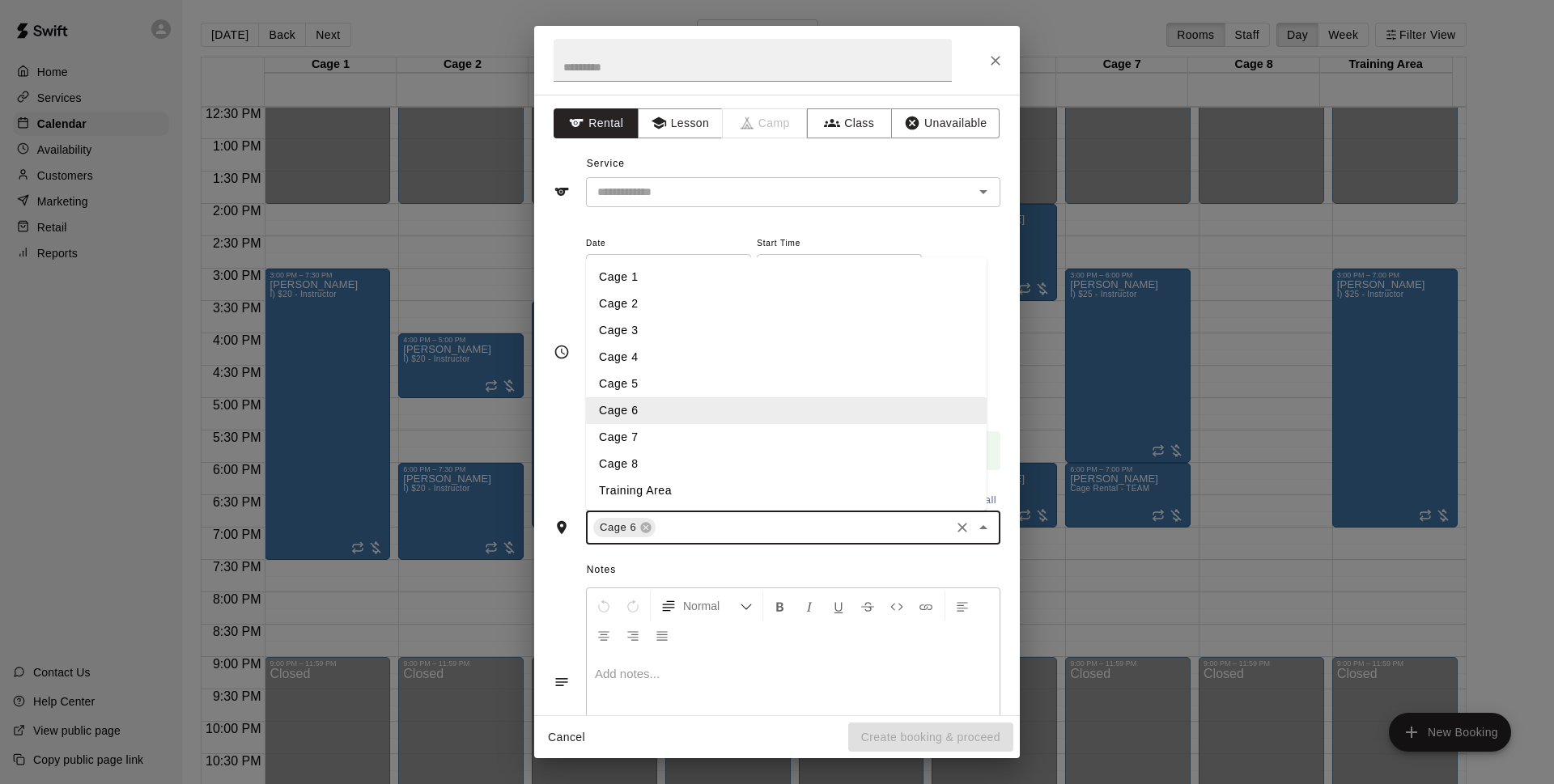
click at [641, 374] on li "Cage 5" at bounding box center [786, 384] width 400 height 27
click at [731, 533] on input "text" at bounding box center [837, 528] width 222 height 20
drag, startPoint x: 651, startPoint y: 353, endPoint x: 666, endPoint y: 433, distance: 81.4
click at [650, 351] on li "Cage 4" at bounding box center [786, 357] width 400 height 27
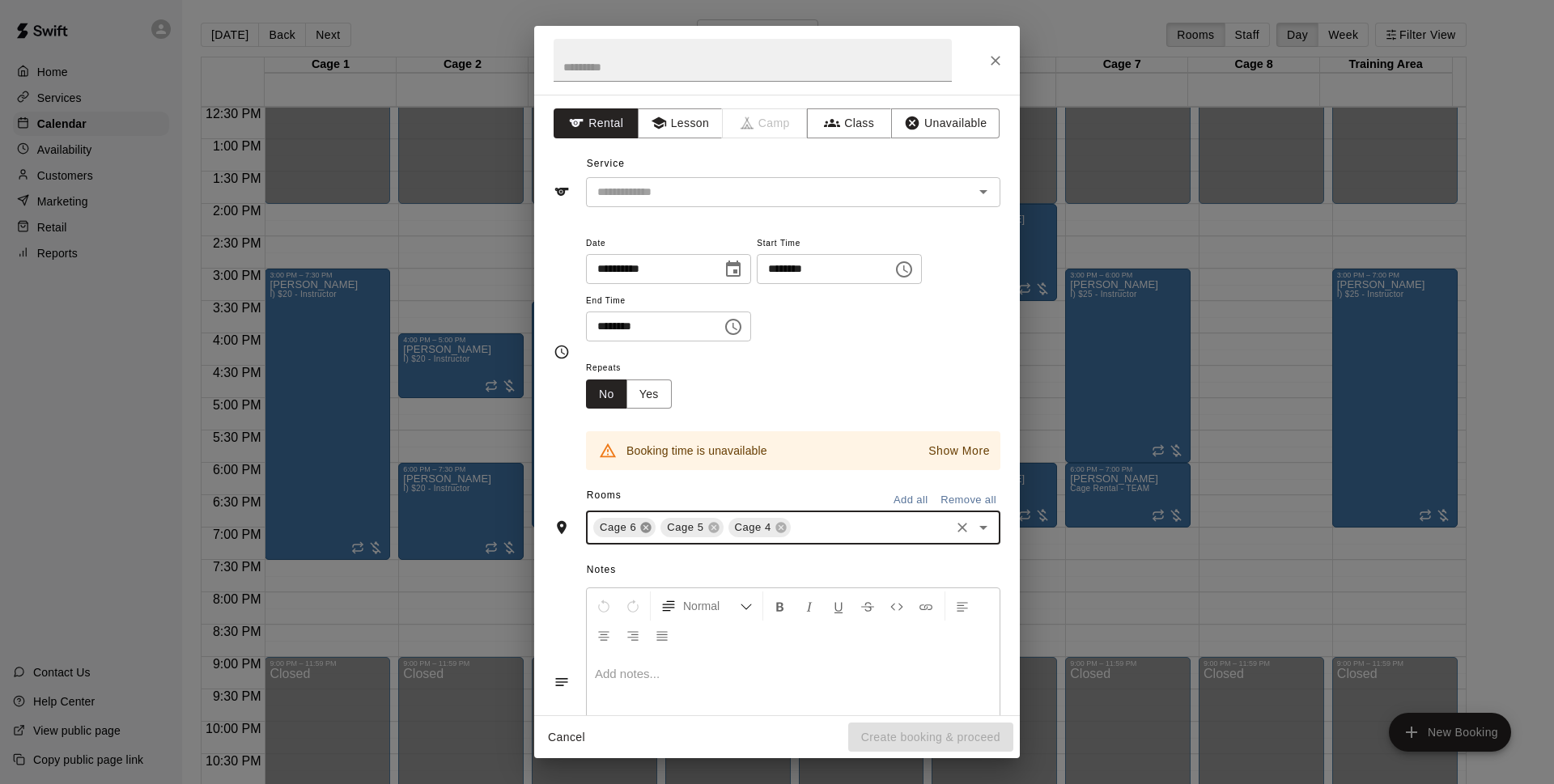
click at [646, 522] on icon at bounding box center [646, 528] width 13 height 13
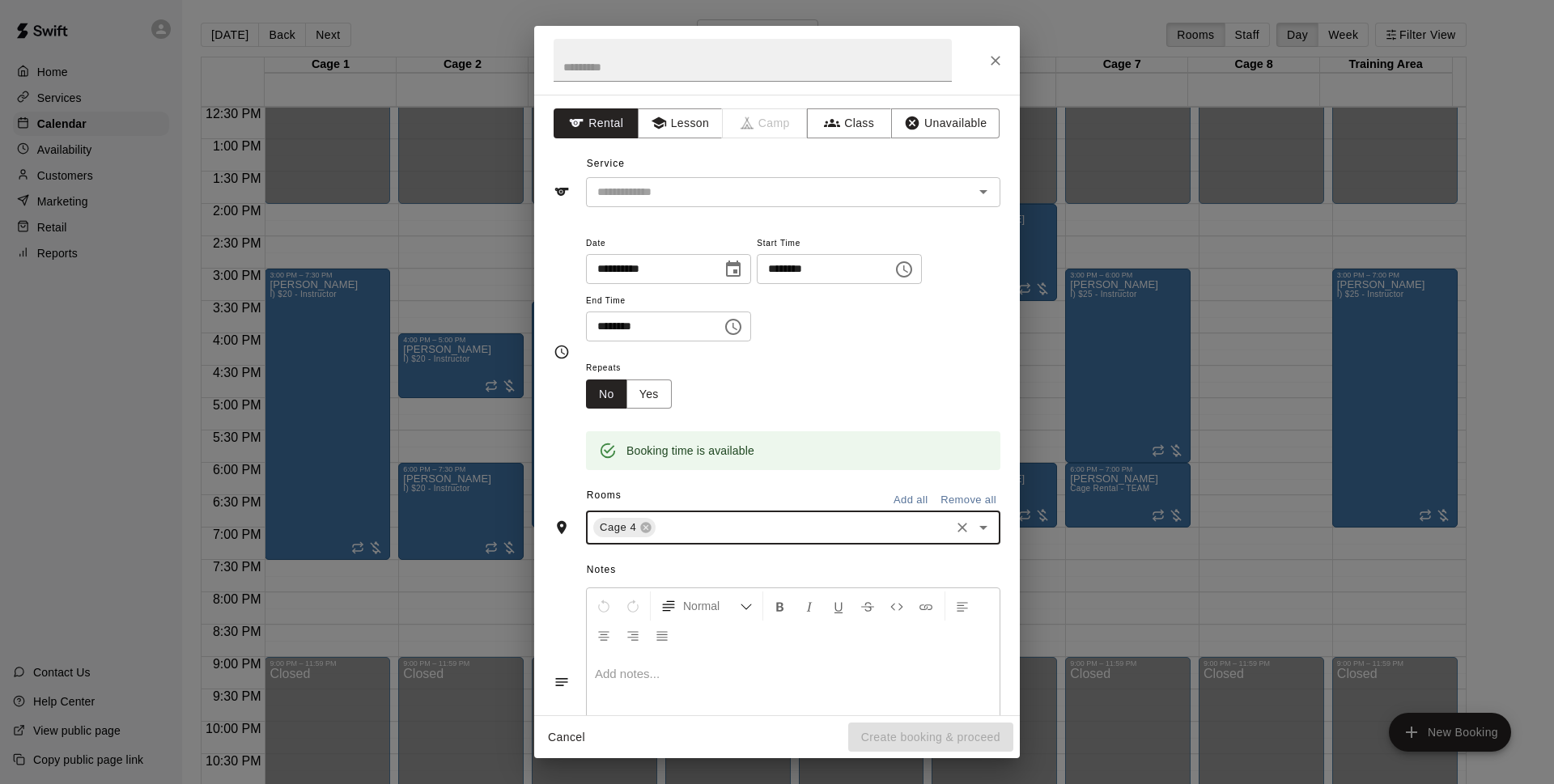
click at [646, 172] on div "Service ​" at bounding box center [777, 179] width 447 height 56
click at [659, 199] on input "text" at bounding box center [769, 192] width 357 height 20
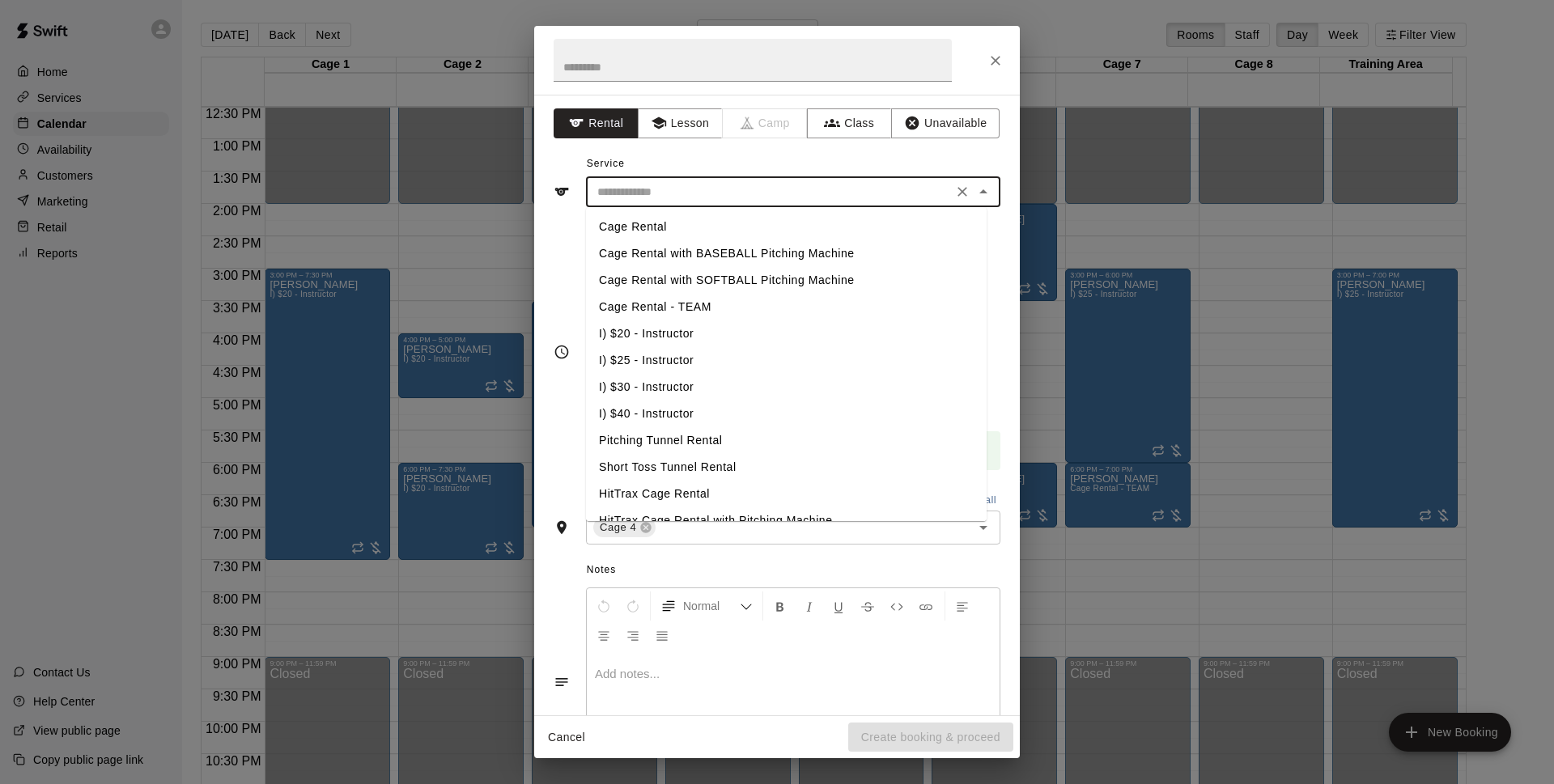
click at [661, 335] on li "I) $20 - Instructor" at bounding box center [786, 334] width 400 height 27
type input "**********"
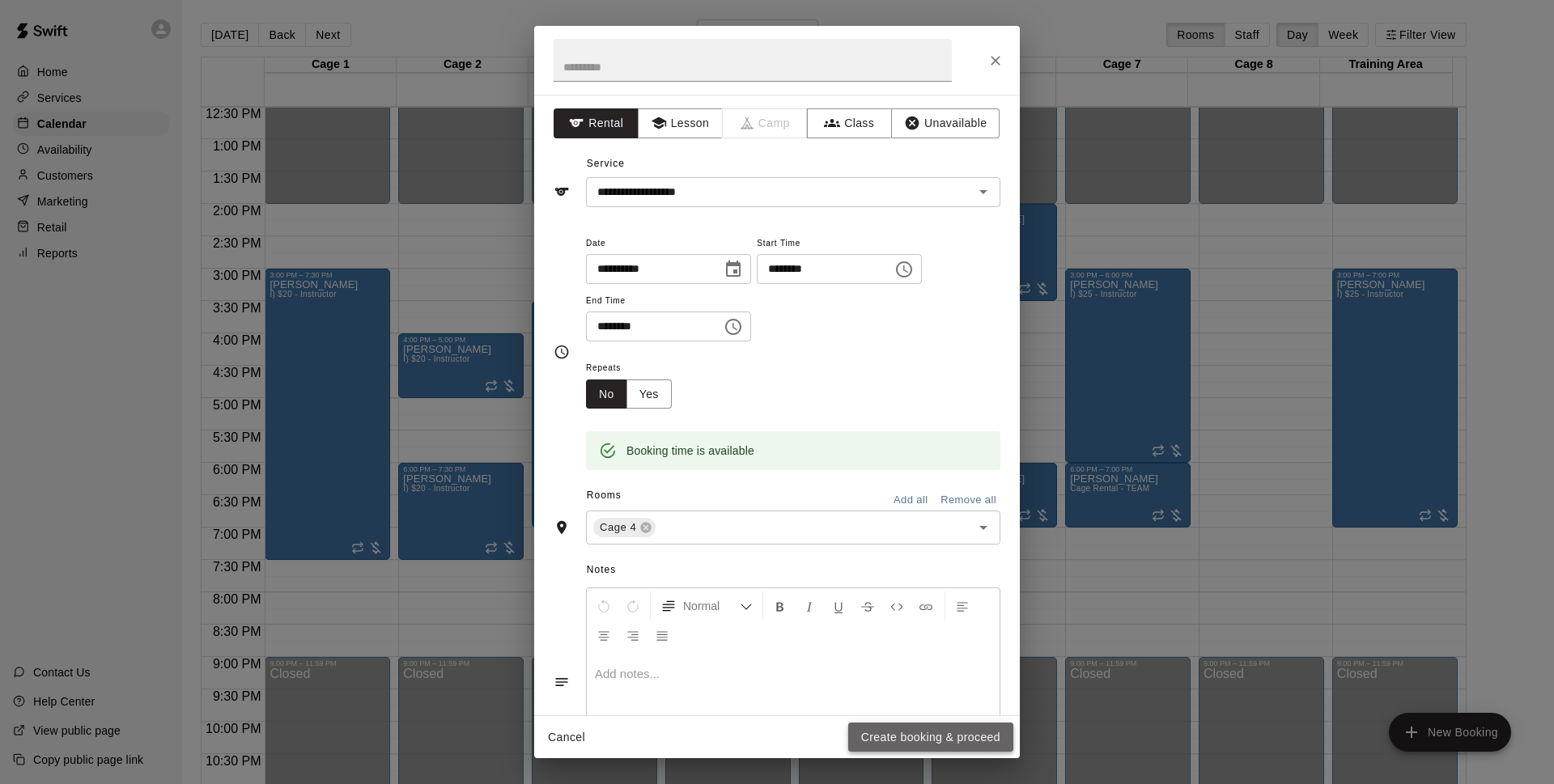
click at [902, 747] on button "Create booking & proceed" at bounding box center [931, 738] width 165 height 30
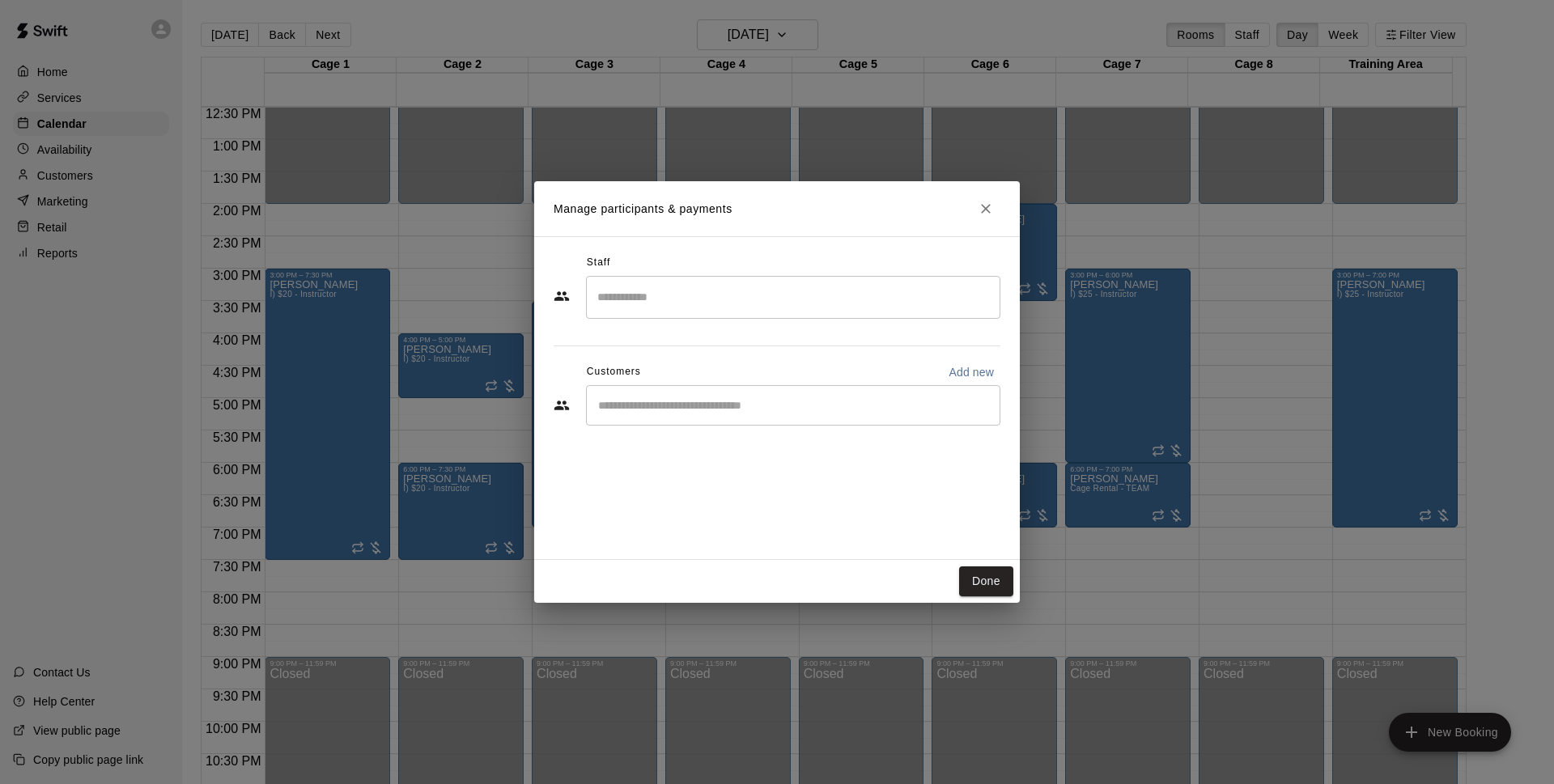
click at [796, 421] on div "​" at bounding box center [793, 405] width 414 height 41
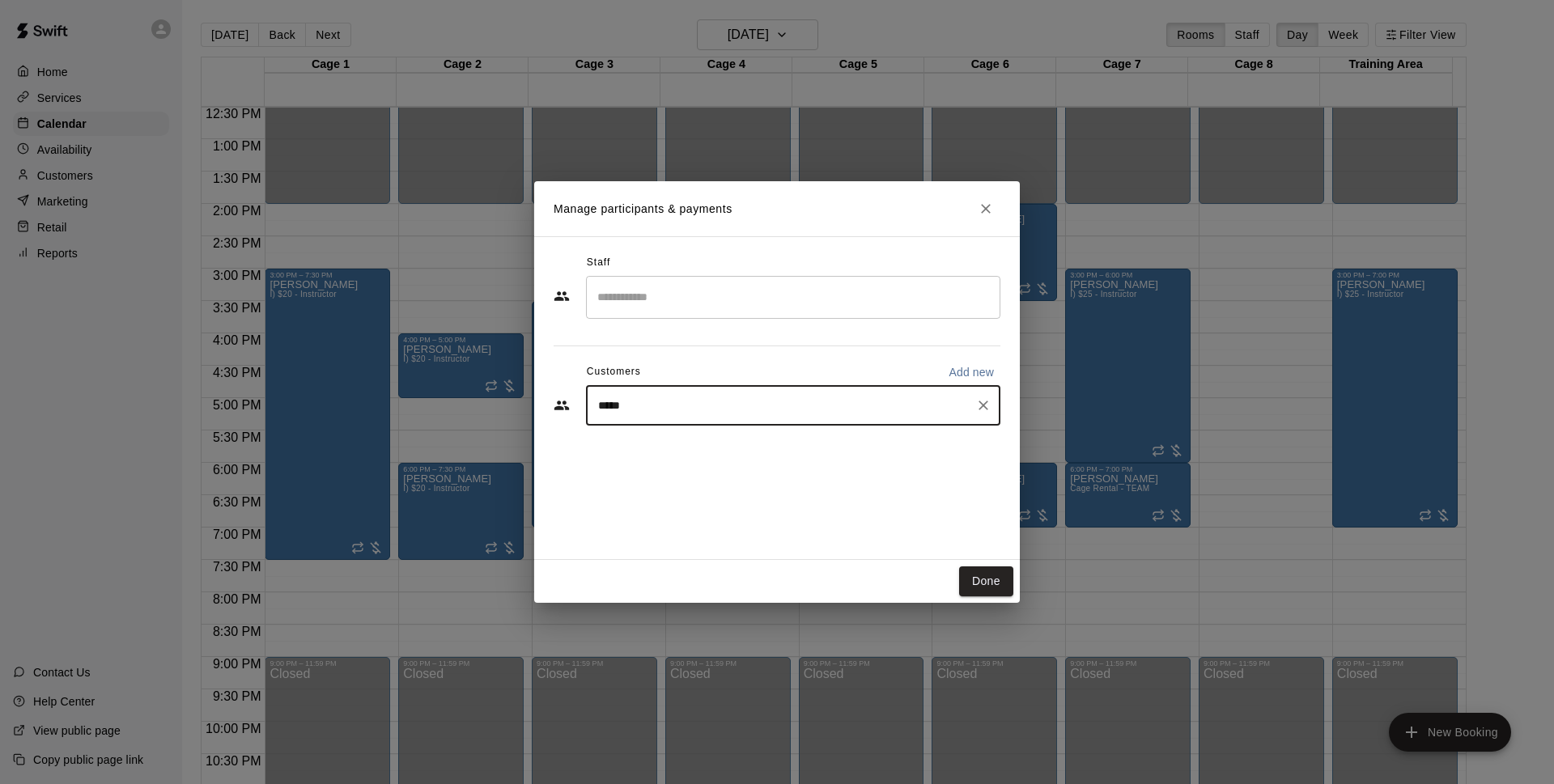
type input "******"
click at [746, 462] on span "[EMAIL_ADDRESS][DOMAIN_NAME]" at bounding box center [719, 461] width 174 height 12
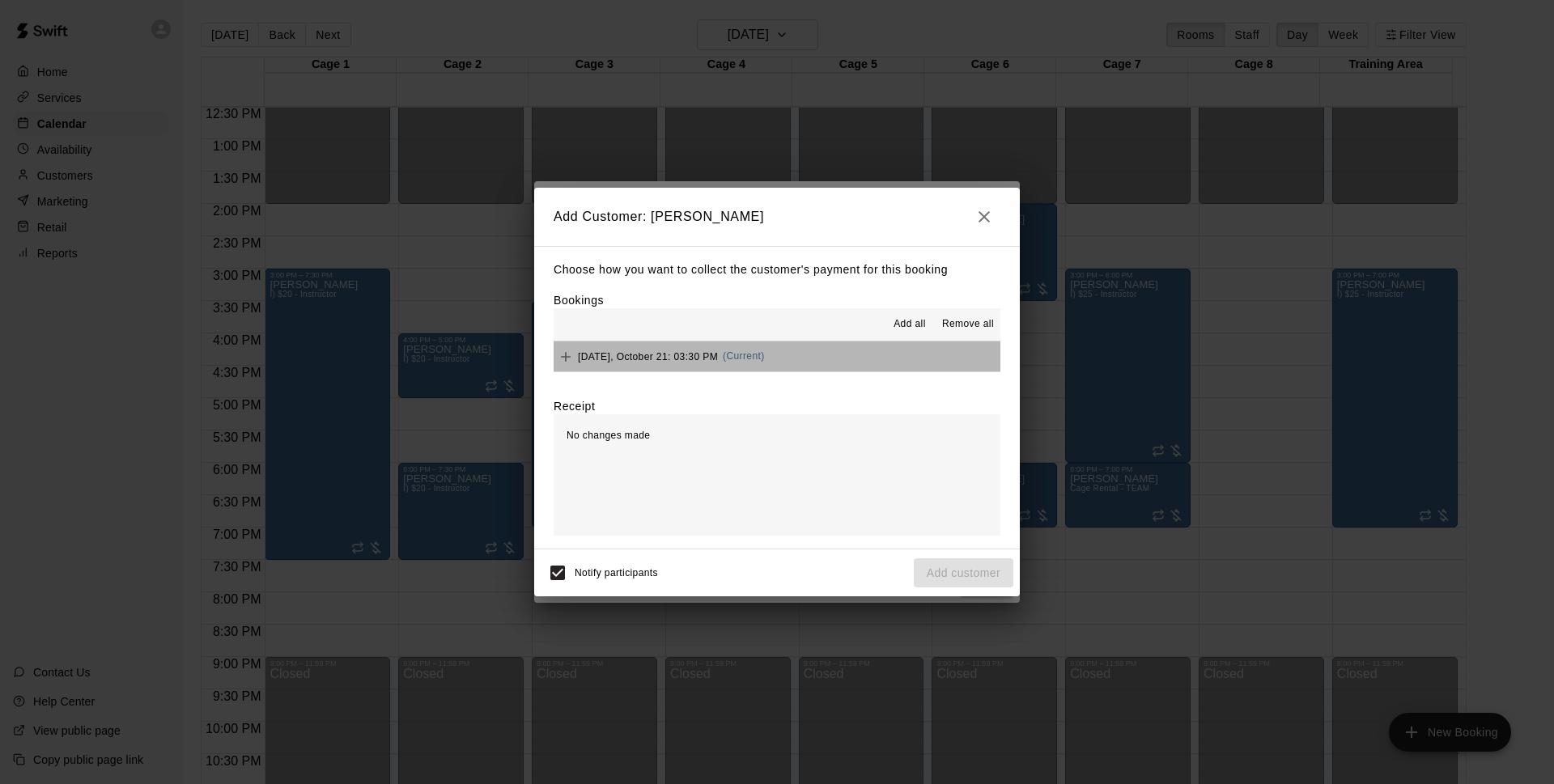
click at [871, 347] on button "[DATE], October 21: 03:30 PM (Current)" at bounding box center [777, 356] width 447 height 30
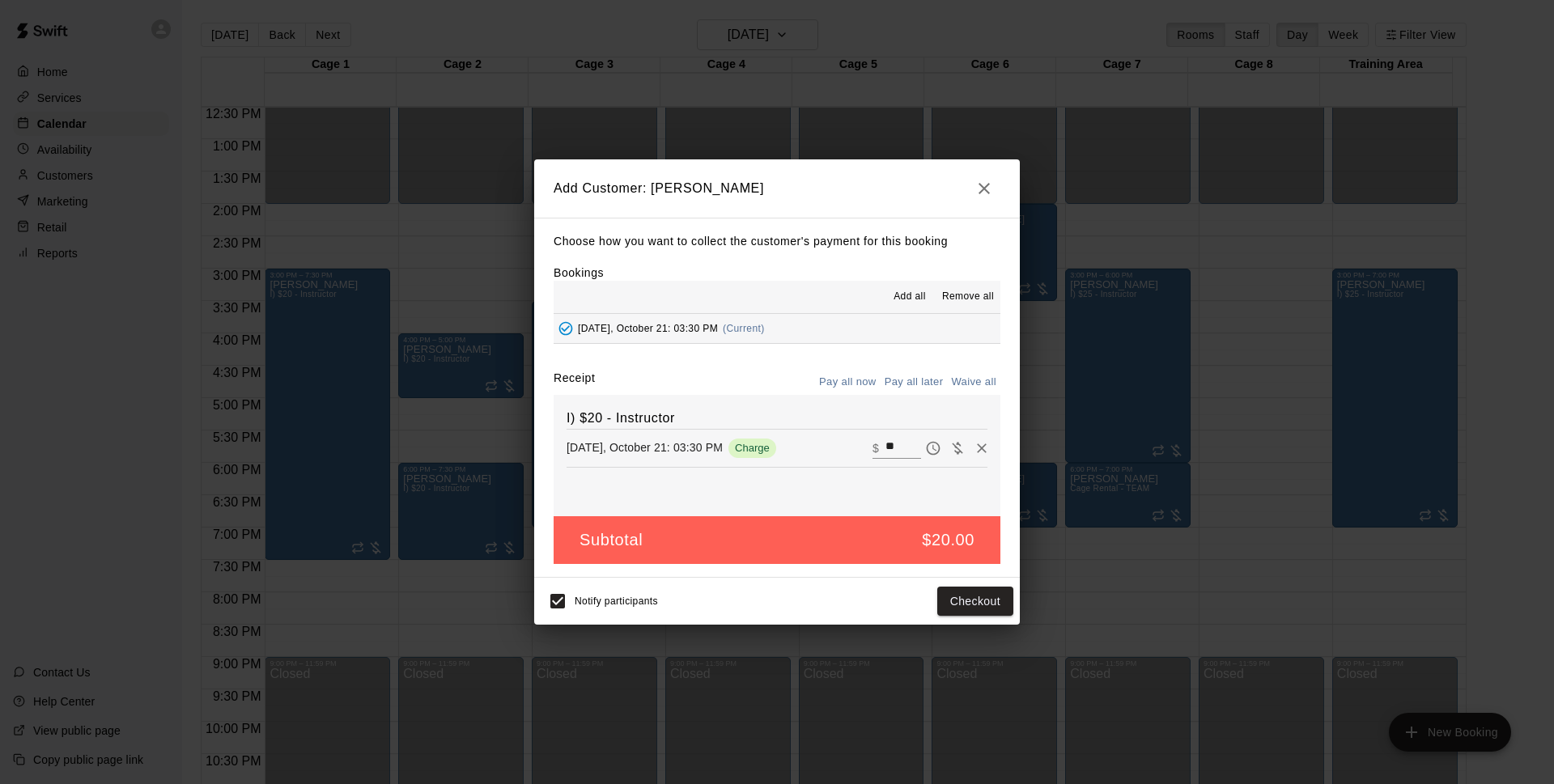
click at [906, 377] on button "Pay all later" at bounding box center [914, 382] width 67 height 25
click at [954, 602] on button "Add customer" at bounding box center [964, 602] width 99 height 30
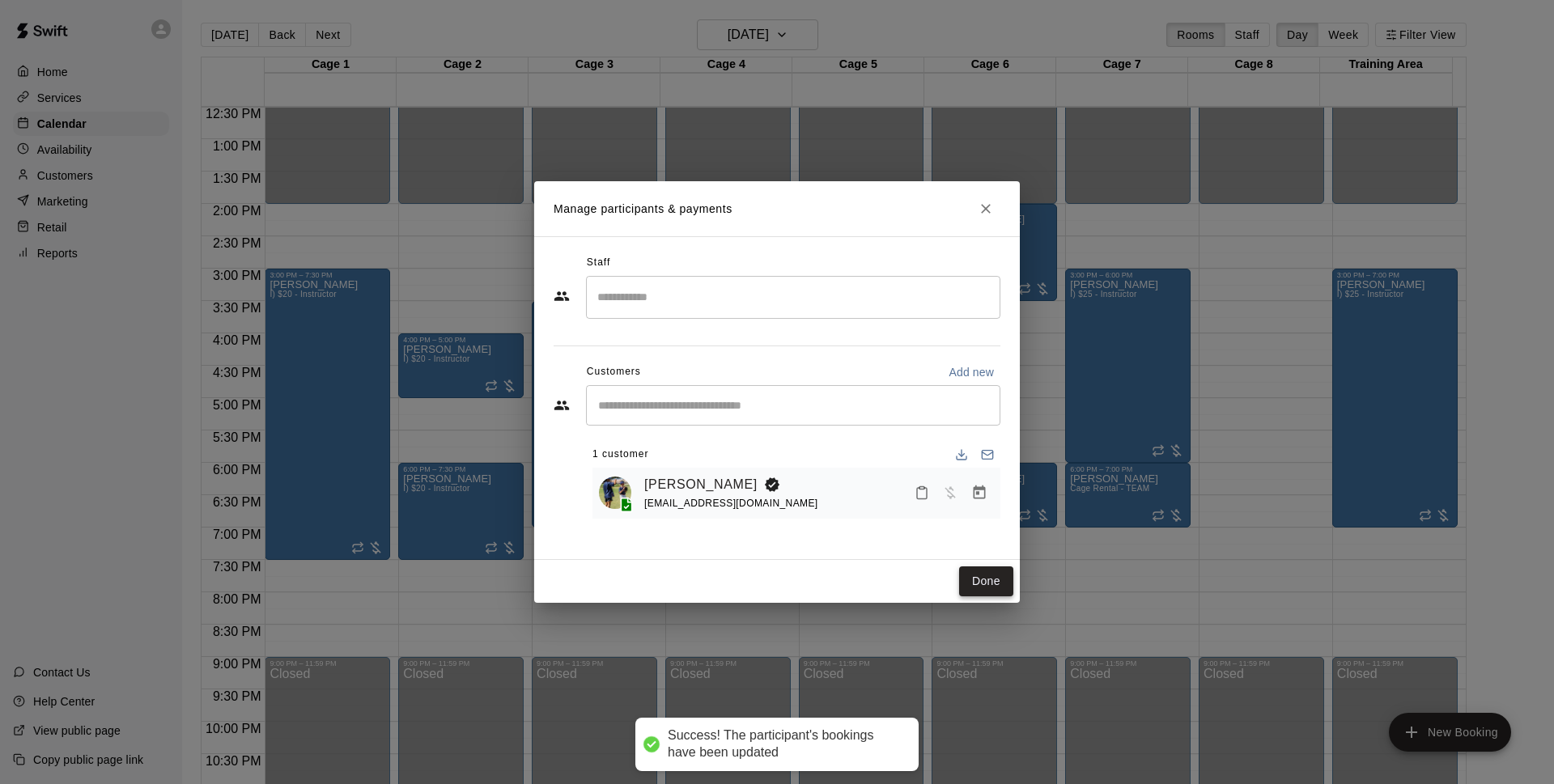
click at [989, 574] on button "Done" at bounding box center [985, 582] width 54 height 30
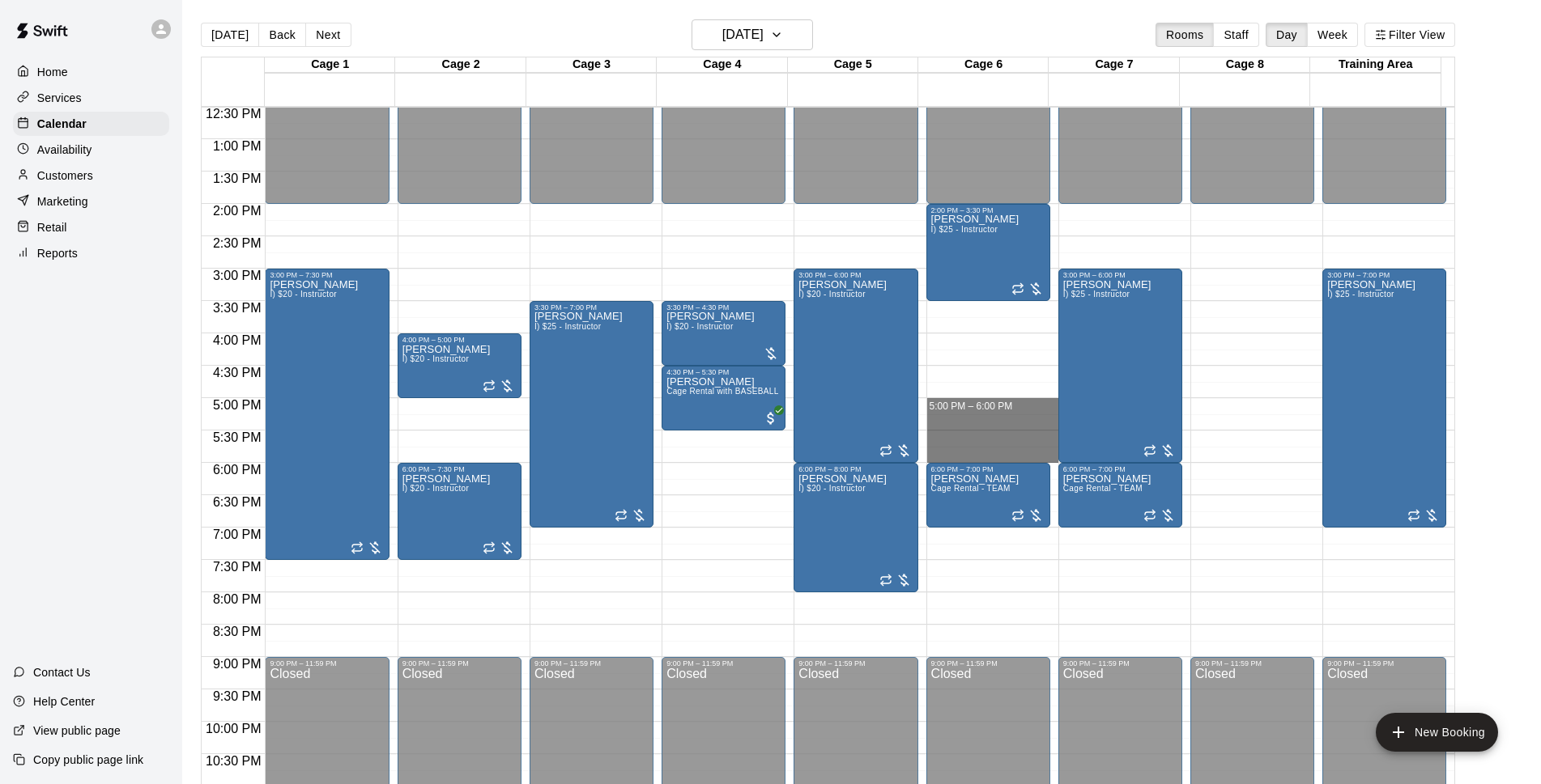
drag, startPoint x: 1025, startPoint y: 404, endPoint x: 1015, endPoint y: 463, distance: 59.8
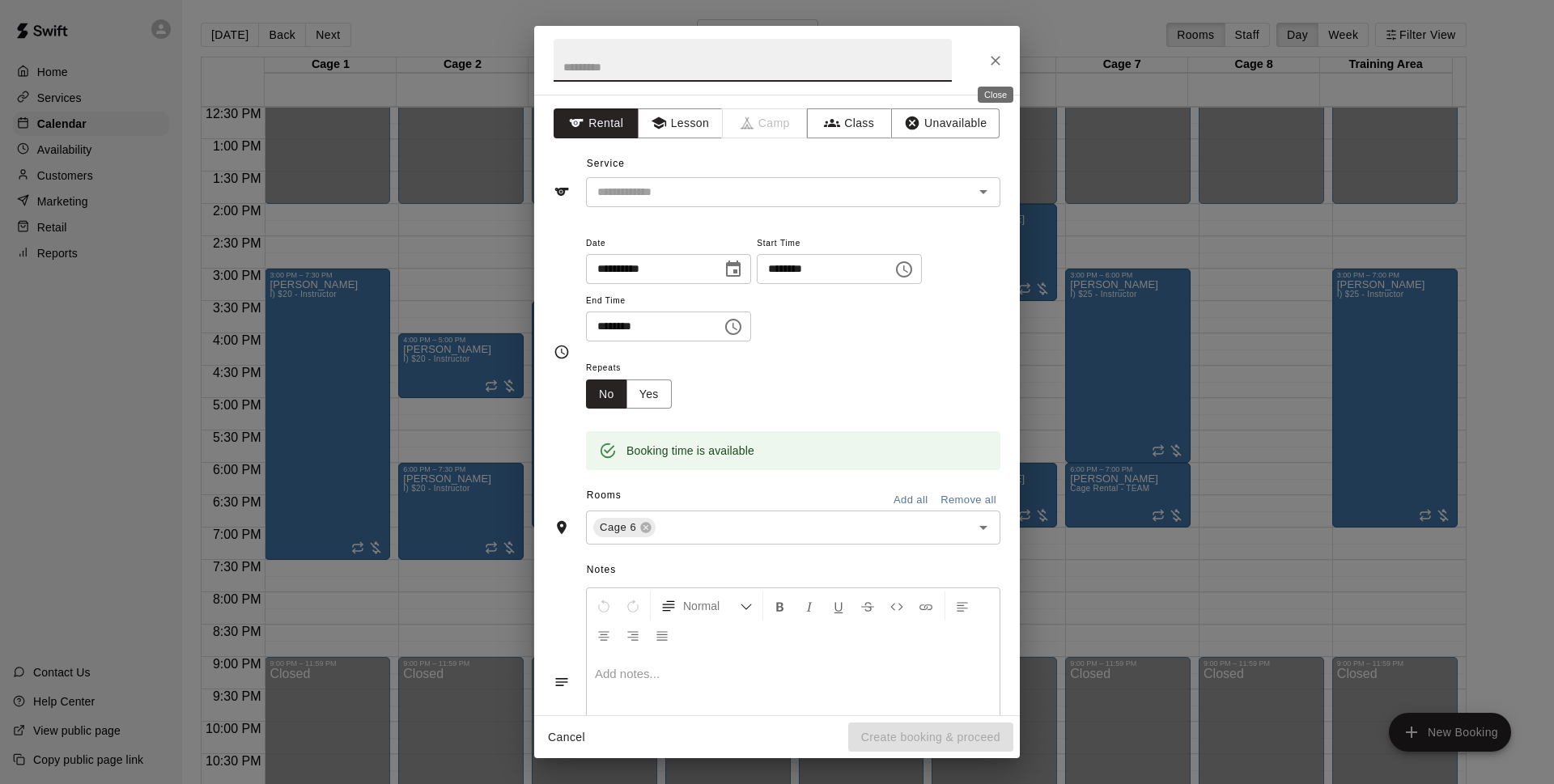
click at [999, 68] on icon "Close" at bounding box center [996, 60] width 17 height 17
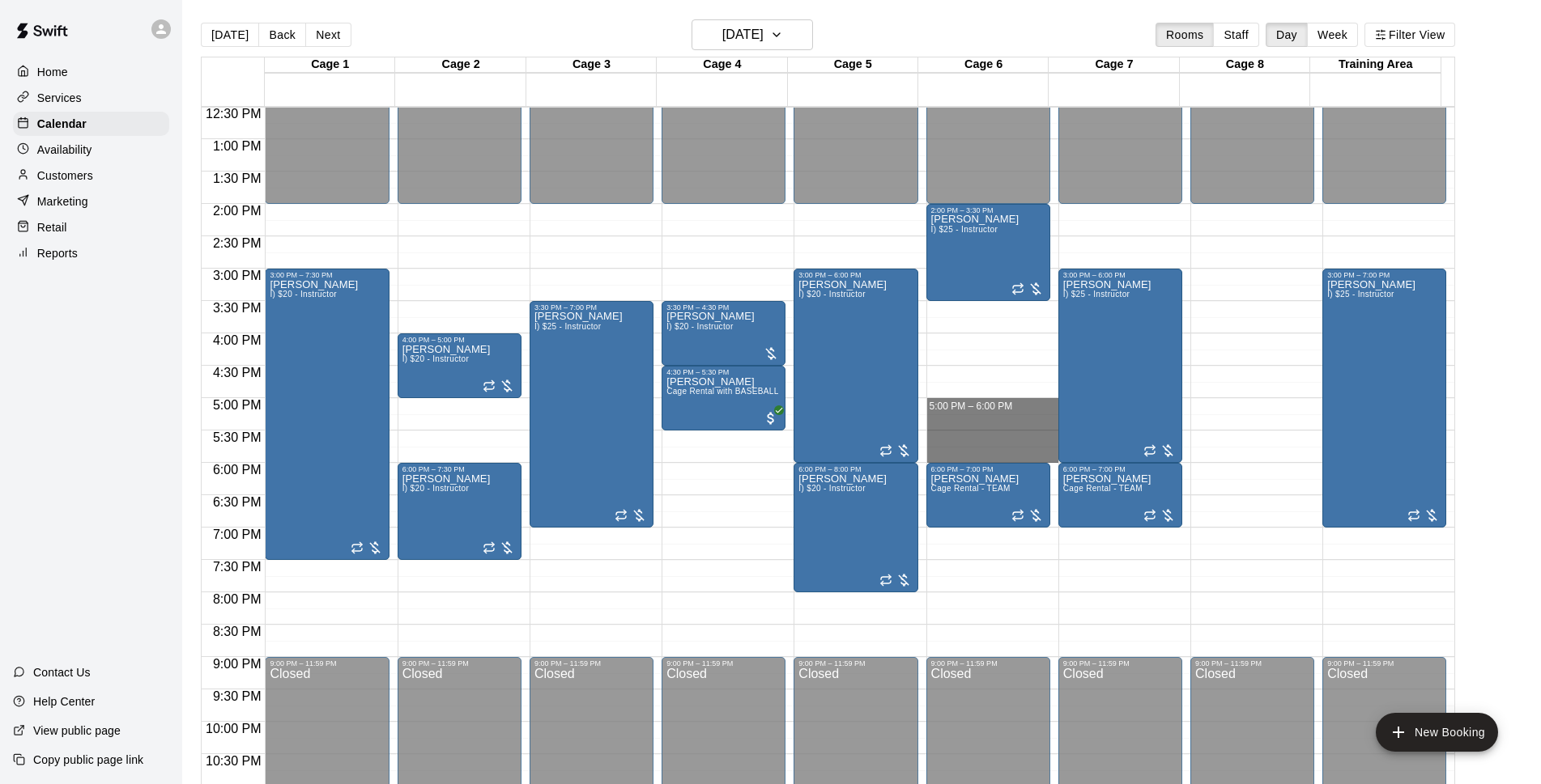
drag, startPoint x: 937, startPoint y: 407, endPoint x: 945, endPoint y: 450, distance: 43.7
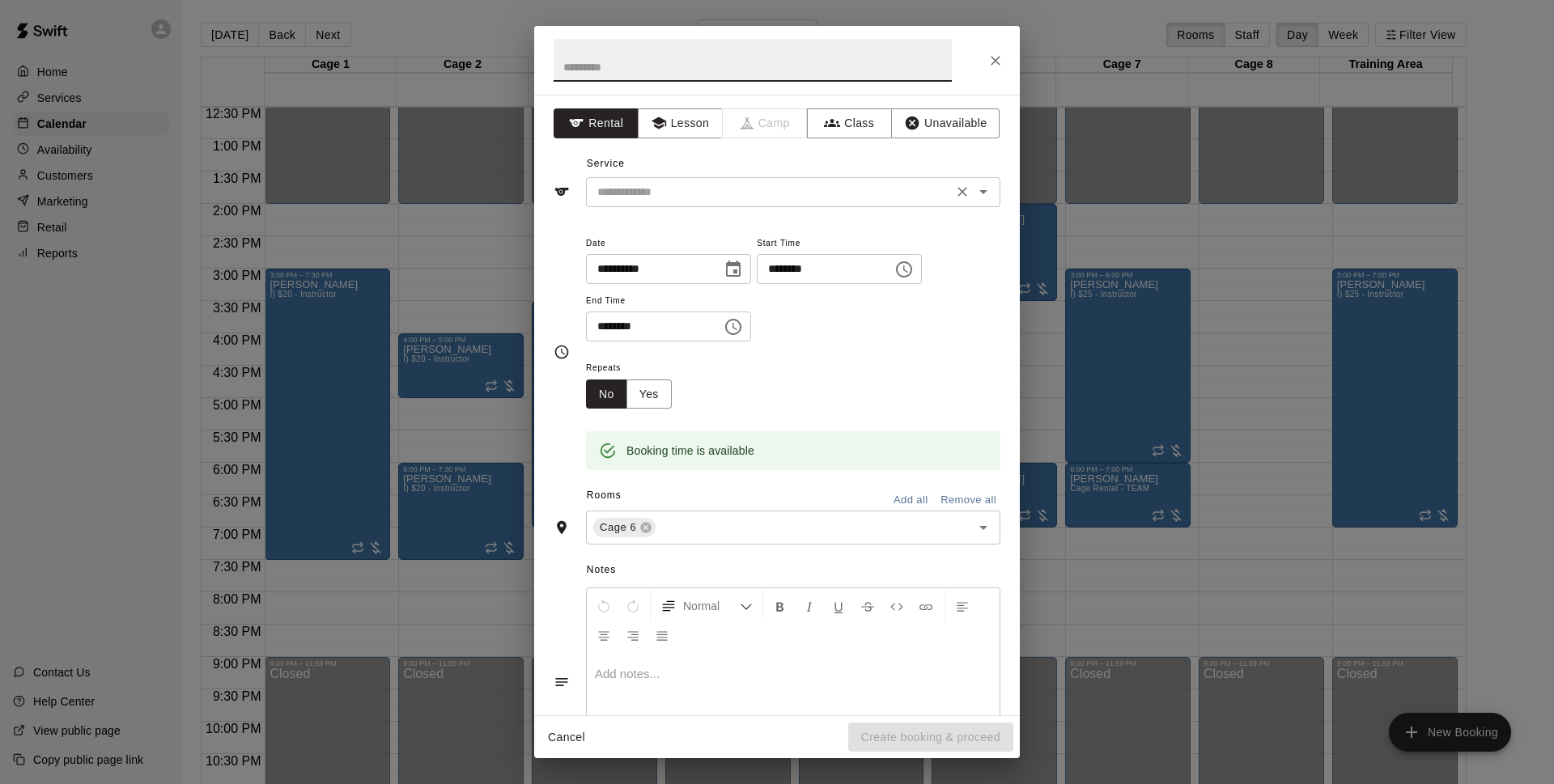
click at [774, 206] on div "​" at bounding box center [793, 192] width 414 height 30
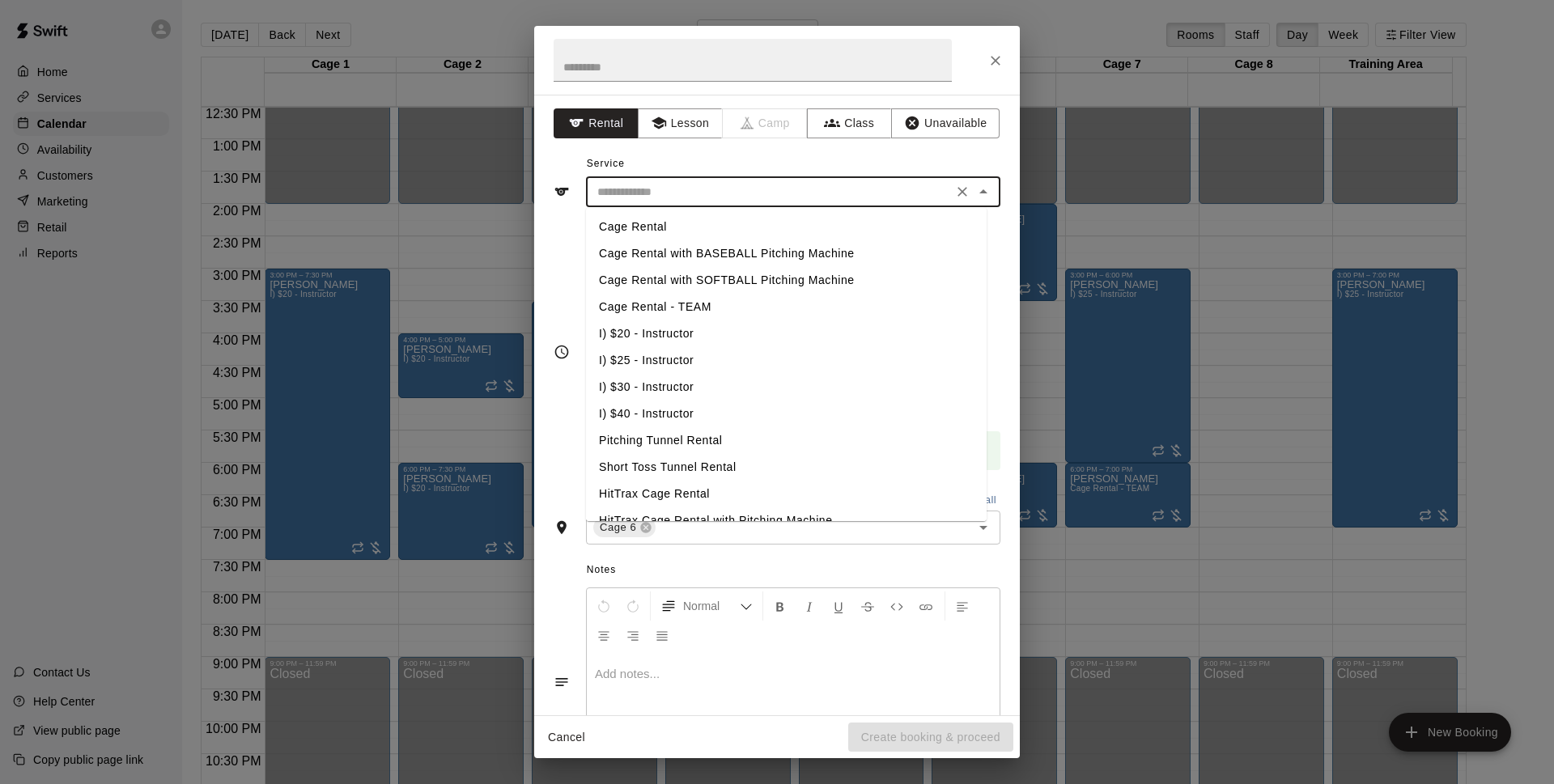
click at [721, 333] on li "I) $20 - Instructor" at bounding box center [786, 334] width 400 height 27
type input "**********"
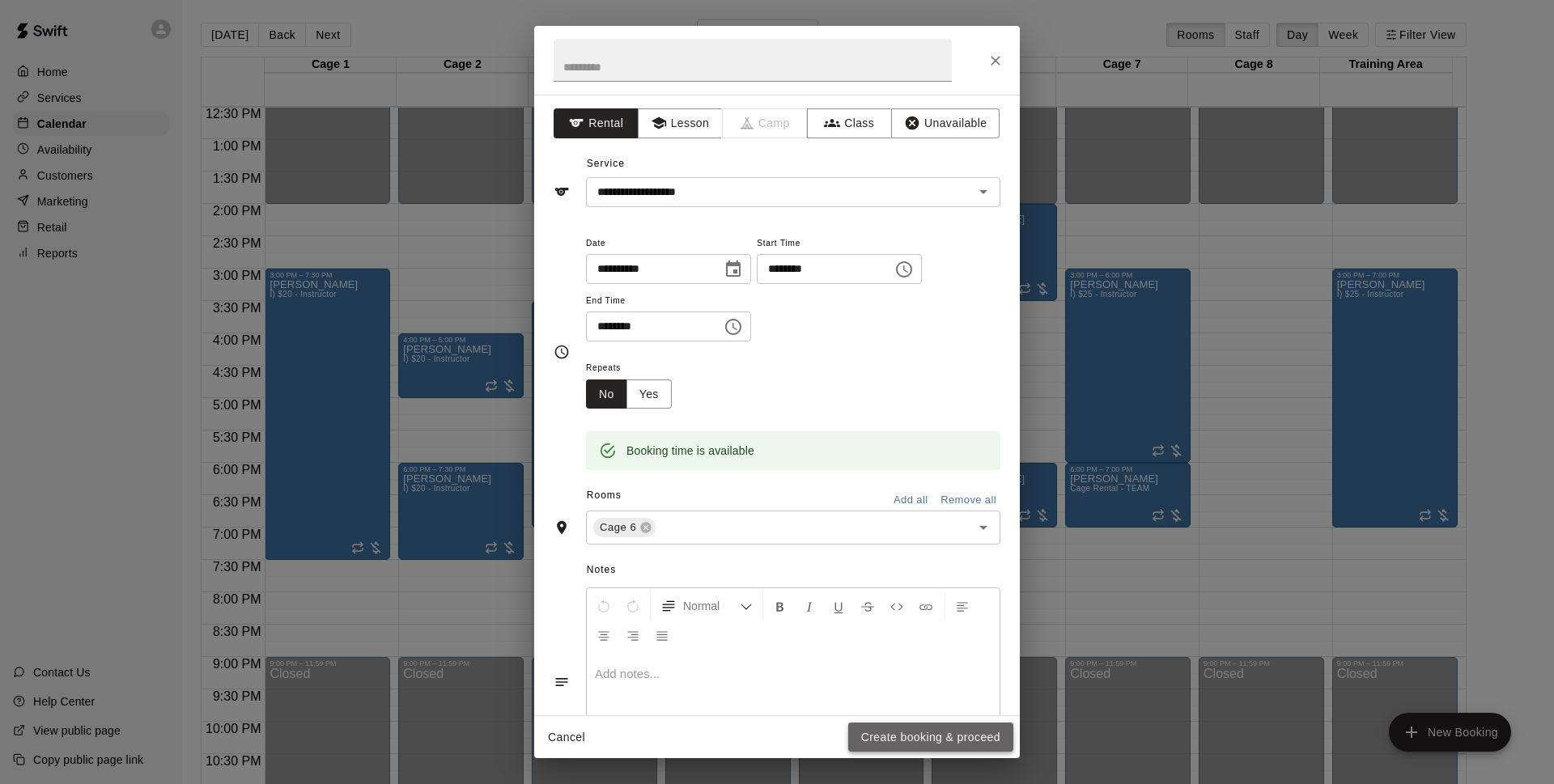
click at [923, 746] on button "Create booking & proceed" at bounding box center [931, 738] width 165 height 30
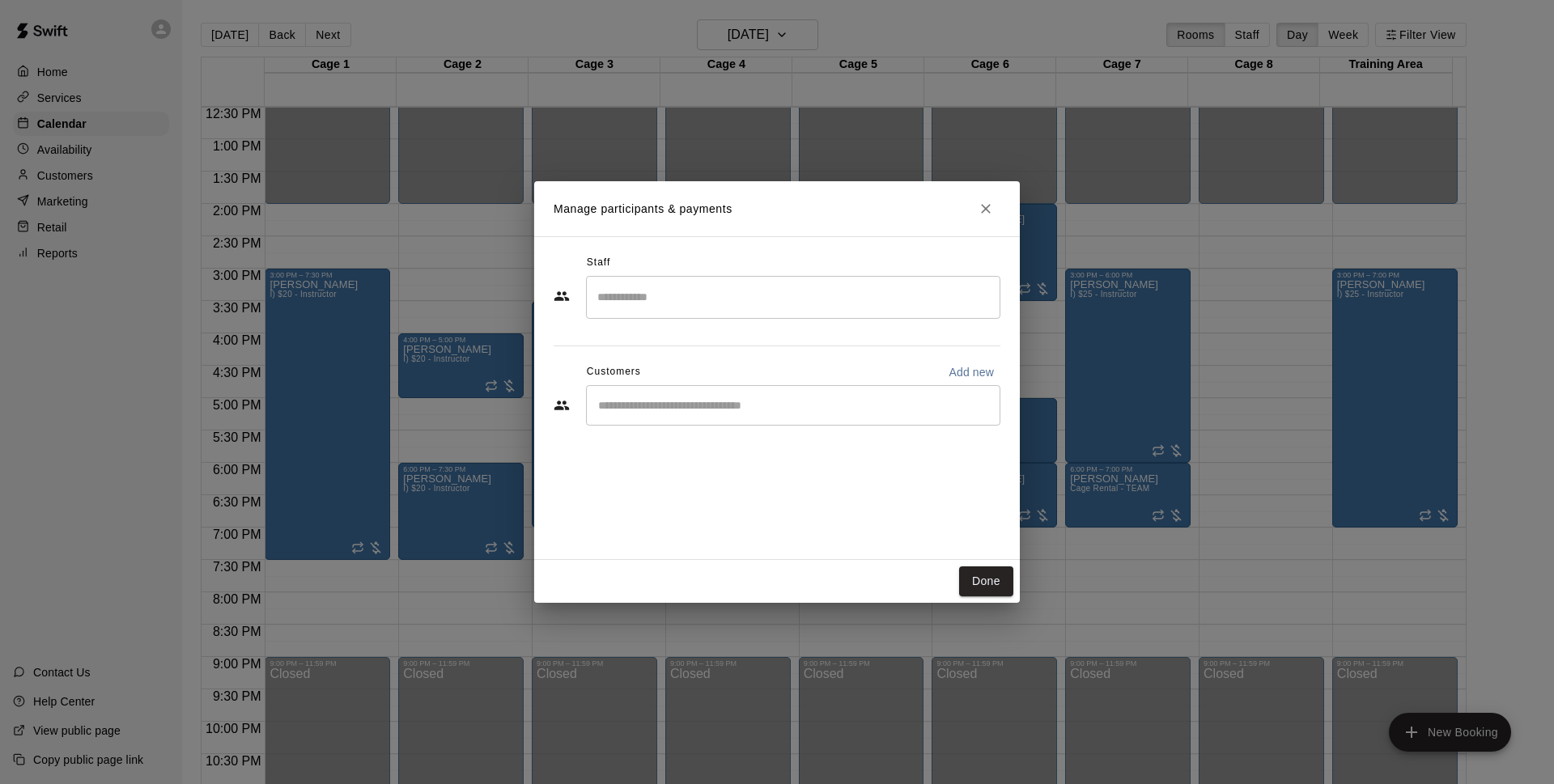
click at [663, 375] on div "Customers Add new" at bounding box center [777, 372] width 447 height 26
click at [663, 384] on div "Customers Add new" at bounding box center [777, 372] width 447 height 26
click at [657, 401] on input "Start typing to search customers..." at bounding box center [793, 406] width 399 height 17
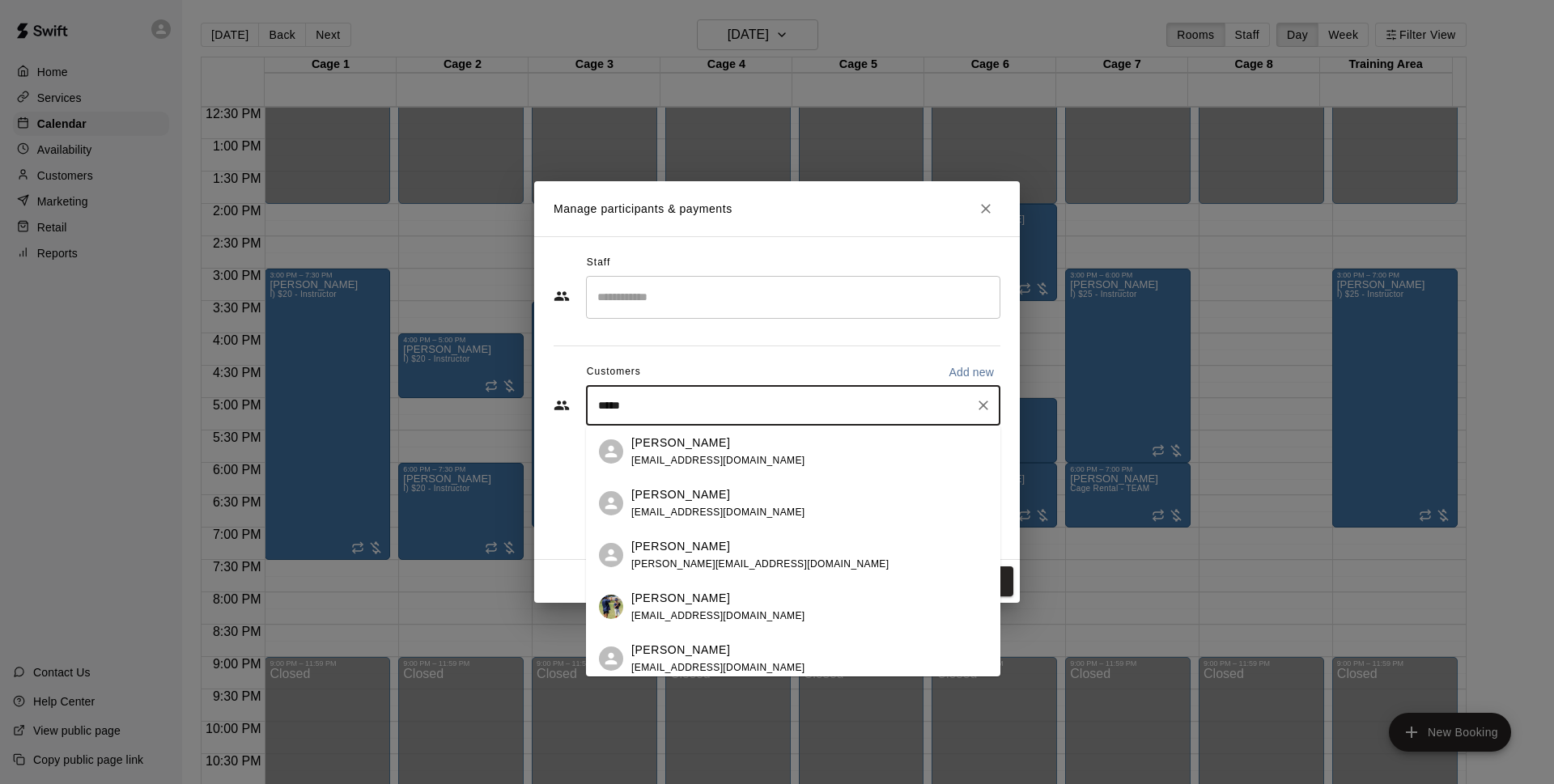
type input "******"
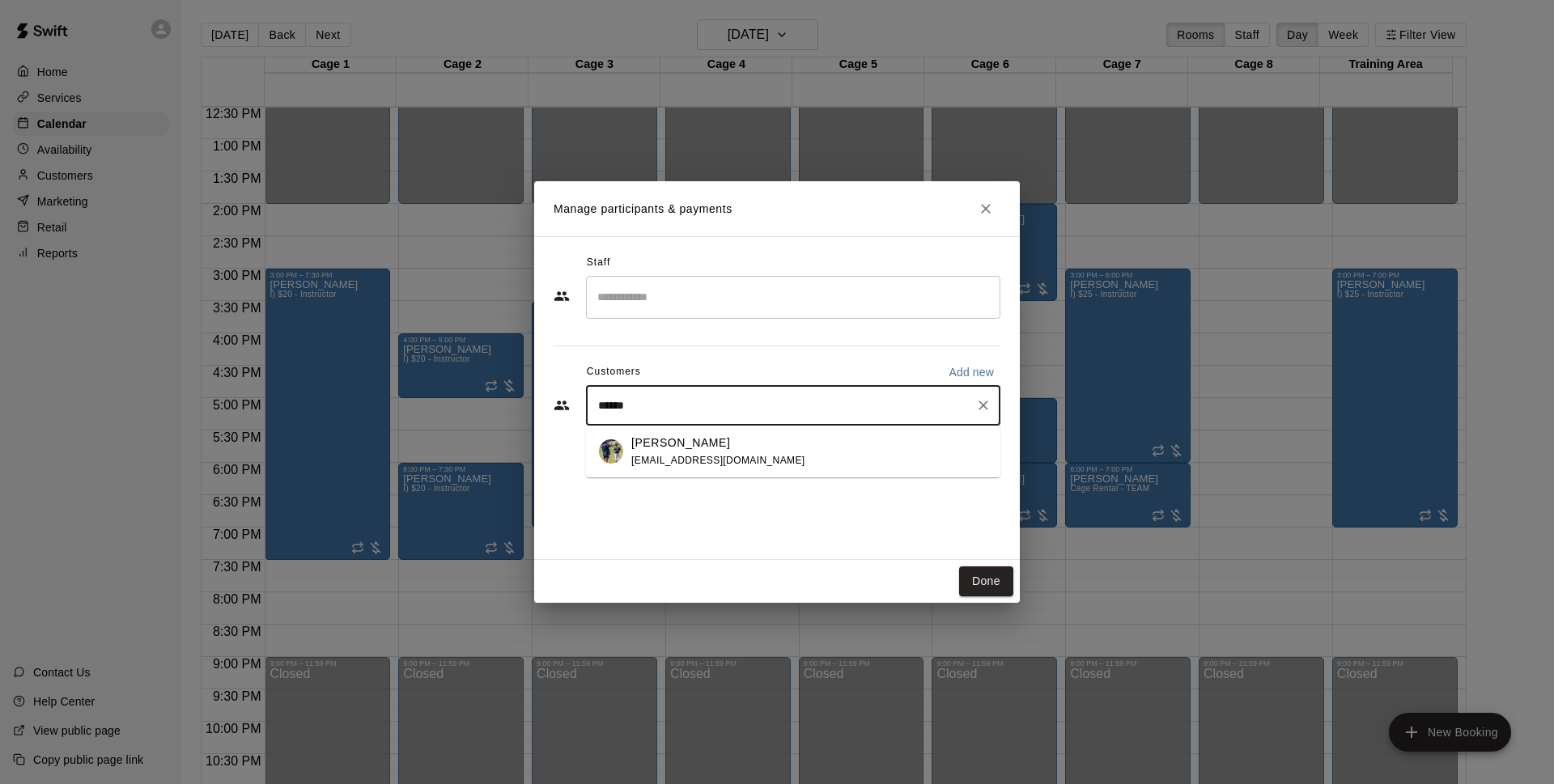
click at [683, 462] on span "[EMAIL_ADDRESS][DOMAIN_NAME]" at bounding box center [719, 461] width 174 height 12
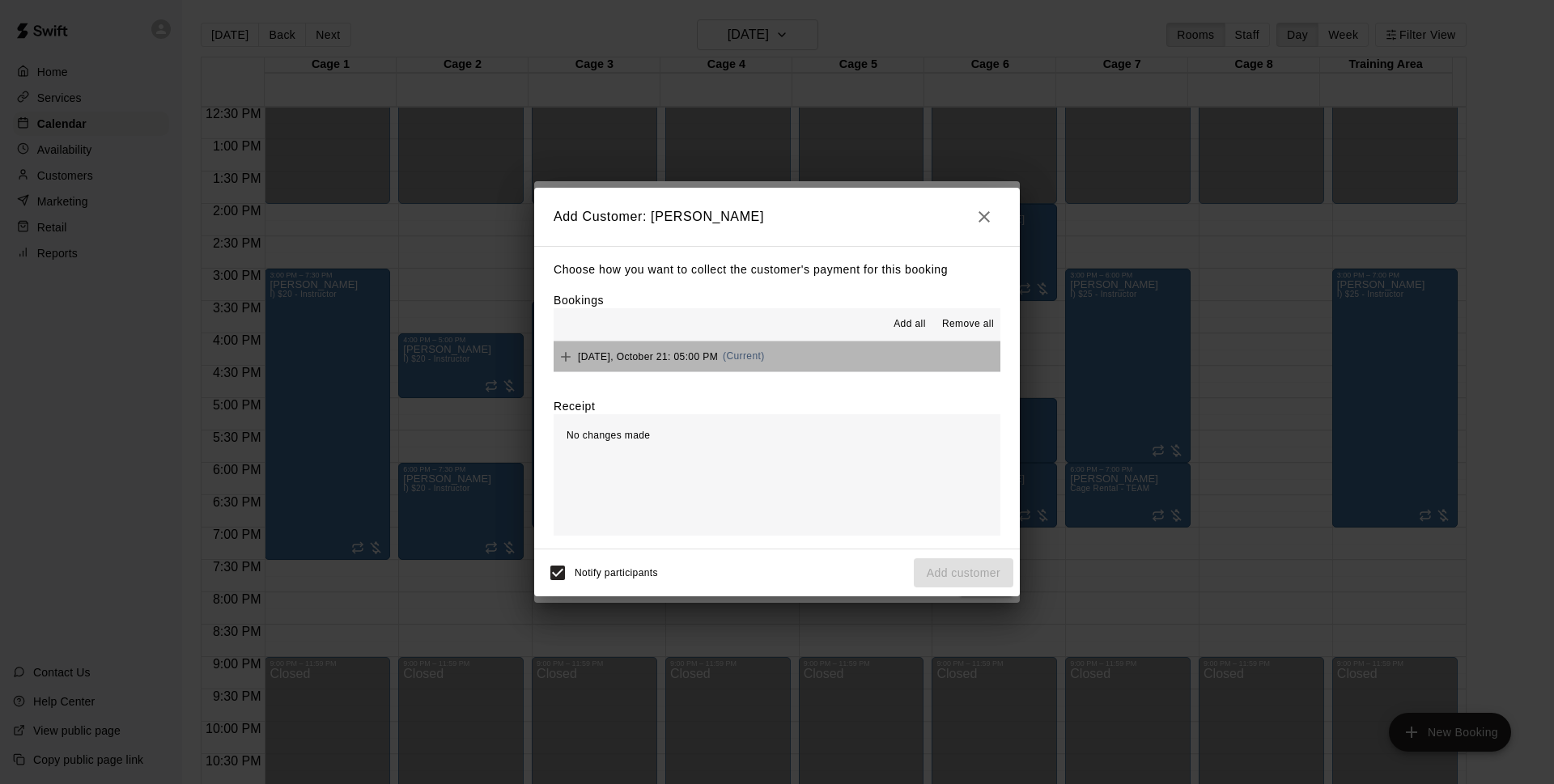
click at [817, 366] on button "[DATE], October 21: 05:00 PM (Current)" at bounding box center [777, 356] width 447 height 30
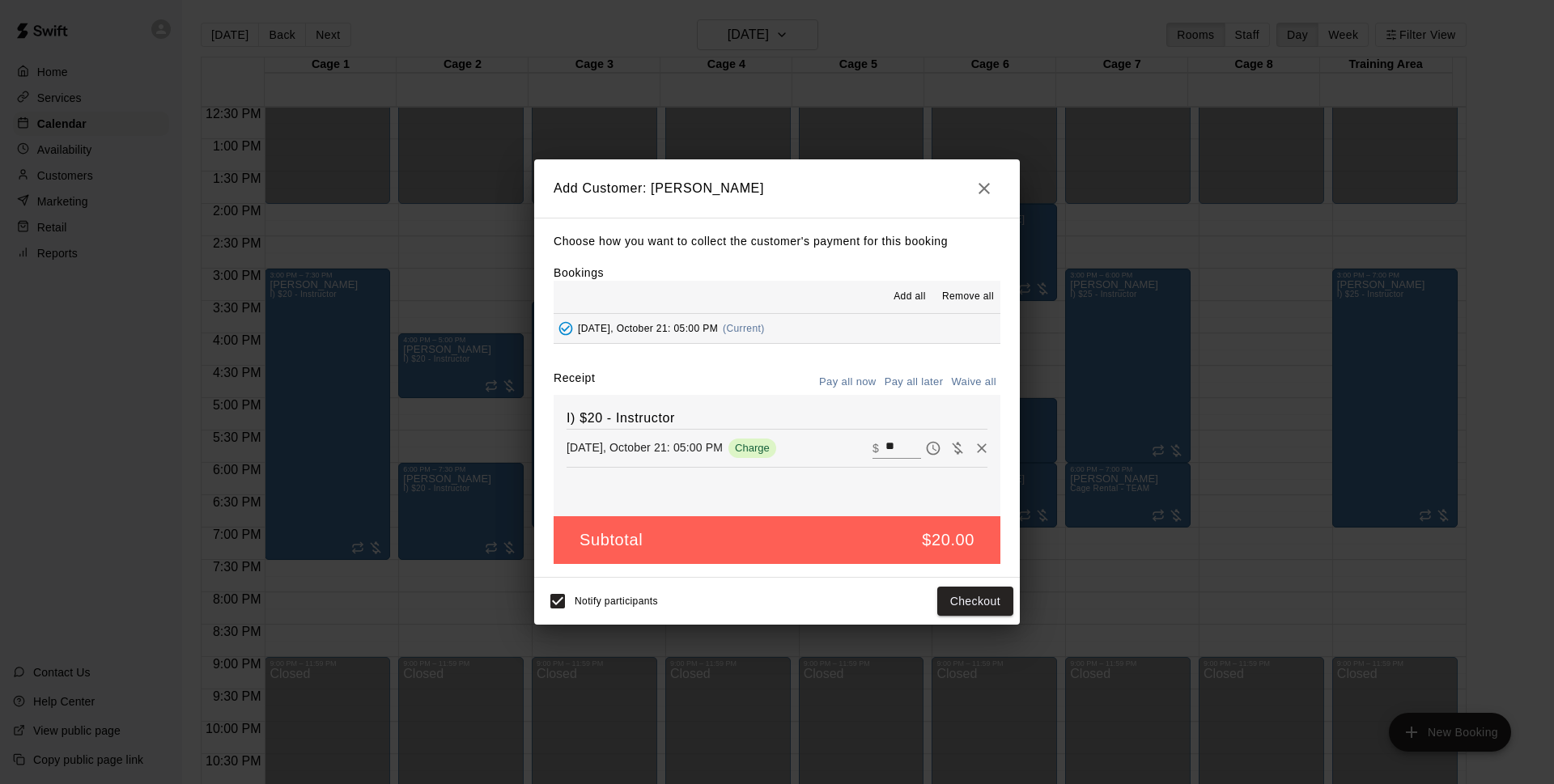
click at [929, 385] on button "Pay all later" at bounding box center [914, 382] width 67 height 25
click at [955, 592] on button "Add customer" at bounding box center [964, 602] width 99 height 30
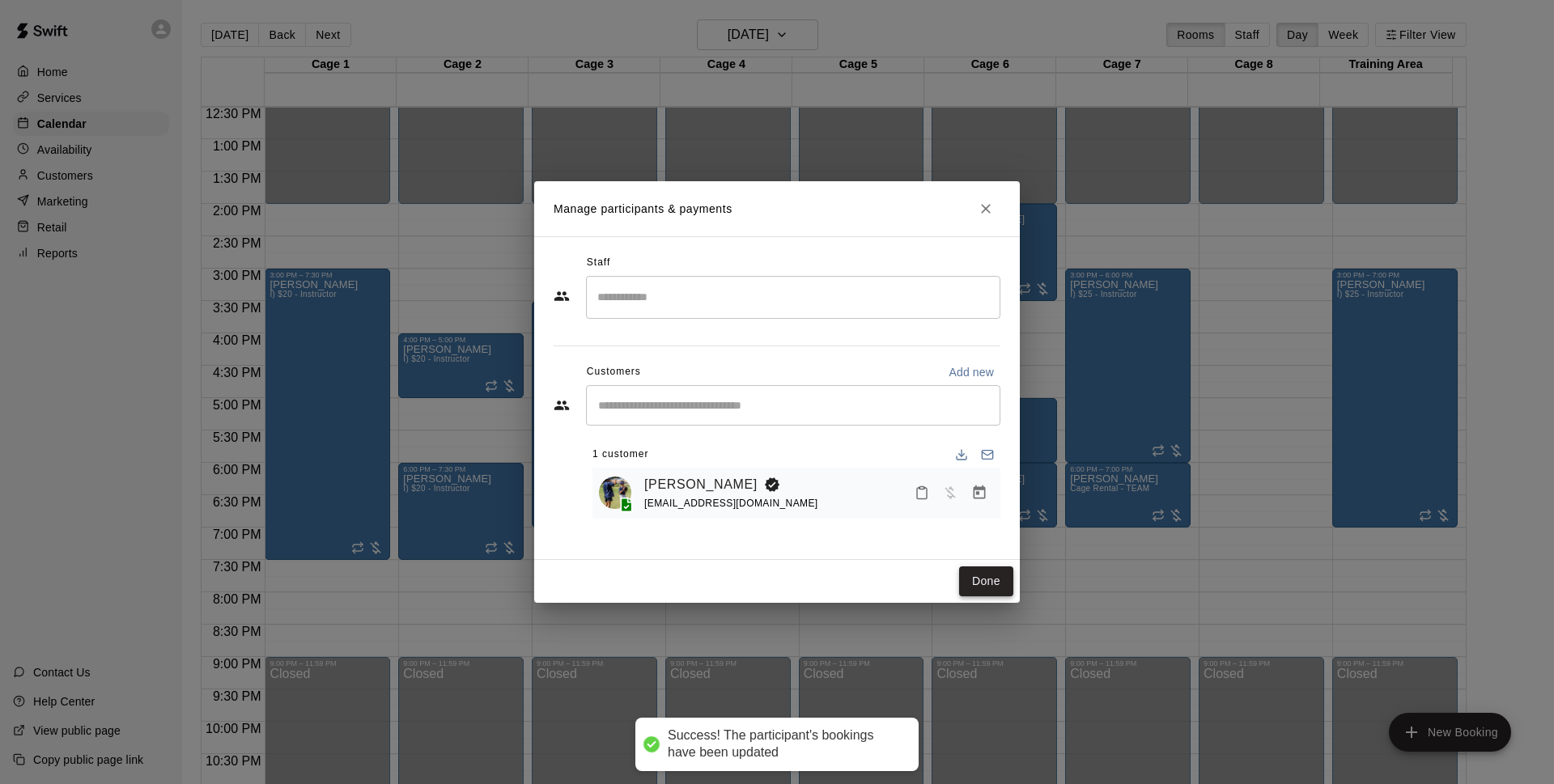
click at [989, 579] on button "Done" at bounding box center [985, 582] width 54 height 30
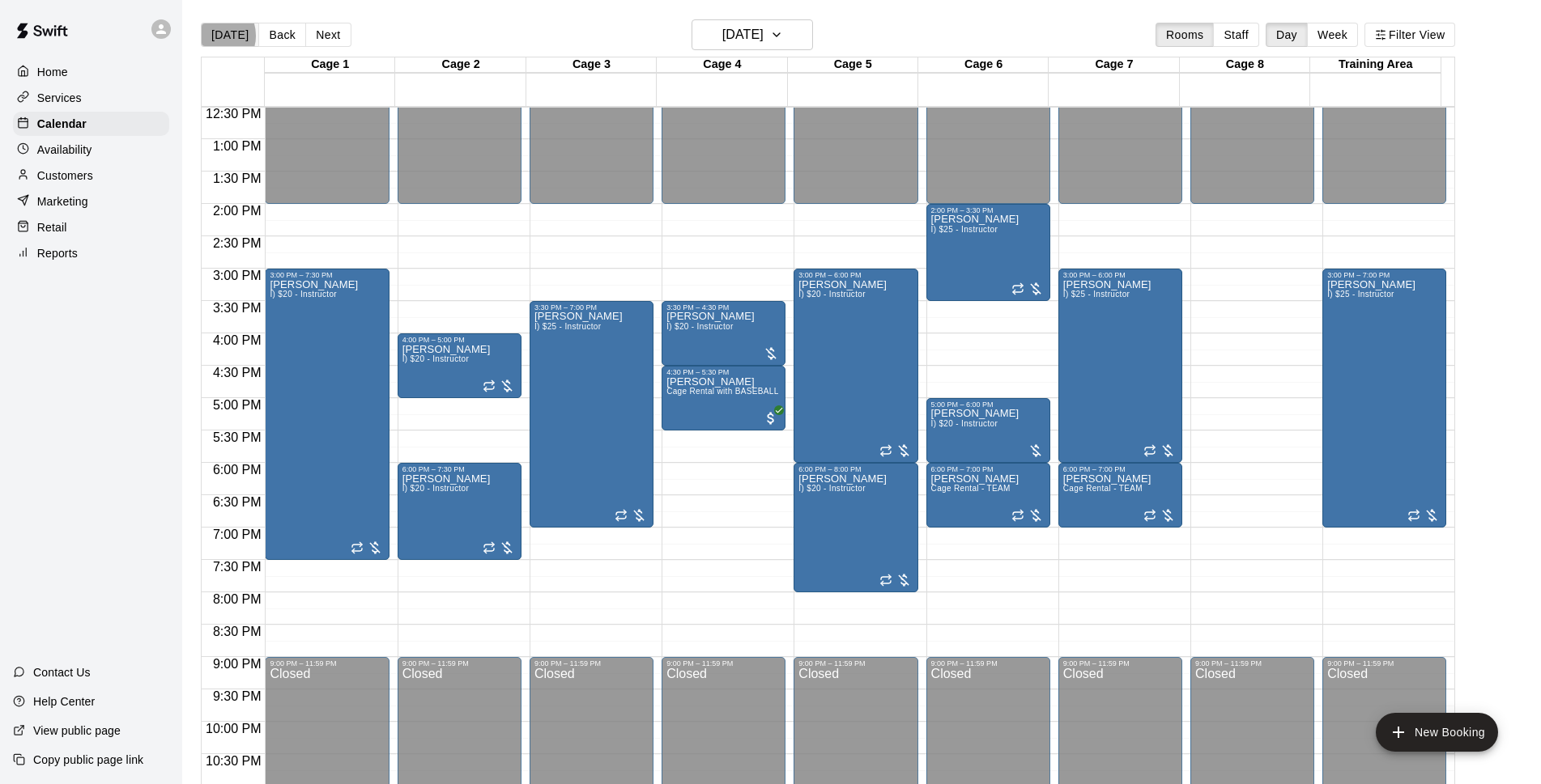
click at [214, 36] on button "[DATE]" at bounding box center [230, 34] width 58 height 24
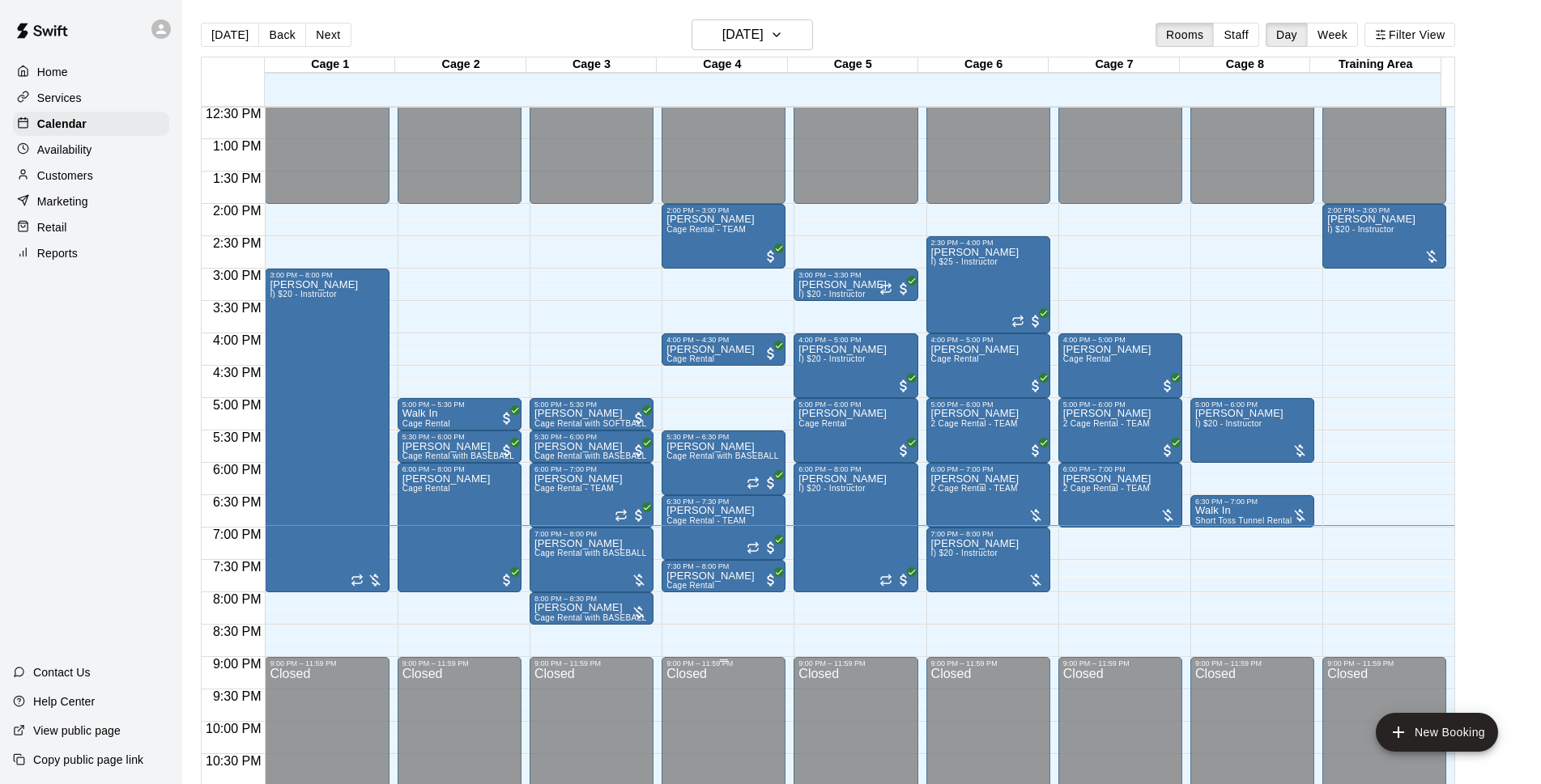
click at [854, 711] on div "Closed" at bounding box center [855, 762] width 114 height 189
click at [837, 711] on div "Closed" at bounding box center [855, 762] width 114 height 189
click at [821, 709] on div "Closed" at bounding box center [855, 762] width 114 height 189
click at [880, 711] on div "Closed" at bounding box center [855, 762] width 114 height 189
click at [882, 711] on div "Closed" at bounding box center [855, 762] width 114 height 189
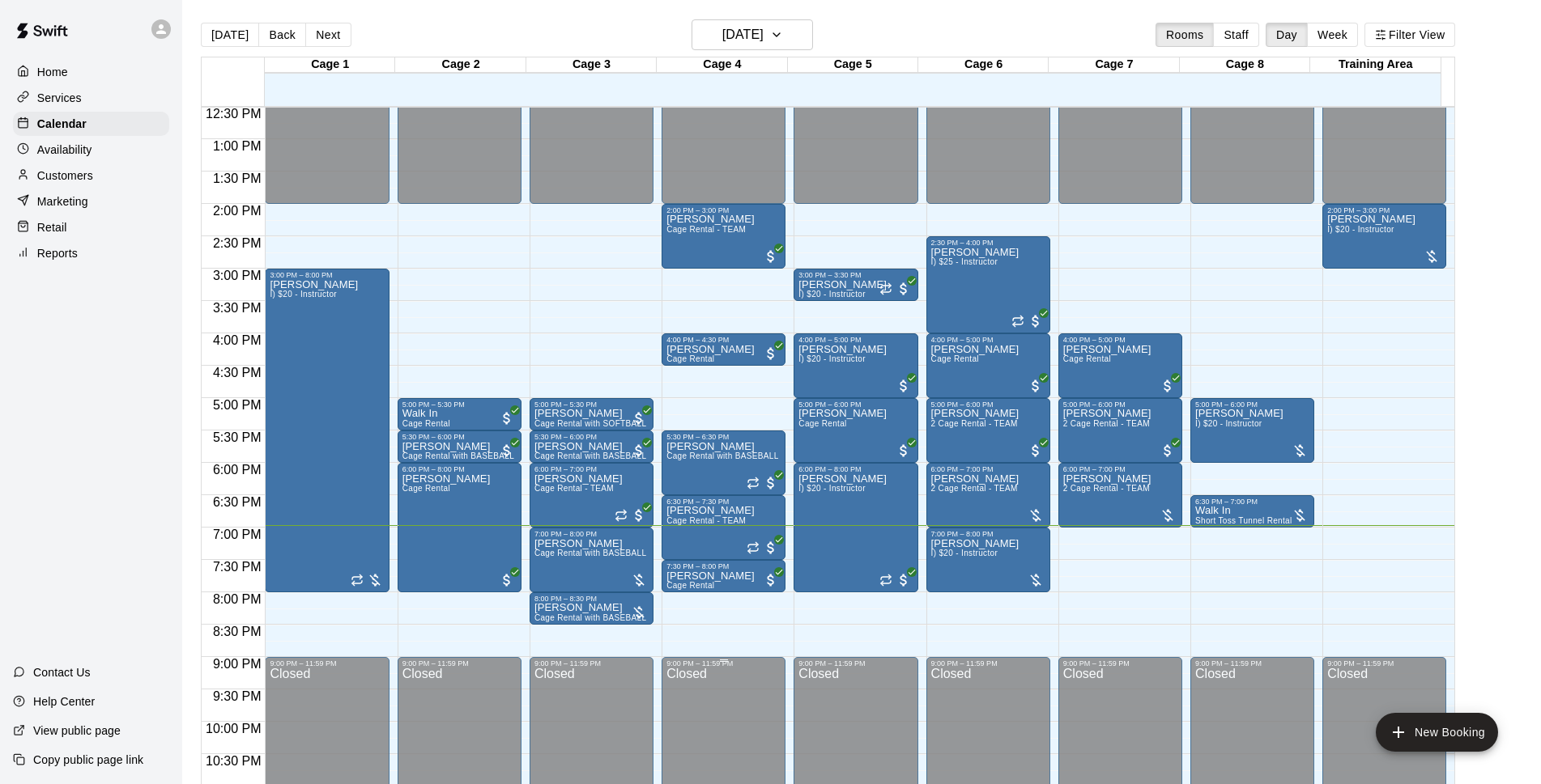
click at [882, 713] on div "Closed" at bounding box center [855, 762] width 114 height 189
click at [883, 713] on div "Closed" at bounding box center [855, 762] width 114 height 189
click at [882, 713] on div "Closed" at bounding box center [855, 762] width 114 height 189
click at [883, 712] on div "Closed" at bounding box center [855, 762] width 114 height 189
click at [882, 712] on div "Closed" at bounding box center [855, 762] width 114 height 189
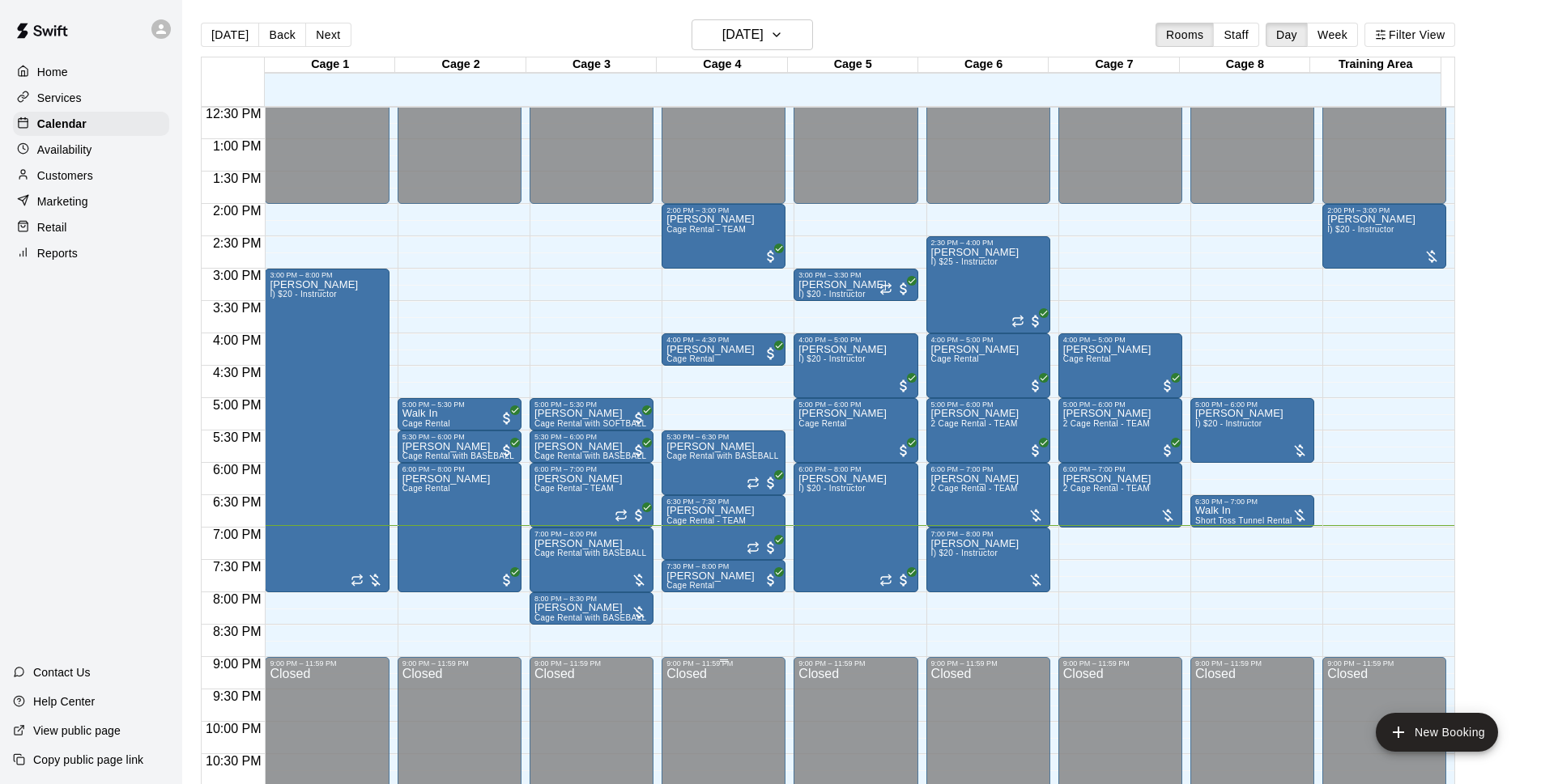
click at [884, 711] on div "Closed" at bounding box center [855, 762] width 114 height 189
click at [882, 712] on div "Closed" at bounding box center [855, 762] width 114 height 189
click at [882, 713] on div "Closed" at bounding box center [855, 762] width 114 height 189
click at [884, 713] on div "Closed" at bounding box center [855, 762] width 114 height 189
click at [882, 712] on div "Closed" at bounding box center [855, 762] width 114 height 189
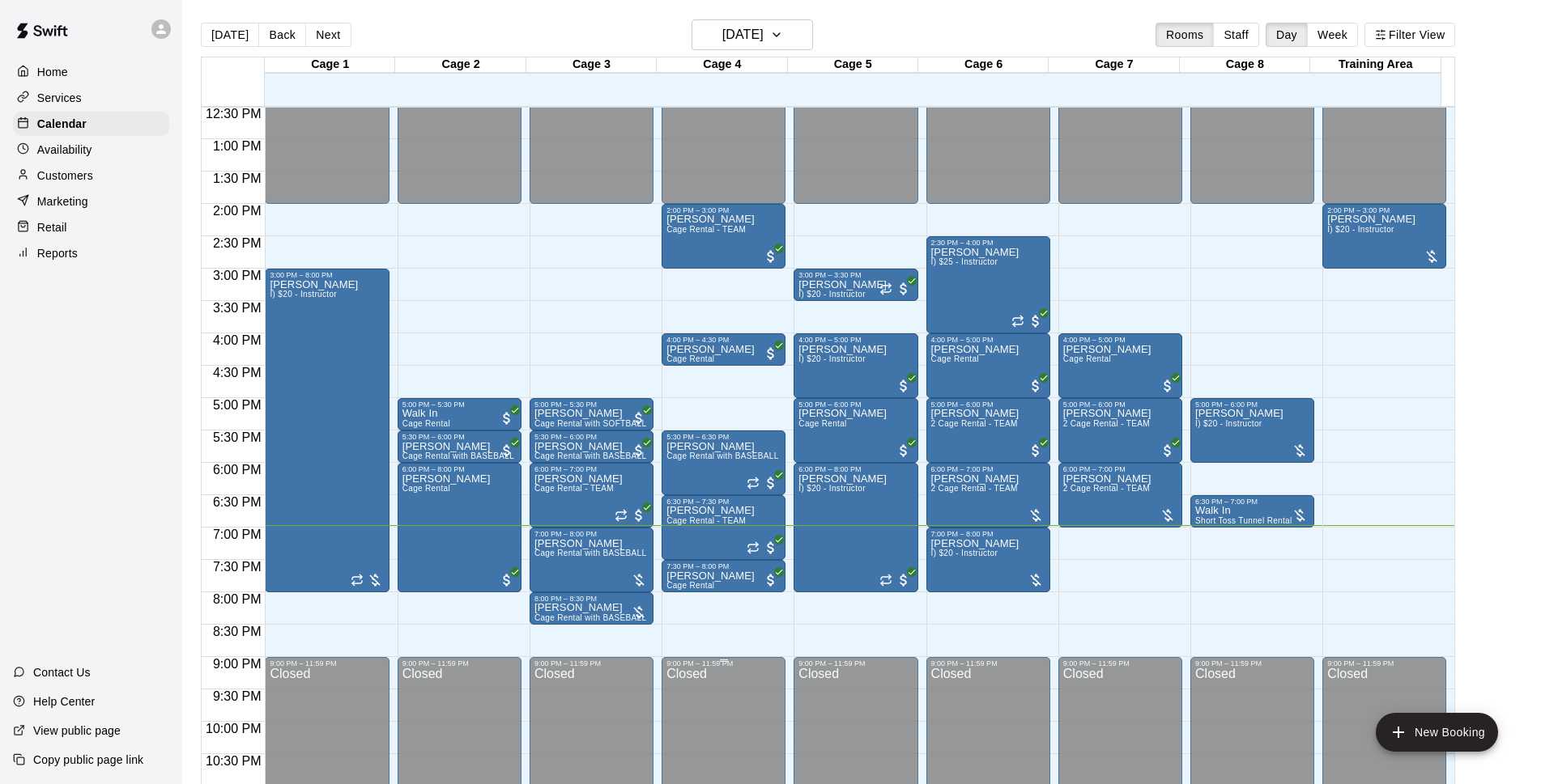
click at [884, 711] on div "Closed" at bounding box center [855, 762] width 114 height 189
click at [882, 712] on div "Closed" at bounding box center [855, 762] width 114 height 189
click at [883, 712] on div "Closed" at bounding box center [855, 762] width 114 height 189
click at [884, 712] on div "Closed" at bounding box center [855, 762] width 114 height 189
click at [883, 711] on div "Closed" at bounding box center [855, 762] width 114 height 189
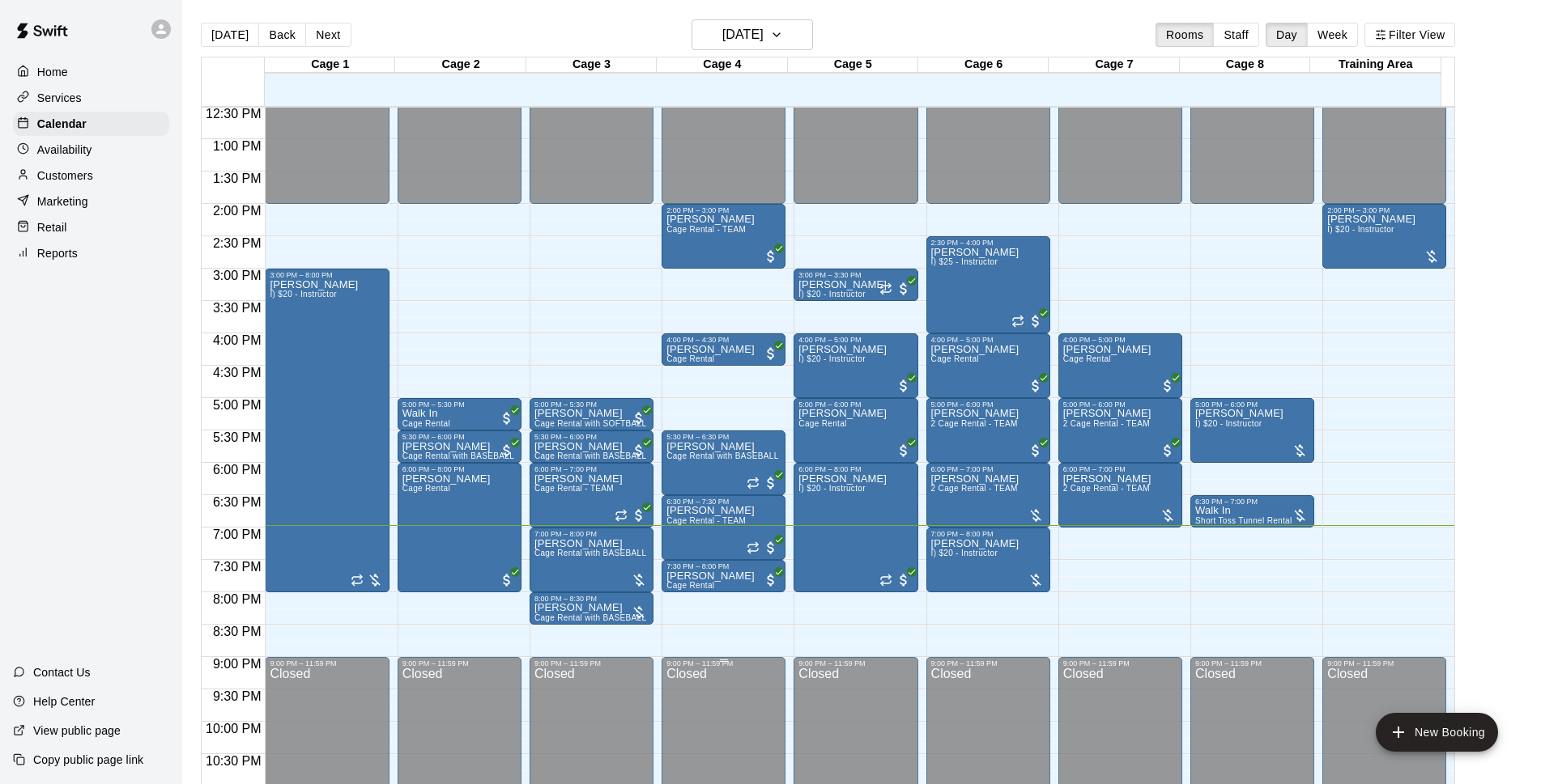
click at [883, 711] on div "Closed" at bounding box center [855, 762] width 114 height 189
click at [882, 711] on div "Closed" at bounding box center [855, 762] width 114 height 189
click at [881, 711] on div "Closed" at bounding box center [855, 762] width 114 height 189
click at [884, 712] on div "Closed" at bounding box center [855, 762] width 114 height 189
click at [882, 712] on div "Closed" at bounding box center [855, 762] width 114 height 189
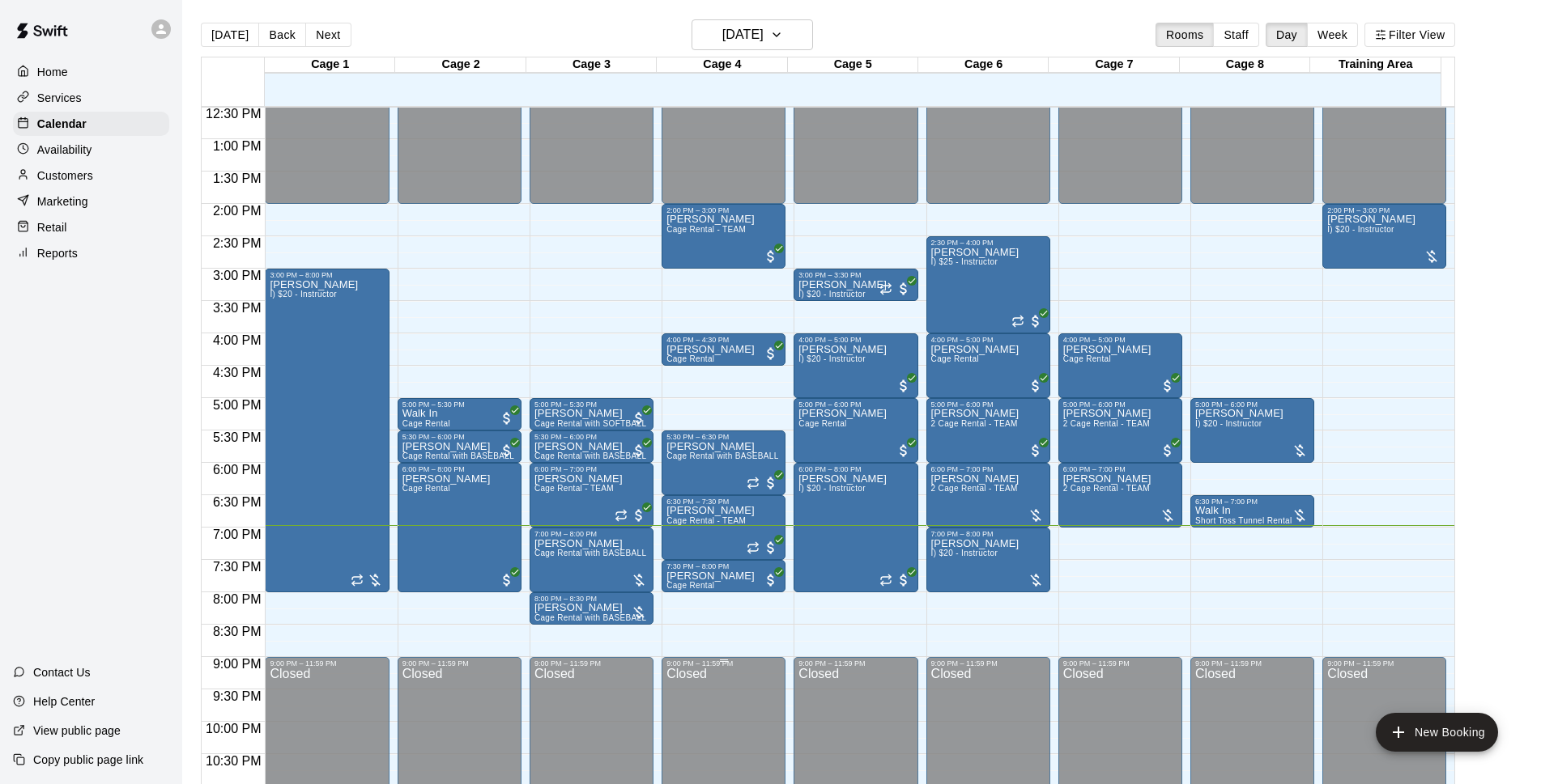
click at [882, 712] on div "Closed" at bounding box center [855, 762] width 114 height 189
click at [882, 711] on div "Closed" at bounding box center [855, 762] width 114 height 189
click at [882, 712] on div "Closed" at bounding box center [855, 762] width 114 height 189
click at [883, 712] on div "Closed" at bounding box center [855, 762] width 114 height 189
click at [883, 711] on div "Closed" at bounding box center [855, 762] width 114 height 189
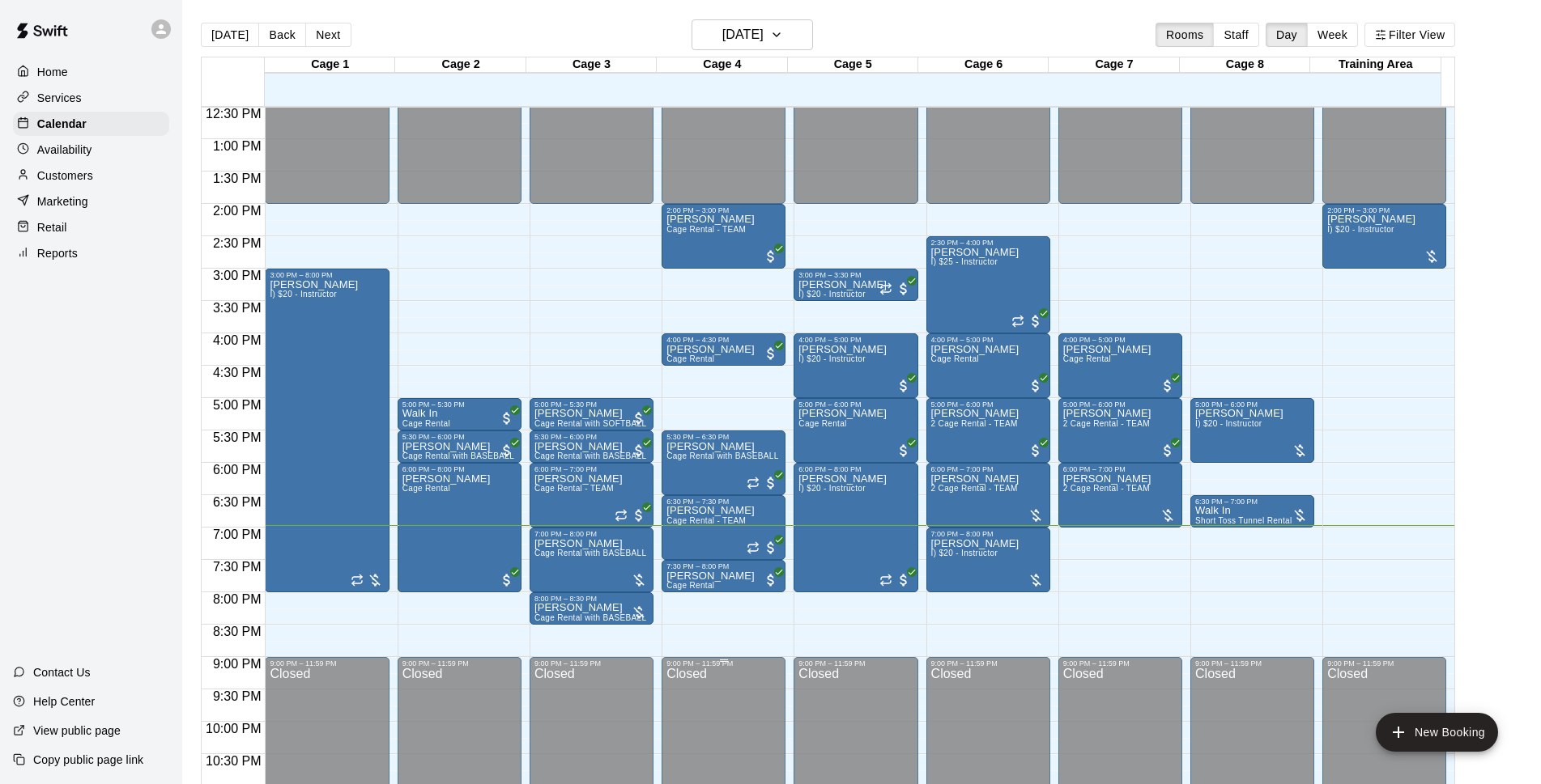
click at [883, 713] on div "Closed" at bounding box center [855, 762] width 114 height 189
click at [882, 712] on div "Closed" at bounding box center [855, 762] width 114 height 189
click at [881, 711] on div "Closed" at bounding box center [855, 762] width 114 height 189
click at [882, 712] on div "Closed" at bounding box center [855, 762] width 114 height 189
click at [883, 711] on div "Closed" at bounding box center [855, 762] width 114 height 189
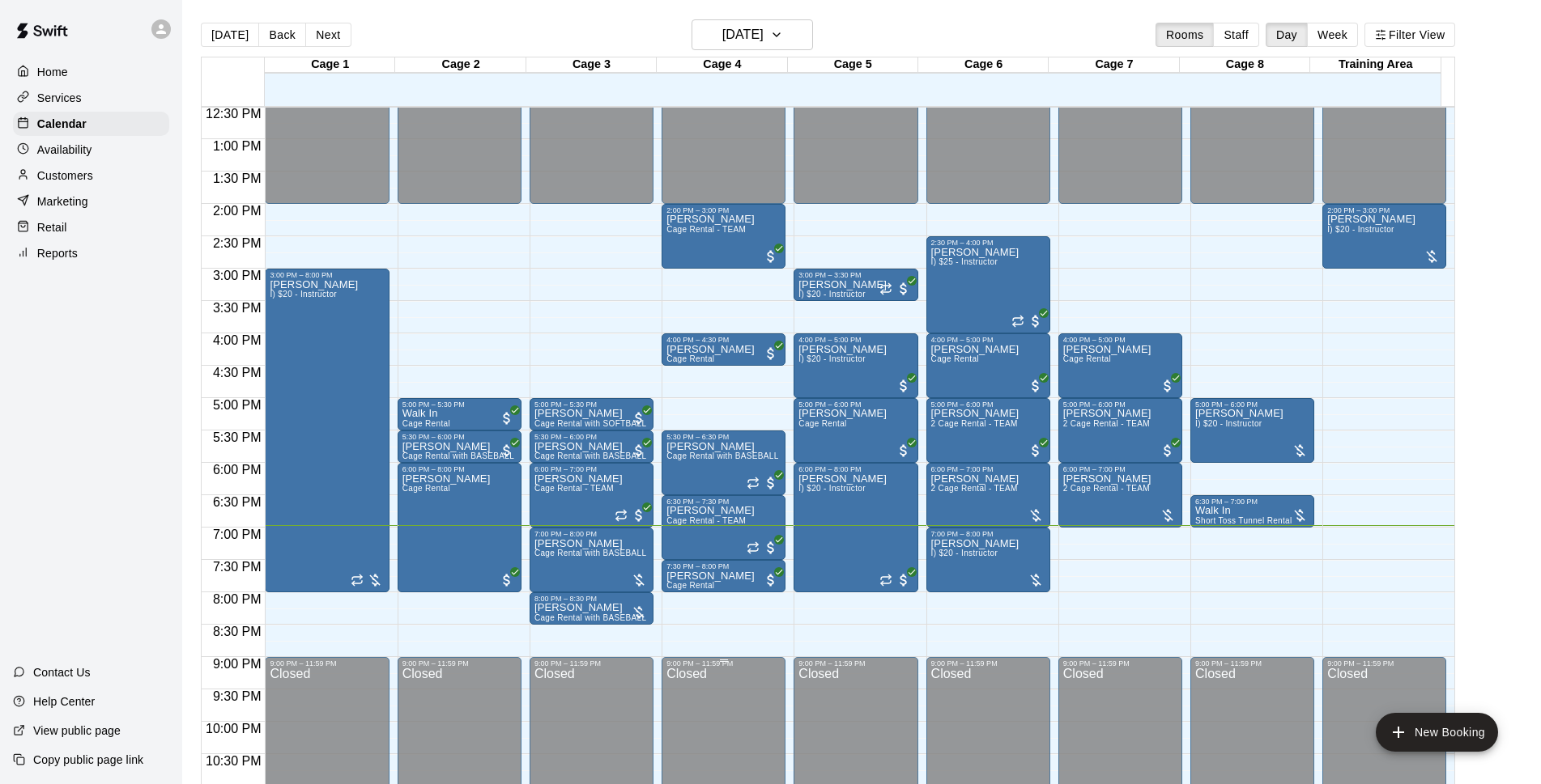
click at [881, 712] on div "Closed" at bounding box center [855, 762] width 114 height 189
click at [884, 712] on div "Closed" at bounding box center [855, 762] width 114 height 189
click at [882, 712] on div "Closed" at bounding box center [855, 762] width 114 height 189
click at [883, 712] on div "Closed" at bounding box center [855, 762] width 114 height 189
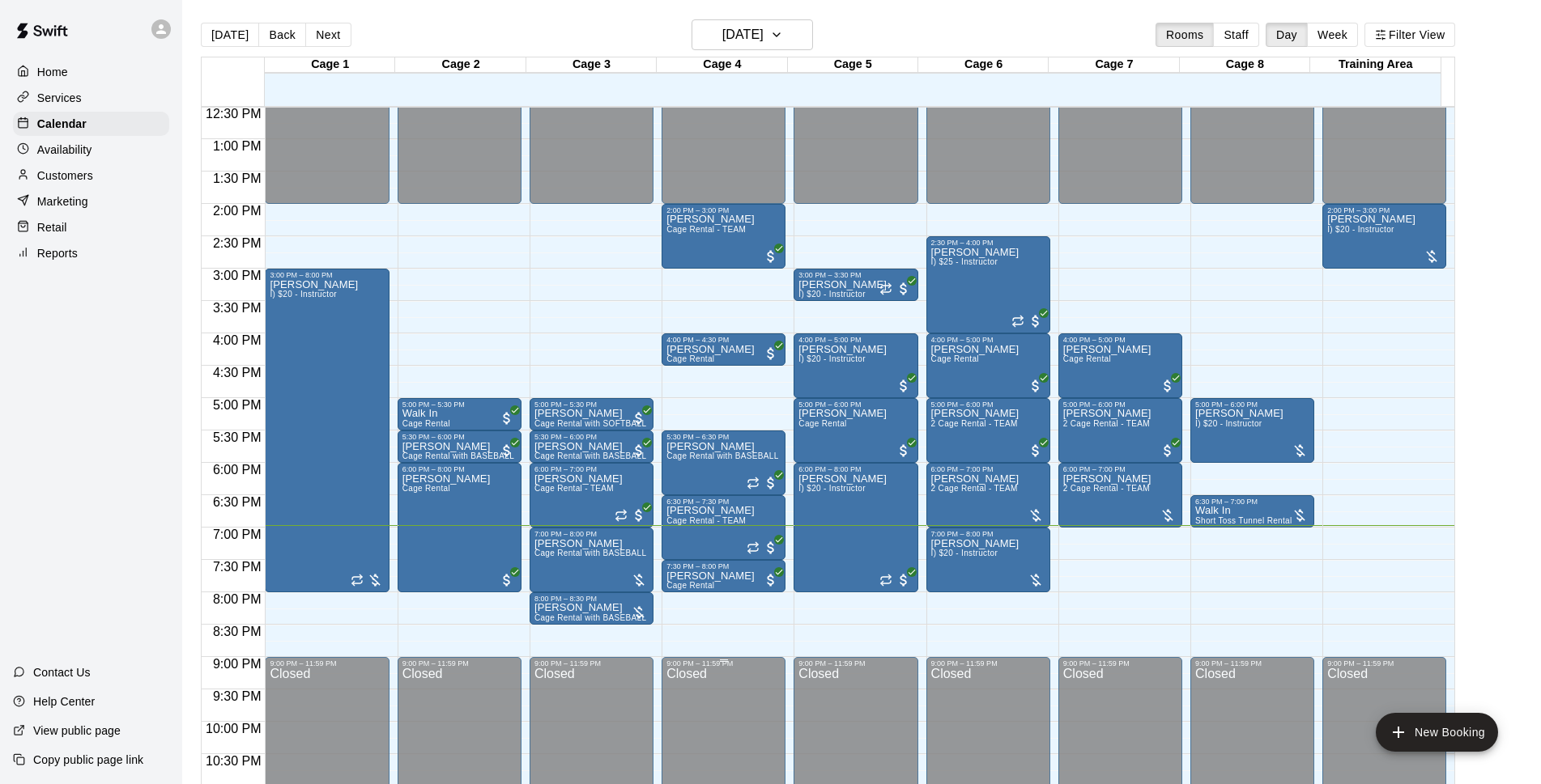
click at [883, 712] on div "Closed" at bounding box center [855, 762] width 114 height 189
click at [881, 711] on div "Closed" at bounding box center [855, 762] width 114 height 189
click at [884, 711] on div "Closed" at bounding box center [855, 762] width 114 height 189
click at [883, 711] on div "Closed" at bounding box center [855, 762] width 114 height 189
click at [883, 713] on div "Closed" at bounding box center [855, 762] width 114 height 189
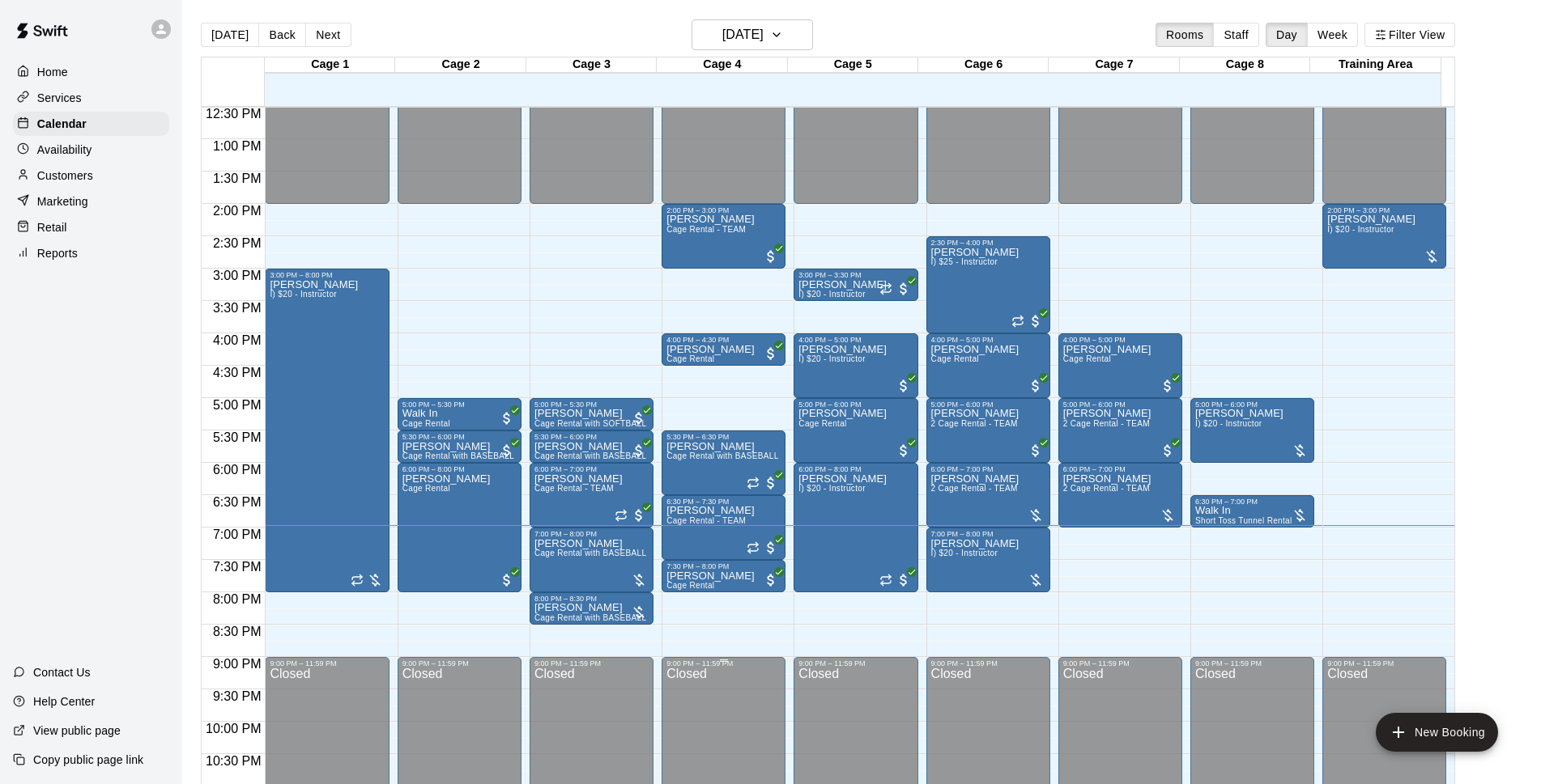
click at [883, 712] on div "Closed" at bounding box center [855, 762] width 114 height 189
click at [883, 713] on div "Closed" at bounding box center [855, 762] width 114 height 189
click at [882, 712] on div "Closed" at bounding box center [855, 762] width 114 height 189
click at [883, 712] on div "Closed" at bounding box center [855, 762] width 114 height 189
click at [883, 713] on div "Closed" at bounding box center [855, 762] width 114 height 189
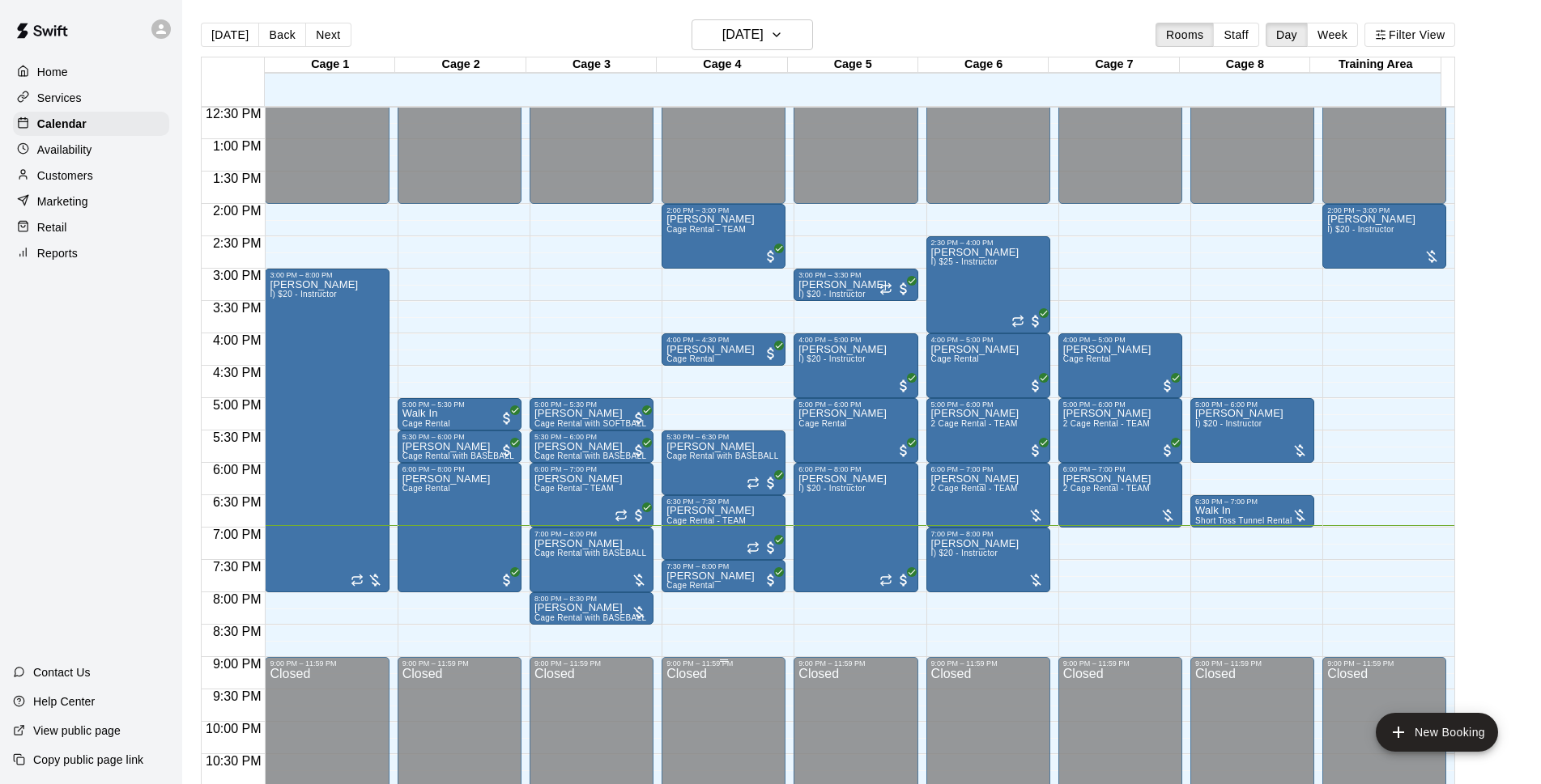
click at [882, 713] on div "Closed" at bounding box center [855, 762] width 114 height 189
click at [882, 712] on div "Closed" at bounding box center [855, 762] width 114 height 189
click at [884, 712] on div "Closed" at bounding box center [855, 762] width 114 height 189
click at [881, 712] on div "Closed" at bounding box center [855, 762] width 114 height 189
click at [884, 711] on div "Closed" at bounding box center [855, 762] width 114 height 189
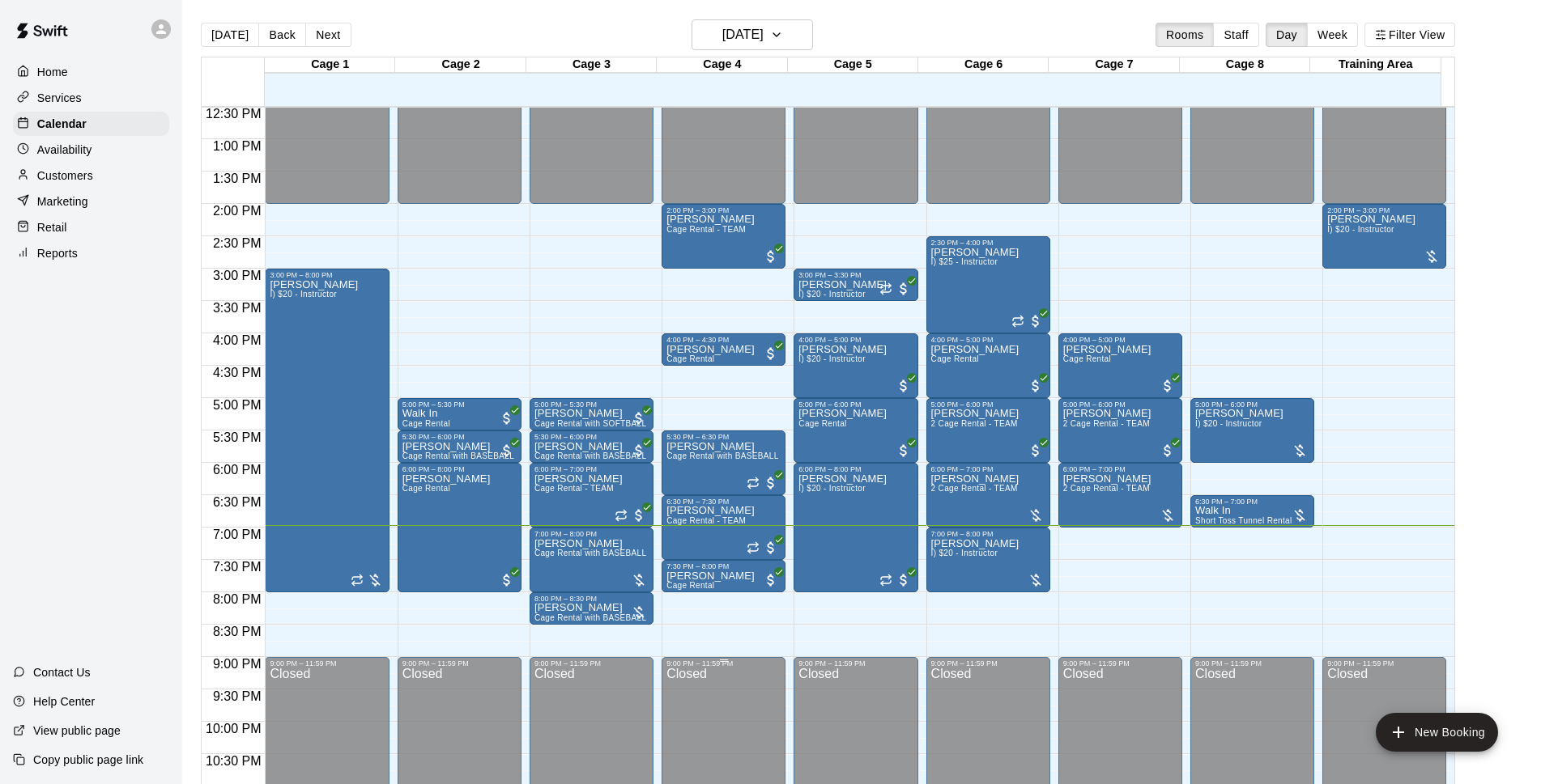
click at [883, 712] on div "Closed" at bounding box center [855, 762] width 114 height 189
click at [882, 711] on div "Closed" at bounding box center [855, 762] width 114 height 189
click at [882, 712] on div "Closed" at bounding box center [855, 762] width 114 height 189
click at [883, 713] on div "Closed" at bounding box center [855, 762] width 114 height 189
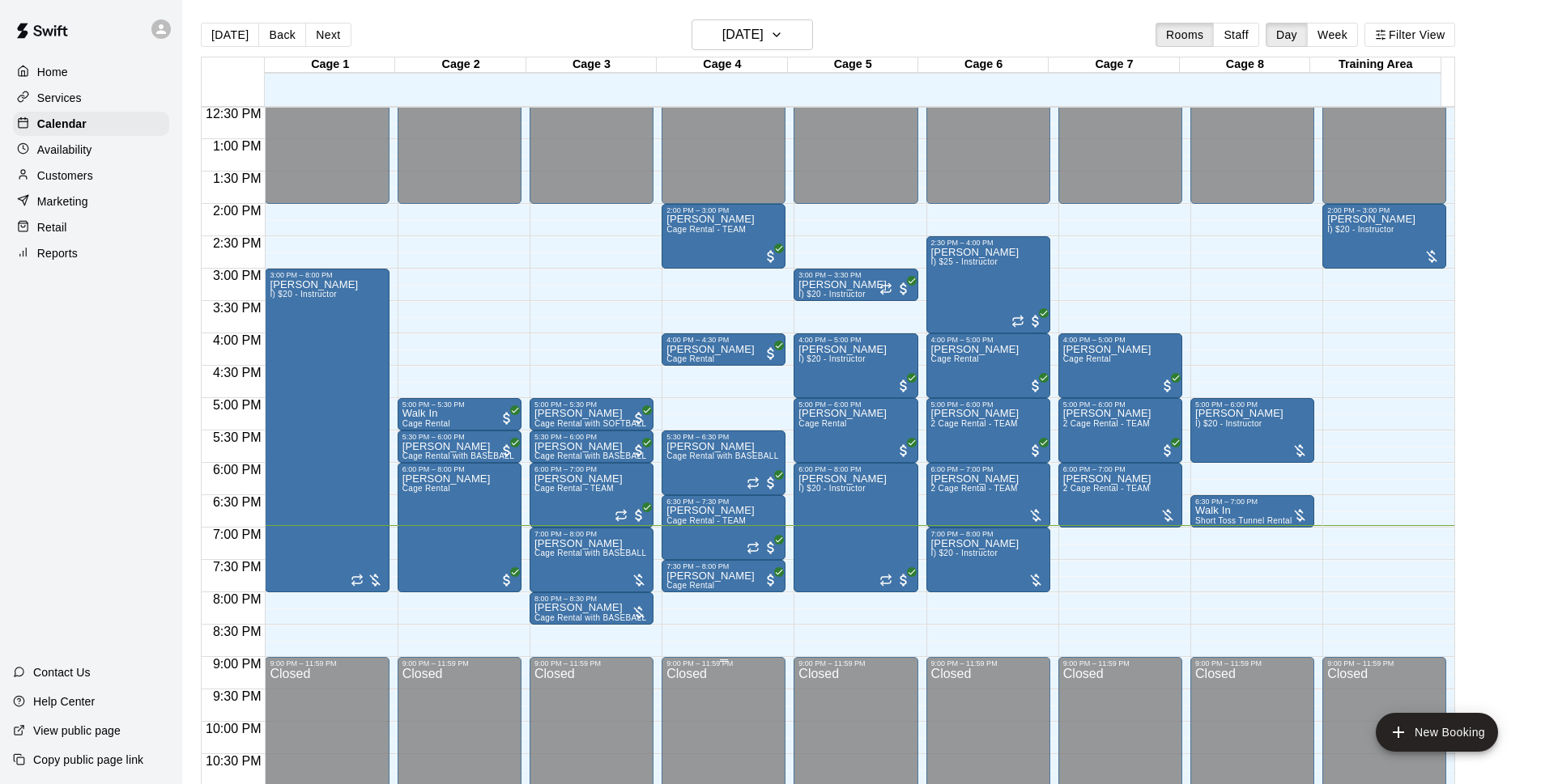
click at [884, 712] on div "Closed" at bounding box center [855, 762] width 114 height 189
click at [880, 711] on div "Closed" at bounding box center [855, 762] width 114 height 189
click at [884, 713] on div "Closed" at bounding box center [855, 762] width 114 height 189
click at [884, 712] on div "Closed" at bounding box center [855, 762] width 114 height 189
click at [883, 711] on div "Closed" at bounding box center [855, 762] width 114 height 189
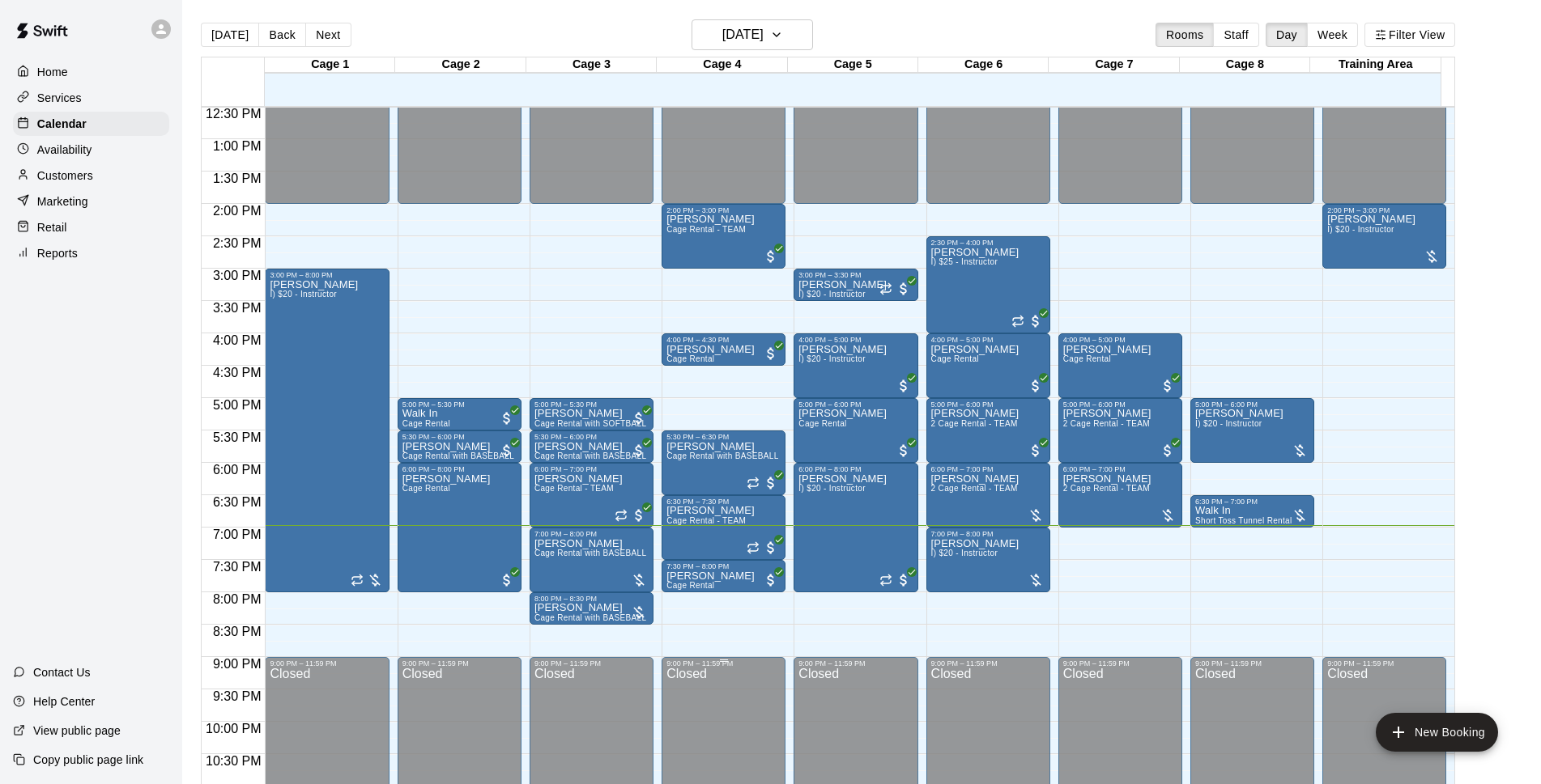
click at [882, 712] on div "Closed" at bounding box center [855, 762] width 114 height 189
click at [882, 711] on div "Closed" at bounding box center [855, 762] width 114 height 189
click at [884, 712] on div "Closed" at bounding box center [855, 762] width 114 height 189
click at [882, 712] on div "Closed" at bounding box center [855, 762] width 114 height 189
click at [883, 713] on div "Closed" at bounding box center [855, 762] width 114 height 189
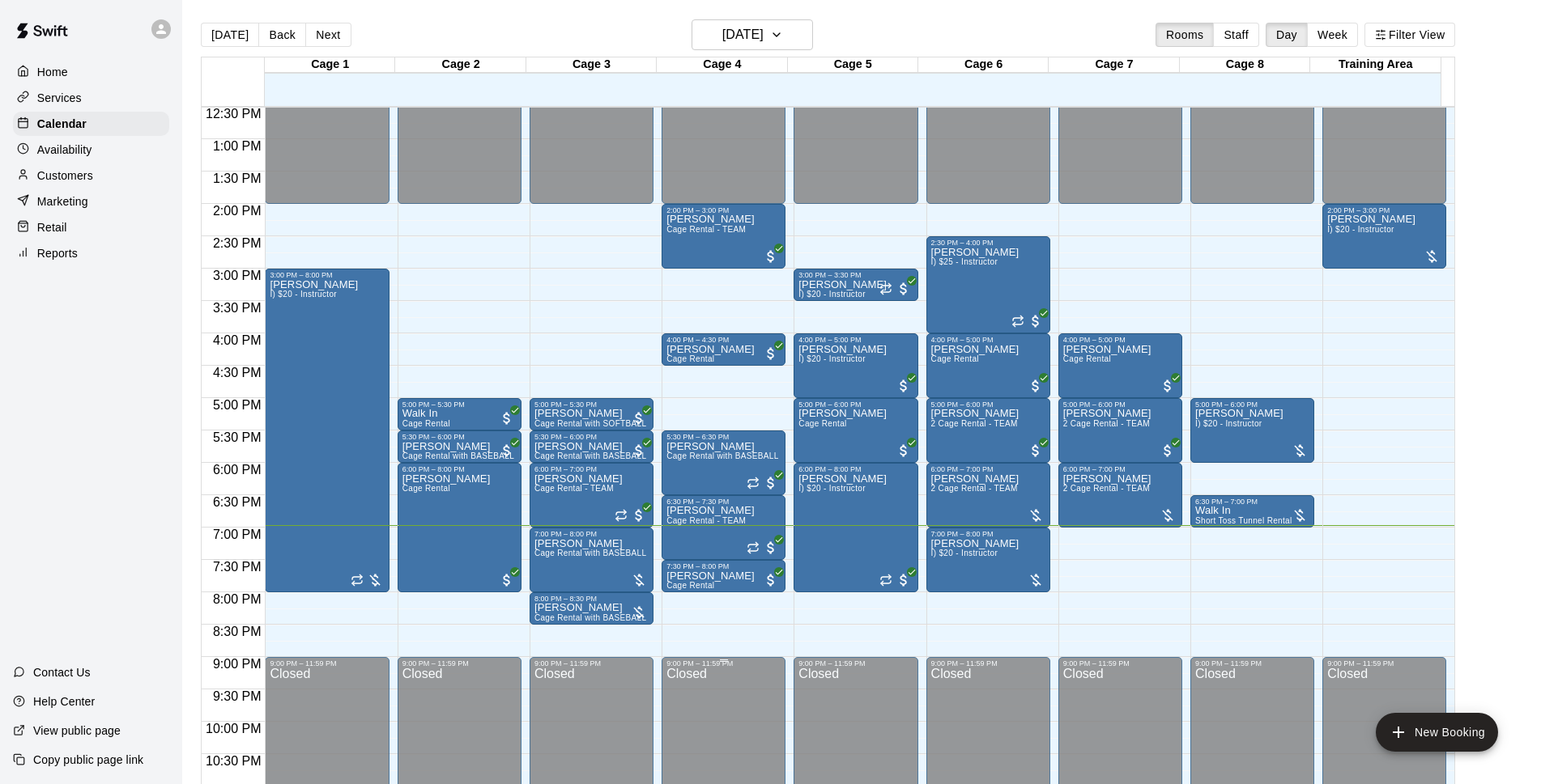
click at [882, 712] on div "Closed" at bounding box center [855, 762] width 114 height 189
click at [884, 712] on div "Closed" at bounding box center [855, 762] width 114 height 189
click at [883, 712] on div "Closed" at bounding box center [855, 762] width 114 height 189
click at [882, 711] on div "Closed" at bounding box center [855, 762] width 114 height 189
click at [883, 711] on div "Closed" at bounding box center [855, 762] width 114 height 189
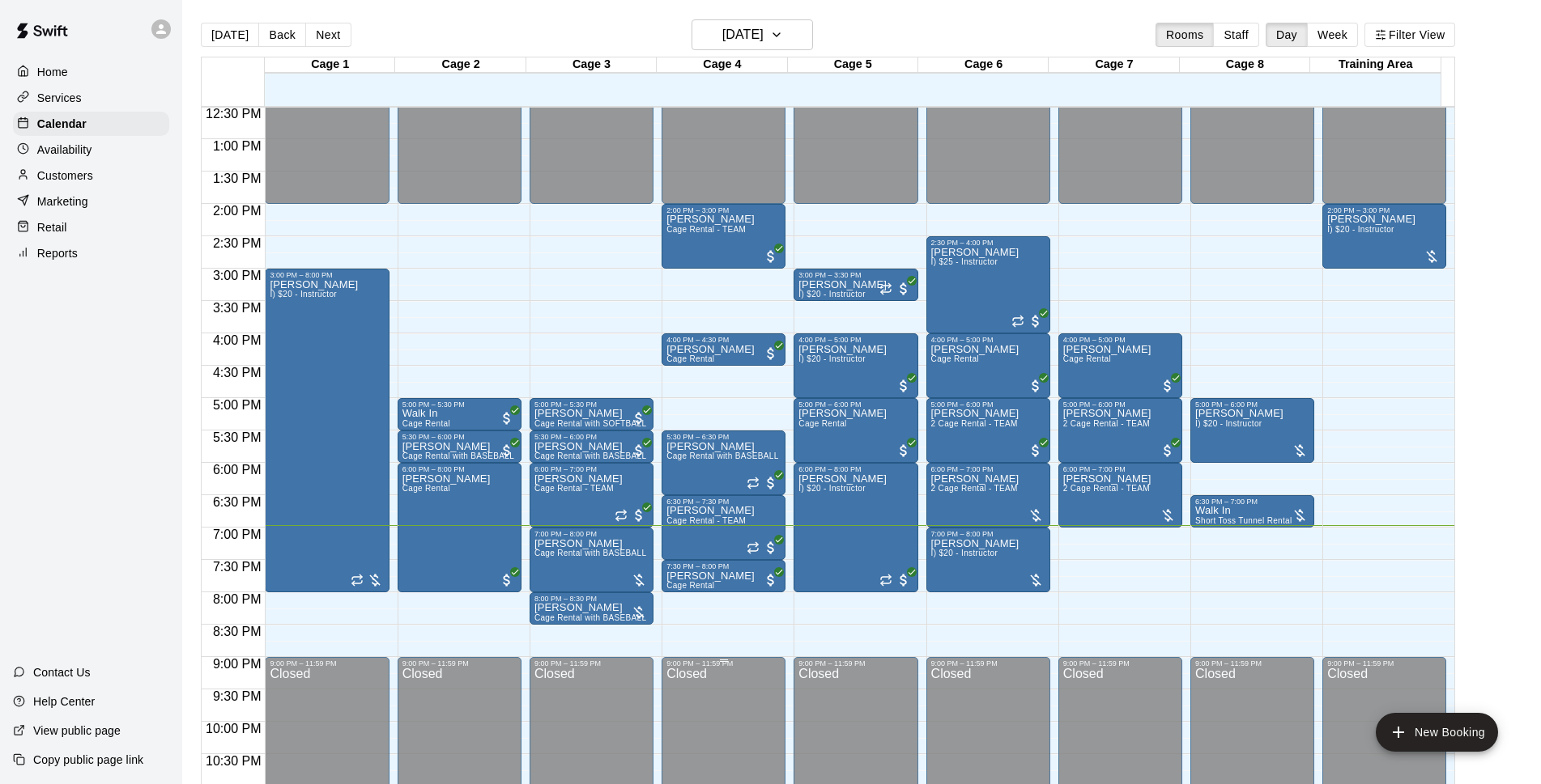
click at [883, 712] on div "Closed" at bounding box center [855, 762] width 114 height 189
click at [884, 712] on div "Closed" at bounding box center [855, 762] width 114 height 189
click at [883, 712] on div "Closed" at bounding box center [855, 762] width 114 height 189
click at [884, 711] on div "Closed" at bounding box center [855, 762] width 114 height 189
click at [882, 712] on div "Closed" at bounding box center [855, 762] width 114 height 189
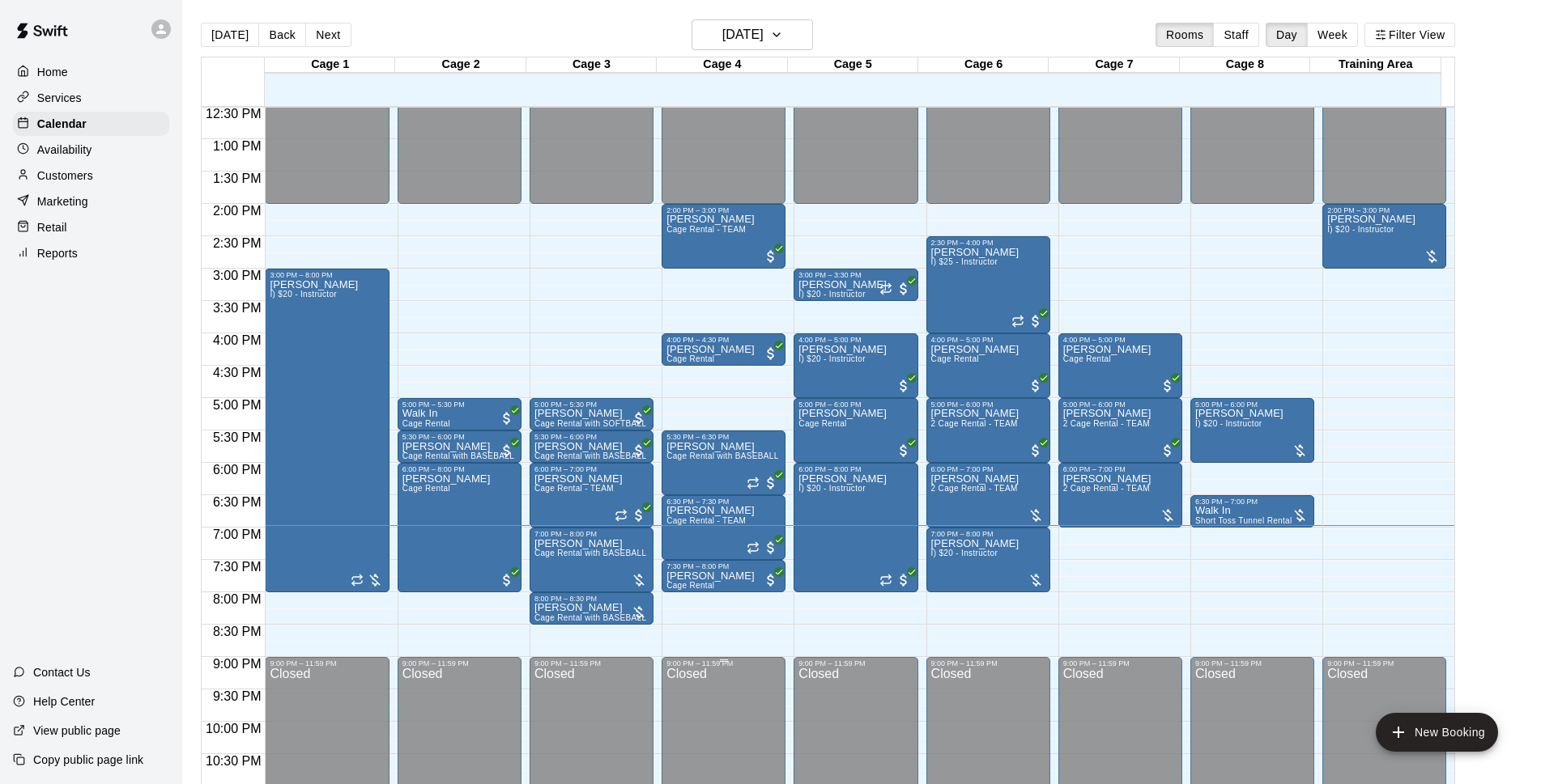
click at [883, 713] on div "Closed" at bounding box center [855, 762] width 114 height 189
click at [882, 711] on div "Closed" at bounding box center [855, 762] width 114 height 189
click at [882, 712] on div "Closed" at bounding box center [855, 762] width 114 height 189
click at [882, 711] on div "Closed" at bounding box center [855, 762] width 114 height 189
click at [883, 712] on div "Closed" at bounding box center [855, 762] width 114 height 189
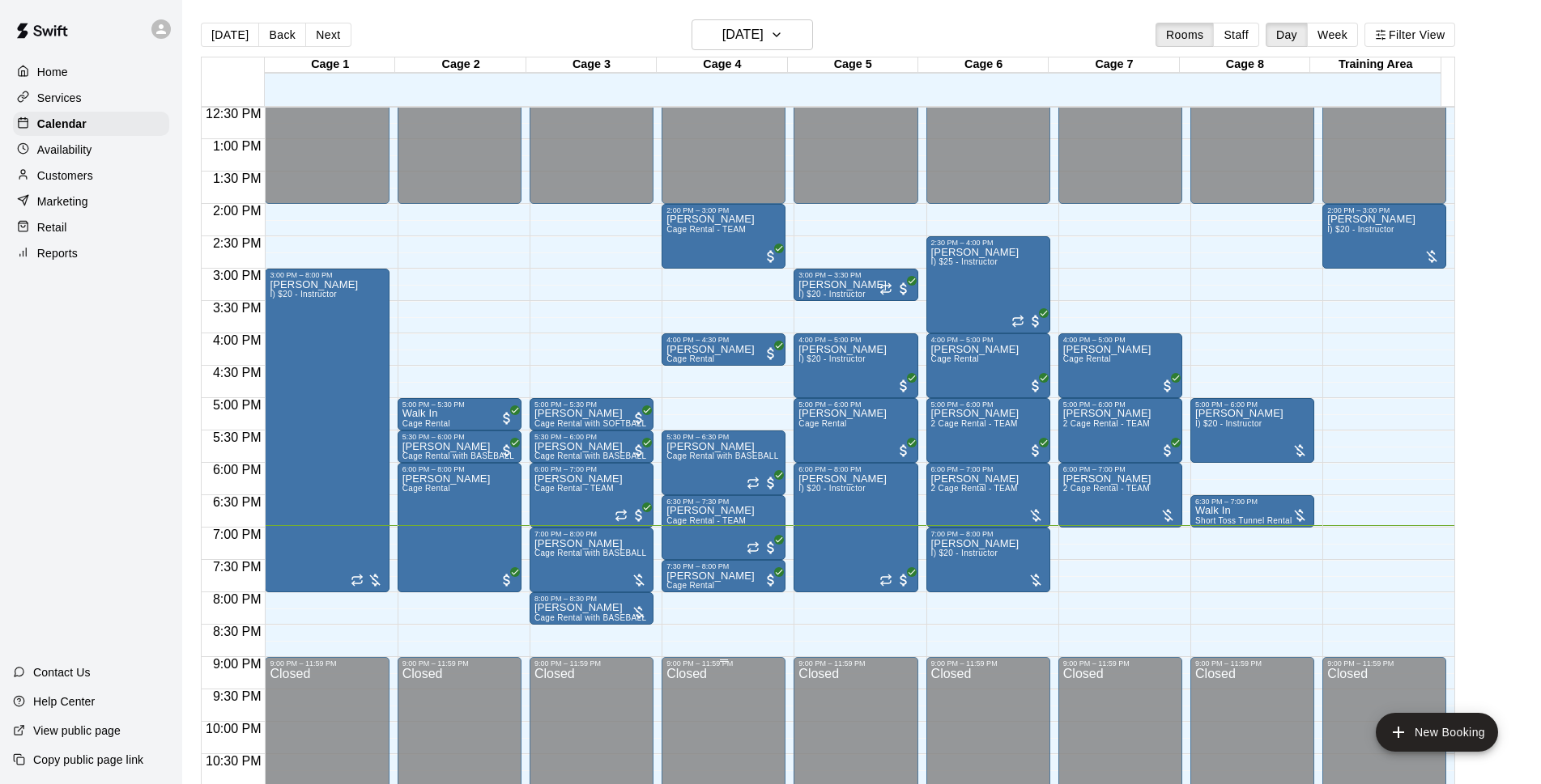
click at [884, 712] on div "Closed" at bounding box center [855, 762] width 114 height 189
click at [883, 712] on div "Closed" at bounding box center [855, 762] width 114 height 189
click at [883, 711] on div "Closed" at bounding box center [855, 762] width 114 height 189
click at [884, 712] on div "Closed" at bounding box center [855, 762] width 114 height 189
click at [883, 711] on div "Closed" at bounding box center [855, 762] width 114 height 189
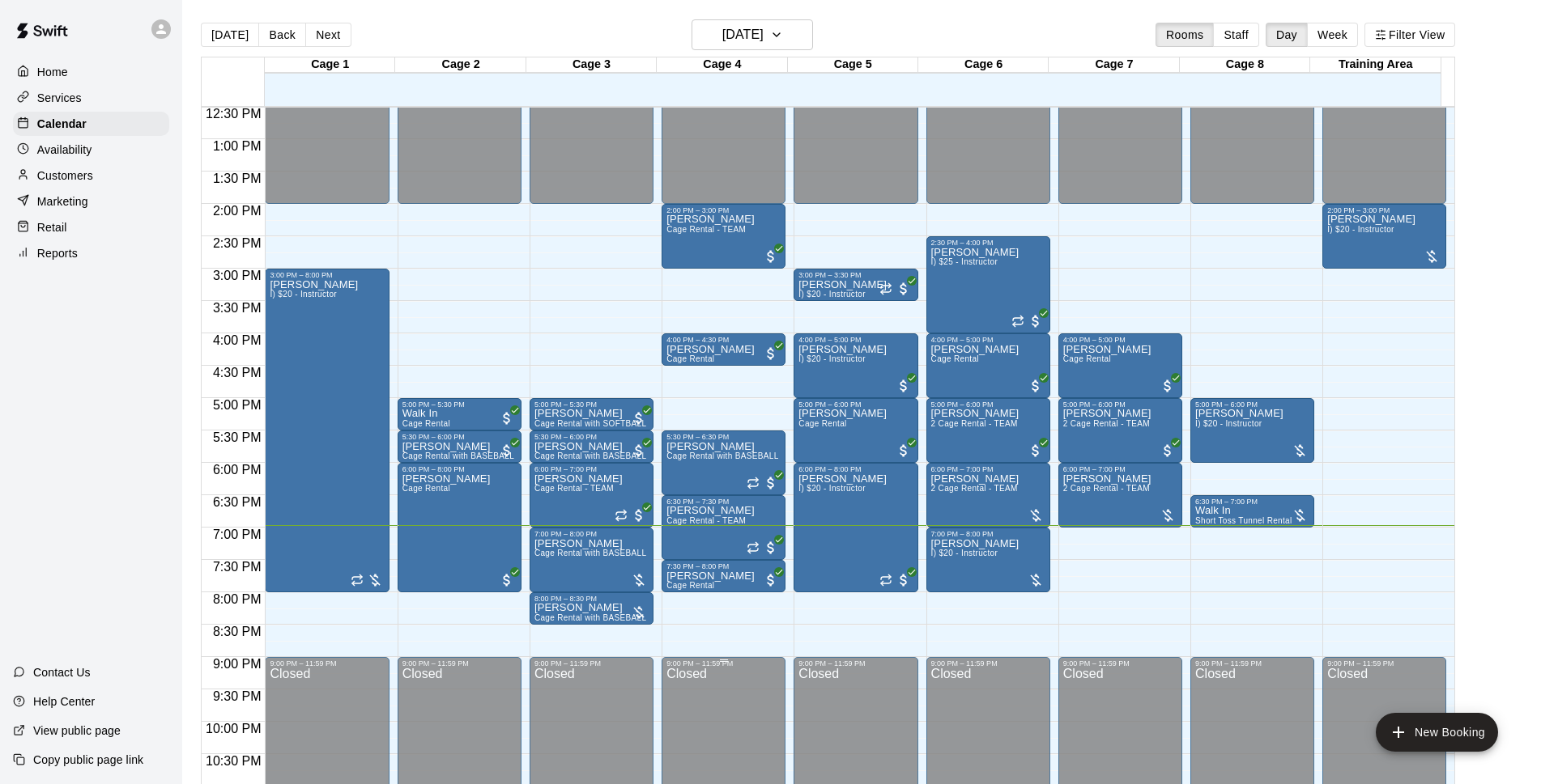
click at [880, 711] on div "Closed" at bounding box center [855, 762] width 114 height 189
click at [883, 712] on div "Closed" at bounding box center [855, 762] width 114 height 189
click at [883, 711] on div "Closed" at bounding box center [855, 762] width 114 height 189
click at [883, 712] on div "Closed" at bounding box center [855, 762] width 114 height 189
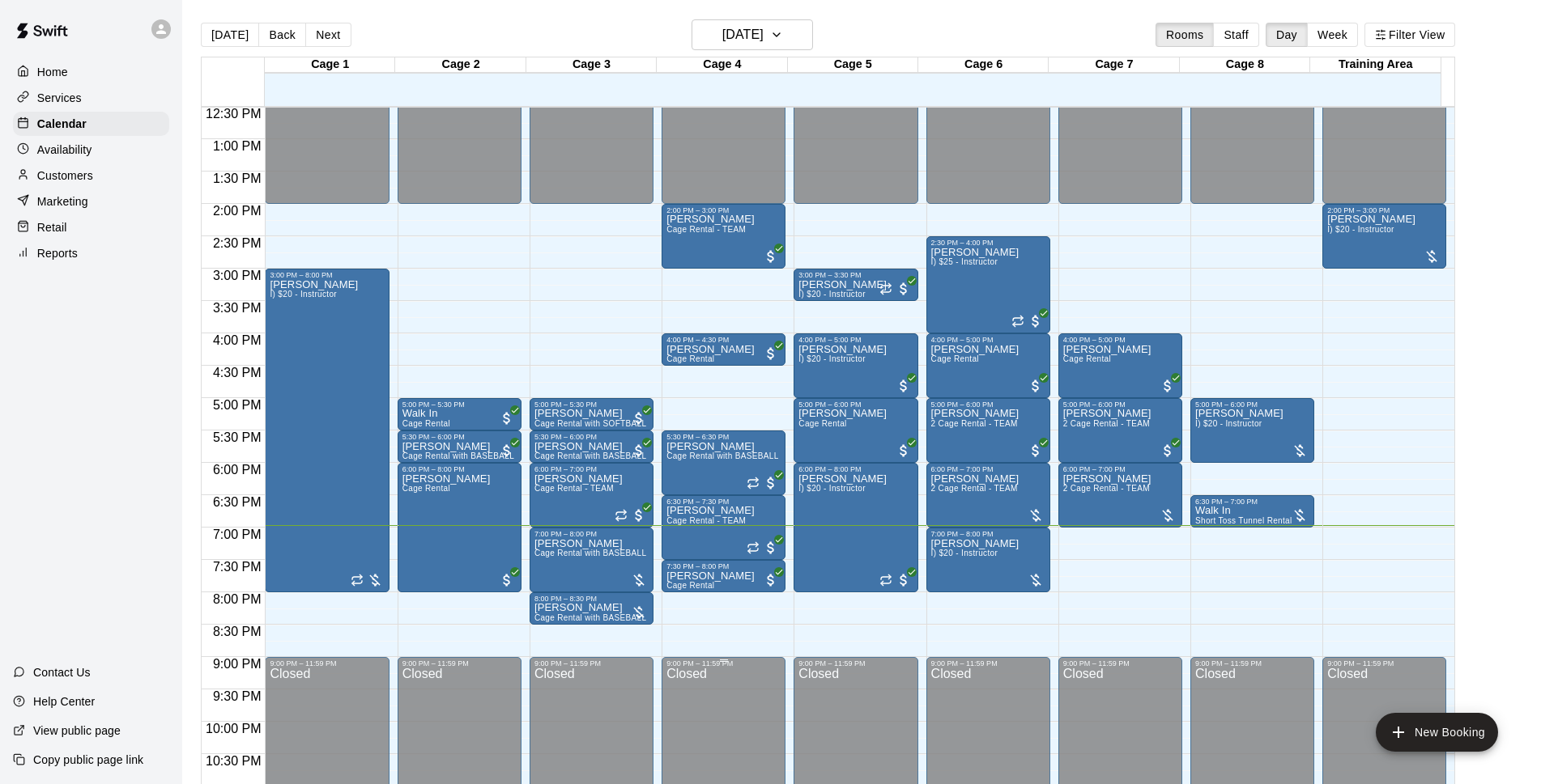
click at [884, 712] on div "Closed" at bounding box center [855, 762] width 114 height 189
click at [883, 712] on div "Closed" at bounding box center [855, 762] width 114 height 189
click at [884, 712] on div "Closed" at bounding box center [855, 762] width 114 height 189
click at [882, 712] on div "Closed" at bounding box center [855, 762] width 114 height 189
click at [882, 711] on div "Closed" at bounding box center [855, 762] width 114 height 189
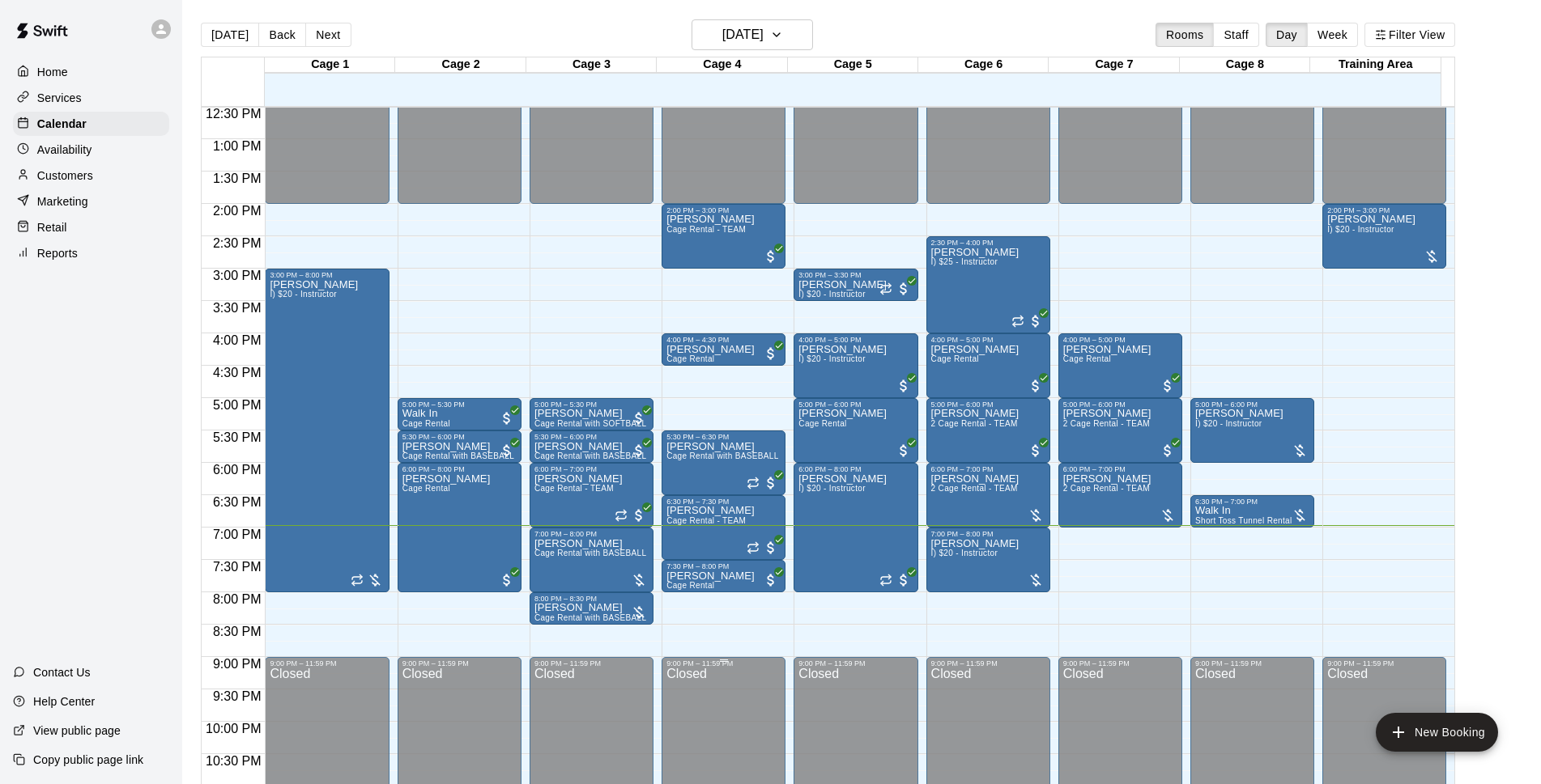
click at [883, 711] on div "Closed" at bounding box center [855, 762] width 114 height 189
click at [883, 712] on div "Closed" at bounding box center [855, 762] width 114 height 189
click at [881, 711] on div "Closed" at bounding box center [855, 762] width 114 height 189
click at [883, 713] on div "Closed" at bounding box center [855, 762] width 114 height 189
click at [884, 712] on div "Closed" at bounding box center [855, 762] width 114 height 189
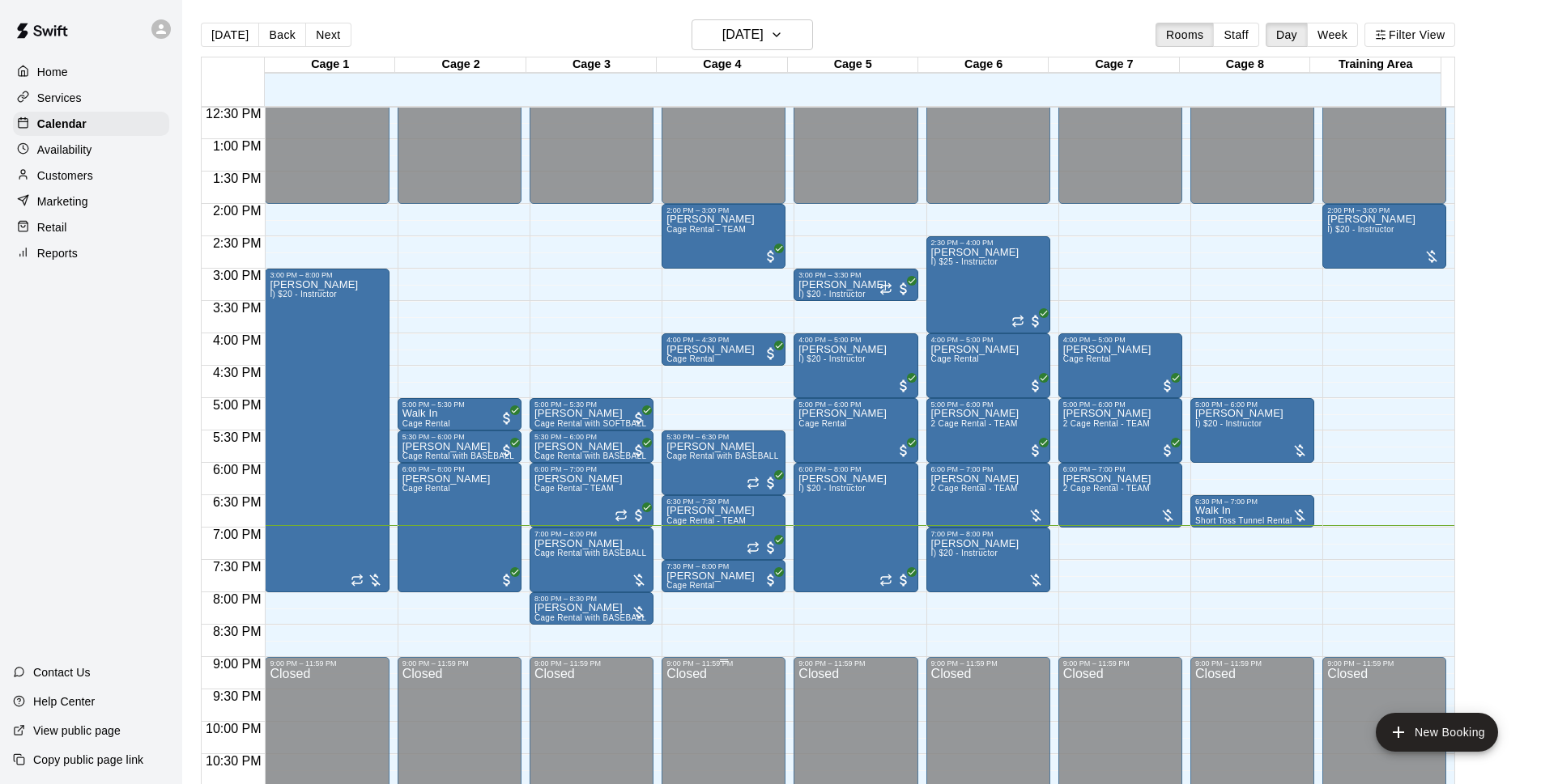
click at [884, 712] on div "Closed" at bounding box center [855, 762] width 114 height 189
click at [883, 712] on div "Closed" at bounding box center [855, 762] width 114 height 189
click at [883, 711] on div "Closed" at bounding box center [855, 762] width 114 height 189
click at [883, 712] on div "Closed" at bounding box center [855, 762] width 114 height 189
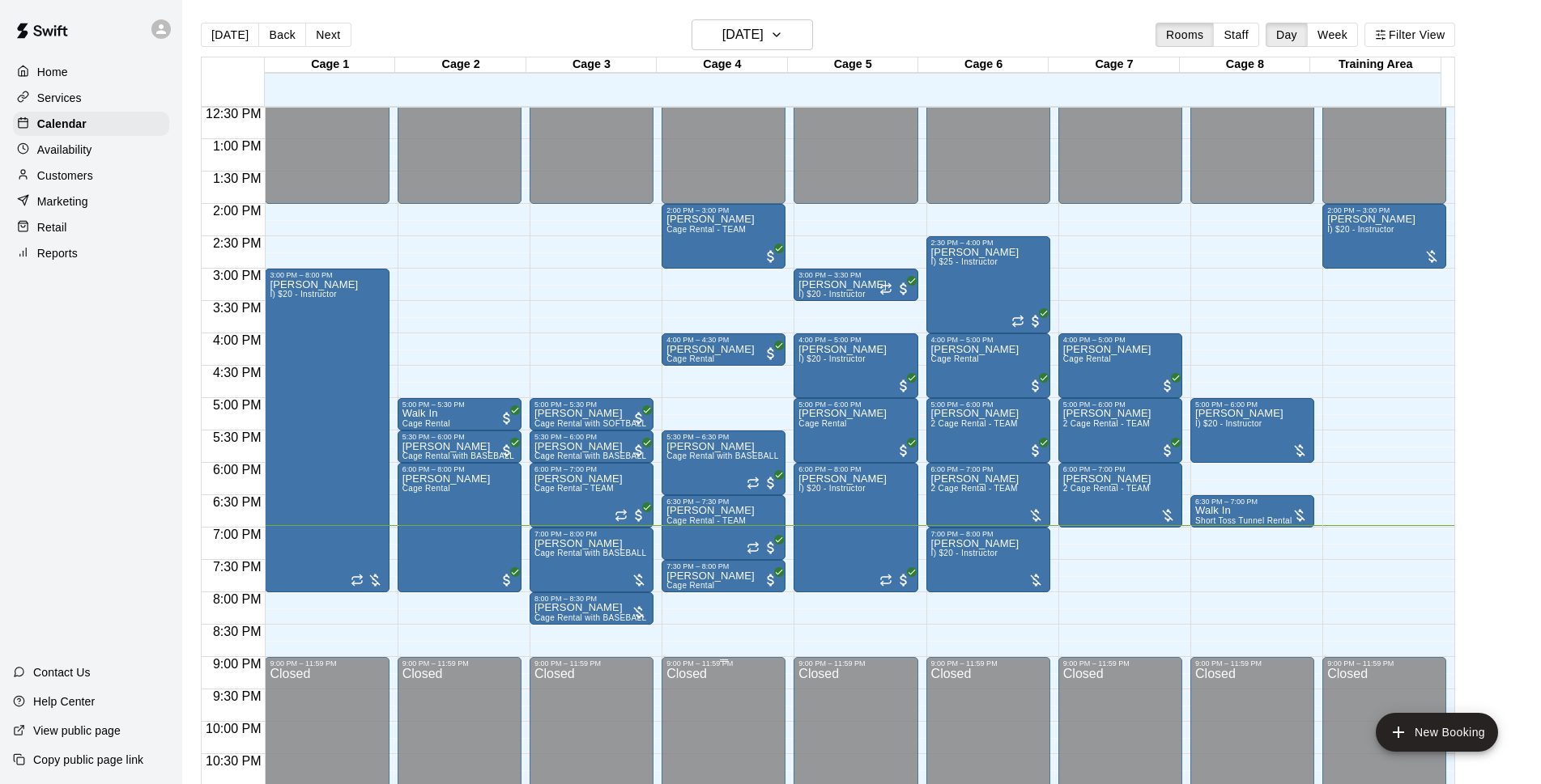
click at [882, 712] on div "Closed" at bounding box center [855, 762] width 114 height 189
click at [883, 711] on div "Closed" at bounding box center [855, 762] width 114 height 189
click at [884, 711] on div "Closed" at bounding box center [855, 762] width 114 height 189
click at [882, 710] on div "Closed" at bounding box center [855, 762] width 114 height 189
click at [742, 726] on div "Closed" at bounding box center [724, 762] width 114 height 189
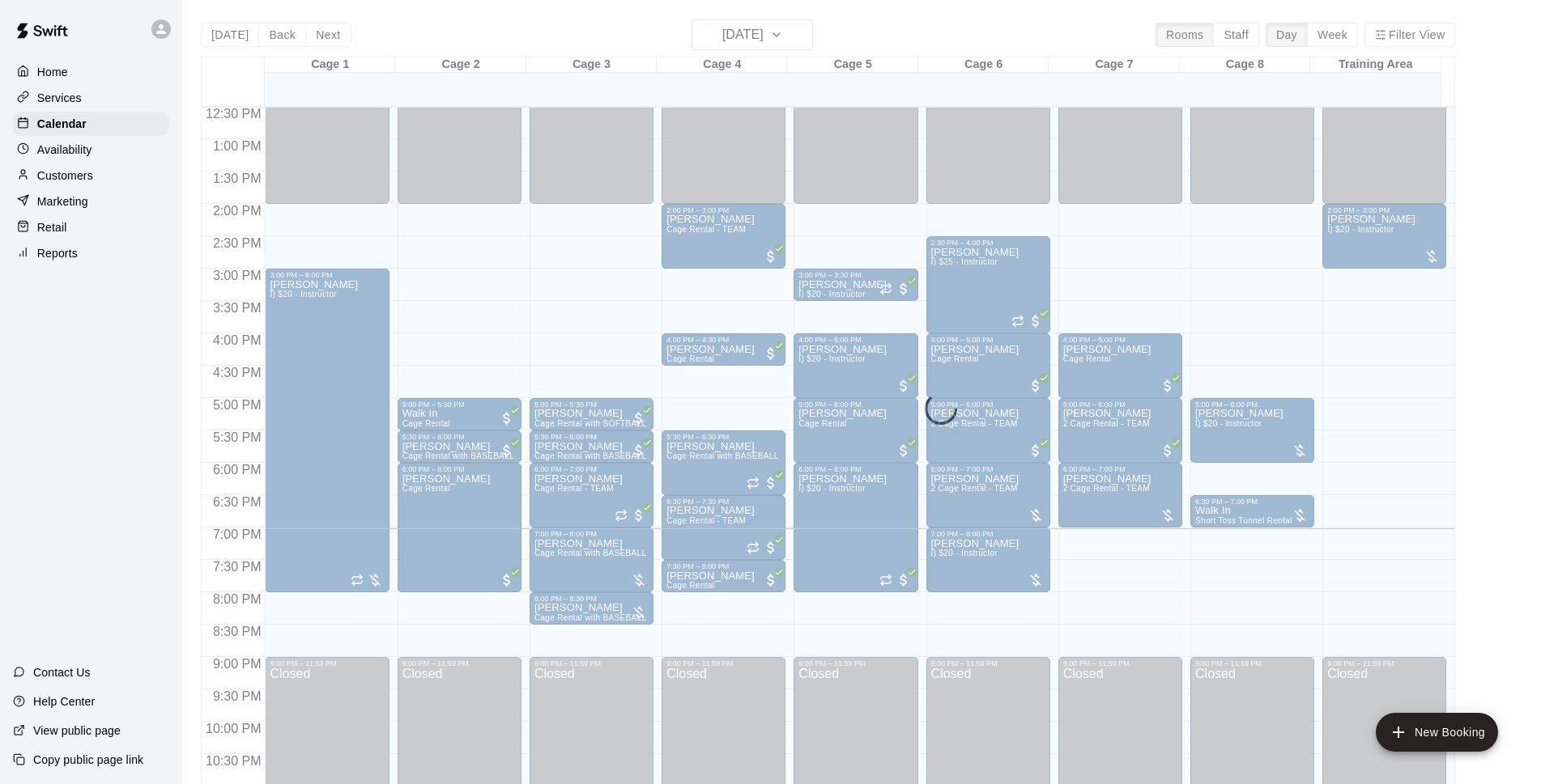
click at [381, 8] on main "[DATE] Back [DATE][DATE] Rooms Staff Day Week Filter View Cage 1 15 Wed Cage 2 …" at bounding box center [861, 405] width 1359 height 811
click at [923, 22] on div "[DATE] Back [DATE][DATE] Rooms Staff Day Week Filter View Cage 1 15 Wed Cage 2 …" at bounding box center [827, 411] width 1254 height 784
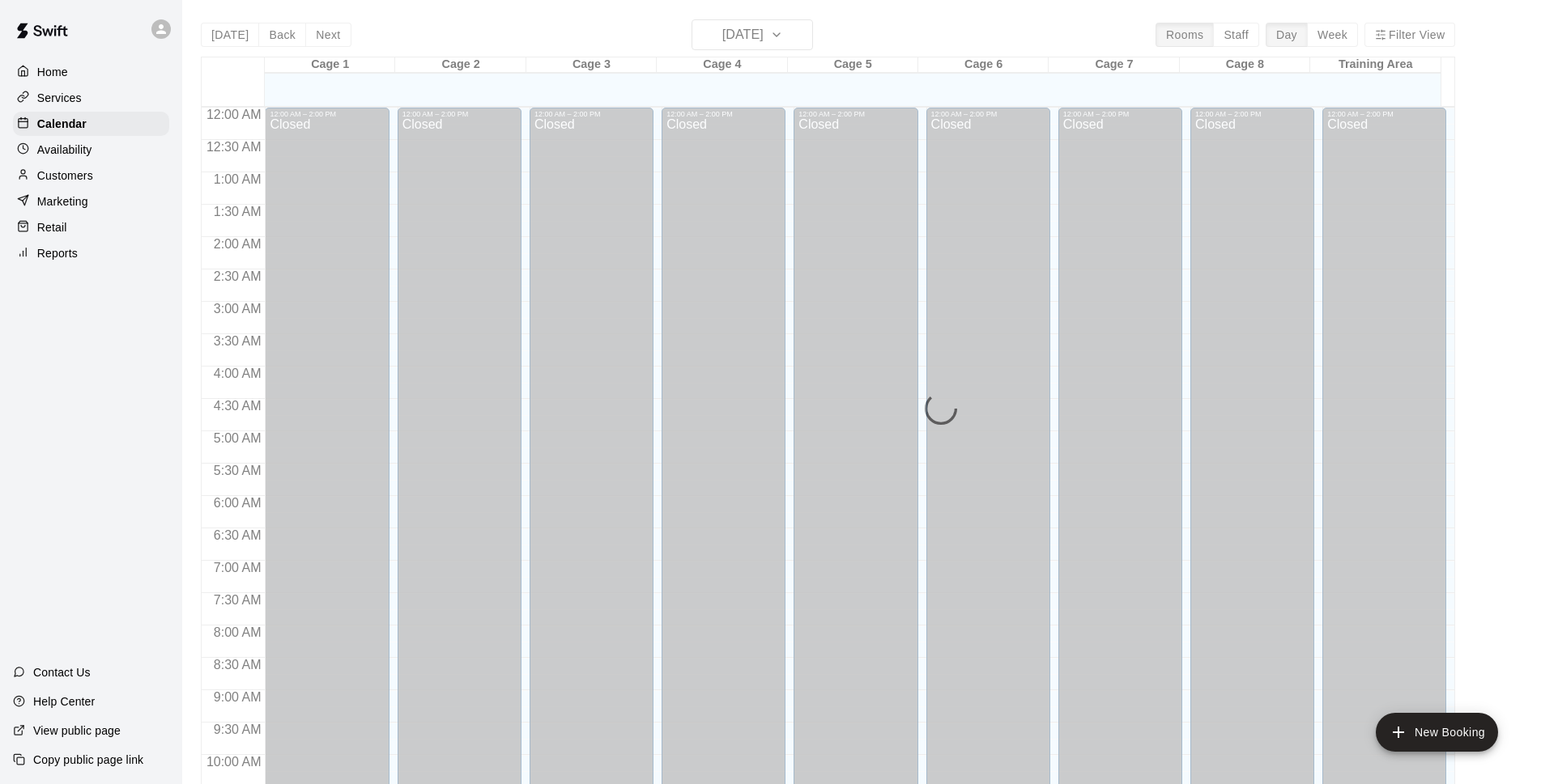
click at [519, 41] on div "[DATE] Back [DATE][DATE] Rooms Staff Day Week Filter View" at bounding box center [827, 37] width 1254 height 37
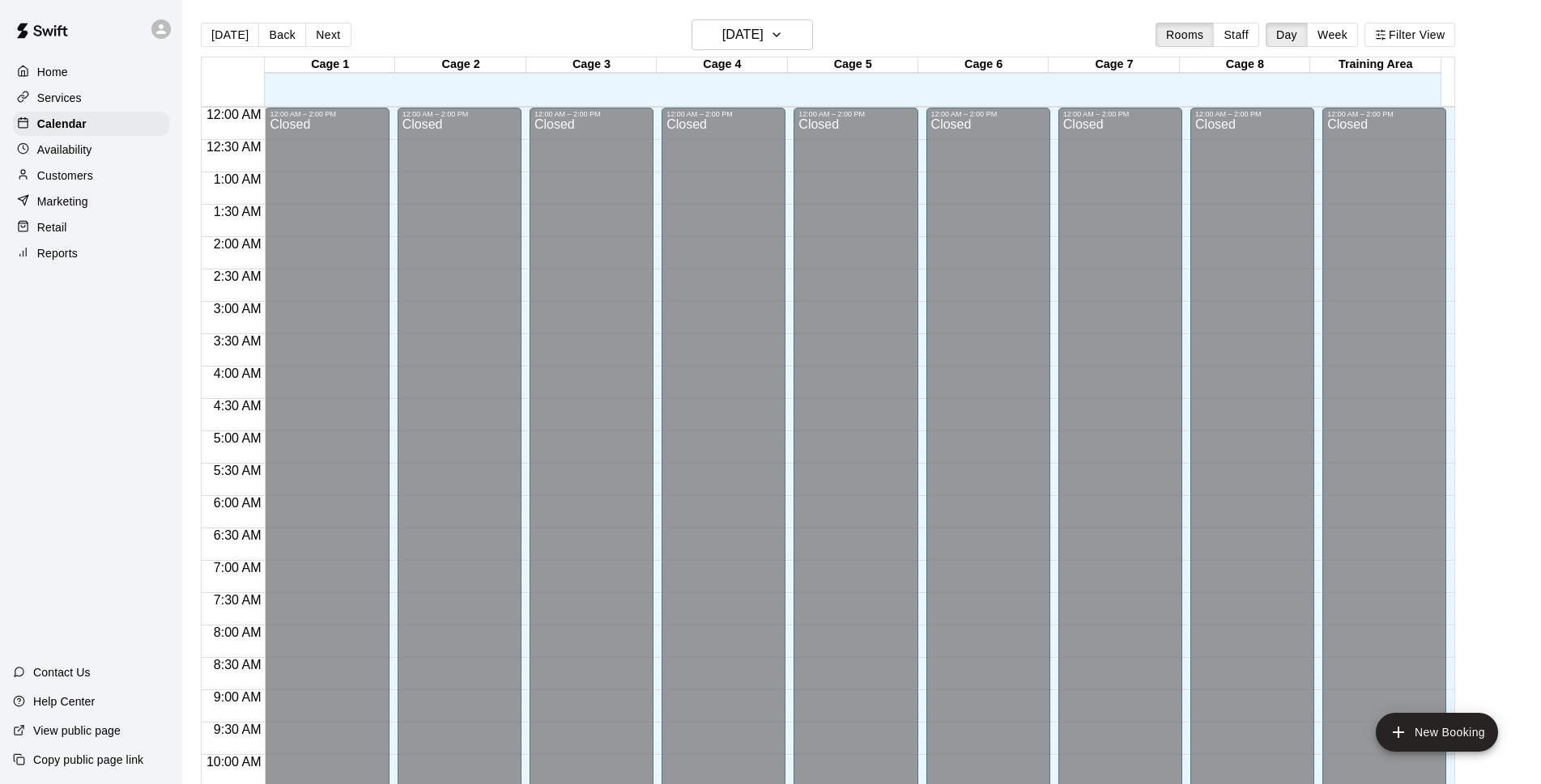
scroll to position [811, 0]
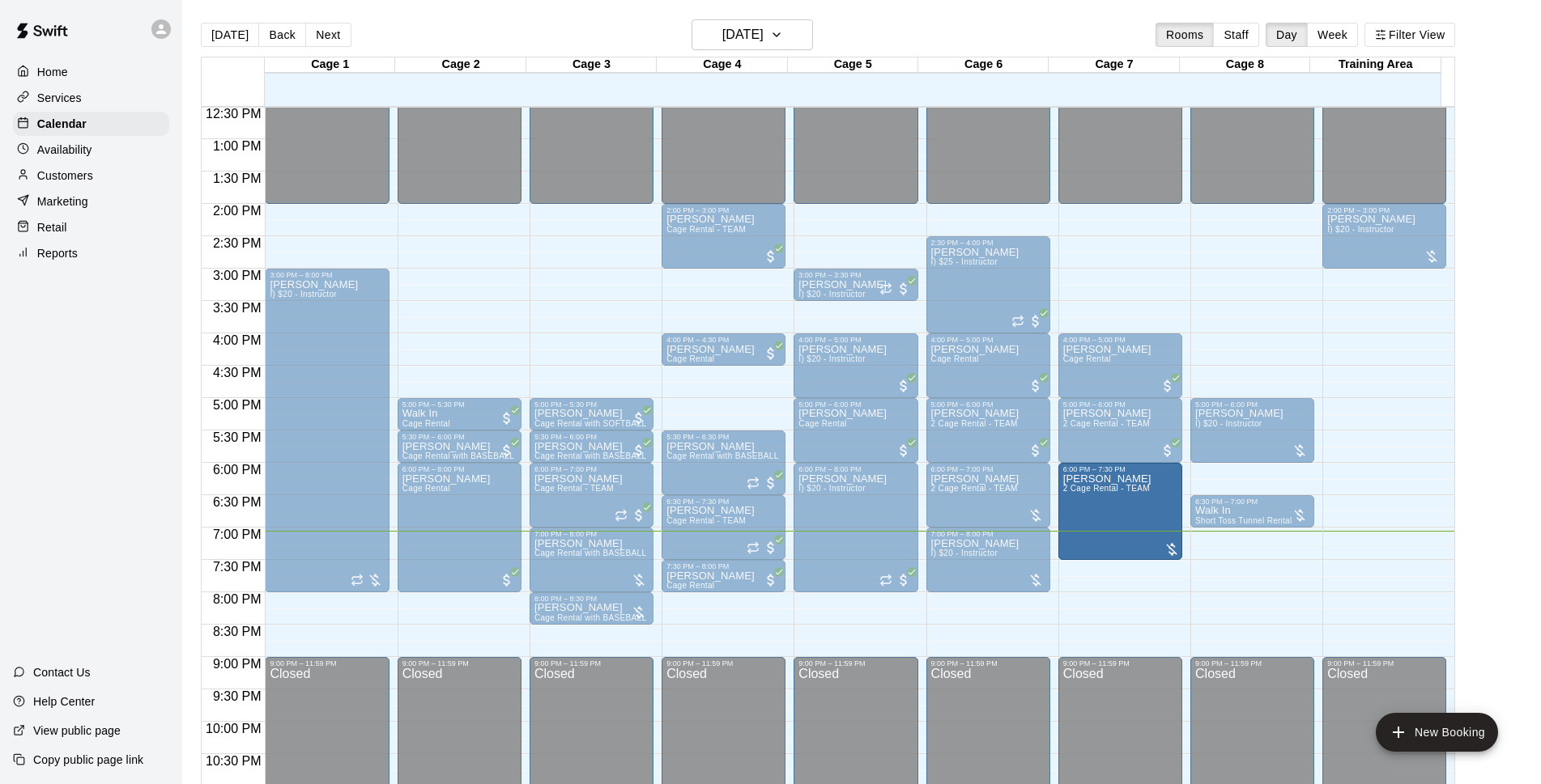
drag, startPoint x: 1120, startPoint y: 526, endPoint x: 1113, endPoint y: 562, distance: 36.7
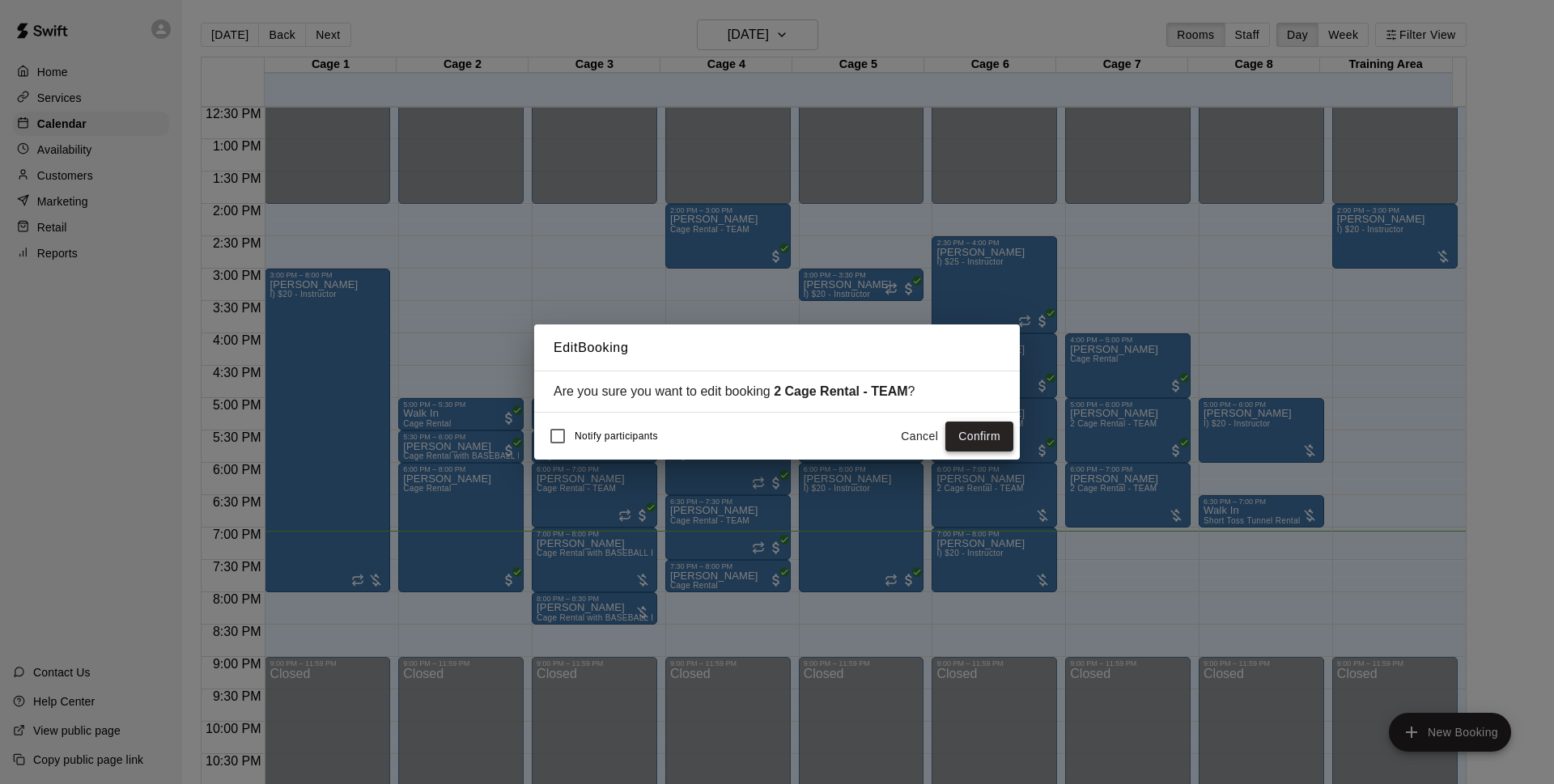
click at [989, 430] on button "Confirm" at bounding box center [980, 437] width 68 height 30
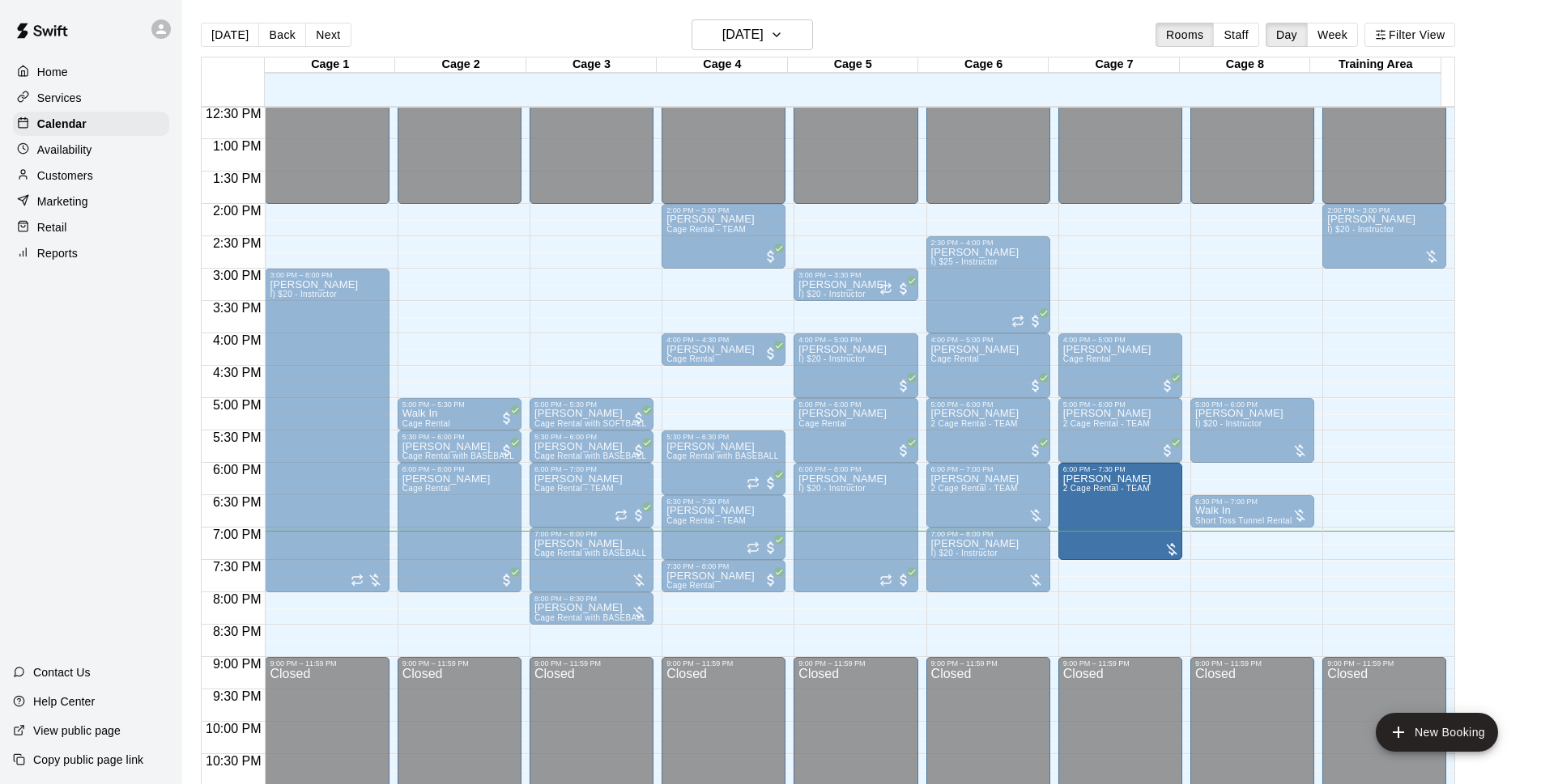
drag, startPoint x: 1127, startPoint y: 544, endPoint x: 1132, endPoint y: 565, distance: 21.6
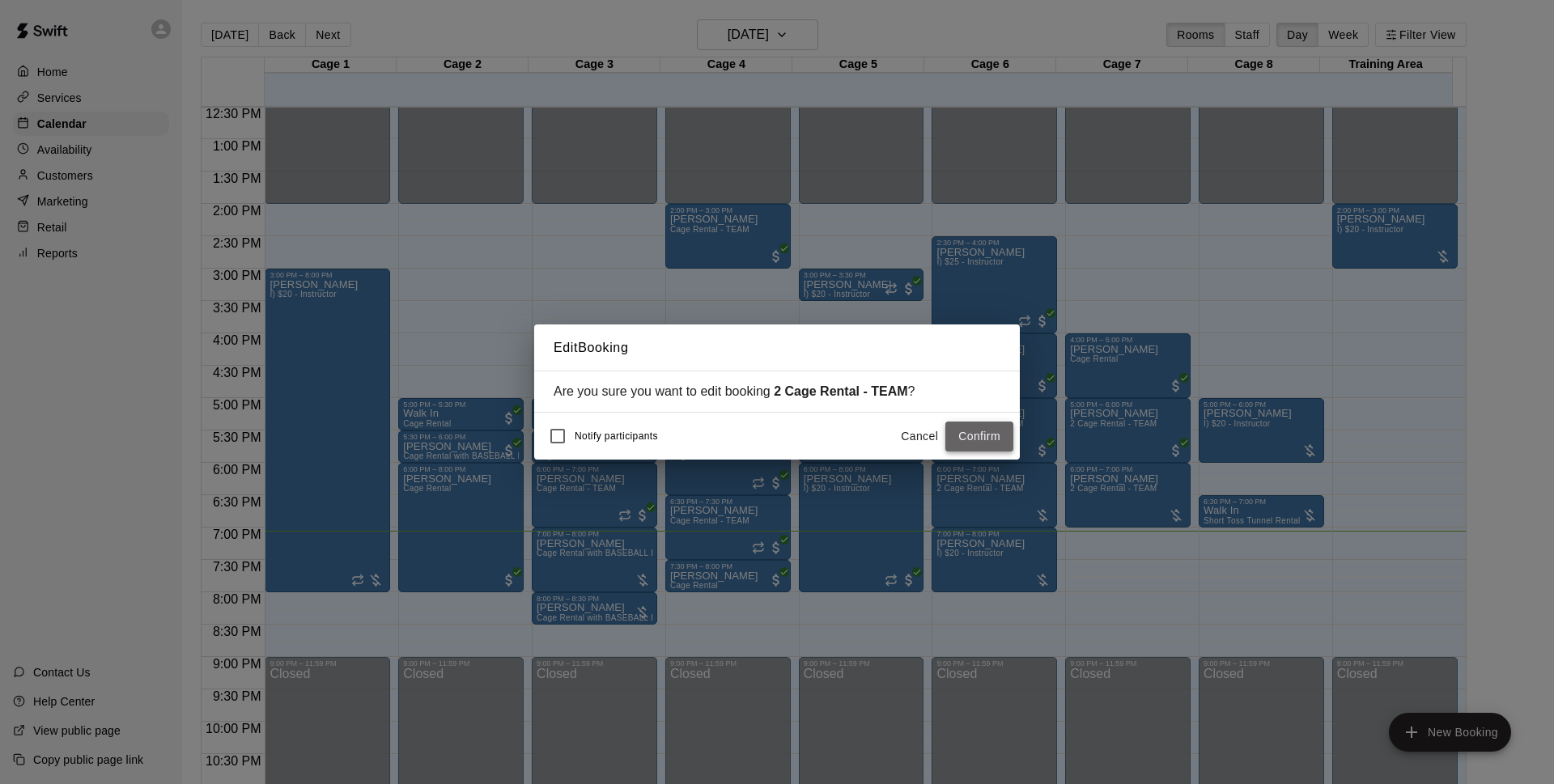
click at [963, 432] on button "Confirm" at bounding box center [980, 437] width 68 height 30
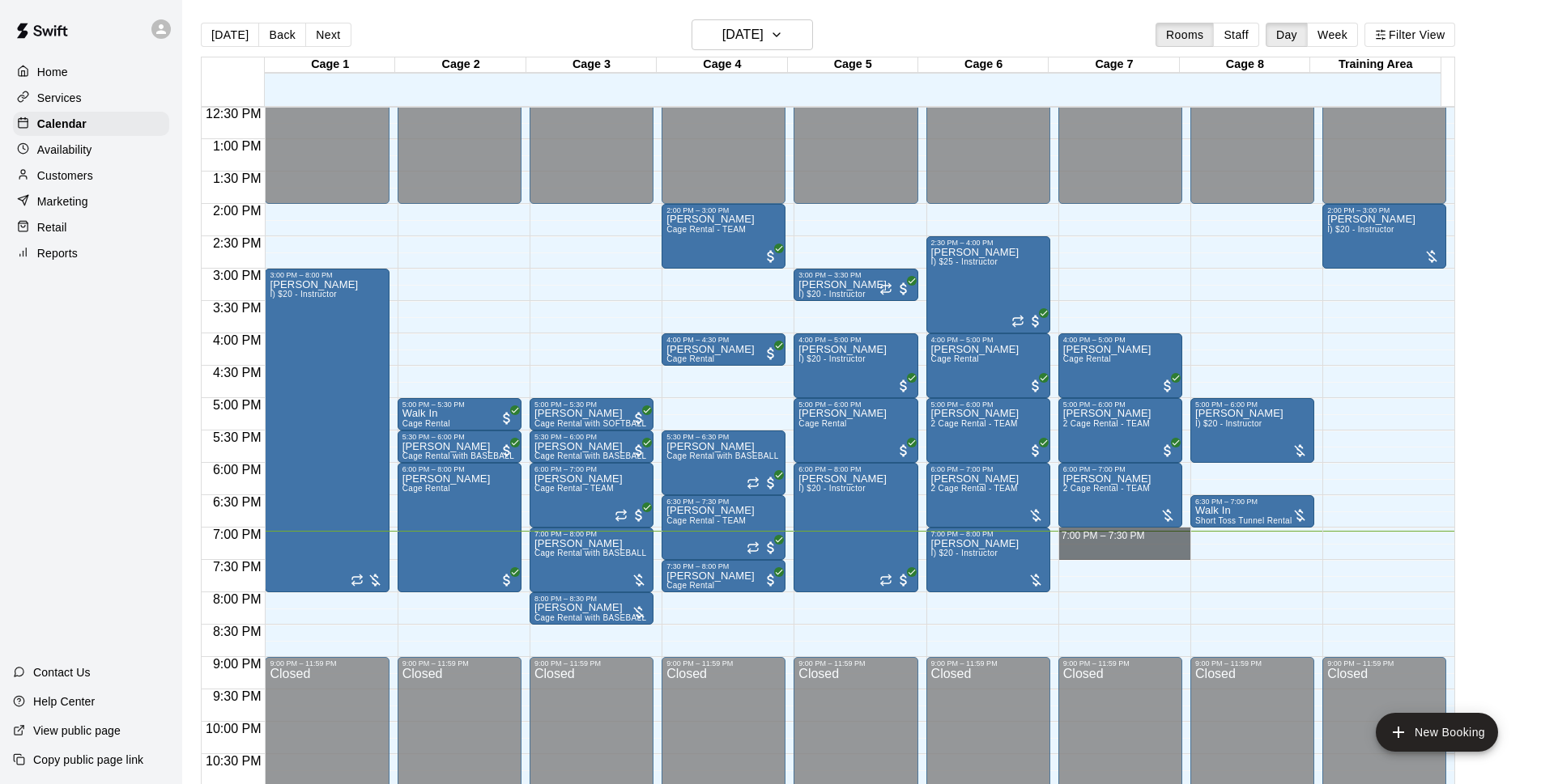
drag, startPoint x: 1127, startPoint y: 534, endPoint x: 1138, endPoint y: 553, distance: 22.0
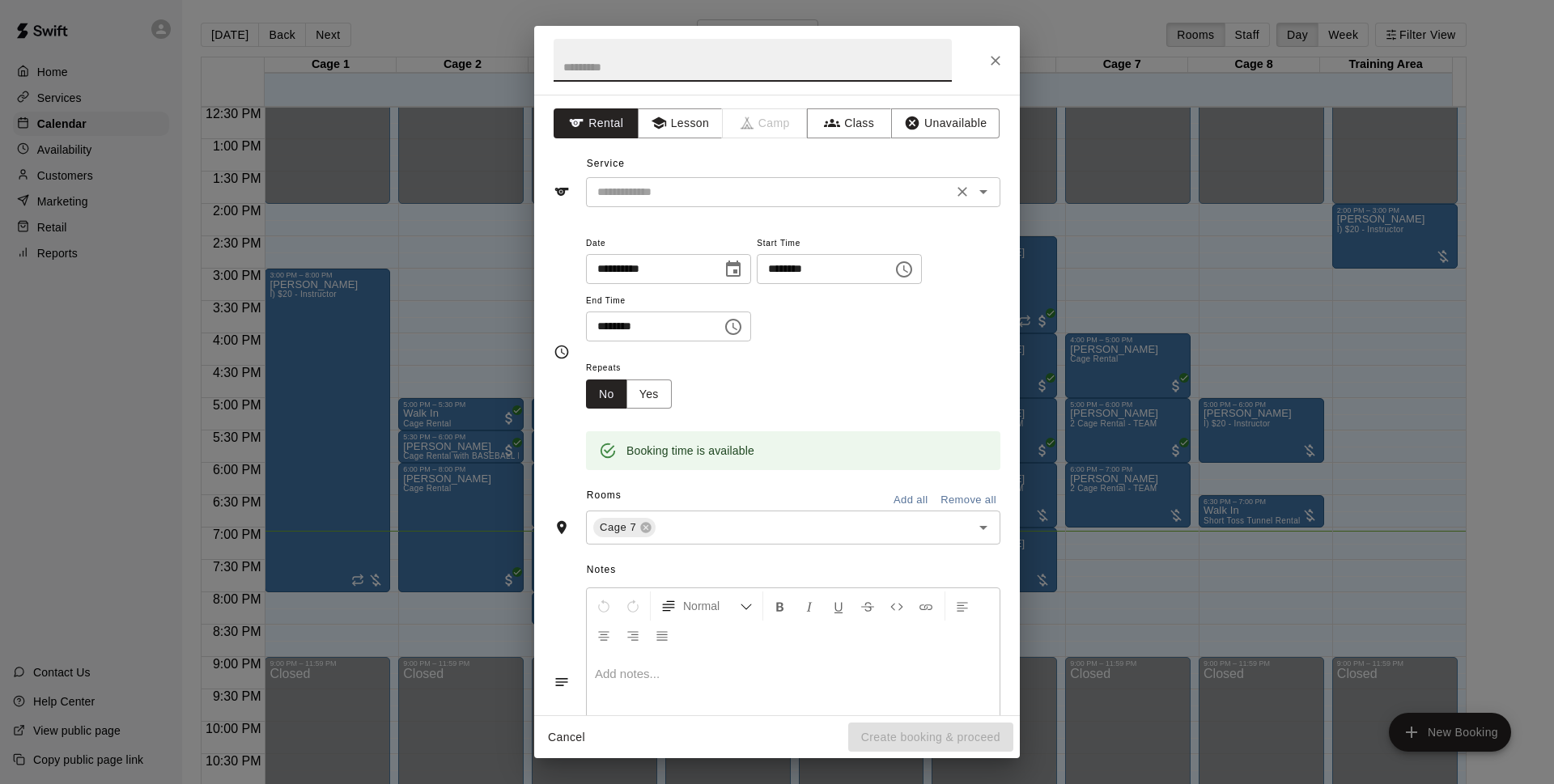
click at [704, 193] on input "text" at bounding box center [769, 192] width 357 height 20
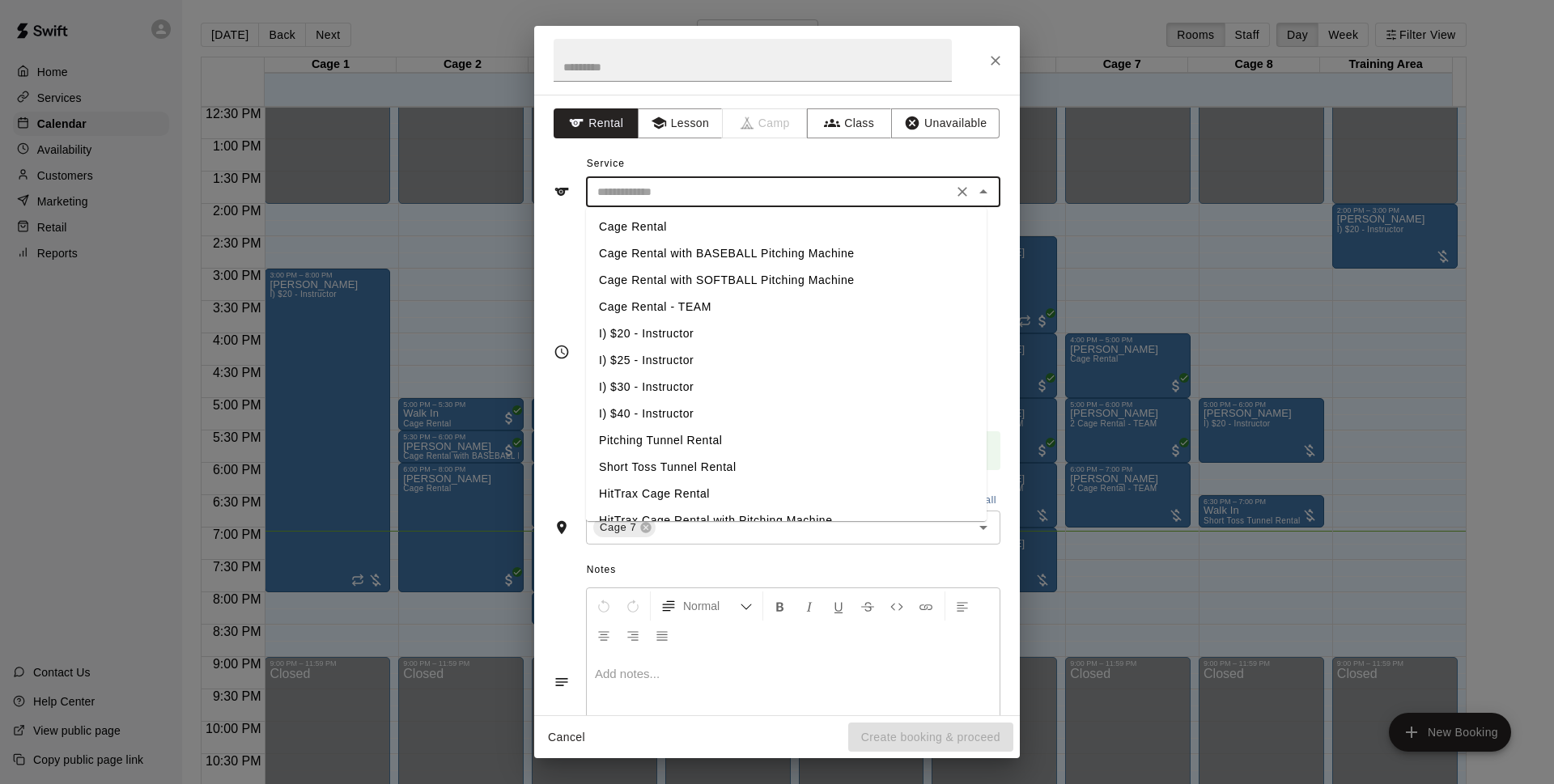
click at [692, 304] on li "Cage Rental - TEAM" at bounding box center [786, 307] width 400 height 27
type input "**********"
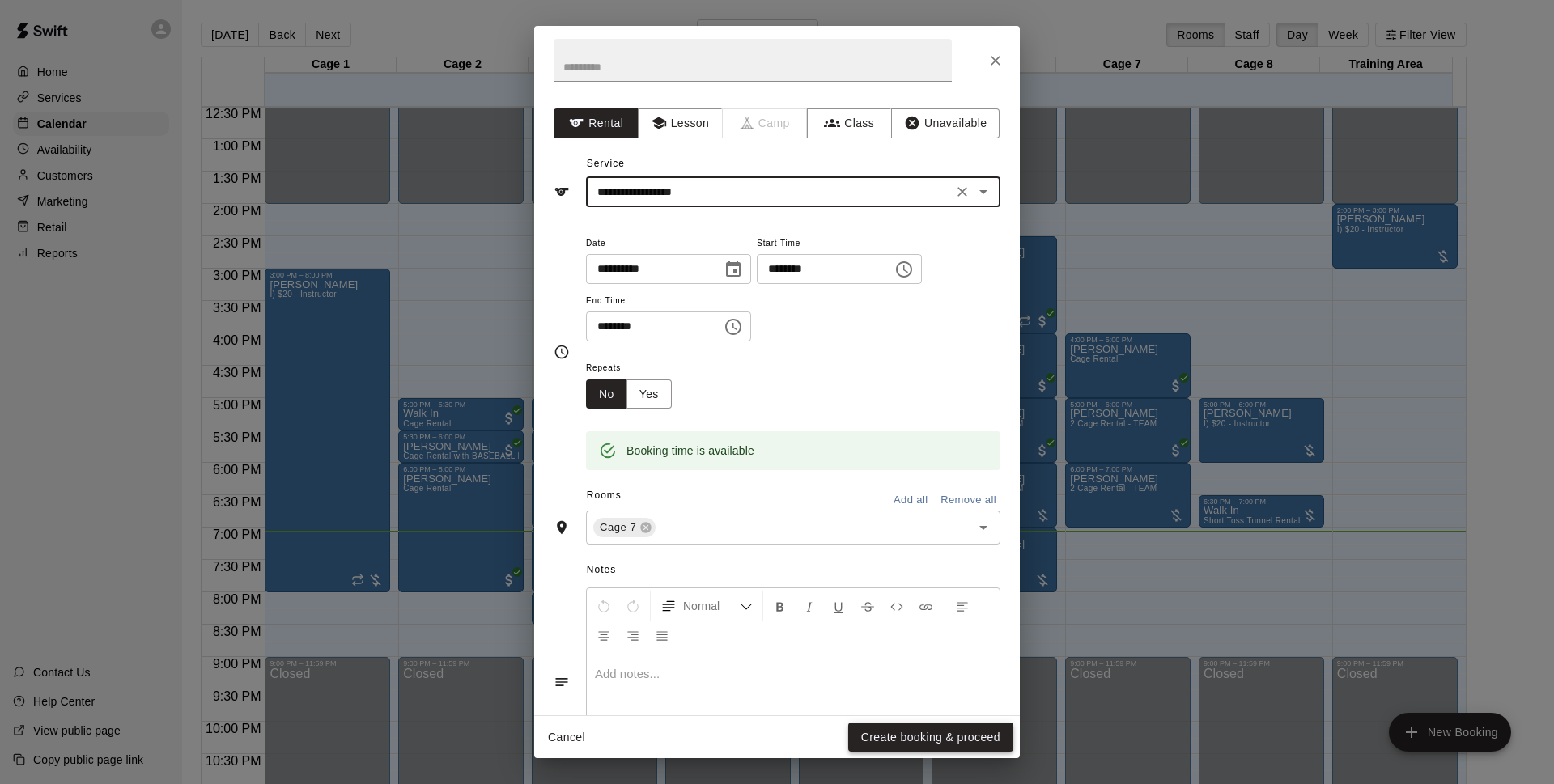
click at [961, 731] on button "Create booking & proceed" at bounding box center [931, 738] width 165 height 30
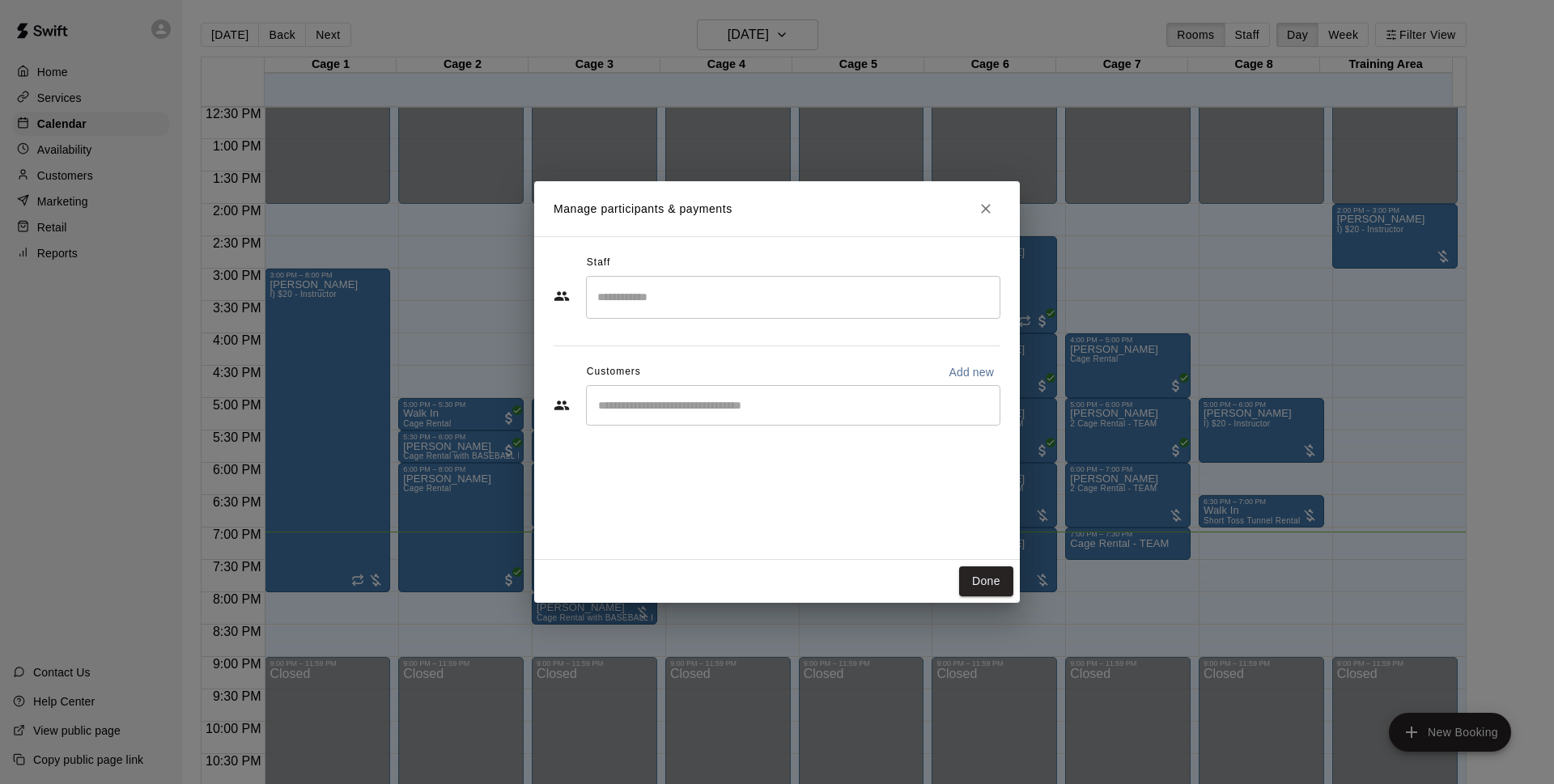
click at [835, 392] on div "​" at bounding box center [793, 405] width 414 height 41
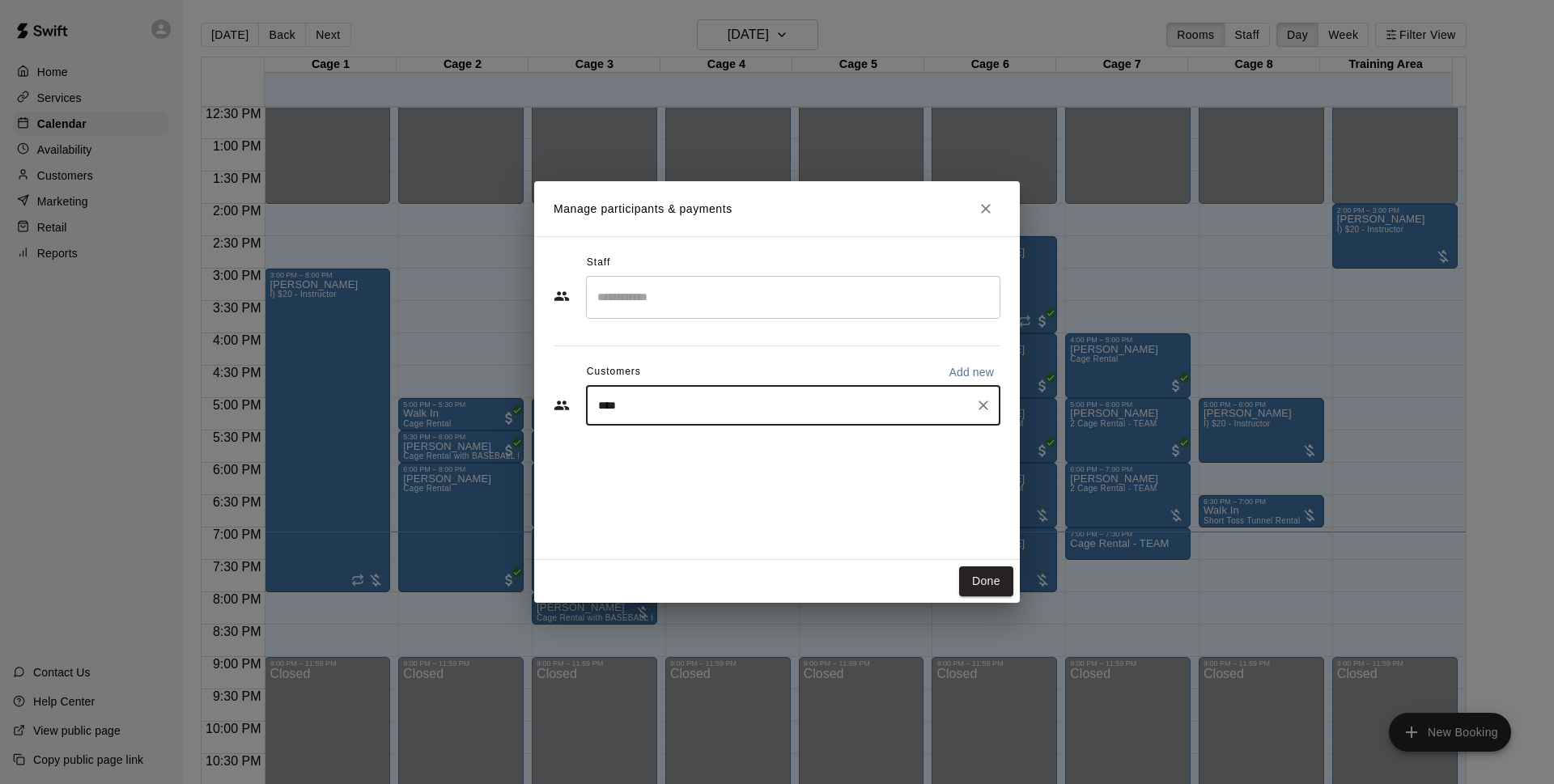
type input "*****"
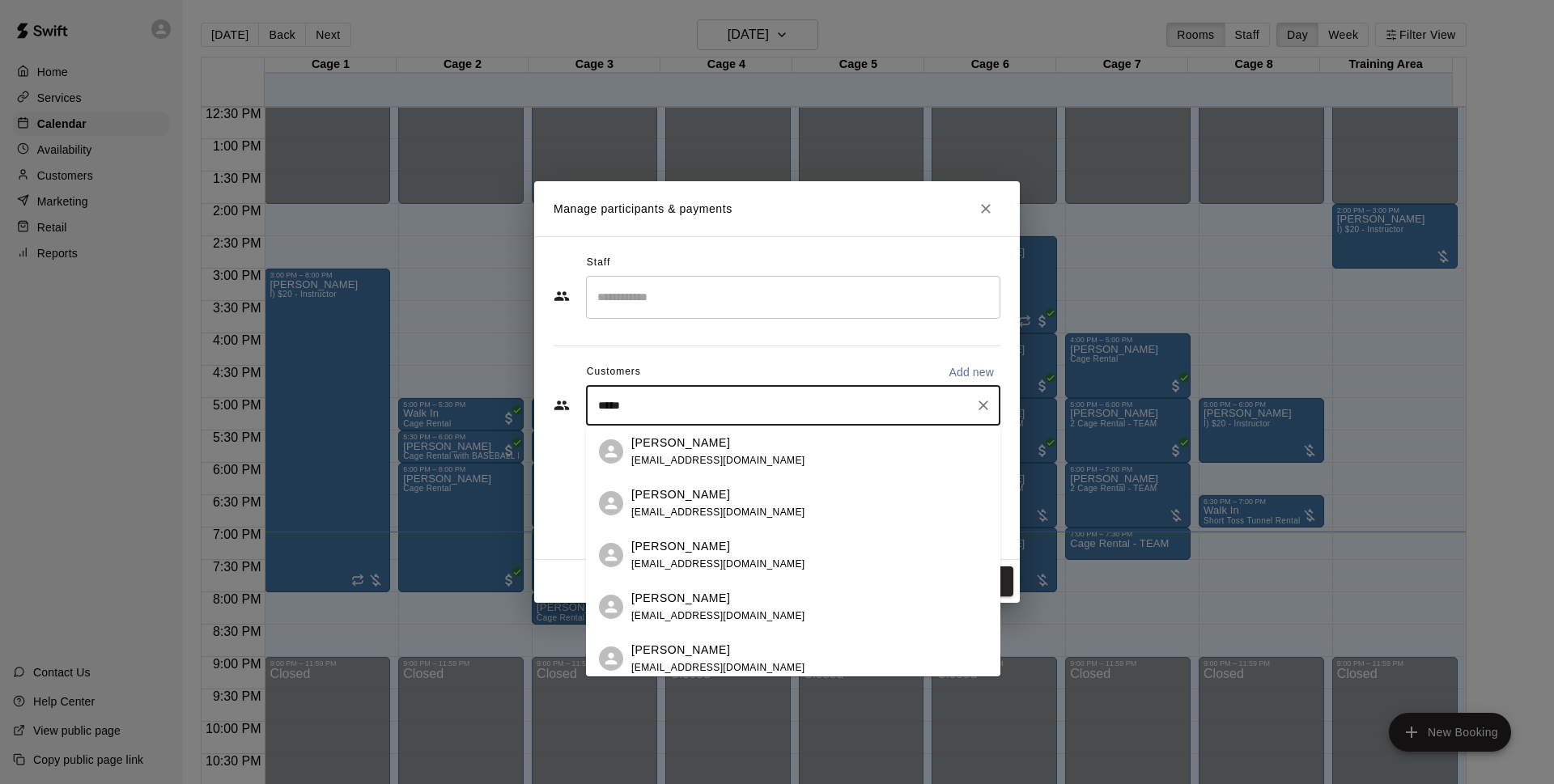
click at [743, 548] on div "Erika Dudoit erikadudoit@gmail.com" at bounding box center [810, 555] width 356 height 35
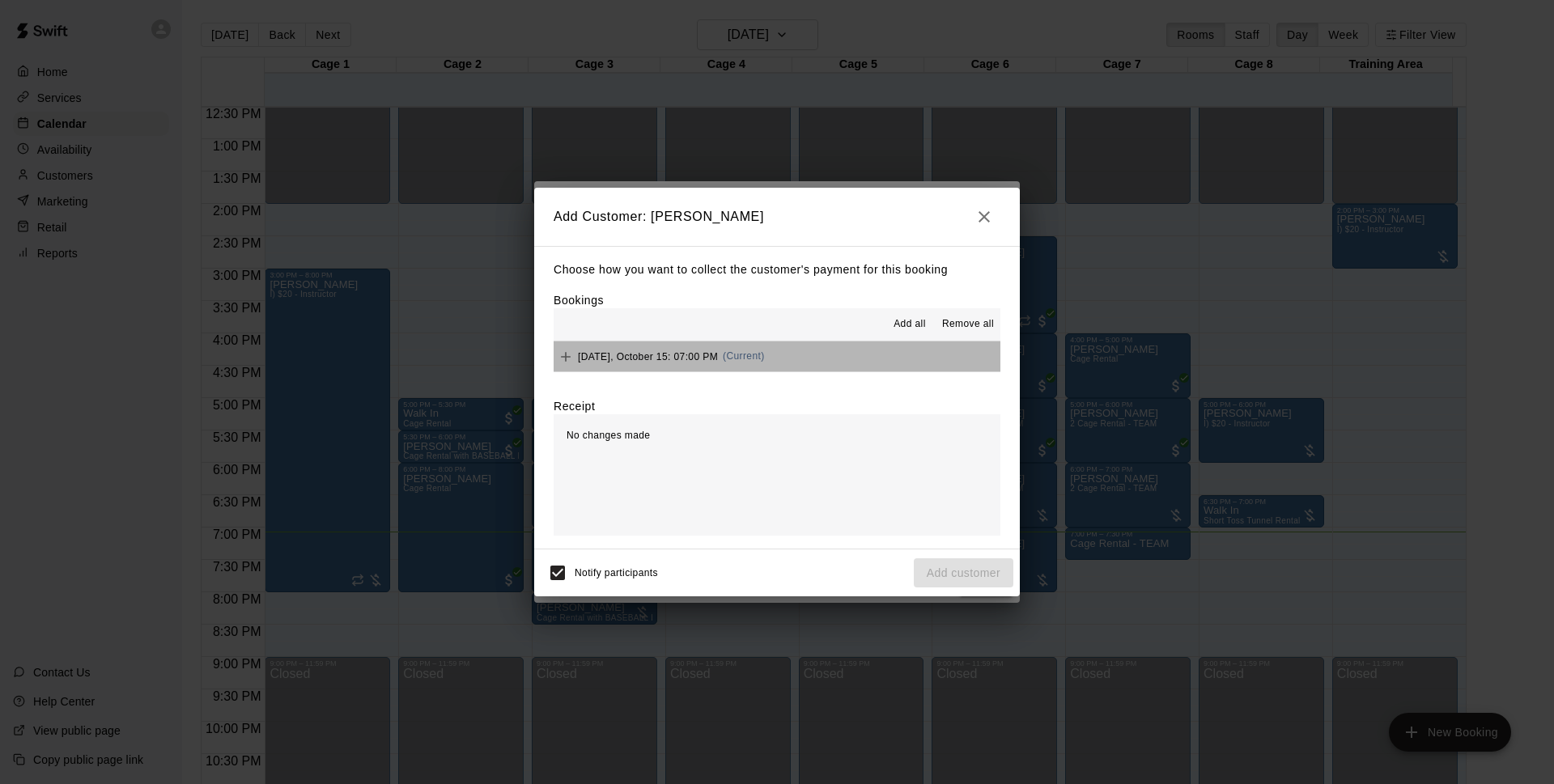
click at [836, 361] on button "Wednesday, October 15: 07:00 PM (Current)" at bounding box center [777, 356] width 447 height 30
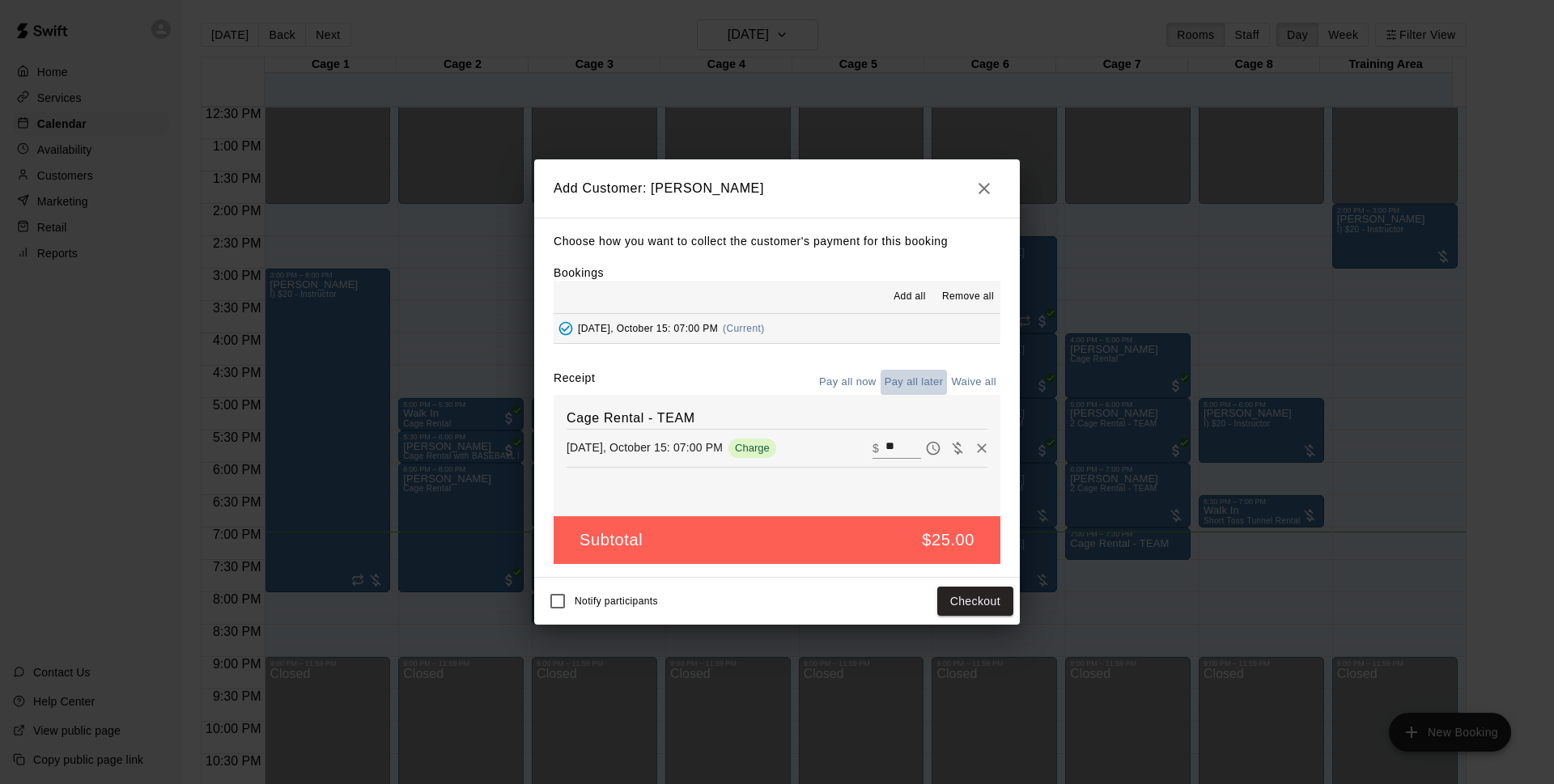
drag, startPoint x: 892, startPoint y: 390, endPoint x: 898, endPoint y: 399, distance: 10.8
click at [893, 390] on button "Pay all later" at bounding box center [914, 382] width 67 height 25
click at [964, 607] on button "Add customer" at bounding box center [964, 602] width 99 height 30
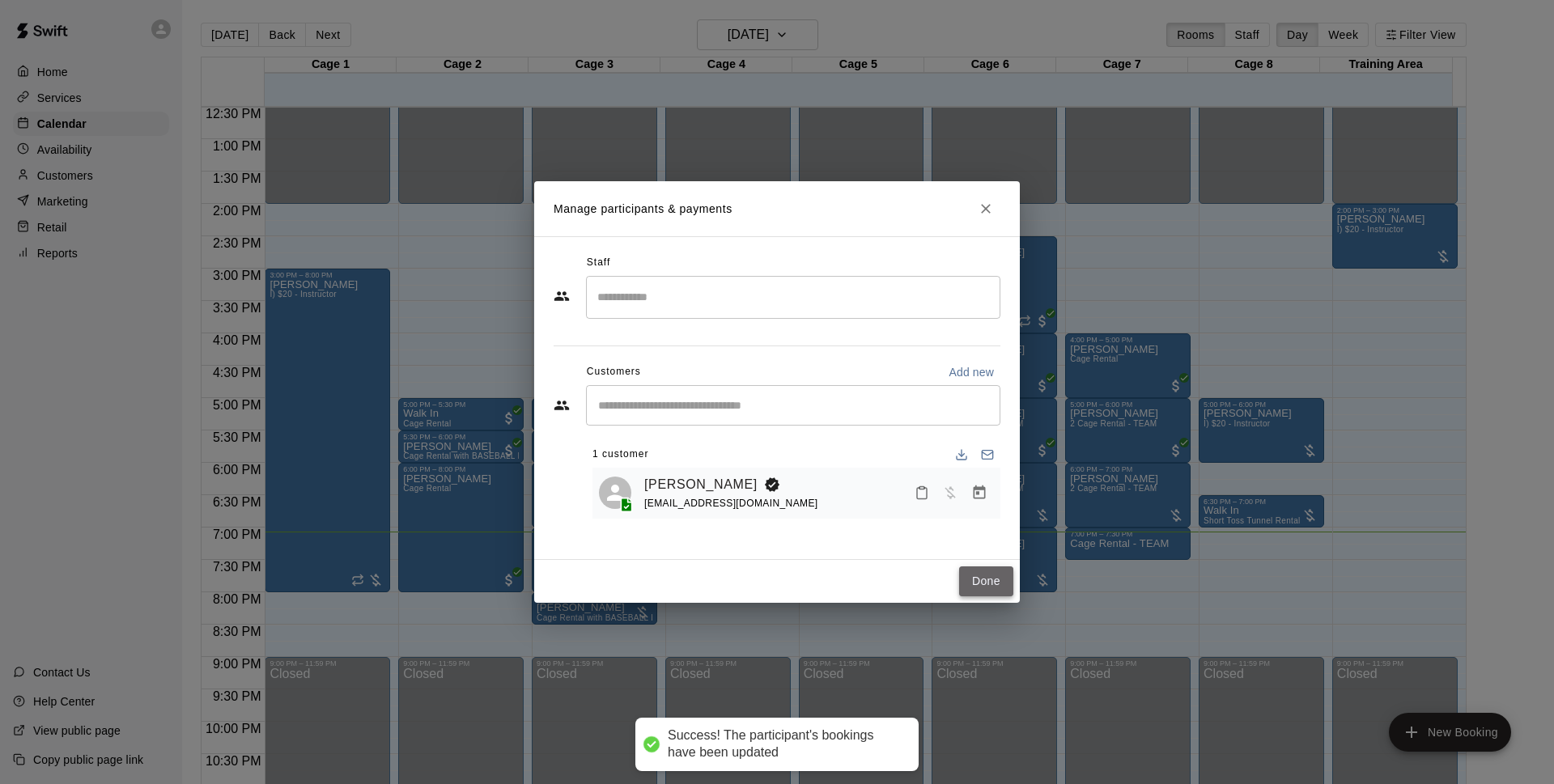
click at [990, 572] on button "Done" at bounding box center [985, 582] width 54 height 30
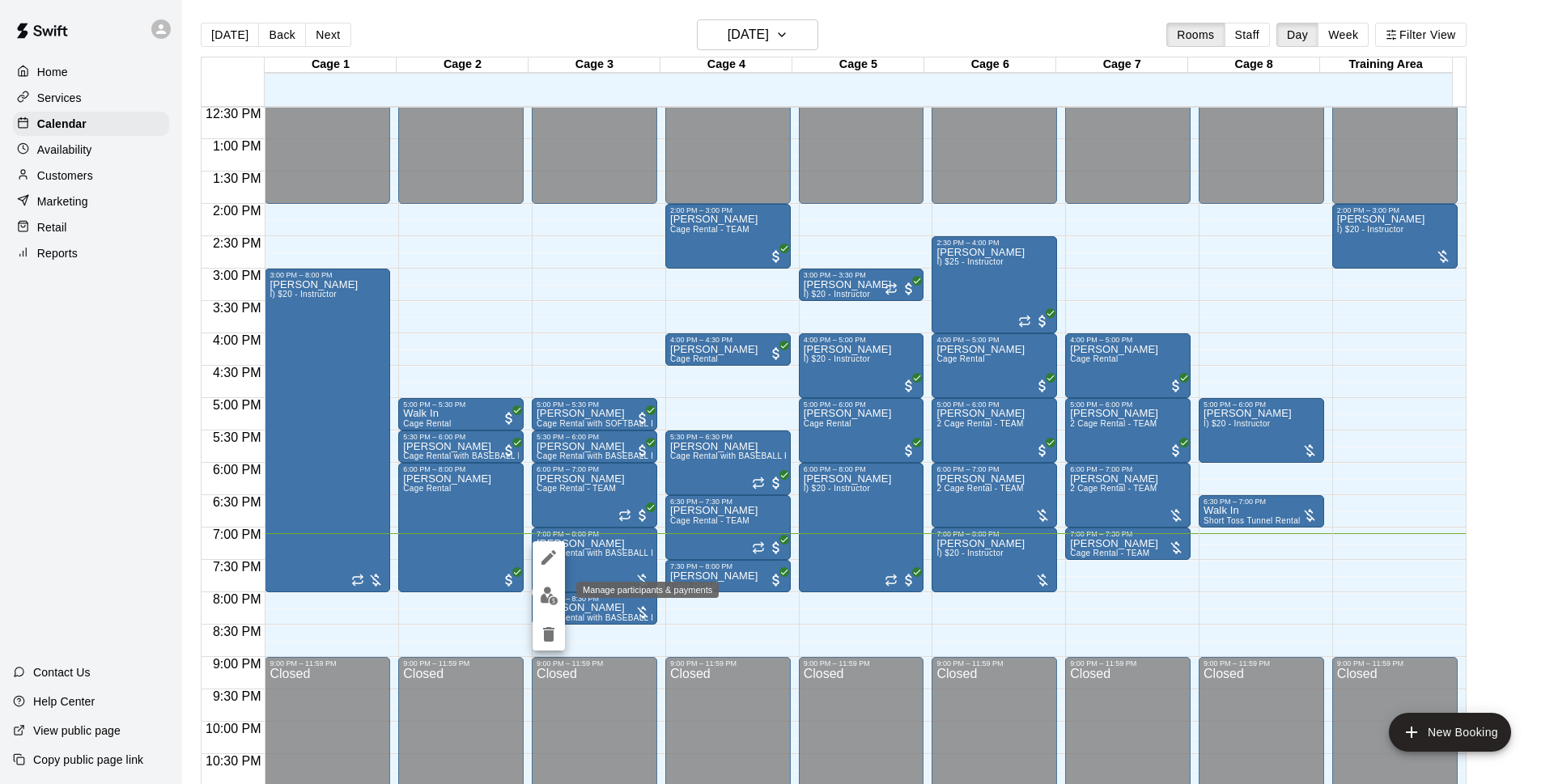
click at [556, 585] on button "edit" at bounding box center [549, 596] width 32 height 31
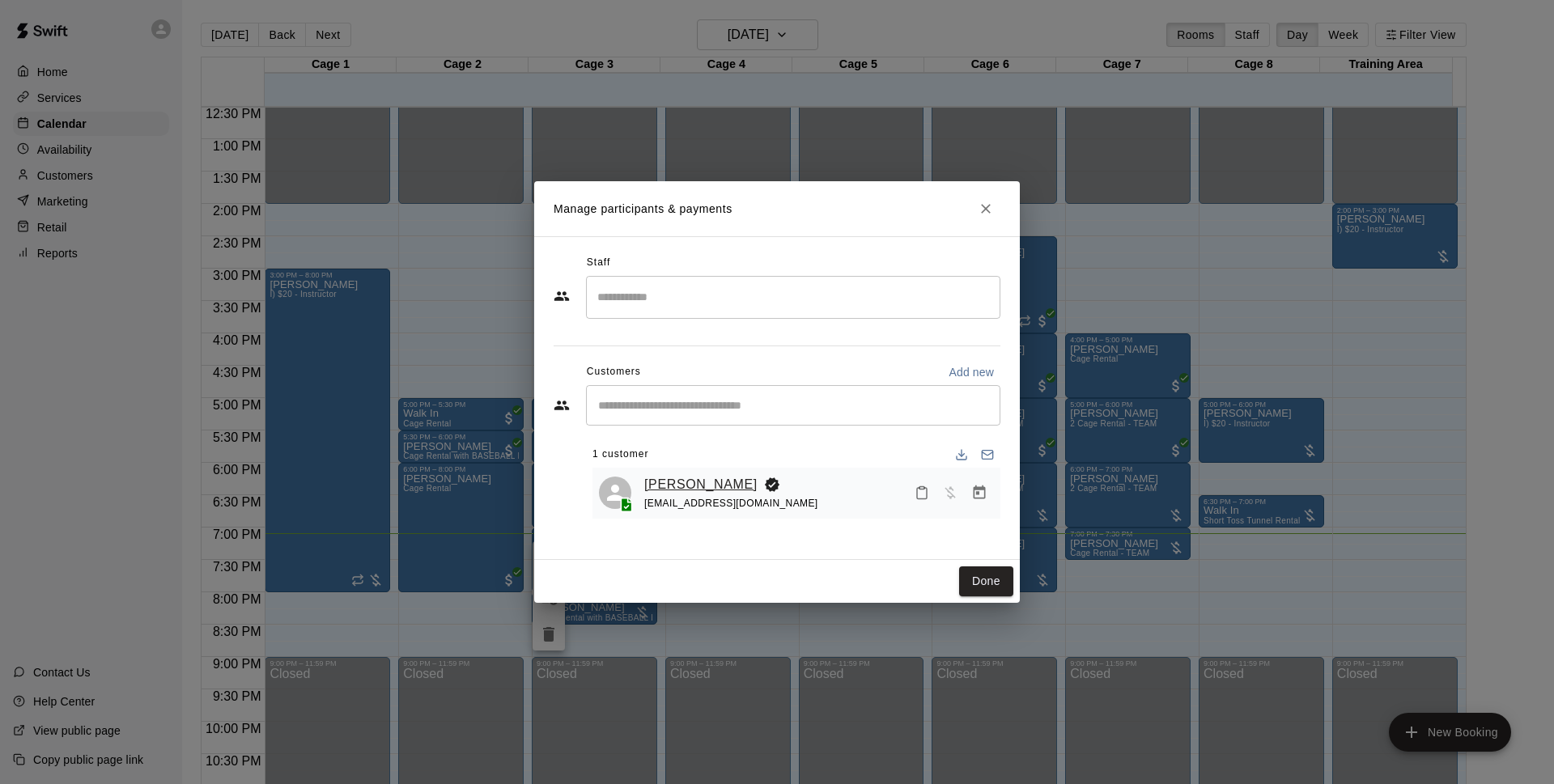
click at [675, 480] on link "[PERSON_NAME]" at bounding box center [700, 484] width 114 height 21
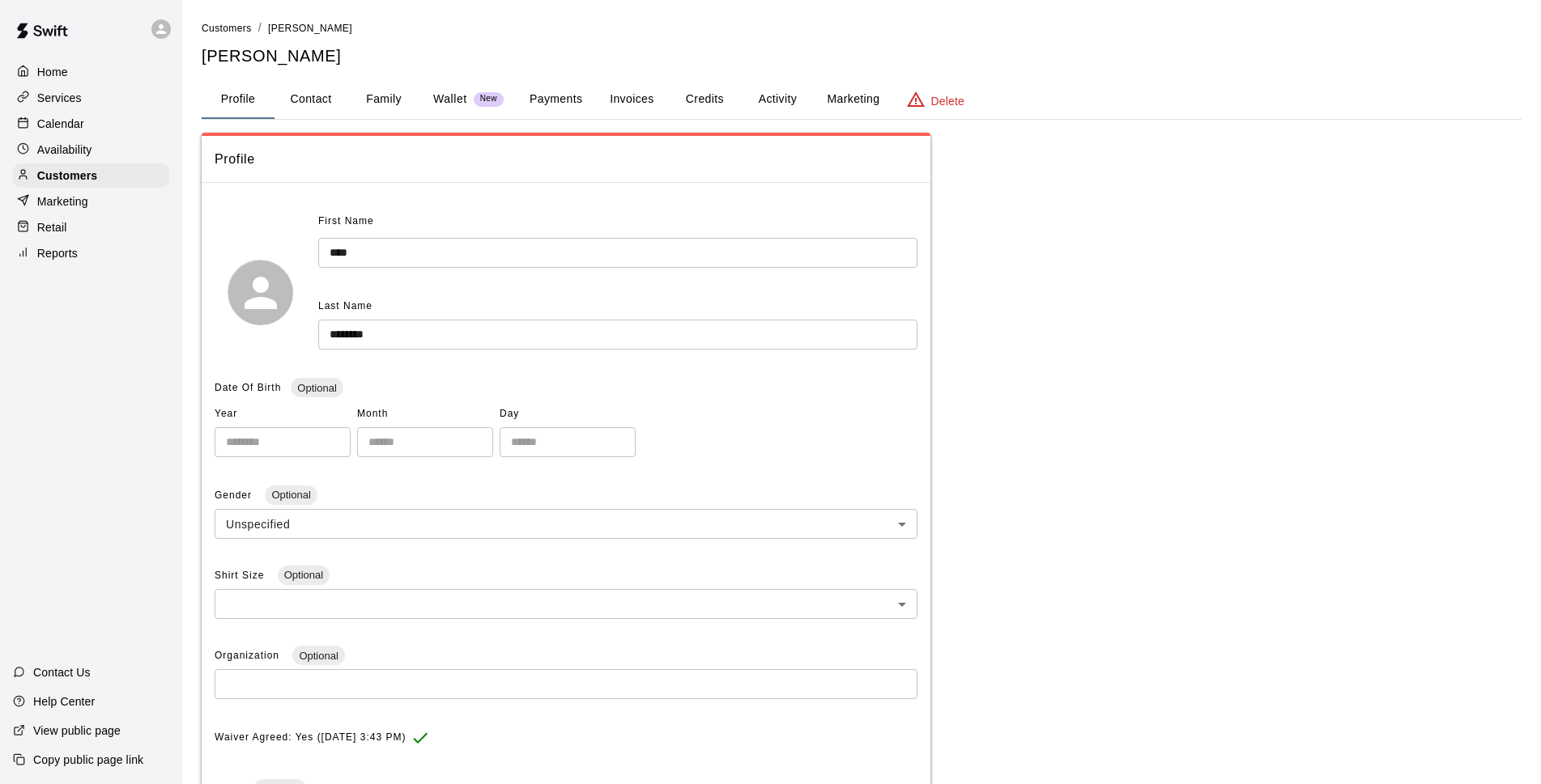
click at [458, 103] on p "Wallet" at bounding box center [450, 99] width 34 height 17
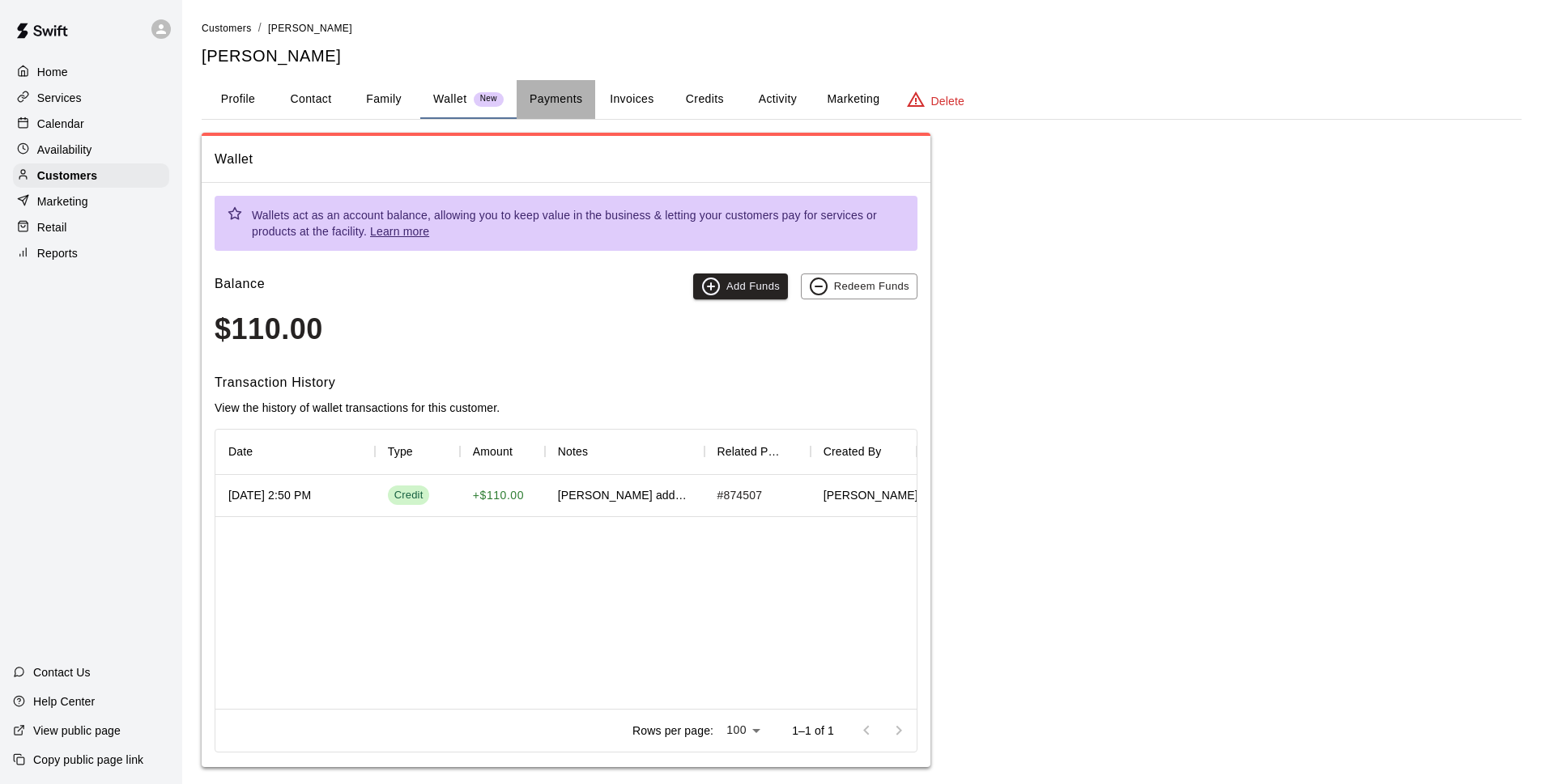
click at [568, 93] on button "Payments" at bounding box center [555, 99] width 79 height 39
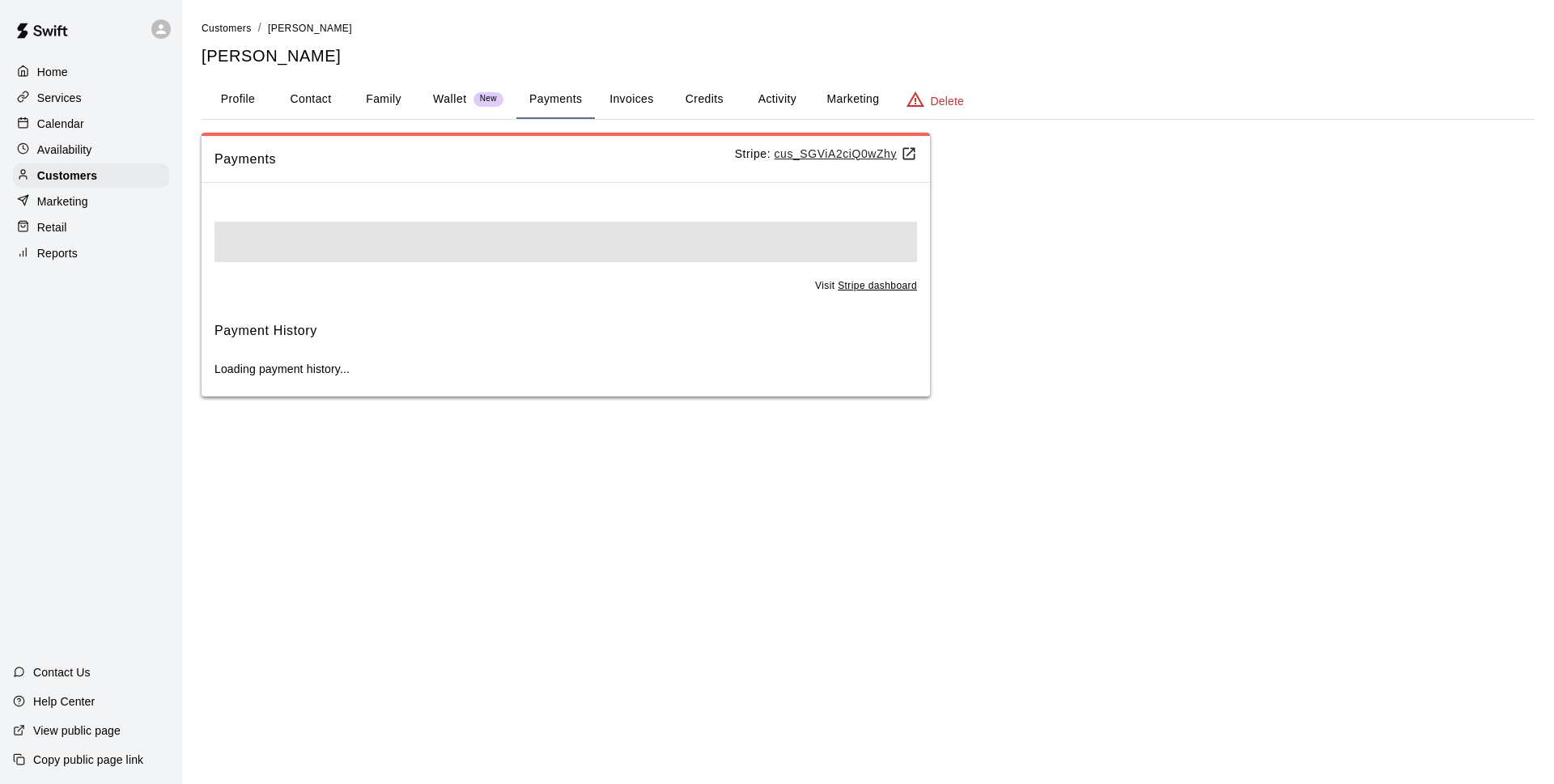
click at [695, 97] on button "Credits" at bounding box center [704, 99] width 73 height 39
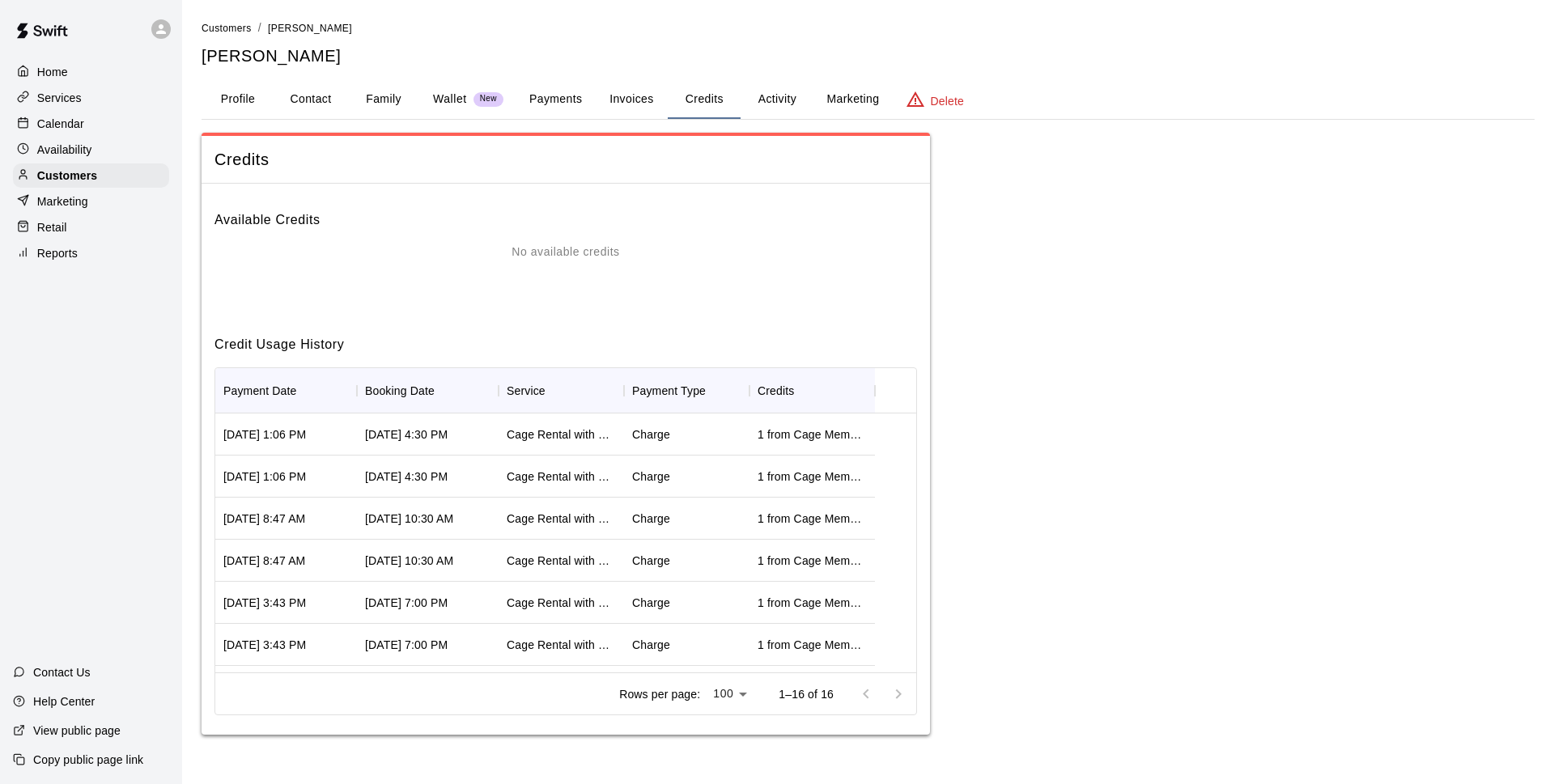
click at [474, 109] on button "Wallet New" at bounding box center [468, 99] width 96 height 39
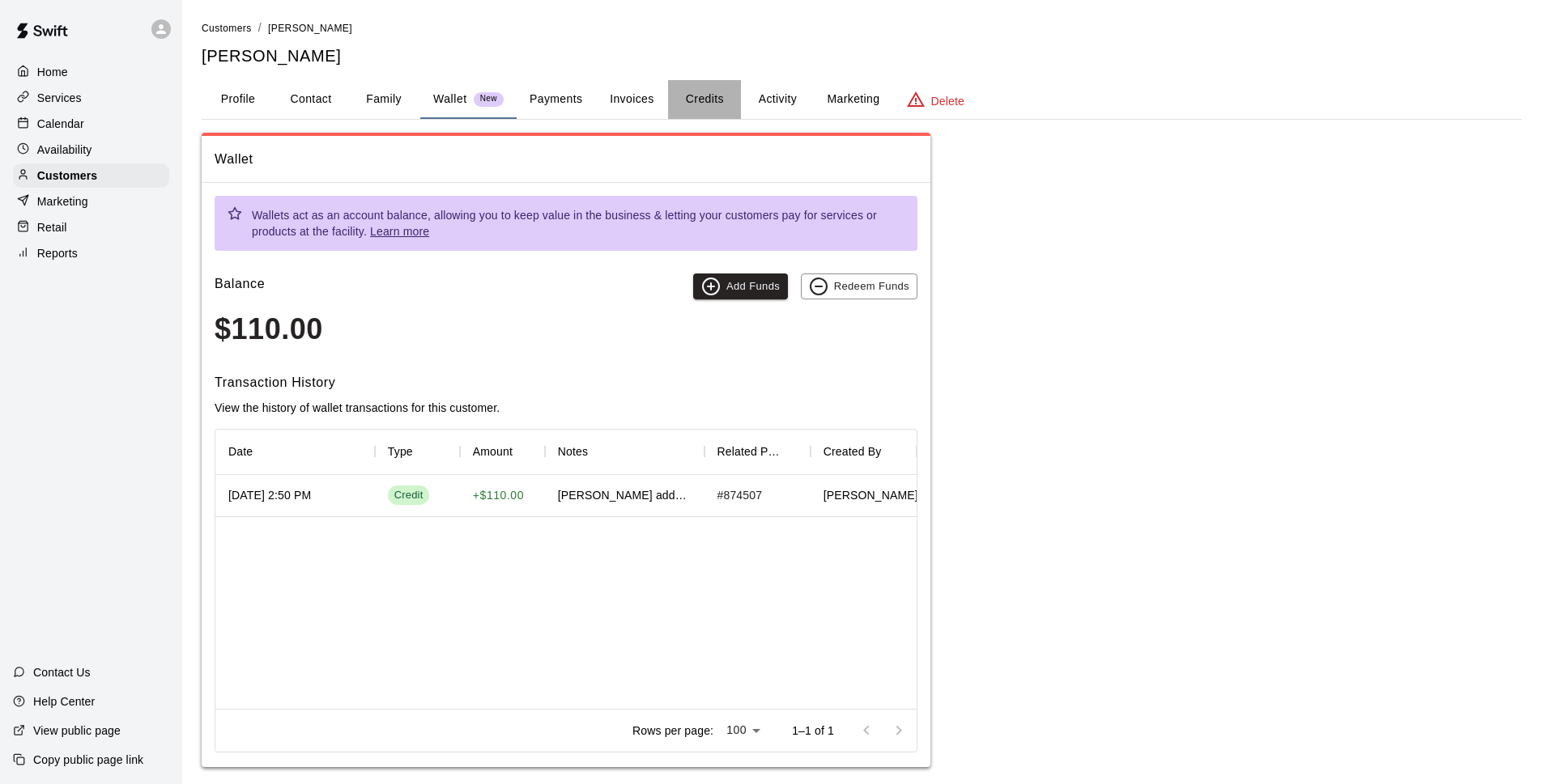
click at [718, 95] on button "Credits" at bounding box center [705, 99] width 73 height 39
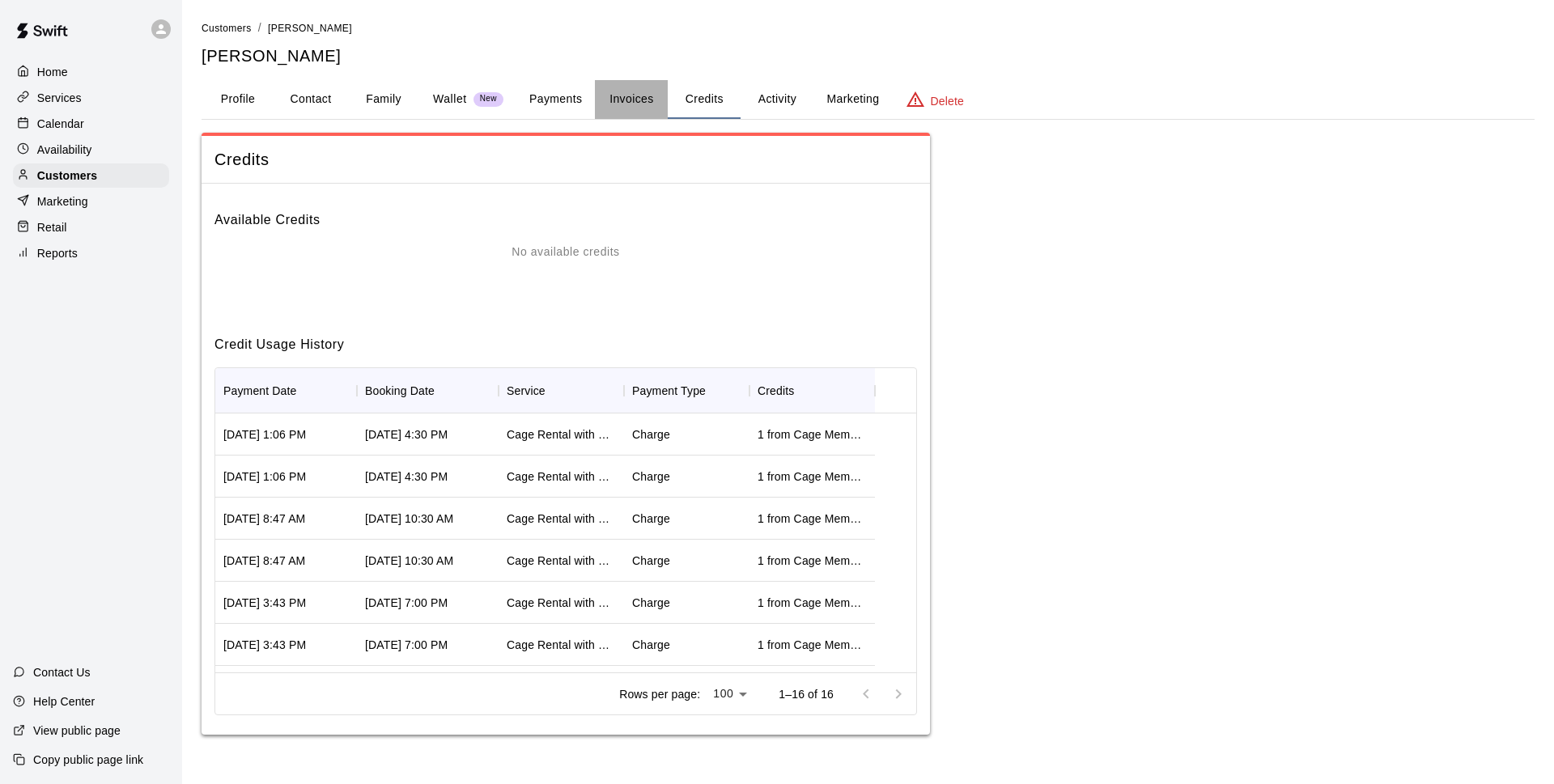
click at [659, 115] on button "Invoices" at bounding box center [632, 99] width 73 height 39
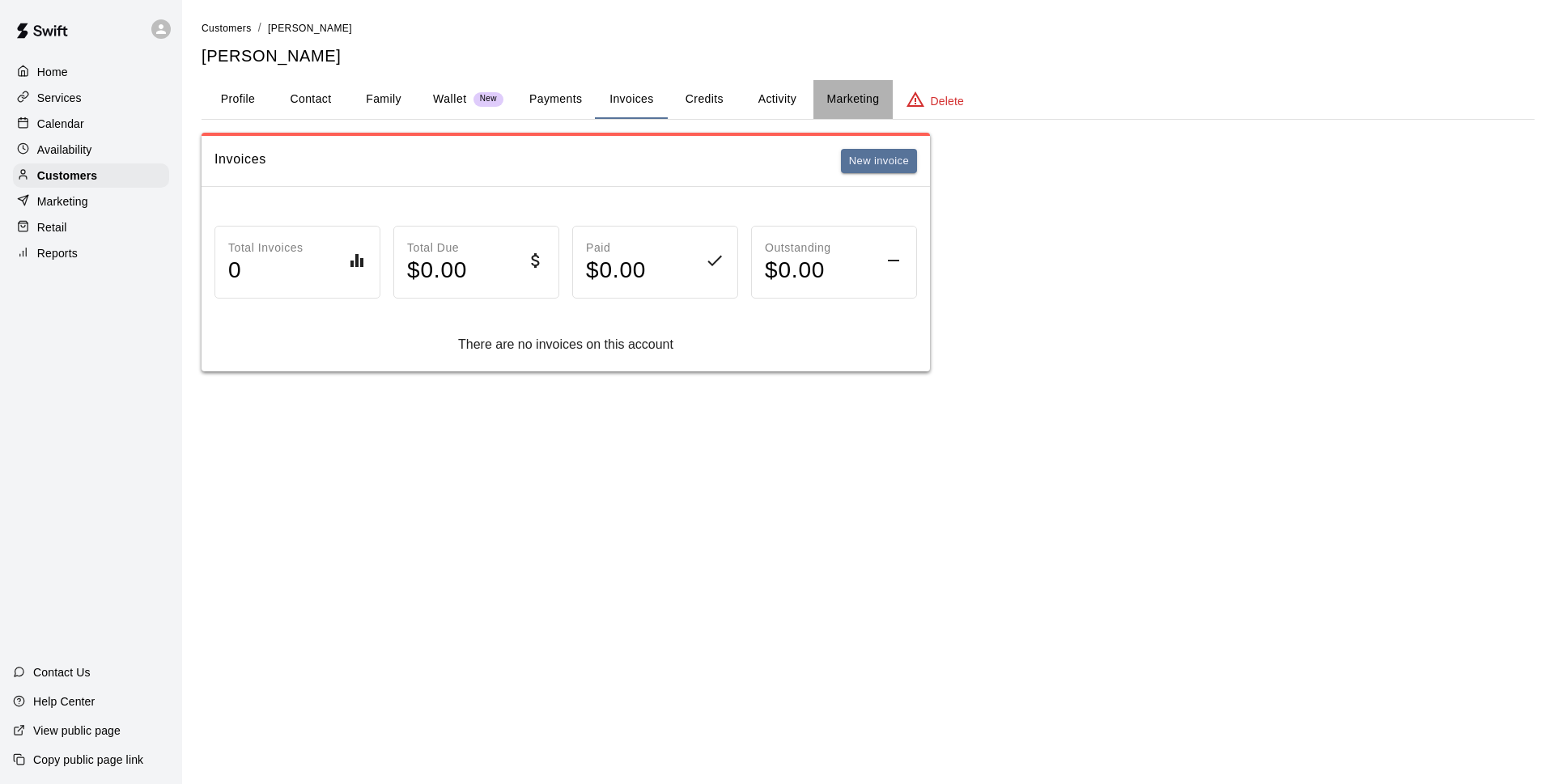
click at [841, 102] on button "Marketing" at bounding box center [853, 99] width 79 height 39
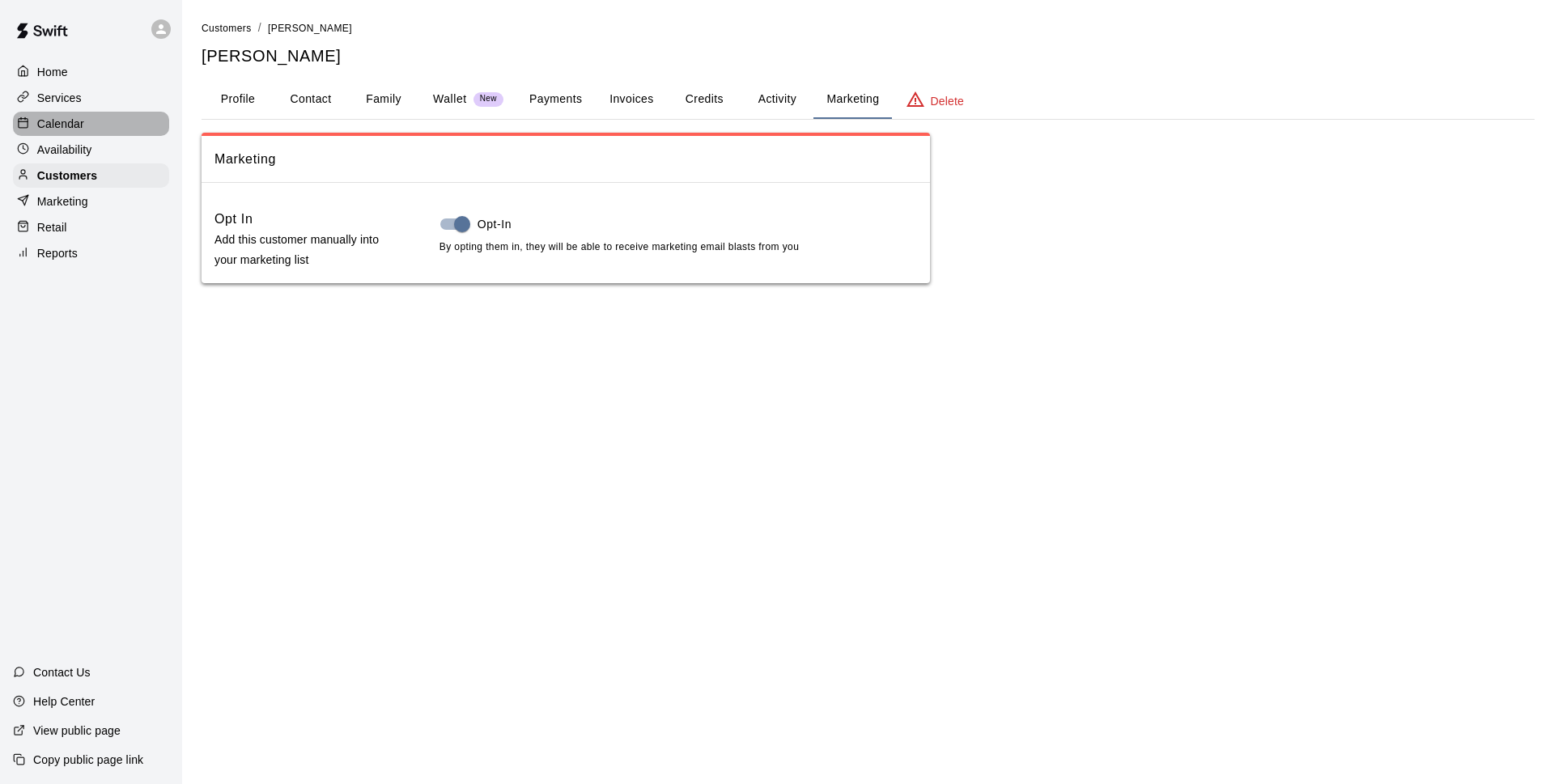
click at [153, 132] on div "Calendar" at bounding box center [91, 123] width 156 height 24
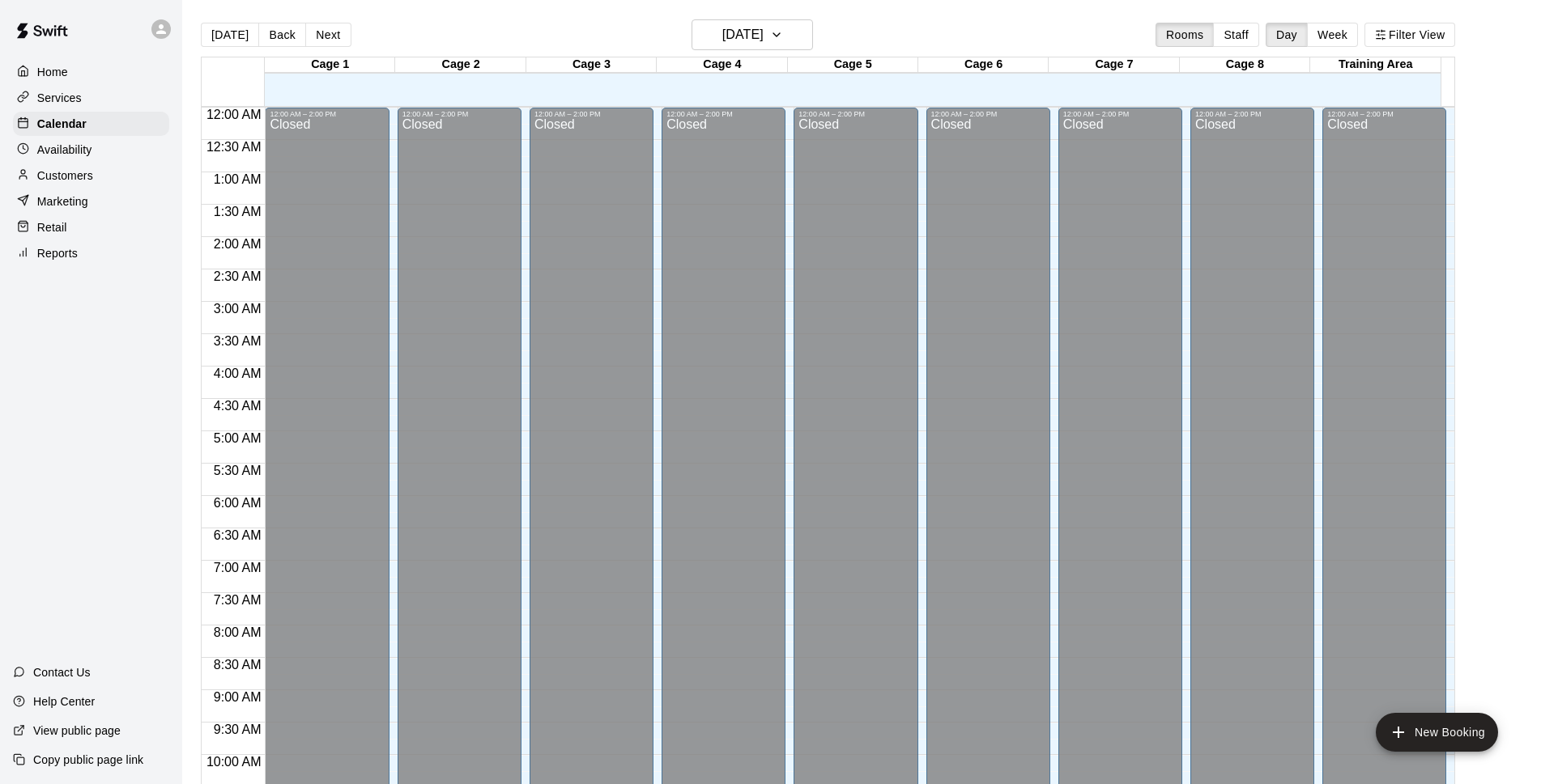
scroll to position [811, 0]
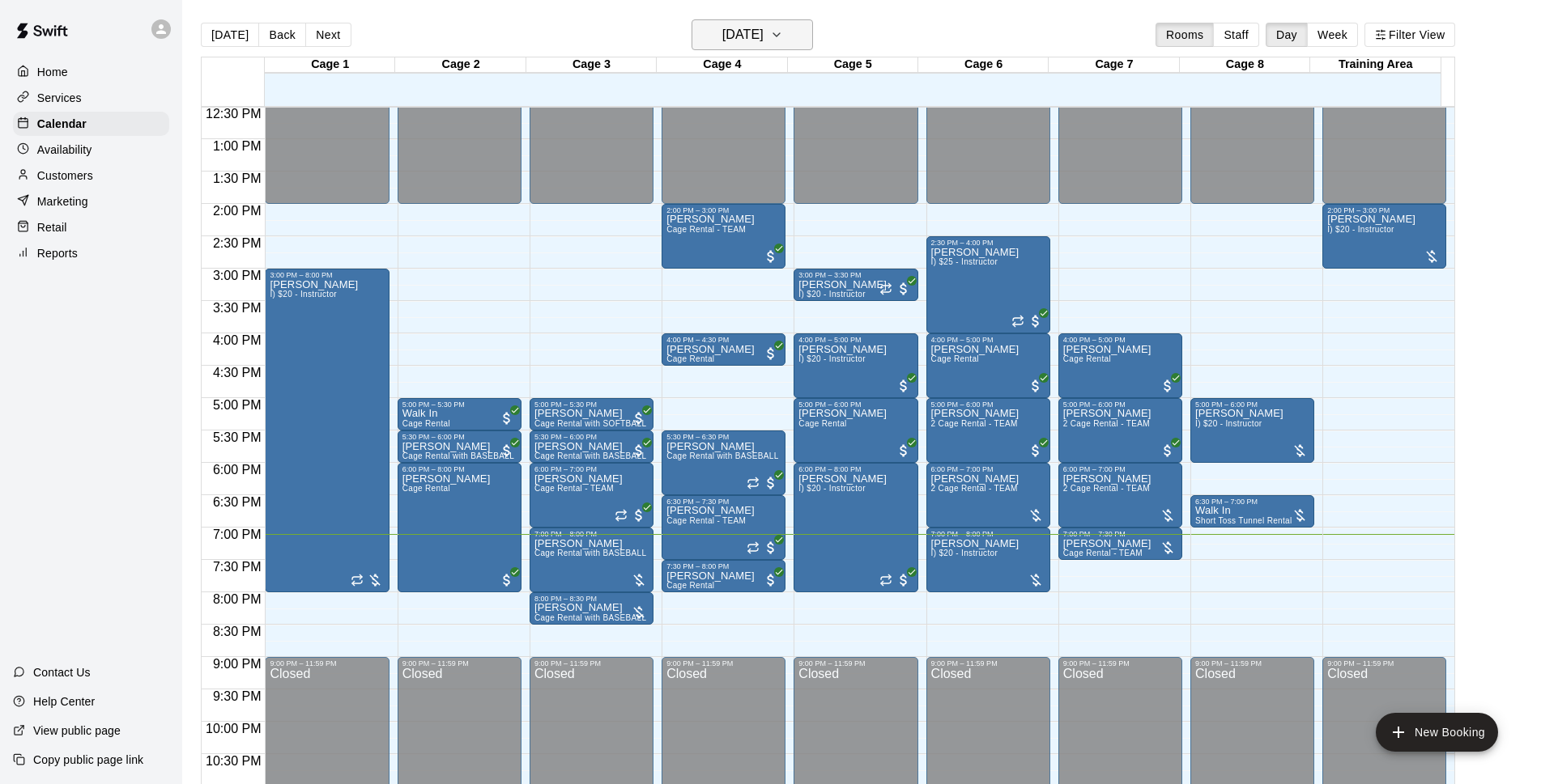
click at [803, 44] on button "[DATE]" at bounding box center [752, 34] width 121 height 31
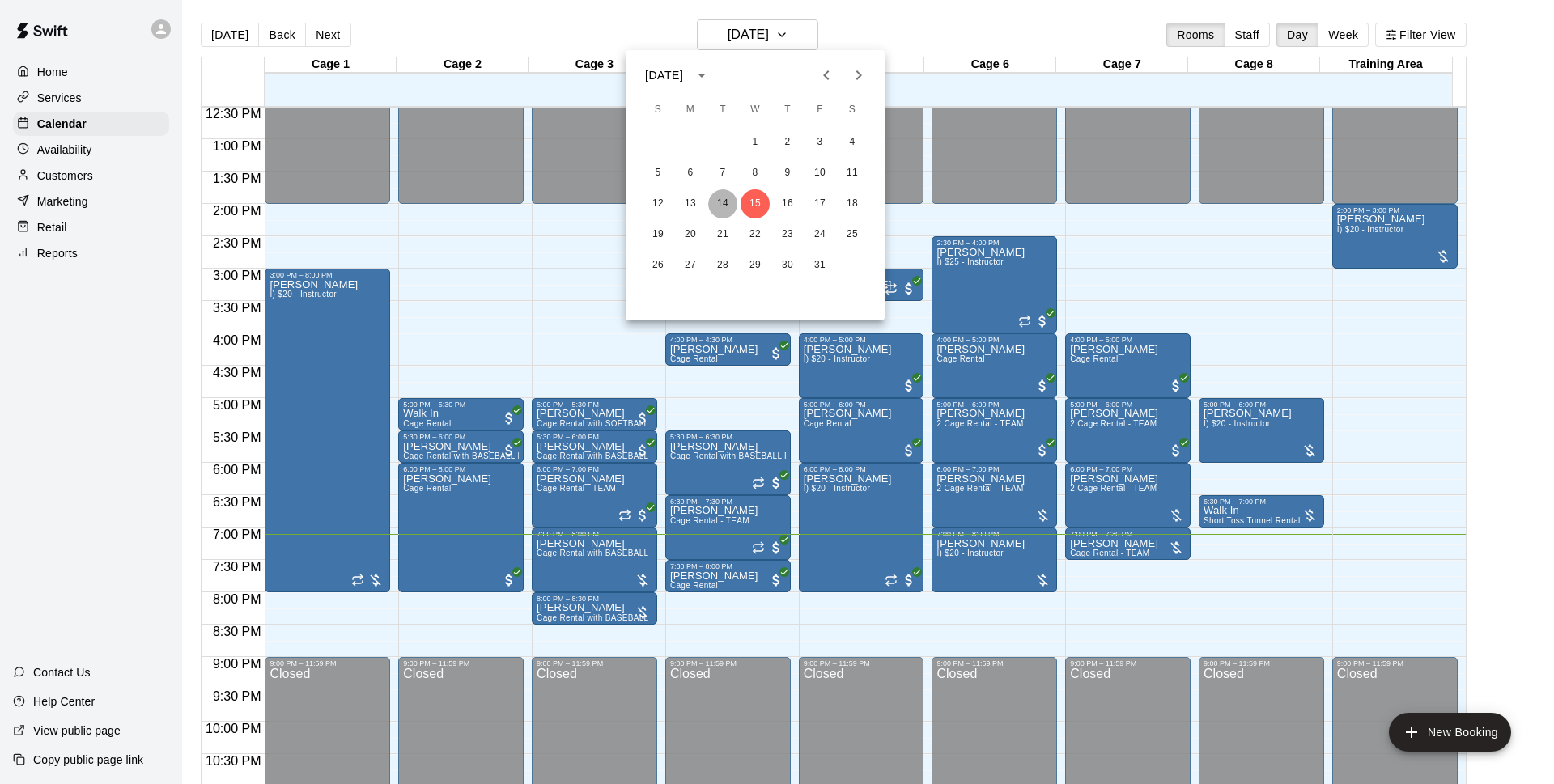
click at [727, 190] on button "14" at bounding box center [723, 204] width 29 height 29
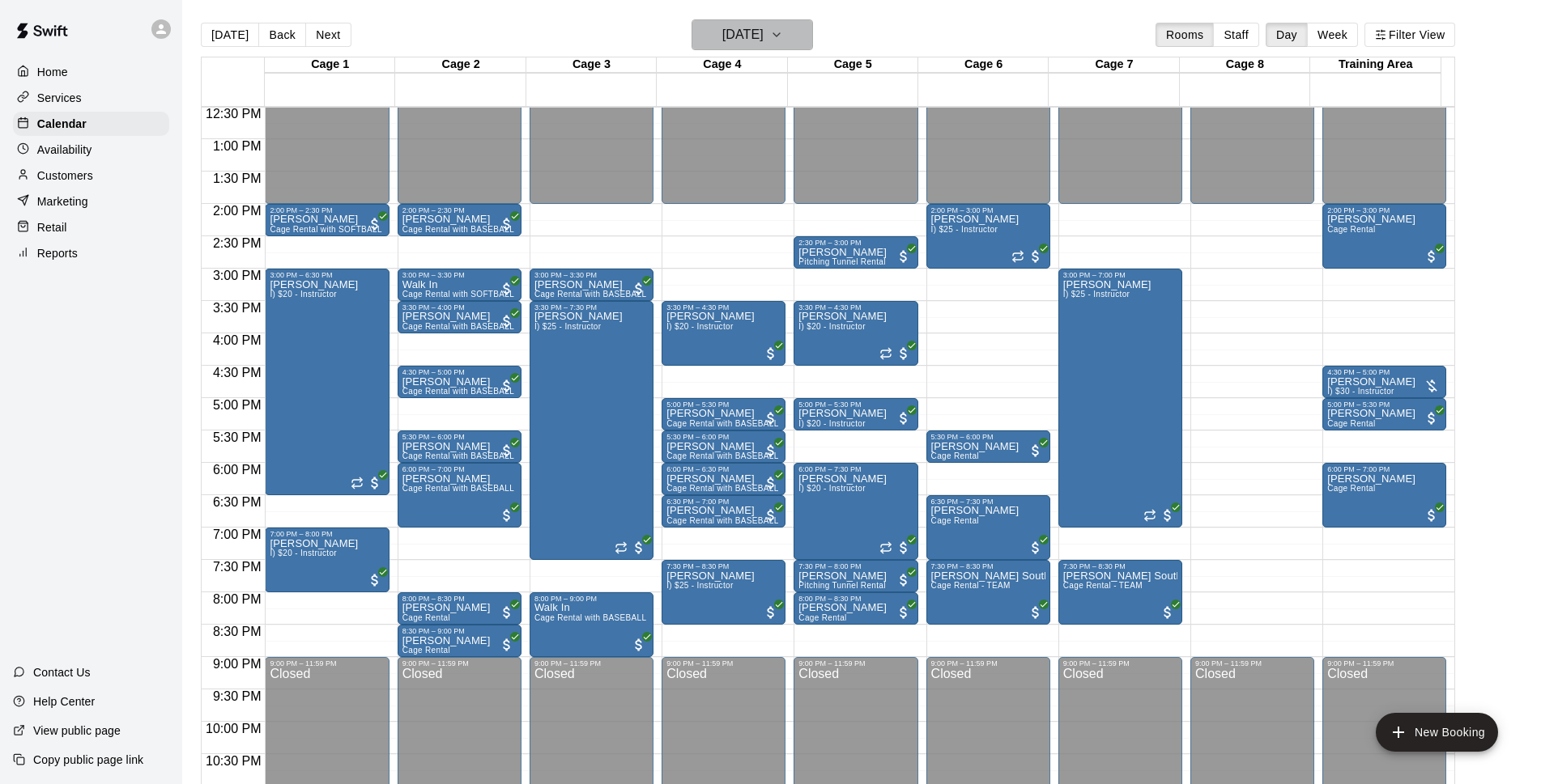
click at [763, 39] on h6 "Tuesday Oct 14" at bounding box center [743, 34] width 41 height 22
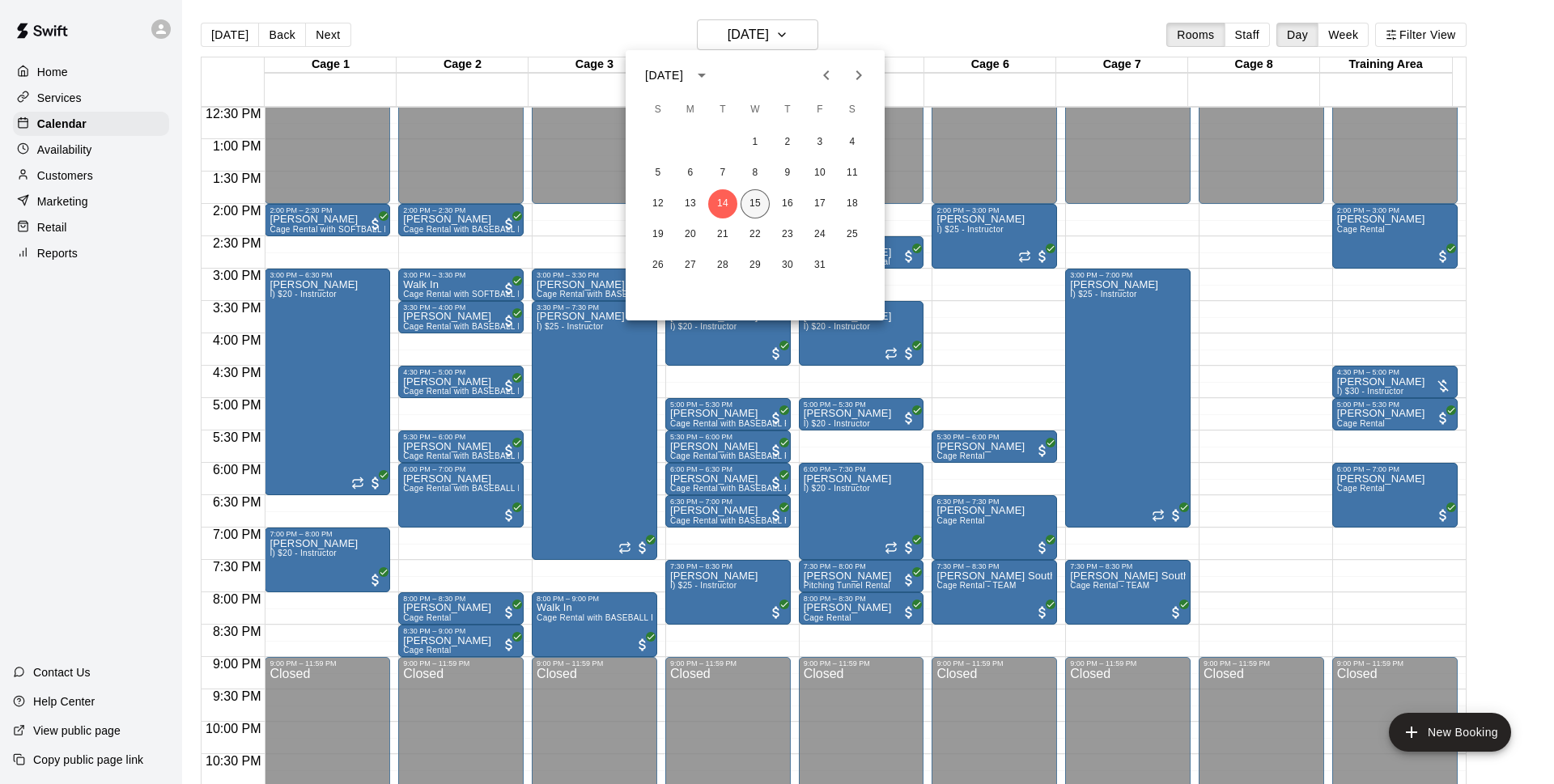
click at [766, 206] on button "15" at bounding box center [755, 204] width 29 height 29
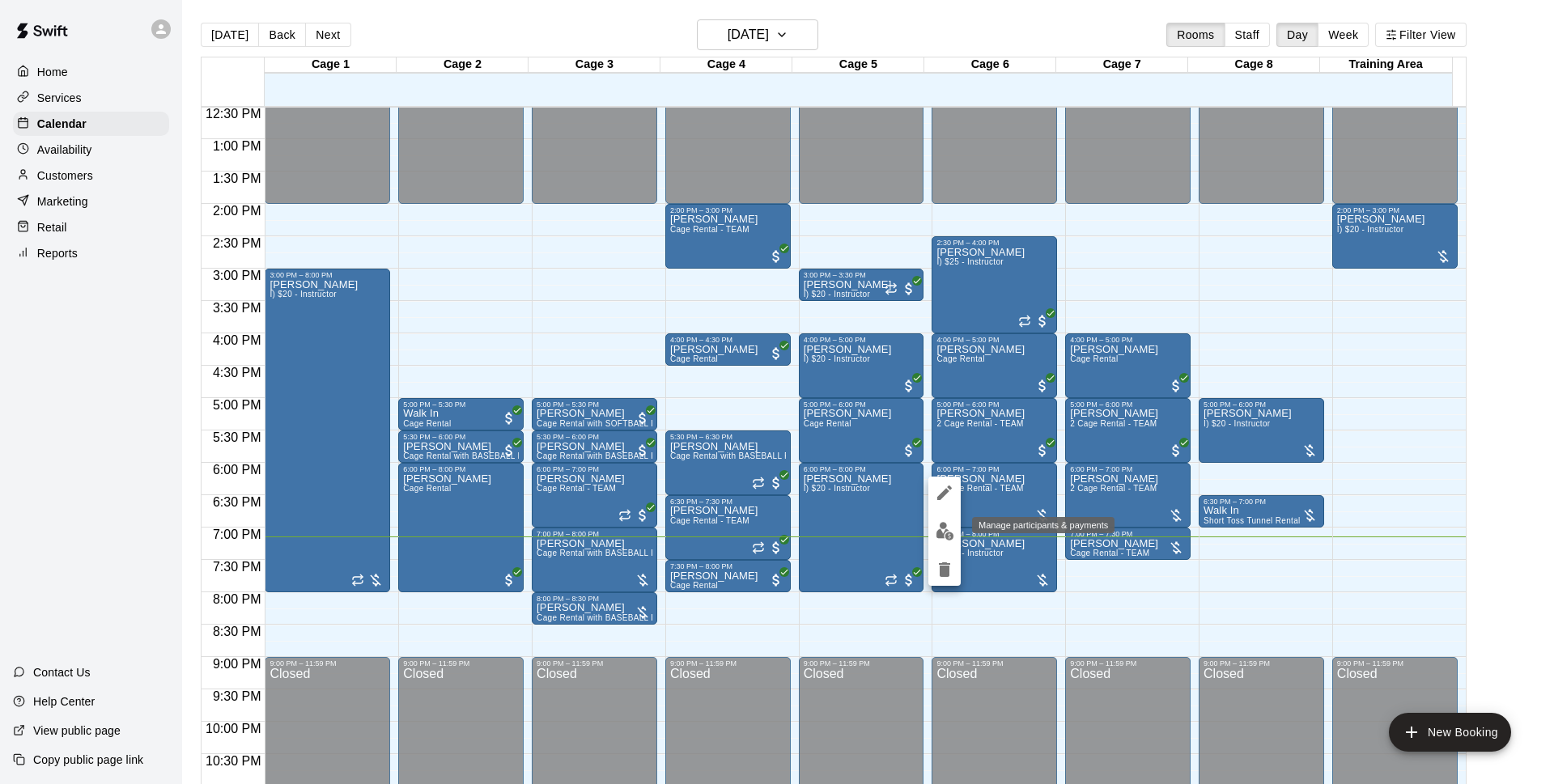
click at [930, 530] on button "edit" at bounding box center [944, 531] width 32 height 31
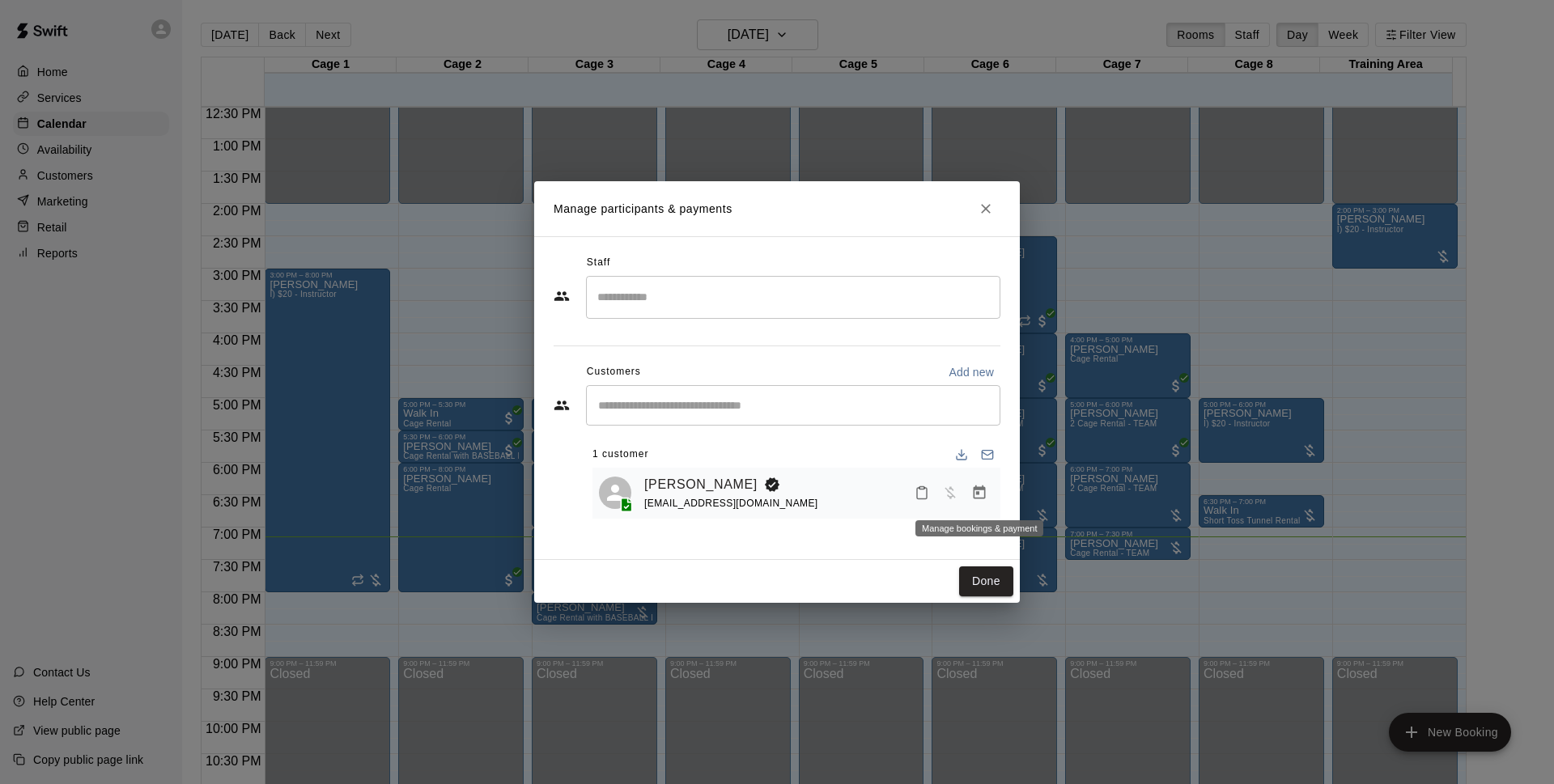
click at [980, 507] on button "Manage bookings & payment" at bounding box center [979, 492] width 29 height 29
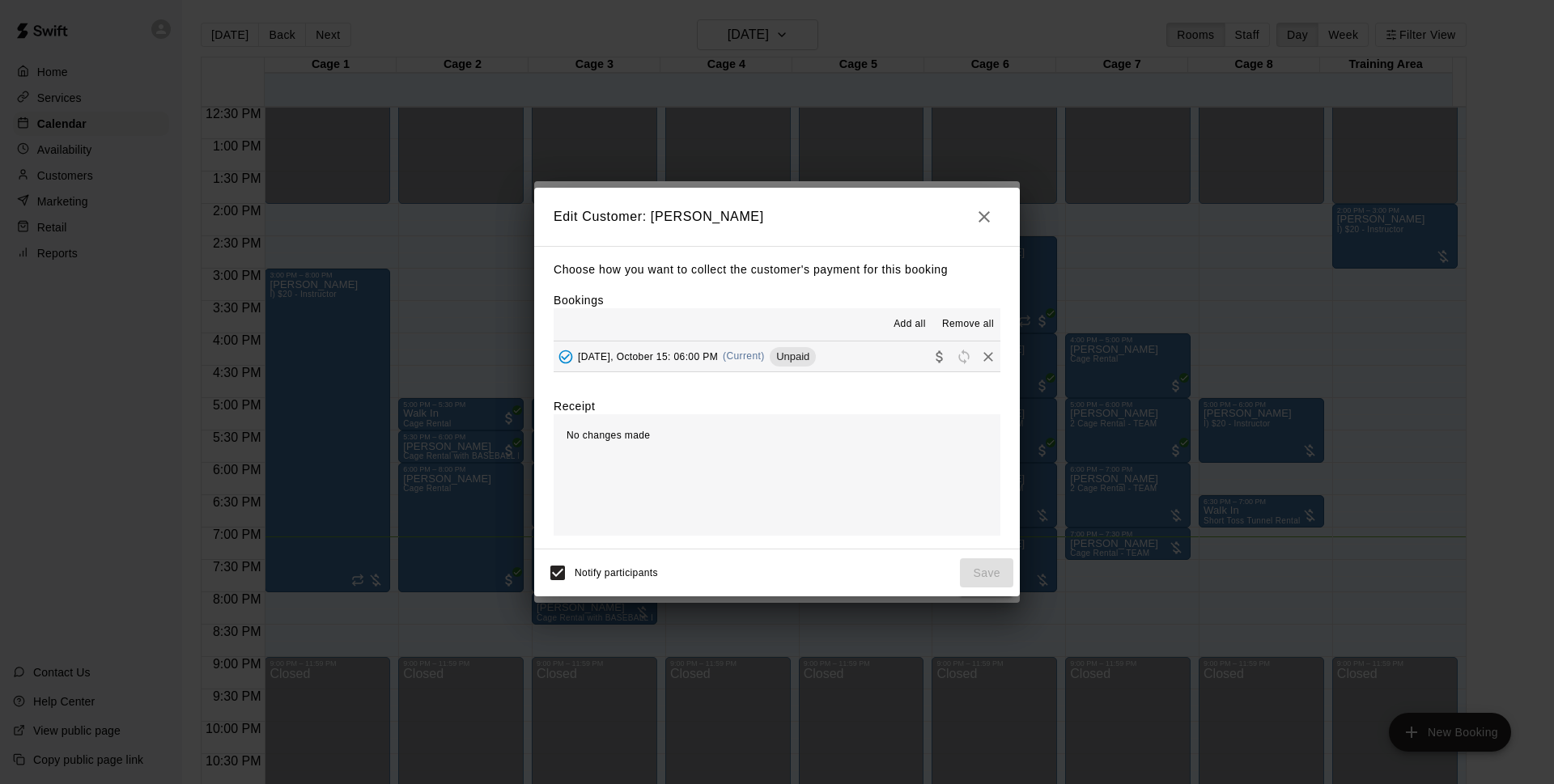
click at [835, 341] on div "Add all Remove all" at bounding box center [777, 324] width 447 height 32
click at [816, 356] on span "Unpaid" at bounding box center [793, 356] width 46 height 12
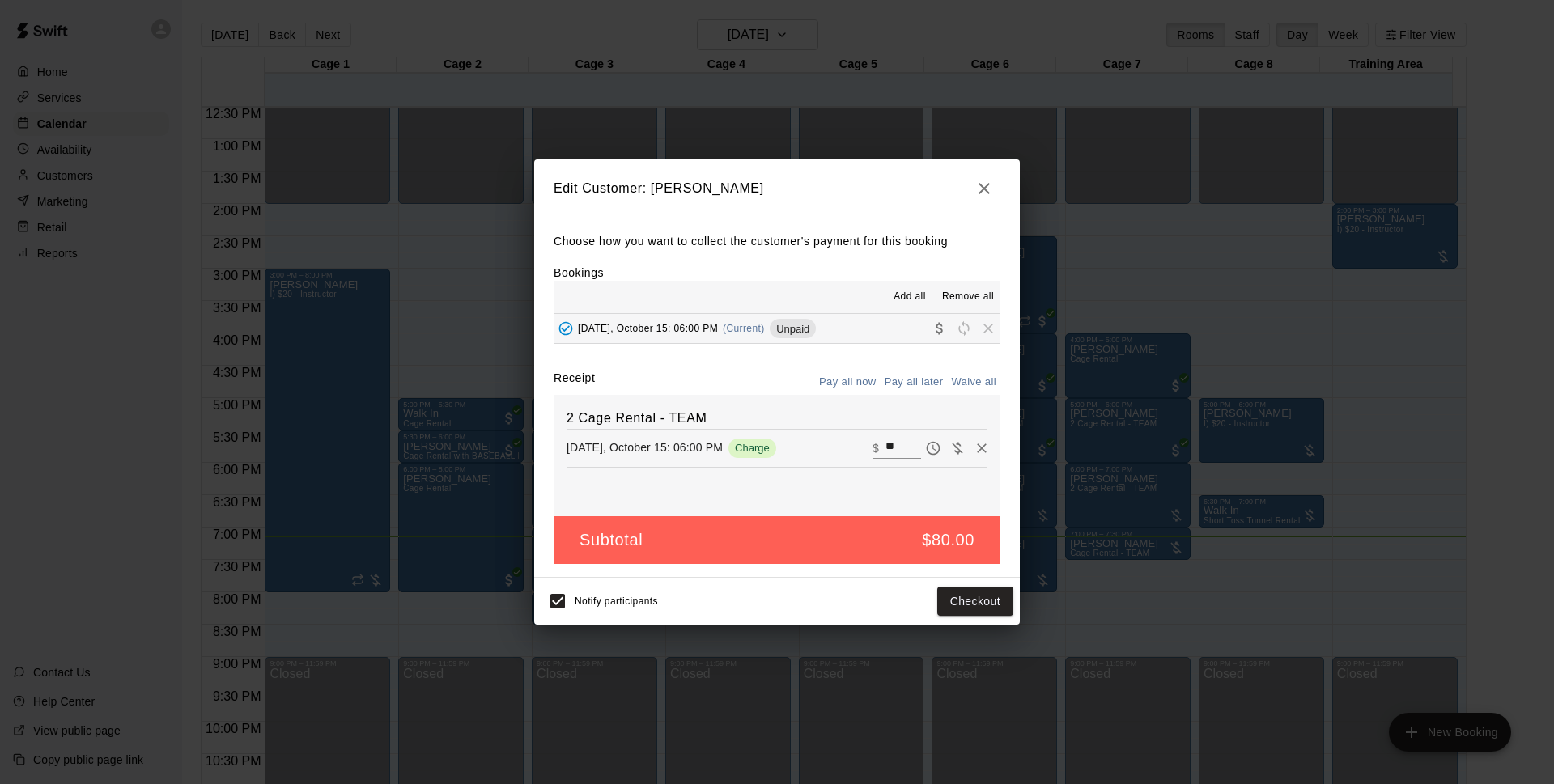
click at [994, 190] on button "button" at bounding box center [984, 188] width 32 height 32
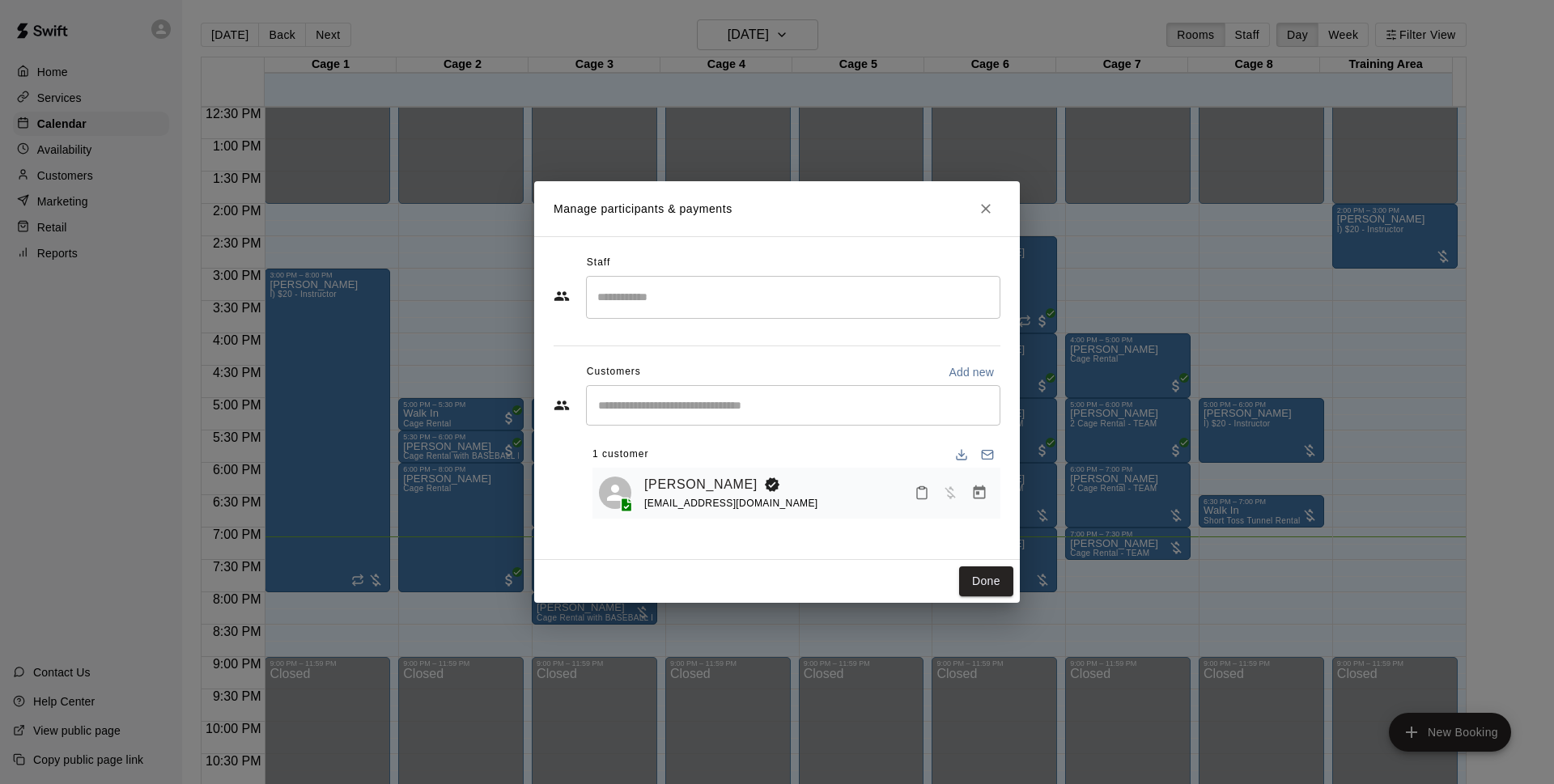
click at [988, 215] on icon "Close" at bounding box center [986, 209] width 17 height 17
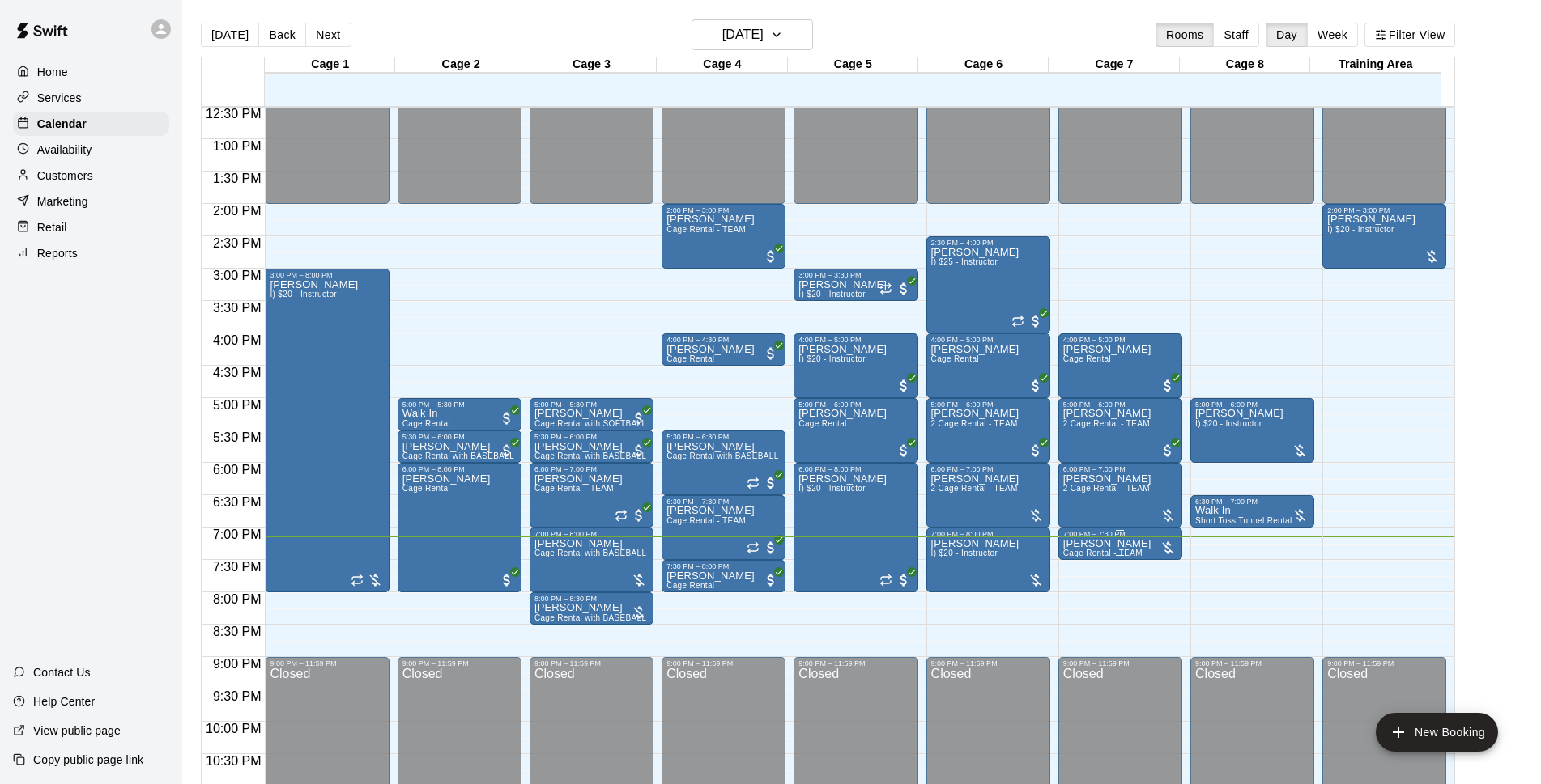
click at [1093, 538] on div "7:00 PM – 7:30 PM" at bounding box center [1120, 535] width 114 height 8
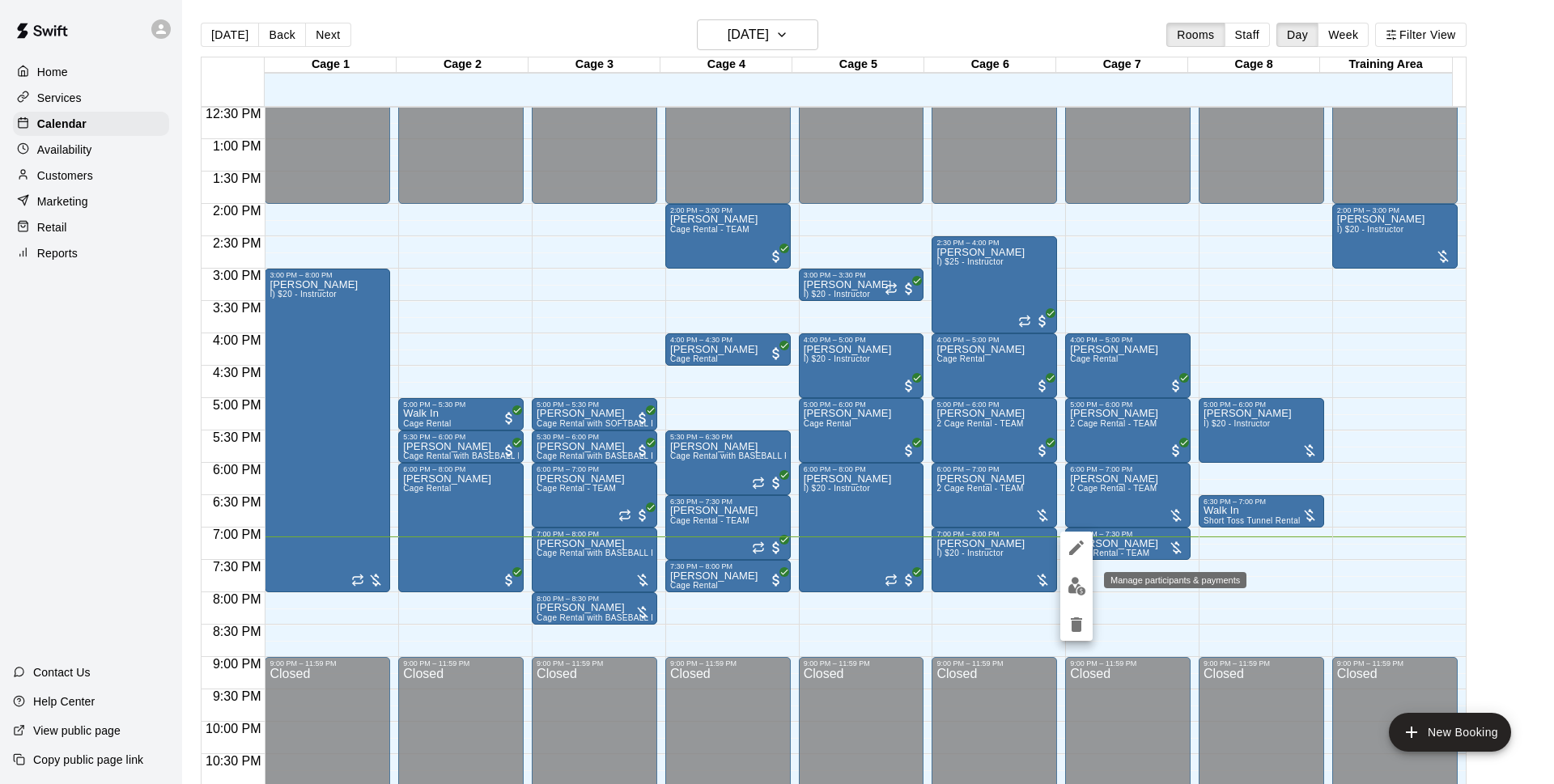
click at [1070, 577] on img "edit" at bounding box center [1077, 586] width 18 height 18
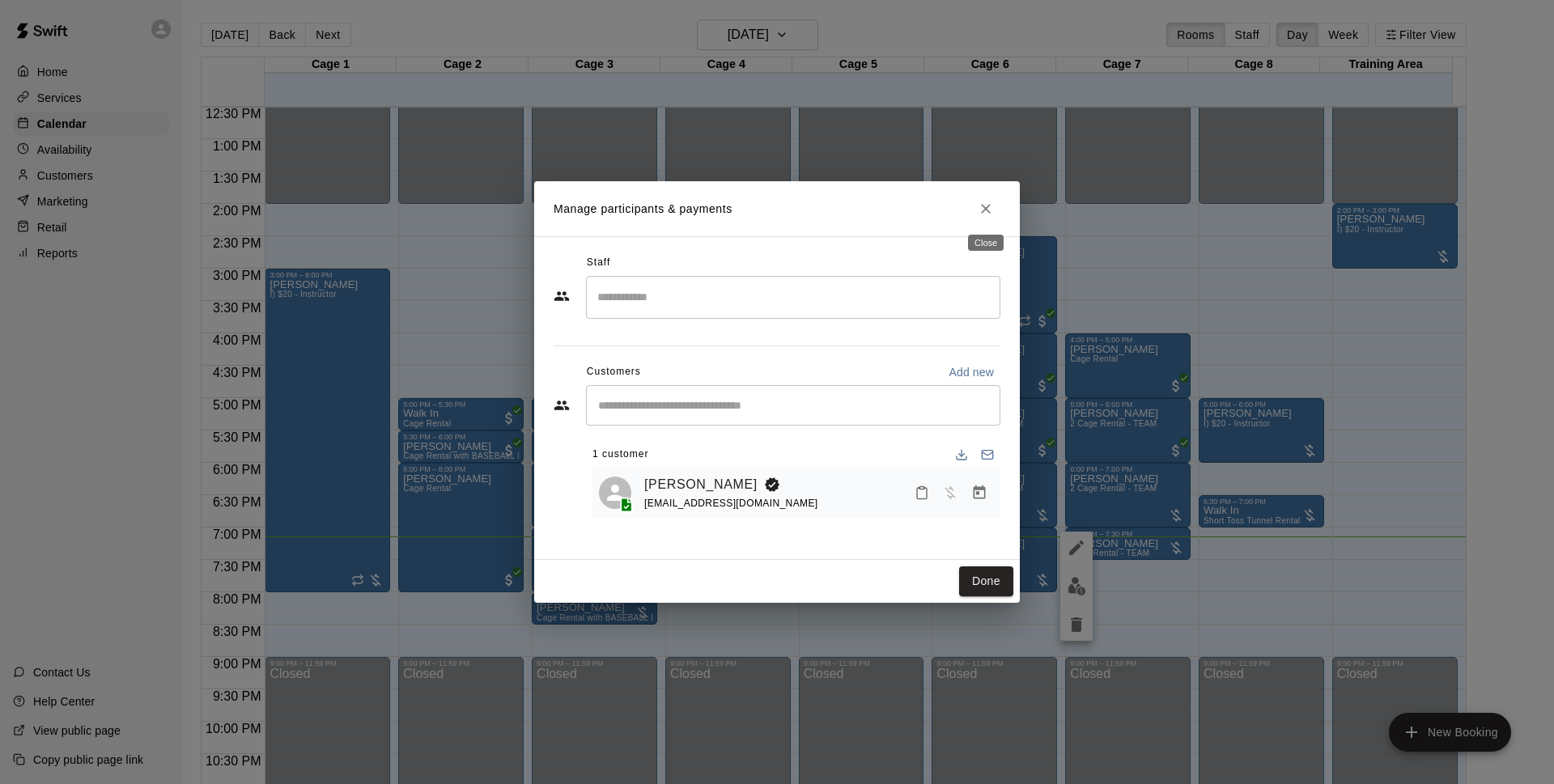
click at [984, 192] on h2 "Manage participants & payments" at bounding box center [777, 209] width 486 height 55
click at [987, 206] on icon "Close" at bounding box center [986, 209] width 17 height 17
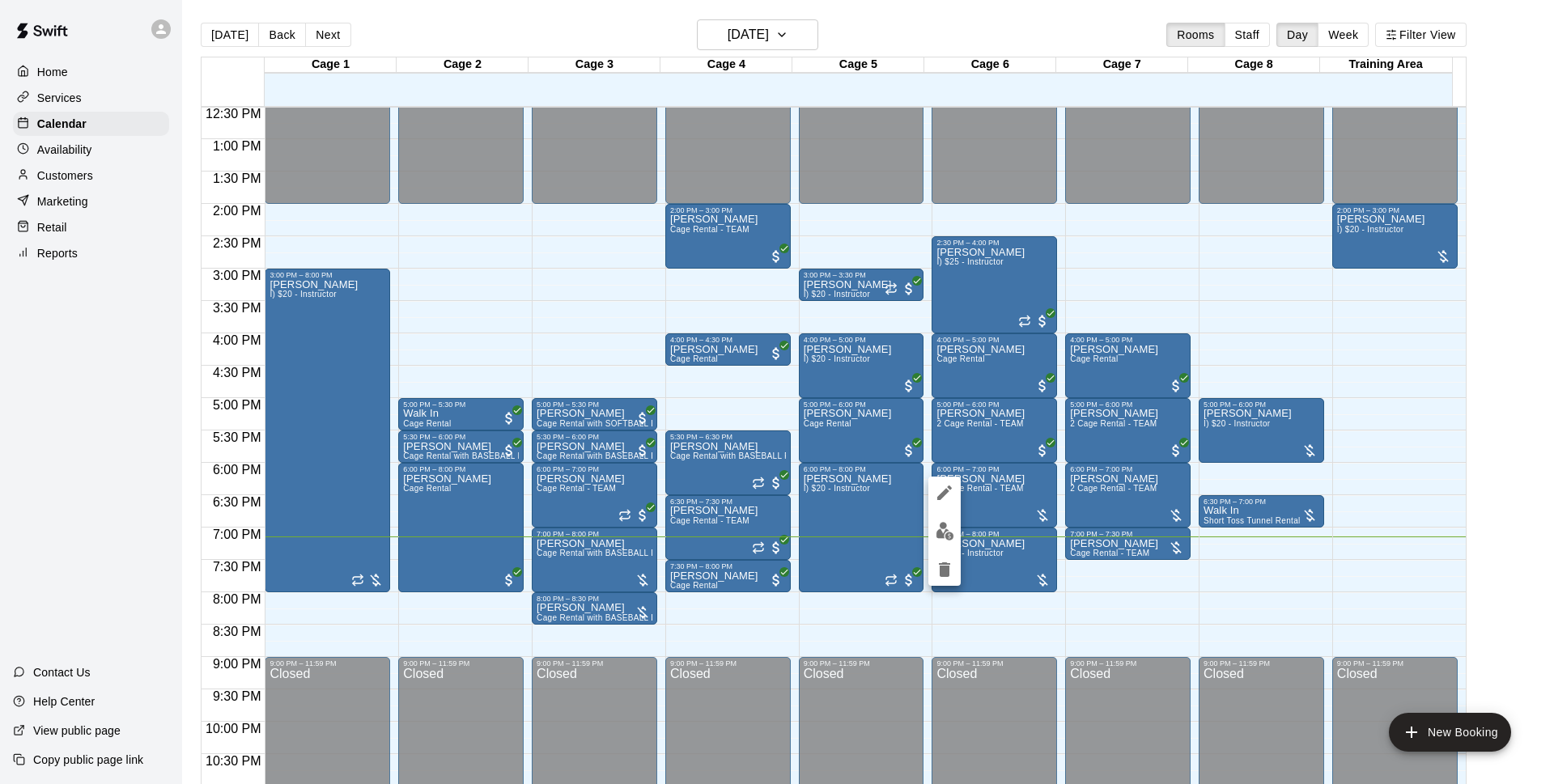
click at [954, 525] on img "edit" at bounding box center [945, 531] width 18 height 18
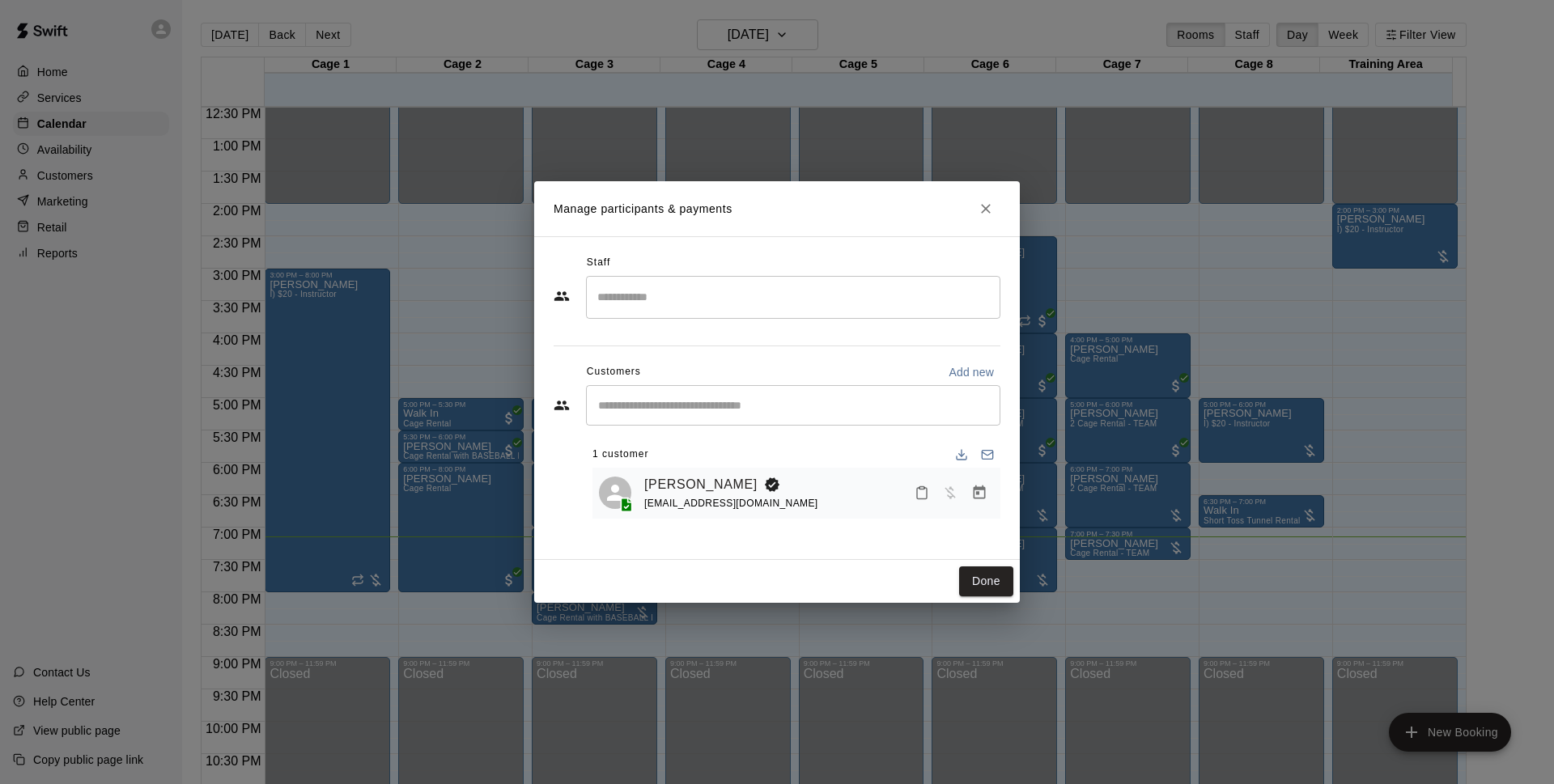
click at [985, 495] on icon "Manage bookings & payment" at bounding box center [980, 492] width 12 height 14
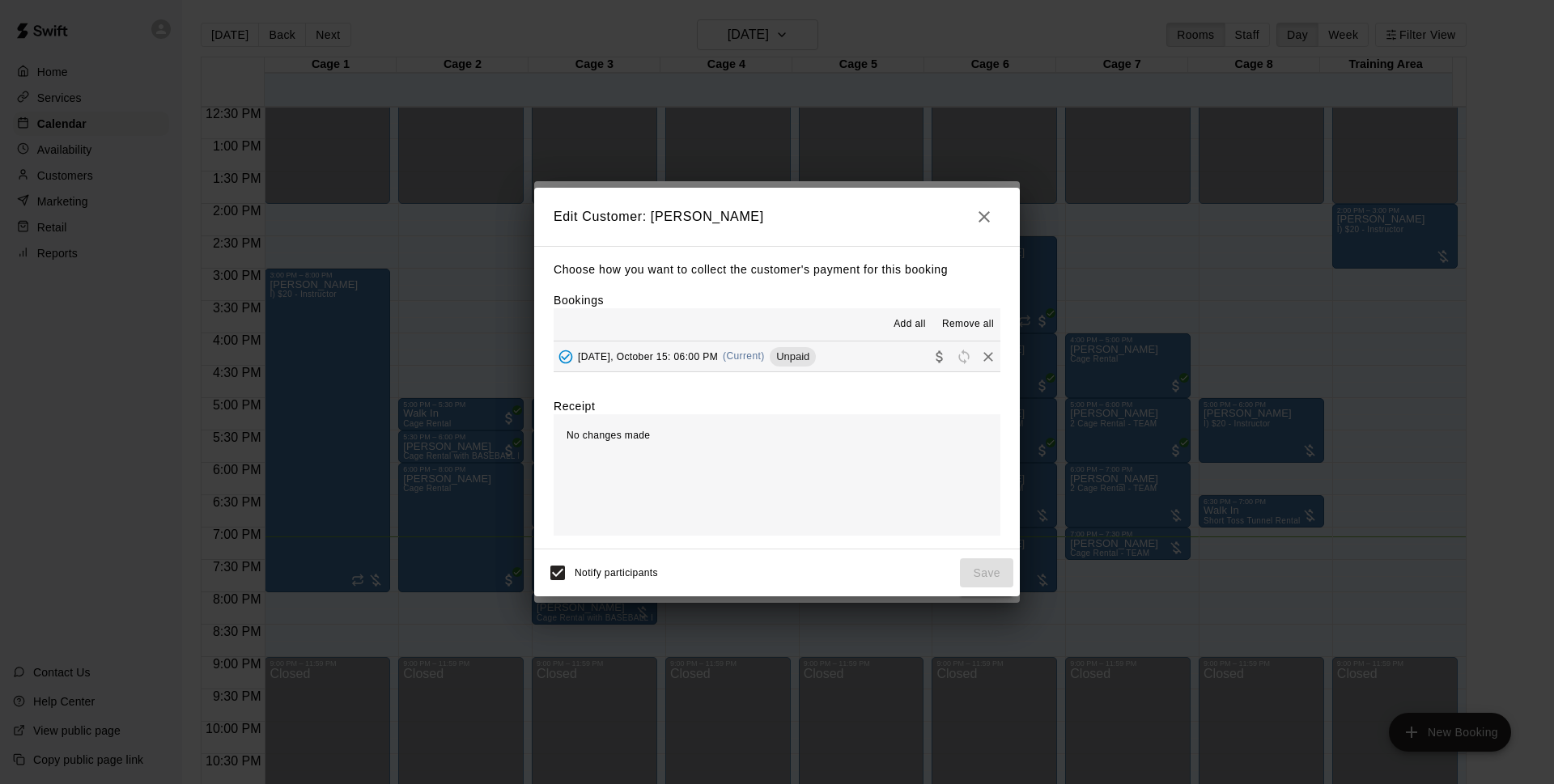
click at [854, 359] on button "[DATE], October 15: 06:00 PM (Current) Unpaid" at bounding box center [777, 356] width 447 height 30
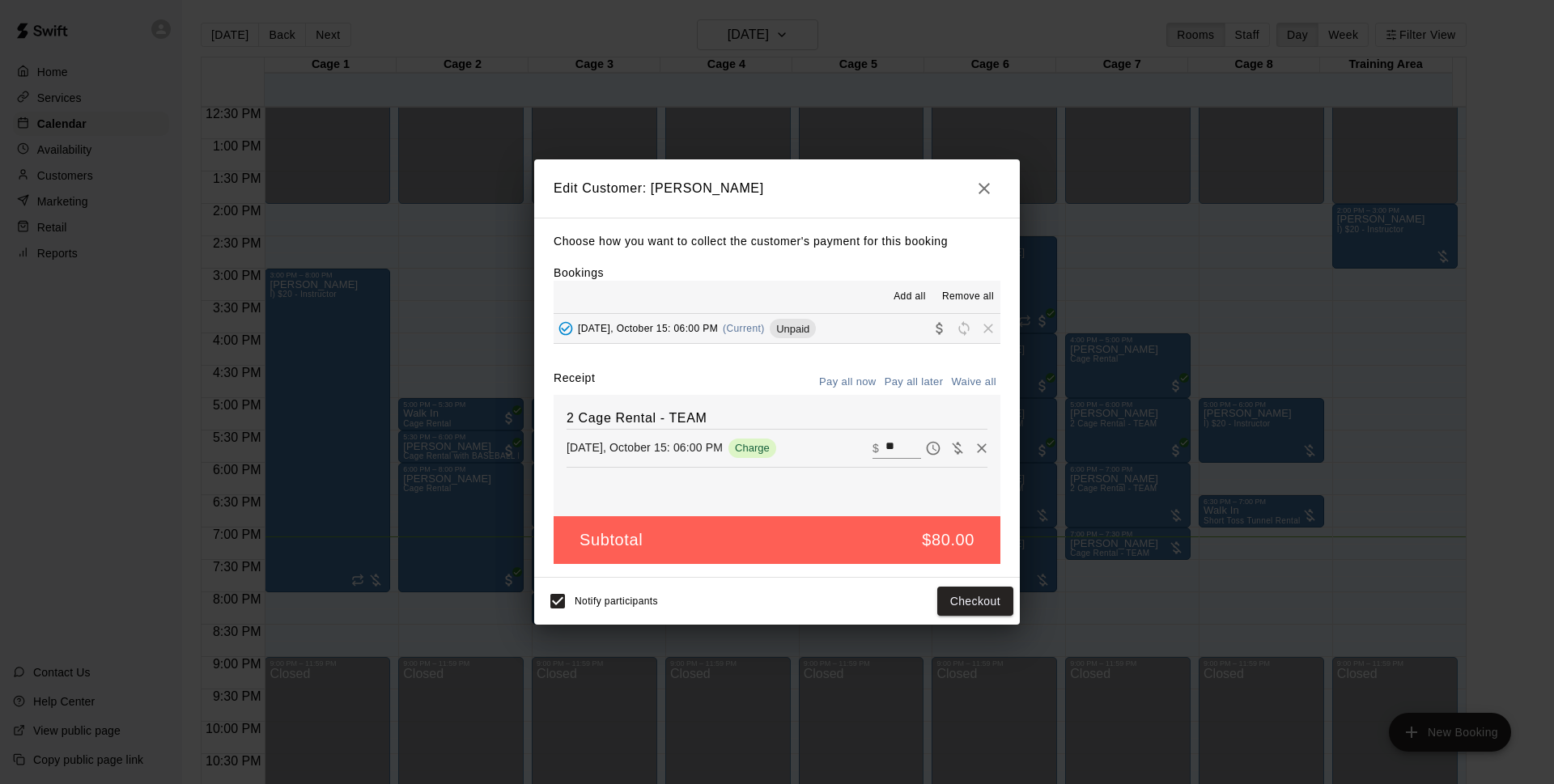
click at [577, 615] on div "Notify participants" at bounding box center [599, 601] width 118 height 34
click at [954, 606] on button "Checkout" at bounding box center [975, 602] width 76 height 30
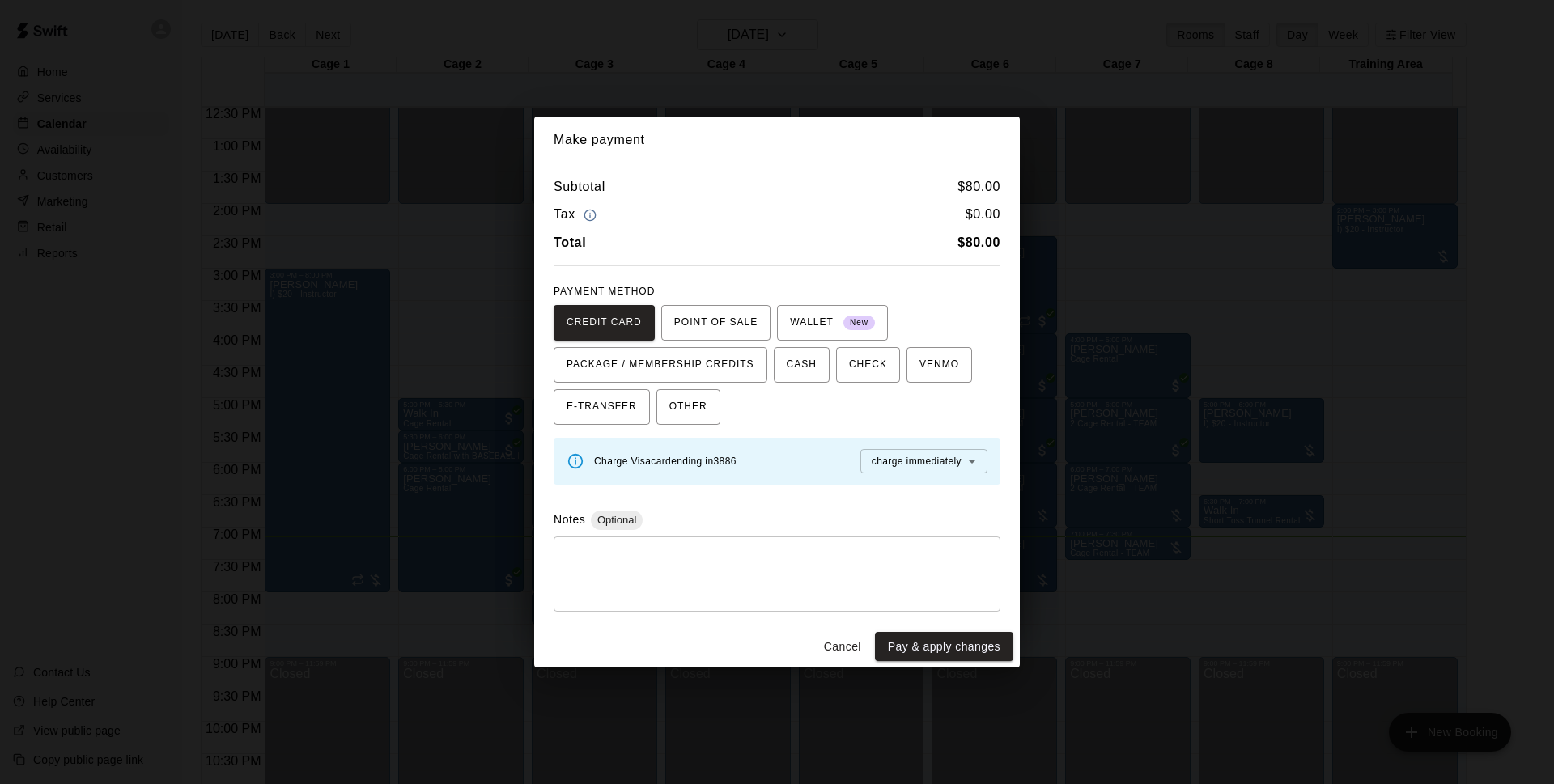
click at [855, 647] on button "Cancel" at bounding box center [842, 647] width 52 height 30
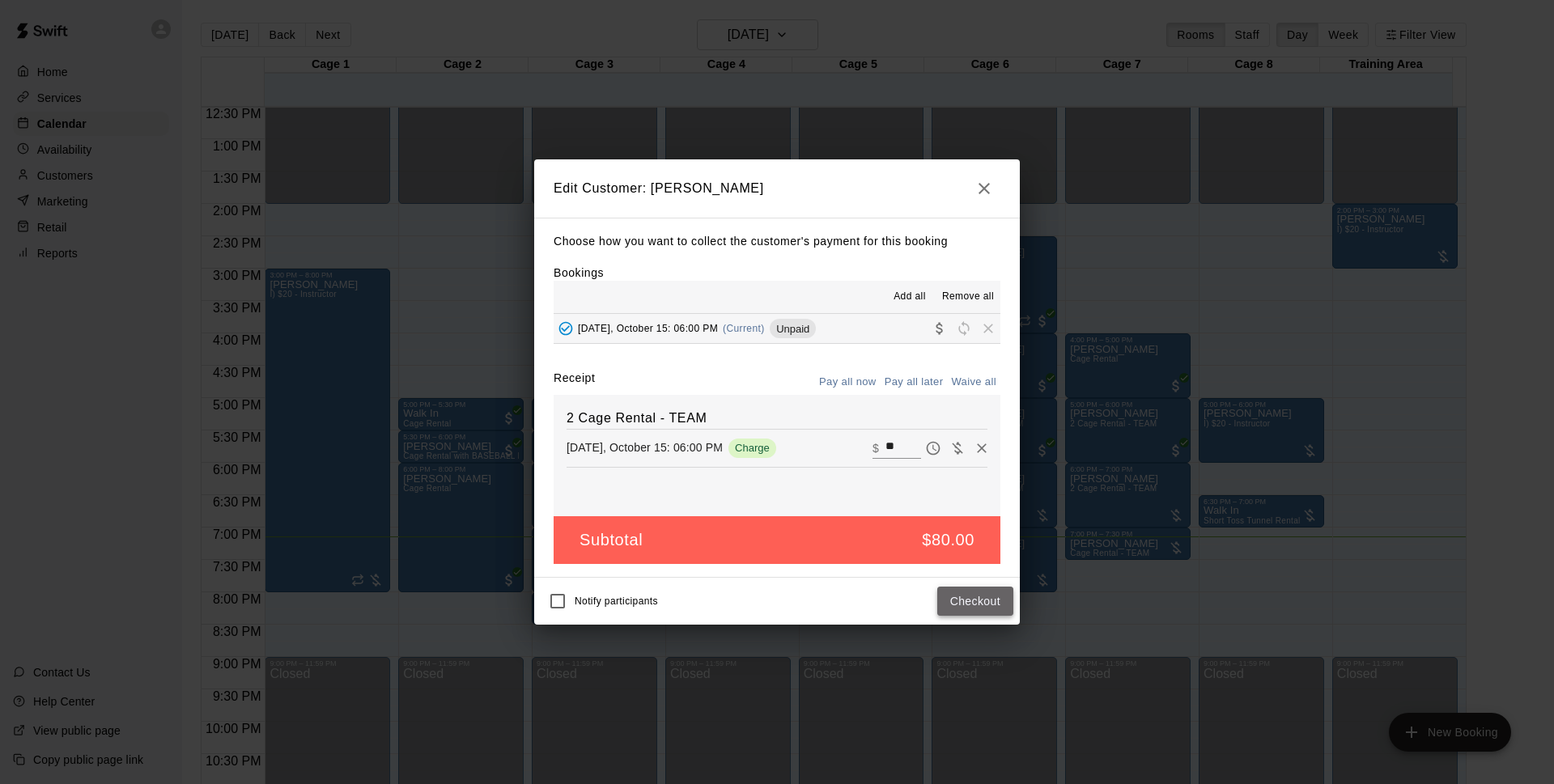
click at [986, 607] on button "Checkout" at bounding box center [975, 602] width 76 height 30
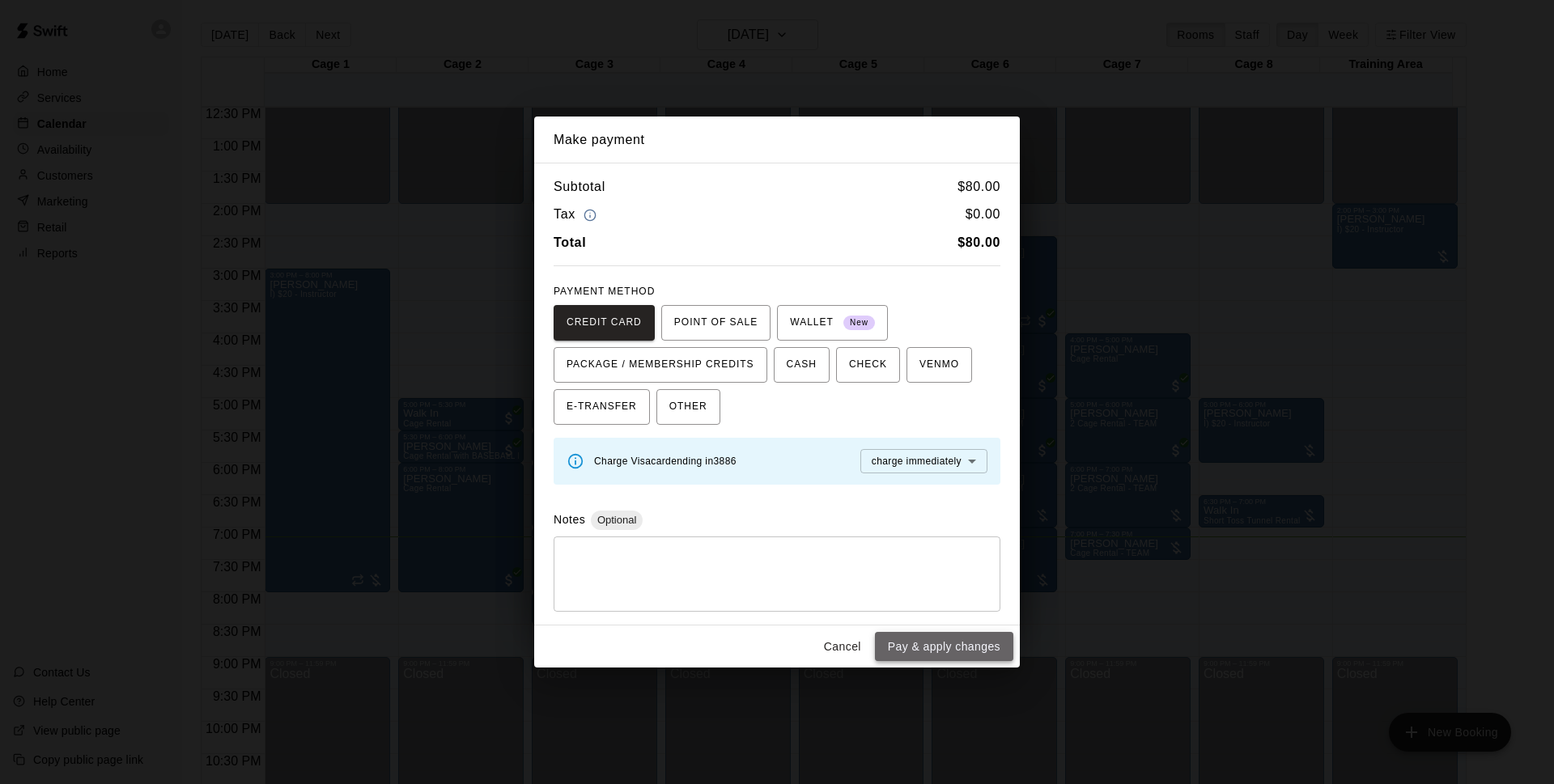
click at [915, 650] on button "Pay & apply changes" at bounding box center [944, 647] width 138 height 30
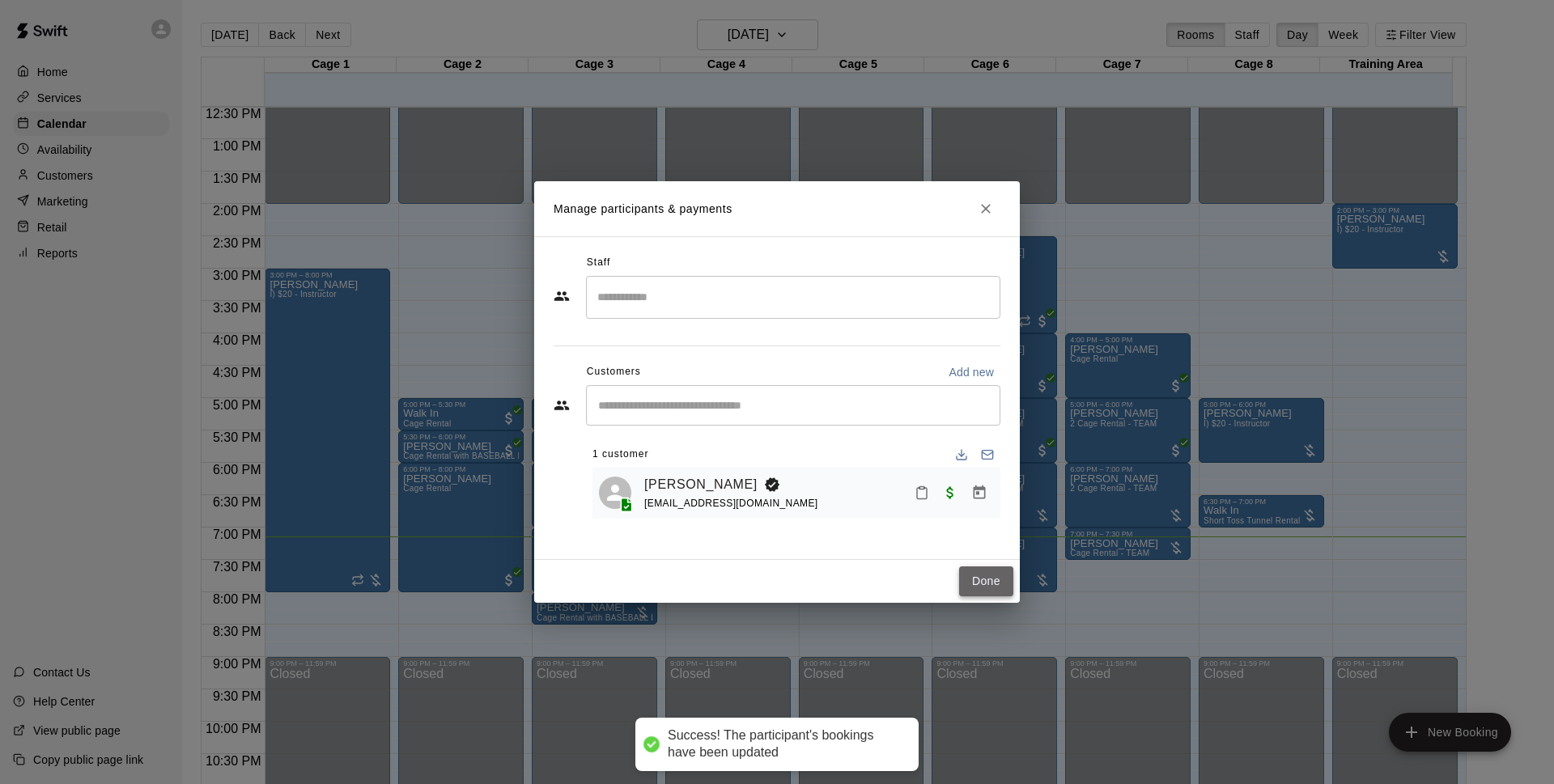
click at [973, 589] on button "Done" at bounding box center [985, 582] width 54 height 30
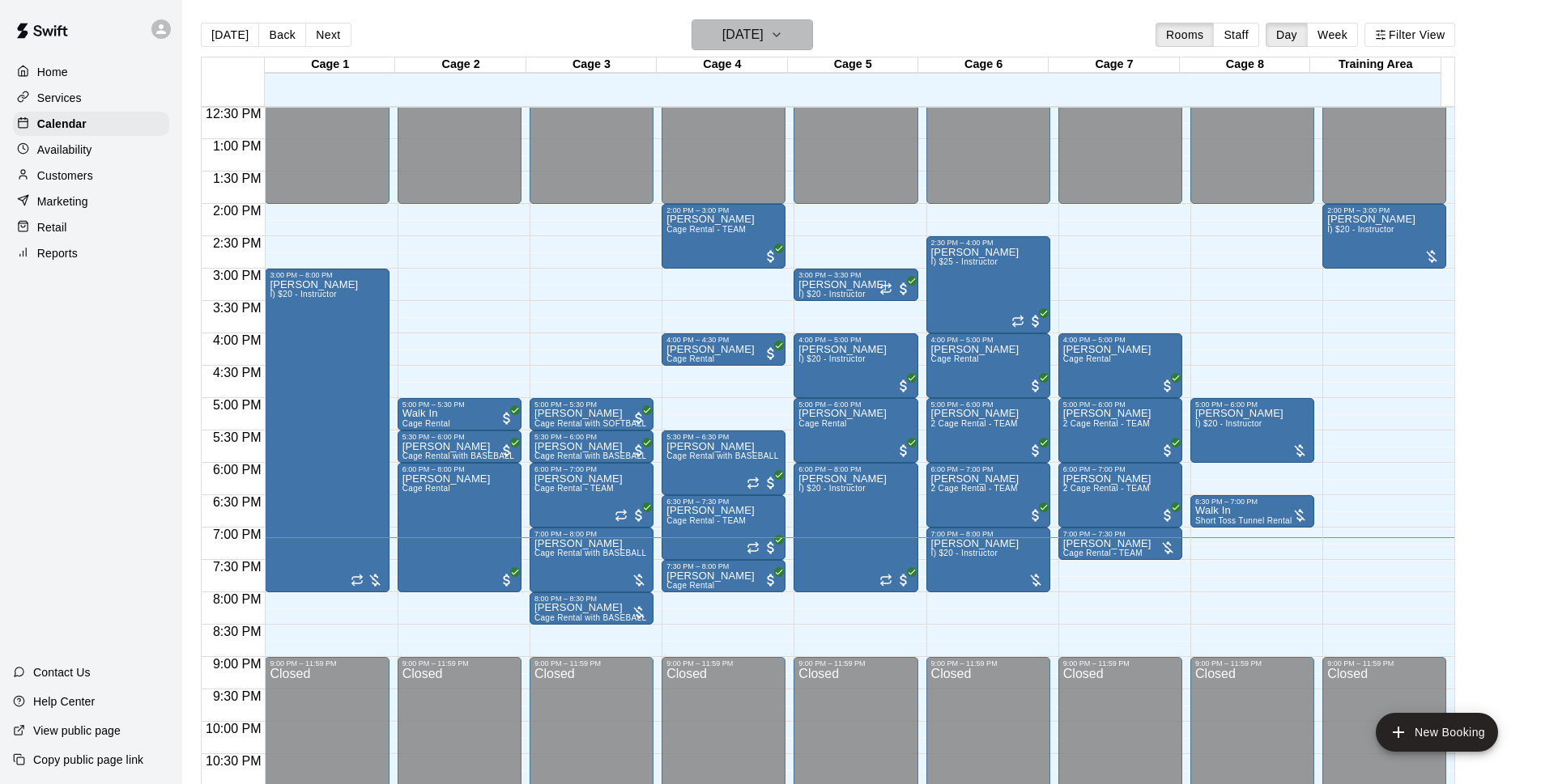
click at [763, 29] on h6 "[DATE]" at bounding box center [743, 34] width 41 height 22
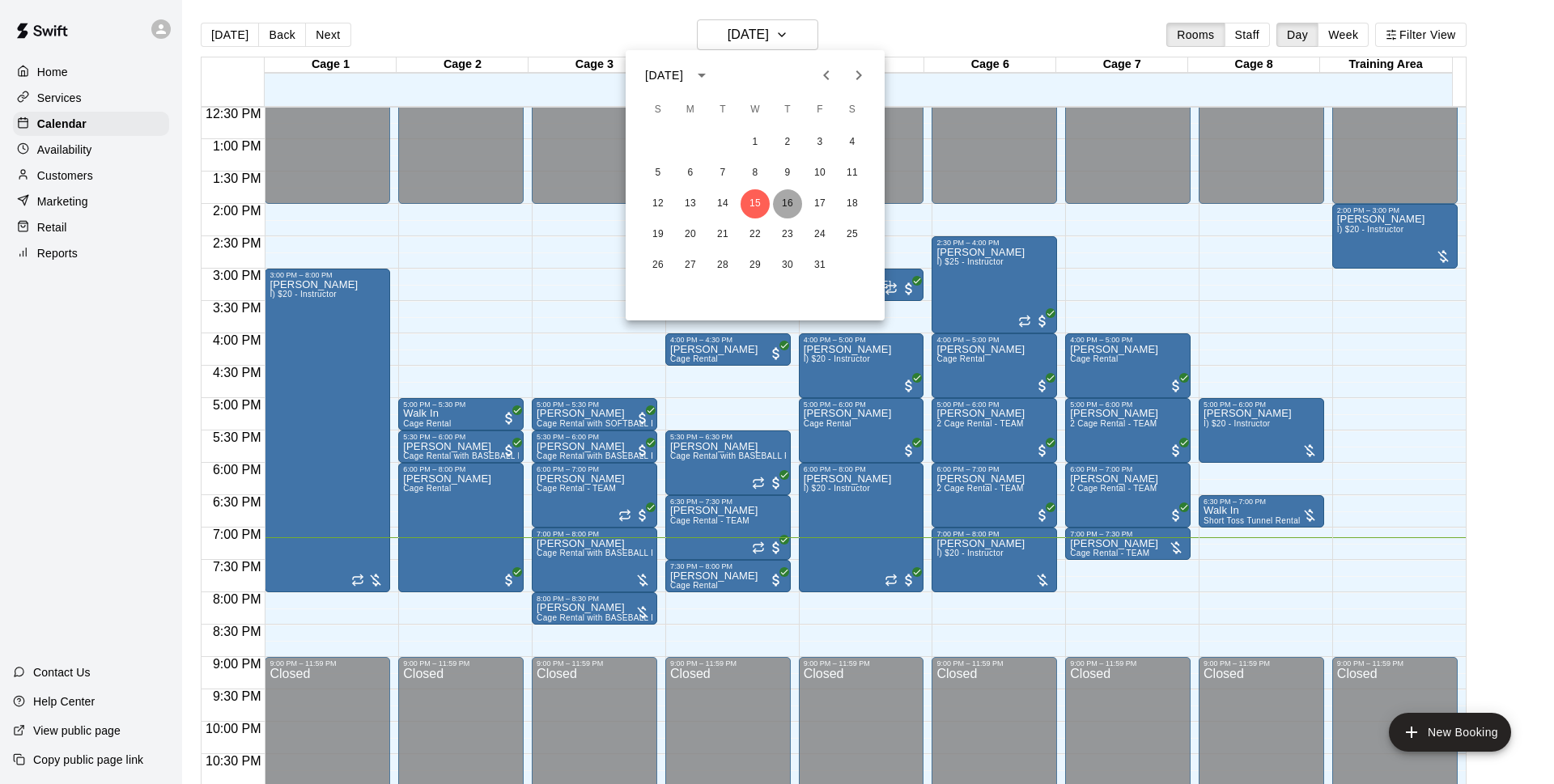
drag, startPoint x: 799, startPoint y: 199, endPoint x: 966, endPoint y: 87, distance: 201.1
click at [798, 199] on button "16" at bounding box center [787, 204] width 29 height 29
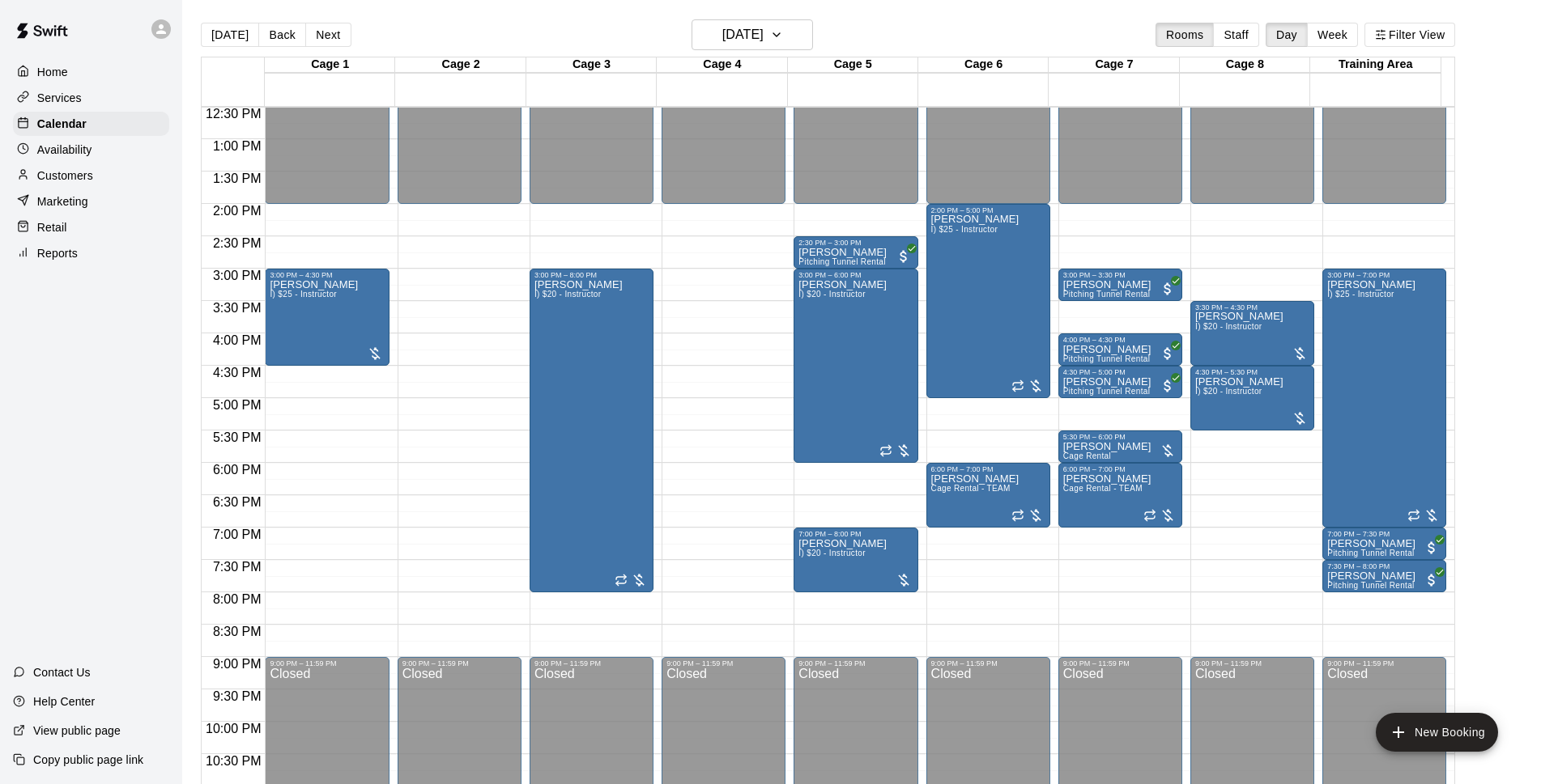
click at [995, 39] on div "Today Back Next Thursday Oct 16 Rooms Staff Day Week Filter View" at bounding box center [827, 37] width 1254 height 37
click at [783, 27] on icon "button" at bounding box center [777, 34] width 13 height 19
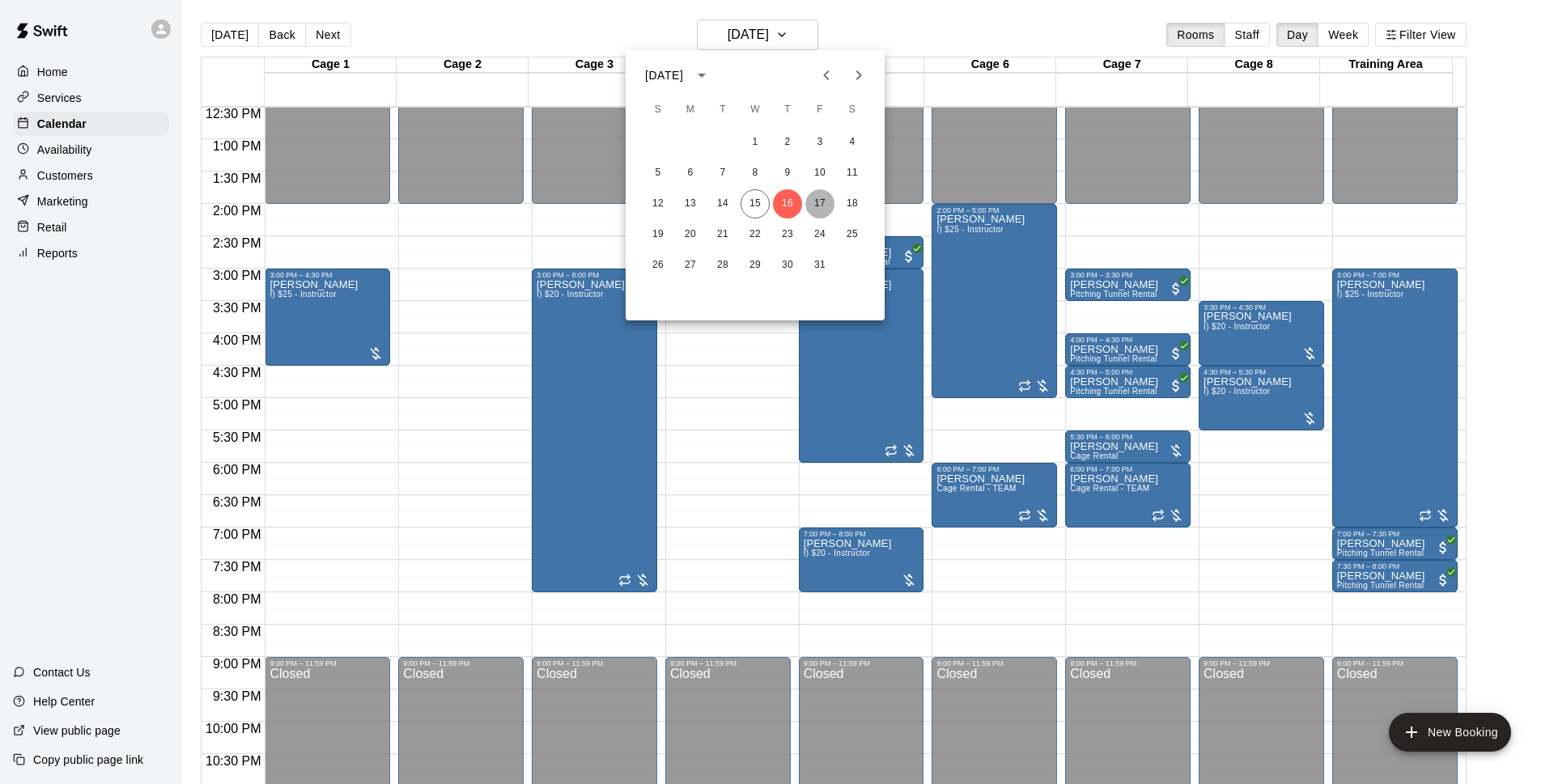
click at [827, 197] on button "17" at bounding box center [820, 204] width 29 height 29
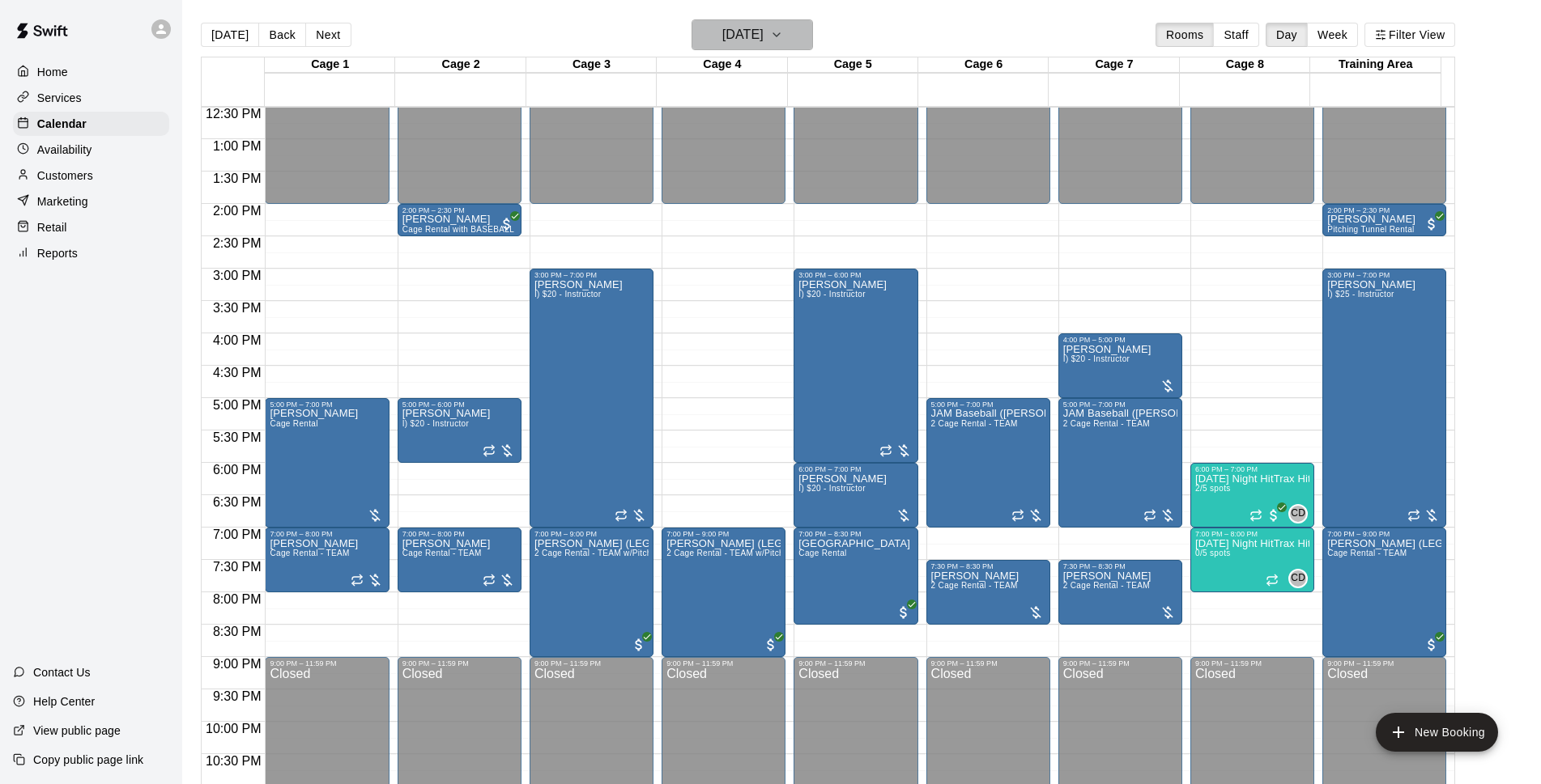
click at [763, 27] on h6 "[DATE]" at bounding box center [743, 34] width 41 height 22
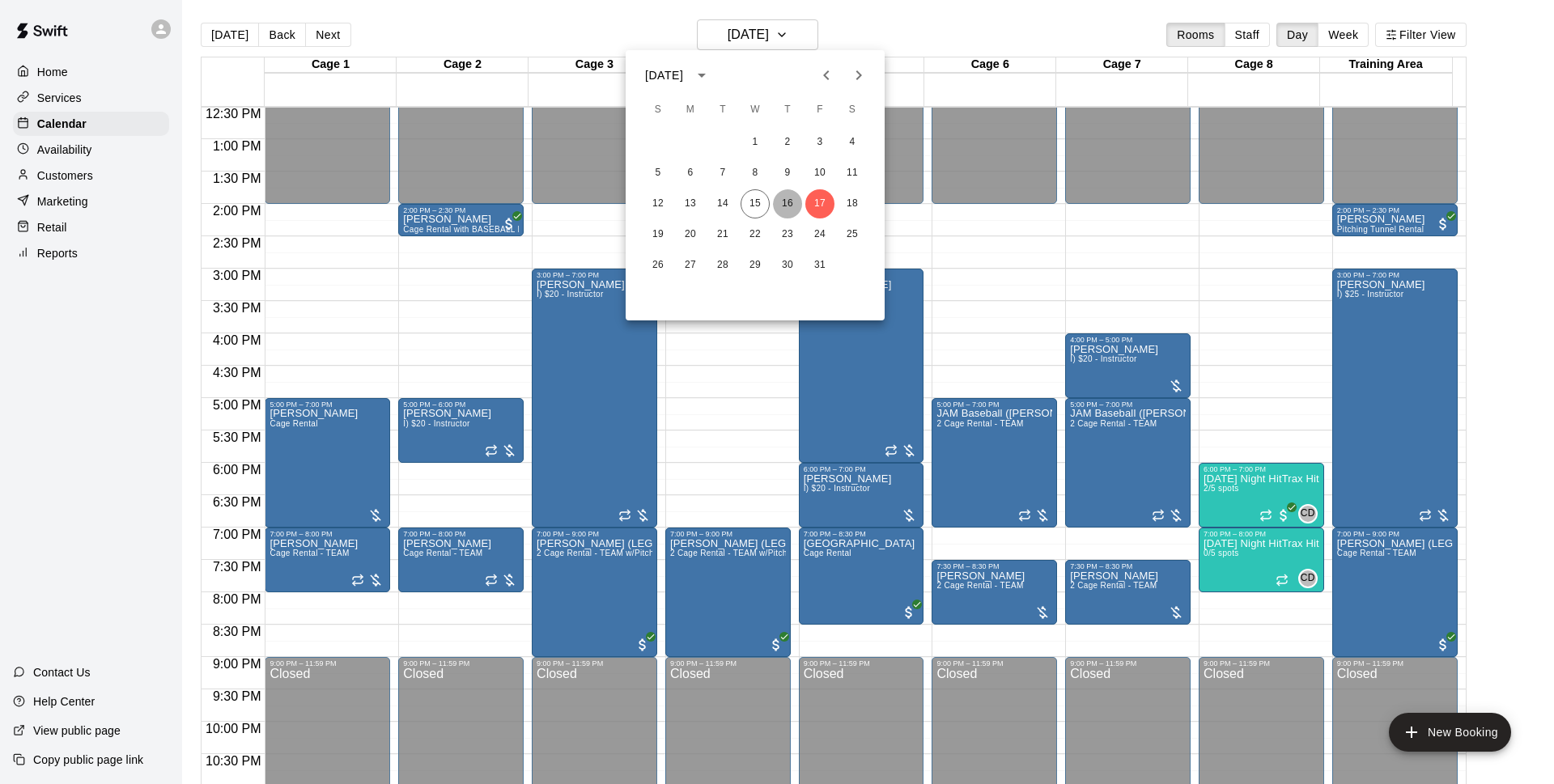
click at [787, 197] on button "16" at bounding box center [787, 204] width 29 height 29
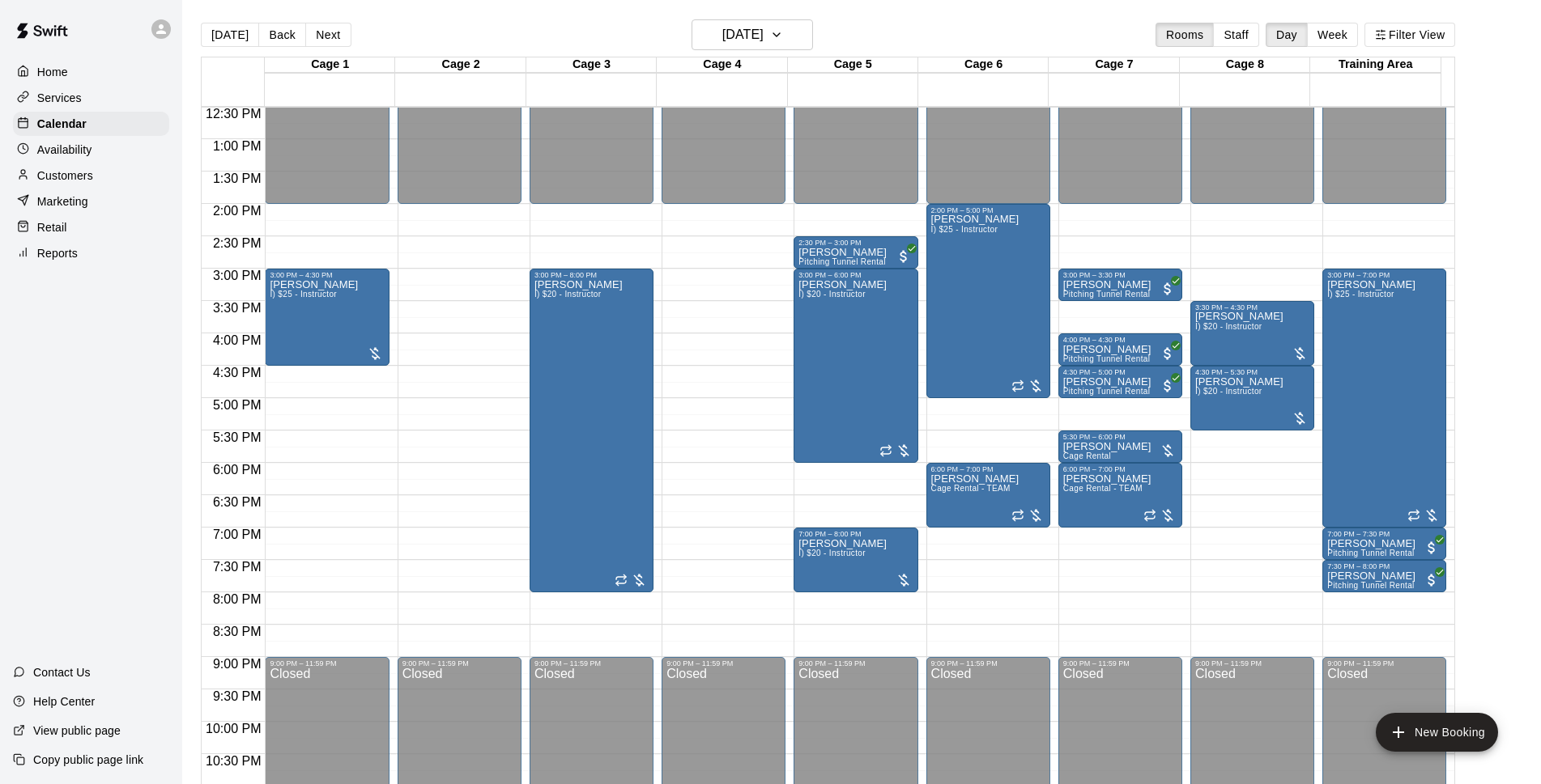
click at [771, 18] on main "Today Back Next Thursday Oct 16 Rooms Staff Day Week Filter View Cage 1 16 Thu …" at bounding box center [861, 405] width 1359 height 811
click at [763, 39] on h6 "[DATE]" at bounding box center [743, 34] width 41 height 22
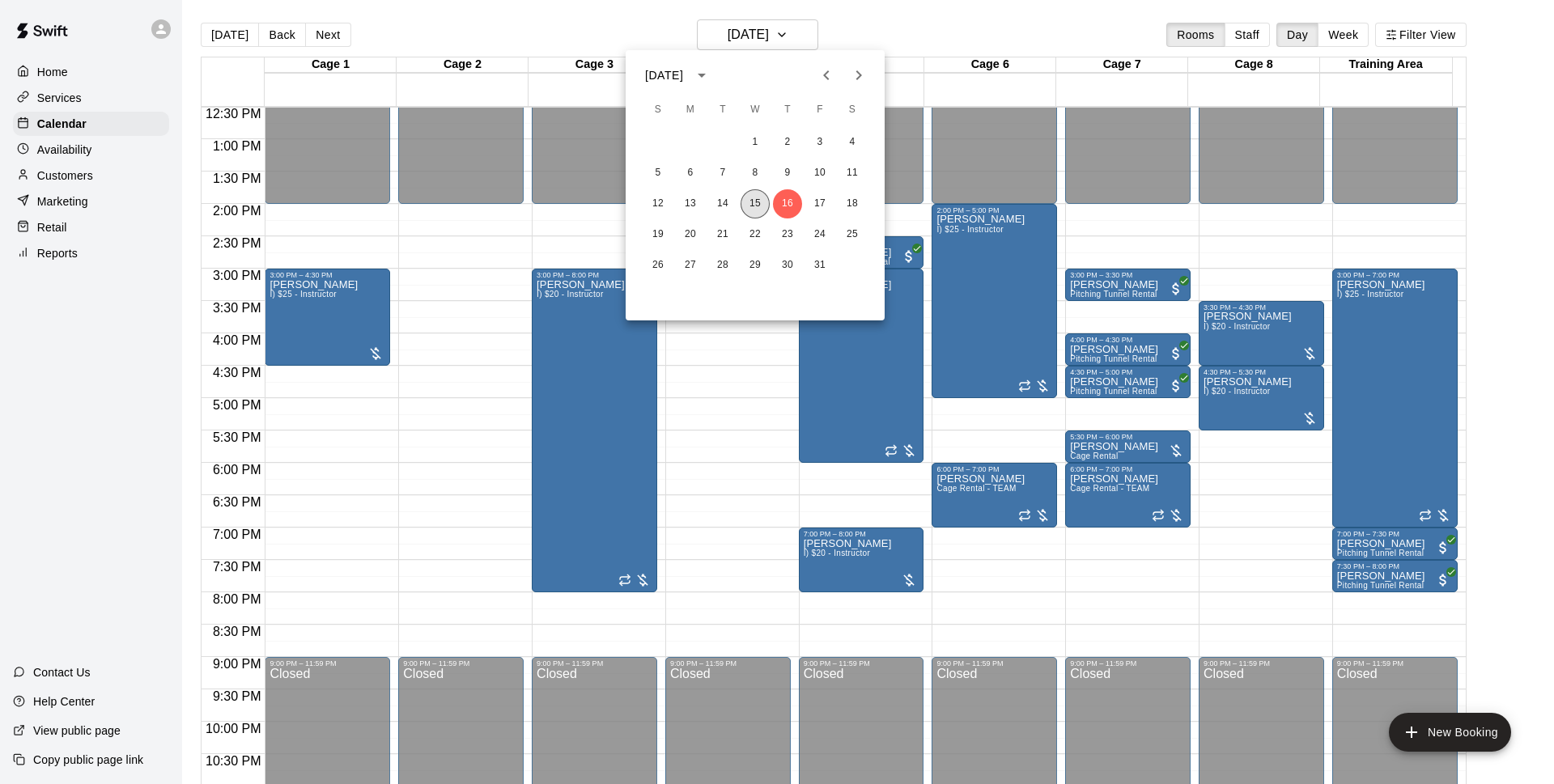
drag, startPoint x: 761, startPoint y: 197, endPoint x: 1200, endPoint y: 505, distance: 536.3
click at [761, 198] on button "15" at bounding box center [755, 204] width 29 height 29
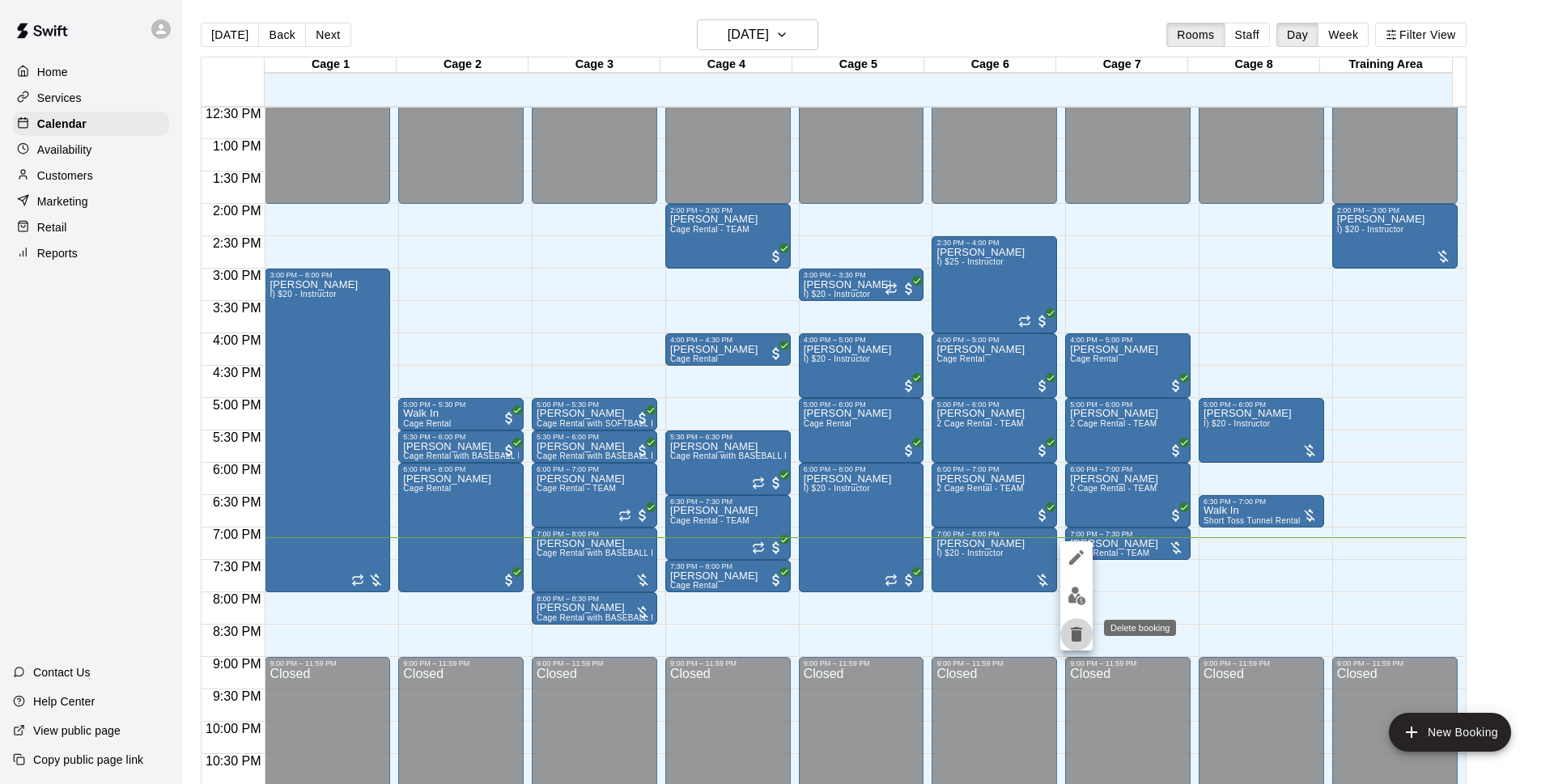
click at [1070, 636] on icon "delete" at bounding box center [1076, 634] width 19 height 19
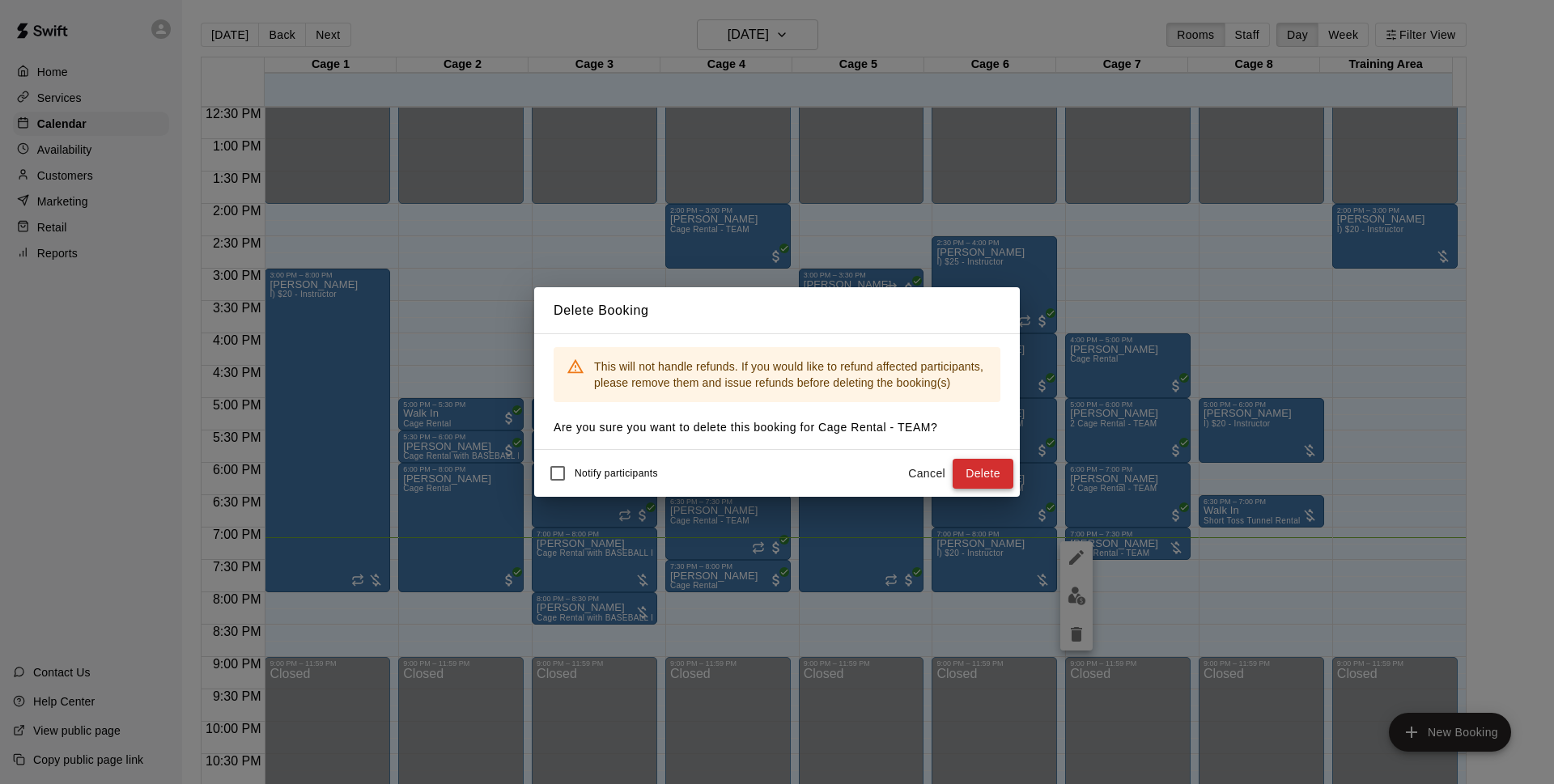
click at [989, 482] on button "Delete" at bounding box center [983, 474] width 61 height 30
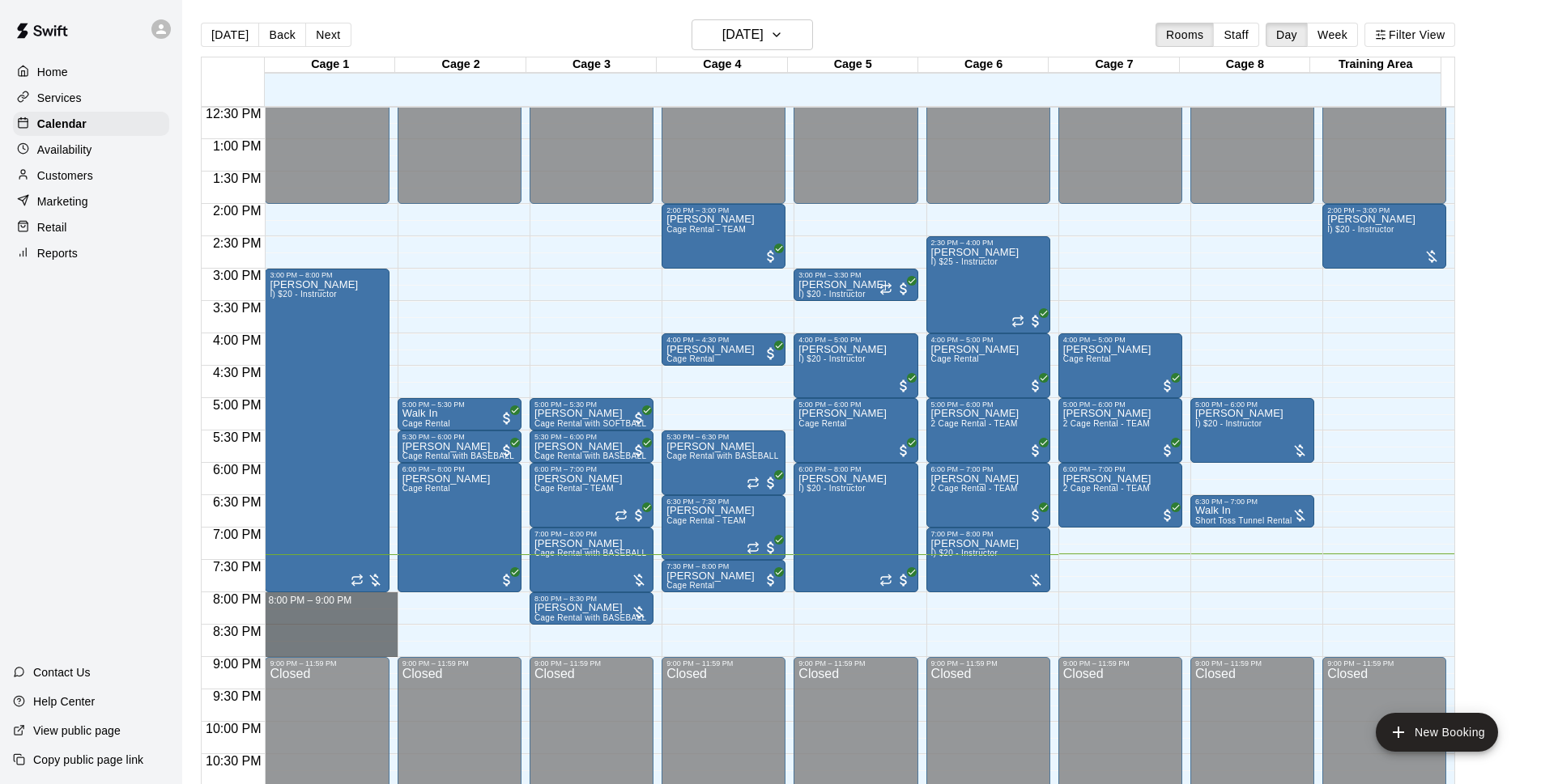
drag, startPoint x: 371, startPoint y: 598, endPoint x: 363, endPoint y: 647, distance: 49.6
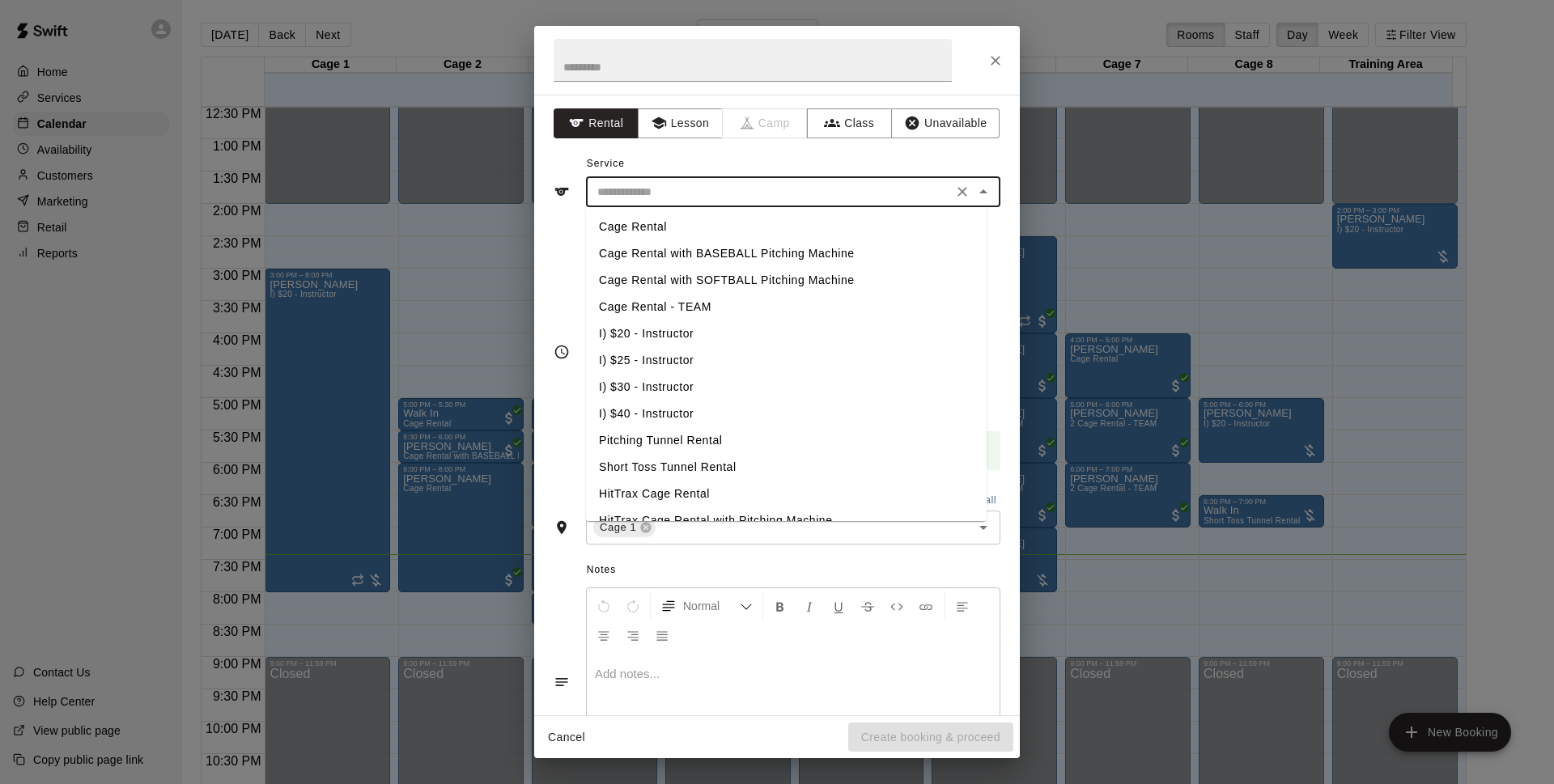
click at [690, 186] on input "text" at bounding box center [769, 192] width 357 height 20
click at [681, 256] on li "Cage Rental with BASEBALL Pitching Machine" at bounding box center [786, 254] width 400 height 27
type input "**********"
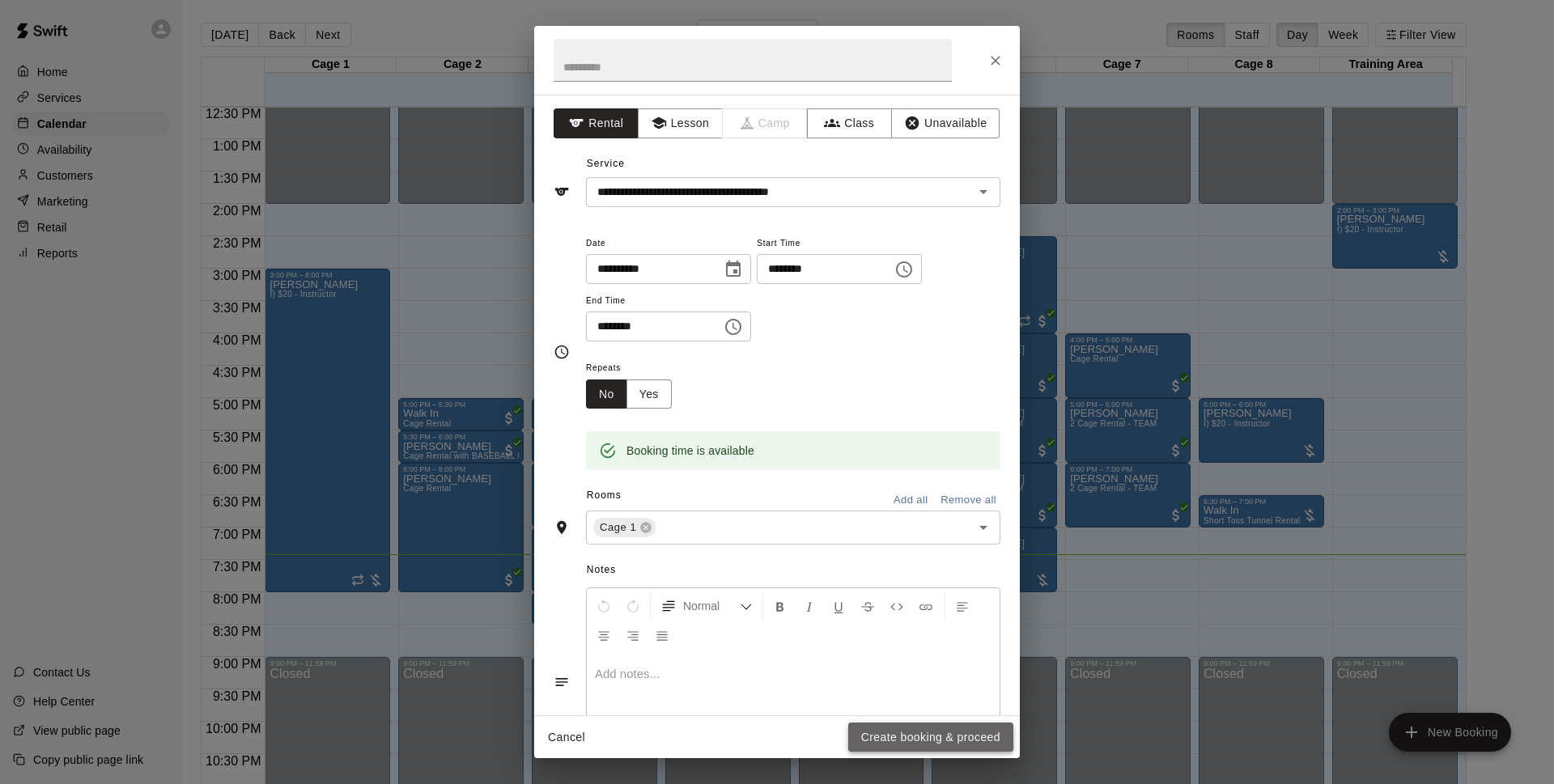
click at [939, 730] on button "Create booking & proceed" at bounding box center [931, 738] width 165 height 30
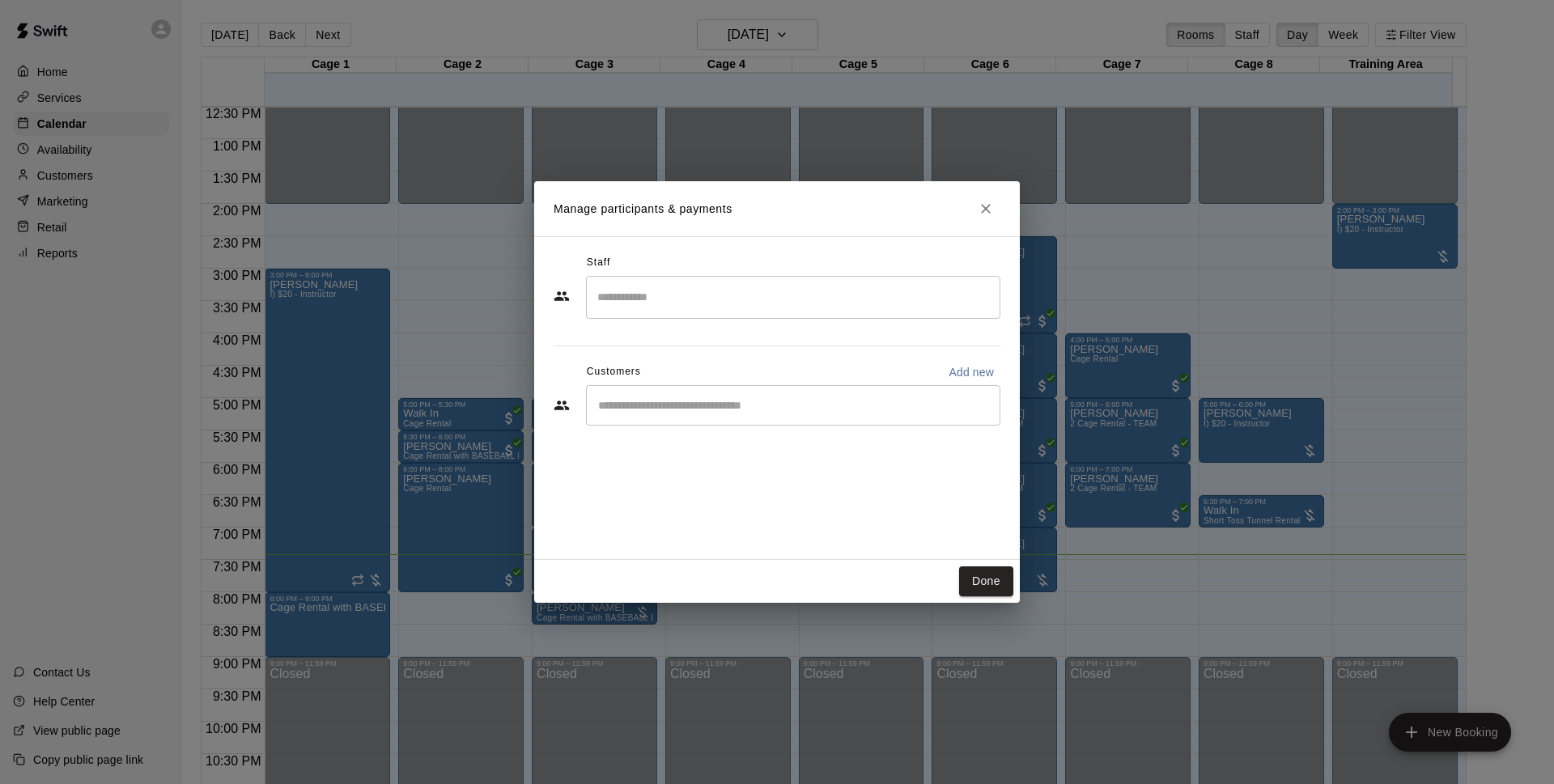
click at [922, 399] on input "Start typing to search customers..." at bounding box center [793, 406] width 399 height 17
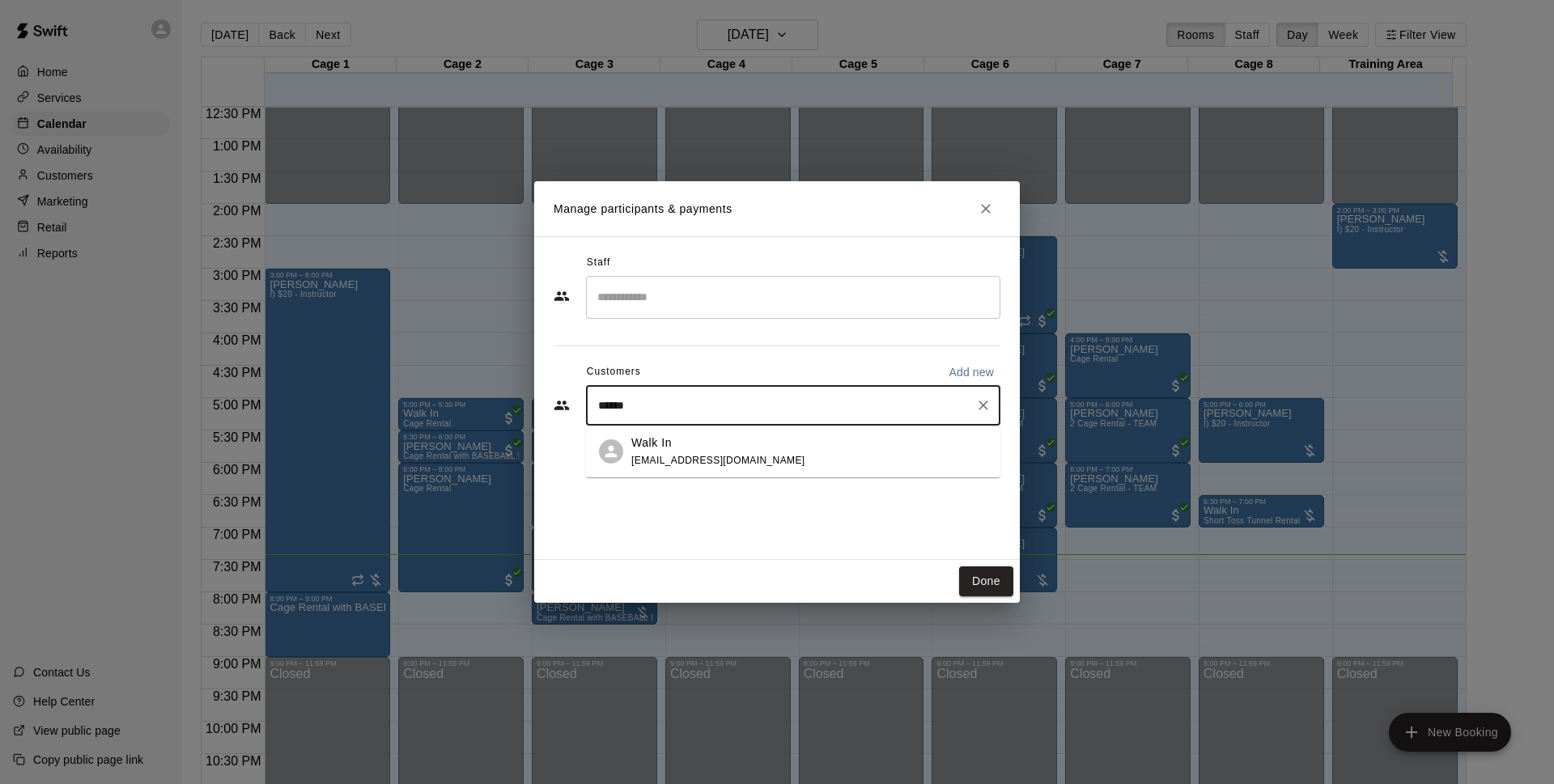
type input "*******"
click at [772, 446] on div "Walk In [EMAIL_ADDRESS][DOMAIN_NAME]" at bounding box center [810, 452] width 356 height 35
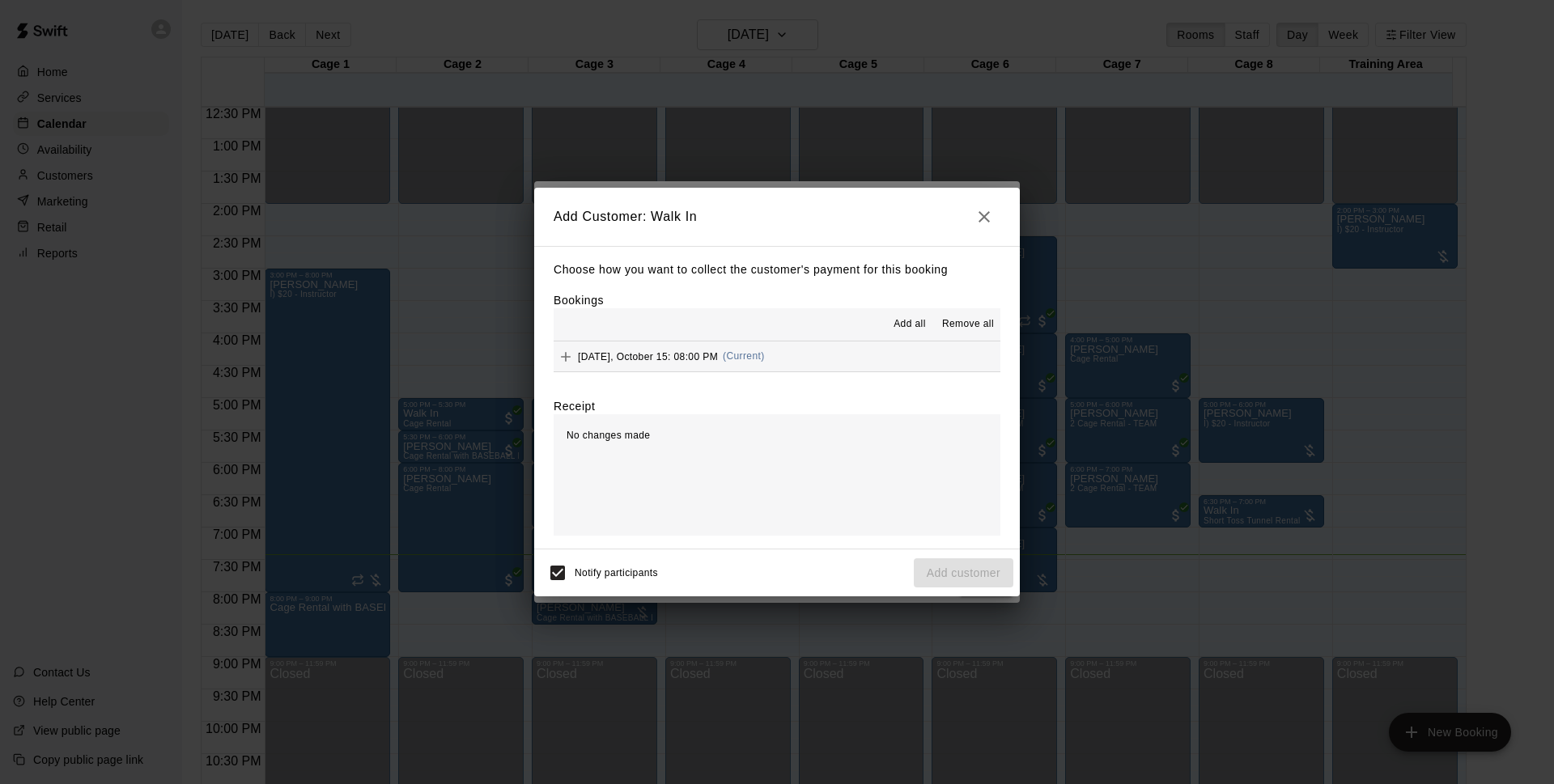
click at [765, 363] on div "[DATE], October 15: 08:00 PM (Current)" at bounding box center [659, 356] width 211 height 24
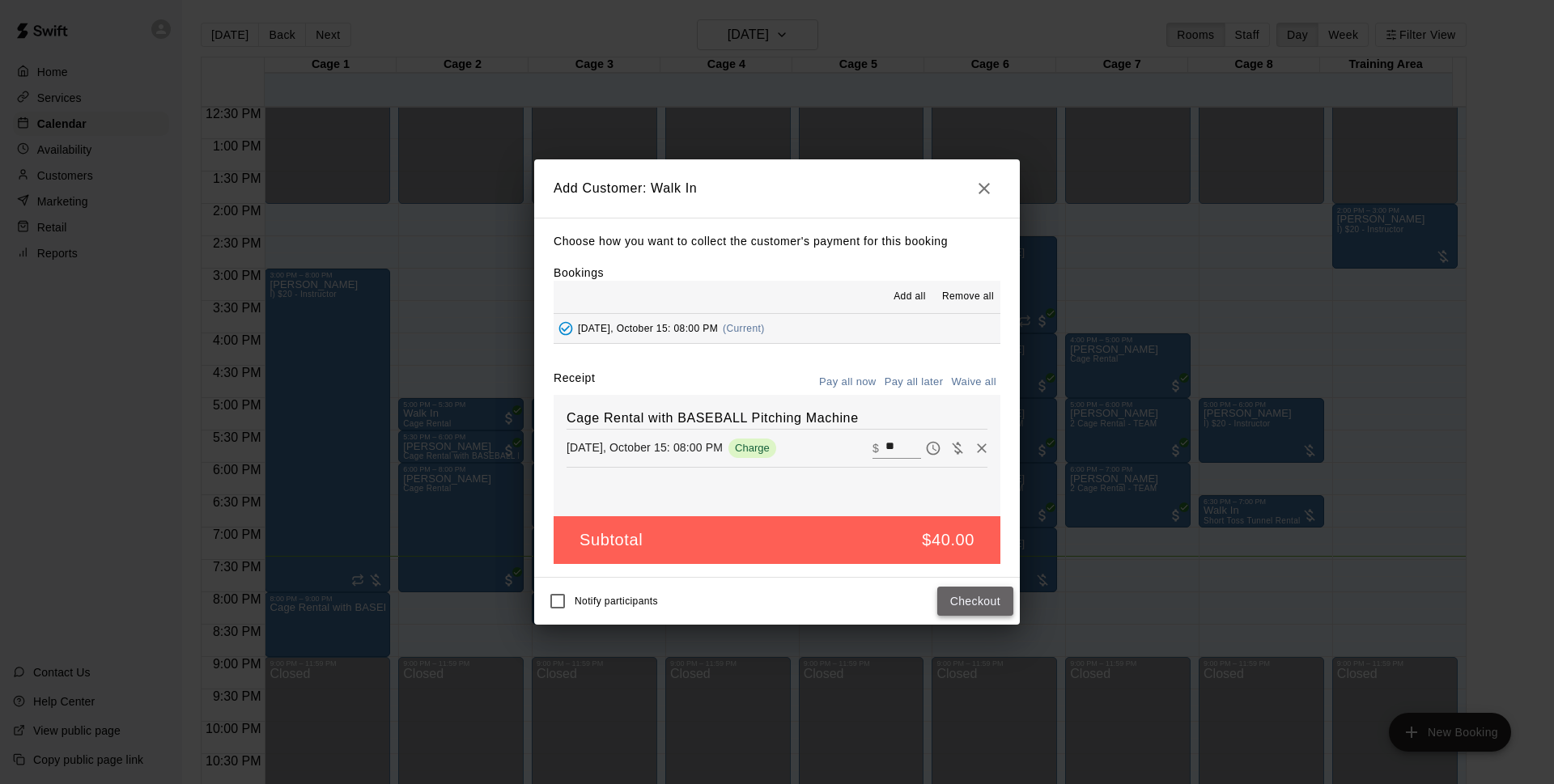
click at [960, 594] on button "Checkout" at bounding box center [975, 602] width 76 height 30
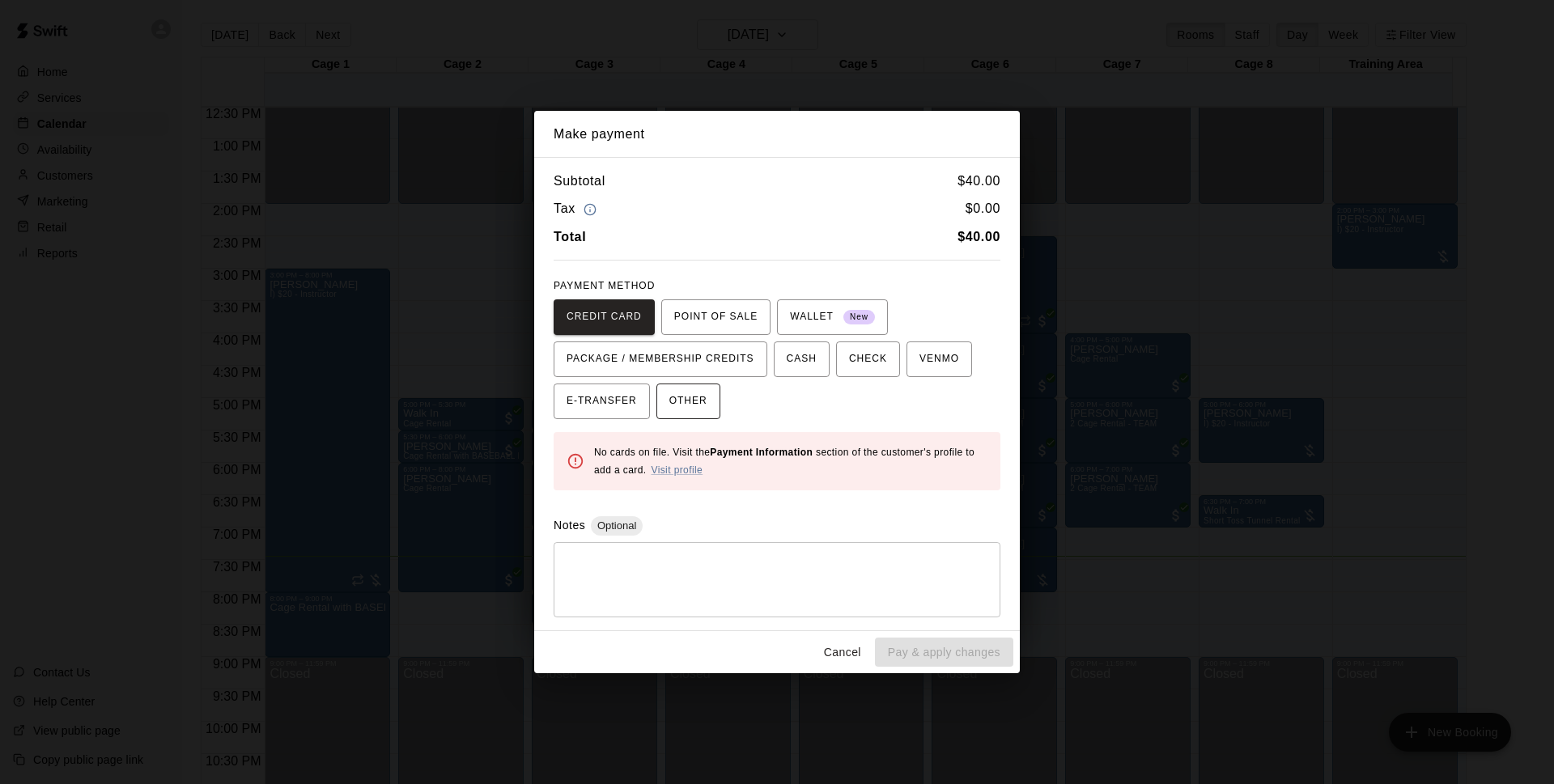
click at [682, 394] on span "OTHER" at bounding box center [689, 401] width 38 height 26
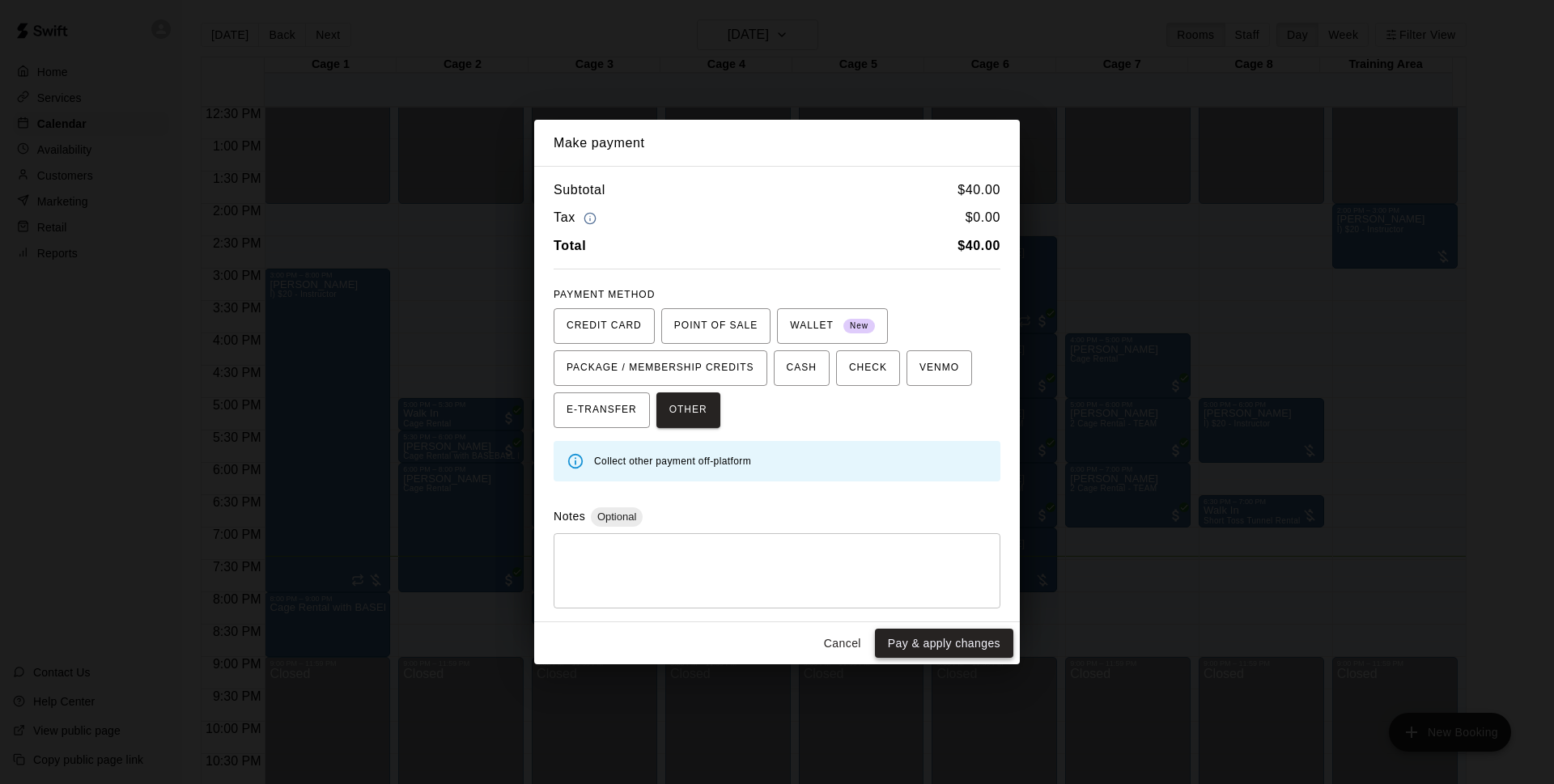
click at [952, 640] on button "Pay & apply changes" at bounding box center [944, 644] width 138 height 30
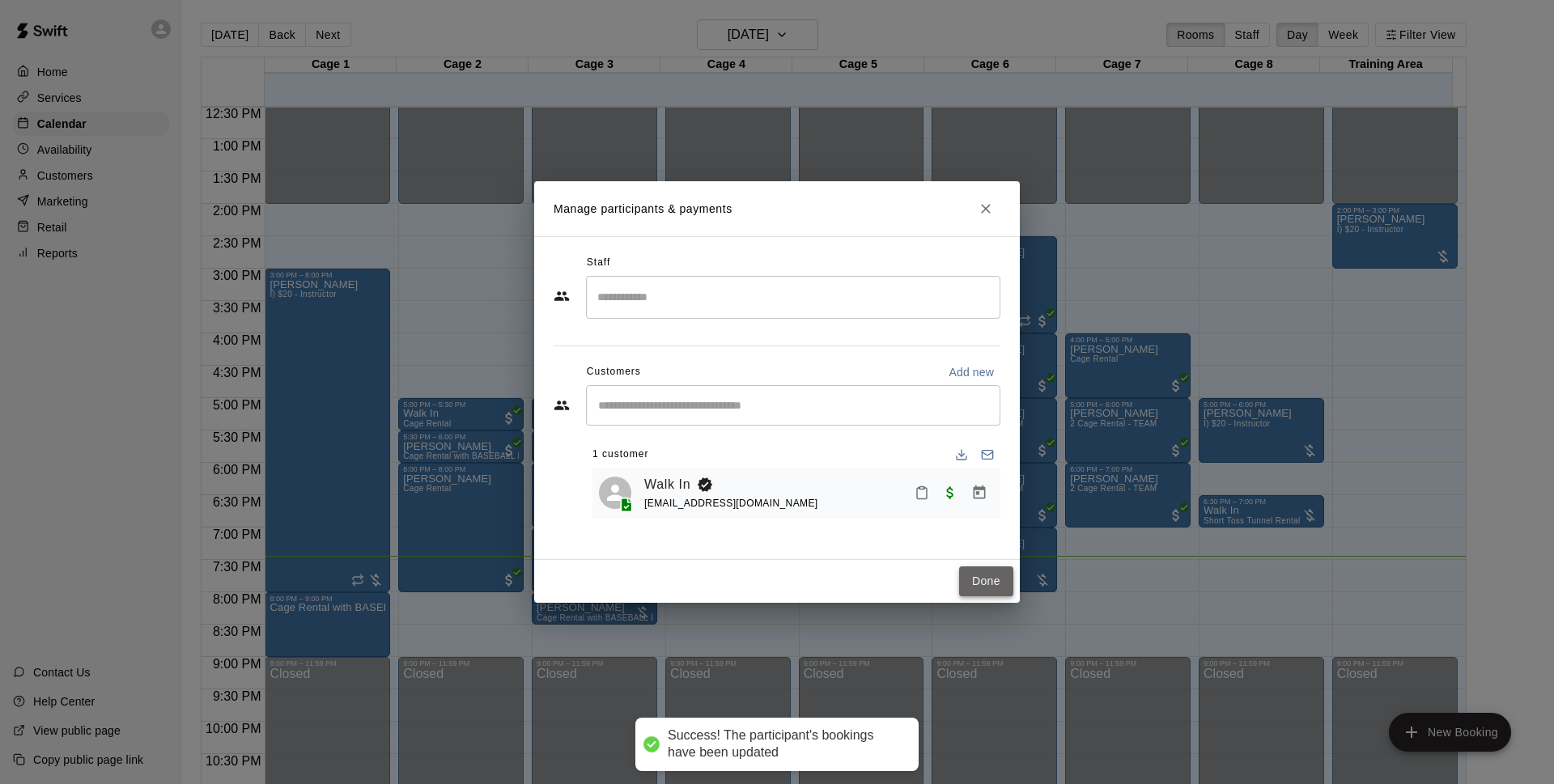
click at [976, 596] on button "Done" at bounding box center [985, 582] width 54 height 30
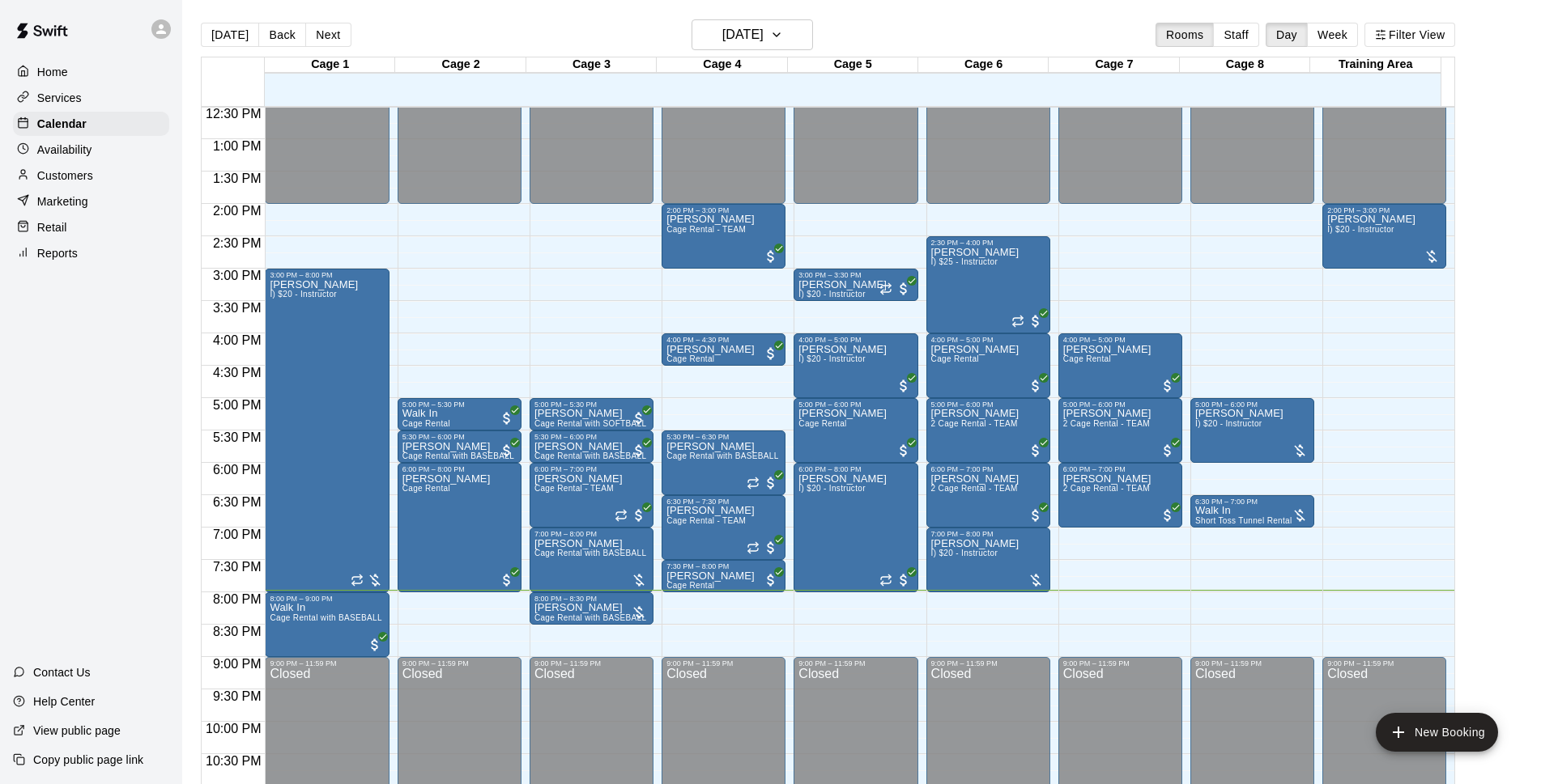
click at [1538, 564] on main "Today Back Next Wednesday Oct 15 Rooms Staff Day Week Filter View Cage 1 15 Wed…" at bounding box center [861, 405] width 1359 height 811
drag, startPoint x: 1538, startPoint y: 564, endPoint x: 1493, endPoint y: 70, distance: 496.0
click at [1493, 70] on main "Today Back Next Wednesday Oct 15 Rooms Staff Day Week Filter View Cage 1 15 Wed…" at bounding box center [861, 411] width 1345 height 784
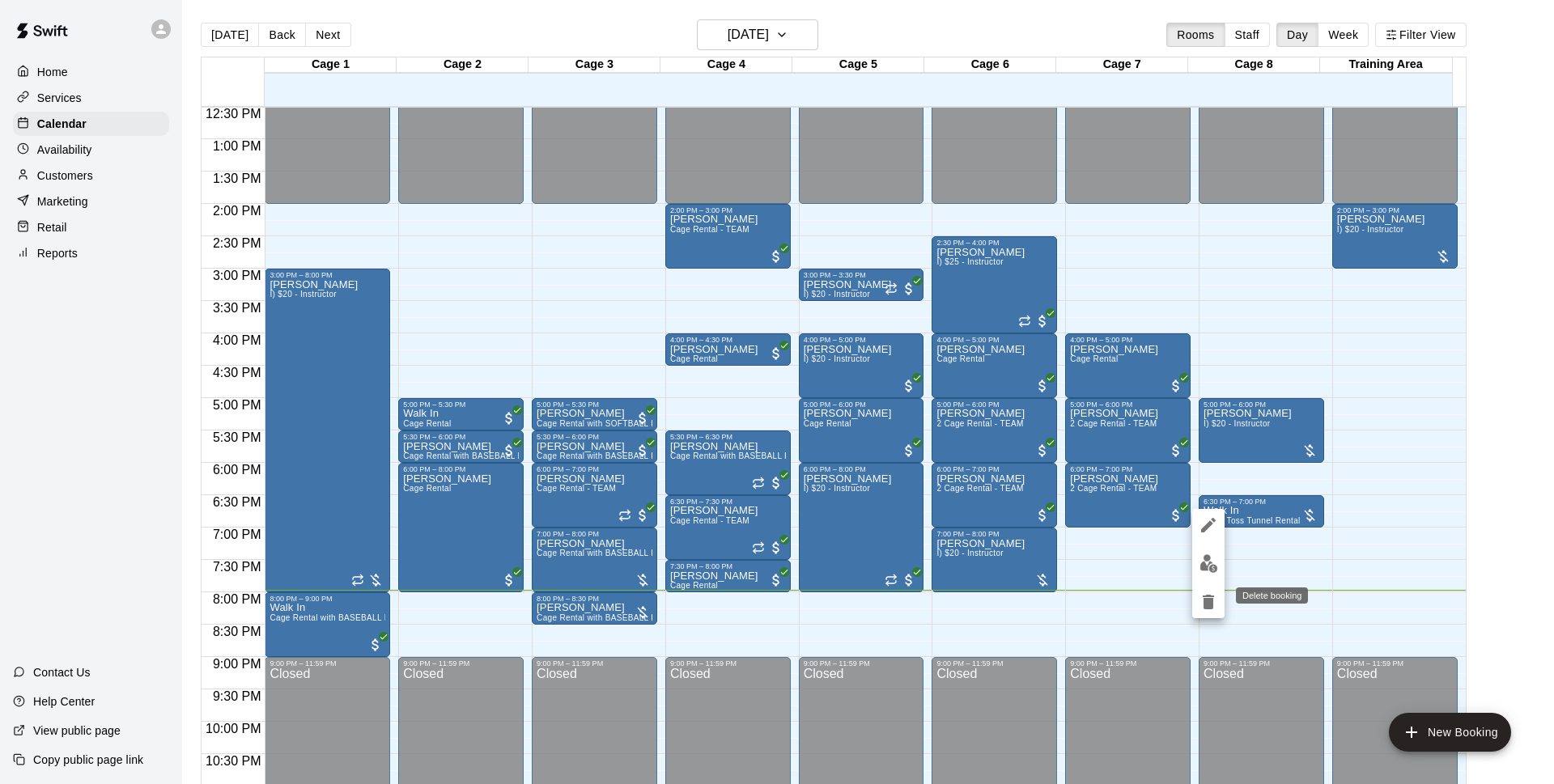
click at [1213, 608] on icon "delete" at bounding box center [1208, 603] width 12 height 15
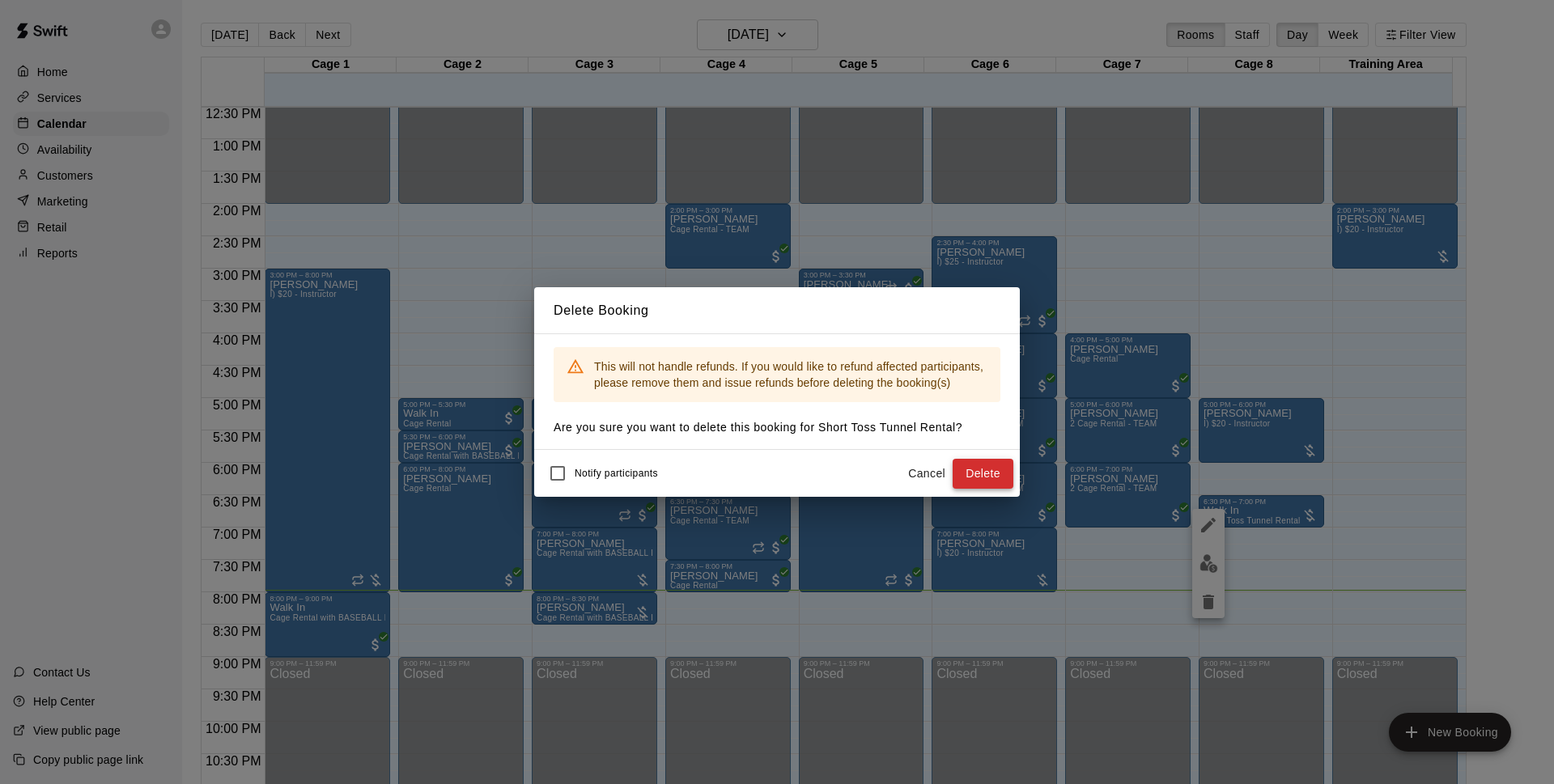
click at [961, 468] on button "Delete" at bounding box center [983, 474] width 61 height 30
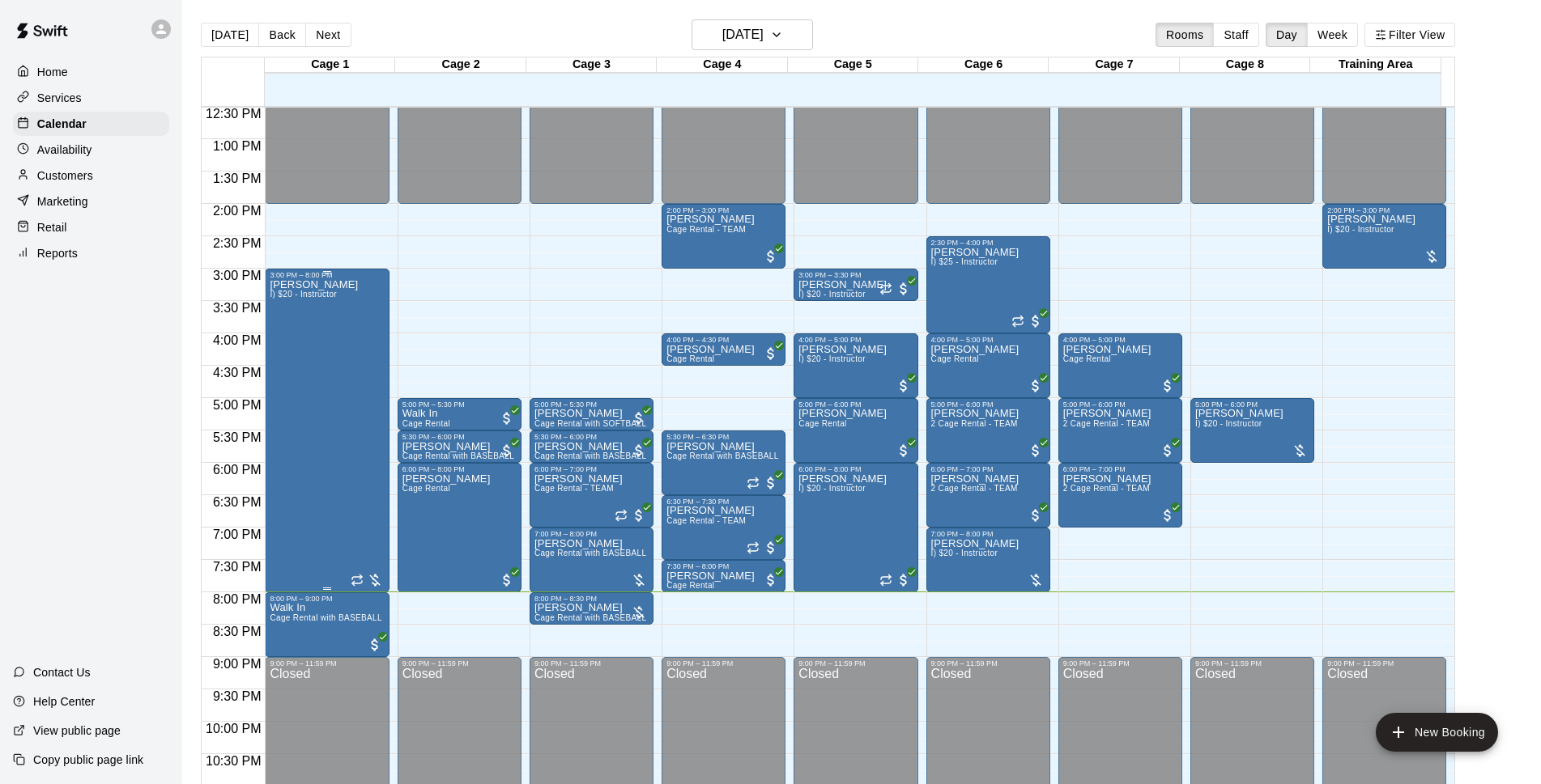
click at [300, 451] on div "Dustin Crespo I) $20 - Instructor" at bounding box center [313, 671] width 88 height 784
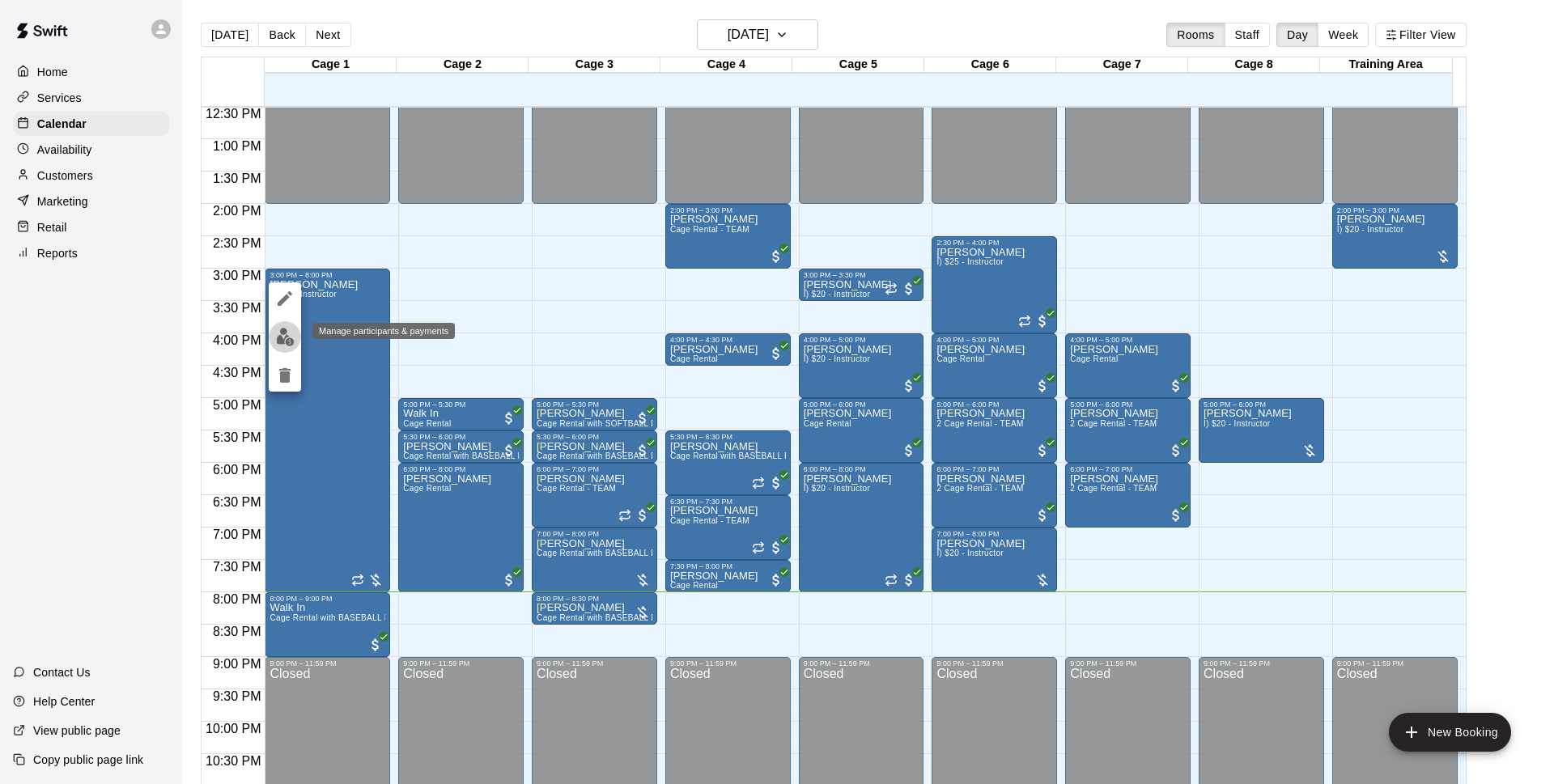
click at [293, 332] on img "edit" at bounding box center [285, 337] width 18 height 18
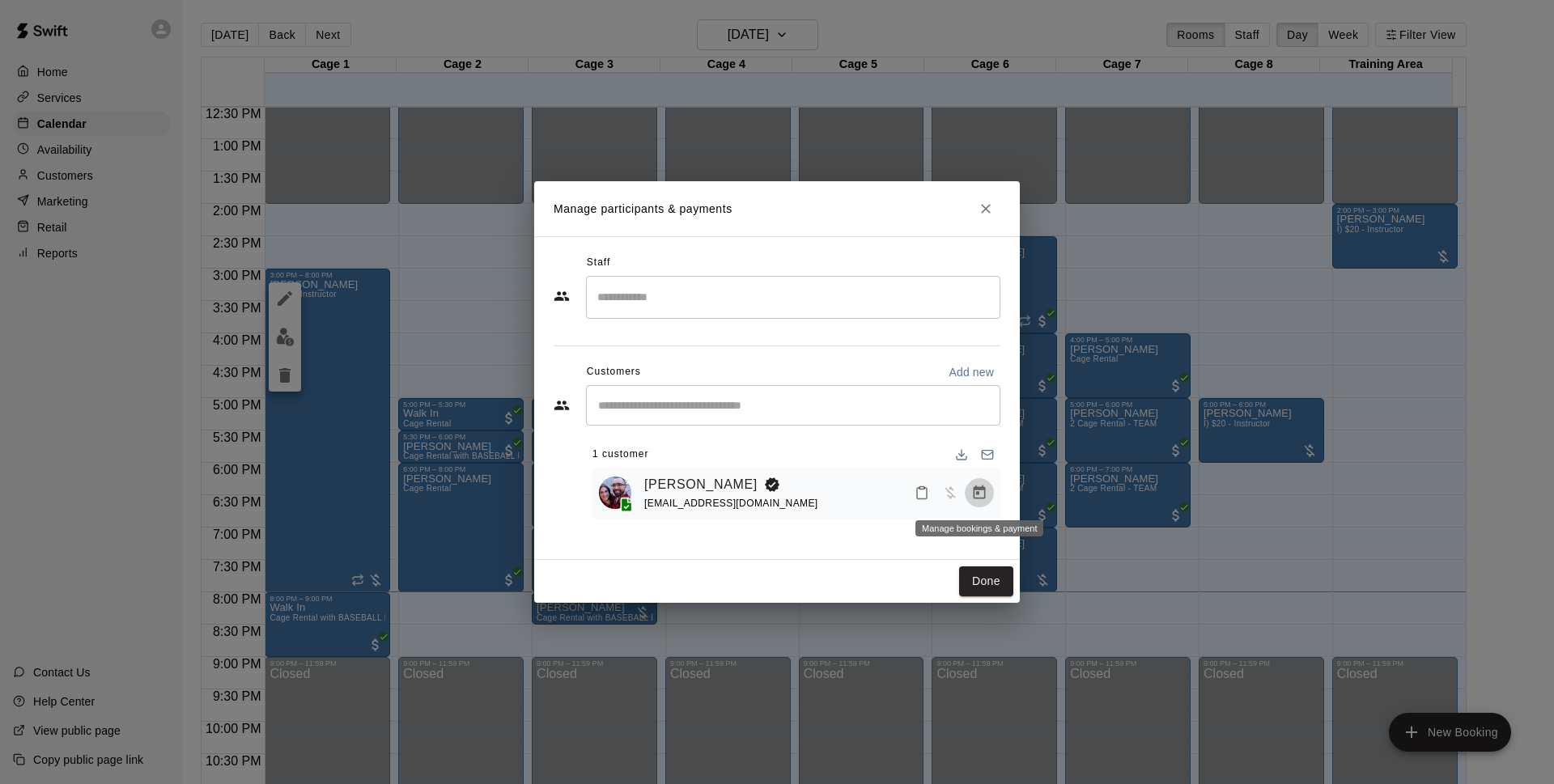
click at [980, 486] on icon "Manage bookings & payment" at bounding box center [980, 493] width 17 height 17
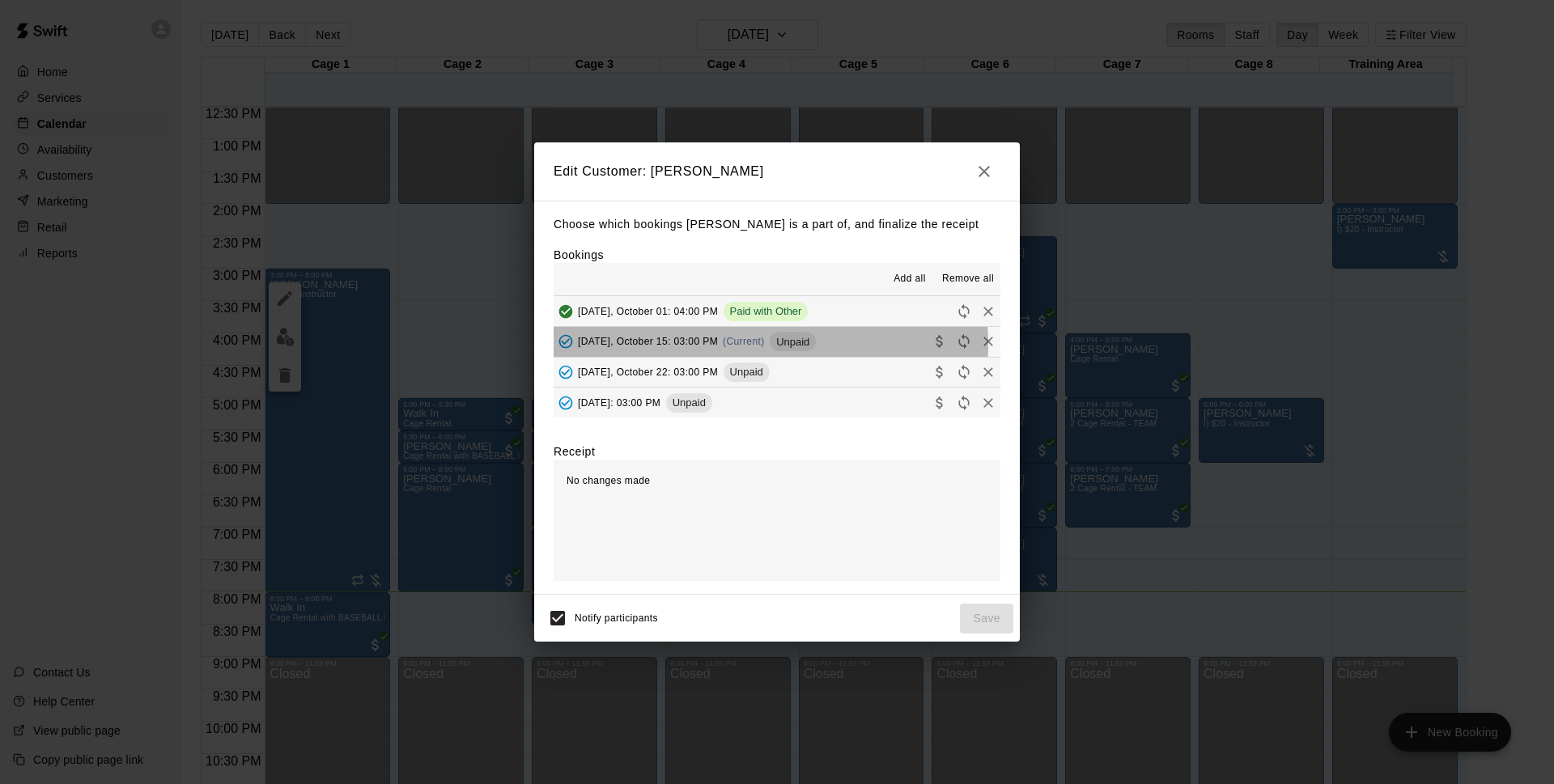
click at [718, 346] on span "[DATE], October 15: 03:00 PM" at bounding box center [647, 341] width 140 height 12
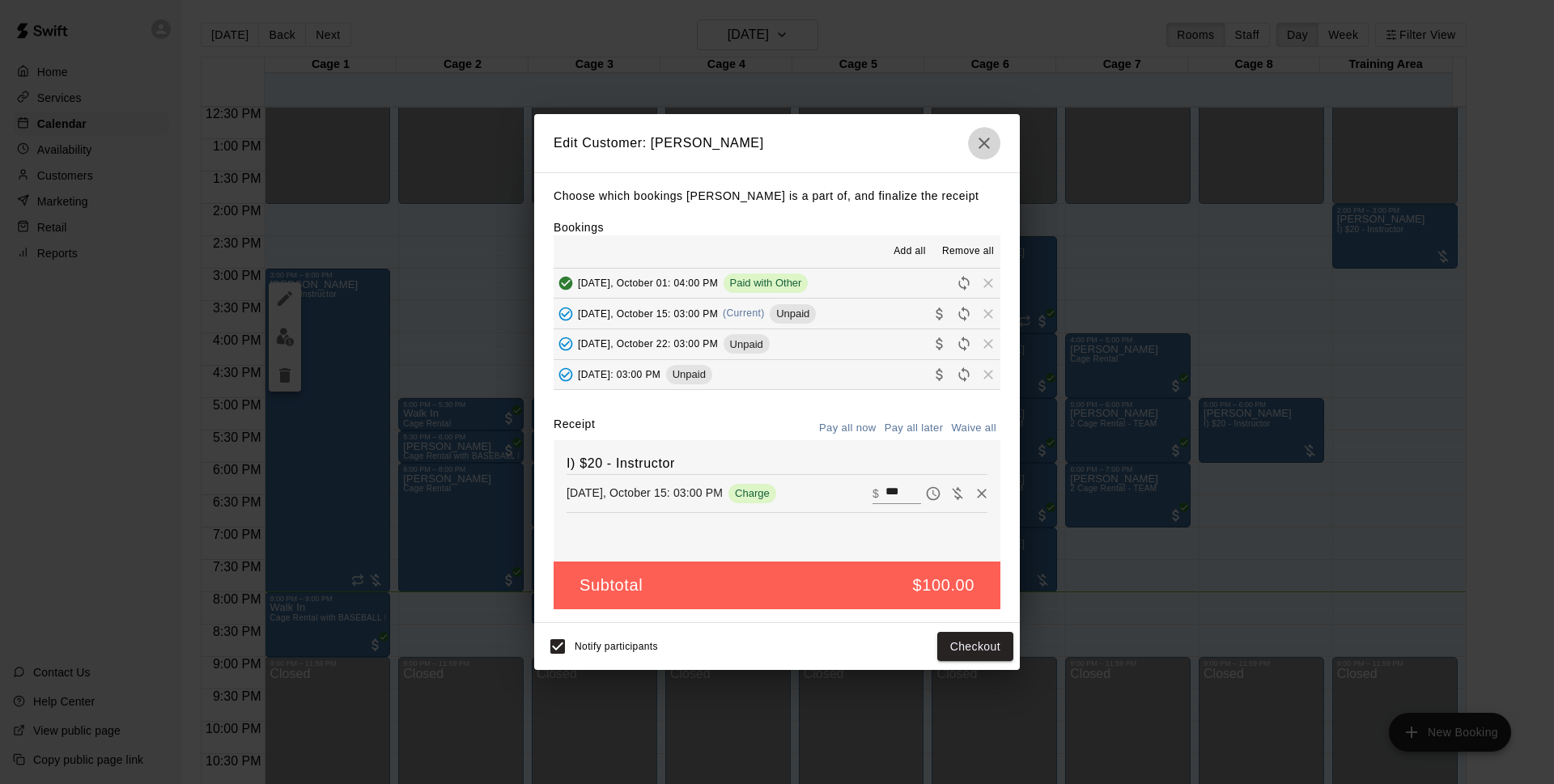
click at [971, 146] on button "button" at bounding box center [984, 143] width 32 height 32
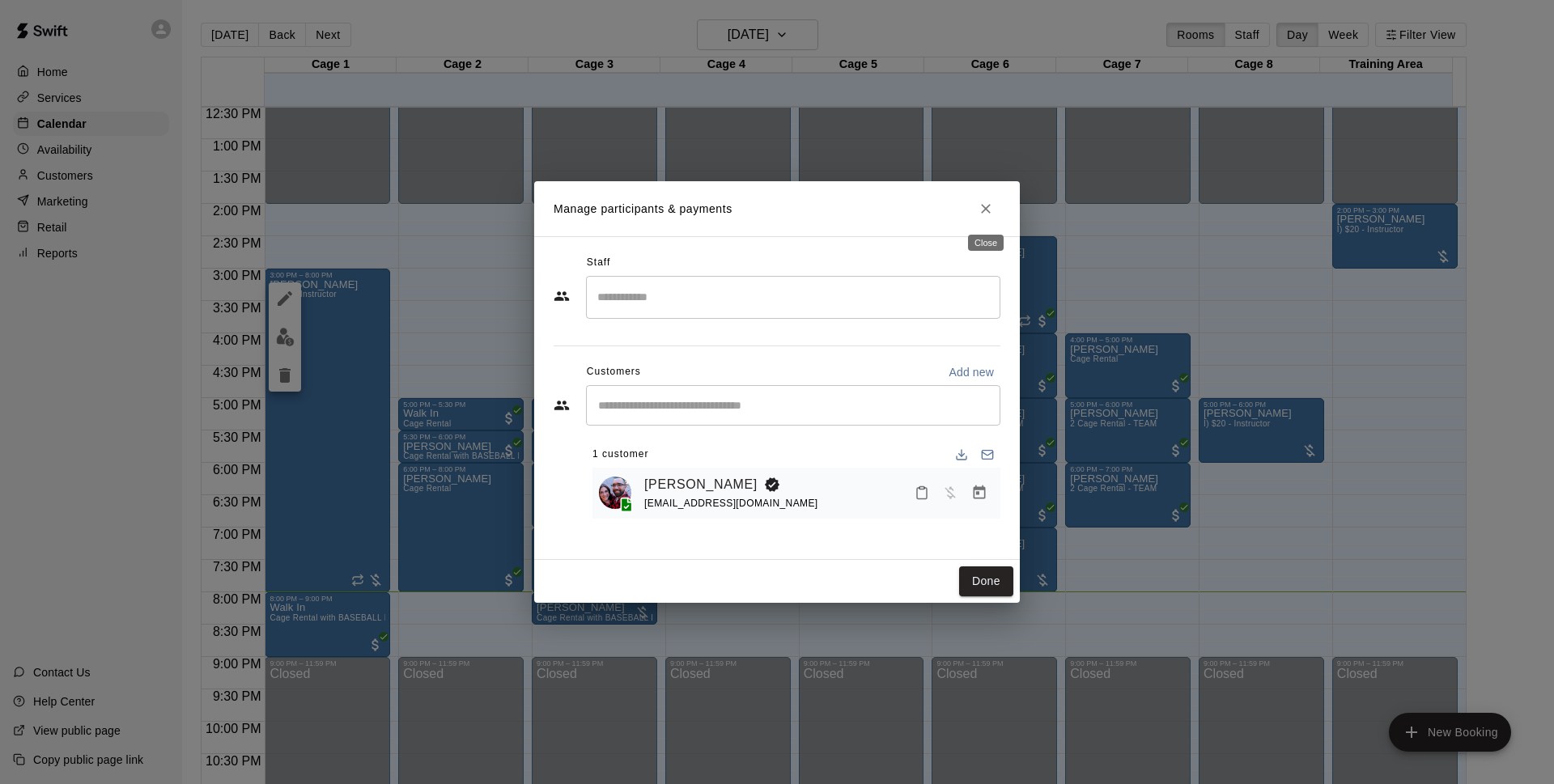
click at [986, 206] on icon "Close" at bounding box center [986, 209] width 17 height 17
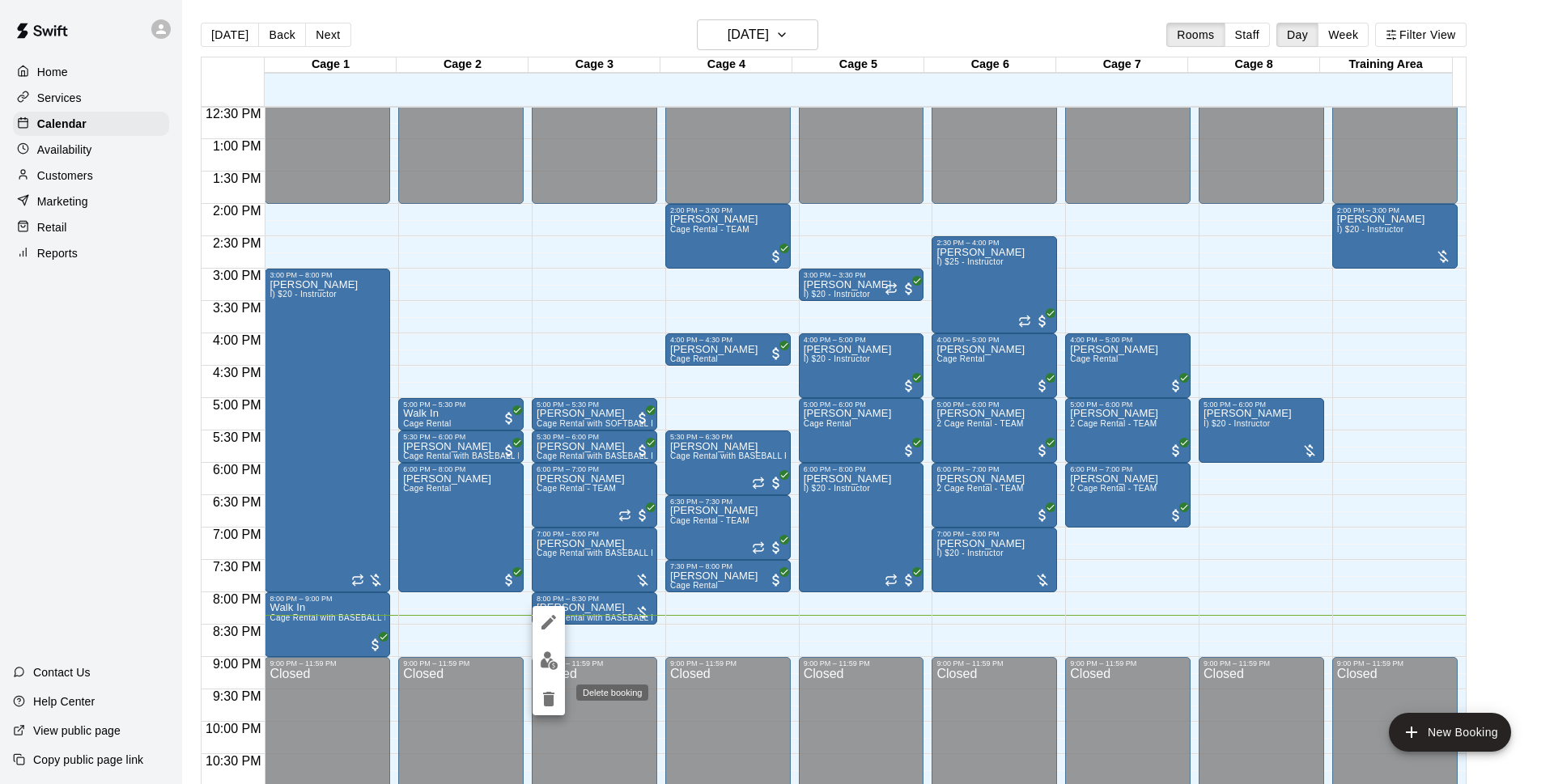
click at [553, 709] on icon "delete" at bounding box center [548, 699] width 19 height 19
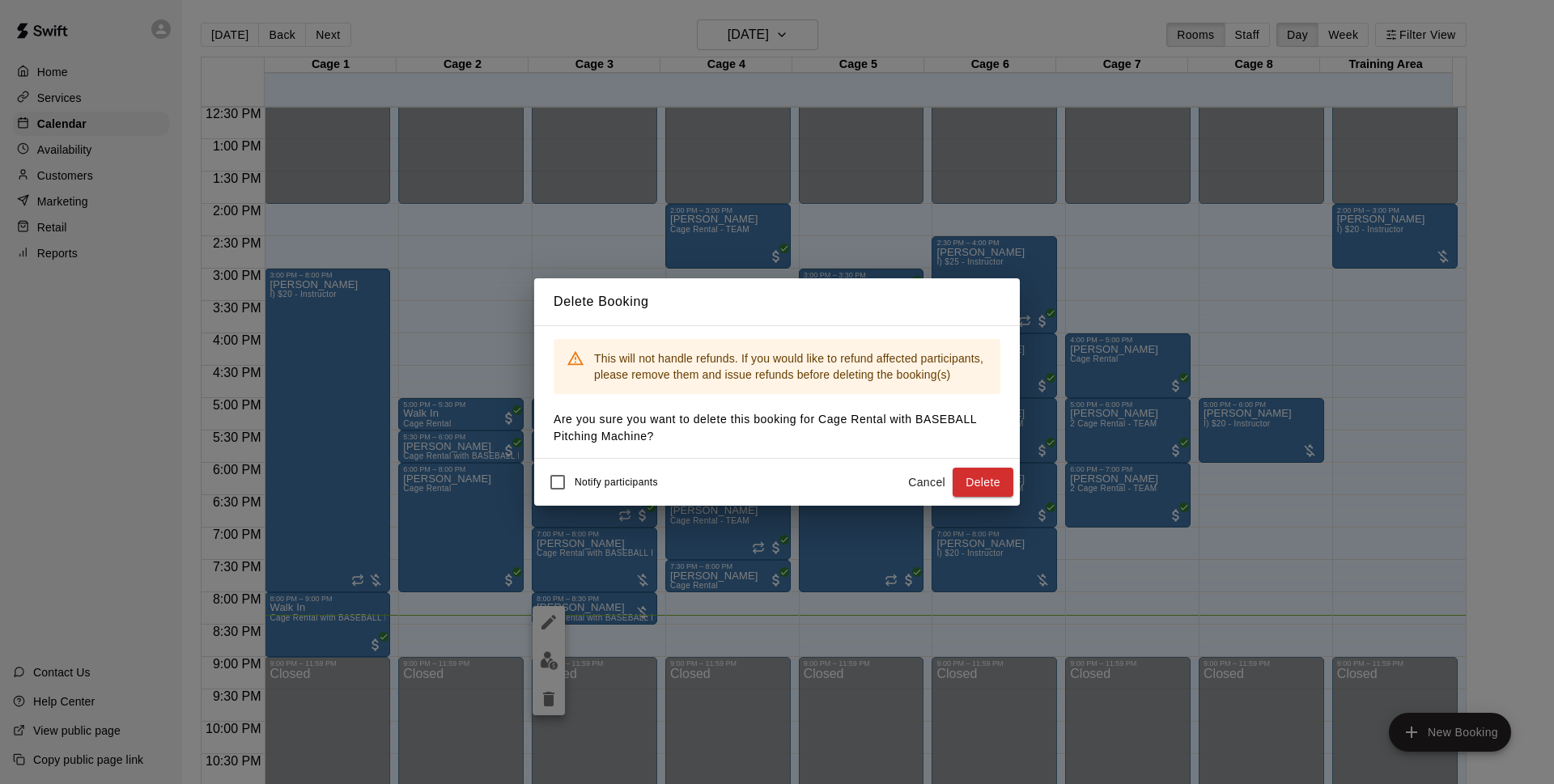
click at [988, 480] on button "Delete" at bounding box center [983, 483] width 61 height 30
